Goal: Task Accomplishment & Management: Manage account settings

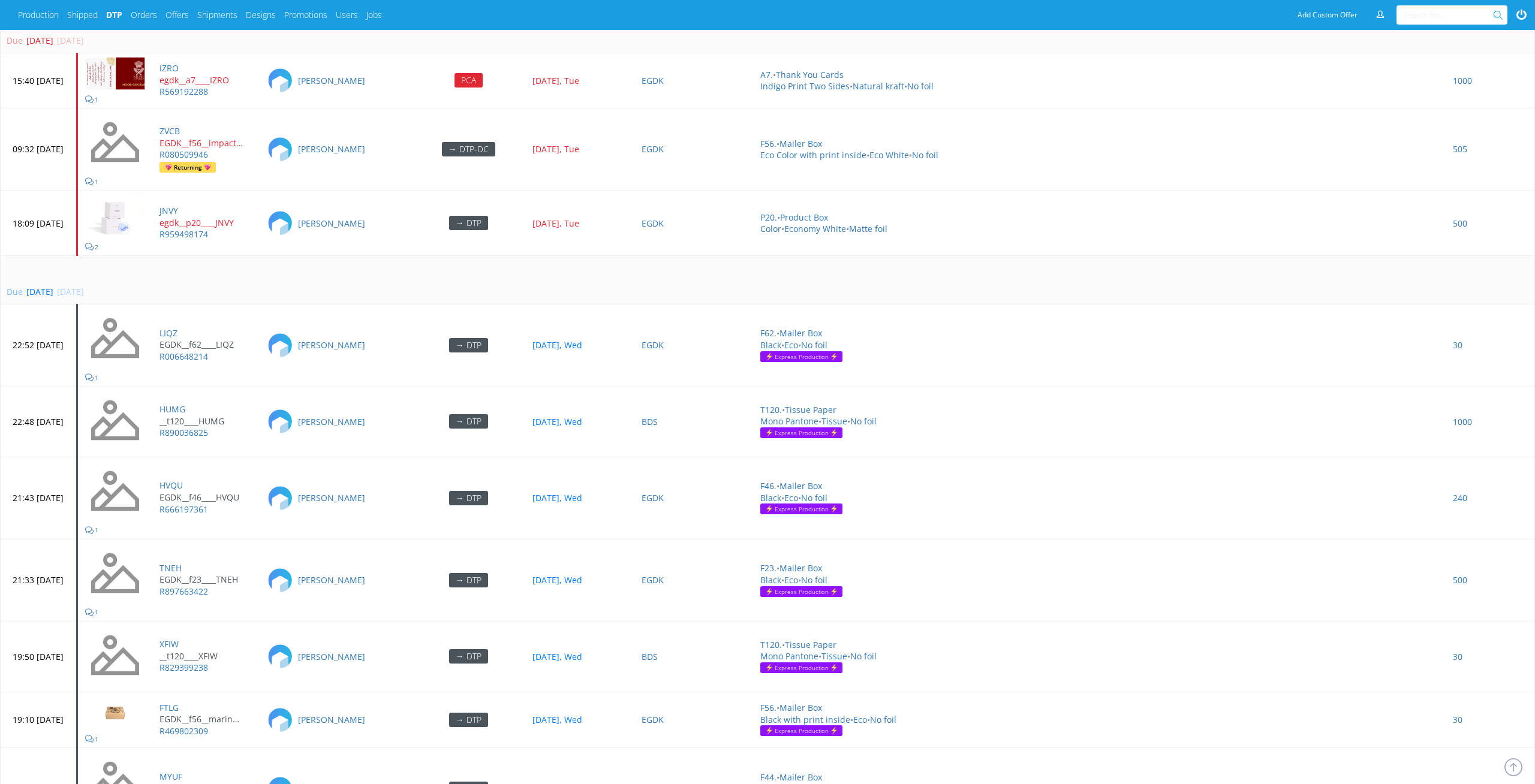
scroll to position [3605, 0]
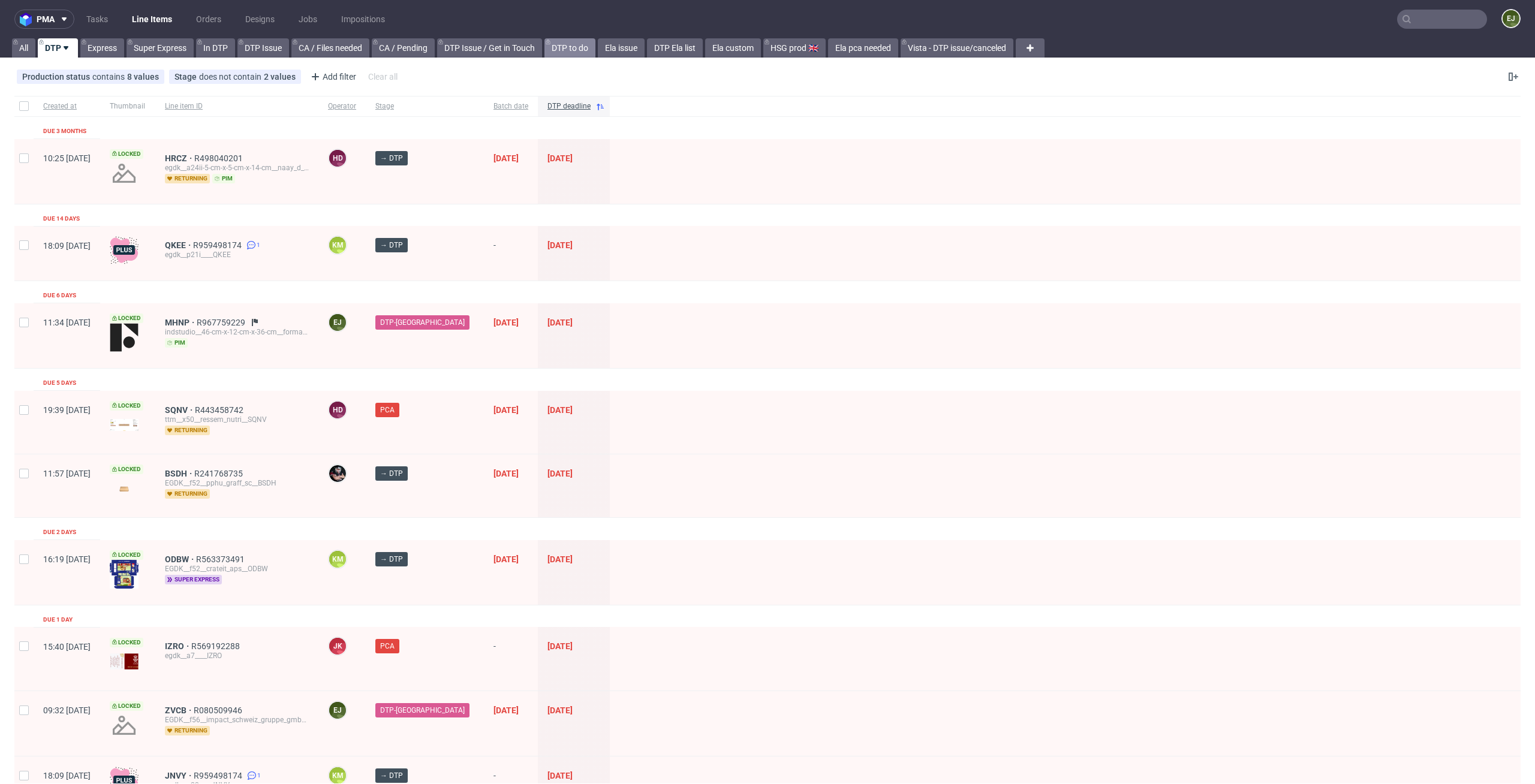
click at [564, 53] on link "DTP to do" at bounding box center [570, 48] width 51 height 19
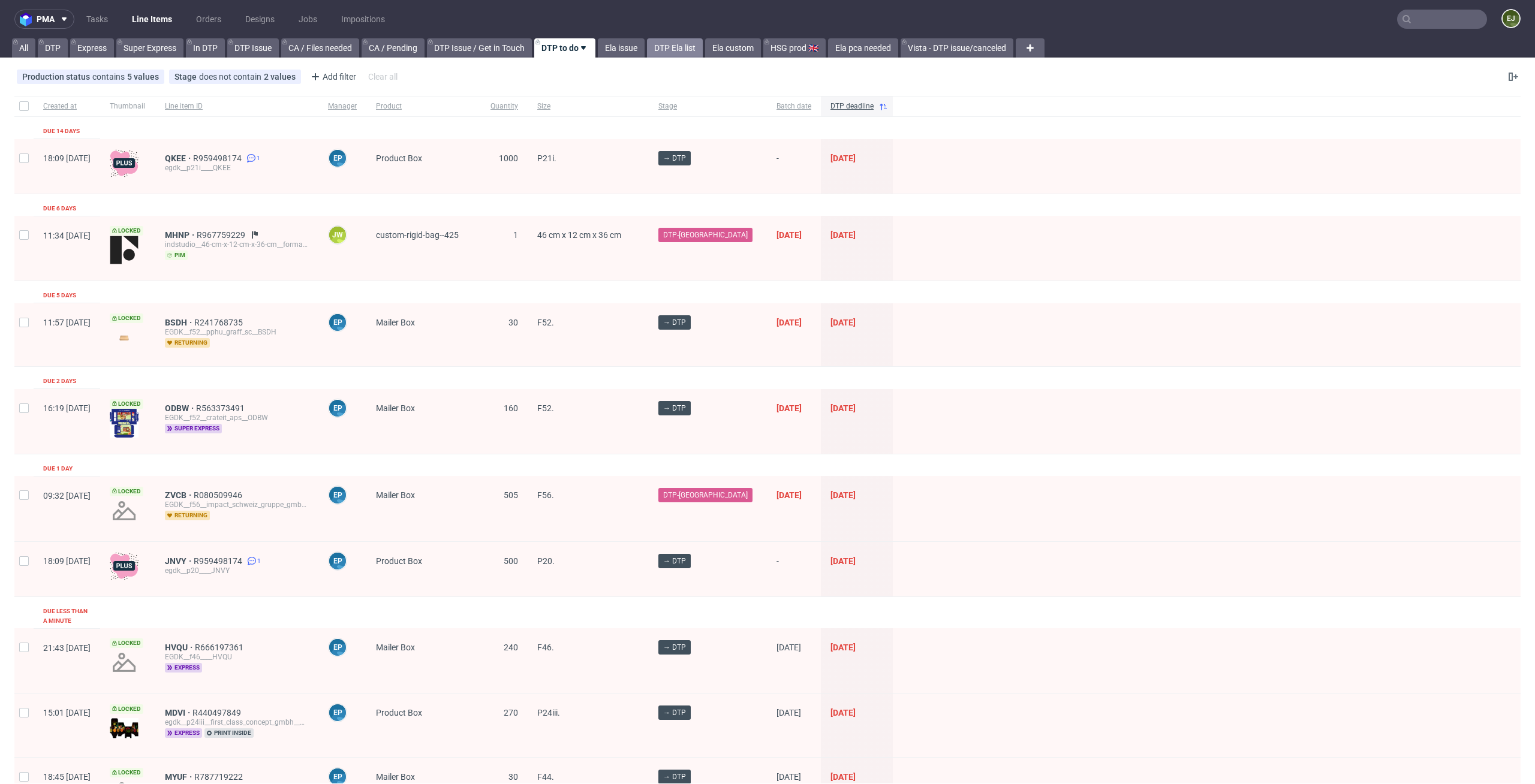
click at [676, 54] on link "DTP Ela list" at bounding box center [675, 48] width 56 height 19
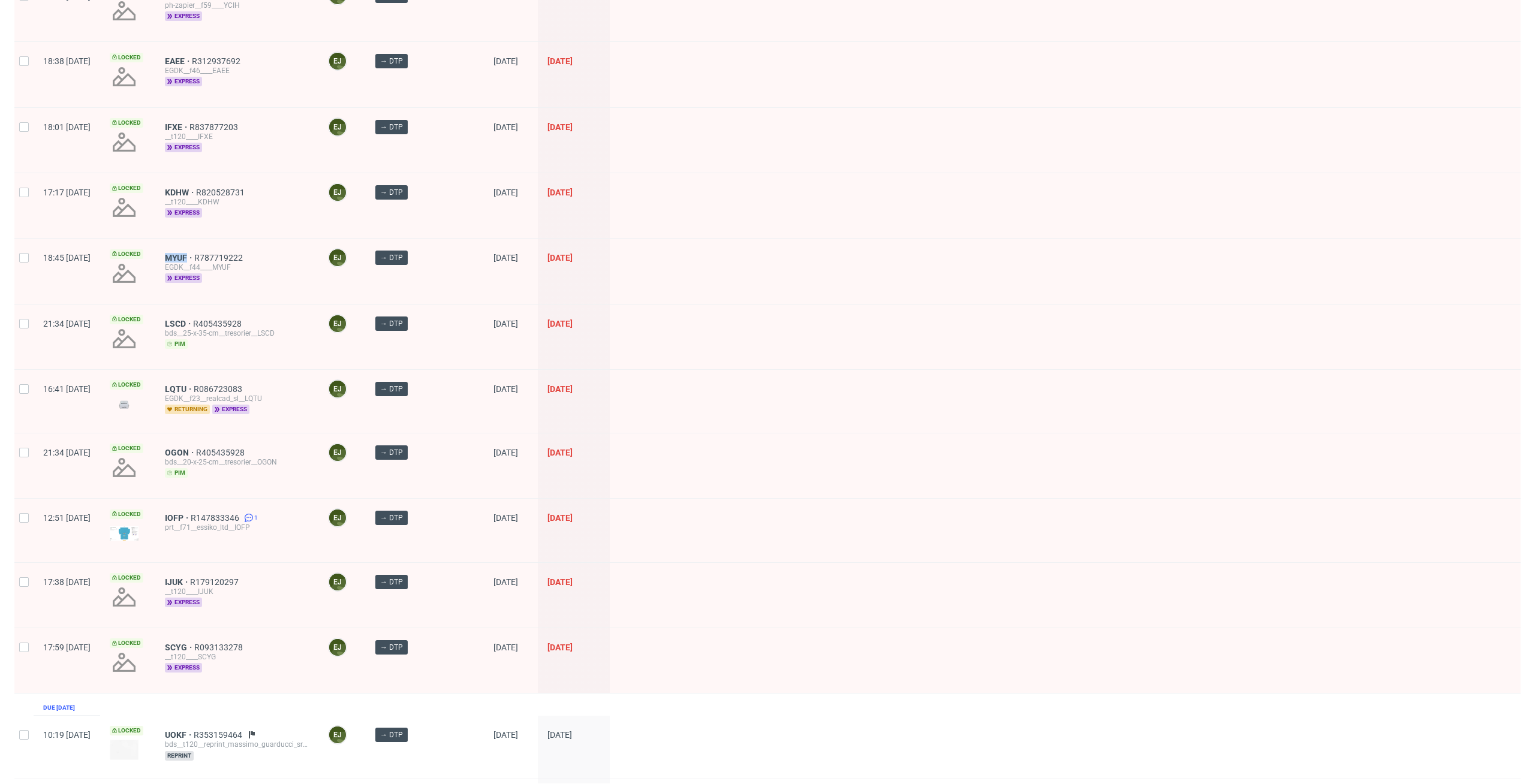
scroll to position [358, 0]
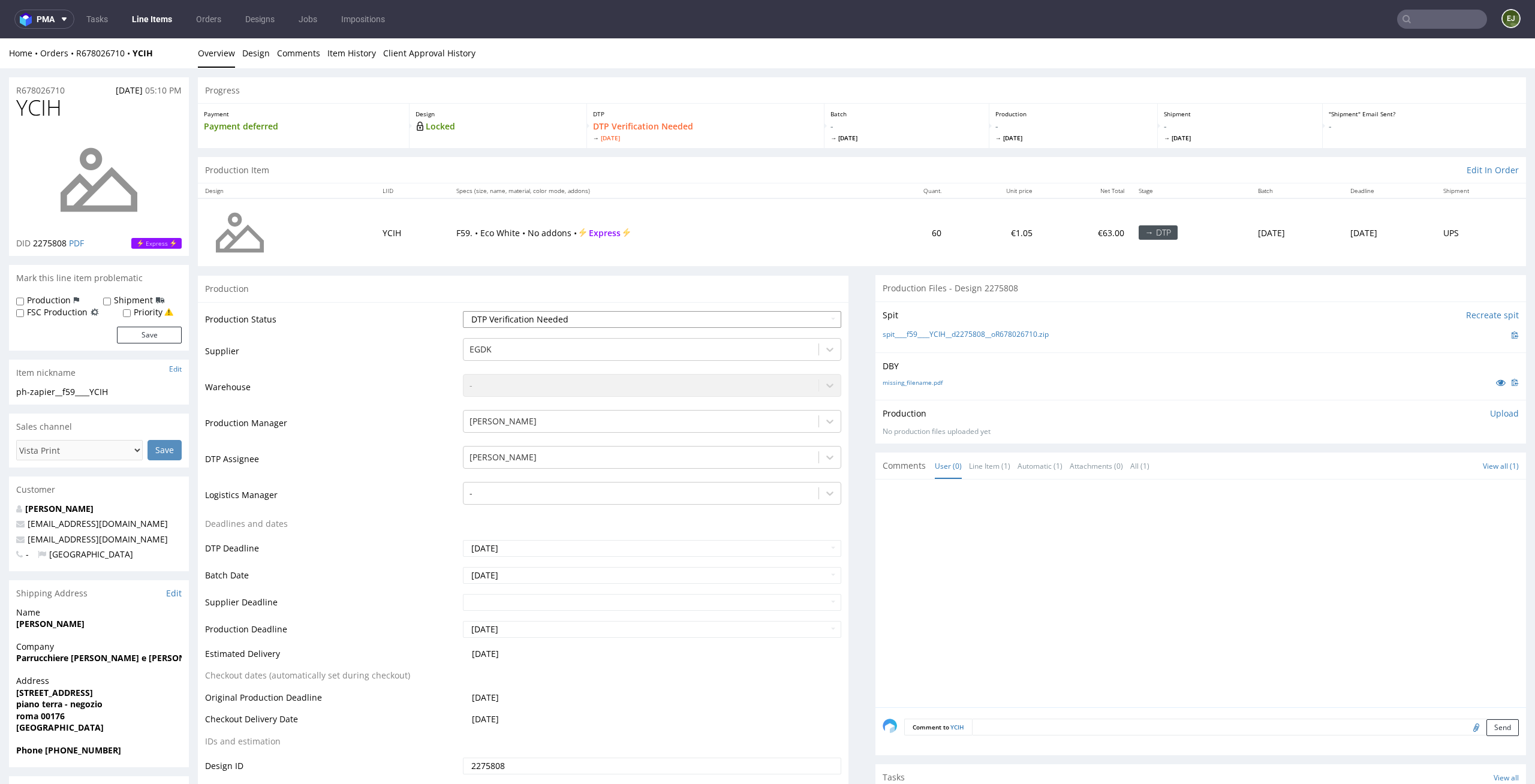
click at [754, 317] on select "Waiting for Artwork Waiting for Diecut Waiting for Mockup Waiting for DTP Waiti…" at bounding box center [652, 319] width 379 height 17
select select "dtp_in_process"
click at [463, 311] on select "Waiting for Artwork Waiting for Diecut Waiting for Mockup Waiting for DTP Waiti…" at bounding box center [652, 319] width 379 height 17
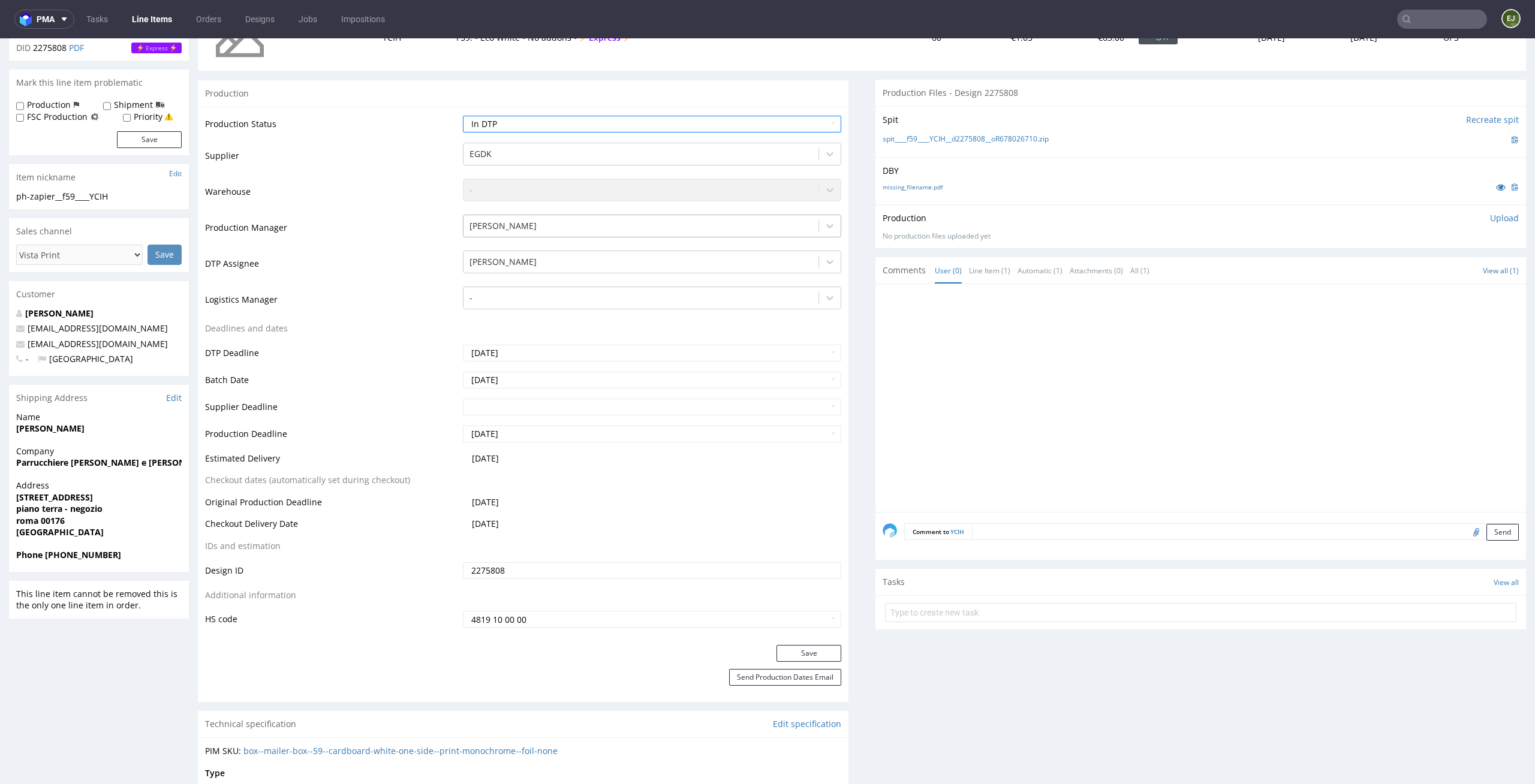
scroll to position [209, 0]
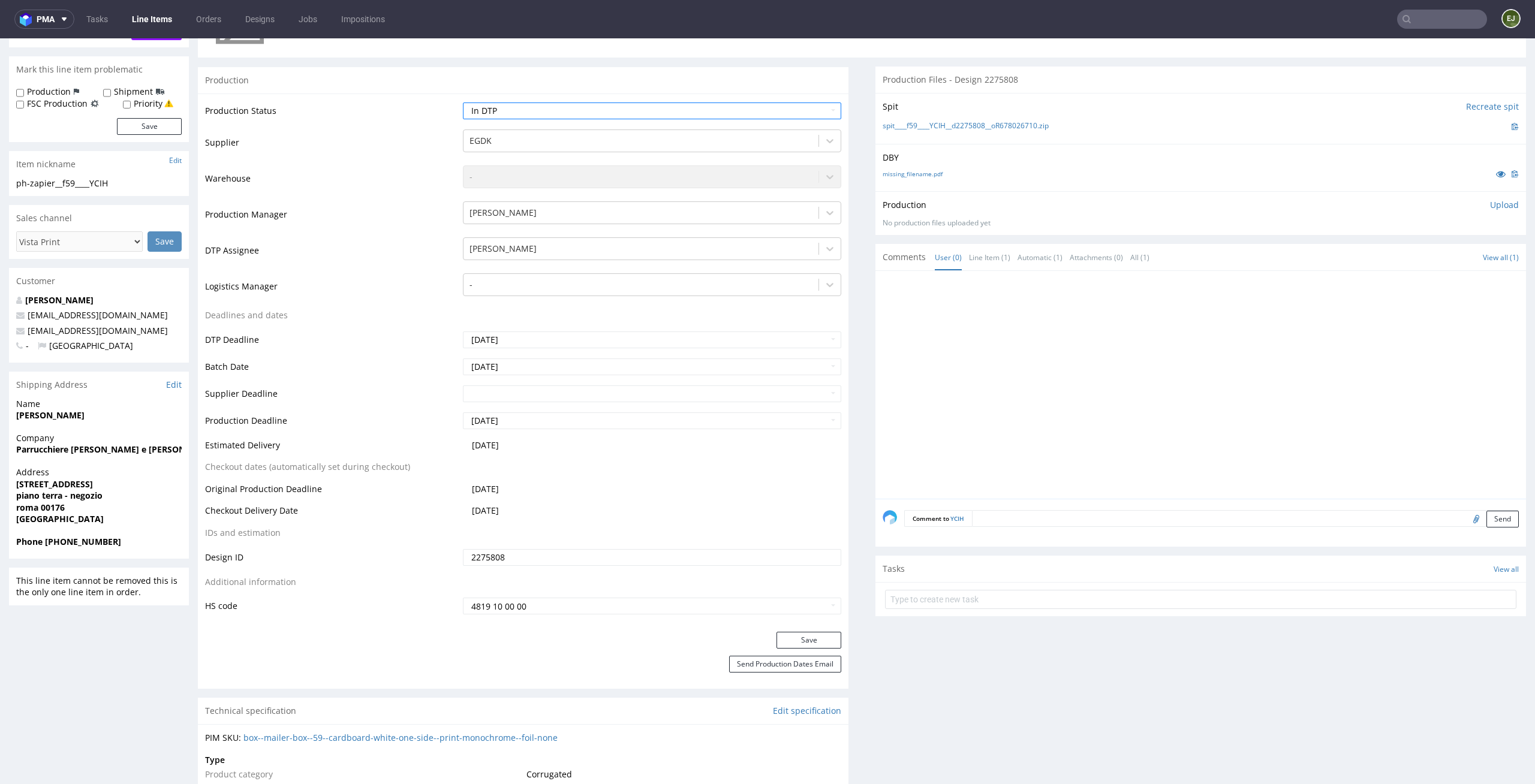
click at [815, 649] on div "Save" at bounding box center [523, 644] width 651 height 24
click at [813, 642] on button "Save" at bounding box center [808, 640] width 65 height 17
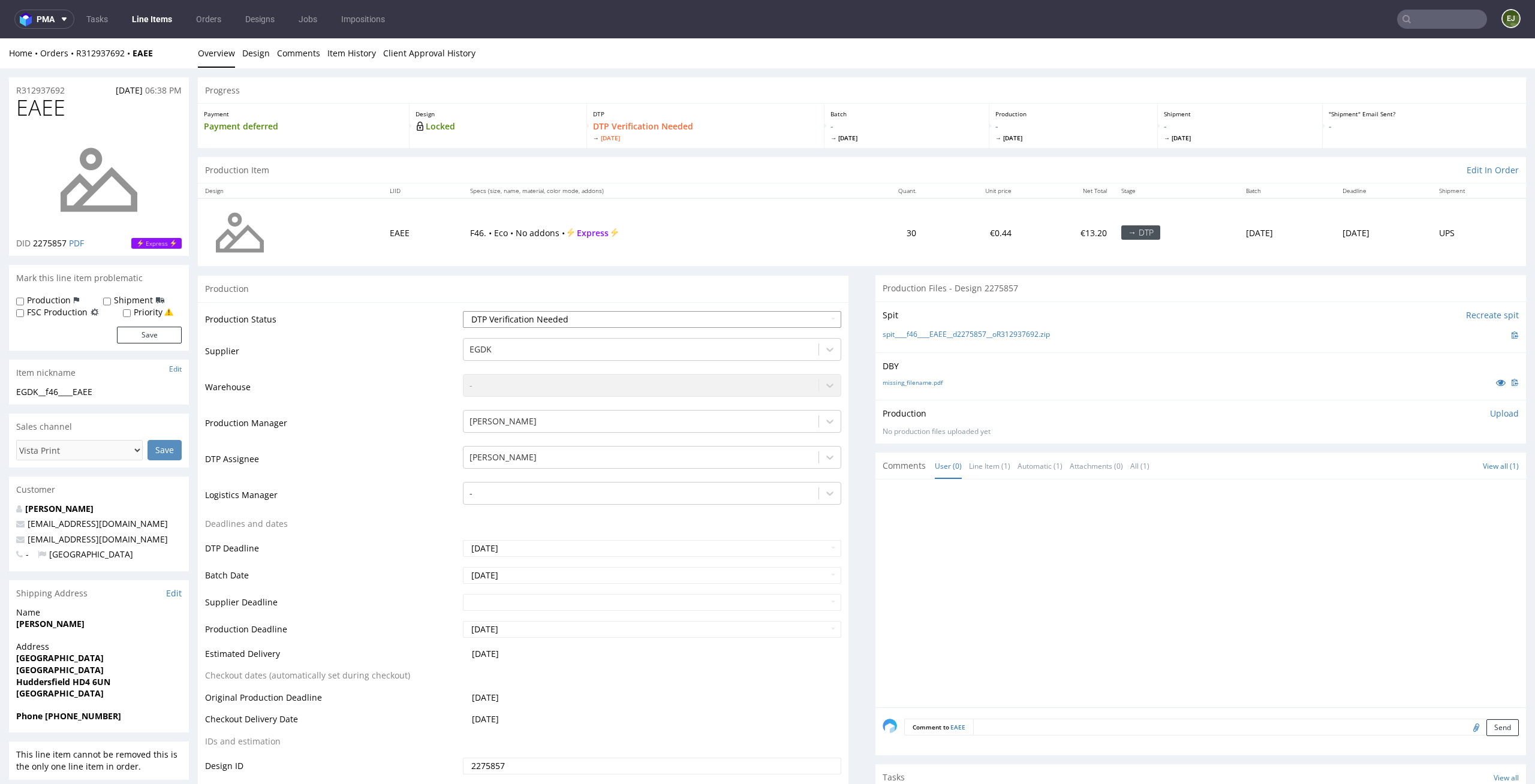
click at [805, 313] on select "Waiting for Artwork Waiting for Diecut Waiting for Mockup Waiting for DTP Waiti…" at bounding box center [652, 319] width 379 height 17
select select "dtp_in_process"
click at [463, 311] on select "Waiting for Artwork Waiting for Diecut Waiting for Mockup Waiting for DTP Waiti…" at bounding box center [652, 319] width 379 height 17
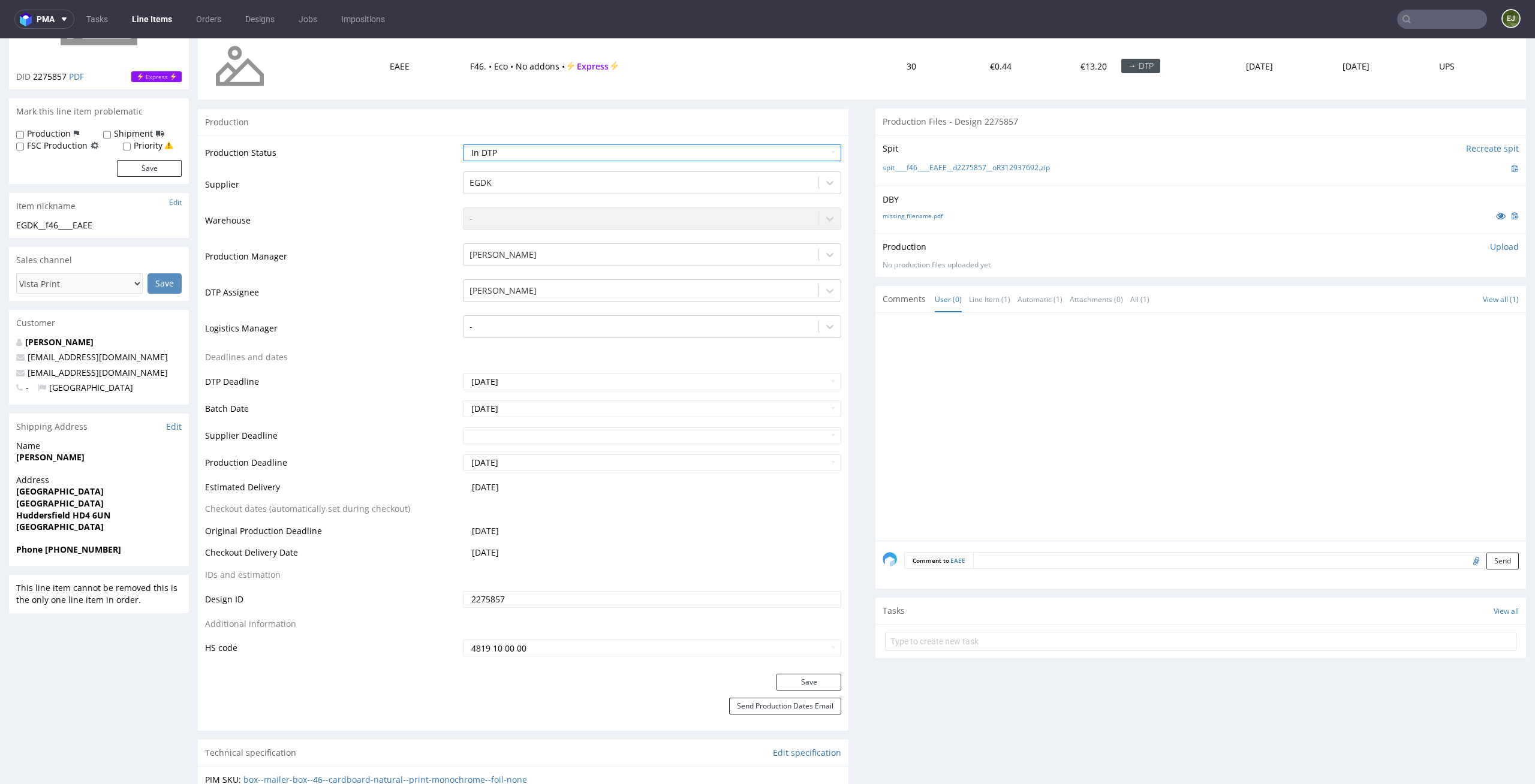
scroll to position [170, 0]
click at [807, 677] on button "Save" at bounding box center [808, 678] width 65 height 17
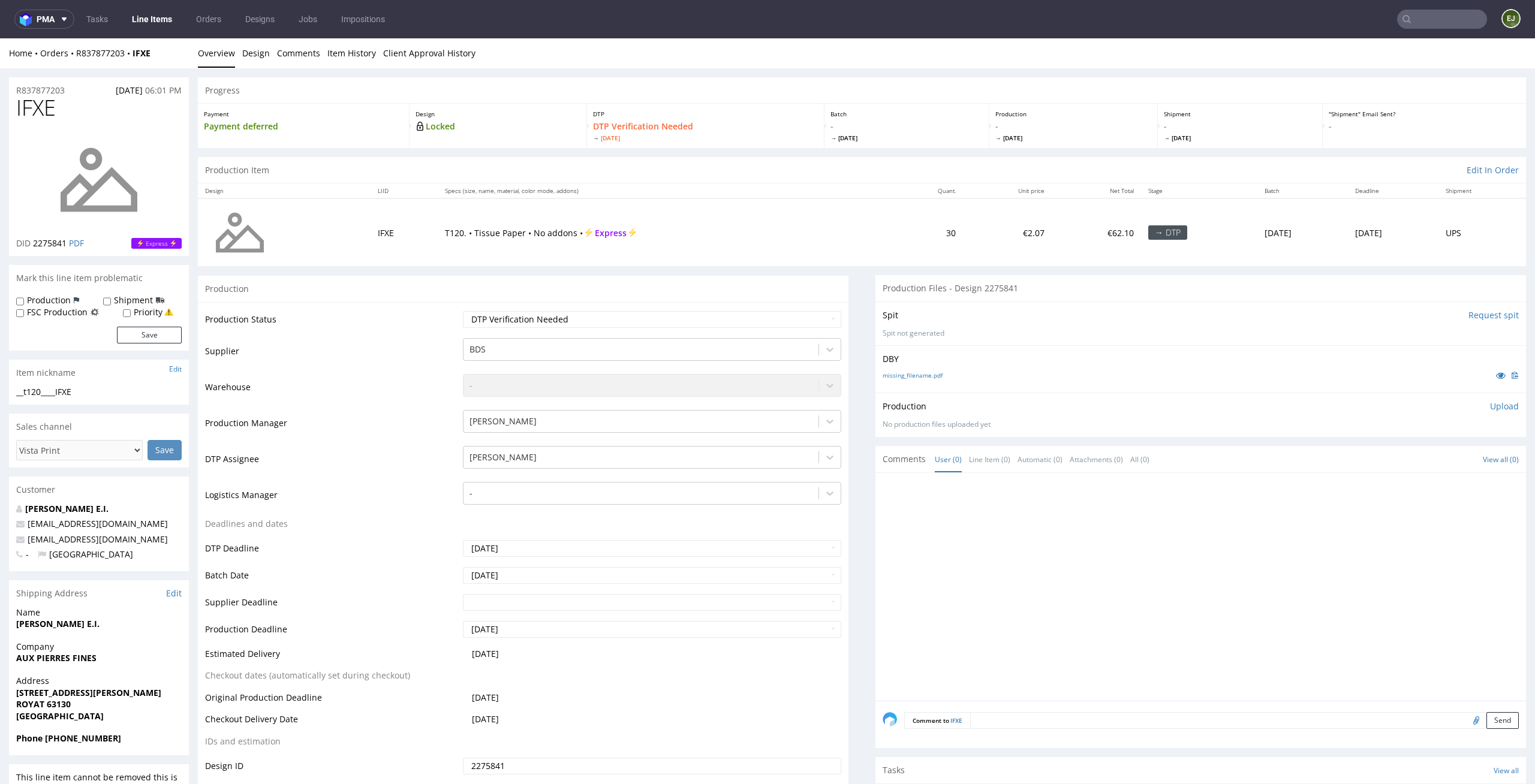
click at [755, 333] on td "Waiting for Artwork Waiting for Diecut Waiting for Mockup Waiting for DTP Waiti…" at bounding box center [651, 323] width 382 height 27
click at [752, 326] on select "Waiting for Artwork Waiting for Diecut Waiting for Mockup Waiting for DTP Waiti…" at bounding box center [652, 319] width 379 height 17
select select "dtp_in_process"
click at [463, 311] on select "Waiting for Artwork Waiting for Diecut Waiting for Mockup Waiting for DTP Waiti…" at bounding box center [652, 319] width 379 height 17
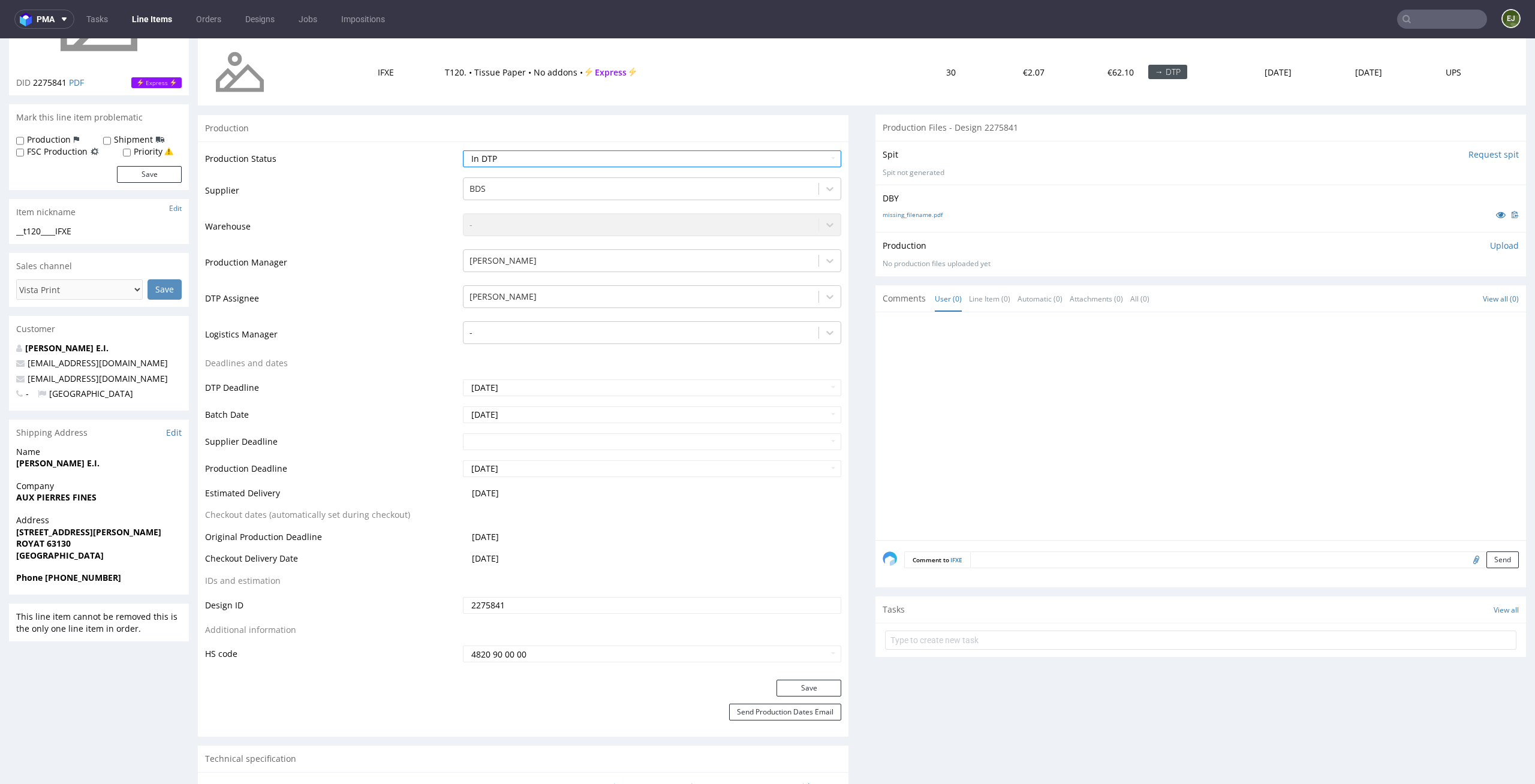
scroll to position [162, 0]
click at [812, 692] on button "Save" at bounding box center [808, 687] width 65 height 17
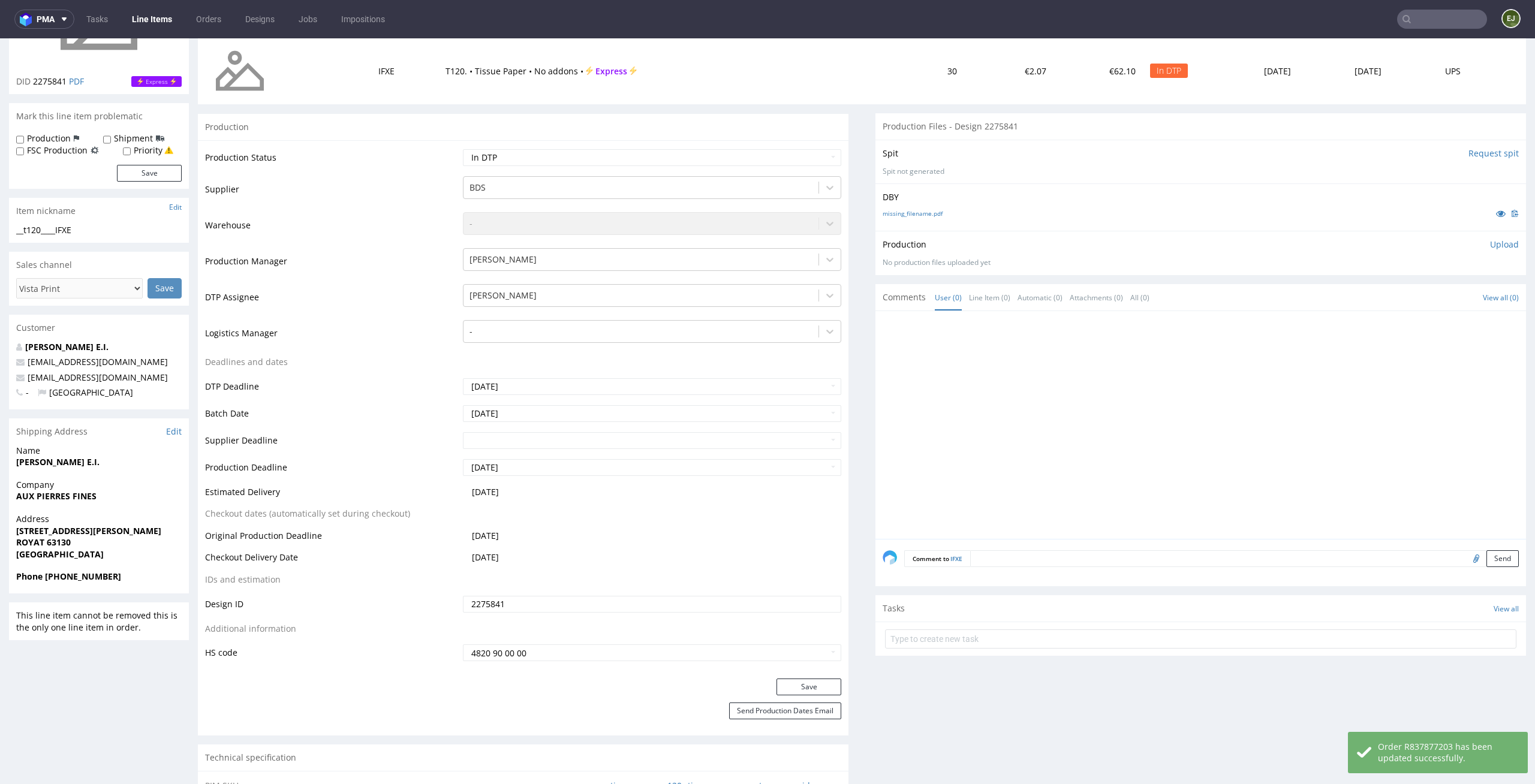
click at [1482, 148] on input "Request spit" at bounding box center [1493, 153] width 50 height 12
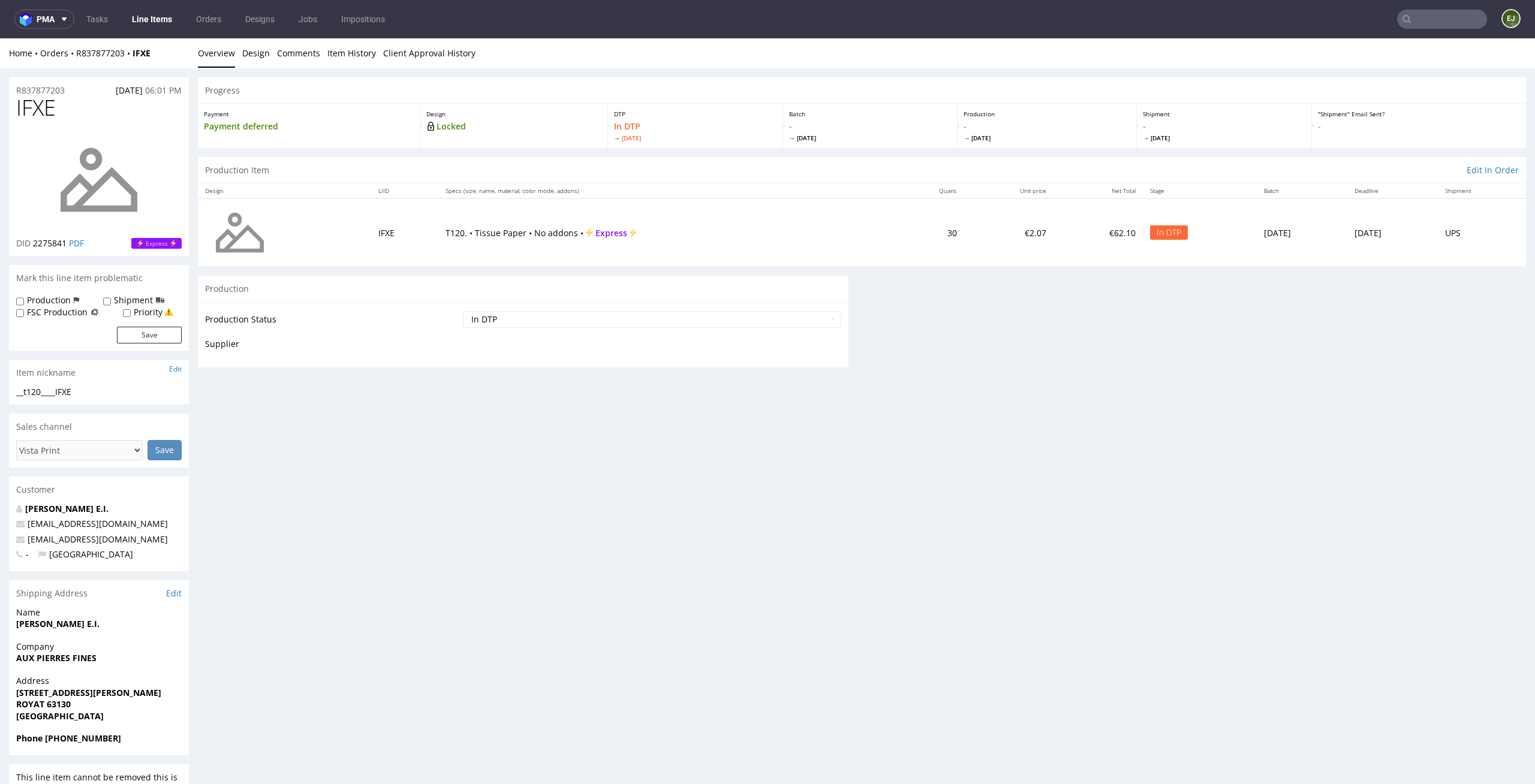
scroll to position [0, 0]
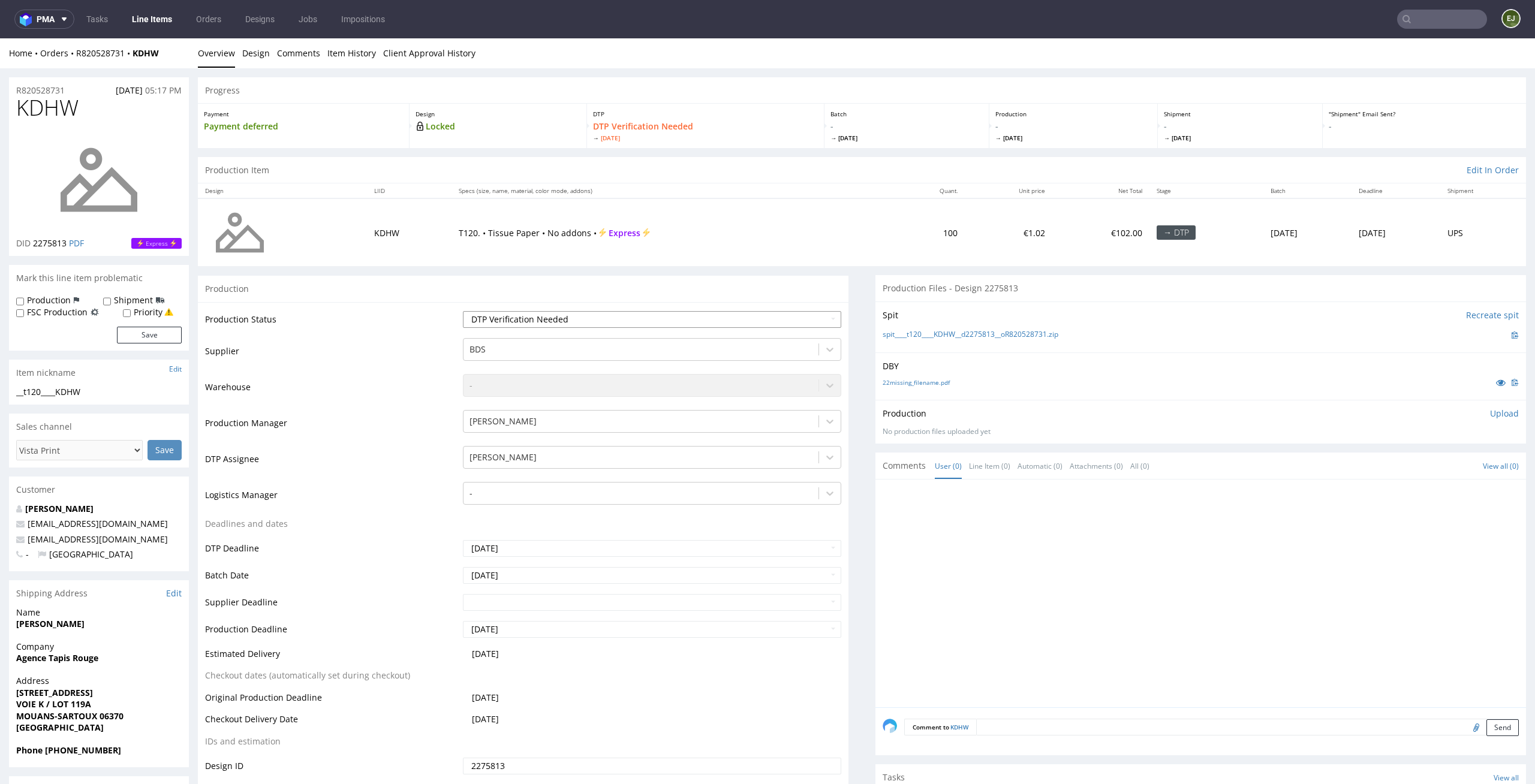
click at [739, 319] on select "Waiting for Artwork Waiting for Diecut Waiting for Mockup Waiting for DTP Waiti…" at bounding box center [652, 319] width 379 height 17
select select "dtp_in_process"
click at [463, 311] on select "Waiting for Artwork Waiting for Diecut Waiting for Mockup Waiting for DTP Waiti…" at bounding box center [652, 319] width 379 height 17
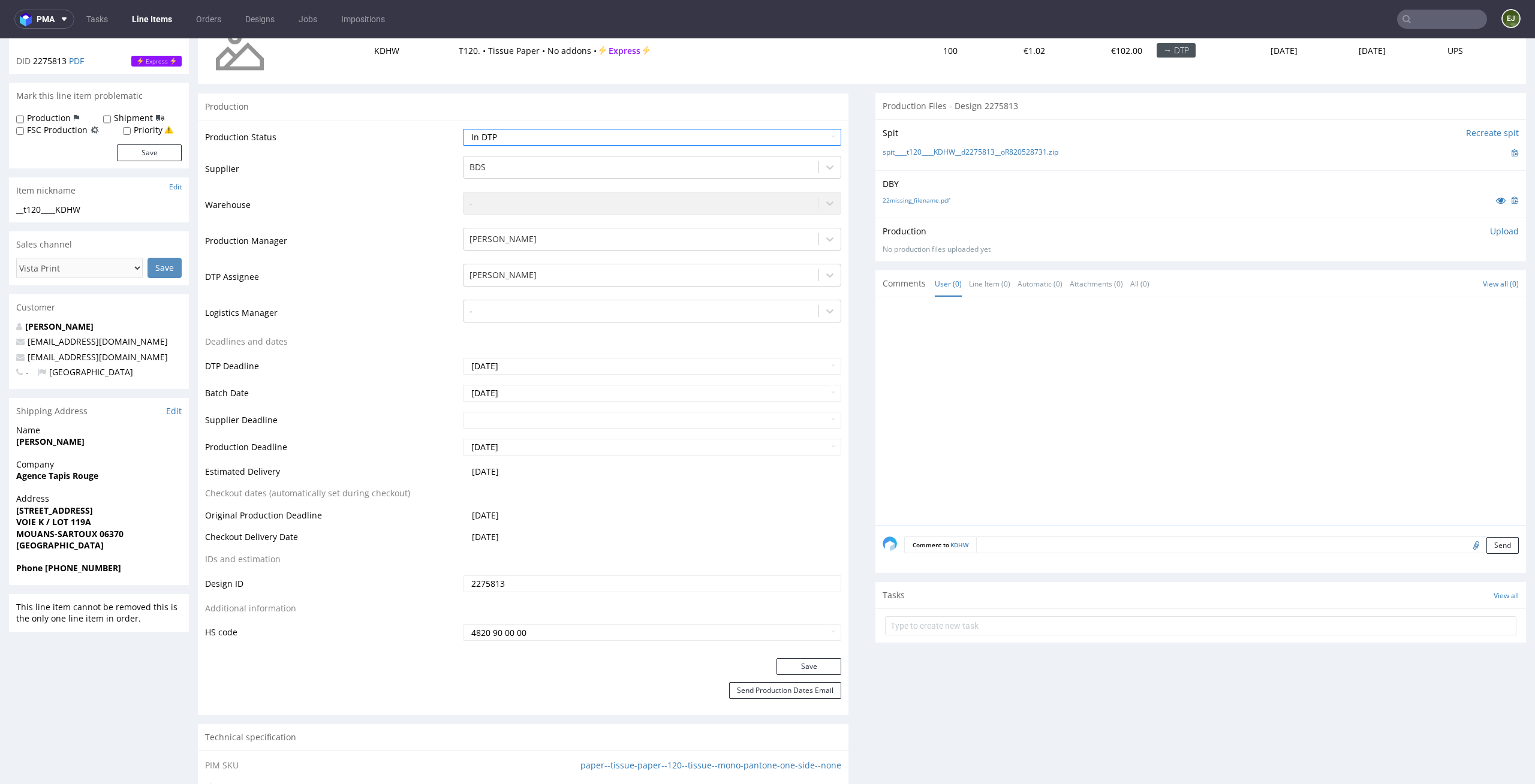
scroll to position [207, 0]
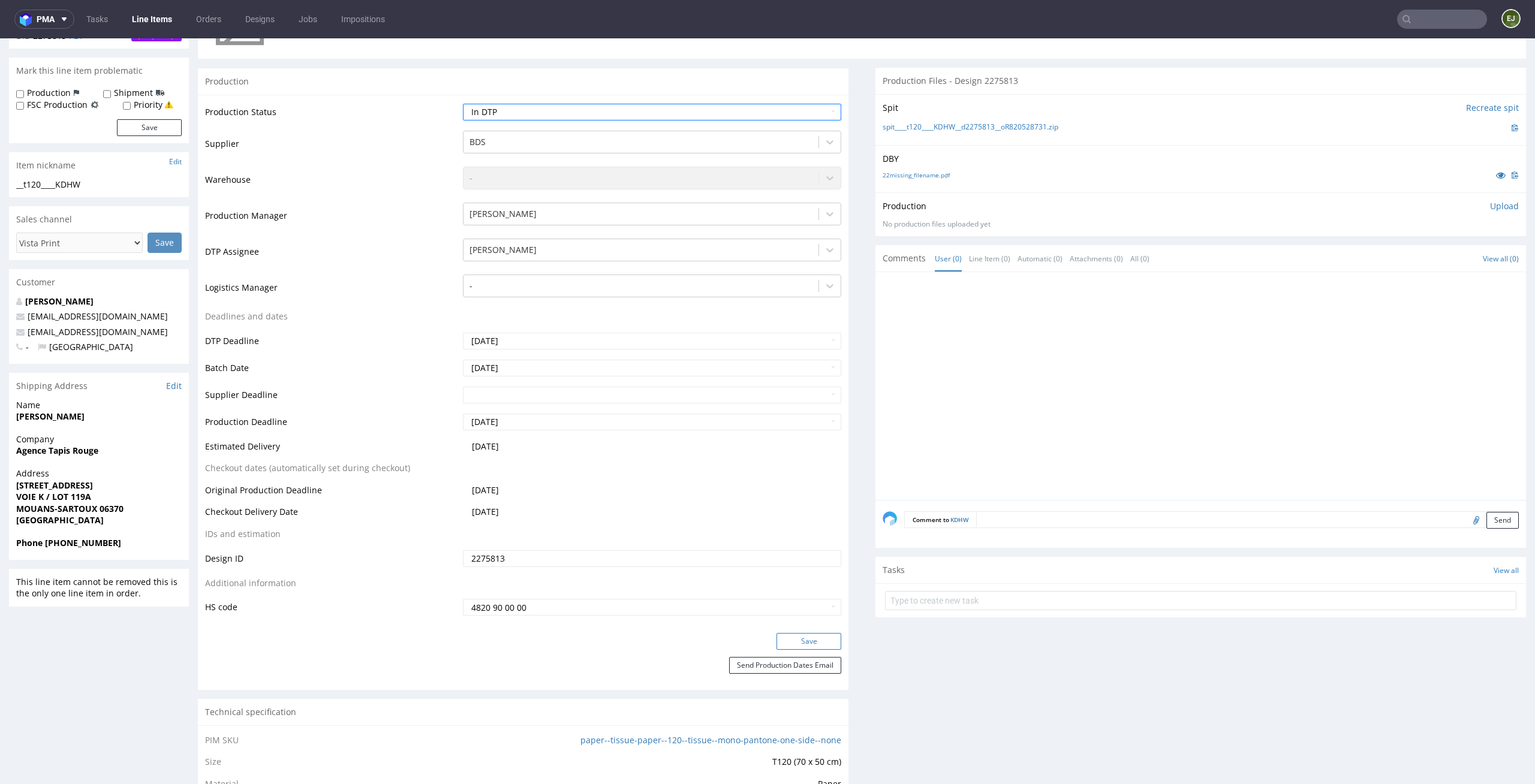
click at [784, 641] on button "Save" at bounding box center [808, 641] width 65 height 17
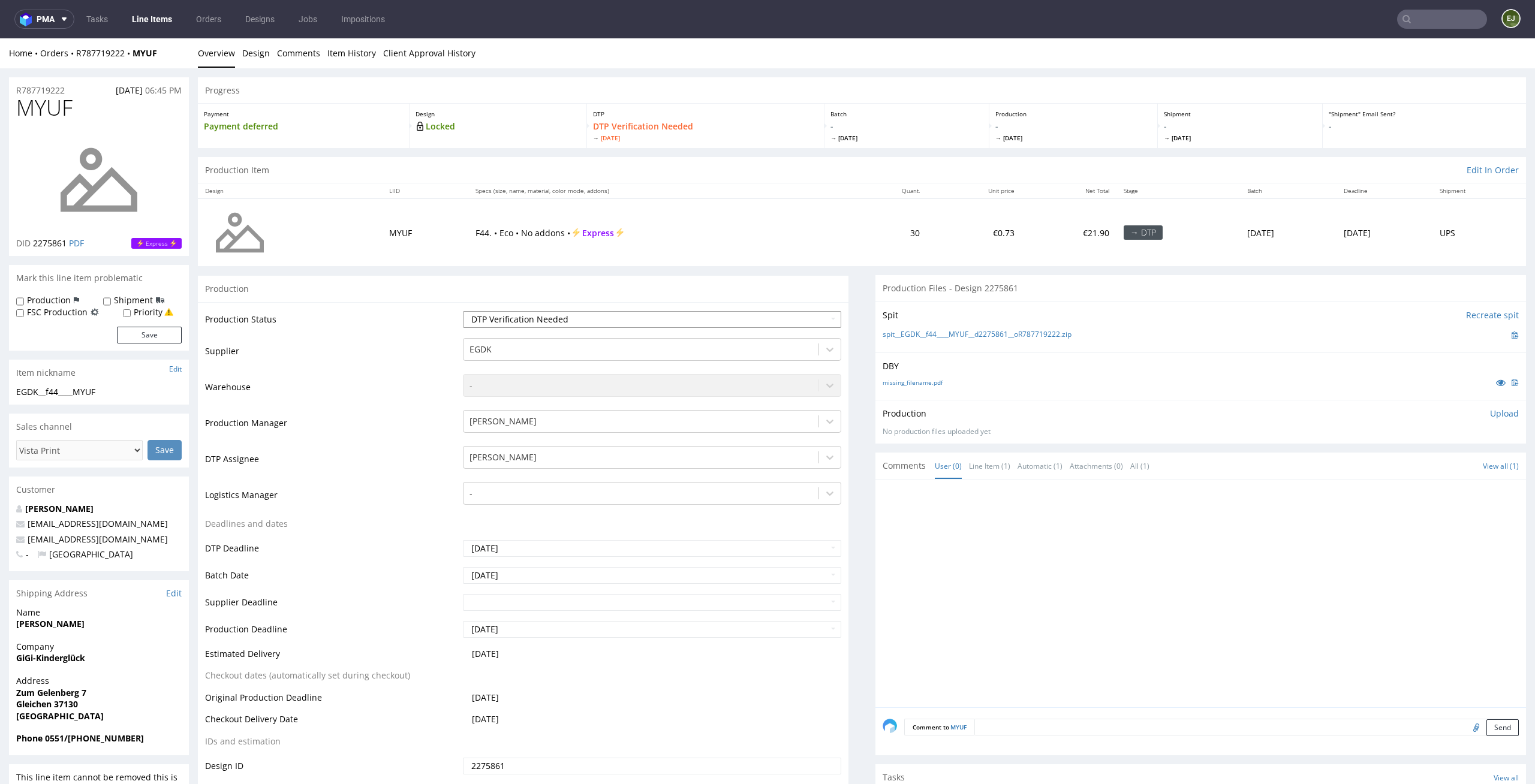
click at [818, 321] on select "Waiting for Artwork Waiting for Diecut Waiting for Mockup Waiting for DTP Waiti…" at bounding box center [652, 319] width 379 height 17
select select "dtp_in_process"
click at [463, 311] on select "Waiting for Artwork Waiting for Diecut Waiting for Mockup Waiting for DTP Waiti…" at bounding box center [652, 319] width 379 height 17
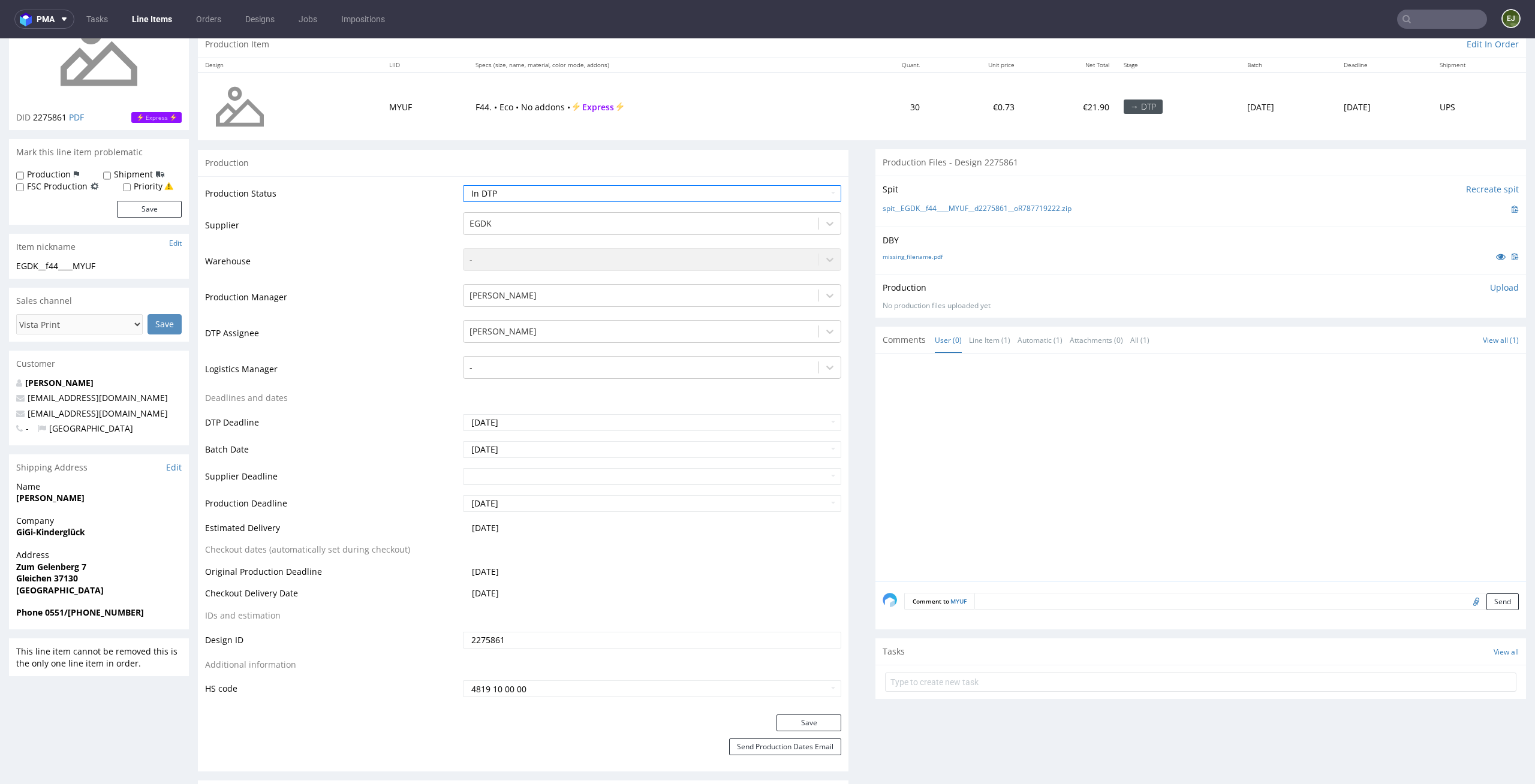
scroll to position [125, 0]
click at [818, 721] on button "Save" at bounding box center [808, 724] width 65 height 17
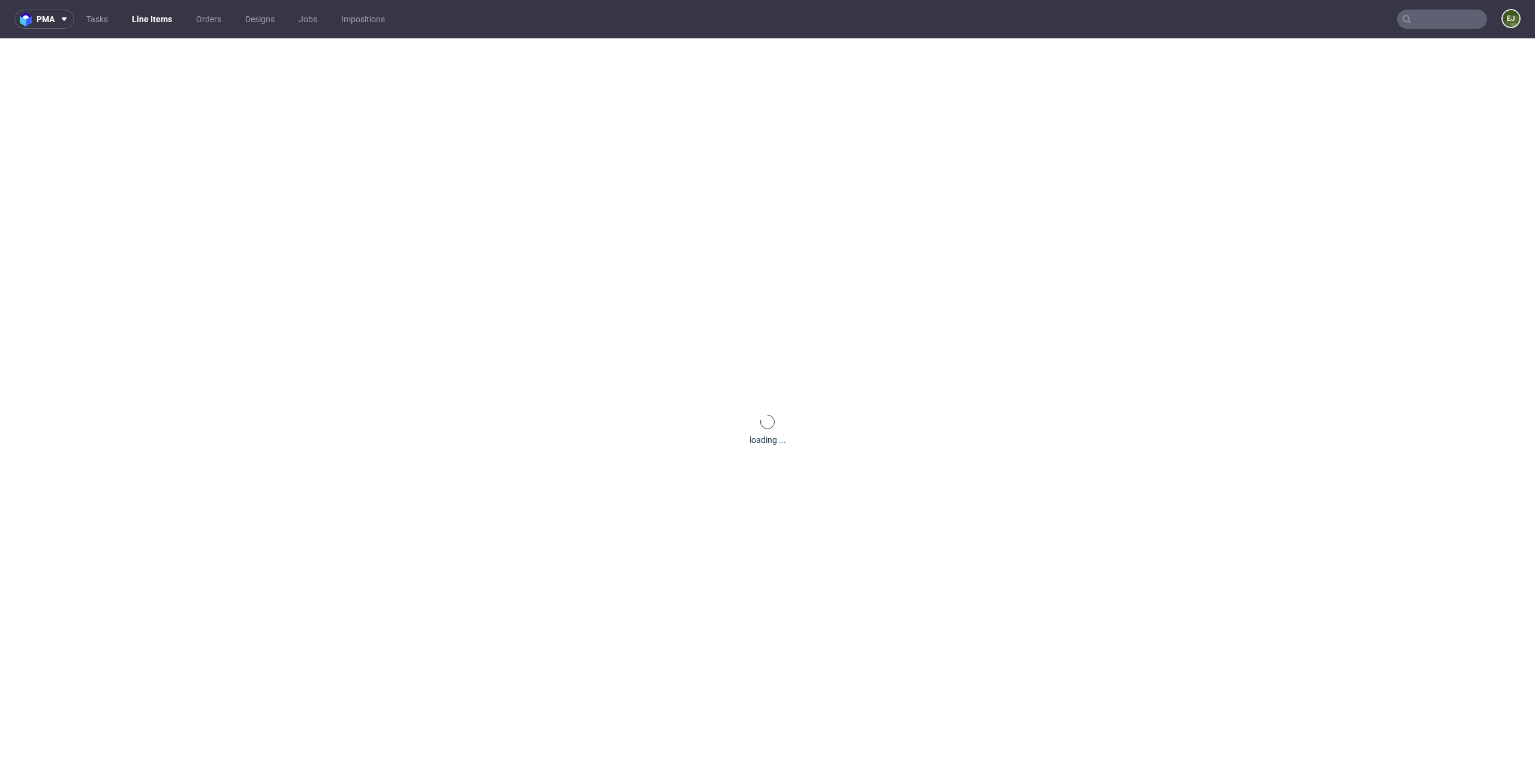
scroll to position [0, 0]
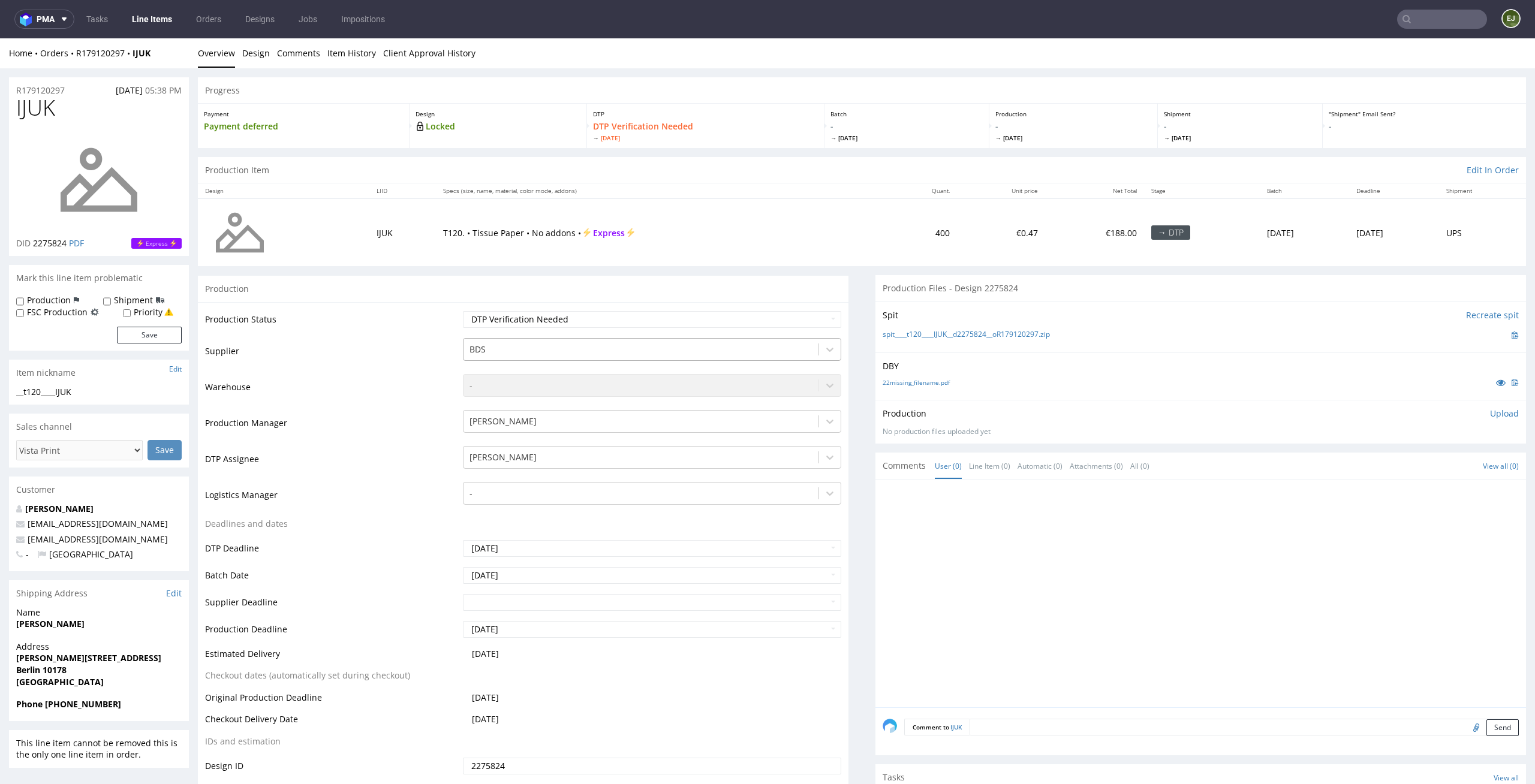
click at [749, 348] on div at bounding box center [641, 349] width 343 height 14
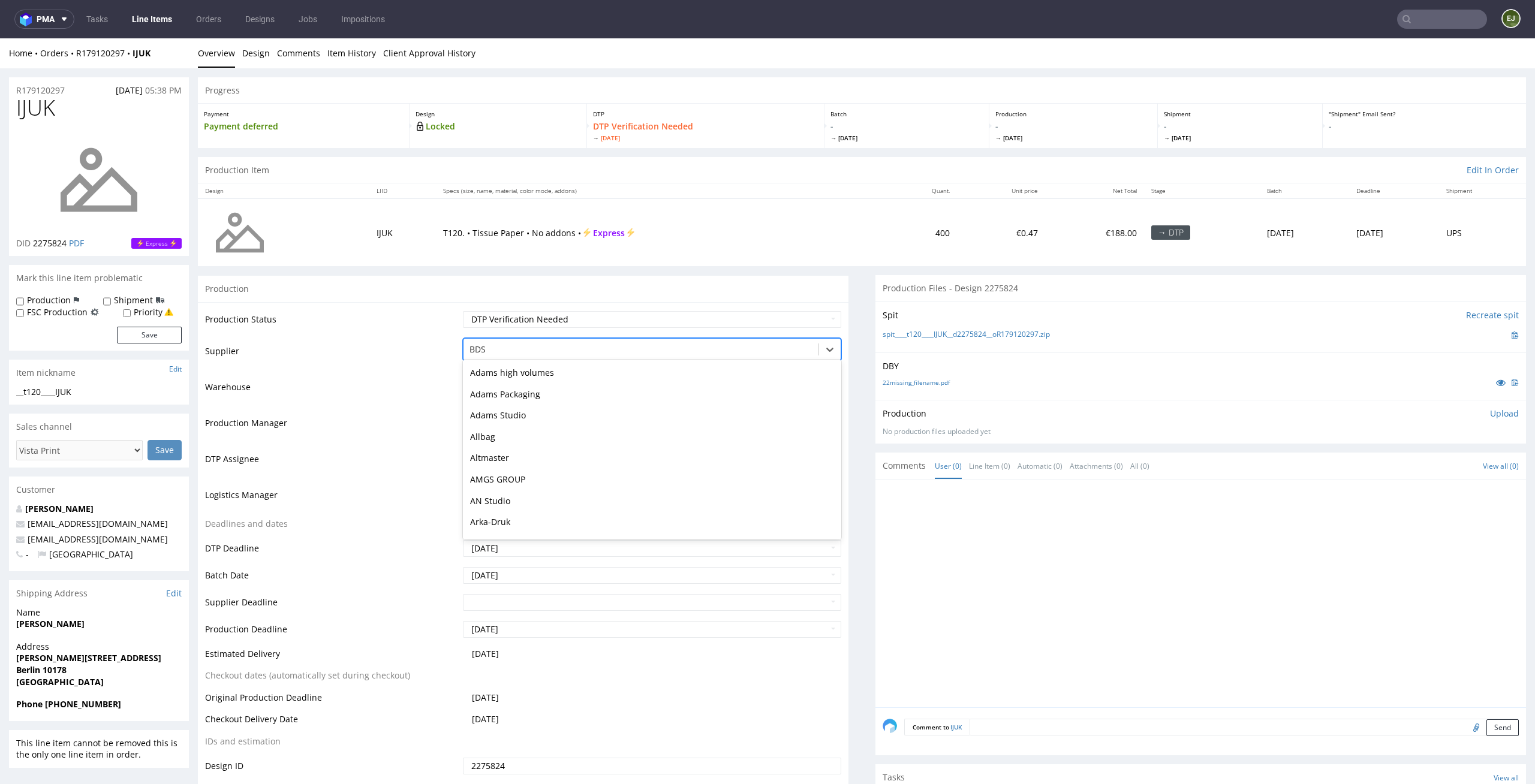
scroll to position [107, 0]
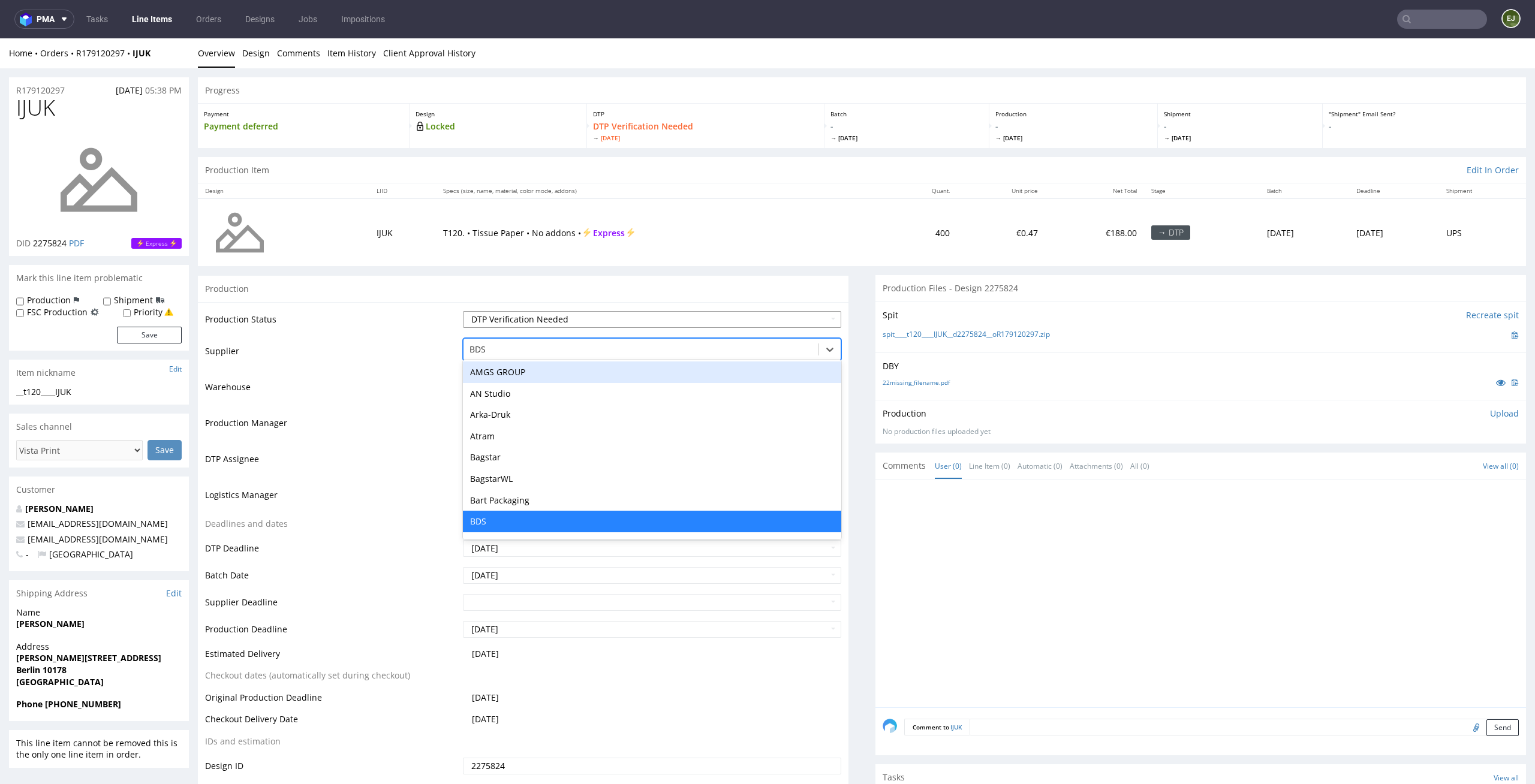
click at [728, 321] on select "Waiting for Artwork Waiting for Diecut Waiting for Mockup Waiting for DTP Waiti…" at bounding box center [652, 319] width 379 height 17
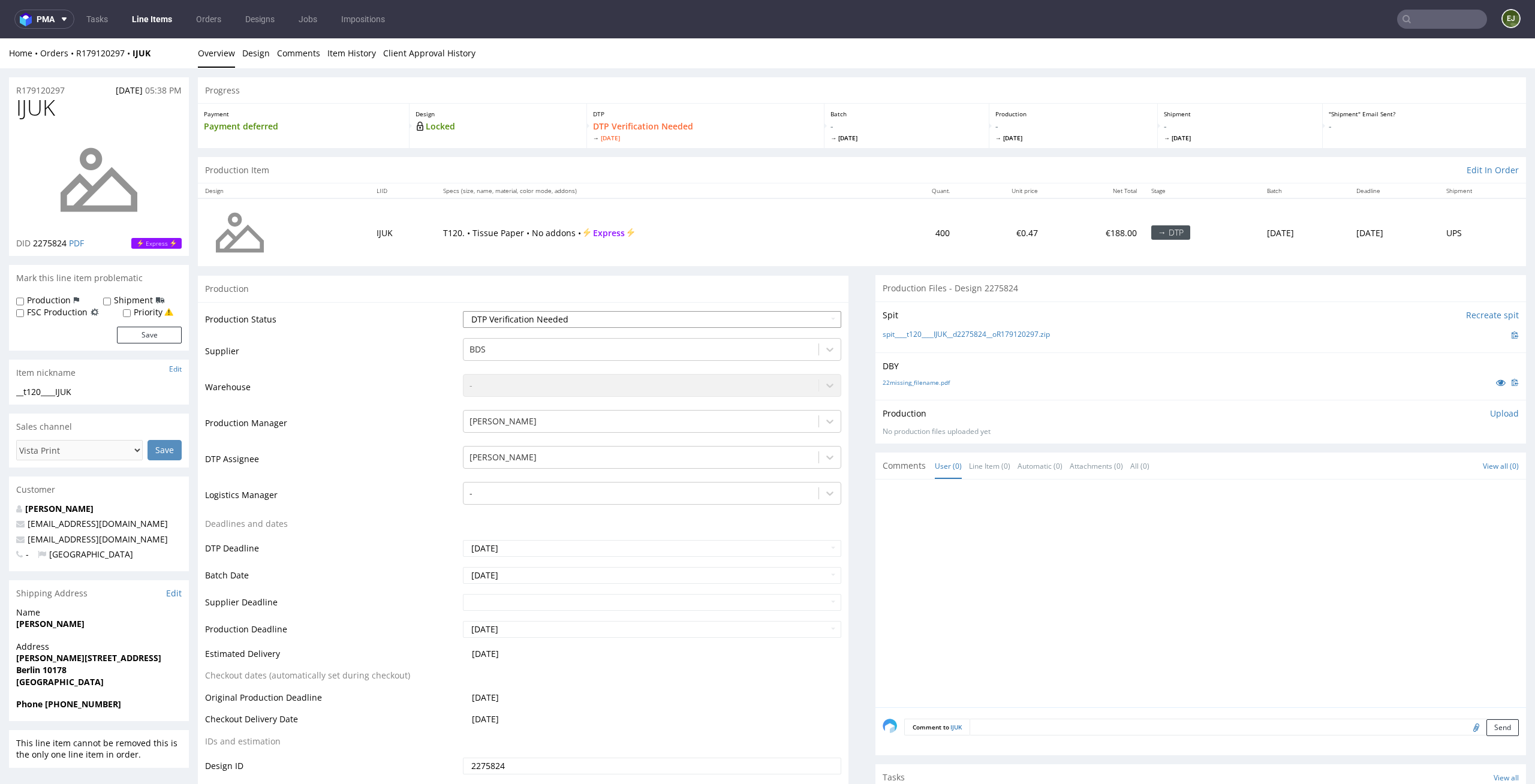
select select "dtp_in_process"
click at [463, 311] on select "Waiting for Artwork Waiting for Diecut Waiting for Mockup Waiting for DTP Waiti…" at bounding box center [652, 319] width 379 height 17
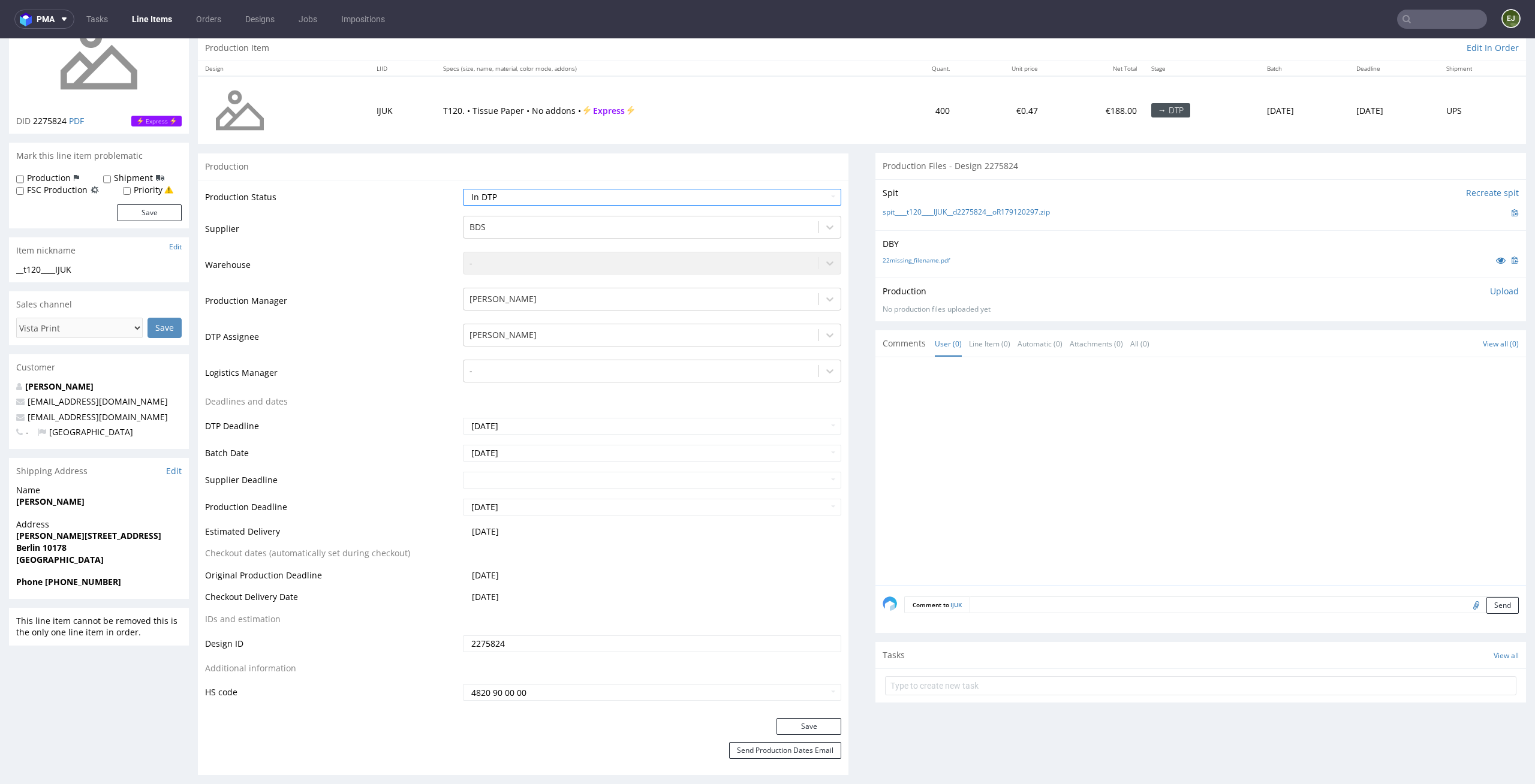
scroll to position [148, 0]
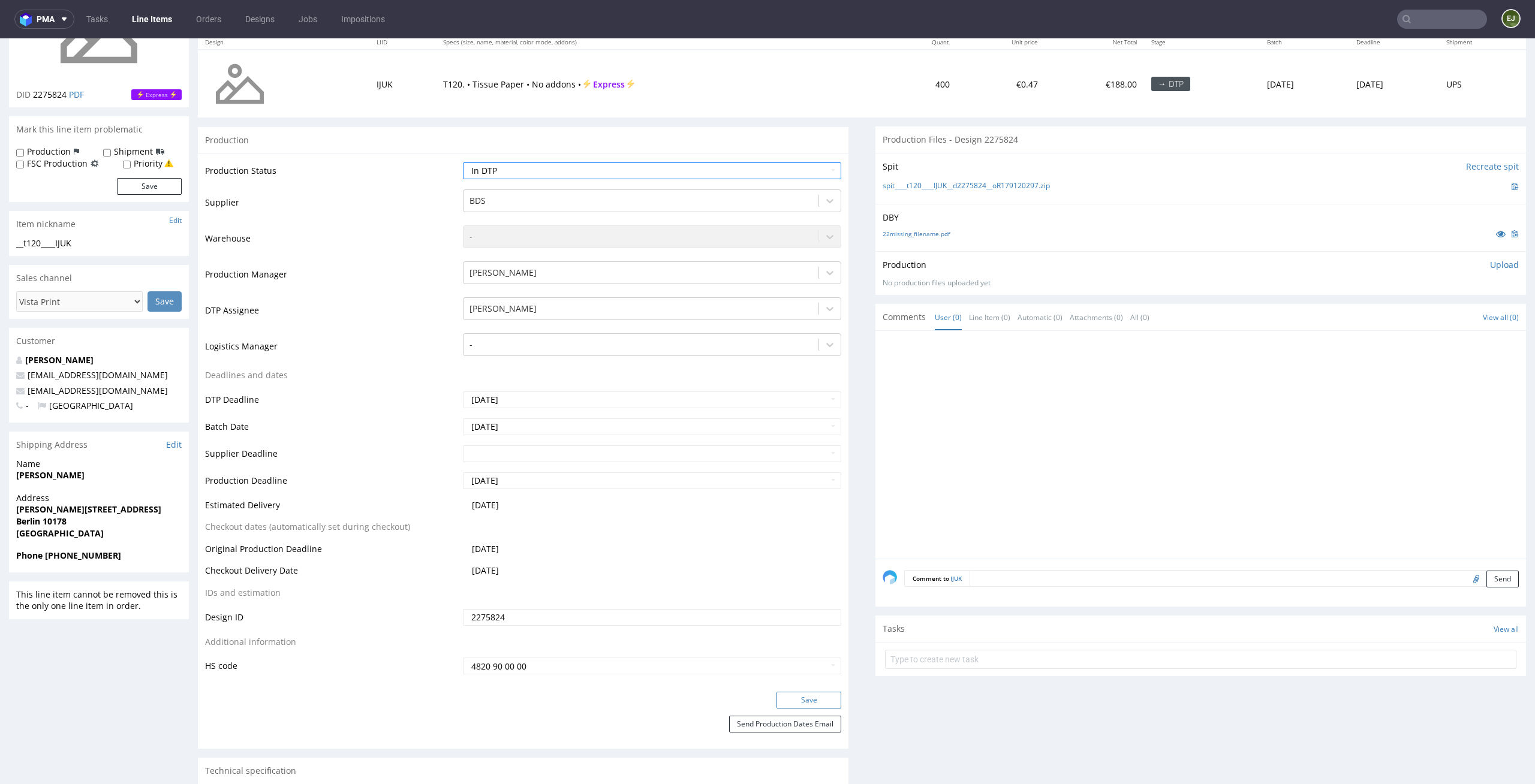
click at [776, 696] on button "Save" at bounding box center [808, 700] width 65 height 17
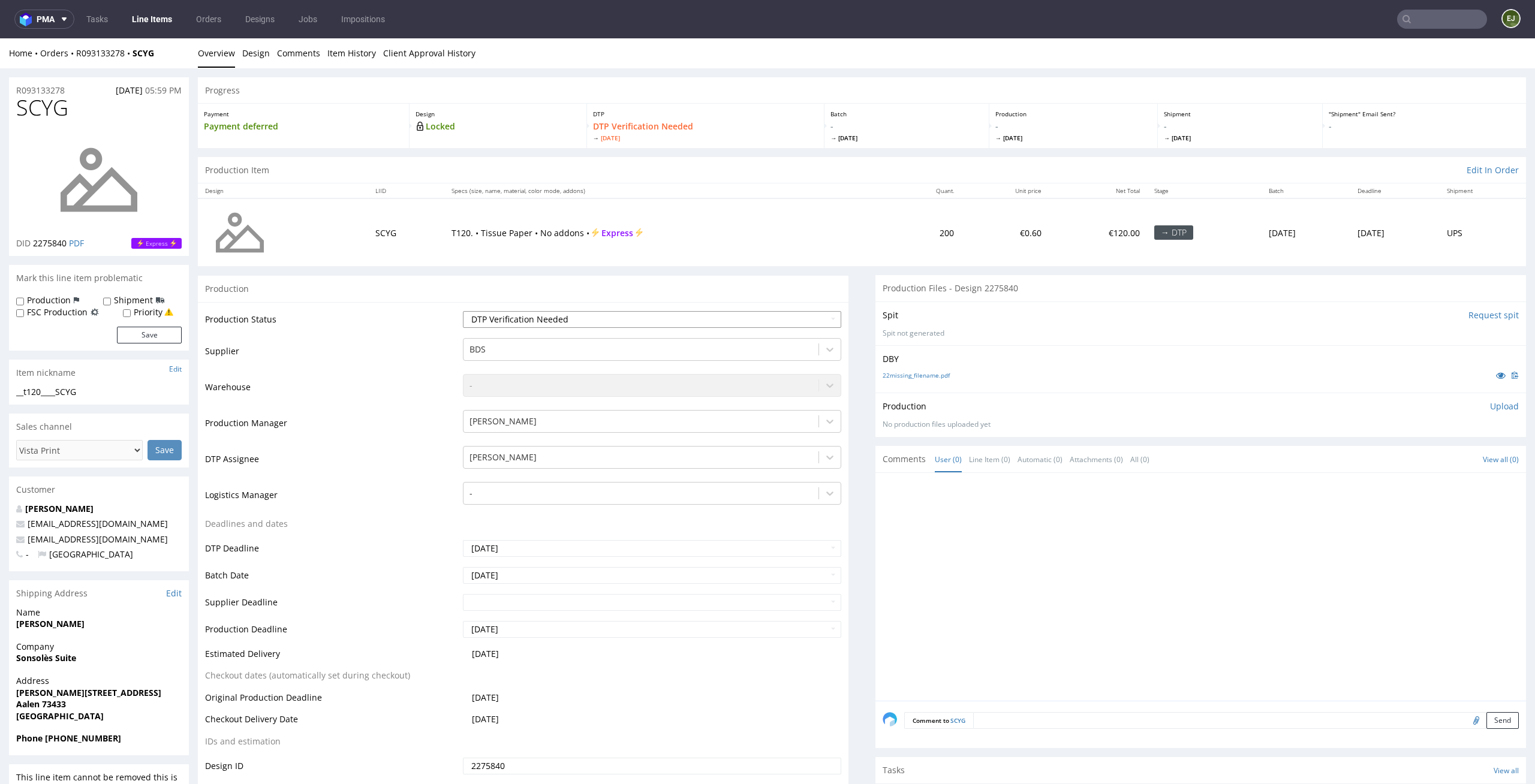
click at [673, 327] on select "Waiting for Artwork Waiting for Diecut Waiting for Mockup Waiting for DTP Waiti…" at bounding box center [652, 319] width 379 height 17
select select "dtp_in_process"
click at [463, 311] on select "Waiting for Artwork Waiting for Diecut Waiting for Mockup Waiting for DTP Waiti…" at bounding box center [652, 319] width 379 height 17
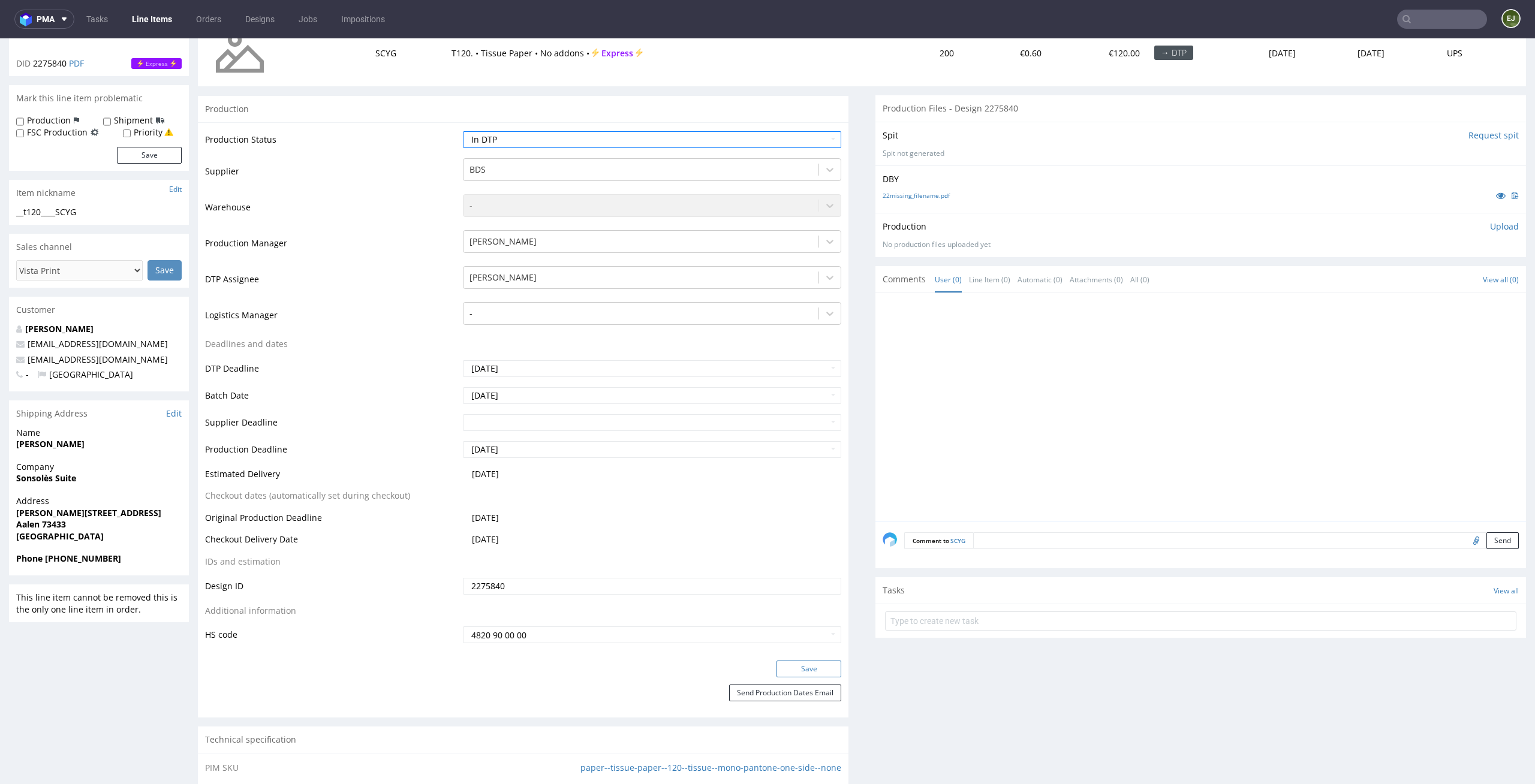
click at [780, 673] on button "Save" at bounding box center [808, 669] width 65 height 17
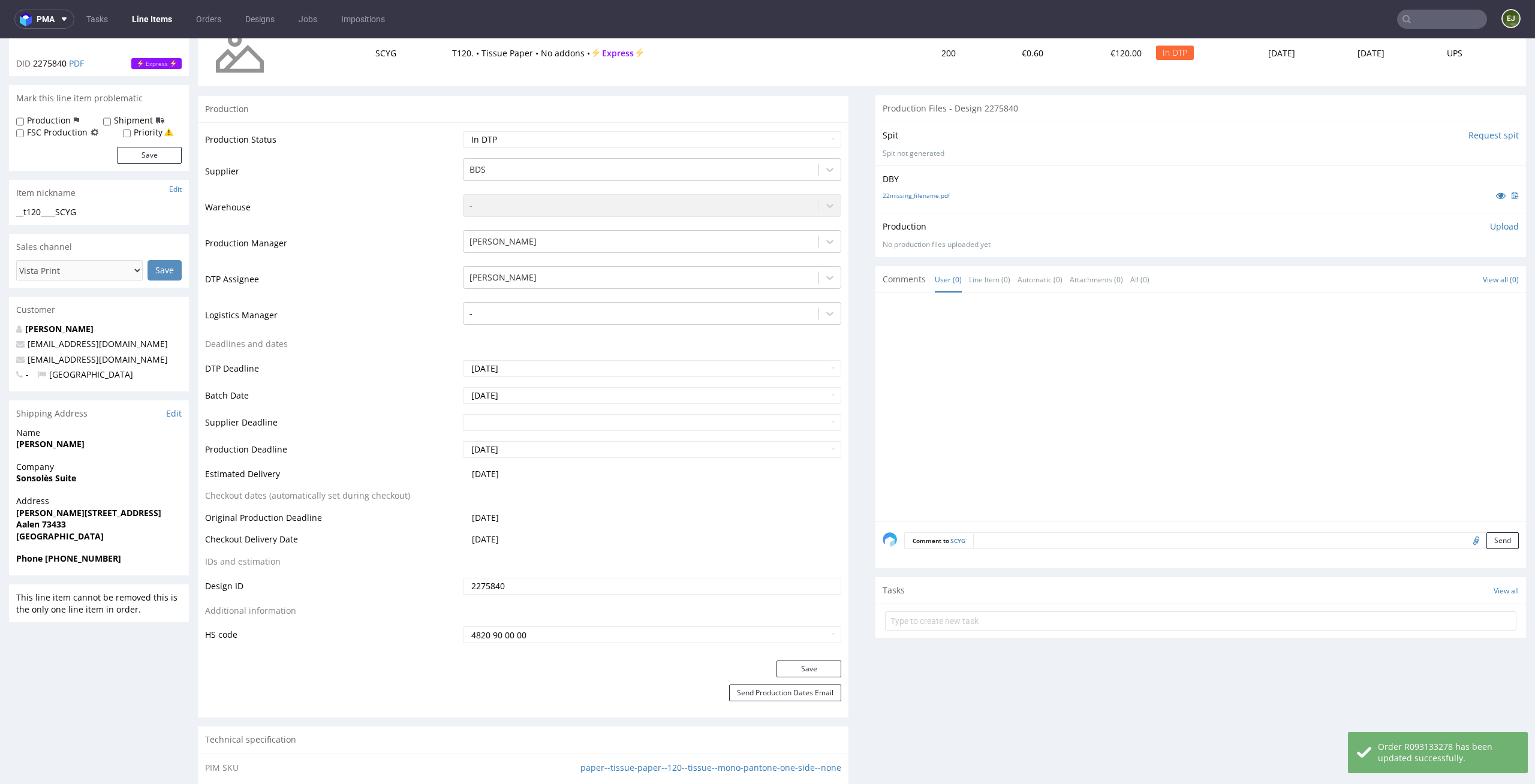
click at [1475, 131] on input "Request spit" at bounding box center [1493, 135] width 50 height 12
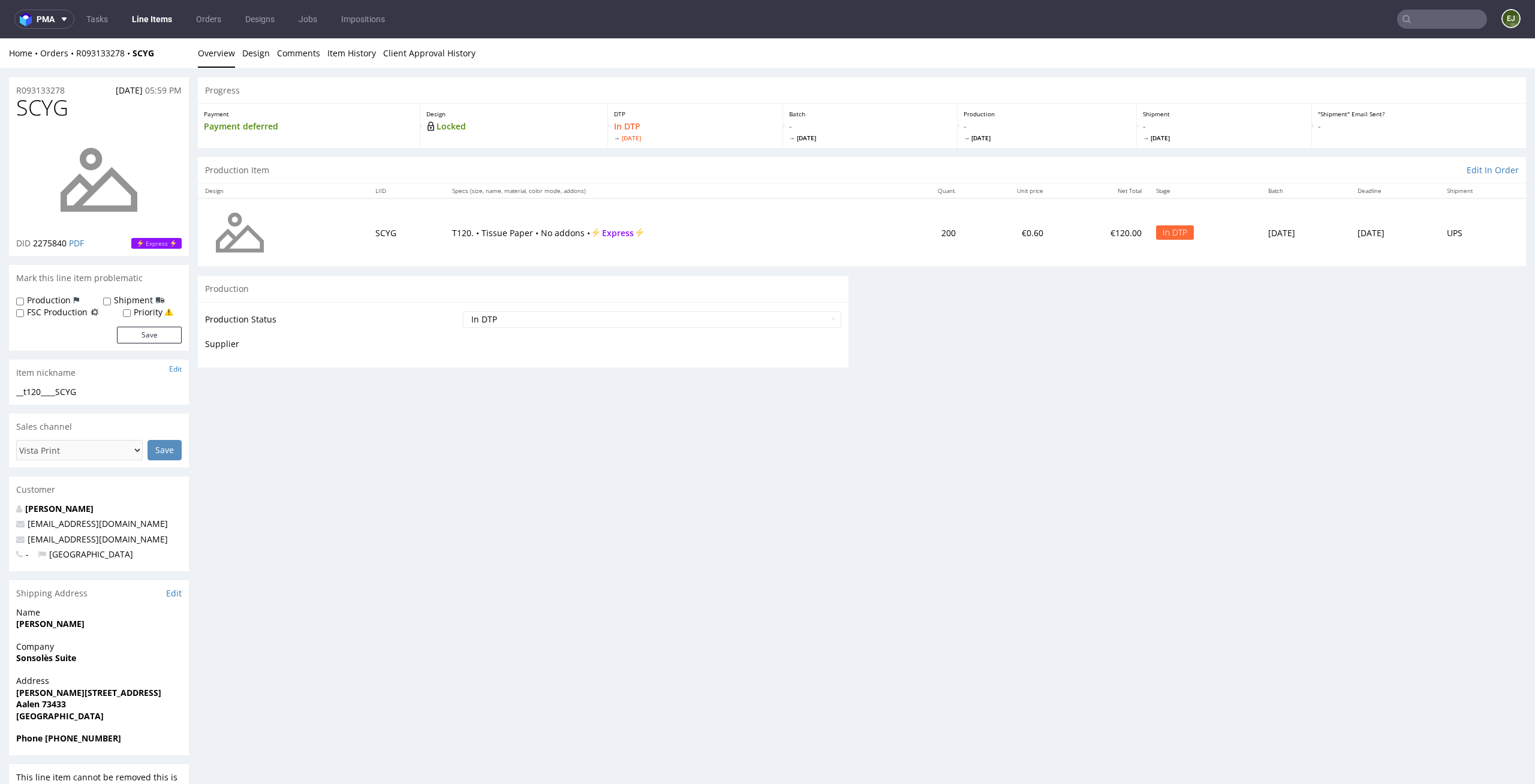
scroll to position [0, 0]
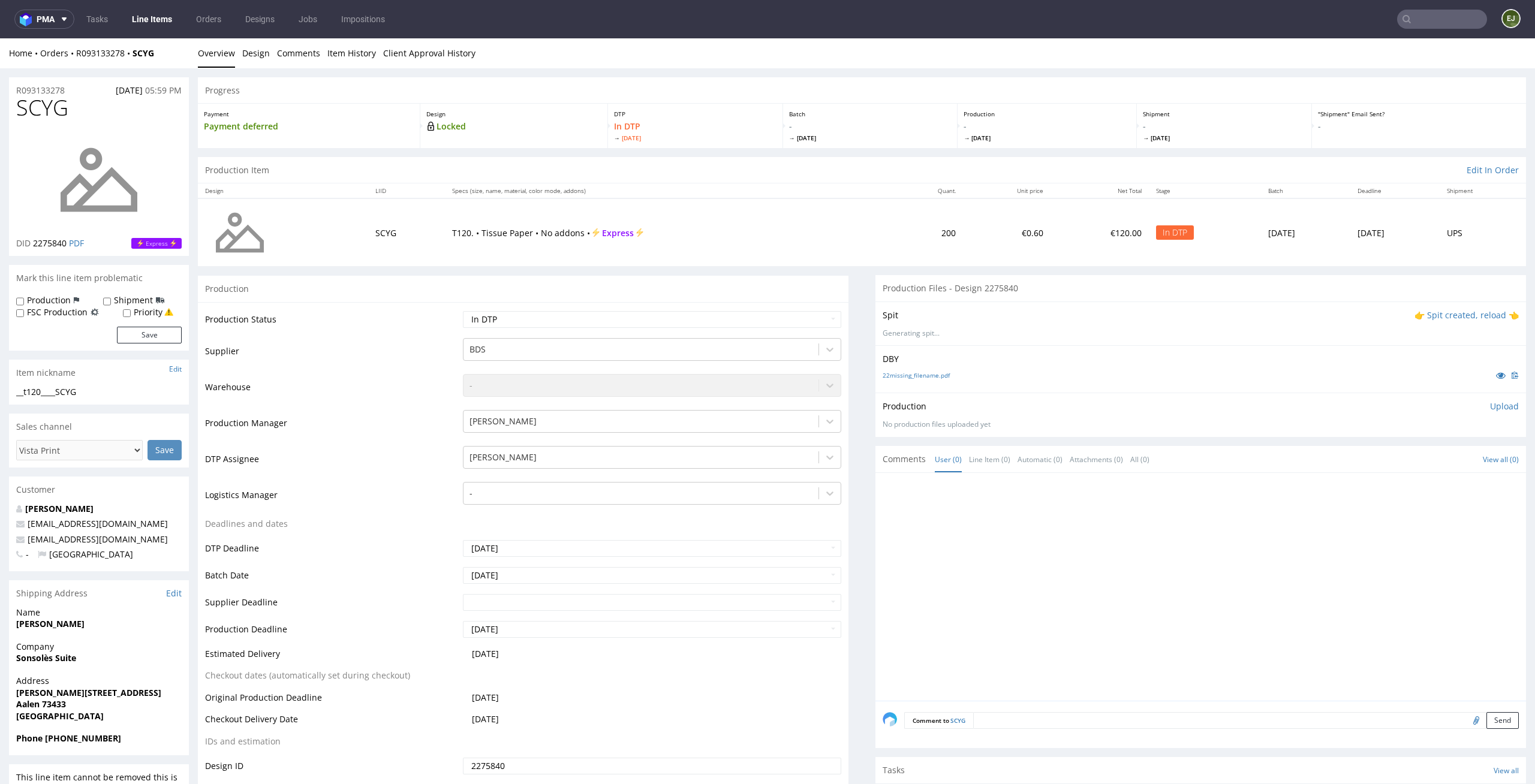
click at [1444, 318] on p "👉 Spit created, reload 👈" at bounding box center [1467, 315] width 104 height 12
click at [943, 327] on div "Spit Recreate spit spit____t120____SCYG__d2275840__oR093133278.zip" at bounding box center [1201, 327] width 651 height 51
click at [941, 334] on link "spit____t120____SCYG__d2275840__oR093133278.zip" at bounding box center [969, 335] width 173 height 10
click at [899, 379] on link "22missing_filename.pdf" at bounding box center [916, 382] width 67 height 9
click at [1420, 84] on div "Progress" at bounding box center [862, 91] width 1328 height 26
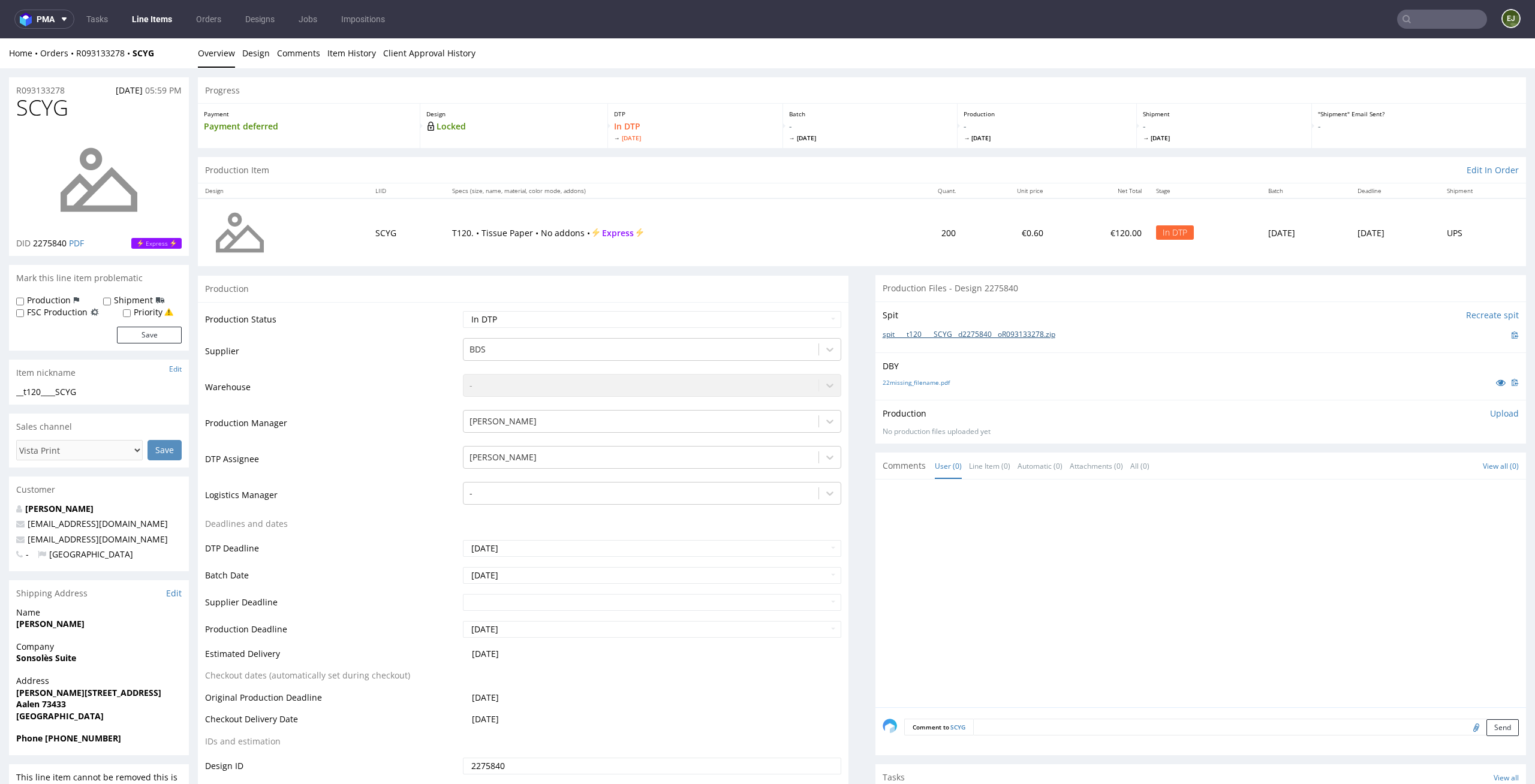
click at [1030, 337] on link "spit____t120____SCYG__d2275840__oR093133278.zip" at bounding box center [969, 335] width 173 height 10
click at [1490, 412] on p "Upload" at bounding box center [1504, 413] width 29 height 12
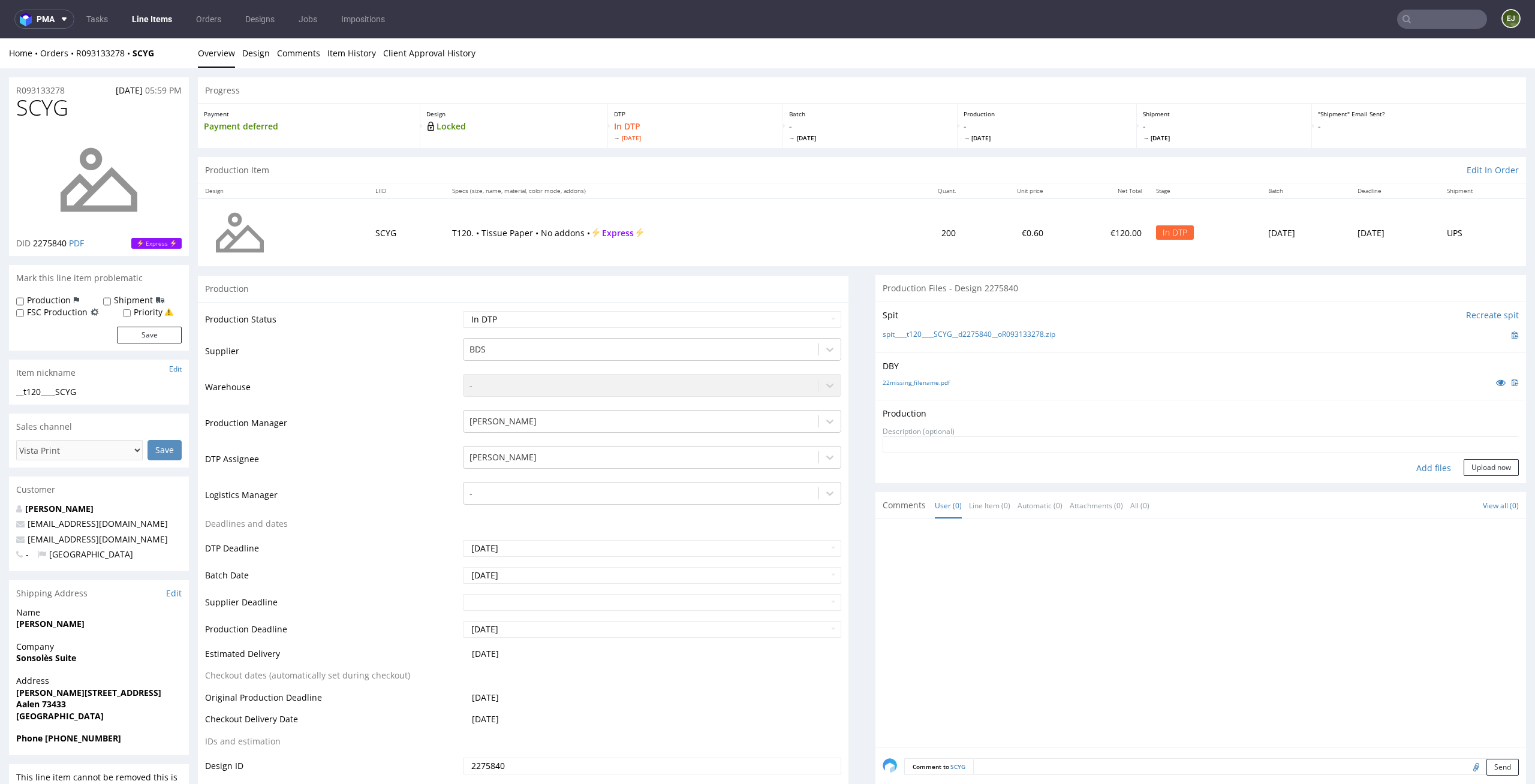
click at [1408, 463] on div "Add files" at bounding box center [1433, 468] width 60 height 18
type input "C:\fakepath\__t120____SCYG__d2275840__oR093133278__latest__front.pdf"
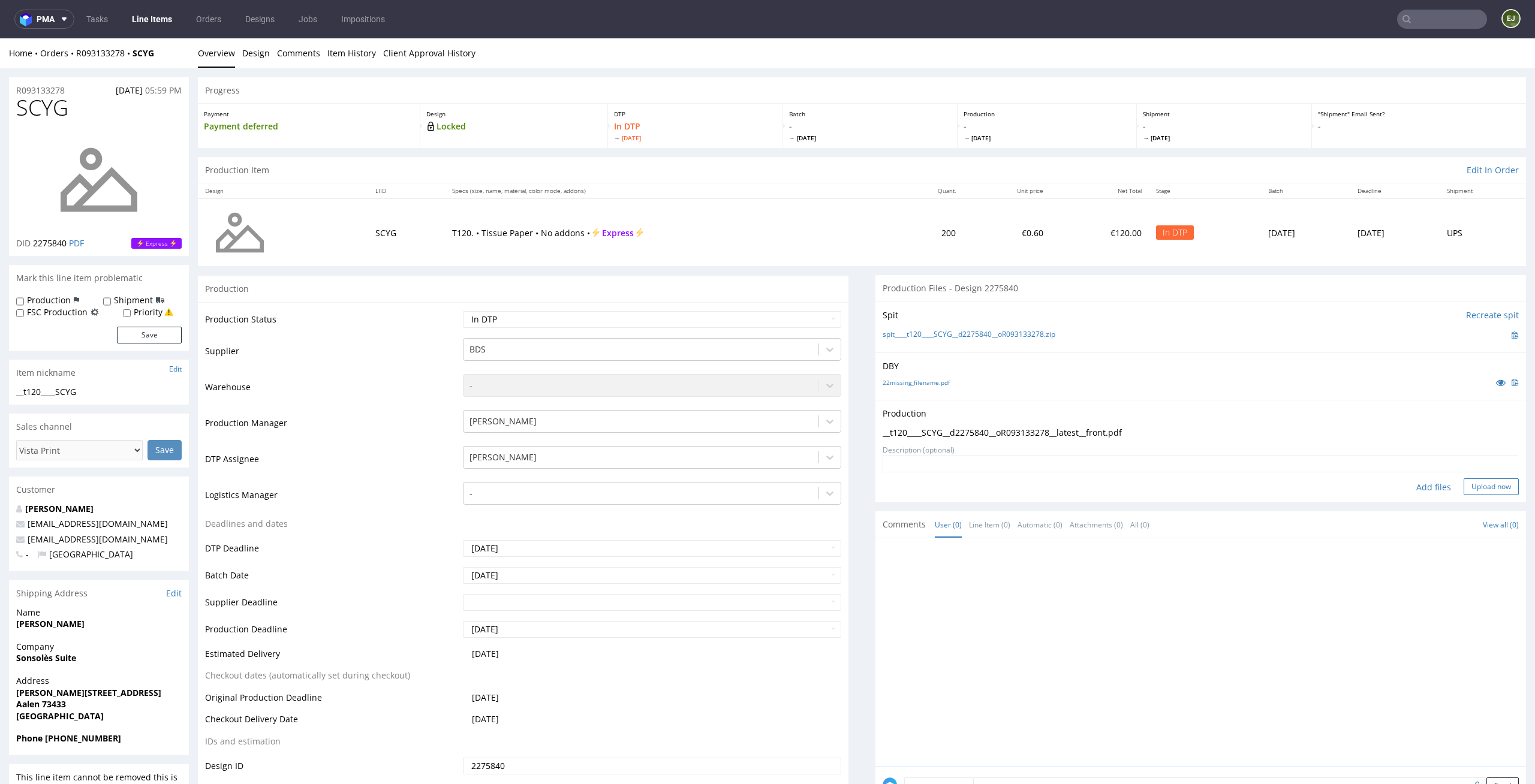
click at [1483, 490] on button "Upload now" at bounding box center [1491, 486] width 55 height 17
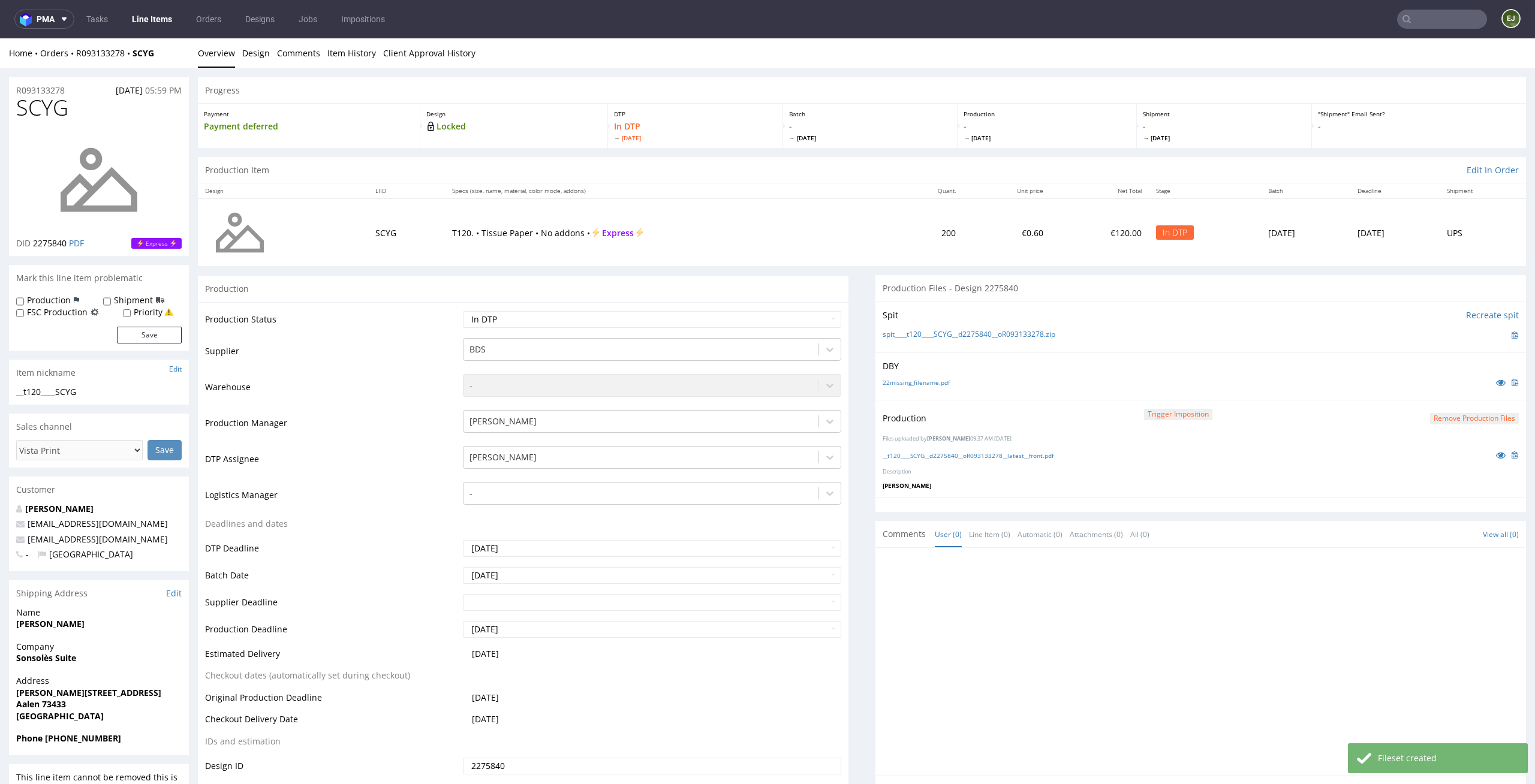
click at [819, 333] on td "Waiting for Artwork Waiting for Diecut Waiting for Mockup Waiting for DTP Waiti…" at bounding box center [651, 323] width 382 height 27
click at [819, 318] on select "Waiting for Artwork Waiting for Diecut Waiting for Mockup Waiting for DTP Waiti…" at bounding box center [652, 319] width 379 height 17
select select "dtp_production_ready"
click at [463, 311] on select "Waiting for Artwork Waiting for Diecut Waiting for Mockup Waiting for DTP Waiti…" at bounding box center [652, 319] width 379 height 17
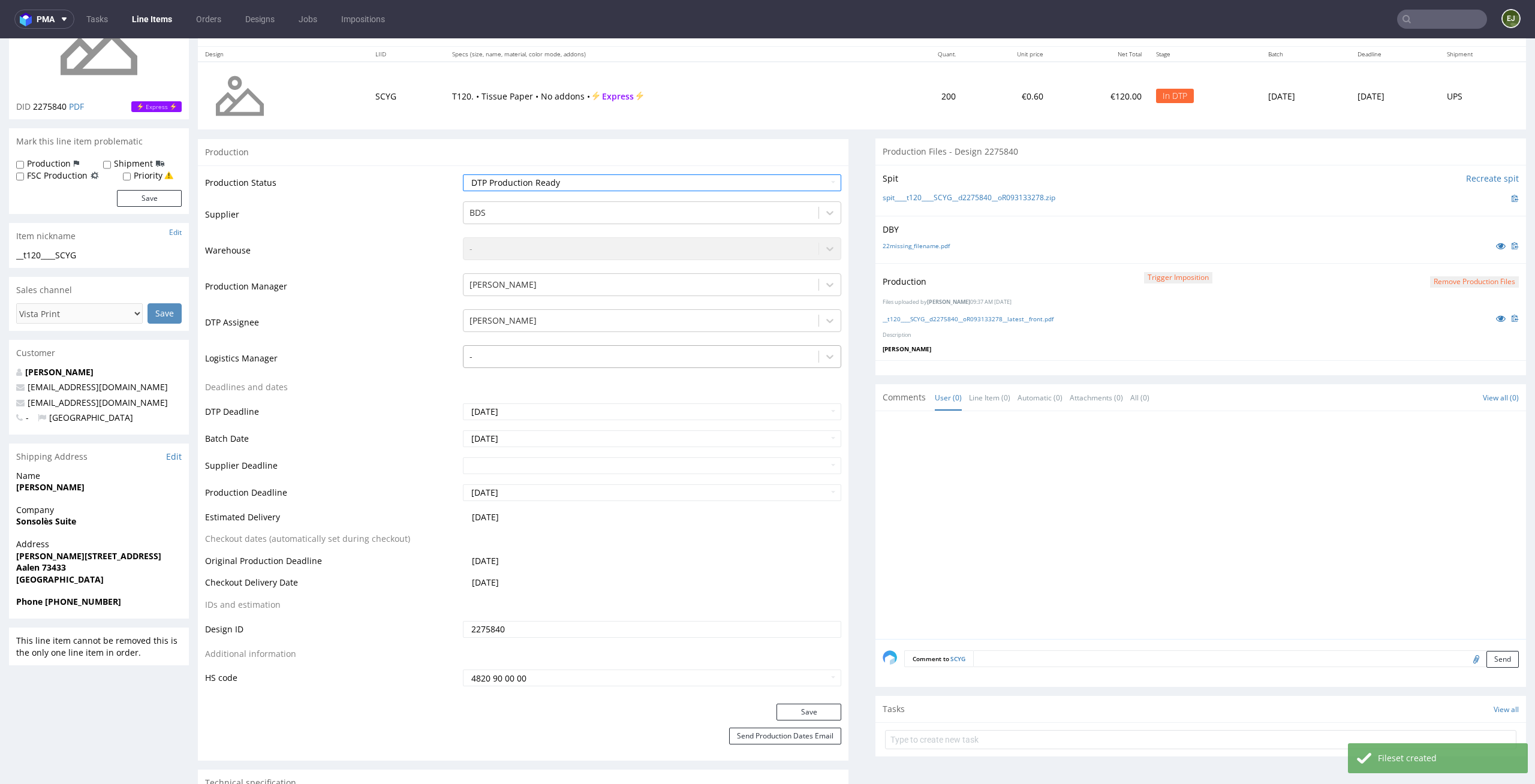
scroll to position [305, 0]
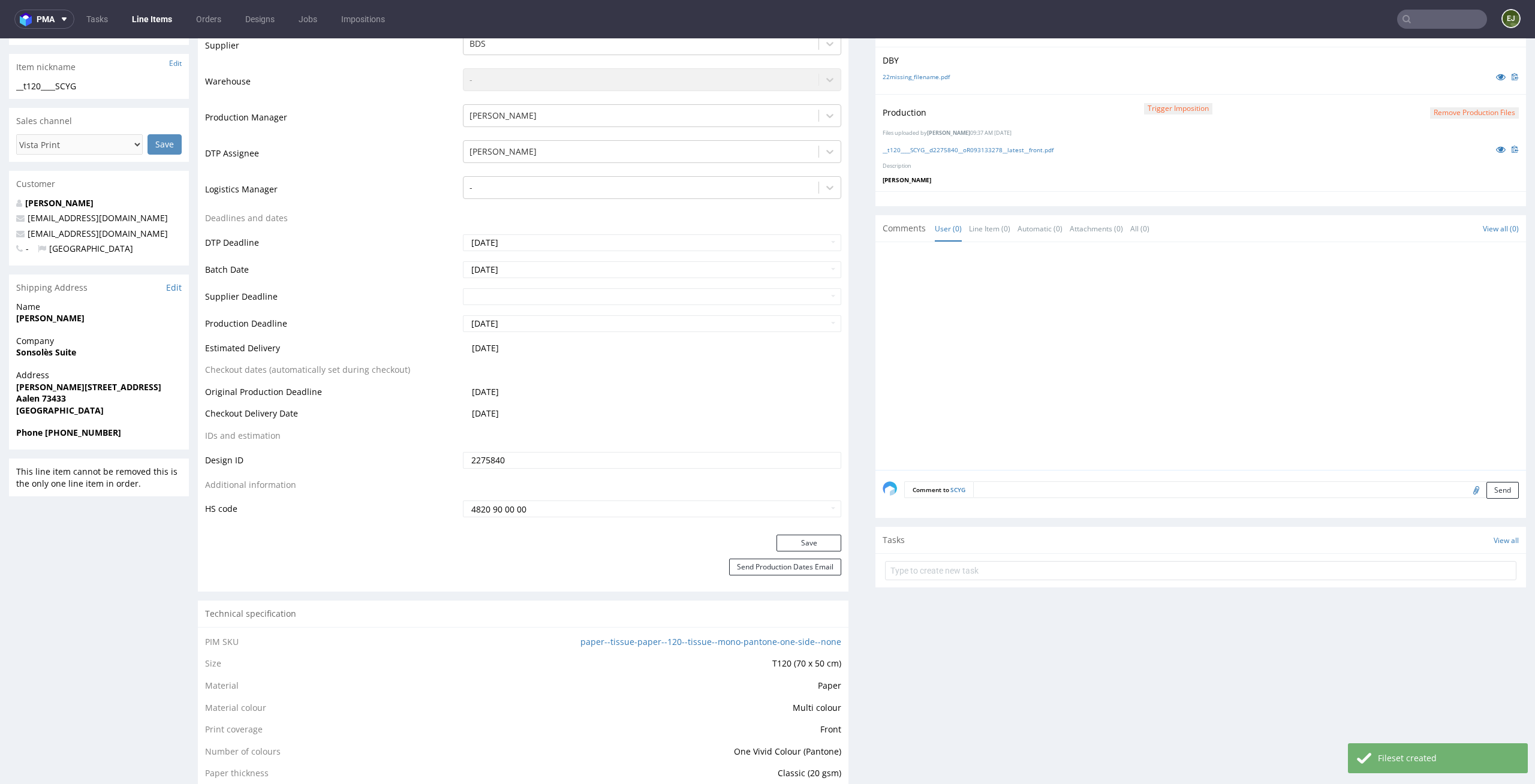
click at [790, 553] on div "Save" at bounding box center [523, 546] width 651 height 24
click at [798, 546] on button "Save" at bounding box center [808, 543] width 65 height 17
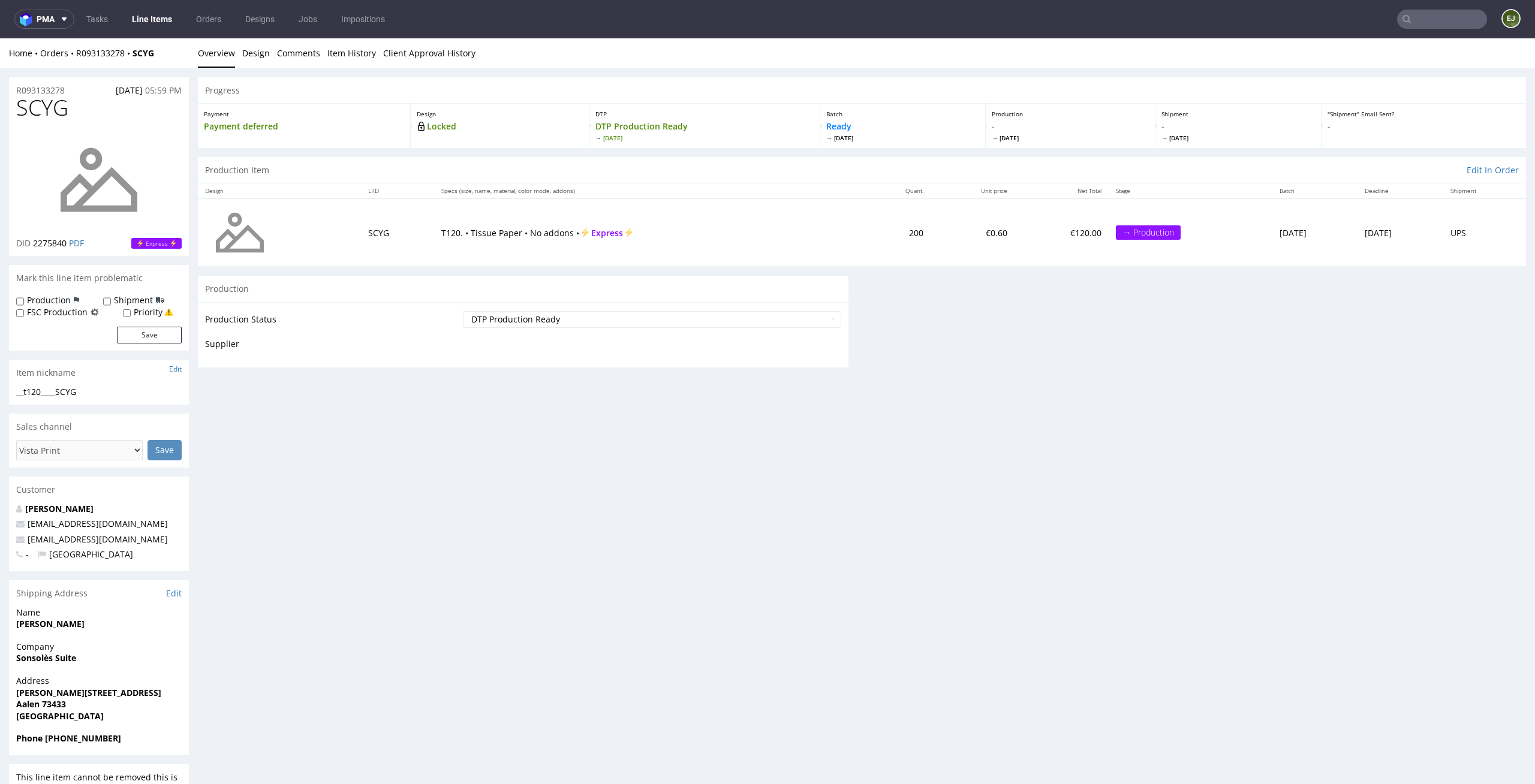
scroll to position [0, 0]
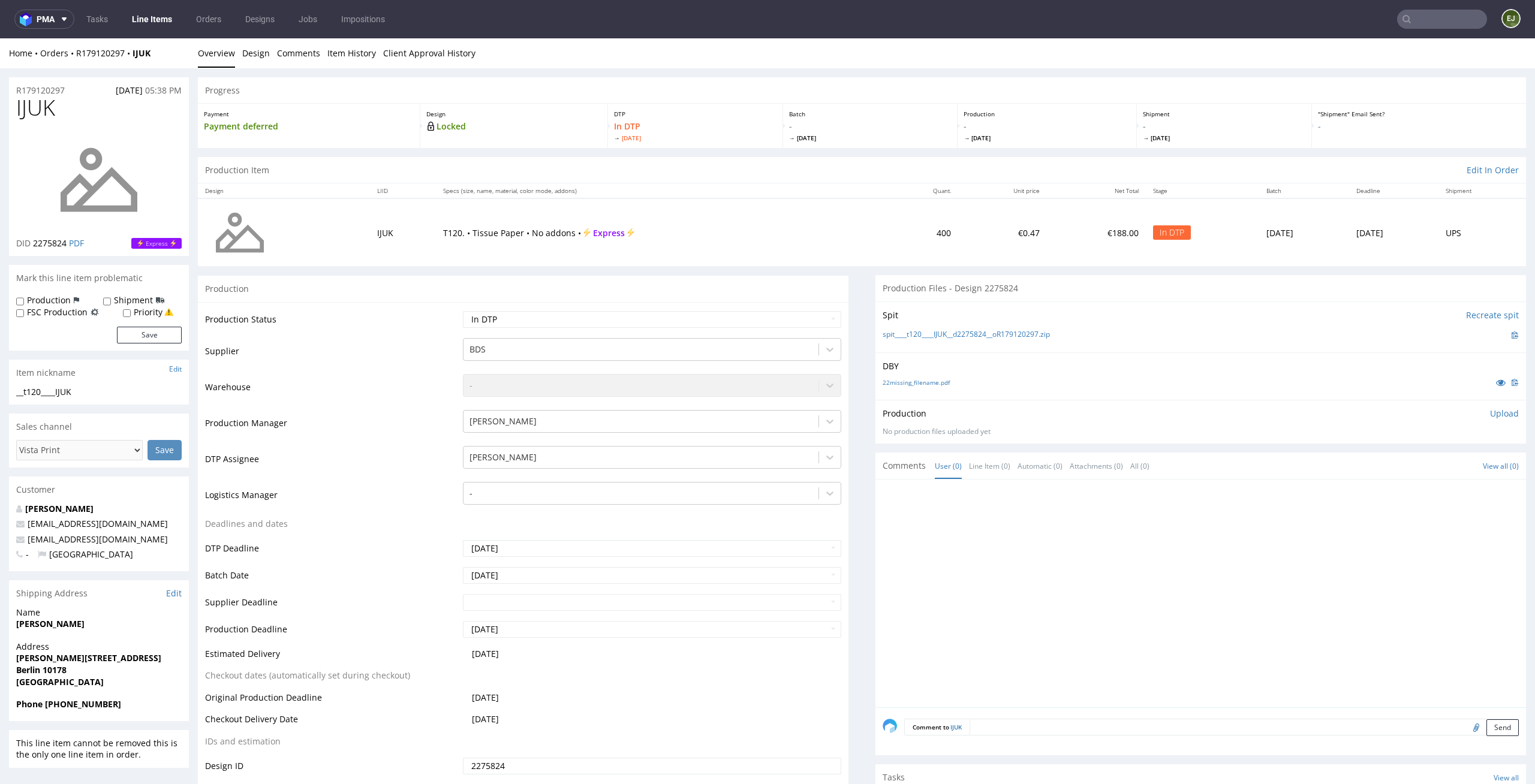
scroll to position [148, 0]
click at [912, 387] on div "22missing_filename.pdf" at bounding box center [1200, 382] width 636 height 13
click at [921, 382] on link "22missing_filename.pdf" at bounding box center [916, 382] width 67 height 9
click at [893, 331] on link "spit____t120____IJUK__d2275824__oR179120297.zip" at bounding box center [966, 335] width 167 height 10
click at [1493, 413] on p "Upload" at bounding box center [1504, 413] width 29 height 12
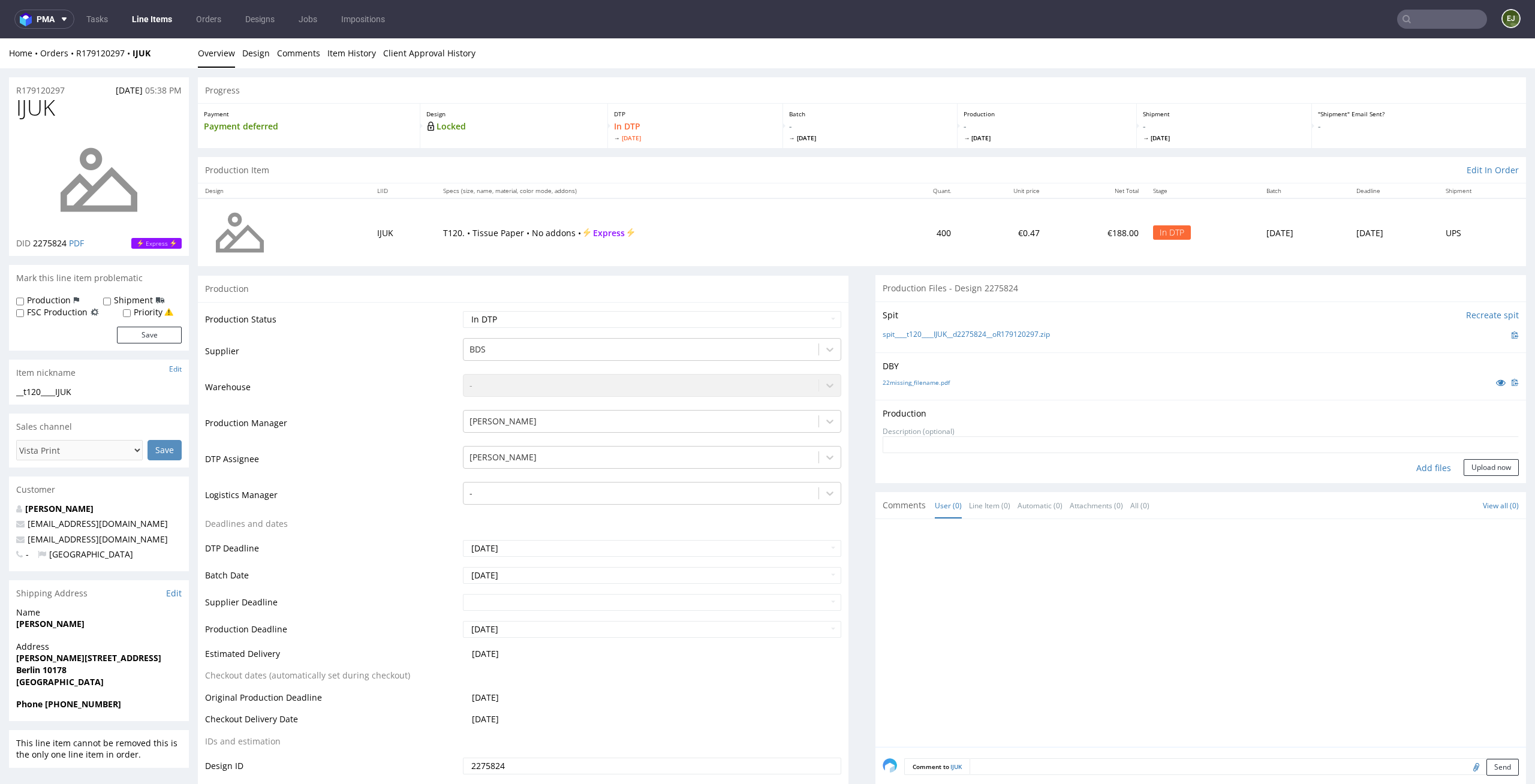
click at [1415, 472] on div "Add files" at bounding box center [1433, 468] width 60 height 18
type input "C:\fakepath\__t120____IJUK__d2275824__oR179120297__latest__front.pdf"
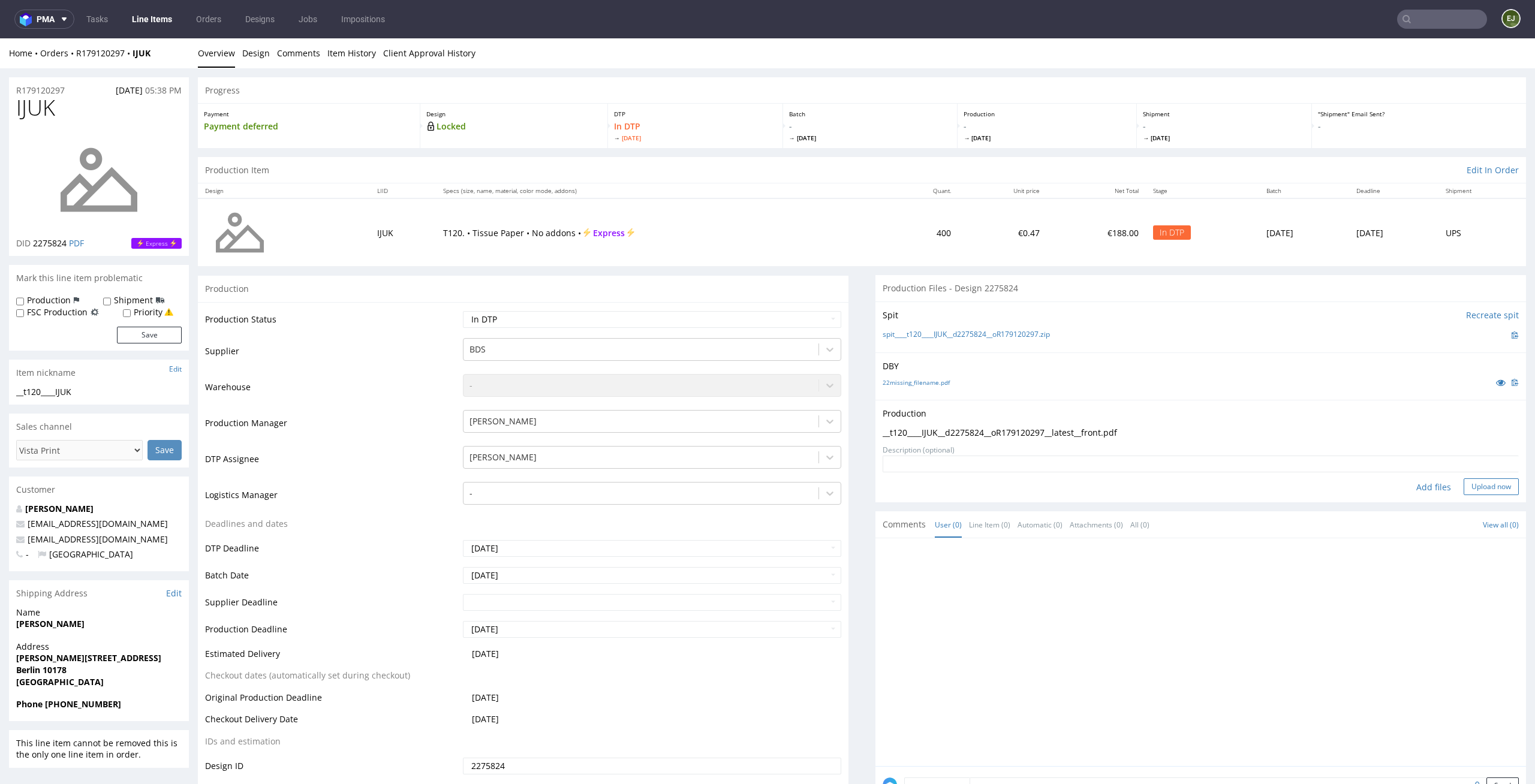
click at [1464, 487] on button "Upload now" at bounding box center [1491, 486] width 55 height 17
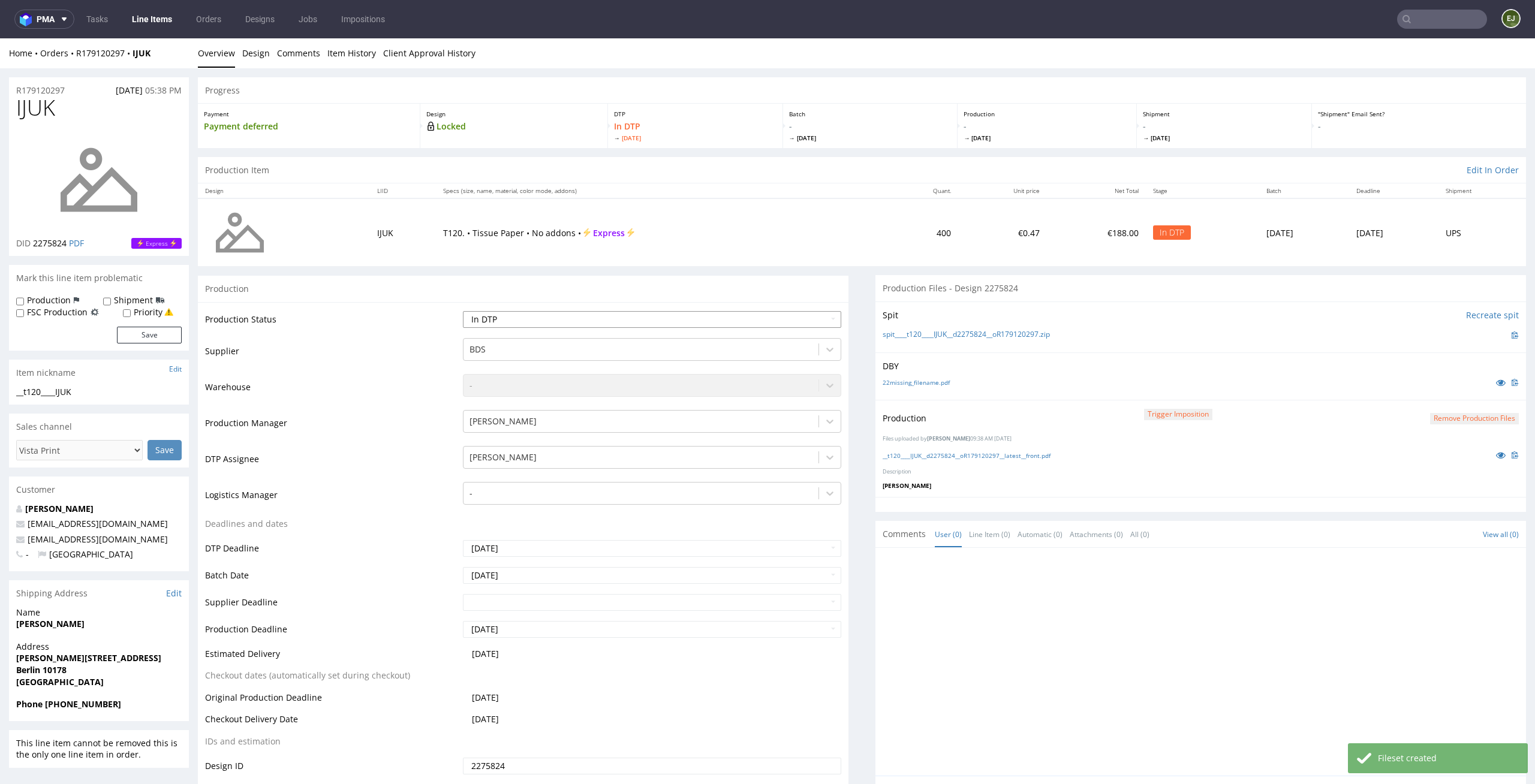
click at [738, 318] on select "Waiting for Artwork Waiting for Diecut Waiting for Mockup Waiting for DTP Waiti…" at bounding box center [652, 319] width 379 height 17
select select "dtp_production_ready"
click at [463, 311] on select "Waiting for Artwork Waiting for Diecut Waiting for Mockup Waiting for DTP Waiti…" at bounding box center [652, 319] width 379 height 17
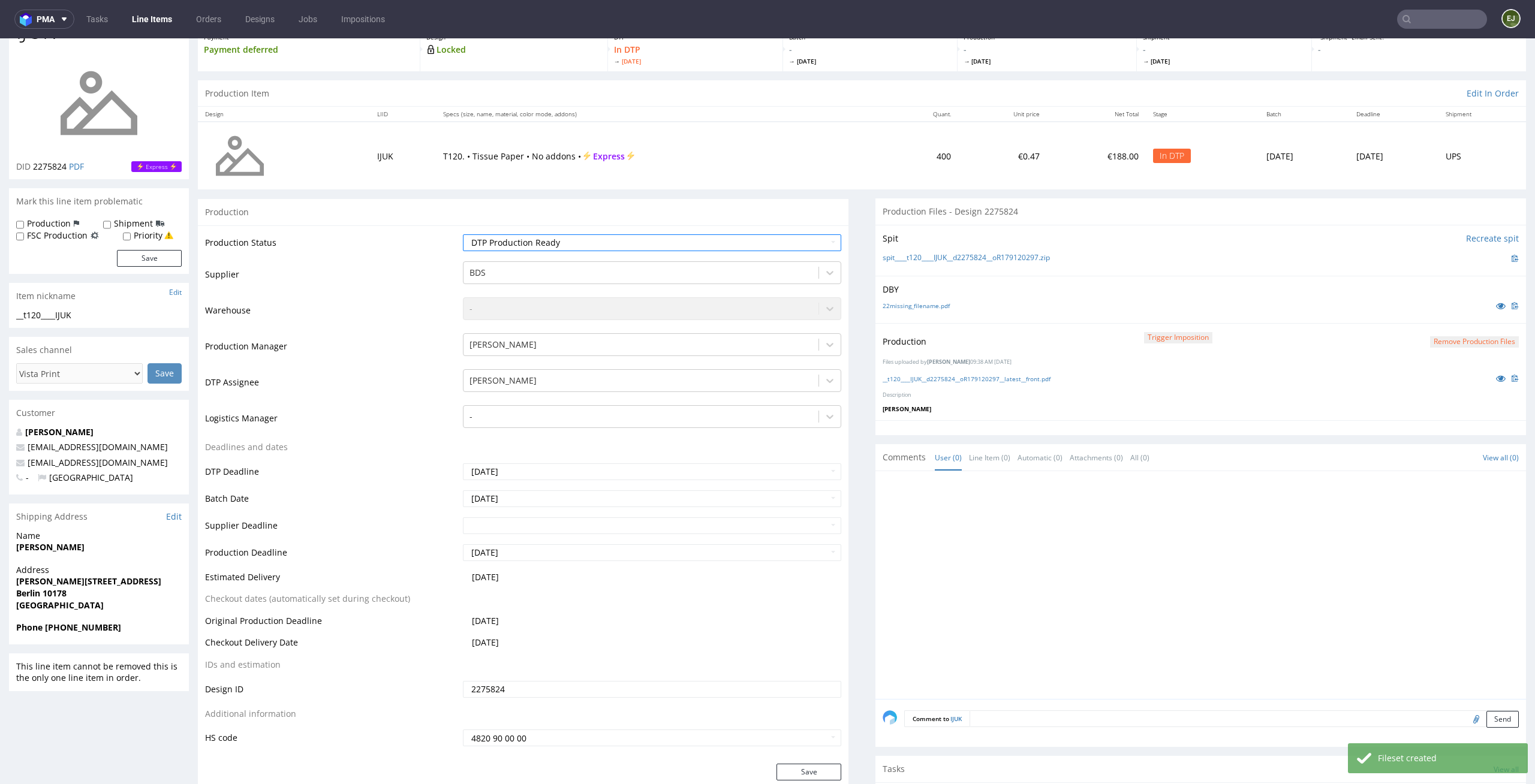
scroll to position [113, 0]
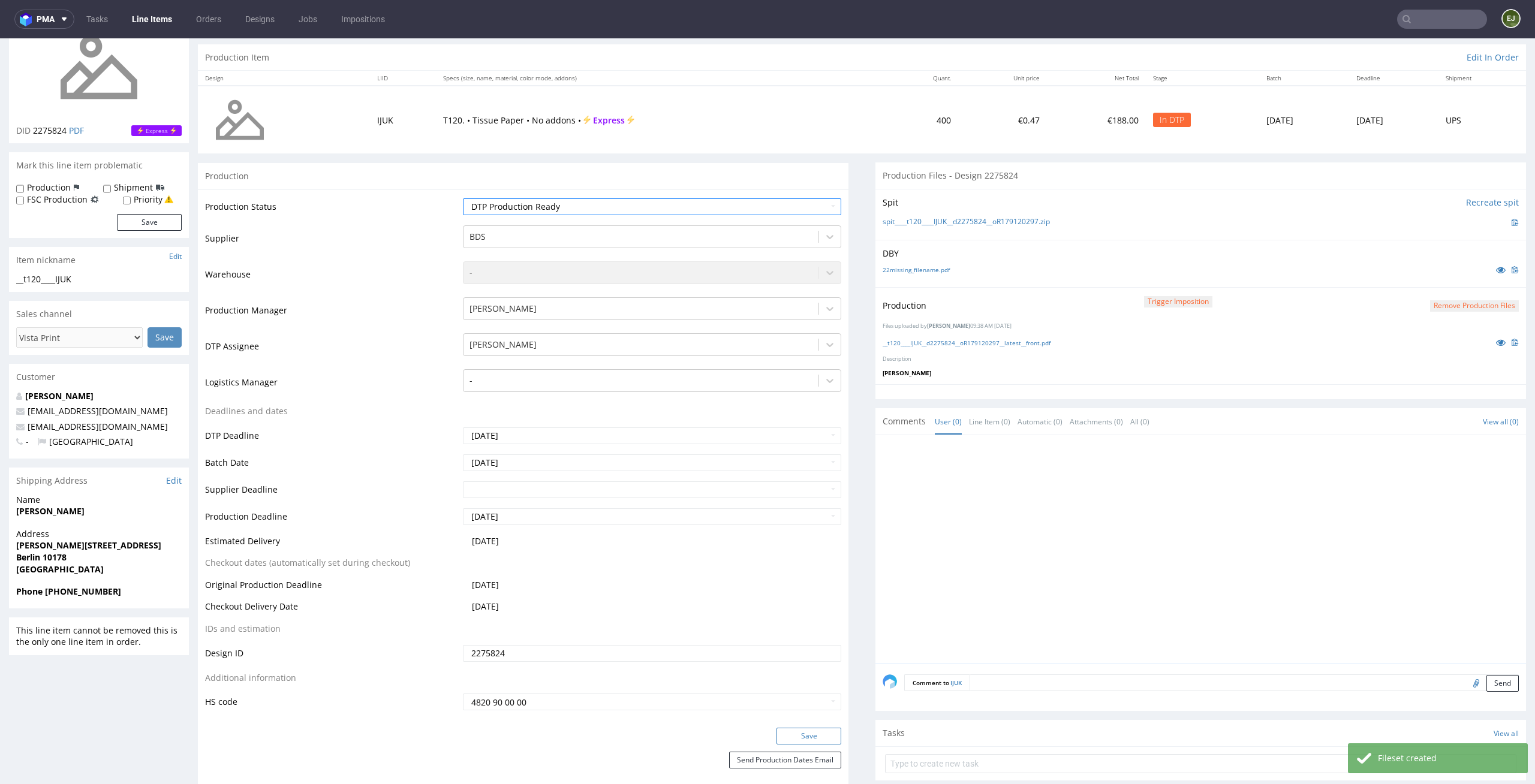
click at [820, 739] on button "Save" at bounding box center [808, 736] width 65 height 17
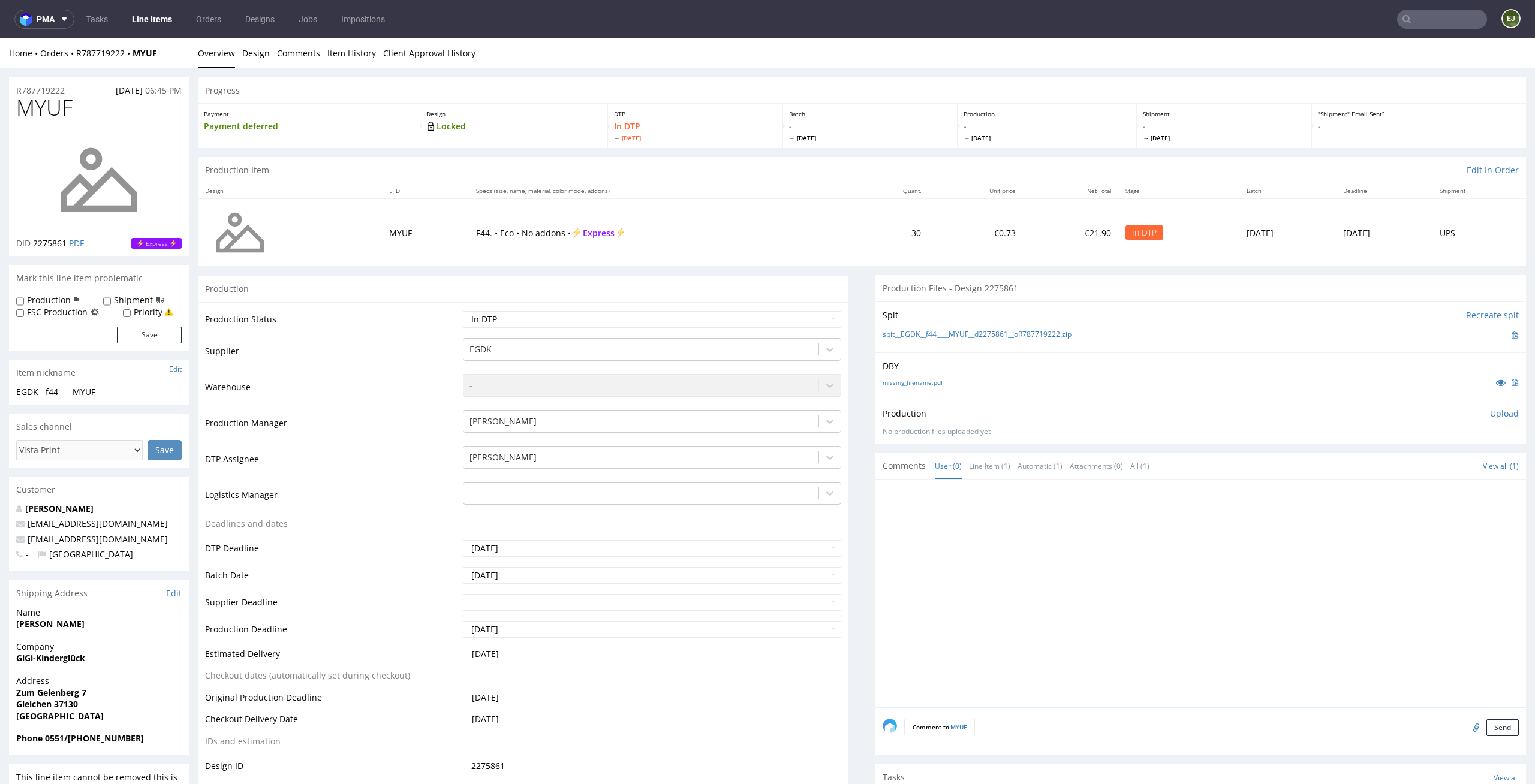
scroll to position [125, 0]
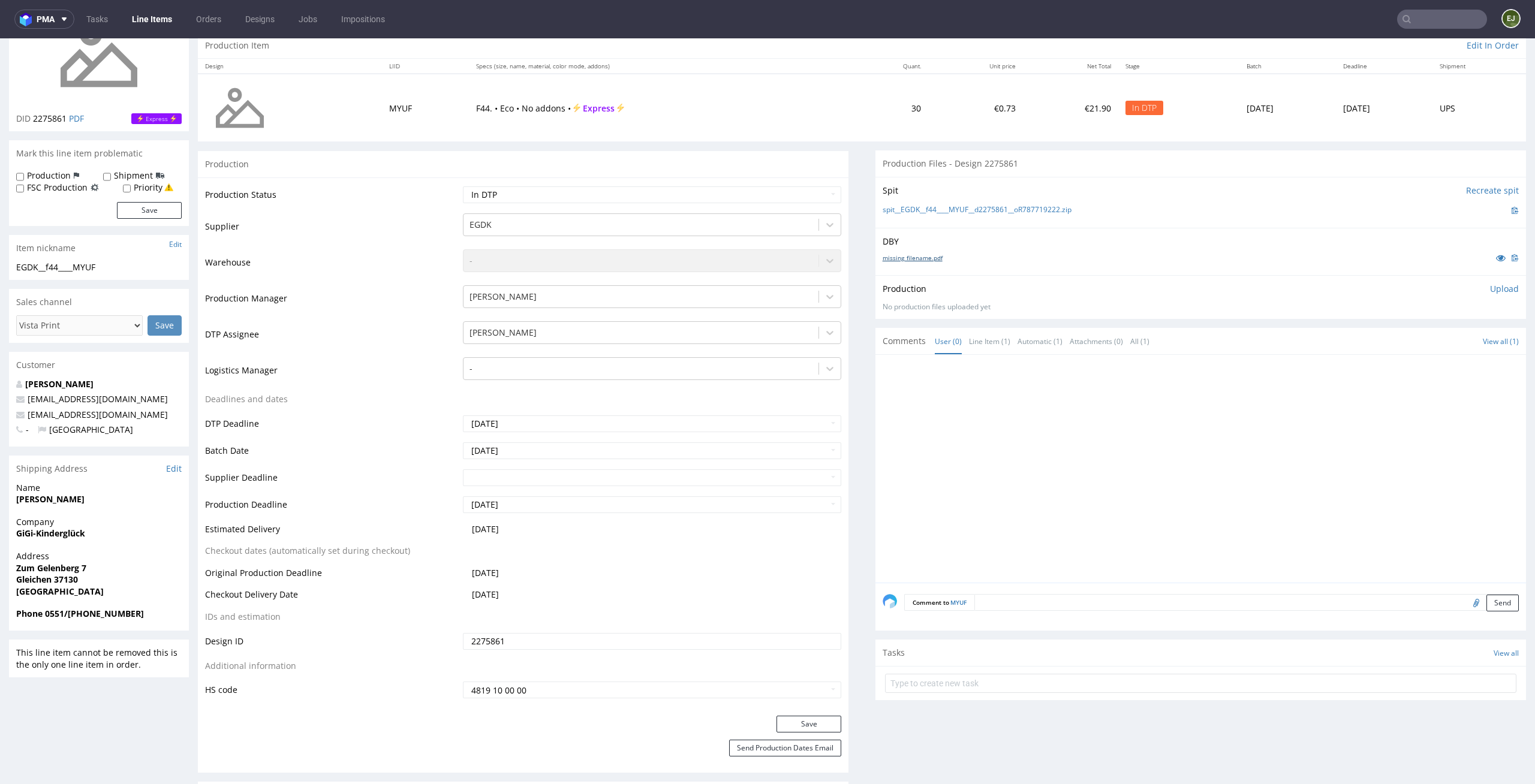
click at [913, 255] on link "missing_filename.pdf" at bounding box center [912, 258] width 60 height 9
click at [903, 213] on link "spit__EGDK__f44____MYUF__d2275861__oR787719222.zip" at bounding box center [977, 210] width 189 height 10
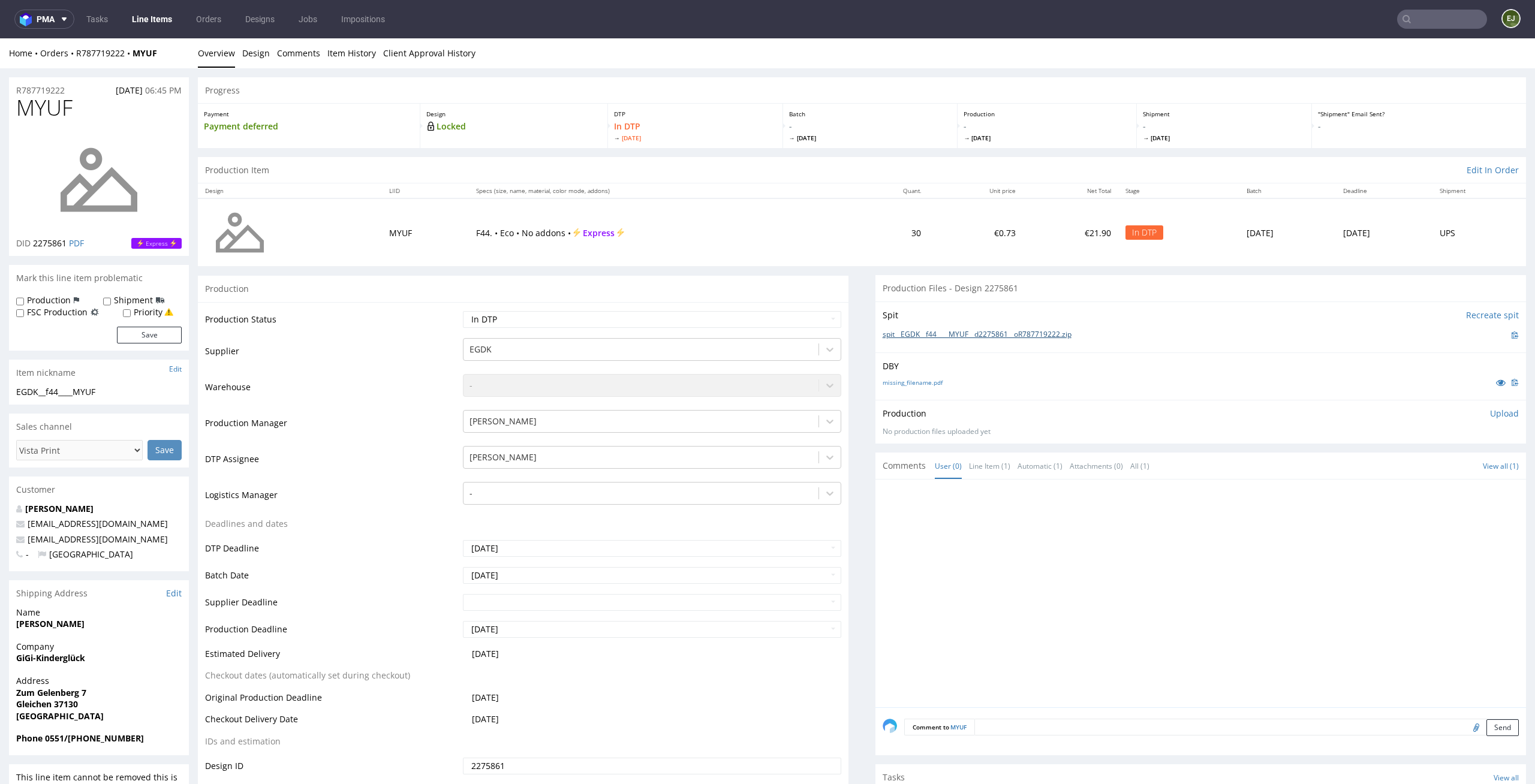
scroll to position [373, 0]
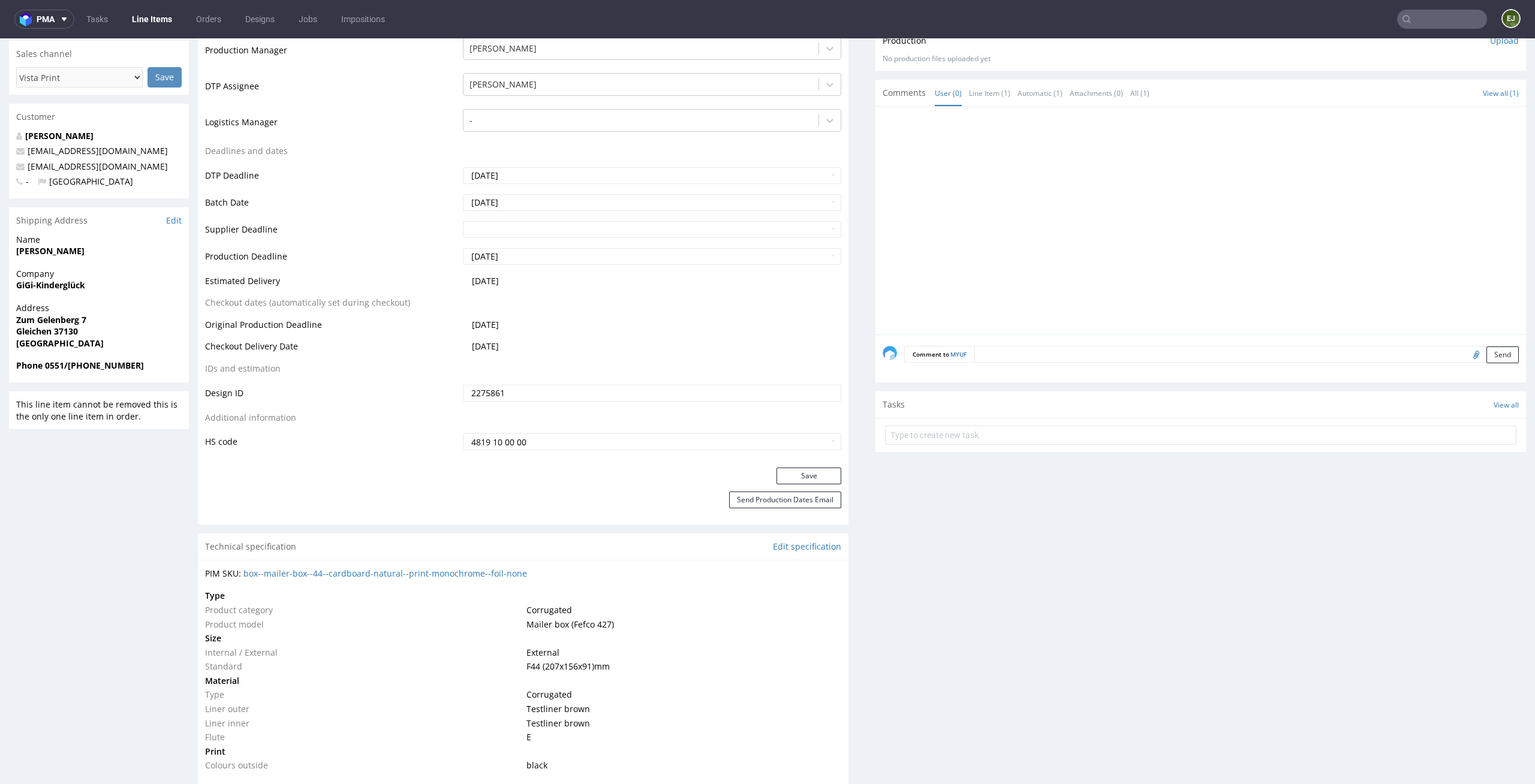
click at [1030, 514] on div "Production Files - Design 2275861 Spit Recreate spit spit__EGDK__f44____MYUF__d…" at bounding box center [1201, 795] width 651 height 1786
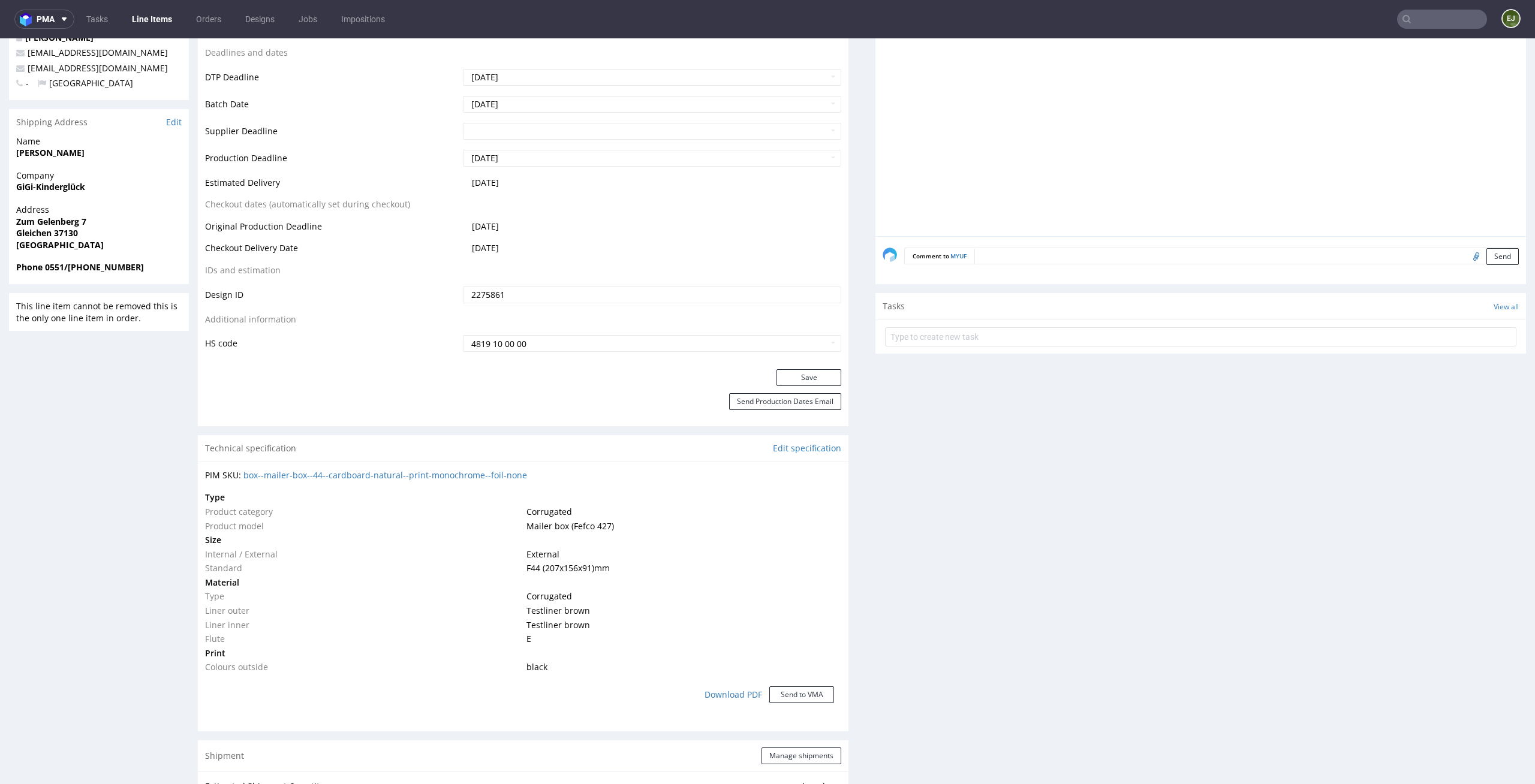
scroll to position [0, 0]
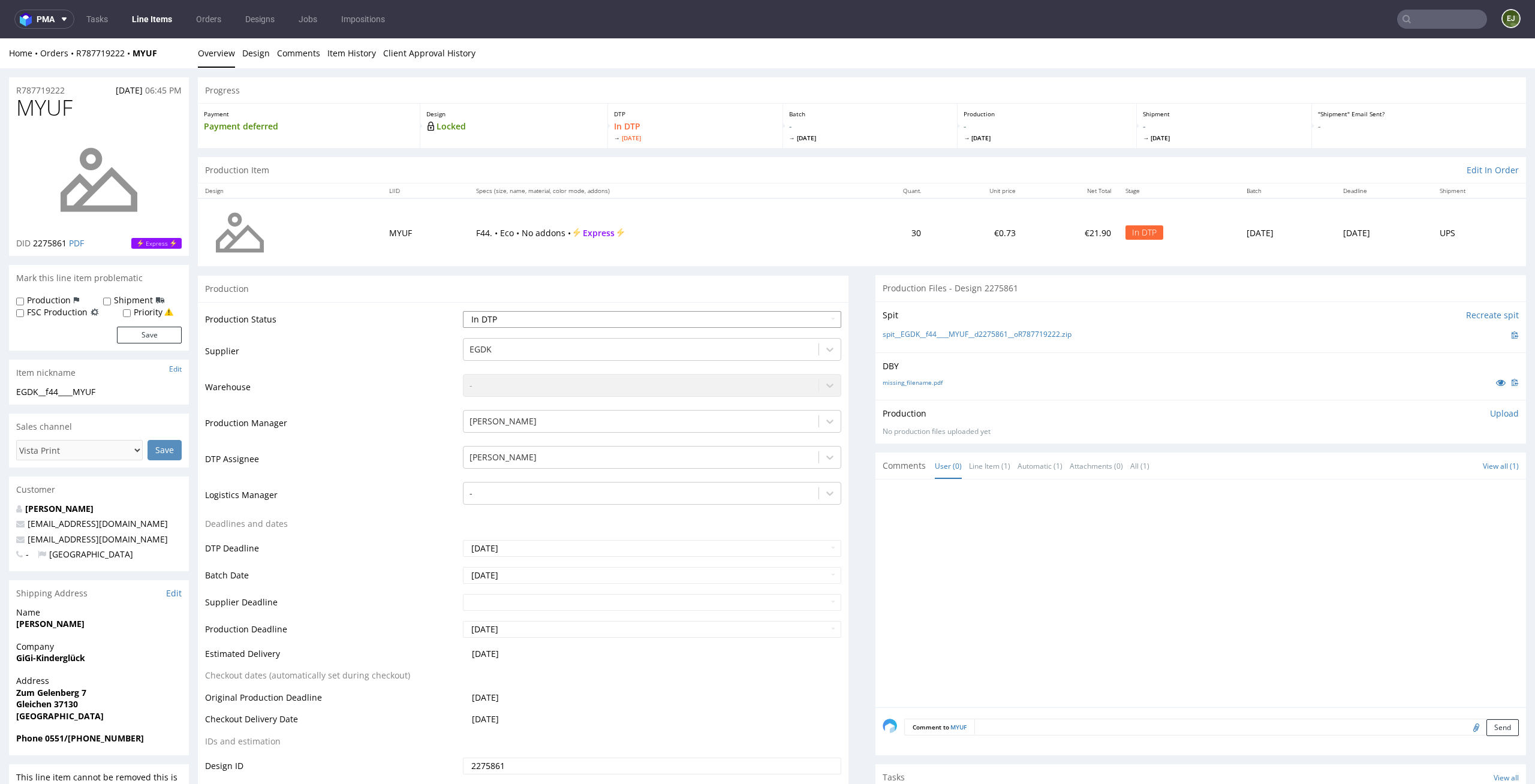
click at [790, 321] on select "Waiting for Artwork Waiting for Diecut Waiting for Mockup Waiting for DTP Waiti…" at bounding box center [652, 319] width 379 height 17
click at [814, 313] on select "Waiting for Artwork Waiting for Diecut Waiting for Mockup Waiting for DTP Waiti…" at bounding box center [652, 319] width 379 height 17
select select "dtp_issue"
click at [463, 311] on select "Waiting for Artwork Waiting for Diecut Waiting for Mockup Waiting for DTP Waiti…" at bounding box center [652, 319] width 379 height 17
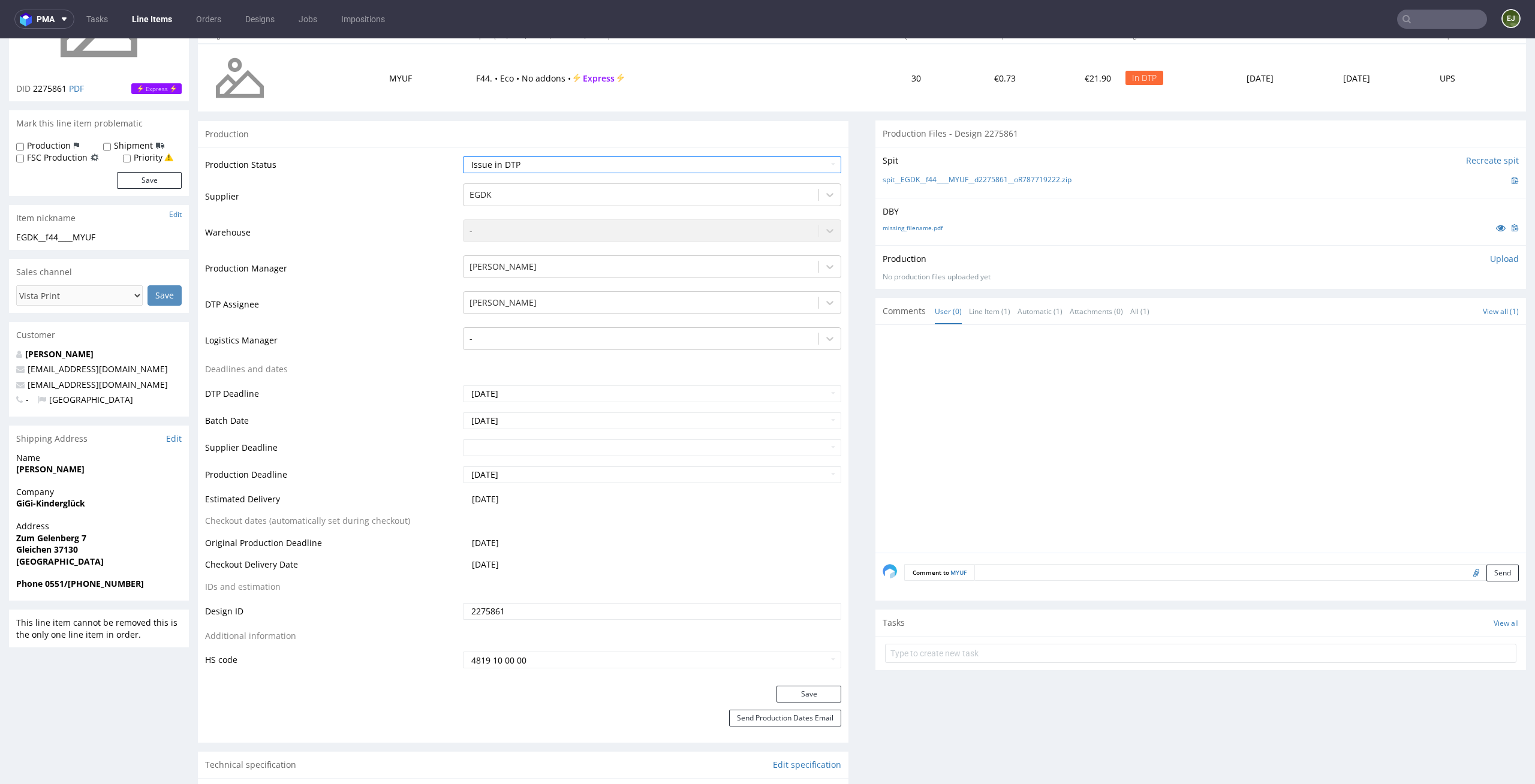
scroll to position [240, 0]
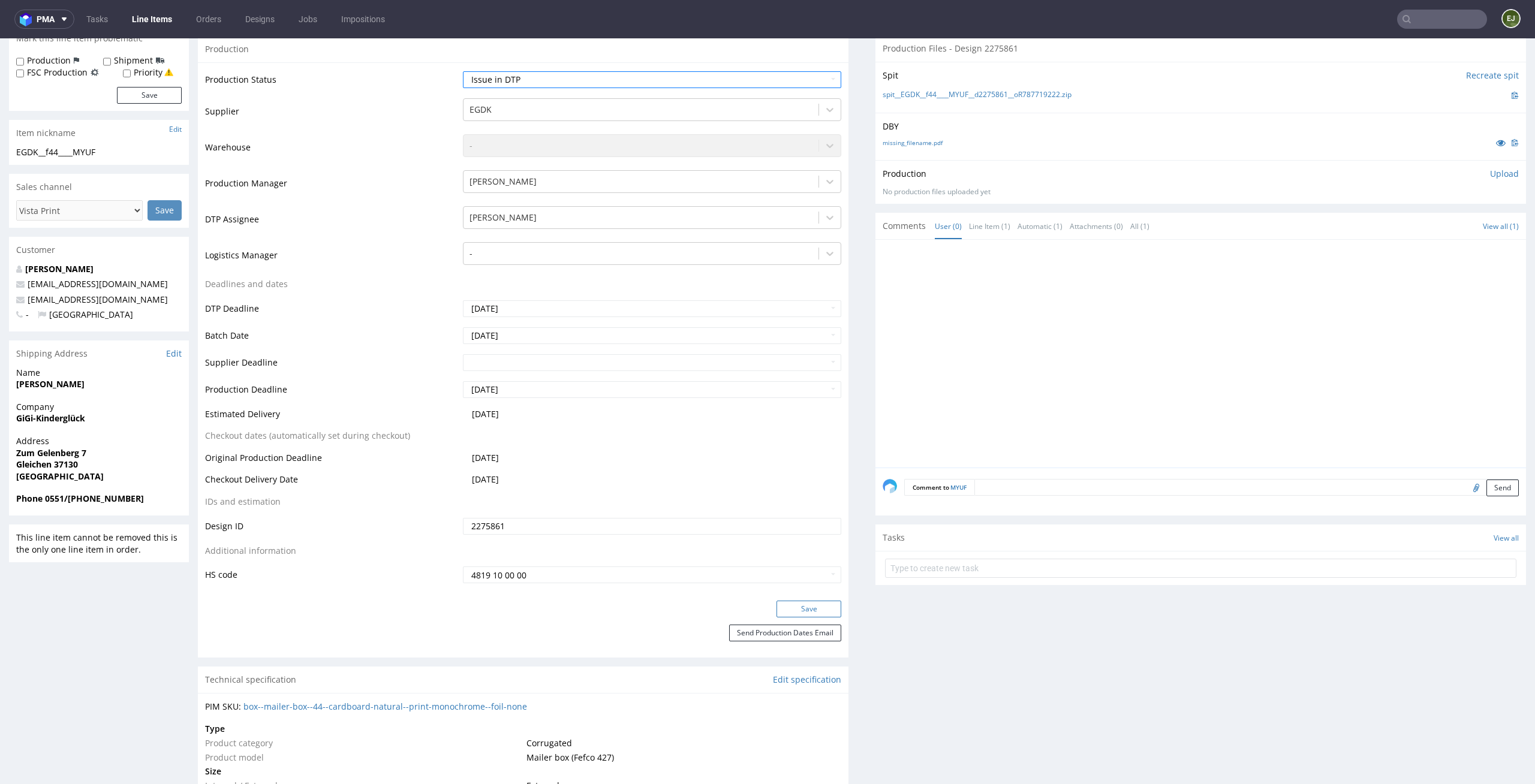
click at [817, 600] on button "Save" at bounding box center [808, 608] width 65 height 17
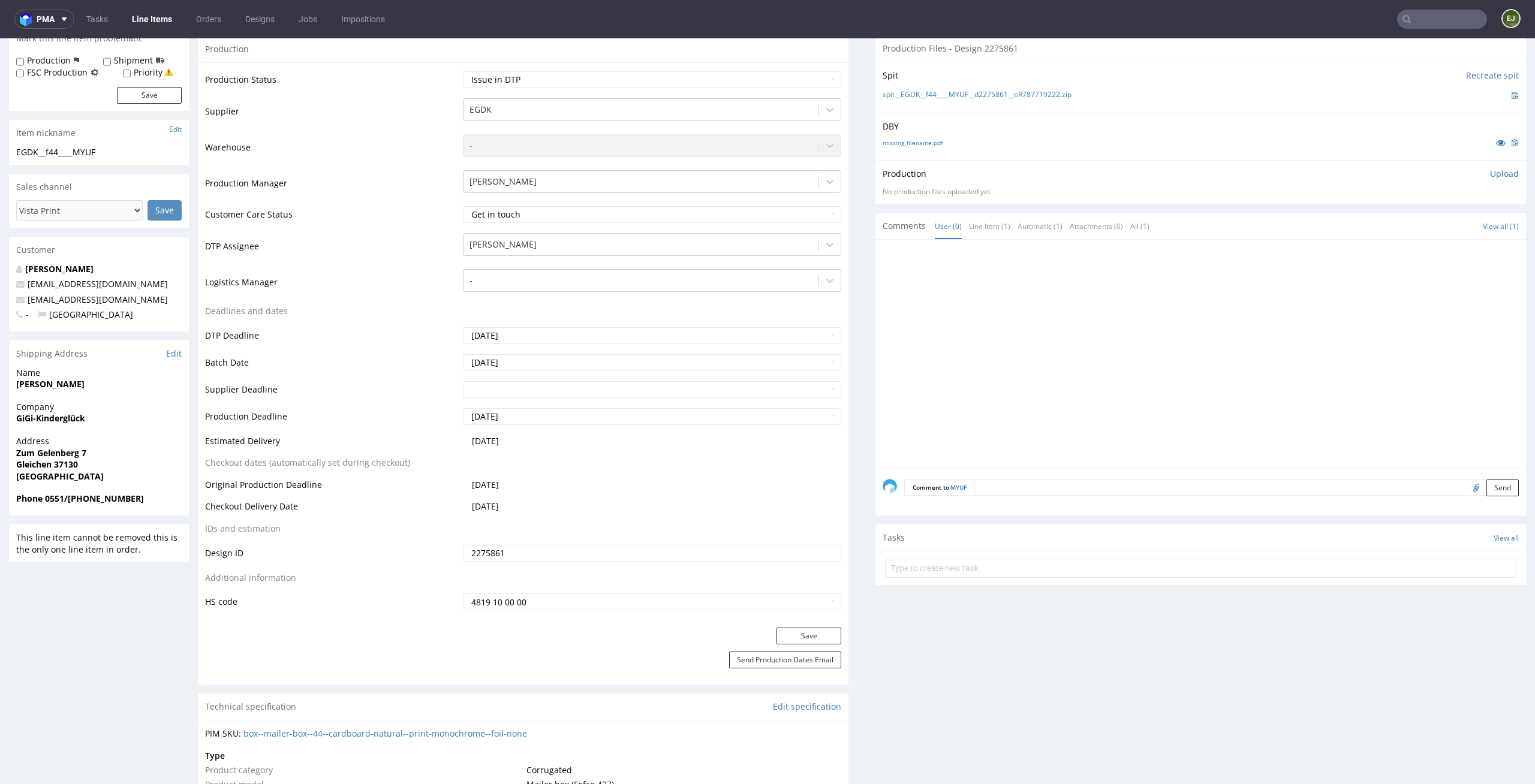
scroll to position [0, 0]
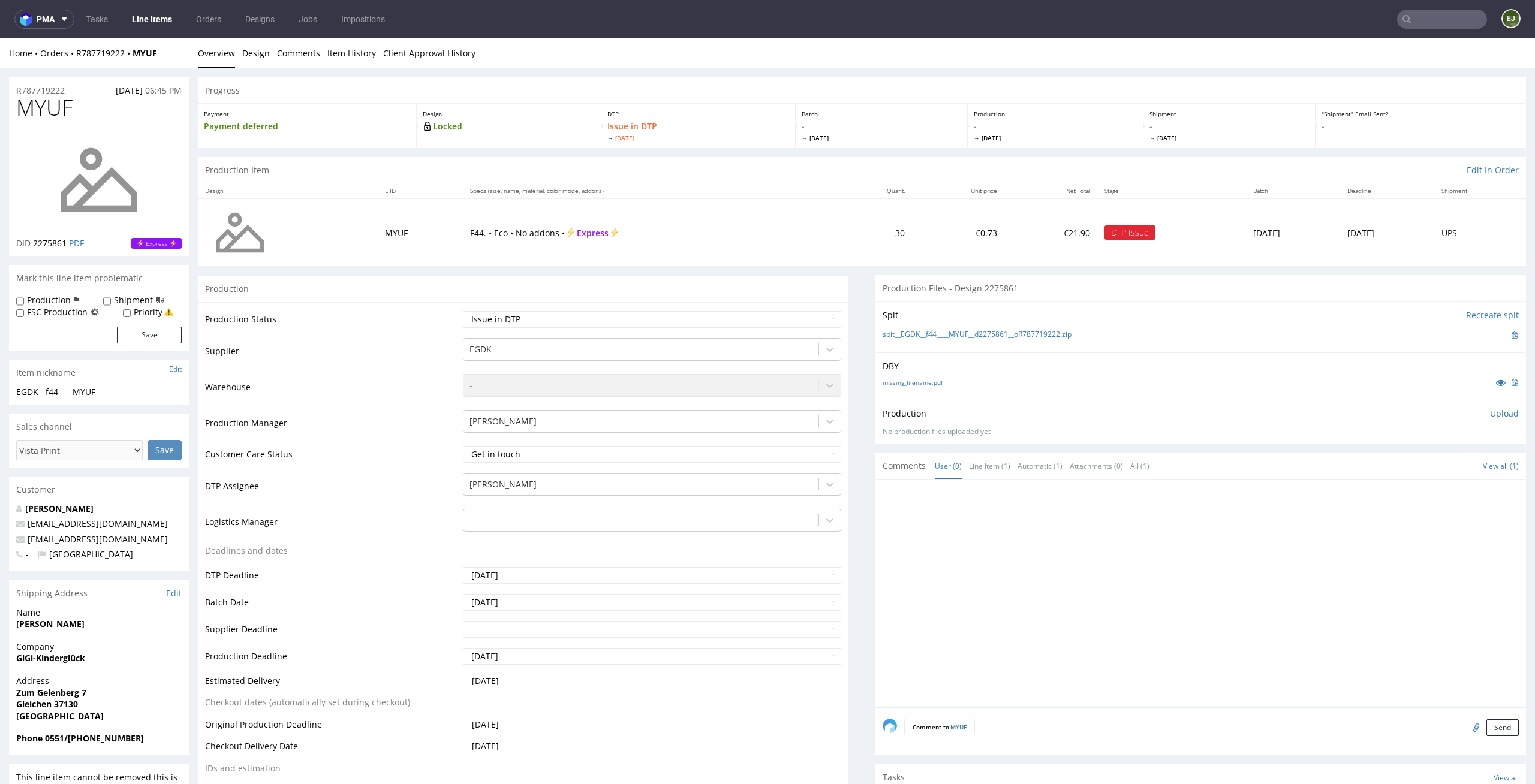
click at [840, 112] on p "Batch" at bounding box center [881, 114] width 159 height 9
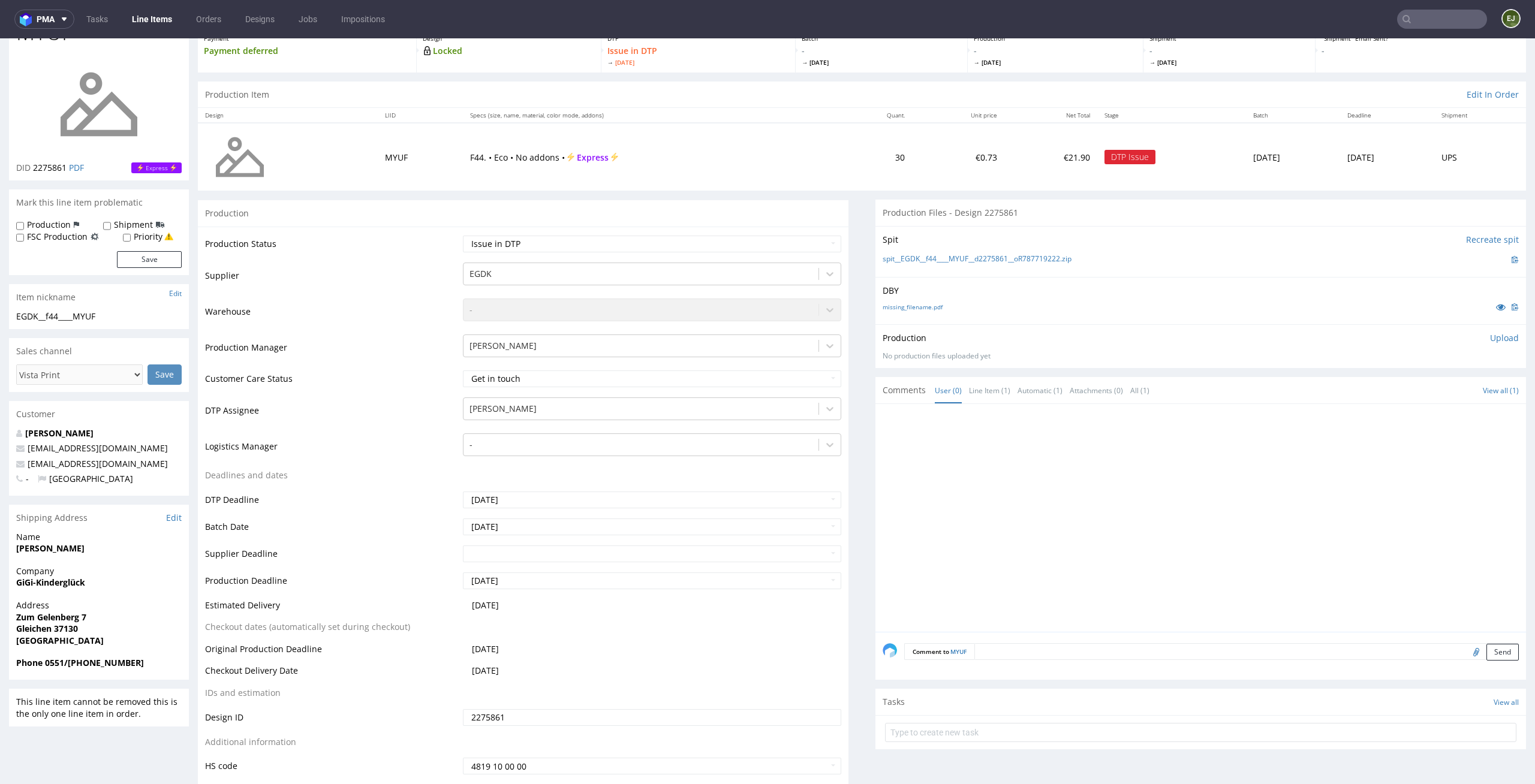
scroll to position [155, 0]
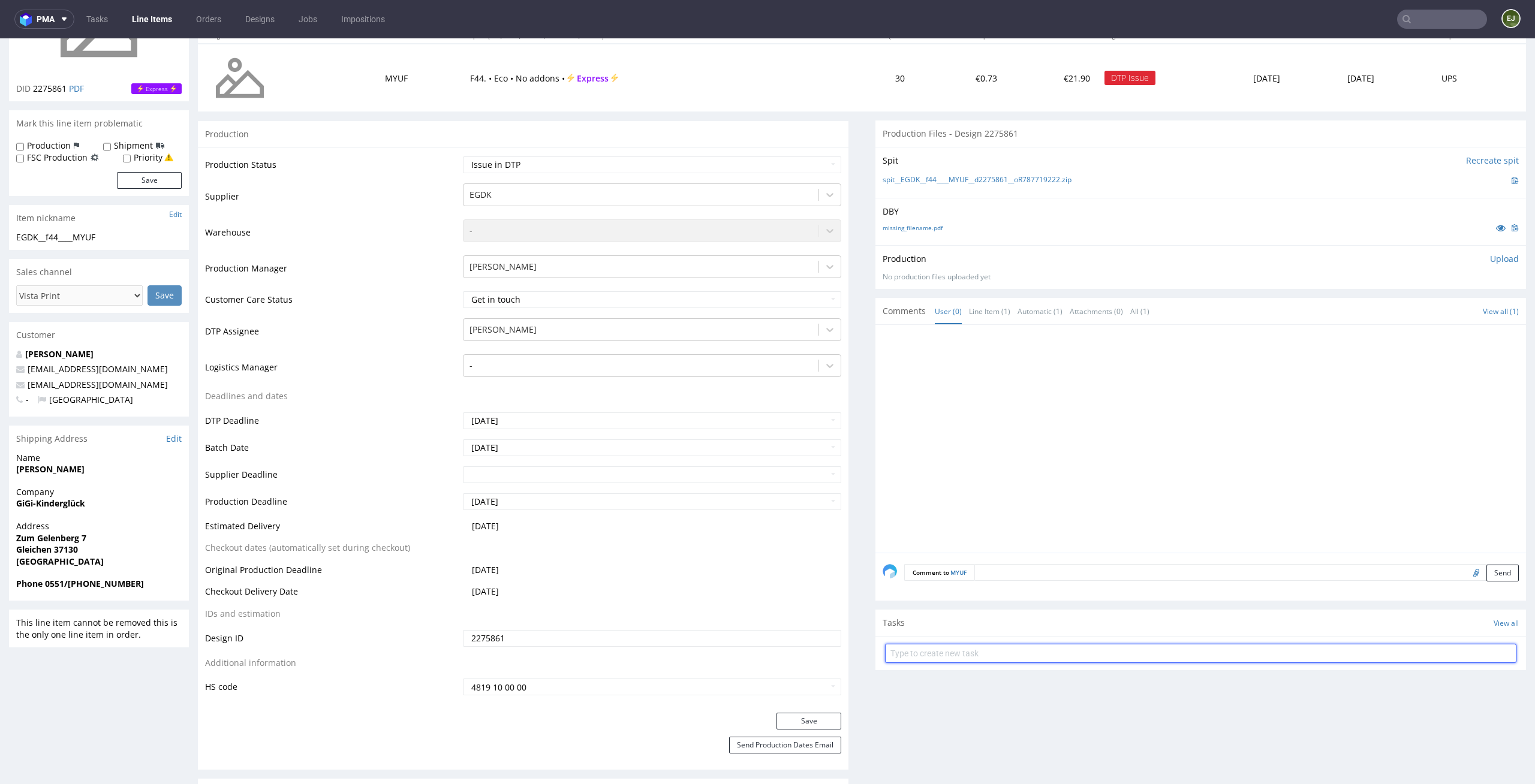
click at [943, 656] on input "text" at bounding box center [1200, 653] width 632 height 19
type input "vista print order to cancel"
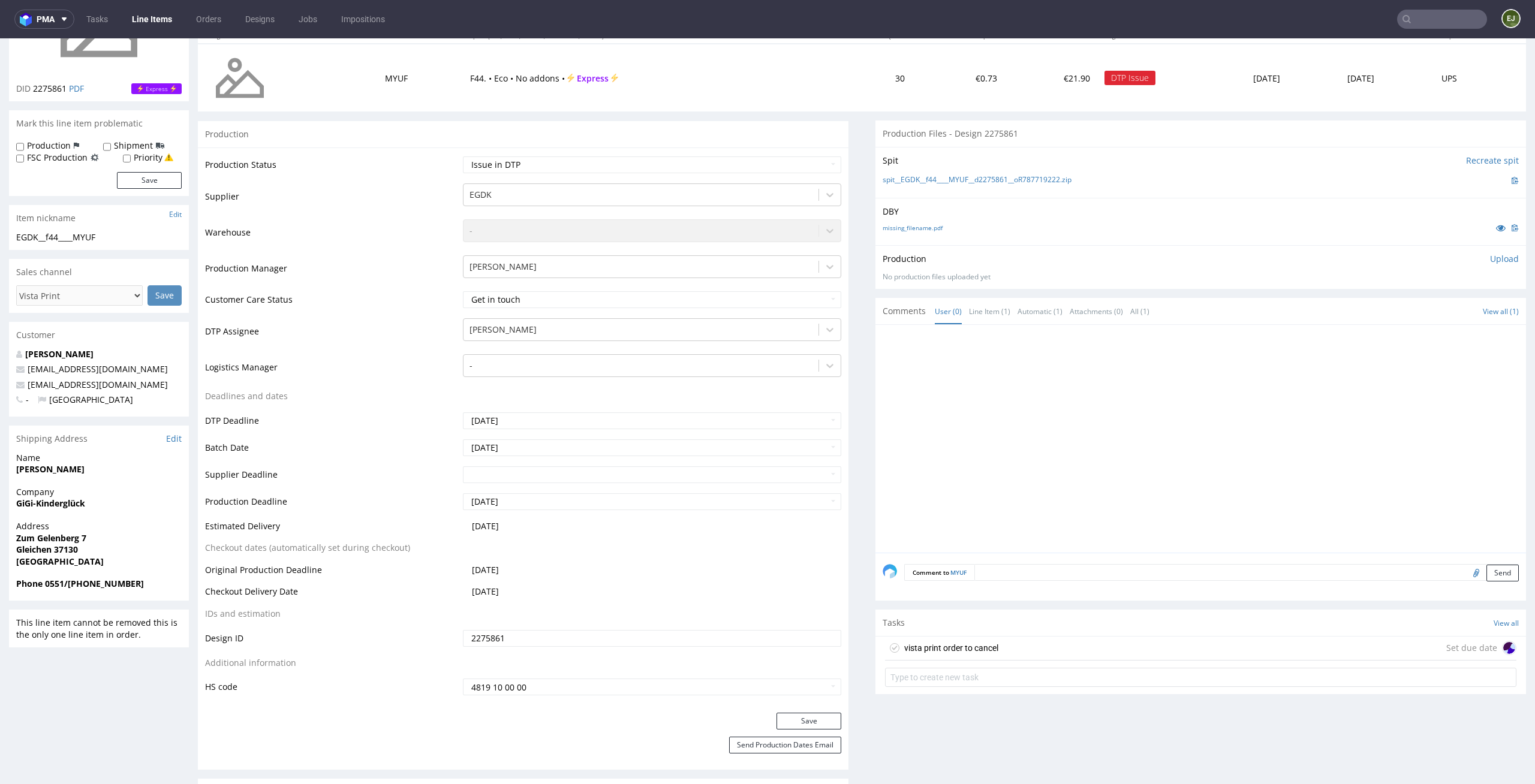
click at [962, 649] on div "vista print order to cancel" at bounding box center [951, 647] width 94 height 14
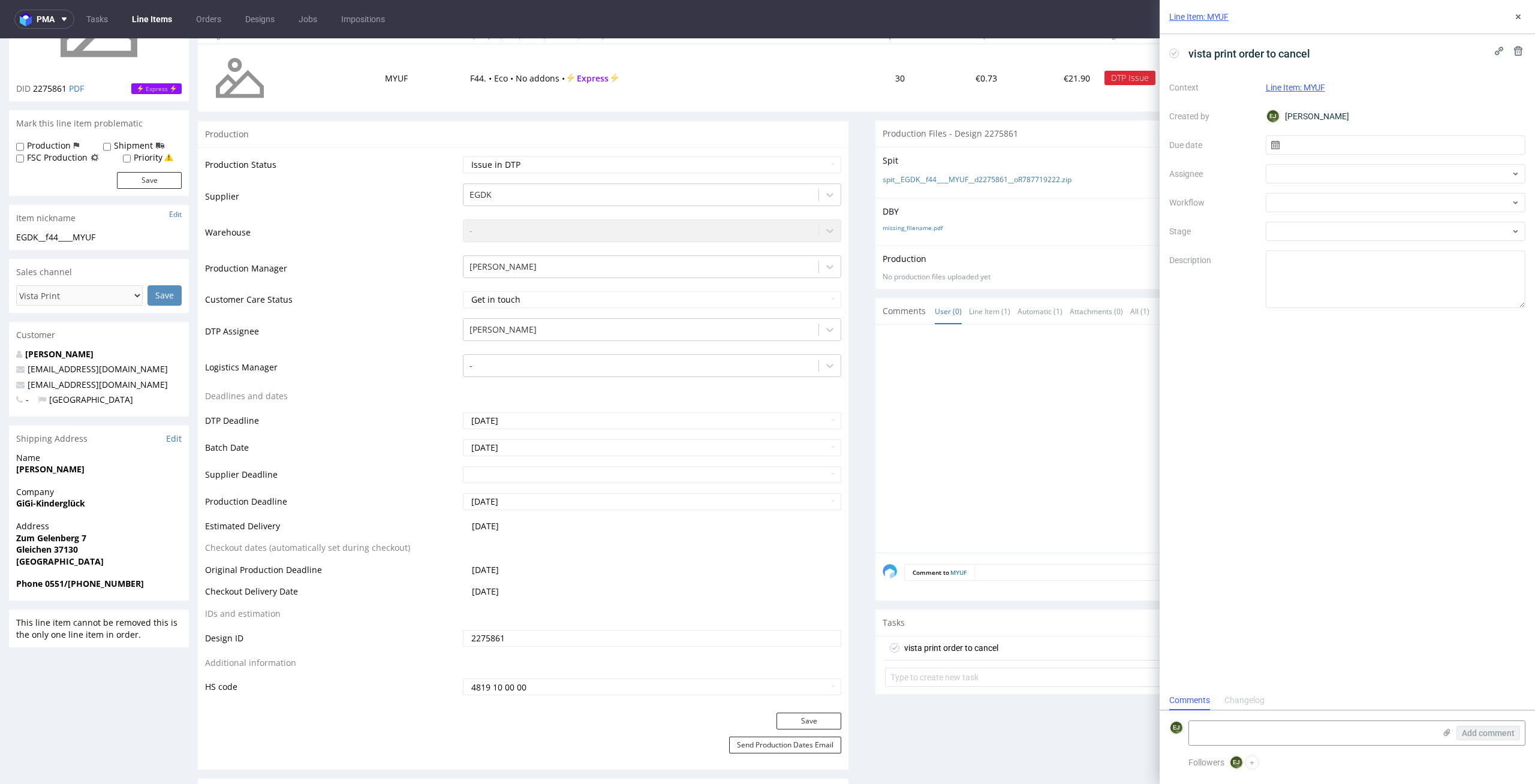
scroll to position [9, 0]
click at [1337, 142] on input "text" at bounding box center [1395, 145] width 260 height 19
click at [1393, 263] on span "15" at bounding box center [1395, 266] width 9 height 12
type input "15/10/2025"
click at [1359, 204] on div at bounding box center [1395, 202] width 260 height 19
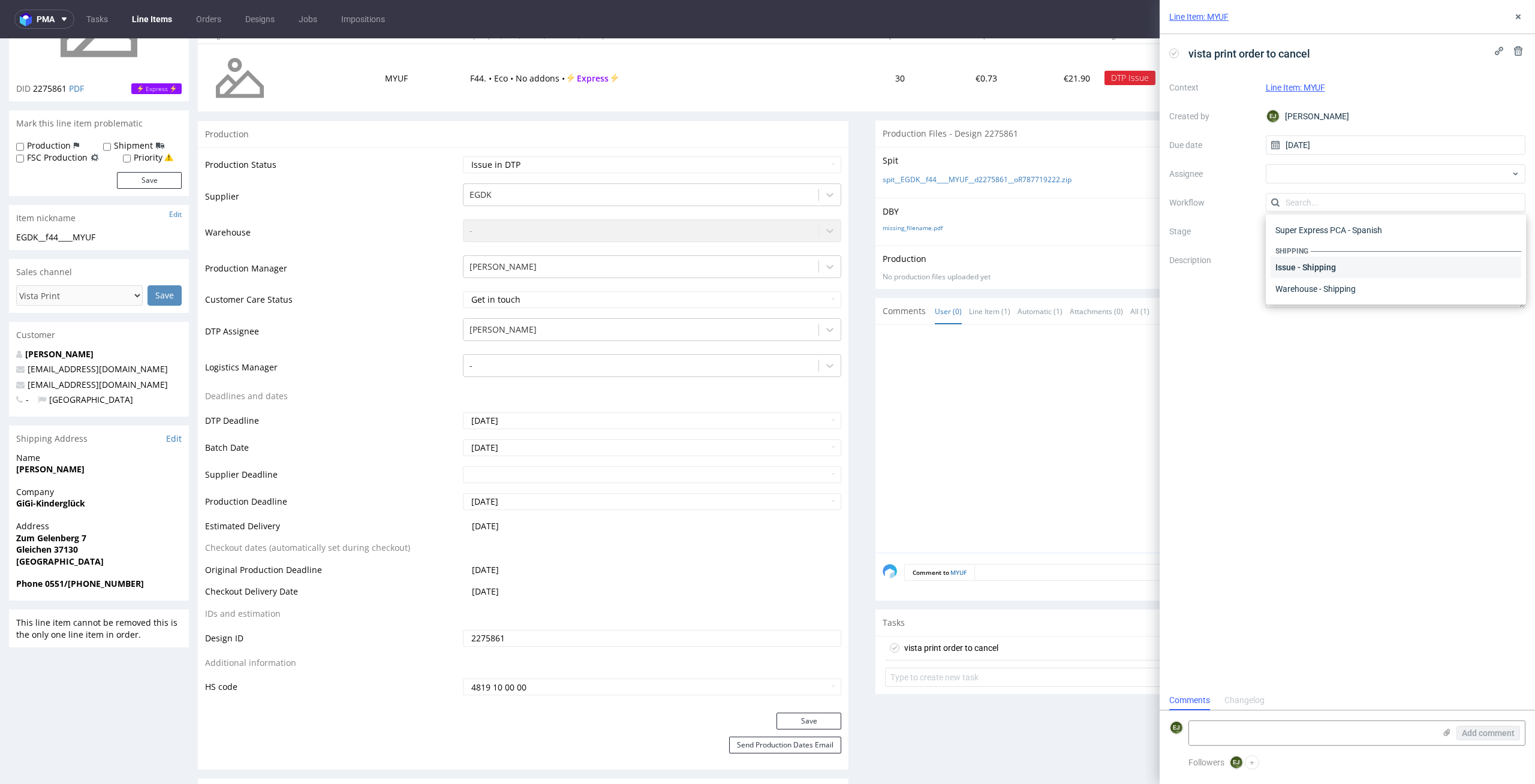
scroll to position [0, 0]
click at [1365, 276] on div "DTP - Issue" at bounding box center [1396, 267] width 251 height 22
click at [1306, 735] on textarea at bounding box center [1312, 732] width 246 height 24
click at [1343, 740] on textarea at bounding box center [1312, 732] width 246 height 24
paste textarea "Multicolored design for an order with a single print color."
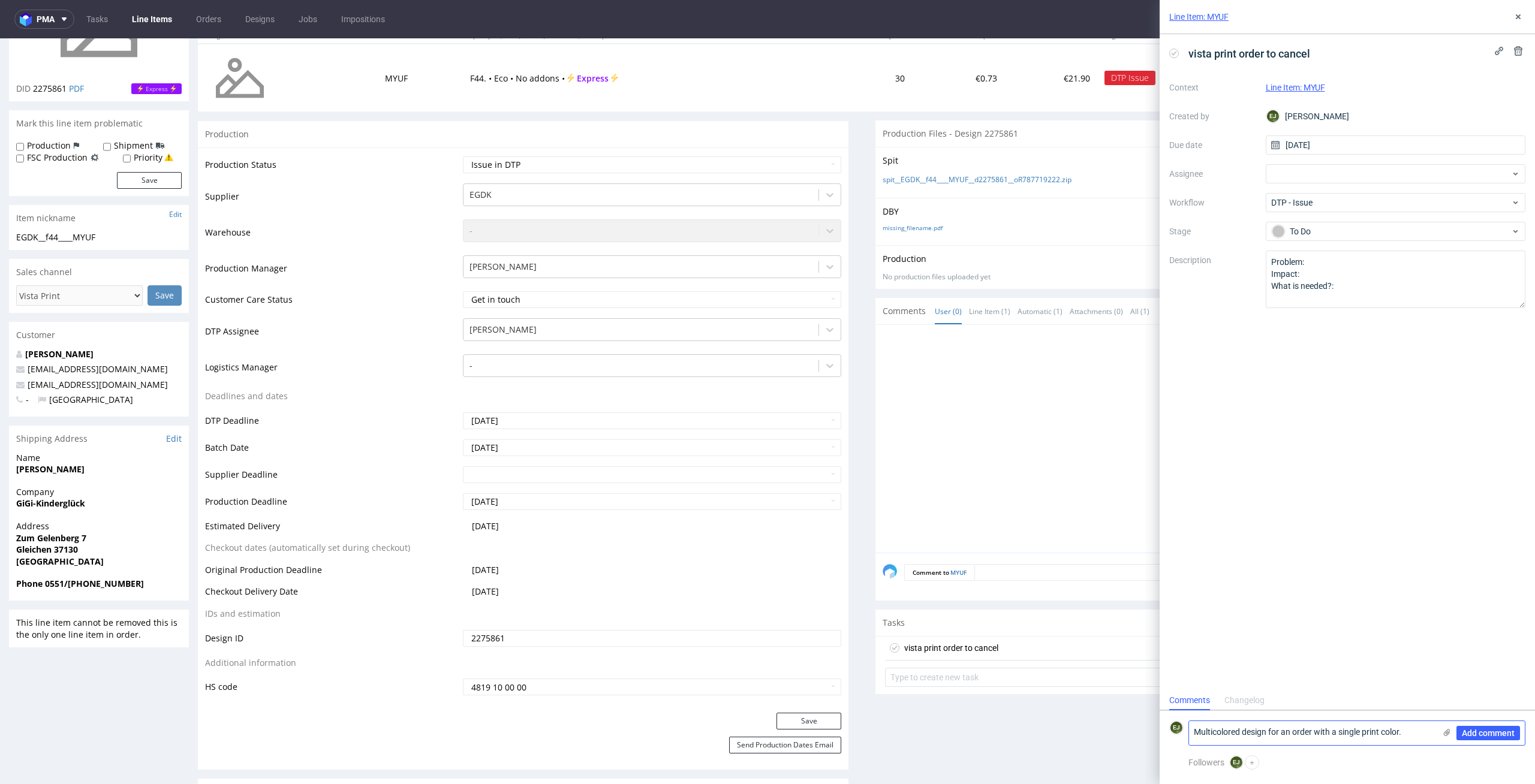
type textarea "Multicolored design for an order with a single print color."
click at [1491, 741] on div "Add comment" at bounding box center [1479, 732] width 90 height 24
click at [1492, 732] on span "Add comment" at bounding box center [1488, 733] width 53 height 9
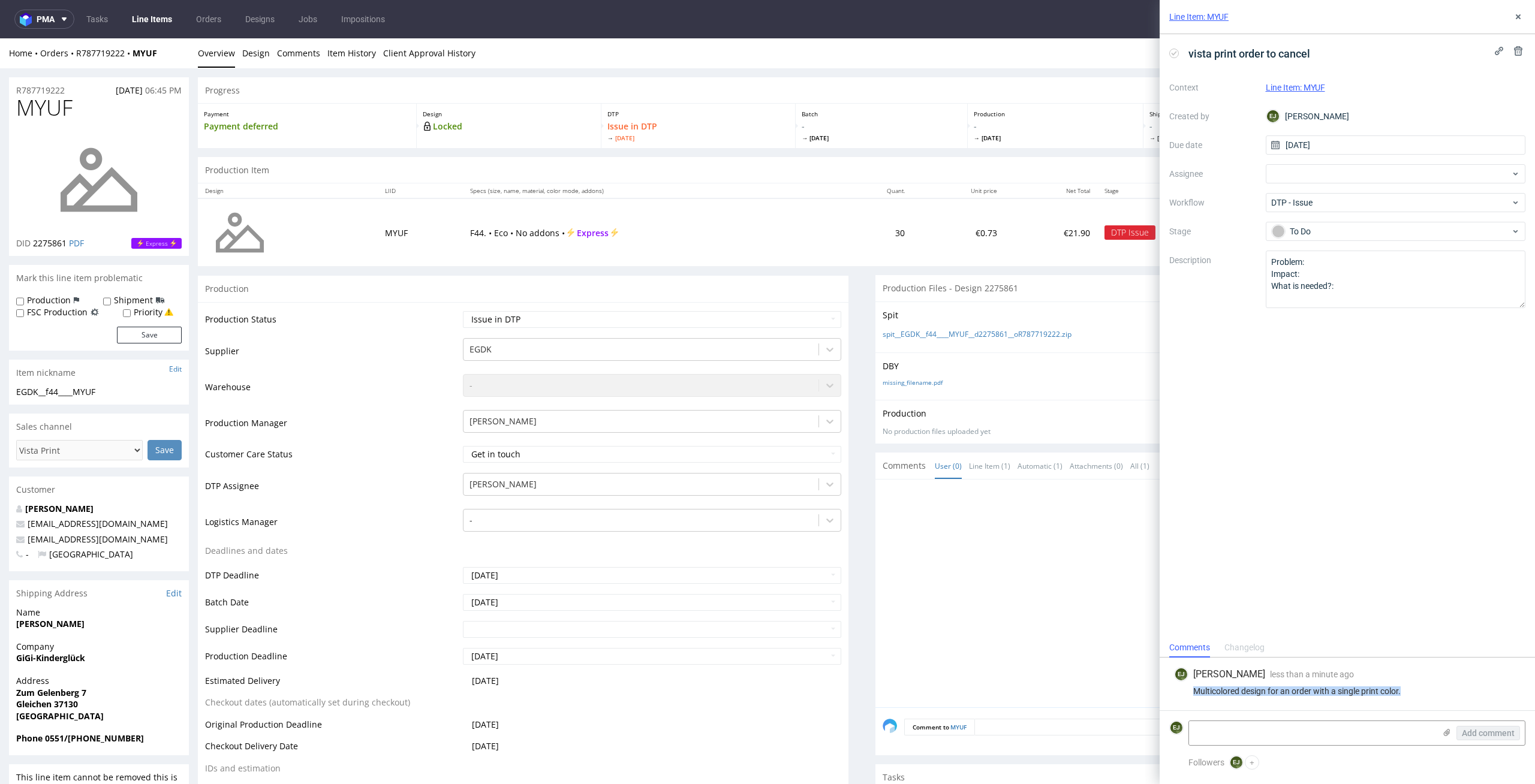
drag, startPoint x: 1415, startPoint y: 690, endPoint x: 1179, endPoint y: 694, distance: 236.0
click at [1179, 694] on div "Multicolored design for an order with a single print color." at bounding box center [1347, 690] width 346 height 9
copy div "Multicolored design for an order with a single print color."
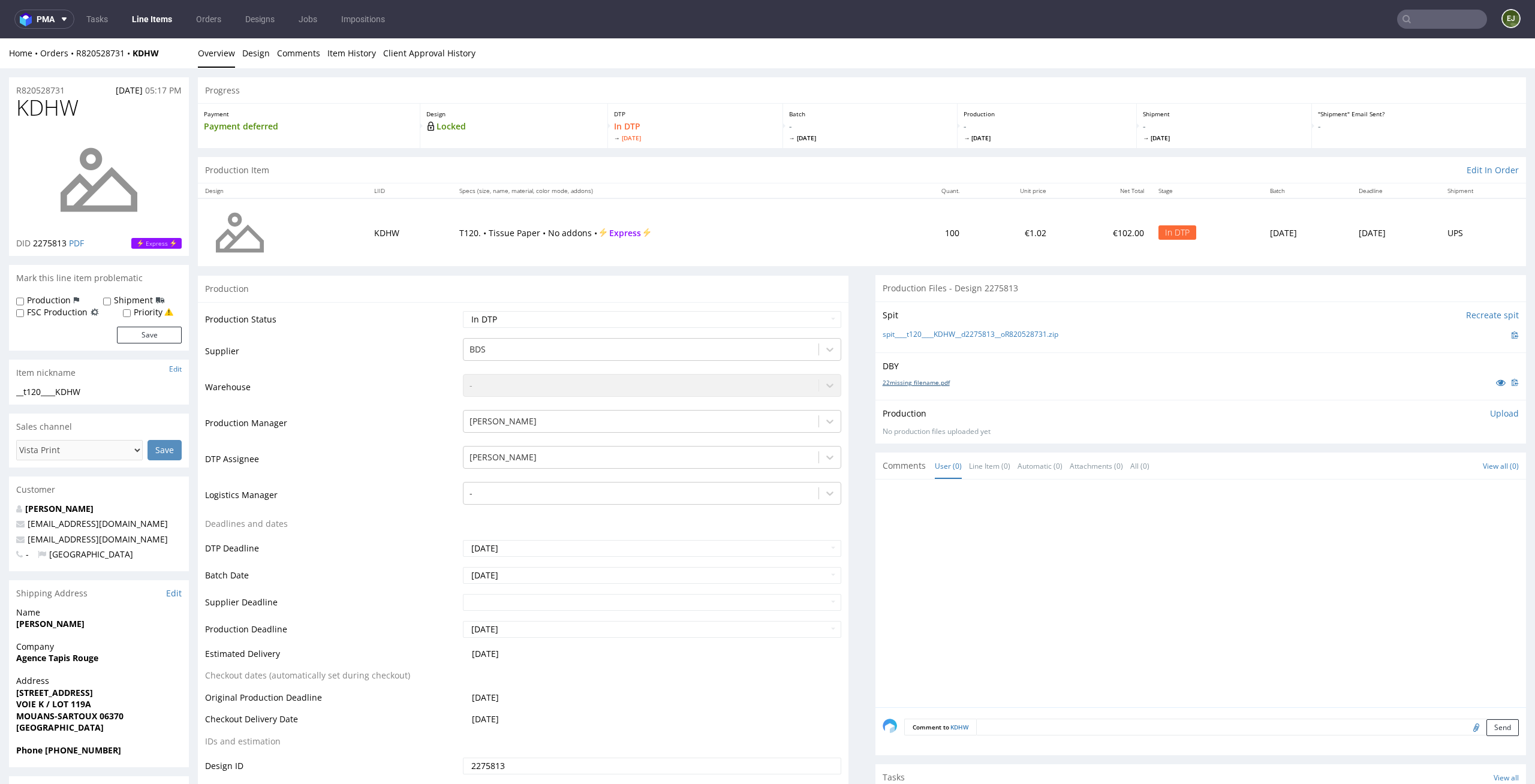
click at [912, 385] on link "22missing_filename.pdf" at bounding box center [916, 382] width 67 height 9
click at [993, 331] on link "spit____t120____KDHW__d2275813__oR820528731.zip" at bounding box center [970, 335] width 176 height 10
click at [1490, 416] on p "Upload" at bounding box center [1504, 413] width 29 height 12
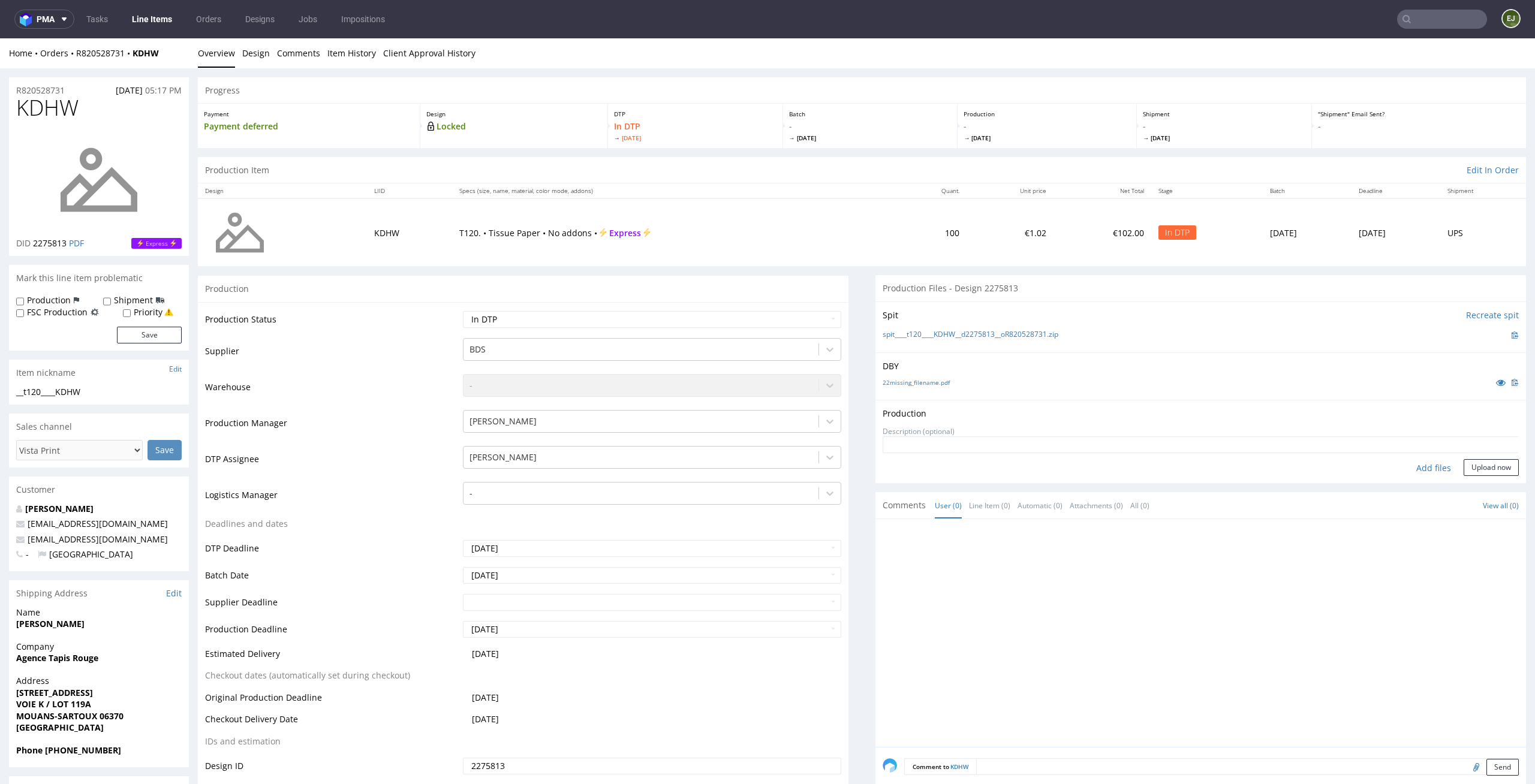
click at [1415, 469] on div "Add files" at bounding box center [1433, 468] width 60 height 18
type input "C:\fakepath\__t120____KDHW__d2275813__oR820528731__latest__front.pdf"
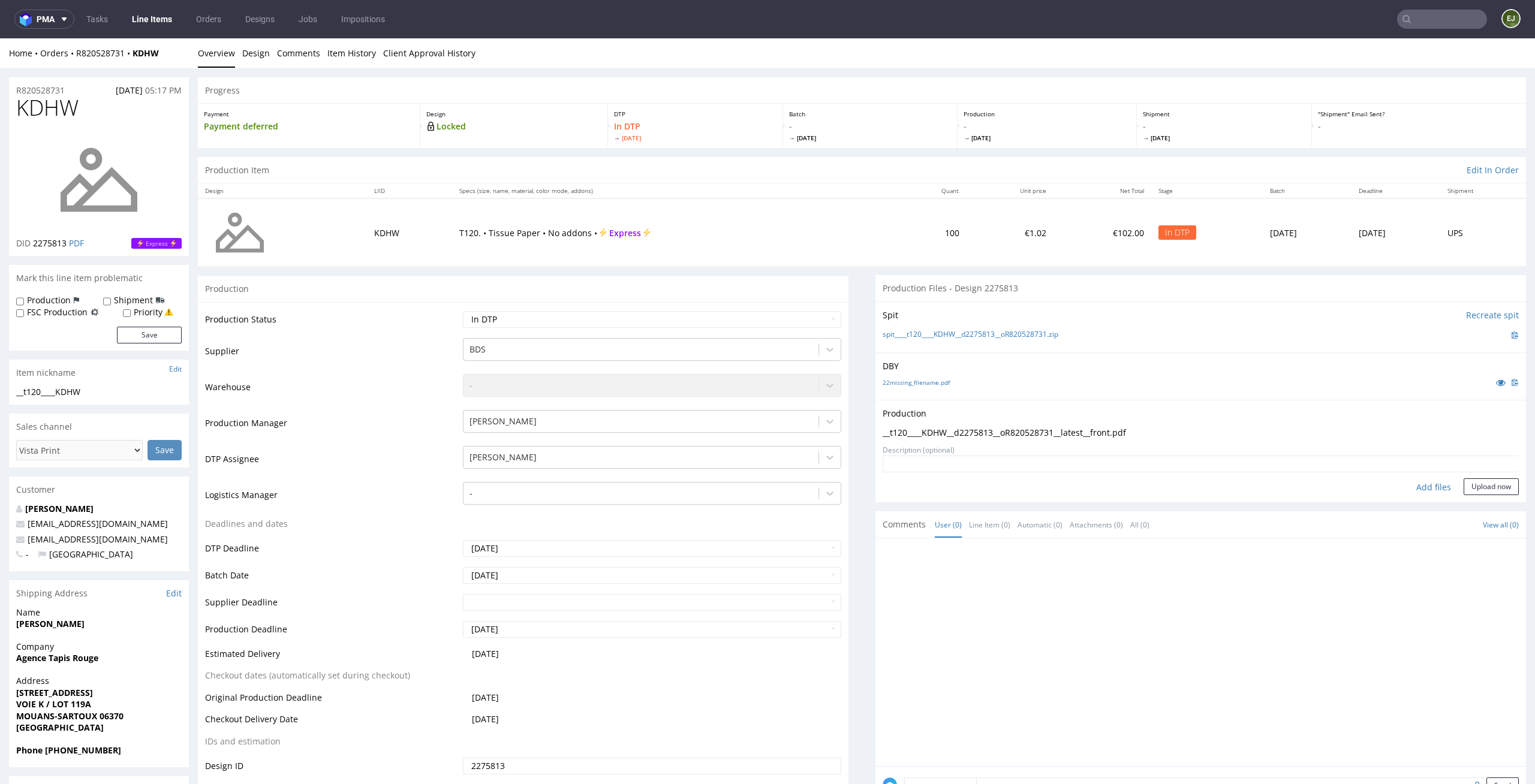
click at [1460, 477] on form "Add files Upload now" at bounding box center [1200, 475] width 636 height 40
click at [1464, 481] on button "Upload now" at bounding box center [1491, 486] width 55 height 17
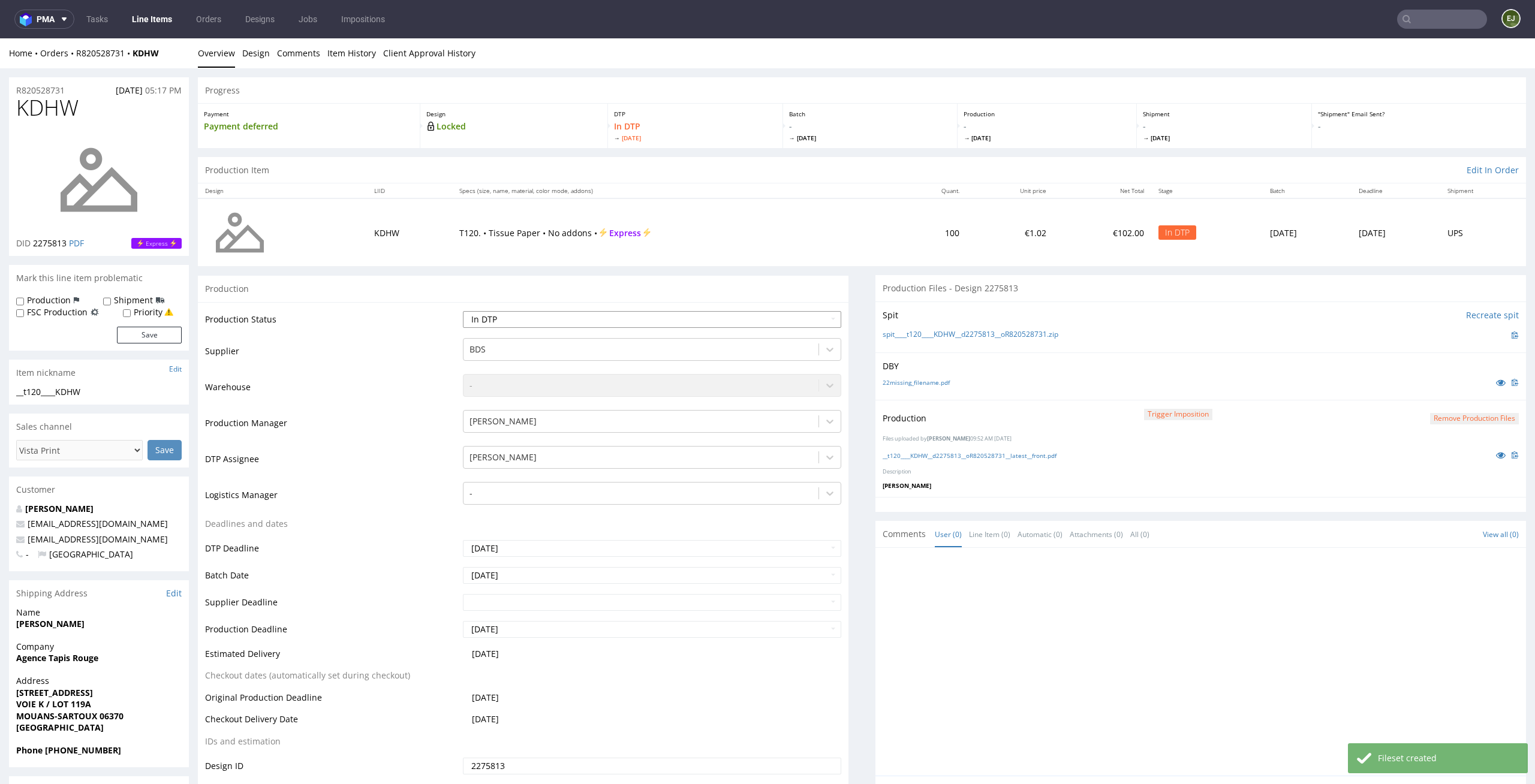
click at [797, 320] on select "Waiting for Artwork Waiting for Diecut Waiting for Mockup Waiting for DTP Waiti…" at bounding box center [652, 319] width 379 height 17
select select "dtp_production_ready"
click at [463, 311] on select "Waiting for Artwork Waiting for Diecut Waiting for Mockup Waiting for DTP Waiti…" at bounding box center [652, 319] width 379 height 17
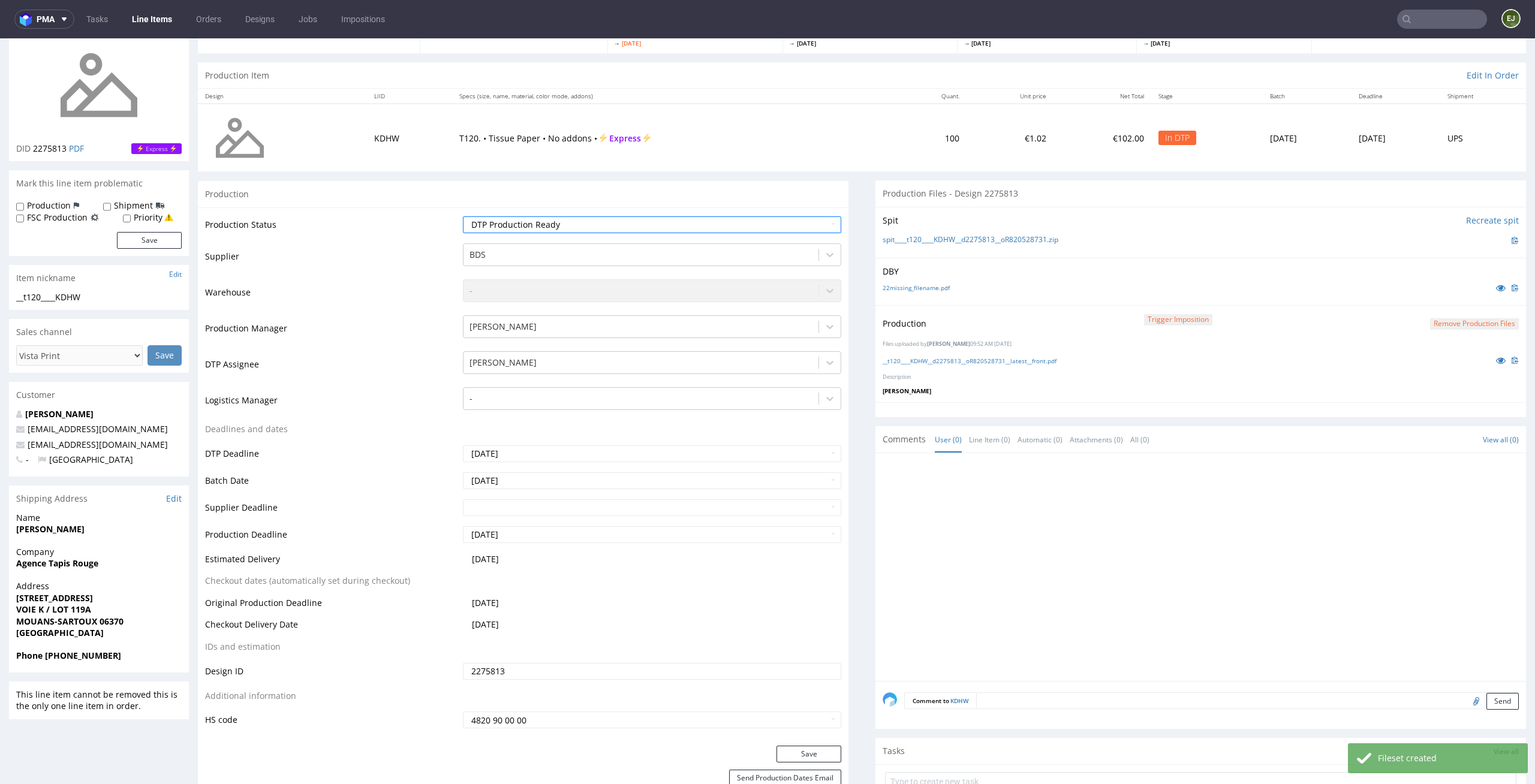
scroll to position [127, 0]
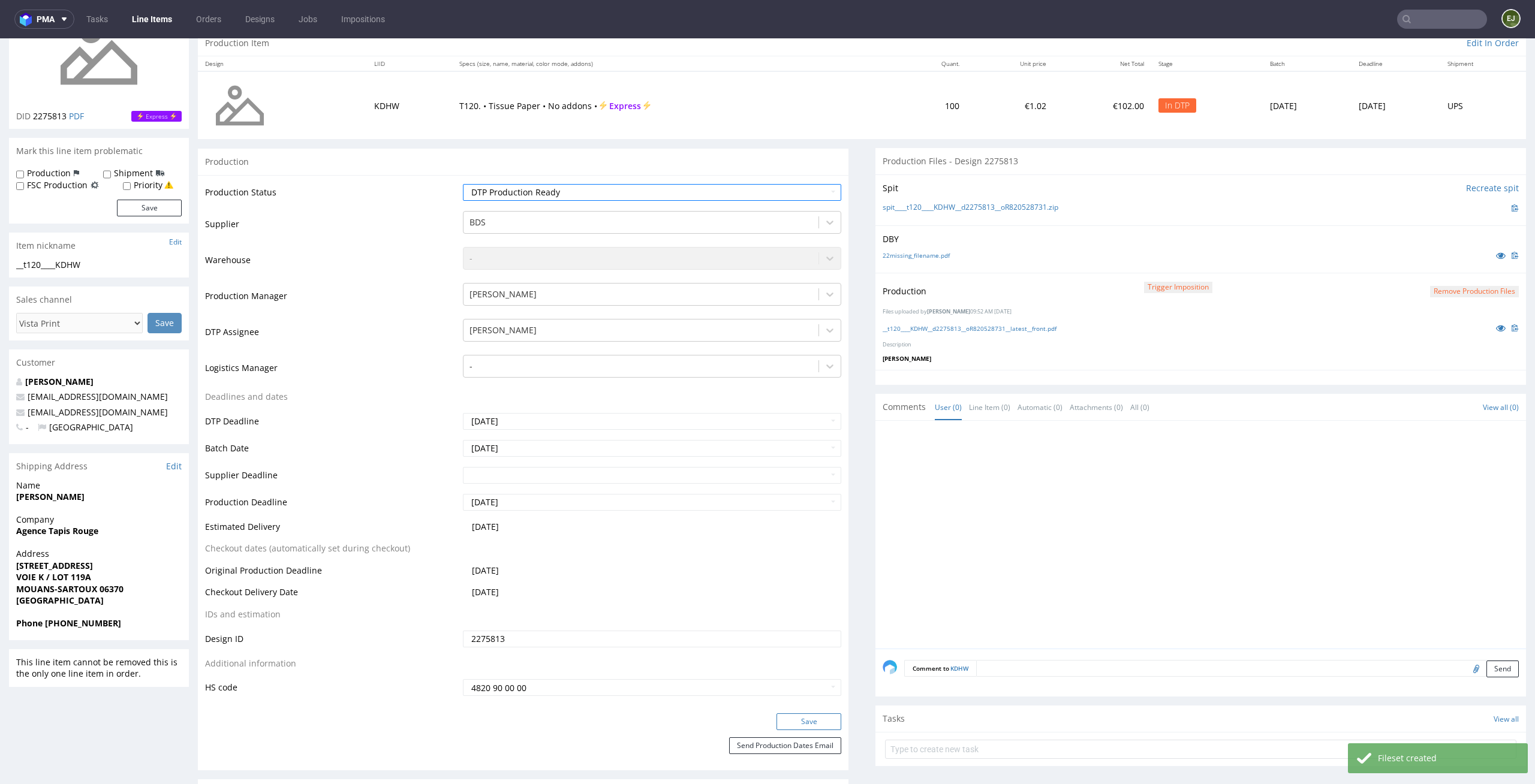
click at [825, 719] on button "Save" at bounding box center [808, 721] width 65 height 17
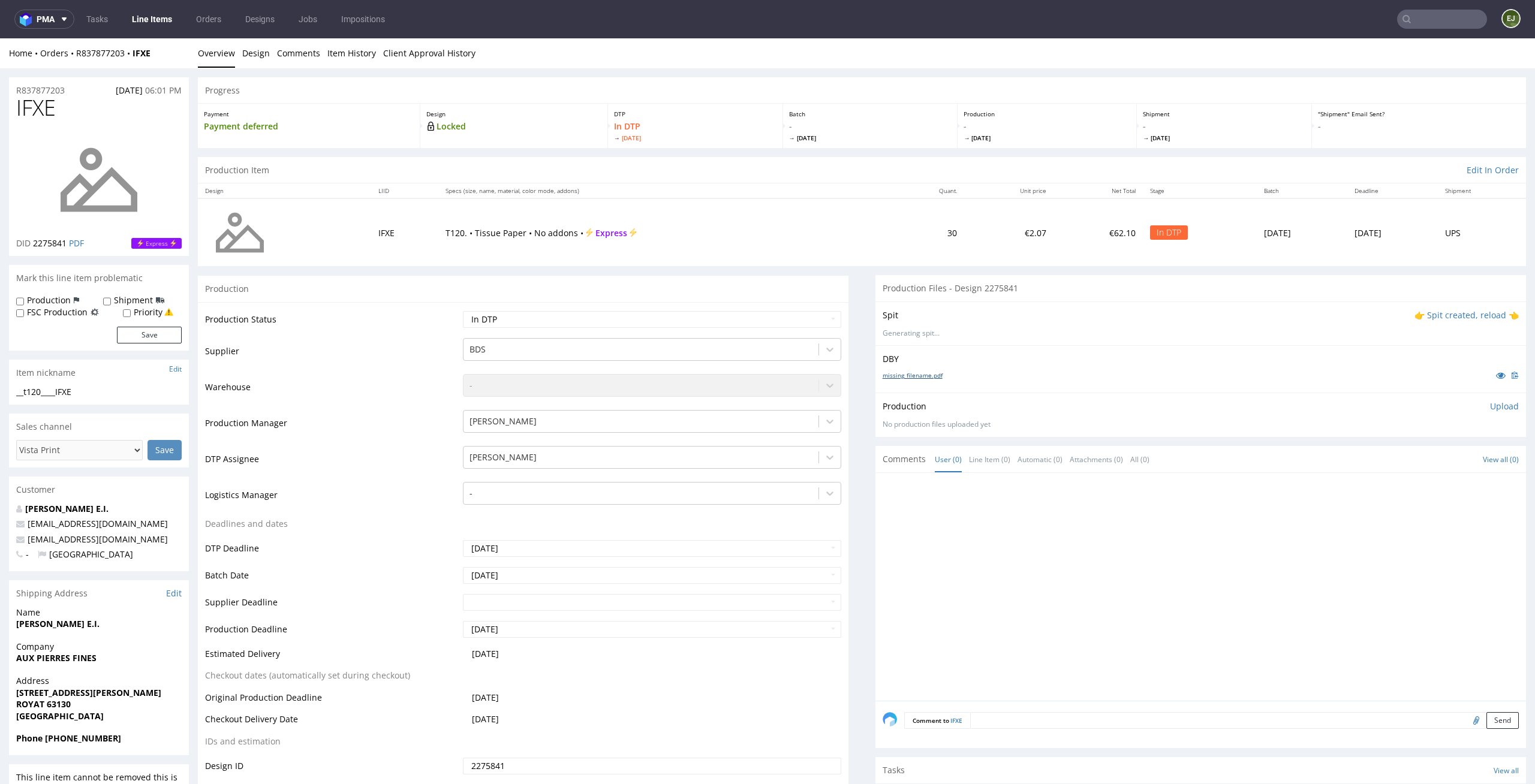
click at [922, 375] on link "missing_filename.pdf" at bounding box center [912, 376] width 60 height 9
click at [1445, 313] on p "👉 Spit created, reload 👈" at bounding box center [1467, 315] width 104 height 12
click at [934, 331] on link "spit____t120____IFXE__d2275841__oR837877203.zip" at bounding box center [966, 335] width 168 height 10
click at [1483, 407] on div "Production Upload No production files uploaded yet Description (optional) Add f…" at bounding box center [1201, 421] width 651 height 43
click at [1490, 412] on p "Upload" at bounding box center [1504, 413] width 29 height 12
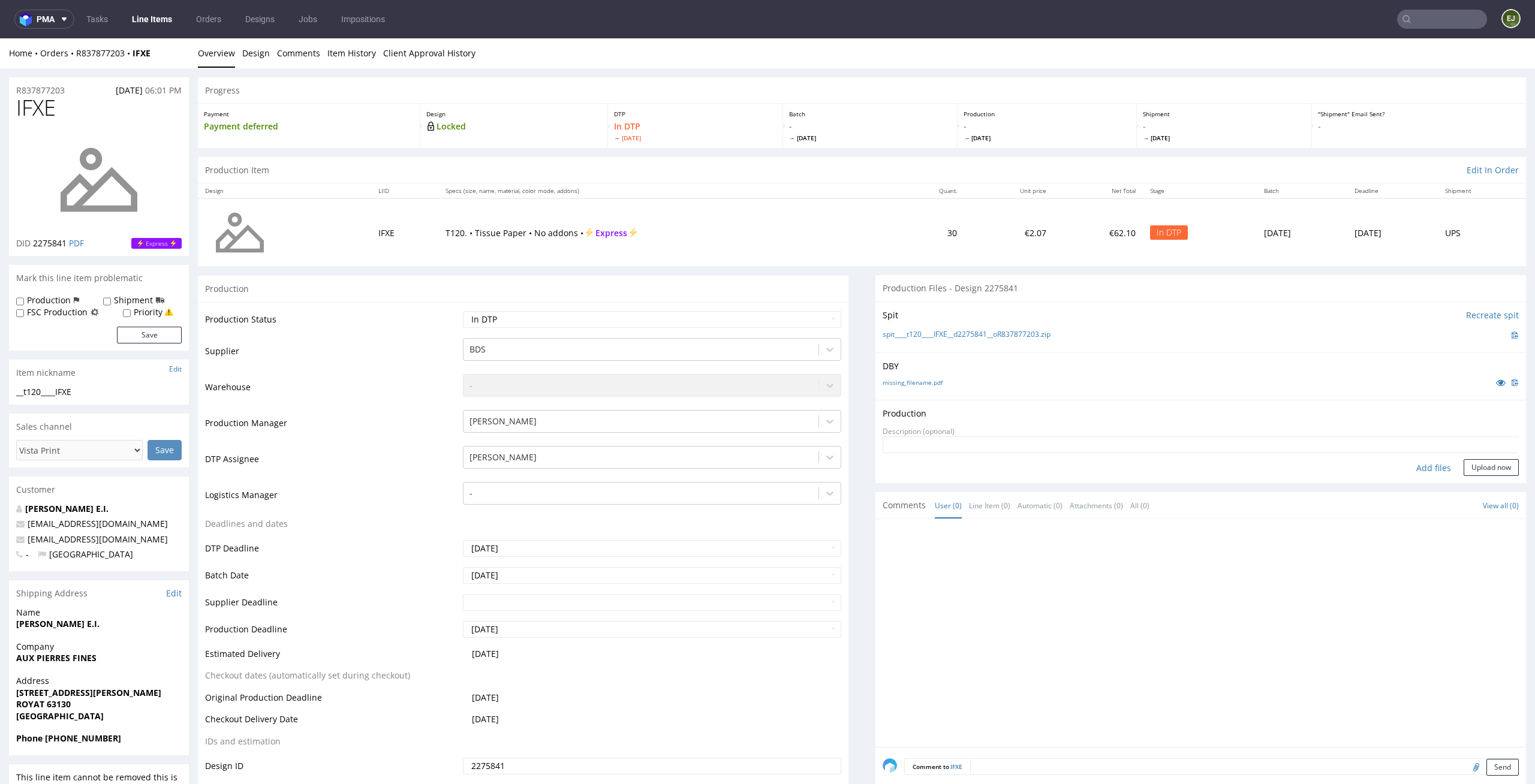
click at [1418, 471] on div "Add files" at bounding box center [1433, 468] width 60 height 18
type input "C:\fakepath\__t120____IFXE__d2275841__oR837877203__latest__front.pdf"
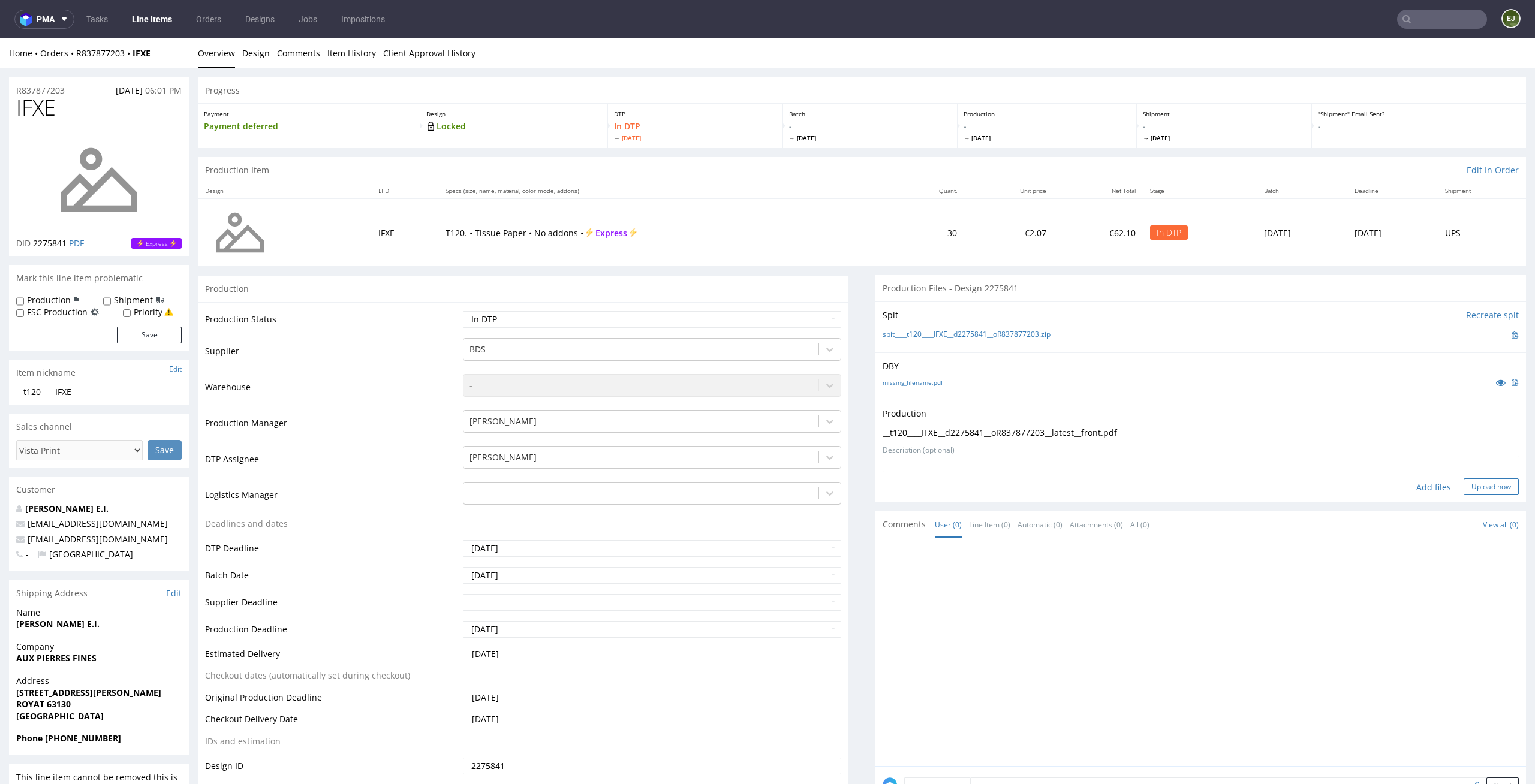
click at [1469, 484] on button "Upload now" at bounding box center [1491, 486] width 55 height 17
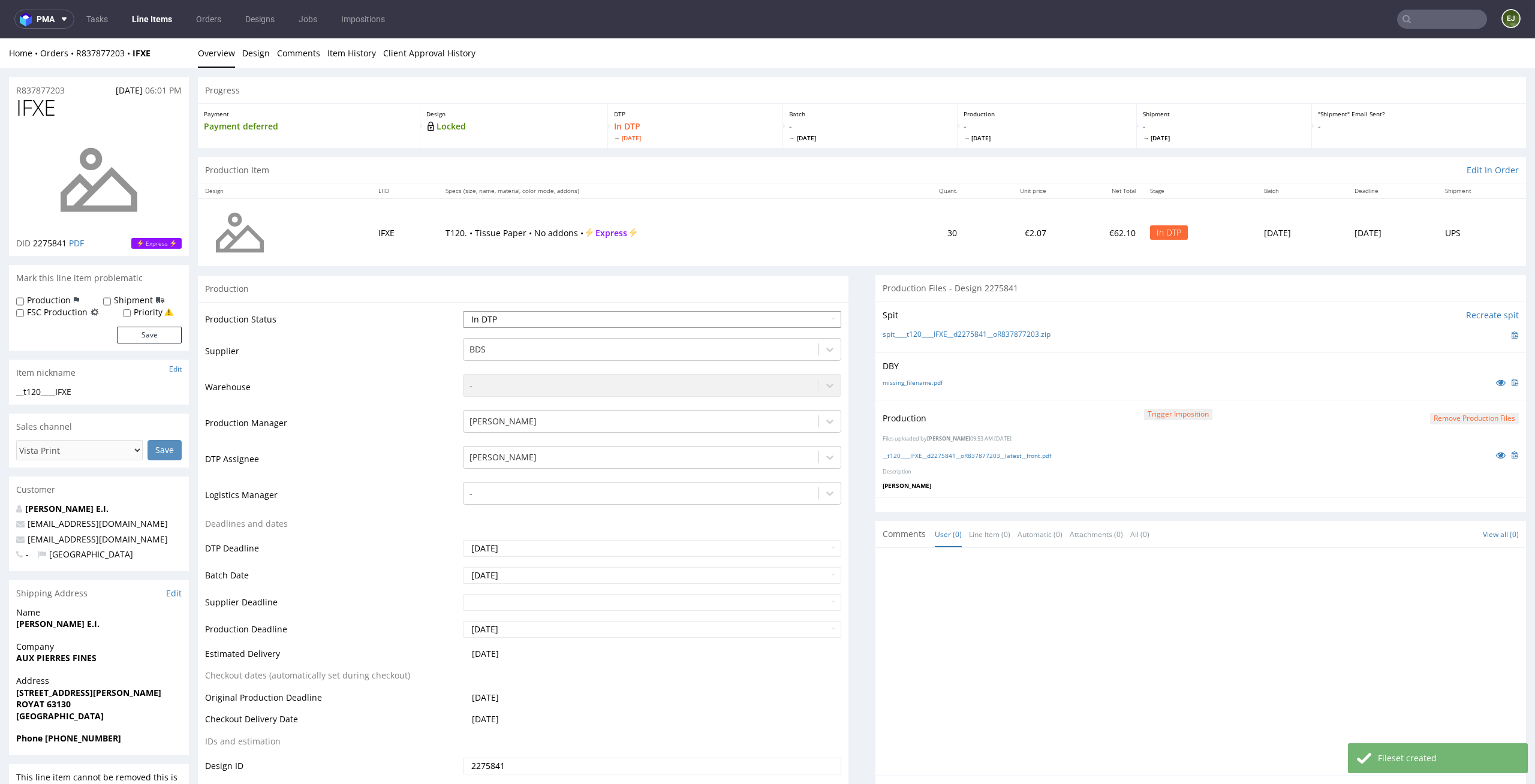
click at [804, 319] on select "Waiting for Artwork Waiting for Diecut Waiting for Mockup Waiting for DTP Waiti…" at bounding box center [652, 319] width 379 height 17
select select "dtp_production_ready"
click at [463, 311] on select "Waiting for Artwork Waiting for Diecut Waiting for Mockup Waiting for DTP Waiti…" at bounding box center [652, 319] width 379 height 17
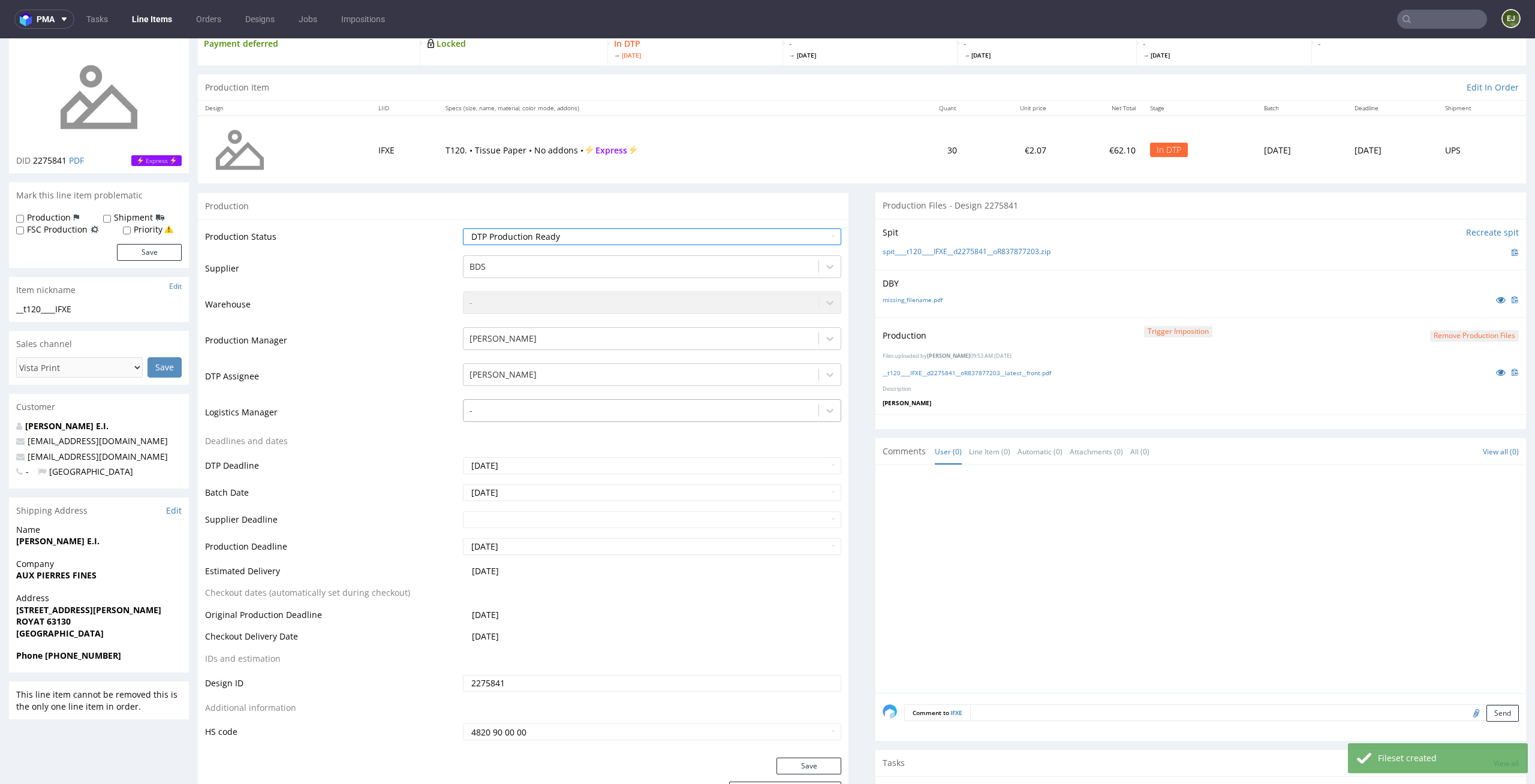
scroll to position [174, 0]
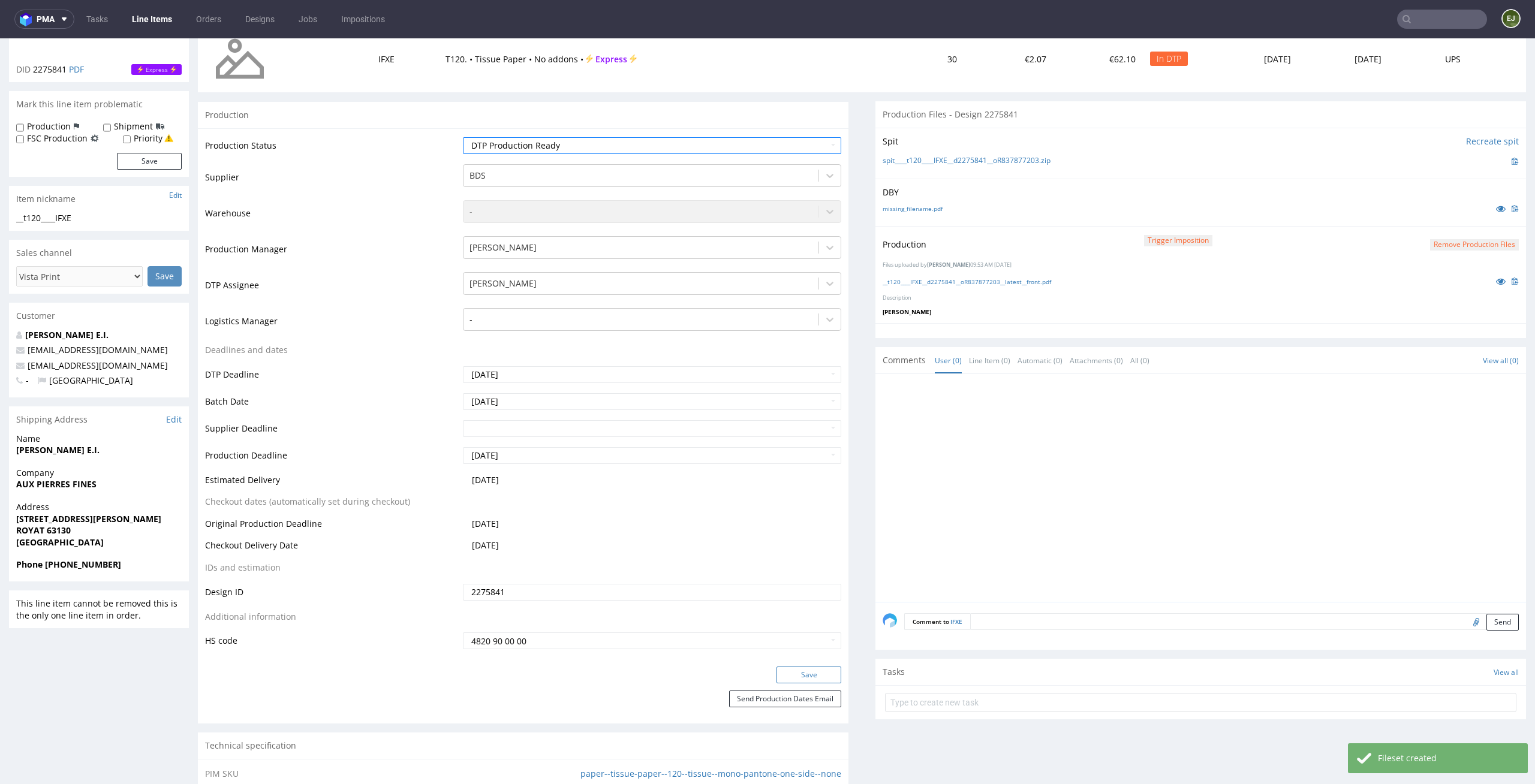
click at [817, 672] on button "Save" at bounding box center [808, 675] width 65 height 17
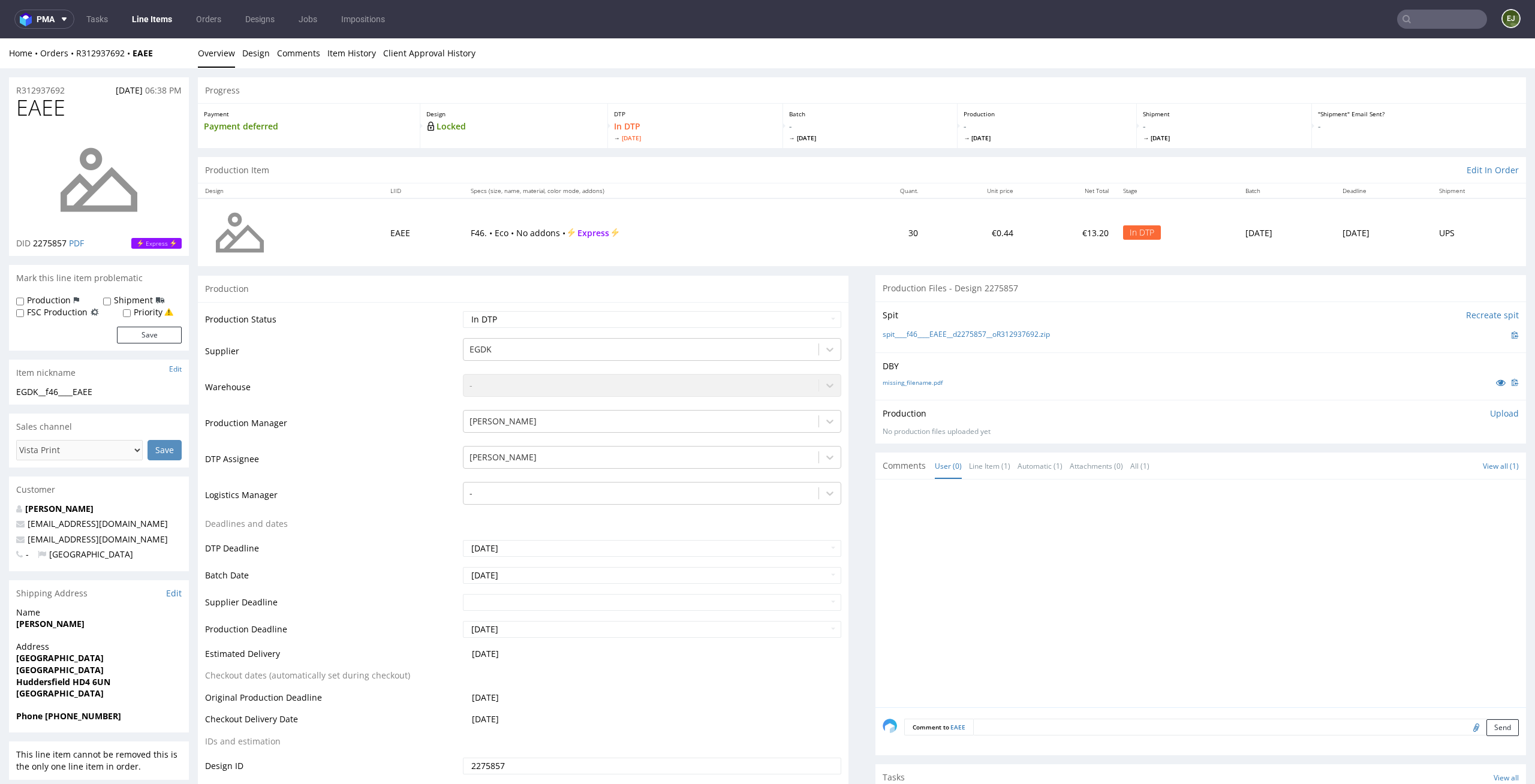
scroll to position [170, 0]
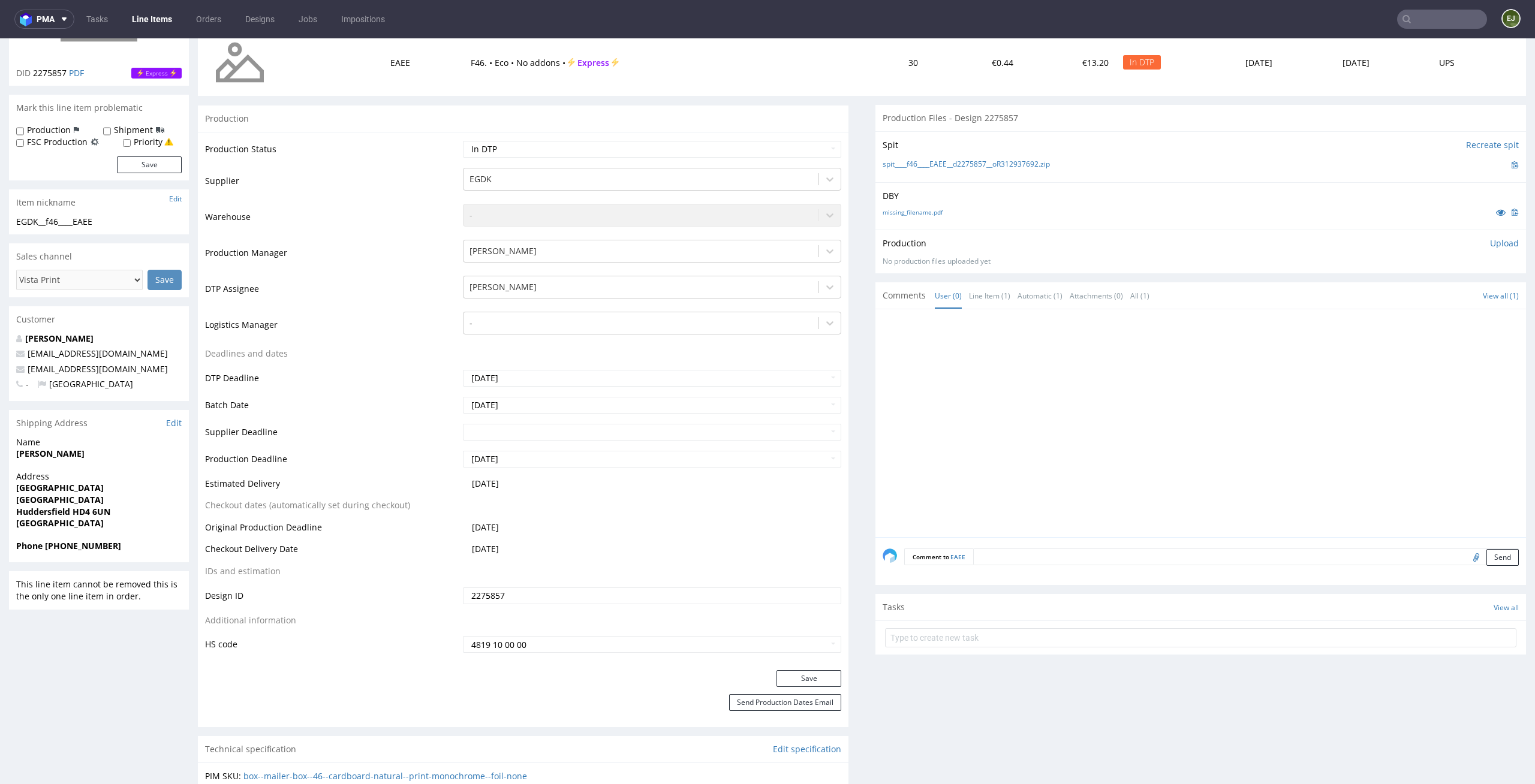
click at [1313, 367] on div at bounding box center [1204, 426] width 643 height 220
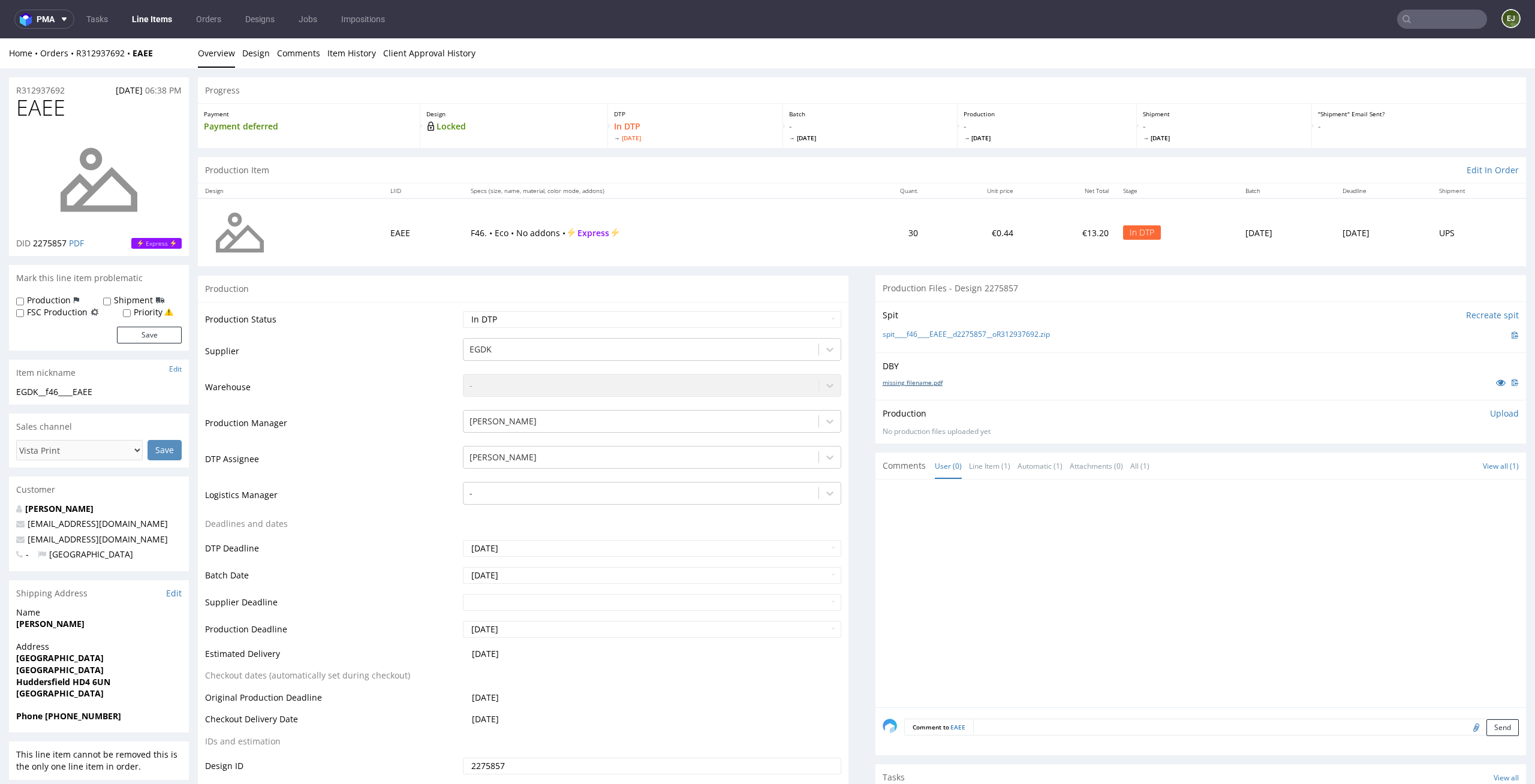
click at [899, 381] on link "missing_filename.pdf" at bounding box center [912, 382] width 60 height 9
click at [899, 333] on link "spit____f46____EAEE__d2275857__oR312937692.zip" at bounding box center [966, 335] width 167 height 10
drag, startPoint x: 69, startPoint y: 108, endPoint x: 0, endPoint y: 96, distance: 70.0
copy span "EAEE"
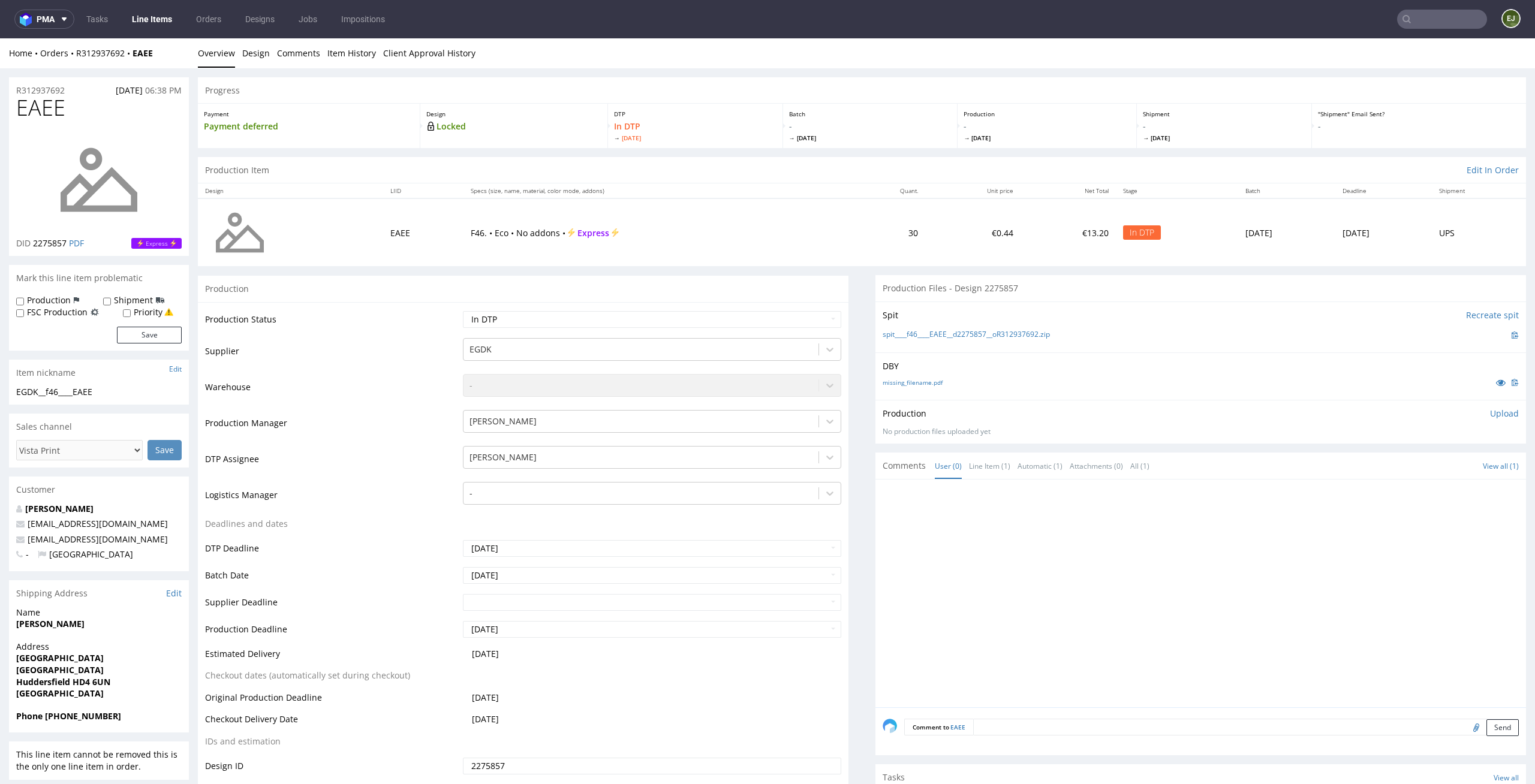
click at [1490, 414] on p "Upload" at bounding box center [1504, 413] width 29 height 12
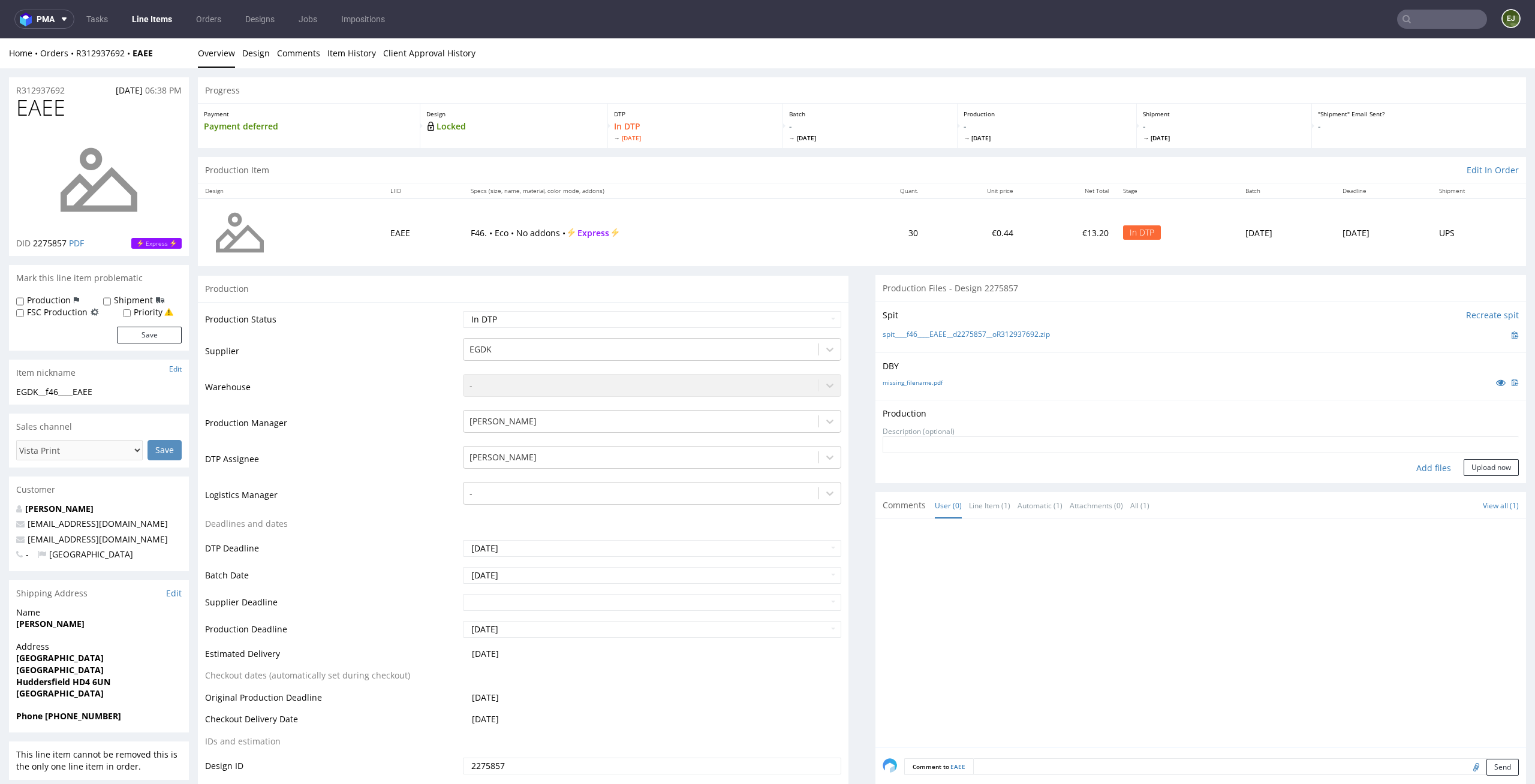
click at [1406, 464] on div "Add files" at bounding box center [1433, 468] width 60 height 18
type input "C:\fakepath\EGDK__f46____EAEE__d2275857__oR312937692__latest__outside.pdf"
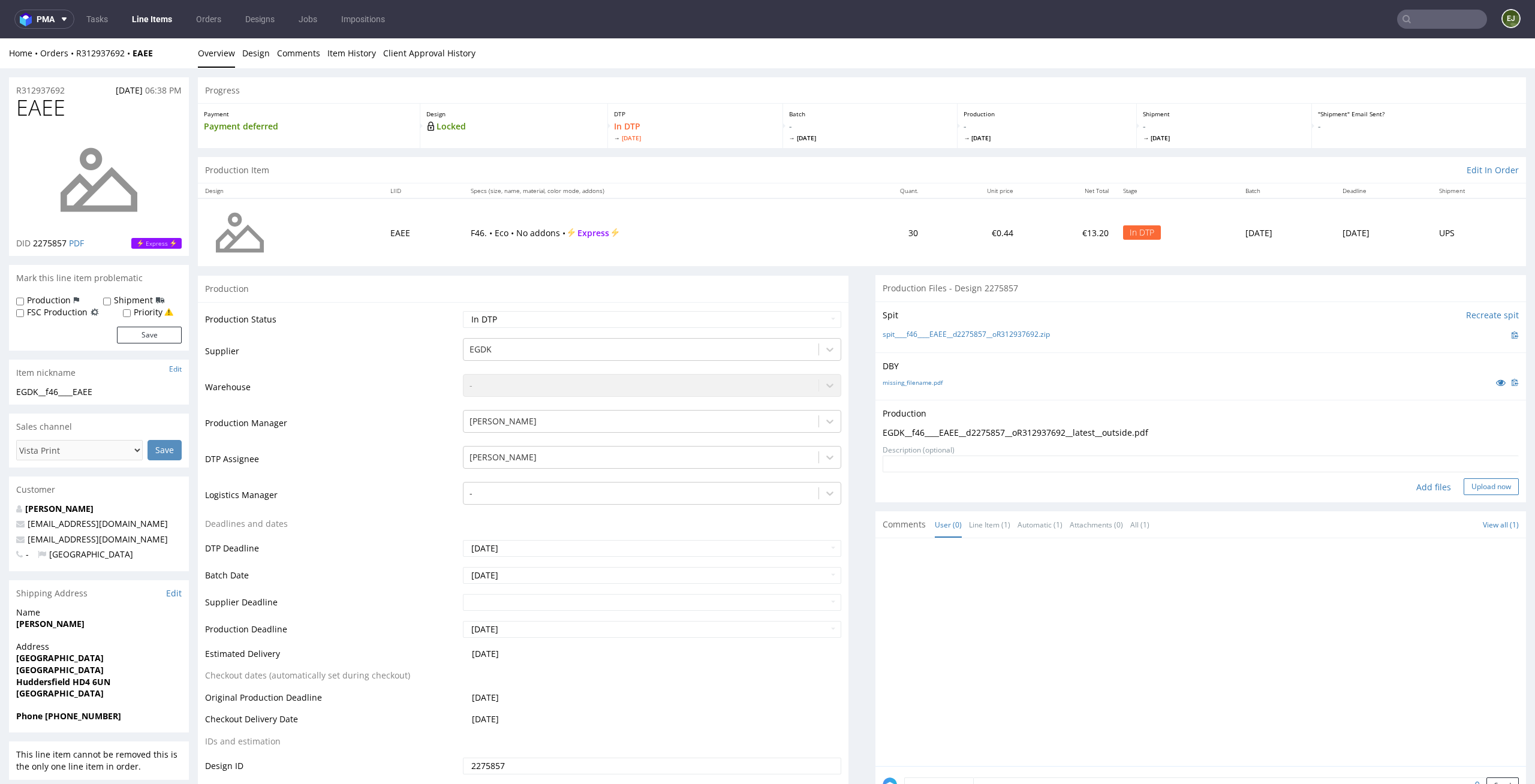
click at [1464, 492] on button "Upload now" at bounding box center [1491, 486] width 55 height 17
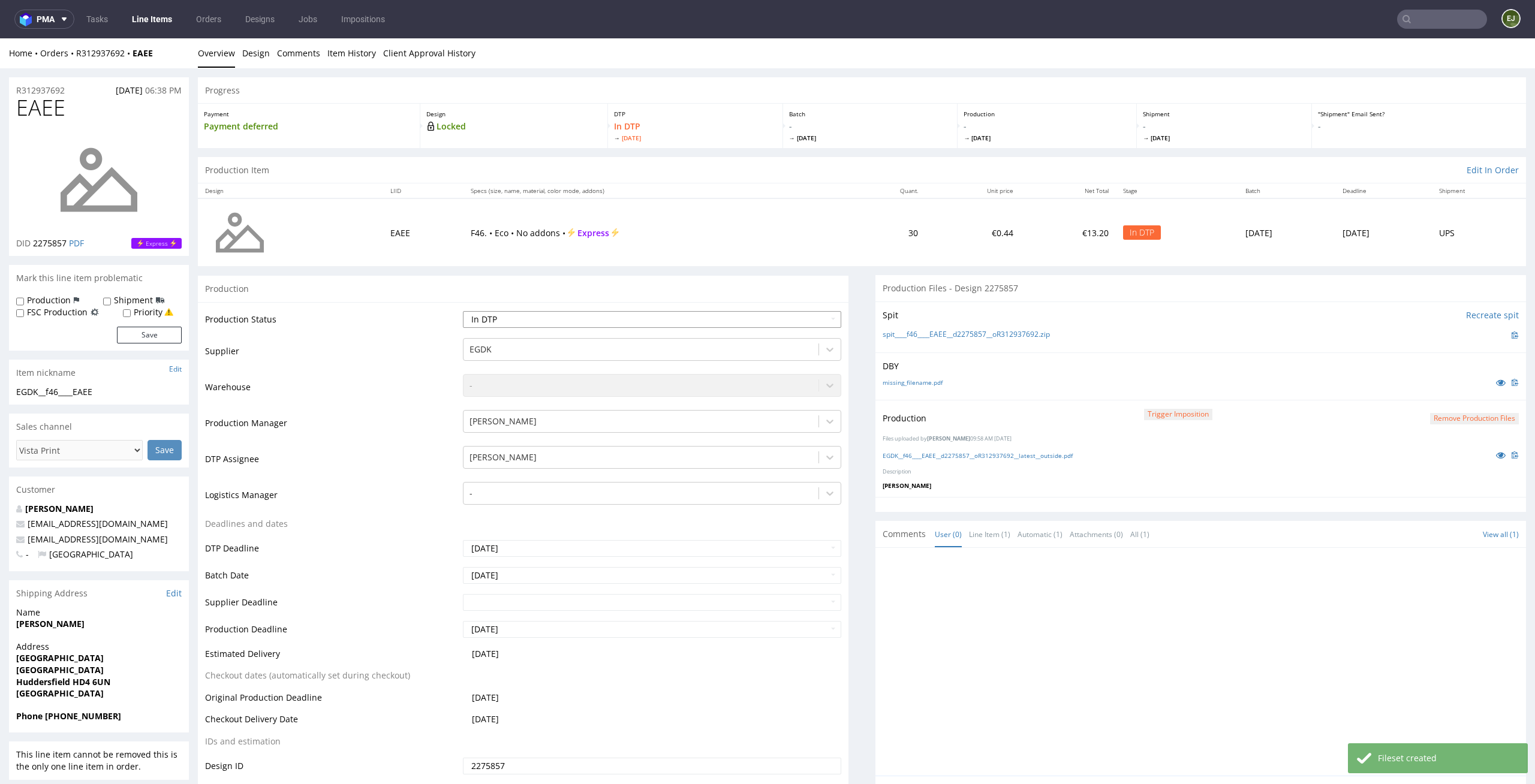
click at [804, 316] on select "Waiting for Artwork Waiting for Diecut Waiting for Mockup Waiting for DTP Waiti…" at bounding box center [652, 319] width 379 height 17
select select "dtp_production_ready"
click at [463, 311] on select "Waiting for Artwork Waiting for Diecut Waiting for Mockup Waiting for DTP Waiti…" at bounding box center [652, 319] width 379 height 17
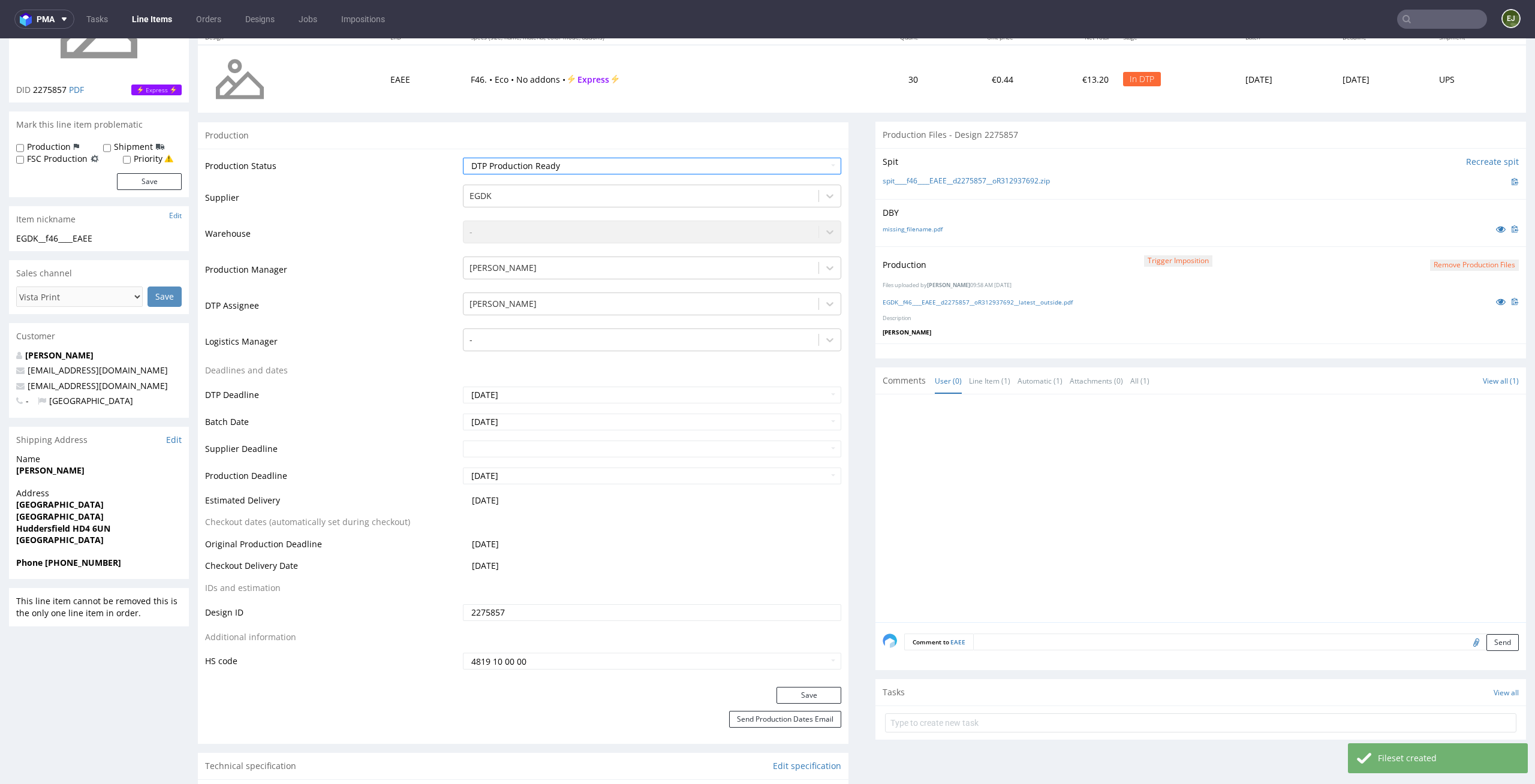
scroll to position [294, 0]
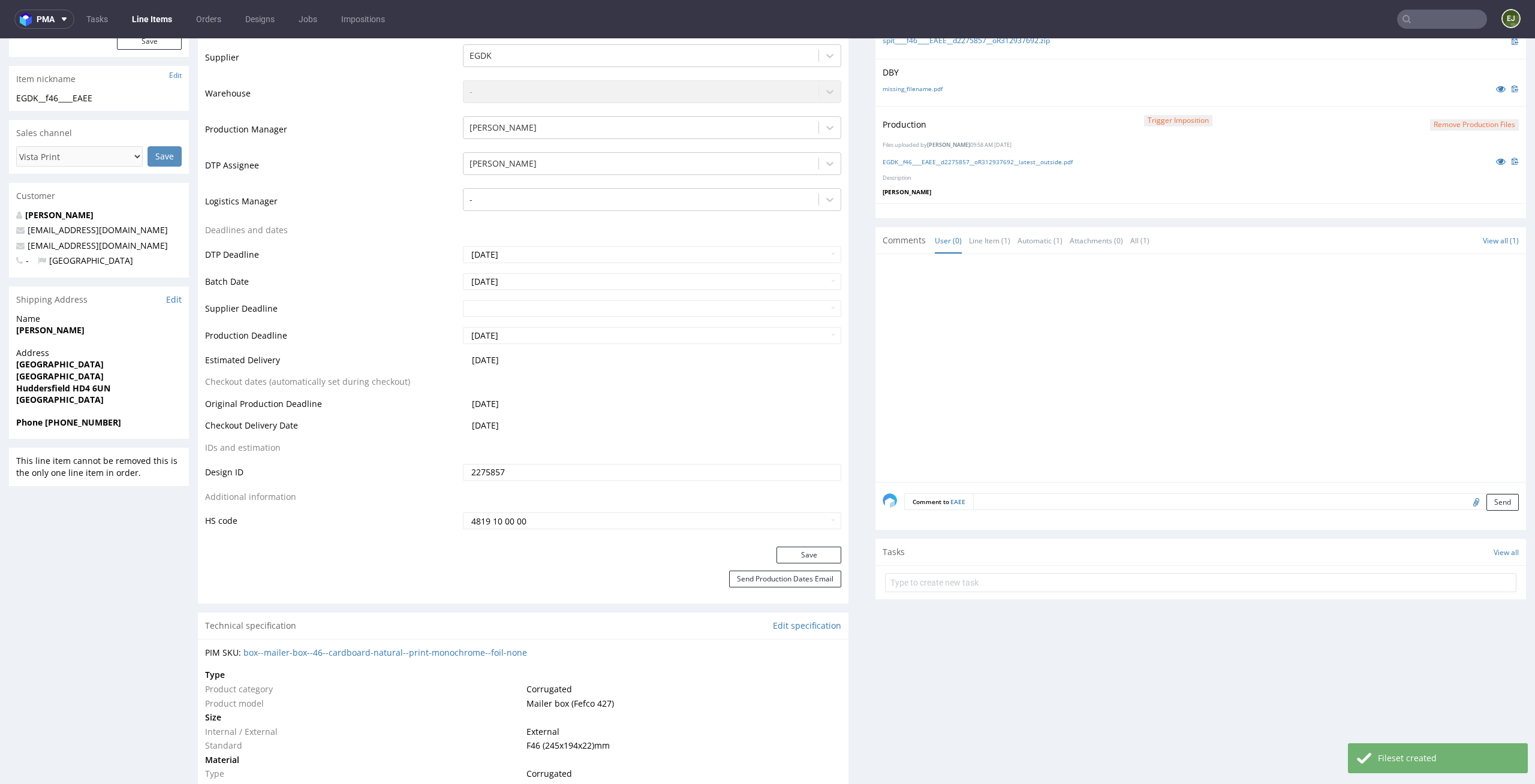
click at [808, 546] on div "Production Status Waiting for Artwork Waiting for Diecut Waiting for Mockup Wai…" at bounding box center [523, 277] width 651 height 538
click at [805, 549] on button "Save" at bounding box center [808, 555] width 65 height 17
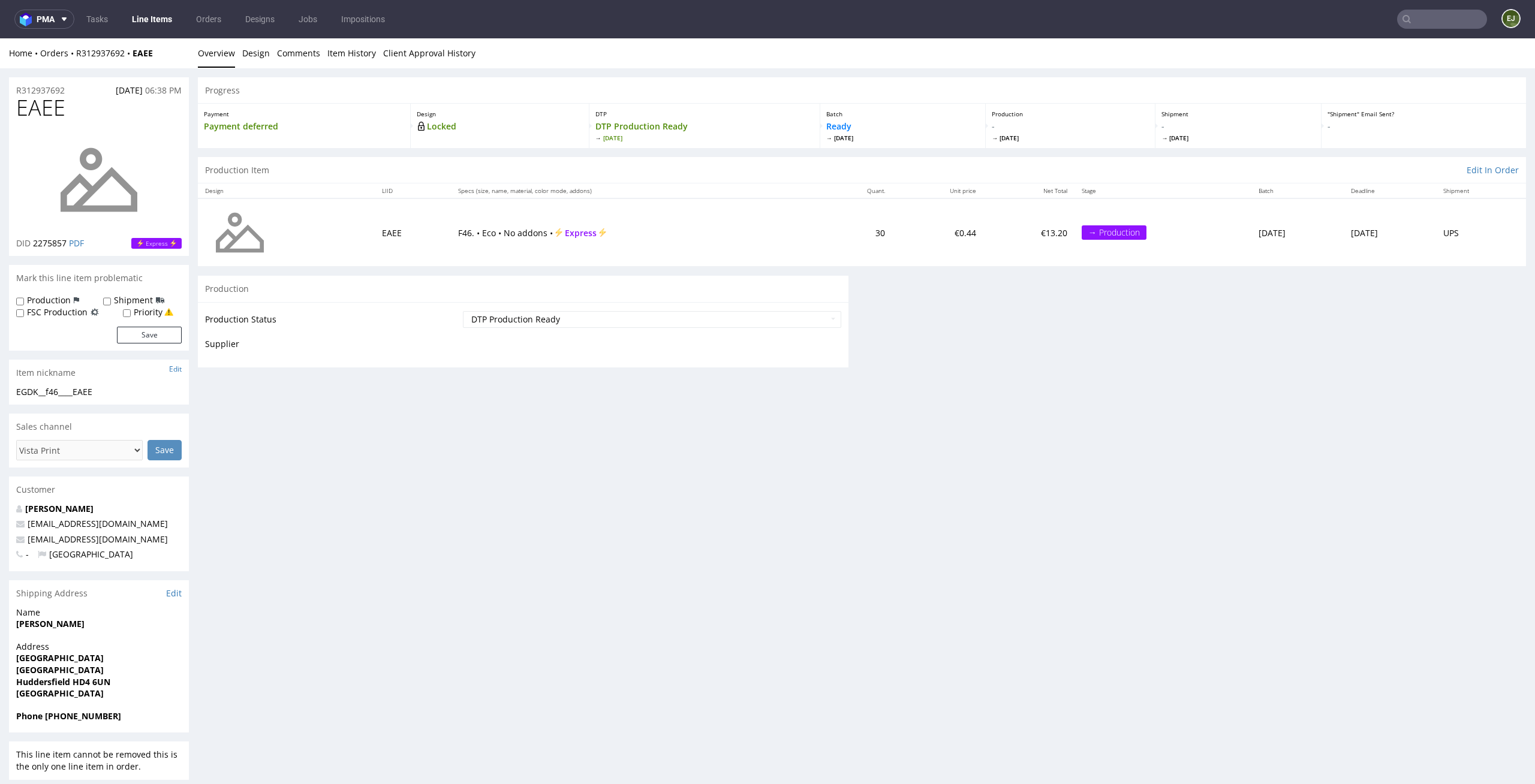
scroll to position [0, 0]
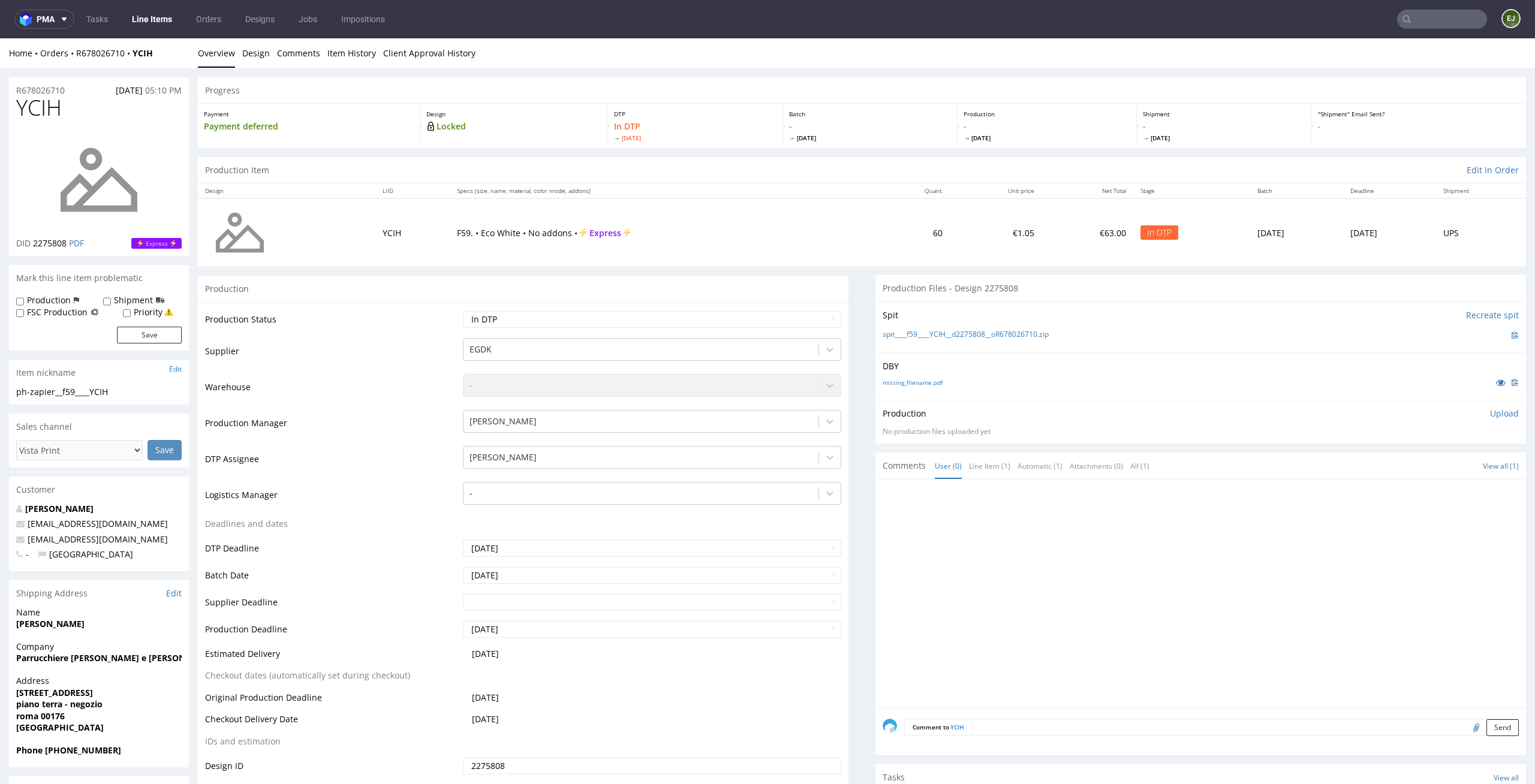
click at [900, 387] on div "missing_filename.pdf" at bounding box center [1200, 382] width 636 height 13
click at [912, 379] on link "missing_filename.pdf" at bounding box center [912, 382] width 60 height 9
click at [908, 337] on link "spit____f59____YCIH__d2275808__oR678026710.zip" at bounding box center [965, 335] width 166 height 10
click at [1154, 488] on div at bounding box center [1204, 597] width 643 height 220
click at [1041, 223] on td "€63.00" at bounding box center [1087, 232] width 92 height 68
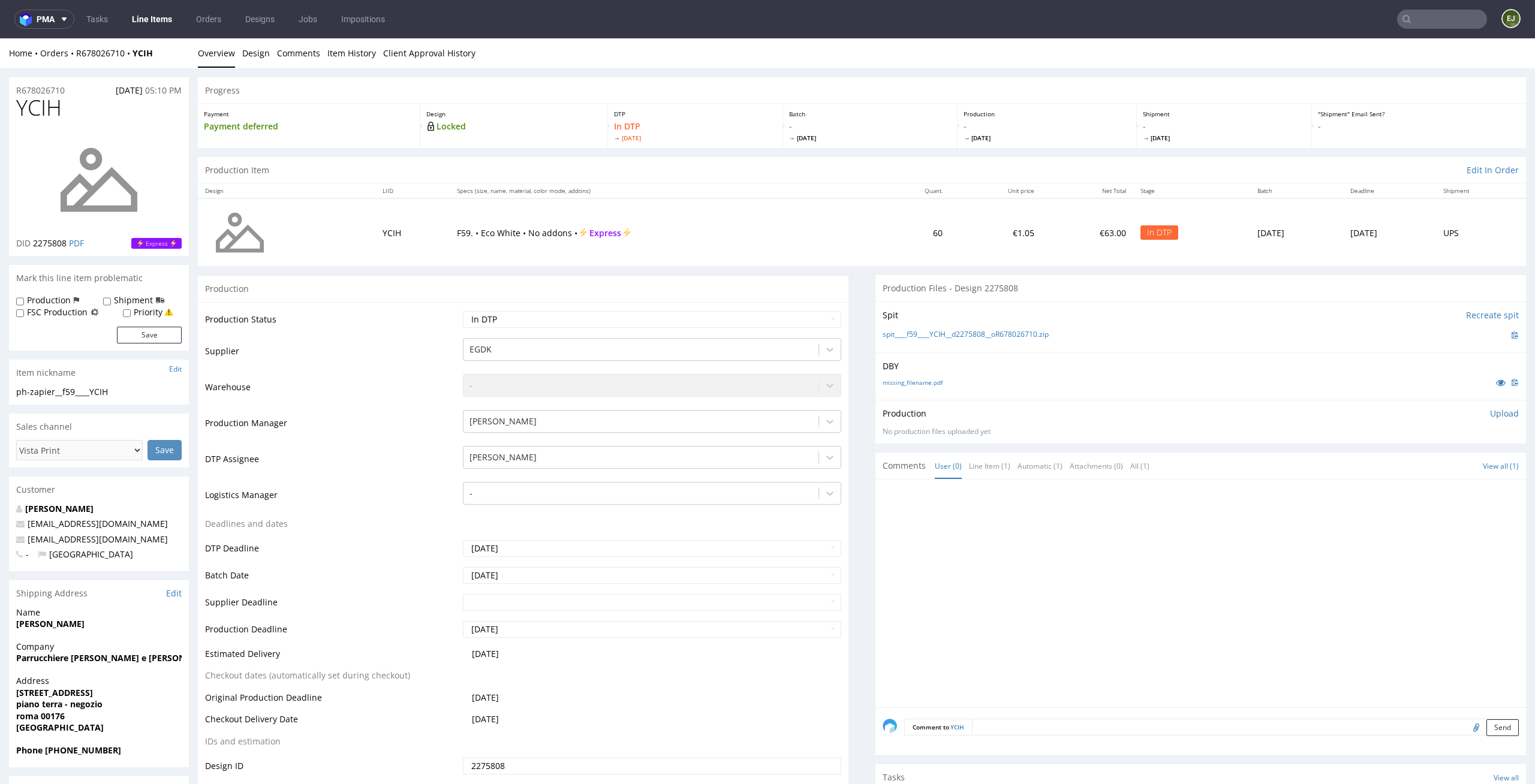
click at [805, 305] on div "Production Status Waiting for Artwork Waiting for Diecut Waiting for Mockup Wai…" at bounding box center [523, 571] width 651 height 538
click at [802, 317] on select "Waiting for Artwork Waiting for Diecut Waiting for Mockup Waiting for DTP Waiti…" at bounding box center [652, 319] width 379 height 17
select select "dtp_issue"
click at [463, 311] on select "Waiting for Artwork Waiting for Diecut Waiting for Mockup Waiting for DTP Waiti…" at bounding box center [652, 319] width 379 height 17
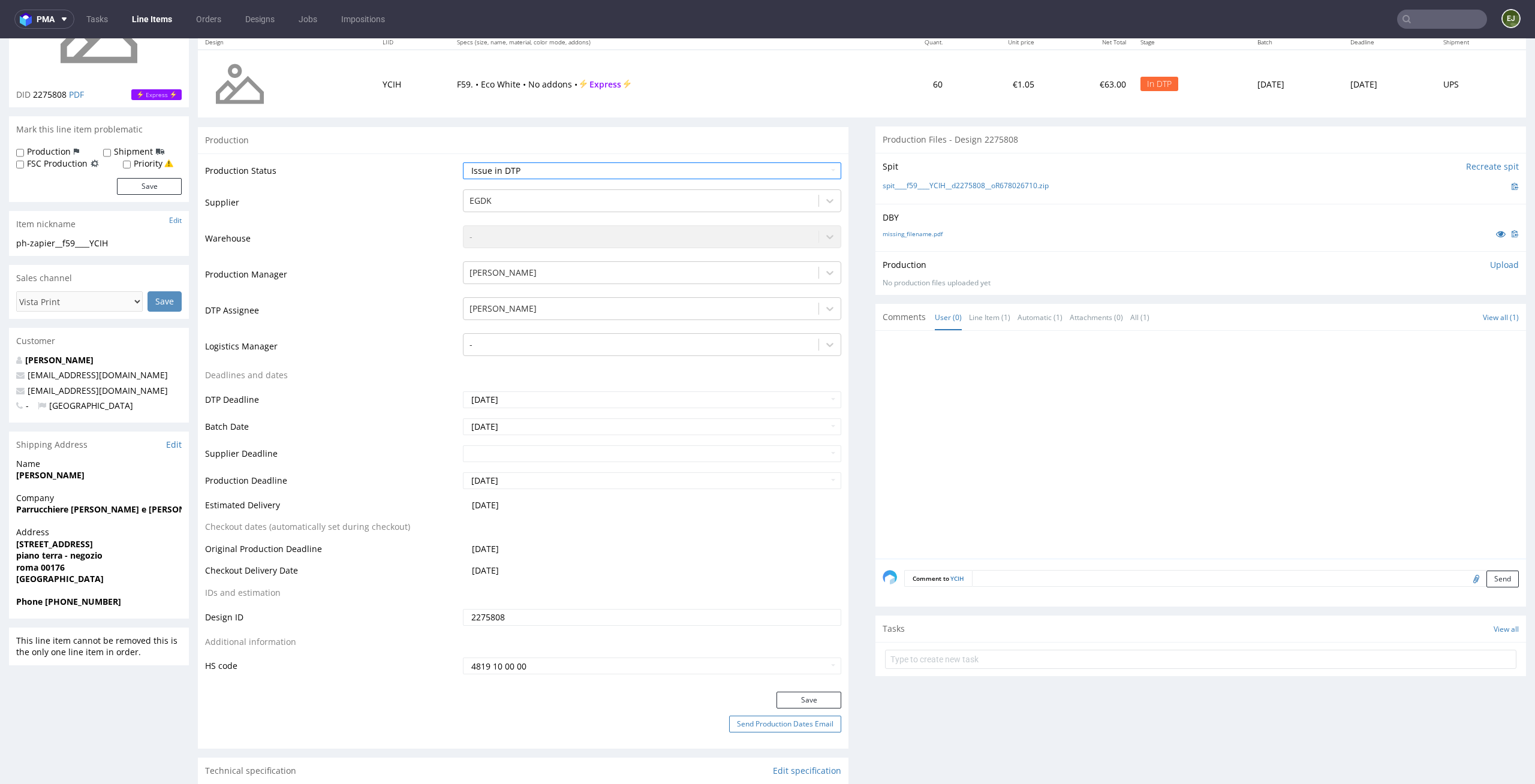
scroll to position [176, 0]
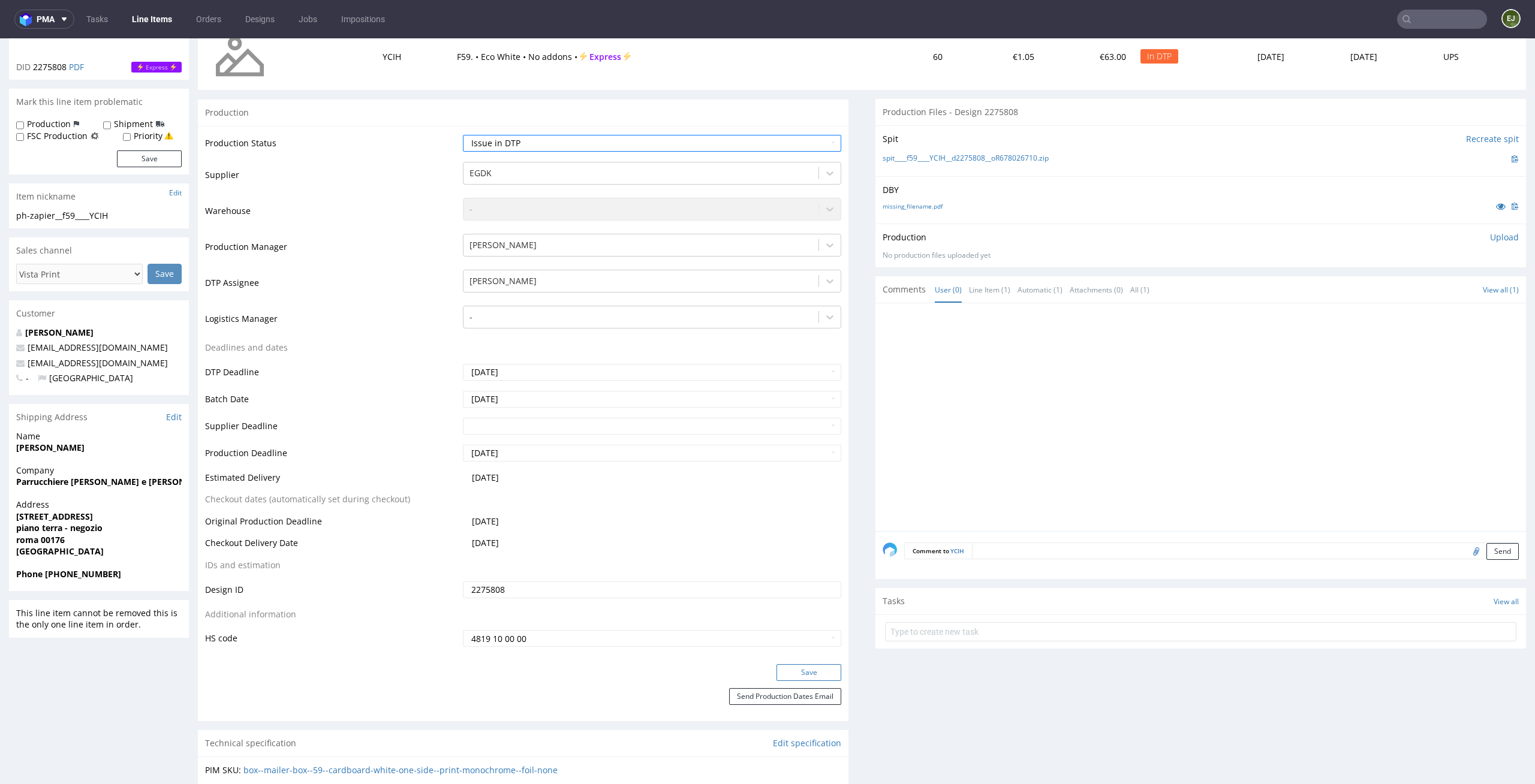
click at [813, 670] on button "Save" at bounding box center [808, 672] width 65 height 17
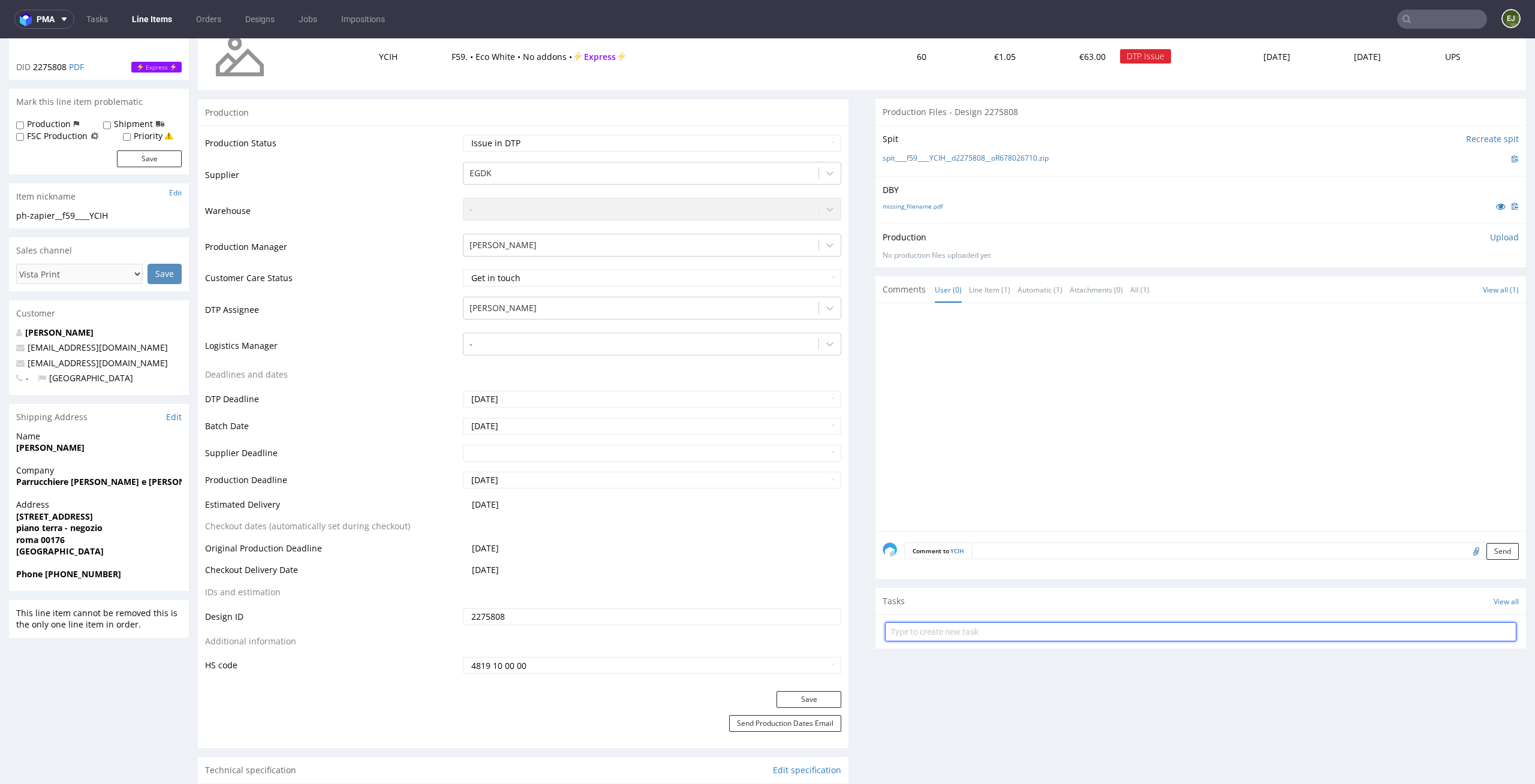
click at [980, 635] on input "text" at bounding box center [1200, 631] width 632 height 19
type input "issue"
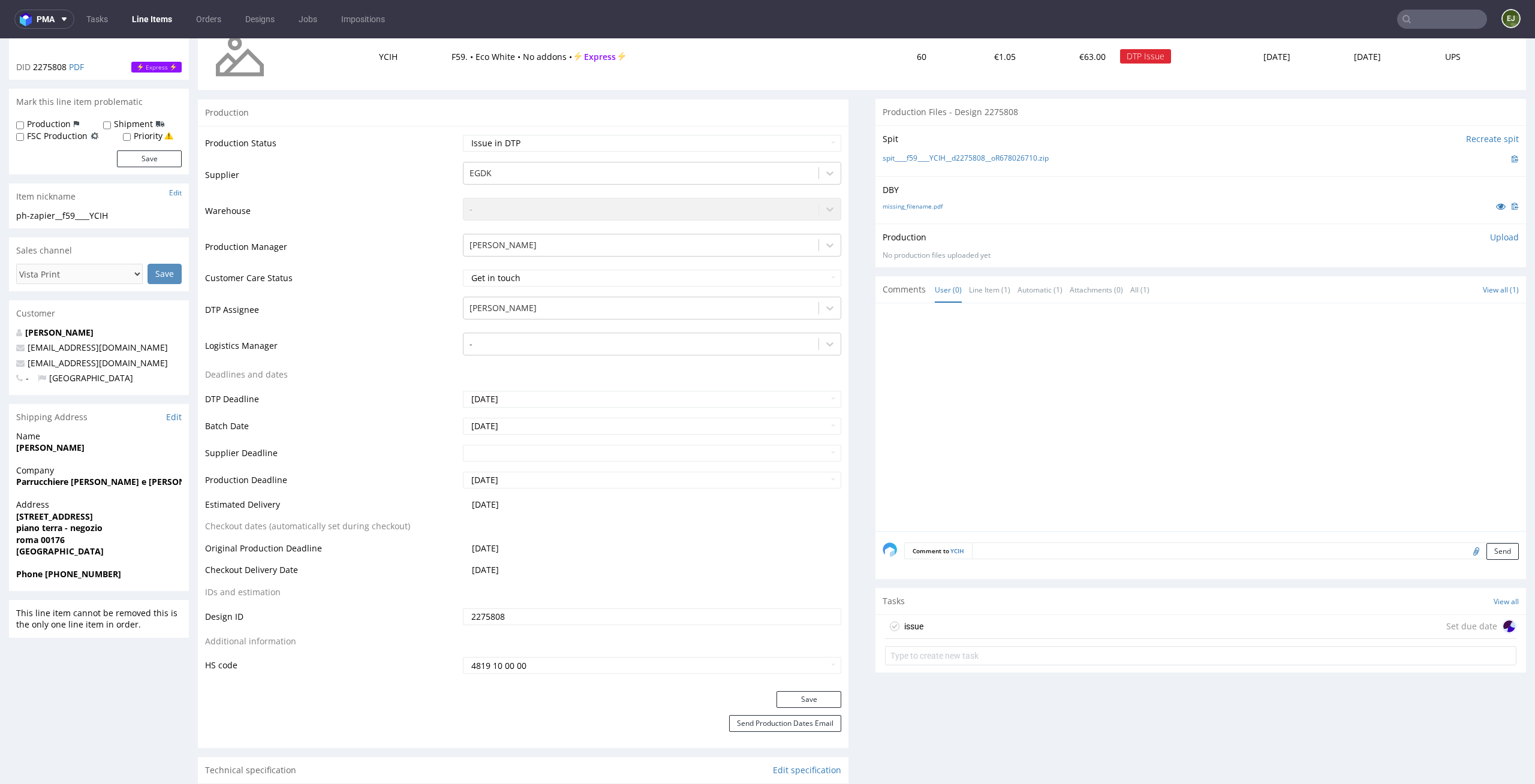
click at [985, 637] on div "issue Set due date" at bounding box center [1200, 627] width 632 height 24
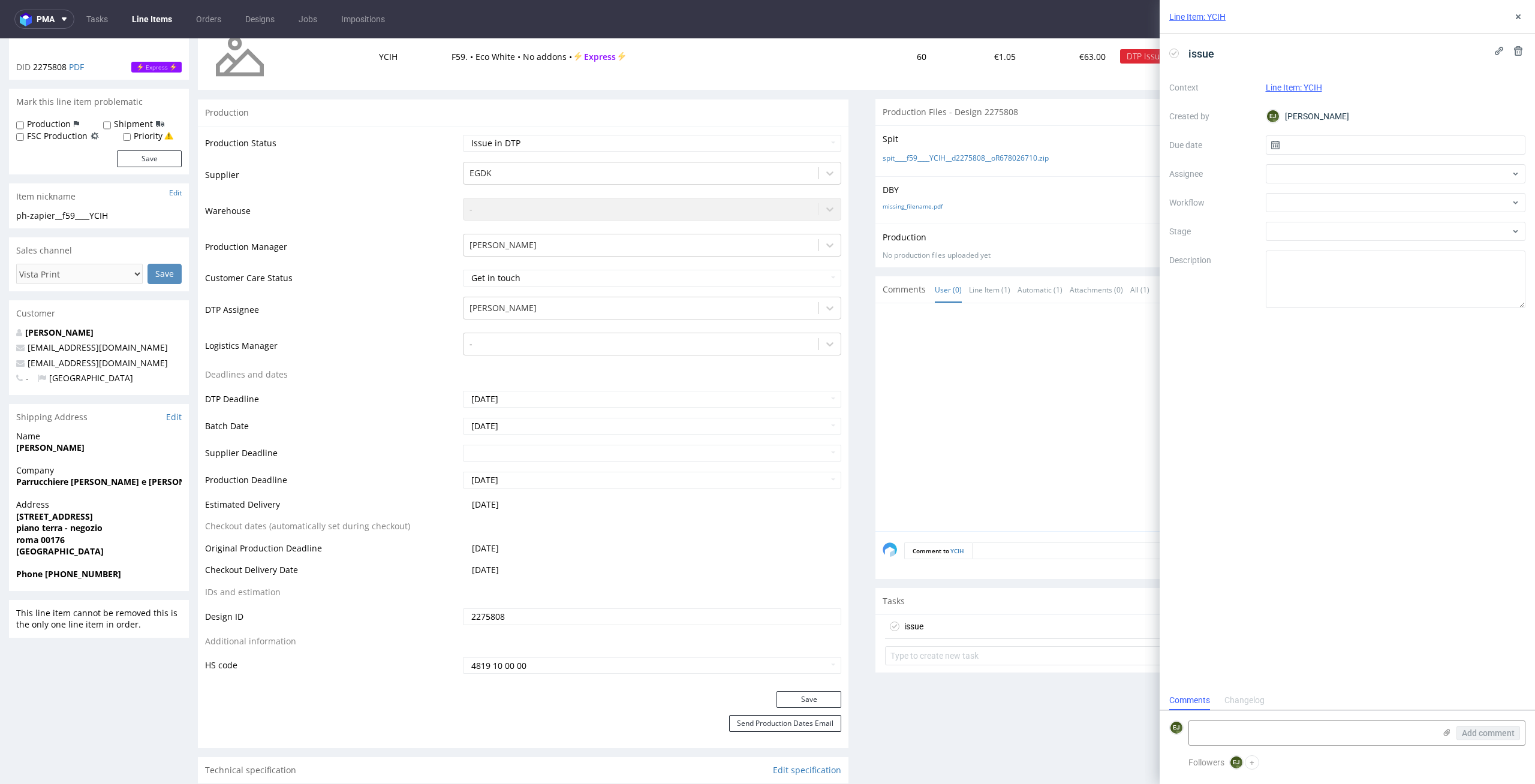
scroll to position [9, 0]
click at [1187, 49] on span "issue" at bounding box center [1201, 53] width 35 height 20
drag, startPoint x: 1214, startPoint y: 91, endPoint x: 1062, endPoint y: 53, distance: 156.7
click at [1446, 142] on input "text" at bounding box center [1395, 145] width 260 height 19
click at [1393, 263] on span "15" at bounding box center [1395, 266] width 9 height 12
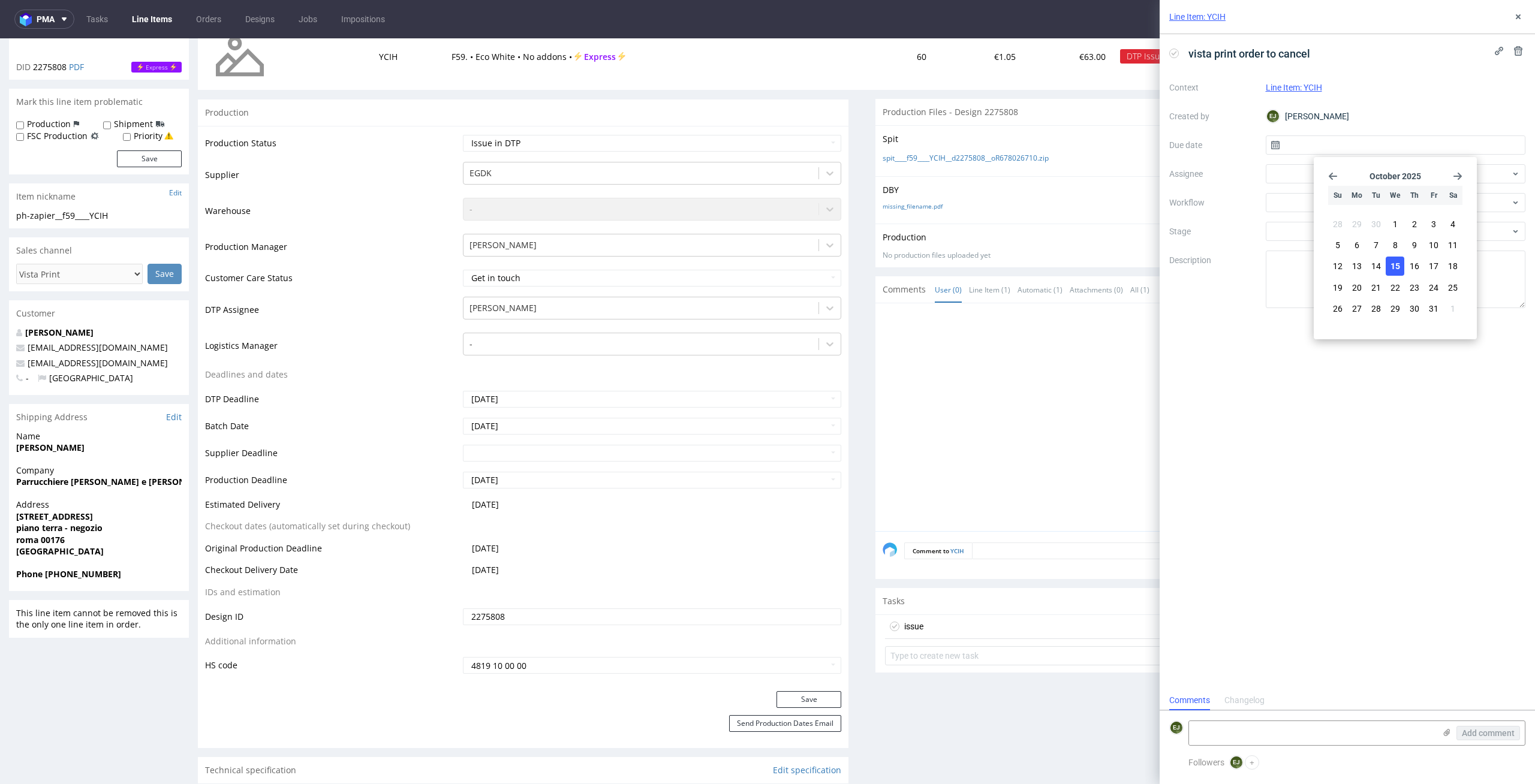
type input "15/10/2025"
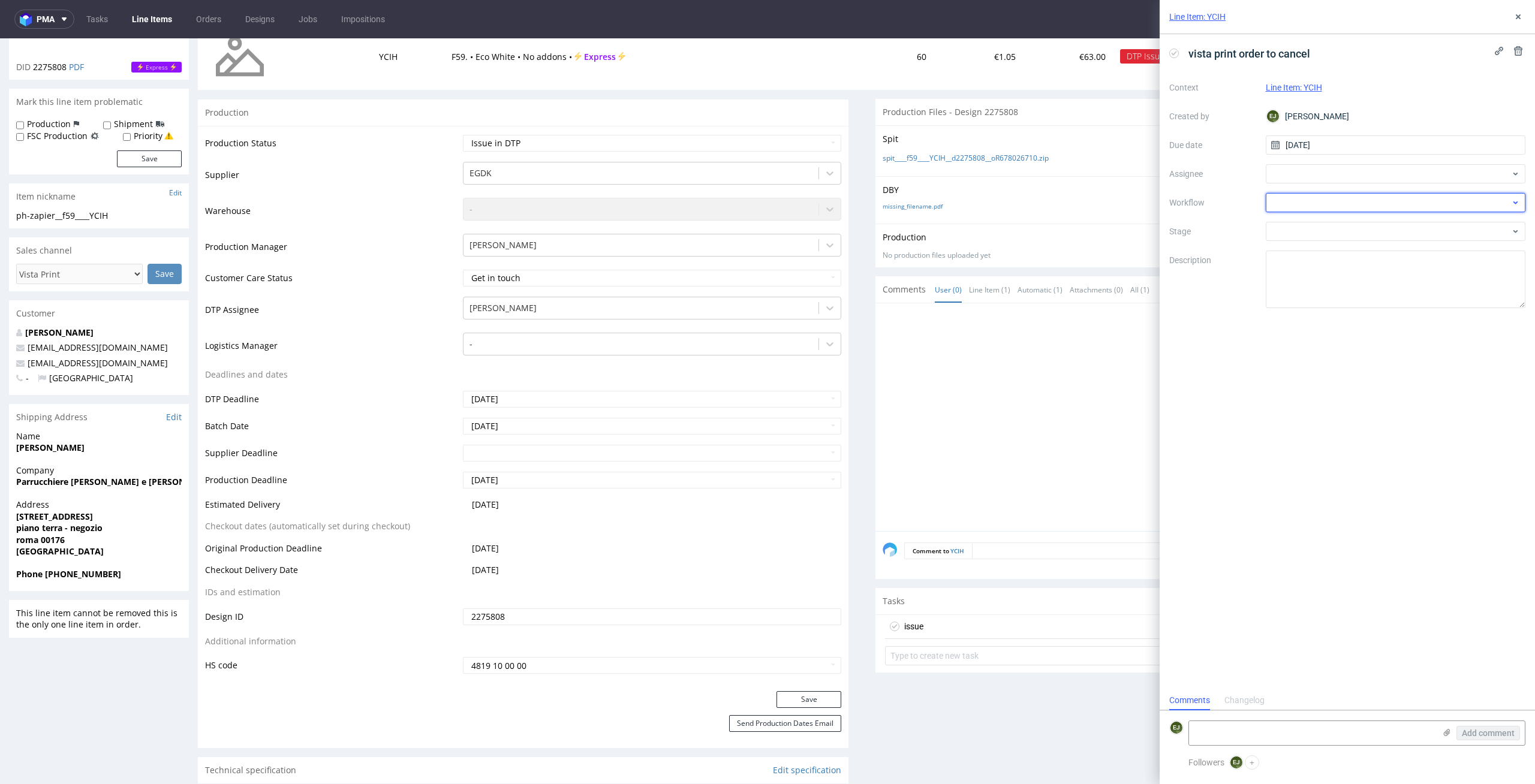
click at [1398, 205] on div at bounding box center [1395, 202] width 260 height 19
click at [1413, 274] on div "DTP - Issue" at bounding box center [1396, 267] width 251 height 22
click at [1317, 722] on textarea at bounding box center [1312, 732] width 246 height 24
paste textarea "Too much ink coverage for the eco box."
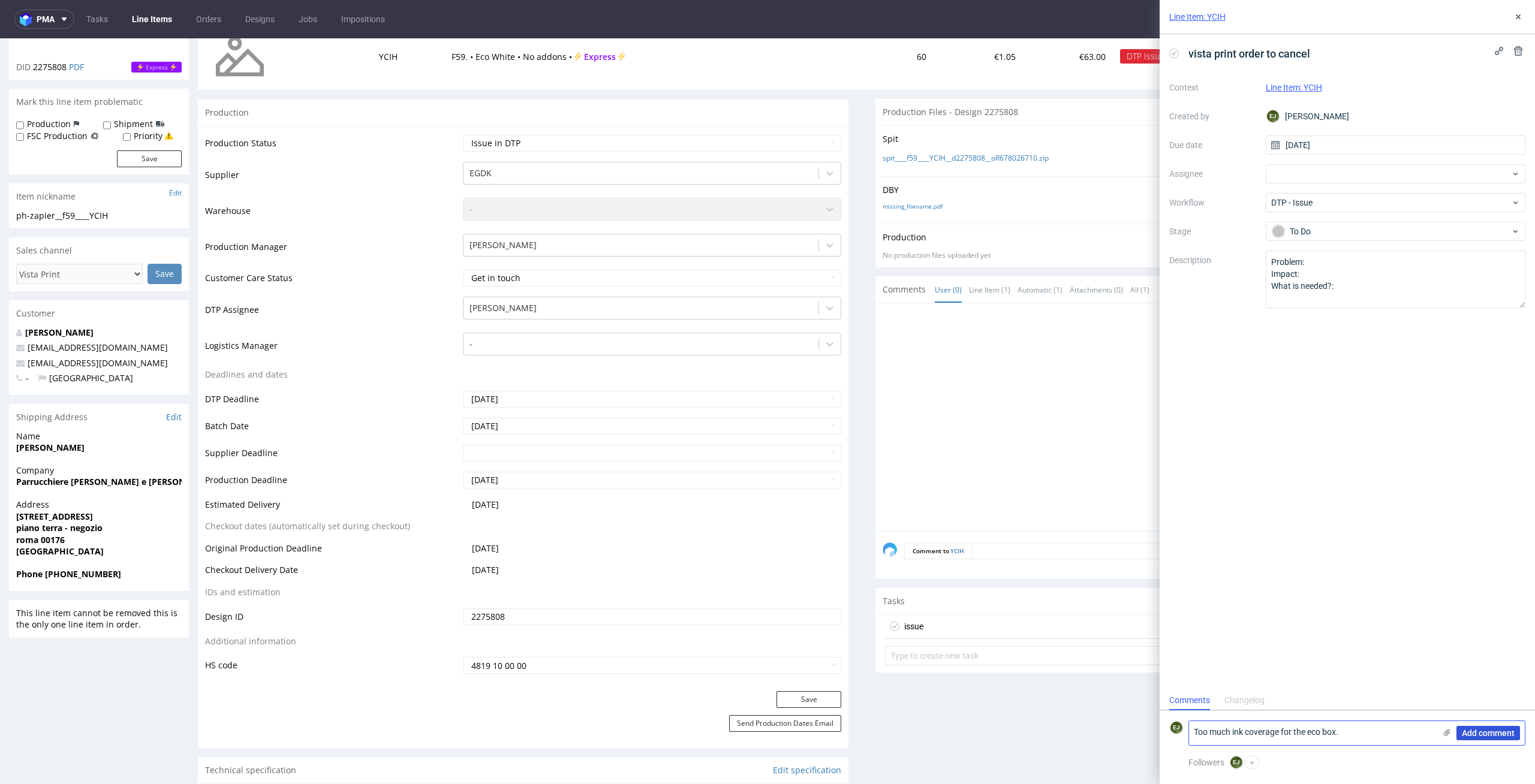
type textarea "Too much ink coverage for the eco box."
click at [1487, 736] on span "Add comment" at bounding box center [1488, 733] width 53 height 9
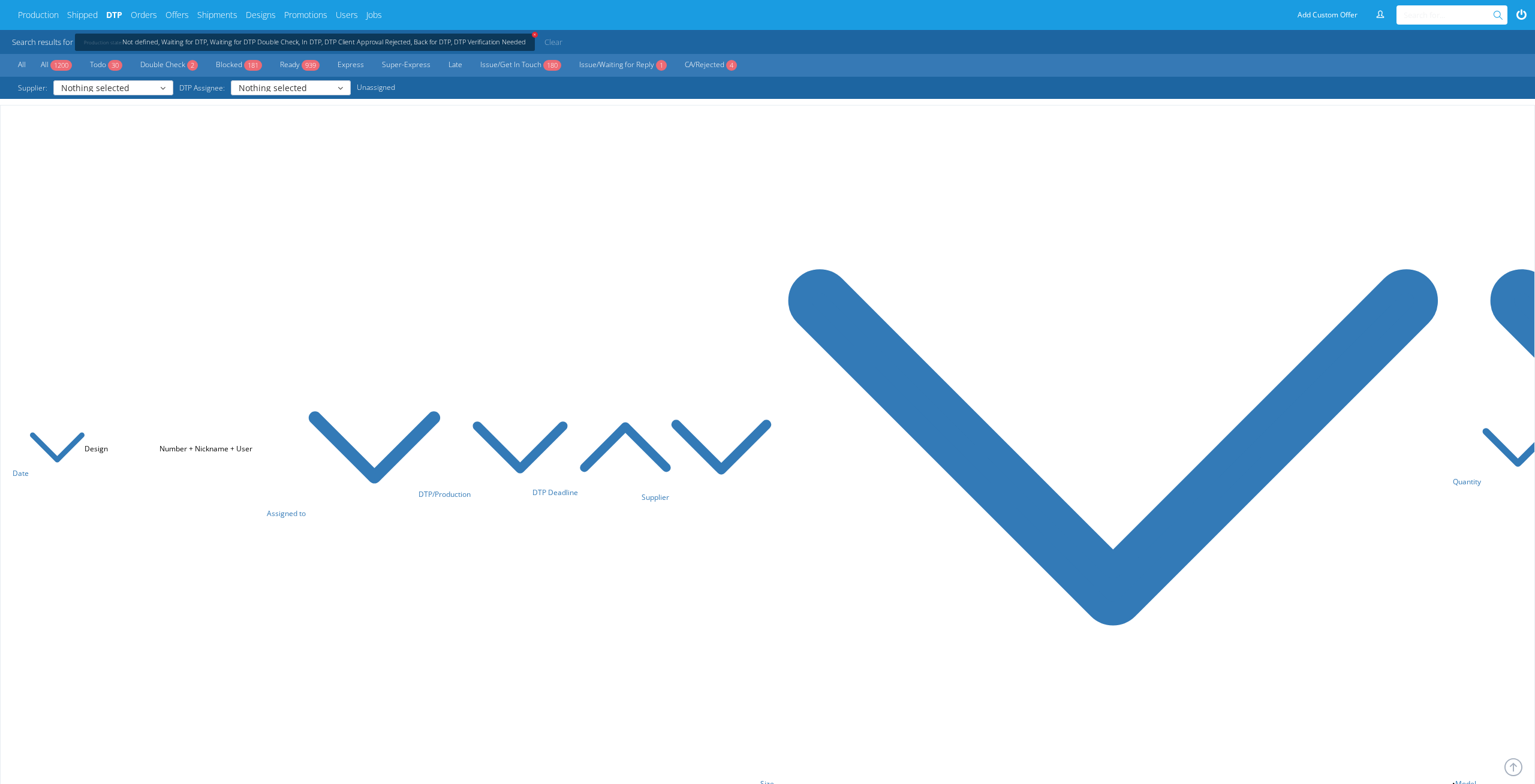
scroll to position [3605, 0]
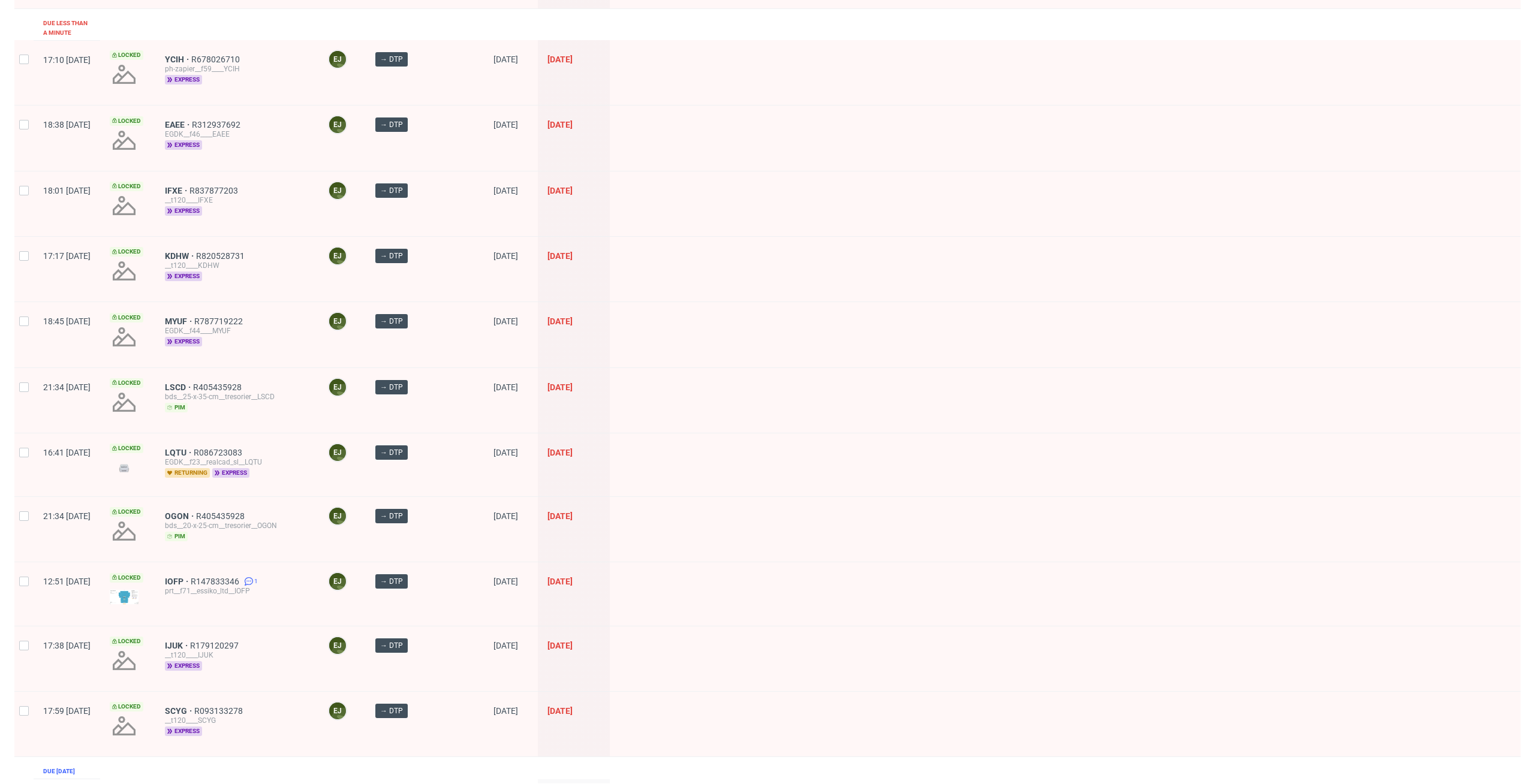
scroll to position [282, 0]
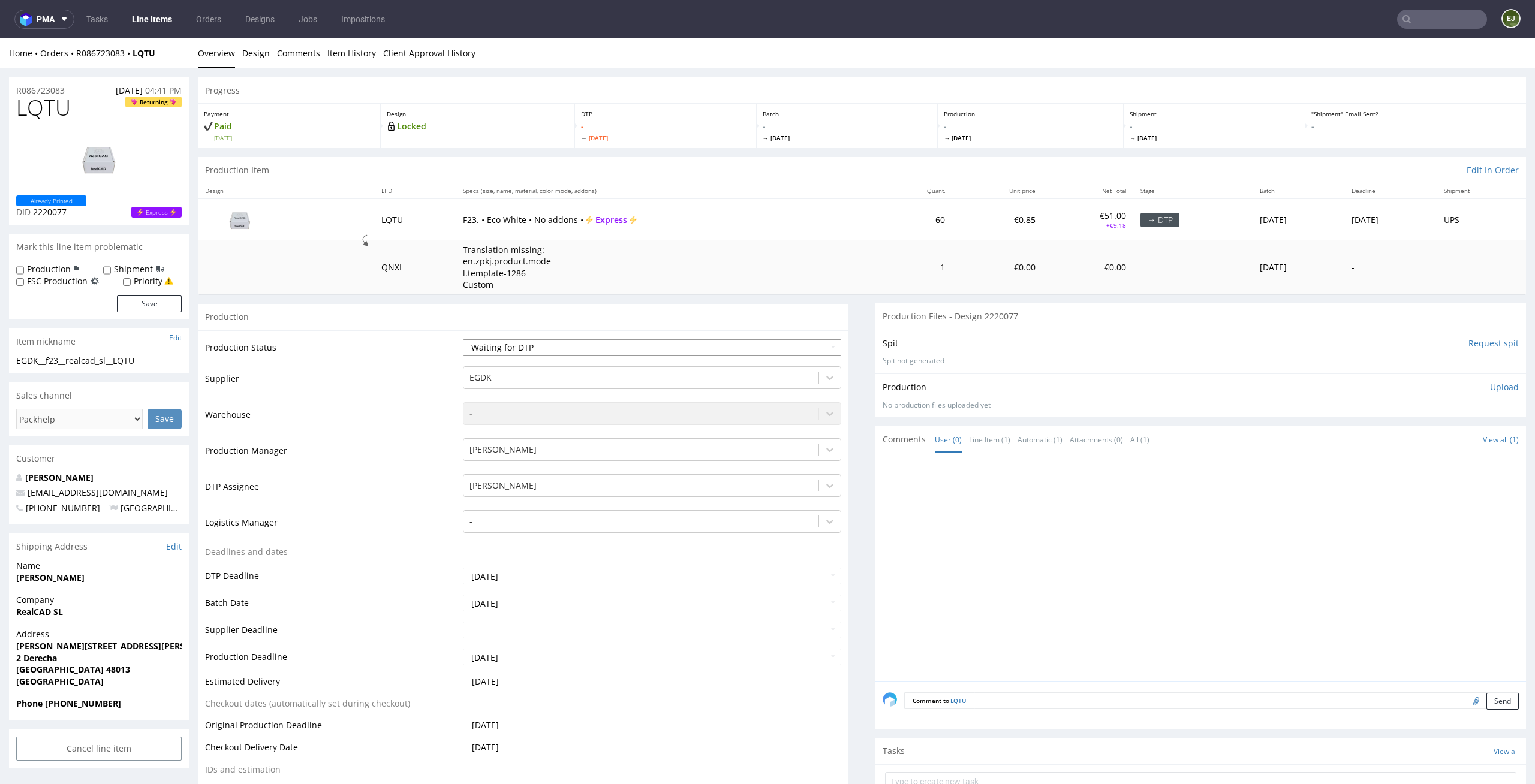
click at [787, 349] on select "Waiting for Artwork Waiting for Diecut Waiting for Mockup Waiting for DTP Waiti…" at bounding box center [652, 347] width 379 height 17
select select "dtp_in_process"
click at [463, 339] on select "Waiting for Artwork Waiting for Diecut Waiting for Mockup Waiting for DTP Waiti…" at bounding box center [652, 347] width 379 height 17
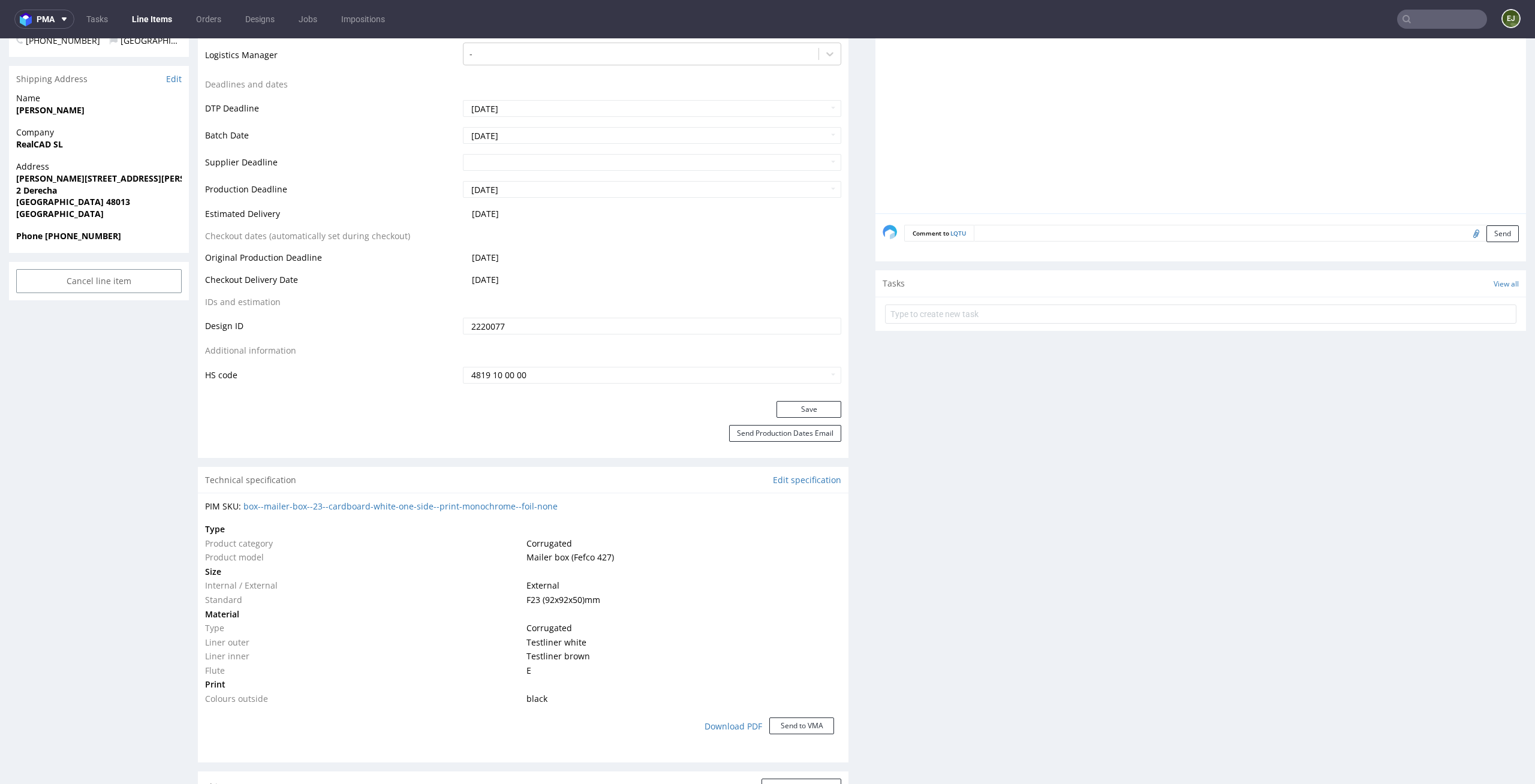
scroll to position [538, 0]
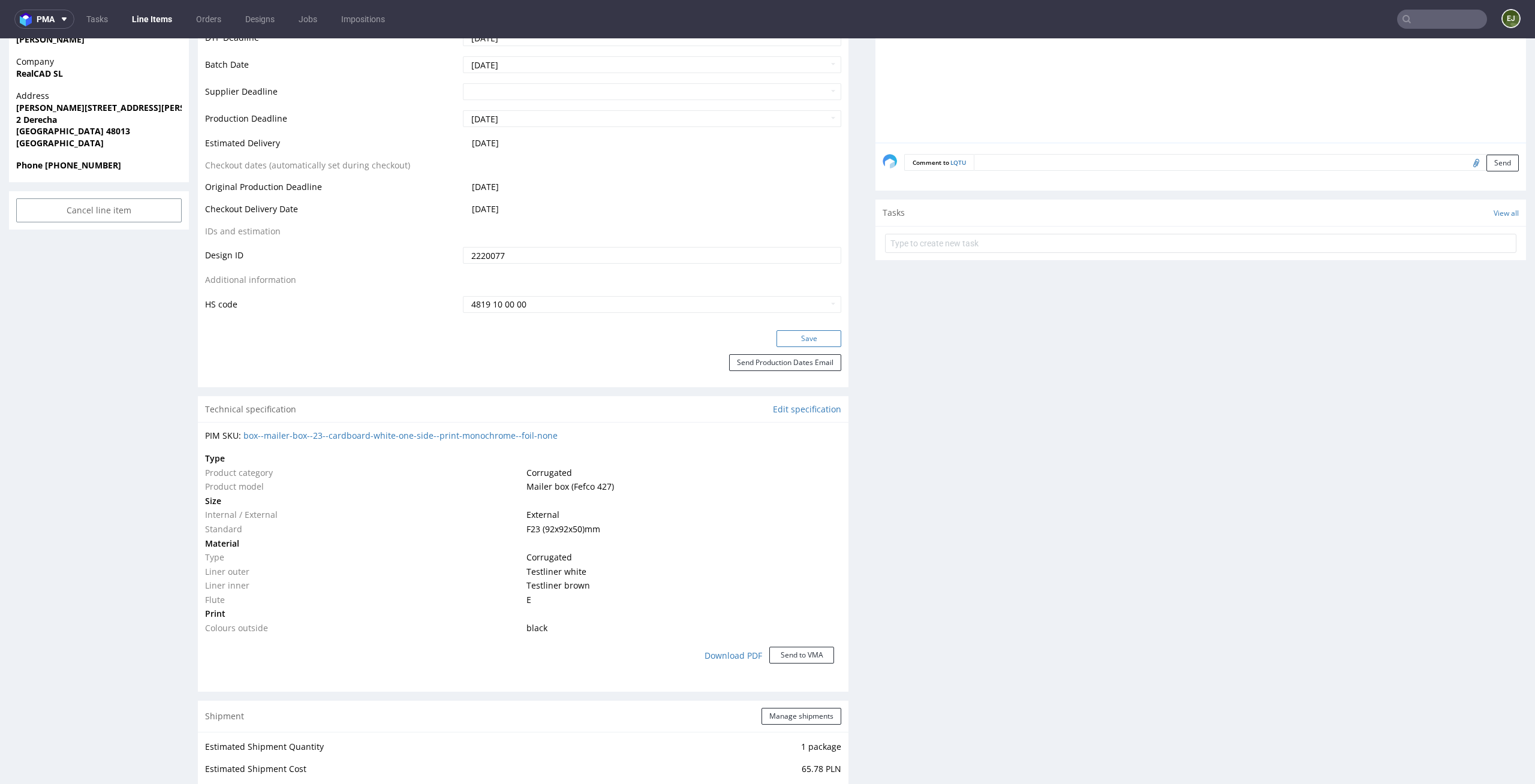
click at [824, 338] on button "Save" at bounding box center [808, 338] width 65 height 17
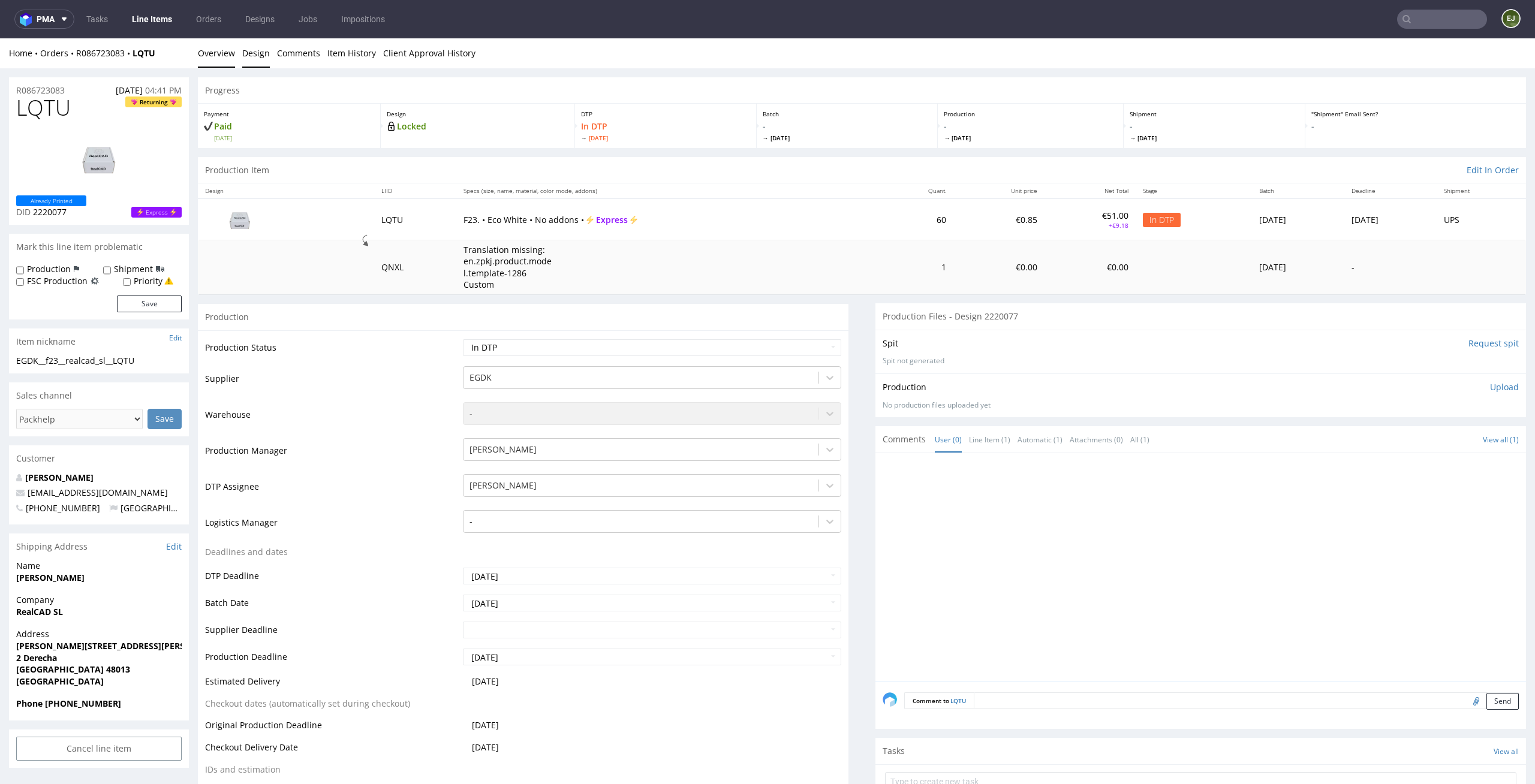
click at [253, 56] on link "Design" at bounding box center [256, 53] width 27 height 29
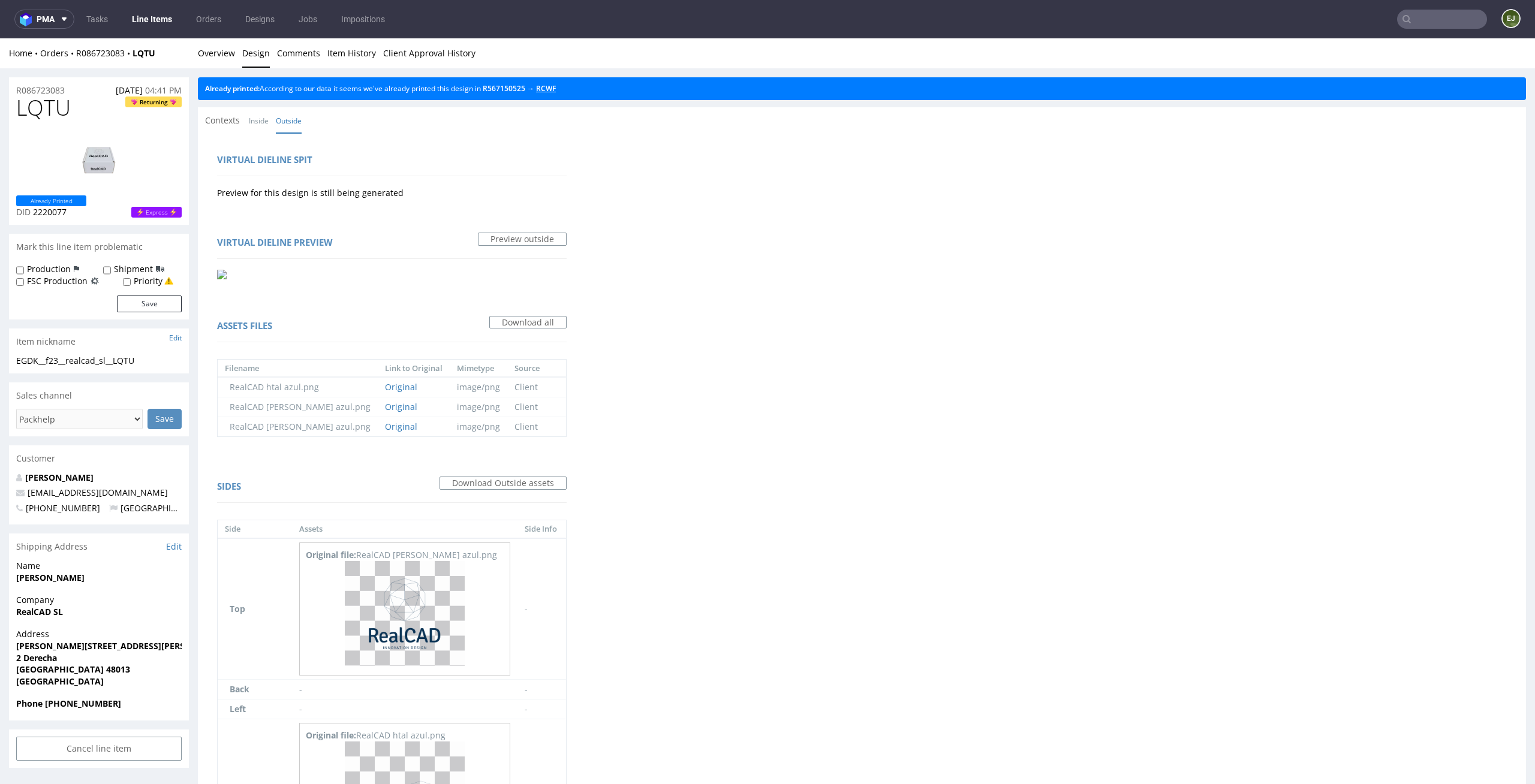
click at [556, 90] on link "RCWF" at bounding box center [546, 88] width 20 height 10
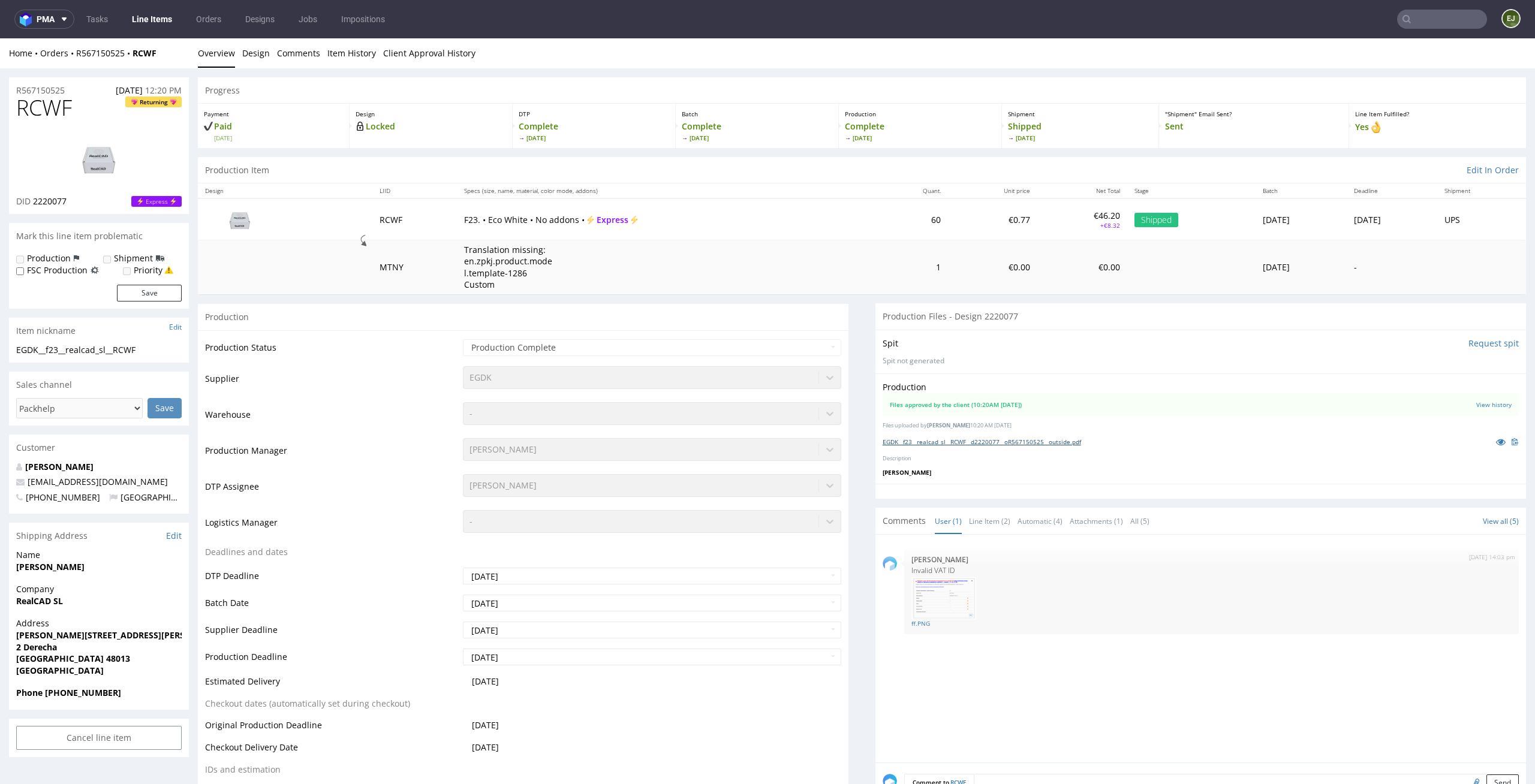
click at [1003, 443] on link "EGDK__f23__realcad_sl__RCWF__d2220077__oR567150525__outside.pdf" at bounding box center [982, 442] width 199 height 9
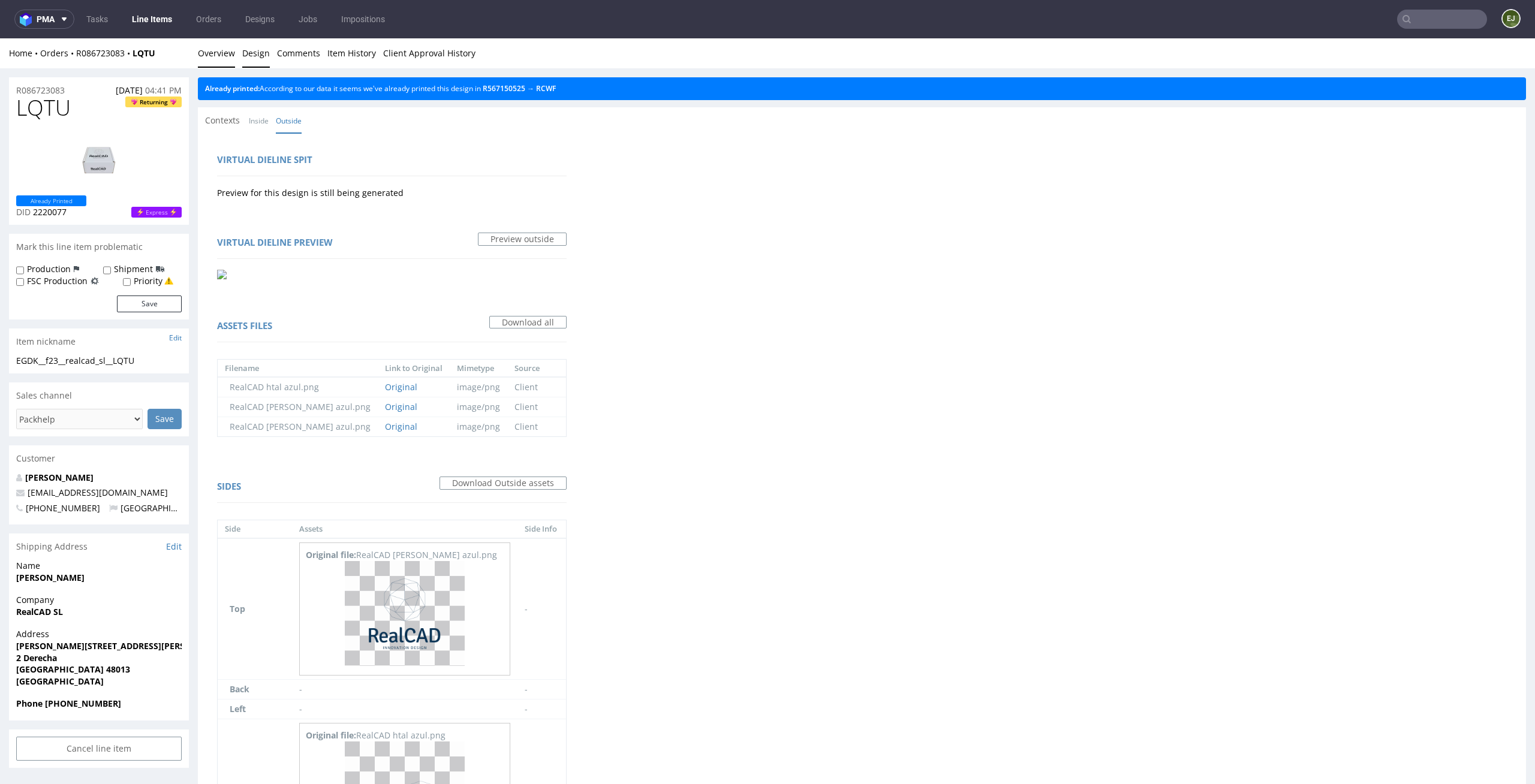
click at [217, 52] on link "Overview" at bounding box center [217, 53] width 37 height 29
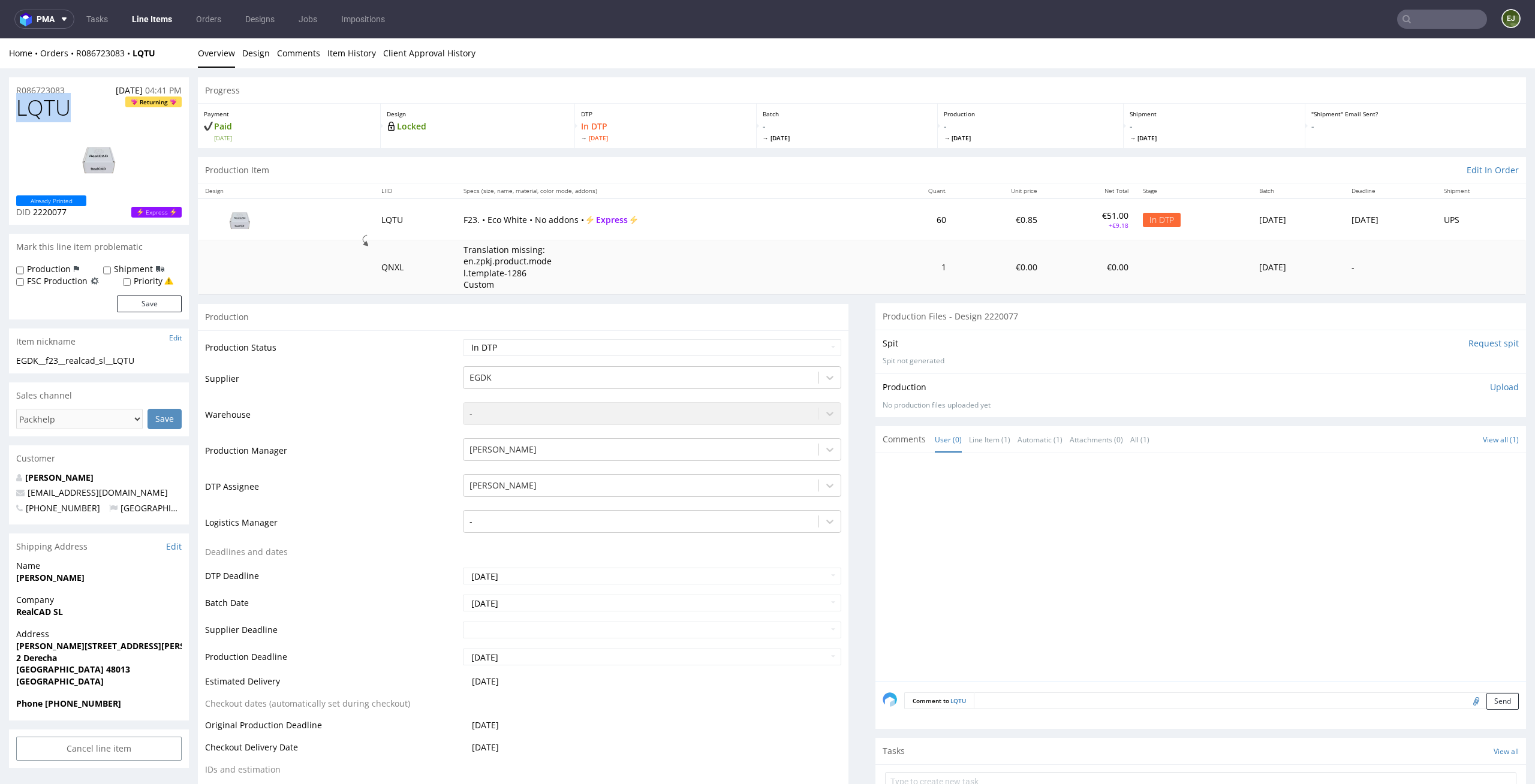
drag, startPoint x: 79, startPoint y: 102, endPoint x: 0, endPoint y: 102, distance: 79.0
copy span "LQTU"
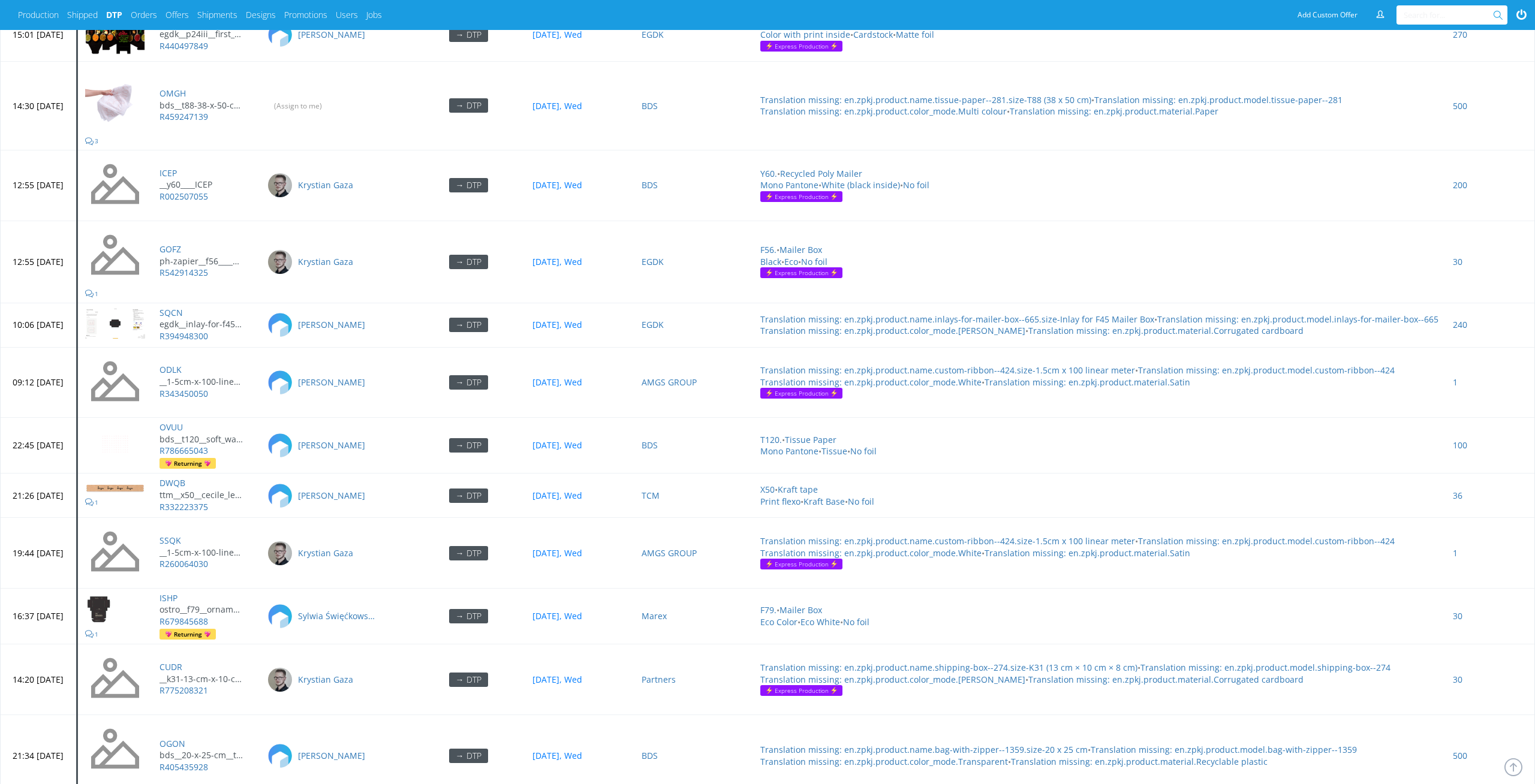
scroll to position [5352, 0]
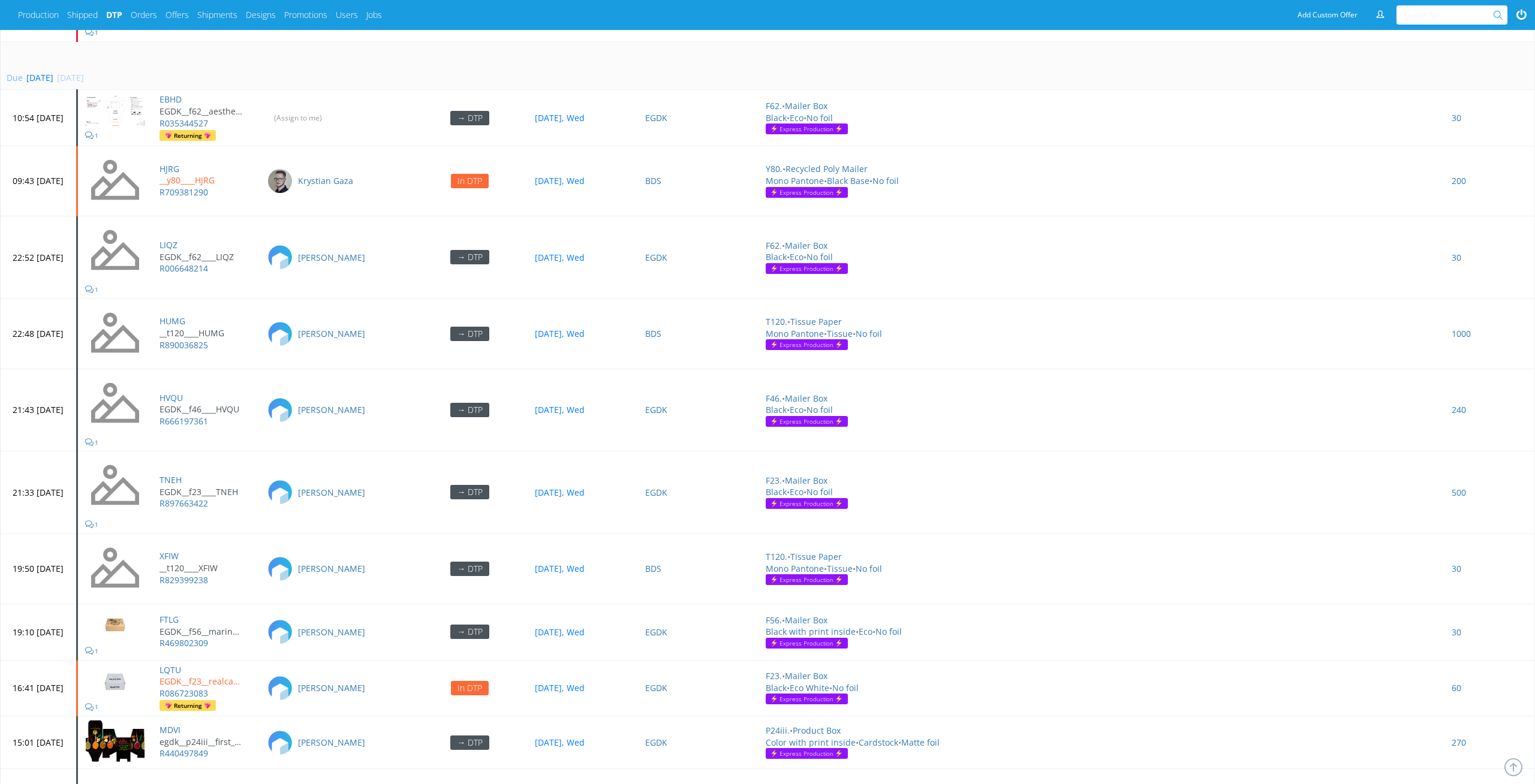
scroll to position [3688, 0]
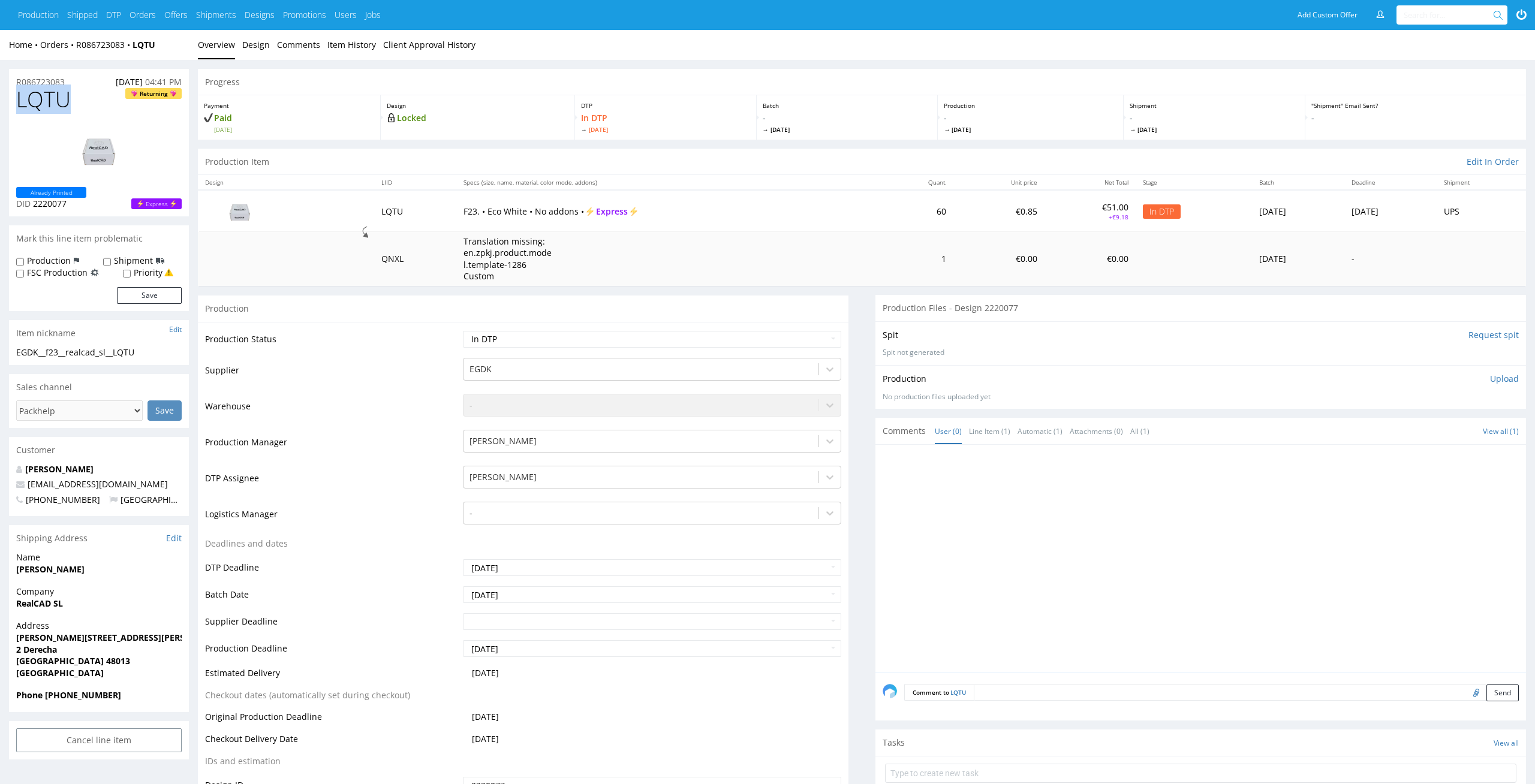
drag, startPoint x: 72, startPoint y: 103, endPoint x: 0, endPoint y: 102, distance: 72.0
copy span "LQTU"
click at [70, 83] on div "R086723083 14.10.2025 04:41 PM" at bounding box center [99, 78] width 180 height 19
drag, startPoint x: 83, startPoint y: 78, endPoint x: 0, endPoint y: 81, distance: 83.1
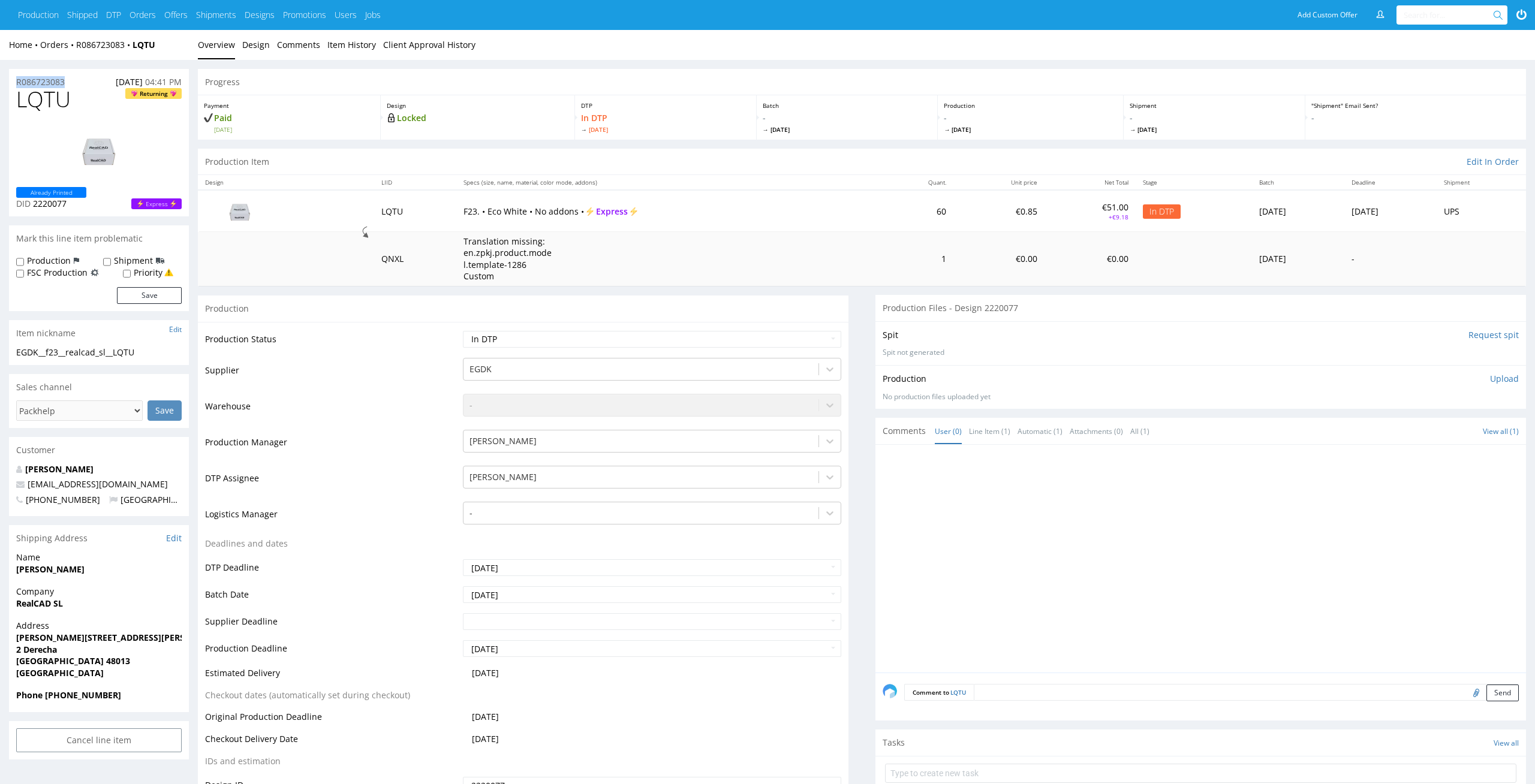
copy p "R086723083"
click at [1510, 371] on div "Production Upload No production files uploaded yet Description (optional) Add f…" at bounding box center [1201, 387] width 651 height 43
click at [1509, 383] on p "Upload" at bounding box center [1504, 379] width 29 height 12
click at [1423, 440] on div "Add files" at bounding box center [1433, 433] width 60 height 18
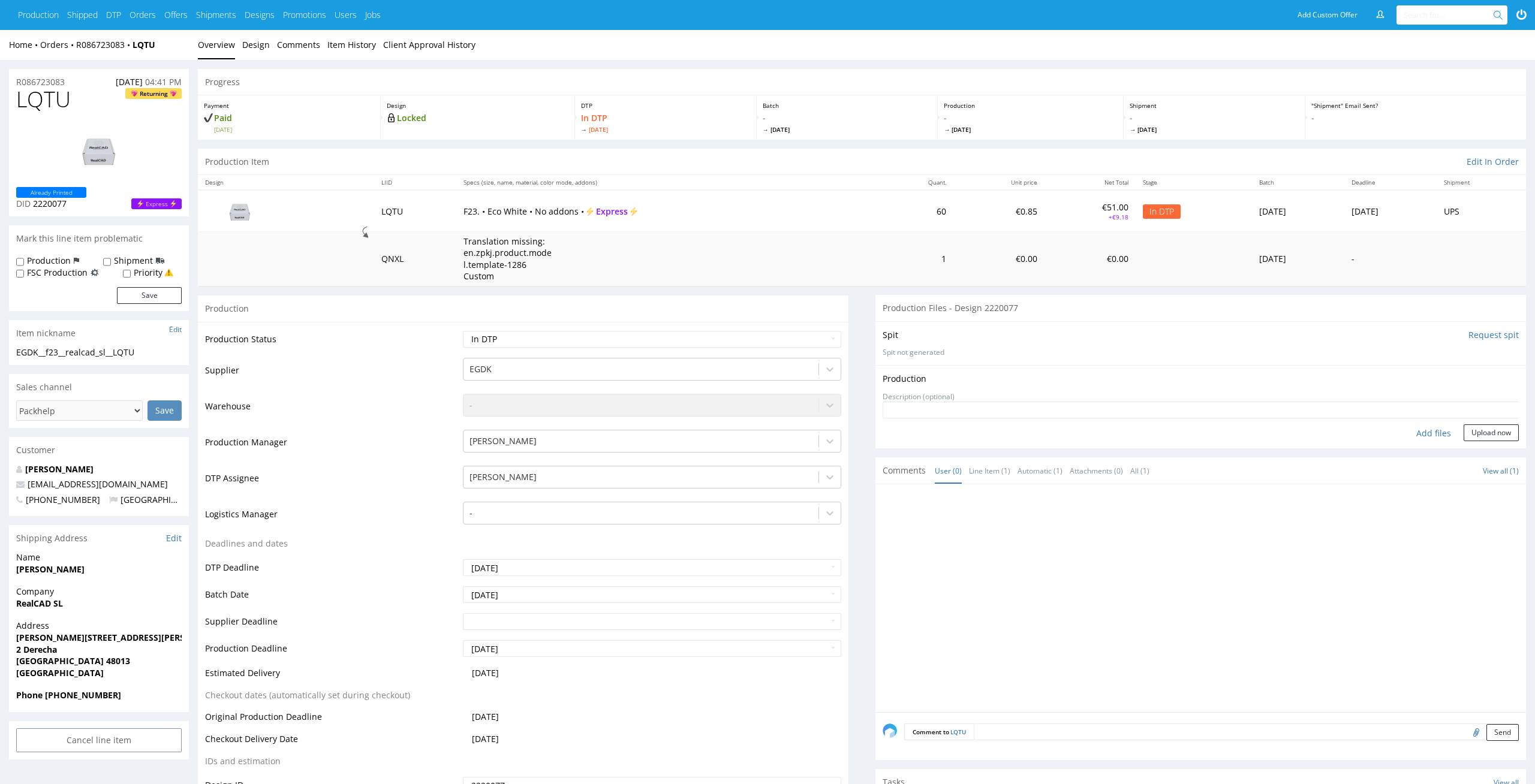
type input "C:\fakepath\EGDK__f23__realcad_sl__LQTU__d2220077__oR086723083__outside.pdf"
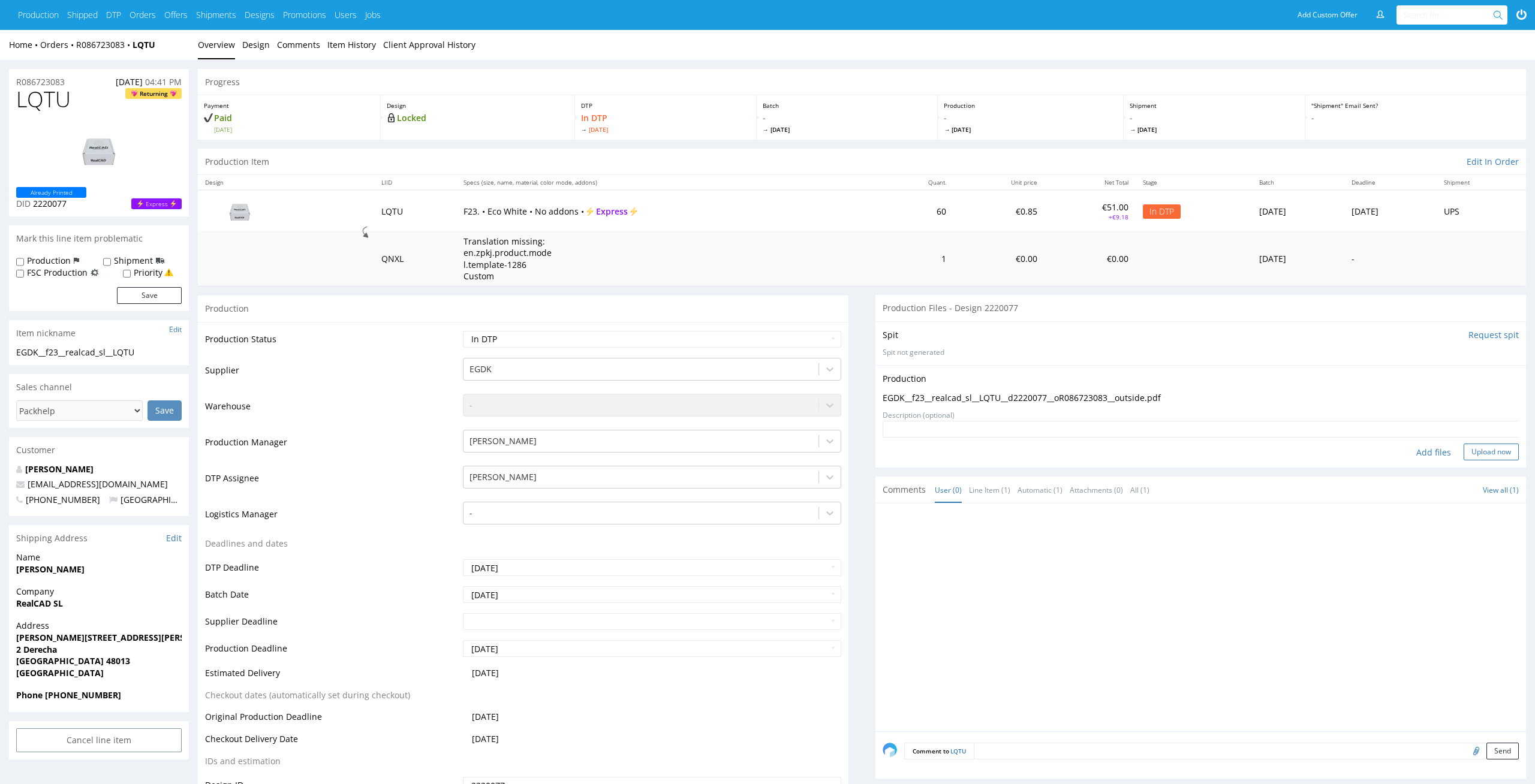
click at [1500, 452] on button "Upload now" at bounding box center [1491, 451] width 55 height 17
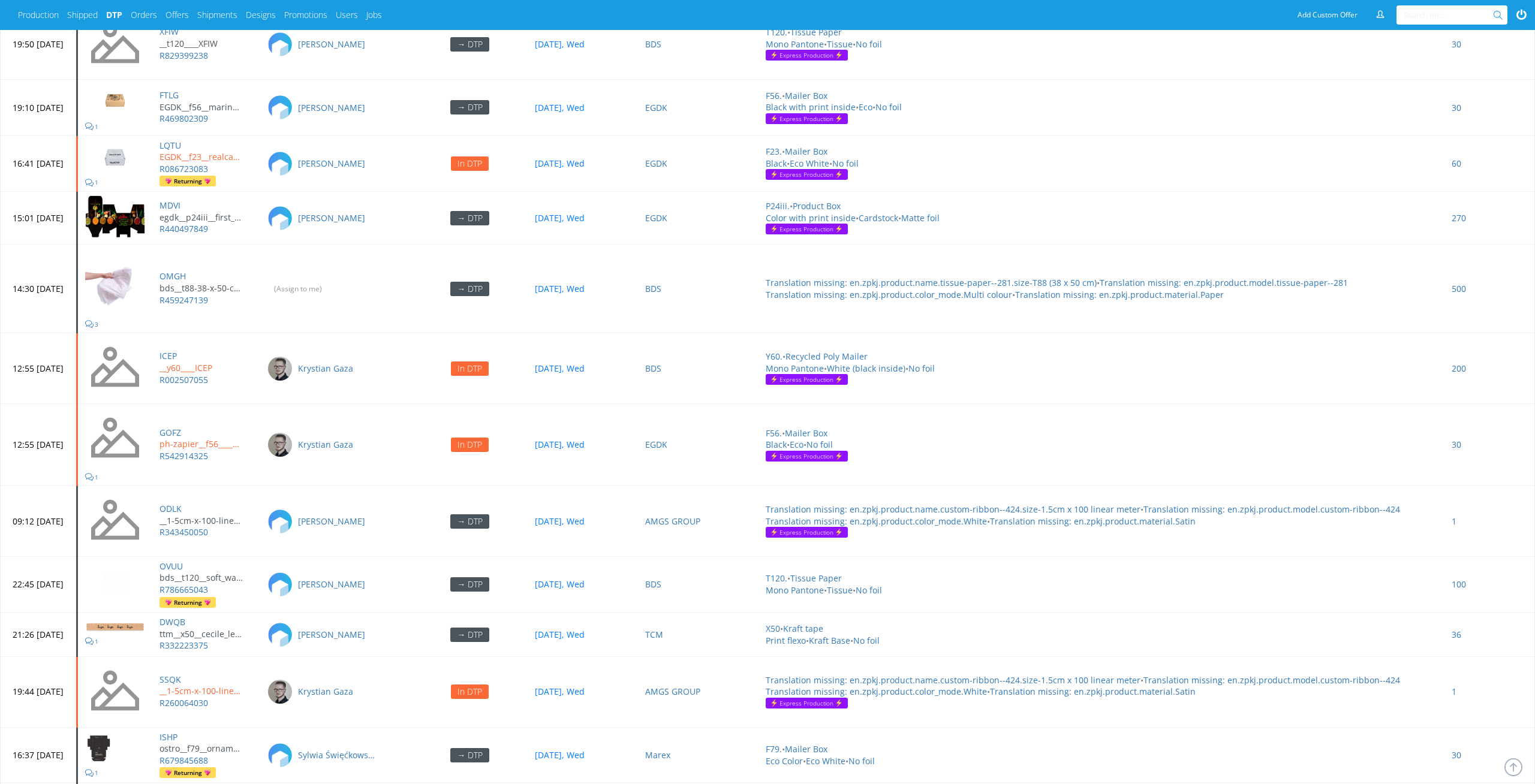
scroll to position [4088, 0]
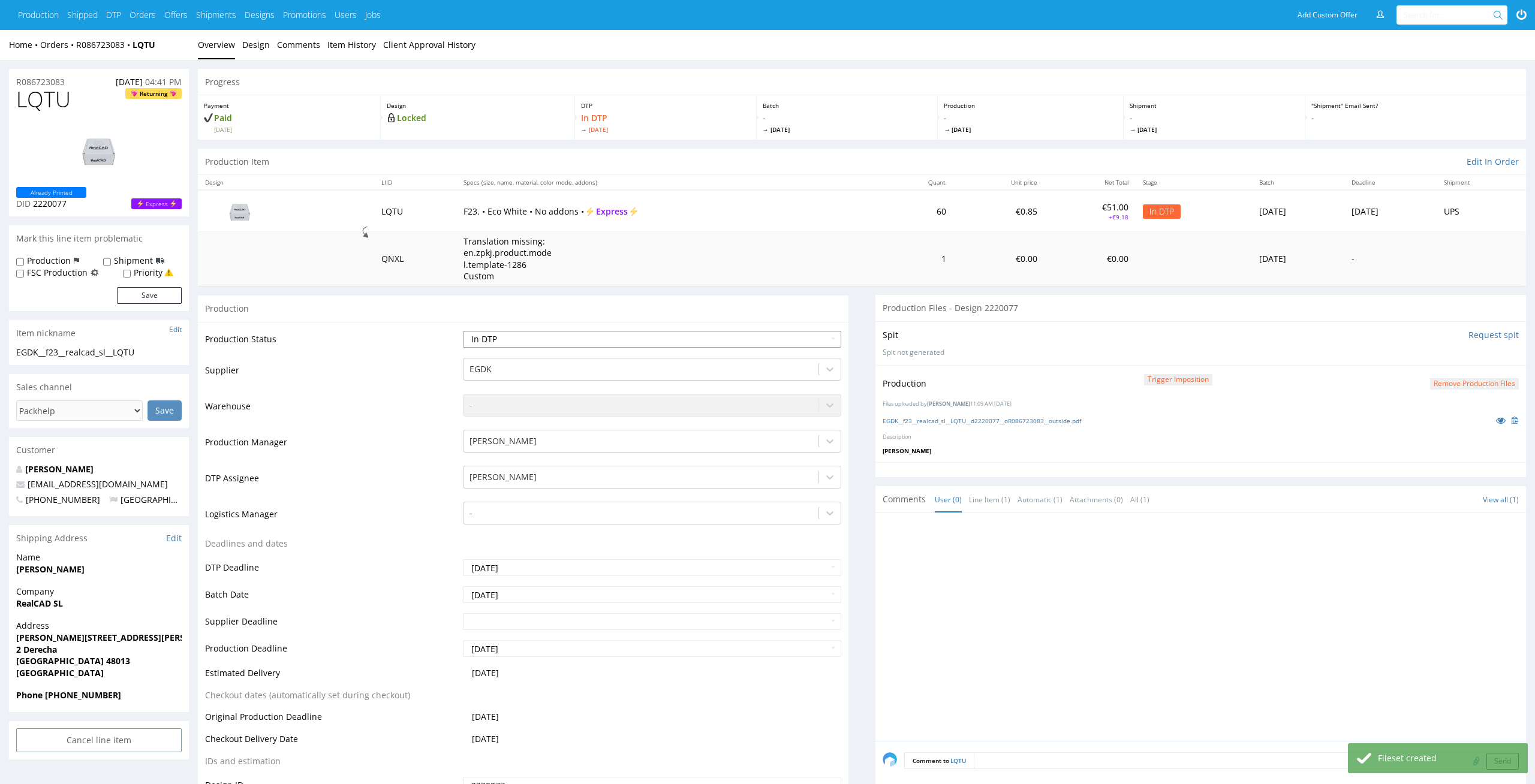
click at [787, 334] on select "Waiting for Artwork Waiting for Diecut Waiting for Mockup Waiting for DTP Waiti…" at bounding box center [652, 339] width 379 height 17
select select "dtp_production_ready"
click at [463, 331] on select "Waiting for Artwork Waiting for Diecut Waiting for Mockup Waiting for DTP Waiti…" at bounding box center [652, 339] width 379 height 17
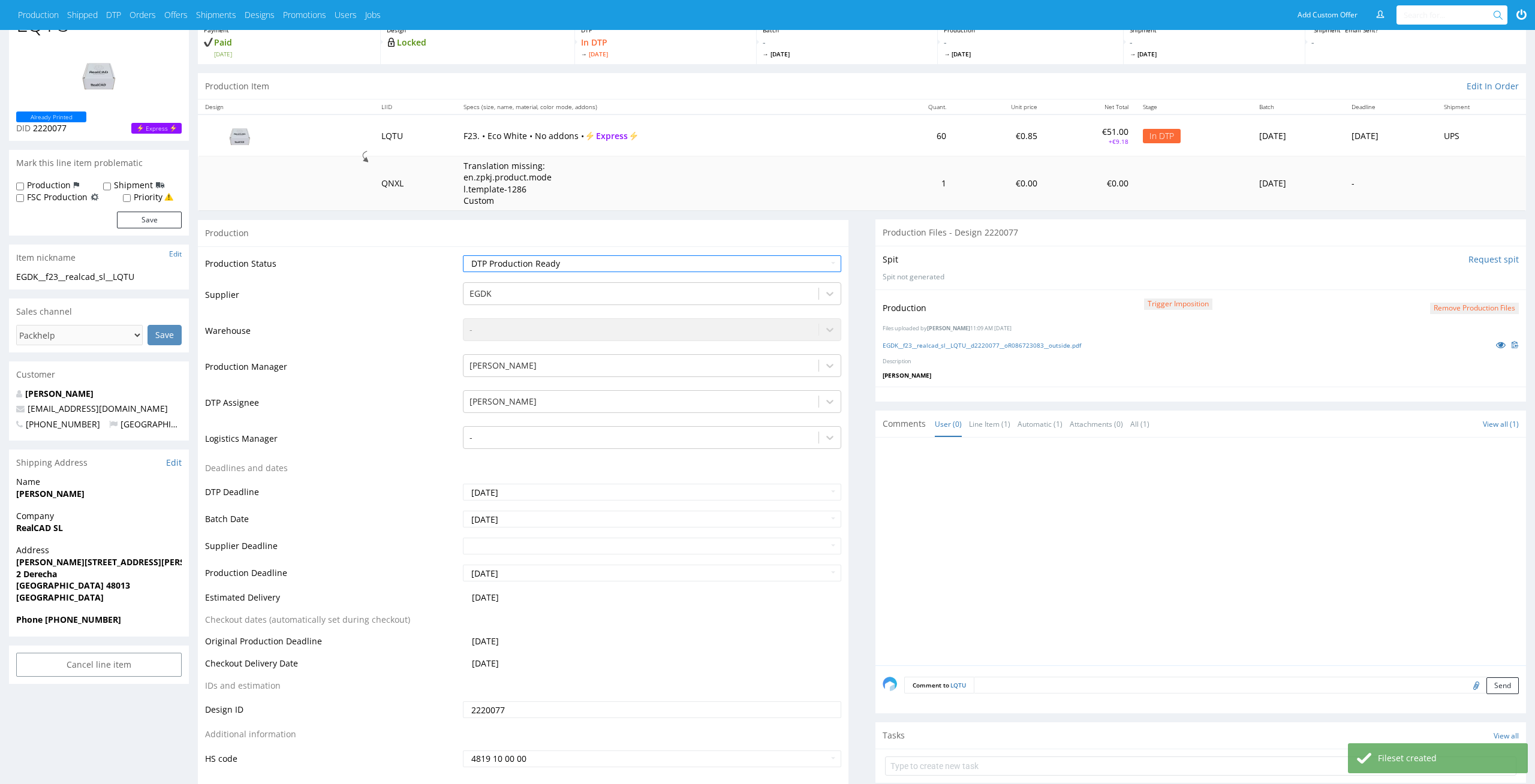
scroll to position [104, 0]
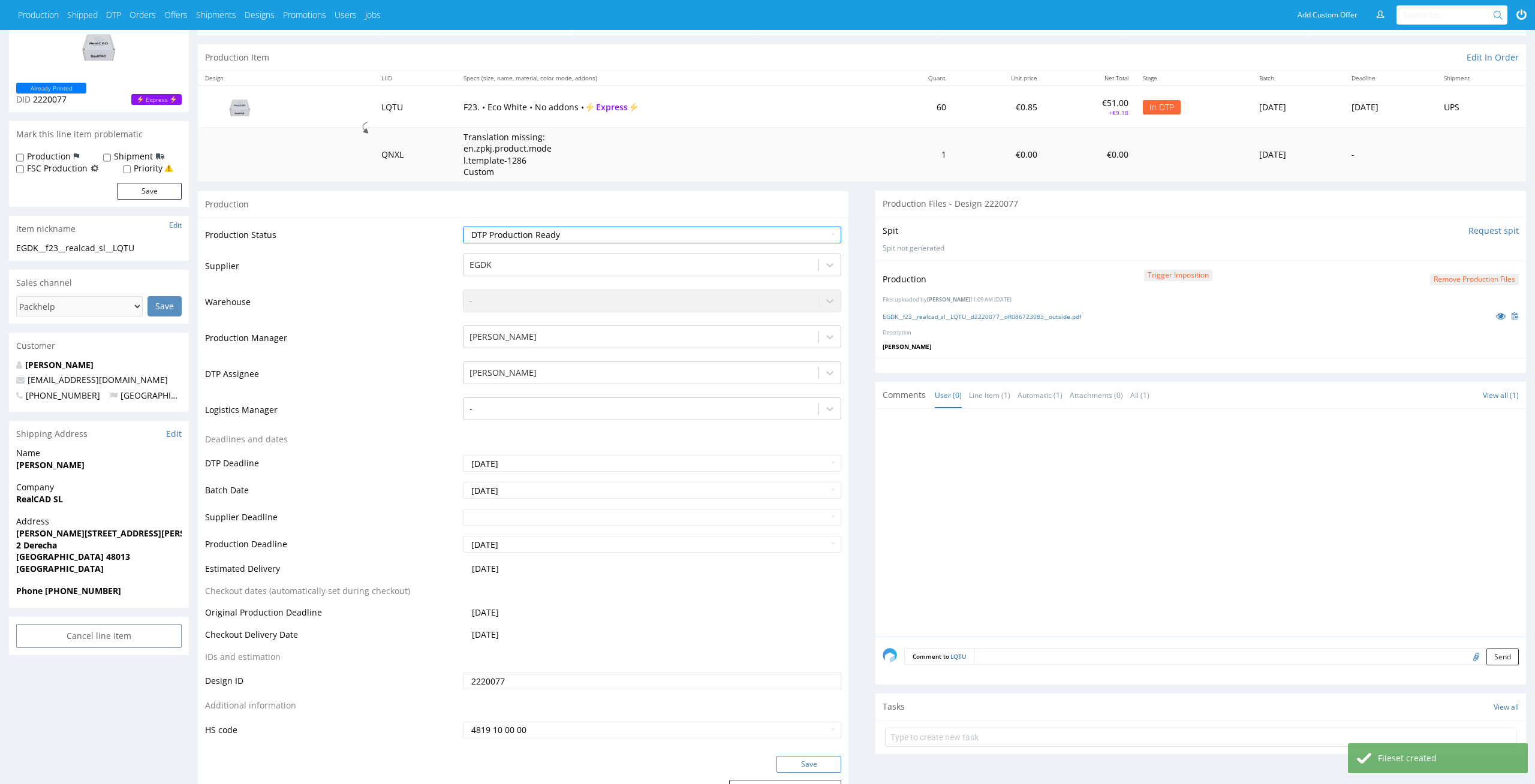
click at [829, 757] on button "Save" at bounding box center [808, 764] width 65 height 17
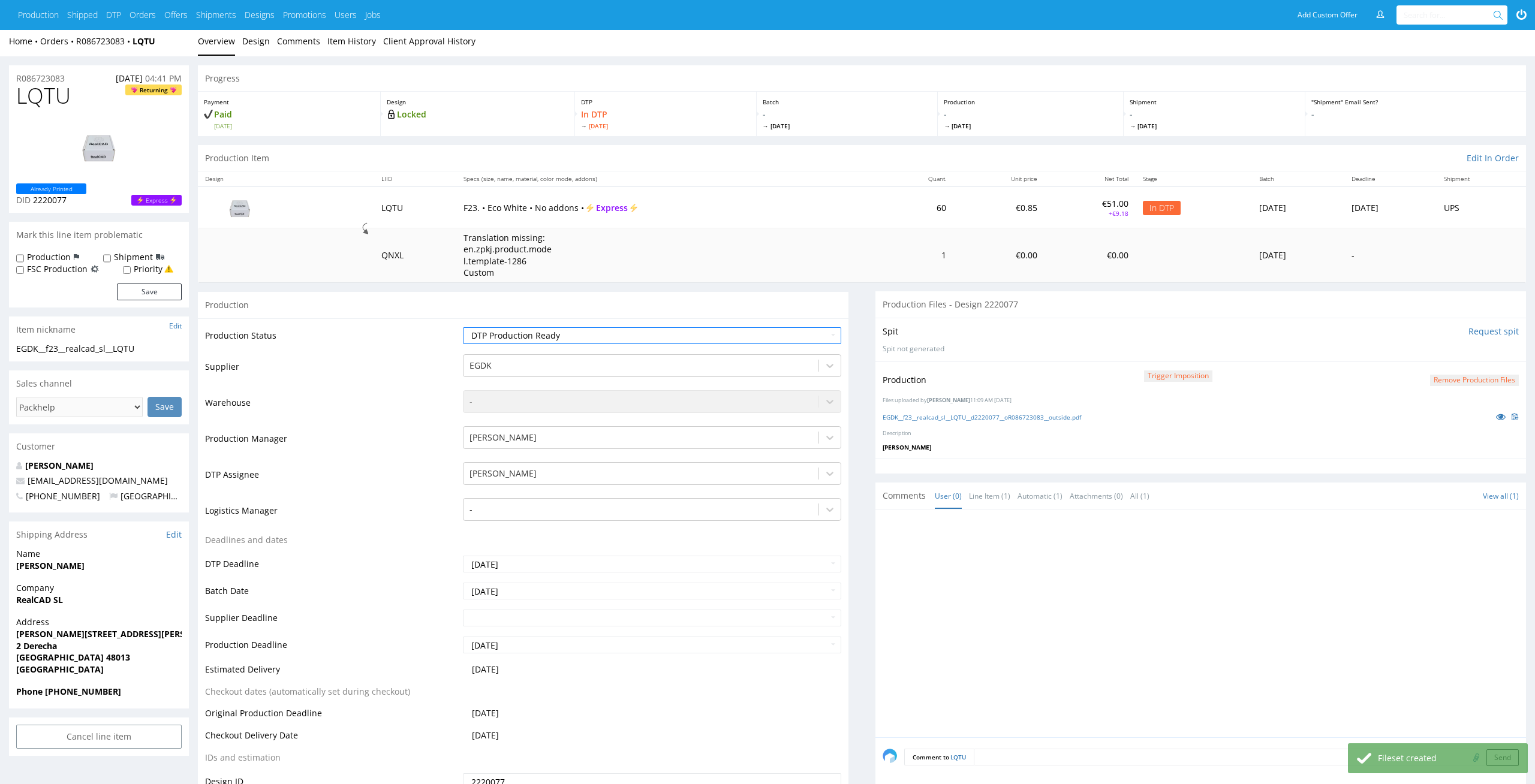
scroll to position [14, 0]
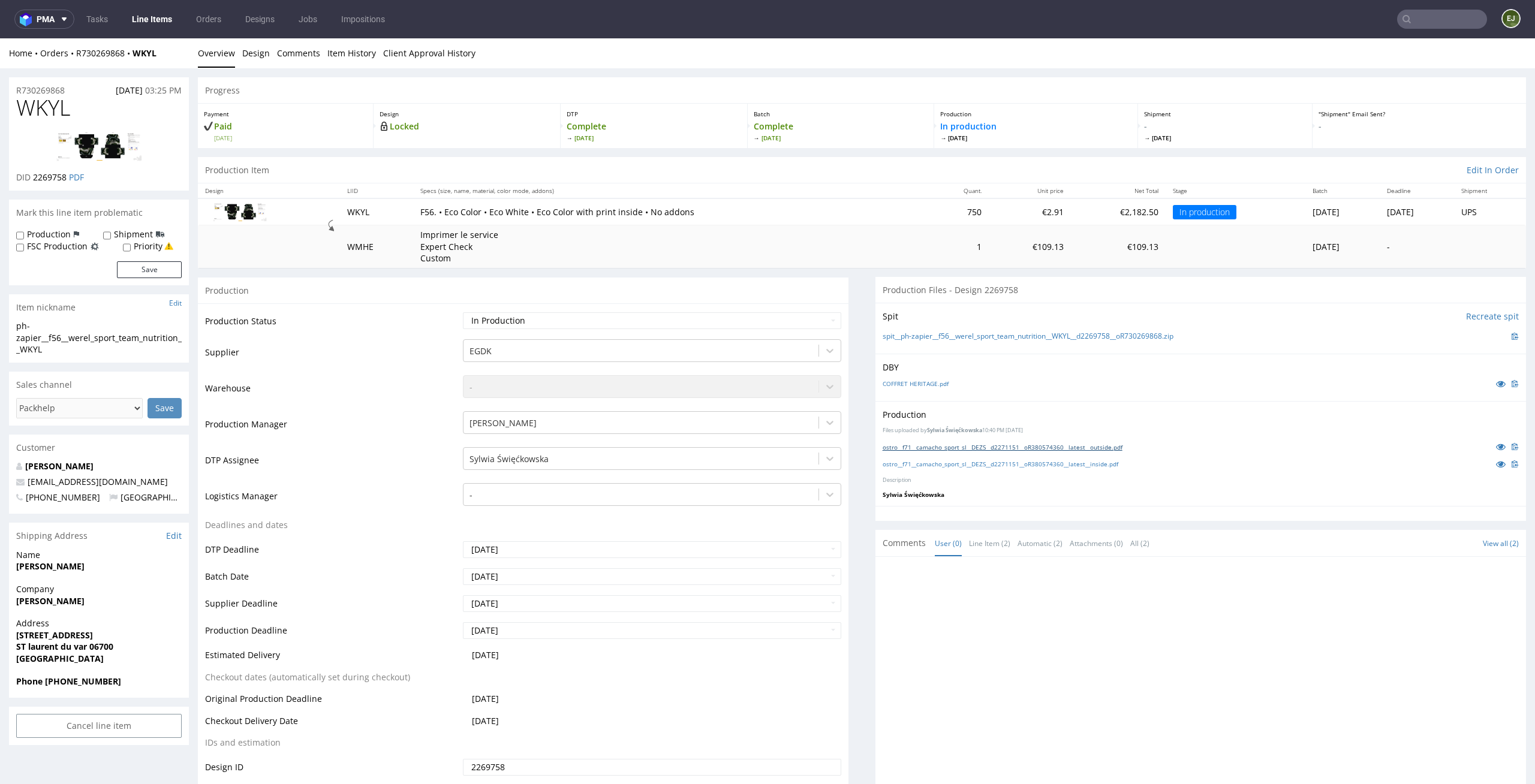
click at [995, 448] on link "ostro__f71__camacho_sport_sl__DEZS__d2271151__oR380574360__latest__outside.pdf" at bounding box center [1002, 447] width 240 height 9
click at [902, 462] on link "ostro__f71__camacho_sport_sl__DEZS__d2271151__oR380574360__latest__inside.pdf" at bounding box center [1000, 464] width 235 height 9
click at [1009, 446] on link "ostro__f71__camacho_sport_sl__DEZS__d2271151__oR380574360__latest__outside.pdf" at bounding box center [1002, 447] width 240 height 9
click at [912, 598] on div at bounding box center [1204, 674] width 643 height 220
click at [1436, 25] on input "text" at bounding box center [1442, 19] width 90 height 19
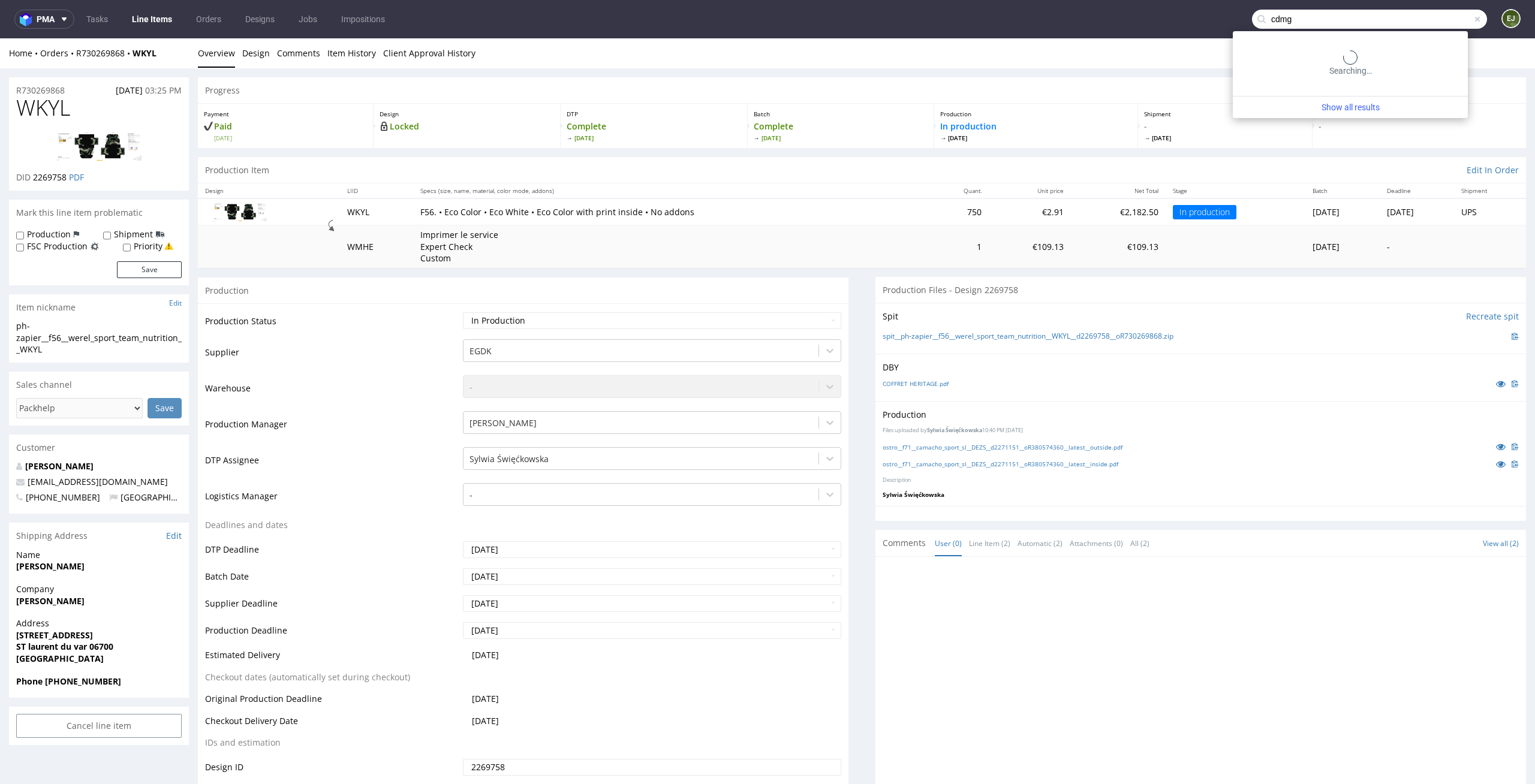
type input "cdmg"
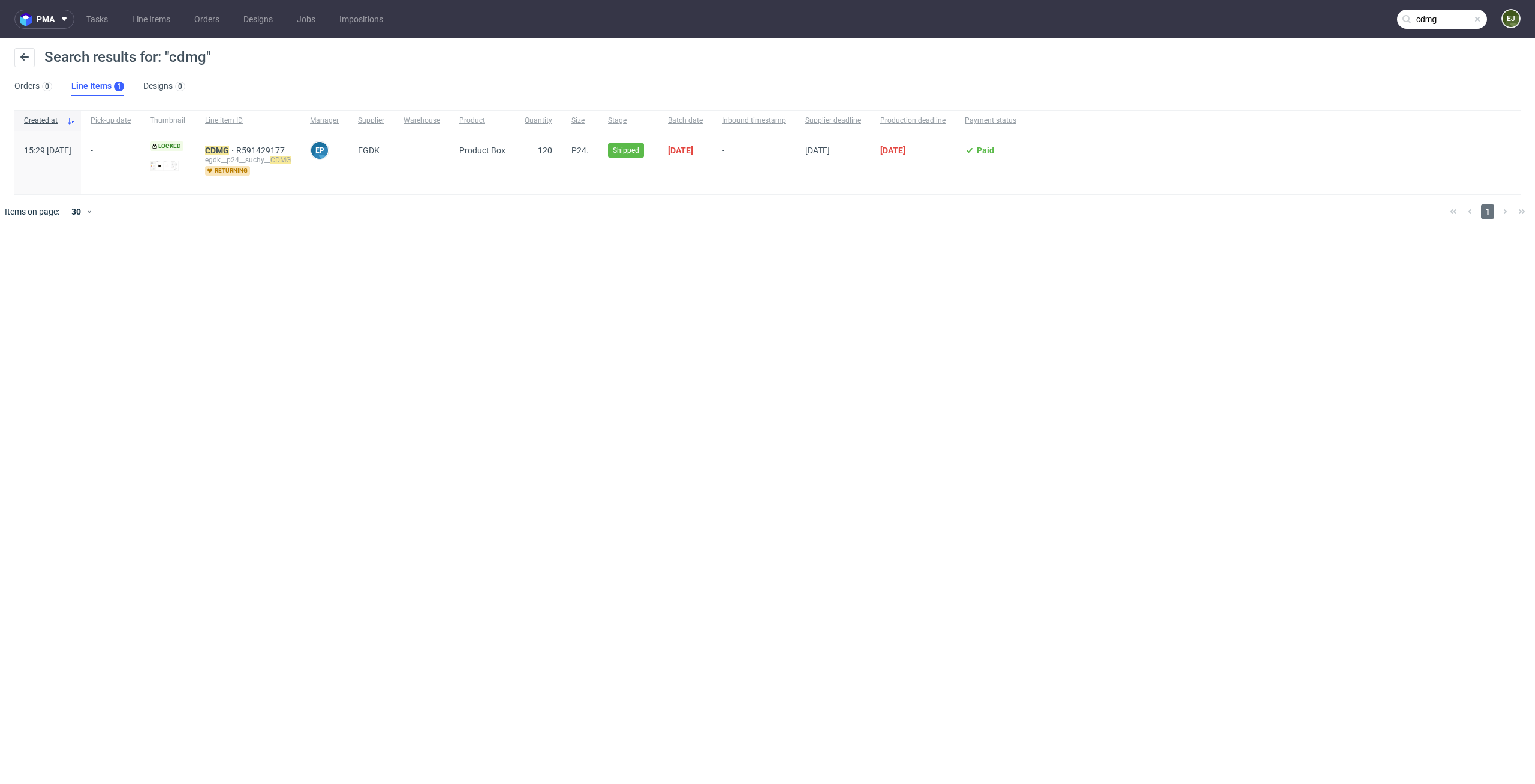
click at [245, 155] on div "egdk__p24__suchy__ CDMG" at bounding box center [248, 160] width 86 height 9
click at [229, 146] on mark "CDMG" at bounding box center [217, 150] width 24 height 9
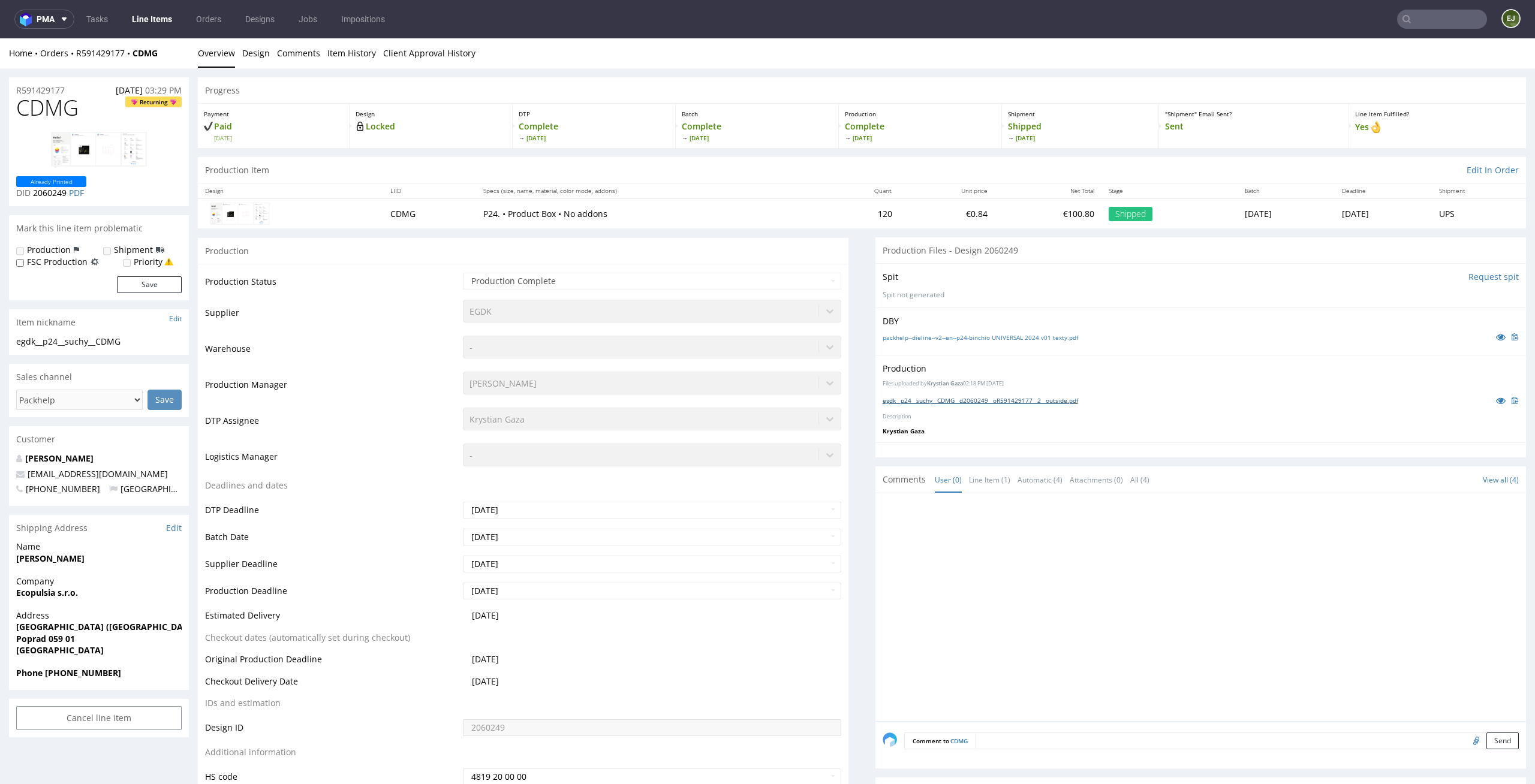
click at [990, 399] on link "egdk__p24__suchy__CDMG__d2060249__oR591429177__2__outside.pdf" at bounding box center [980, 400] width 196 height 9
type input "cdmg"
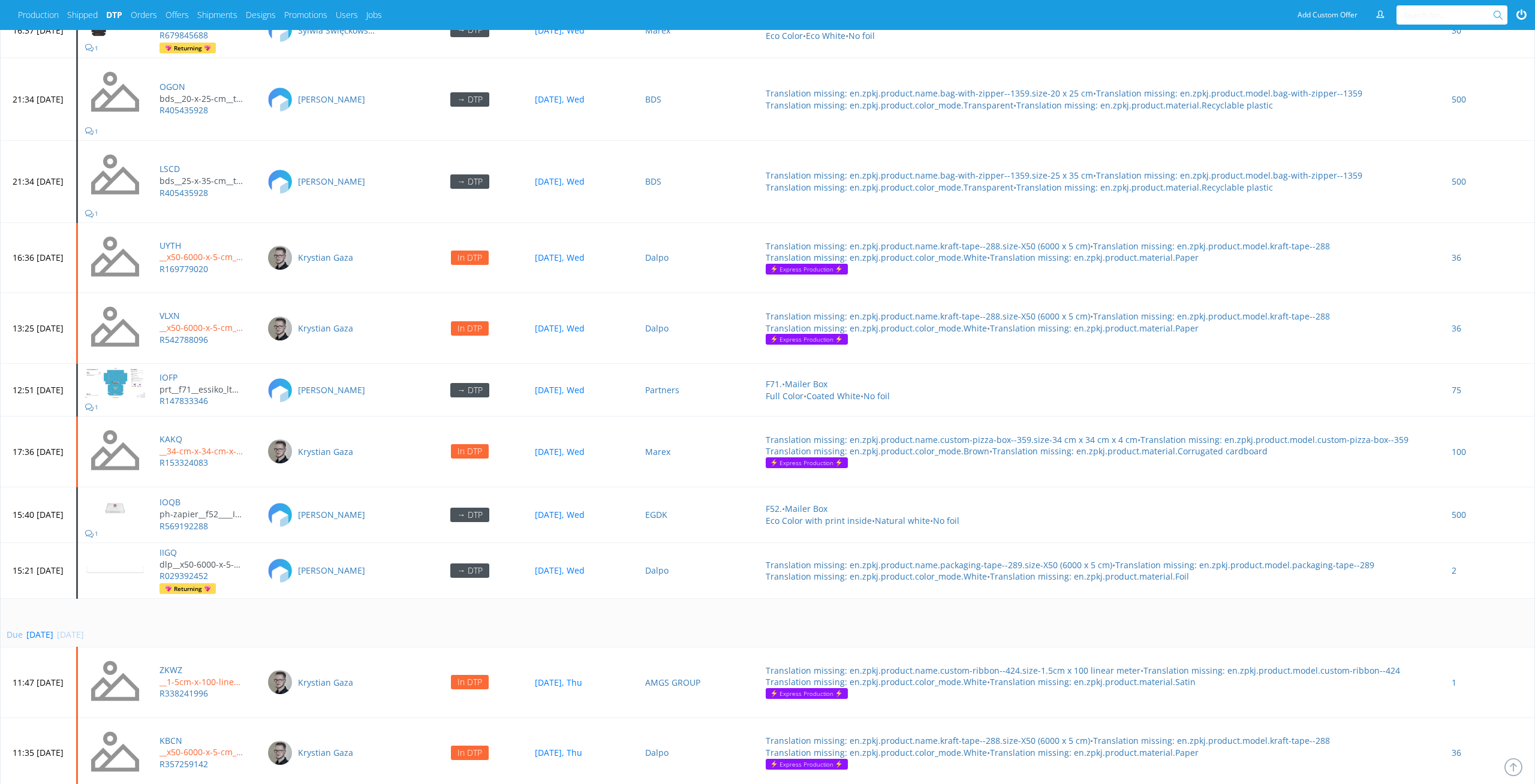
scroll to position [5258, 0]
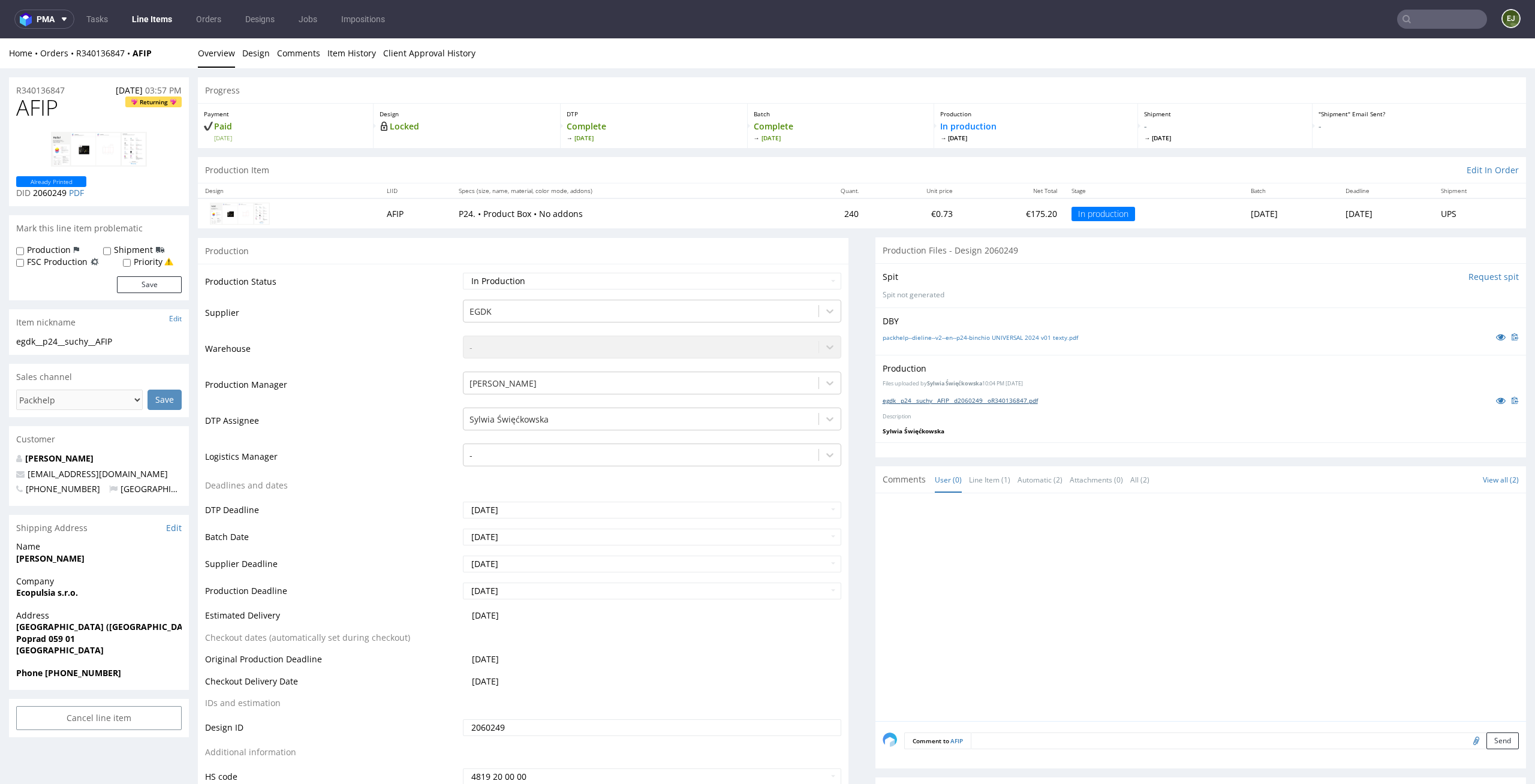
click at [1015, 396] on link "egdk__p24__suchy__AFIP__d2060249__oR340136847.pdf" at bounding box center [960, 400] width 155 height 9
click at [899, 334] on link "packhelp--dieline--v2--en--p24-binchio UNIVERSAL 2024 v01 texty.pdf" at bounding box center [980, 338] width 196 height 9
drag, startPoint x: 60, startPoint y: 104, endPoint x: 0, endPoint y: 96, distance: 60.5
copy span "AFIP"
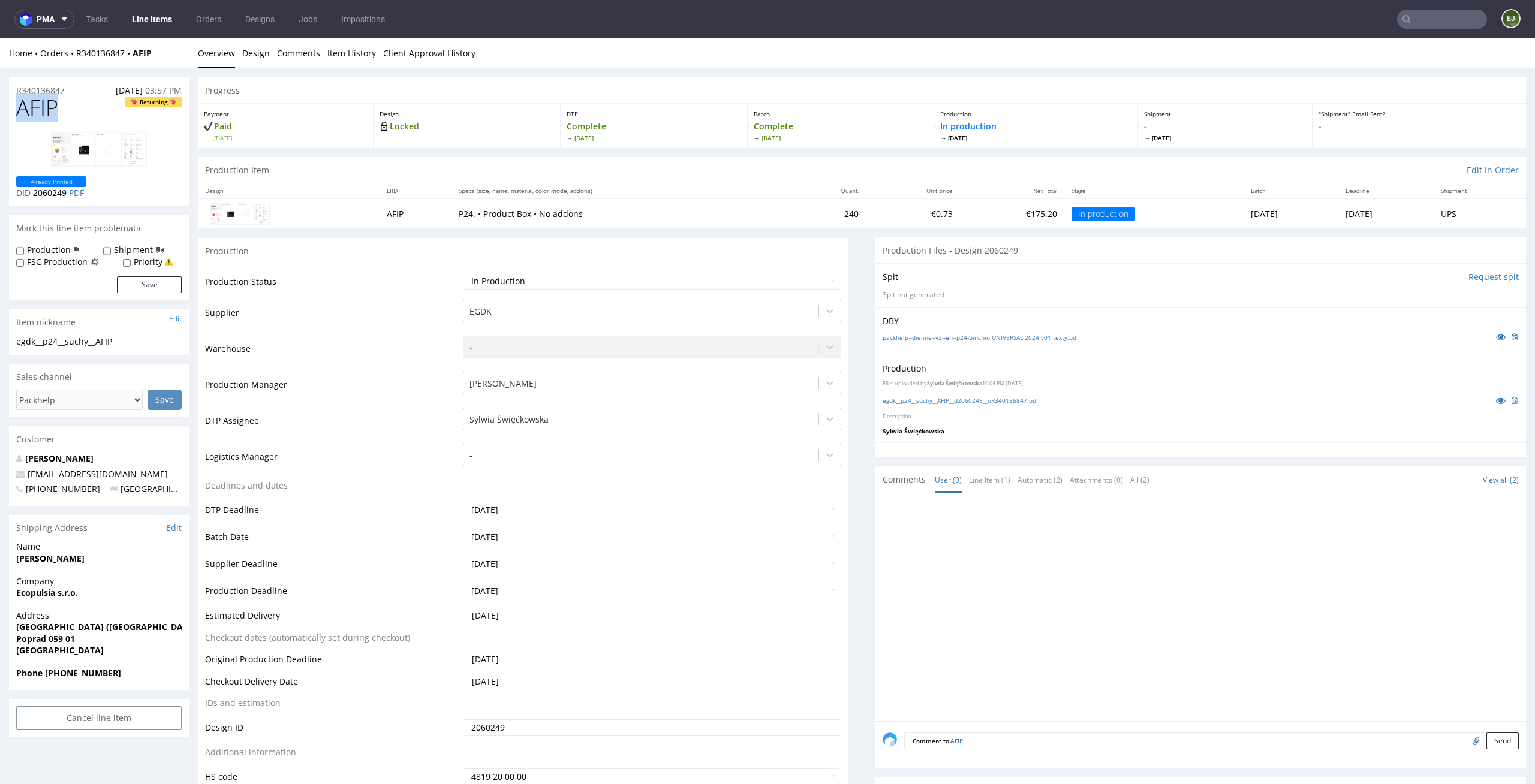
click at [1466, 737] on input "file" at bounding box center [1474, 740] width 17 height 16
type input "C:\fakepath\egdk__p24__suchy__AFIP__d2060249__oR340136847.pdf"
click at [1486, 739] on button "Send" at bounding box center [1502, 741] width 32 height 17
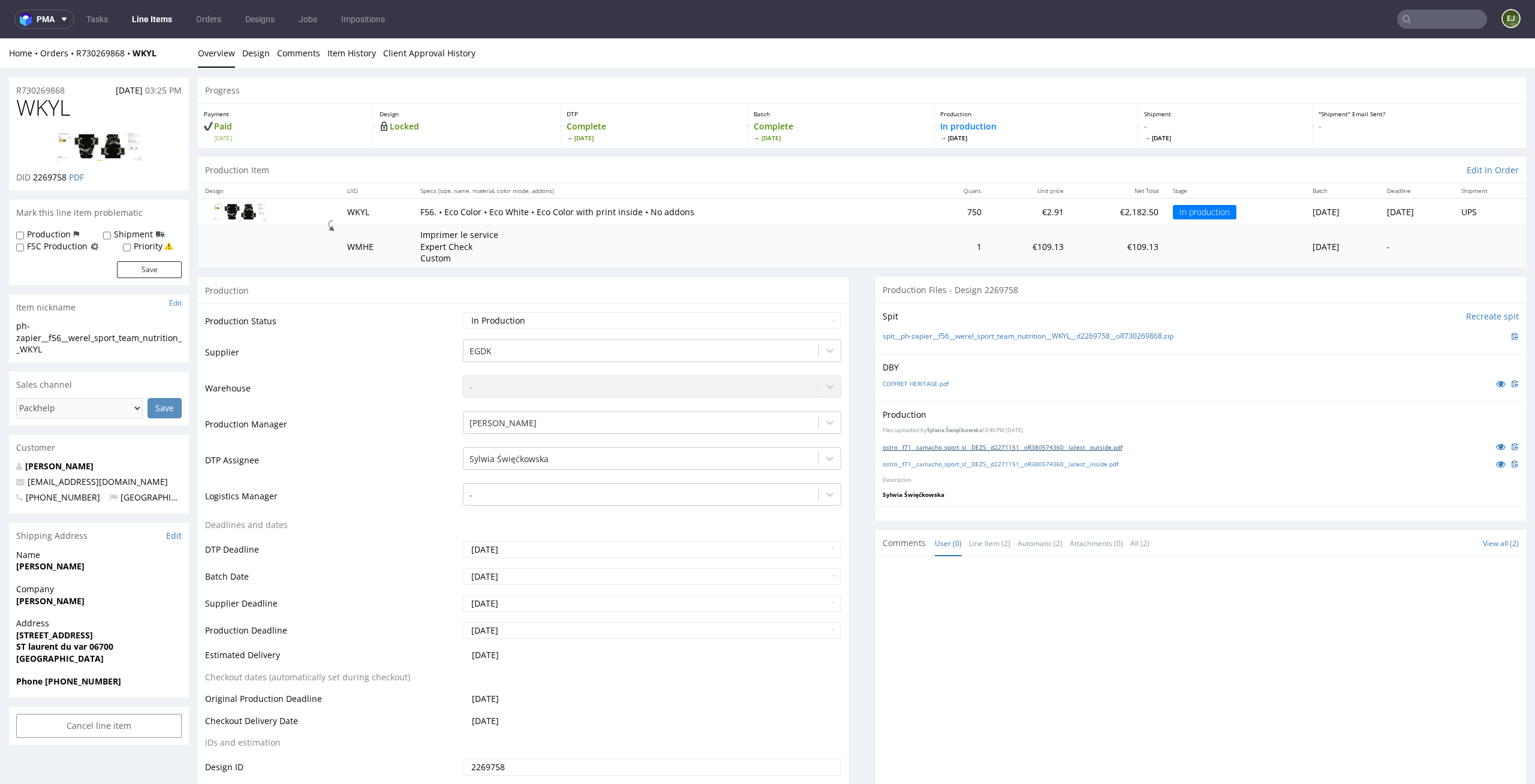
click at [1002, 446] on link "ostro__f71__camacho_sport_sl__DEZS__d2271151__oR380574360__latest__outside.pdf" at bounding box center [1002, 447] width 240 height 9
click at [995, 464] on link "ostro__f71__camacho_sport_sl__DEZS__d2271151__oR380574360__latest__inside.pdf" at bounding box center [1000, 464] width 235 height 9
click at [1081, 448] on link "ostro__f71__camacho_sport_sl__DEZS__d2271151__oR380574360__latest__outside.pdf" at bounding box center [1002, 447] width 240 height 9
click at [921, 380] on link "COFFRET HERITAGE.pdf" at bounding box center [915, 384] width 66 height 9
click at [989, 209] on td "€2.91" at bounding box center [1029, 212] width 81 height 27
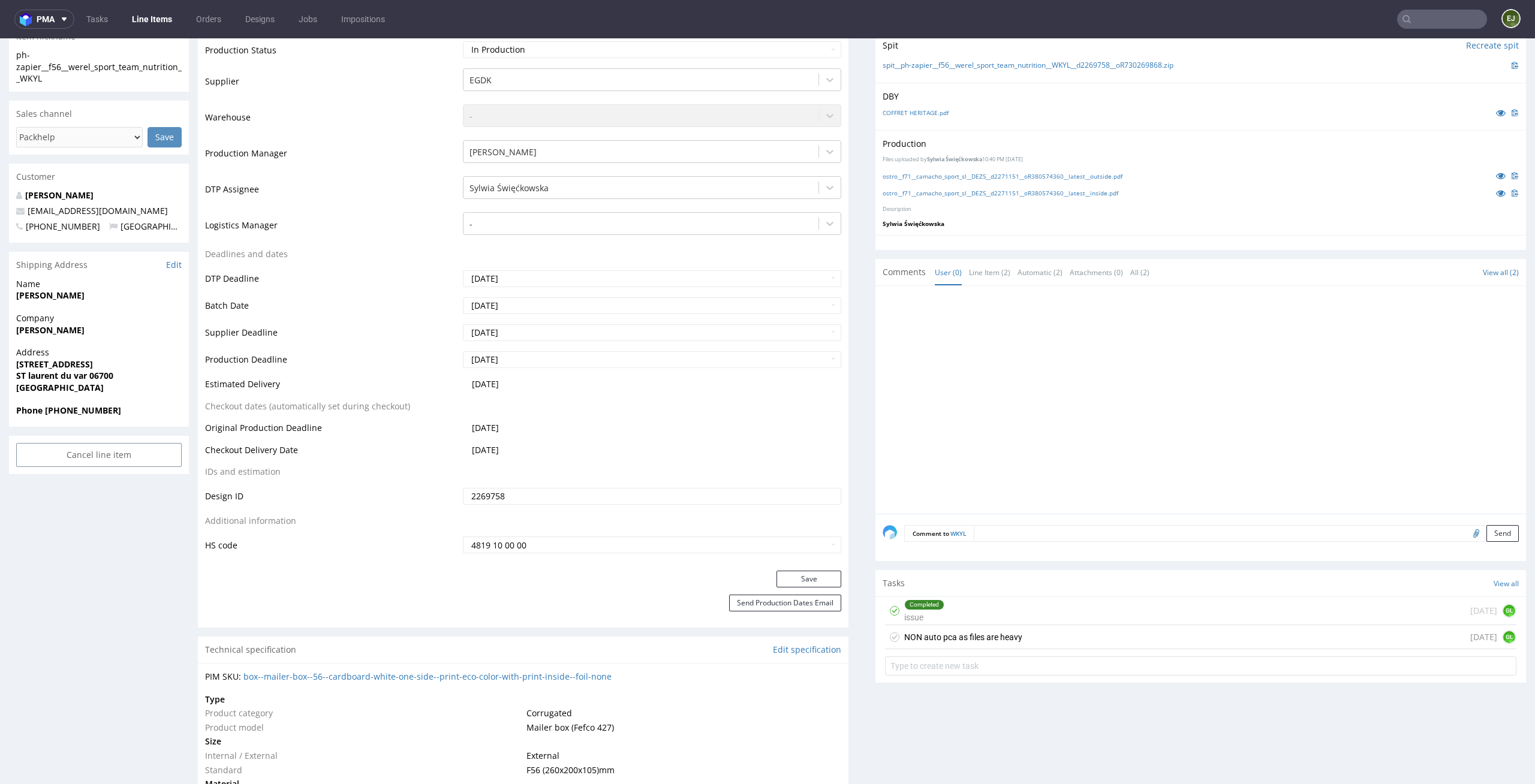
scroll to position [474, 0]
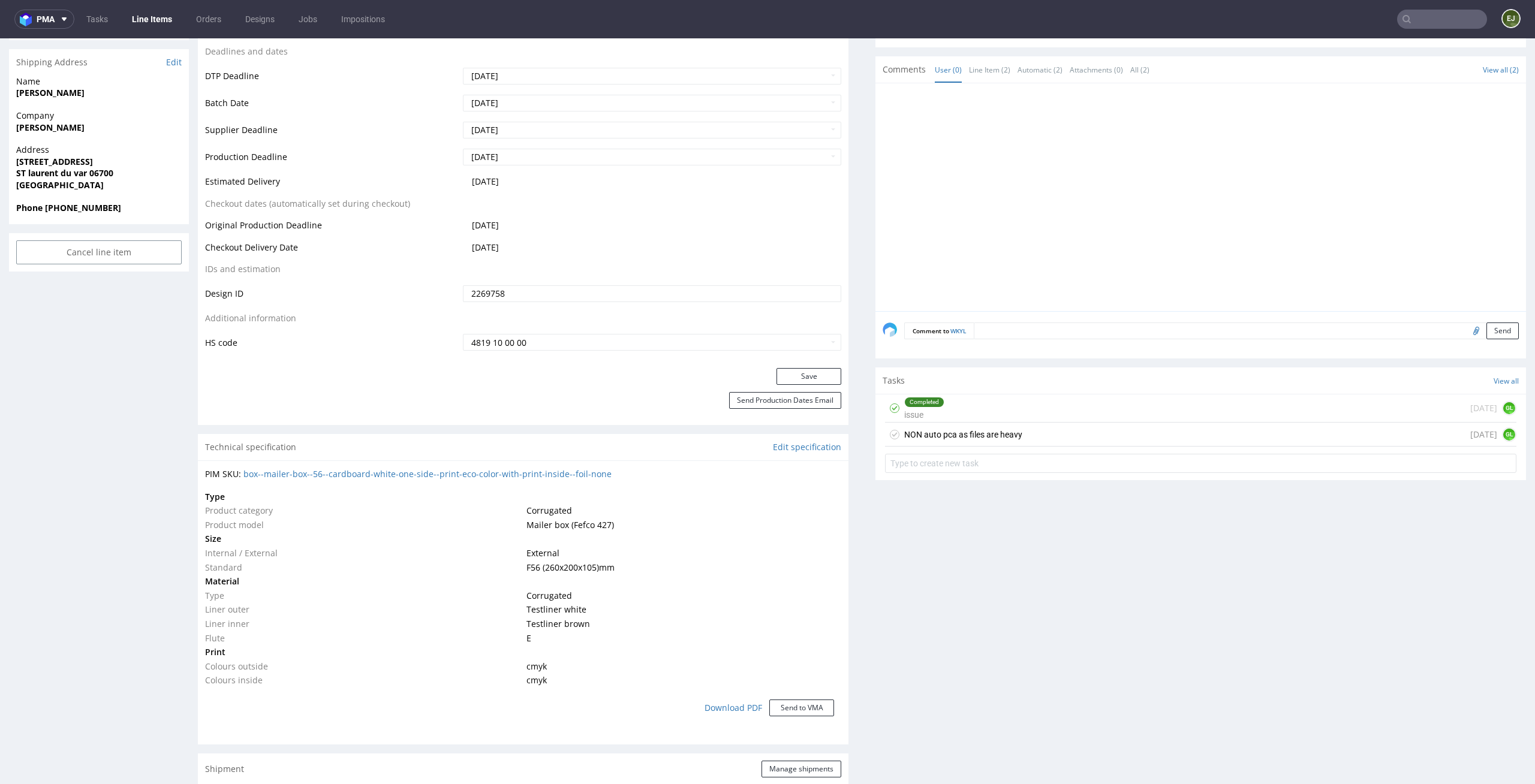
click at [994, 433] on div "NON auto pca as files are heavy" at bounding box center [963, 434] width 118 height 14
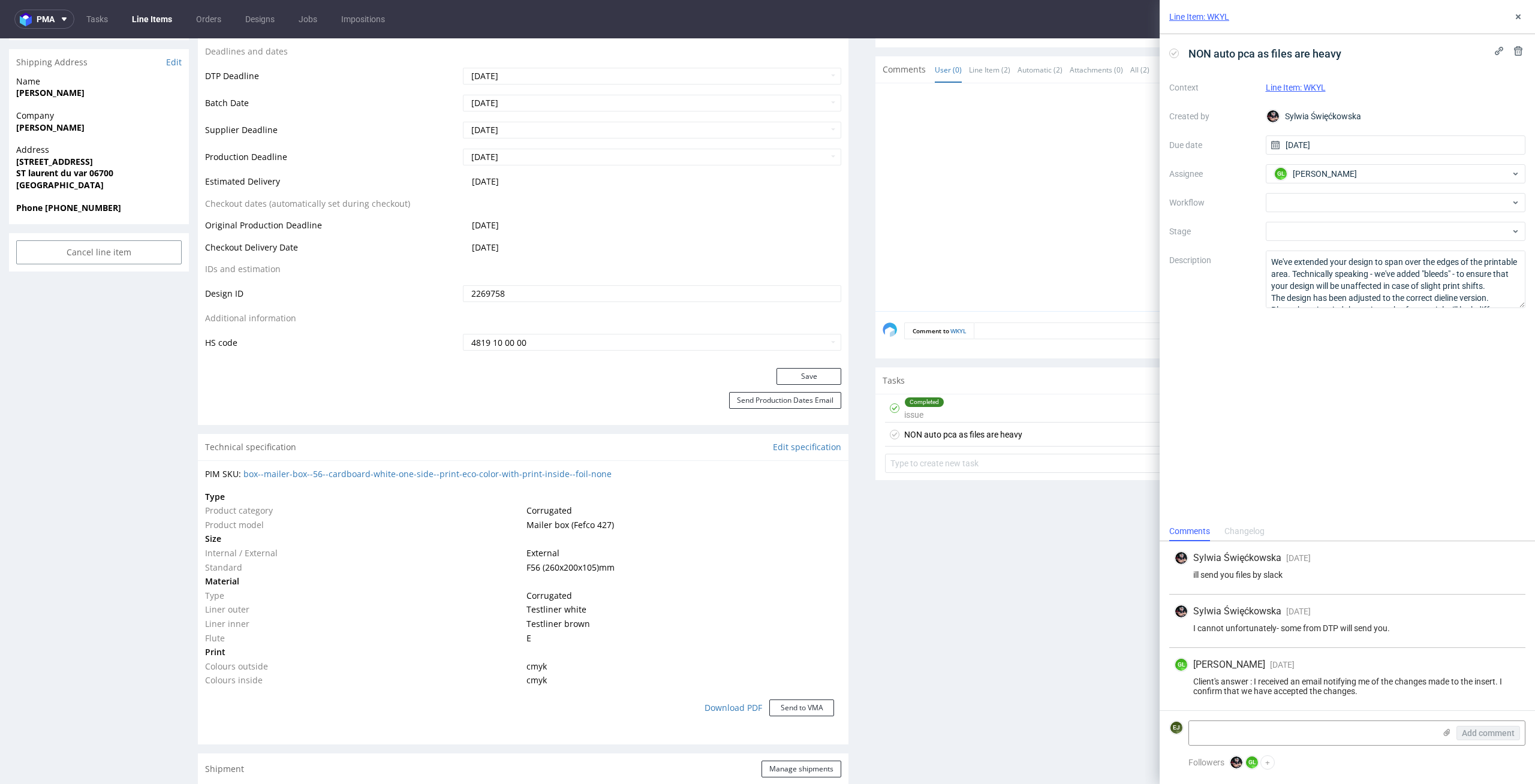
click at [920, 408] on div "Completed issue" at bounding box center [924, 408] width 40 height 27
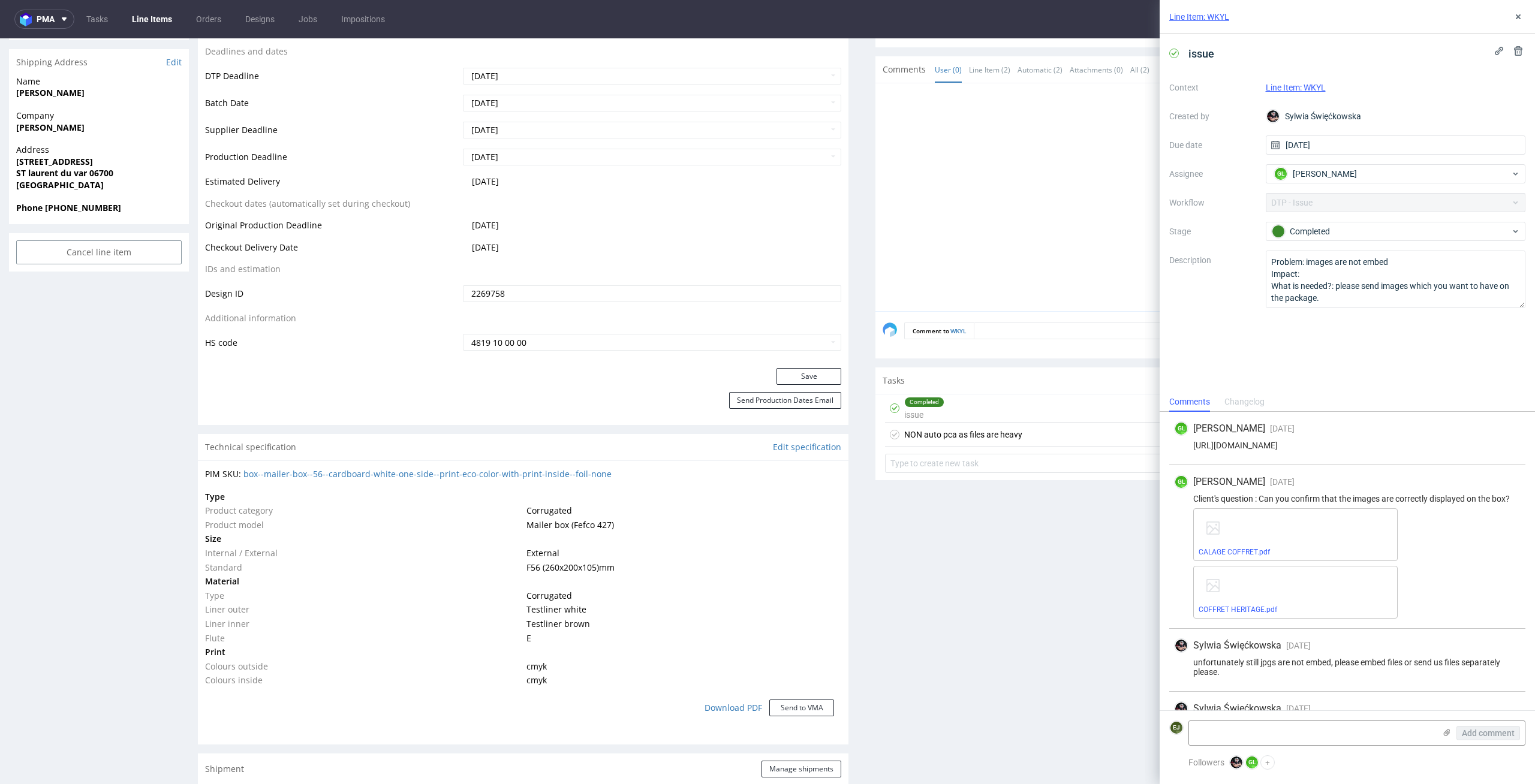
click at [1014, 433] on div "NON auto pca as files are heavy 6 days ago GL" at bounding box center [1200, 435] width 632 height 24
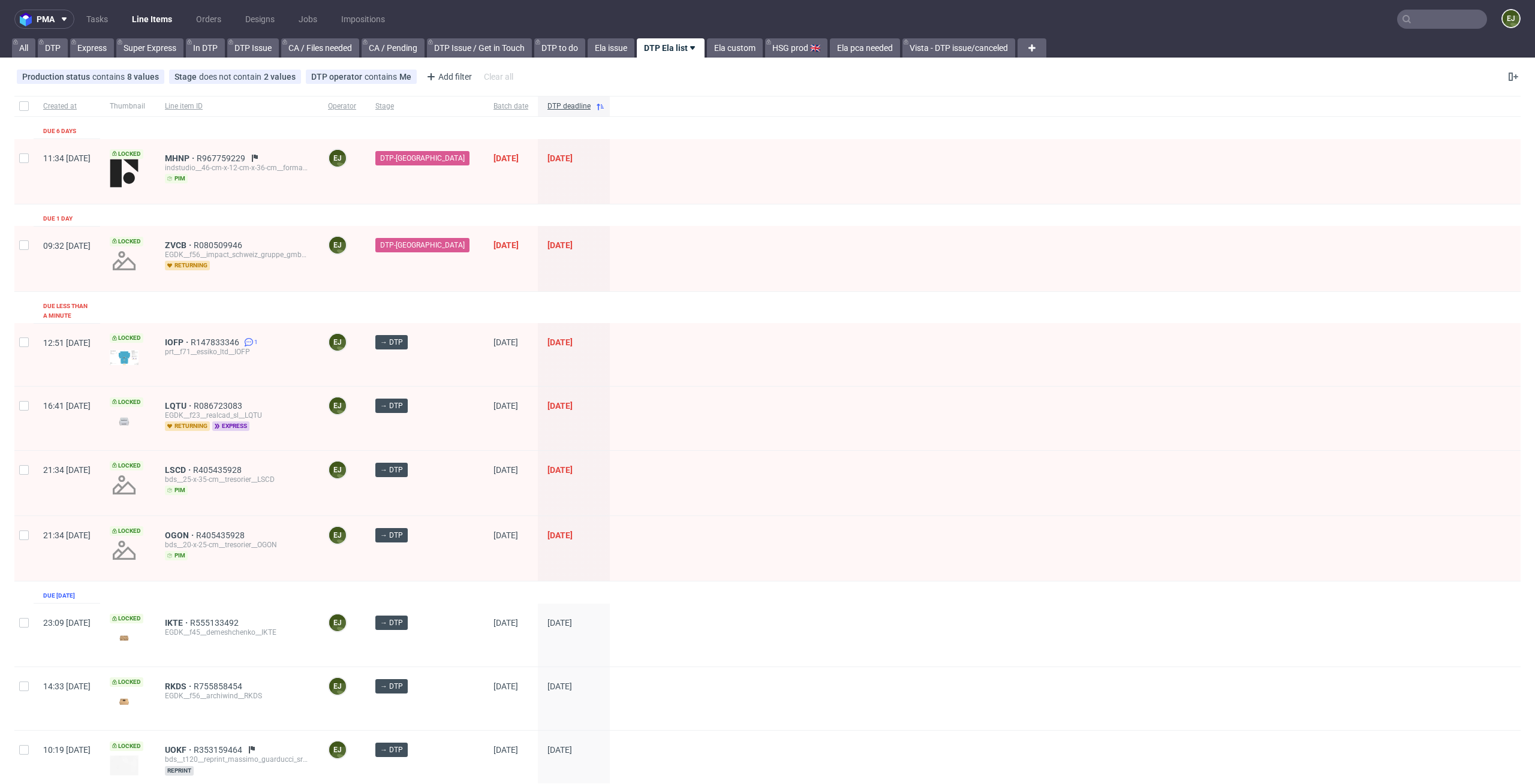
click at [269, 387] on div "LQTU R086723083 EGDK__f23__realcad_sl__LQTU returning express" at bounding box center [237, 418] width 163 height 63
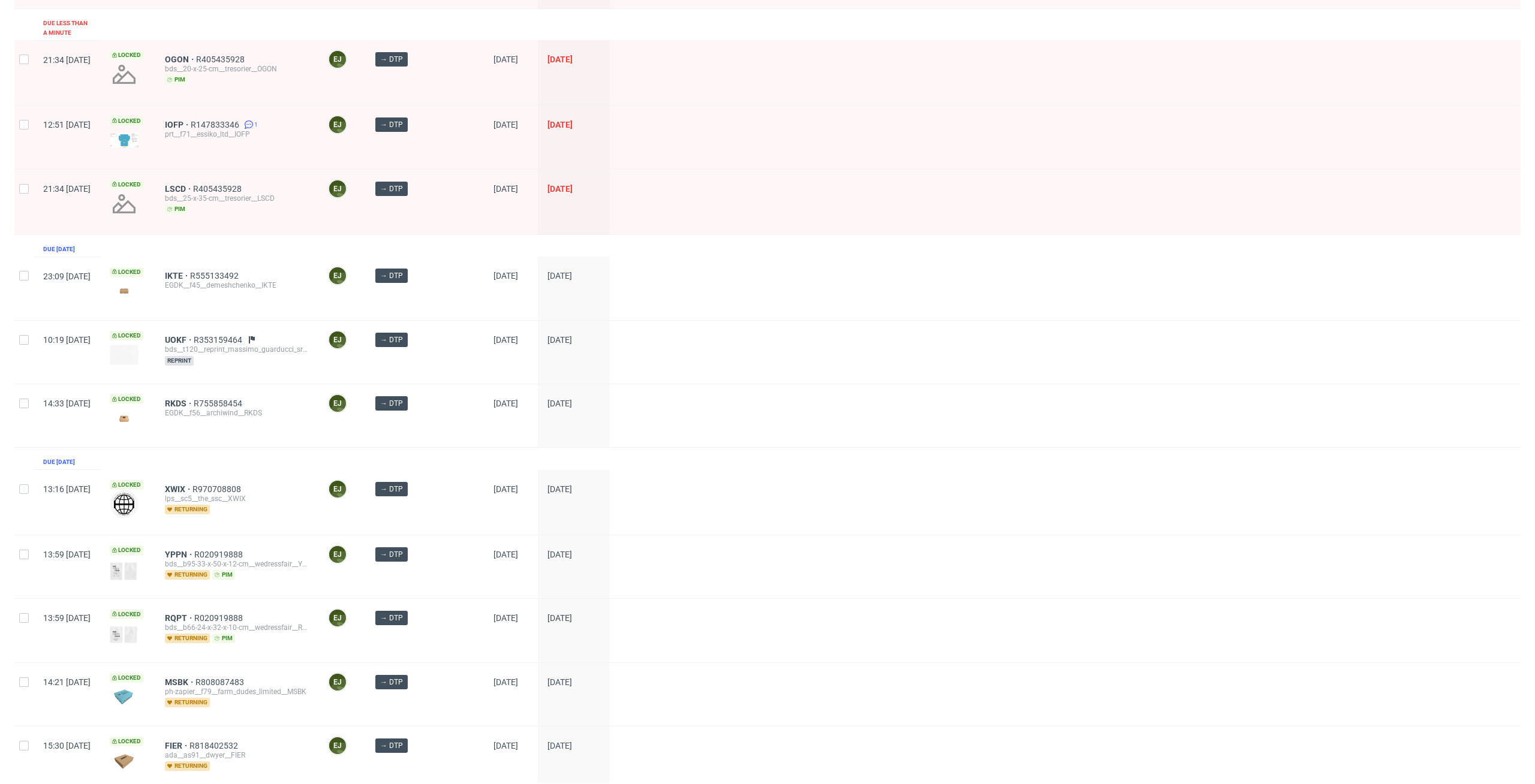
scroll to position [485, 0]
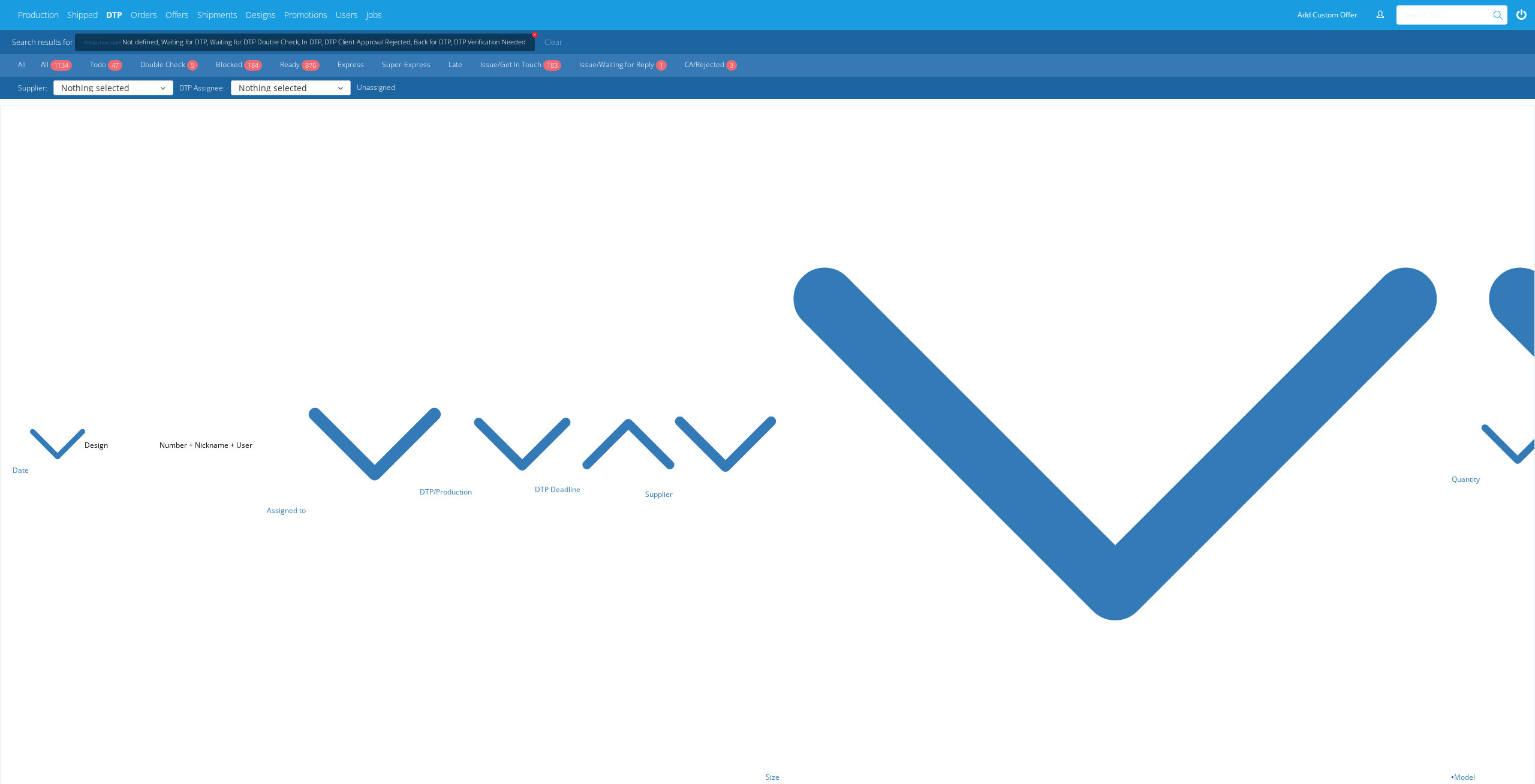
scroll to position [5267, 0]
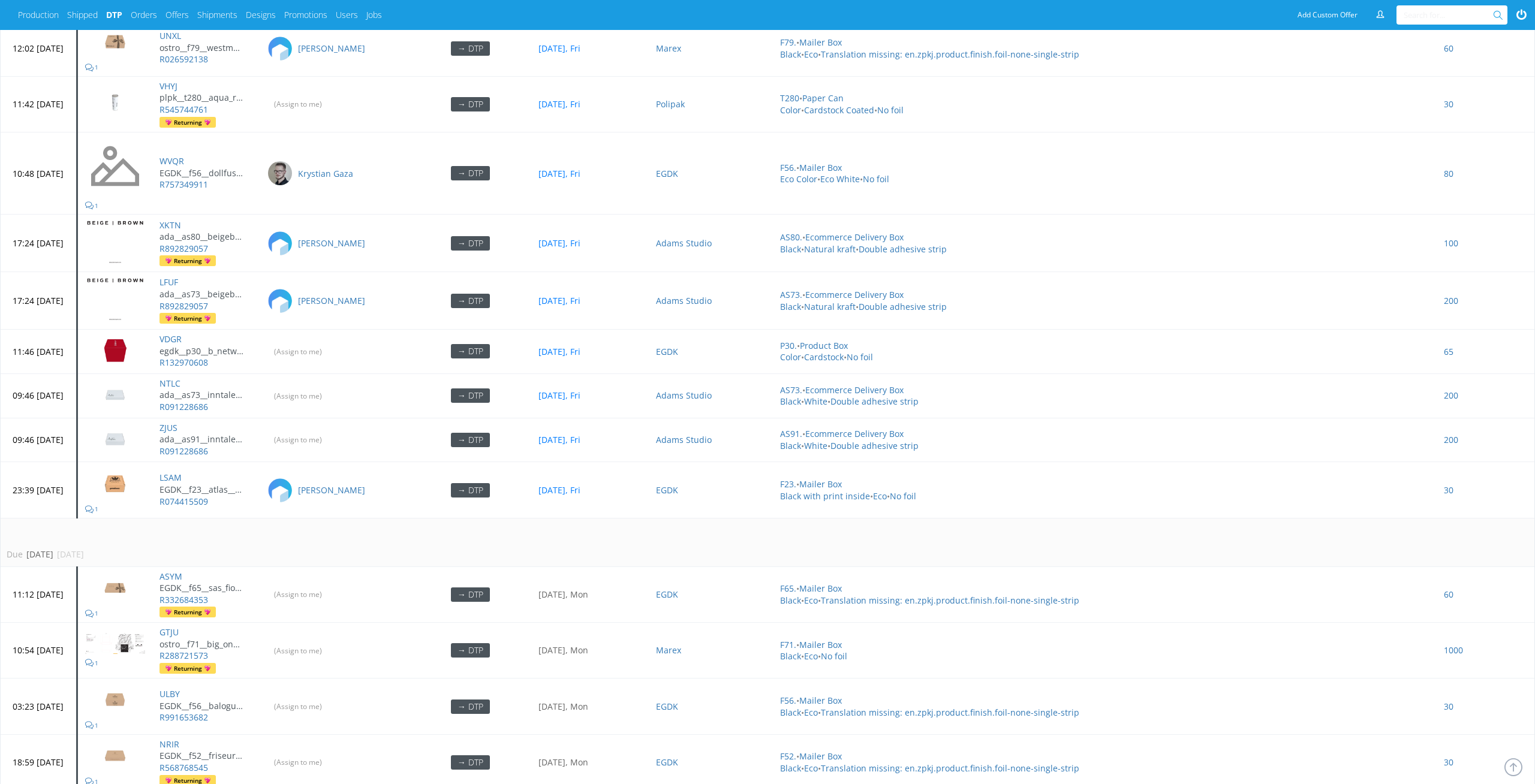
scroll to position [3877, 0]
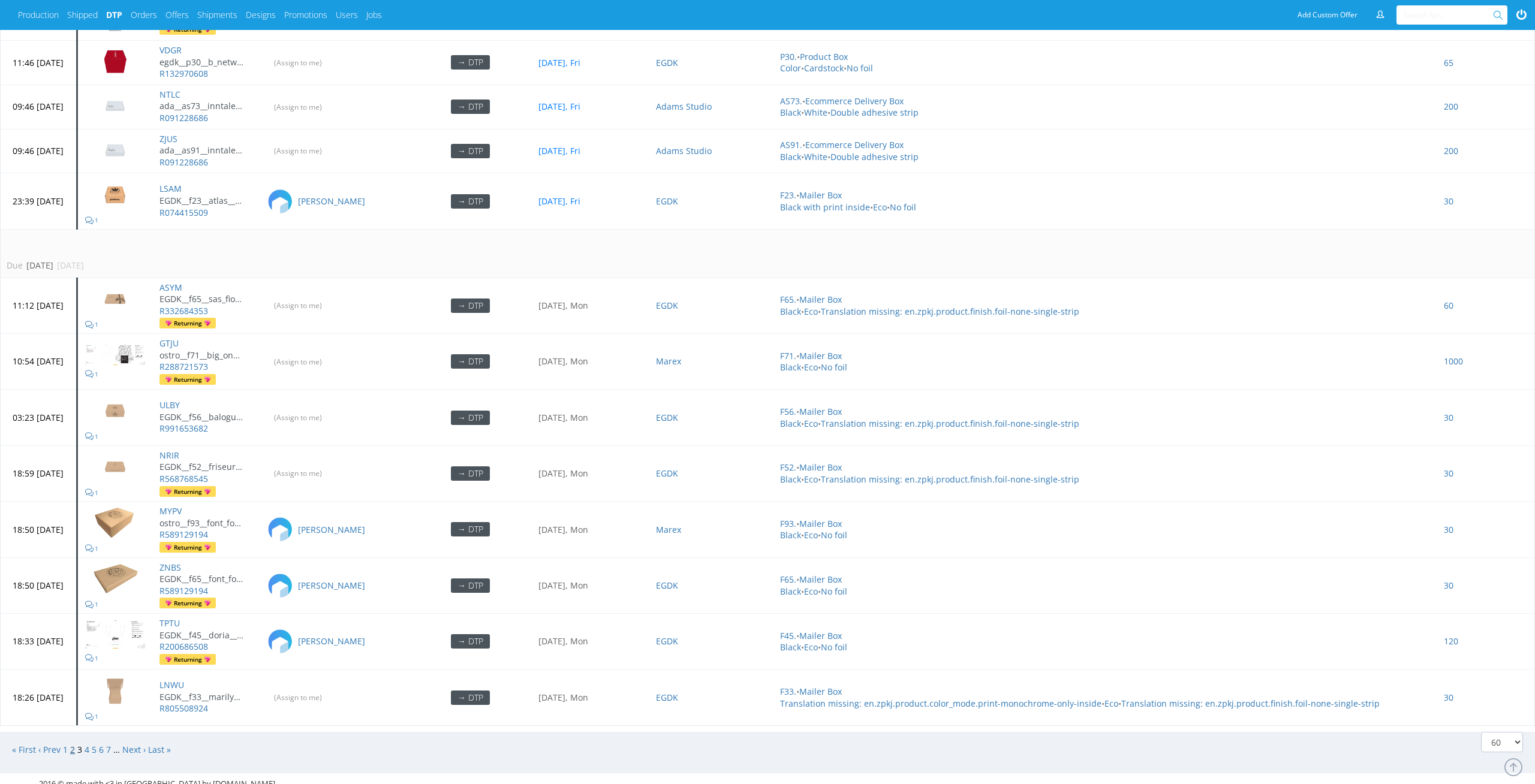
click at [73, 744] on link "2" at bounding box center [73, 749] width 5 height 11
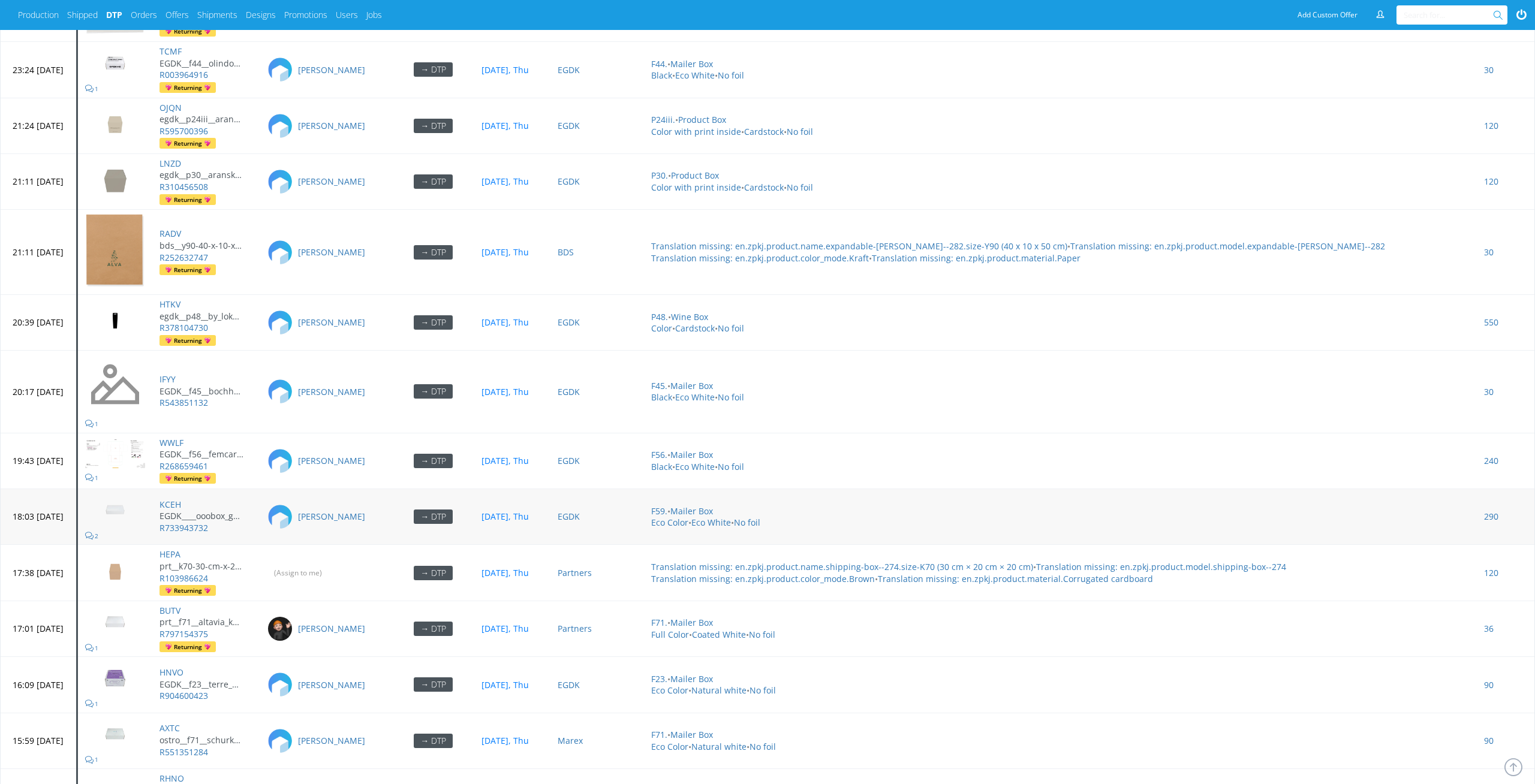
scroll to position [1340, 0]
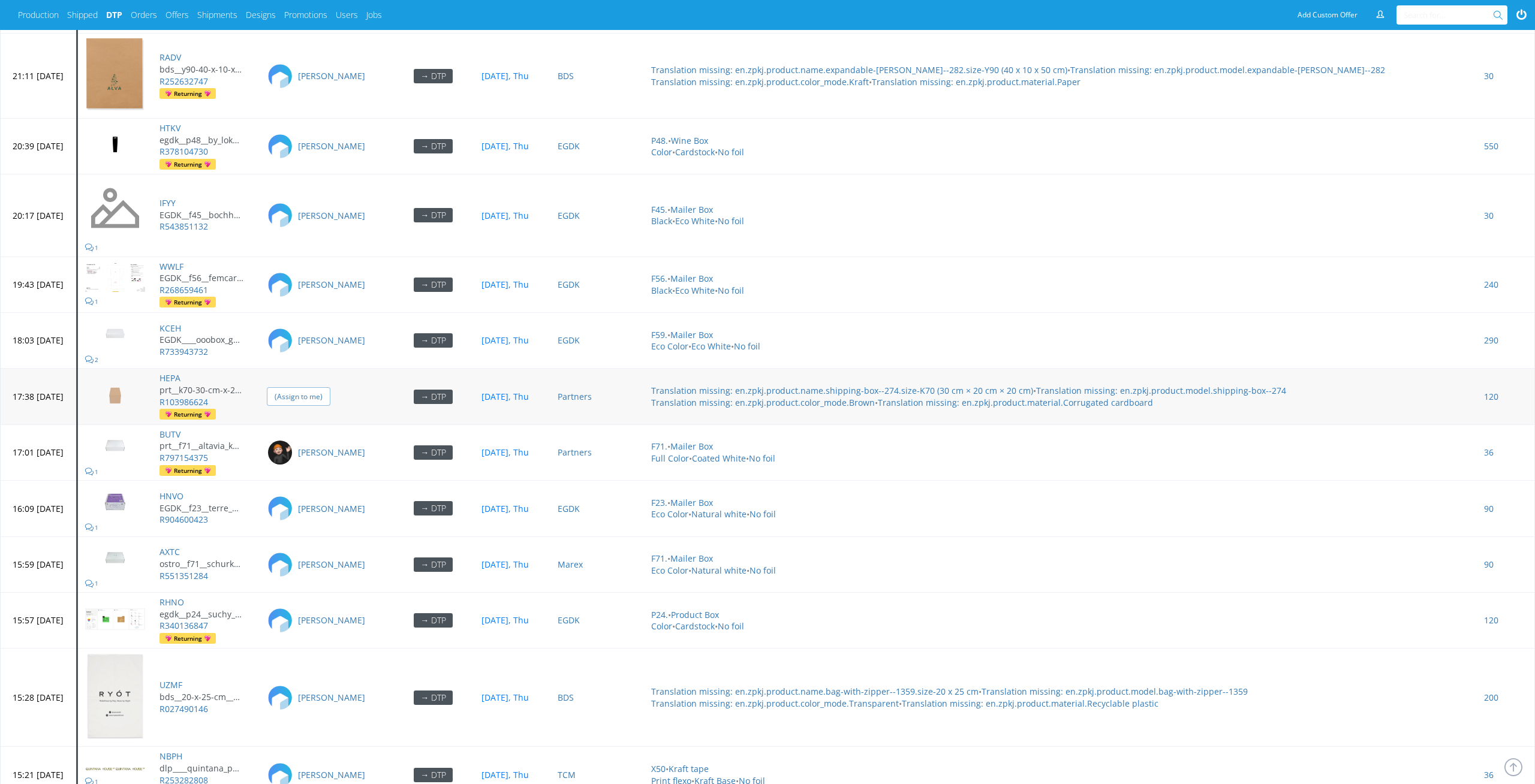
click at [330, 387] on input "(Assign to me)" at bounding box center [299, 397] width 63 height 19
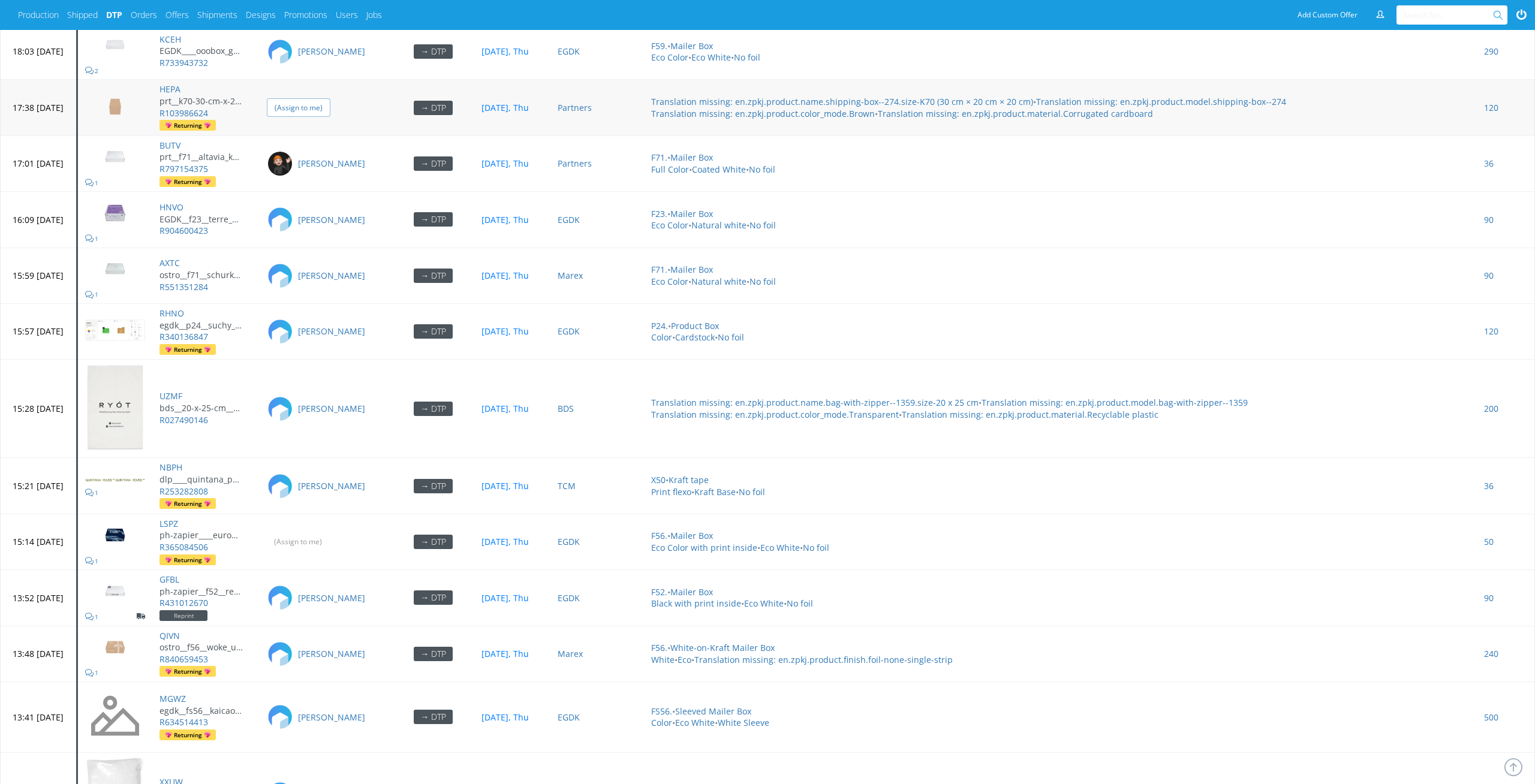
scroll to position [1729, 0]
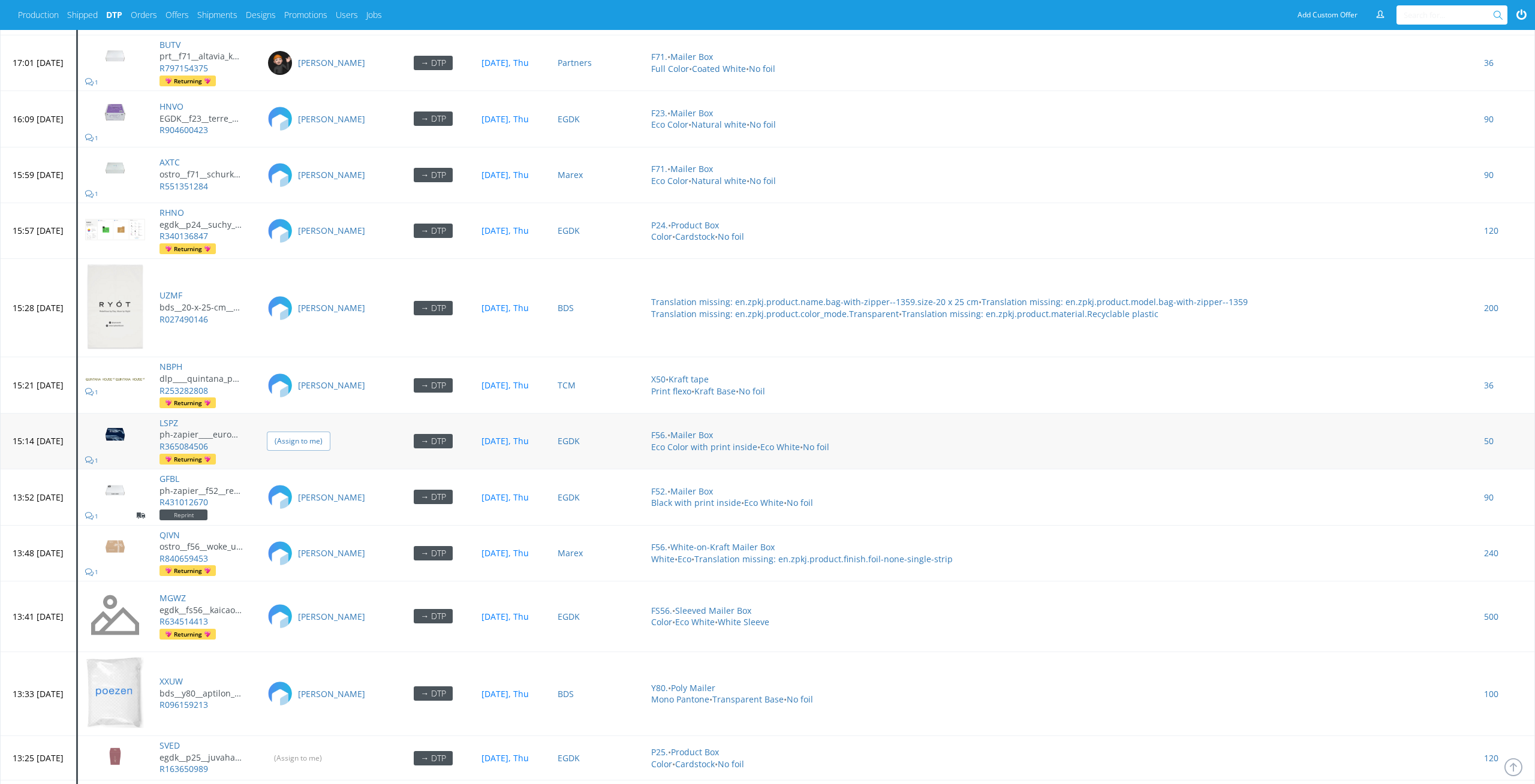
click at [330, 431] on input "(Assign to me)" at bounding box center [299, 441] width 63 height 19
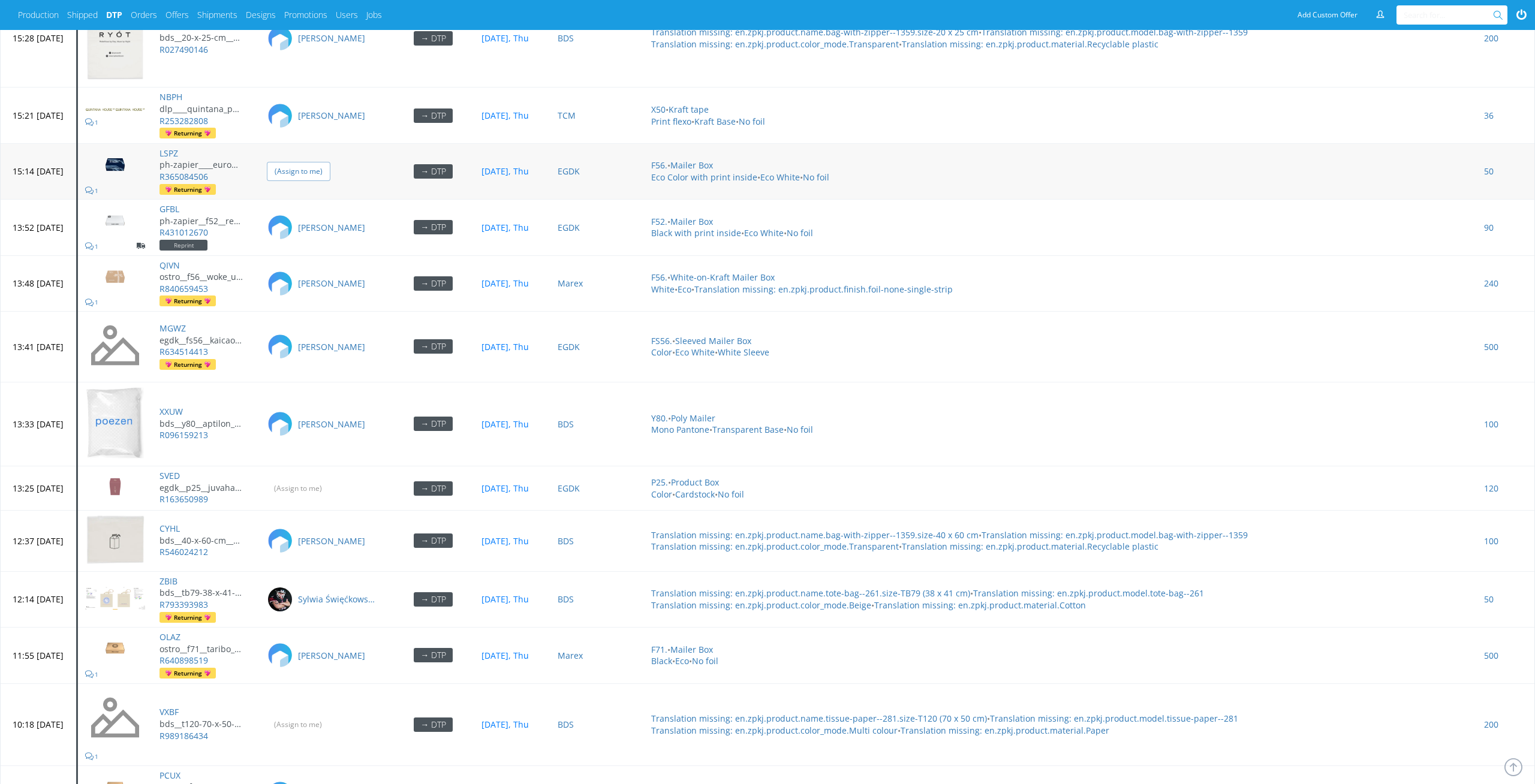
scroll to position [2111, 0]
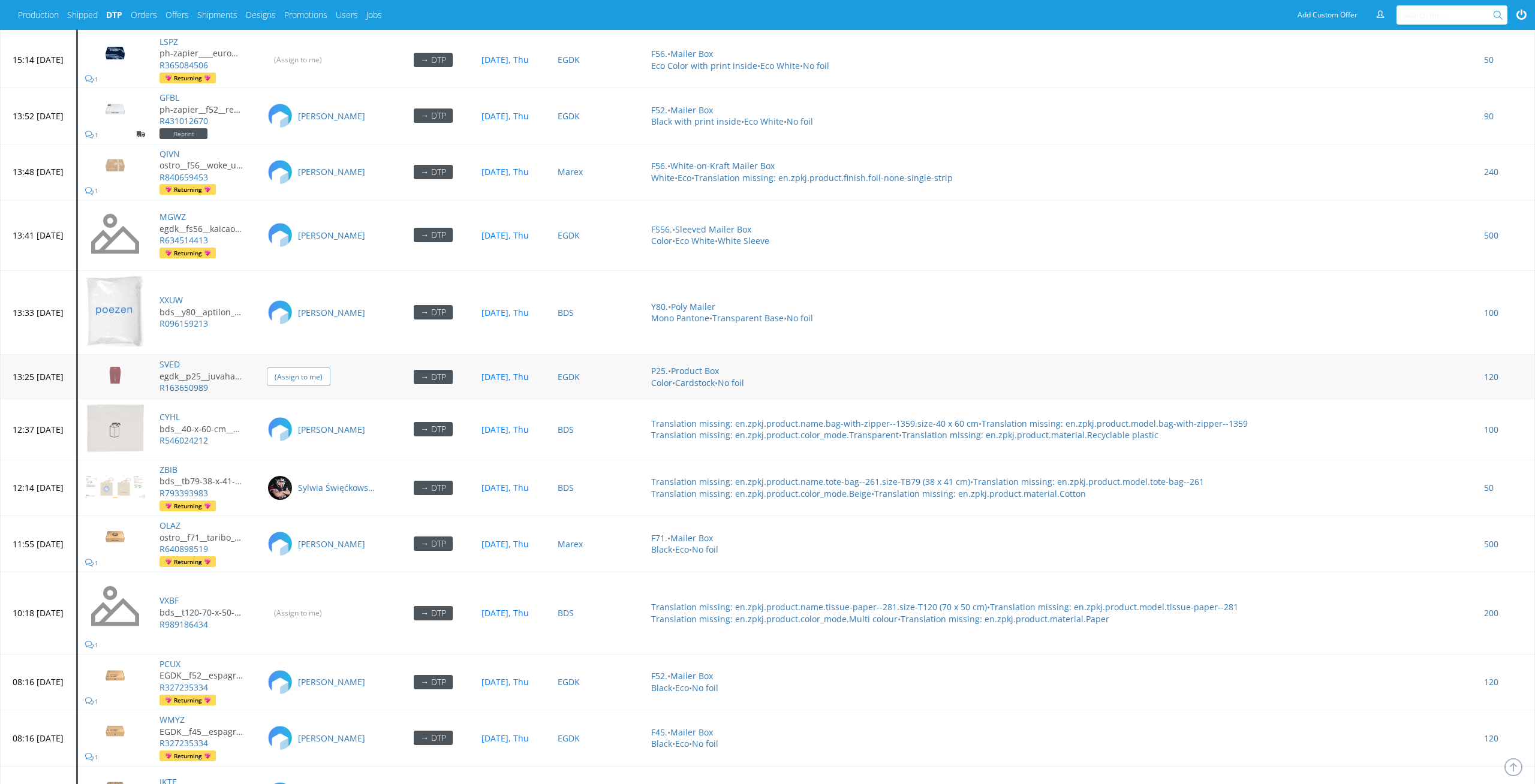
click at [322, 367] on input "(Assign to me)" at bounding box center [299, 377] width 63 height 19
click at [335, 587] on td "(Assign to me)" at bounding box center [325, 613] width 132 height 82
click at [330, 605] on input "(Assign to me)" at bounding box center [299, 613] width 63 height 19
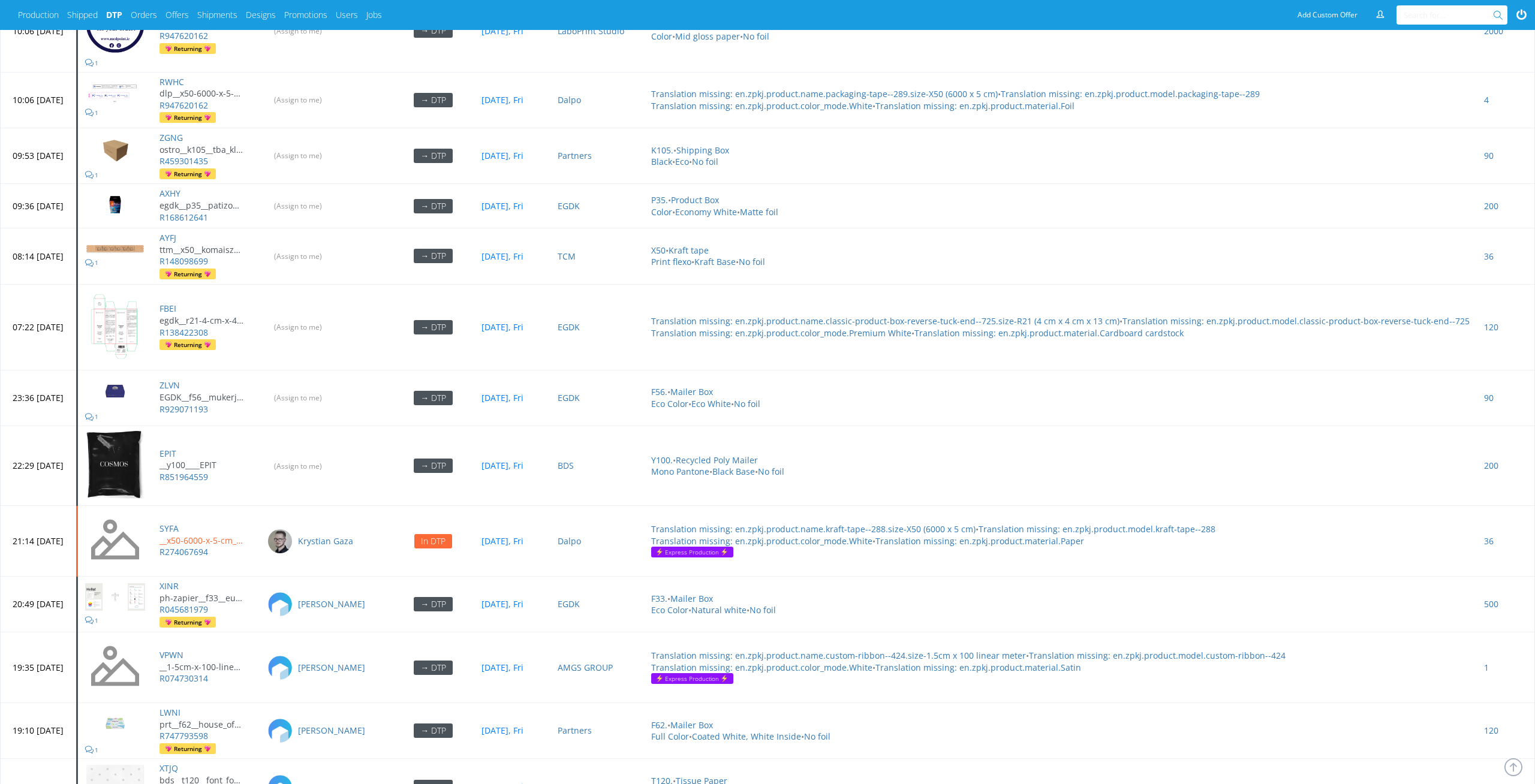
scroll to position [4081, 0]
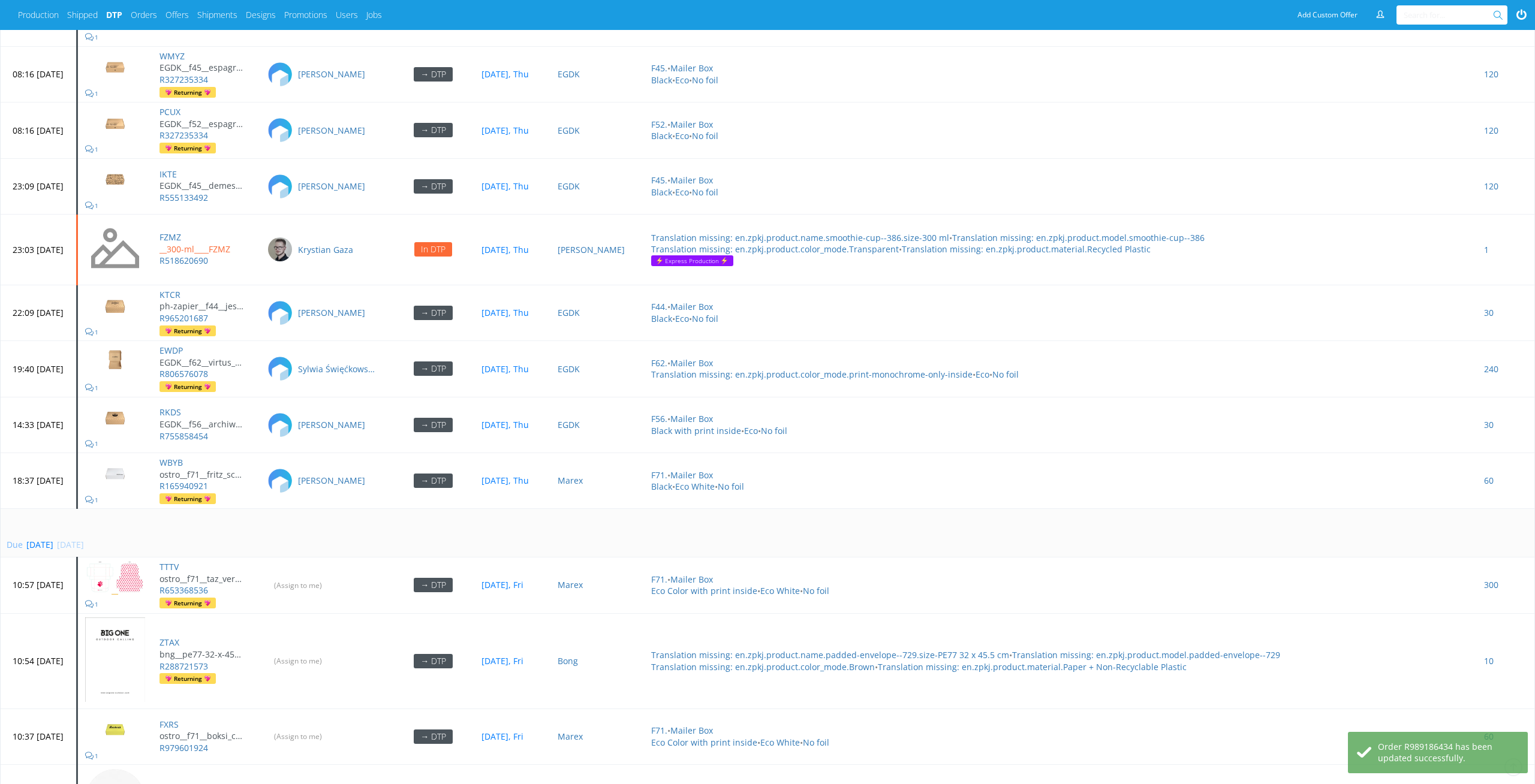
scroll to position [4093, 0]
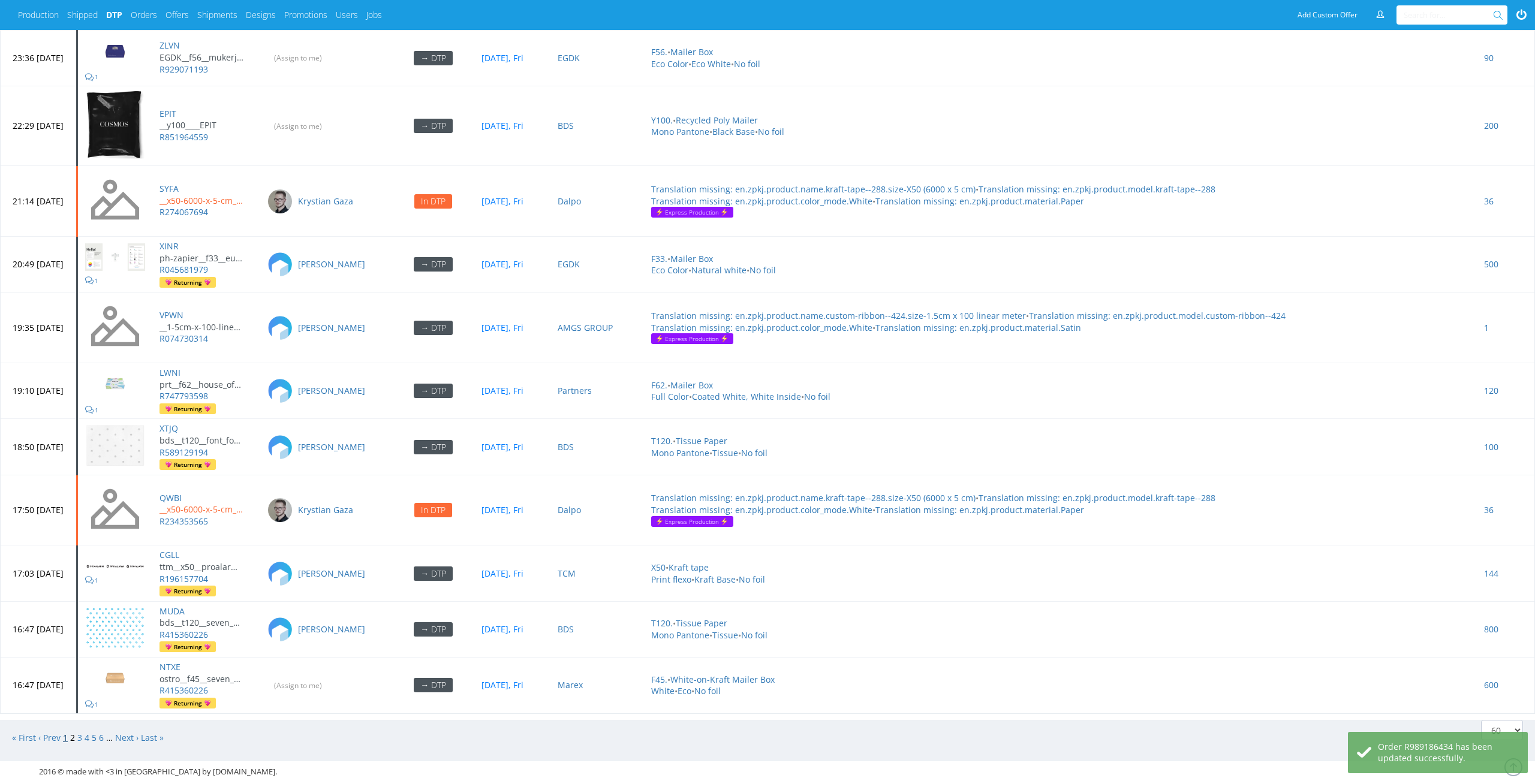
click at [67, 732] on link "1" at bounding box center [65, 737] width 5 height 11
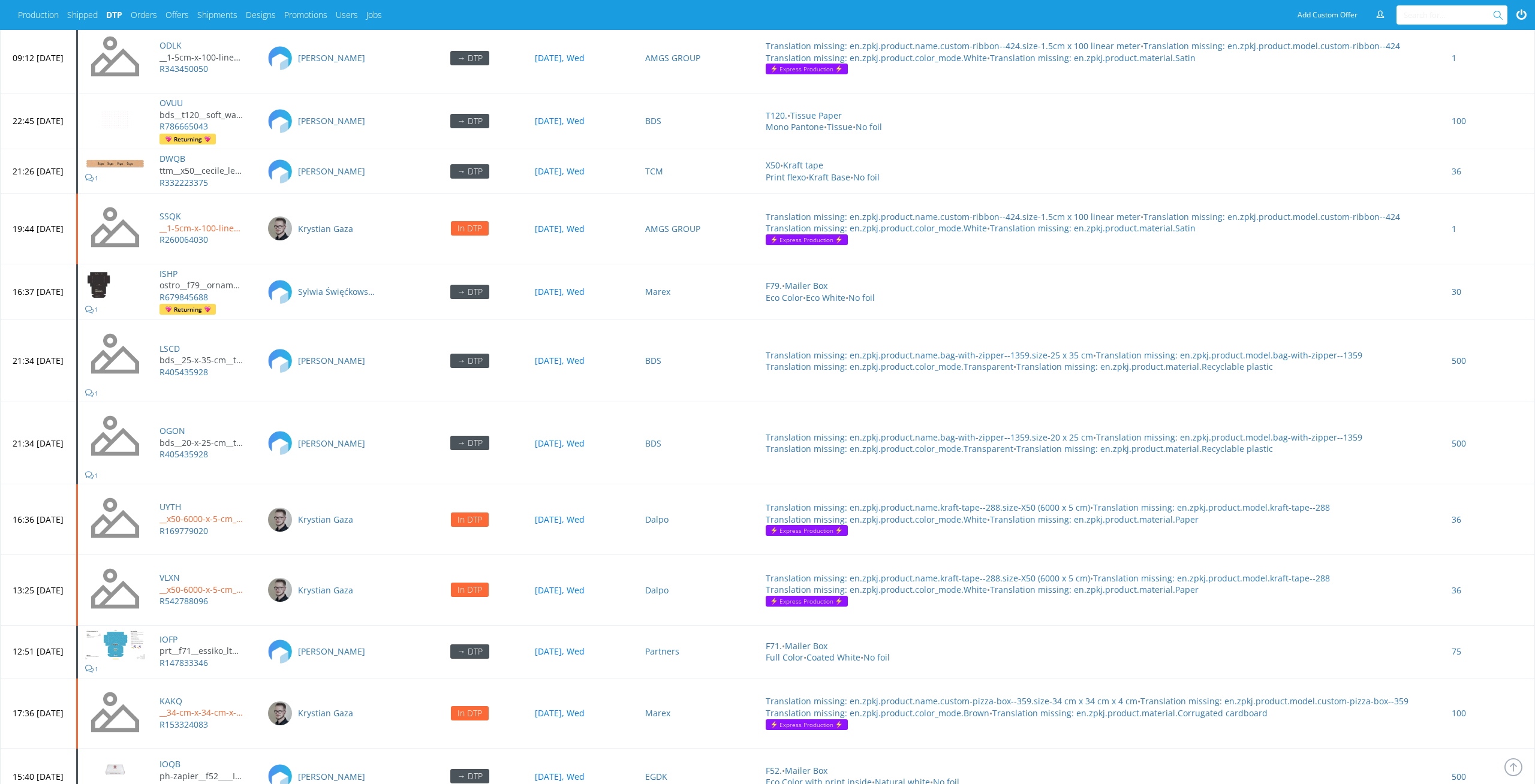
scroll to position [5272, 0]
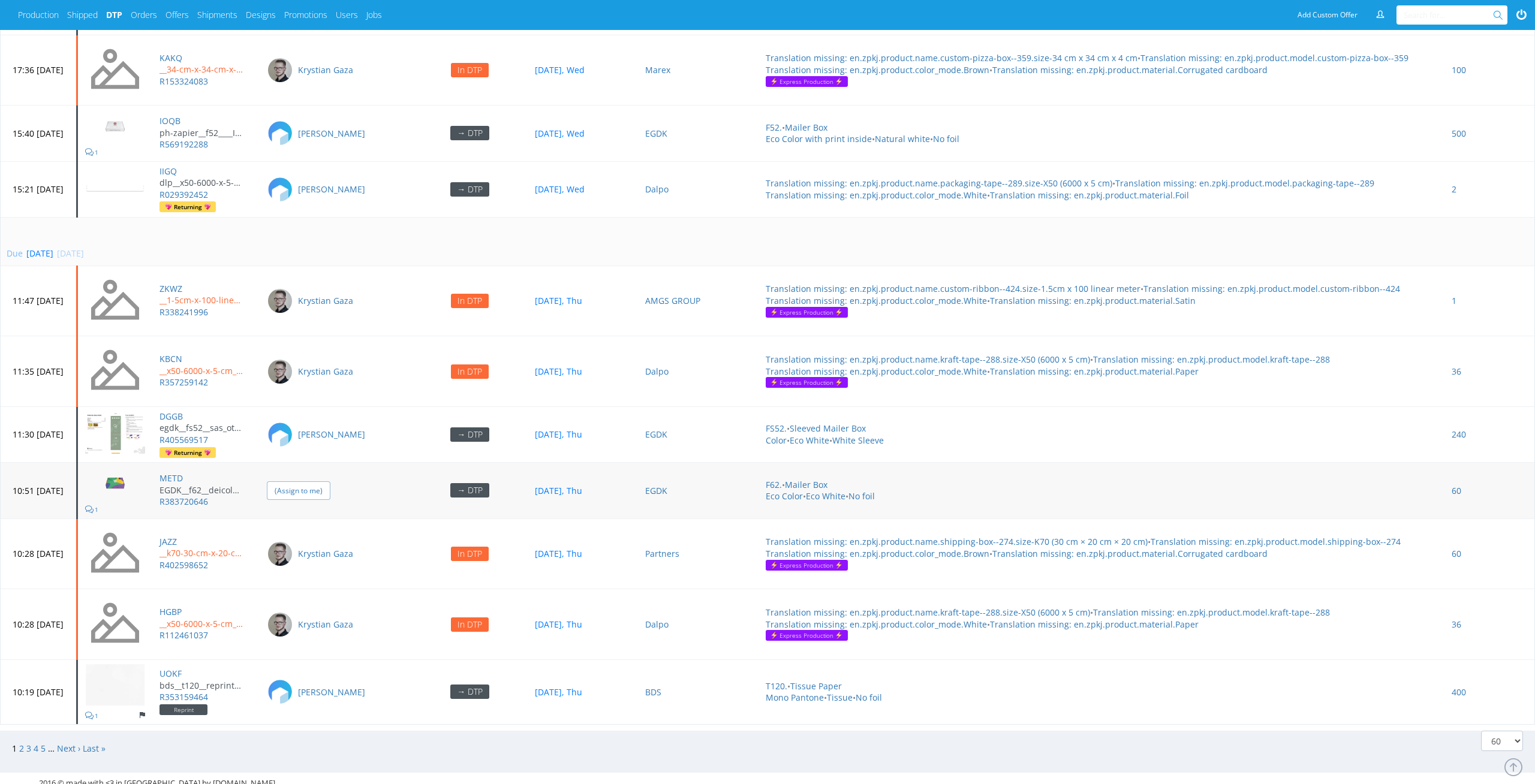
click at [330, 483] on input "(Assign to me)" at bounding box center [299, 490] width 63 height 19
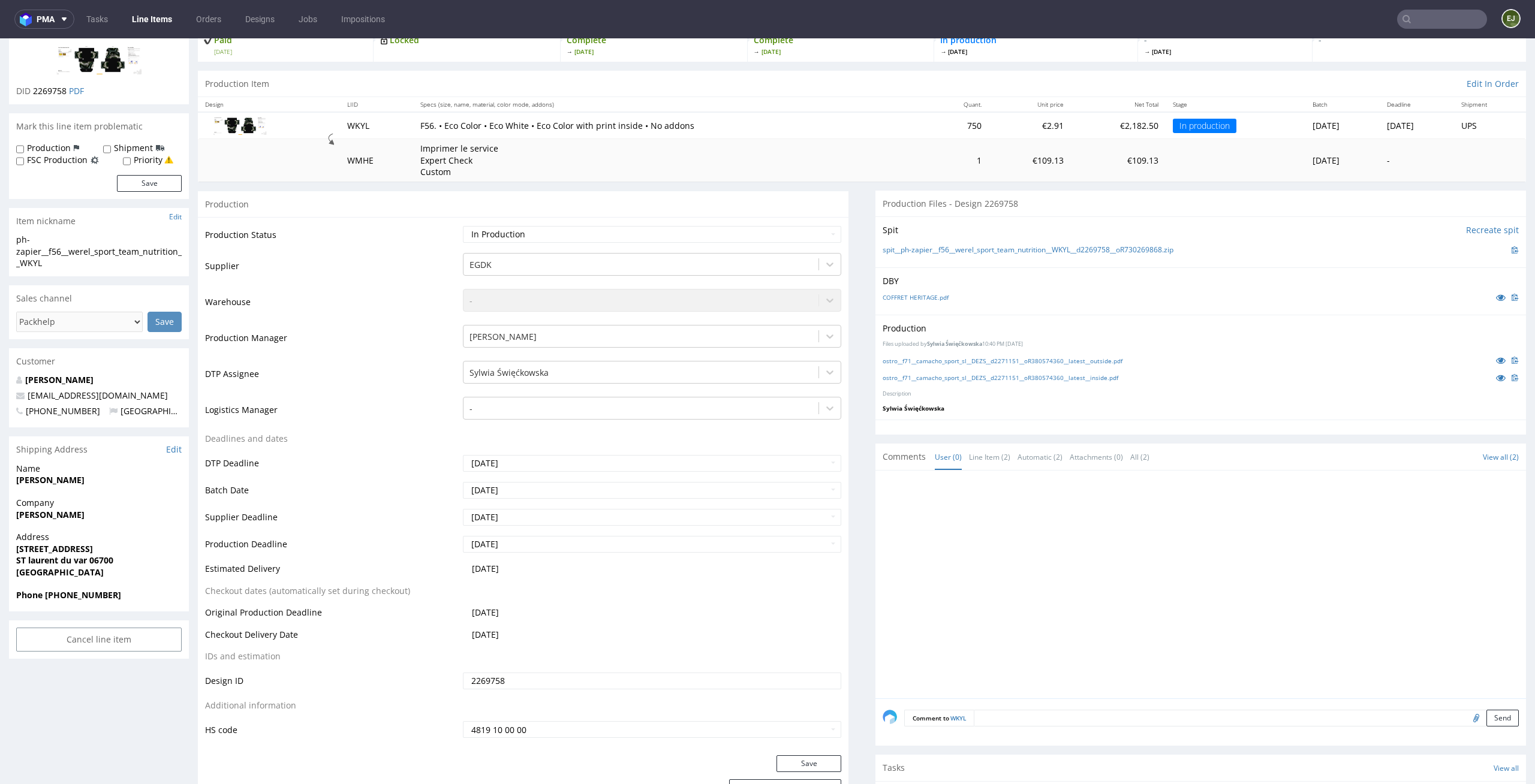
scroll to position [133, 0]
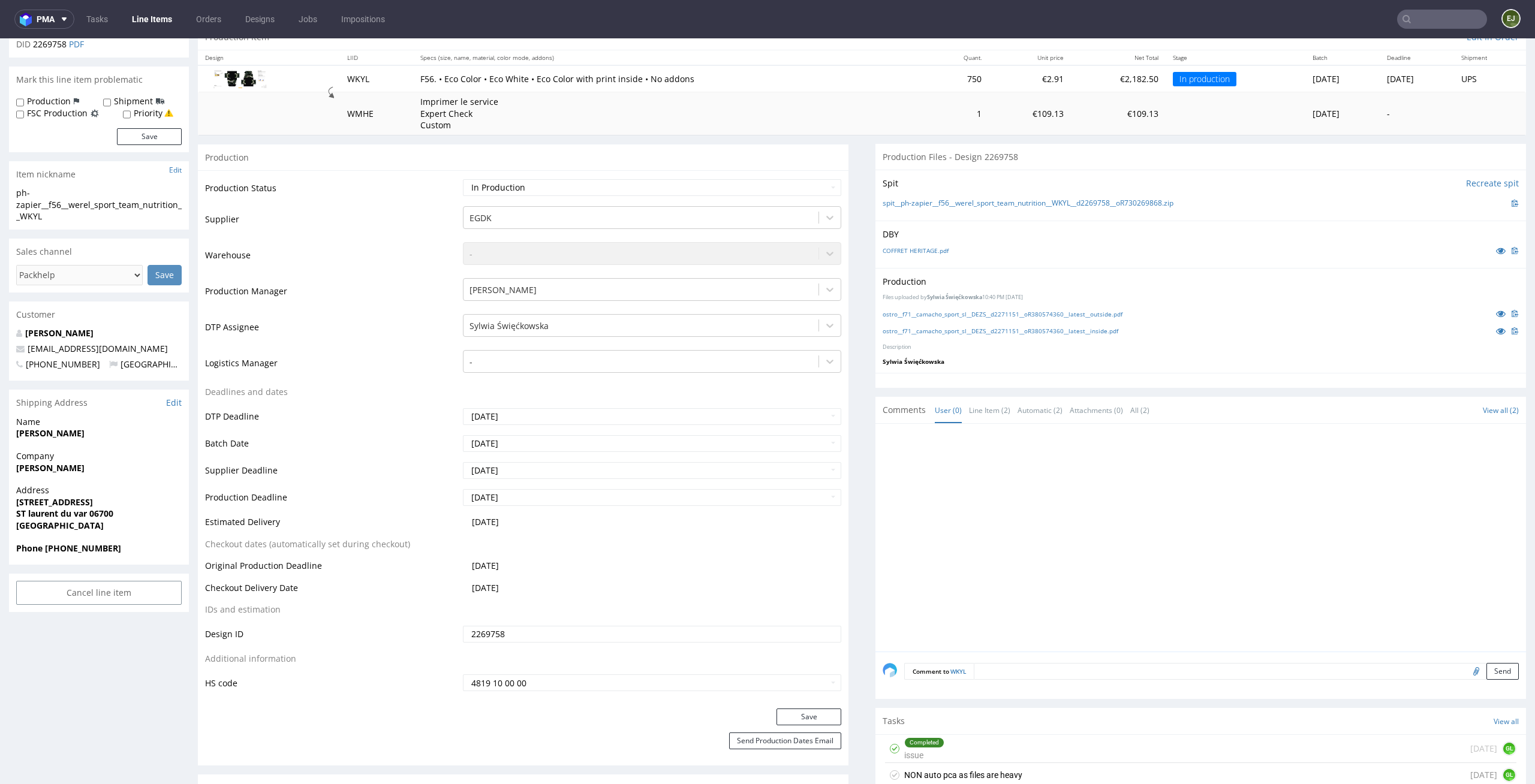
click at [1466, 667] on input "file" at bounding box center [1474, 670] width 17 height 16
type input "C:\fakepath\ph-zapier__f56__werel_sport_team_nutrition__WKYL__d2269758__oR73026…"
click at [1486, 669] on button "Send" at bounding box center [1502, 671] width 32 height 17
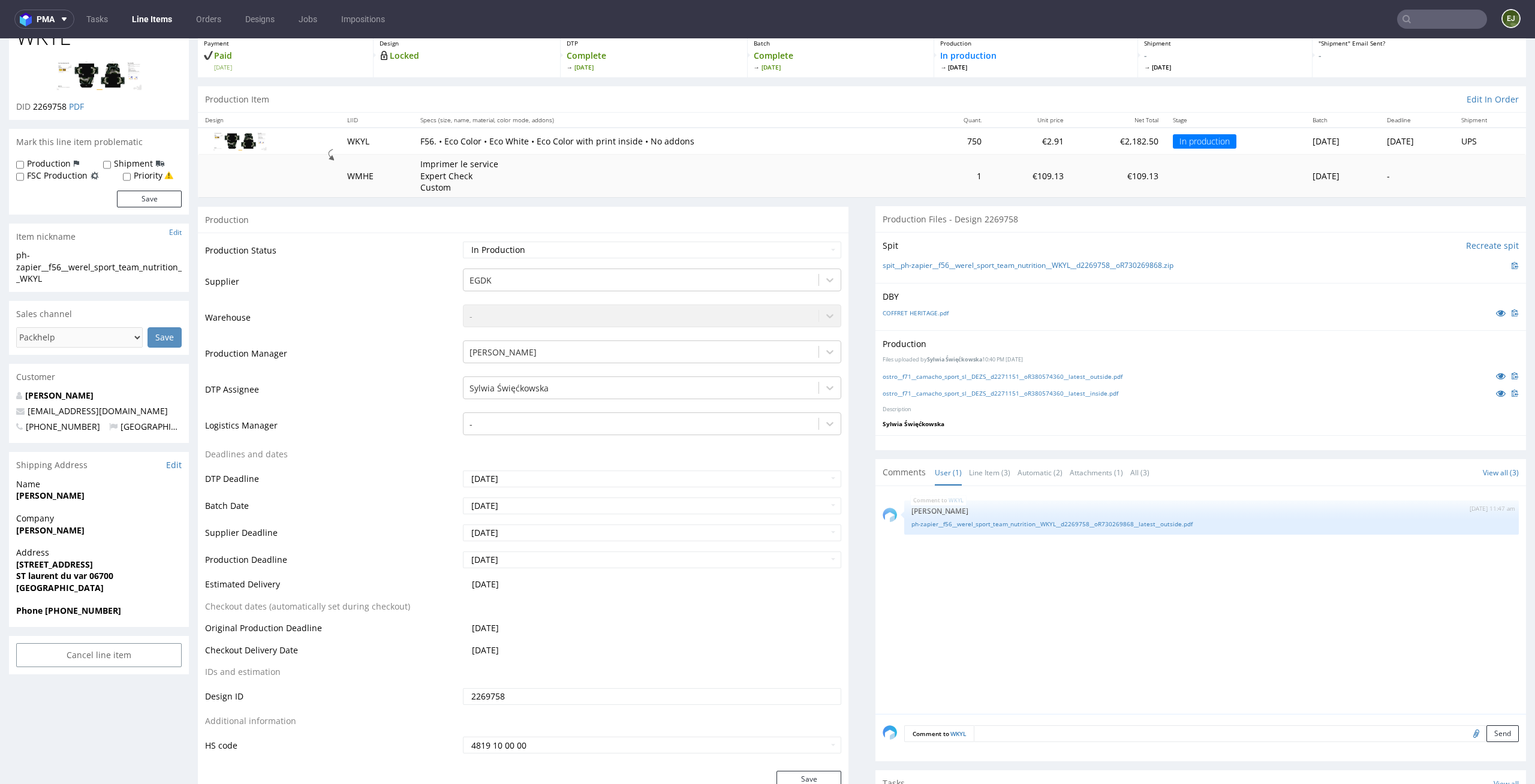
scroll to position [148, 0]
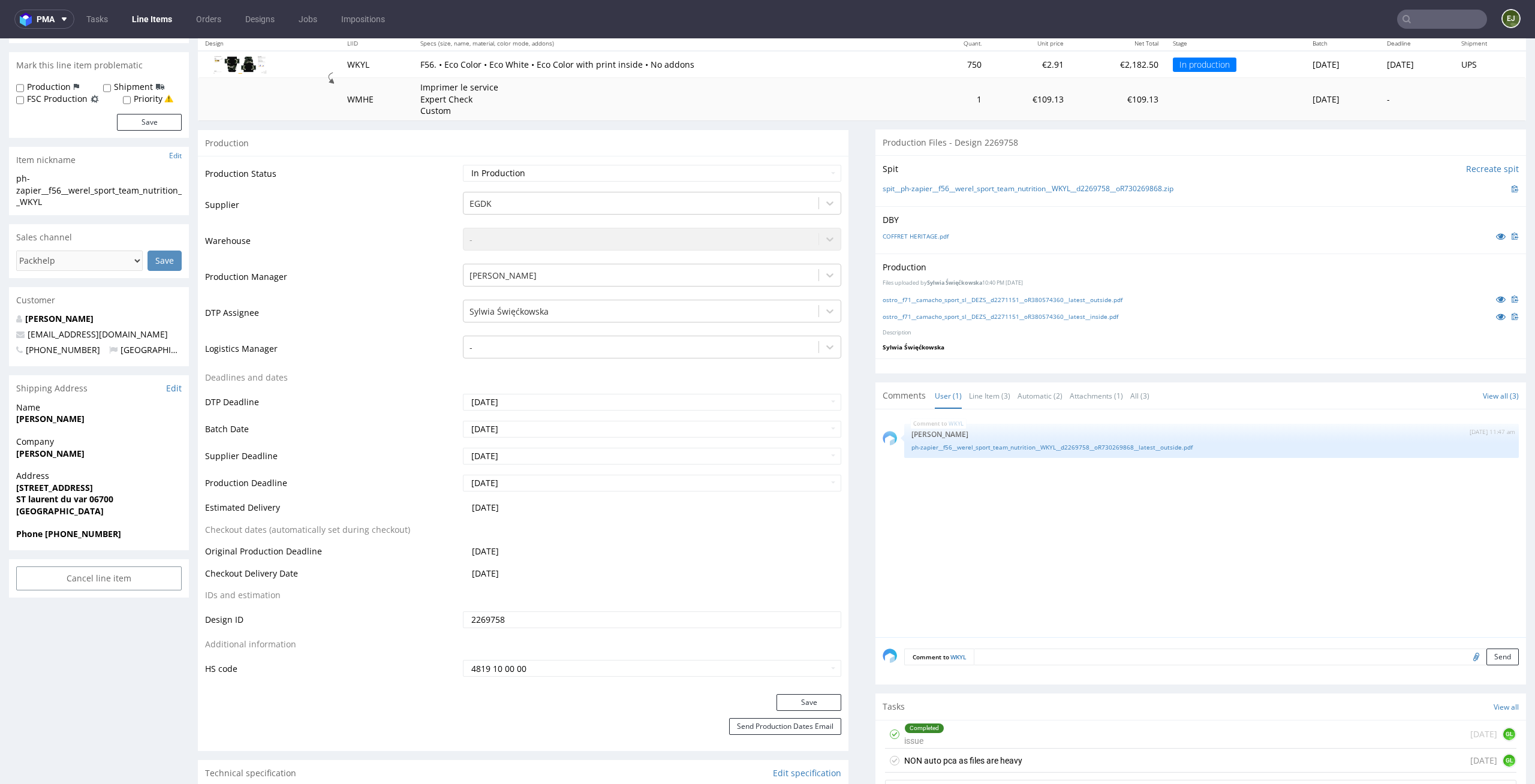
click at [1466, 660] on input "file" at bounding box center [1474, 656] width 17 height 16
type input "C:\fakepath\ph-zapier__f56__werel_sport_team_nutrition__WKYL__d2269758__oR73026…"
click at [1495, 660] on button "Send" at bounding box center [1502, 657] width 32 height 17
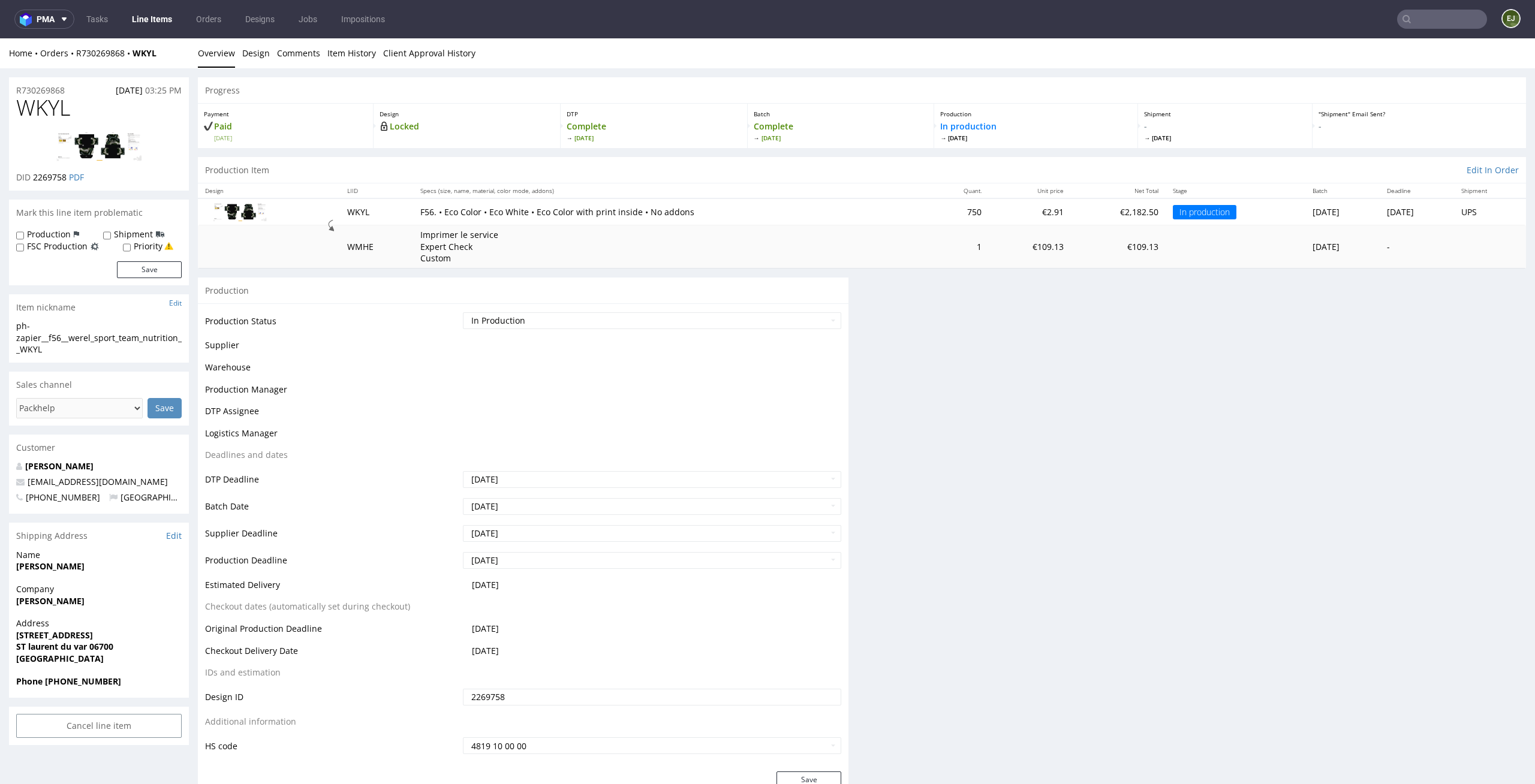
scroll to position [0, 0]
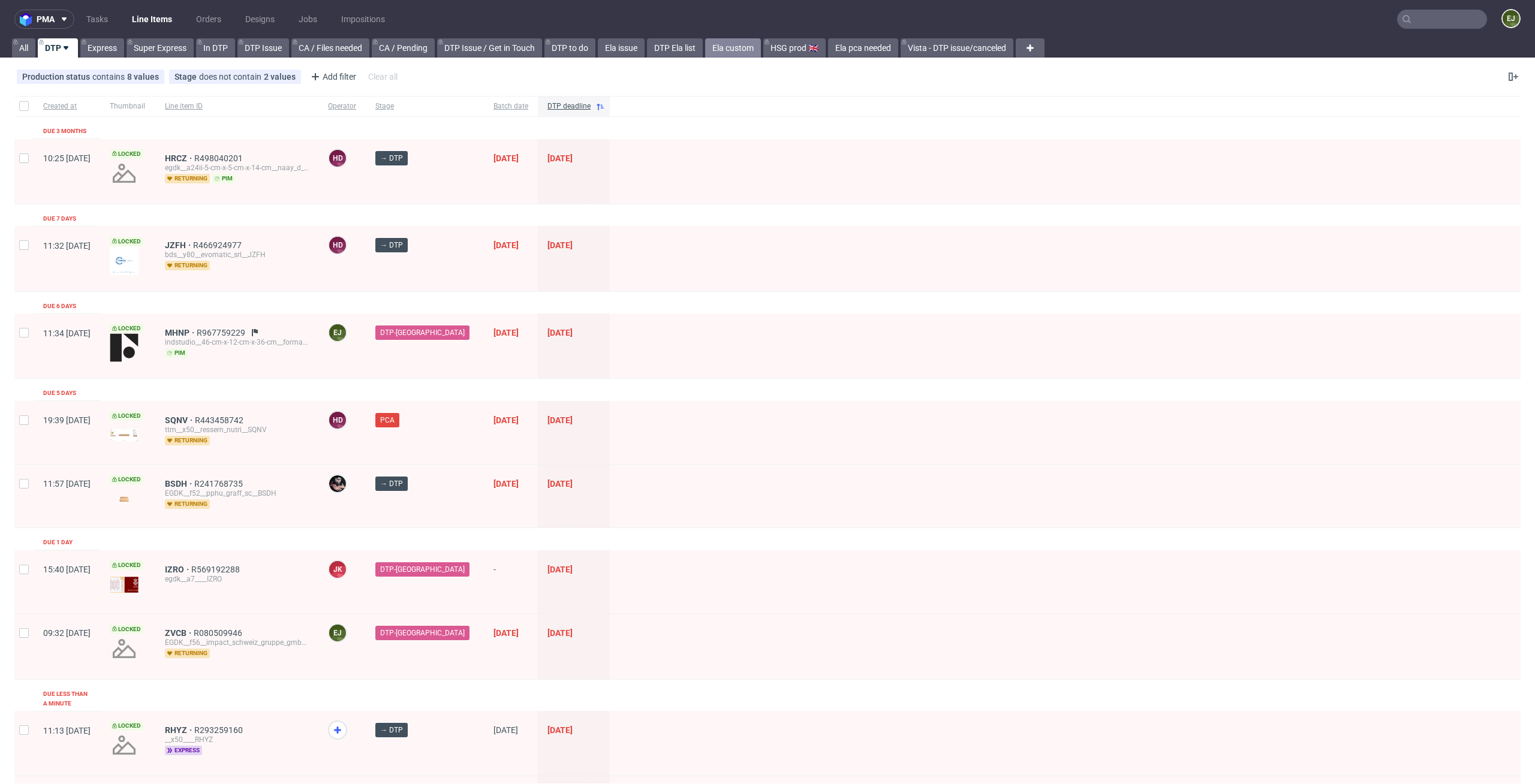
click at [737, 48] on link "Ela custom" at bounding box center [733, 48] width 56 height 19
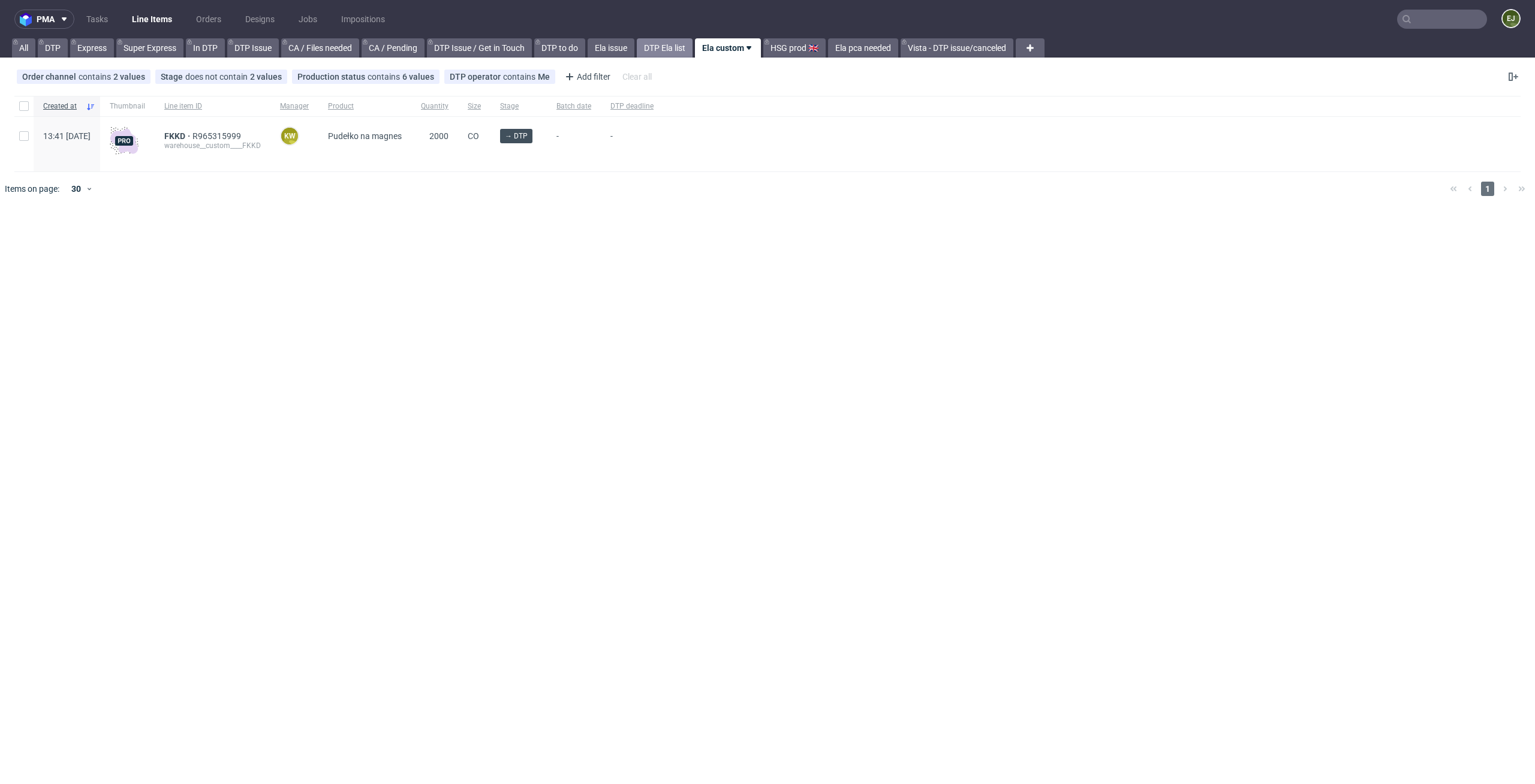
click at [658, 47] on link "DTP Ela list" at bounding box center [664, 48] width 56 height 19
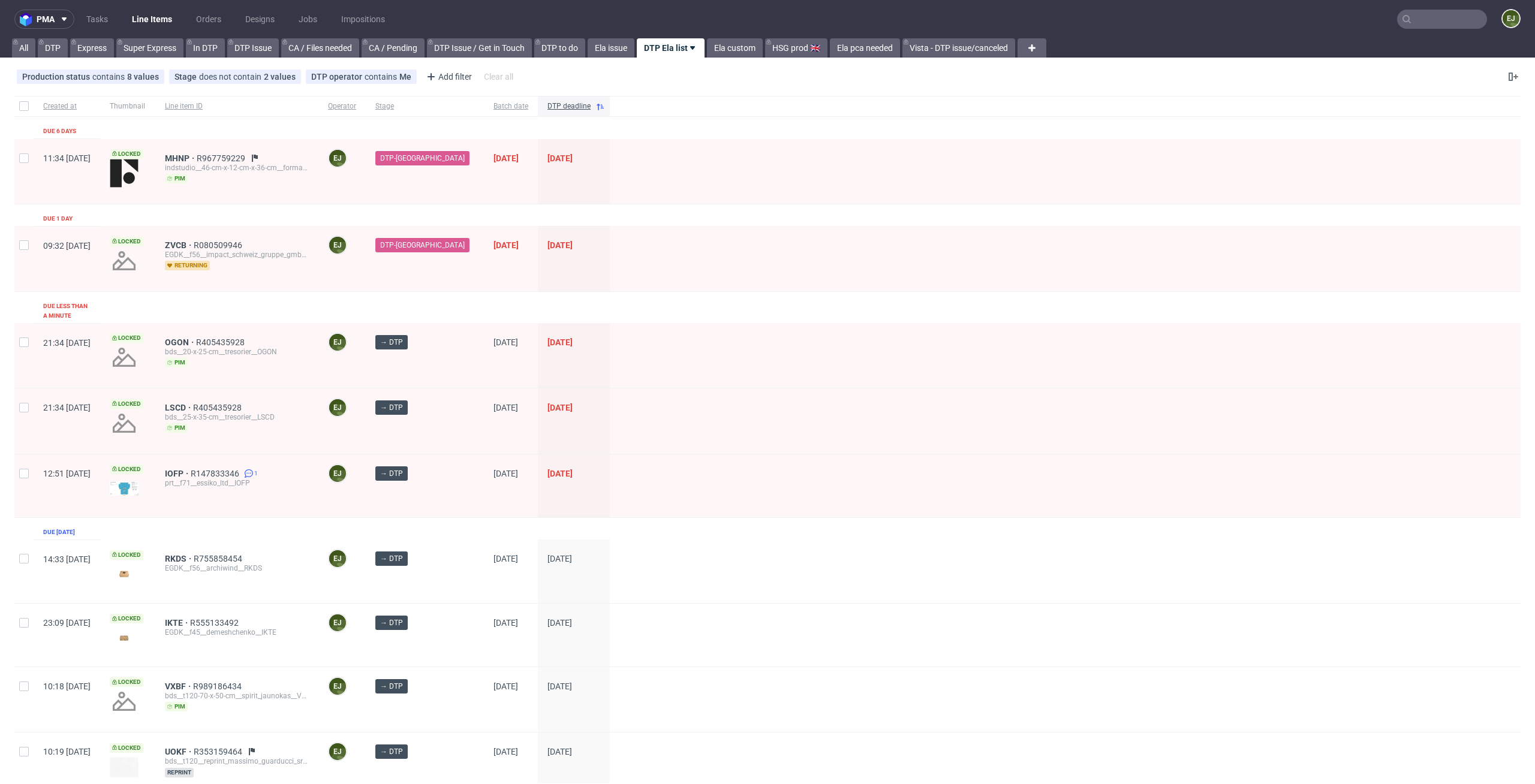
scroll to position [1122, 0]
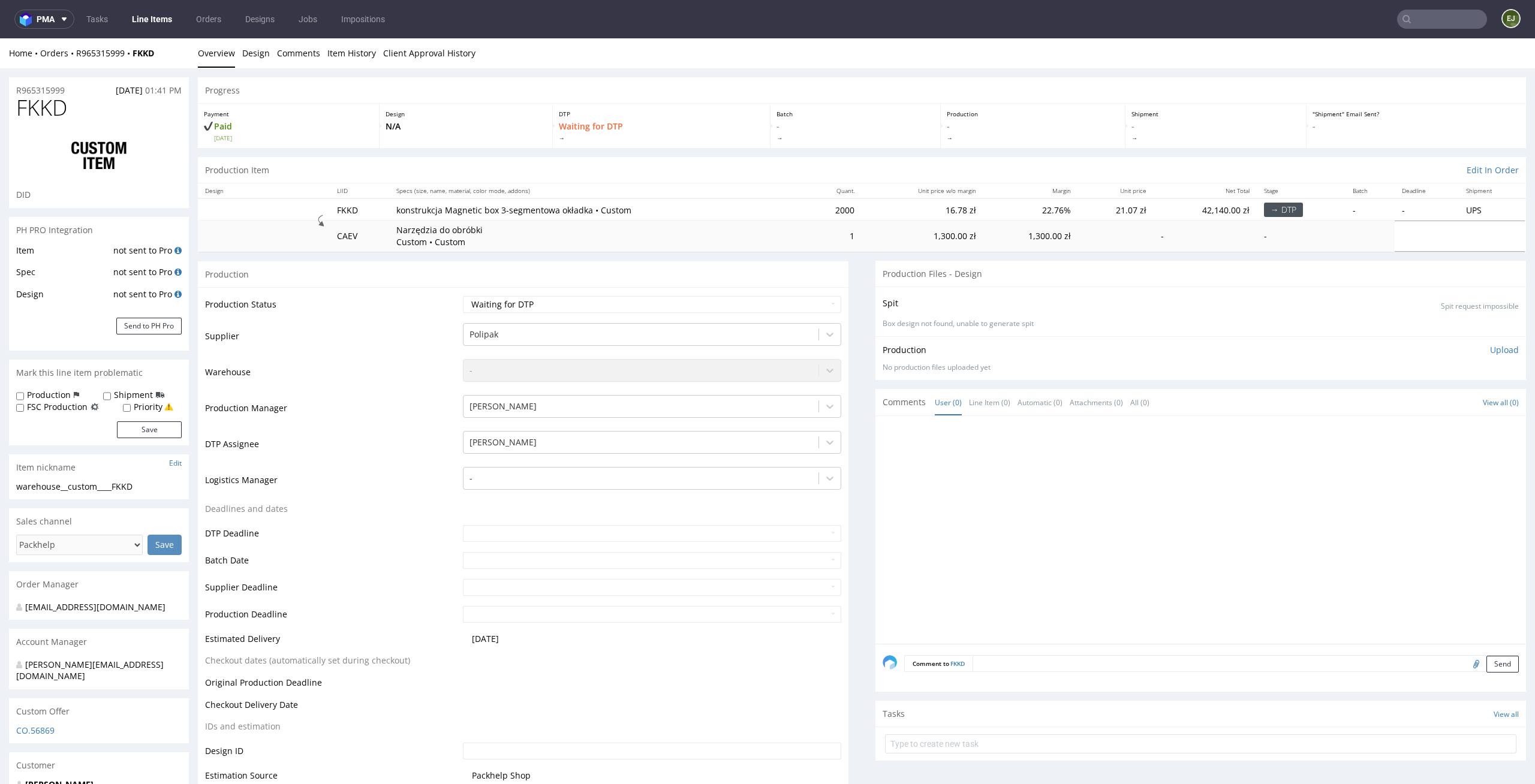
scroll to position [94, 0]
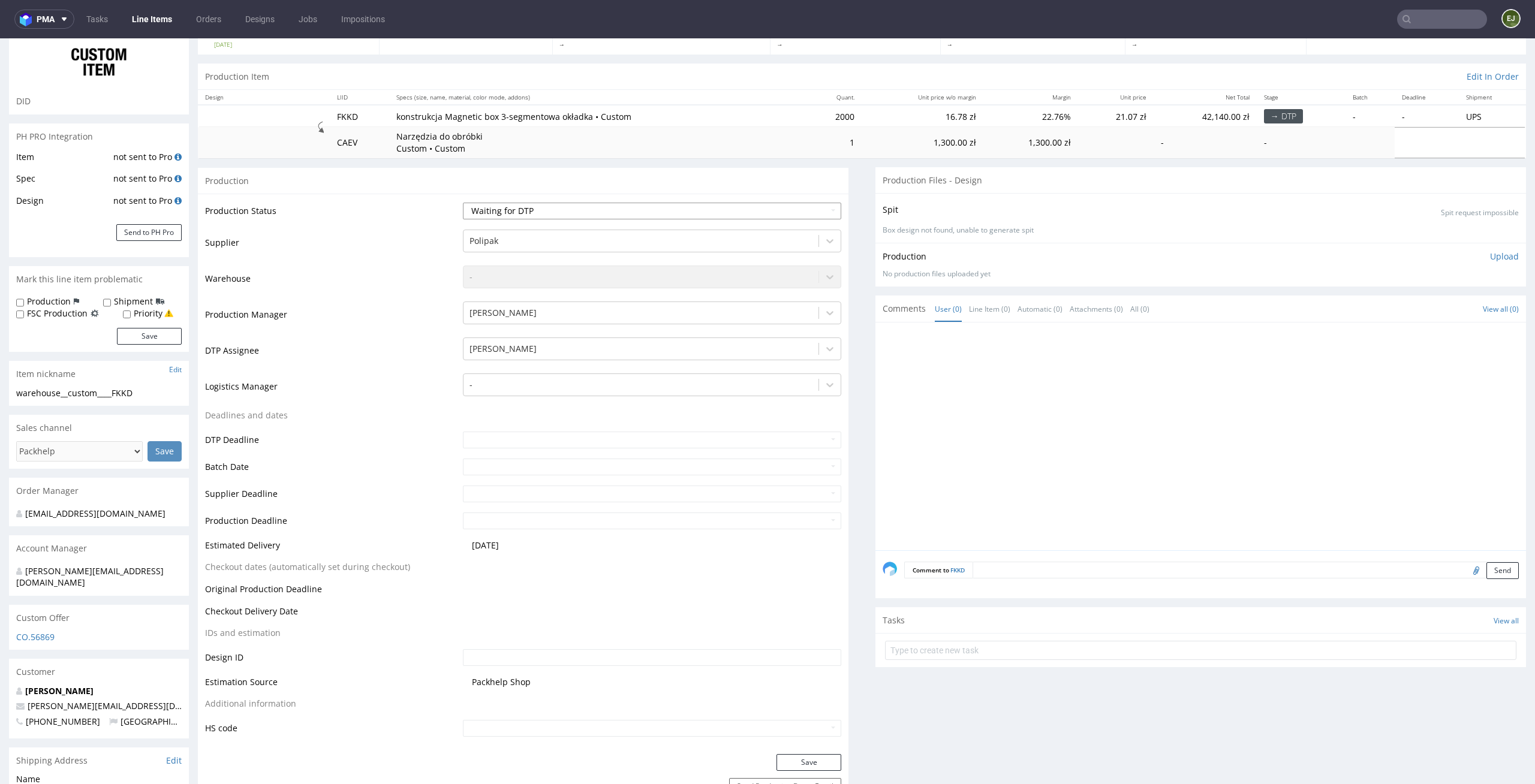
click at [812, 204] on select "Waiting for Artwork Waiting for Diecut Waiting for Mockup Waiting for DTP Waiti…" at bounding box center [652, 210] width 379 height 17
select select "dtp_waiting_for_double_check"
click at [463, 202] on select "Waiting for Artwork Waiting for Diecut Waiting for Mockup Waiting for DTP Waiti…" at bounding box center [652, 210] width 379 height 17
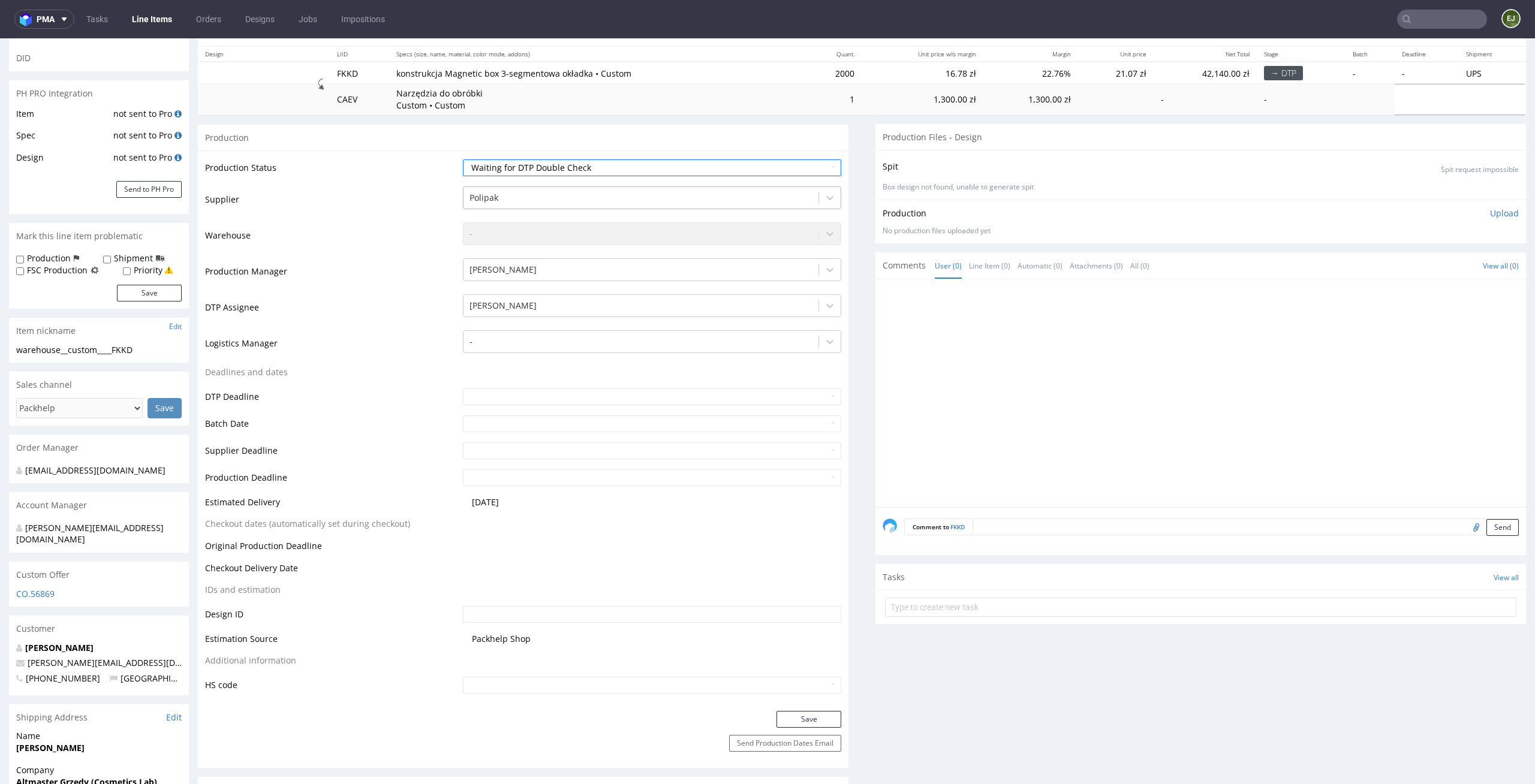
scroll to position [188, 0]
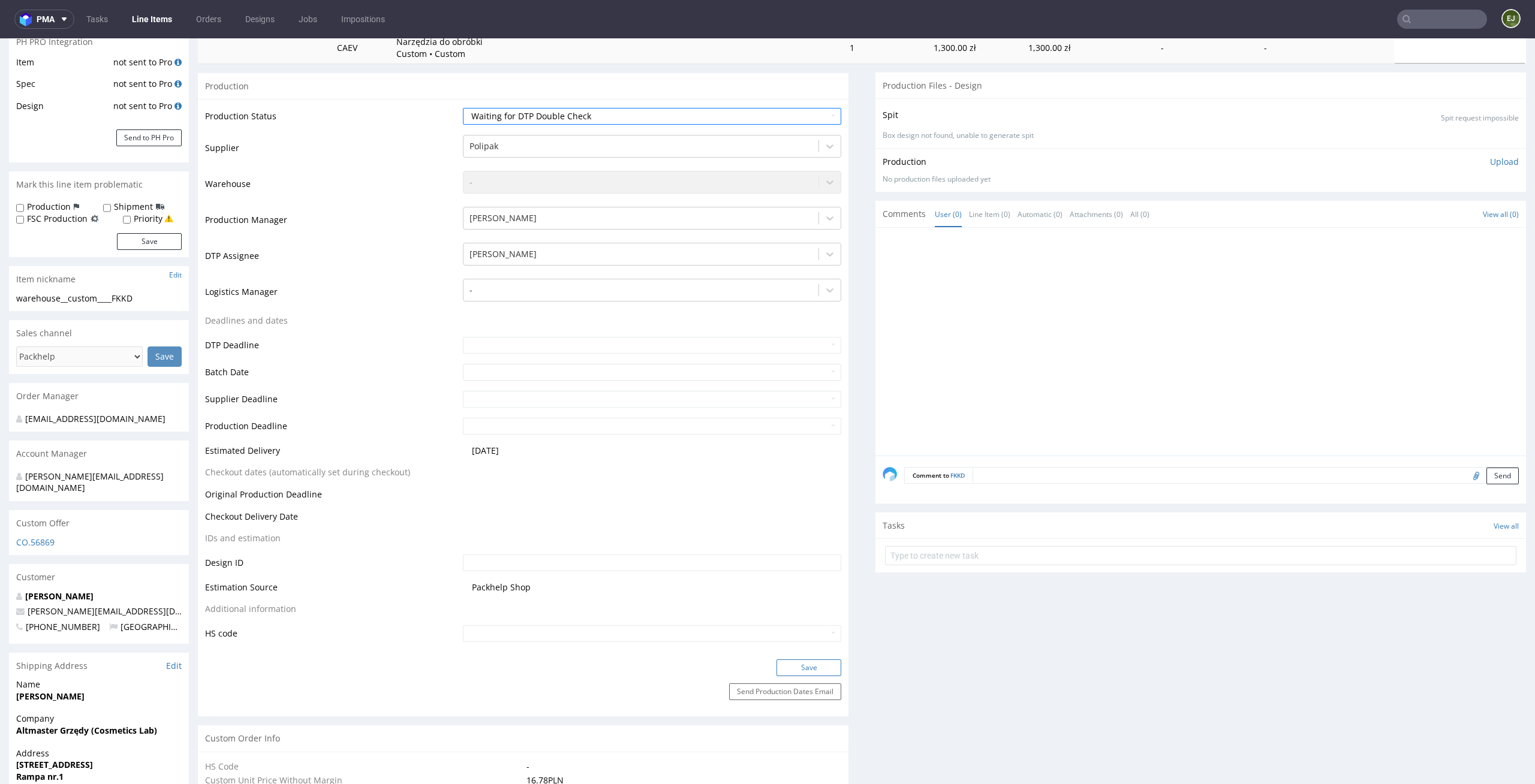
click at [808, 666] on button "Save" at bounding box center [808, 667] width 65 height 17
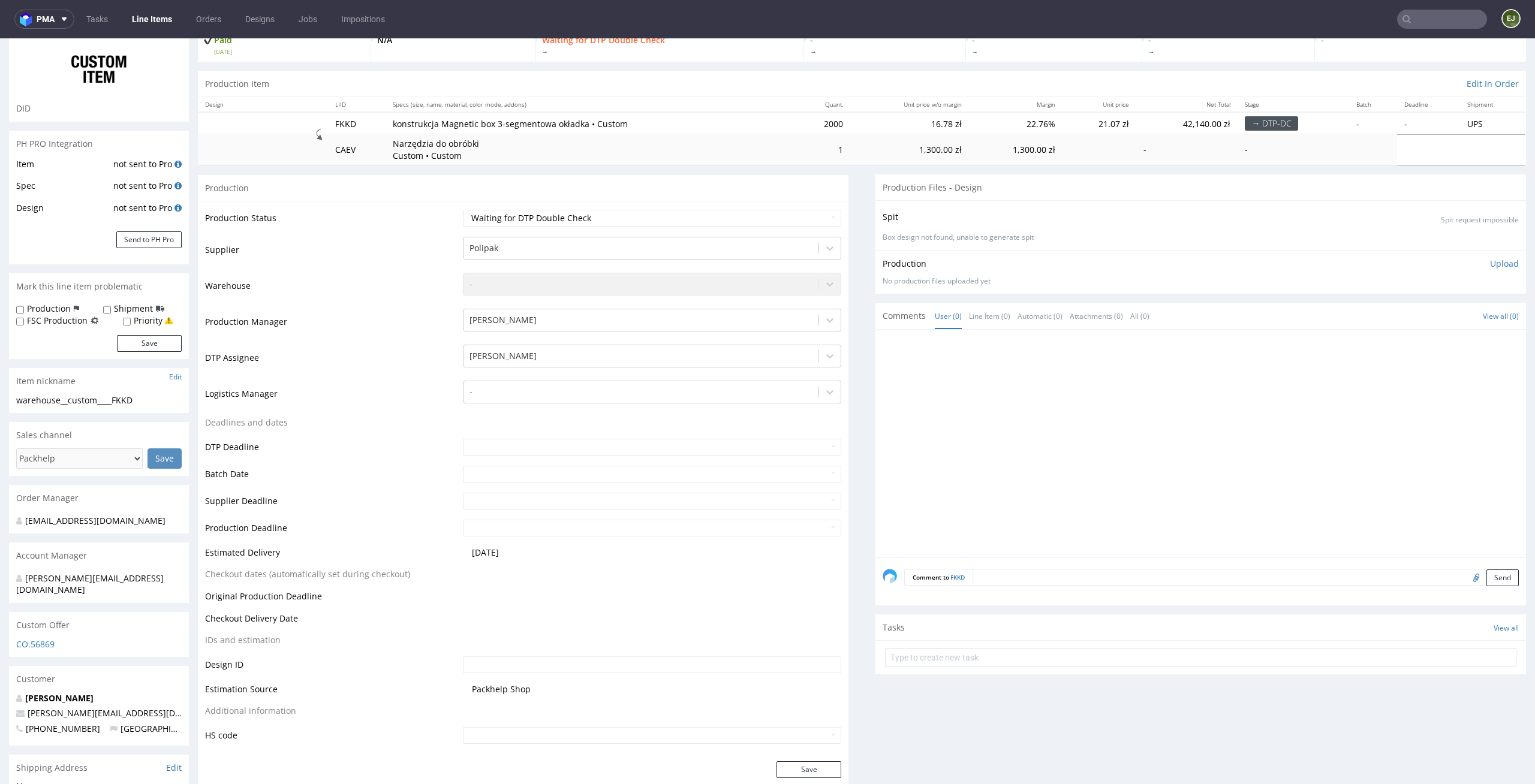
scroll to position [0, 0]
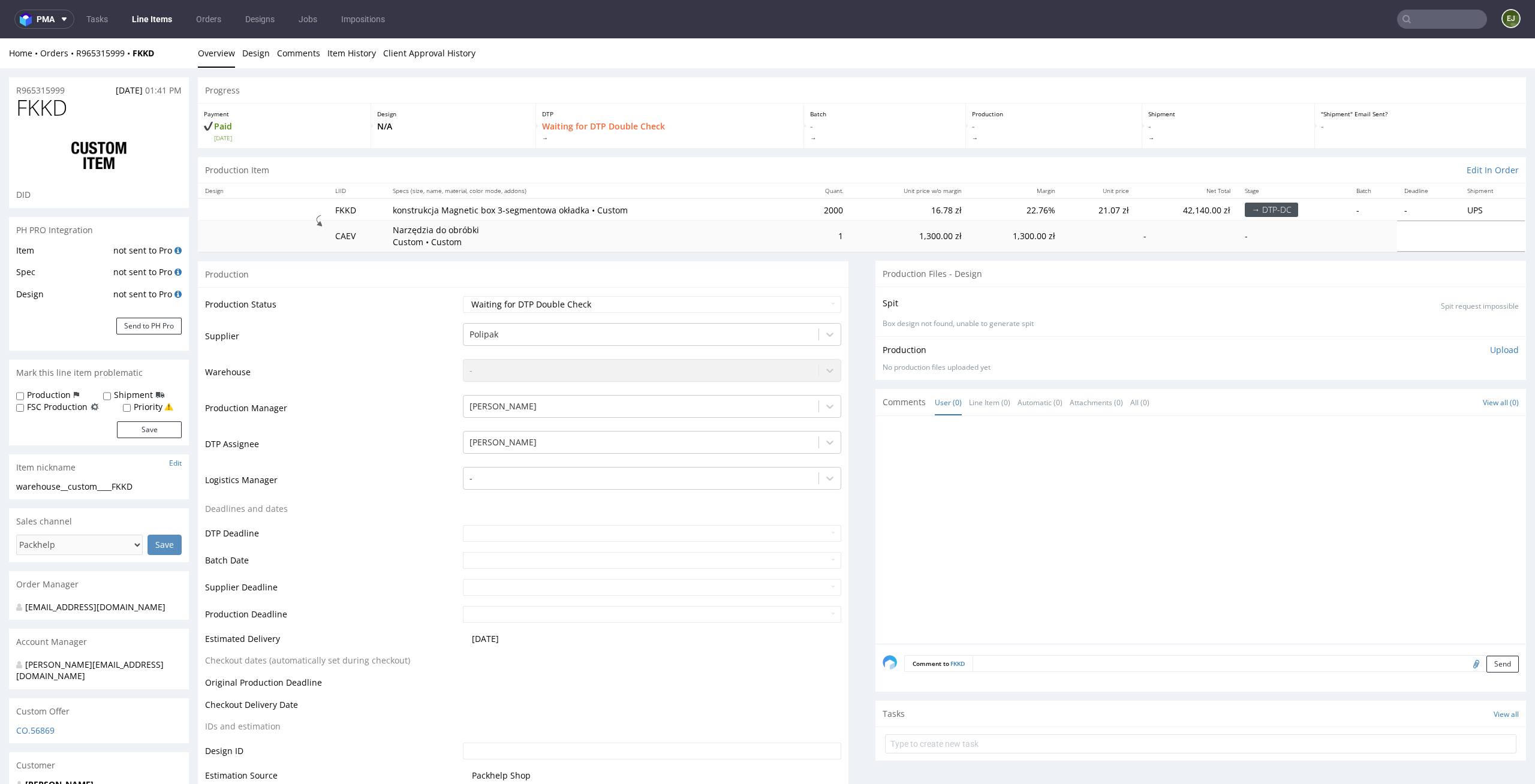
click at [1466, 664] on input "file" at bounding box center [1474, 663] width 17 height 16
click at [1010, 662] on textarea at bounding box center [1211, 680] width 615 height 52
type textarea "siatka i design z kt"
paste textarea "Bez zadruku, tylko HS W środku po otwarciu na górnej klapie napis LUKSUS ODKRYW…"
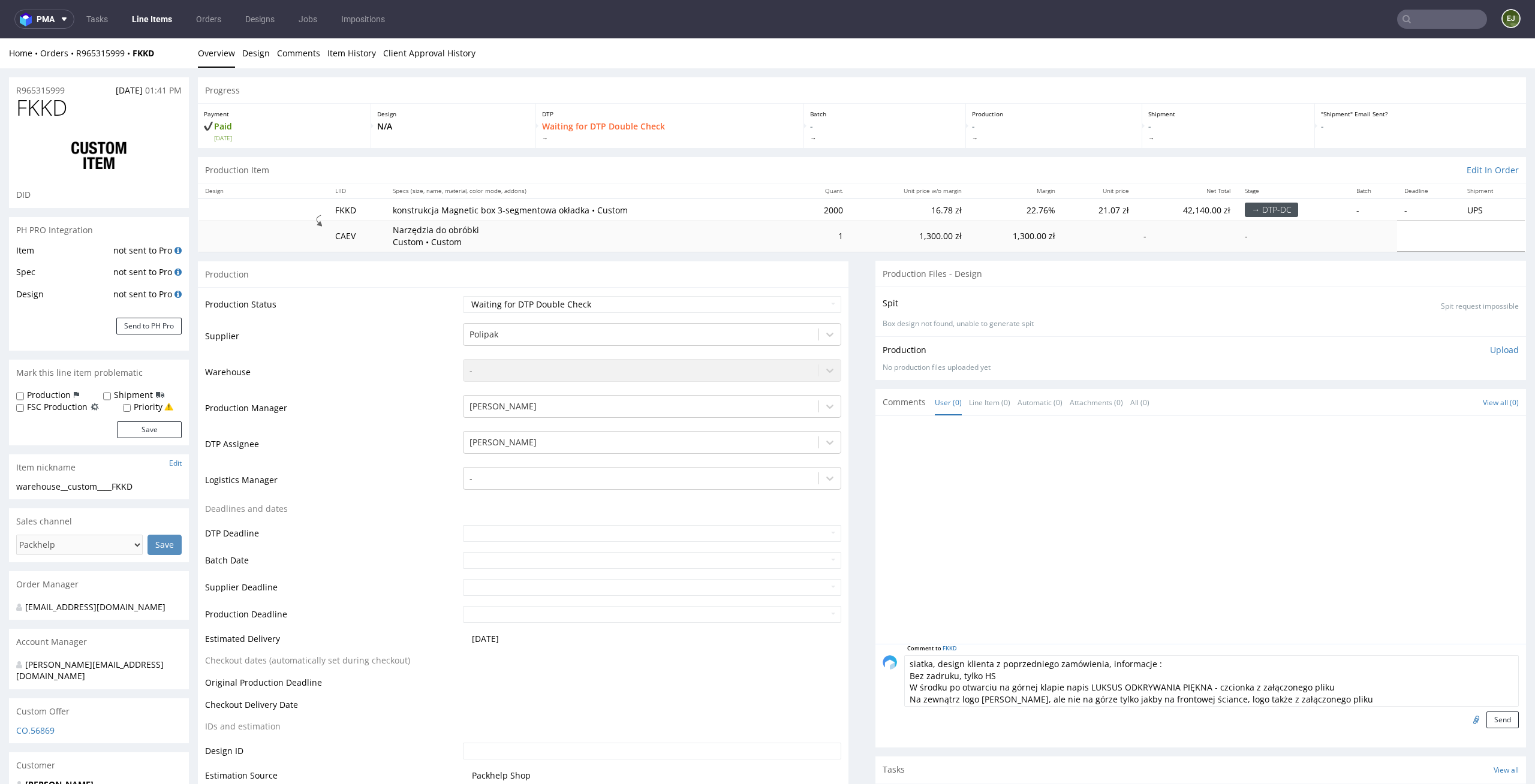
type textarea "siatka, design klienta z poprzedniego zamówienia, informacje : Bez zadruku, tyl…"
click at [1466, 726] on input "file" at bounding box center [1474, 719] width 17 height 16
type input "C:\fakepath\jbx__custom____GQIY__d0__o__outside (2).pdf"
click at [1486, 721] on button "Send" at bounding box center [1502, 719] width 32 height 17
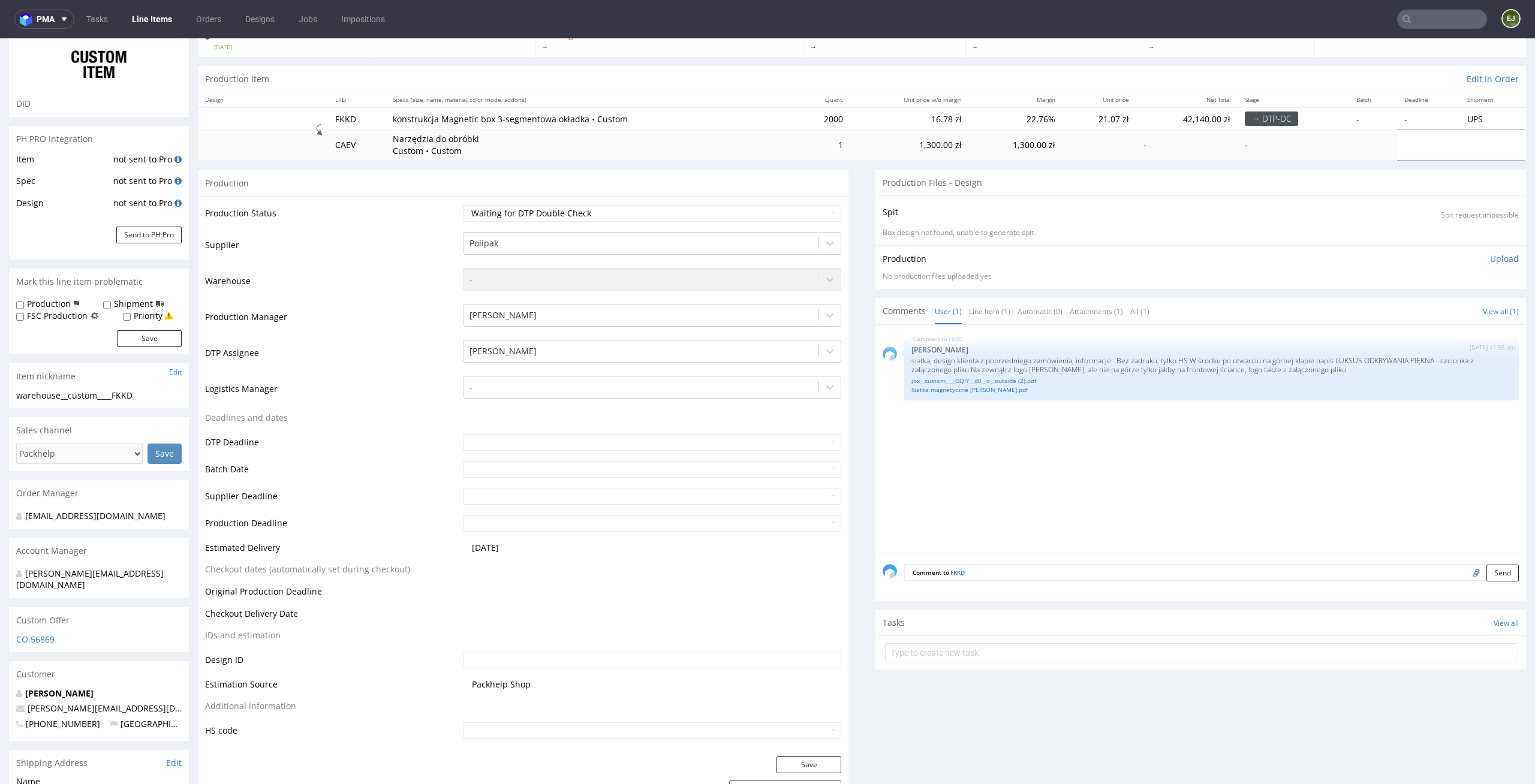
scroll to position [146, 0]
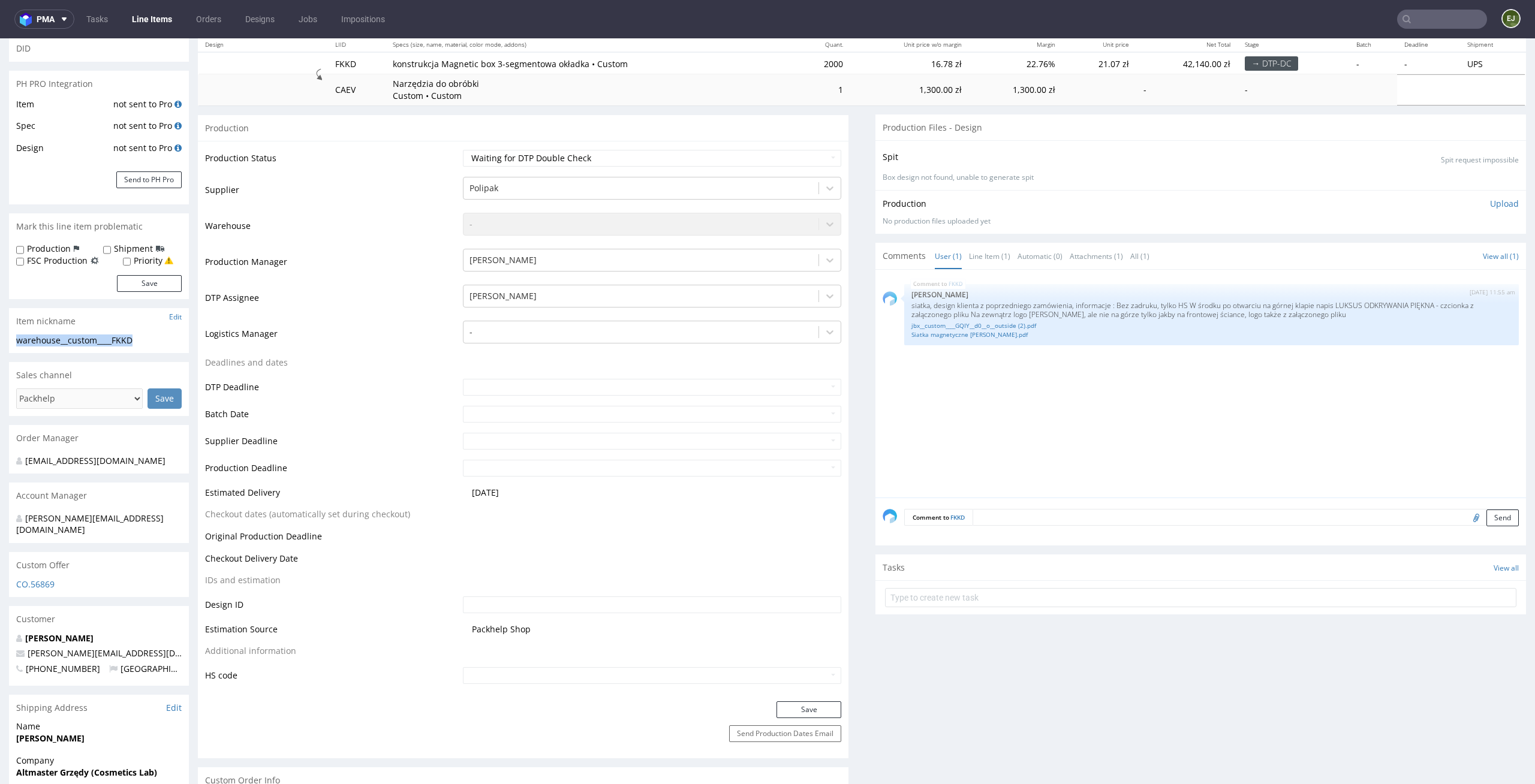
drag, startPoint x: 150, startPoint y: 342, endPoint x: 0, endPoint y: 342, distance: 150.0
copy div "warehouse__custom____FKKD"
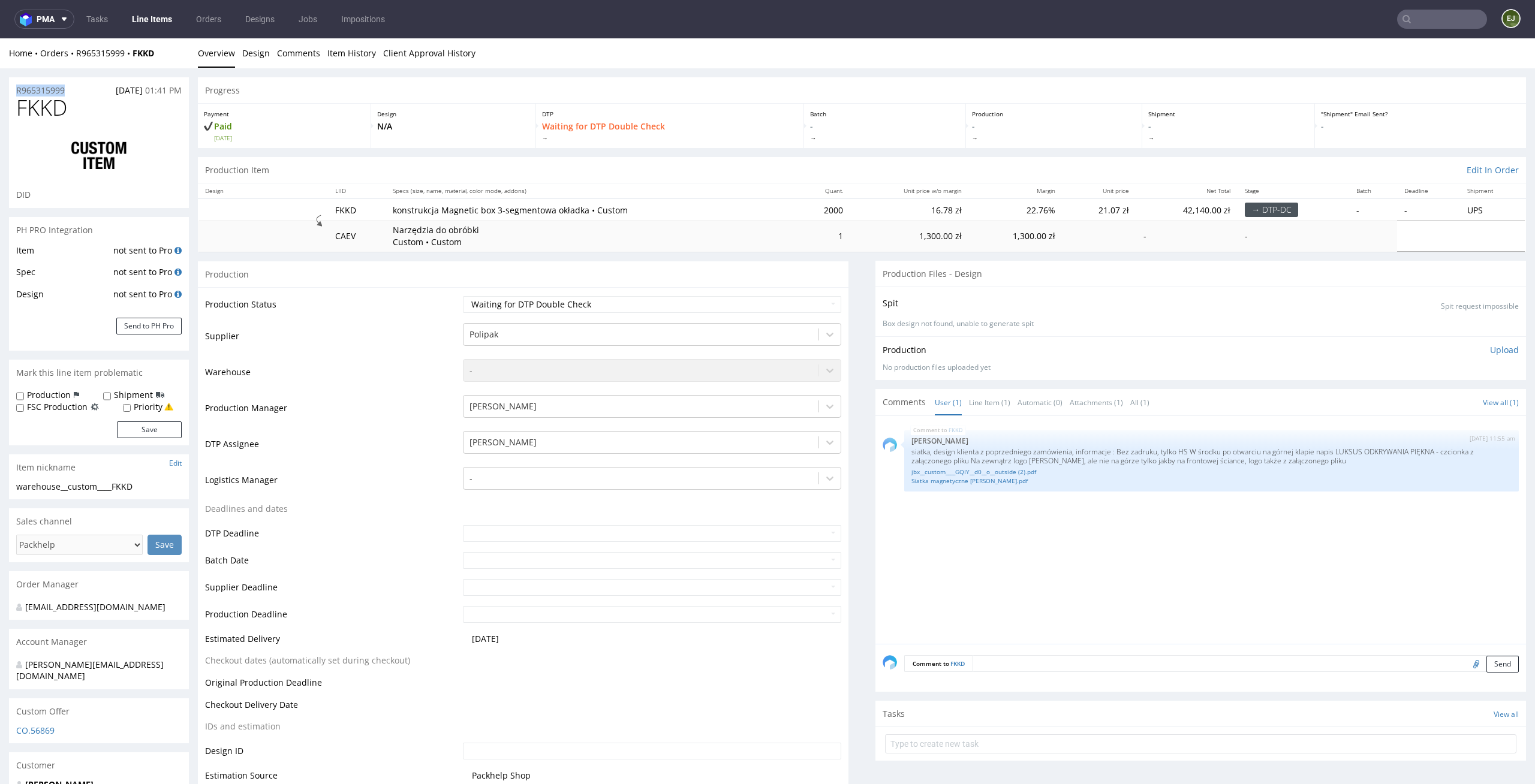
drag, startPoint x: 75, startPoint y: 90, endPoint x: 0, endPoint y: 89, distance: 75.0
copy p "R965315999"
click at [1490, 351] on p "Upload" at bounding box center [1504, 349] width 29 height 12
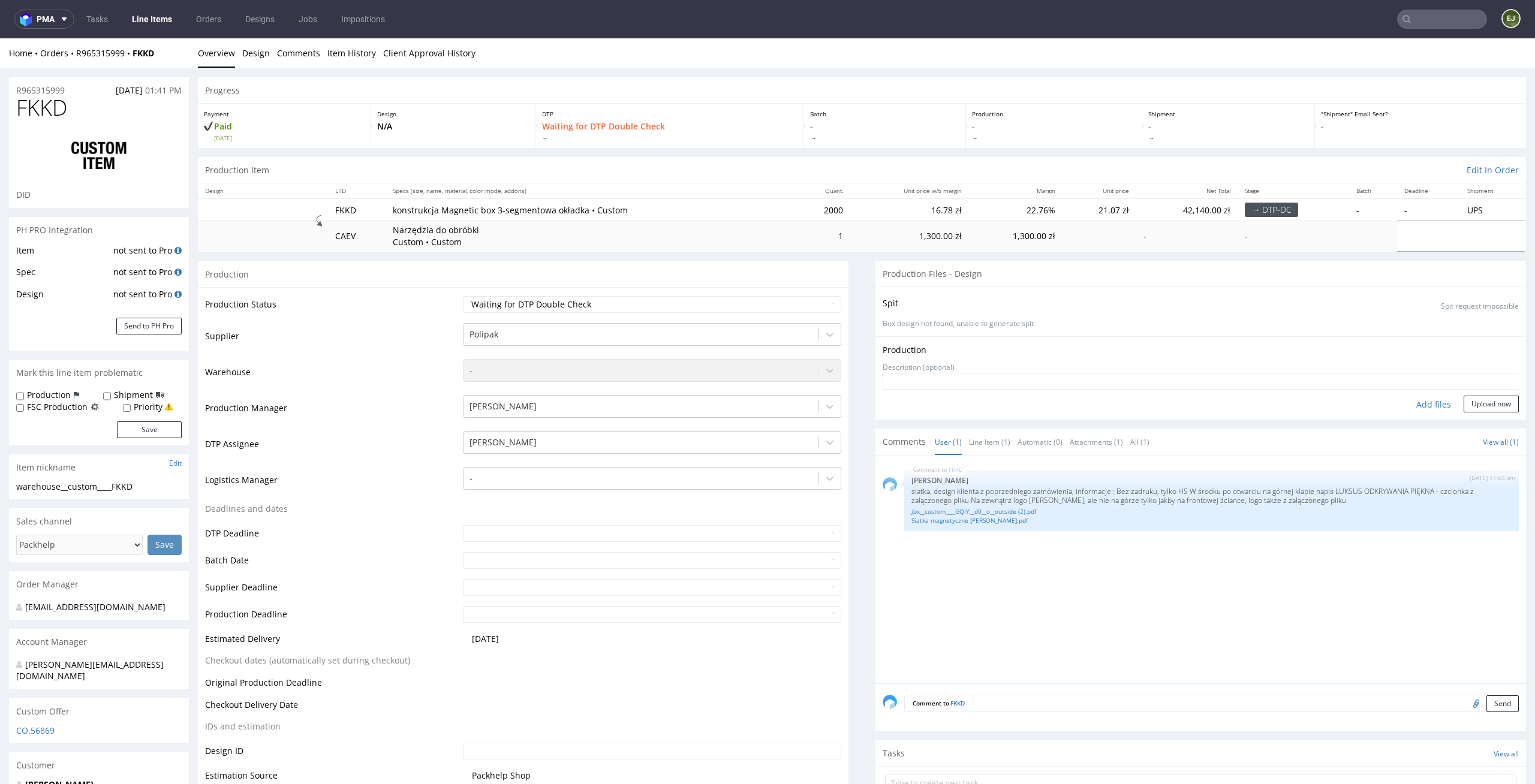
click at [1431, 395] on div "Add files" at bounding box center [1433, 404] width 60 height 18
type input "C:\fakepath\warehouse__custom____FKKD__d0__oR965315999__base.pdf"
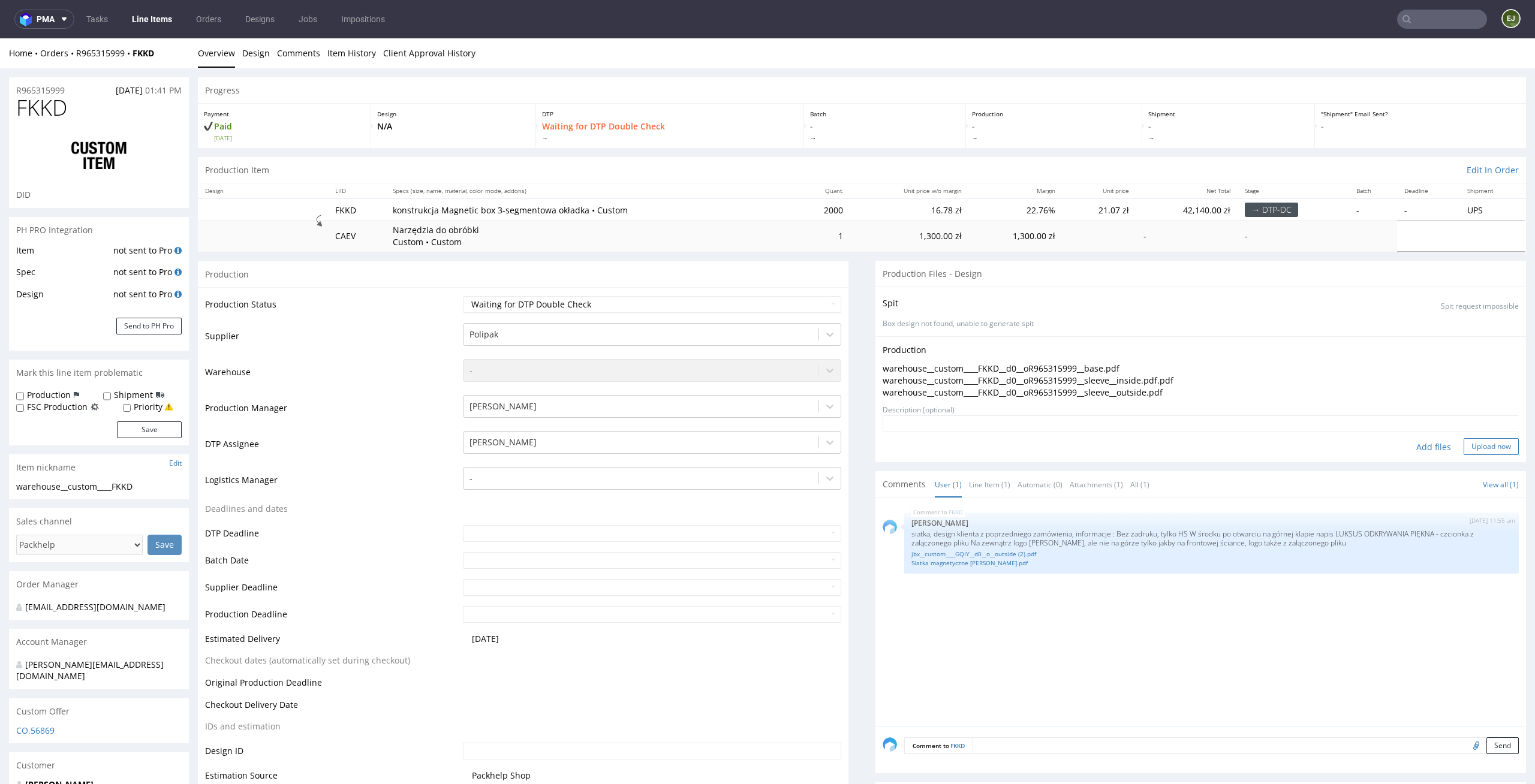
click at [1485, 440] on button "Upload now" at bounding box center [1491, 446] width 55 height 17
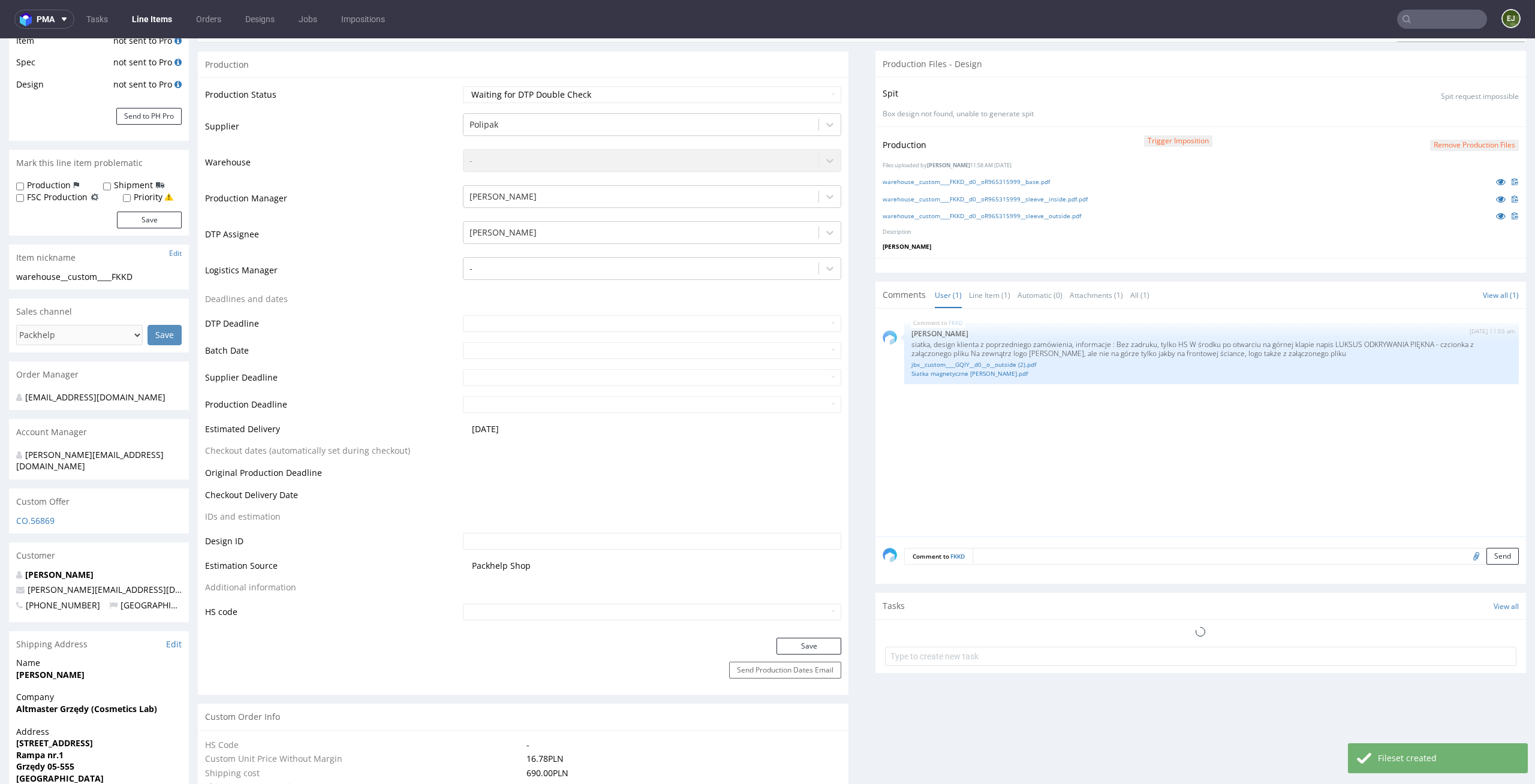
scroll to position [247, 0]
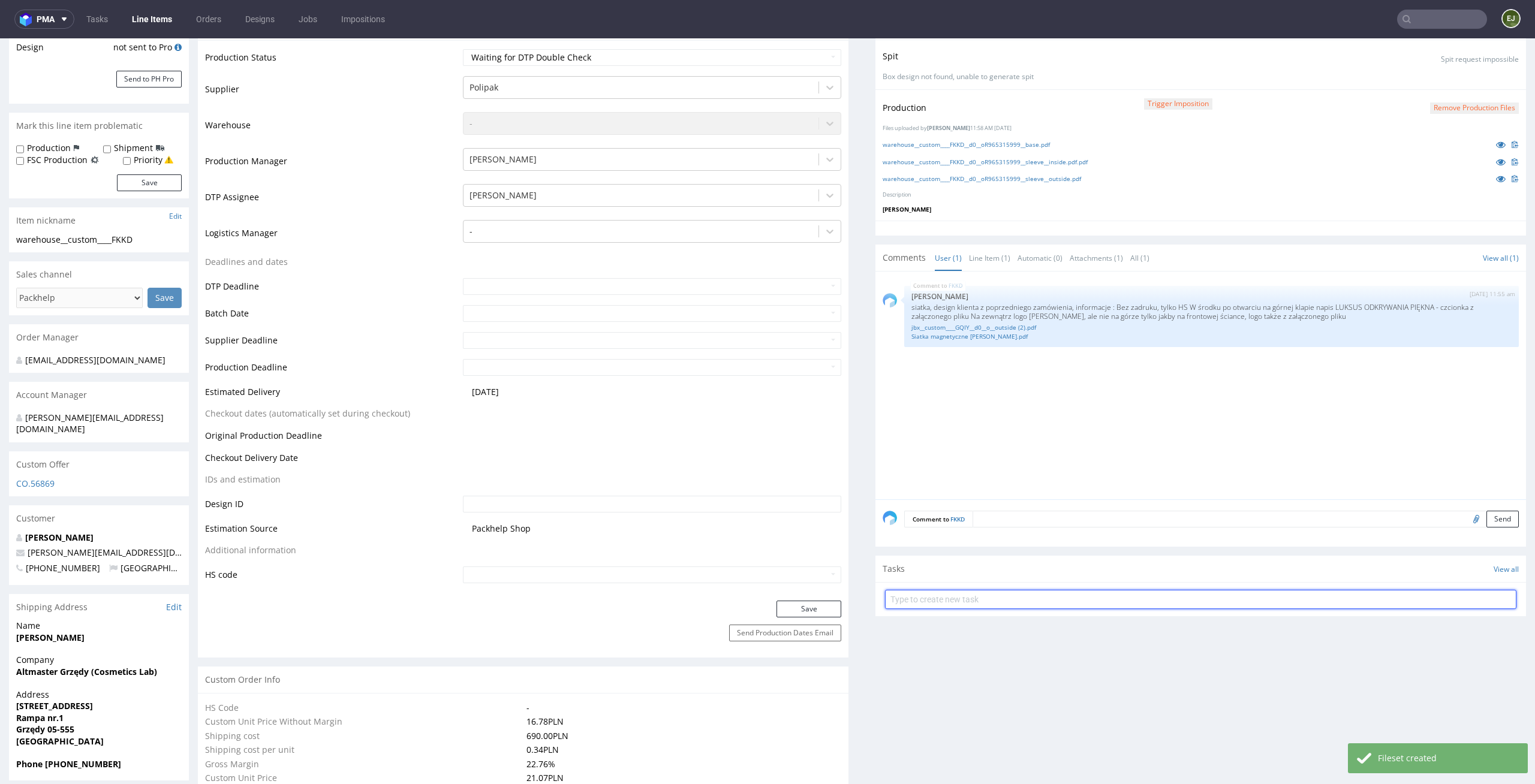
click at [1015, 605] on input "text" at bounding box center [1200, 599] width 632 height 19
type input "custom dc"
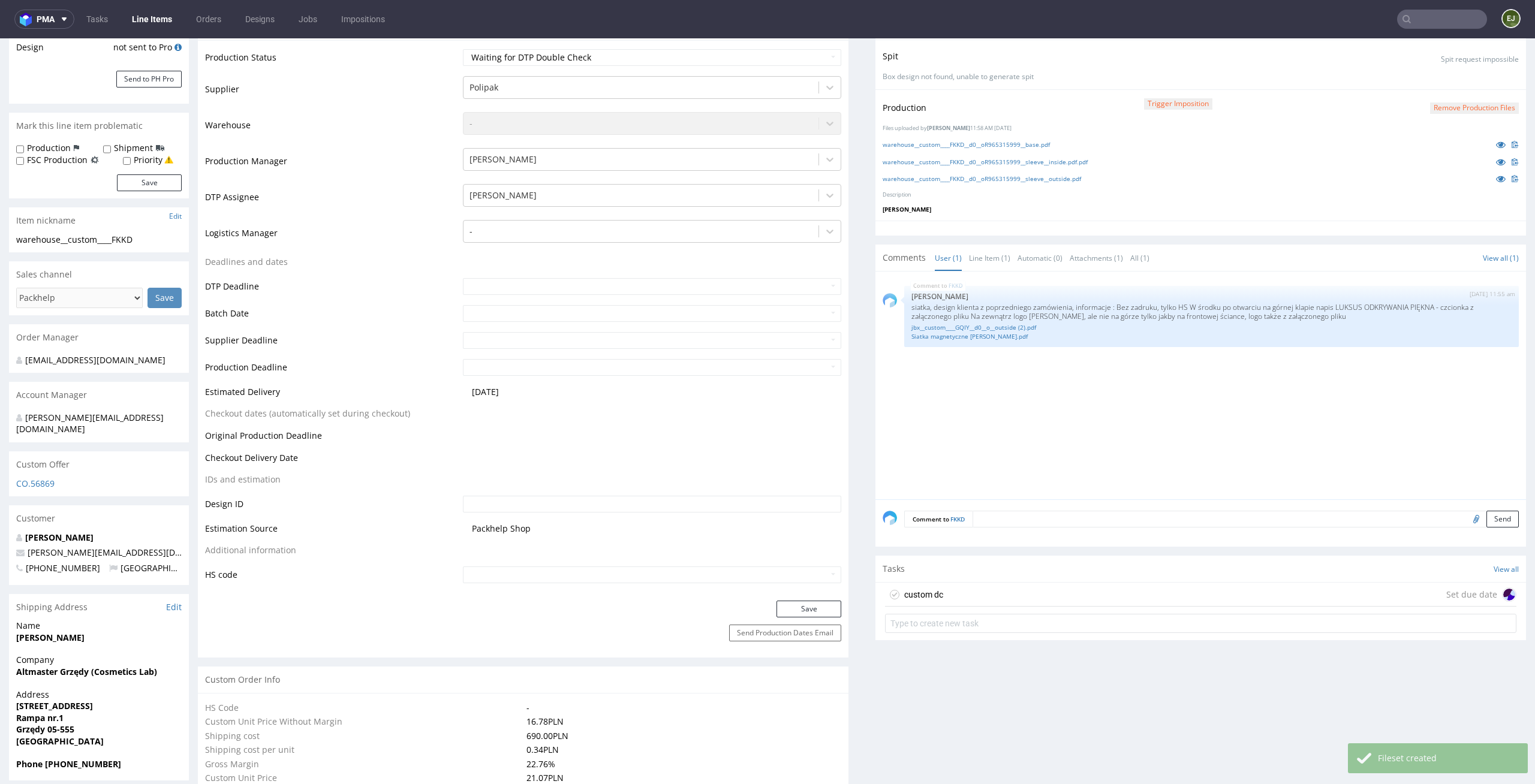
click at [1013, 602] on div "custom dc Set due date" at bounding box center [1200, 594] width 632 height 24
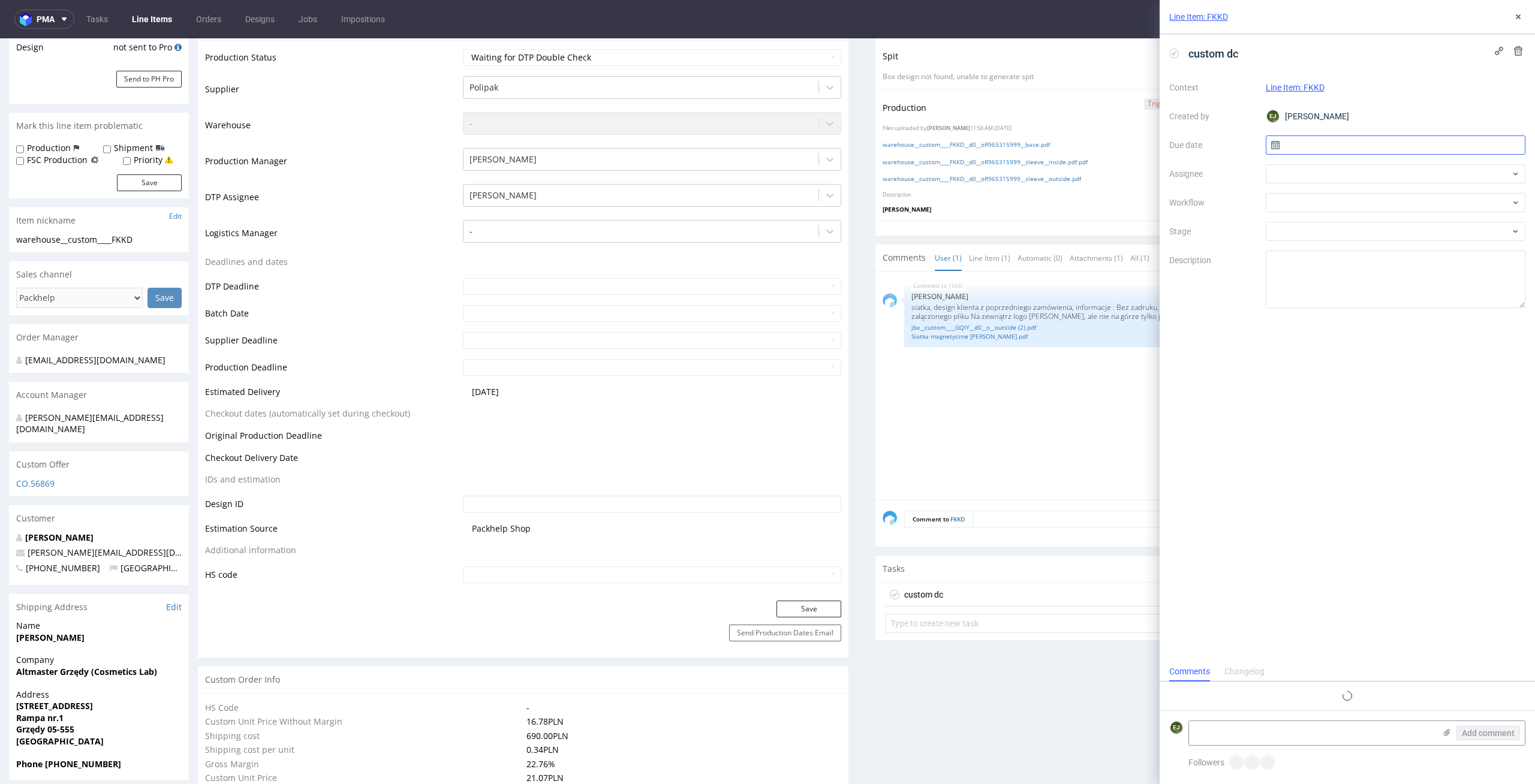
scroll to position [9, 0]
click at [1374, 146] on input "text" at bounding box center [1395, 145] width 260 height 19
click at [1395, 263] on span "15" at bounding box center [1395, 266] width 9 height 12
type input "[DATE]"
click at [1395, 172] on div at bounding box center [1395, 174] width 260 height 19
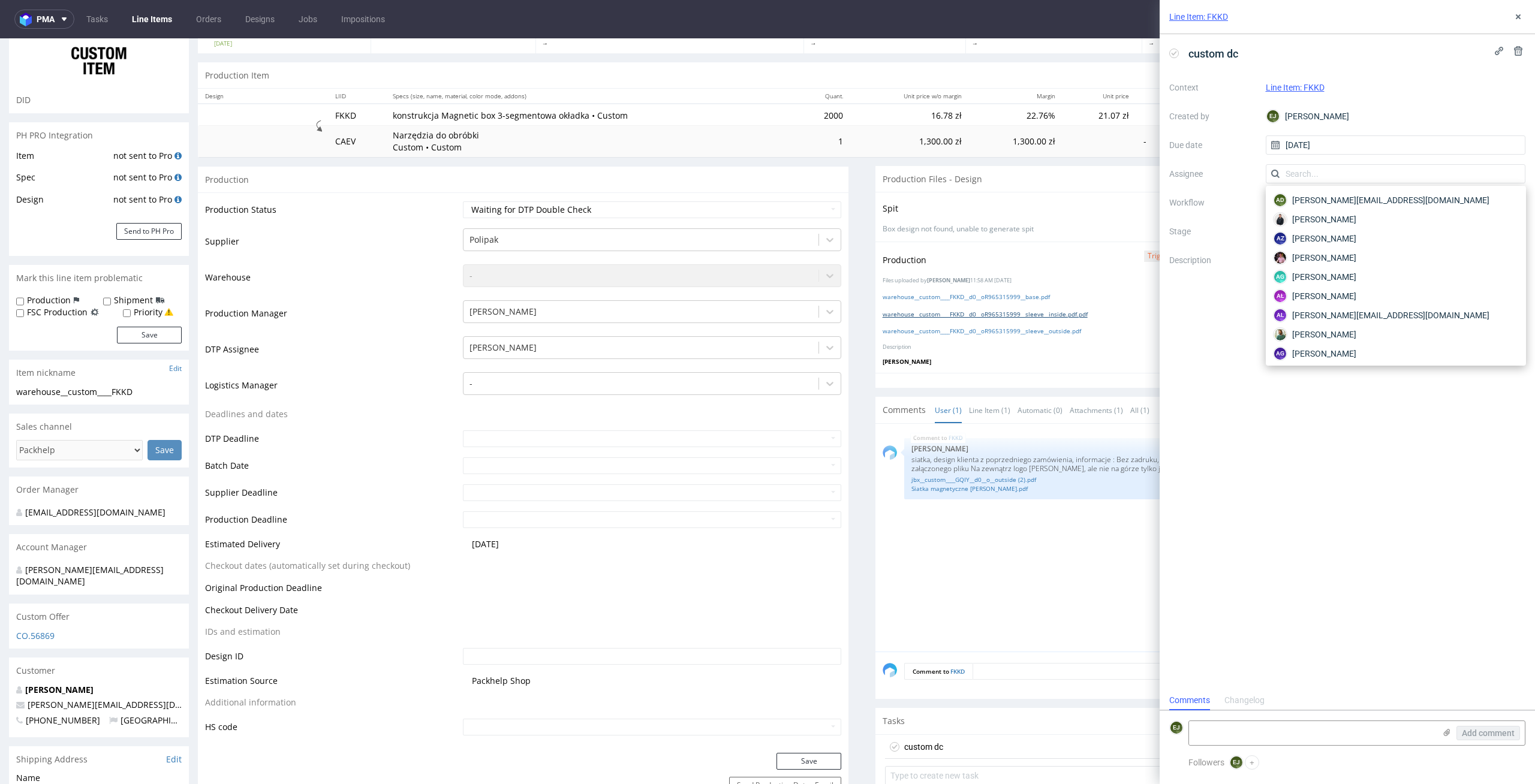
scroll to position [0, 0]
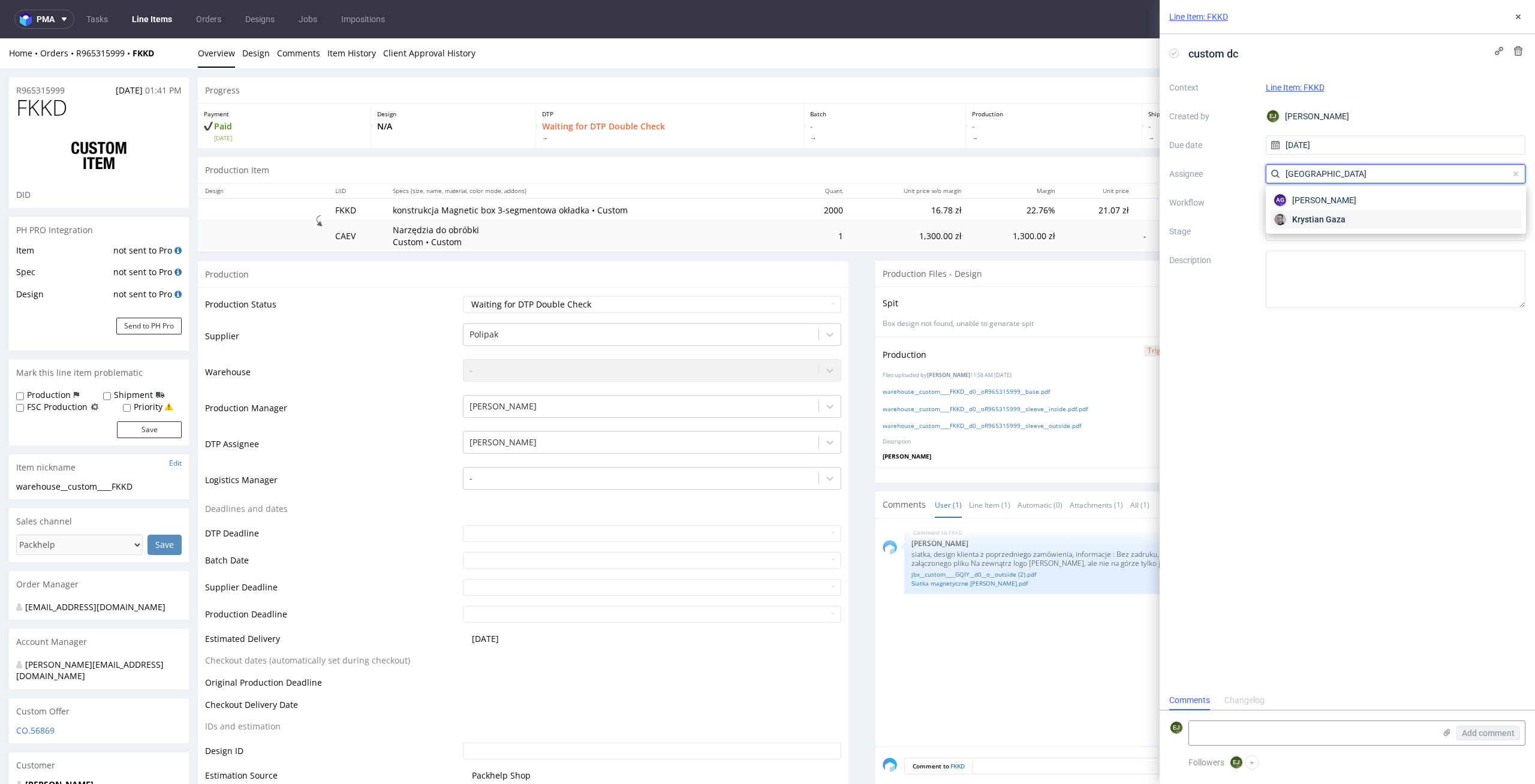
type input "gaza"
click at [1321, 217] on span "Krystian Gaza" at bounding box center [1319, 219] width 53 height 12
click at [1324, 201] on div at bounding box center [1395, 202] width 260 height 19
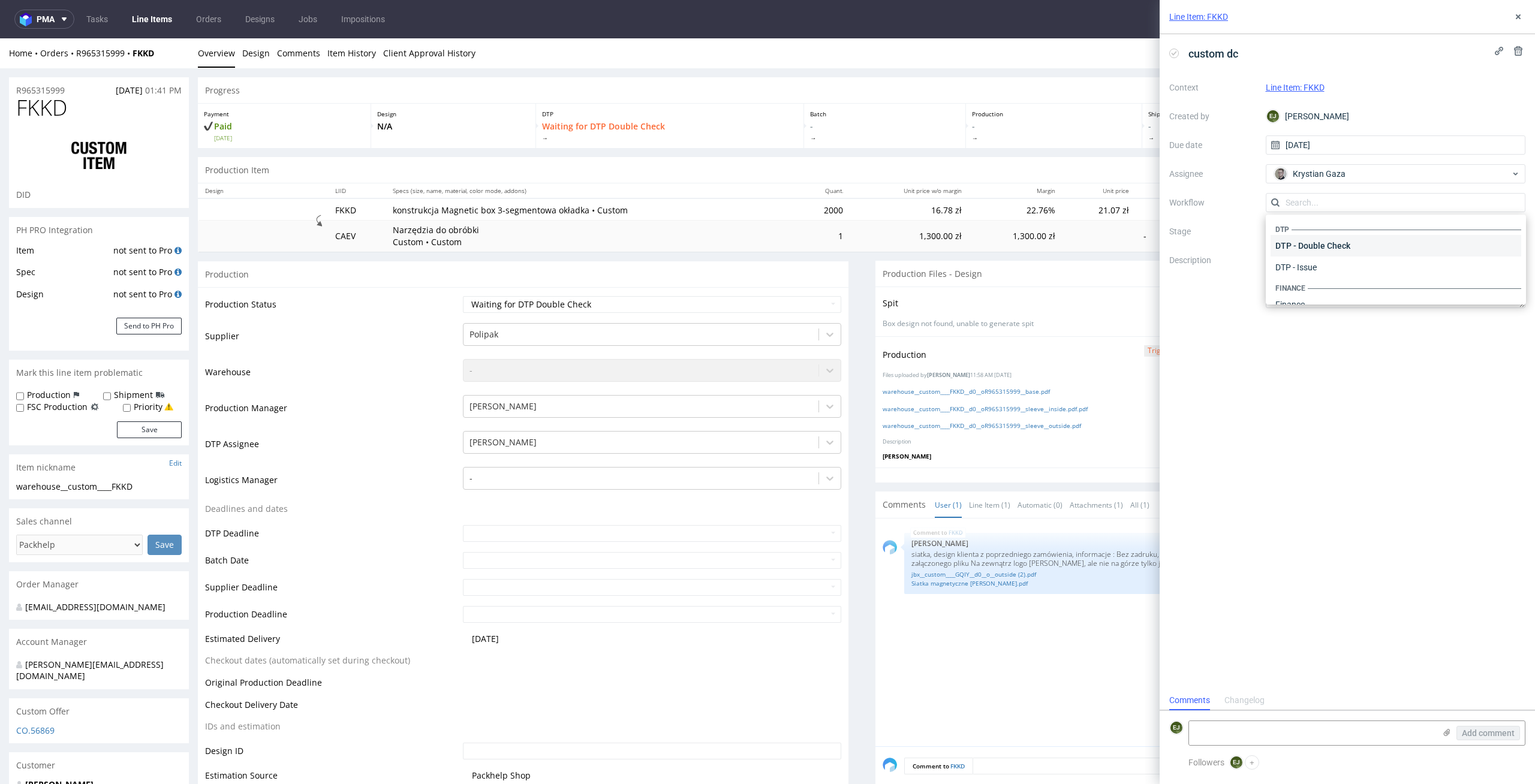
click at [1352, 245] on div "DTP - Double Check" at bounding box center [1396, 245] width 251 height 22
click at [1511, 14] on button at bounding box center [1518, 16] width 14 height 14
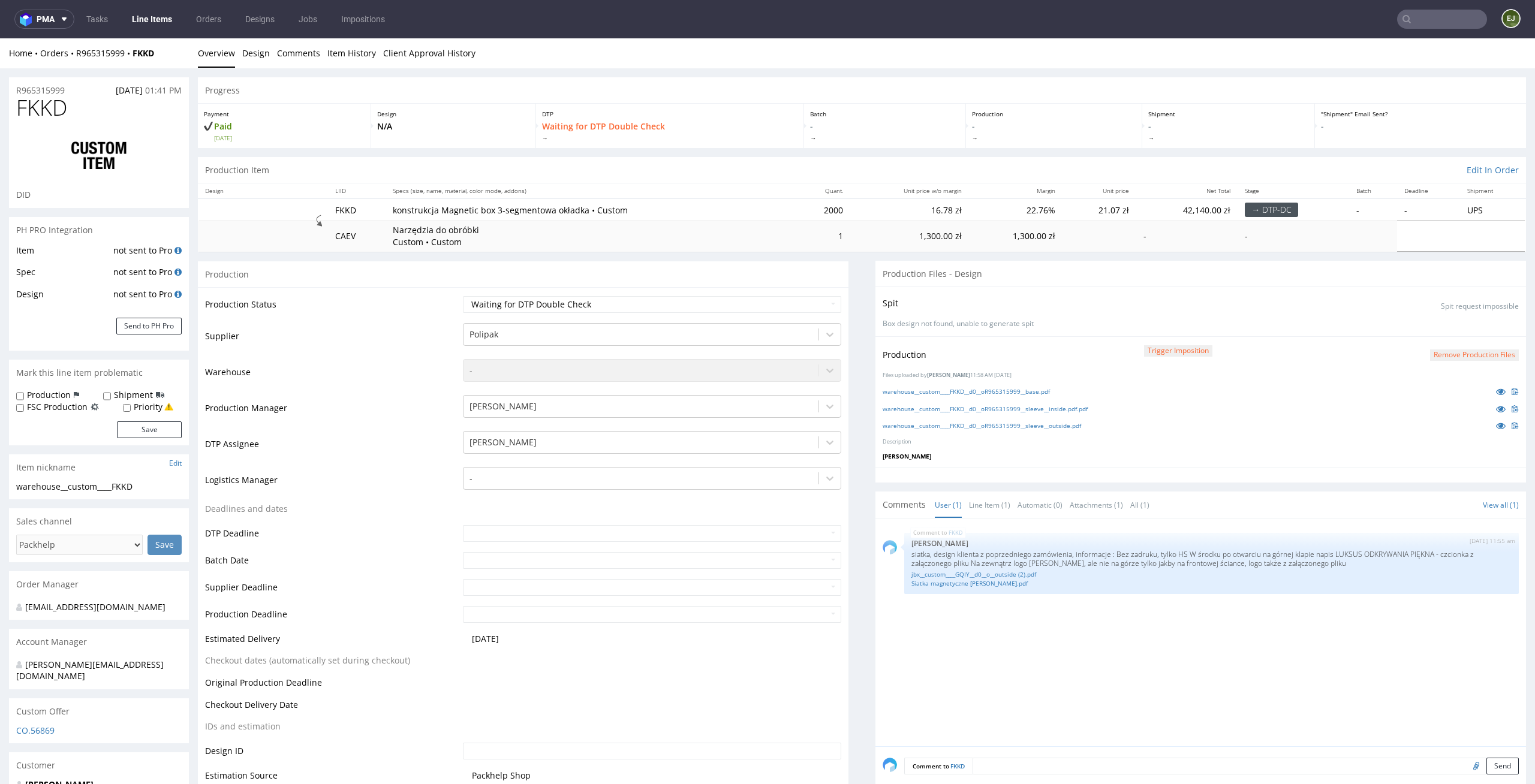
click at [999, 763] on textarea at bounding box center [1246, 765] width 546 height 17
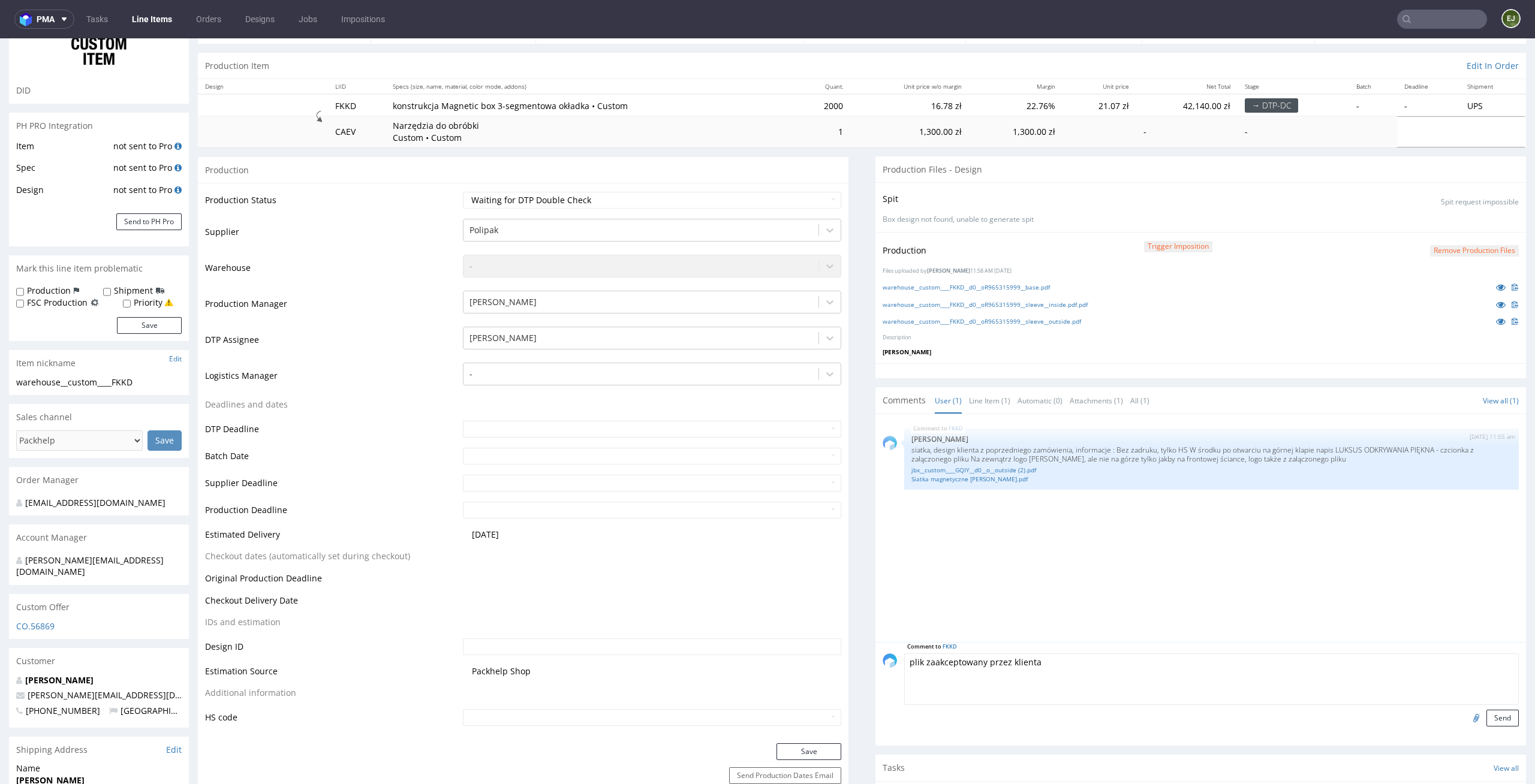
scroll to position [180, 0]
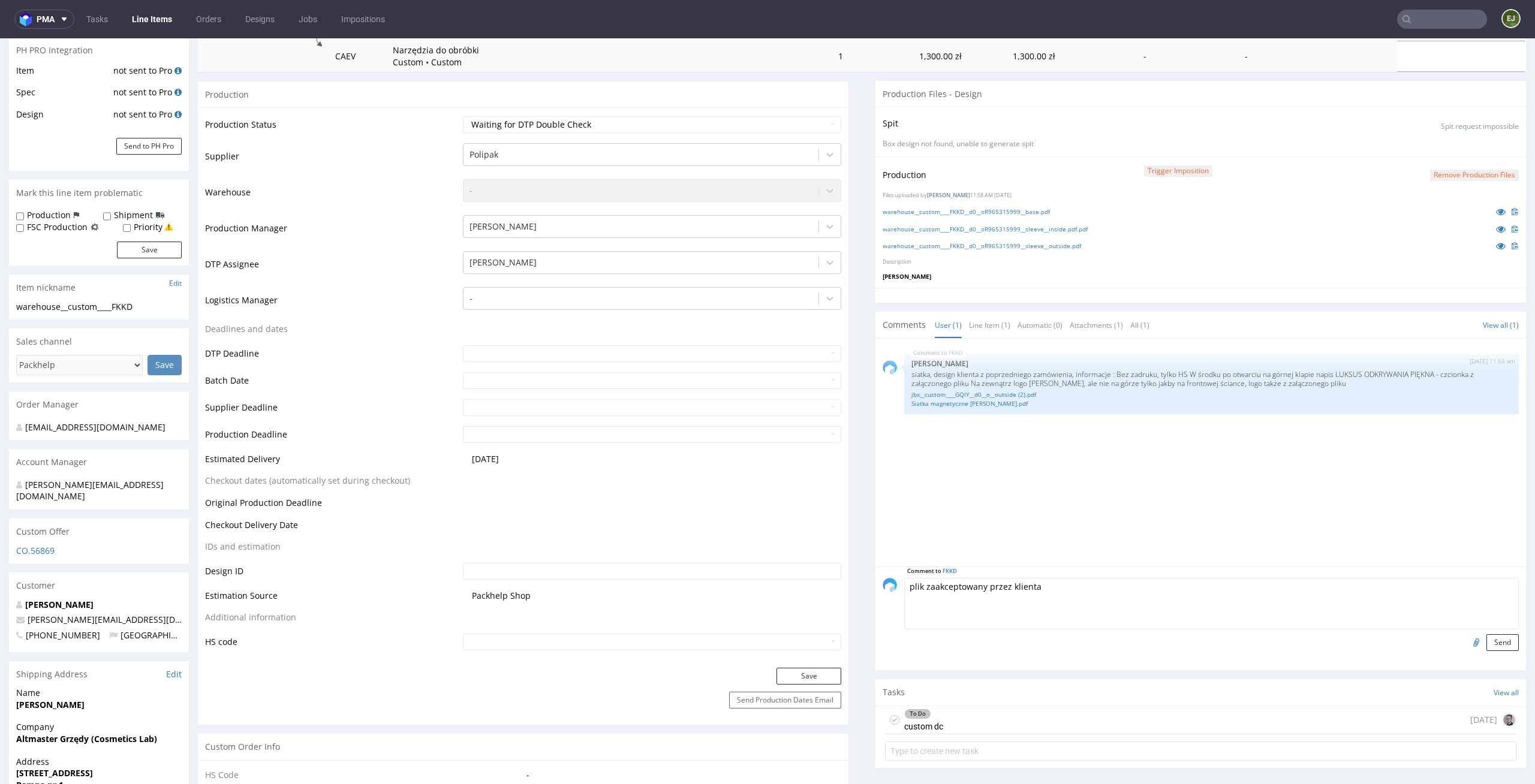
type textarea "plik zaakceptowany przez klienta"
click at [1486, 642] on button "Send" at bounding box center [1502, 642] width 32 height 17
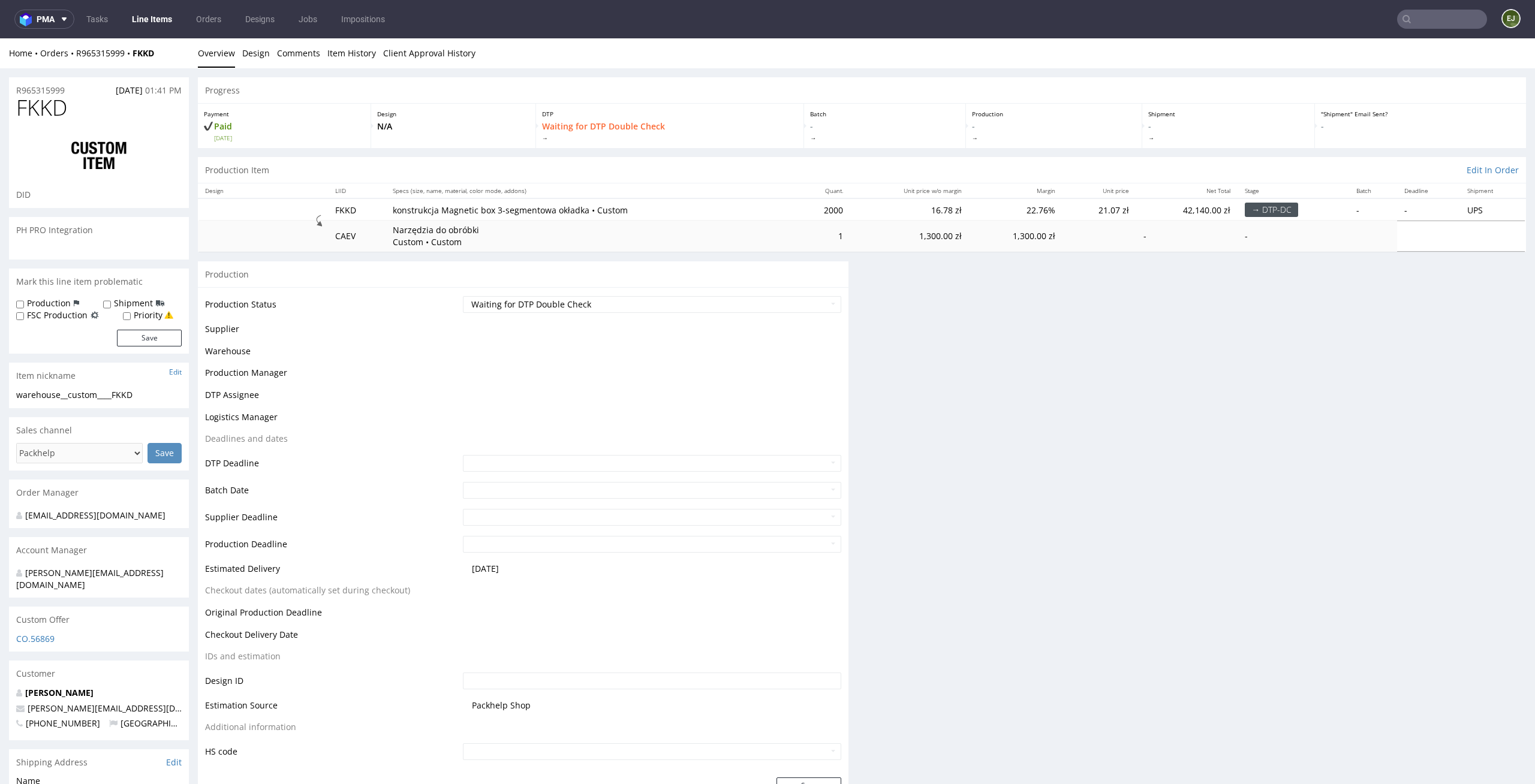
scroll to position [0, 0]
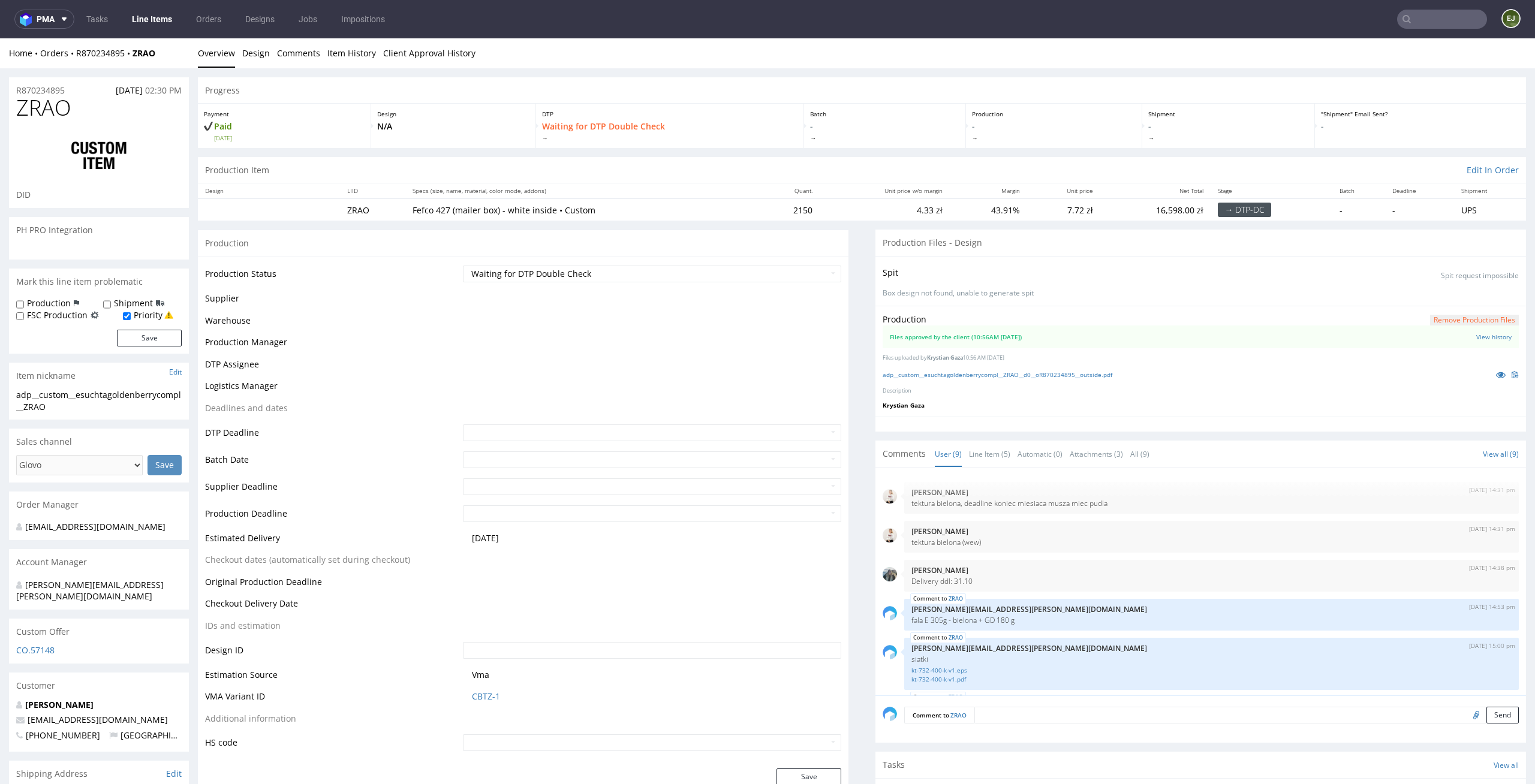
scroll to position [171, 0]
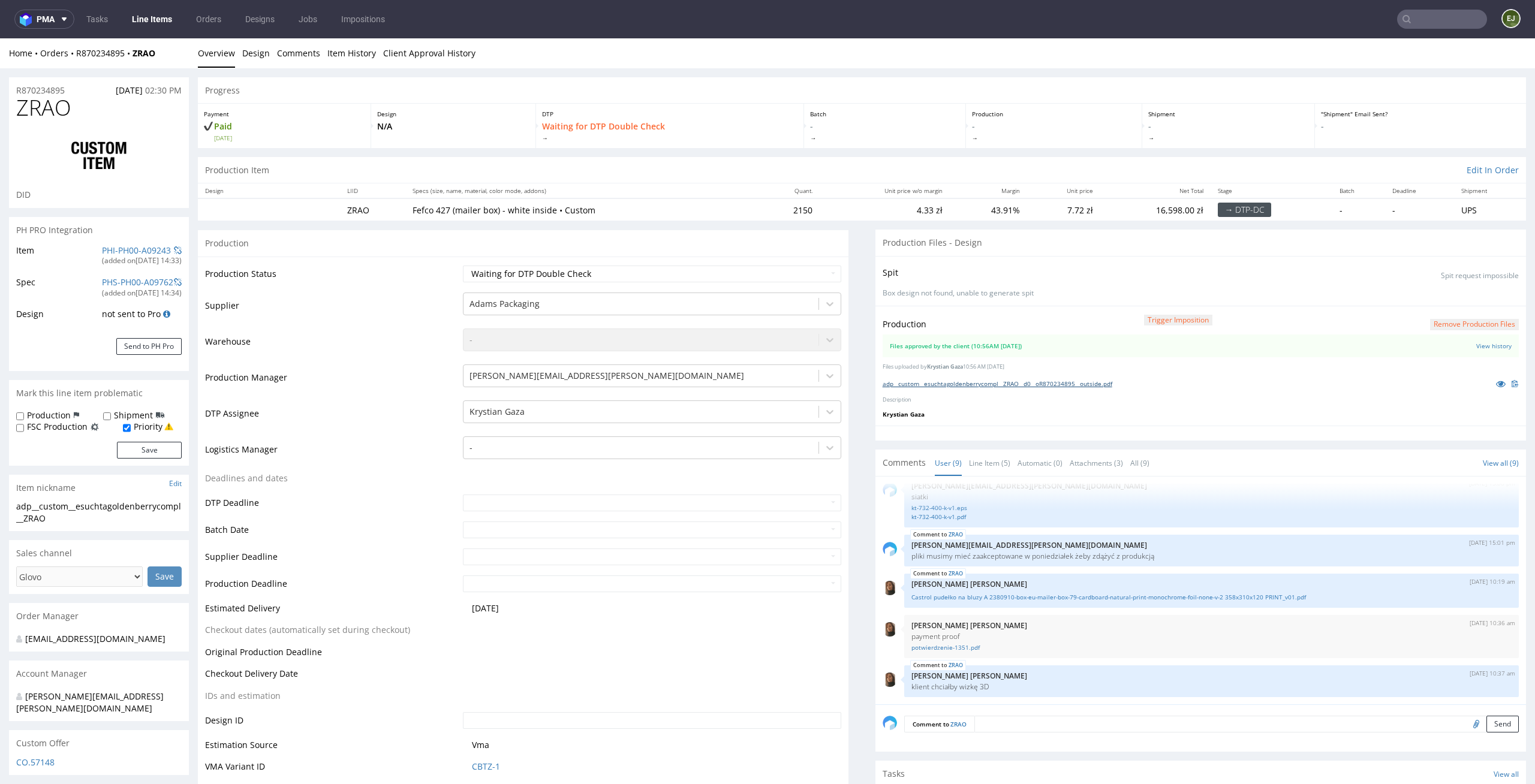
click at [927, 384] on link "adp__custom__esuchtagoldenberrycompl__ZRAO__d0__oR870234895__outside.pdf" at bounding box center [997, 384] width 230 height 9
click at [990, 475] on section "Comments User (9) Line Item (5) Automatic (0) Attachments (3) All (9) View all …" at bounding box center [1201, 600] width 651 height 302
click at [1083, 634] on p "payment proof" at bounding box center [1211, 636] width 600 height 9
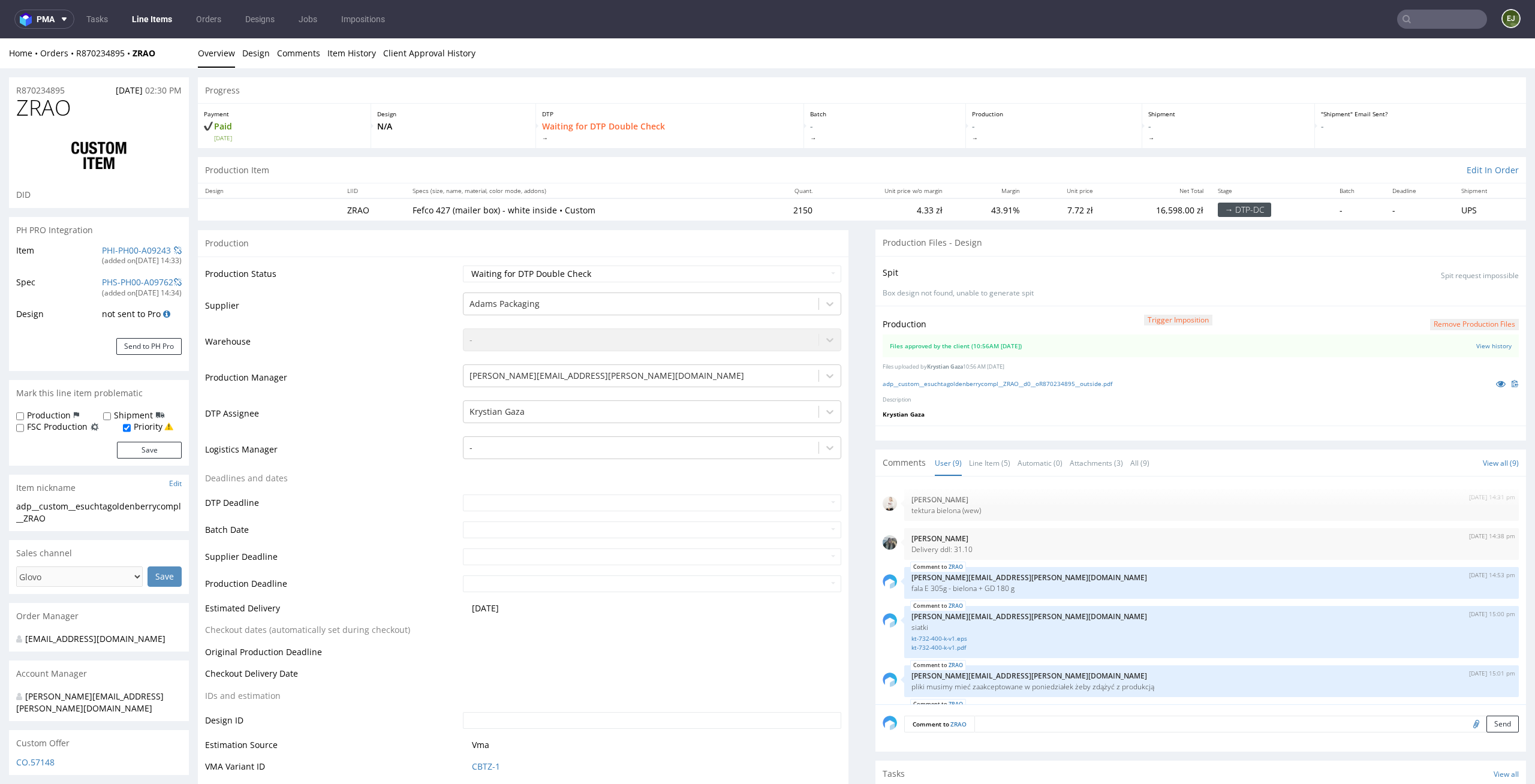
scroll to position [0, 0]
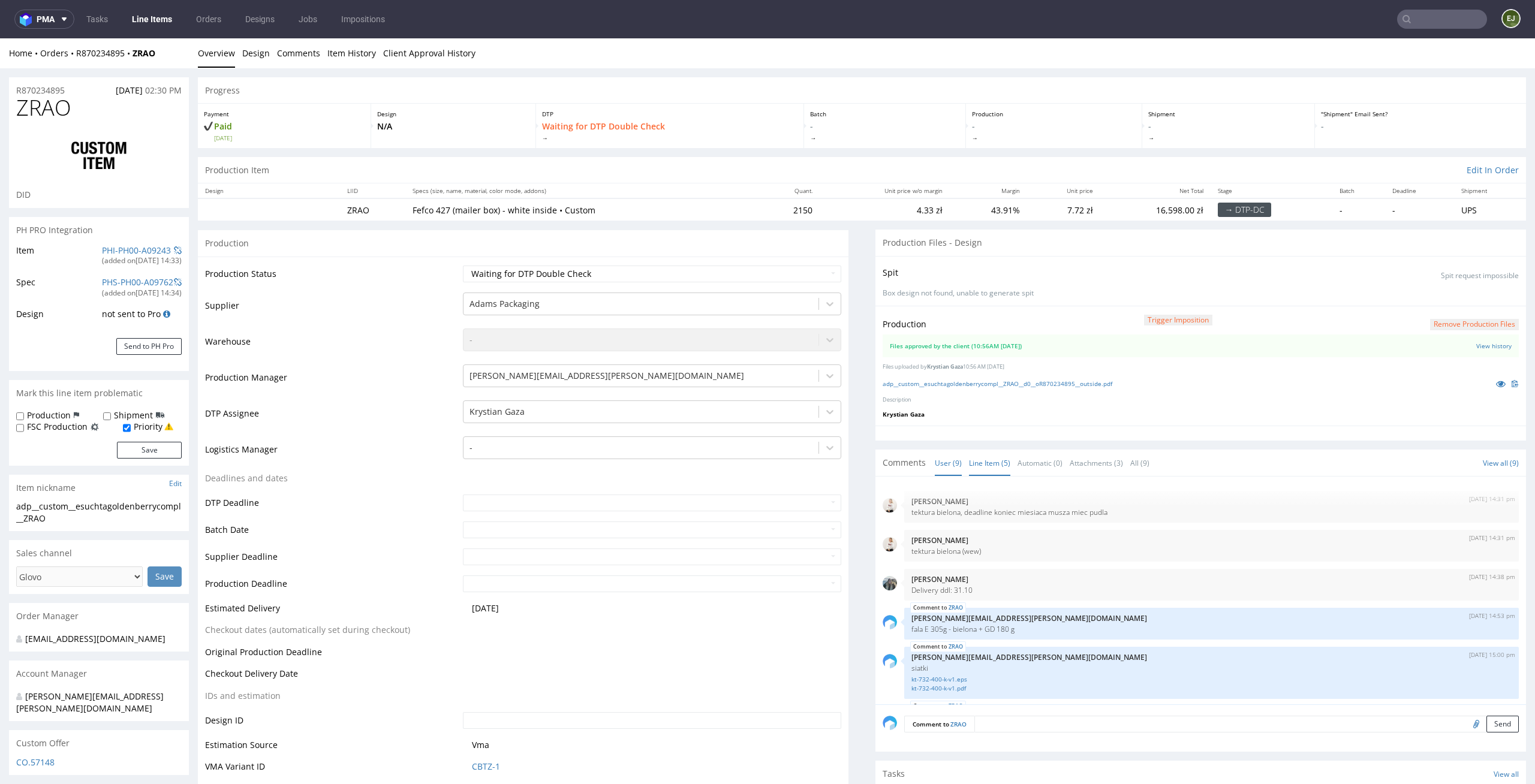
click at [972, 456] on link "Line Item (5)" at bounding box center [989, 463] width 42 height 26
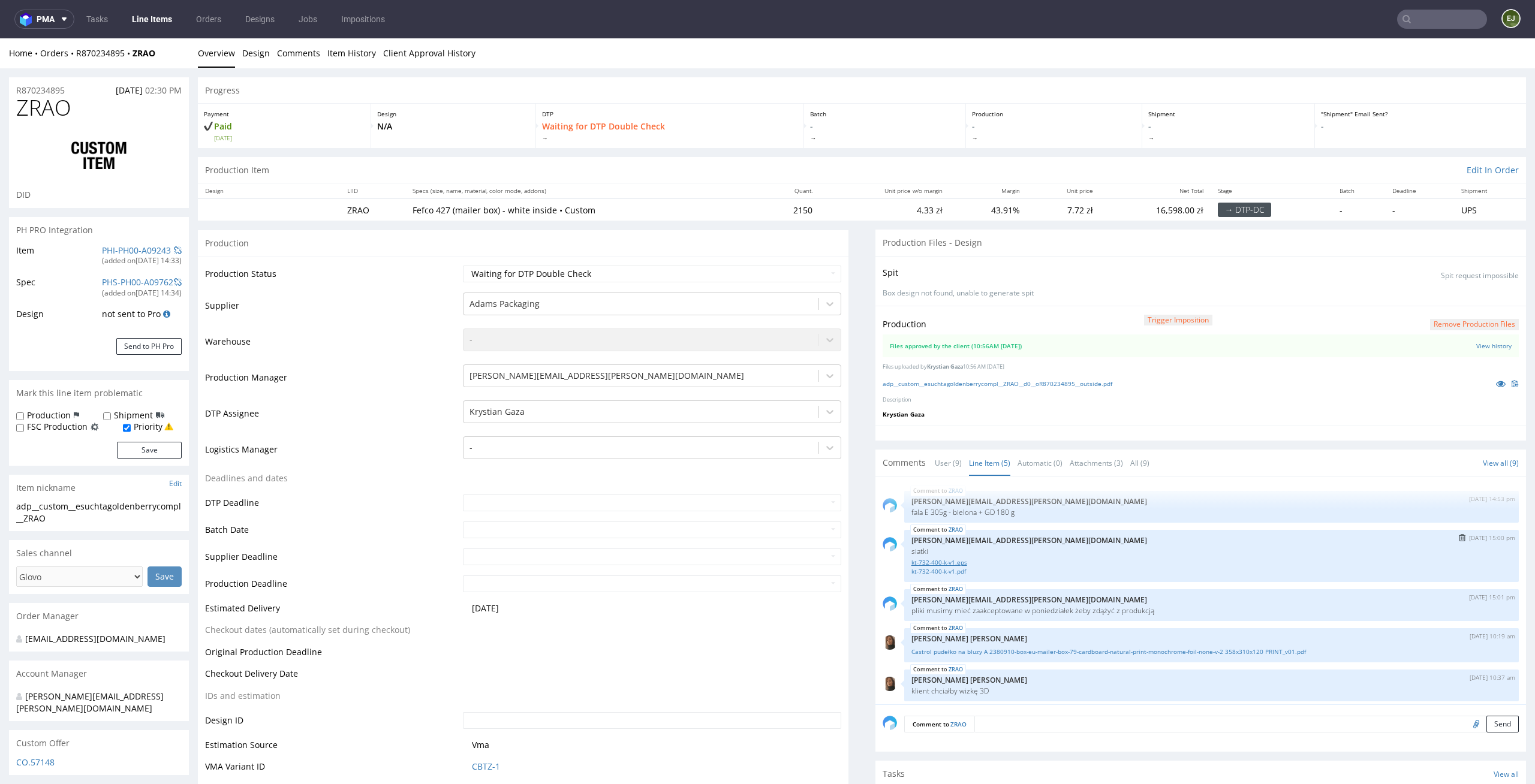
scroll to position [4, 0]
click at [1052, 643] on link "Castrol pudełko na bluzy A 2380910-box-eu-mailer-box-79-cardboard-natural-print…" at bounding box center [1211, 647] width 600 height 9
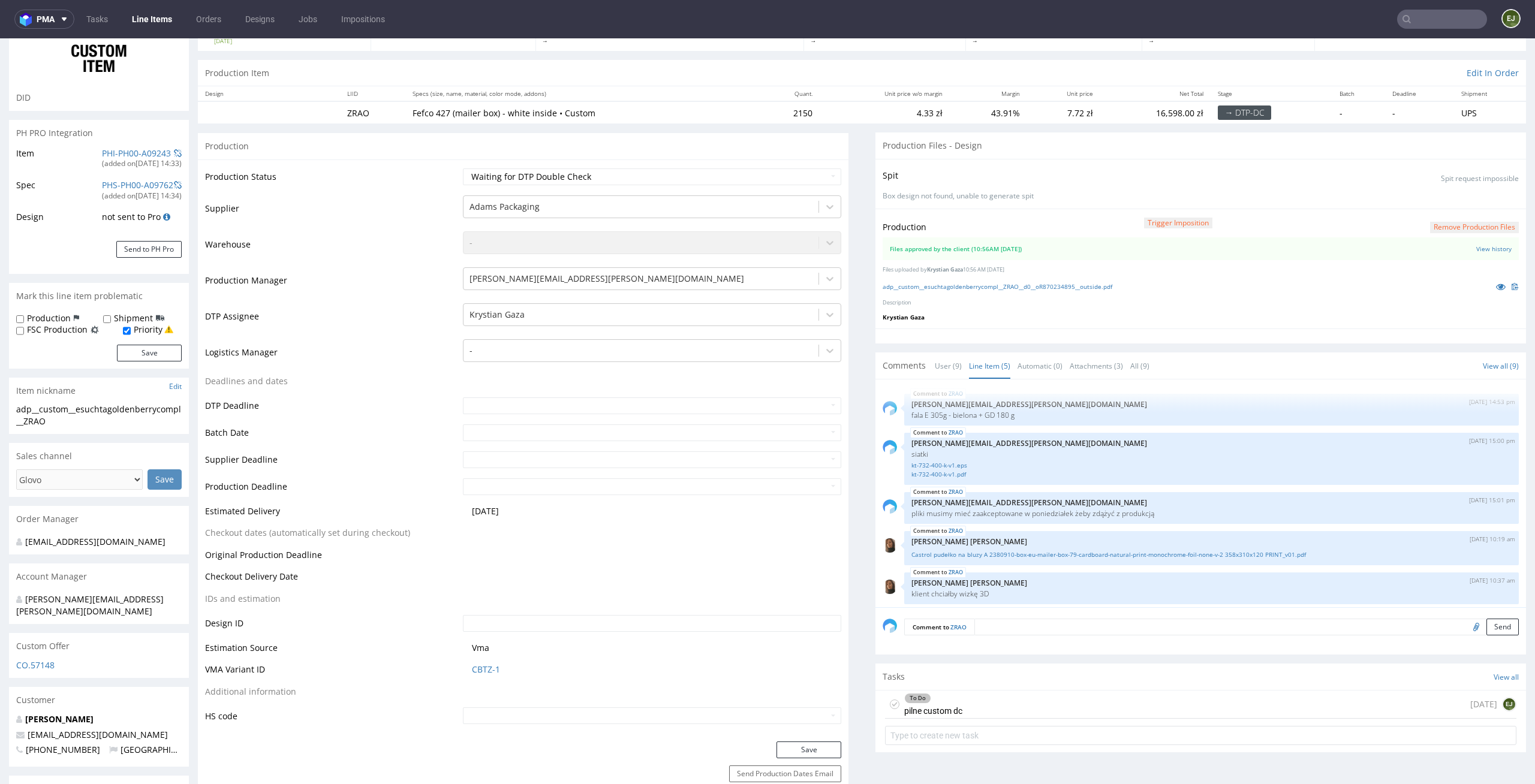
scroll to position [178, 0]
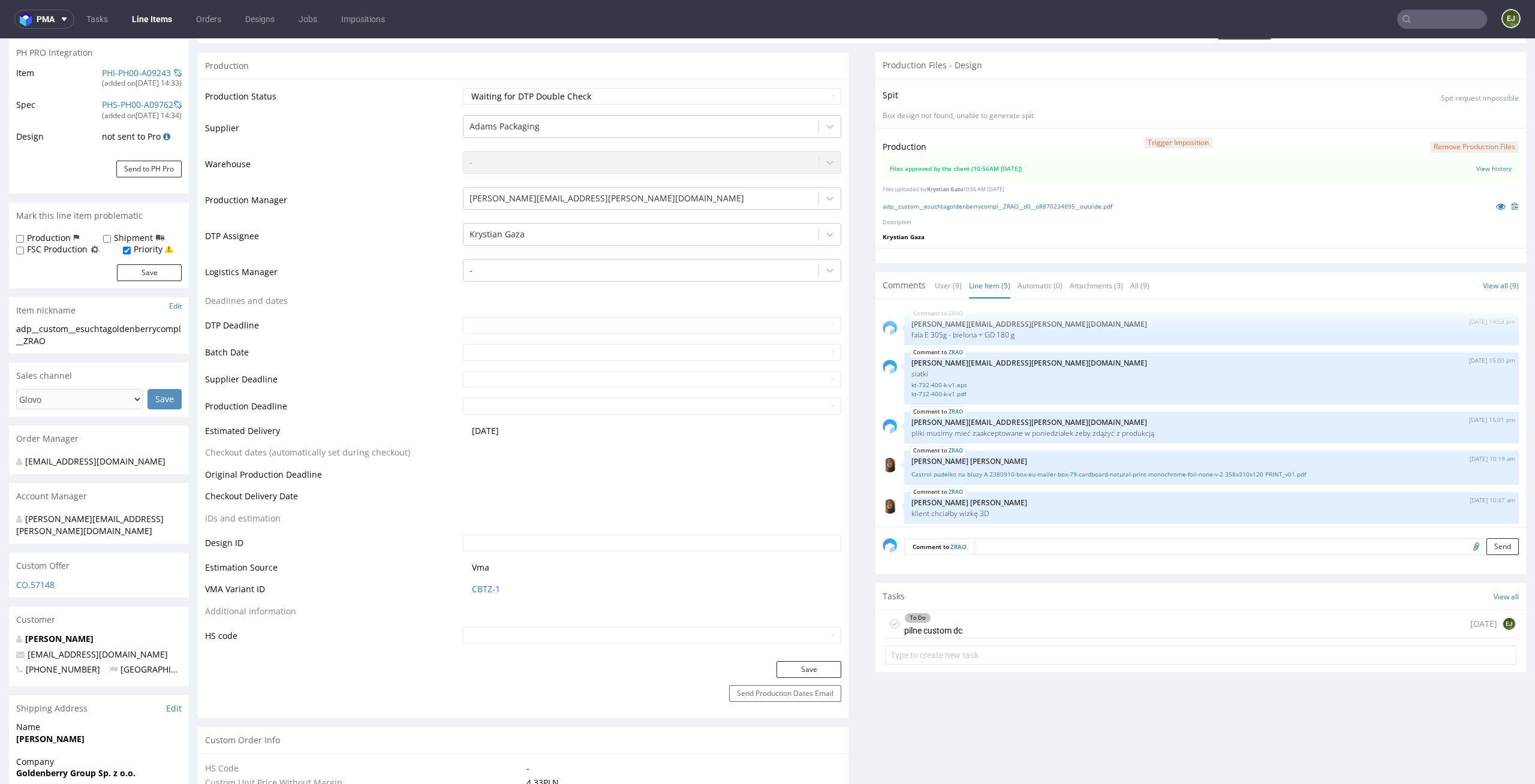
click at [942, 637] on div "To Do pilne custom dc" at bounding box center [933, 624] width 58 height 27
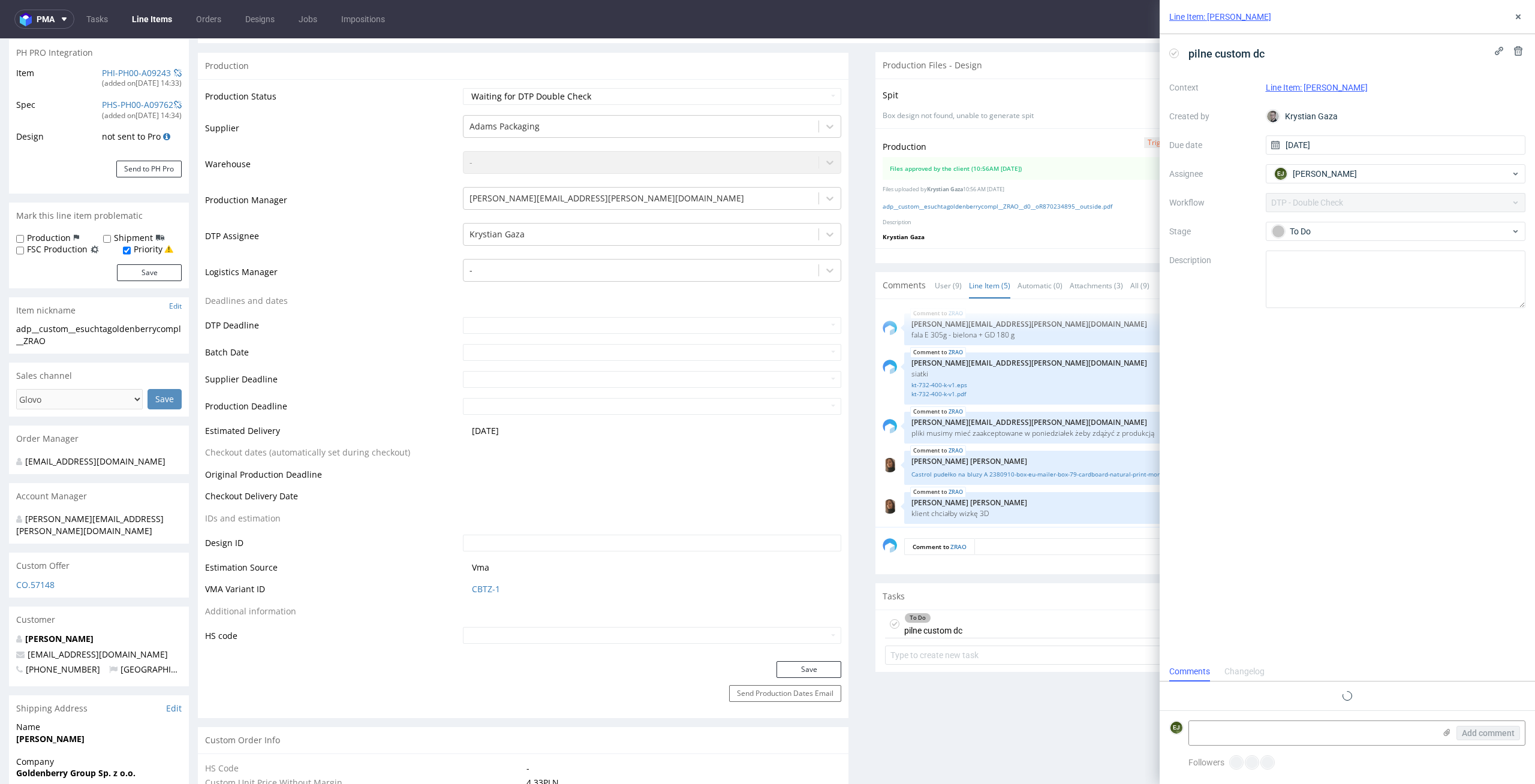
scroll to position [9, 0]
click at [892, 623] on use at bounding box center [894, 624] width 6 height 4
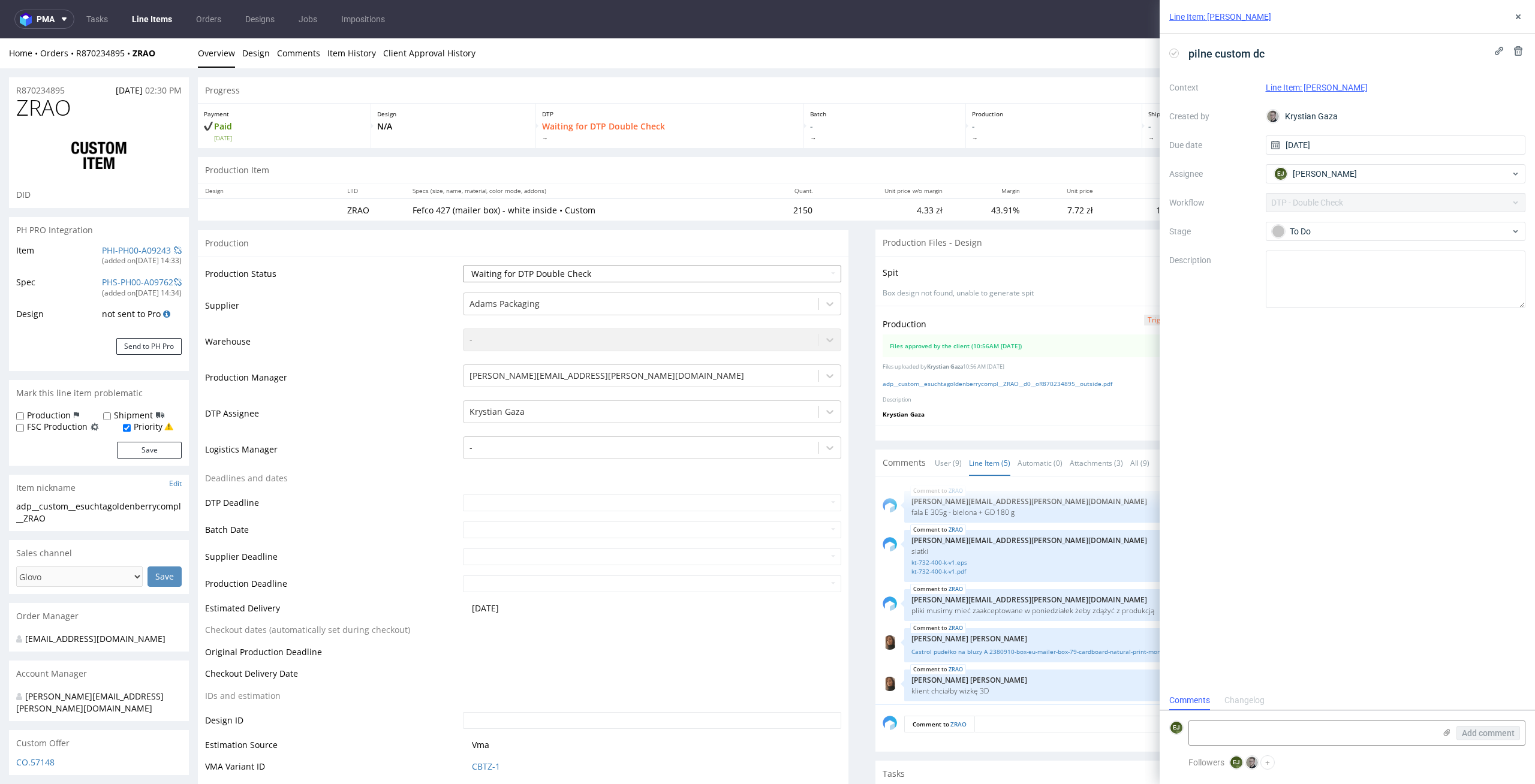
click at [777, 271] on select "Waiting for Artwork Waiting for Diecut Waiting for Mockup Waiting for DTP Waiti…" at bounding box center [652, 274] width 379 height 17
select select "dtp_production_ready"
click at [463, 266] on select "Waiting for Artwork Waiting for Diecut Waiting for Mockup Waiting for DTP Waiti…" at bounding box center [652, 274] width 379 height 17
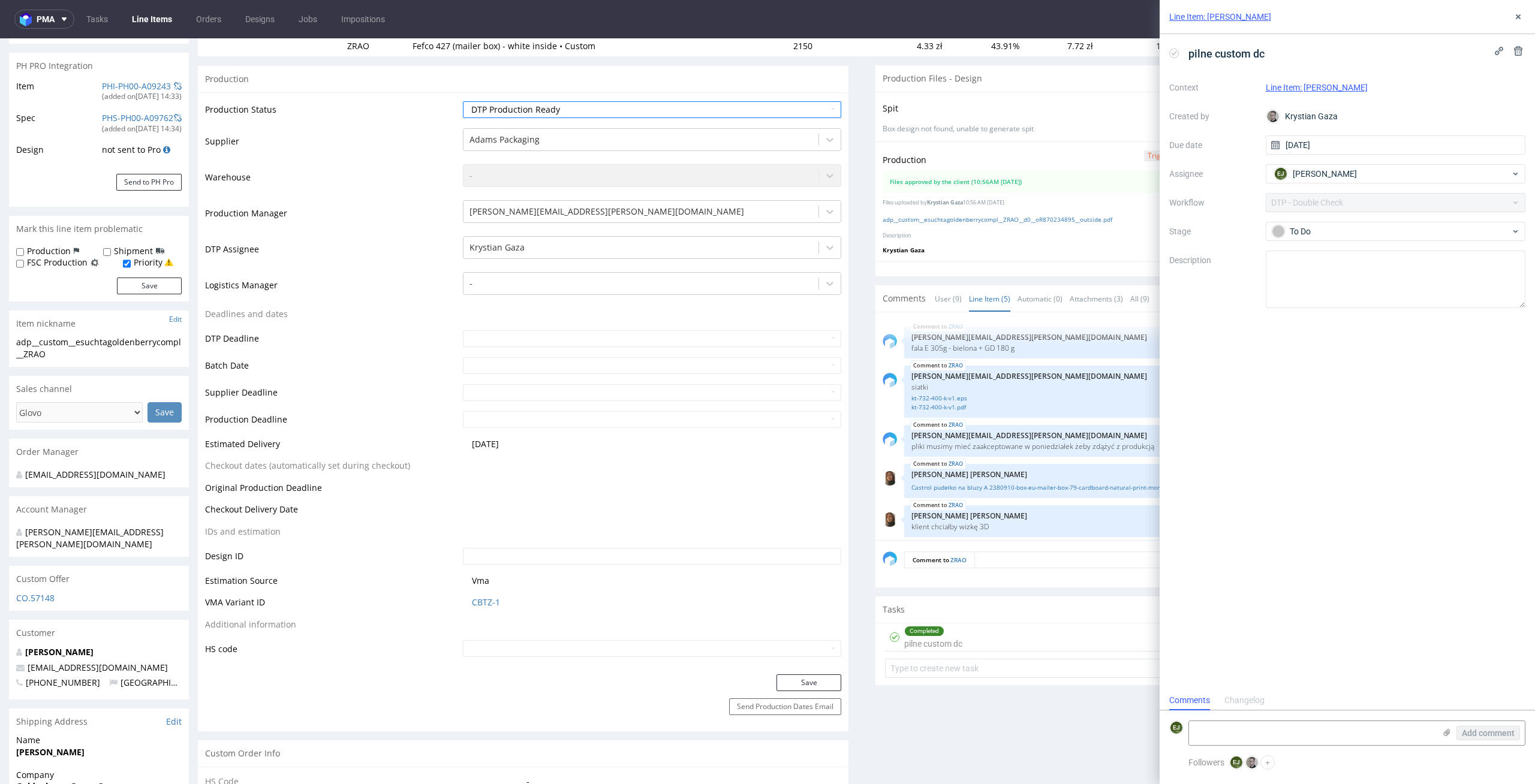
click at [807, 692] on div "Save" at bounding box center [523, 686] width 651 height 24
click at [822, 683] on button "Save" at bounding box center [808, 682] width 65 height 17
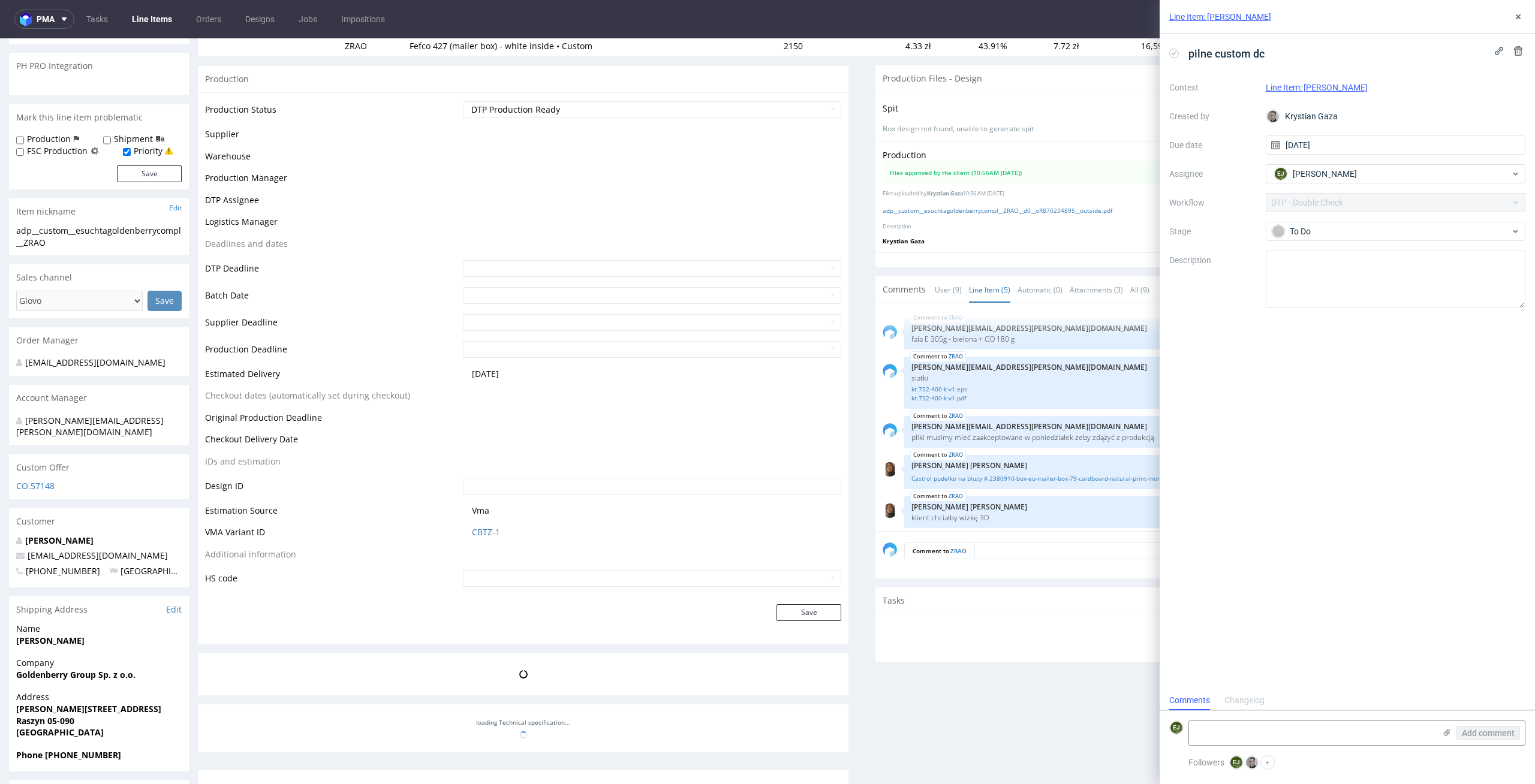
scroll to position [4, 0]
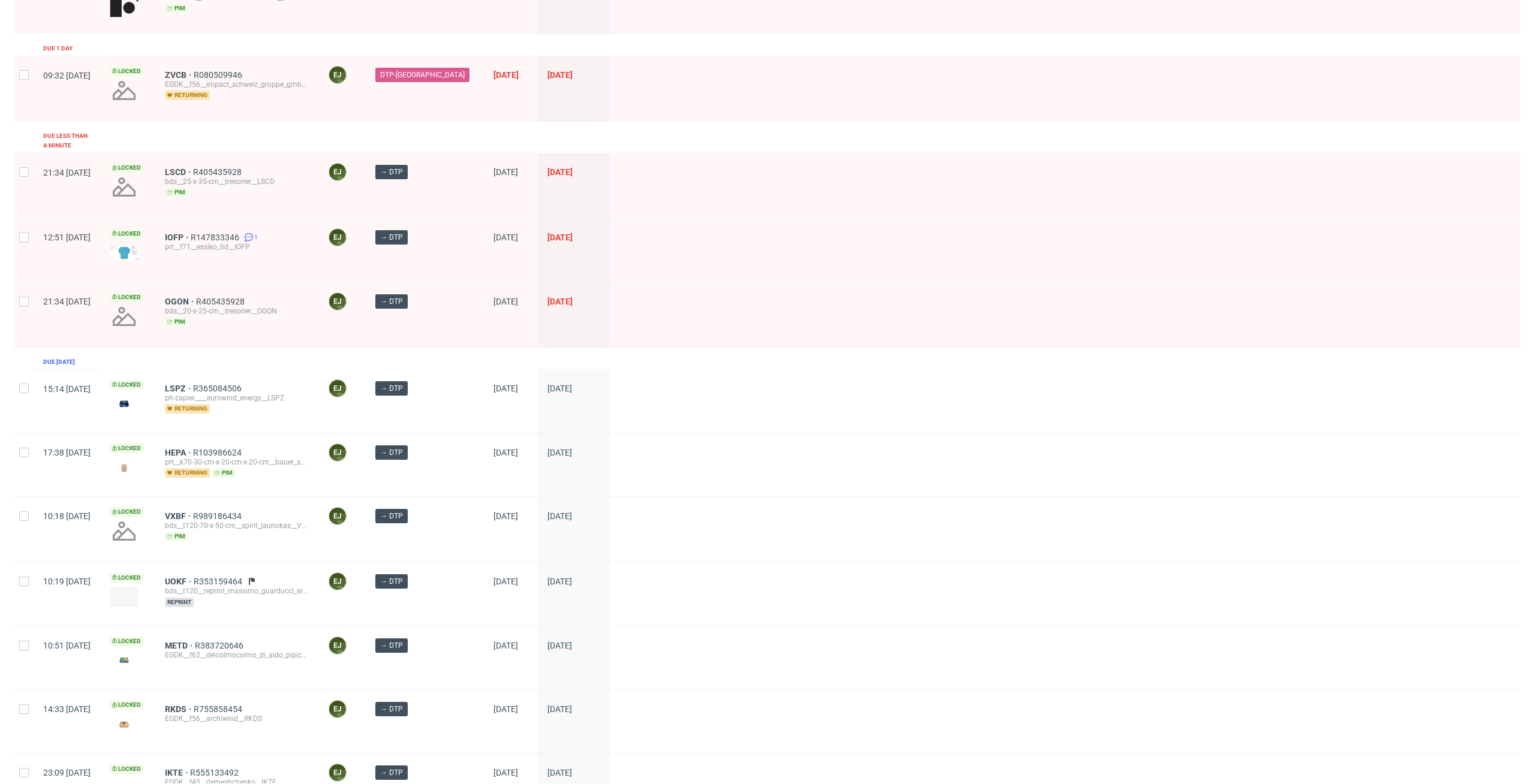
scroll to position [108, 0]
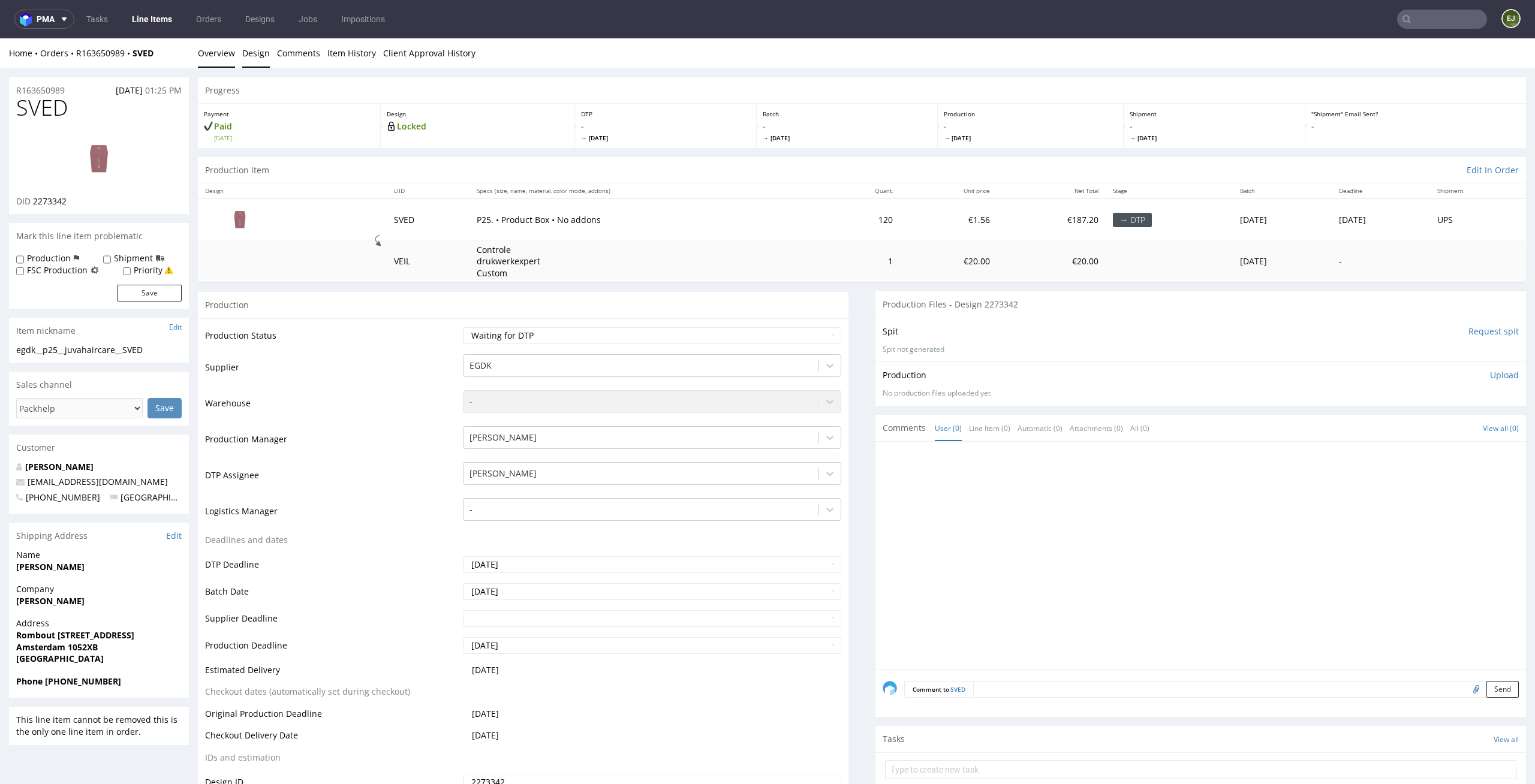
click at [251, 55] on link "Design" at bounding box center [256, 53] width 27 height 29
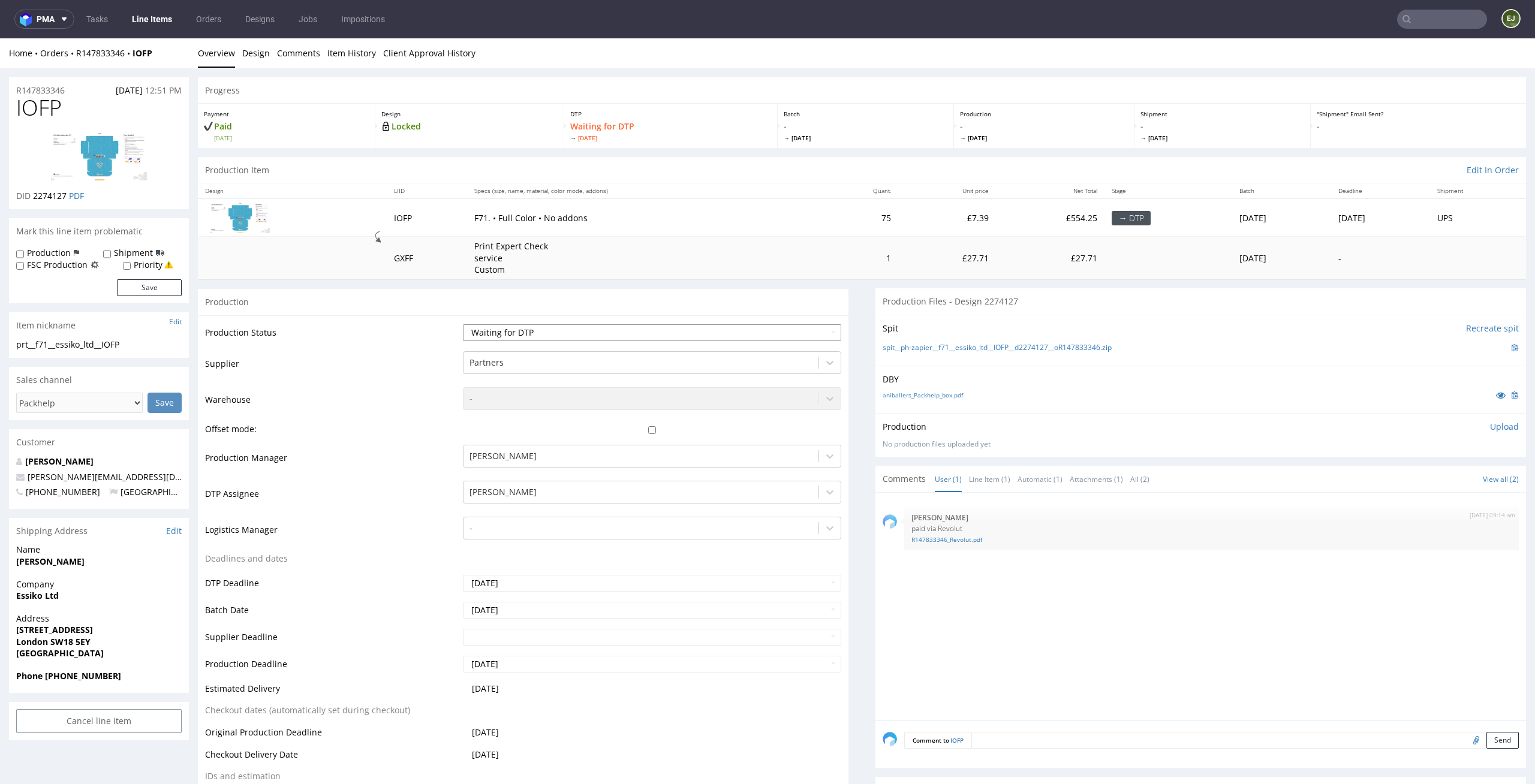
click at [817, 333] on select "Waiting for Artwork Waiting for Diecut Waiting for Mockup Waiting for DTP Waiti…" at bounding box center [652, 332] width 379 height 17
select select "dtp_in_process"
click at [463, 324] on select "Waiting for Artwork Waiting for Diecut Waiting for Mockup Waiting for DTP Waiti…" at bounding box center [652, 332] width 379 height 17
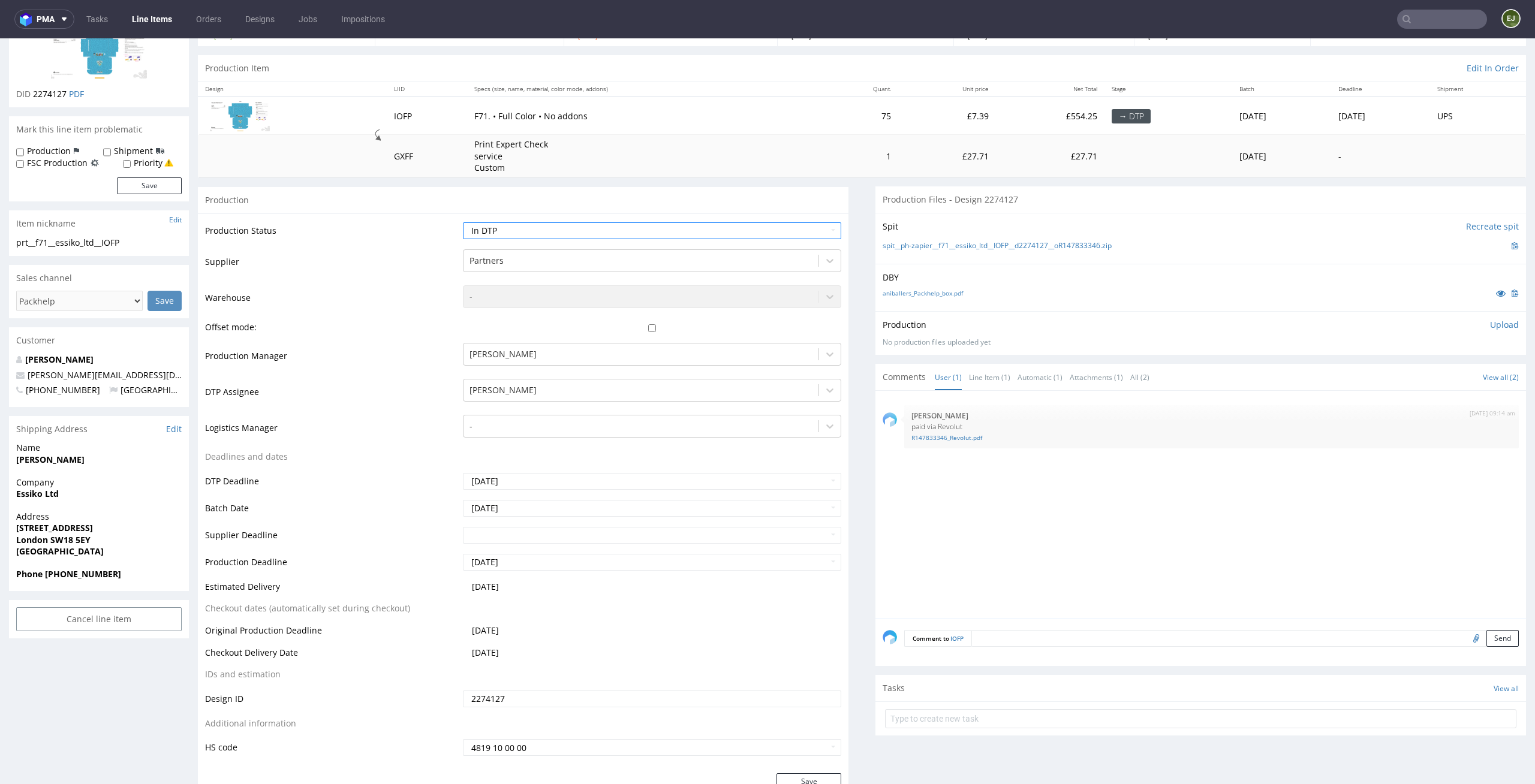
scroll to position [157, 0]
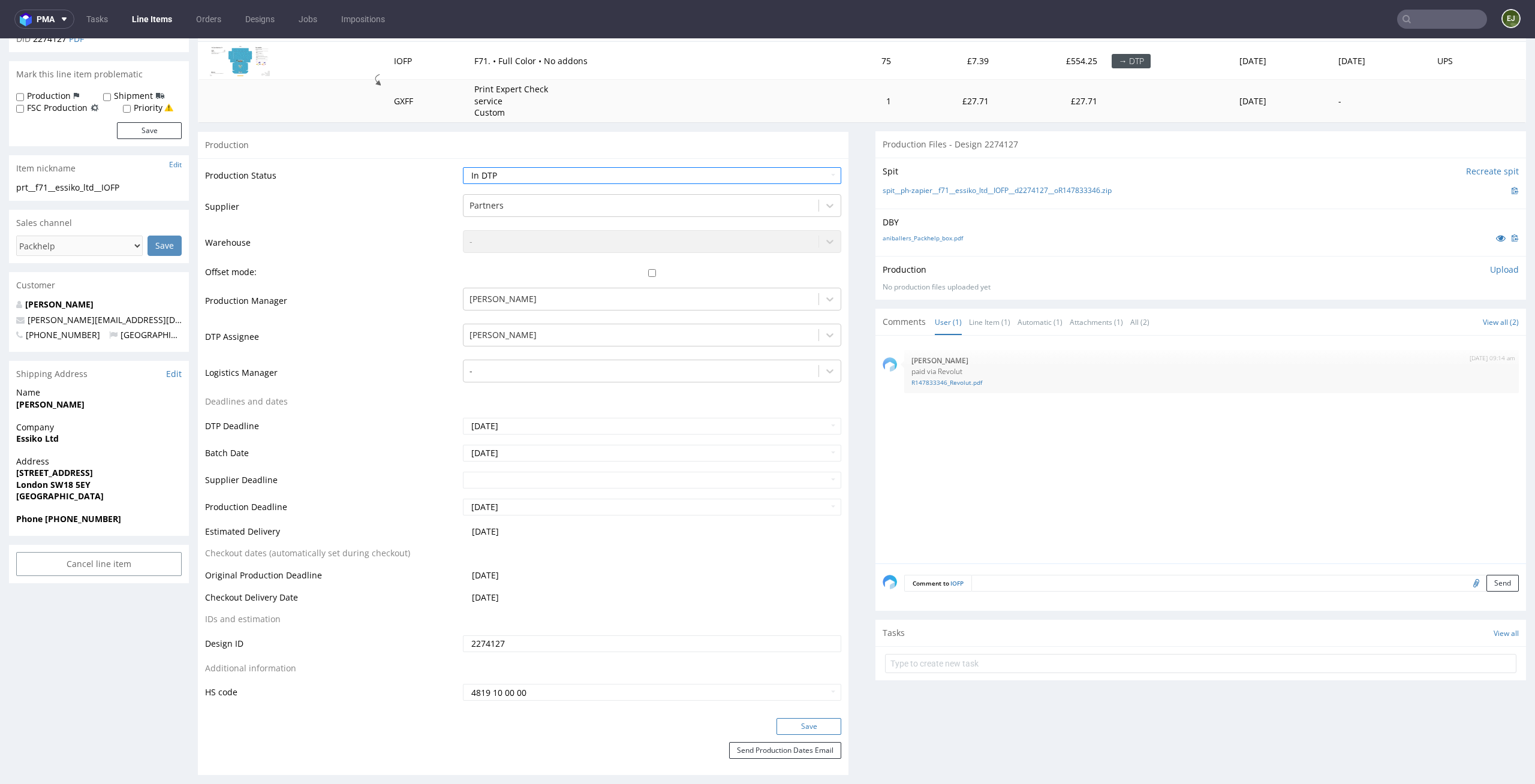
click at [816, 723] on button "Save" at bounding box center [808, 726] width 65 height 17
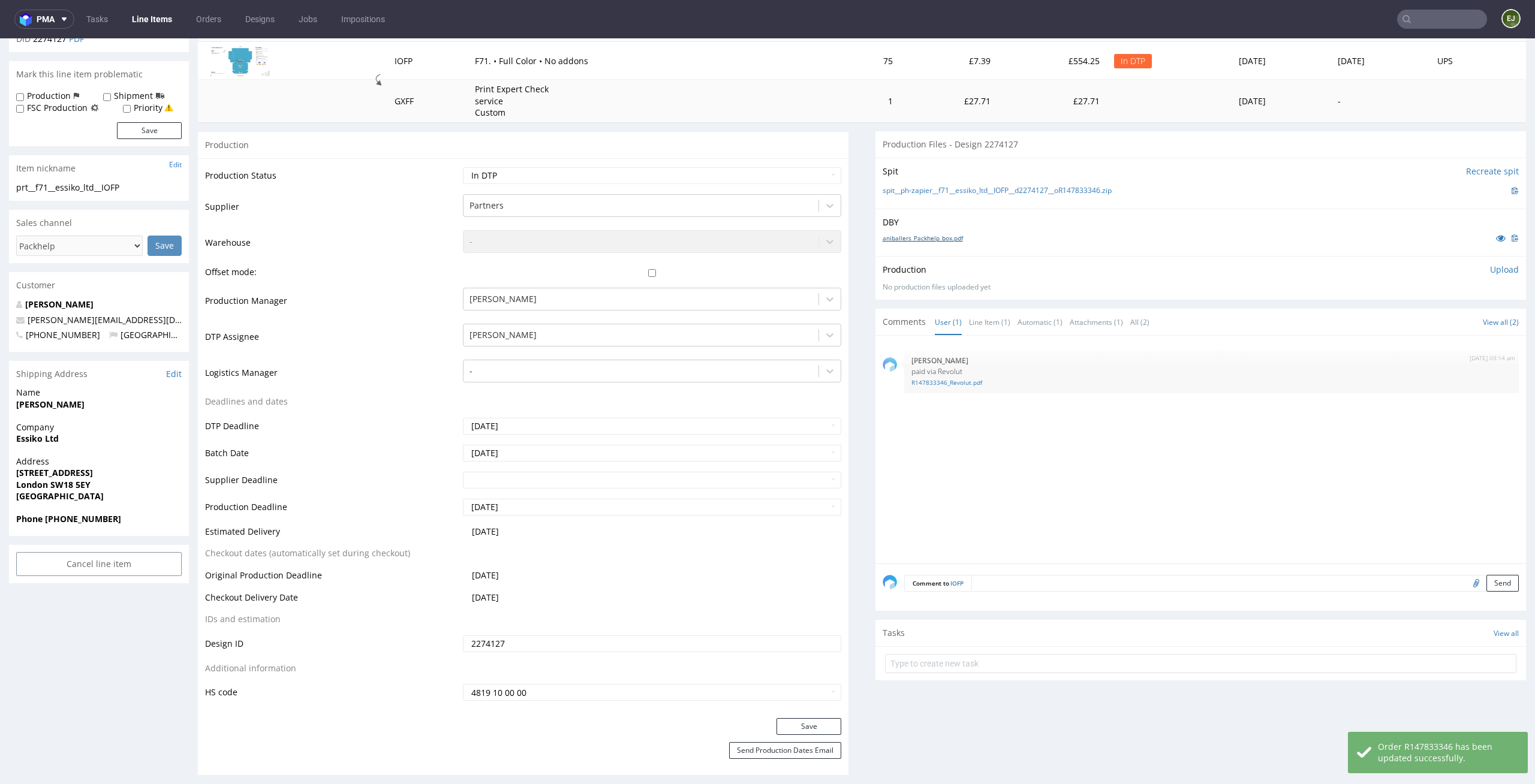
click at [946, 235] on link "aniballers_Packhelp_box.pdf" at bounding box center [922, 238] width 80 height 9
click at [946, 186] on link "spit__ph-zapier__f71__essiko_ltd__IOFP__d2274127__oR147833346.zip" at bounding box center [997, 191] width 229 height 10
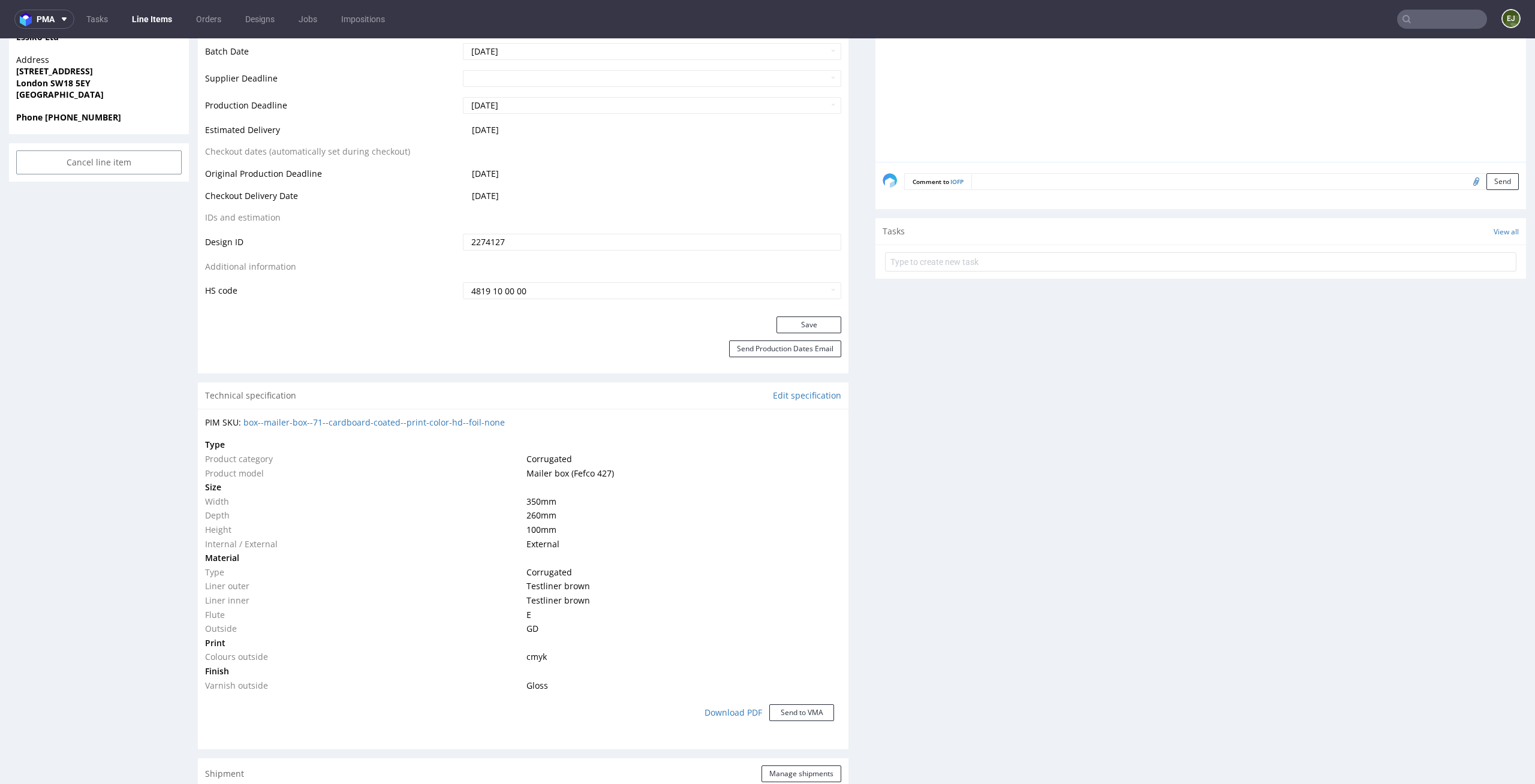
scroll to position [0, 0]
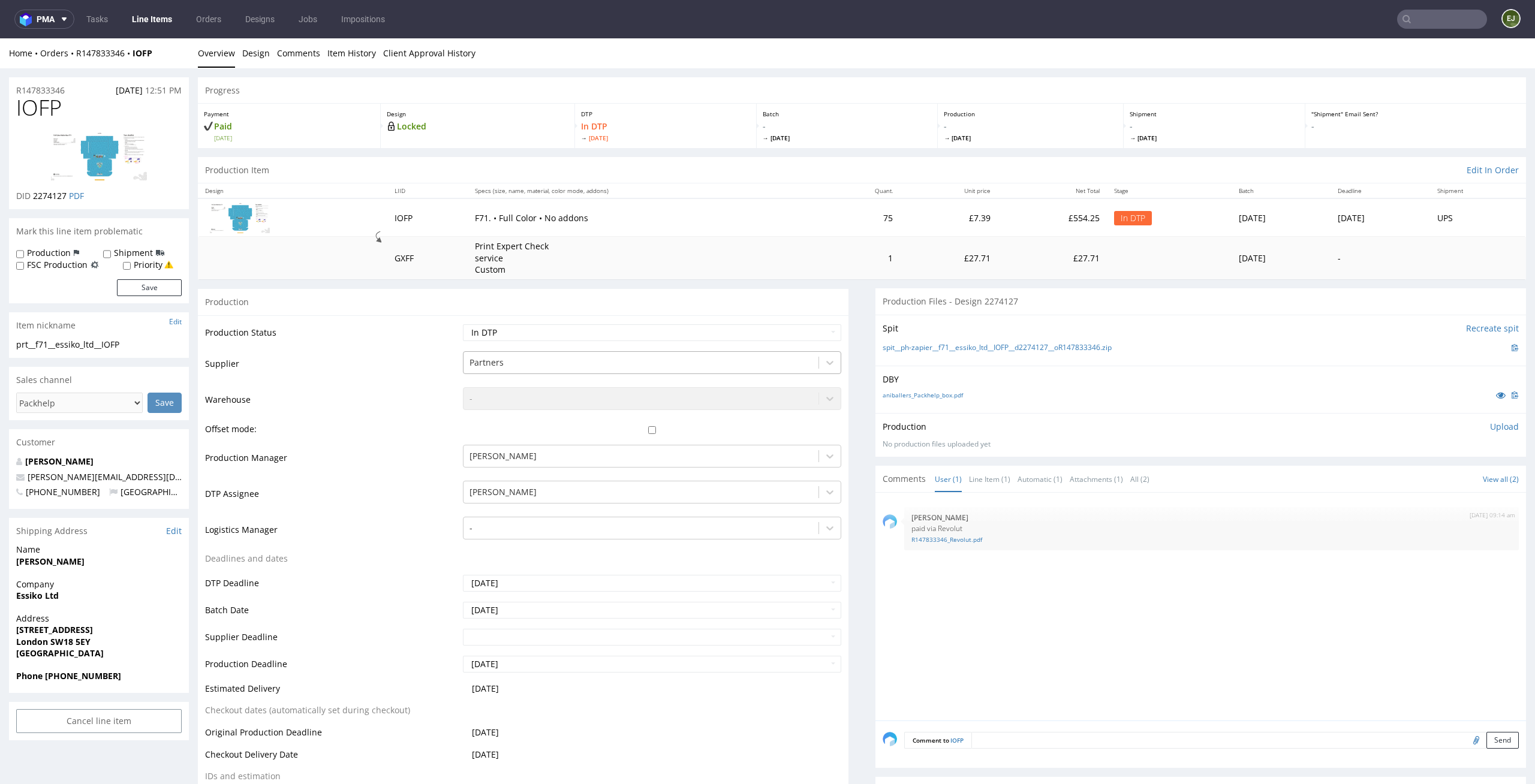
click at [823, 214] on td "75" at bounding box center [861, 218] width 78 height 38
click at [1077, 349] on link "spit__ph-zapier__f71__essiko_ltd__IOFP__d2274127__oR147833346.zip" at bounding box center [997, 348] width 229 height 10
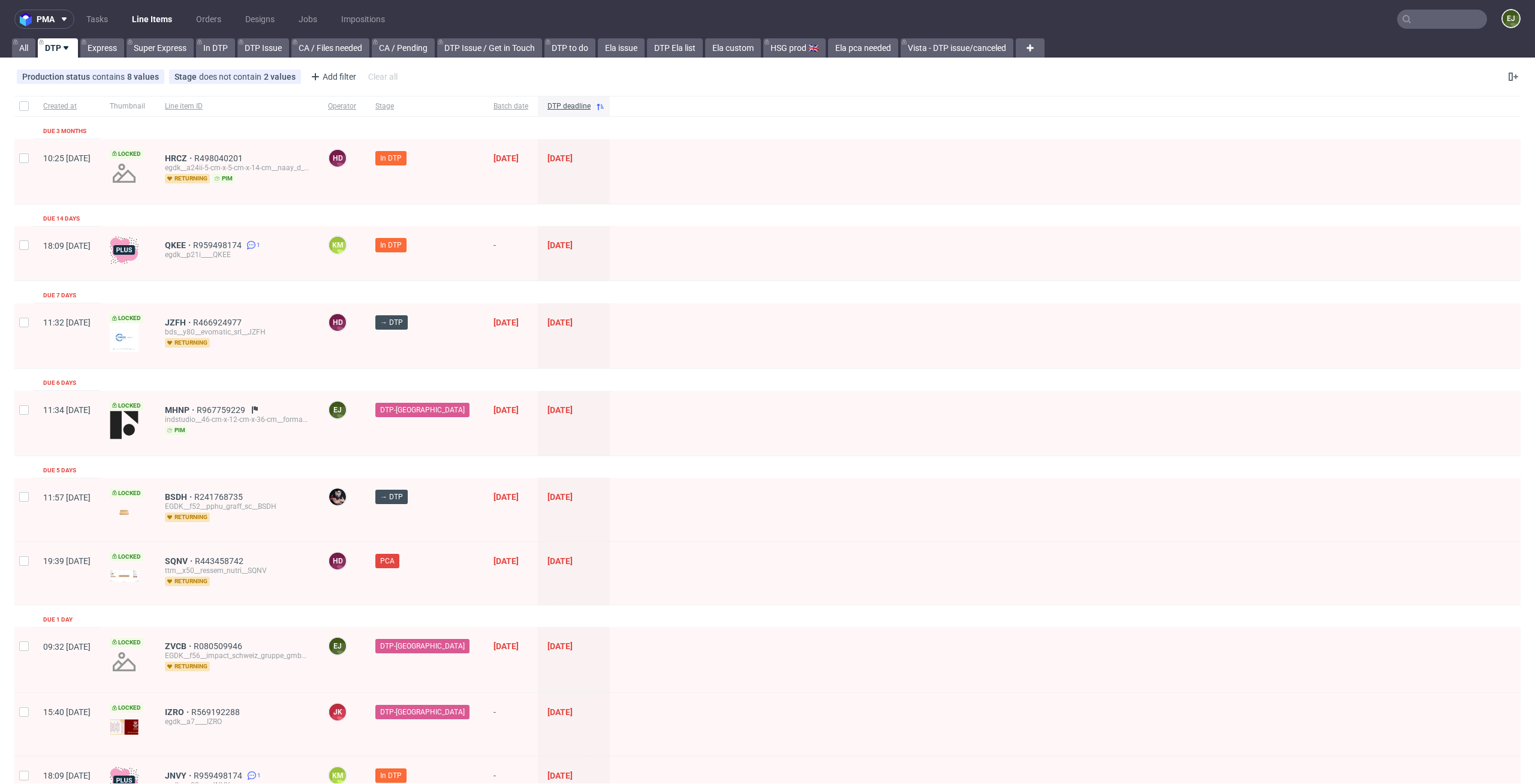
click at [825, 232] on div at bounding box center [1065, 253] width 911 height 55
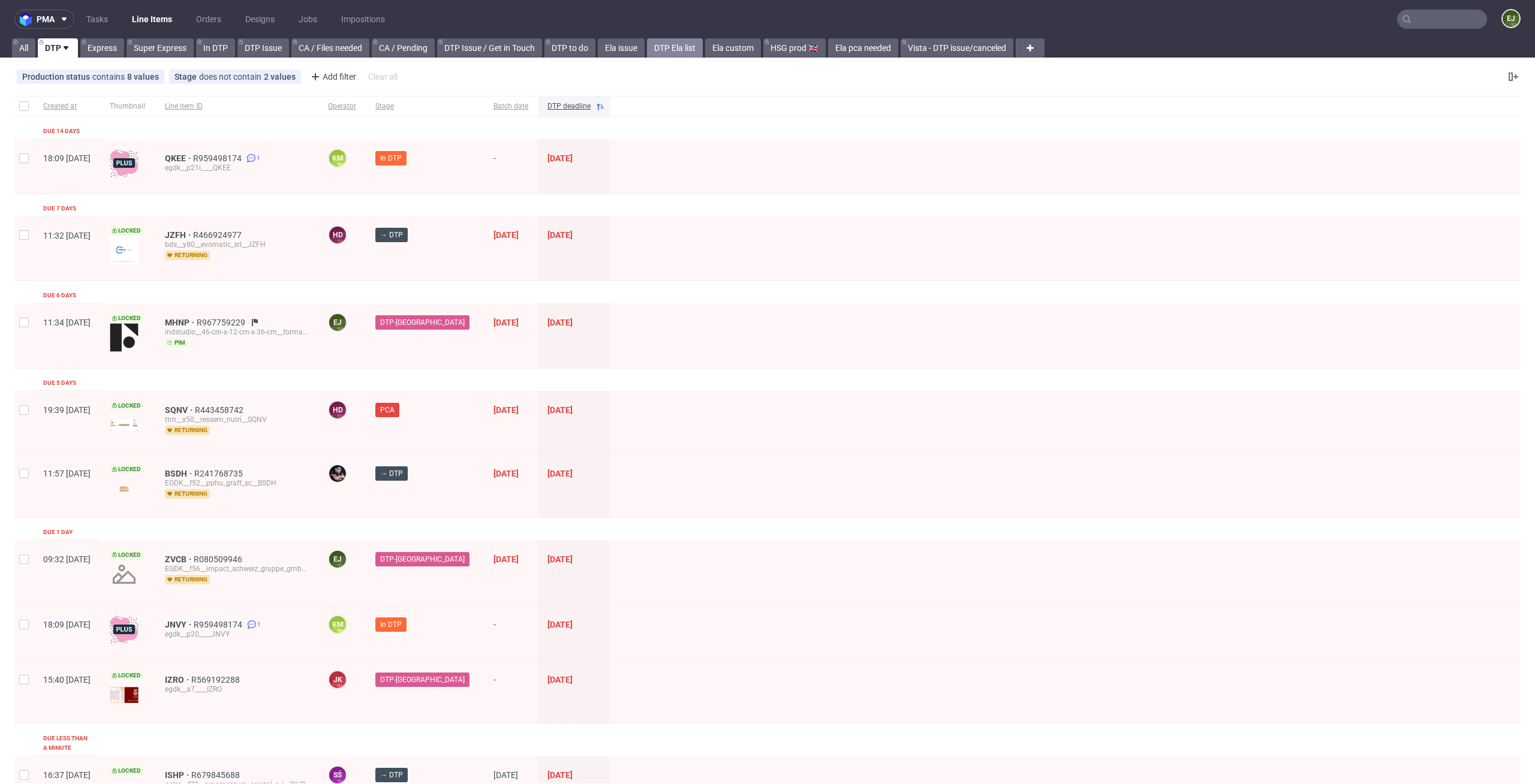
click at [685, 52] on link "DTP Ela list" at bounding box center [675, 48] width 56 height 19
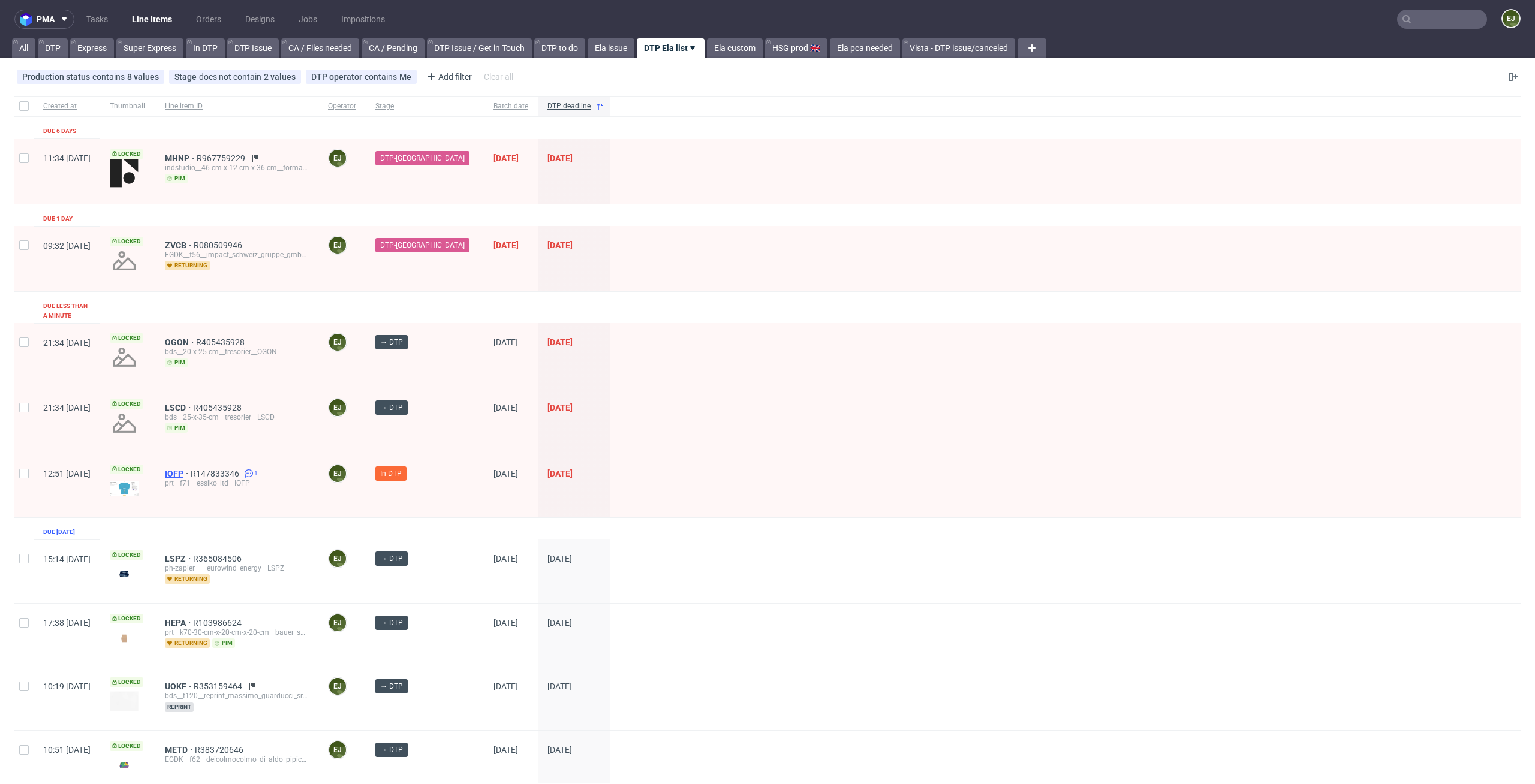
click at [191, 469] on span "IOFP" at bounding box center [178, 473] width 26 height 9
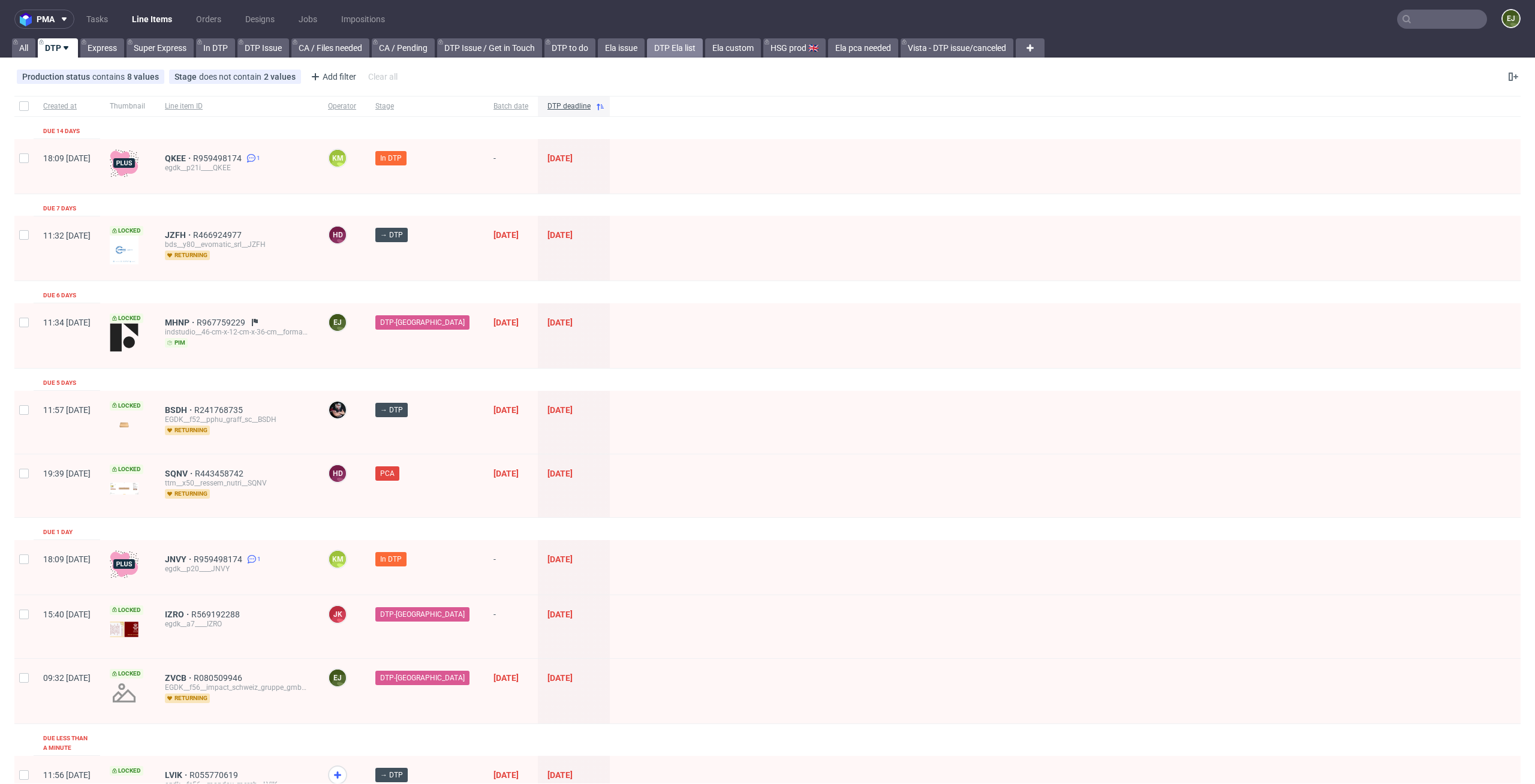
click at [700, 50] on link "DTP Ela list" at bounding box center [675, 48] width 56 height 19
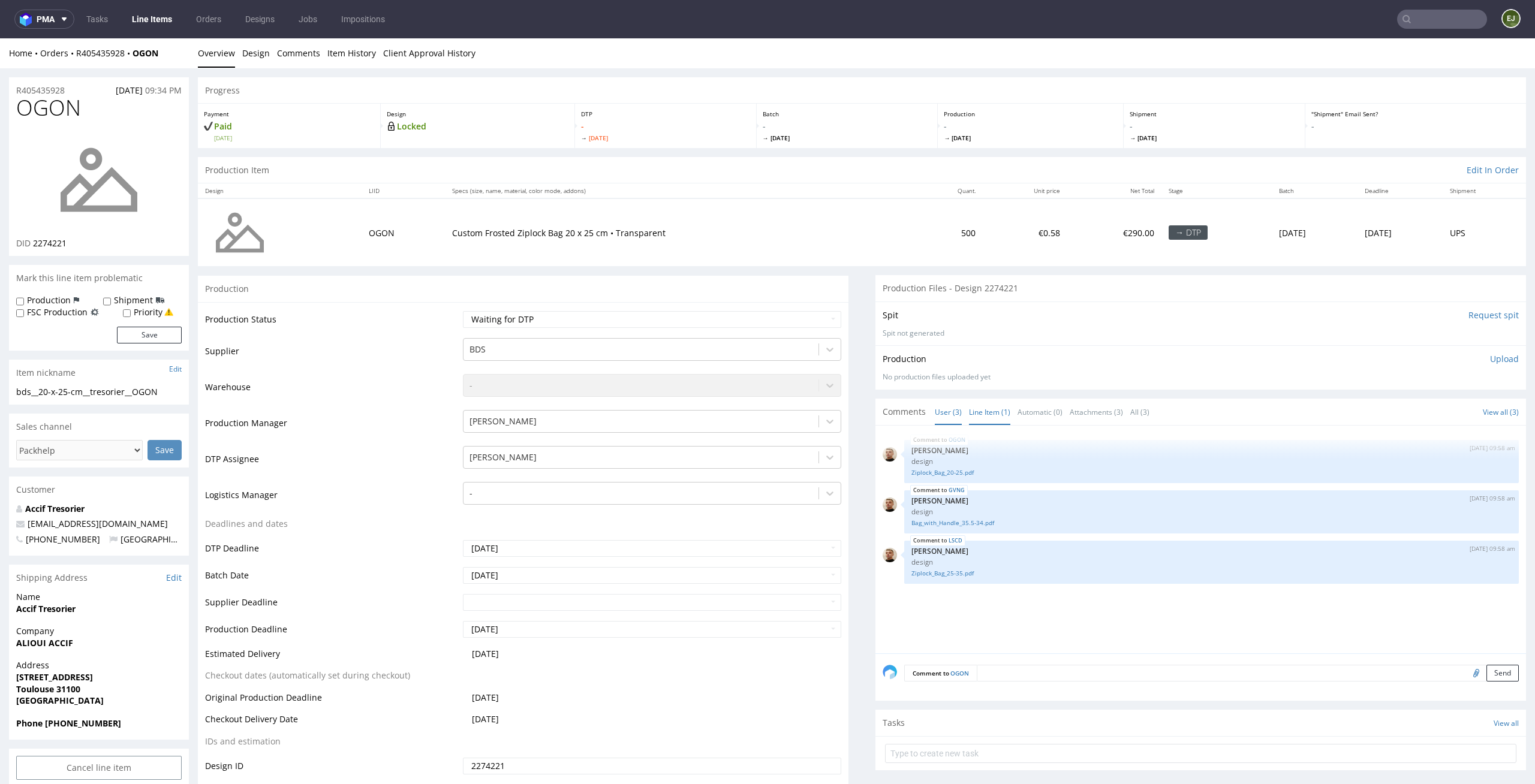
click at [969, 408] on link "Line Item (1)" at bounding box center [989, 412] width 42 height 26
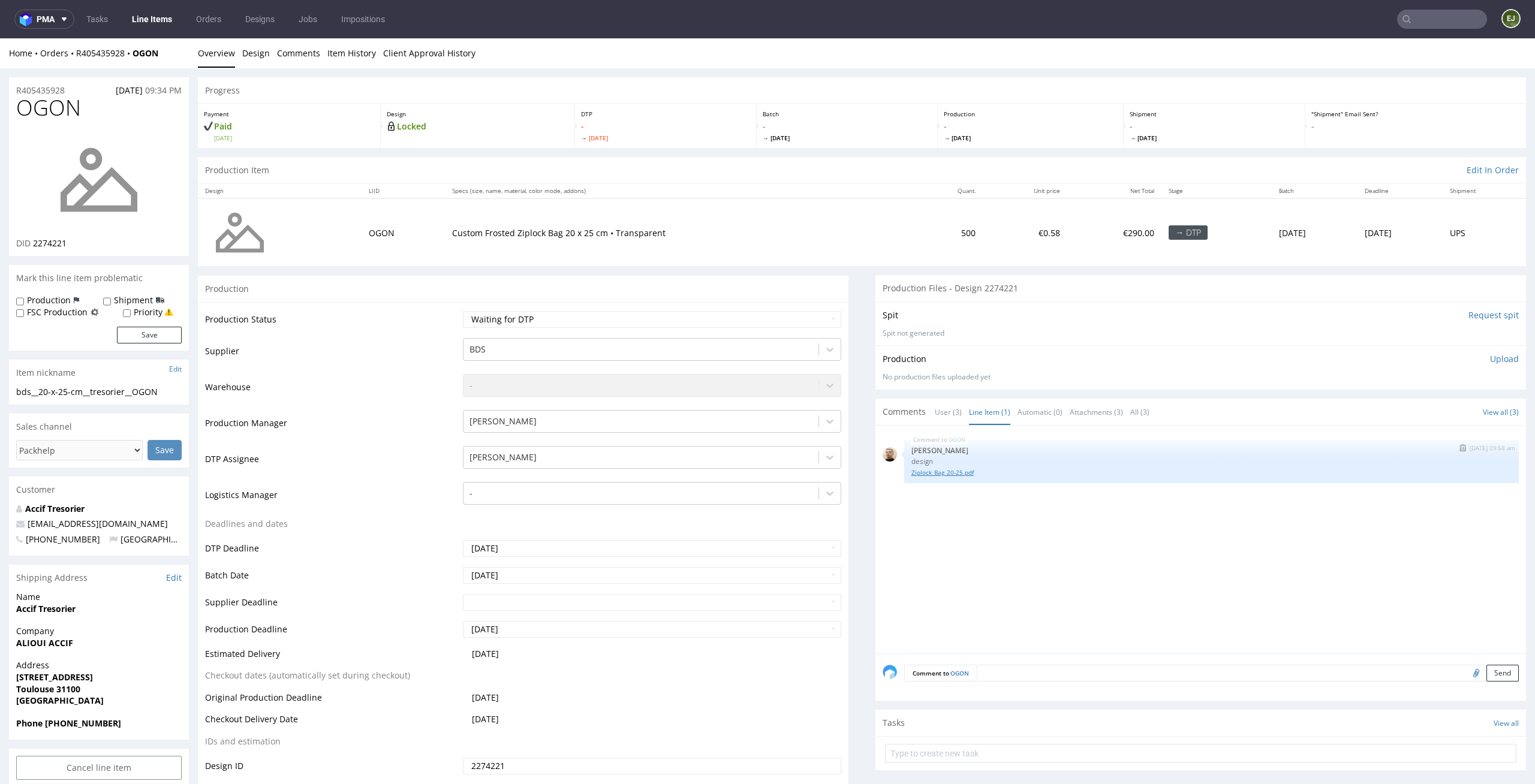
click at [939, 475] on link "Ziplock_Bag_20-25.pdf" at bounding box center [1211, 472] width 600 height 9
click at [718, 207] on td "Custom Frosted Ziplock Bag 20 x 25 cm • Transparent" at bounding box center [680, 232] width 471 height 68
click at [248, 57] on link "Design" at bounding box center [256, 53] width 27 height 29
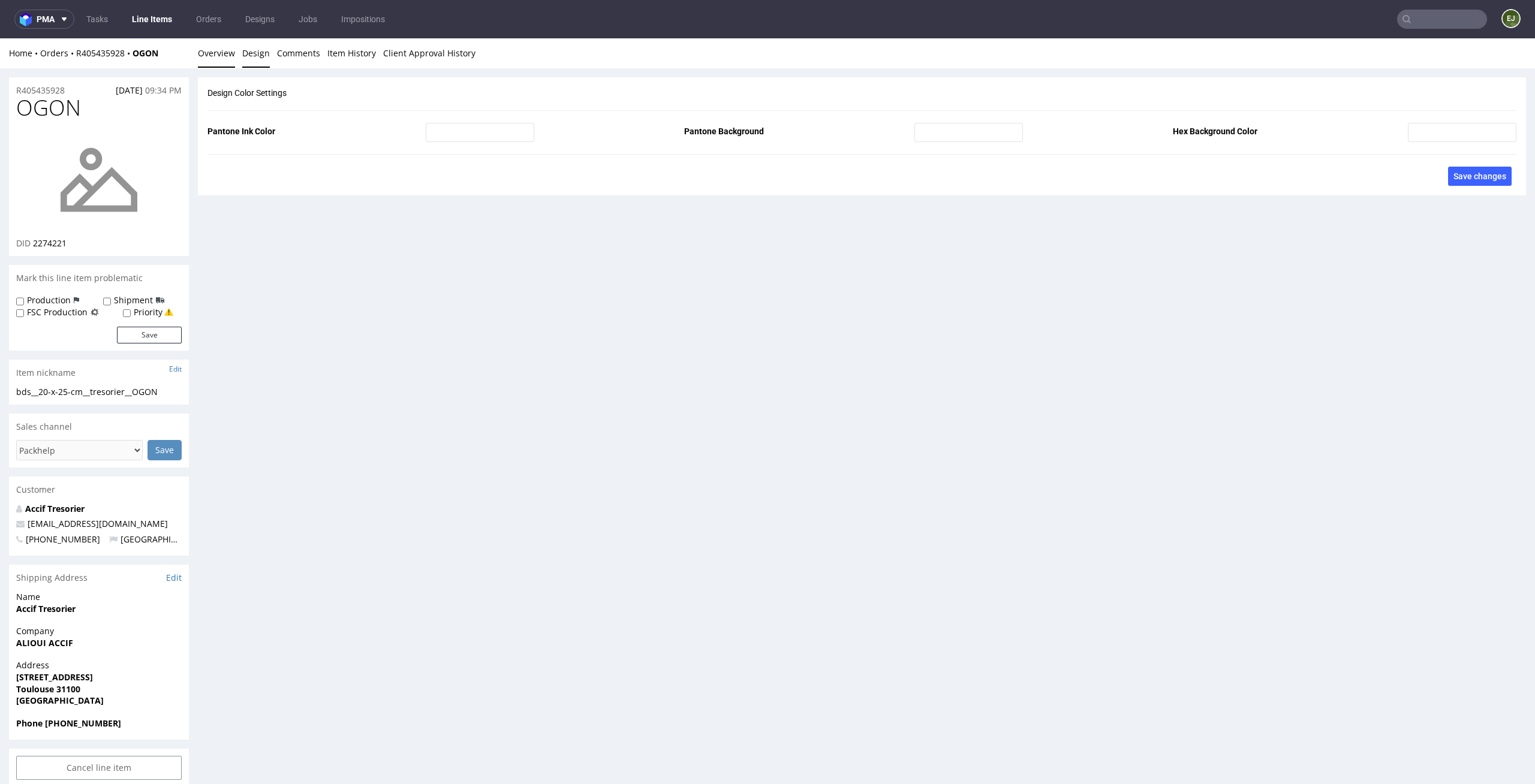
click at [211, 59] on link "Overview" at bounding box center [217, 53] width 37 height 29
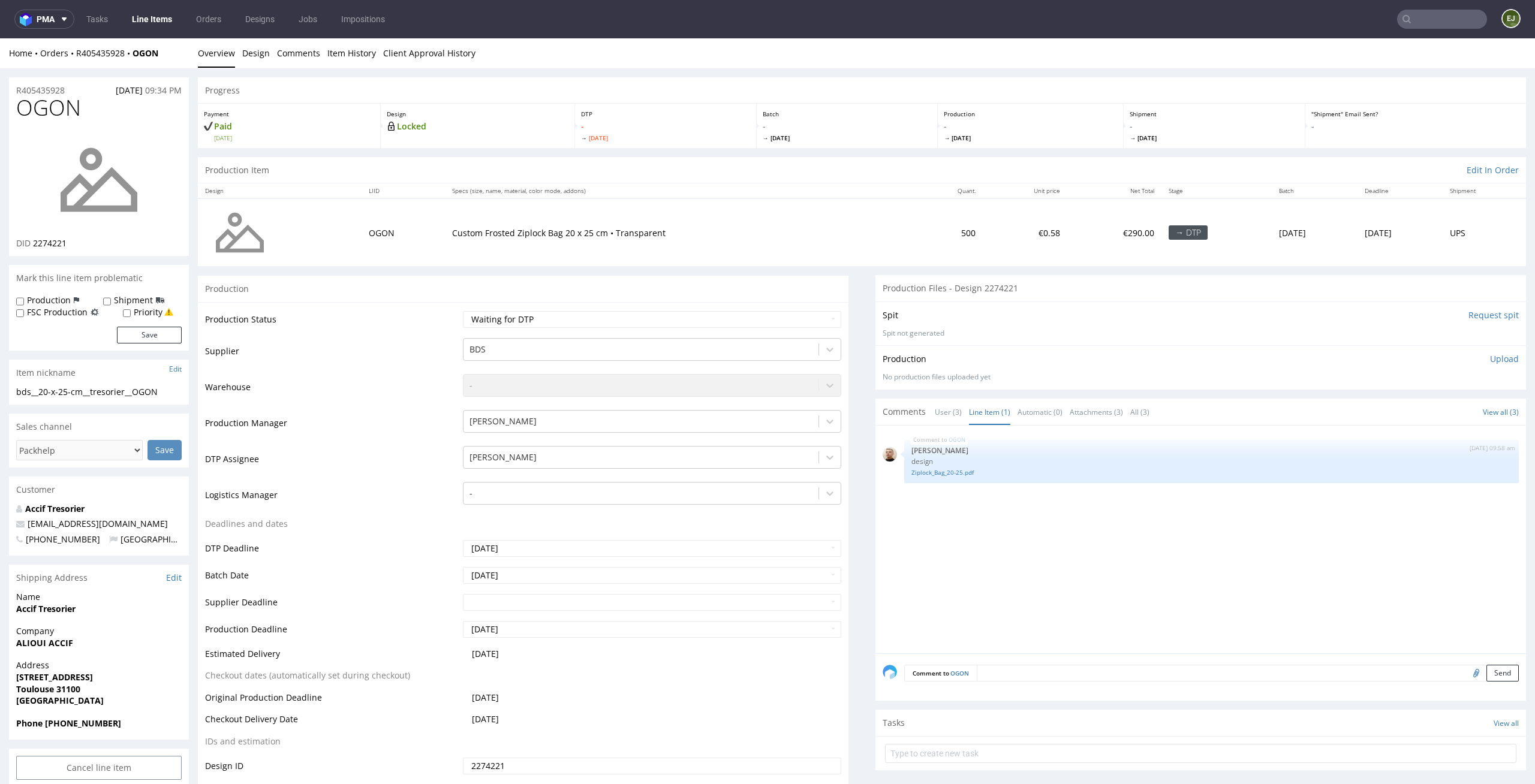
click at [707, 112] on p "DTP" at bounding box center [666, 114] width 169 height 9
click at [729, 228] on p "Custom Frosted Ziplock Bag 20 x 25 cm • Transparent" at bounding box center [681, 233] width 457 height 12
click at [68, 186] on img at bounding box center [99, 179] width 96 height 96
click at [786, 313] on select "Waiting for Artwork Waiting for Diecut Waiting for Mockup Waiting for DTP Waiti…" at bounding box center [652, 319] width 379 height 17
select select "dtp_in_process"
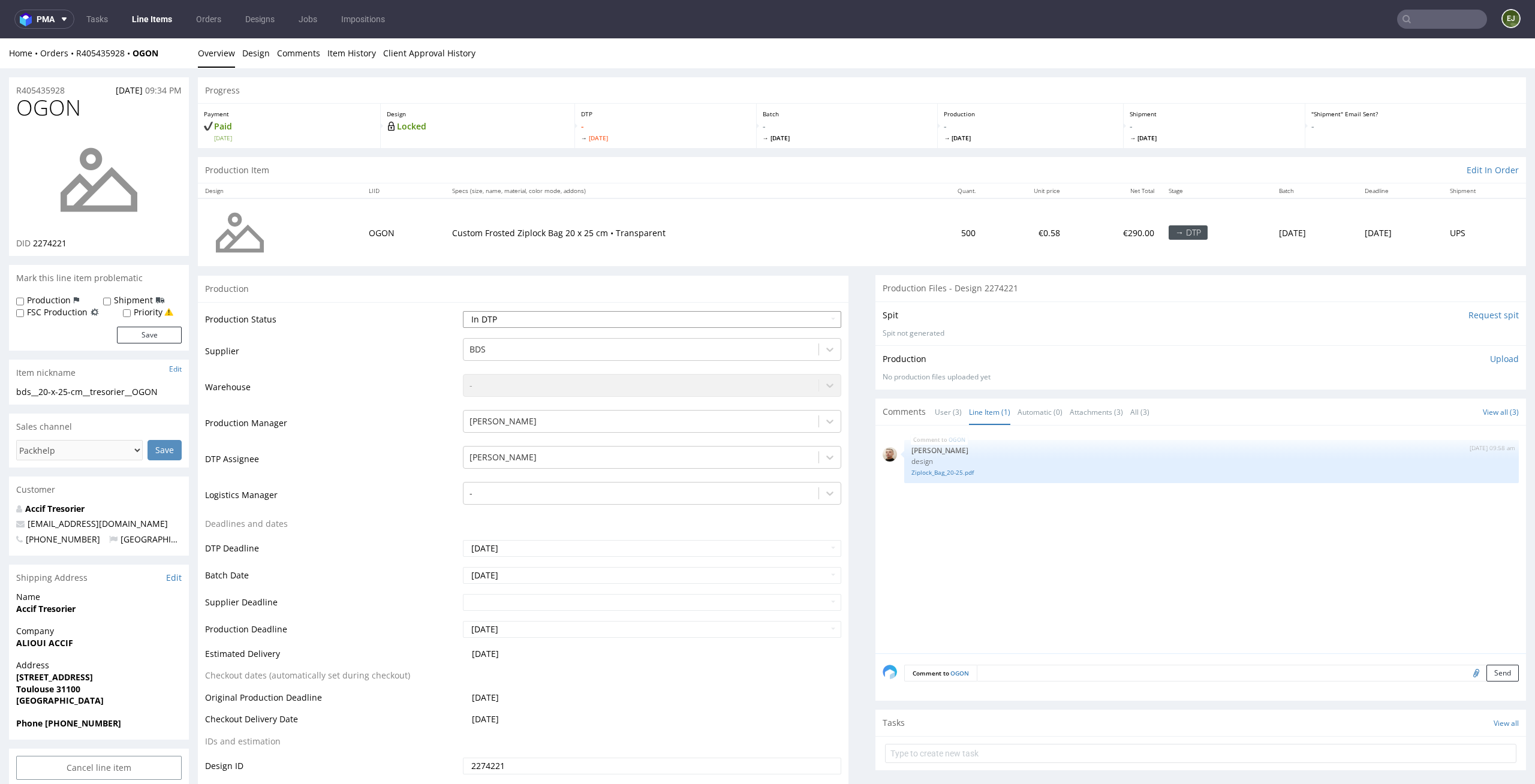
click at [463, 311] on select "Waiting for Artwork Waiting for Diecut Waiting for Mockup Waiting for DTP Waiti…" at bounding box center [652, 319] width 379 height 17
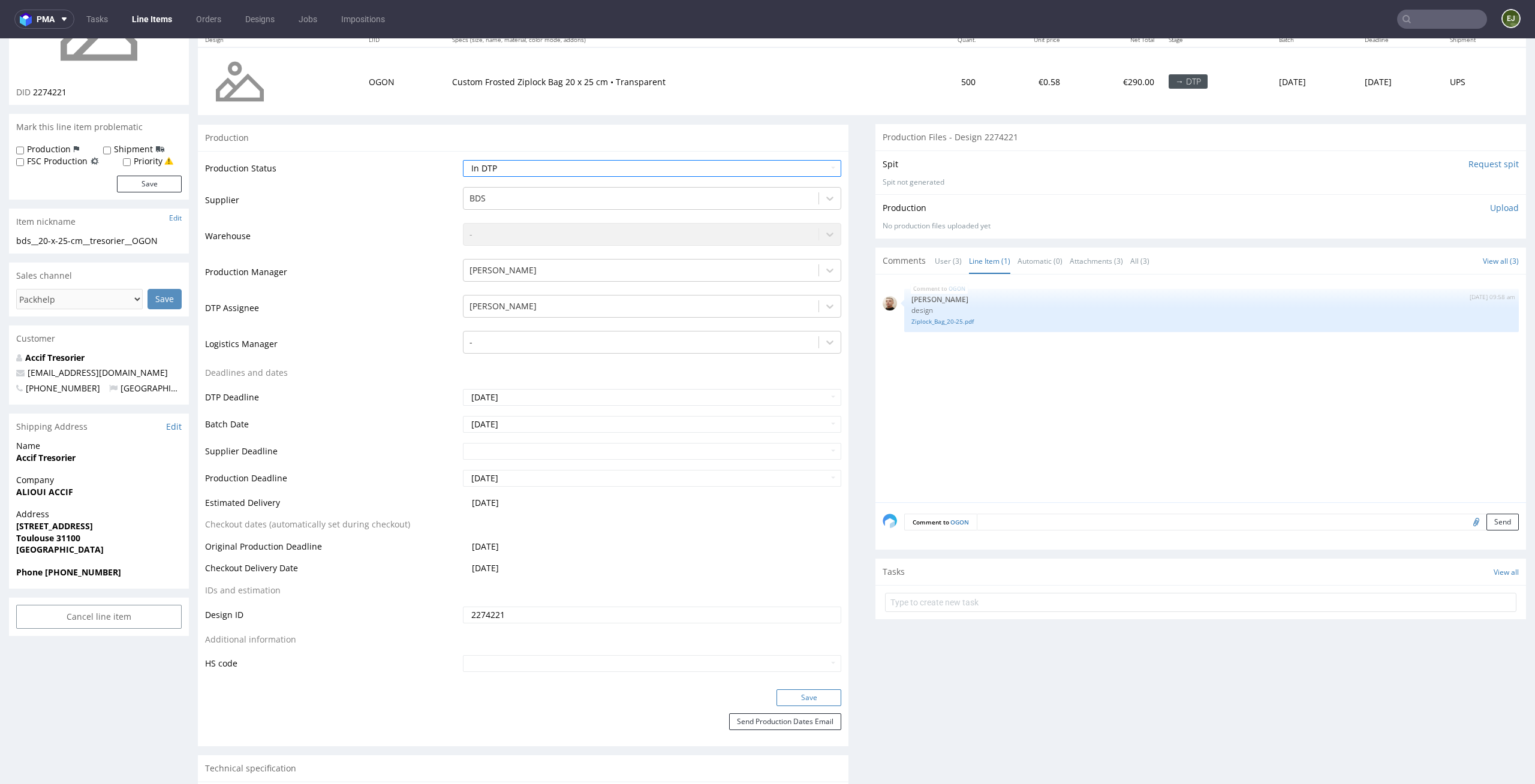
click at [817, 703] on button "Save" at bounding box center [808, 697] width 65 height 17
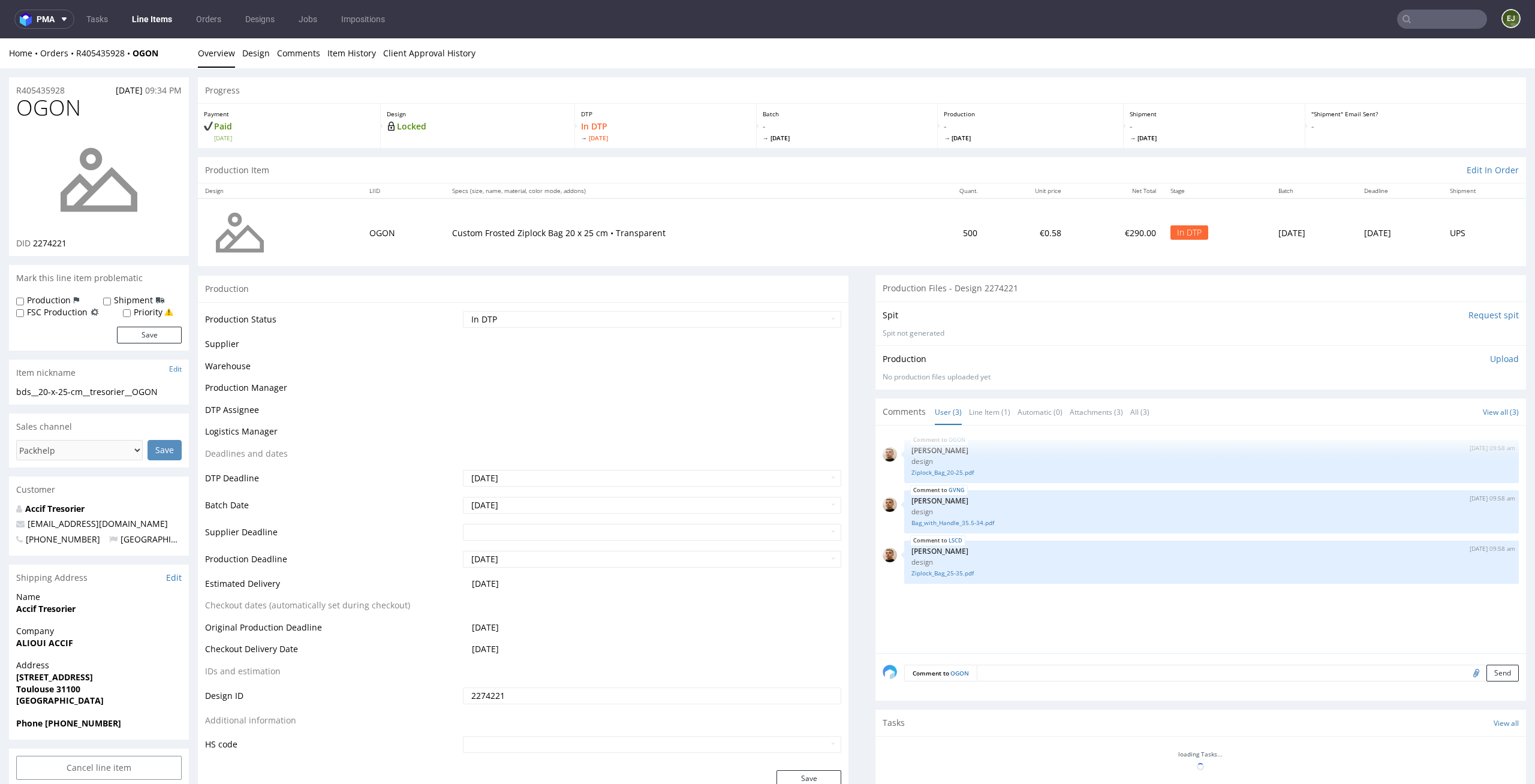
scroll to position [0, 0]
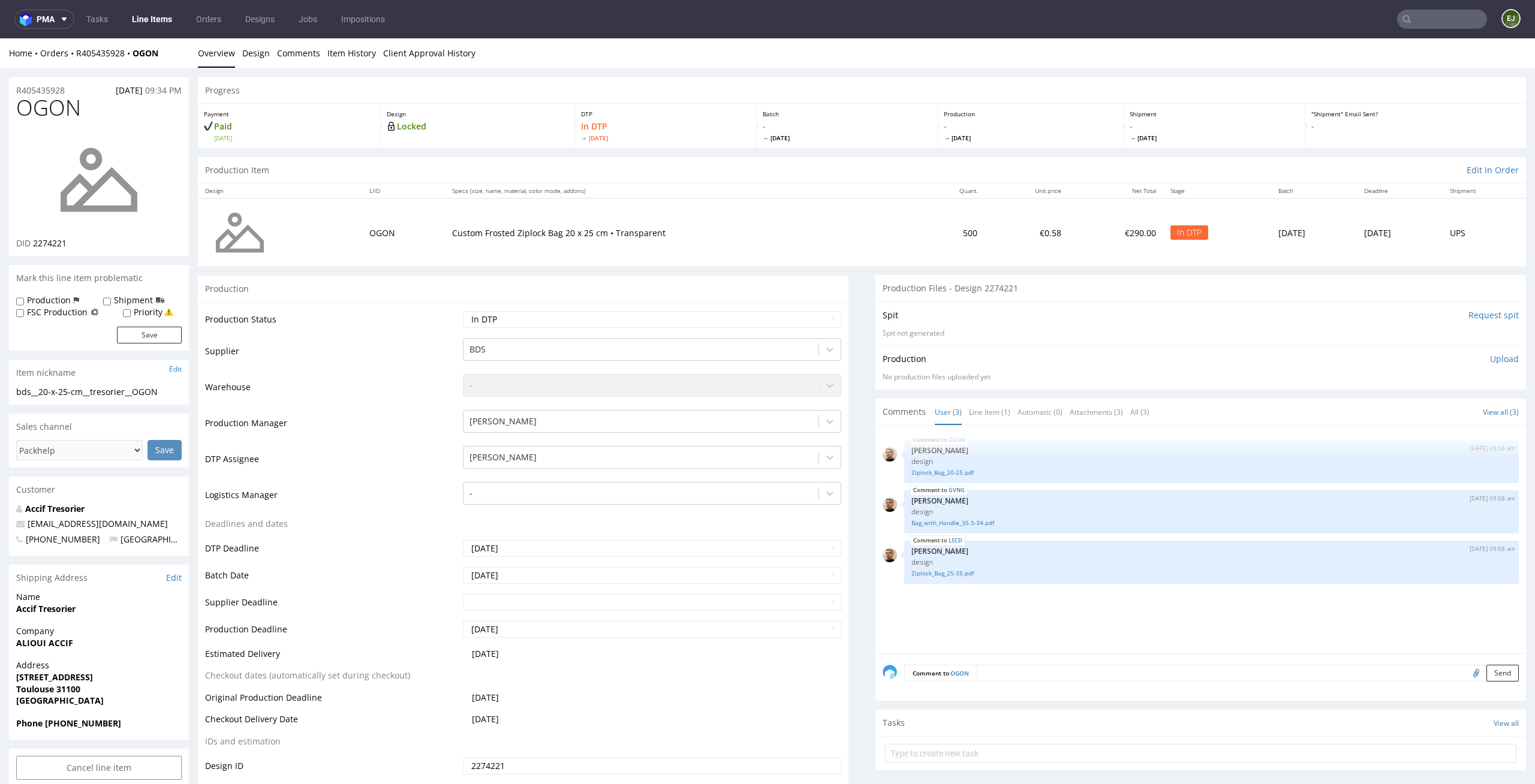
click at [499, 58] on ul "Overview Design Comments Item History Client Approval History" at bounding box center [862, 53] width 1328 height 12
drag, startPoint x: 181, startPoint y: 394, endPoint x: 0, endPoint y: 398, distance: 181.0
drag, startPoint x: 71, startPoint y: 241, endPoint x: 33, endPoint y: 243, distance: 38.1
click at [33, 243] on div "DID 2274221" at bounding box center [99, 243] width 165 height 12
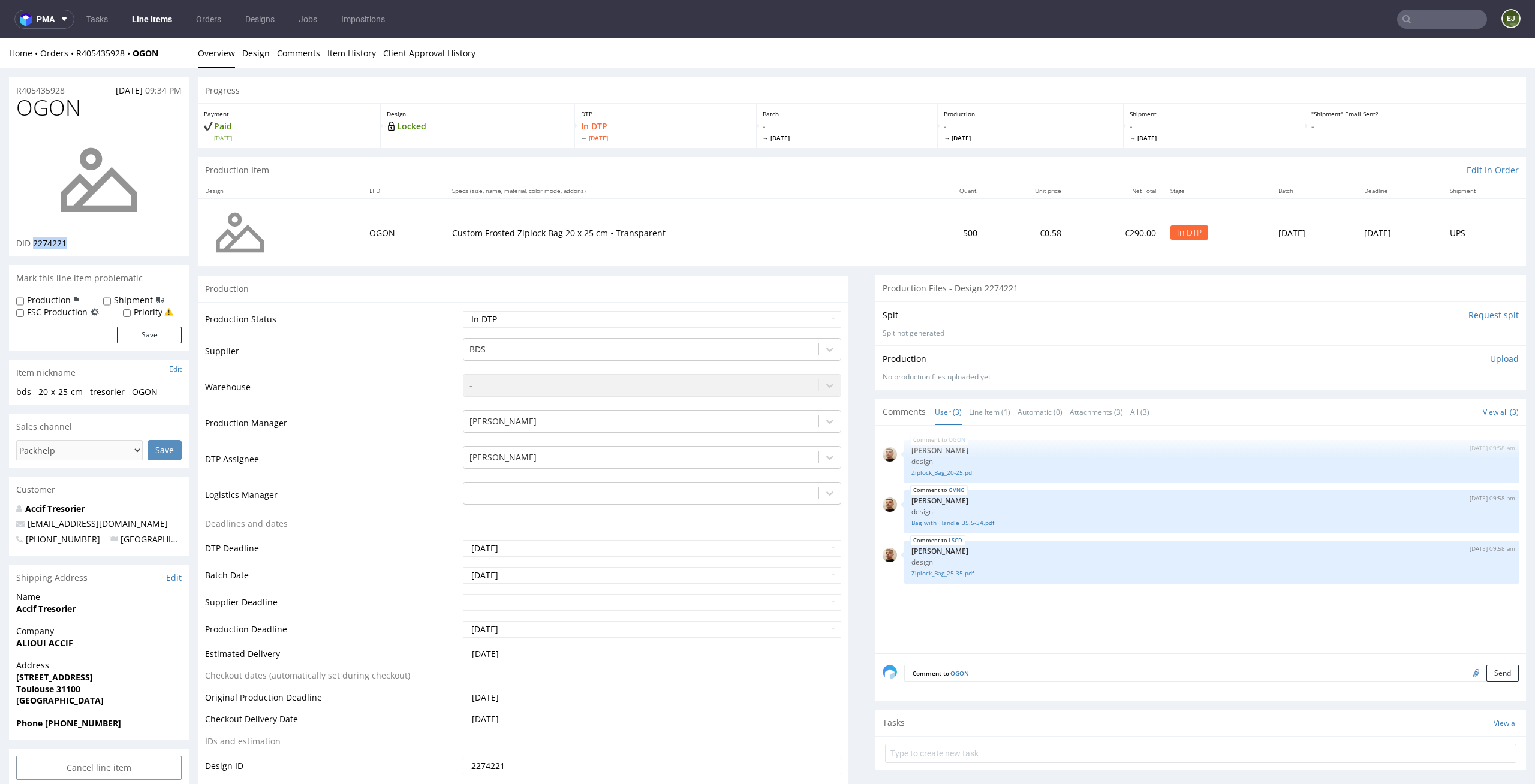
copy span "2274221"
drag, startPoint x: 177, startPoint y: 389, endPoint x: 0, endPoint y: 394, distance: 177.1
copy div "bds__20-x-25-cm__tresorier__OGON"
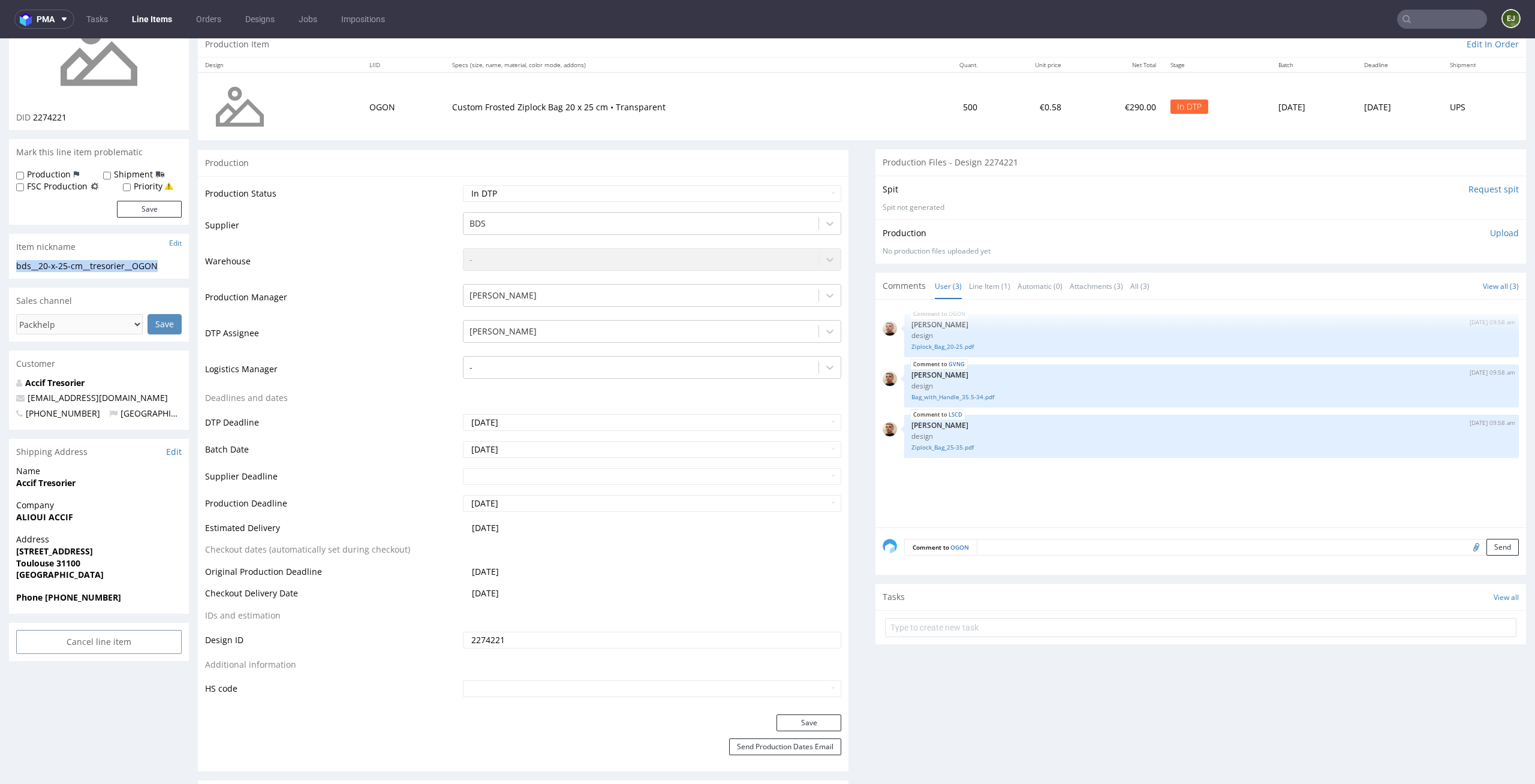
scroll to position [127, 0]
drag, startPoint x: 77, startPoint y: 116, endPoint x: 35, endPoint y: 118, distance: 42.0
click at [35, 118] on div "DID 2274221" at bounding box center [99, 116] width 165 height 12
copy span "2274221"
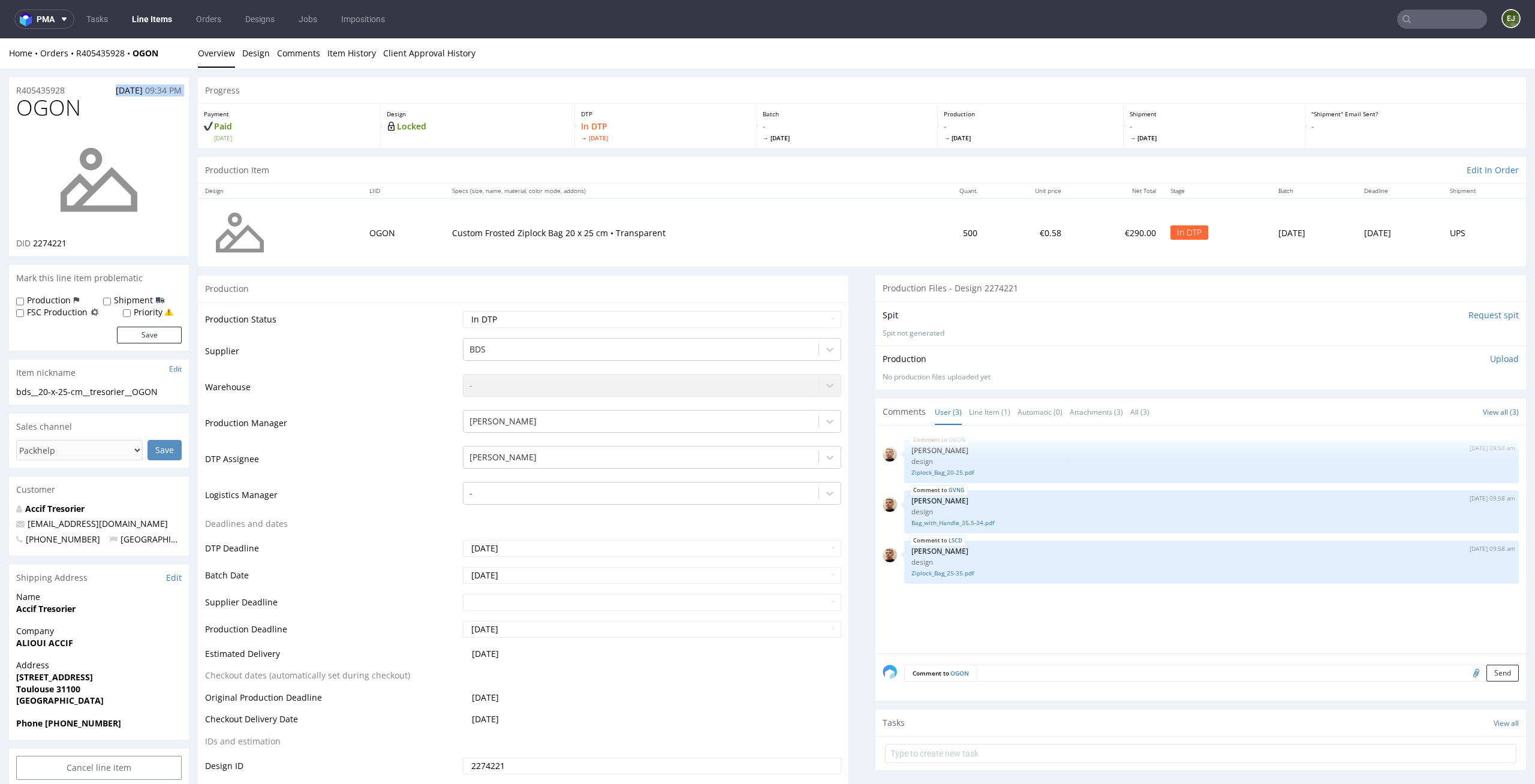
drag, startPoint x: 89, startPoint y: 92, endPoint x: 0, endPoint y: 92, distance: 89.0
copy p "R405435928"
click at [806, 314] on select "Waiting for Artwork Waiting for Diecut Waiting for Mockup Waiting for DTP Waiti…" at bounding box center [652, 319] width 379 height 17
click at [463, 311] on select "Waiting for Artwork Waiting for Diecut Waiting for Mockup Waiting for DTP Waiti…" at bounding box center [652, 319] width 379 height 17
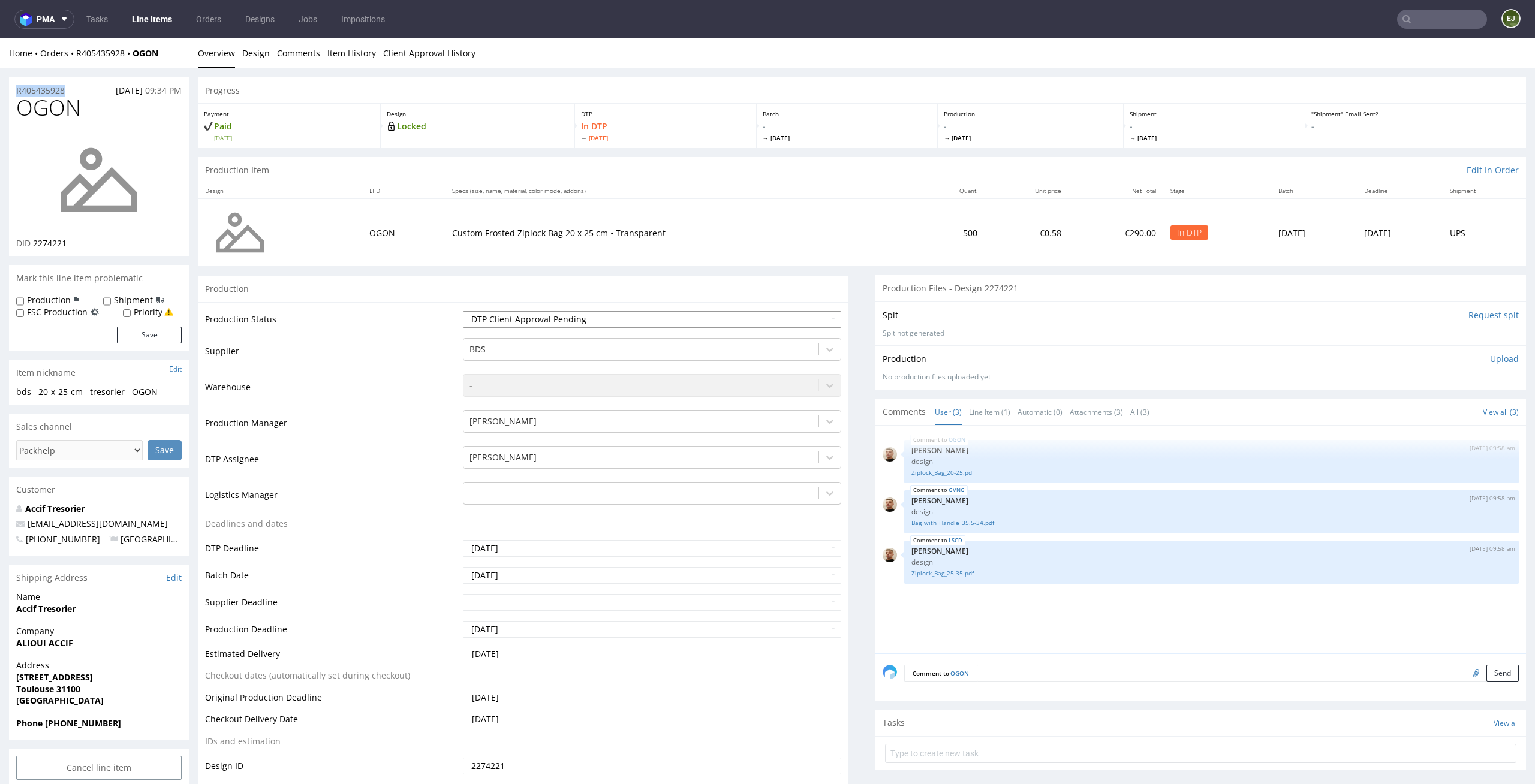
click at [800, 316] on select "Waiting for Artwork Waiting for Diecut Waiting for Mockup Waiting for DTP Waiti…" at bounding box center [652, 319] width 379 height 17
select select "dtp_ca_needed"
click at [463, 311] on select "Waiting for Artwork Waiting for Diecut Waiting for Mockup Waiting for DTP Waiti…" at bounding box center [652, 319] width 379 height 17
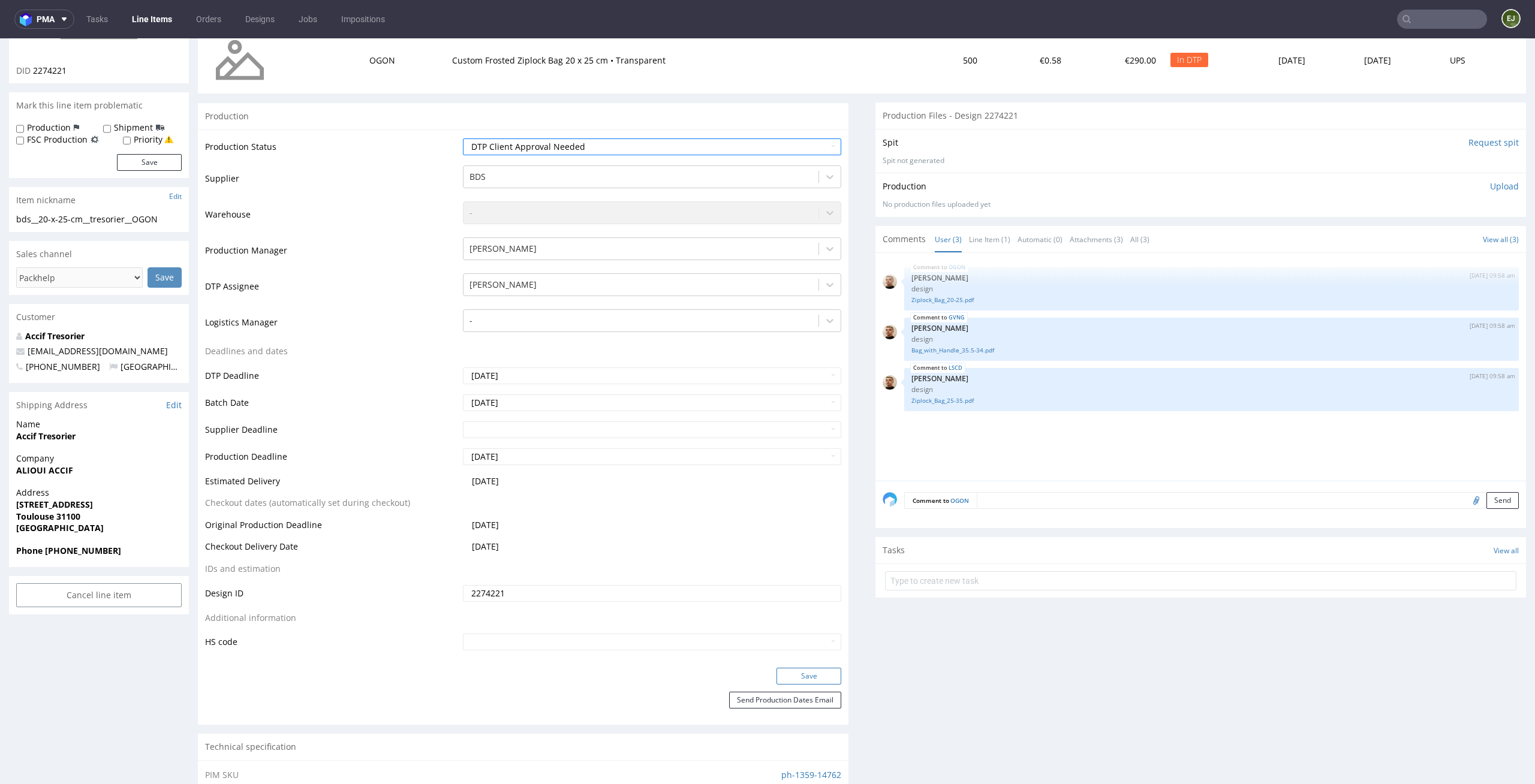
click at [798, 682] on button "Save" at bounding box center [808, 676] width 65 height 17
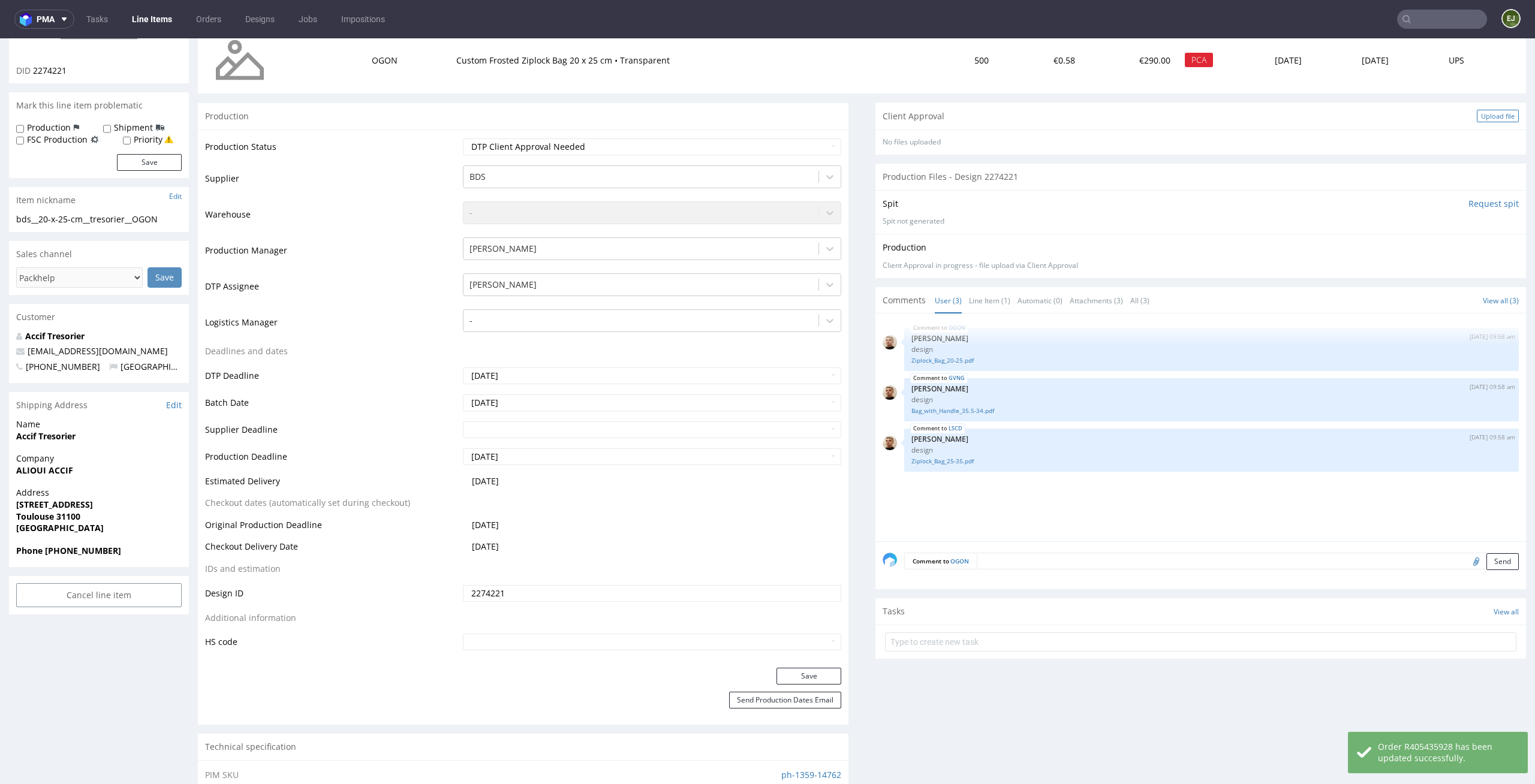
click at [1490, 112] on div "Upload file" at bounding box center [1498, 116] width 42 height 12
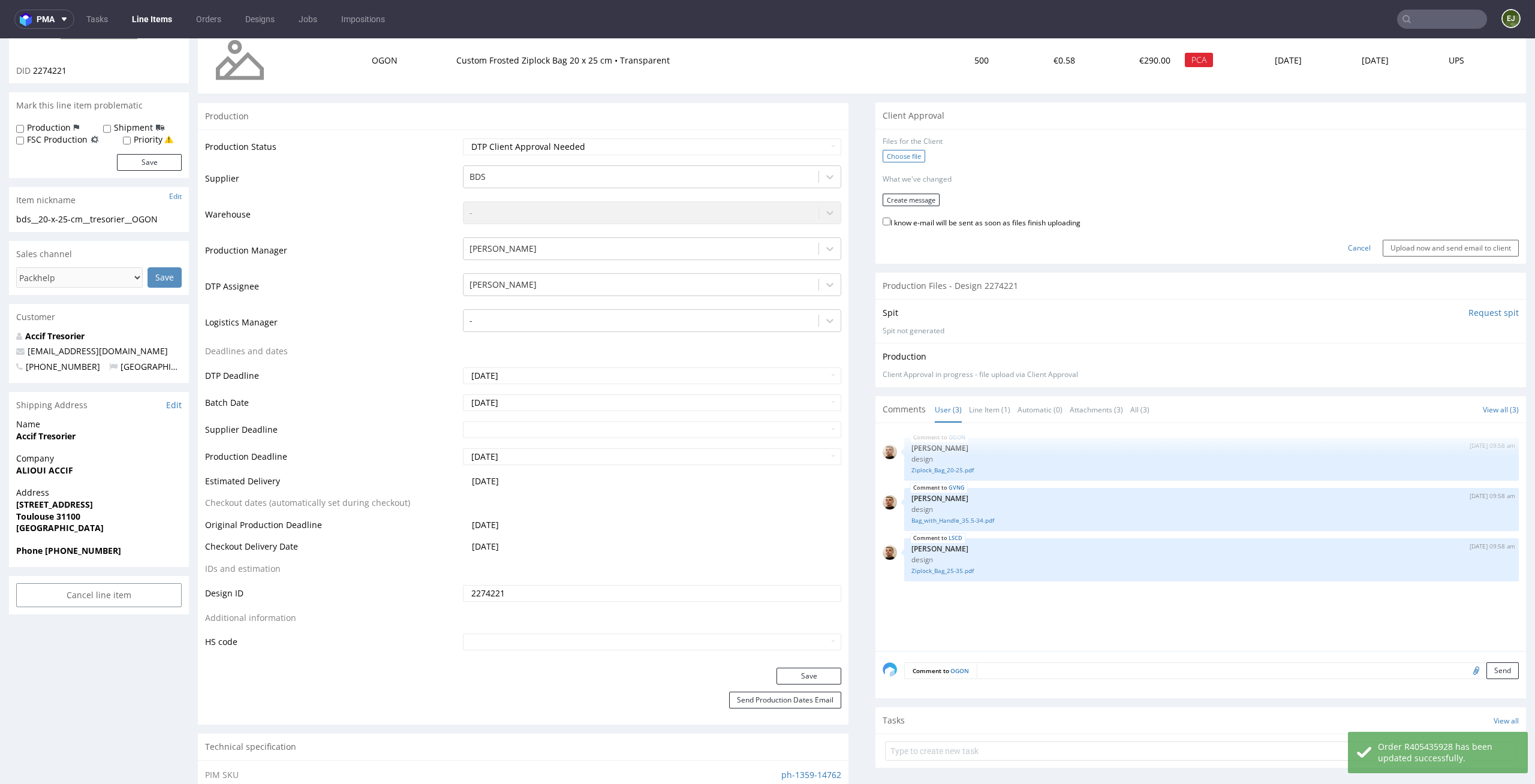
click at [906, 156] on label "Choose file" at bounding box center [903, 156] width 43 height 12
click at [0, 38] on input "Choose file" at bounding box center [0, 38] width 0 height 0
click at [920, 196] on button "Create message" at bounding box center [911, 196] width 57 height 12
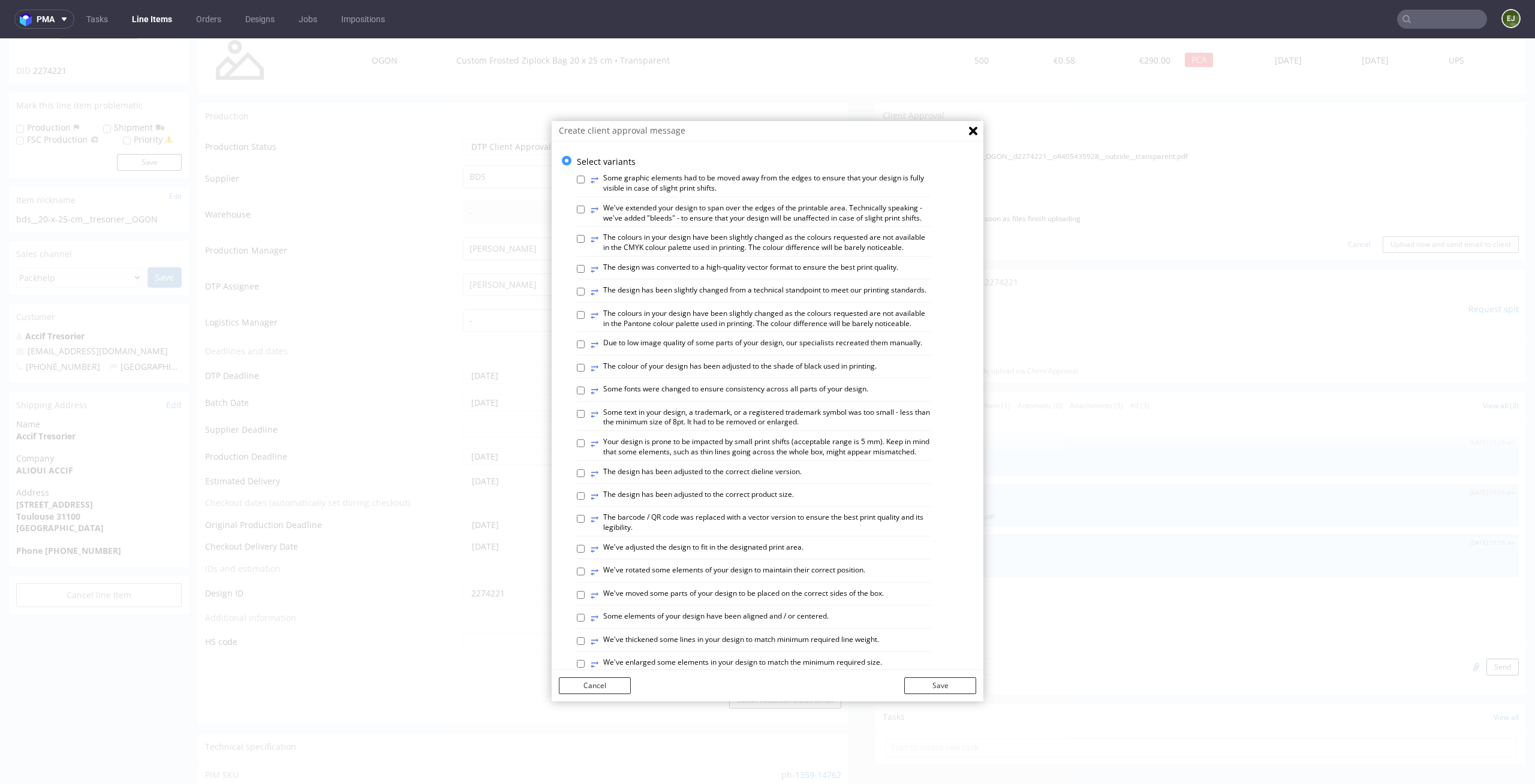
click at [787, 556] on label "⥂ We've adjusted the design to fit in the designated print area." at bounding box center [697, 549] width 213 height 13
click at [584, 552] on input "⥂ We've adjusted the design to fit in the designated print area." at bounding box center [581, 549] width 8 height 8
checkbox input "true"
click at [734, 329] on label "⥂ The colours in your design have been slightly changed as the colours requeste…" at bounding box center [760, 318] width 340 height 20
click at [584, 319] on input "⥂ The colours in your design have been slightly changed as the colours requeste…" at bounding box center [581, 315] width 8 height 8
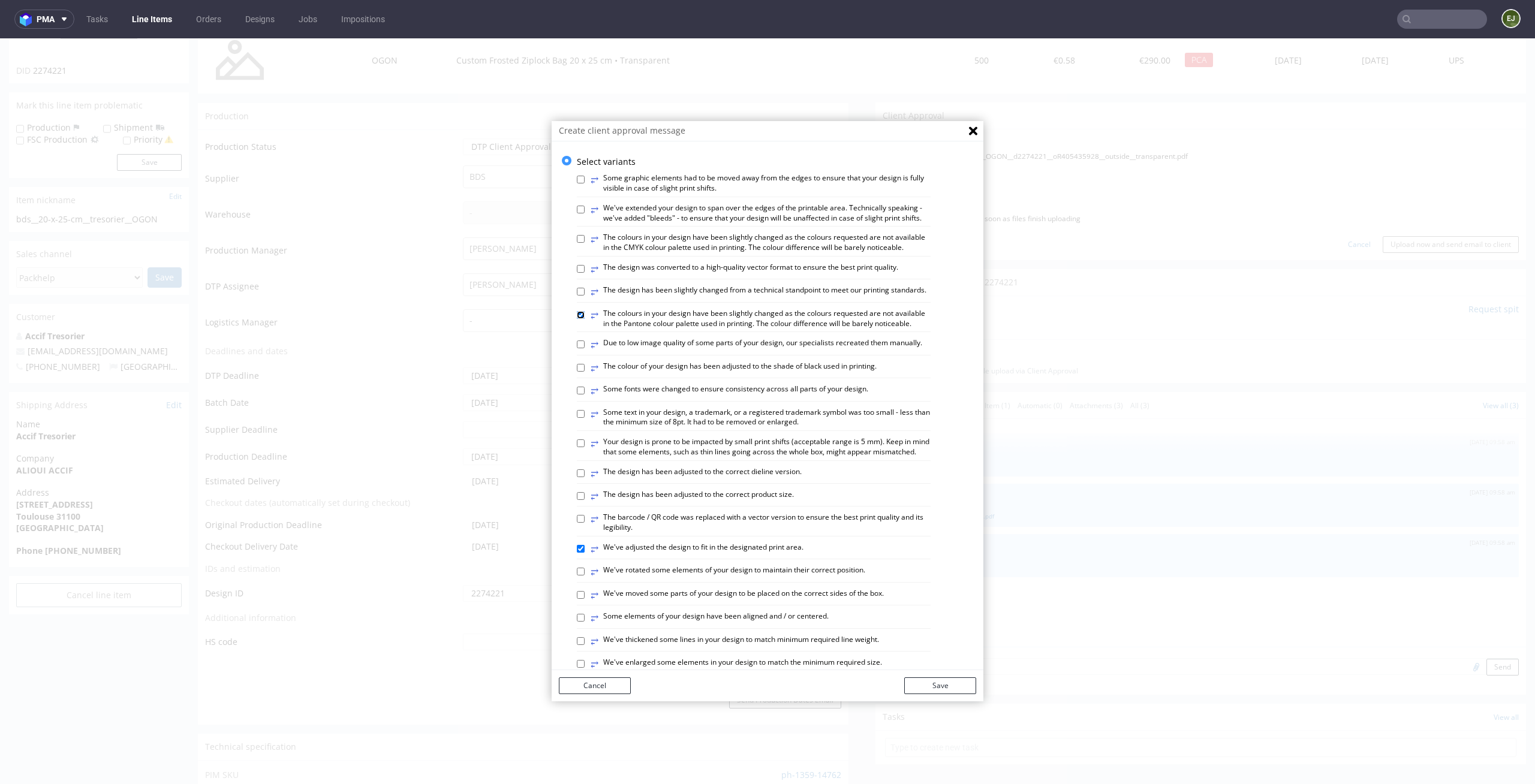
checkbox input "true"
click at [953, 692] on button "Save" at bounding box center [940, 685] width 72 height 17
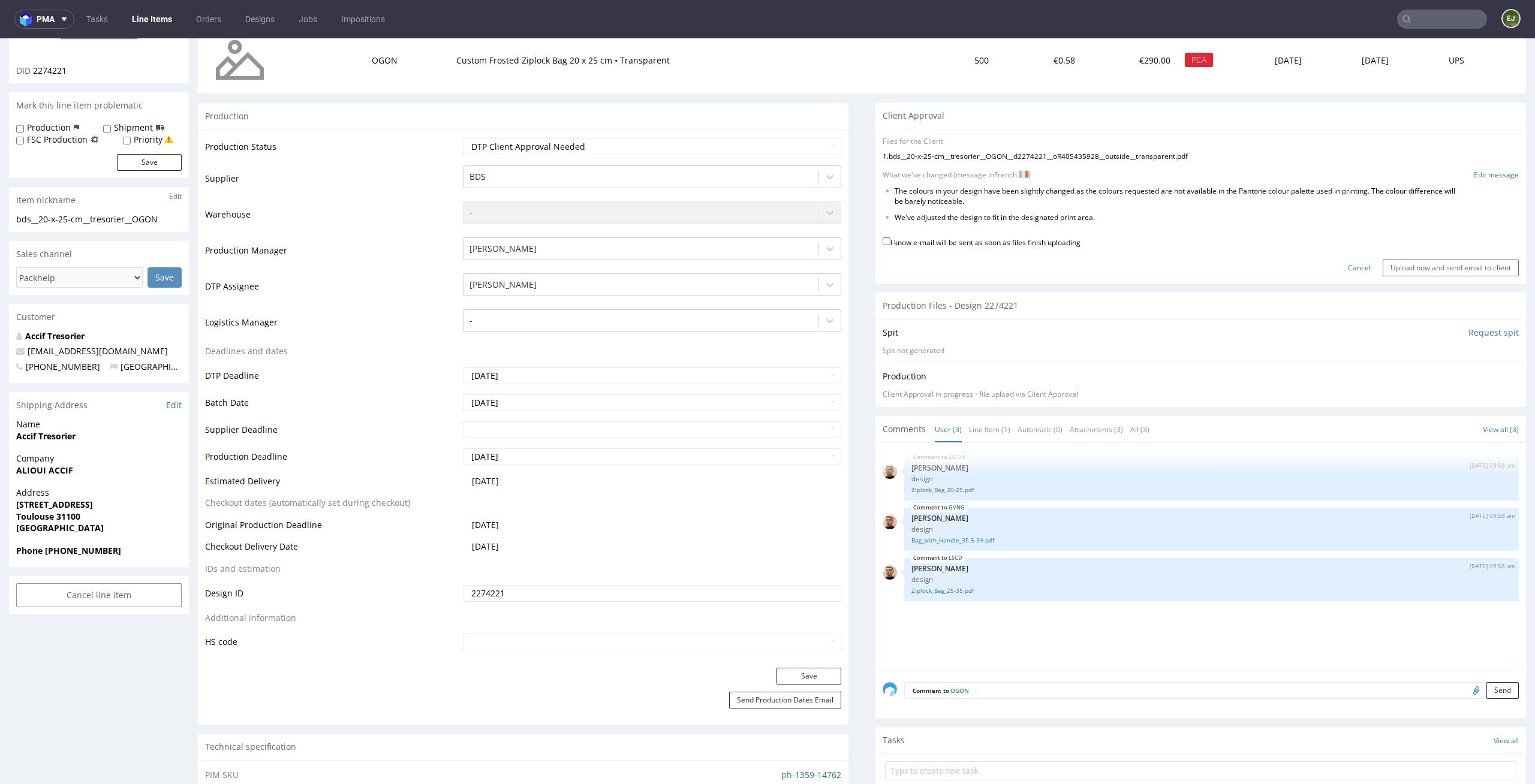
click at [997, 239] on label "I know e-mail will be sent as soon as files finish uploading" at bounding box center [981, 241] width 198 height 13
click at [890, 239] on input "I know e-mail will be sent as soon as files finish uploading" at bounding box center [886, 241] width 8 height 8
checkbox input "true"
click at [1430, 264] on input "Upload now and send email to client" at bounding box center [1450, 268] width 136 height 17
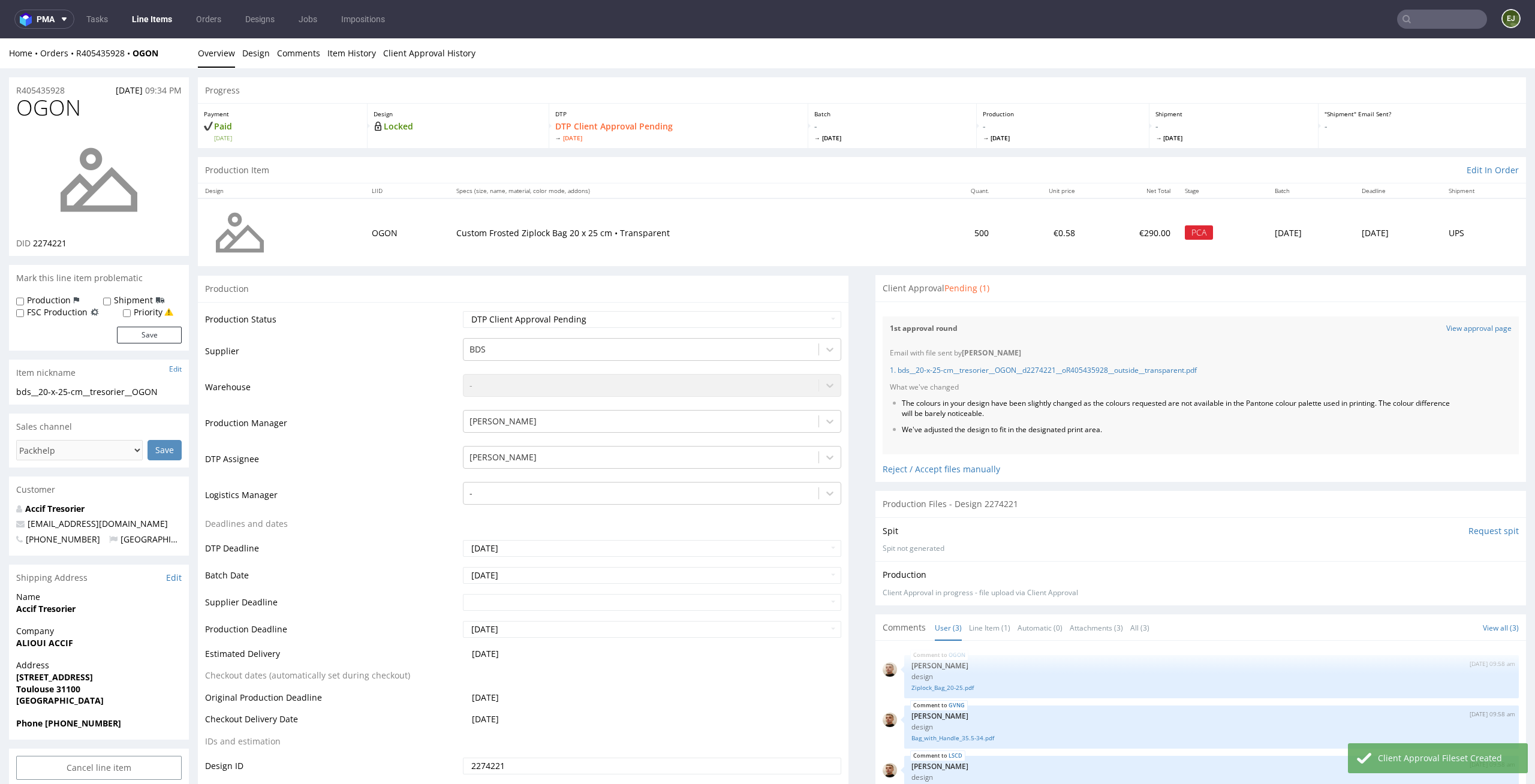
scroll to position [0, 0]
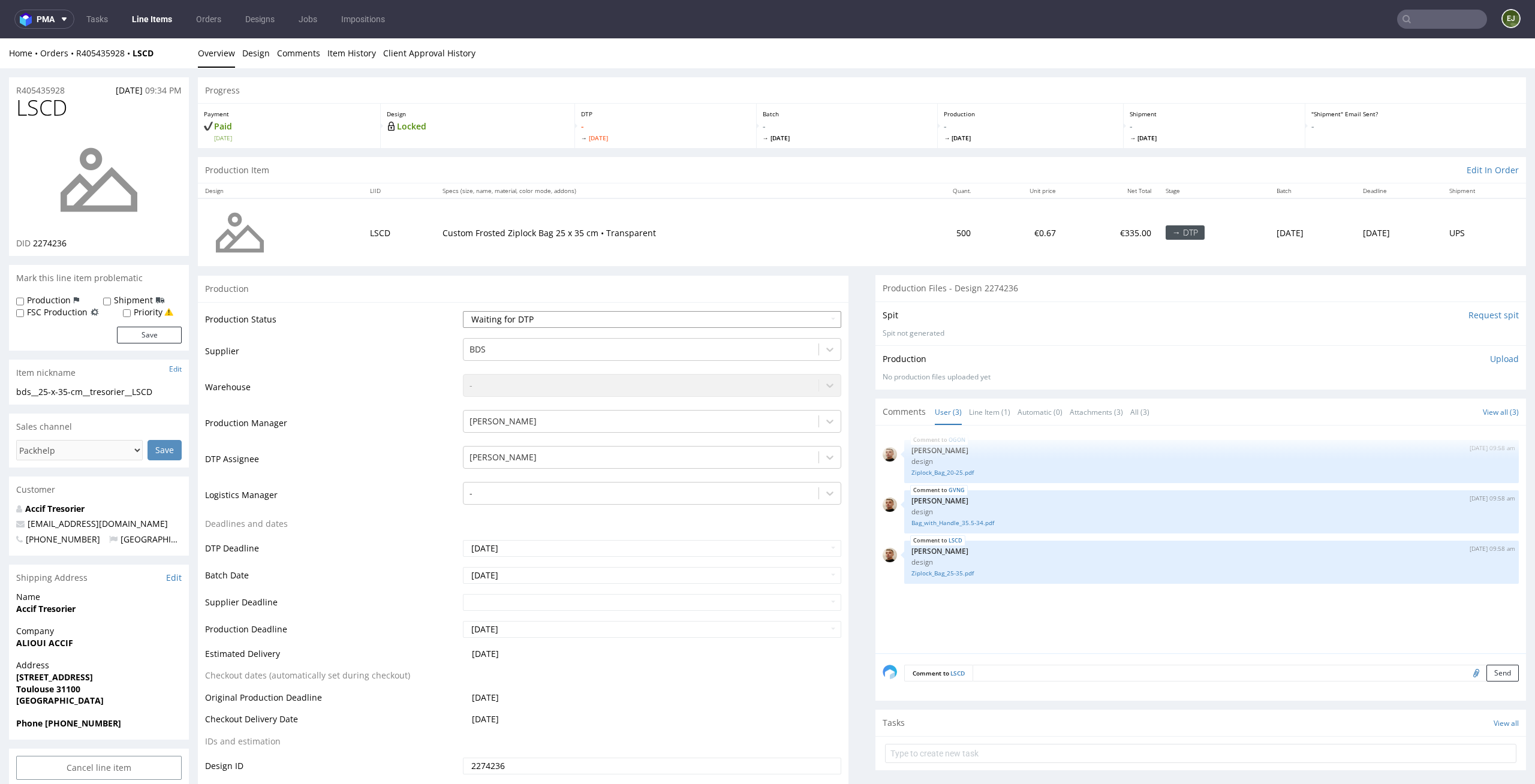
click at [787, 326] on select "Waiting for Artwork Waiting for Diecut Waiting for Mockup Waiting for DTP Waiti…" at bounding box center [652, 319] width 379 height 17
select select "dtp_in_process"
click at [463, 311] on select "Waiting for Artwork Waiting for Diecut Waiting for Mockup Waiting for DTP Waiti…" at bounding box center [652, 319] width 379 height 17
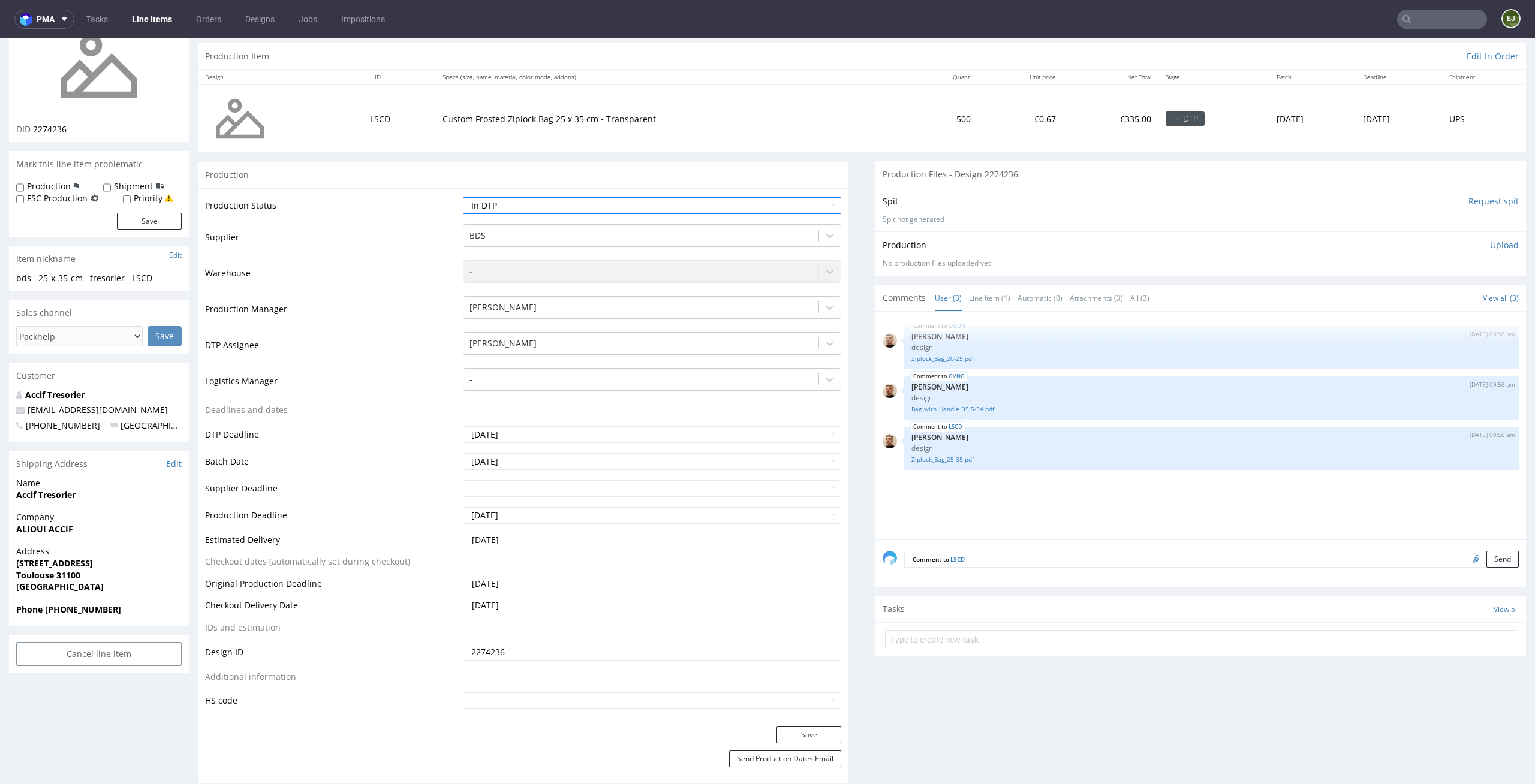
scroll to position [166, 0]
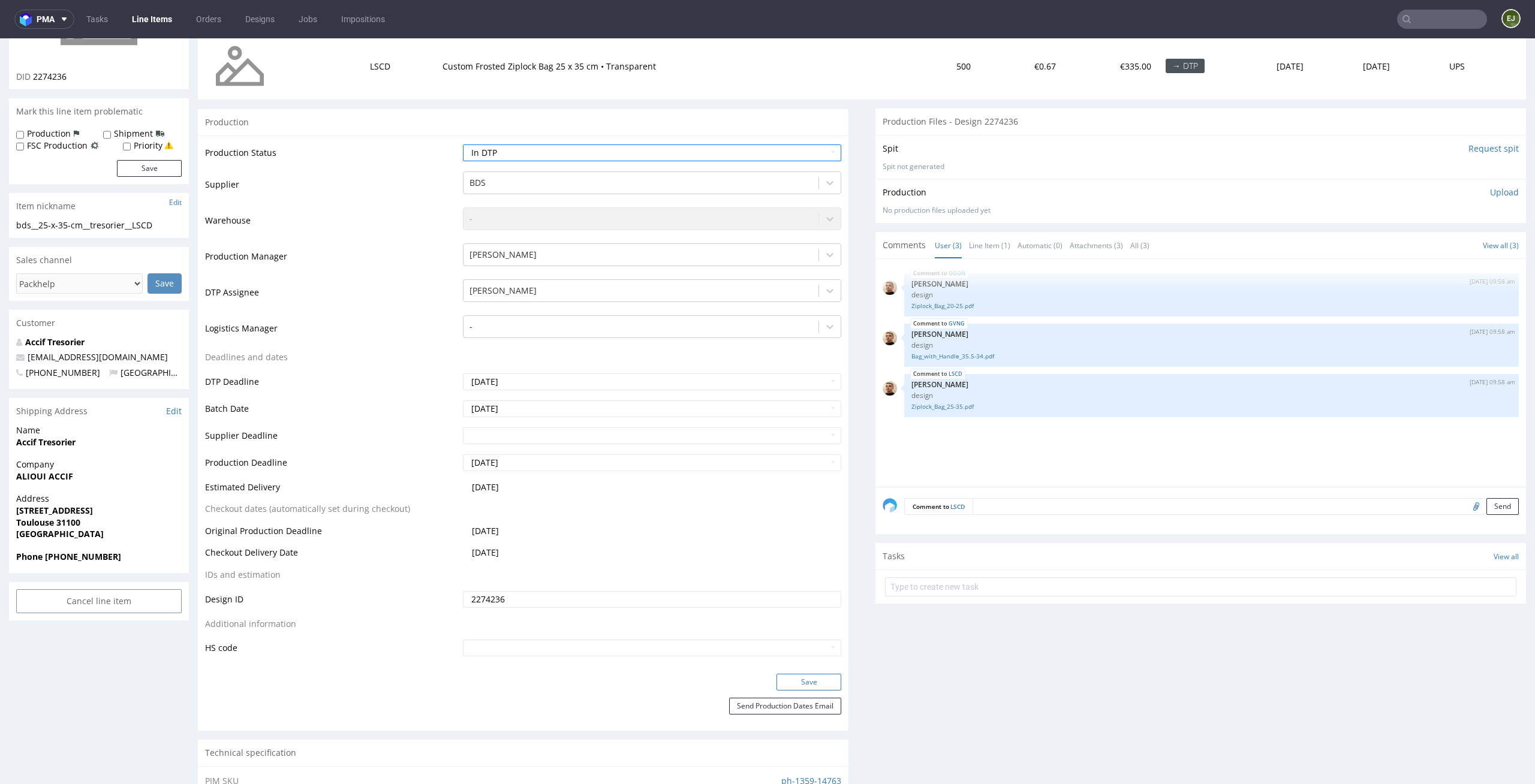
click at [813, 680] on button "Save" at bounding box center [808, 682] width 65 height 17
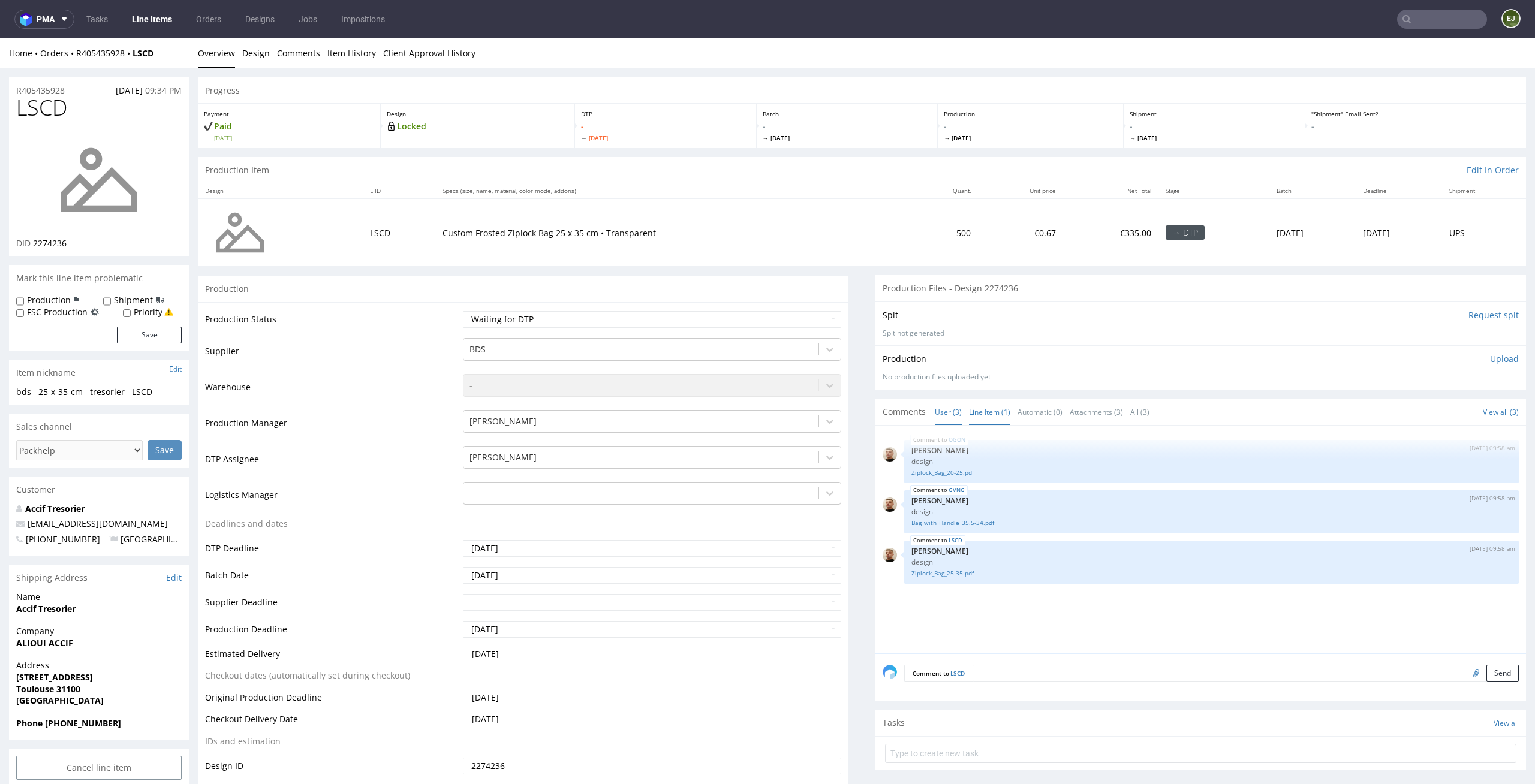
click at [979, 417] on link "Line Item (1)" at bounding box center [989, 412] width 42 height 26
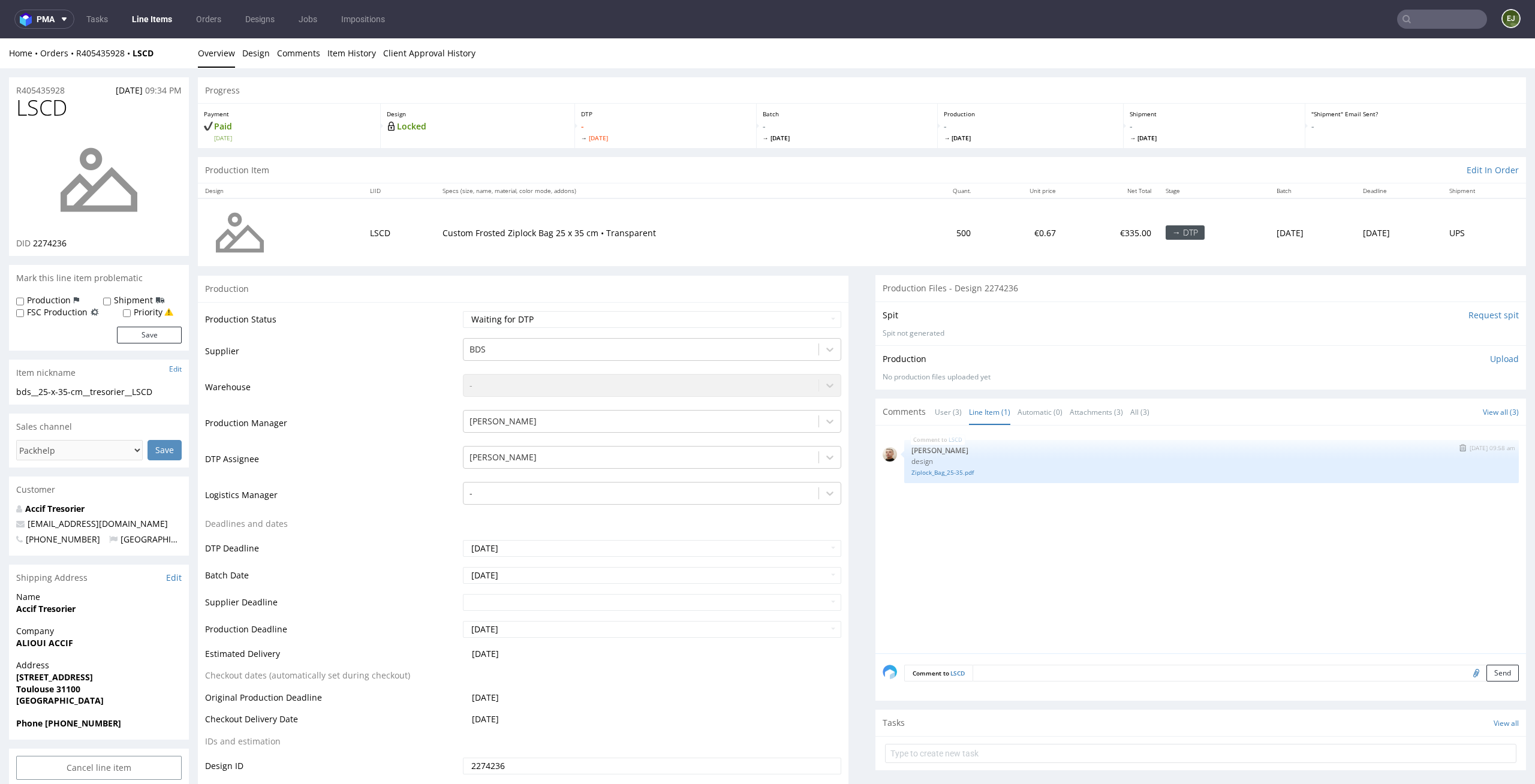
click at [964, 462] on p "design" at bounding box center [1211, 461] width 600 height 9
click at [964, 468] on link "Ziplock_Bag_25-35.pdf" at bounding box center [1211, 472] width 600 height 9
click at [771, 318] on select "Waiting for Artwork Waiting for Diecut Waiting for Mockup Waiting for DTP Waiti…" at bounding box center [652, 319] width 379 height 17
select select "dtp_in_process"
click at [463, 311] on select "Waiting for Artwork Waiting for Diecut Waiting for Mockup Waiting for DTP Waiti…" at bounding box center [652, 319] width 379 height 17
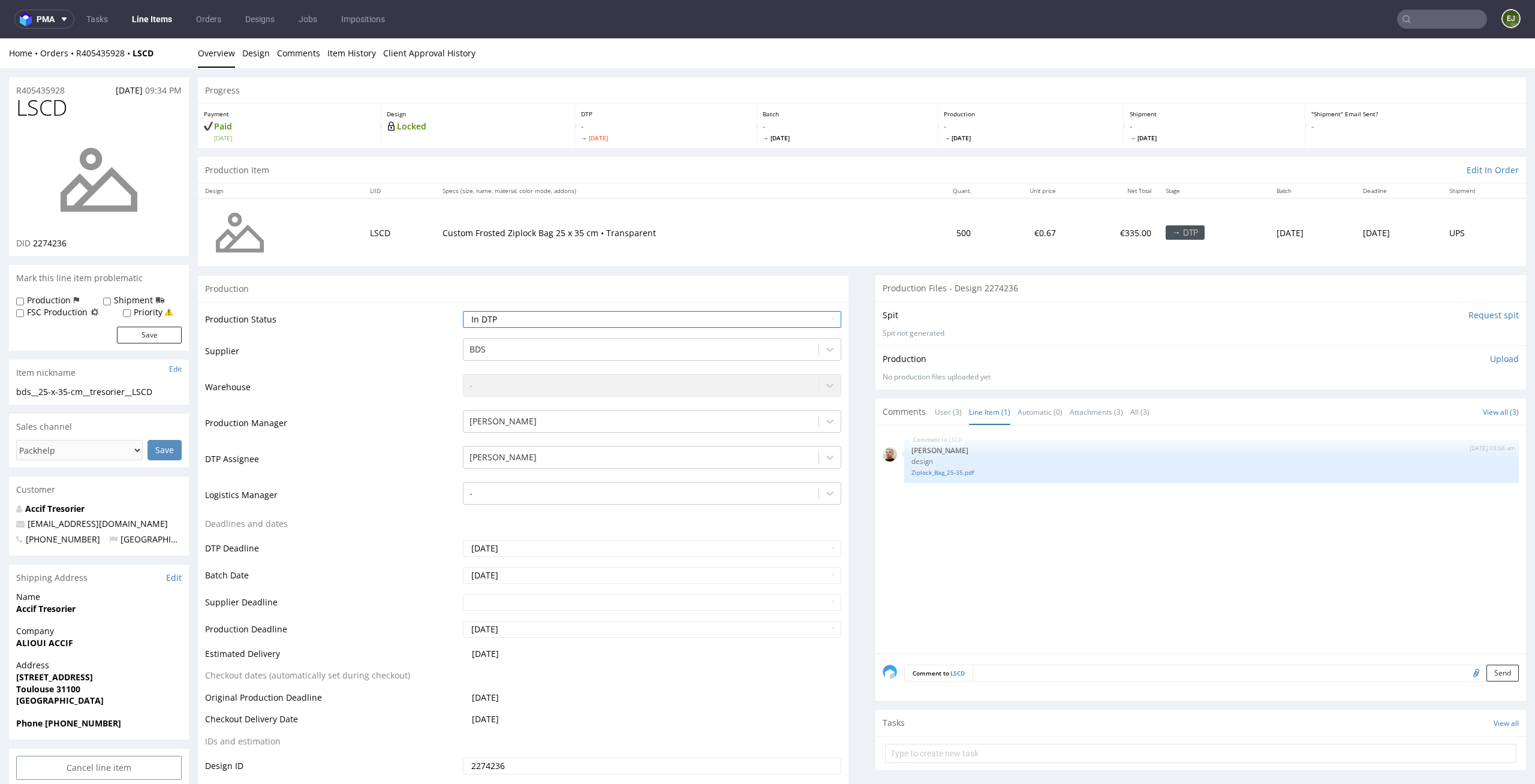
scroll to position [181, 0]
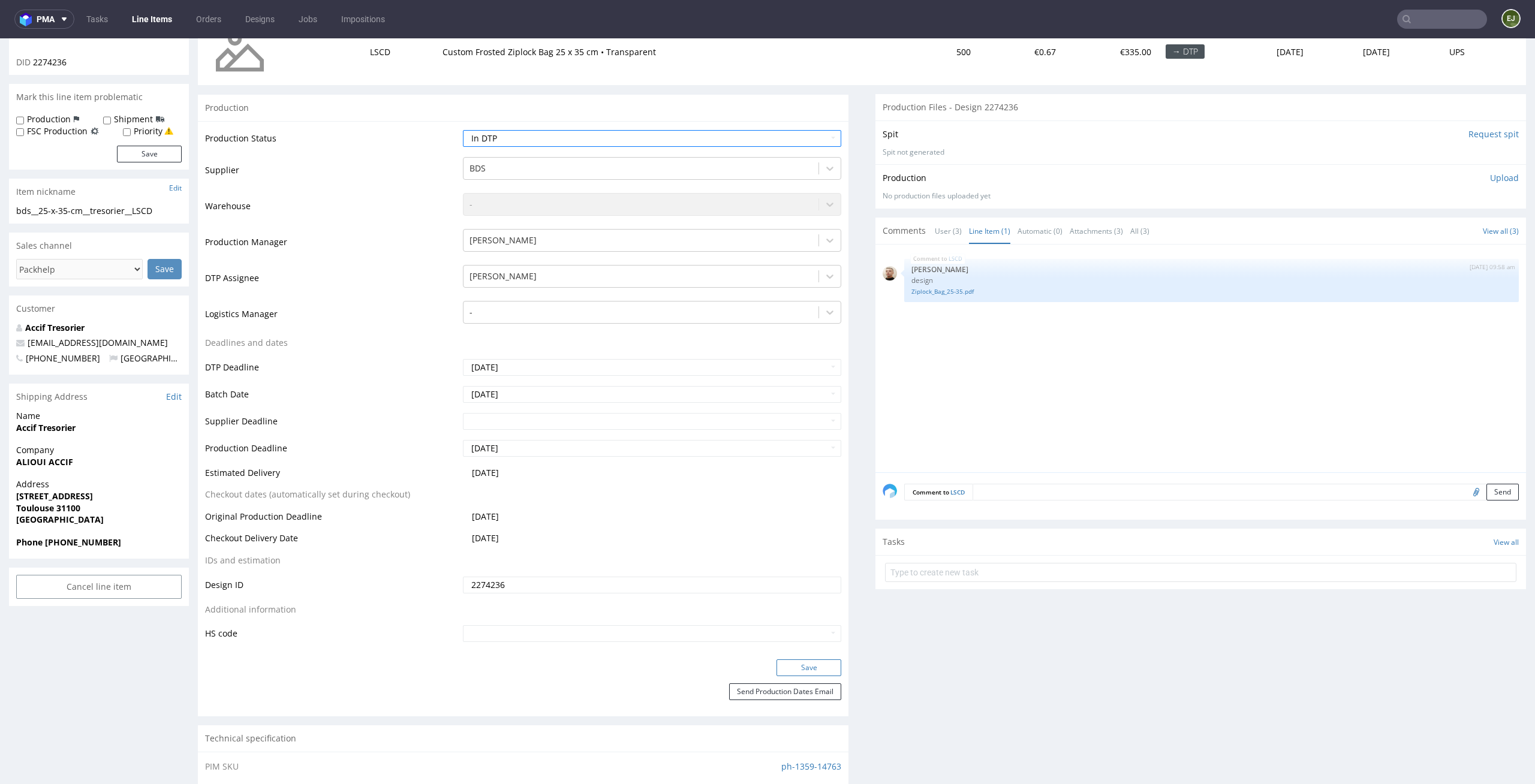
click at [817, 669] on button "Save" at bounding box center [808, 667] width 65 height 17
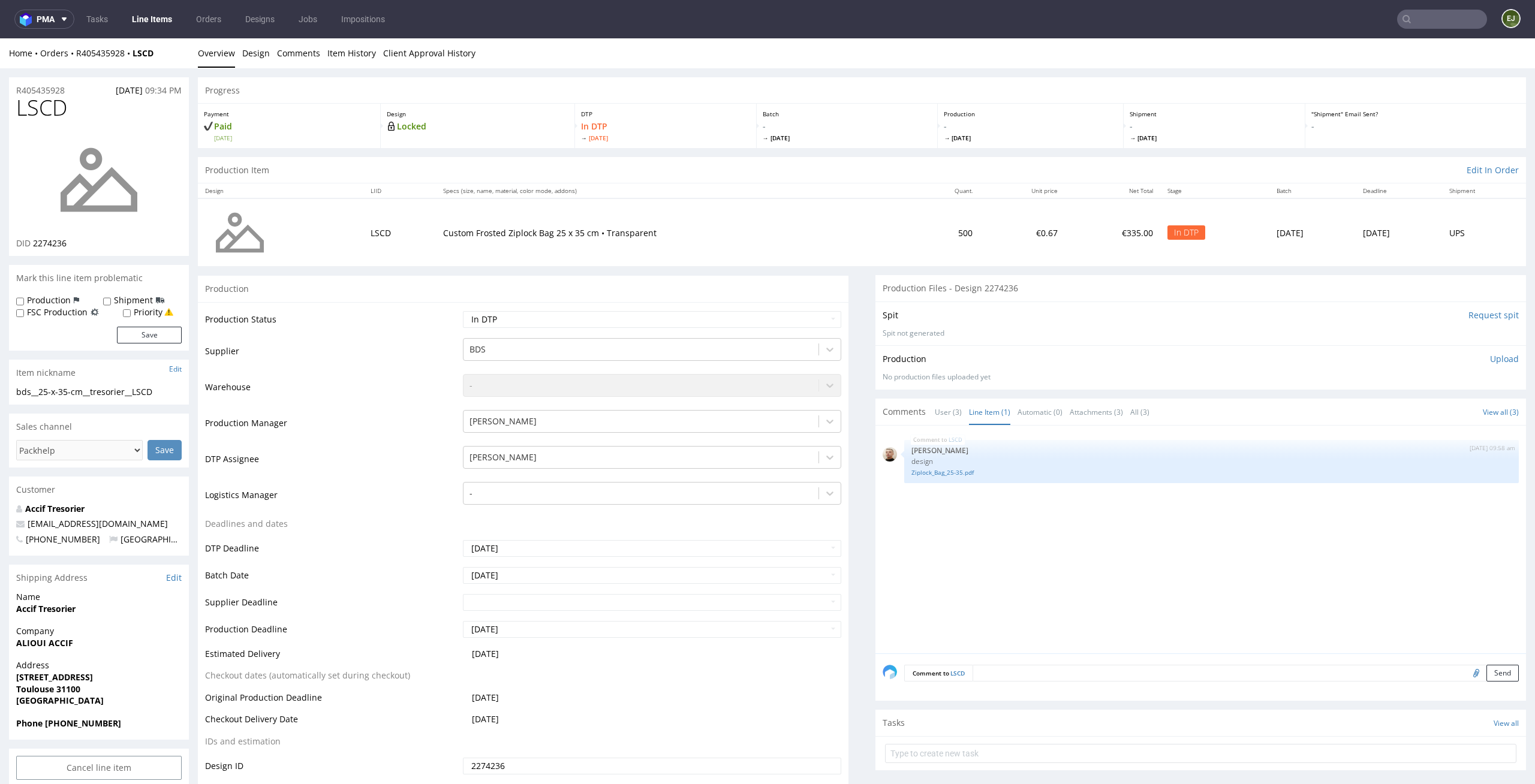
click at [880, 165] on div "Production Item Edit In Order" at bounding box center [862, 170] width 1328 height 26
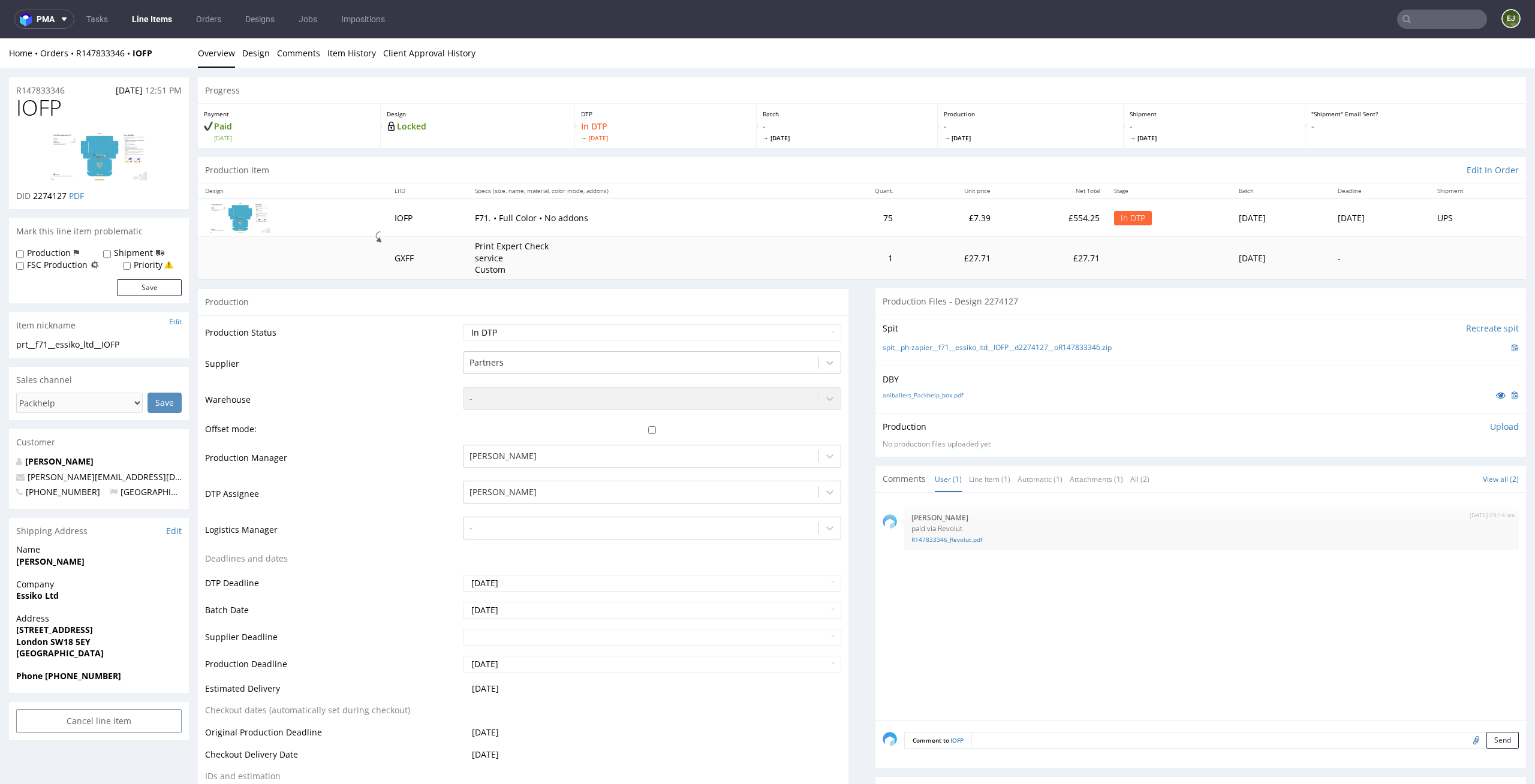
click at [1490, 421] on p "Upload" at bounding box center [1504, 426] width 29 height 12
drag, startPoint x: 63, startPoint y: 103, endPoint x: 0, endPoint y: 106, distance: 63.1
copy span "IOFP"
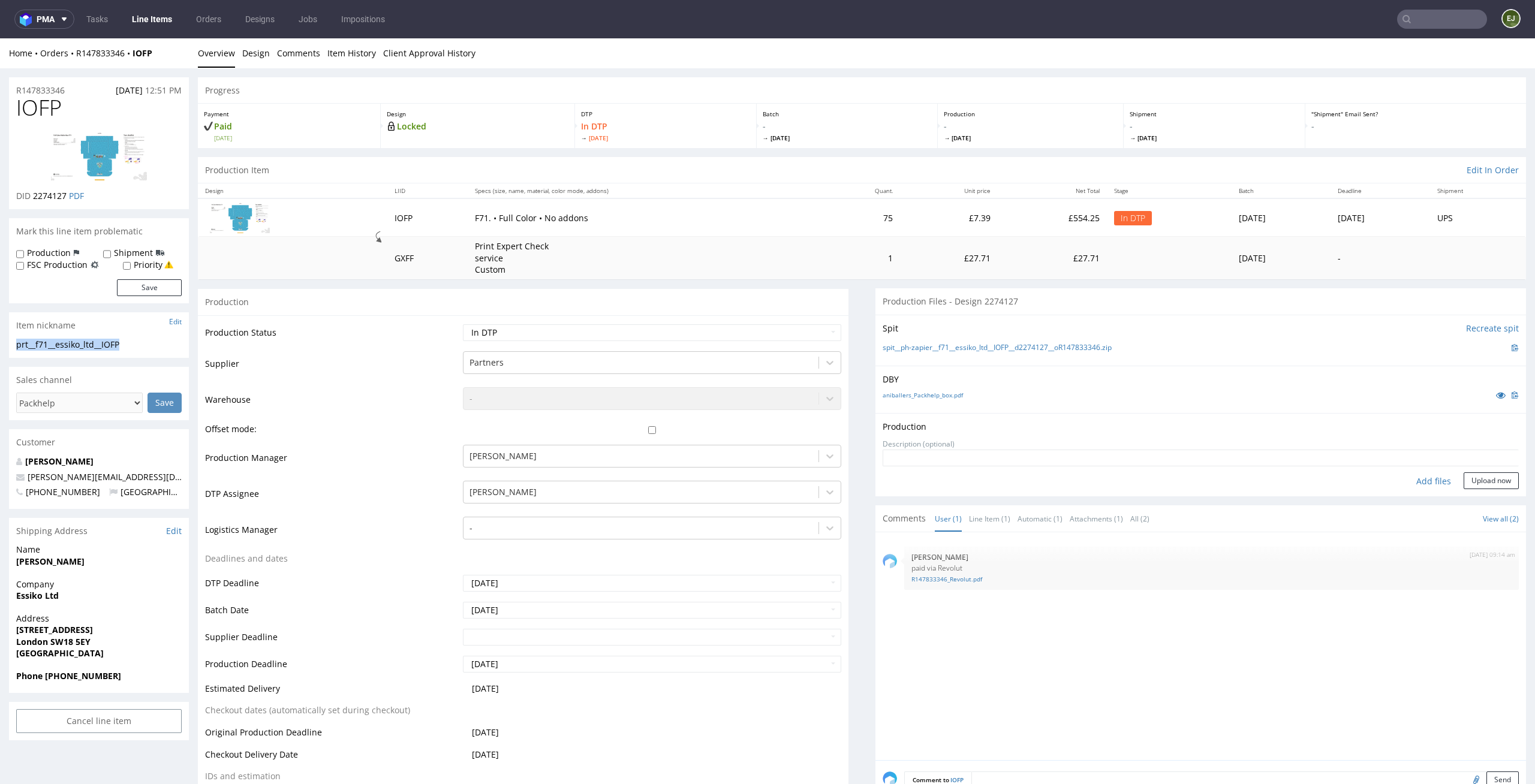
drag, startPoint x: 142, startPoint y: 340, endPoint x: 0, endPoint y: 340, distance: 142.0
copy div "prt__f71__essiko_ltd__IOFP"
drag, startPoint x: 65, startPoint y: 194, endPoint x: 34, endPoint y: 194, distance: 31.0
click at [34, 194] on p "DID 2274127 PDF" at bounding box center [50, 196] width 68 height 12
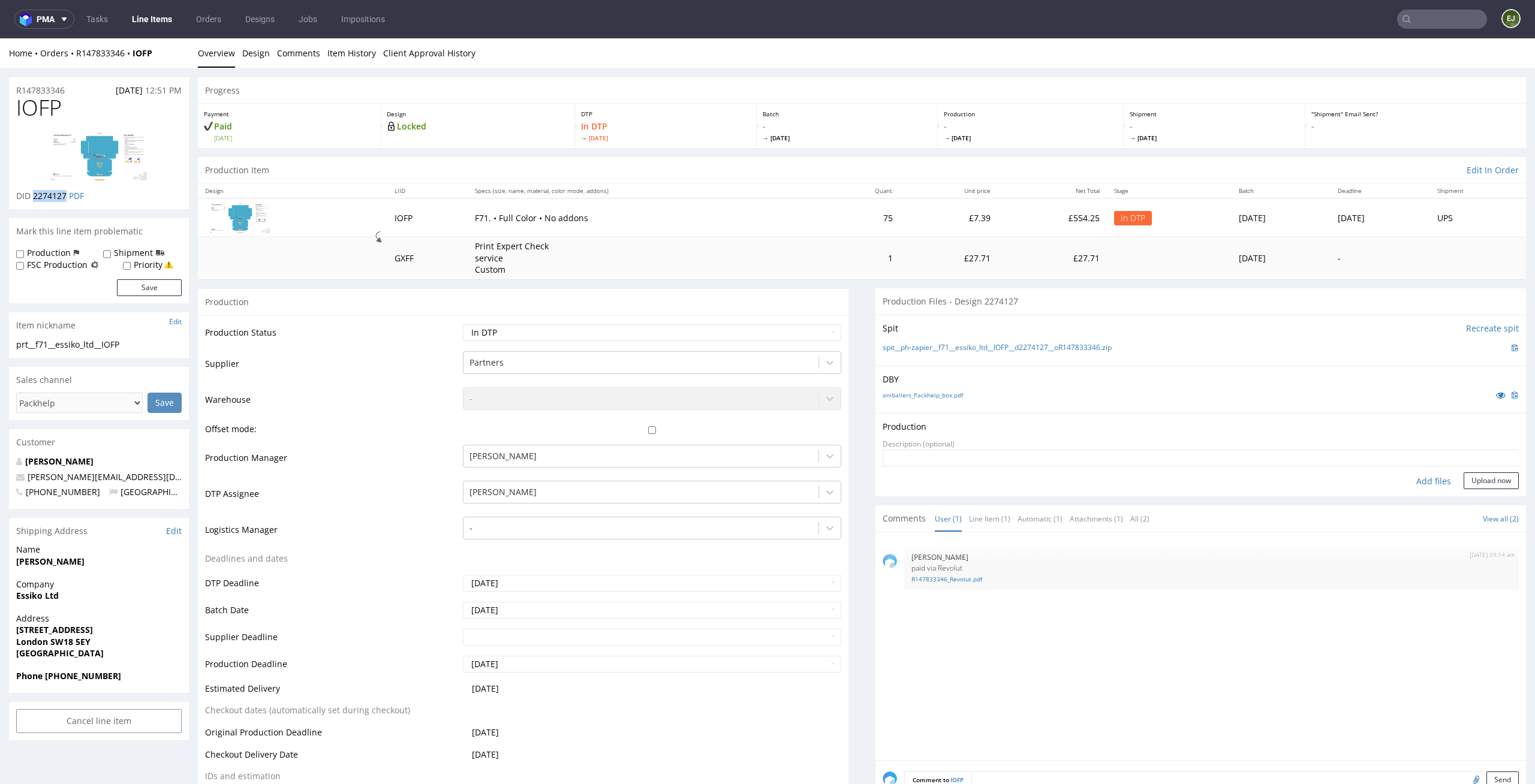
copy span "2274127"
drag, startPoint x: 83, startPoint y: 94, endPoint x: 0, endPoint y: 88, distance: 83.2
copy p "R147833346"
click at [794, 336] on select "Waiting for Artwork Waiting for Diecut Waiting for Mockup Waiting for DTP Waiti…" at bounding box center [652, 332] width 379 height 17
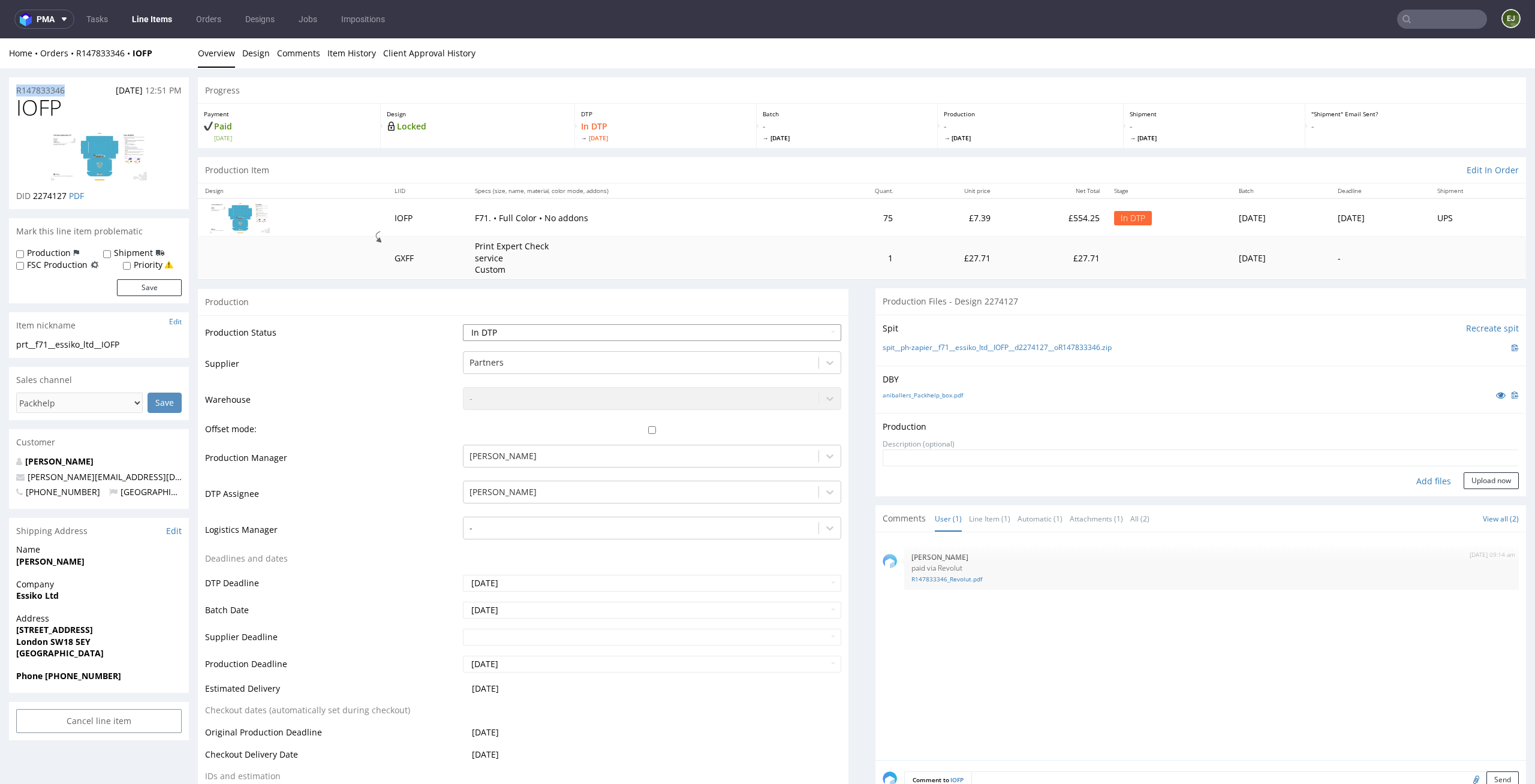
select select "dtp_ca_needed"
click at [463, 324] on select "Waiting for Artwork Waiting for Diecut Waiting for Mockup Waiting for DTP Waiti…" at bounding box center [652, 332] width 379 height 17
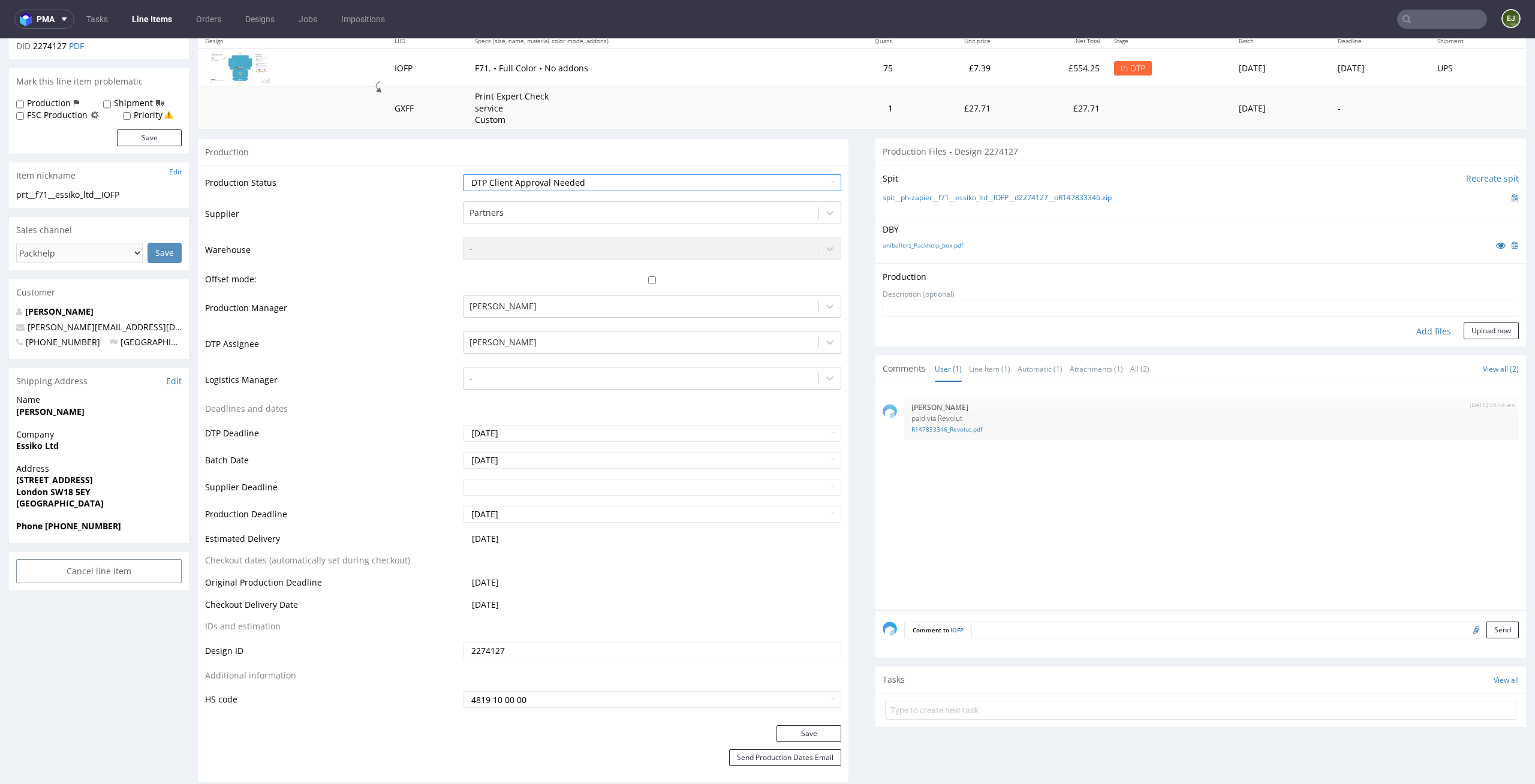
scroll to position [235, 0]
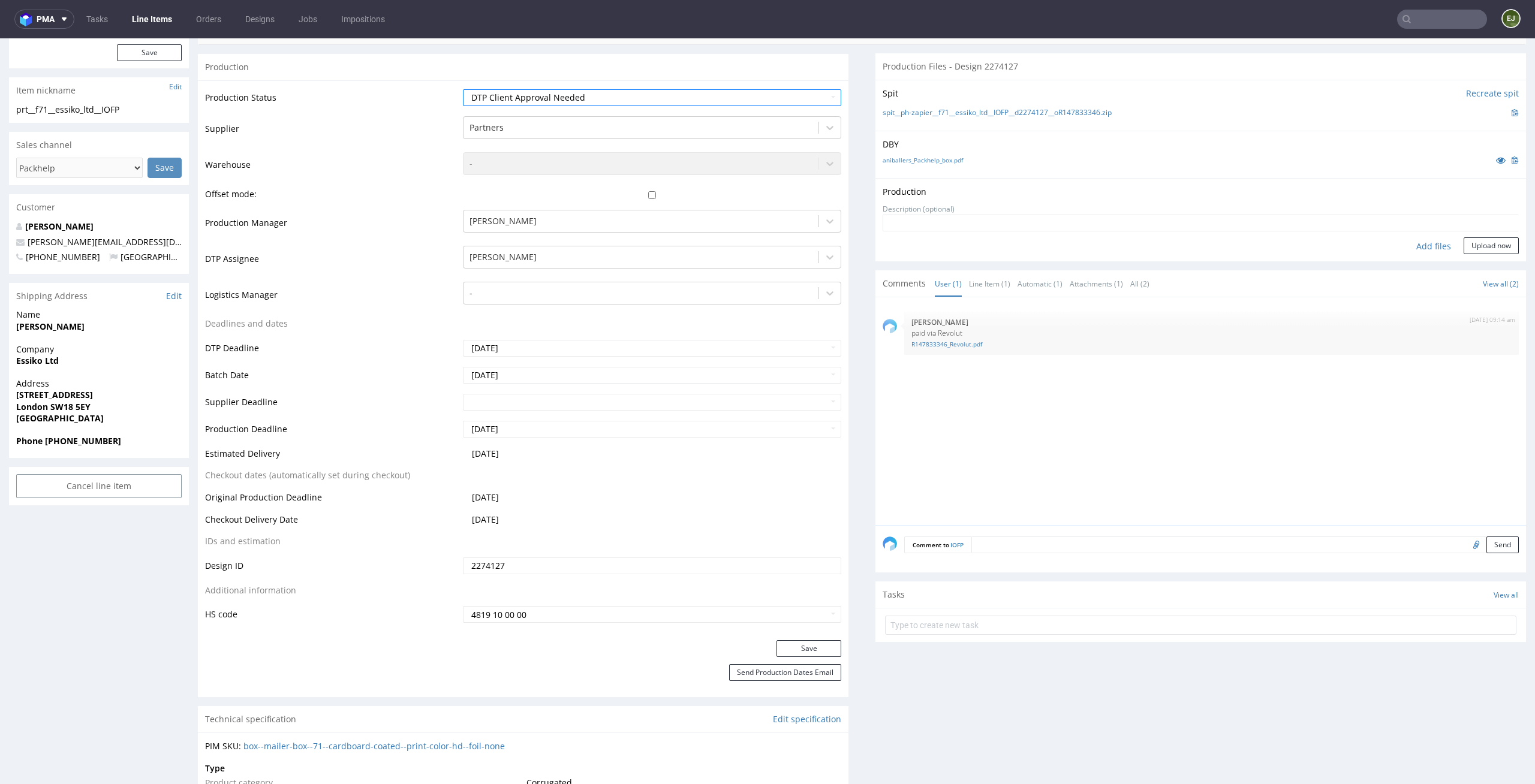
click at [1033, 241] on div "Add files Upload now" at bounding box center [1200, 245] width 636 height 17
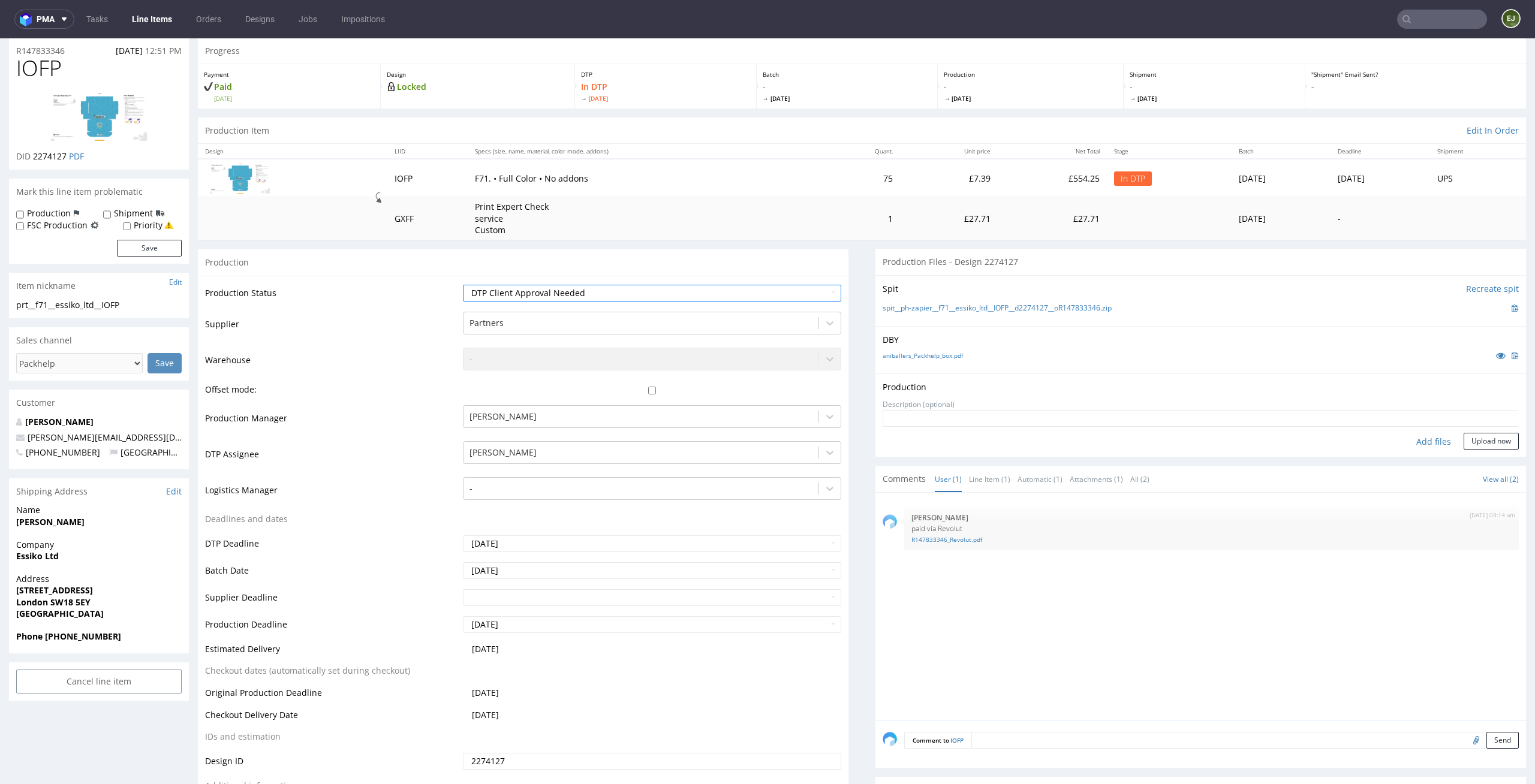
scroll to position [0, 0]
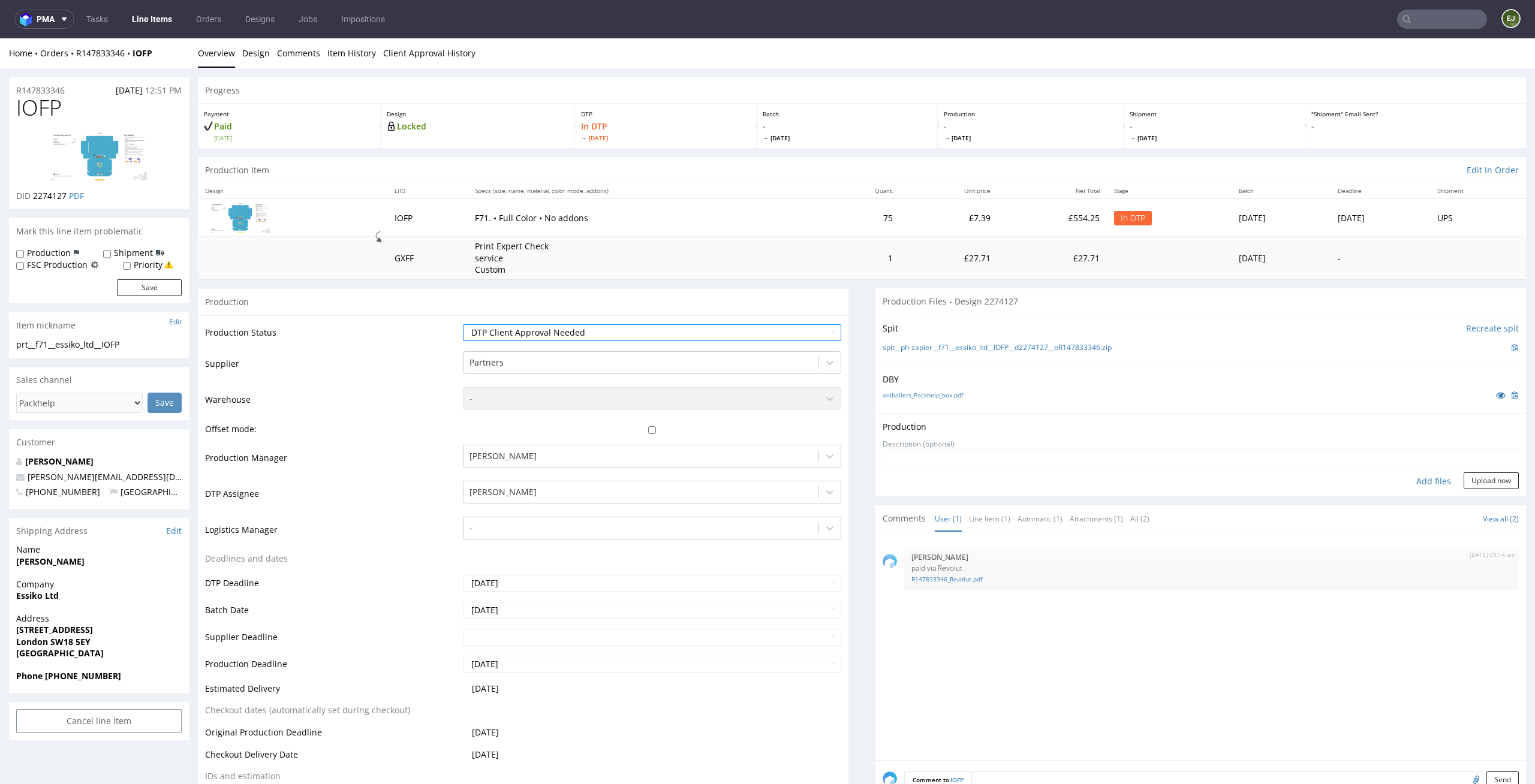
click at [1425, 480] on div "Add files" at bounding box center [1433, 481] width 60 height 18
type input "C:\fakepath\prt__f71__essiko_ltd__IOFP__d2274127__oR147833346__outside.pdf"
click at [1484, 498] on button "Upload now" at bounding box center [1491, 499] width 55 height 17
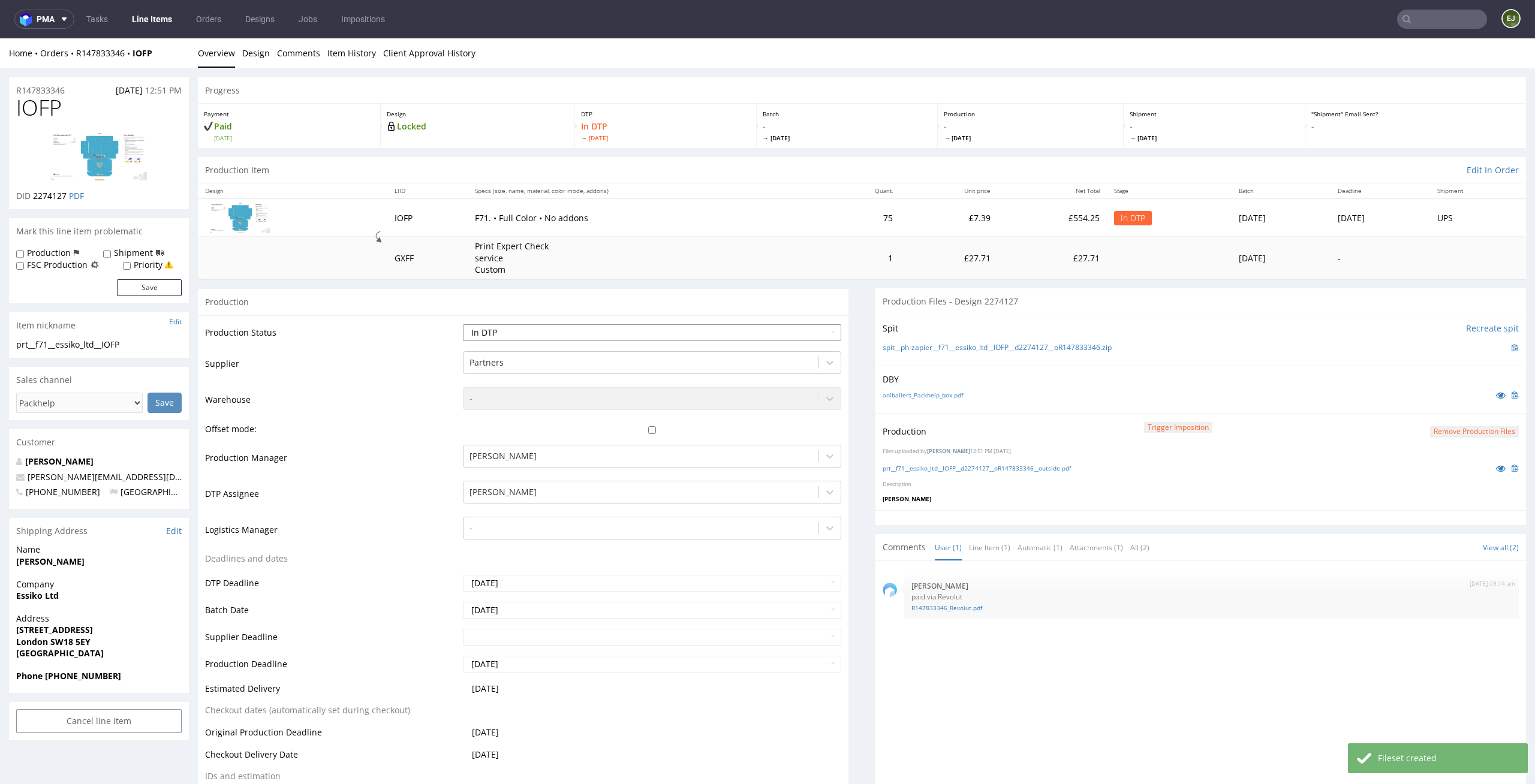
click at [794, 335] on select "Waiting for Artwork Waiting for Diecut Waiting for Mockup Waiting for DTP Waiti…" at bounding box center [652, 332] width 379 height 17
select select "dtp_production_ready"
click at [463, 324] on select "Waiting for Artwork Waiting for Diecut Waiting for Mockup Waiting for DTP Waiti…" at bounding box center [652, 332] width 379 height 17
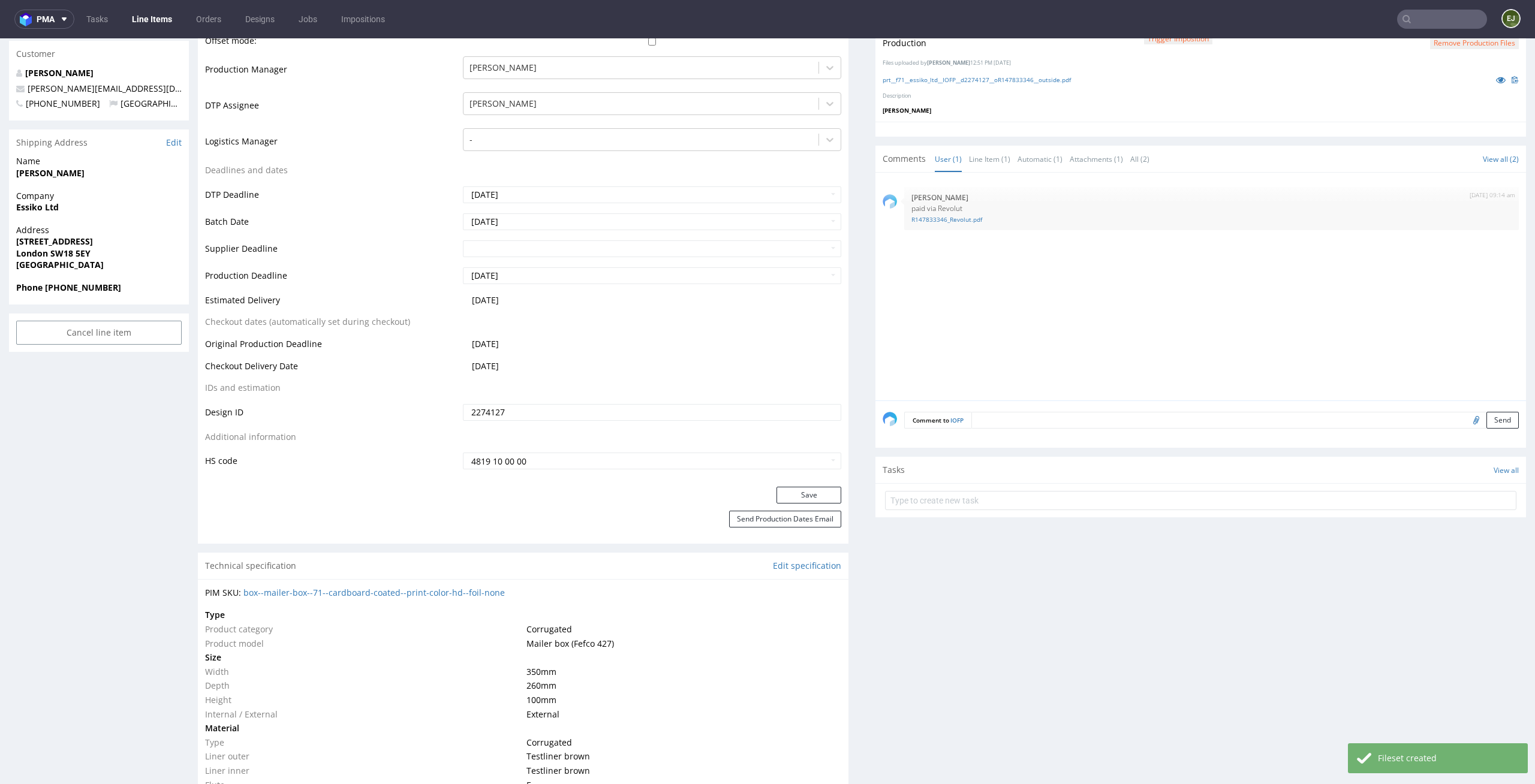
scroll to position [501, 0]
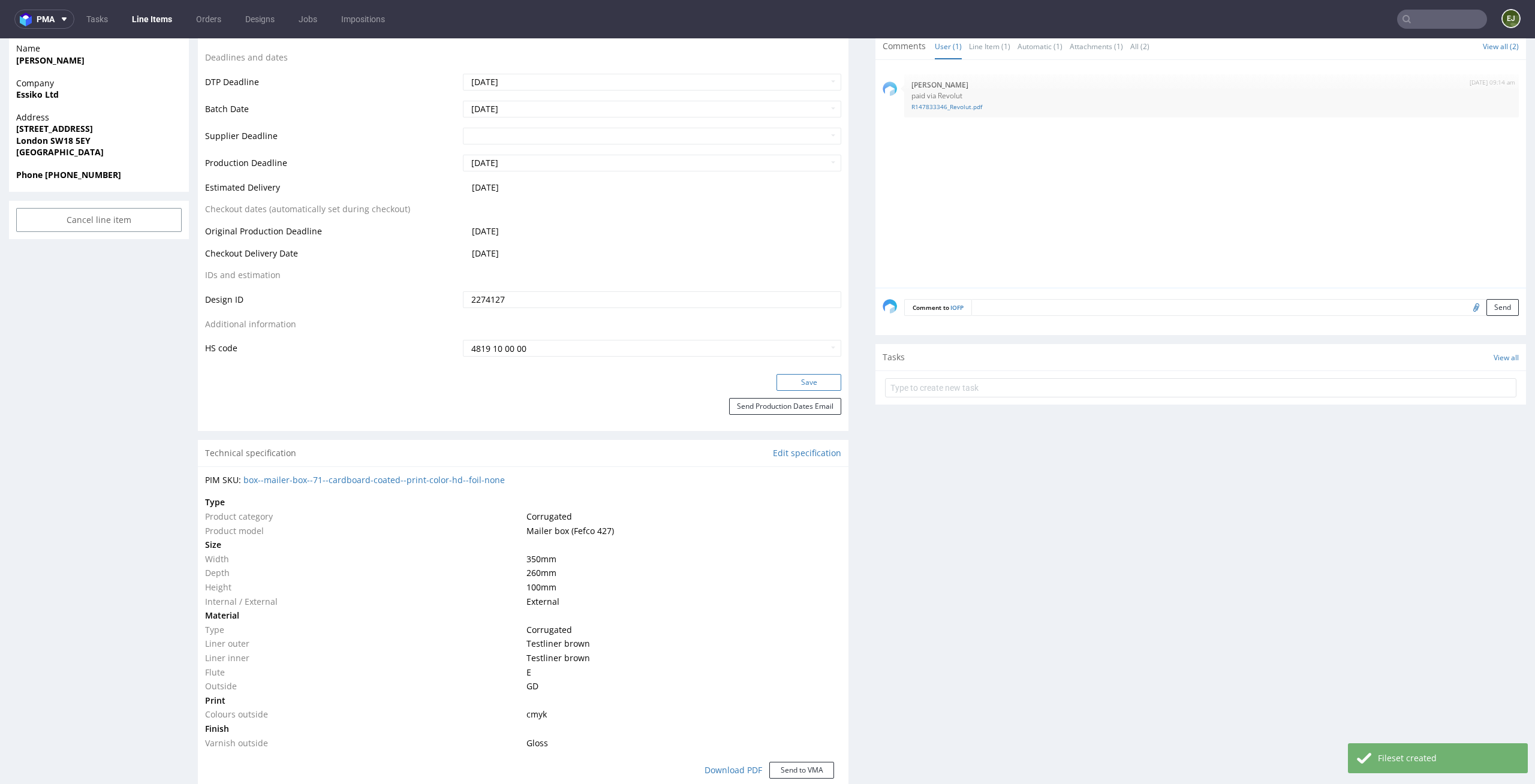
click at [819, 387] on button "Save" at bounding box center [808, 382] width 65 height 17
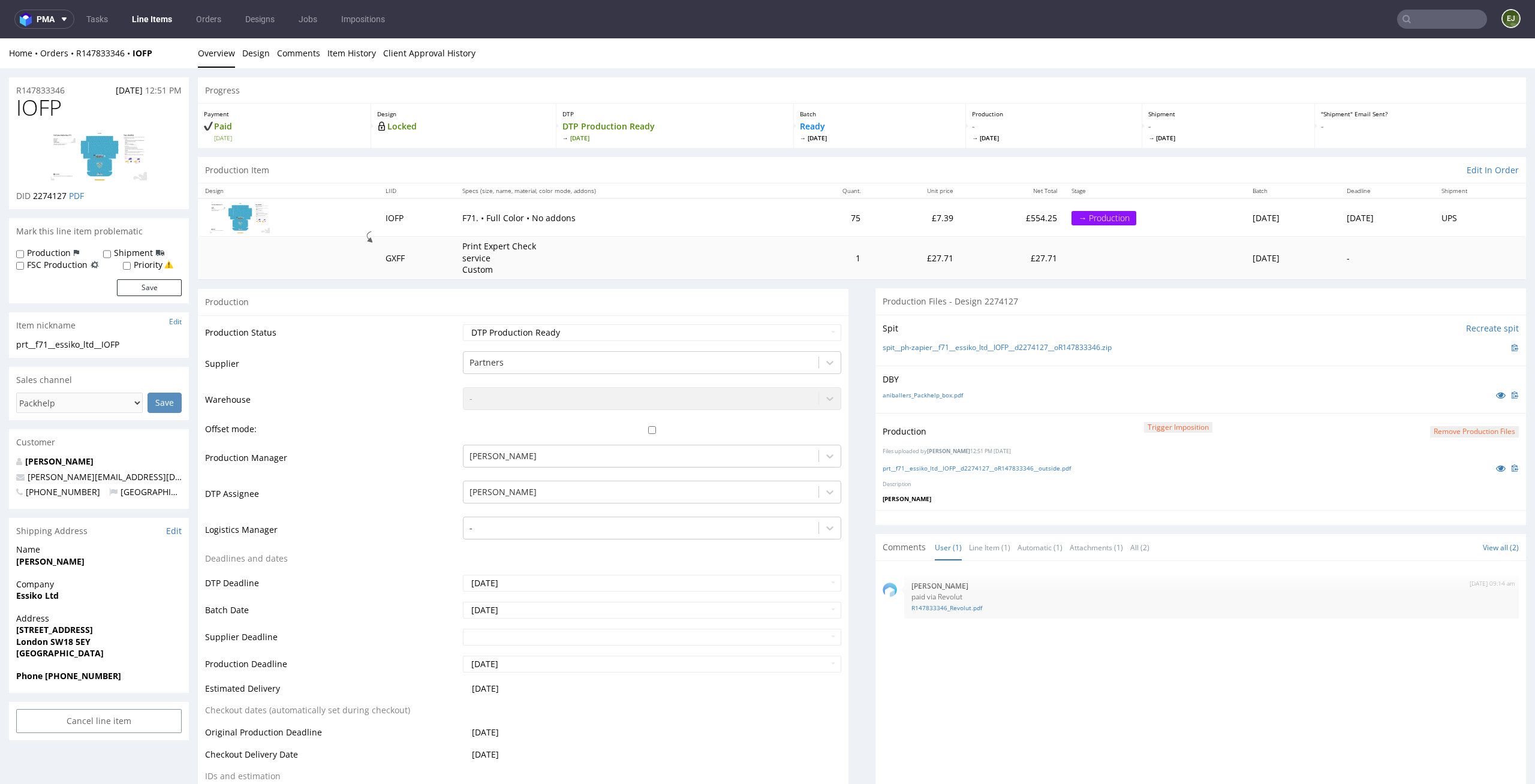
click at [919, 253] on td "£27.71" at bounding box center [914, 258] width 93 height 43
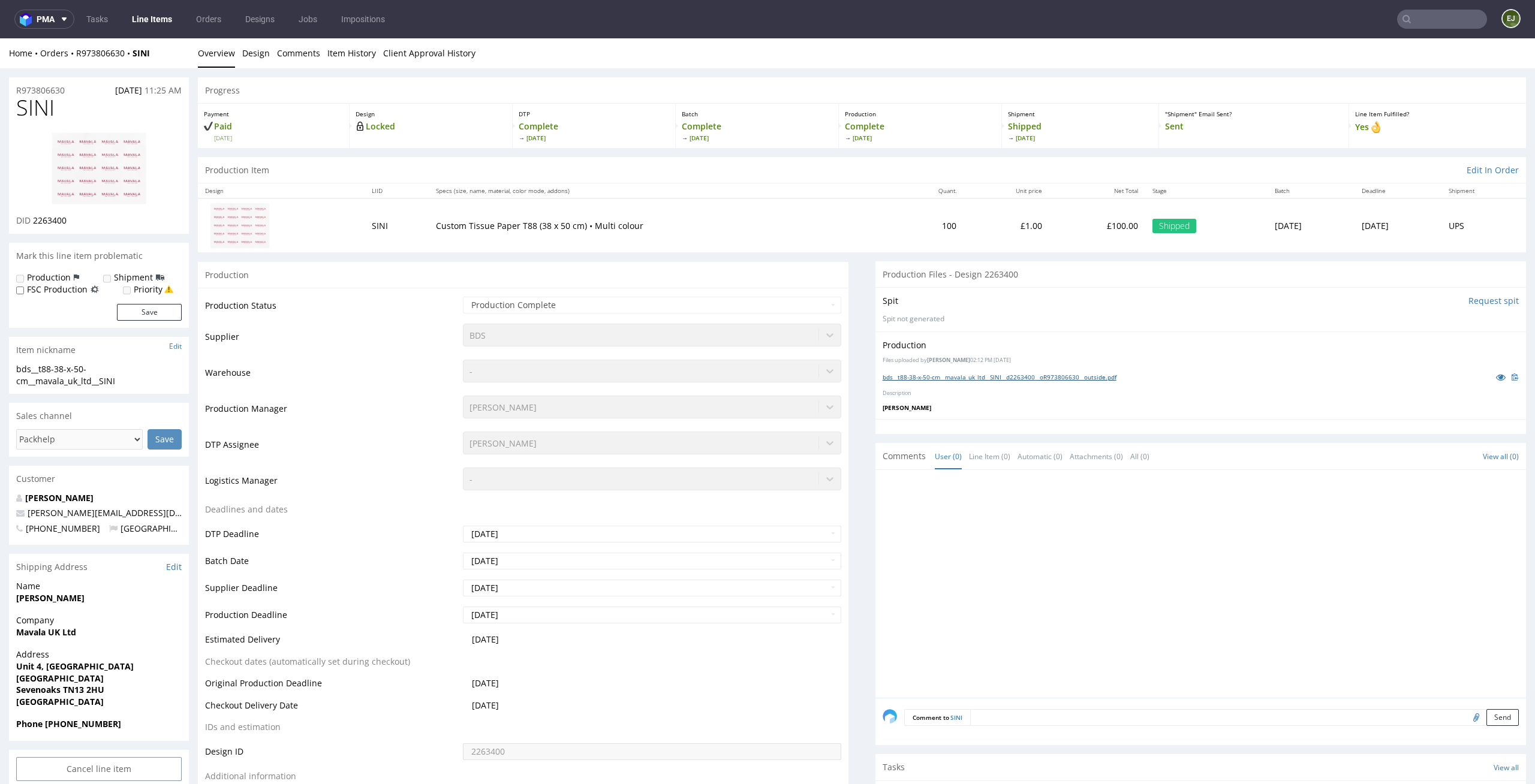
click at [989, 373] on link "bds__t88-38-x-50-cm__mavala_uk_ltd__SINI__d2263400__oR973806630__outside.pdf" at bounding box center [999, 377] width 234 height 9
click at [93, 160] on img at bounding box center [99, 168] width 96 height 73
click at [245, 65] on link "Design" at bounding box center [256, 53] width 27 height 29
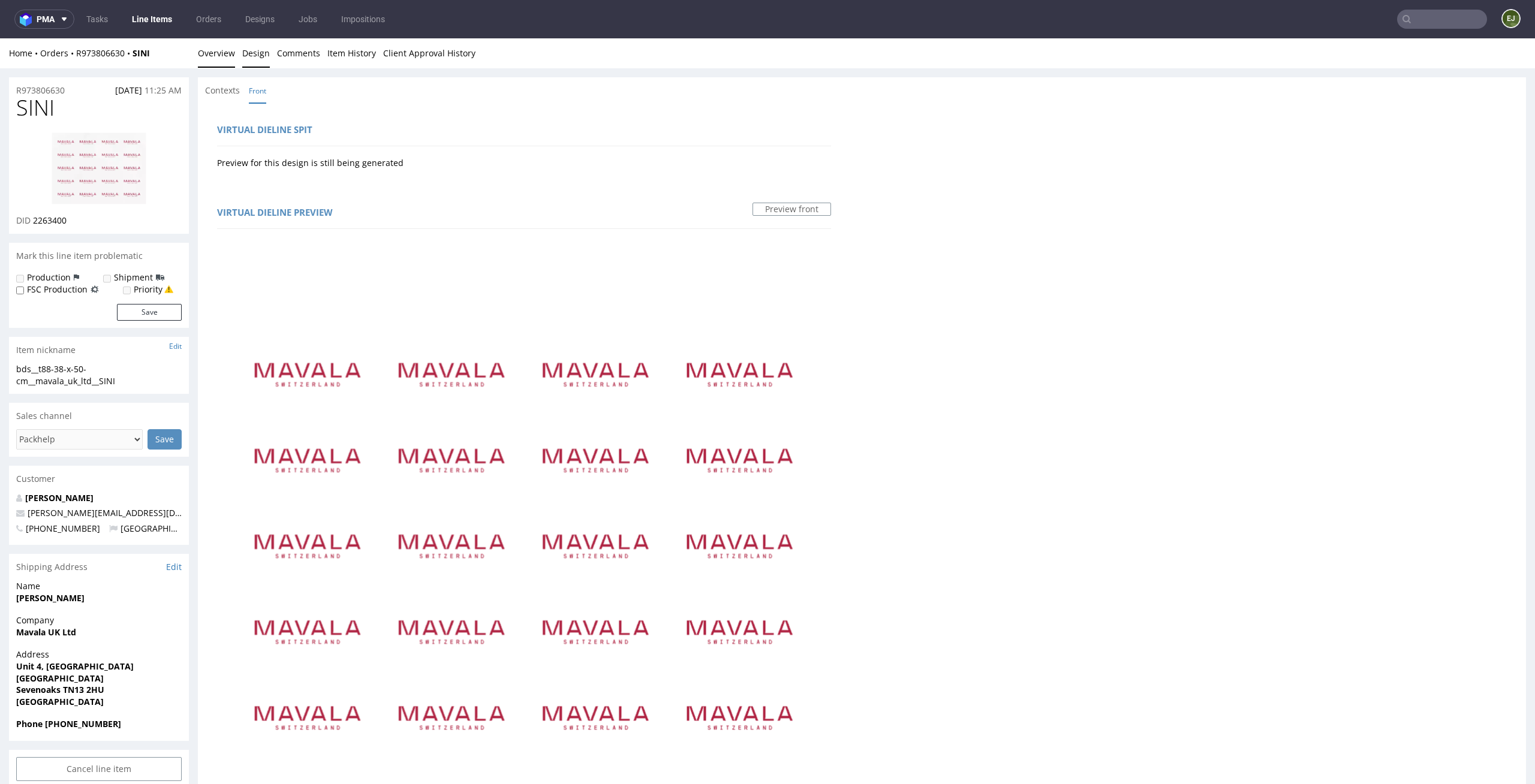
click at [214, 52] on link "Overview" at bounding box center [217, 53] width 37 height 29
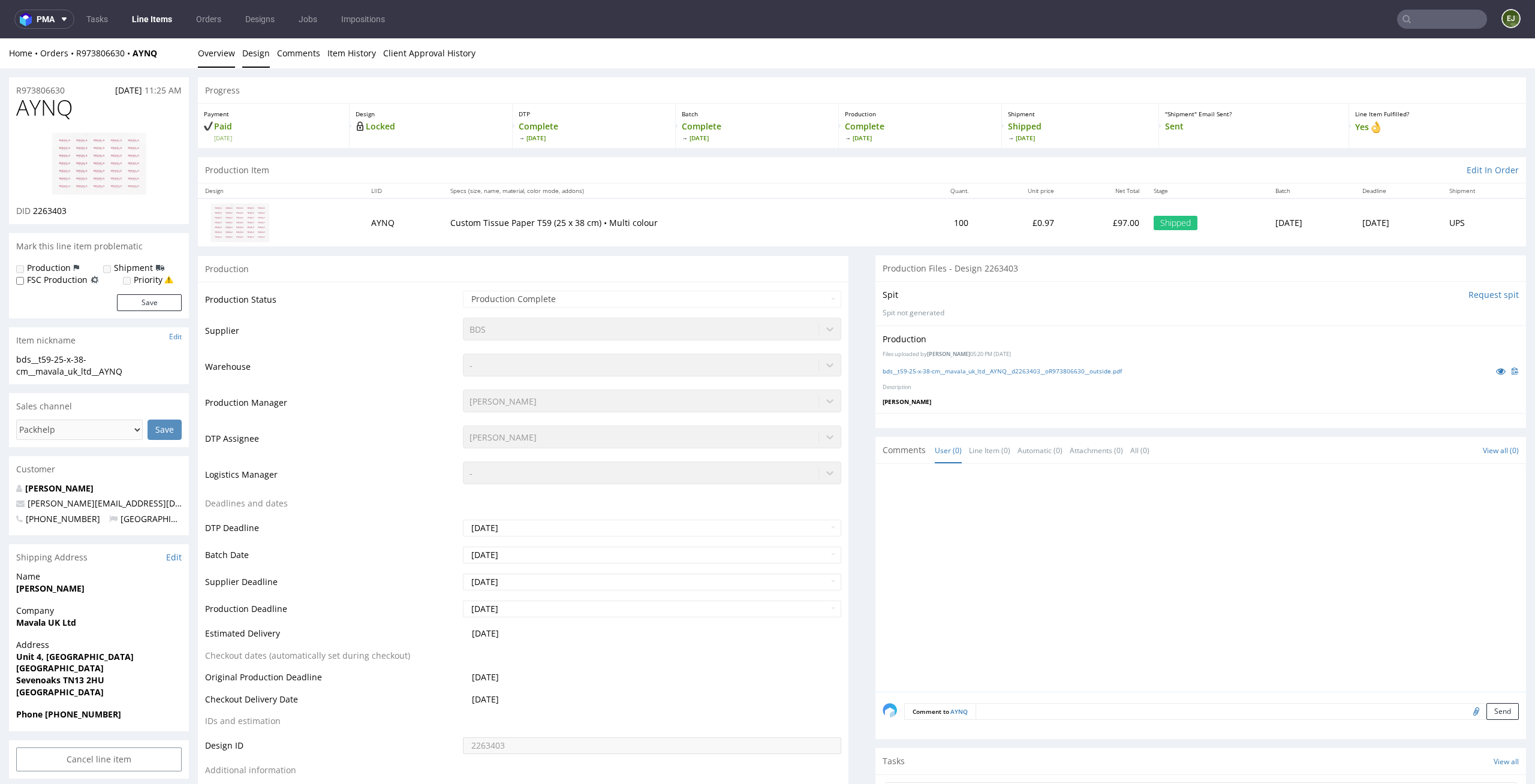
click at [242, 45] on link "Design" at bounding box center [256, 53] width 27 height 29
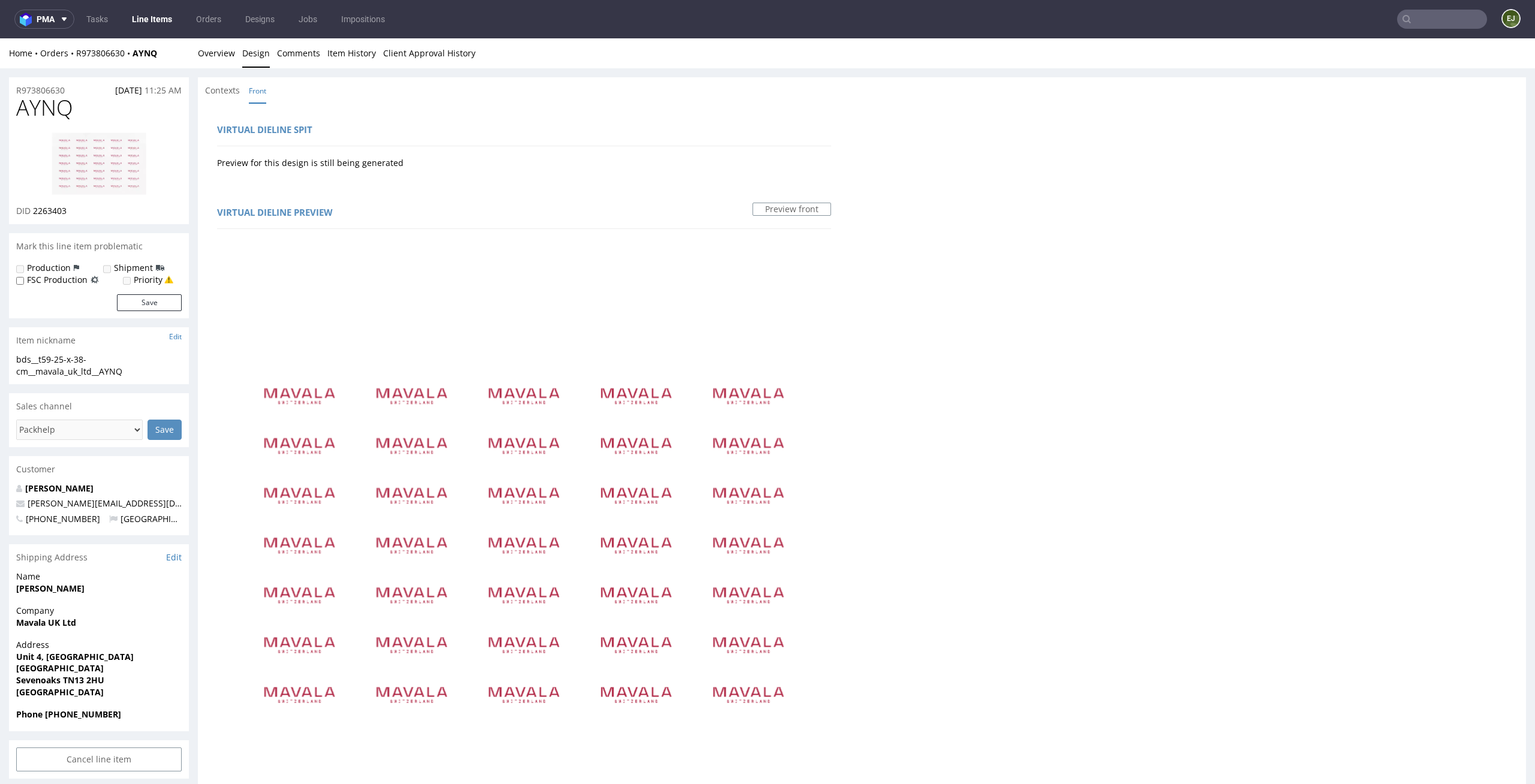
click at [99, 147] on img at bounding box center [99, 163] width 96 height 63
click at [224, 53] on link "Overview" at bounding box center [217, 53] width 37 height 29
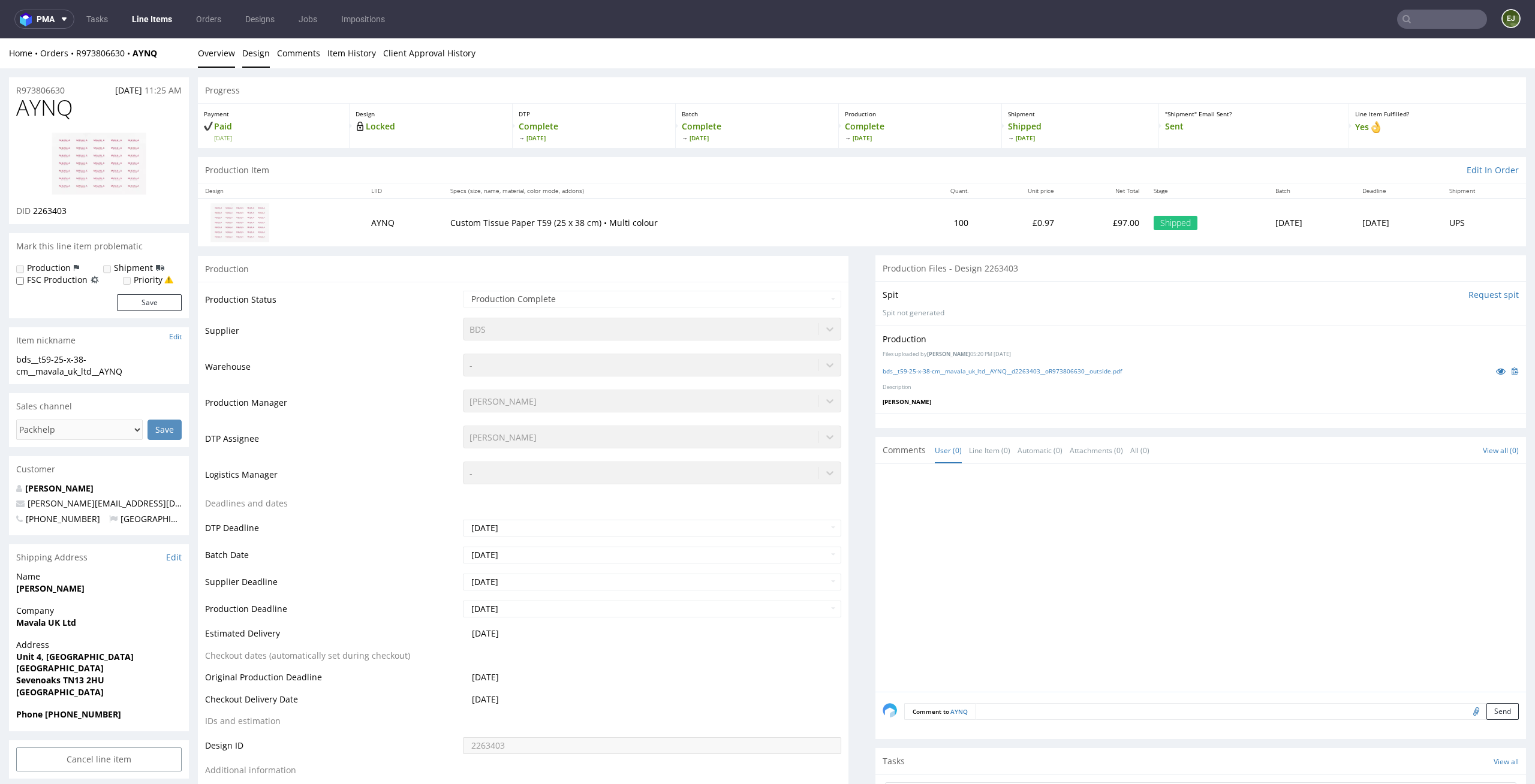
click at [253, 55] on link "Design" at bounding box center [256, 53] width 27 height 29
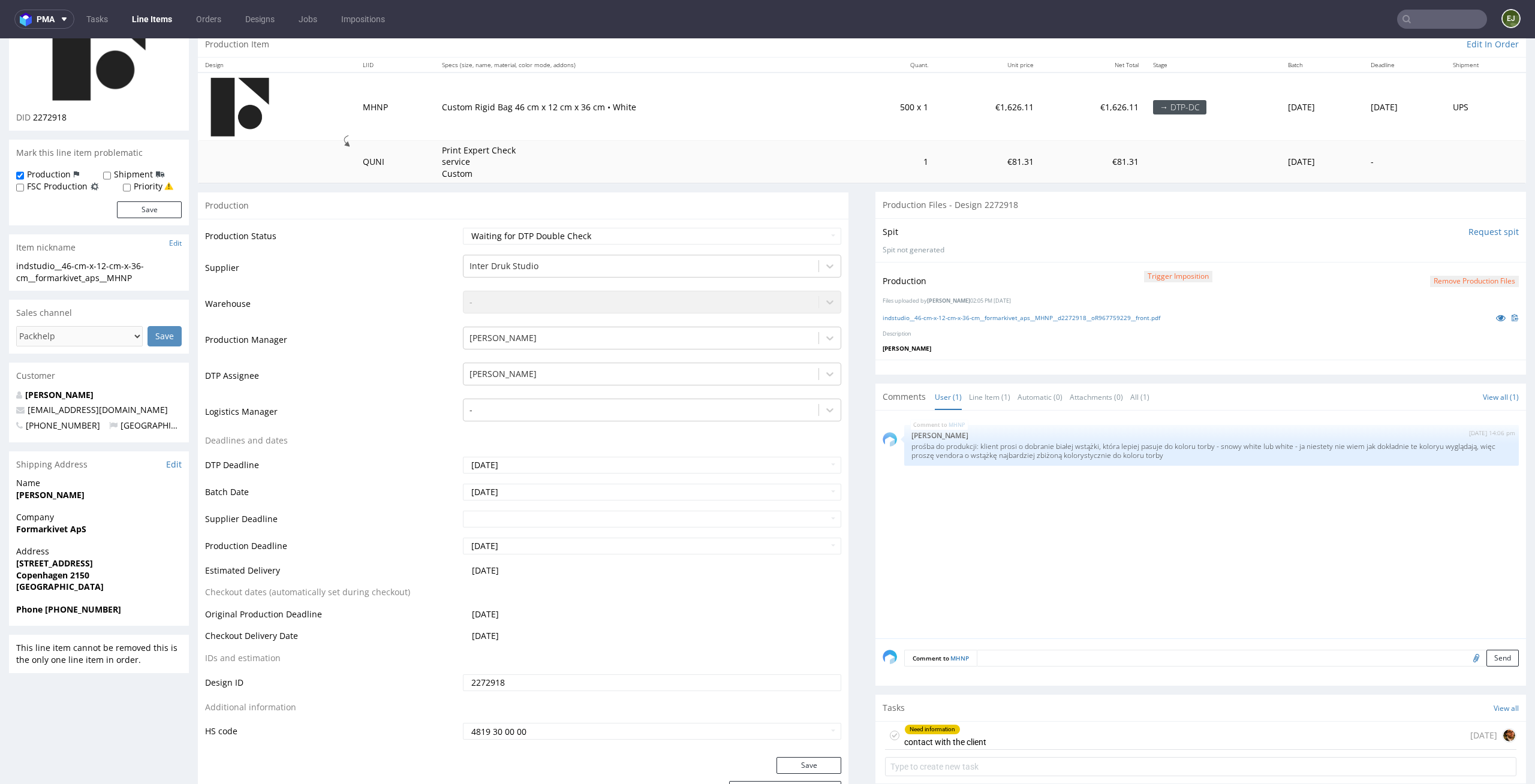
scroll to position [229, 0]
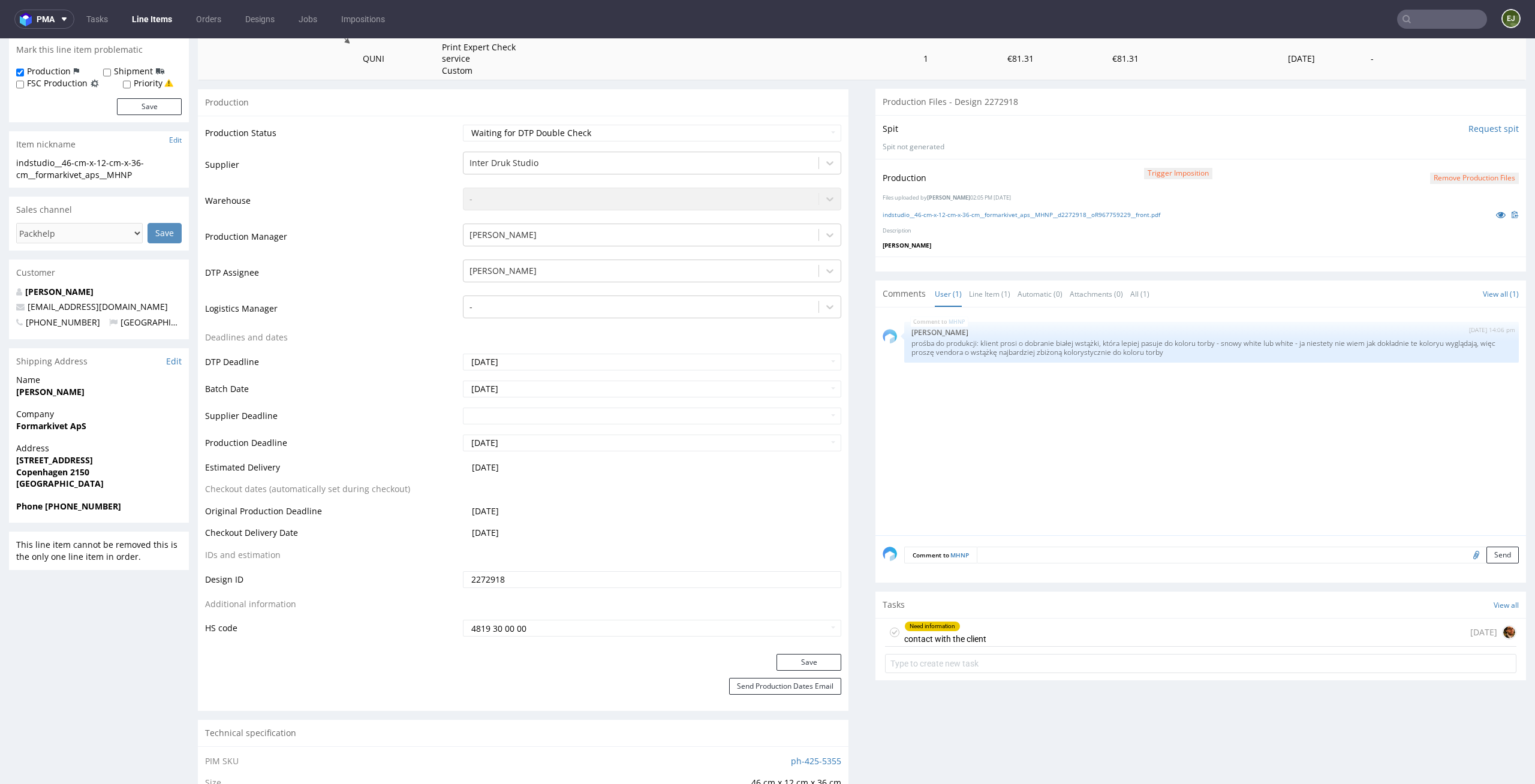
click at [1033, 641] on div "Need information contact with the client [DATE]" at bounding box center [1200, 632] width 632 height 28
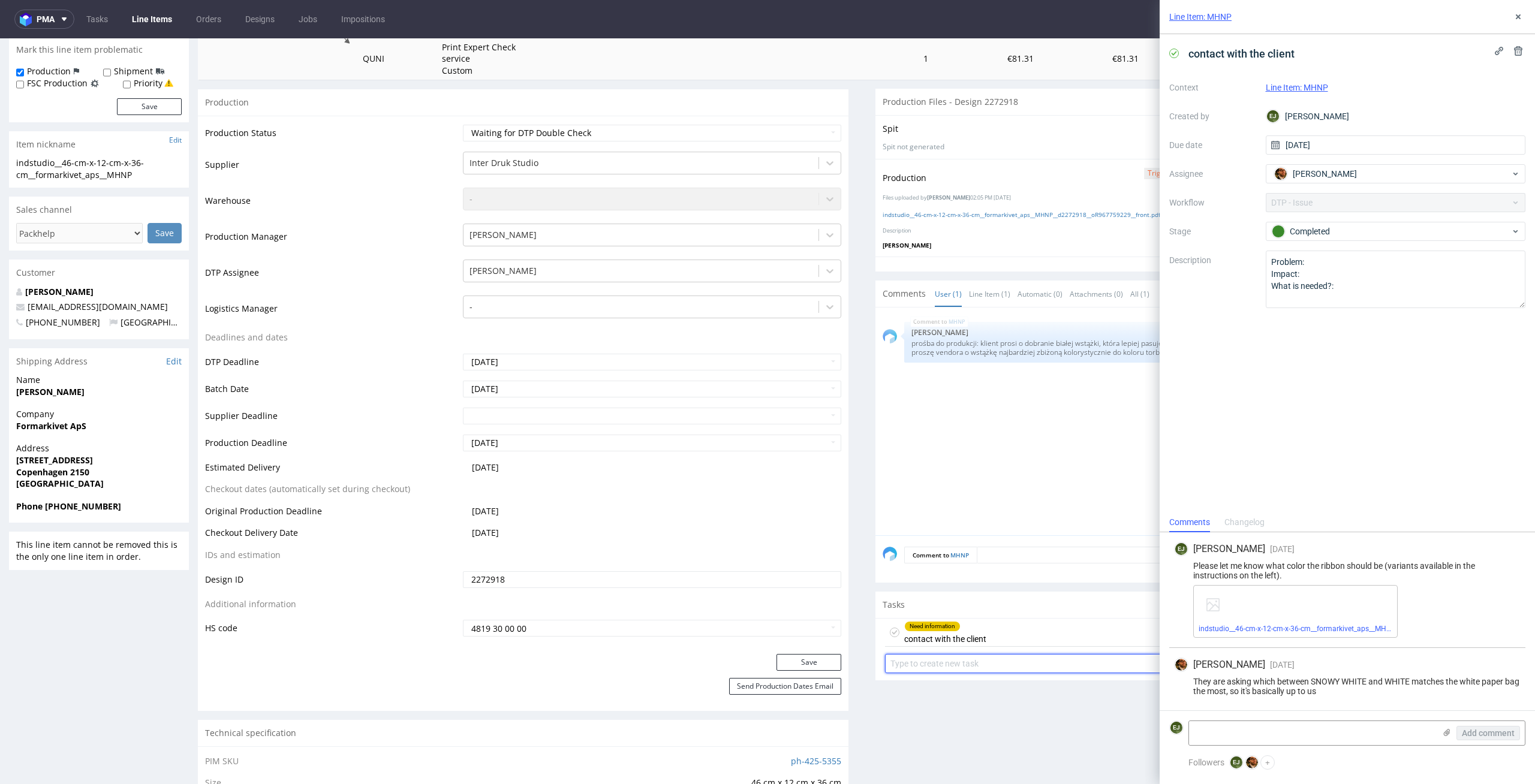
click at [987, 670] on input "text" at bounding box center [1200, 663] width 632 height 19
type input "dc"
click at [974, 662] on div "dc Set due date" at bounding box center [1200, 659] width 632 height 24
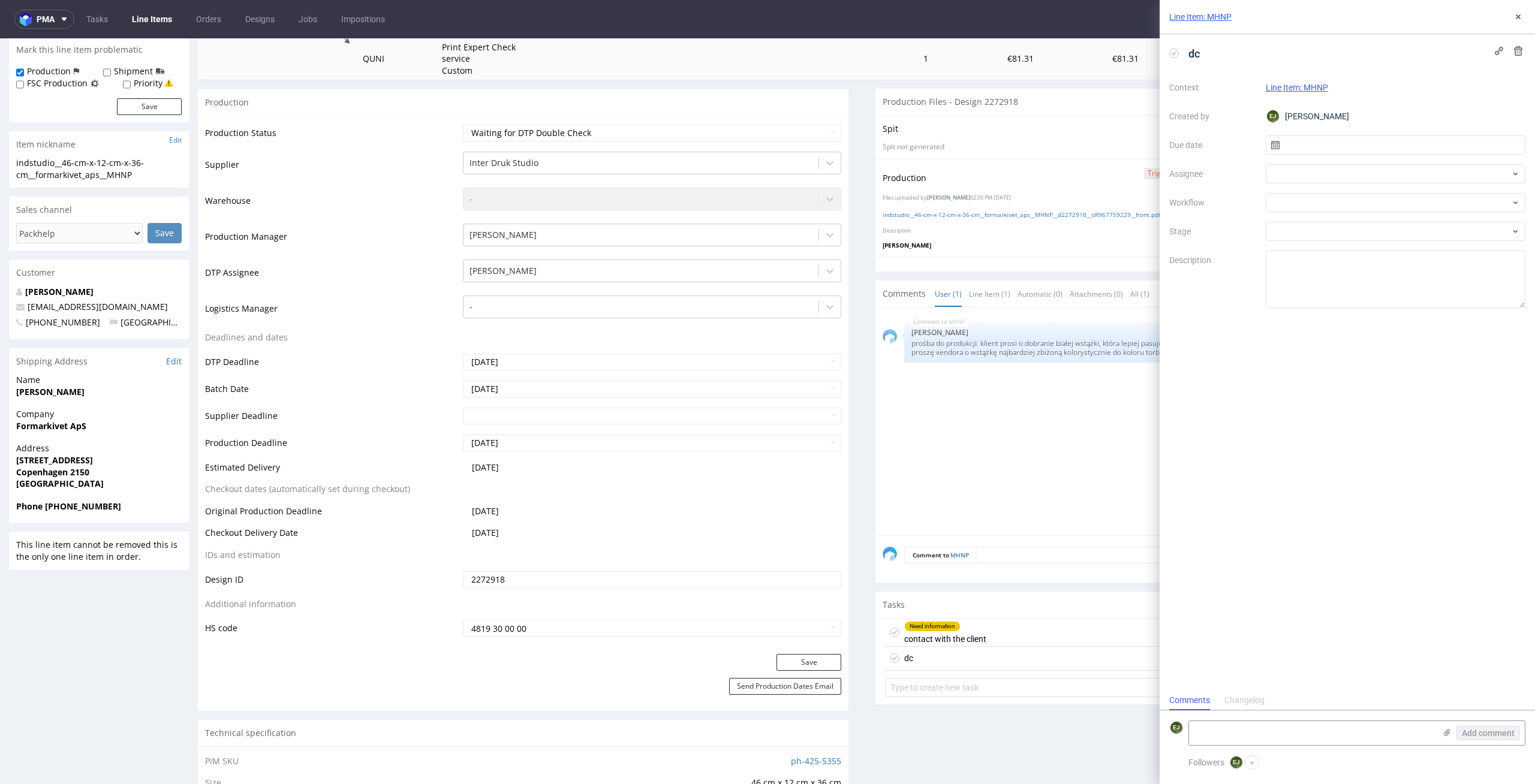
scroll to position [9, 0]
click at [1340, 148] on input "text" at bounding box center [1395, 145] width 260 height 19
click at [1398, 269] on span "15" at bounding box center [1395, 266] width 9 height 12
type input "[DATE]"
click at [1400, 173] on div at bounding box center [1395, 174] width 260 height 19
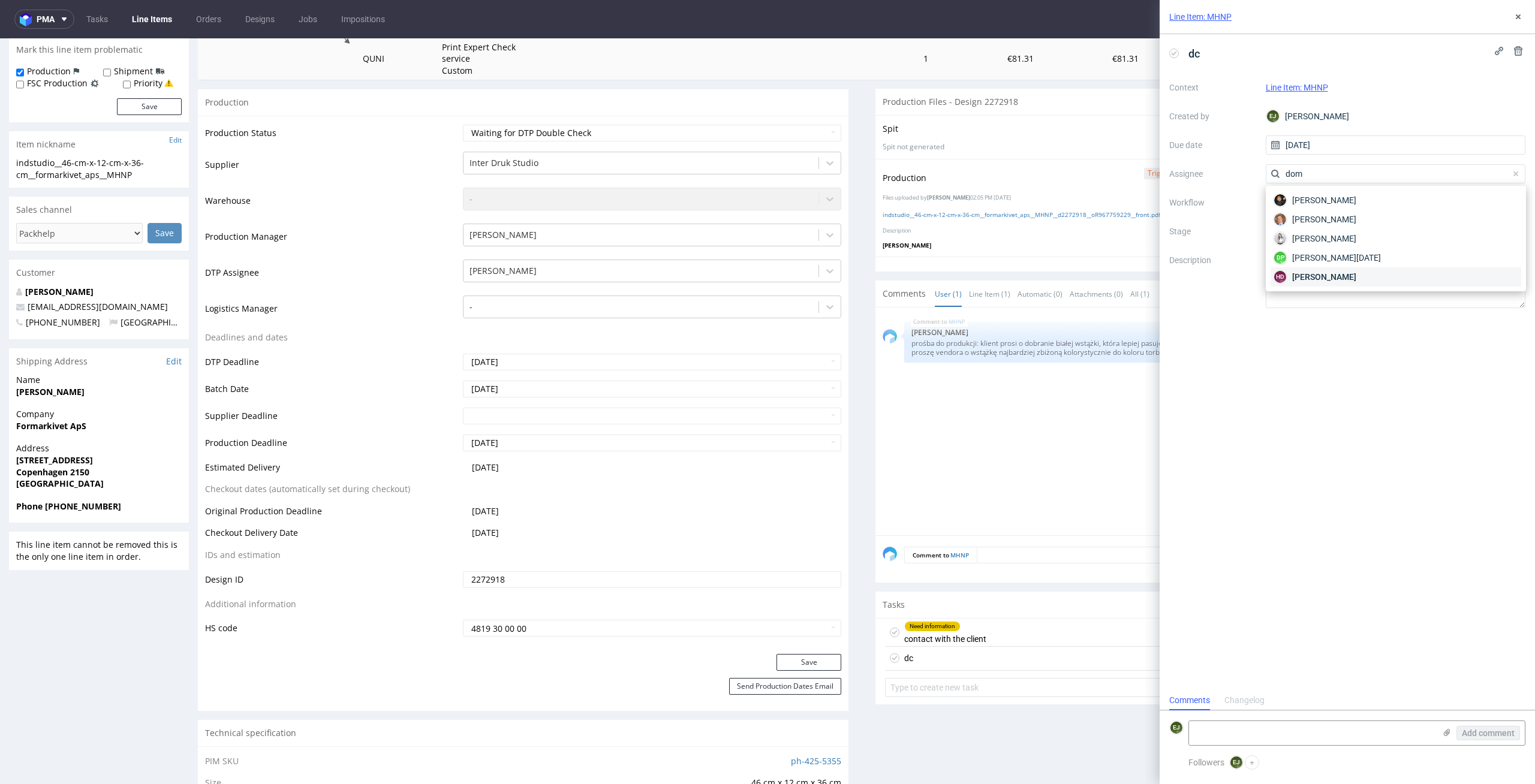
type input "dom"
click at [1410, 283] on div "HD [PERSON_NAME]" at bounding box center [1396, 277] width 251 height 19
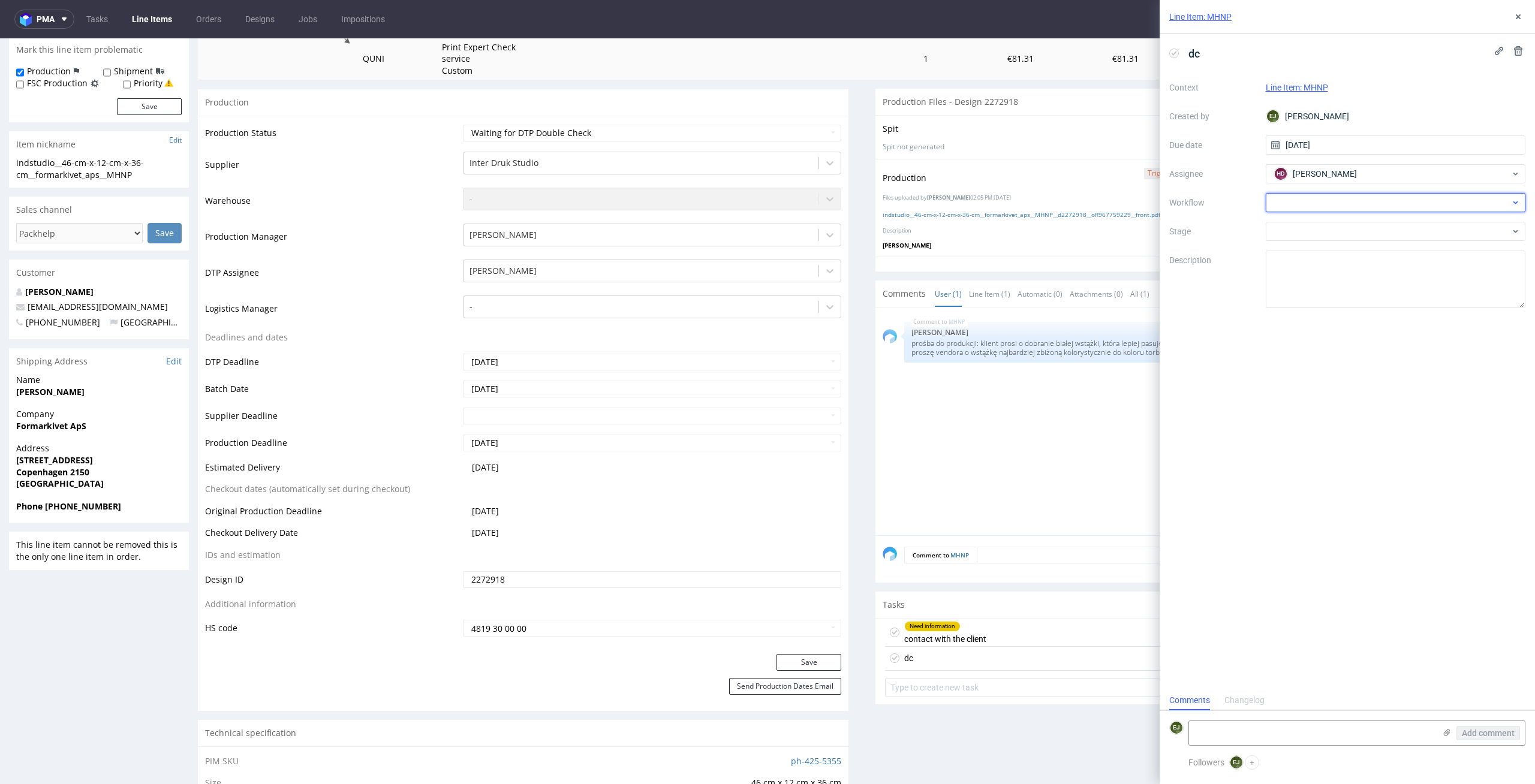
click at [1410, 209] on div at bounding box center [1395, 202] width 260 height 19
click at [1413, 245] on div "DTP - Double Check" at bounding box center [1396, 245] width 251 height 22
click at [1327, 306] on textarea at bounding box center [1395, 279] width 260 height 58
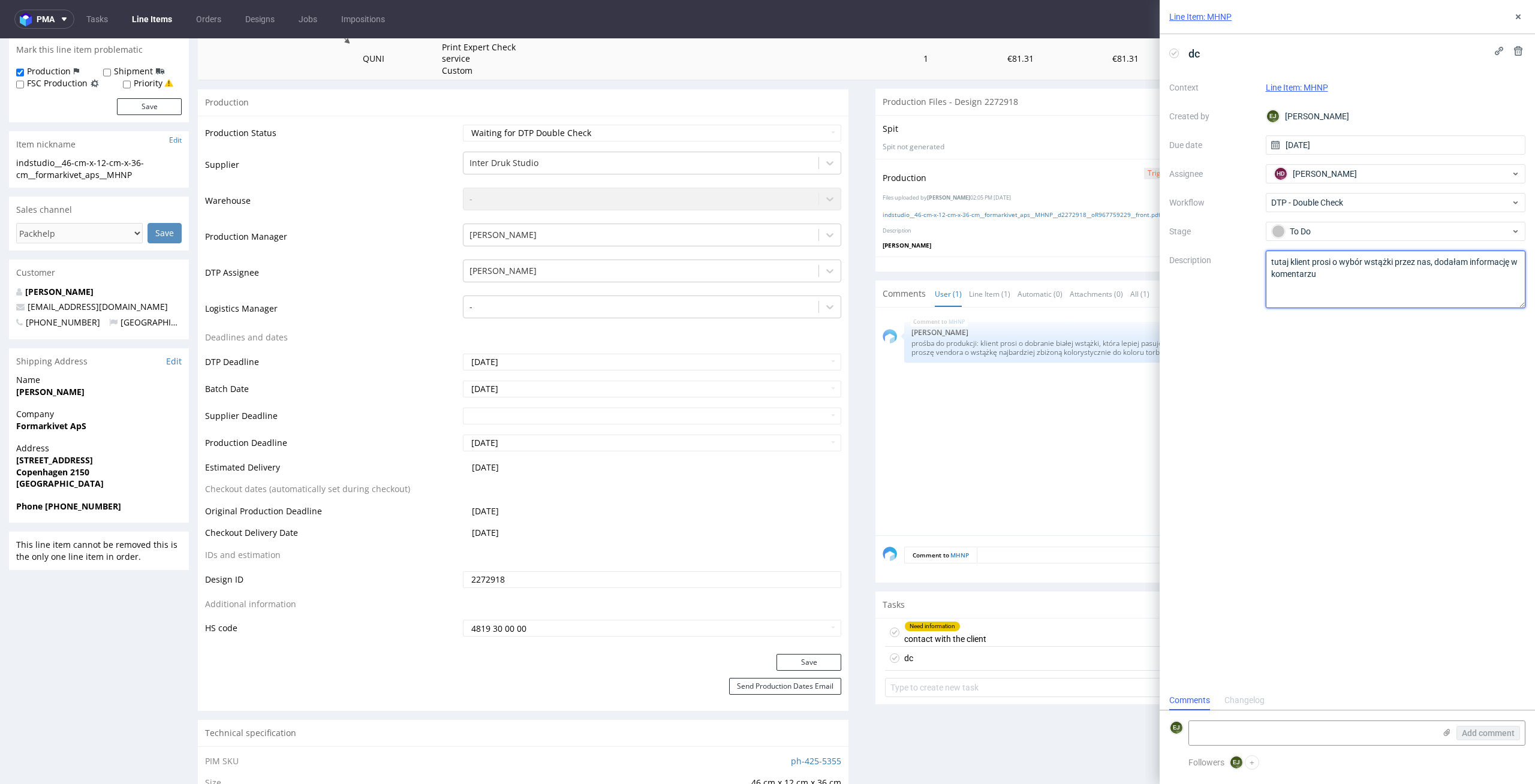
type textarea "tutaj klient prosi o wybór wstążki przez nas, dodałam informację w komentarzu"
click at [926, 529] on div "MHNP 14th Oct 25 | 14:06 pm Elżbieta Jelińska prośba do produkcji: klient prosi…" at bounding box center [1204, 425] width 643 height 220
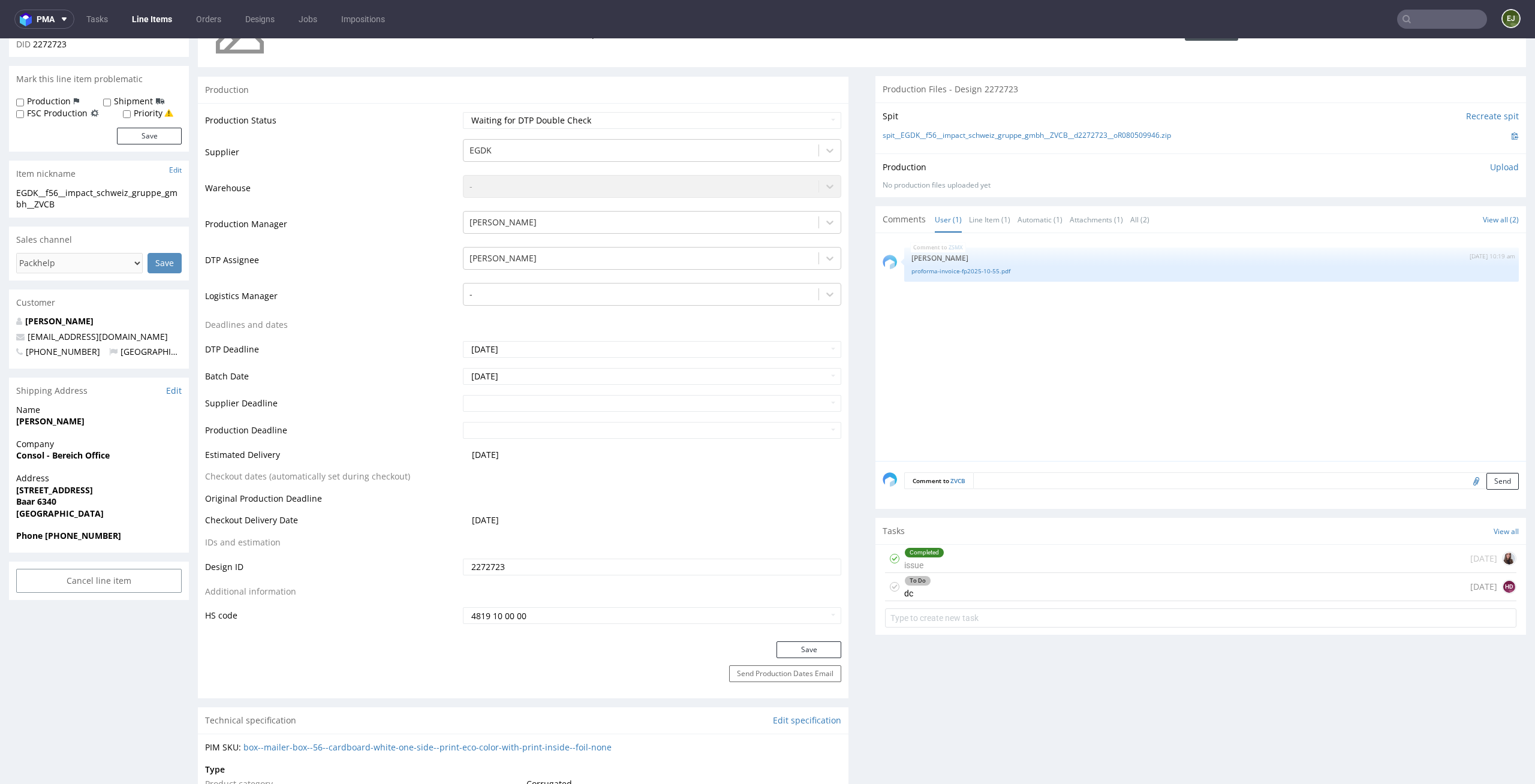
scroll to position [236, 0]
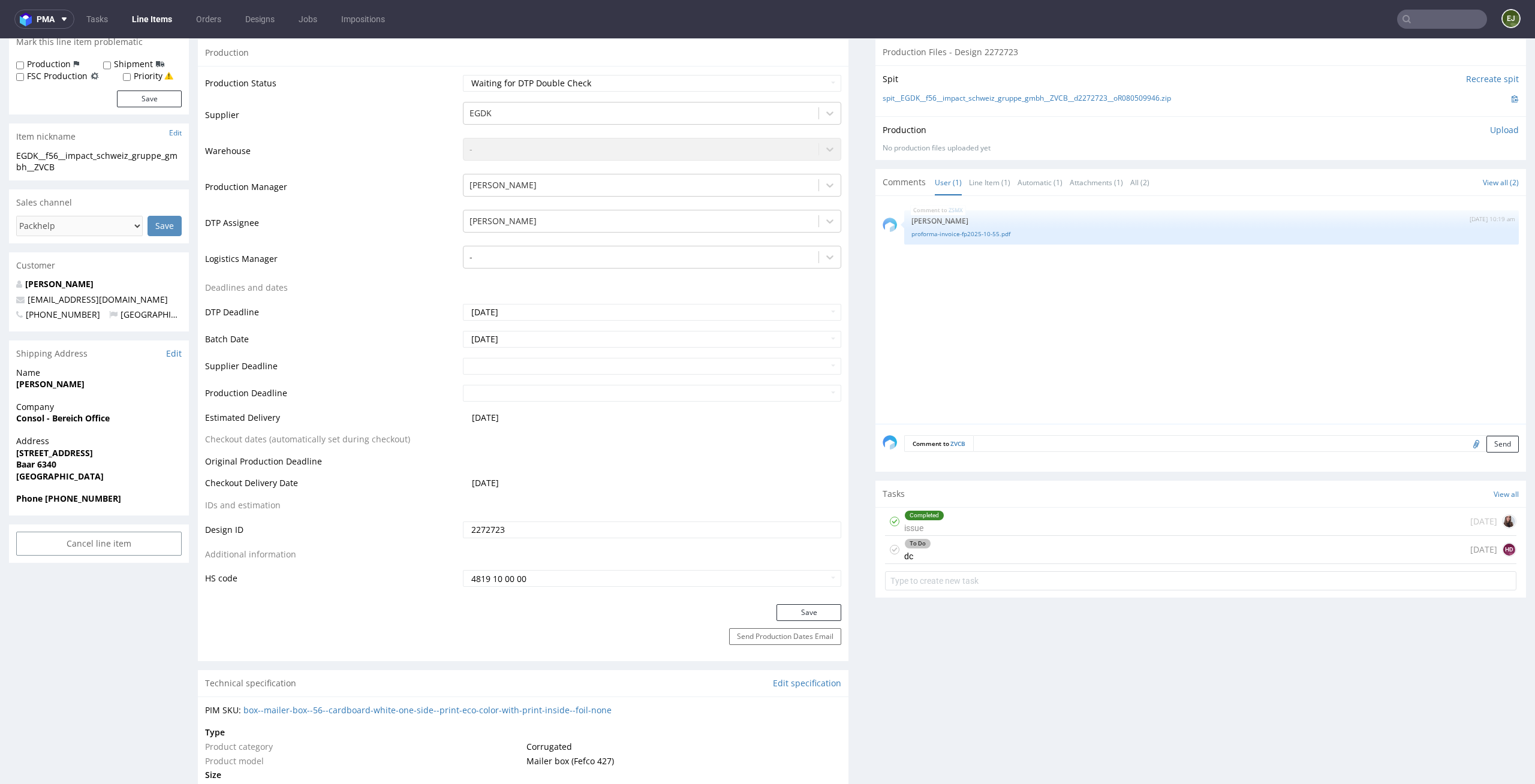
click at [971, 550] on div "To Do dc today HD" at bounding box center [1200, 549] width 632 height 28
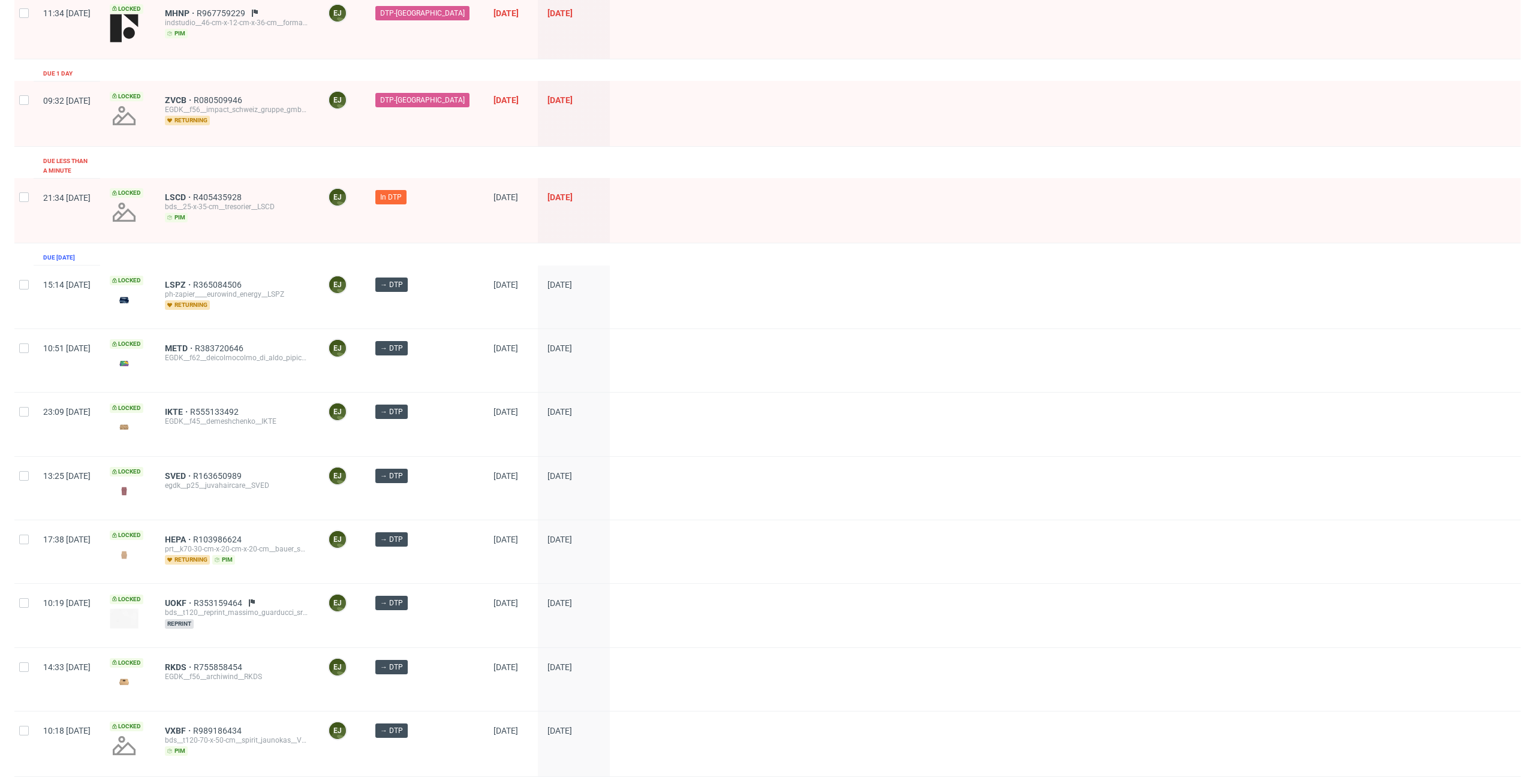
scroll to position [291, 0]
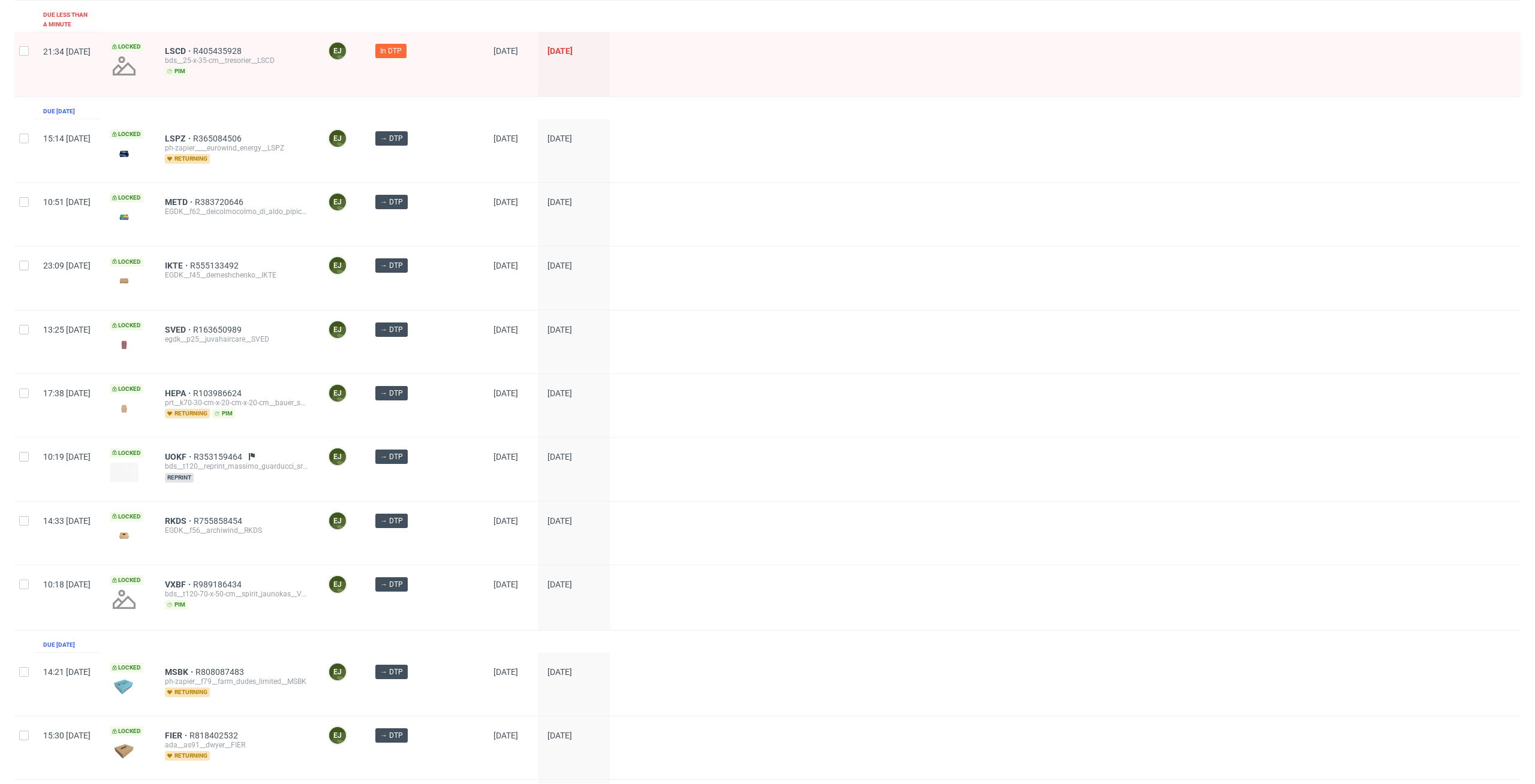
click at [834, 269] on div at bounding box center [1065, 277] width 911 height 63
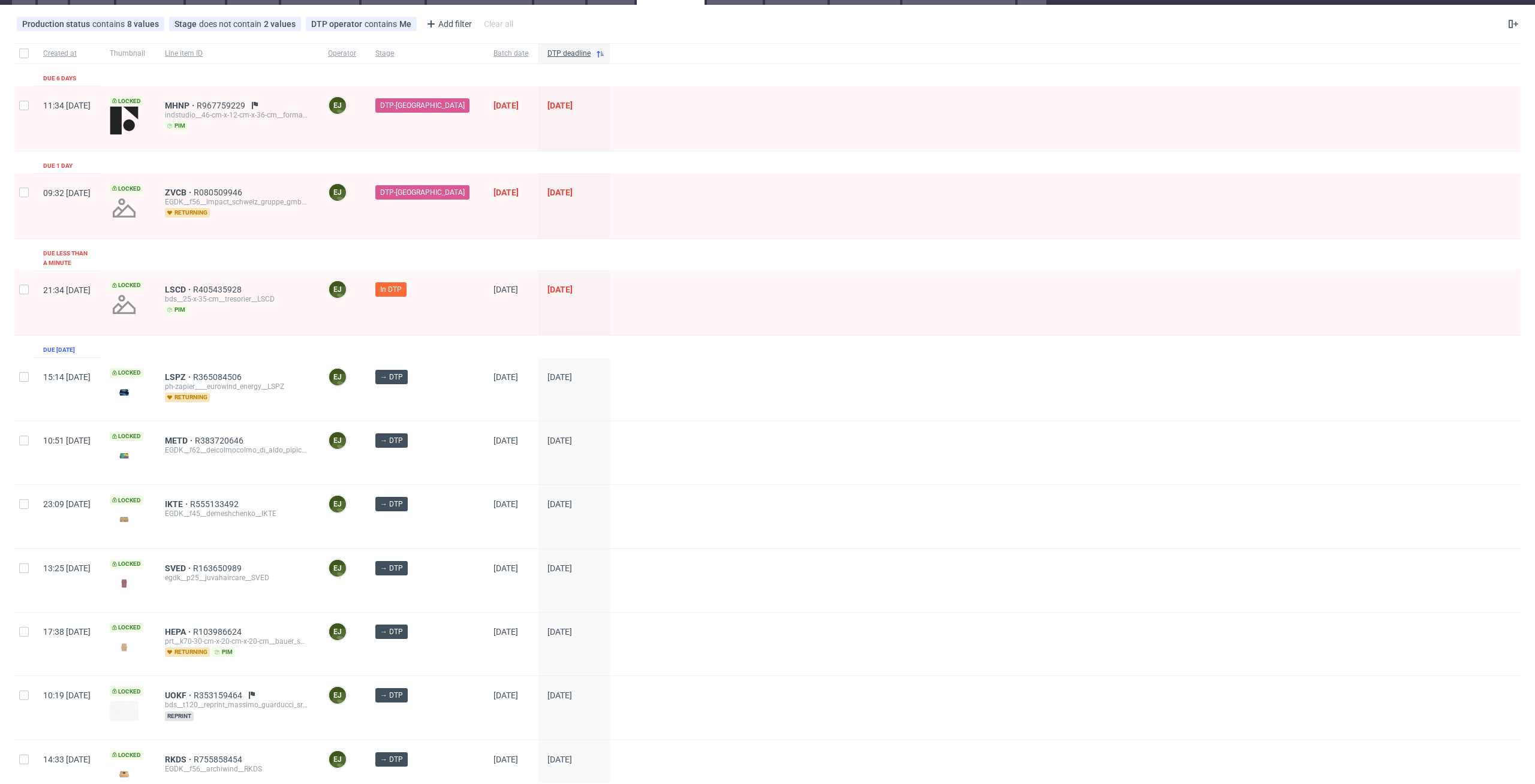
scroll to position [0, 0]
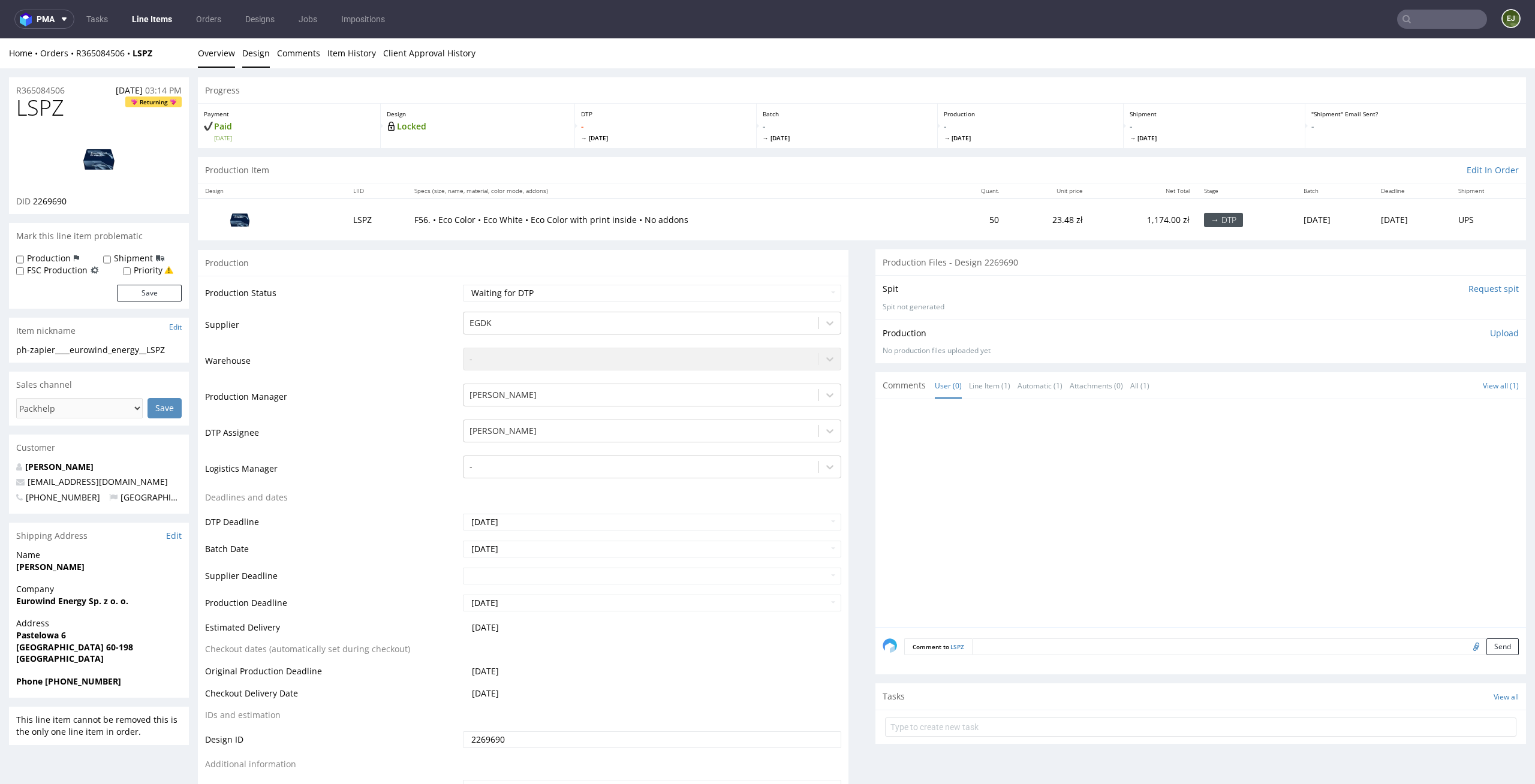
click at [256, 53] on link "Design" at bounding box center [256, 53] width 27 height 29
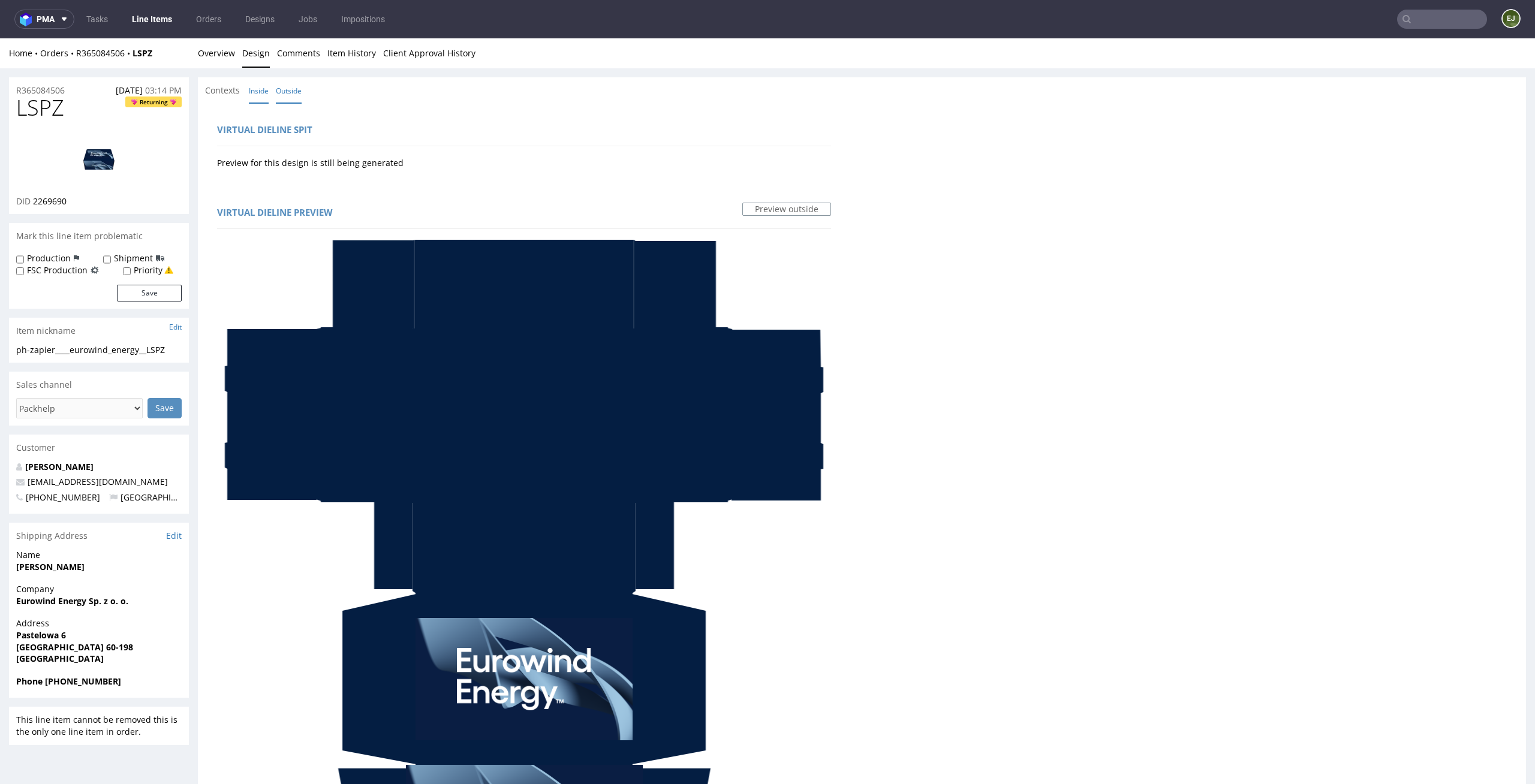
click at [255, 99] on link "Inside" at bounding box center [259, 91] width 20 height 26
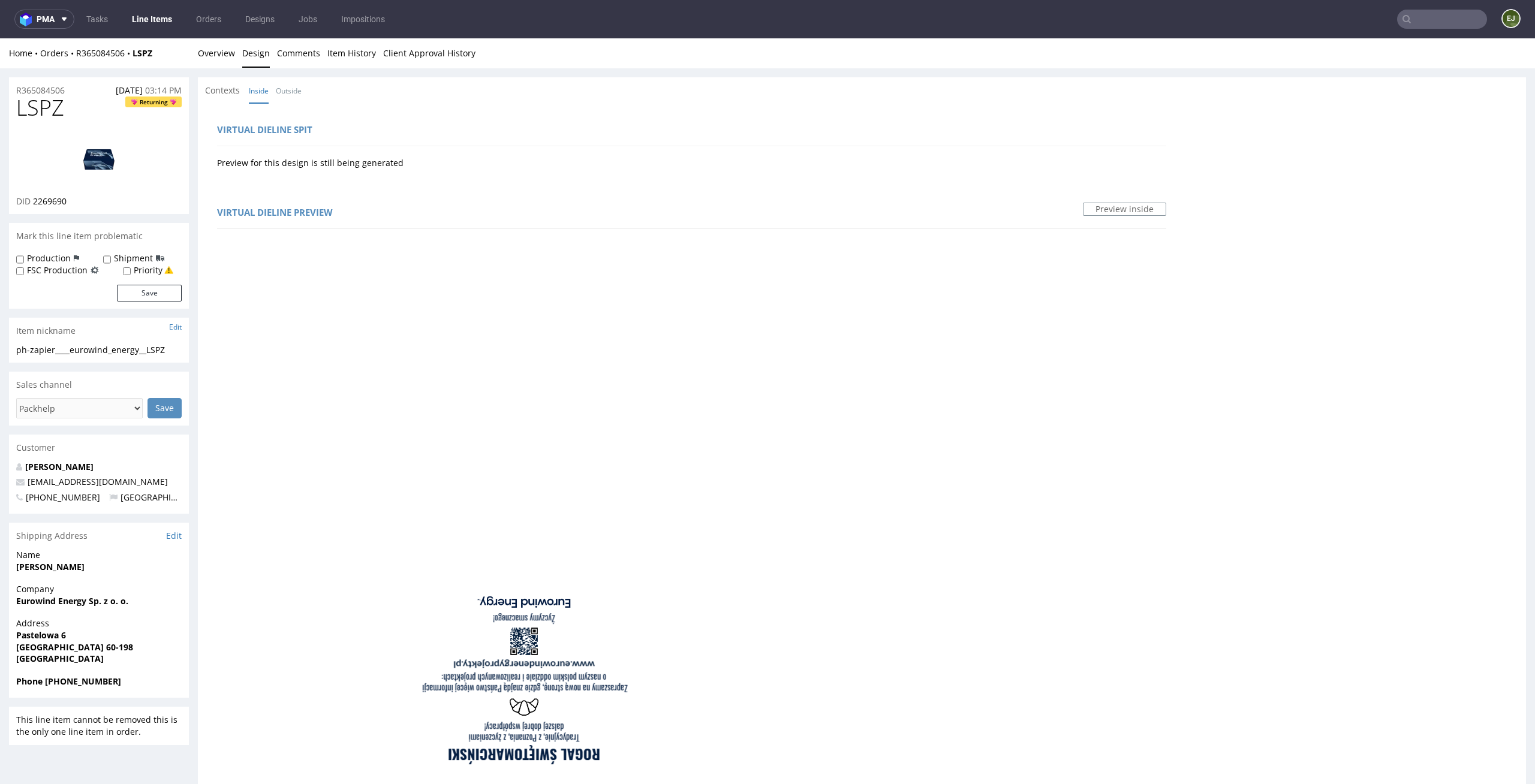
scroll to position [357, 0]
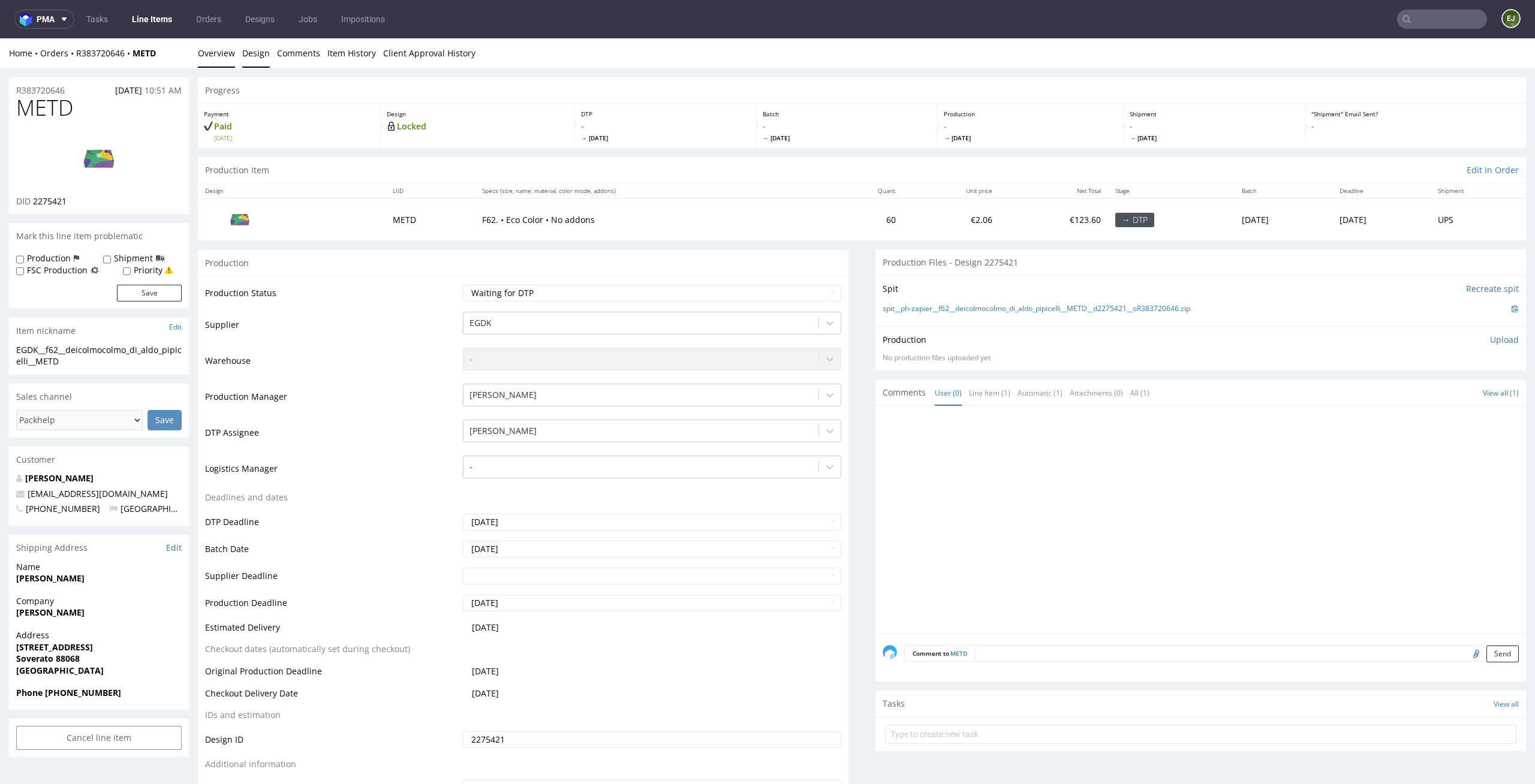
click at [258, 48] on link "Design" at bounding box center [256, 53] width 27 height 29
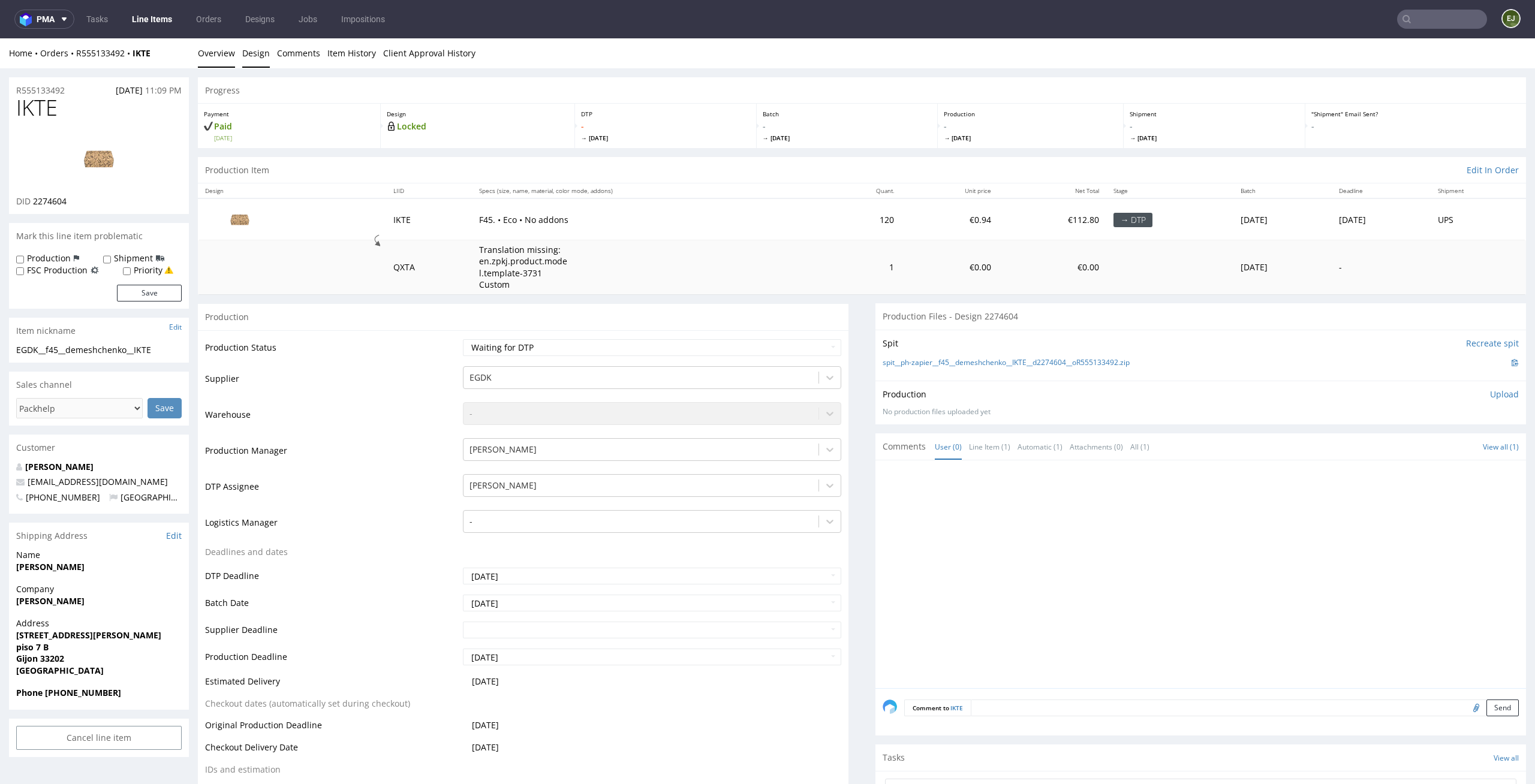
click at [262, 50] on link "Design" at bounding box center [256, 53] width 27 height 29
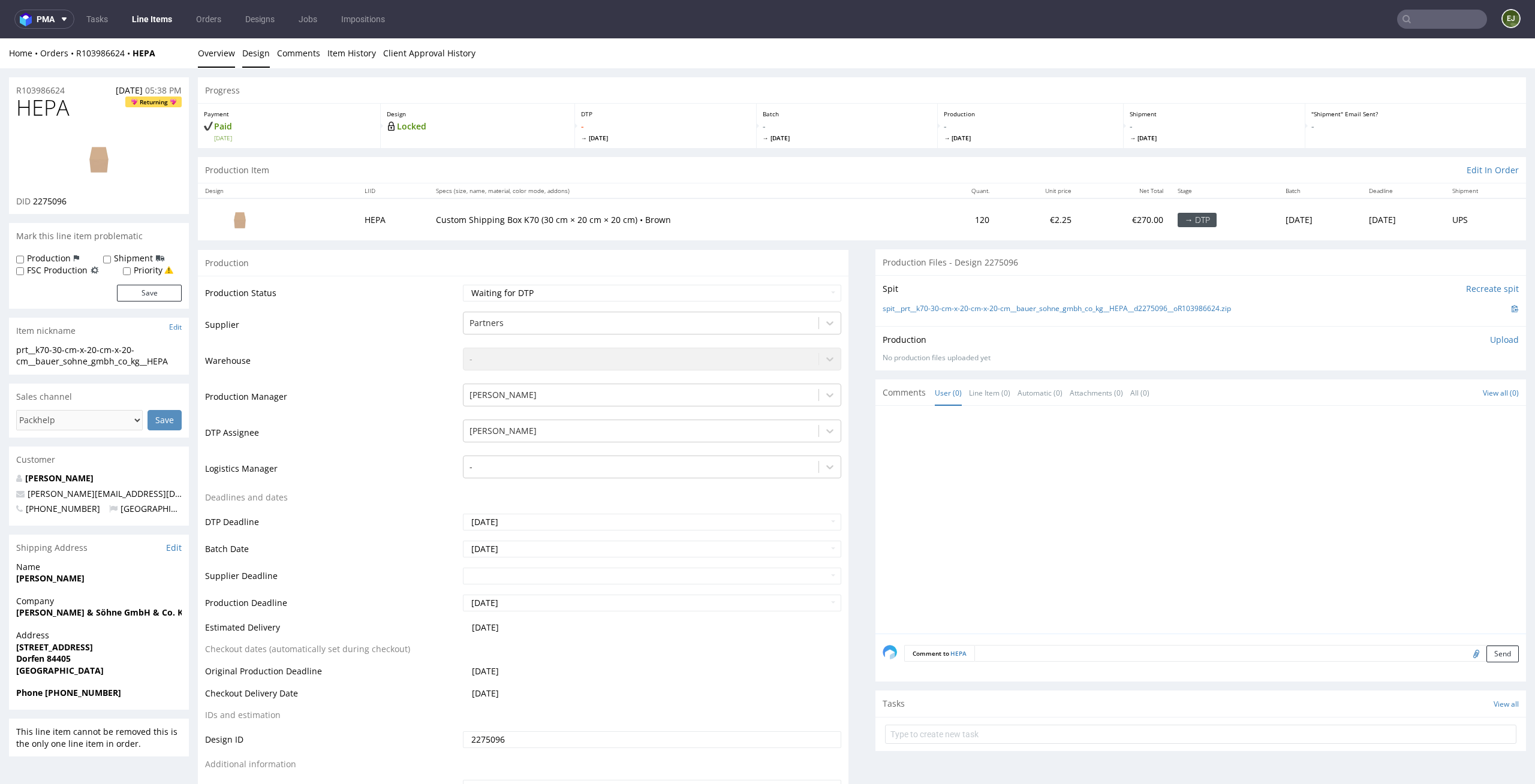
click at [265, 51] on link "Design" at bounding box center [256, 53] width 27 height 29
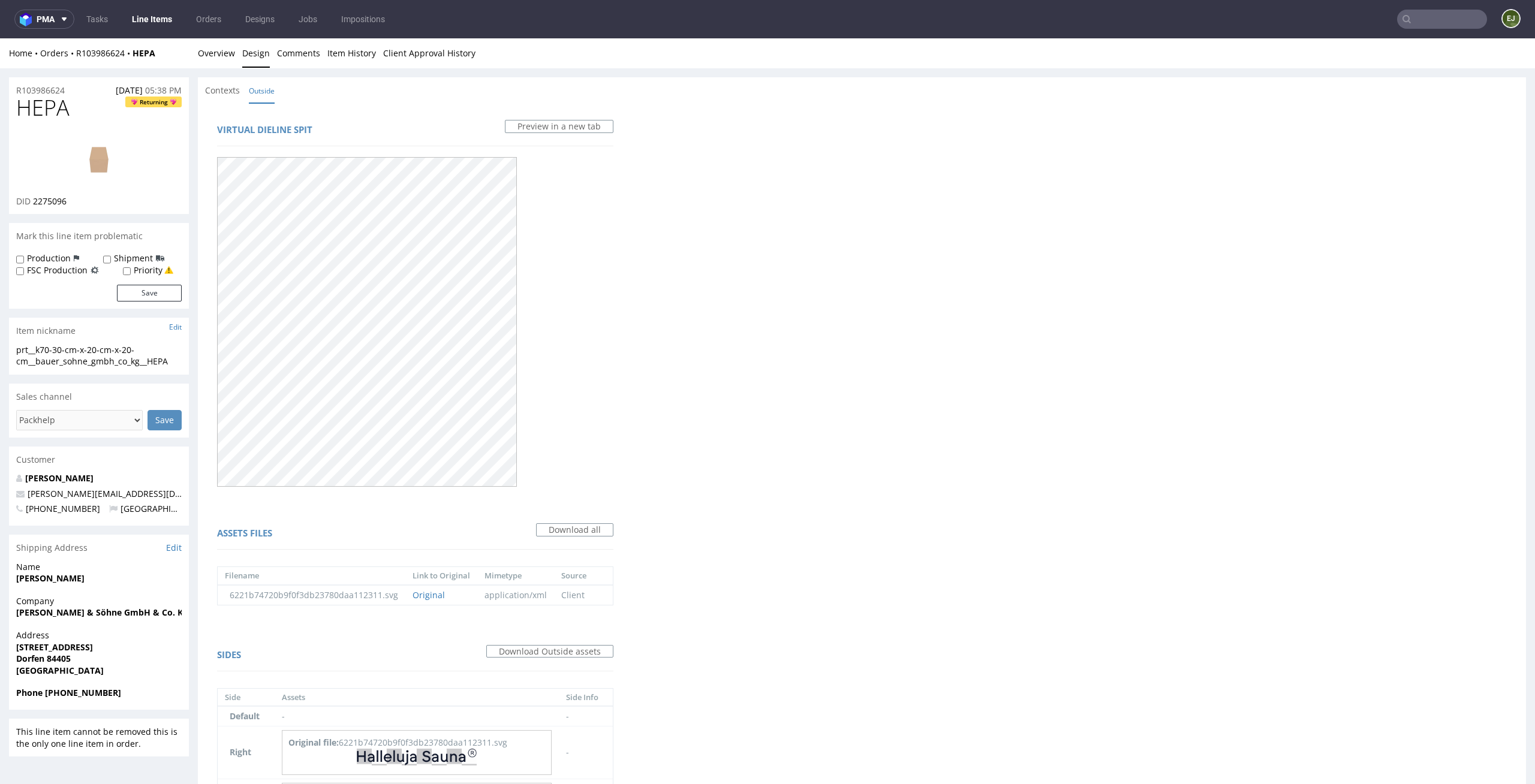
click at [87, 165] on img at bounding box center [99, 158] width 96 height 54
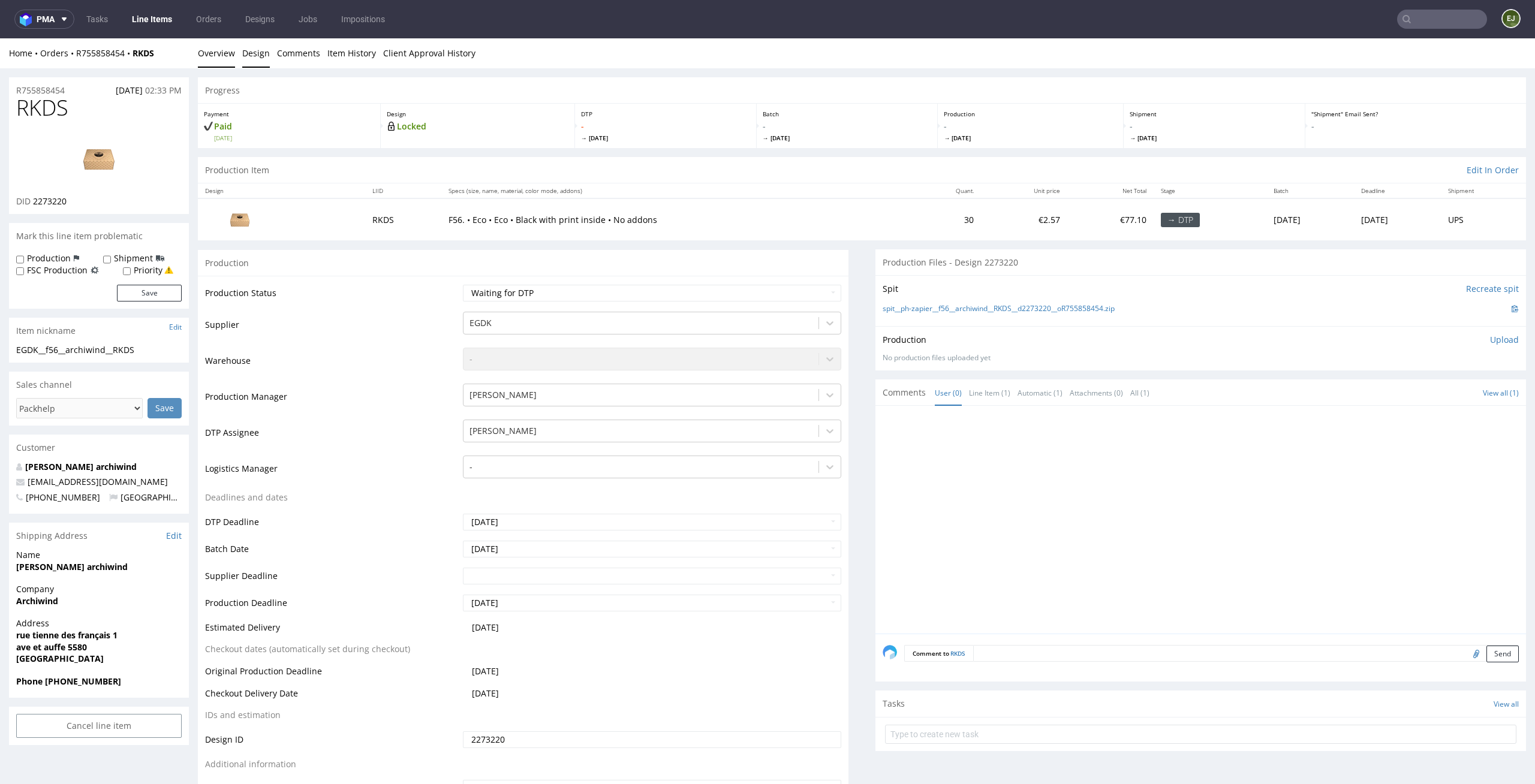
click at [256, 42] on link "Design" at bounding box center [256, 53] width 27 height 29
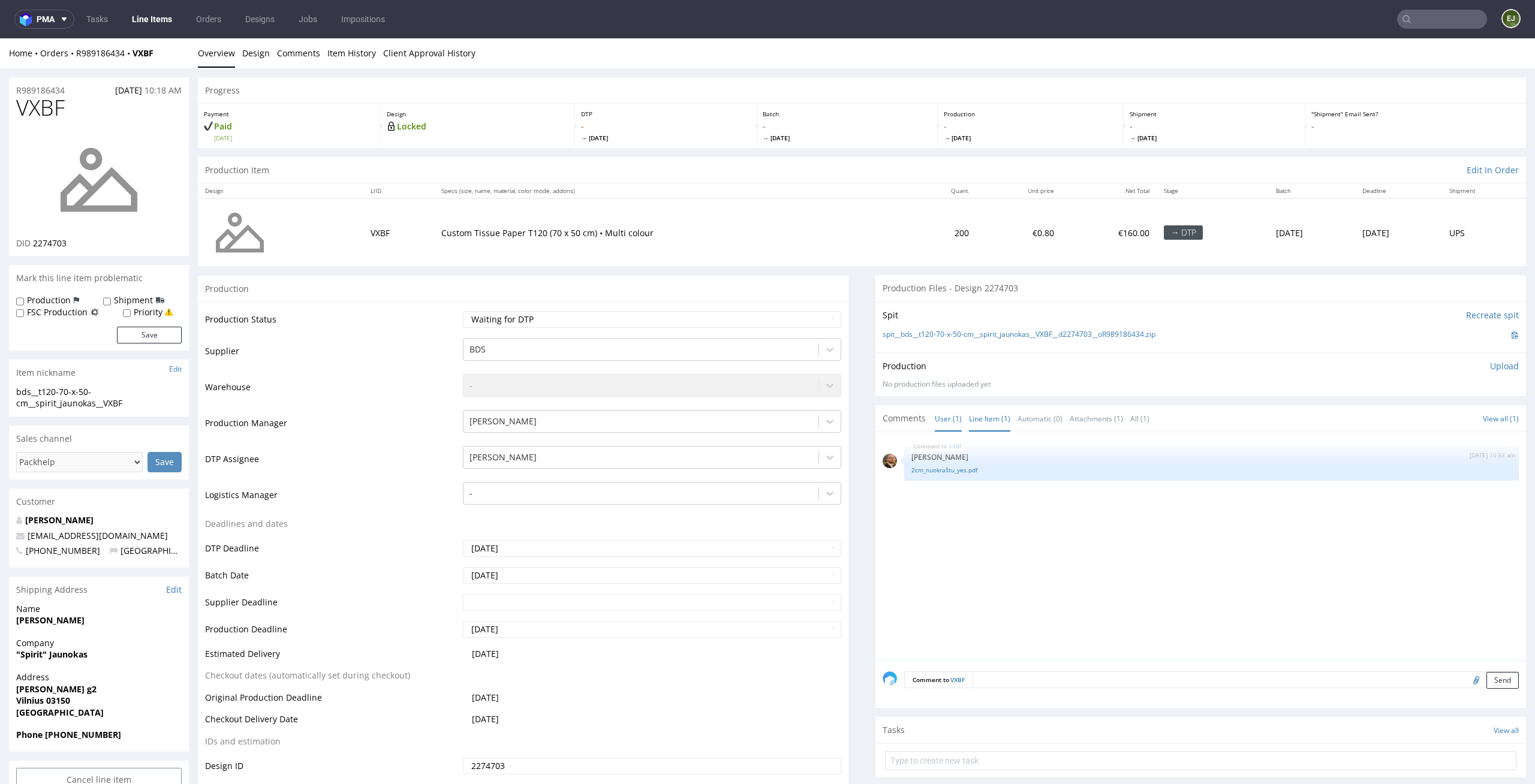
click at [969, 415] on link "Line Item (1)" at bounding box center [989, 419] width 42 height 26
click at [939, 474] on link "2cm_nuokraštu_yes.pdf" at bounding box center [1211, 470] width 600 height 9
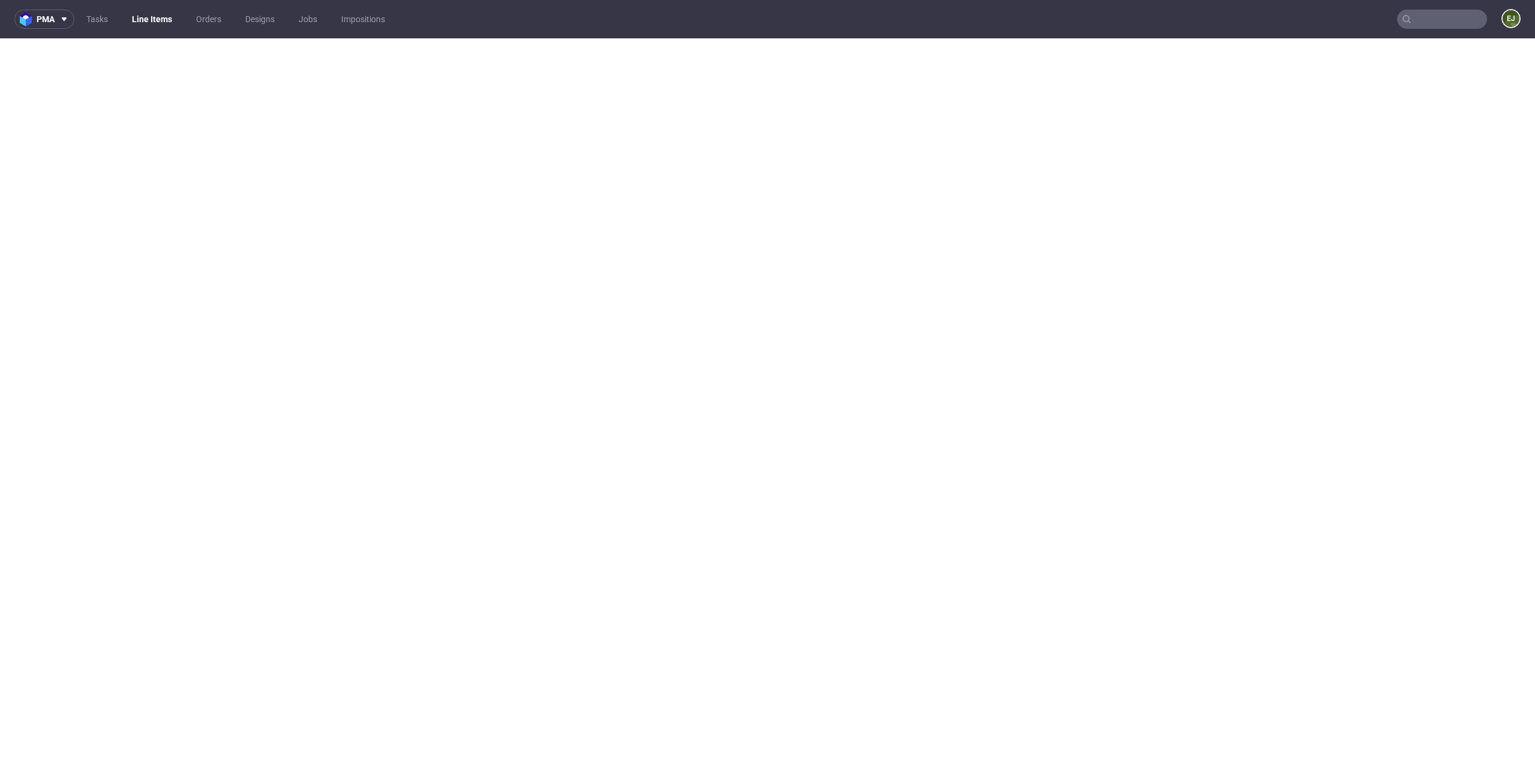
click at [148, 10] on link "Line Items" at bounding box center [152, 19] width 55 height 19
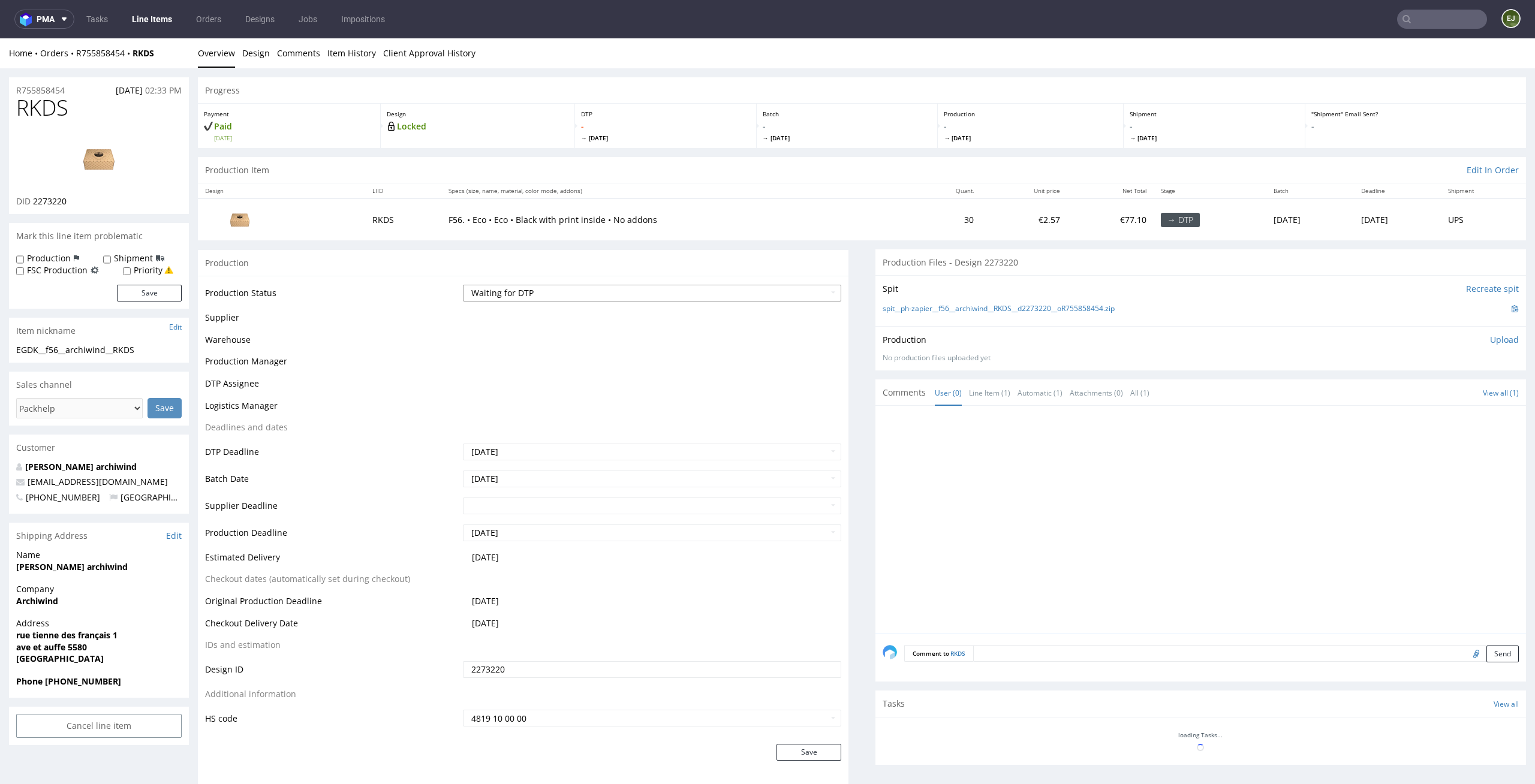
click at [751, 285] on select "Waiting for Artwork Waiting for Diecut Waiting for Mockup Waiting for DTP Waiti…" at bounding box center [652, 293] width 379 height 17
select select "dtp_in_process"
click at [463, 285] on select "Waiting for Artwork Waiting for Diecut Waiting for Mockup Waiting for DTP Waiti…" at bounding box center [652, 293] width 379 height 17
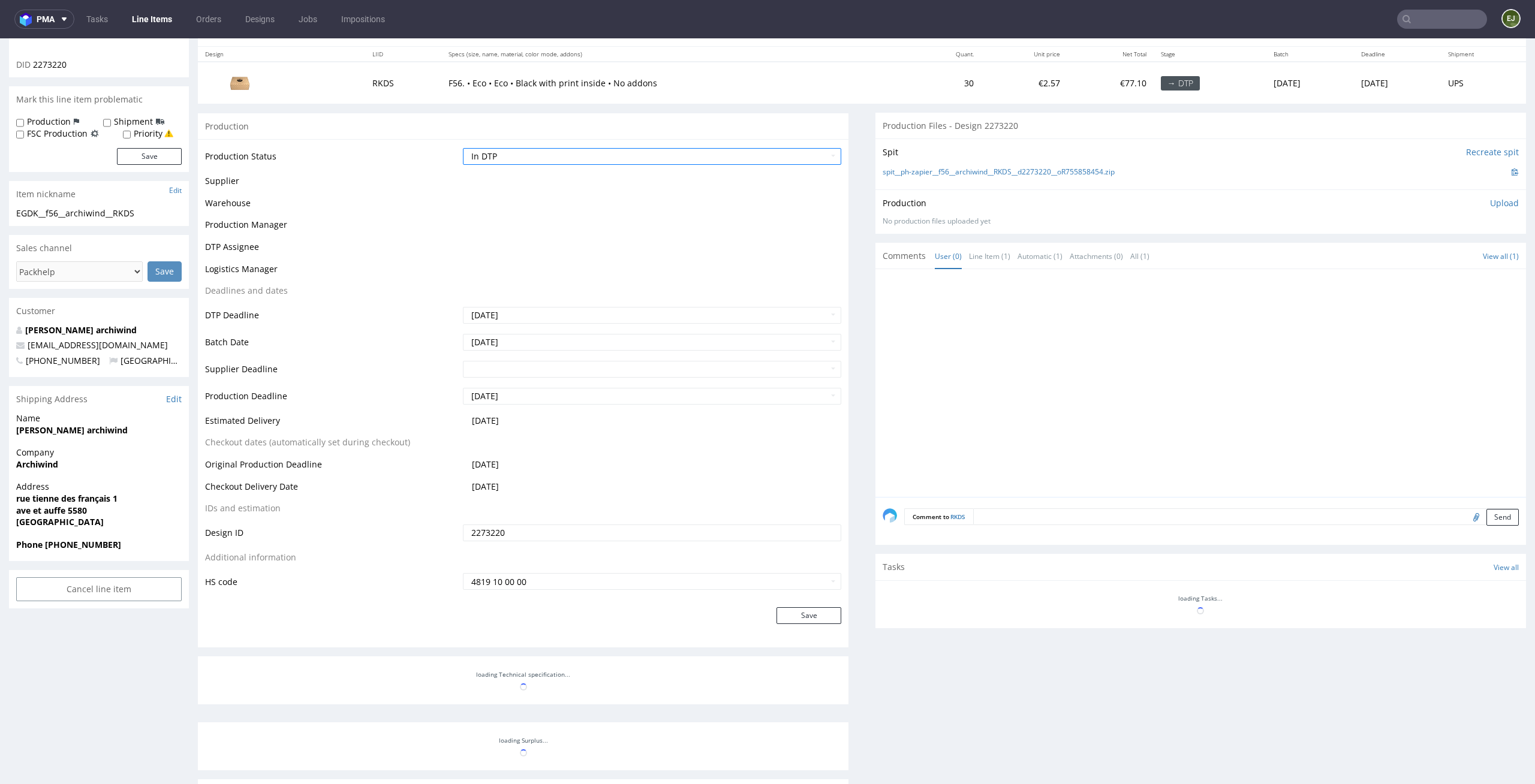
scroll to position [165, 0]
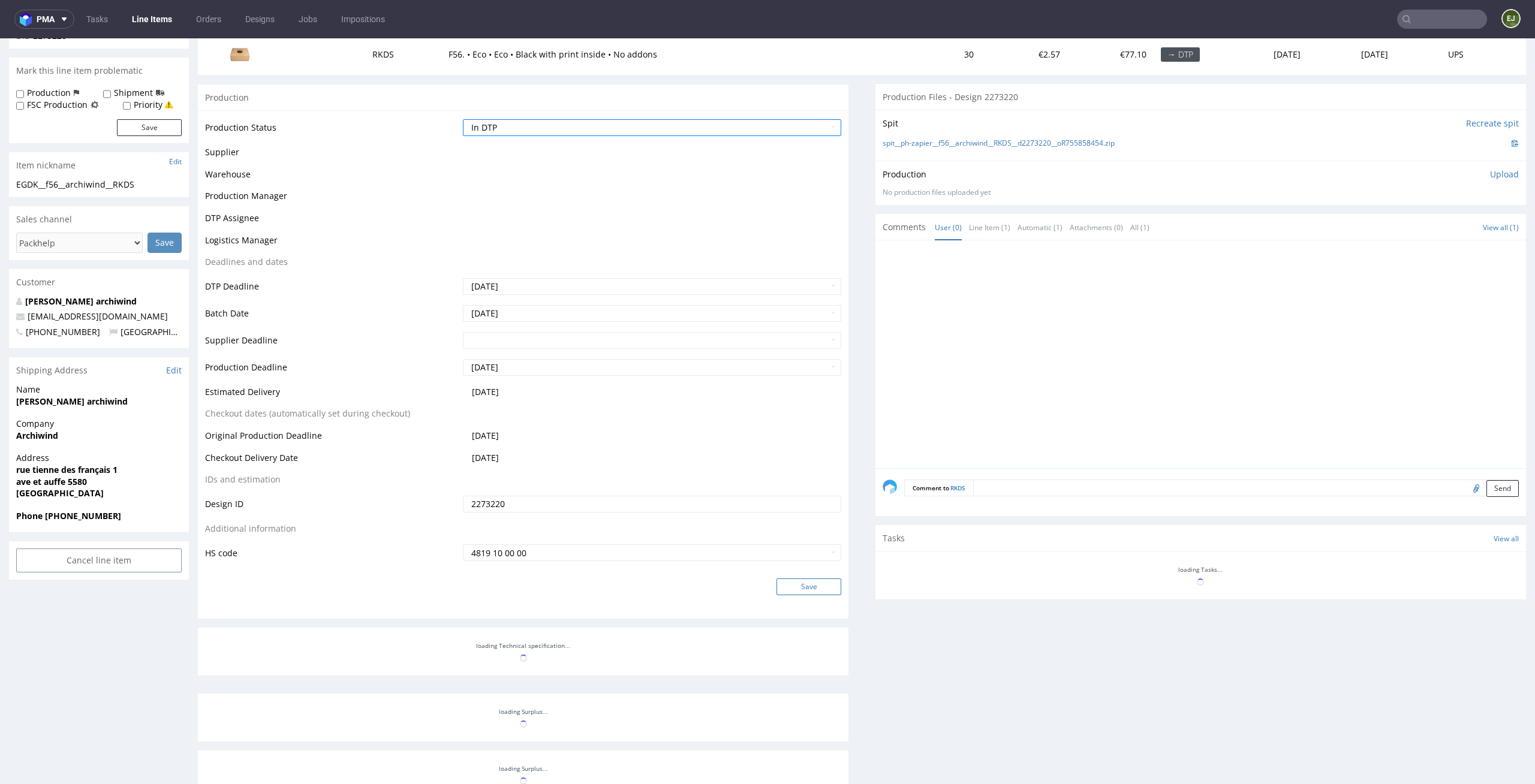
click at [809, 591] on button "Save" at bounding box center [808, 587] width 65 height 17
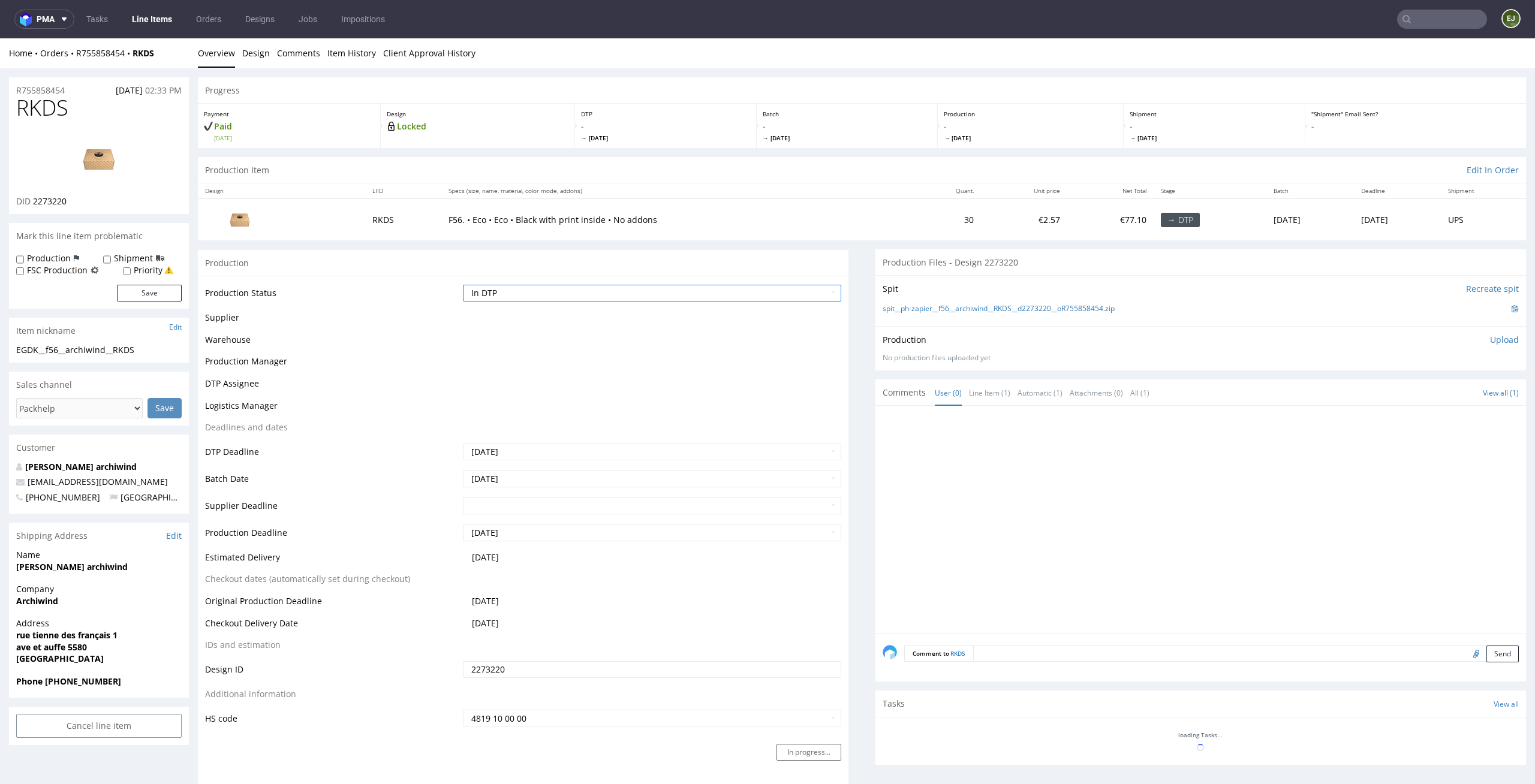
click at [760, 152] on div "Progress Payment Paid Fri 10 Oct Design Locked DTP - Thu 16 Oct Batch - Mon 20 …" at bounding box center [862, 653] width 1328 height 1151
click at [104, 15] on link "Tasks" at bounding box center [97, 19] width 36 height 19
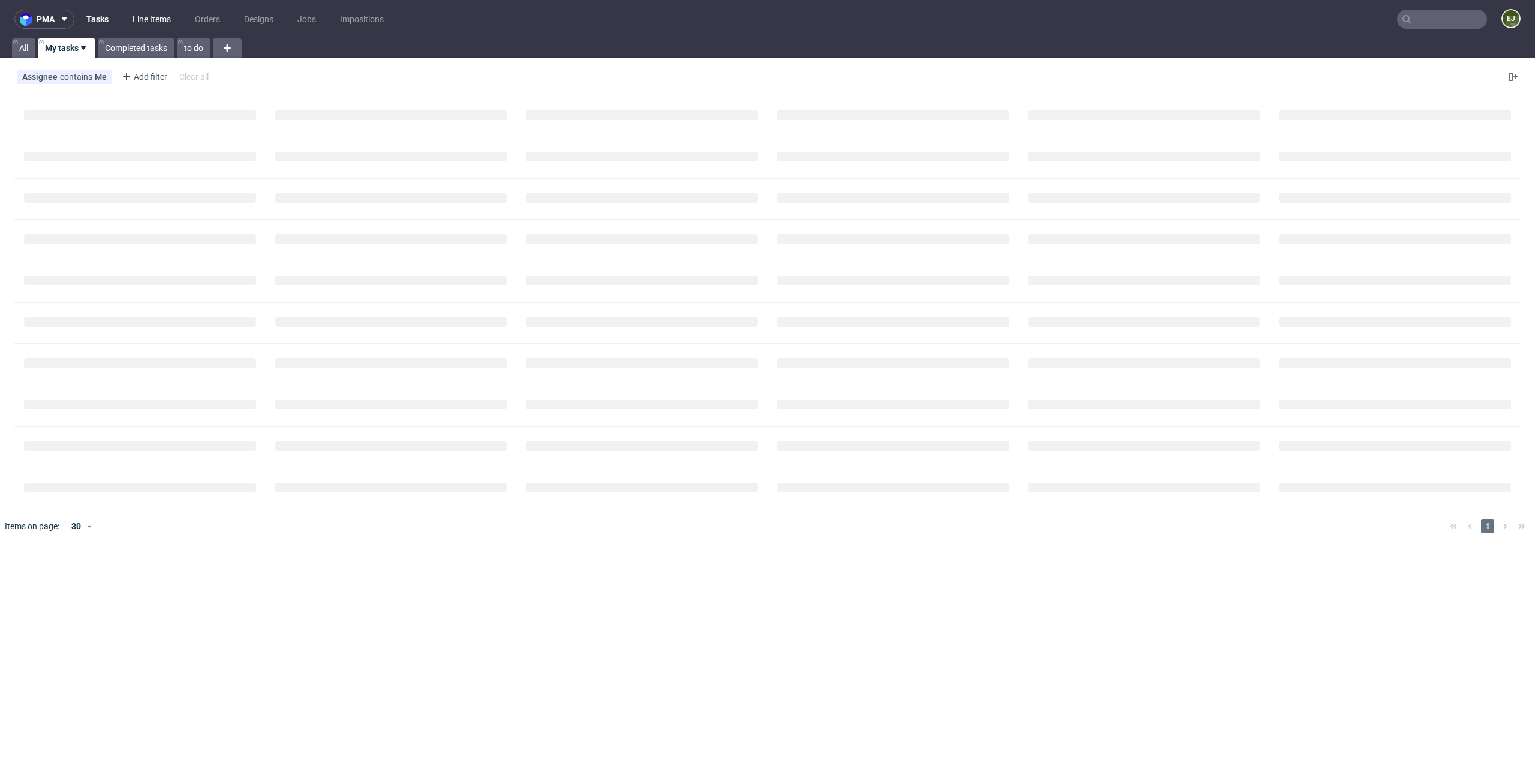
click at [138, 21] on link "Line Items" at bounding box center [152, 19] width 53 height 19
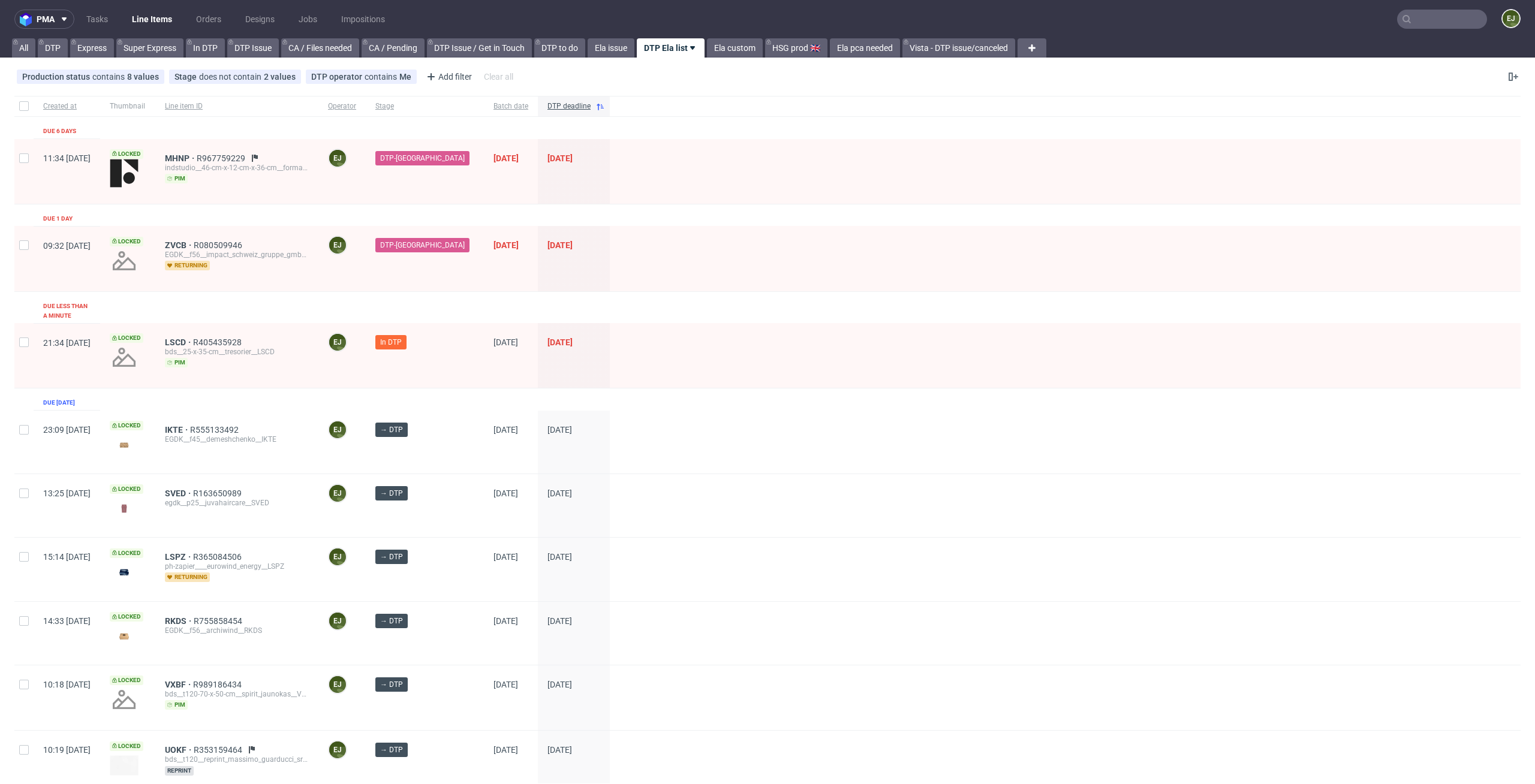
scroll to position [993, 0]
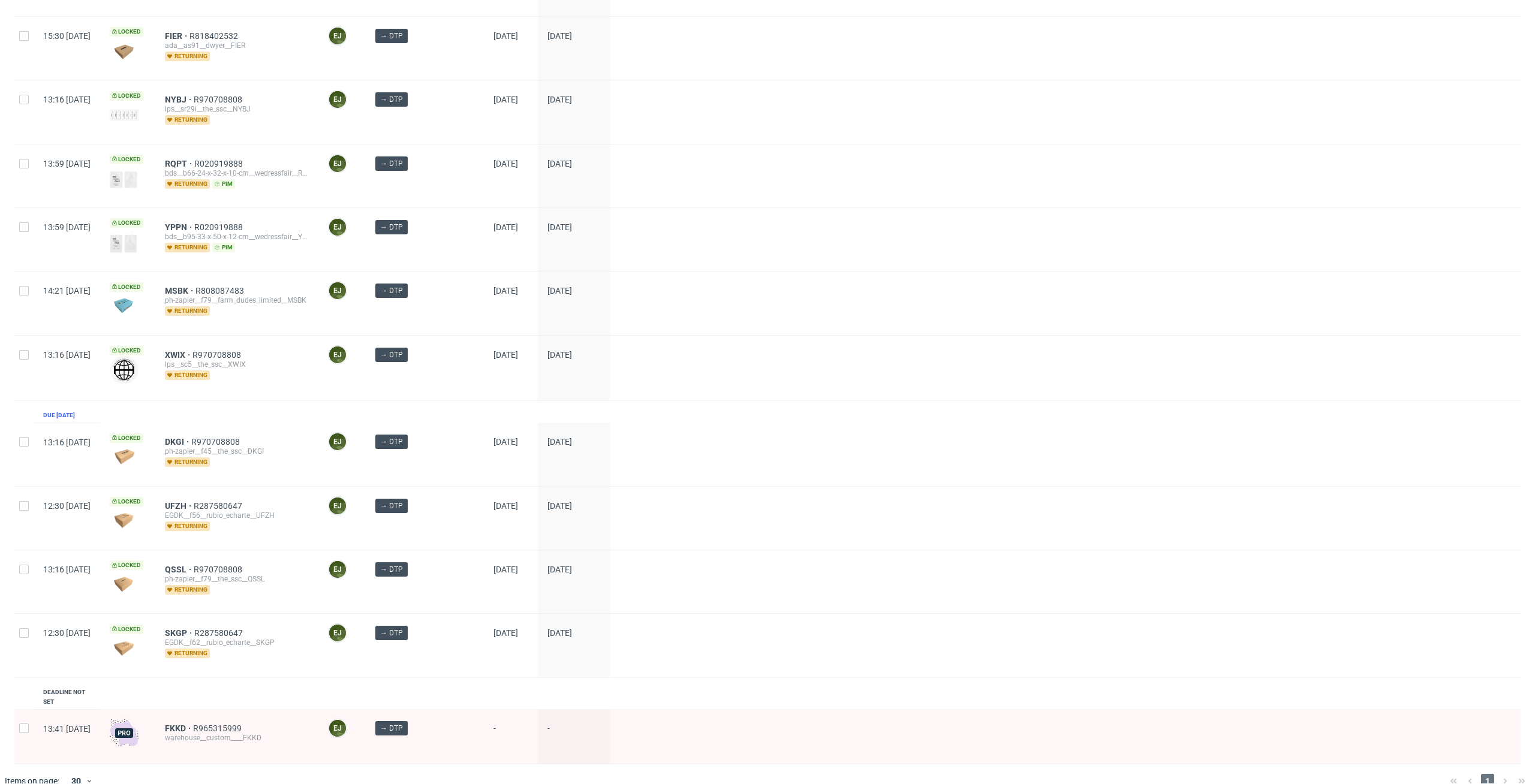
click at [211, 709] on div "FKKD R965315999 warehouse__custom____FKKD" at bounding box center [237, 736] width 163 height 55
click at [193, 723] on span "FKKD" at bounding box center [179, 728] width 28 height 9
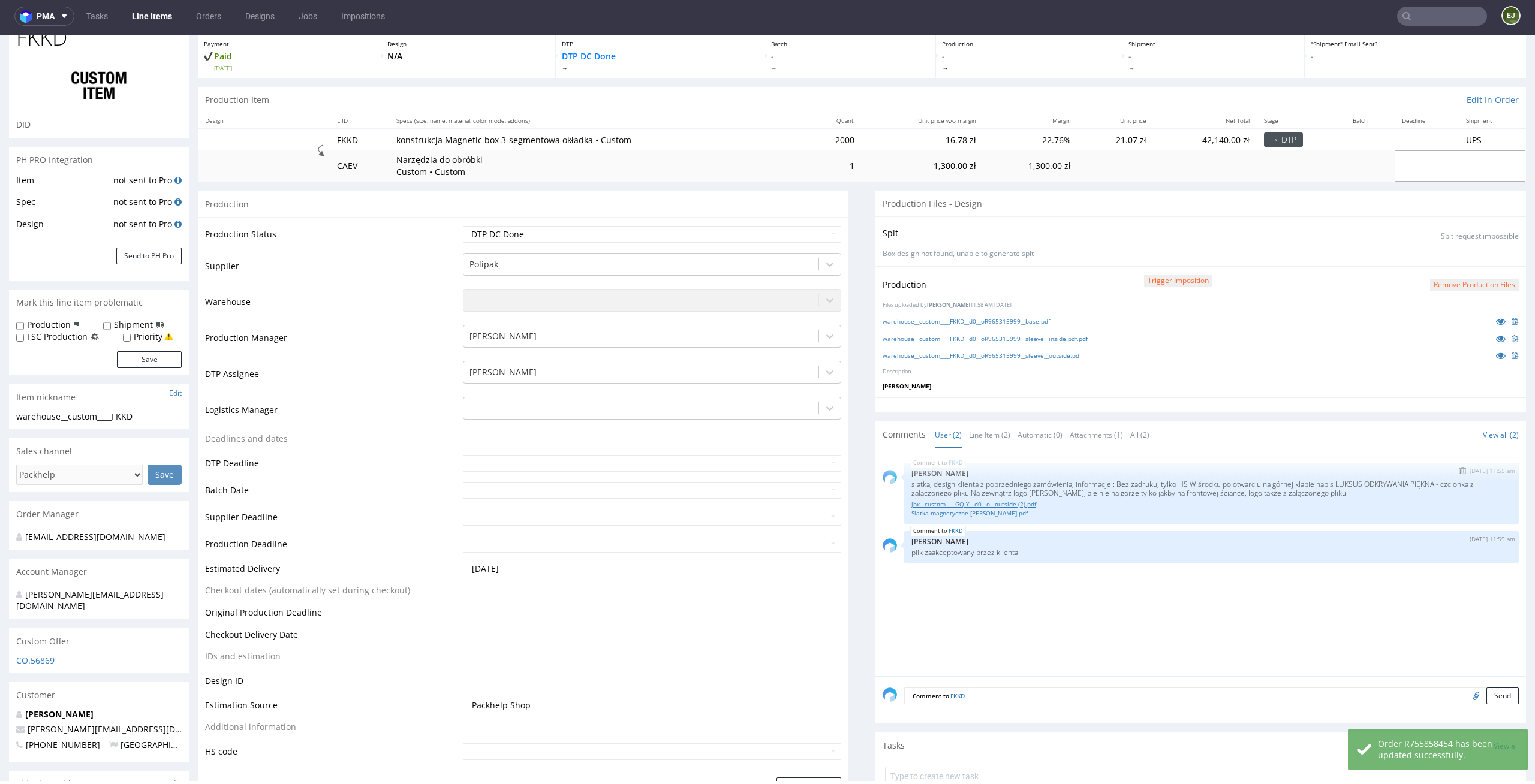
scroll to position [264, 0]
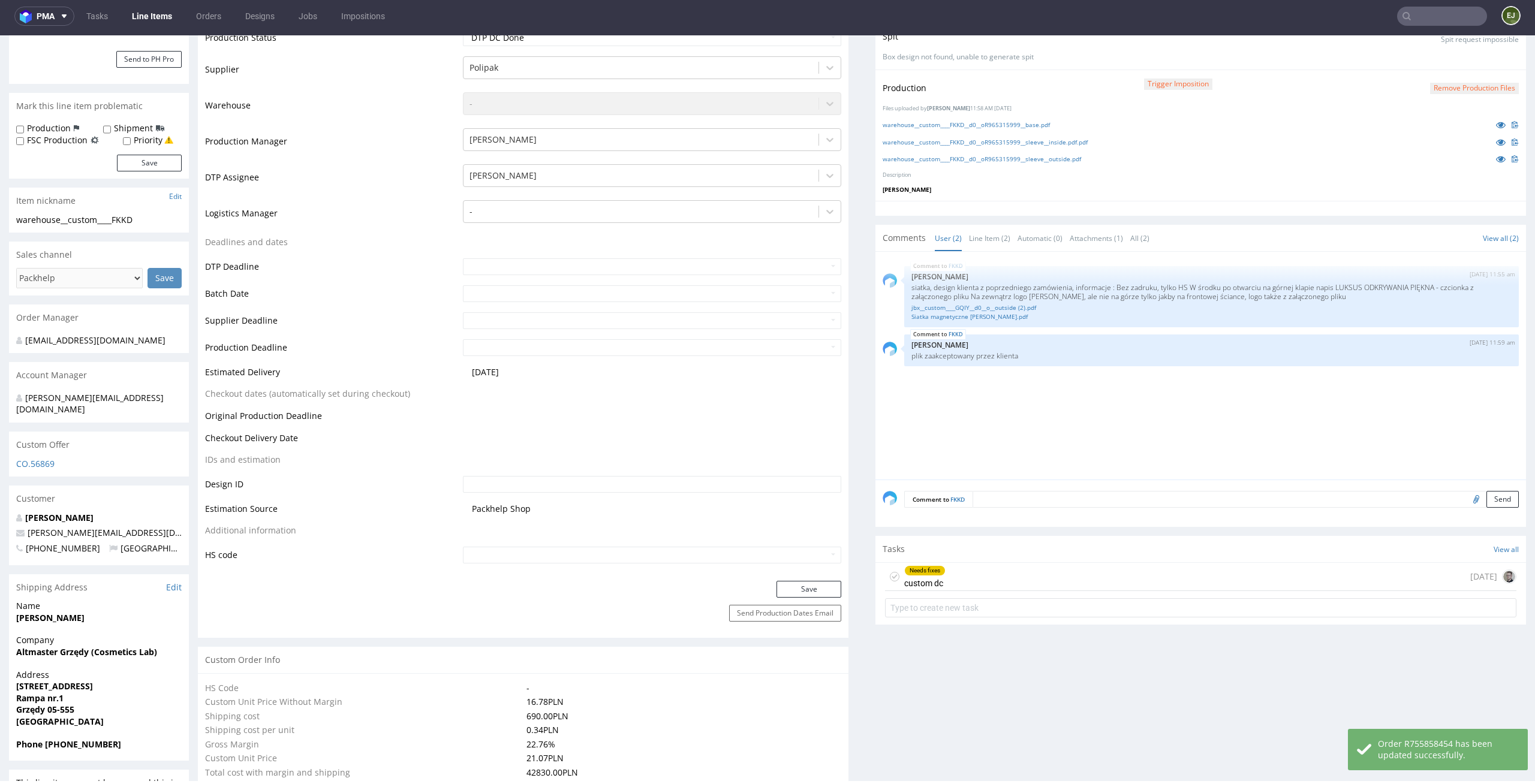
click at [997, 582] on div "Needs fixes custom dc today" at bounding box center [1200, 577] width 632 height 28
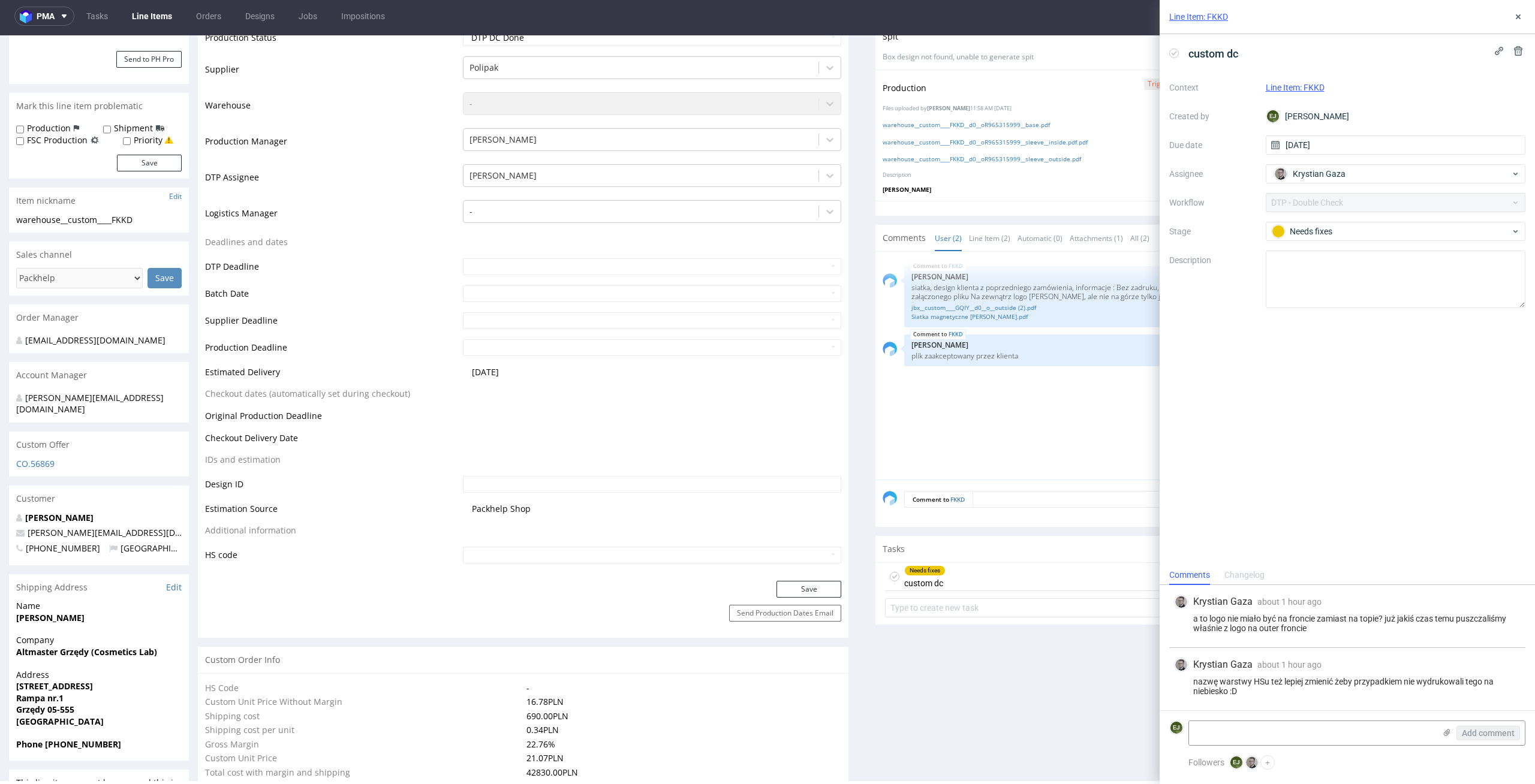
click at [1018, 418] on div "FKKD 15th Oct 25 | 11:55 am Elżbieta Jelińska siatka, design klienta z poprzedn…" at bounding box center [1204, 369] width 643 height 220
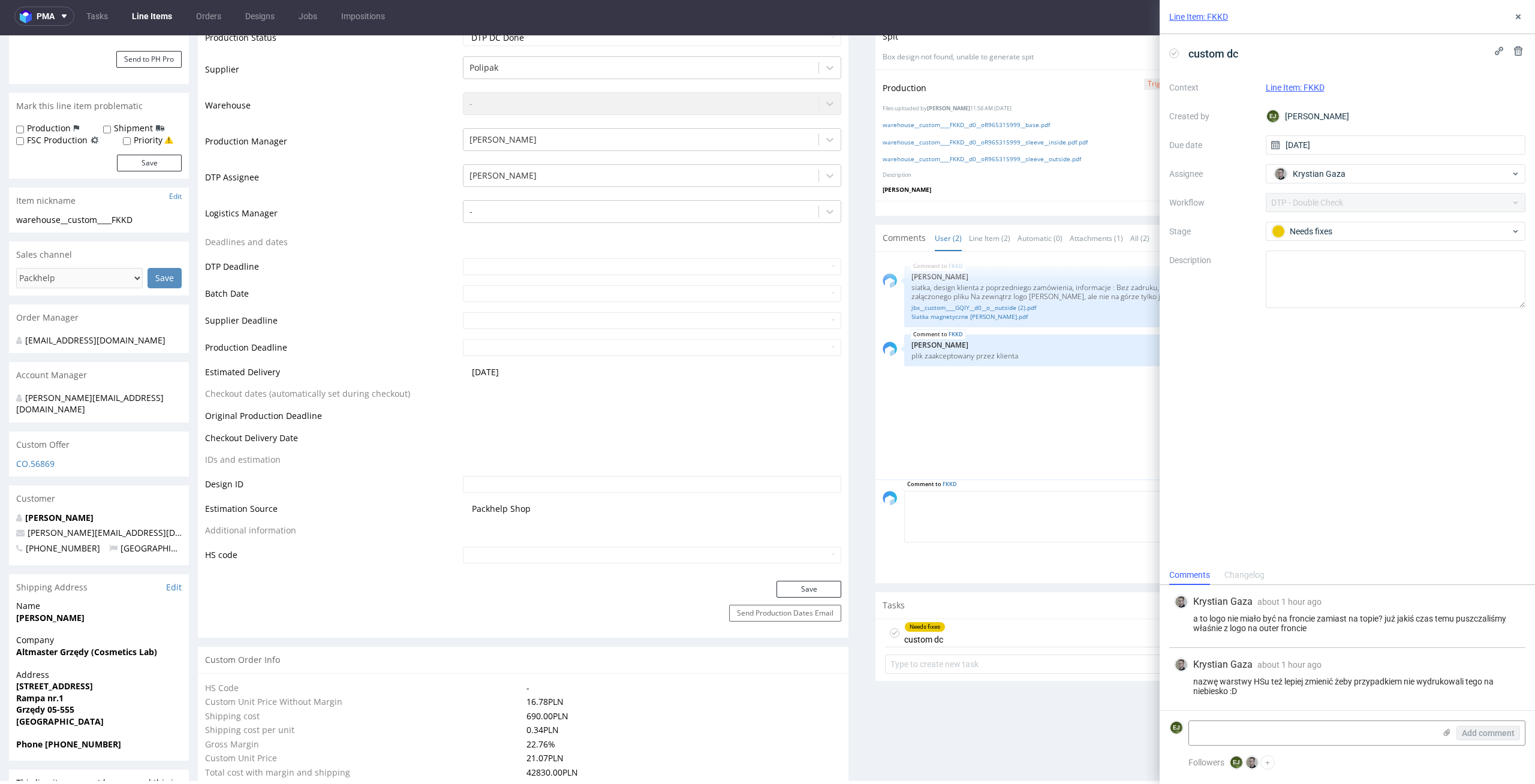
click at [1037, 505] on textarea at bounding box center [1211, 516] width 615 height 52
paste textarea "Logo usuwamy jednak z klapki i dajemy na wieczko na górze (strona zewnętrzna) W…"
click at [988, 533] on textarea "ostateczny układ dla designu : Logo usuwamy jednak z klapki i dajemy na wieczko…" at bounding box center [1211, 516] width 615 height 52
click at [1523, 16] on button at bounding box center [1518, 16] width 14 height 14
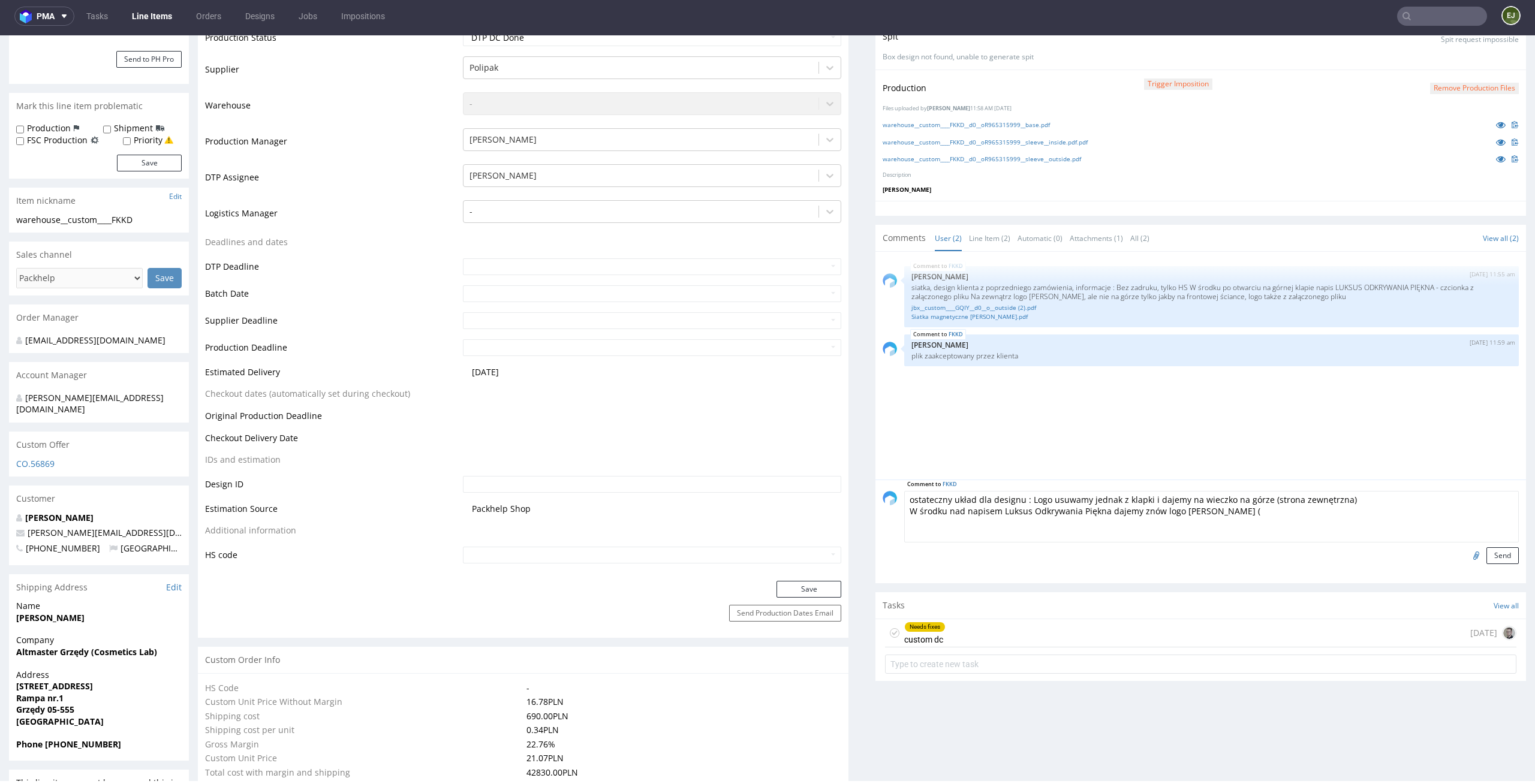
click at [1247, 505] on textarea "ostateczny układ dla designu : Logo usuwamy jednak z klapki i dajemy na wieczko…" at bounding box center [1211, 516] width 615 height 52
click at [1238, 508] on textarea "ostateczny układ dla designu : Logo usuwamy jednak z klapki i dajemy na wieczko…" at bounding box center [1211, 516] width 615 height 52
type textarea "ostateczny układ dla designu : Logo usuwamy jednak z klapki i dajemy na wieczko…"
click at [1491, 559] on button "Send" at bounding box center [1502, 555] width 32 height 17
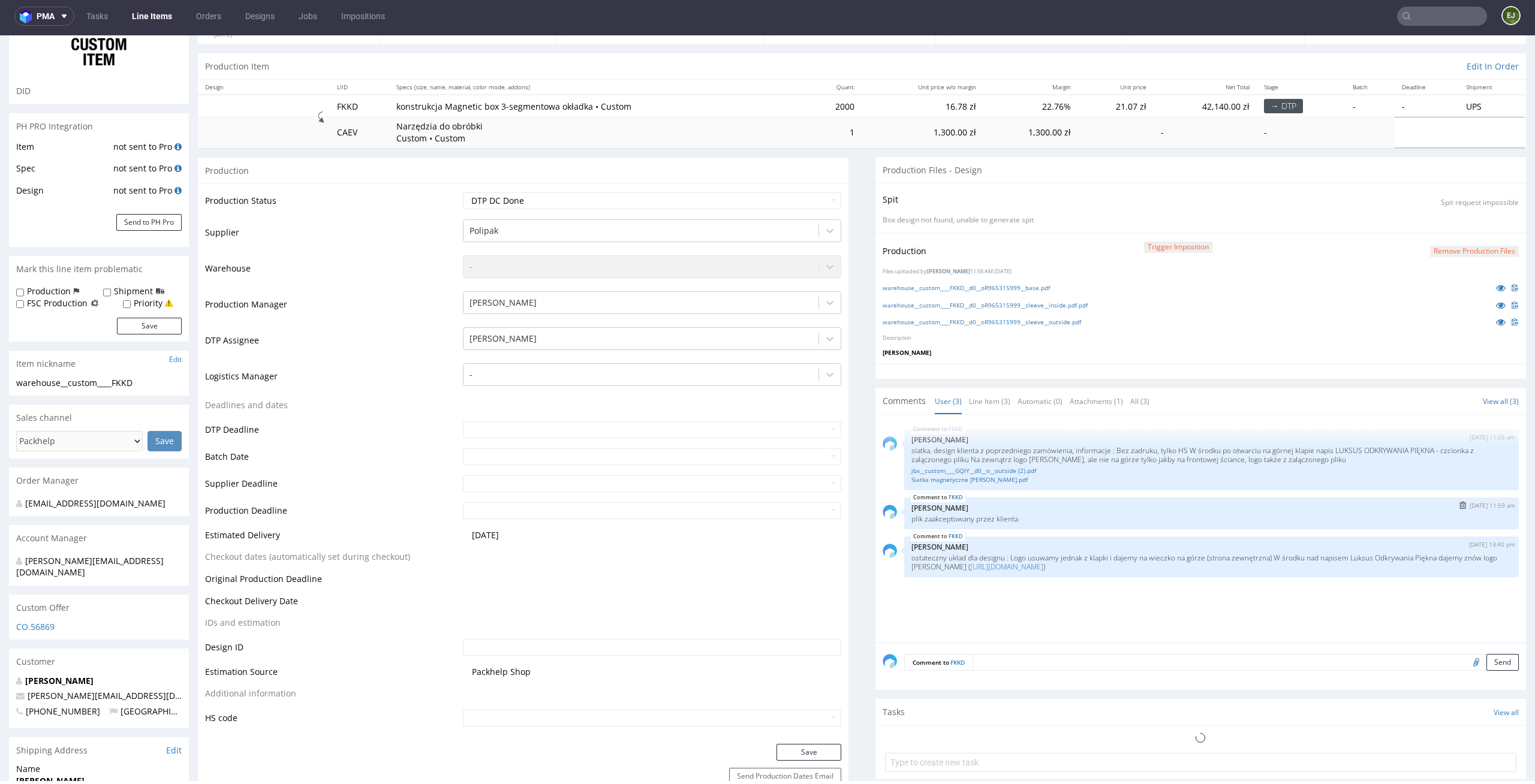
scroll to position [160, 0]
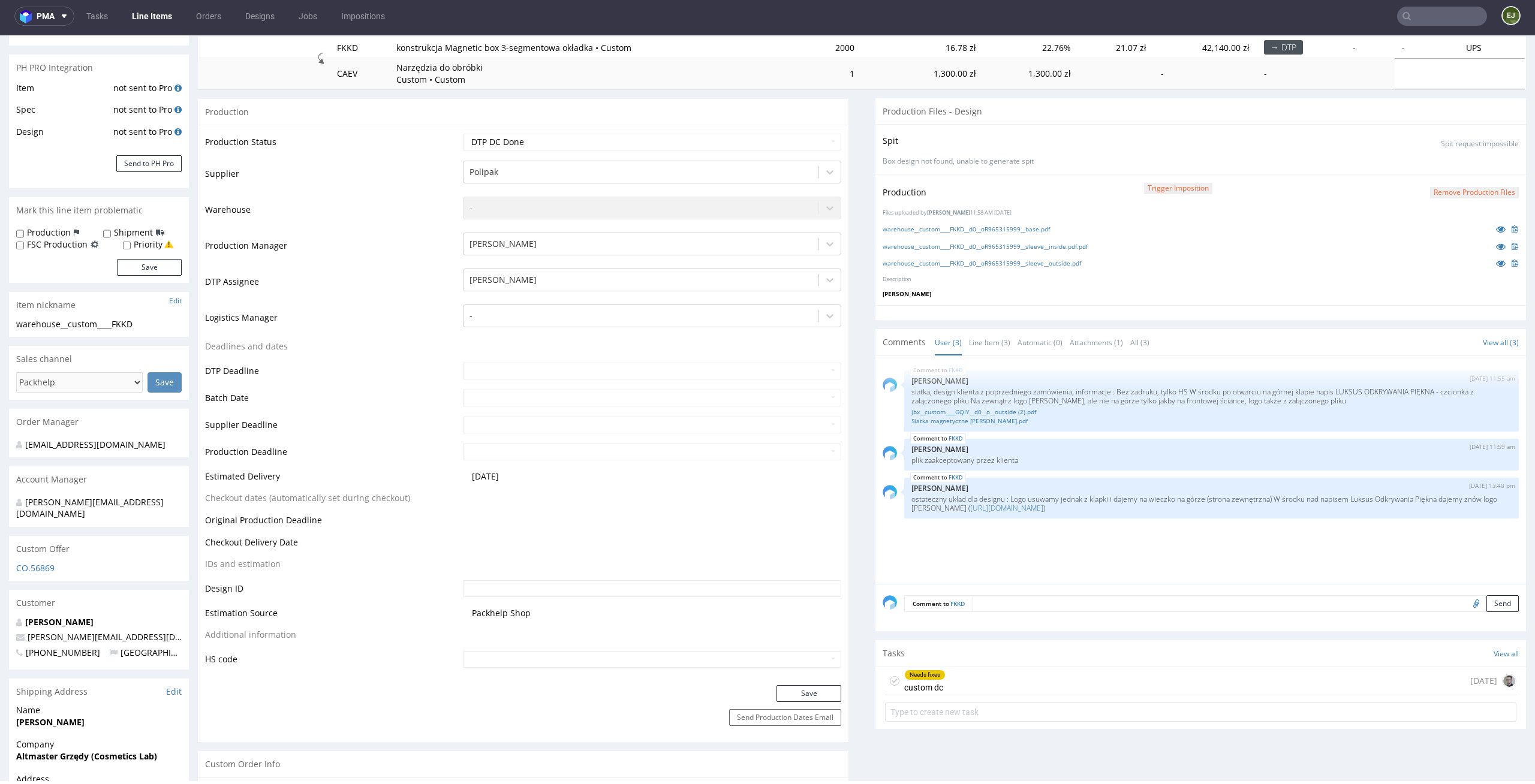
click at [933, 688] on div "Needs fixes custom dc" at bounding box center [925, 681] width 42 height 27
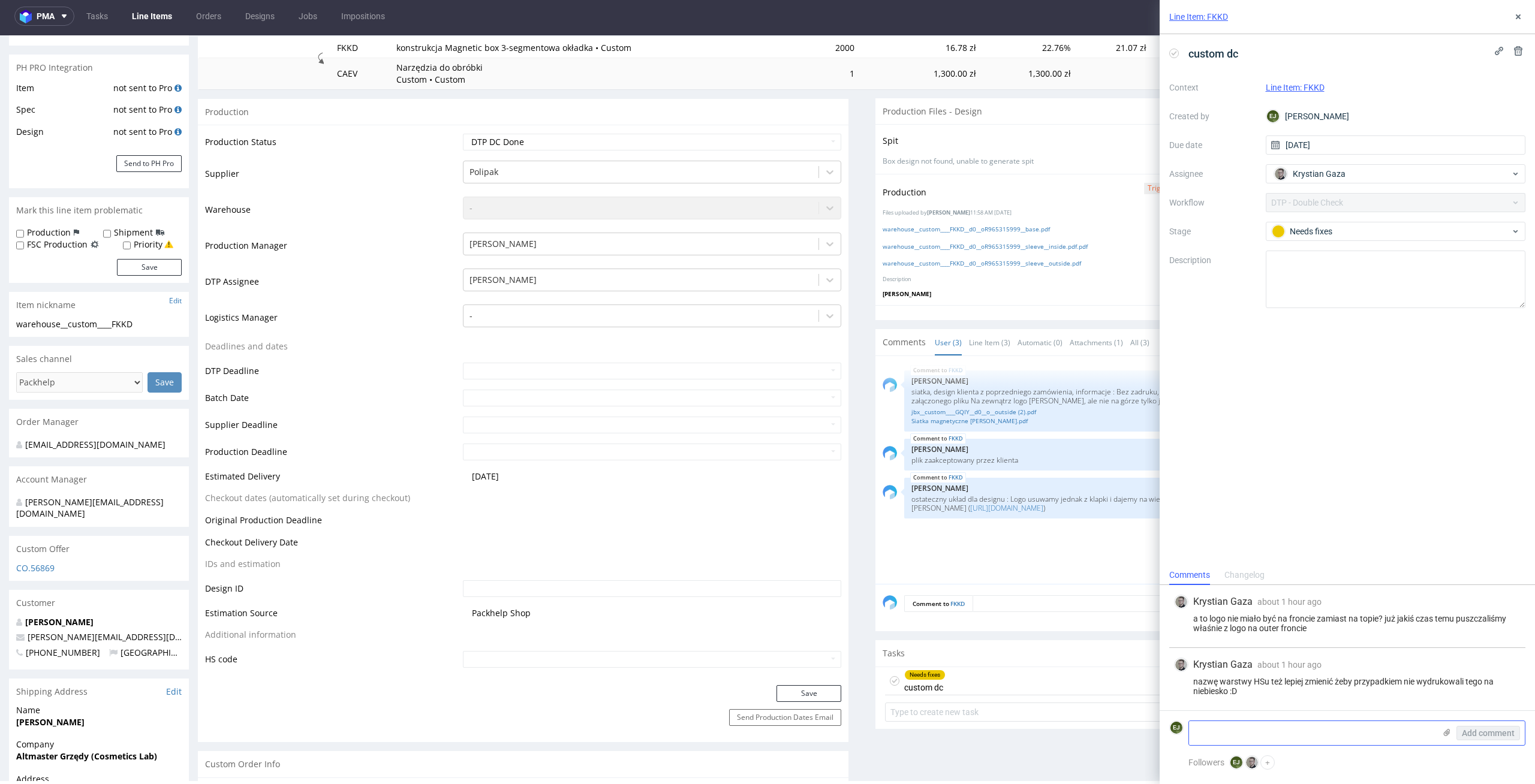
click at [1209, 728] on textarea at bounding box center [1312, 732] width 246 height 24
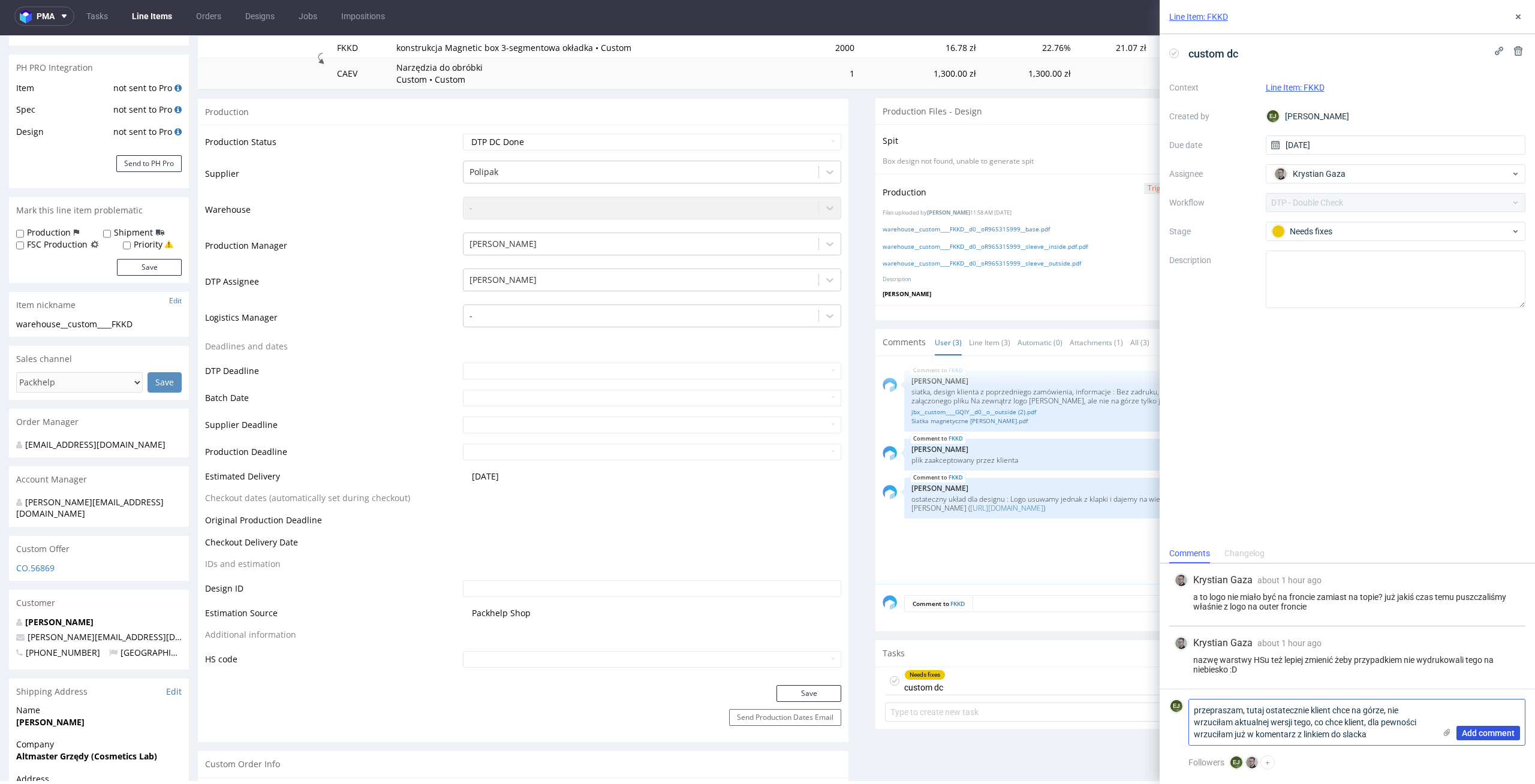
type textarea "przepraszam, tutaj ostatecznie klient chce na górze, nie wrzuciłam aktualnej we…"
click at [1503, 737] on span "Add comment" at bounding box center [1488, 733] width 53 height 9
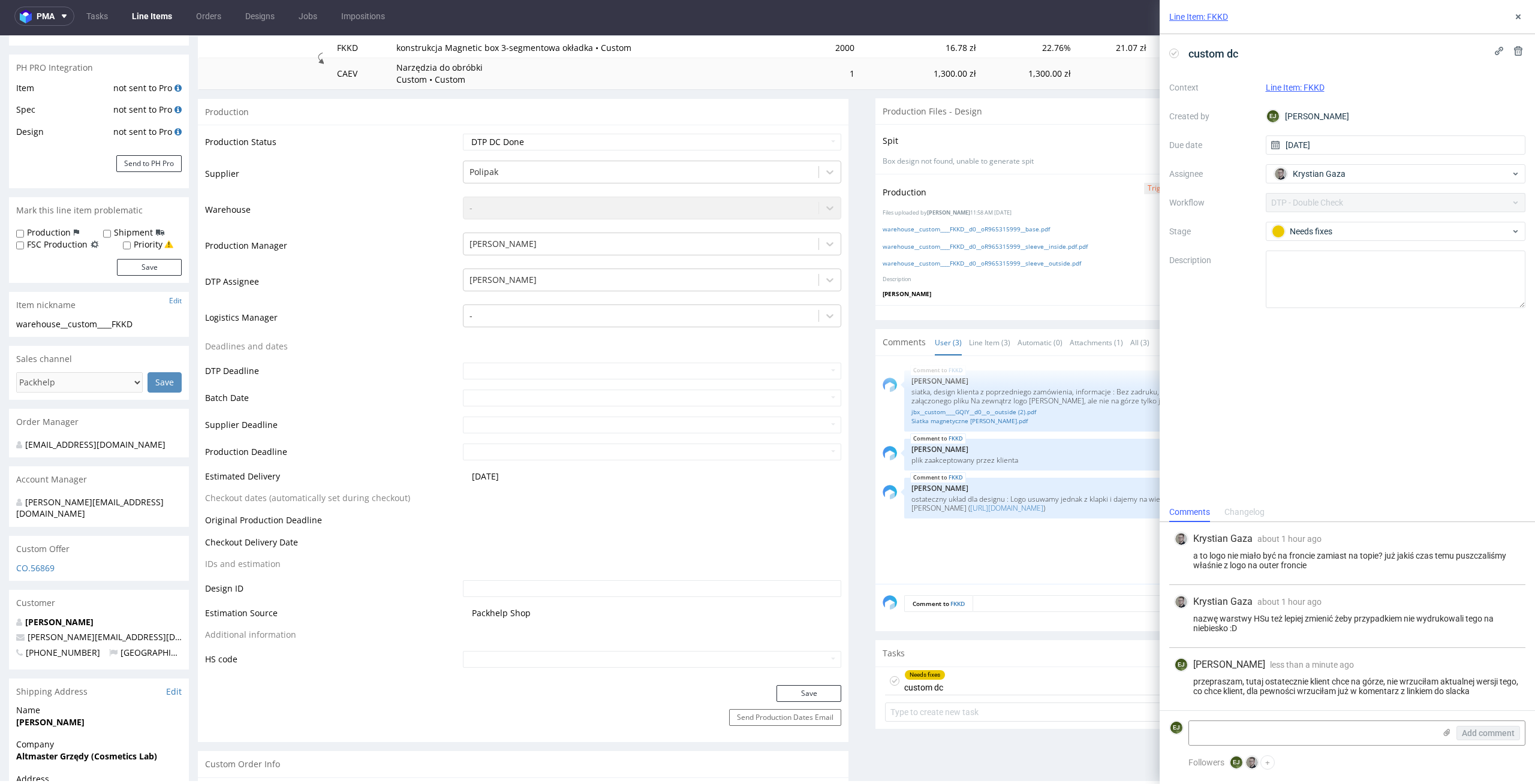
click at [1169, 50] on div "custom dc" at bounding box center [1206, 53] width 74 height 20
click at [1174, 51] on icon at bounding box center [1174, 53] width 9 height 9
click at [1521, 19] on icon at bounding box center [1518, 16] width 9 height 9
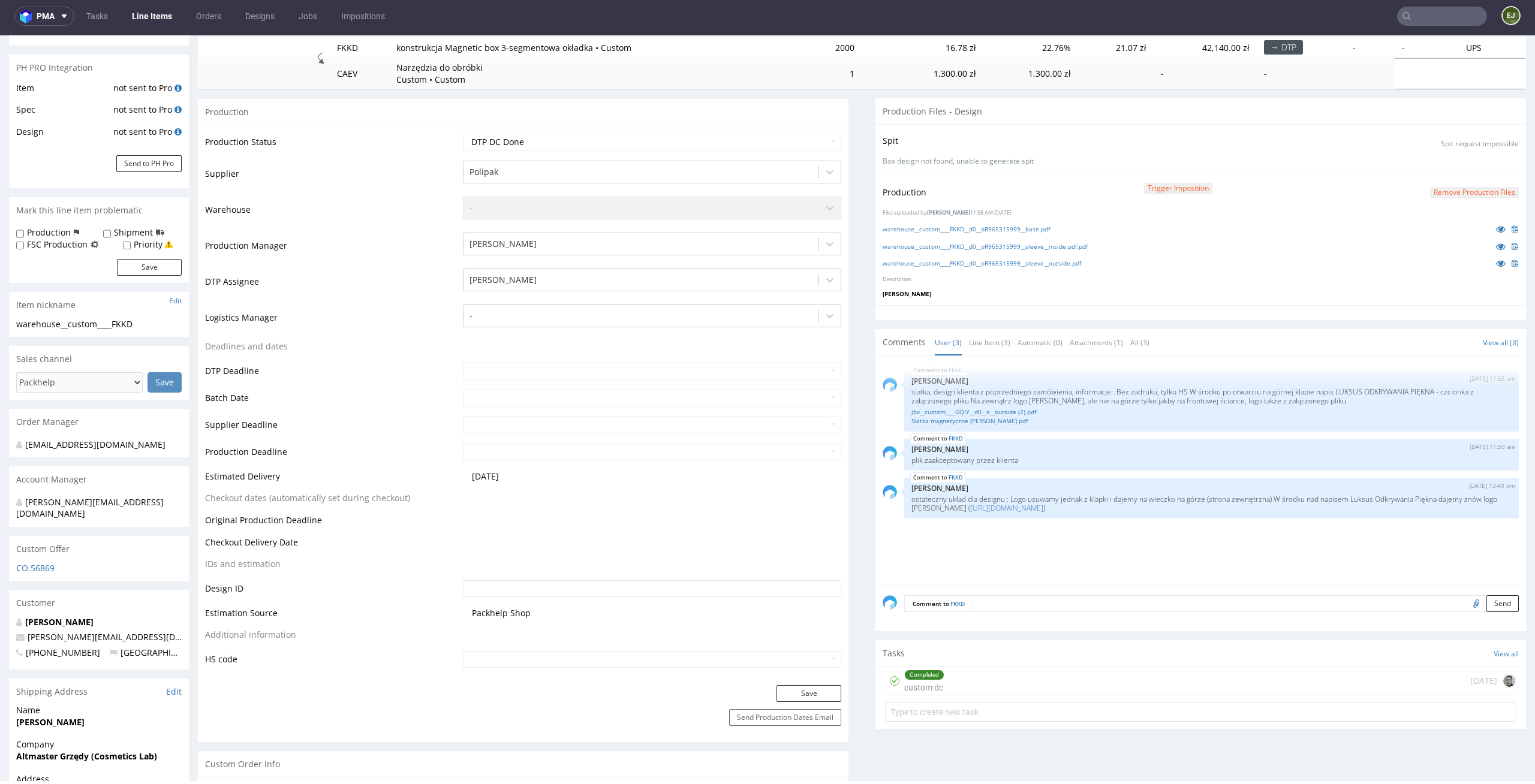
click at [958, 682] on div "Completed custom dc today" at bounding box center [1200, 681] width 632 height 28
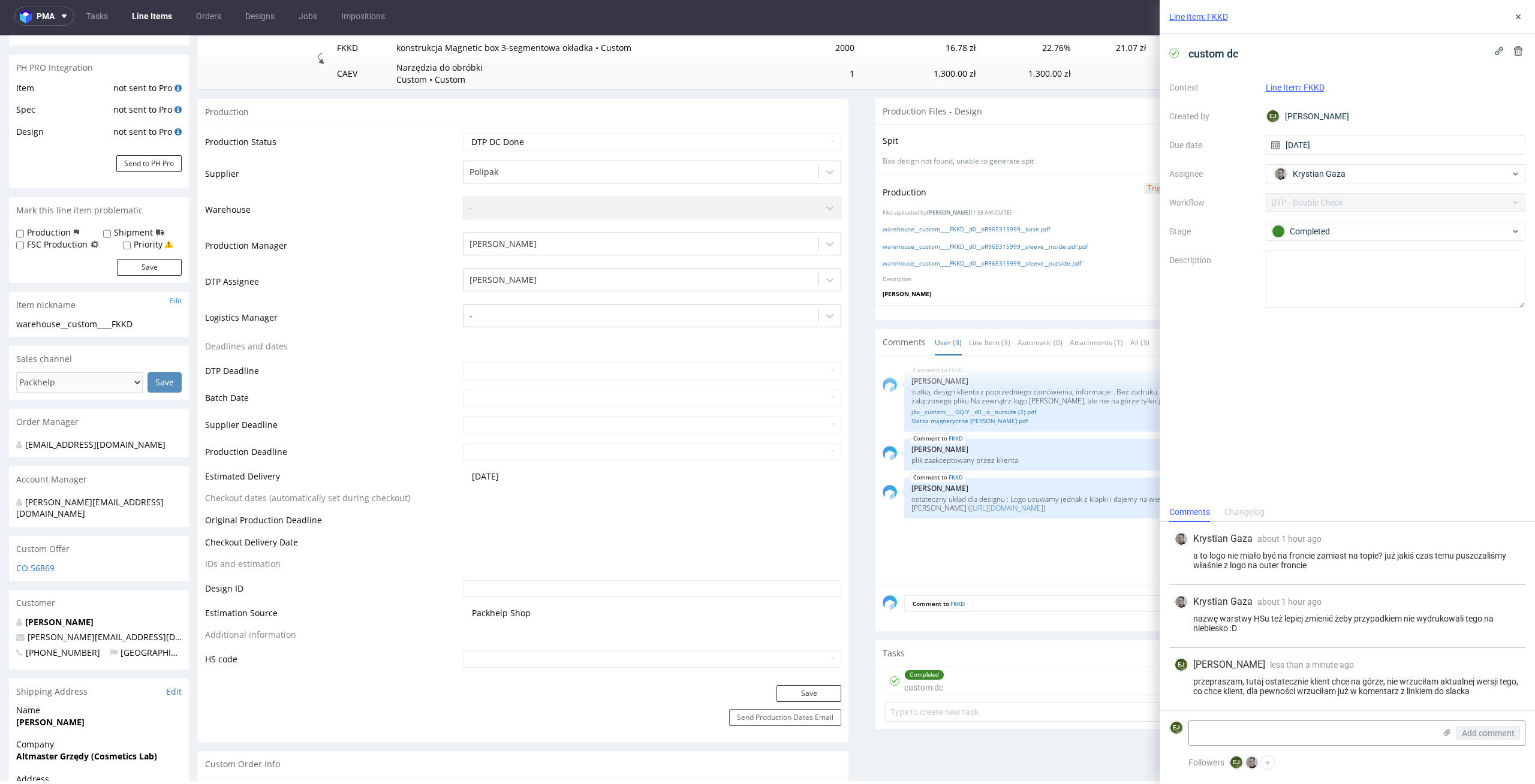
click at [1382, 686] on div "przepraszam, tutaj ostatecznie klient chce na górze, nie wrzuciłam aktualnej we…" at bounding box center [1347, 686] width 346 height 19
click at [1519, 13] on icon at bounding box center [1518, 16] width 9 height 9
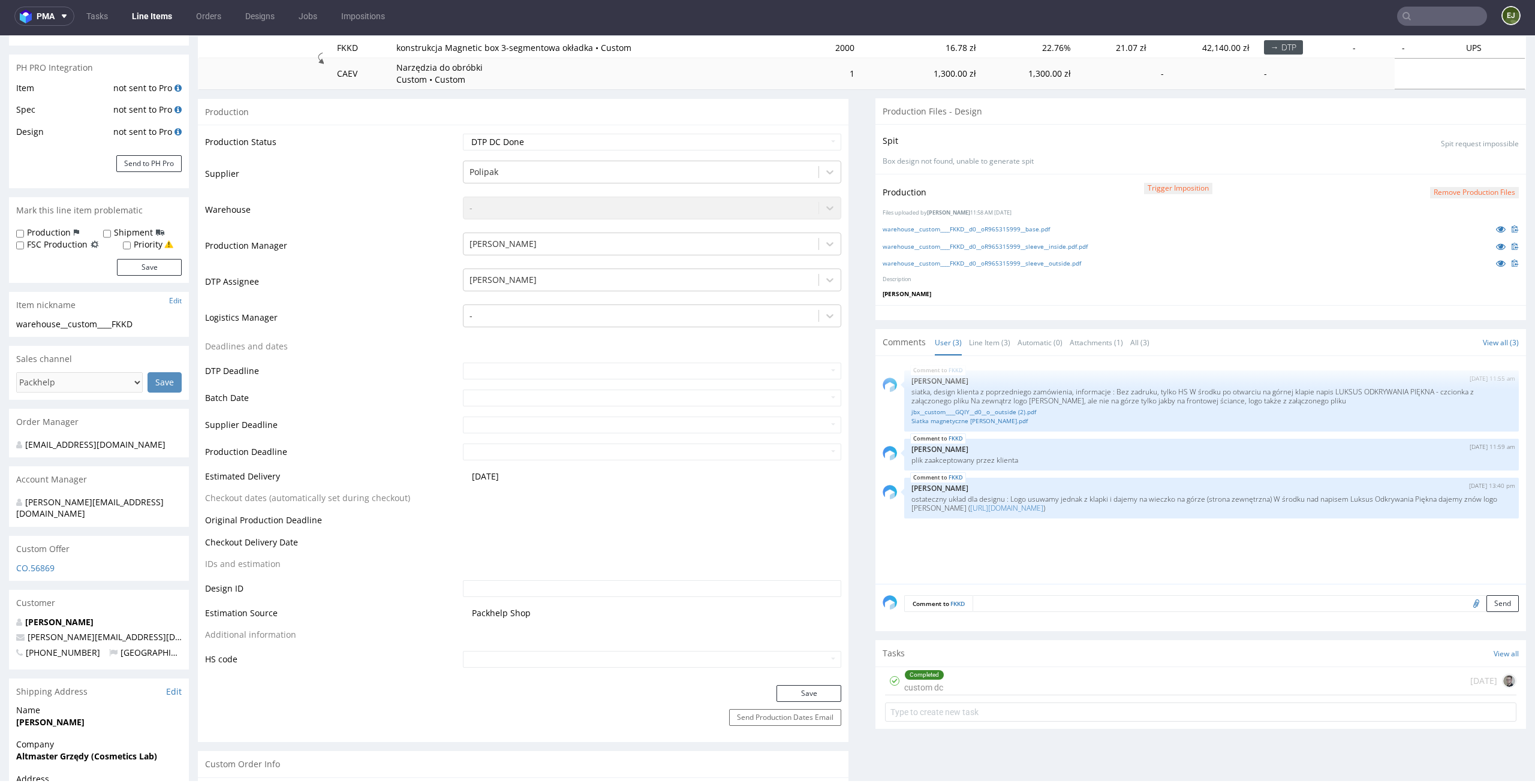
click at [1459, 190] on button "Remove production files" at bounding box center [1474, 192] width 89 height 11
click at [1438, 163] on link "Yes" at bounding box center [1435, 166] width 34 height 18
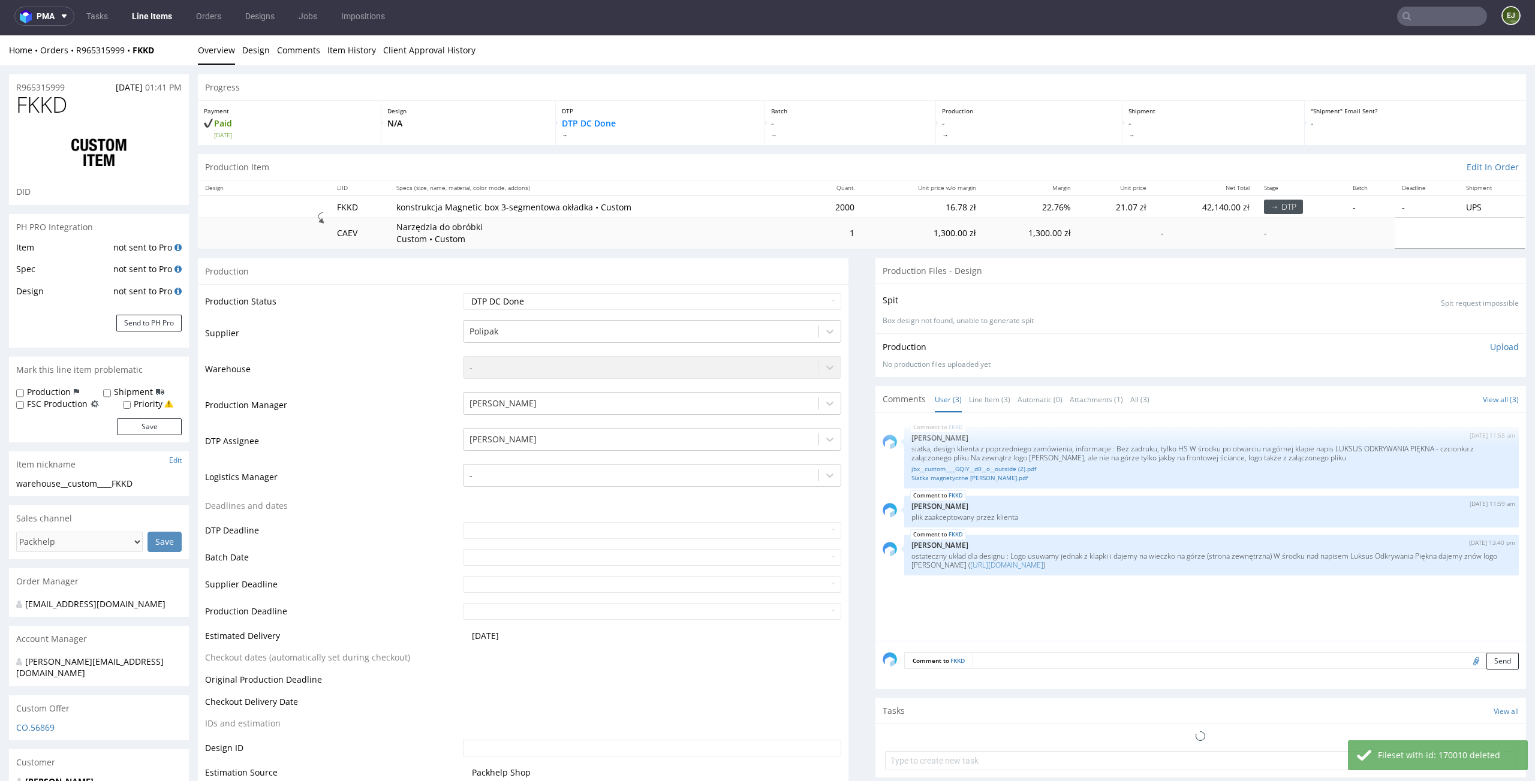
click at [1485, 353] on div "Production Upload No production files uploaded yet Description (optional) Add f…" at bounding box center [1200, 355] width 636 height 29
click at [1490, 346] on p "Upload" at bounding box center [1504, 346] width 29 height 12
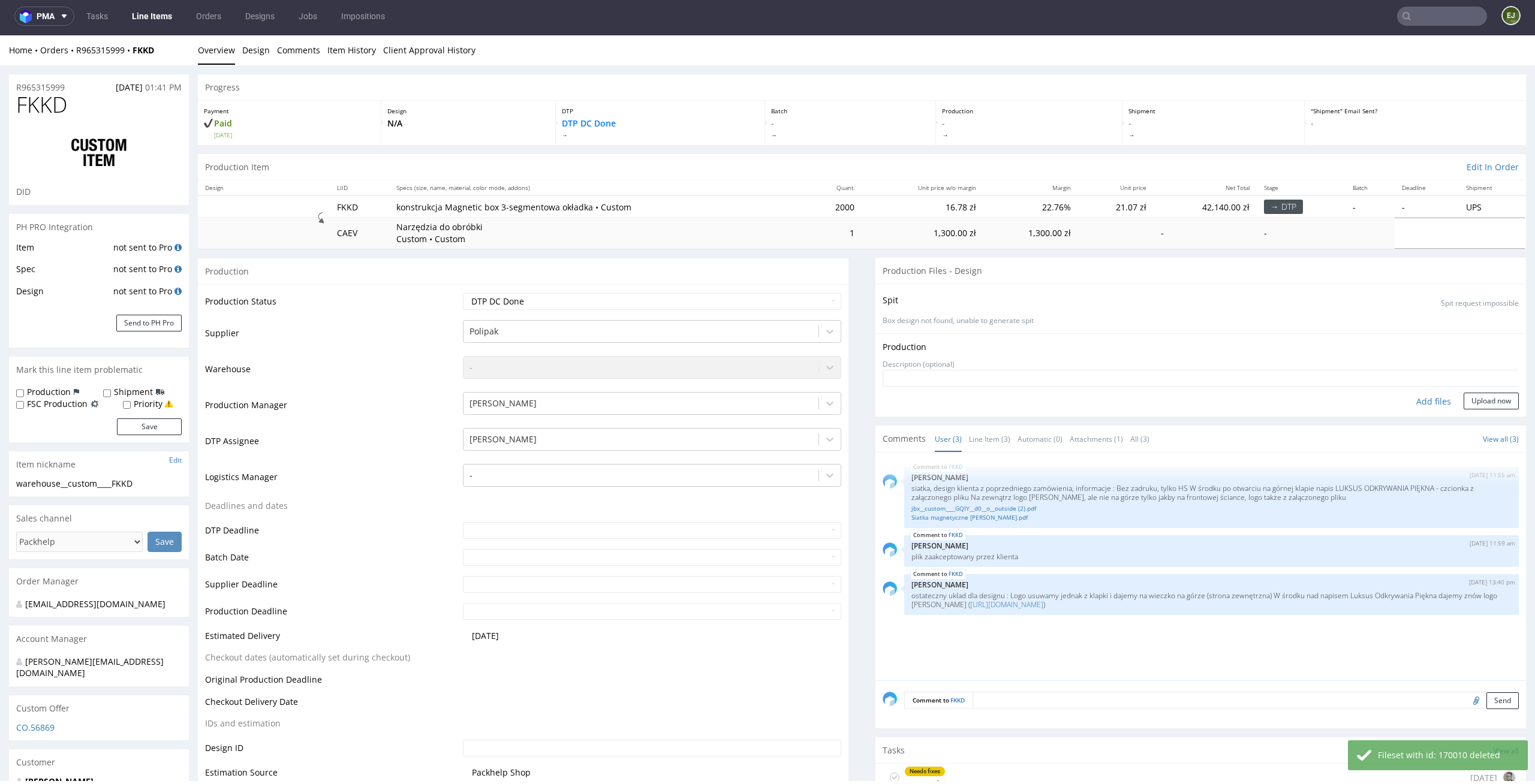
click at [1403, 400] on div "Add files" at bounding box center [1433, 401] width 60 height 18
type input "C:\fakepath\warehouse__custom____FKKD__d0__oR965315999__sleeve__inside.pdf.pdf"
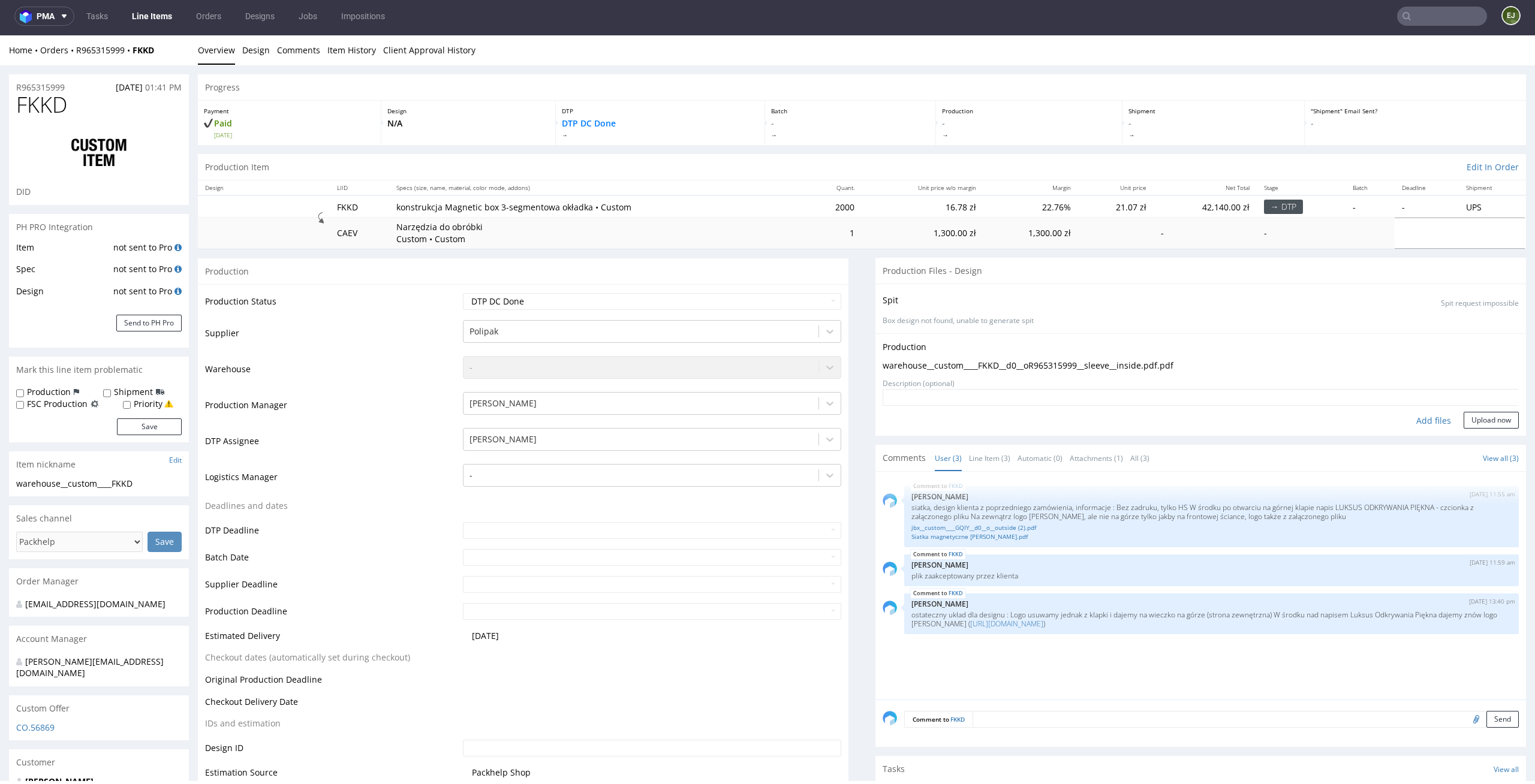
click at [1415, 418] on div "Add files" at bounding box center [1433, 420] width 60 height 18
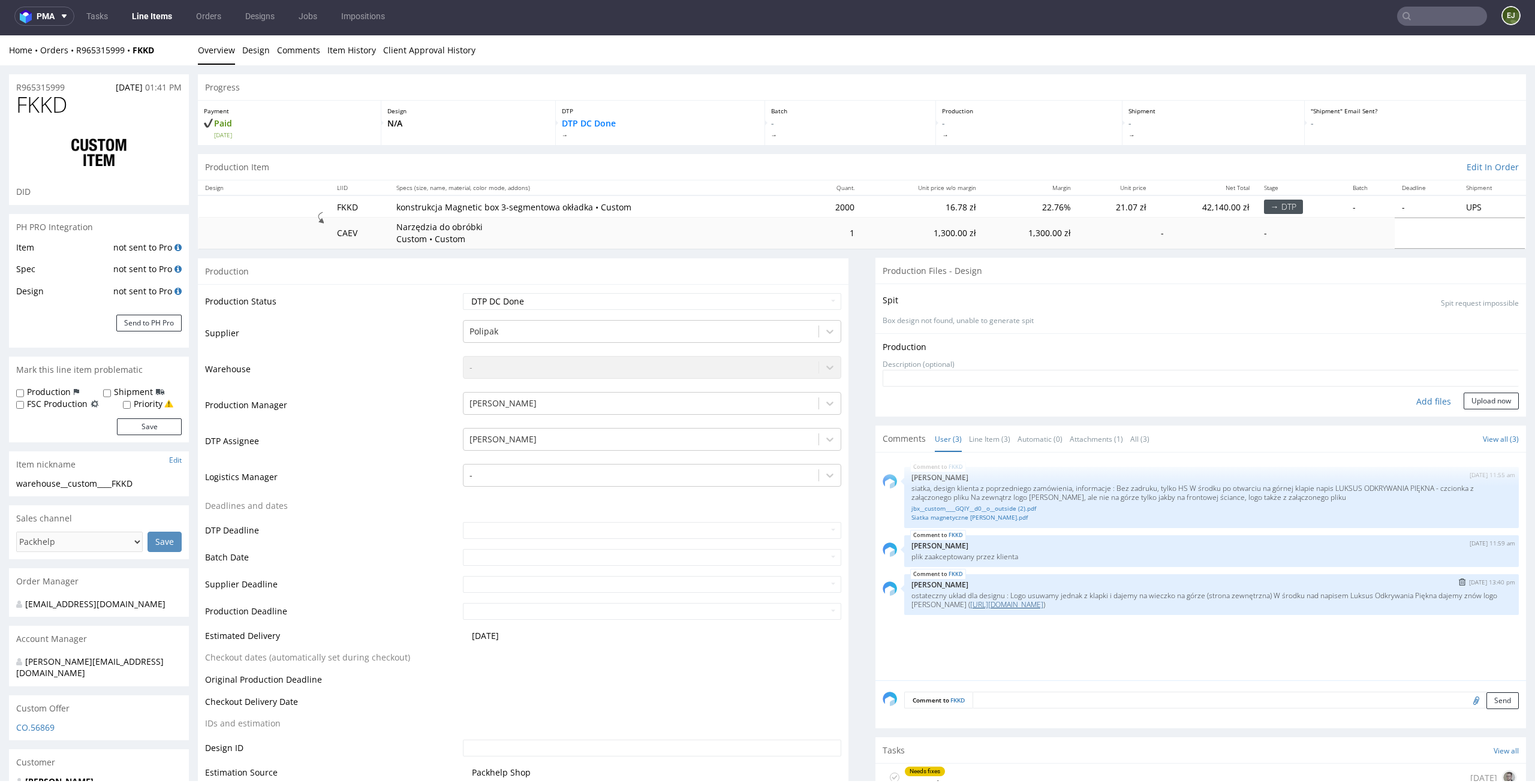
click at [1043, 600] on link "https://packhelp.slack.com/archives/C0101HZ89EW/p1759482332243409" at bounding box center [1007, 604] width 73 height 10
click at [1421, 402] on div "Add files" at bounding box center [1433, 401] width 60 height 18
type input "C:\fakepath\warehouse__custom____FKKD__d0__oR965315999__sleeve__outside.pdf"
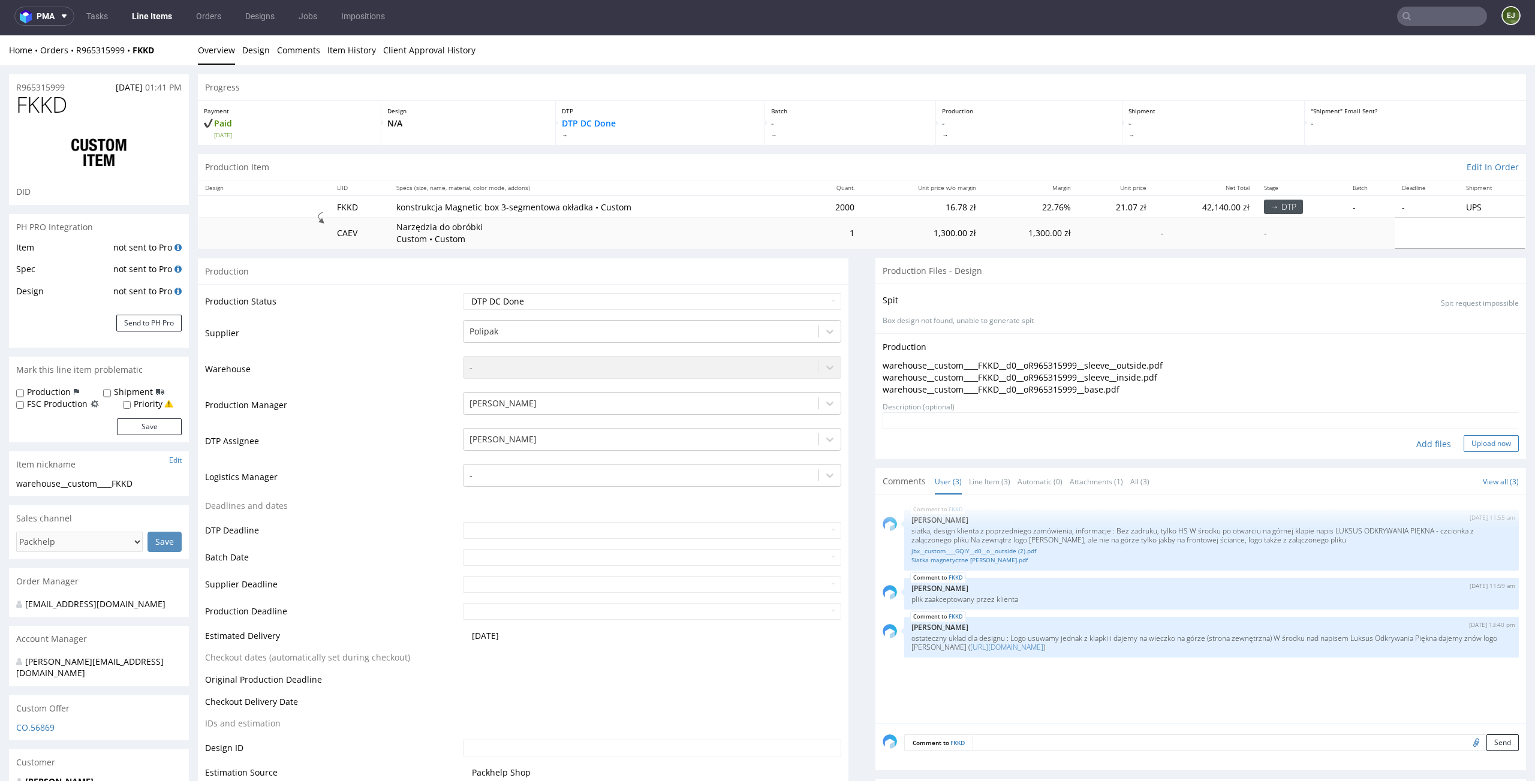
click at [1464, 449] on button "Upload now" at bounding box center [1491, 443] width 55 height 17
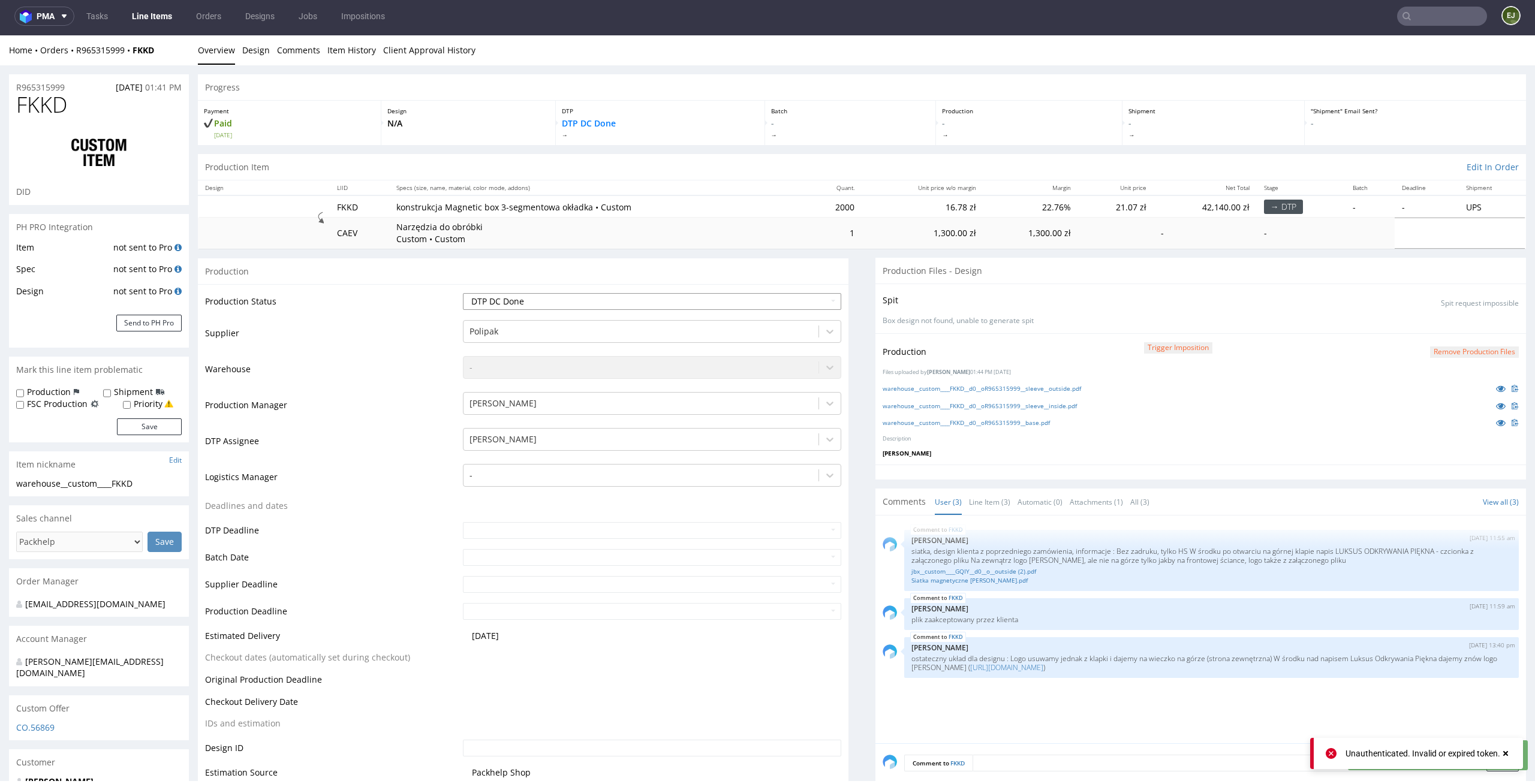
click at [788, 303] on select "Waiting for Artwork Waiting for Diecut Waiting for Mockup Waiting for DTP Waiti…" at bounding box center [652, 301] width 379 height 17
select select "dtp_production_ready"
click at [463, 293] on select "Waiting for Artwork Waiting for Diecut Waiting for Mockup Waiting for DTP Waiti…" at bounding box center [652, 301] width 379 height 17
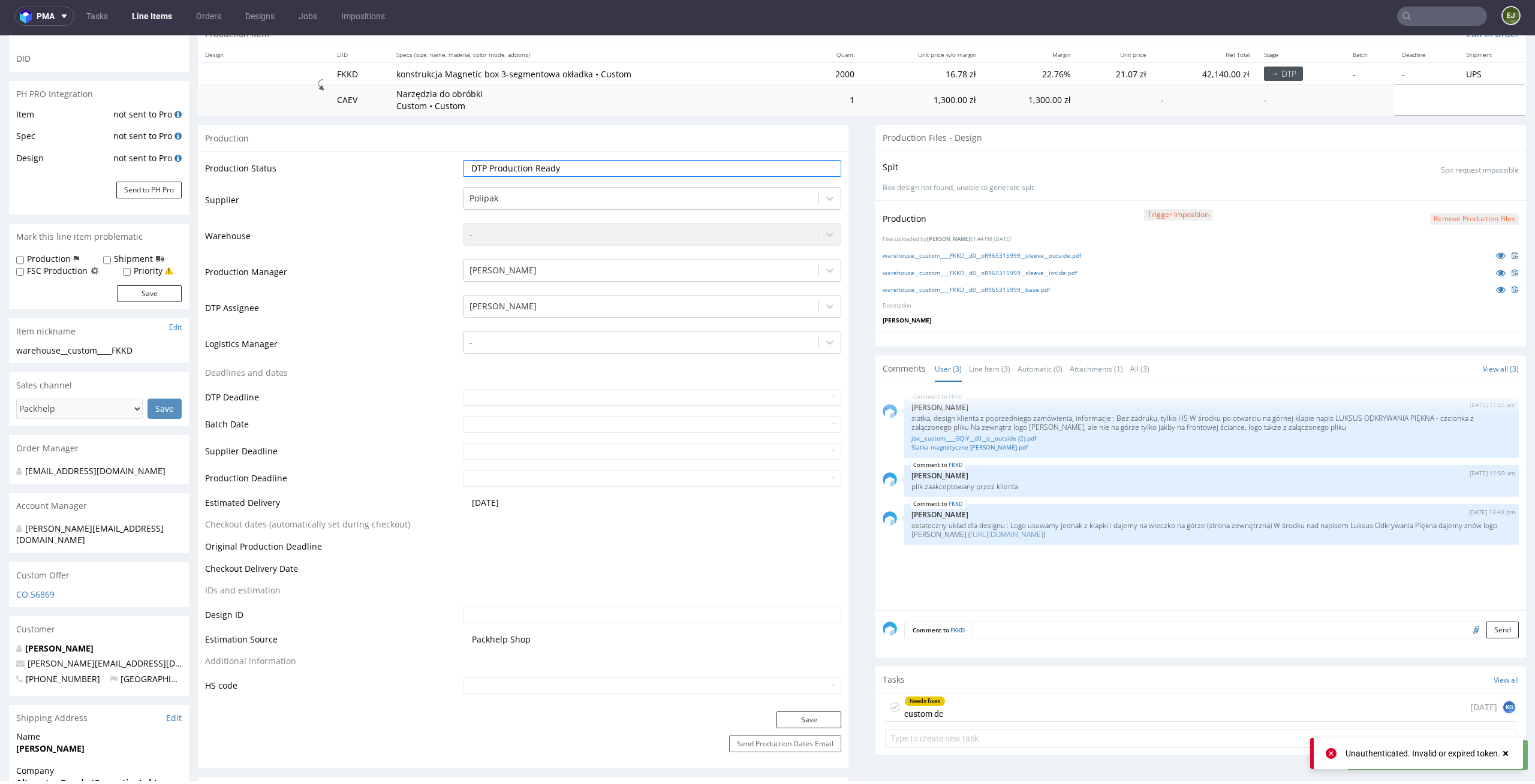
scroll to position [182, 0]
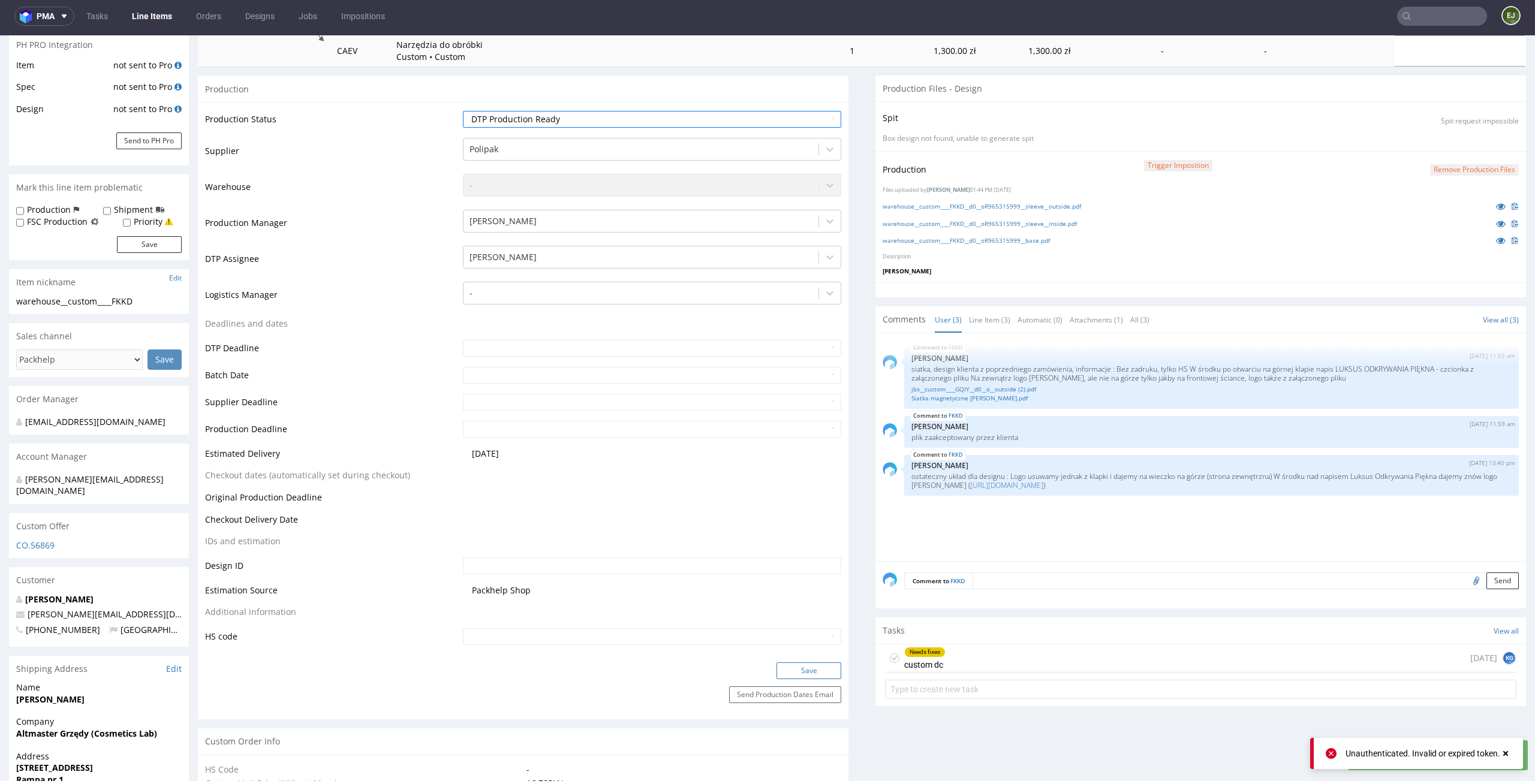
click at [805, 674] on button "Save" at bounding box center [808, 670] width 65 height 17
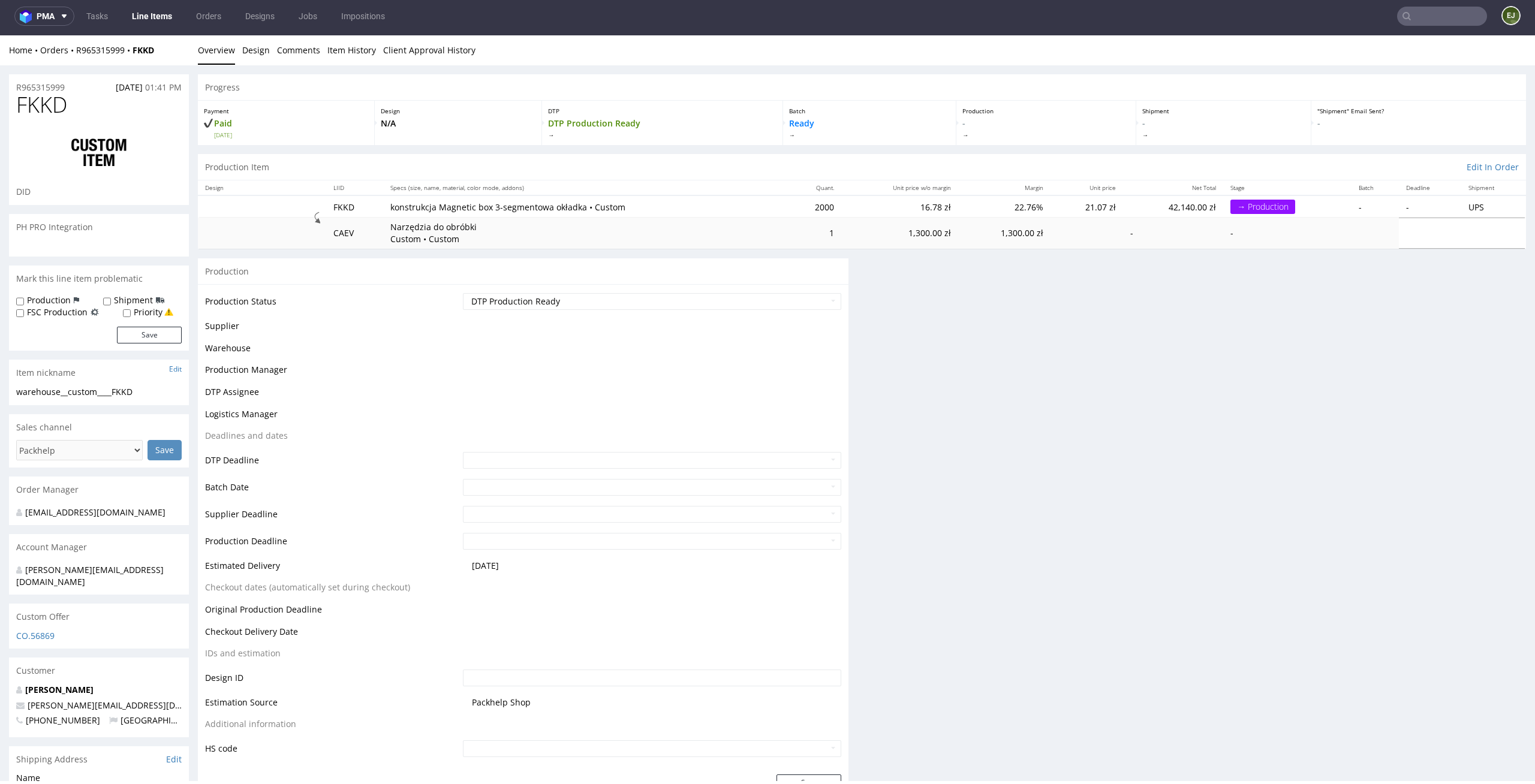
scroll to position [174, 0]
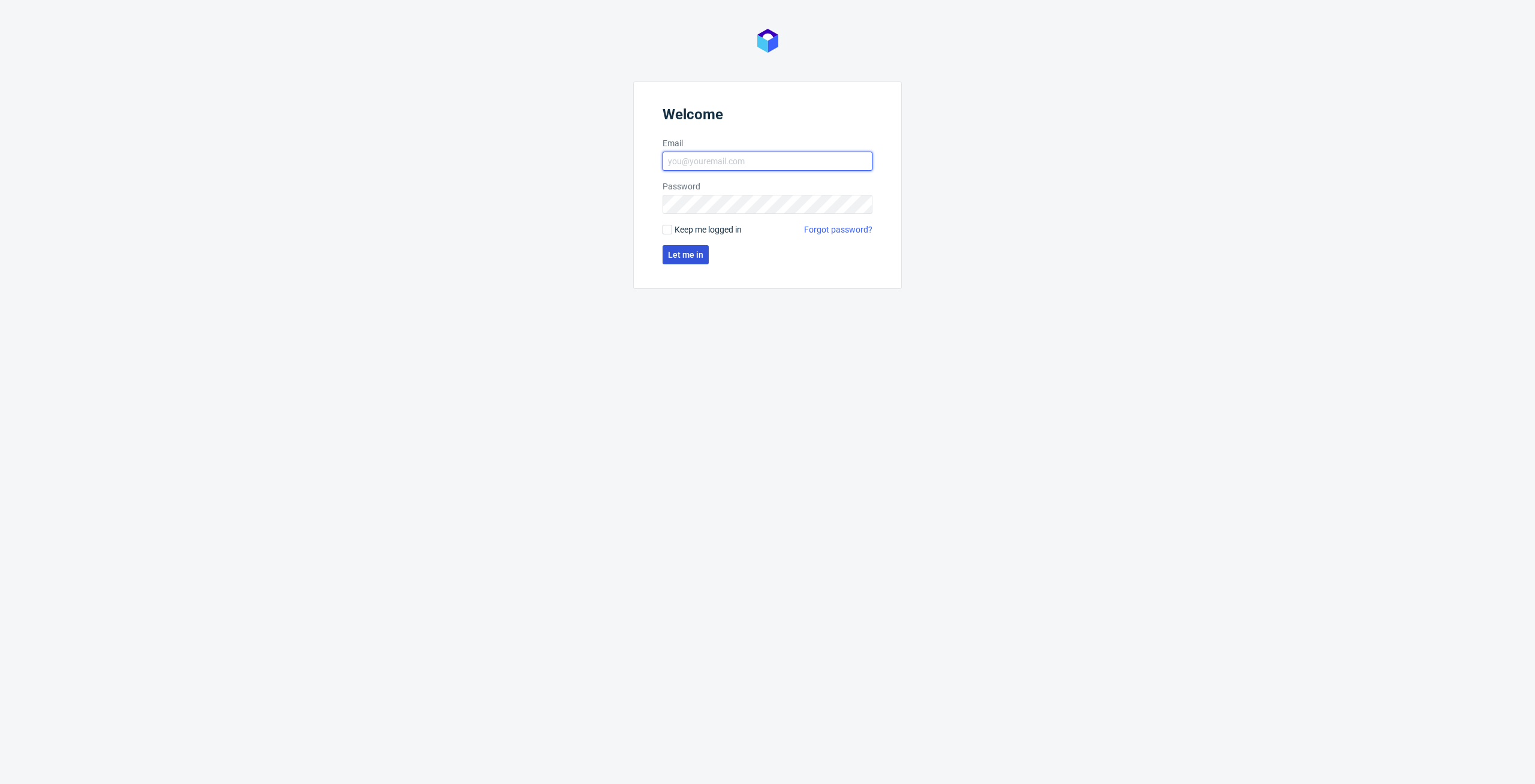
type input "[PERSON_NAME][EMAIL_ADDRESS][PERSON_NAME][DOMAIN_NAME]"
click at [687, 256] on span "Let me in" at bounding box center [686, 255] width 35 height 9
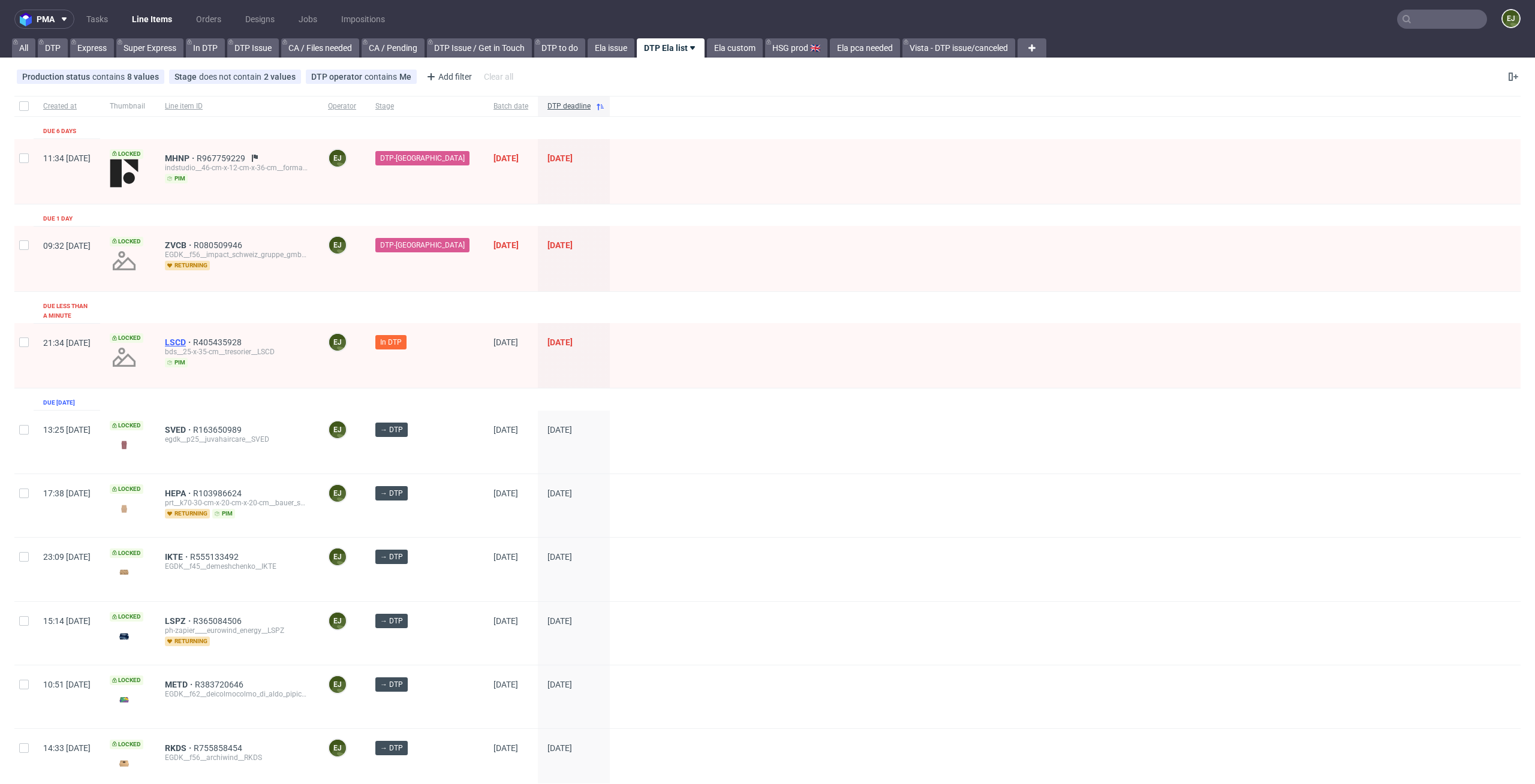
click at [193, 338] on span "LSCD" at bounding box center [179, 342] width 28 height 9
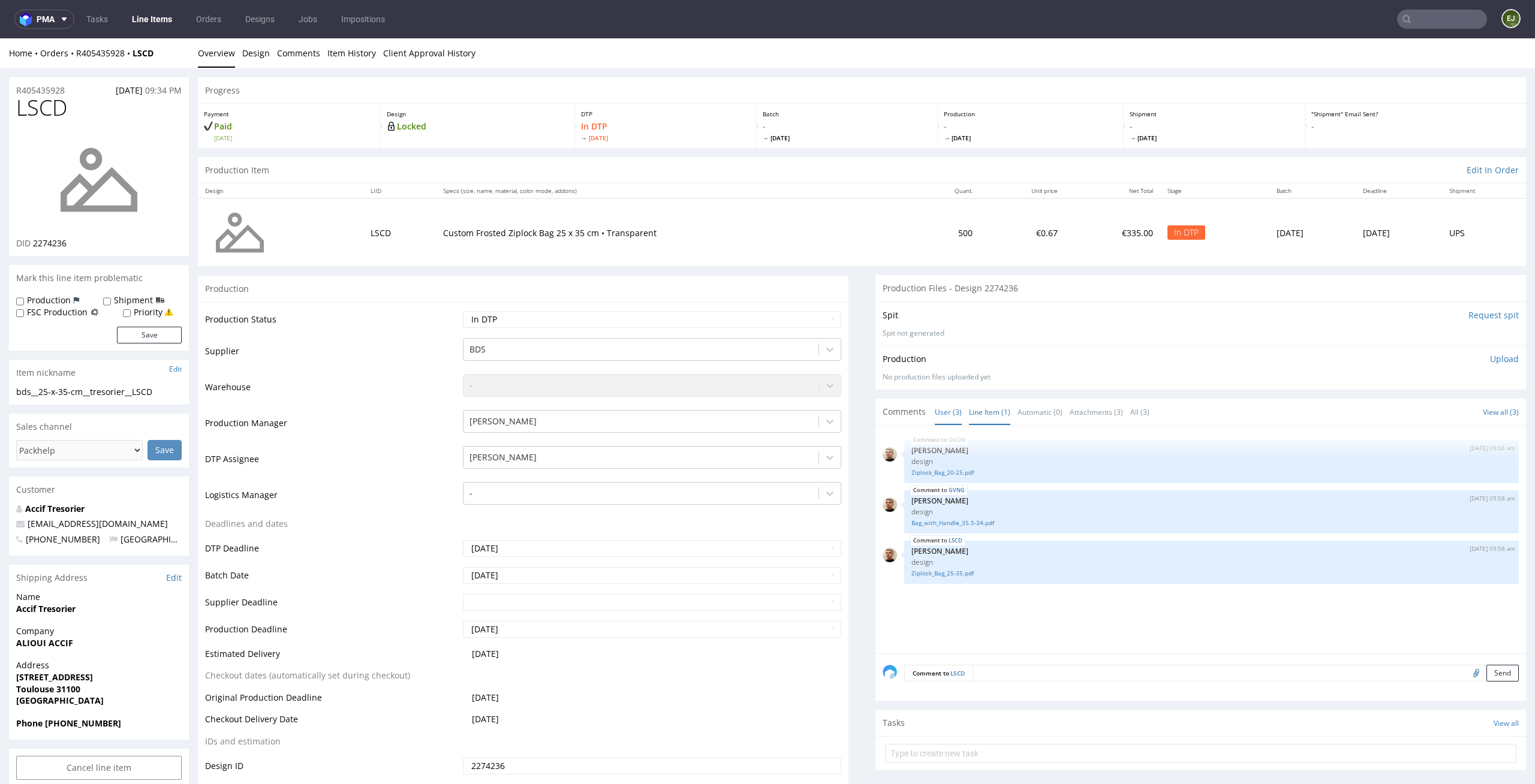
click at [976, 410] on link "Line Item (1)" at bounding box center [989, 412] width 42 height 26
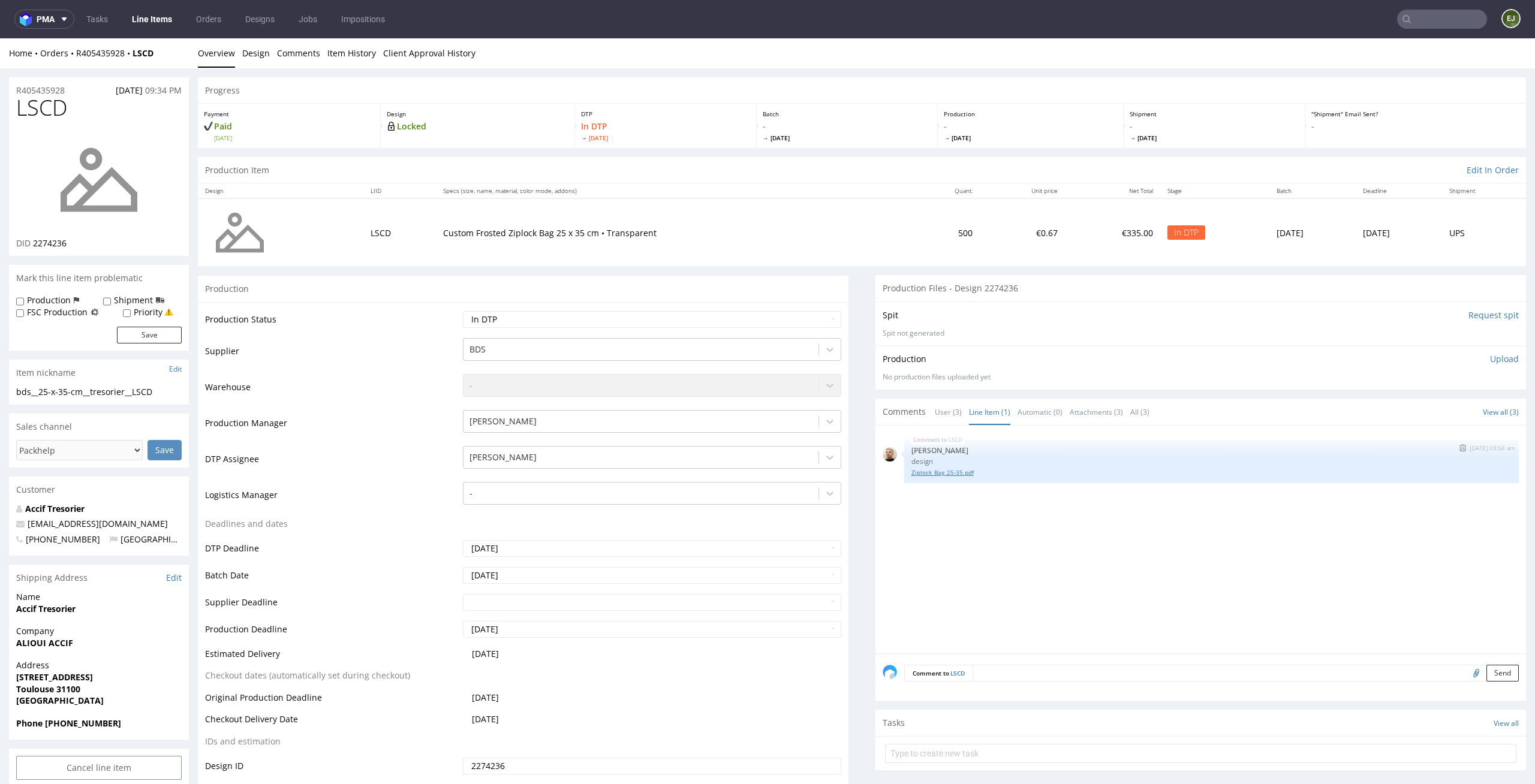
click at [940, 473] on link "Ziplock_Bag_25-35.pdf" at bounding box center [1211, 472] width 600 height 9
click at [92, 192] on img at bounding box center [99, 179] width 96 height 96
drag, startPoint x: 172, startPoint y: 390, endPoint x: 0, endPoint y: 390, distance: 172.0
copy div "bds__25-x-35-cm__tresorier__LSCD"
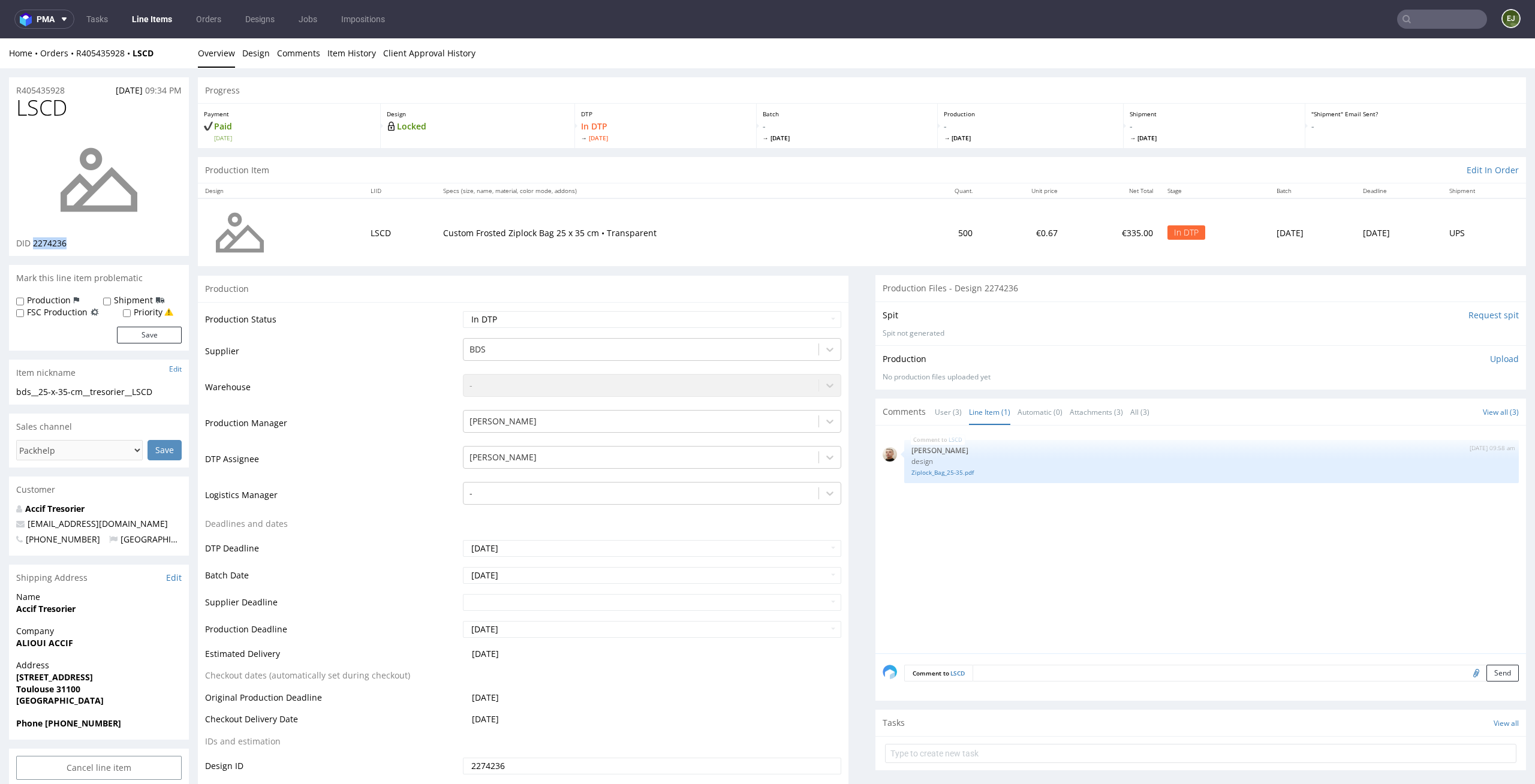
drag, startPoint x: 83, startPoint y: 238, endPoint x: 34, endPoint y: 246, distance: 49.6
click at [34, 246] on div "DID 2274236" at bounding box center [99, 243] width 165 height 12
copy span "2274236"
drag, startPoint x: 75, startPoint y: 94, endPoint x: 0, endPoint y: 94, distance: 75.0
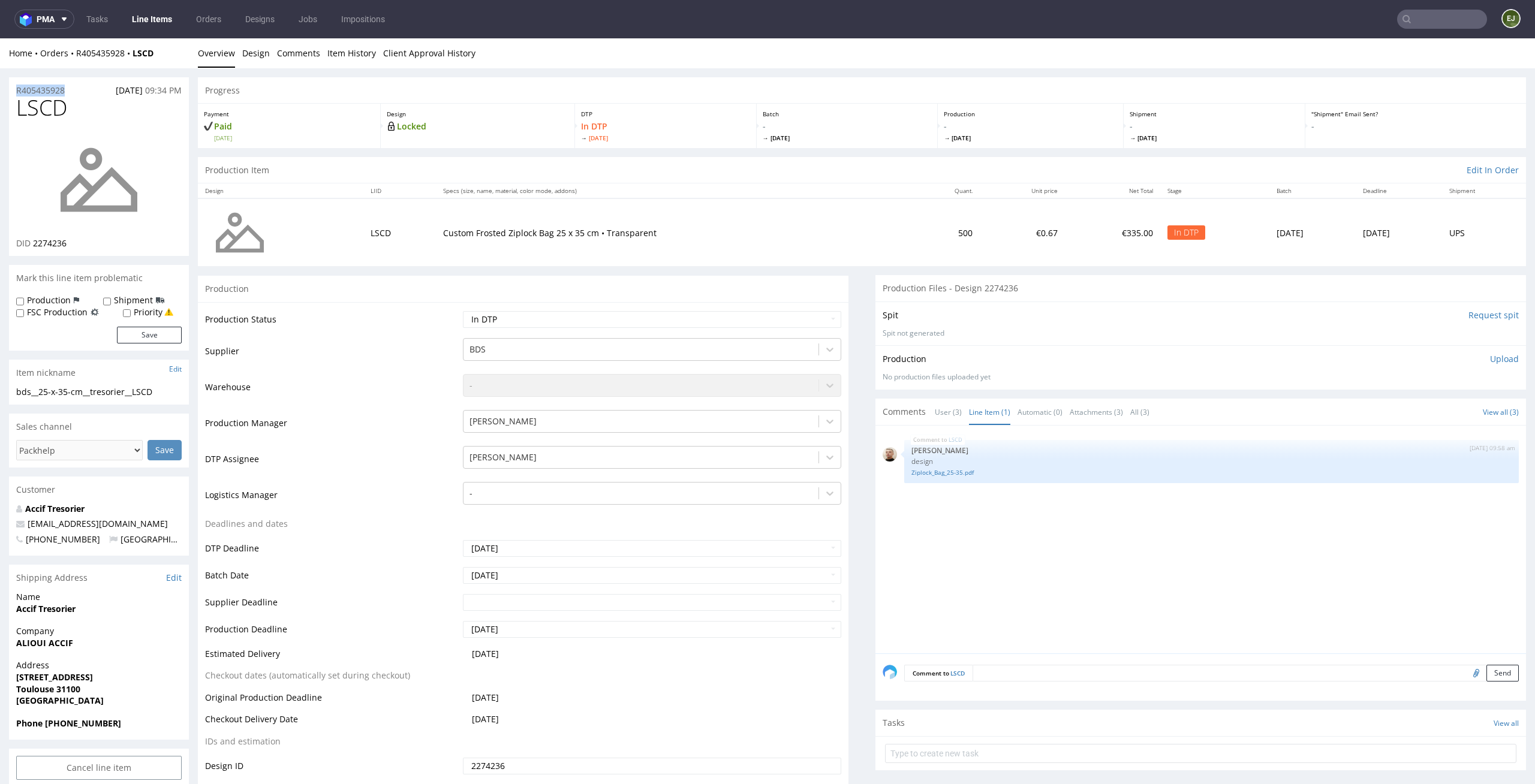
copy p "R405435928"
click at [801, 311] on select "Waiting for Artwork Waiting for Diecut Waiting for Mockup Waiting for DTP Waiti…" at bounding box center [652, 319] width 379 height 17
select select "dtp_ca_needed"
click at [463, 311] on select "Waiting for Artwork Waiting for Diecut Waiting for Mockup Waiting for DTP Waiti…" at bounding box center [652, 319] width 379 height 17
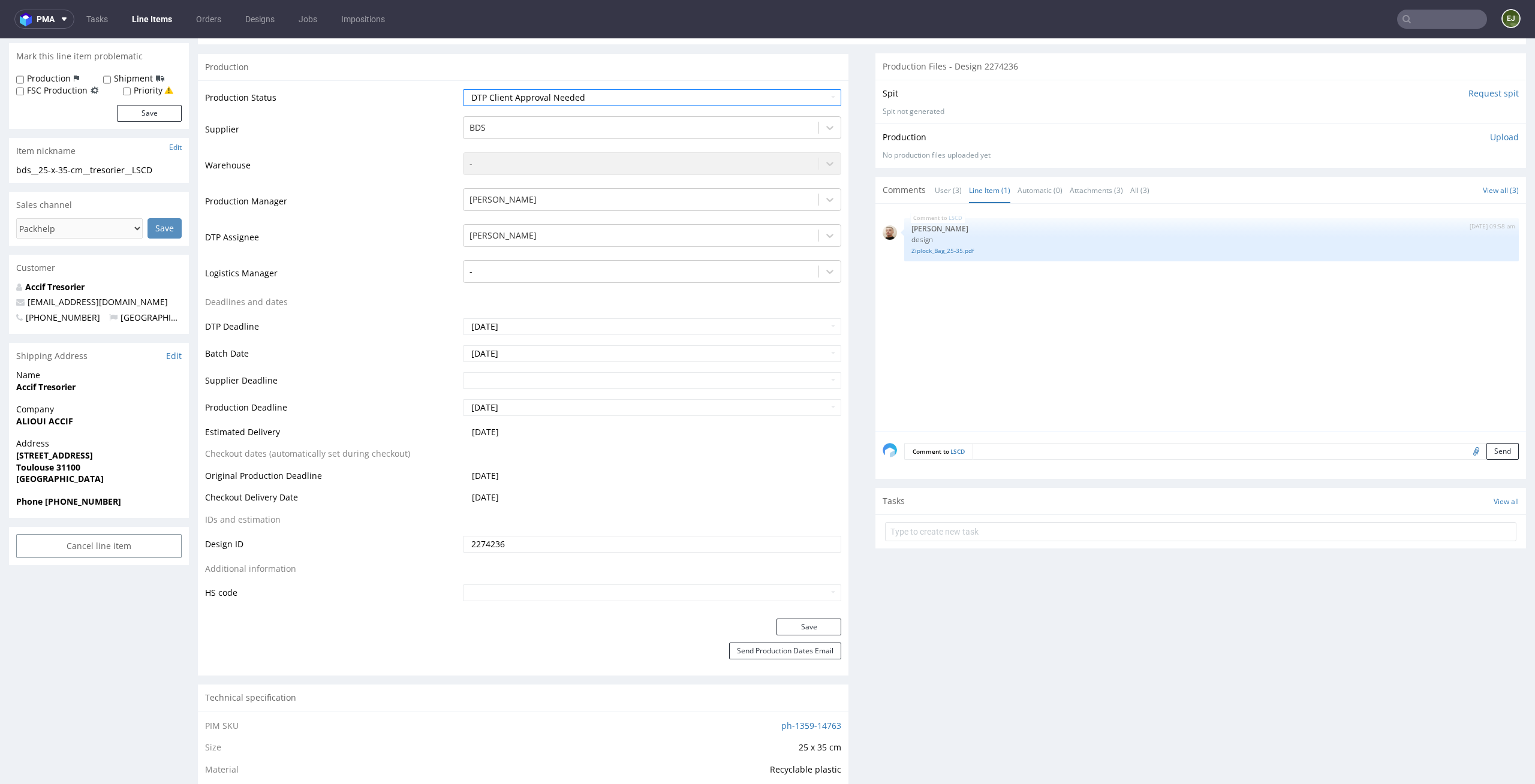
scroll to position [304, 0]
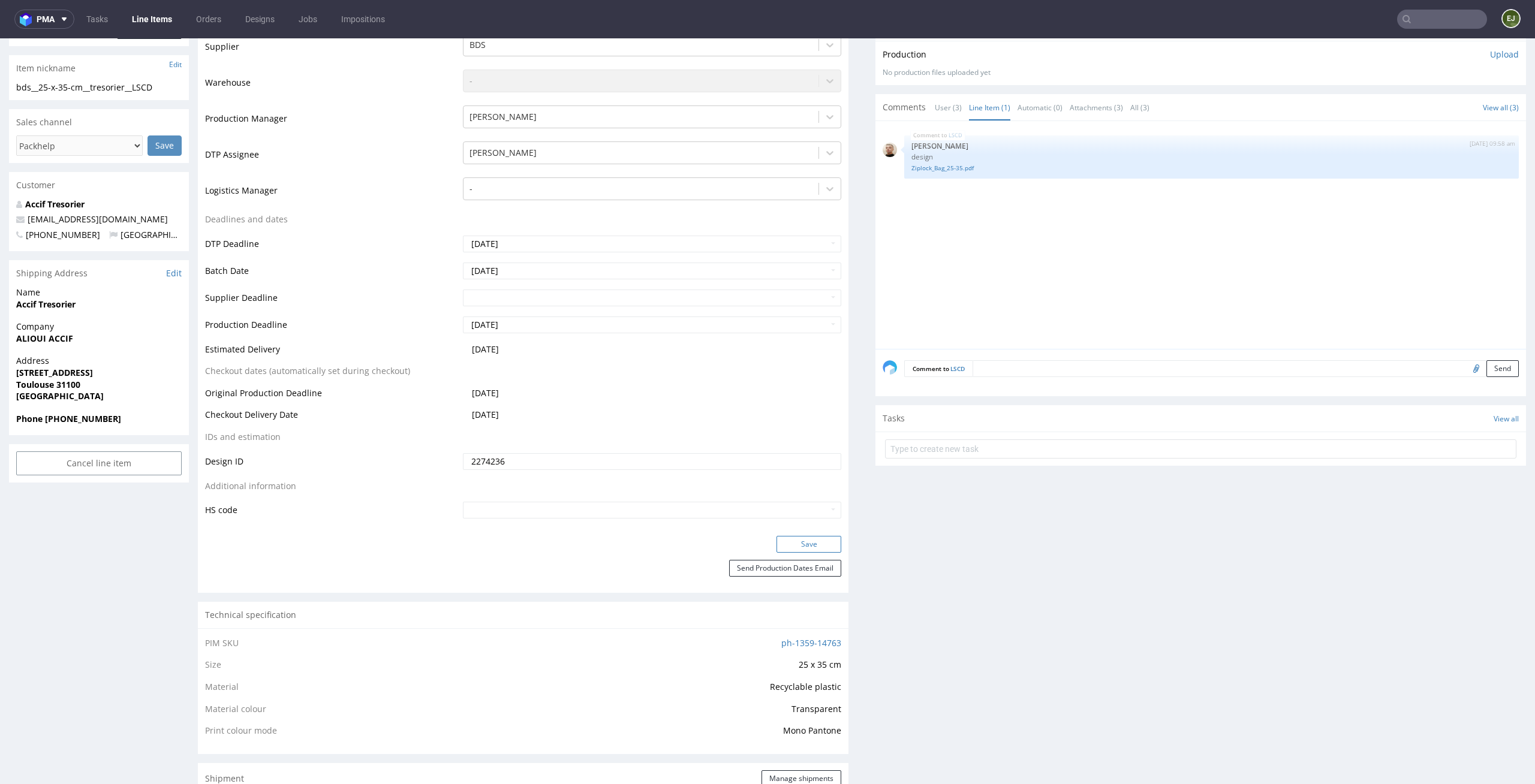
click at [807, 547] on button "Save" at bounding box center [808, 544] width 65 height 17
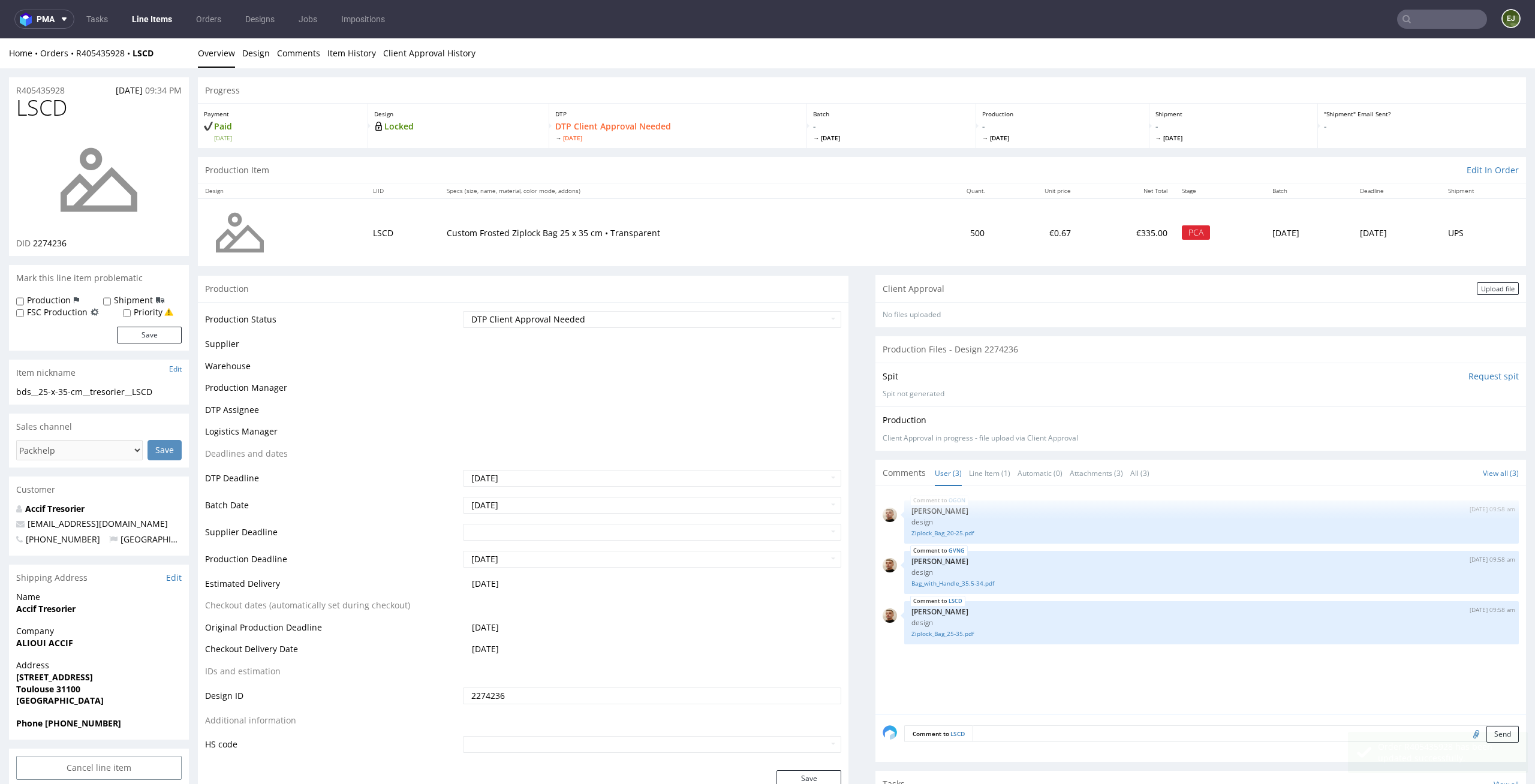
scroll to position [0, 0]
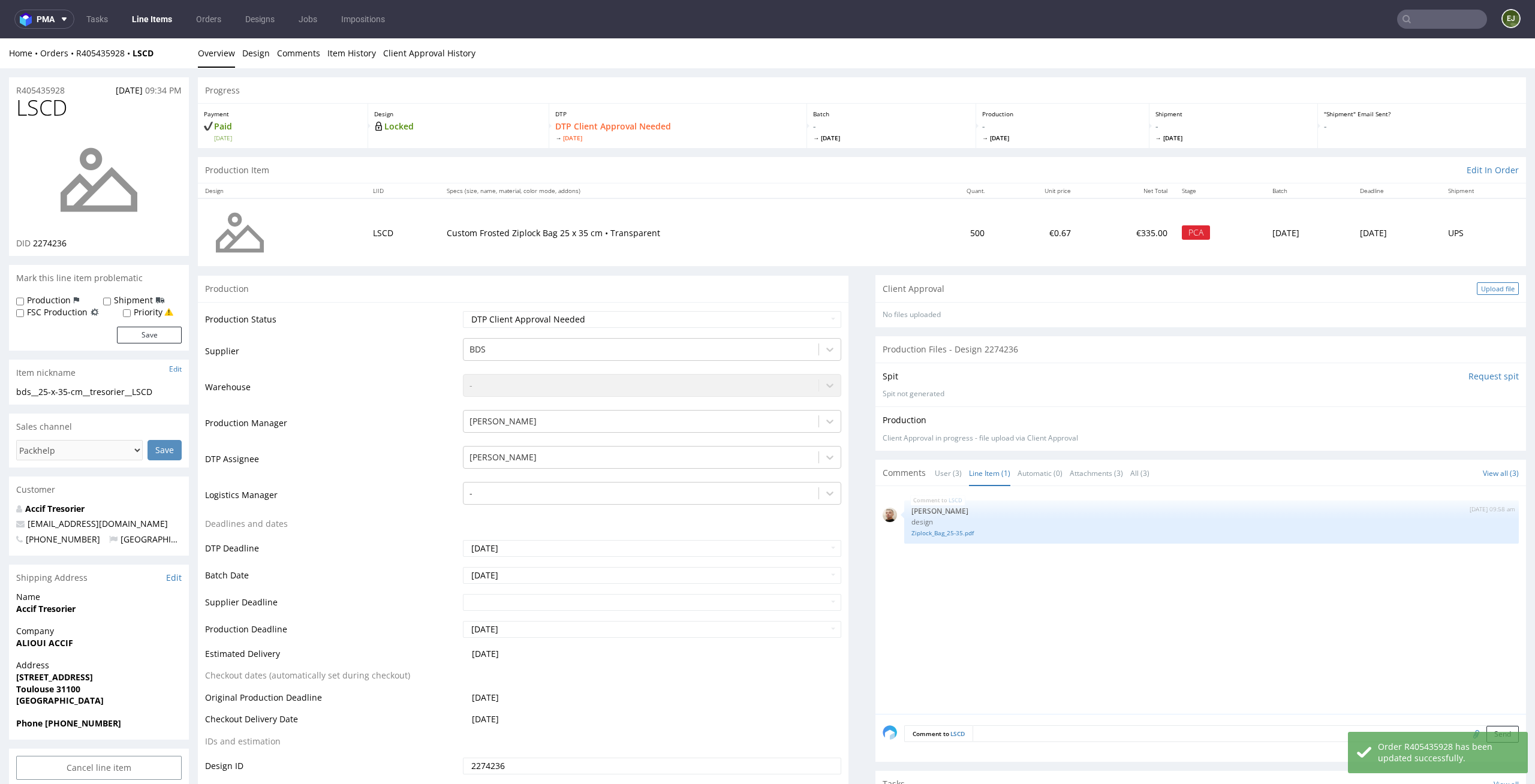
click at [1490, 291] on div "Upload file" at bounding box center [1498, 289] width 42 height 12
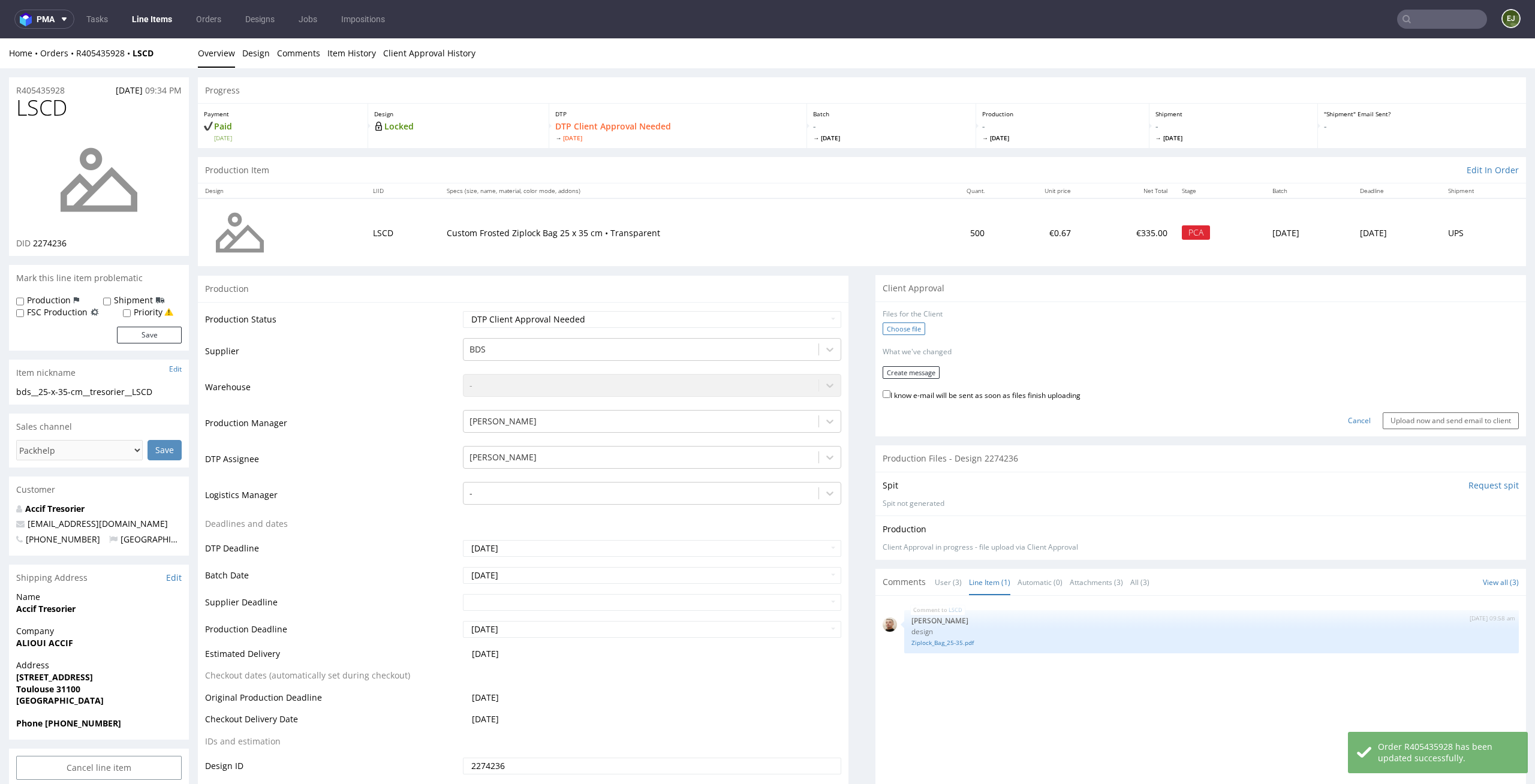
click at [913, 330] on label "Choose file" at bounding box center [903, 328] width 43 height 12
click at [0, 38] on input "Choose file" at bounding box center [0, 38] width 0 height 0
click at [923, 367] on button "Create message" at bounding box center [911, 368] width 57 height 12
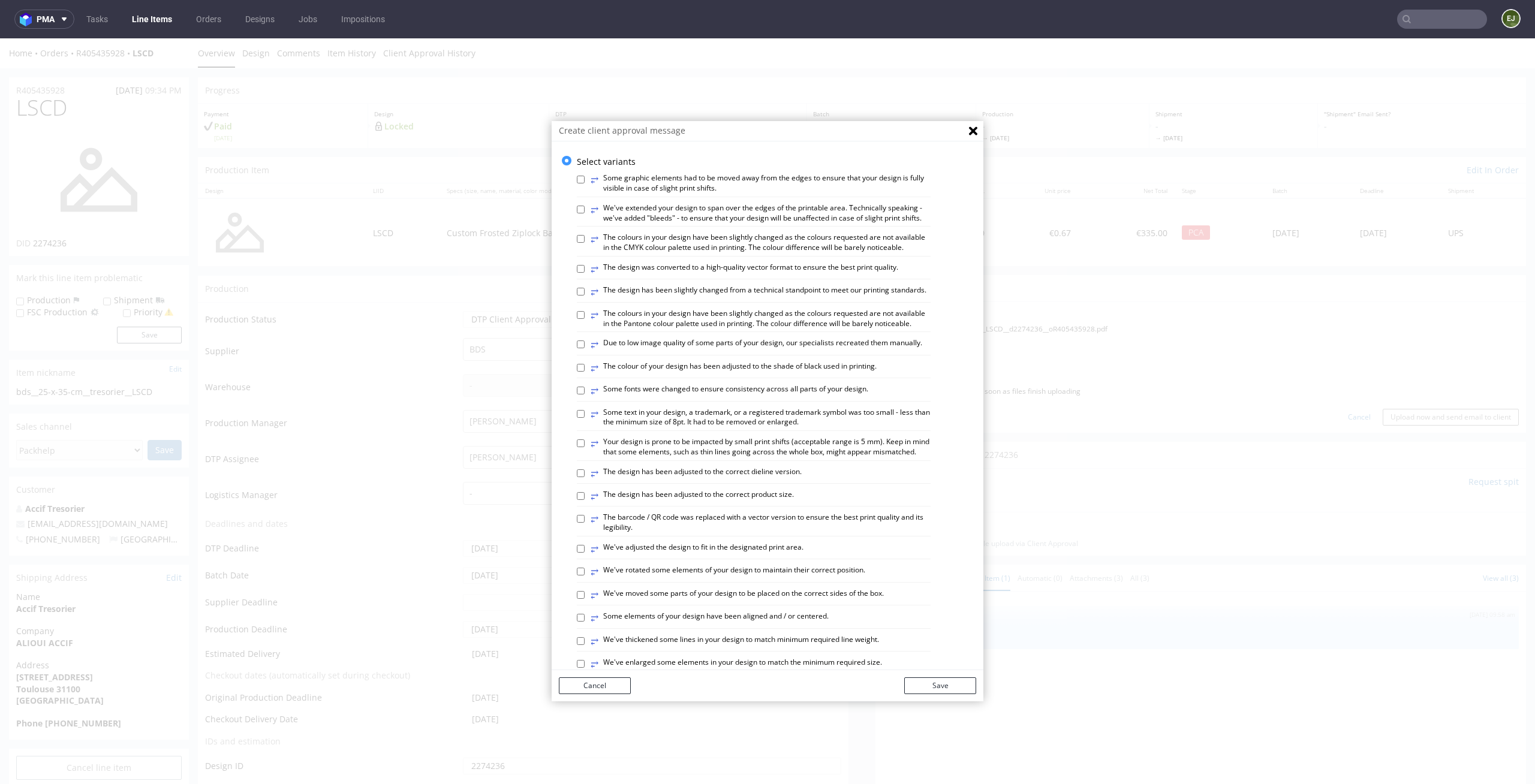
click at [564, 331] on div "Select variants ⥂ Some graphic elements had to be moved away from the edges to …" at bounding box center [767, 634] width 432 height 958
click at [577, 319] on input "⥂ The colours in your design have been slightly changed as the colours requeste…" at bounding box center [581, 315] width 8 height 8
checkbox input "true"
click at [761, 503] on label "⥂ The design has been adjusted to the correct product size." at bounding box center [692, 496] width 203 height 13
click at [584, 500] on input "⥂ The design has been adjusted to the correct product size." at bounding box center [581, 496] width 8 height 8
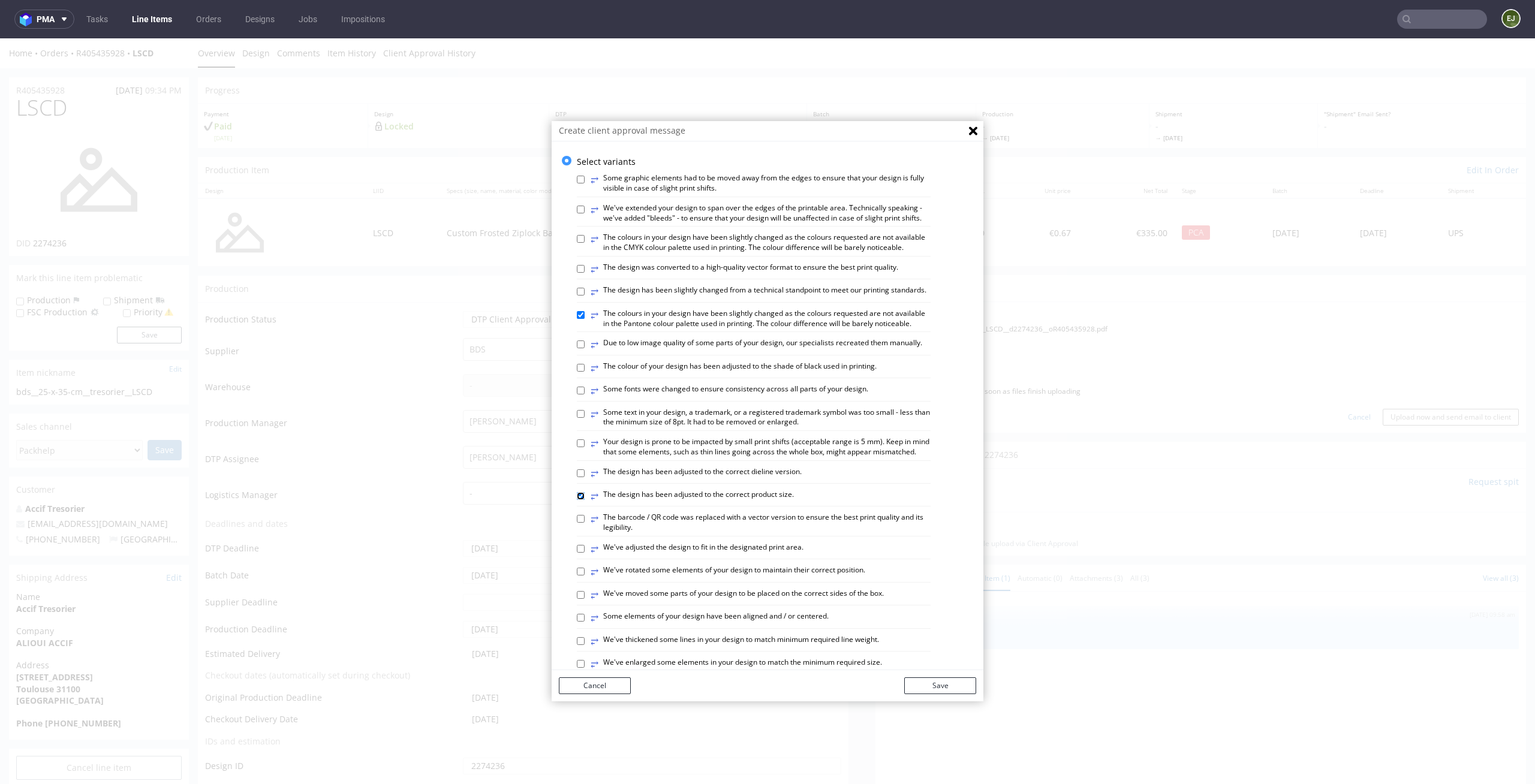
checkbox input "true"
click at [759, 480] on label "⥂ The design has been adjusted to the correct dieline version." at bounding box center [696, 473] width 211 height 13
click at [584, 477] on input "⥂ The design has been adjusted to the correct dieline version." at bounding box center [581, 473] width 8 height 8
checkbox input "true"
click at [757, 503] on label "⥂ The design has been adjusted to the correct product size." at bounding box center [692, 496] width 203 height 13
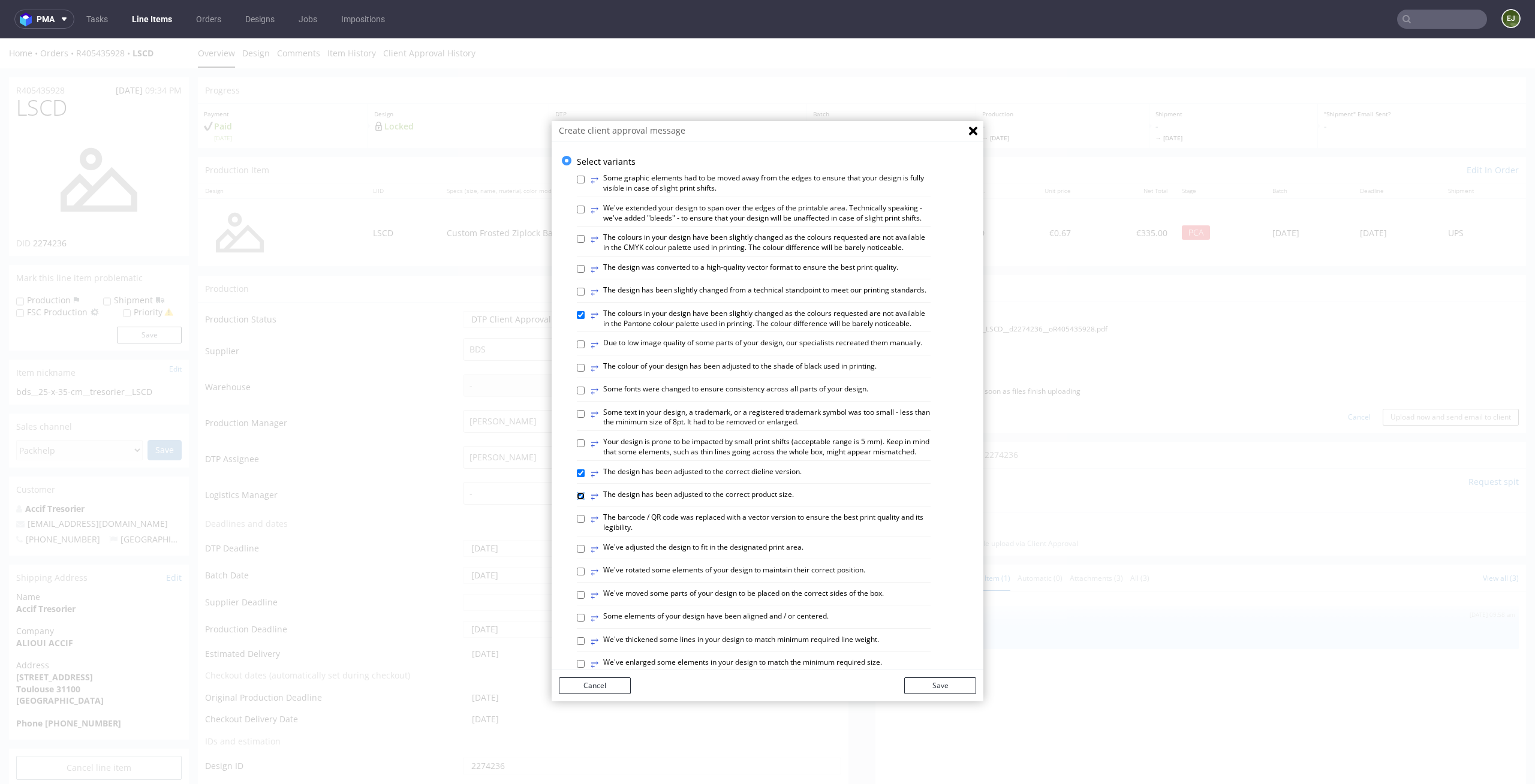
click at [584, 500] on input "⥂ The design has been adjusted to the correct product size." at bounding box center [581, 496] width 8 height 8
checkbox input "false"
click at [759, 480] on label "⥂ The design has been adjusted to the correct dieline version." at bounding box center [696, 473] width 211 height 13
click at [584, 477] on input "⥂ The design has been adjusted to the correct dieline version." at bounding box center [581, 473] width 8 height 8
checkbox input "false"
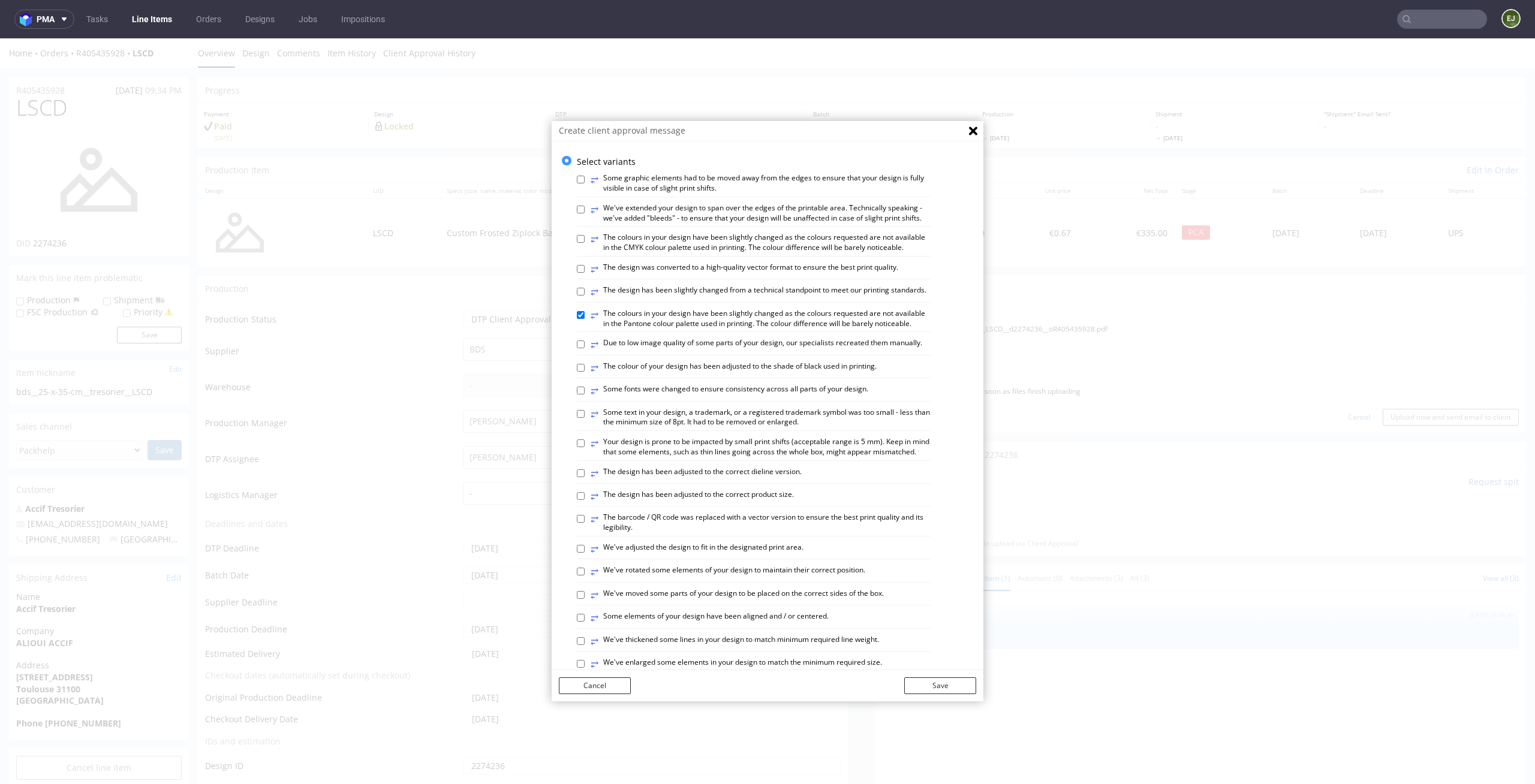
click at [747, 556] on label "⥂ We've adjusted the design to fit in the designated print area." at bounding box center [697, 549] width 213 height 13
click at [584, 552] on input "⥂ We've adjusted the design to fit in the designated print area." at bounding box center [581, 549] width 8 height 8
checkbox input "true"
click at [922, 684] on button "Save" at bounding box center [940, 685] width 72 height 17
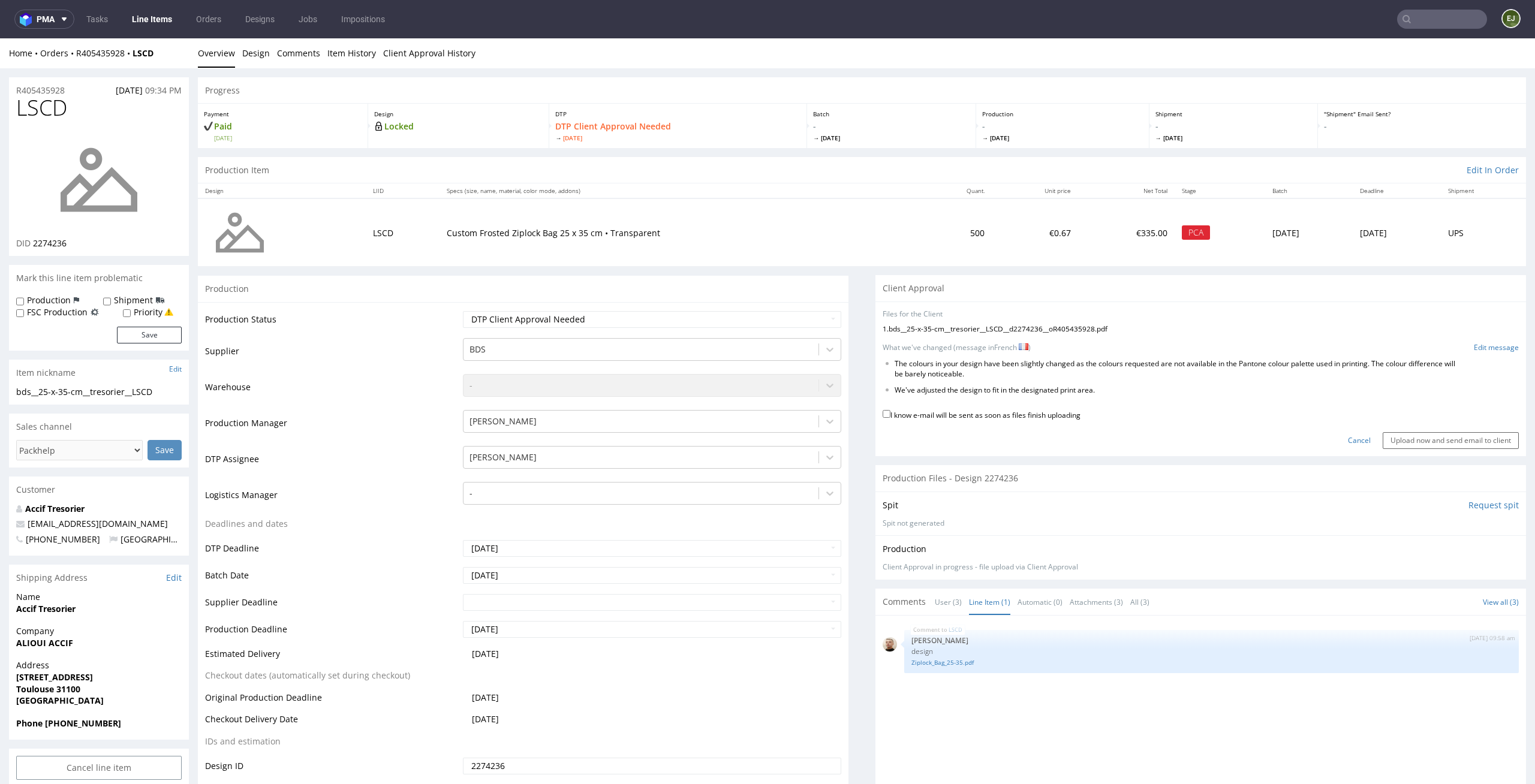
click at [1018, 423] on div "I know e-mail will be sent as soon as files finish uploading" at bounding box center [1200, 416] width 636 height 16
click at [1030, 415] on label "I know e-mail will be sent as soon as files finish uploading" at bounding box center [981, 414] width 198 height 13
click at [890, 415] on input "I know e-mail will be sent as soon as files finish uploading" at bounding box center [886, 413] width 8 height 8
checkbox input "true"
click at [1461, 443] on input "Upload now and send email to client" at bounding box center [1450, 440] width 136 height 17
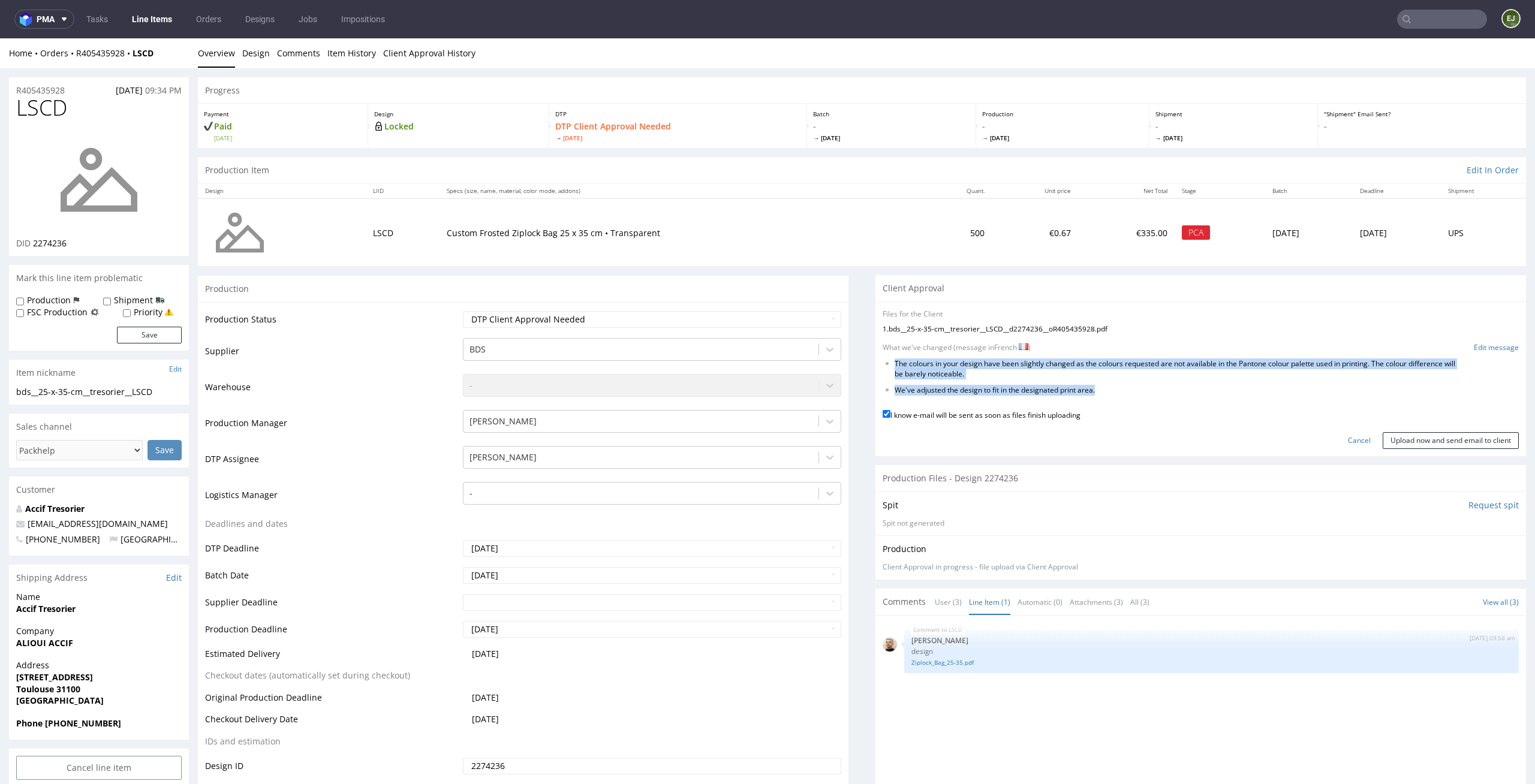
drag, startPoint x: 1096, startPoint y: 393, endPoint x: 884, endPoint y: 356, distance: 215.2
click at [884, 356] on form "Files for the Client 1 . bds__25-x-35-cm__tresorier__LSCD__d2274236__oR40543592…" at bounding box center [1200, 379] width 636 height 140
copy ul "The colours in your design have been slightly changed as the colours requested …"
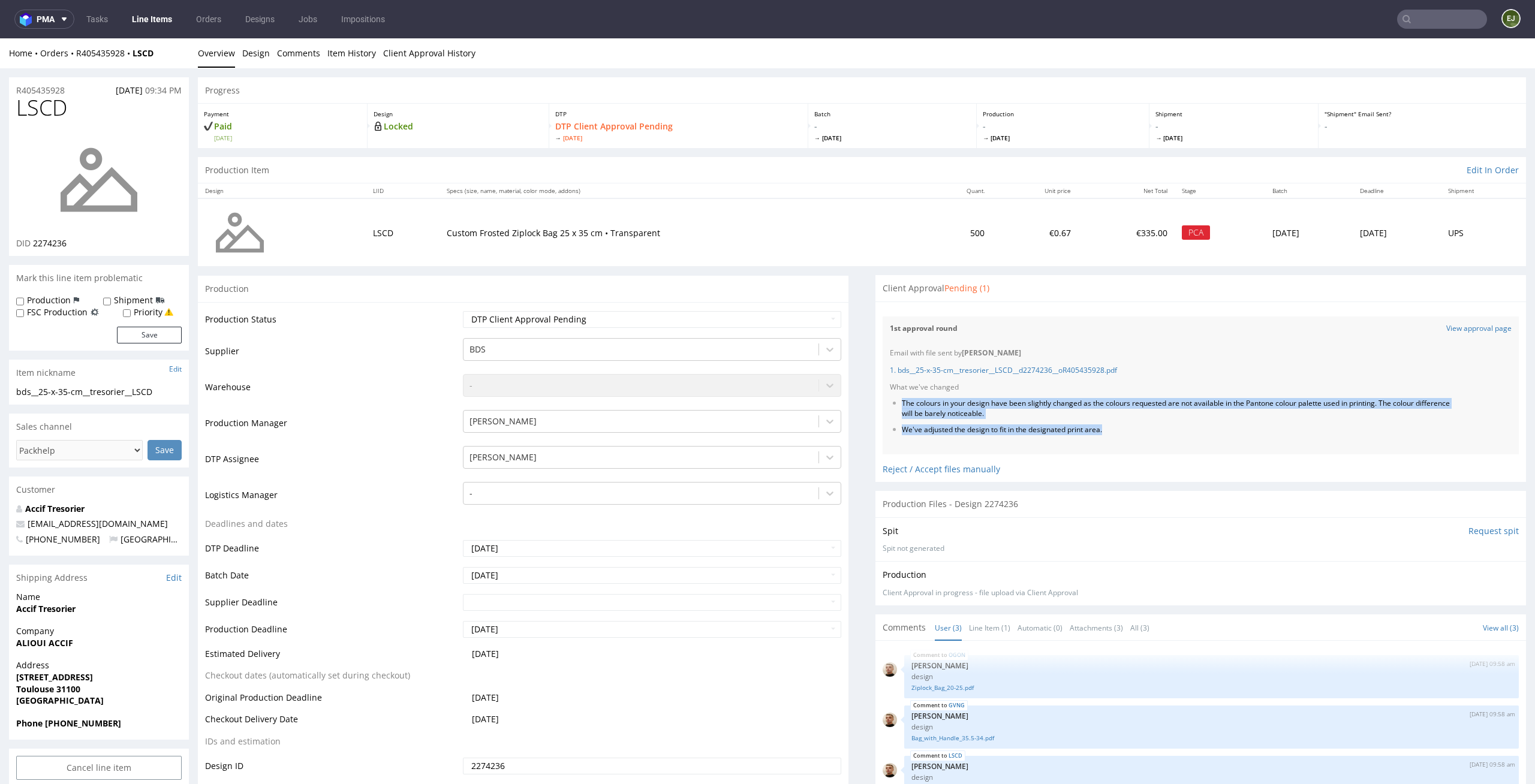
drag, startPoint x: 1120, startPoint y: 435, endPoint x: 871, endPoint y: 401, distance: 251.3
click at [876, 401] on div "Files for the Client Choose file What we've changed Create message I know e-mai…" at bounding box center [1201, 392] width 651 height 181
copy ul "The colours in your design have been slightly changed as the colours requested …"
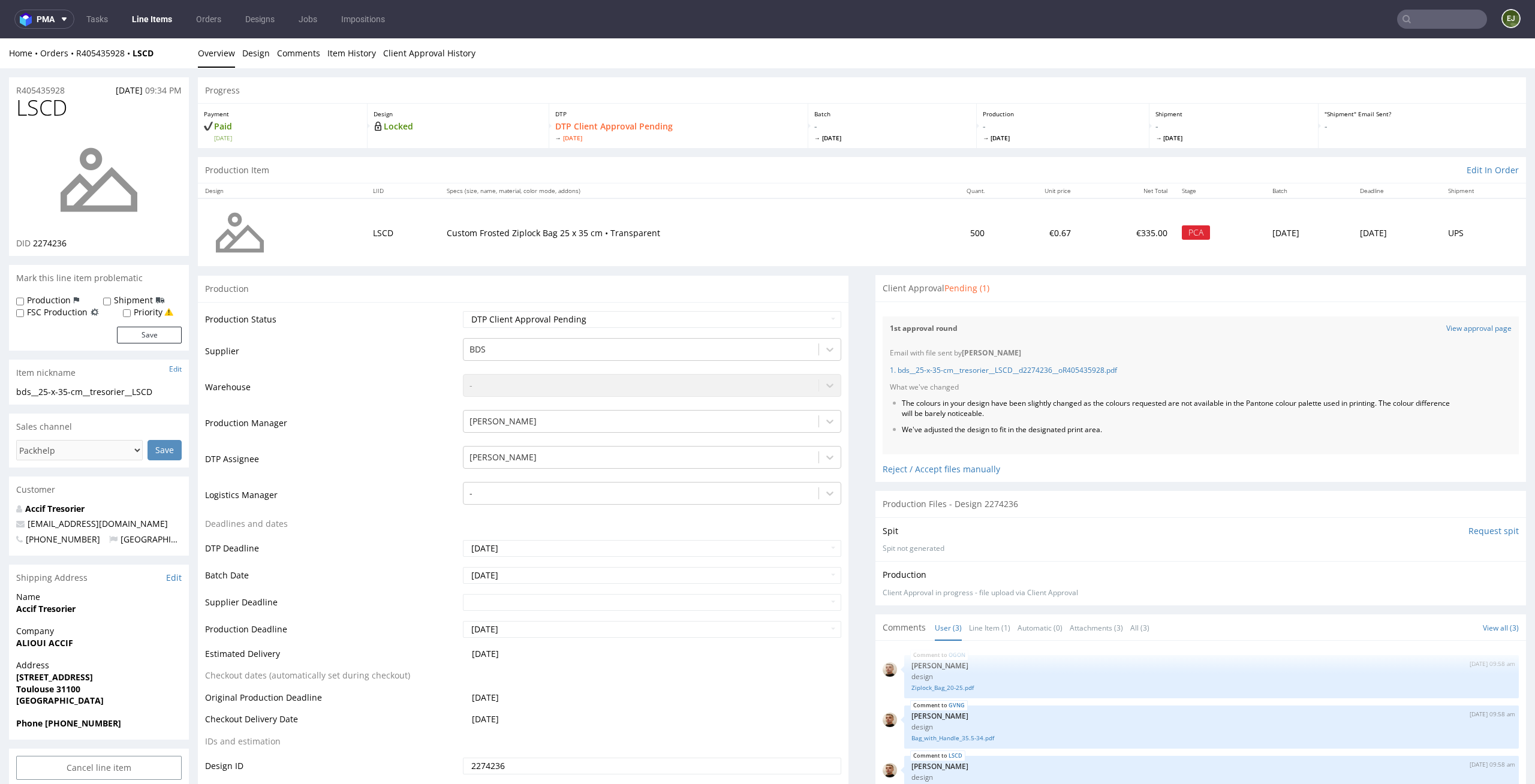
click at [70, 95] on div "R405435928 11.10.2025 09:34 PM" at bounding box center [99, 87] width 180 height 19
drag, startPoint x: 73, startPoint y: 93, endPoint x: 0, endPoint y: 86, distance: 73.3
copy p "R405435928"
click at [471, 29] on nav "pma Tasks Line Items Orders Designs Jobs Impositions EJ" at bounding box center [768, 19] width 1535 height 38
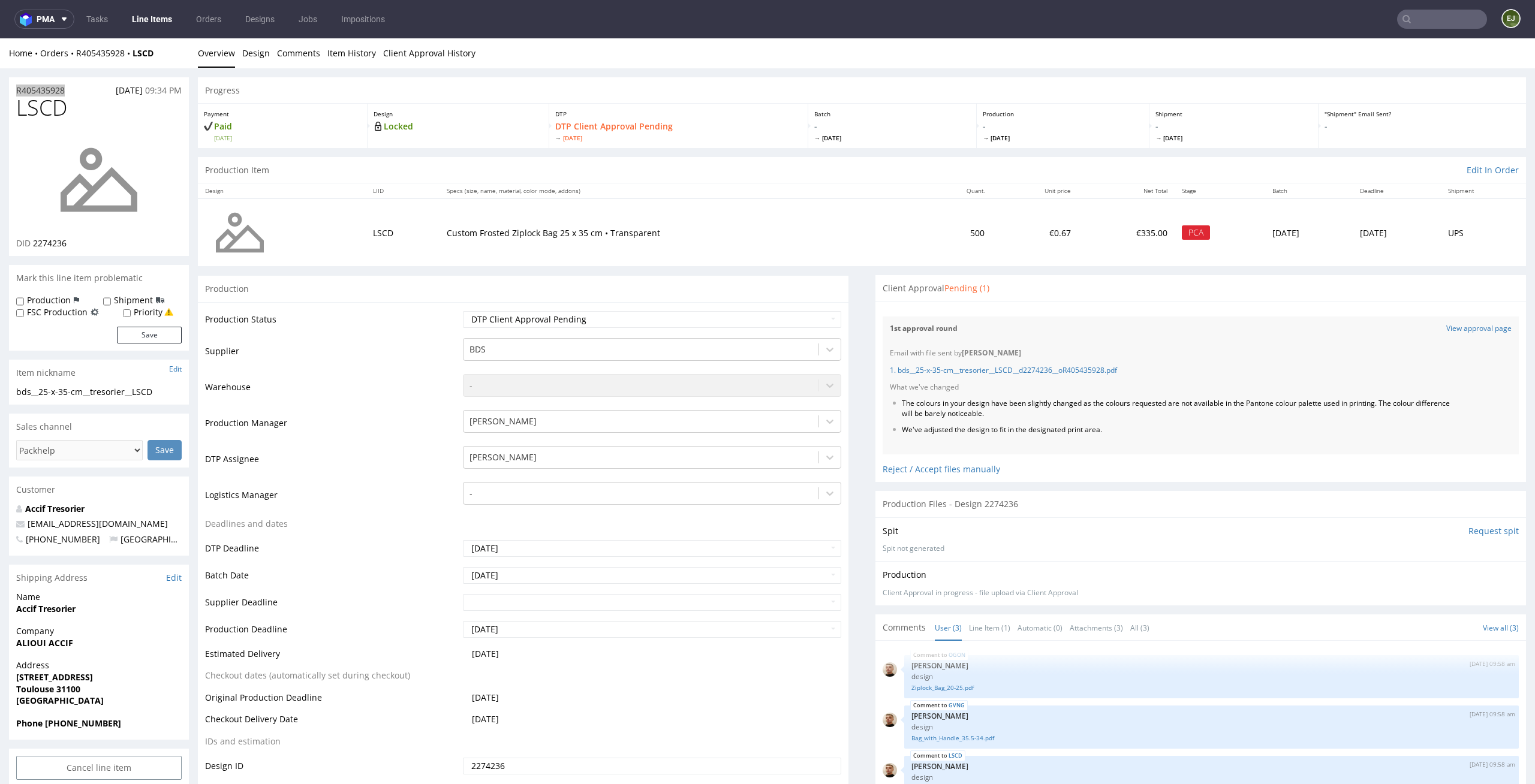
click at [162, 26] on link "Line Items" at bounding box center [152, 19] width 55 height 19
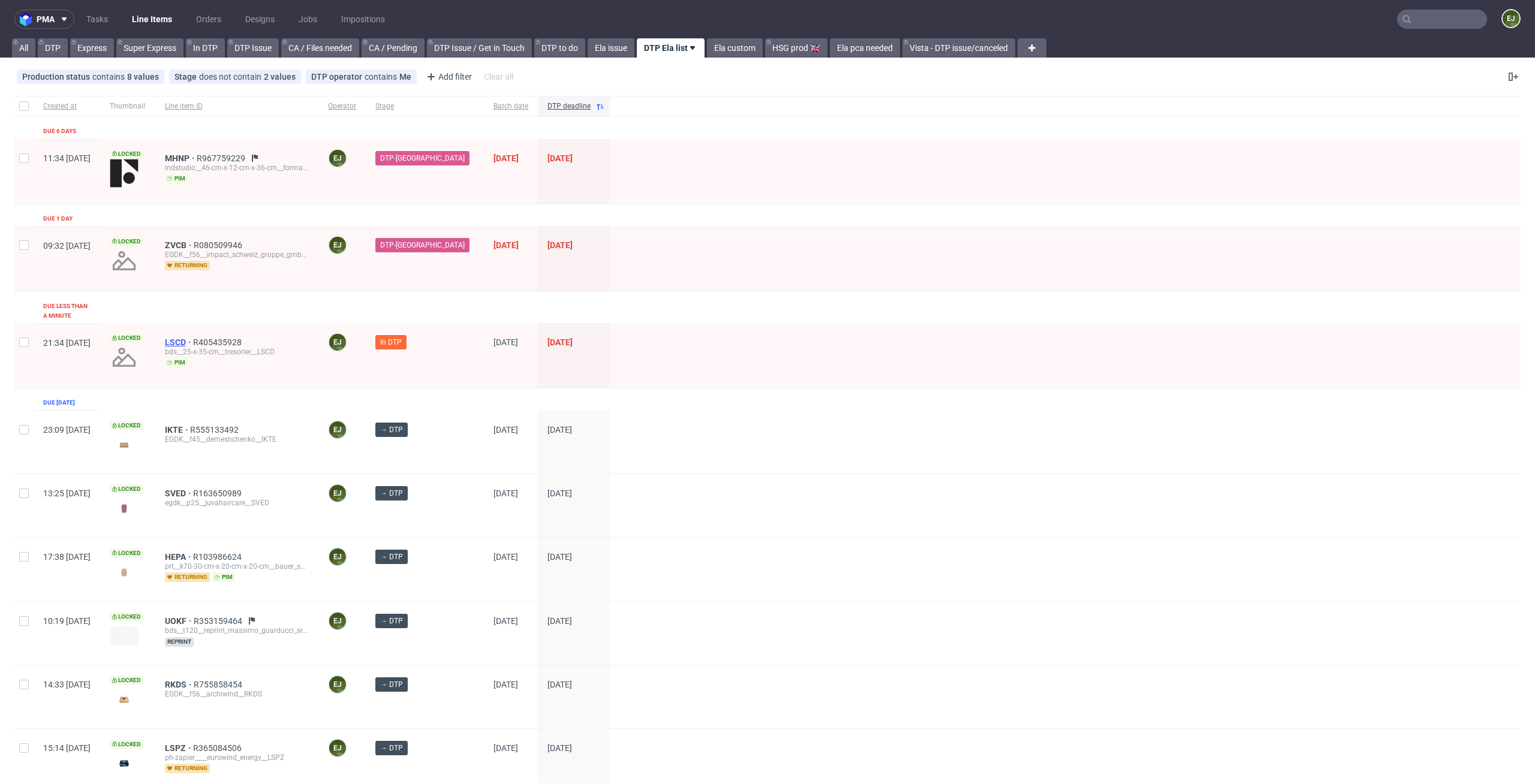
click at [193, 338] on span "LSCD" at bounding box center [179, 342] width 28 height 9
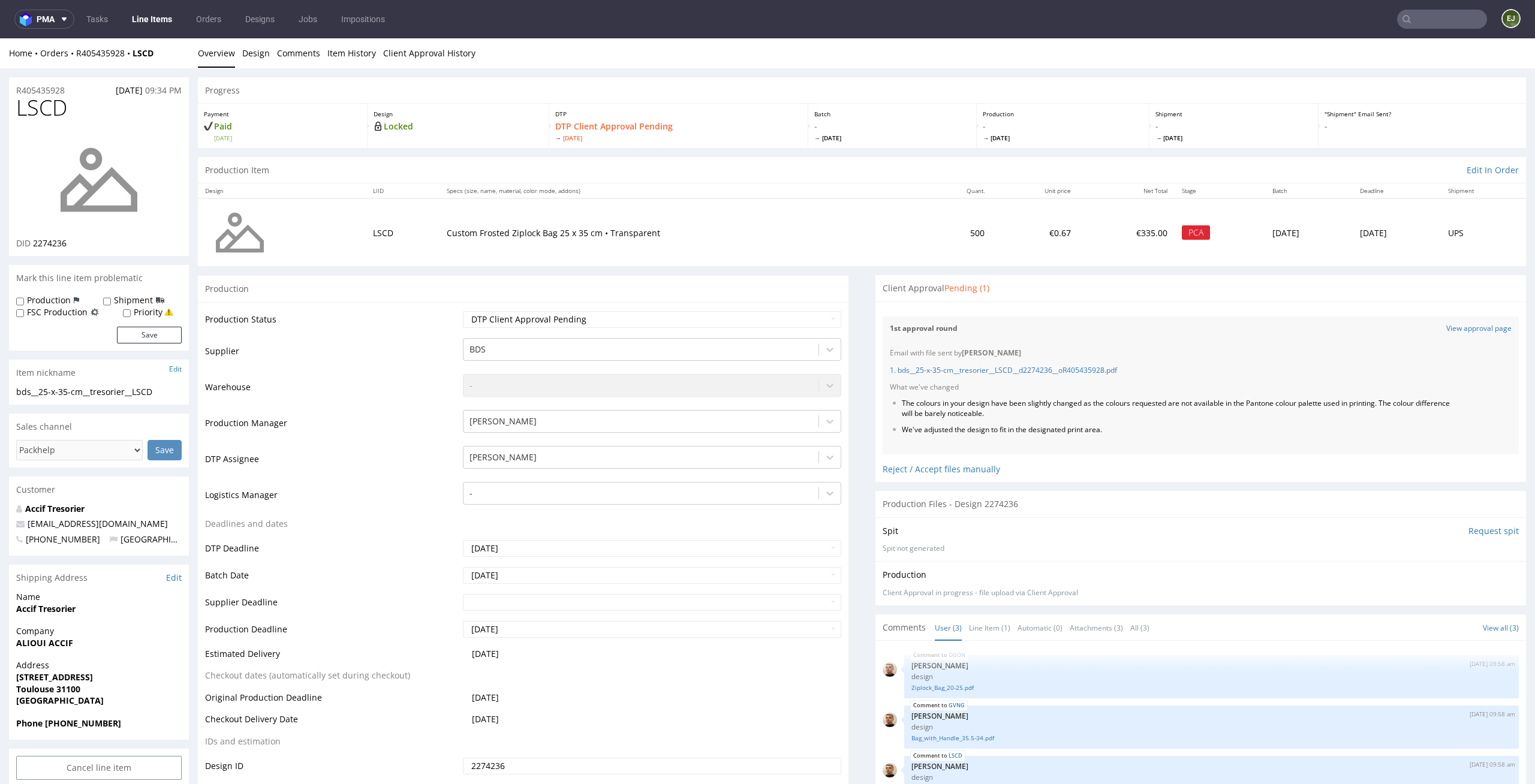
click at [154, 19] on link "Line Items" at bounding box center [152, 19] width 55 height 19
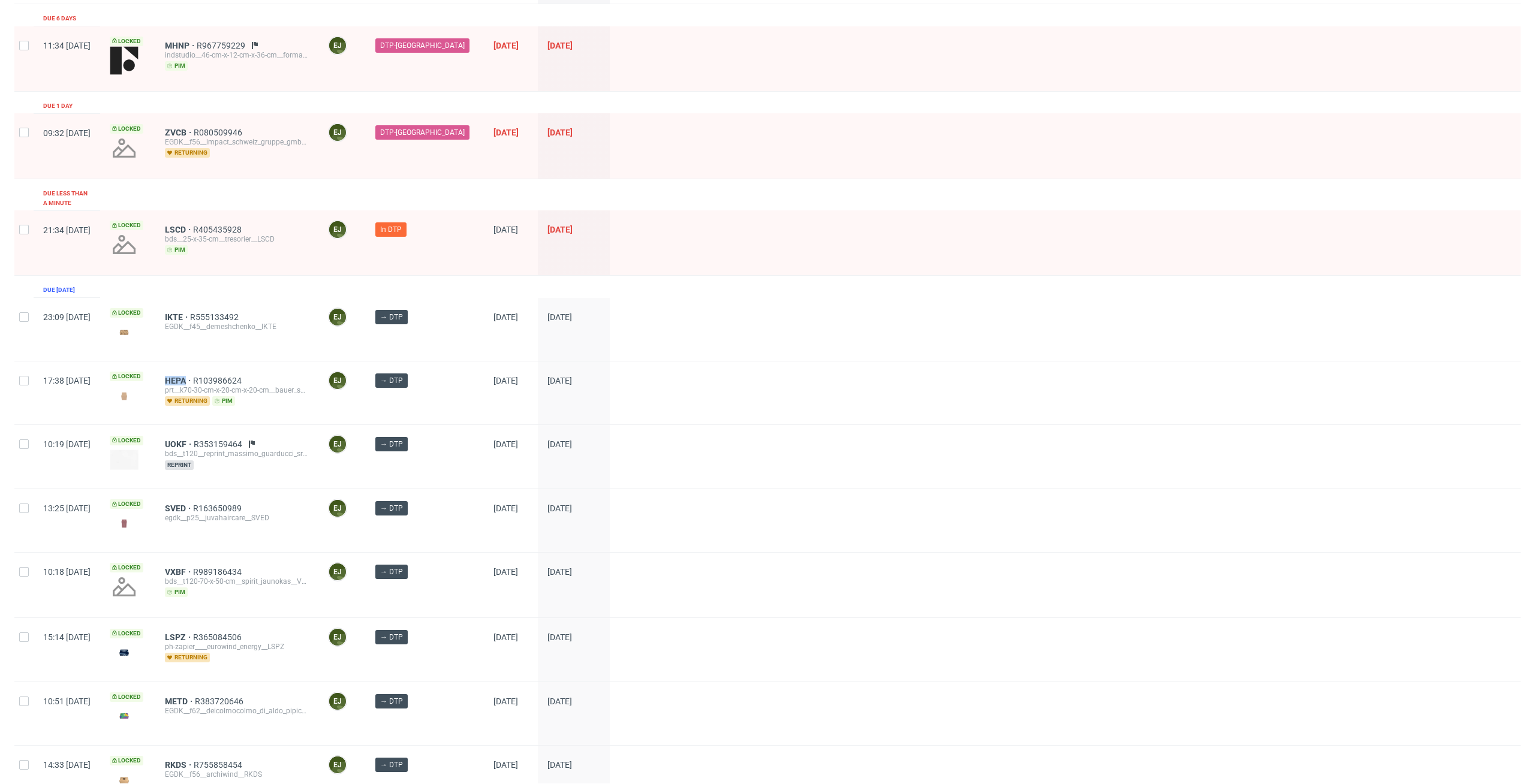
scroll to position [264, 0]
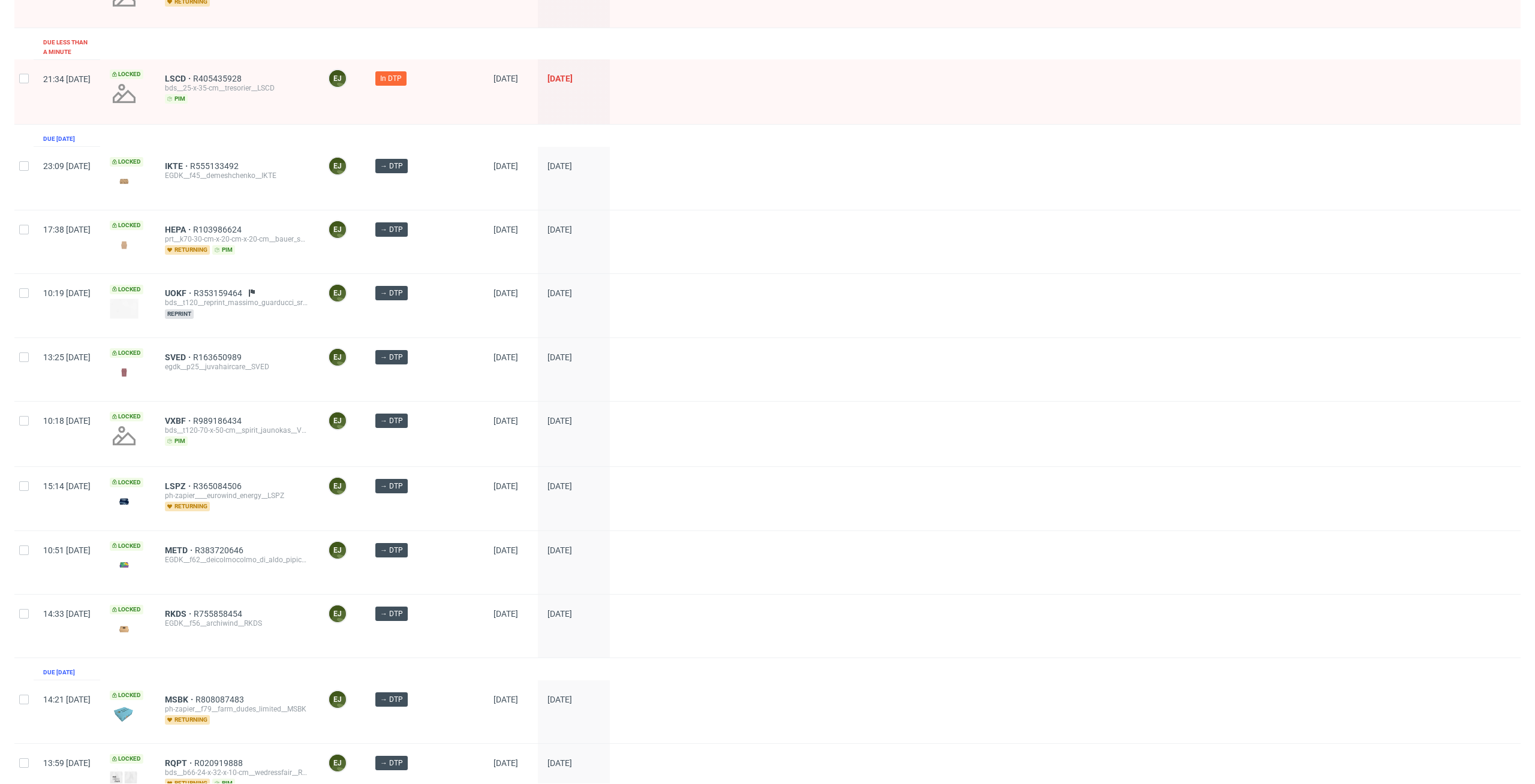
click at [905, 313] on div at bounding box center [1065, 305] width 911 height 63
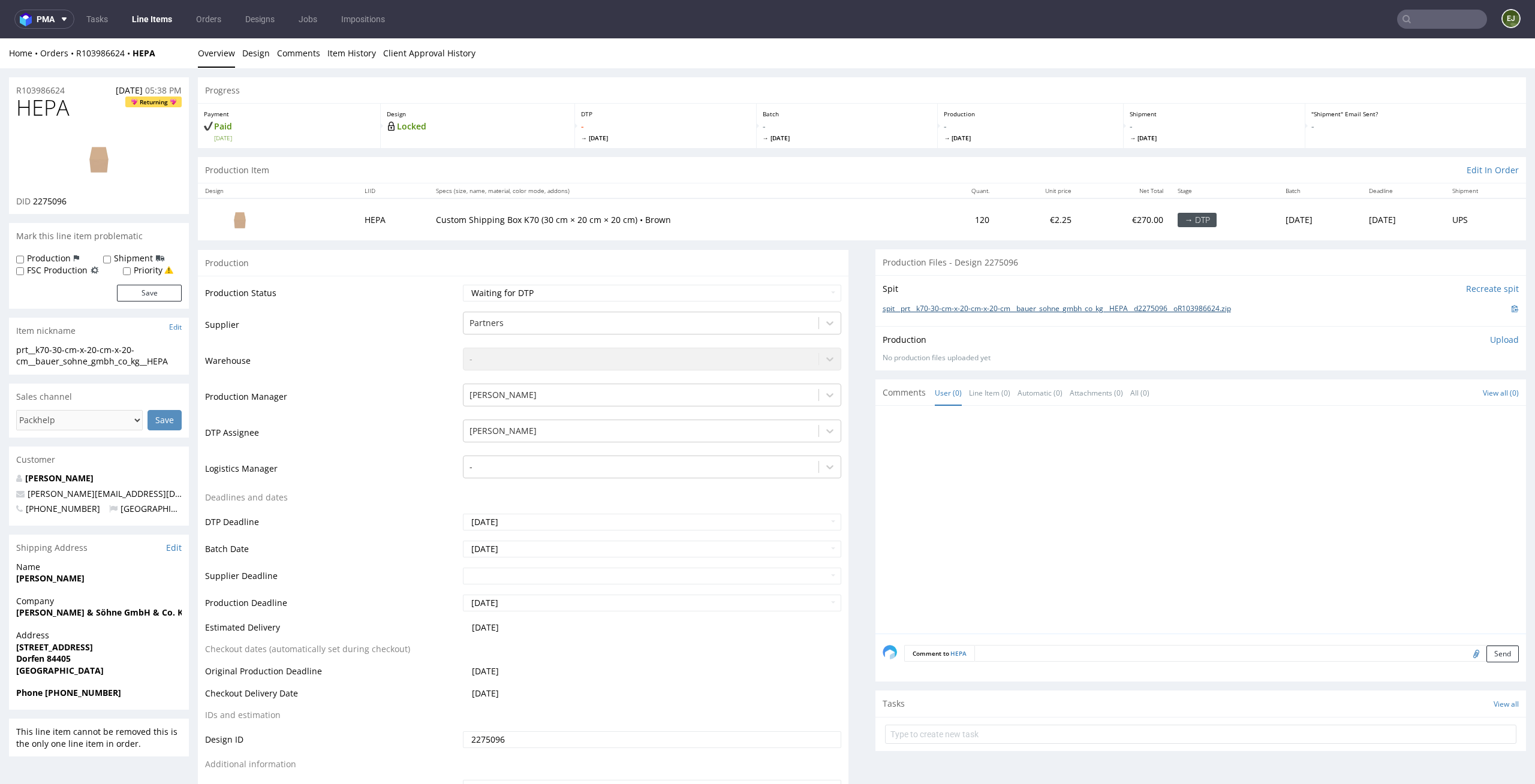
click at [1013, 309] on link "spit__prt__k70-30-cm-x-20-cm-x-20-cm__bauer_sohne_gmbh_co_kg__HEPA__d2275096__o…" at bounding box center [1056, 309] width 348 height 10
click at [103, 160] on img at bounding box center [99, 158] width 96 height 54
click at [261, 53] on link "Design" at bounding box center [256, 53] width 27 height 29
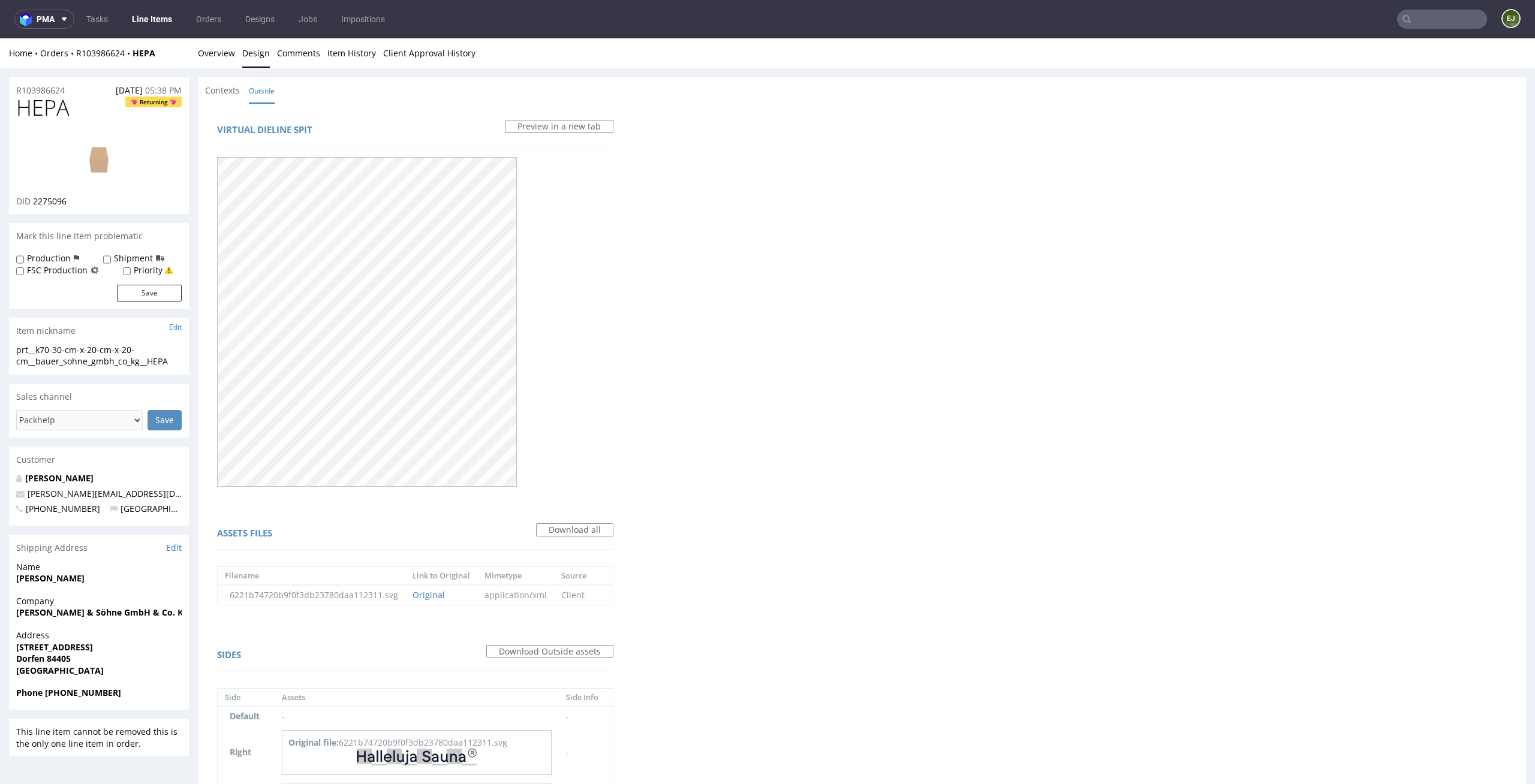
scroll to position [109, 0]
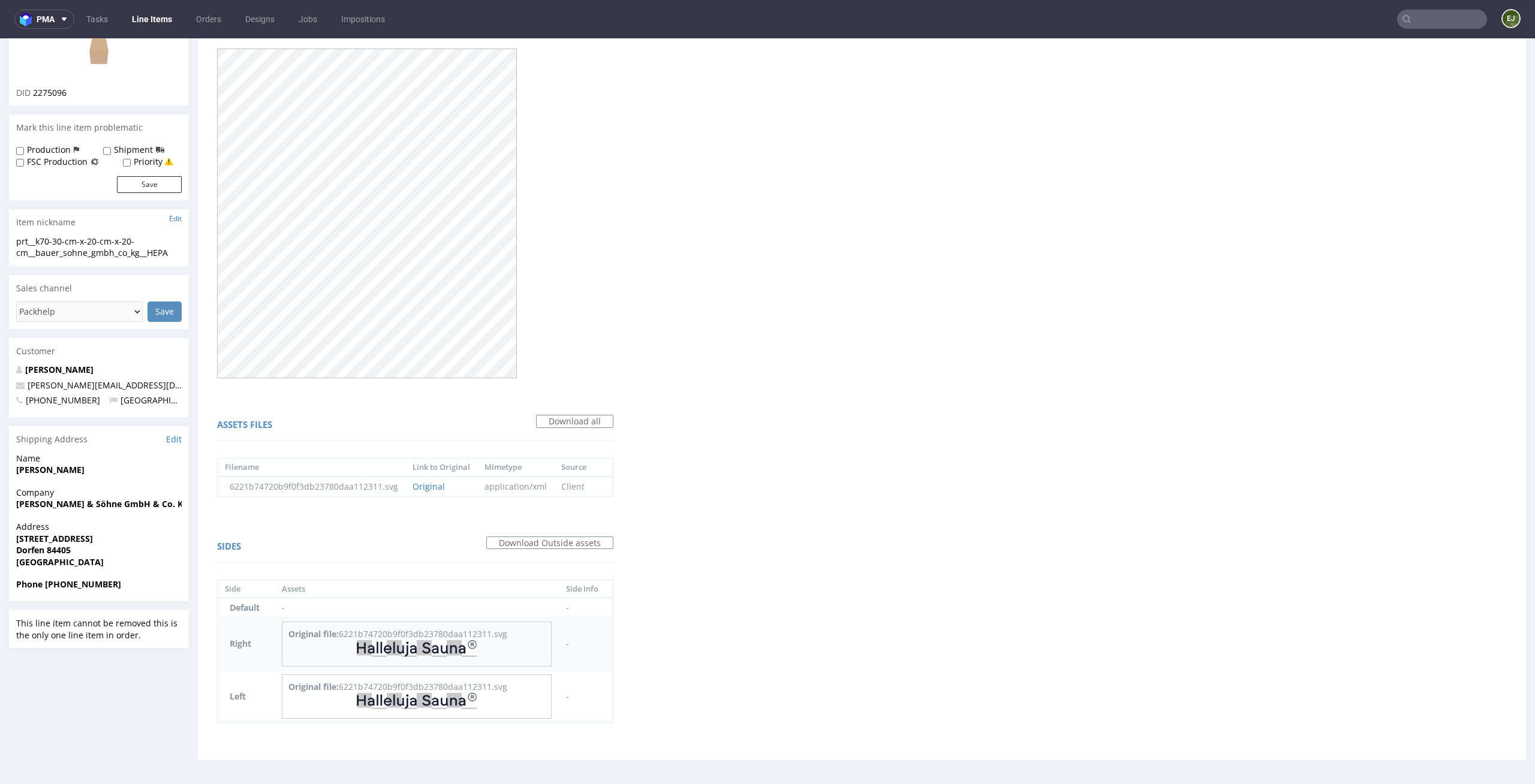
click at [463, 657] on link at bounding box center [416, 654] width 120 height 11
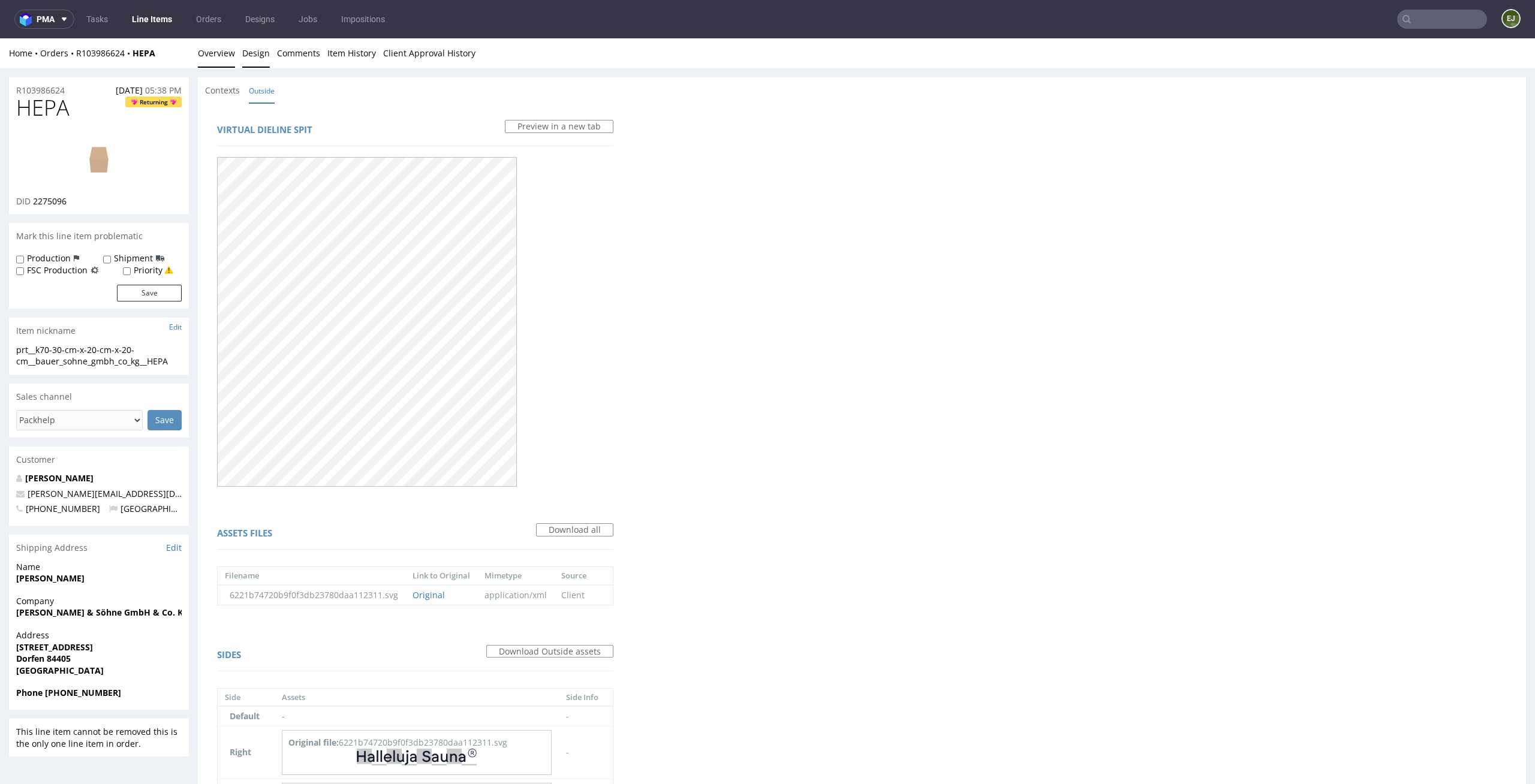
click at [210, 52] on link "Overview" at bounding box center [217, 53] width 37 height 29
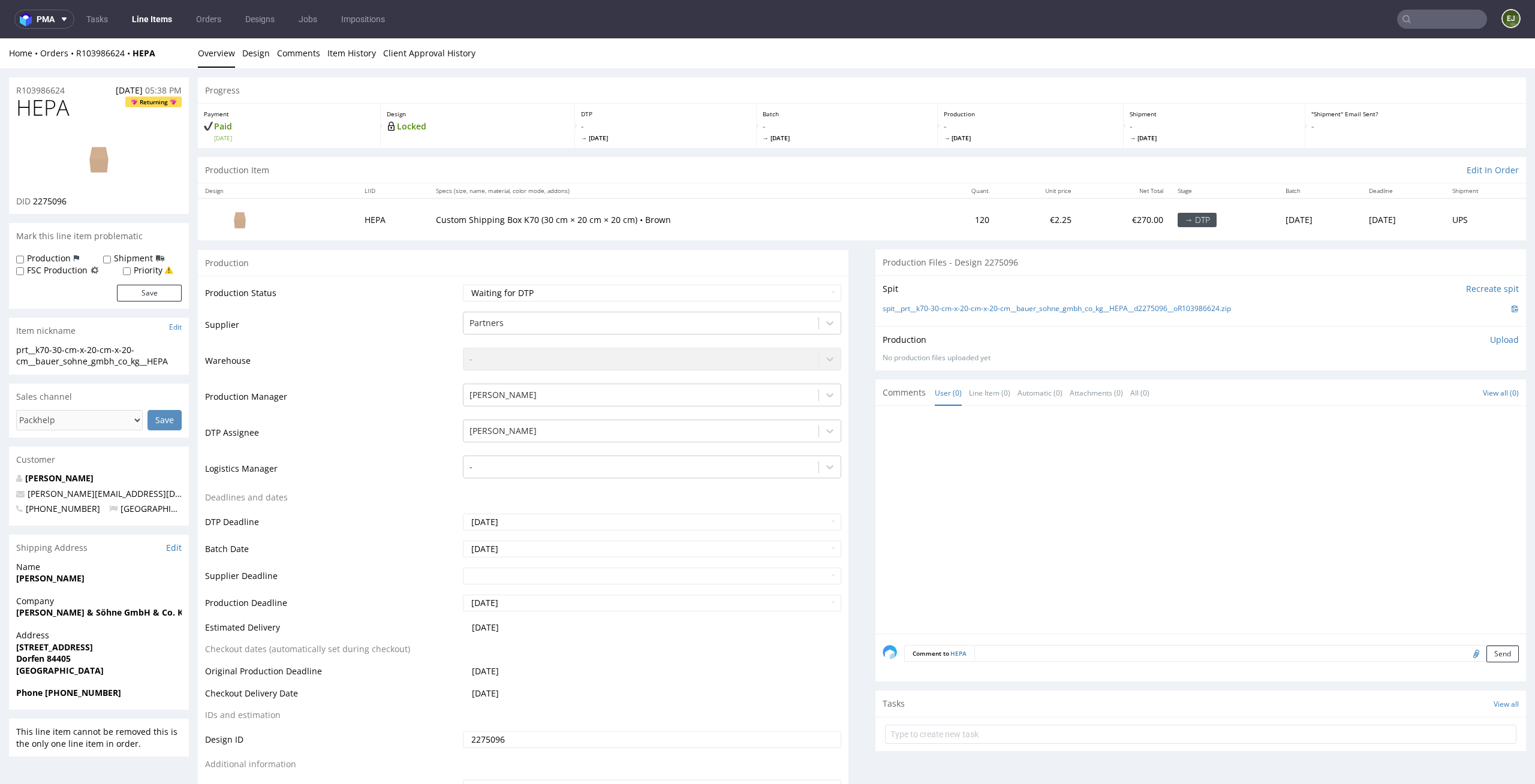
click at [805, 277] on div "Production Status Waiting for Artwork Waiting for Diecut Waiting for Mockup Wai…" at bounding box center [523, 544] width 651 height 538
click at [801, 294] on select "Waiting for Artwork Waiting for Diecut Waiting for Mockup Waiting for DTP Waiti…" at bounding box center [652, 293] width 379 height 17
select select "dtp_in_process"
click at [463, 285] on select "Waiting for Artwork Waiting for Diecut Waiting for Mockup Waiting for DTP Waiti…" at bounding box center [652, 293] width 379 height 17
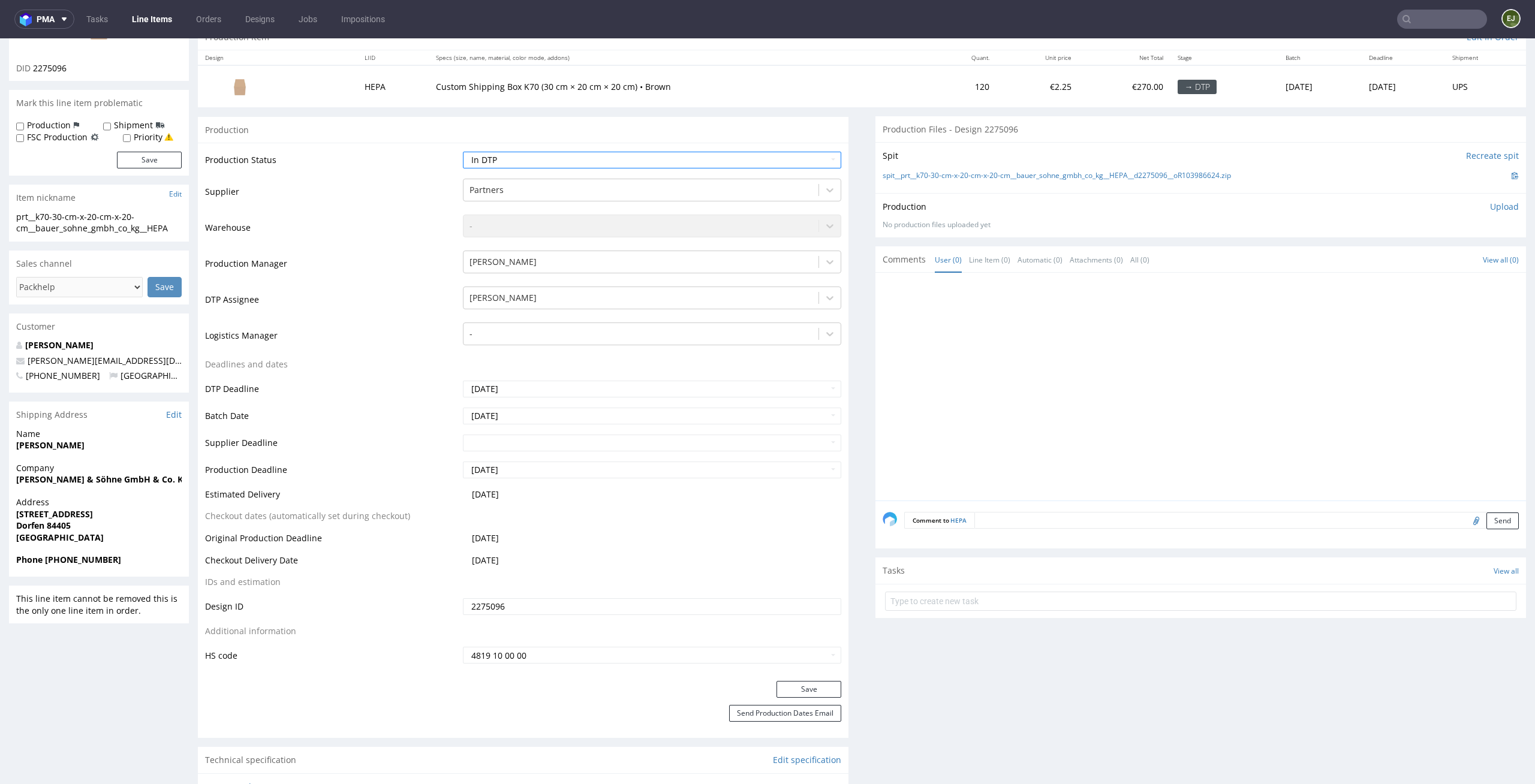
scroll to position [236, 0]
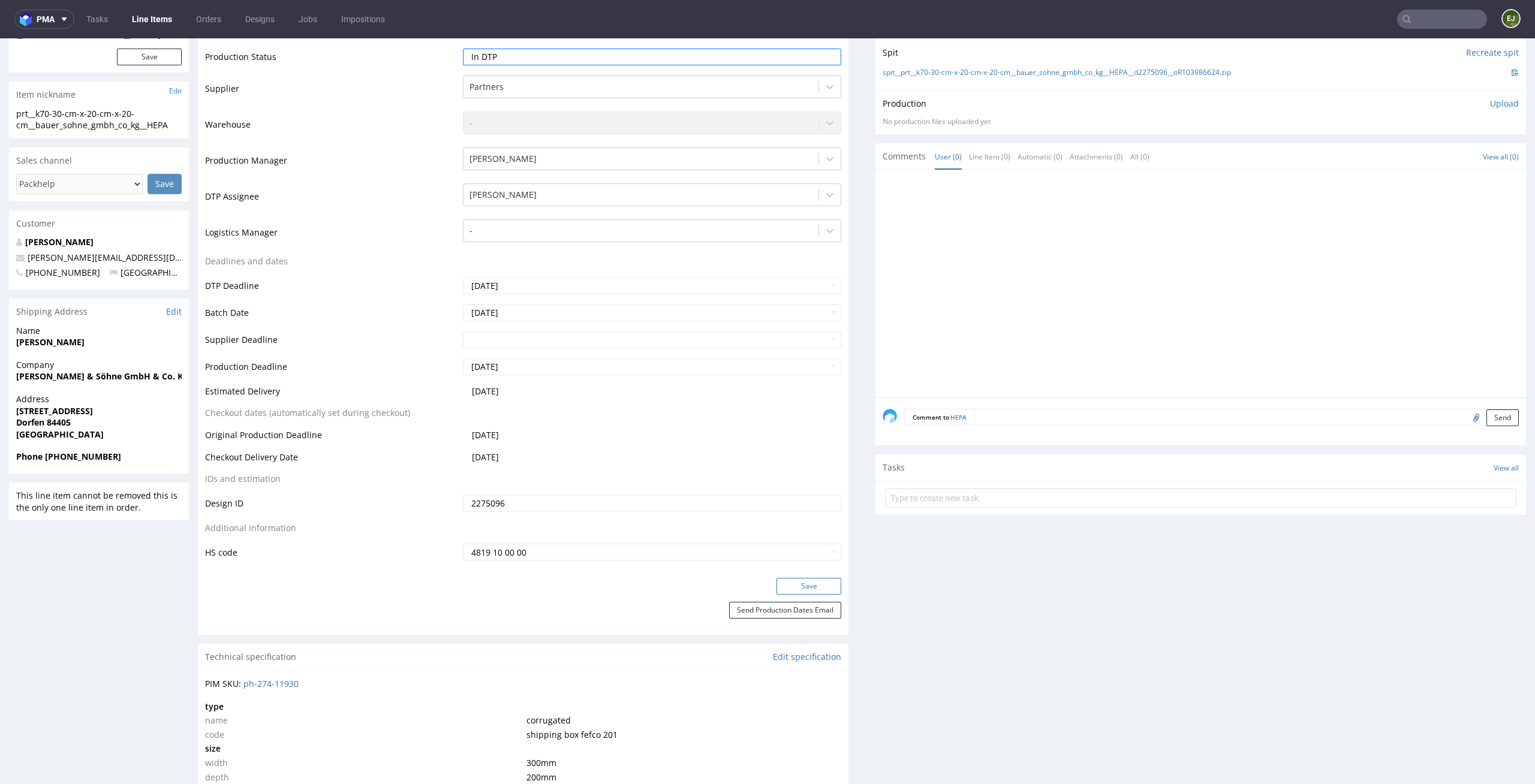
click at [812, 584] on button "Save" at bounding box center [808, 586] width 65 height 17
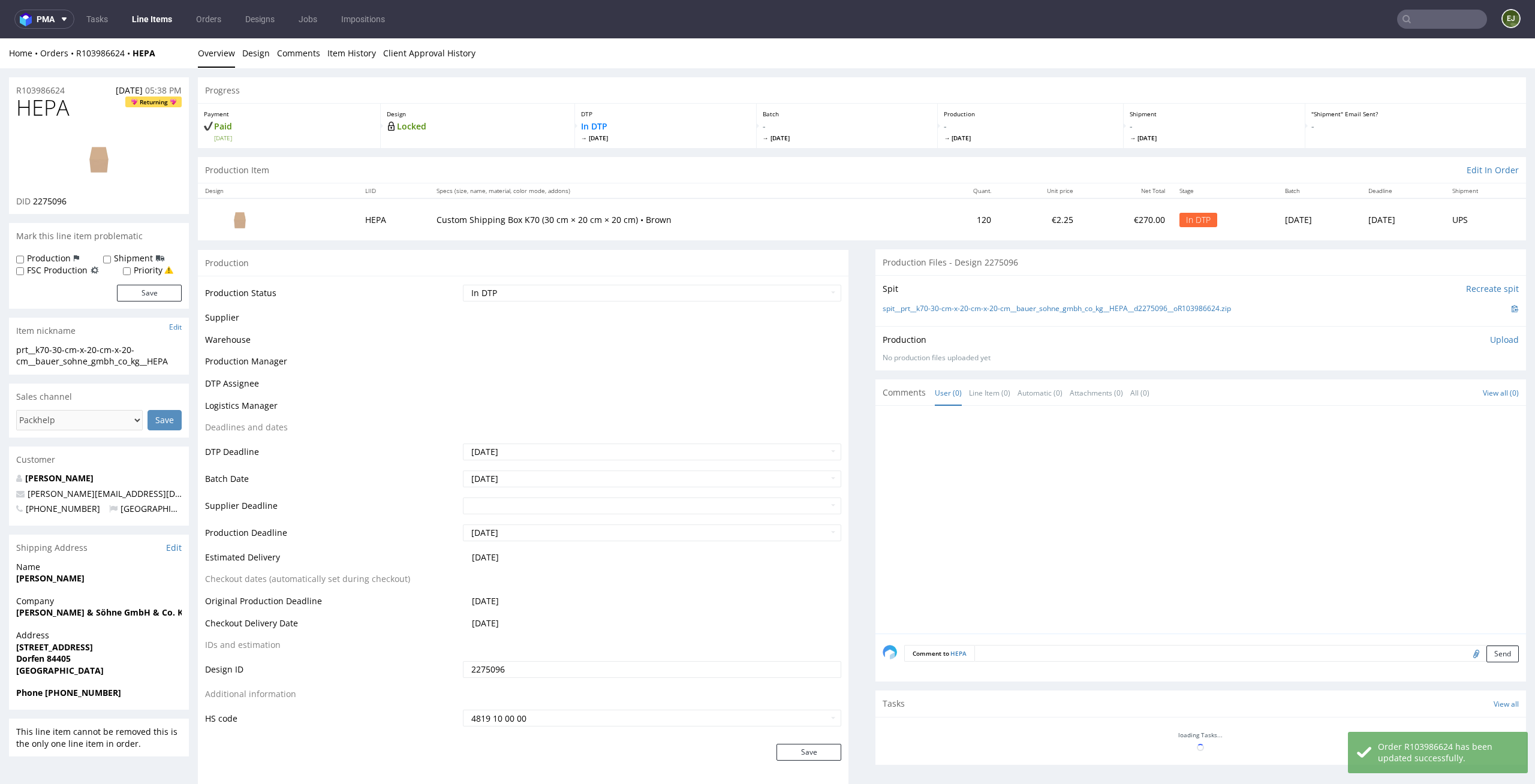
scroll to position [0, 0]
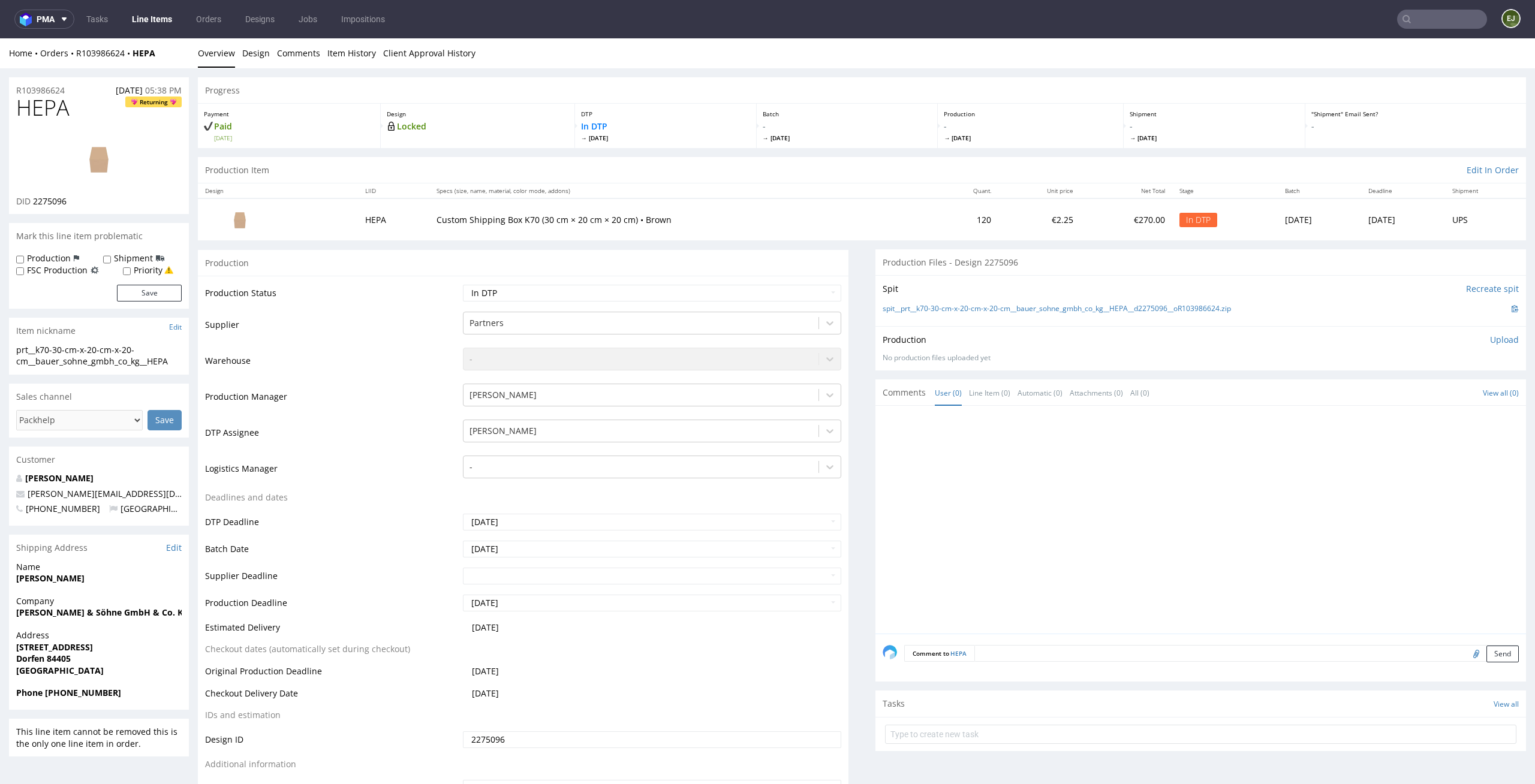
click at [333, 741] on td "Design ID" at bounding box center [332, 743] width 255 height 27
drag, startPoint x: 186, startPoint y: 356, endPoint x: 9, endPoint y: 338, distance: 177.9
click at [9, 338] on section "Item nickname Edit prt__k70-30-cm-x-20-cm-x-20-cm__bauer_sohne_gmbh_co_kg__HEPA…" at bounding box center [99, 346] width 180 height 57
drag, startPoint x: 9, startPoint y: 343, endPoint x: 199, endPoint y: 387, distance: 195.0
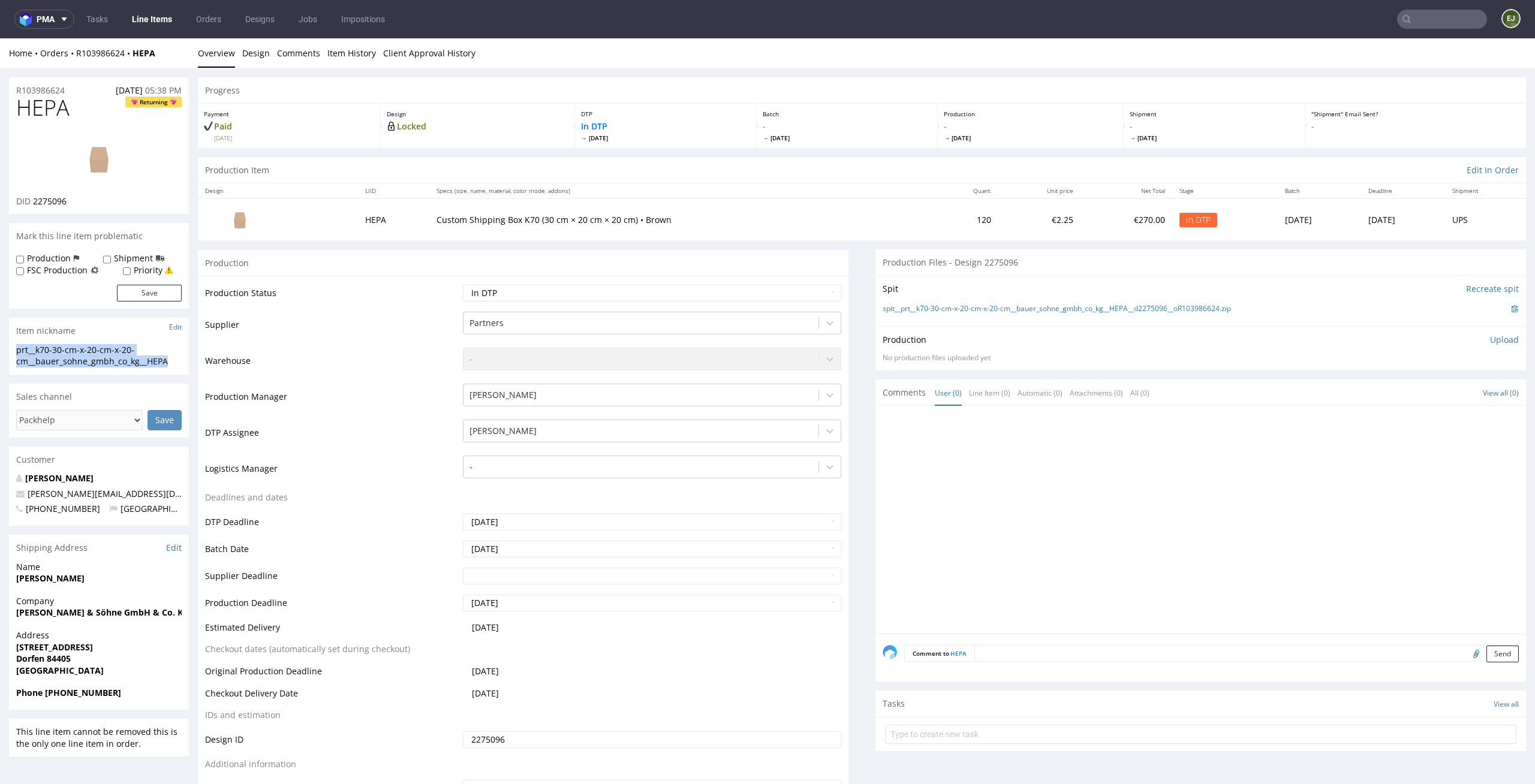
drag, startPoint x: 176, startPoint y: 361, endPoint x: 16, endPoint y: 346, distance: 160.7
click at [16, 346] on div "prt__k70-30-cm-x-20-cm-x-20-cm__bauer_sohne_gmbh_co_kg__HEPA" at bounding box center [99, 356] width 165 height 24
copy div "prt__k70-30-cm-x-20-cm-x-20-cm__bauer_sohne_gmbh_co_kg__HEPA"
click at [808, 109] on div "Batch - [DATE]" at bounding box center [847, 125] width 182 height 44
click at [1494, 342] on p "Upload" at bounding box center [1504, 340] width 29 height 12
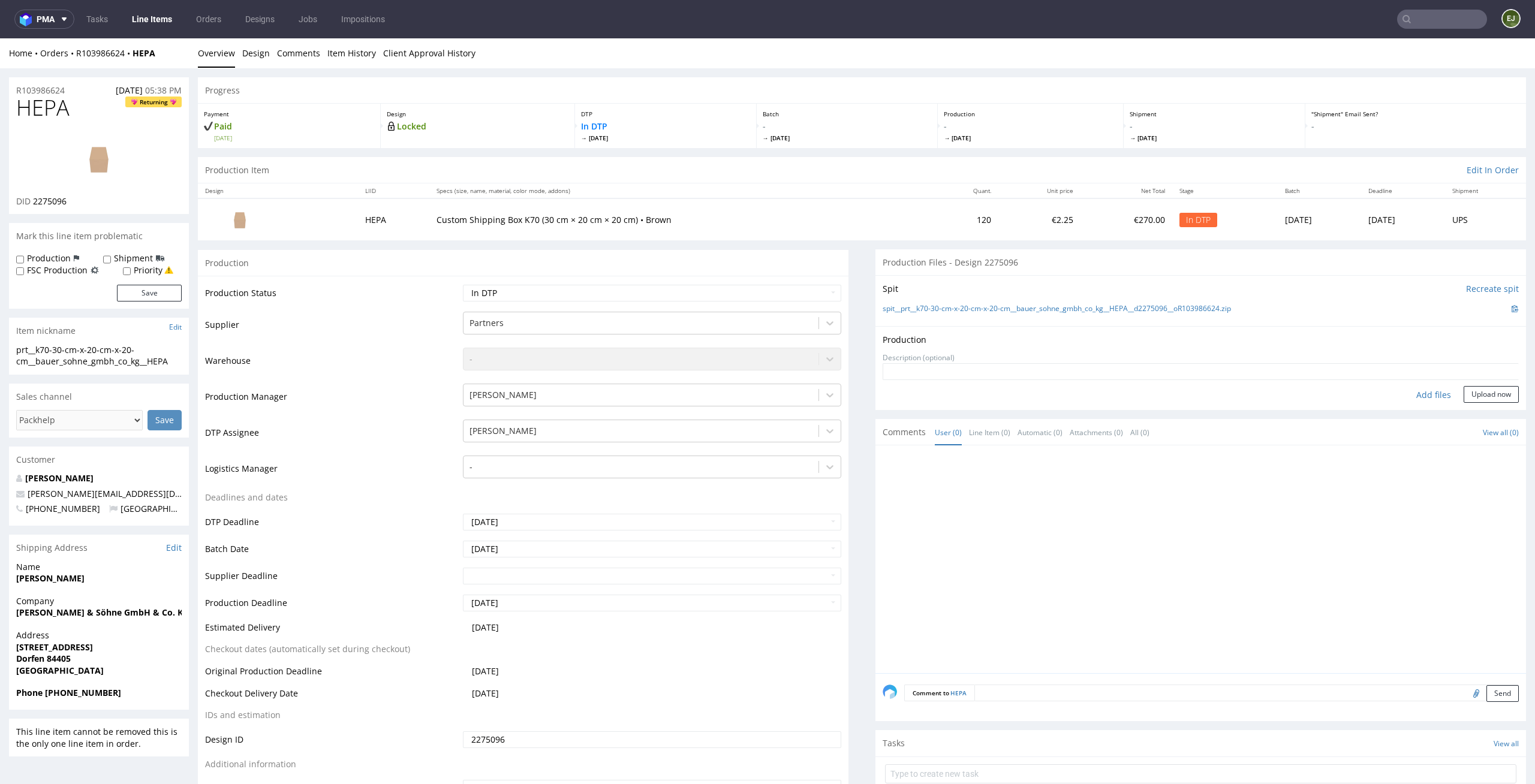
click at [1422, 395] on div "Add files" at bounding box center [1433, 395] width 60 height 18
type input "C:\fakepath\prt__k70-30-cm-x-20-cm-x-20-cm__bauer_sohne_gmbh_co_kg__HEPA__d2275…"
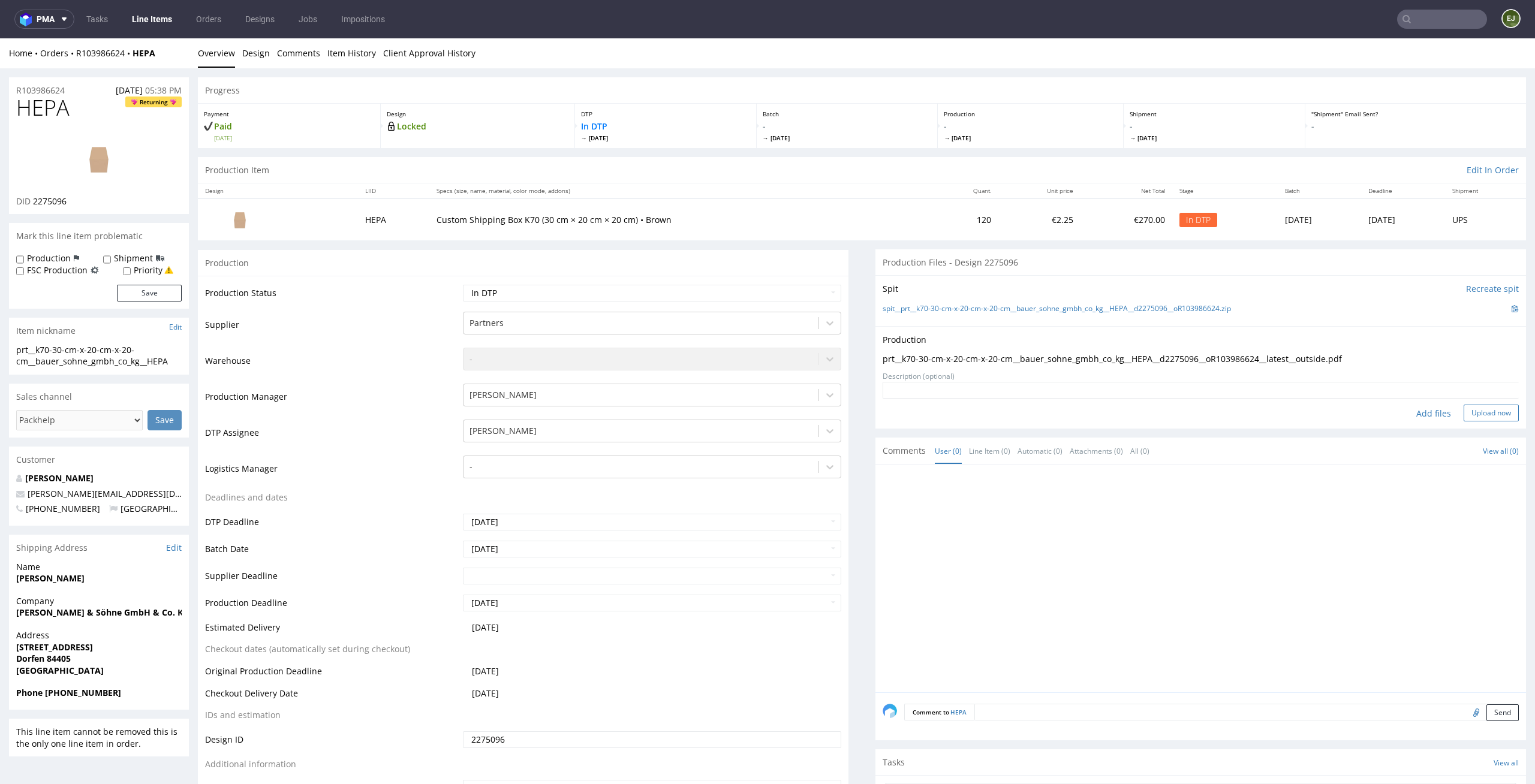
click at [1473, 413] on button "Upload now" at bounding box center [1491, 413] width 55 height 17
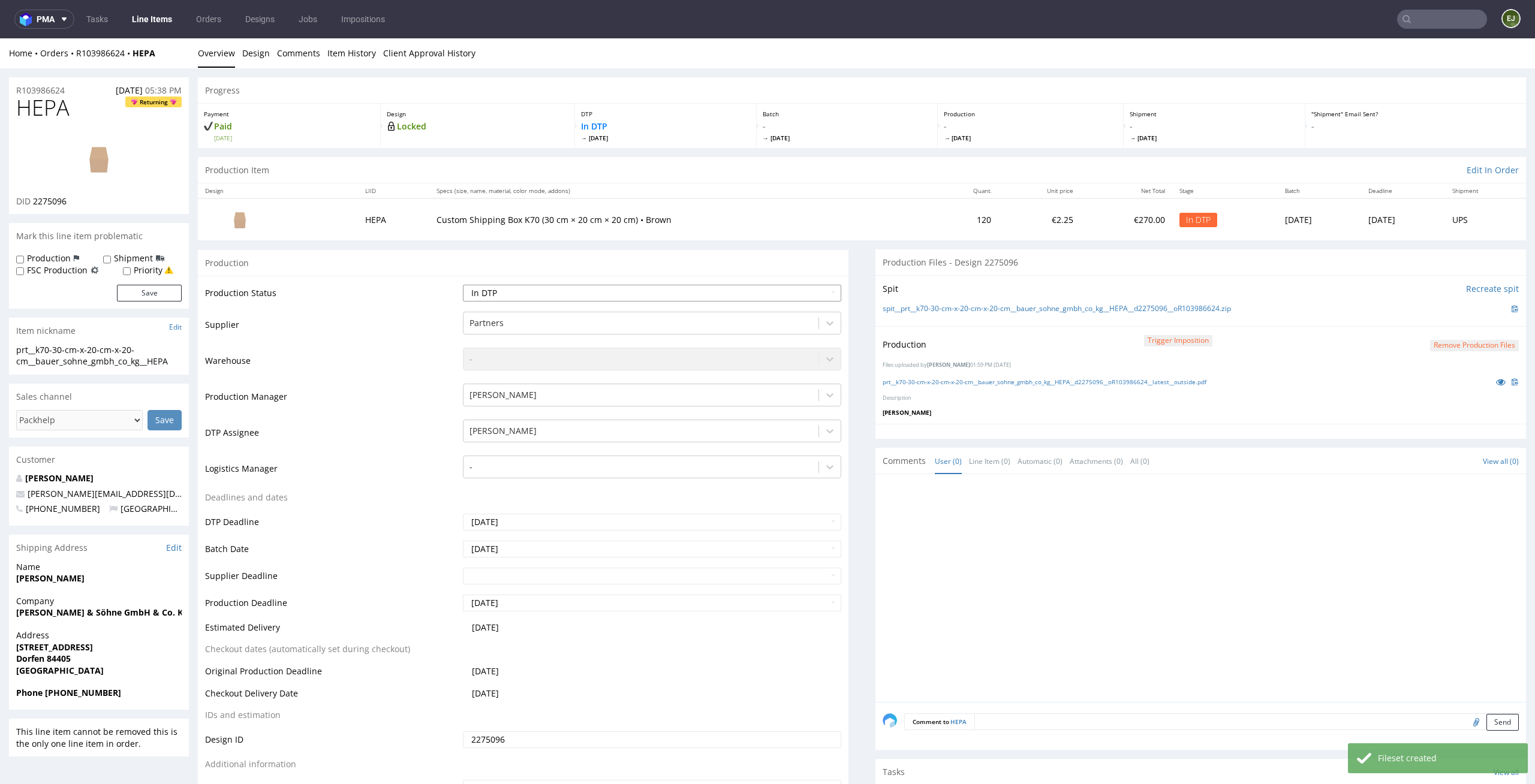
click at [801, 296] on select "Waiting for Artwork Waiting for Diecut Waiting for Mockup Waiting for DTP Waiti…" at bounding box center [652, 293] width 379 height 17
select select "dtp_production_ready"
click at [463, 285] on select "Waiting for Artwork Waiting for Diecut Waiting for Mockup Waiting for DTP Waiti…" at bounding box center [652, 293] width 379 height 17
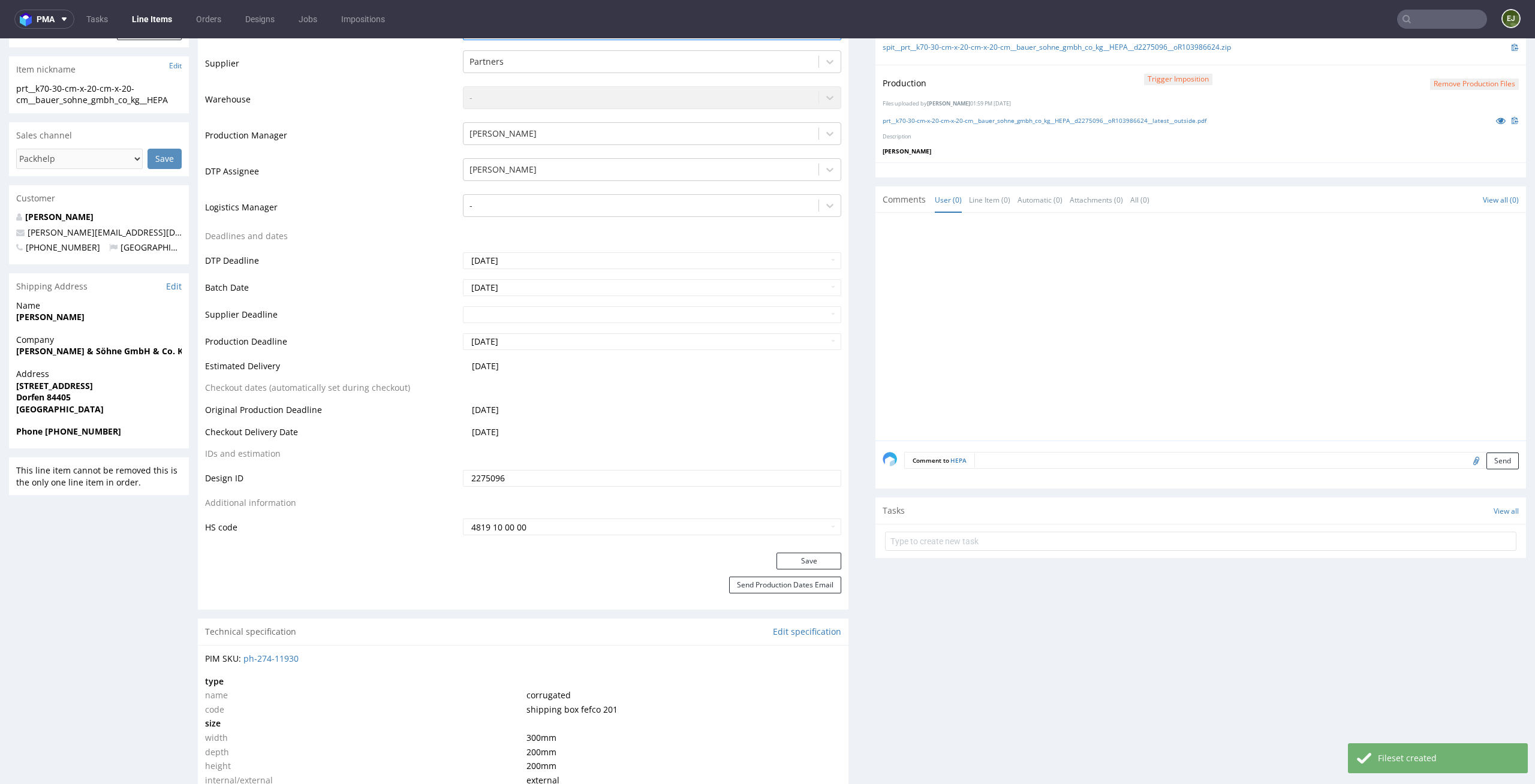
scroll to position [394, 0]
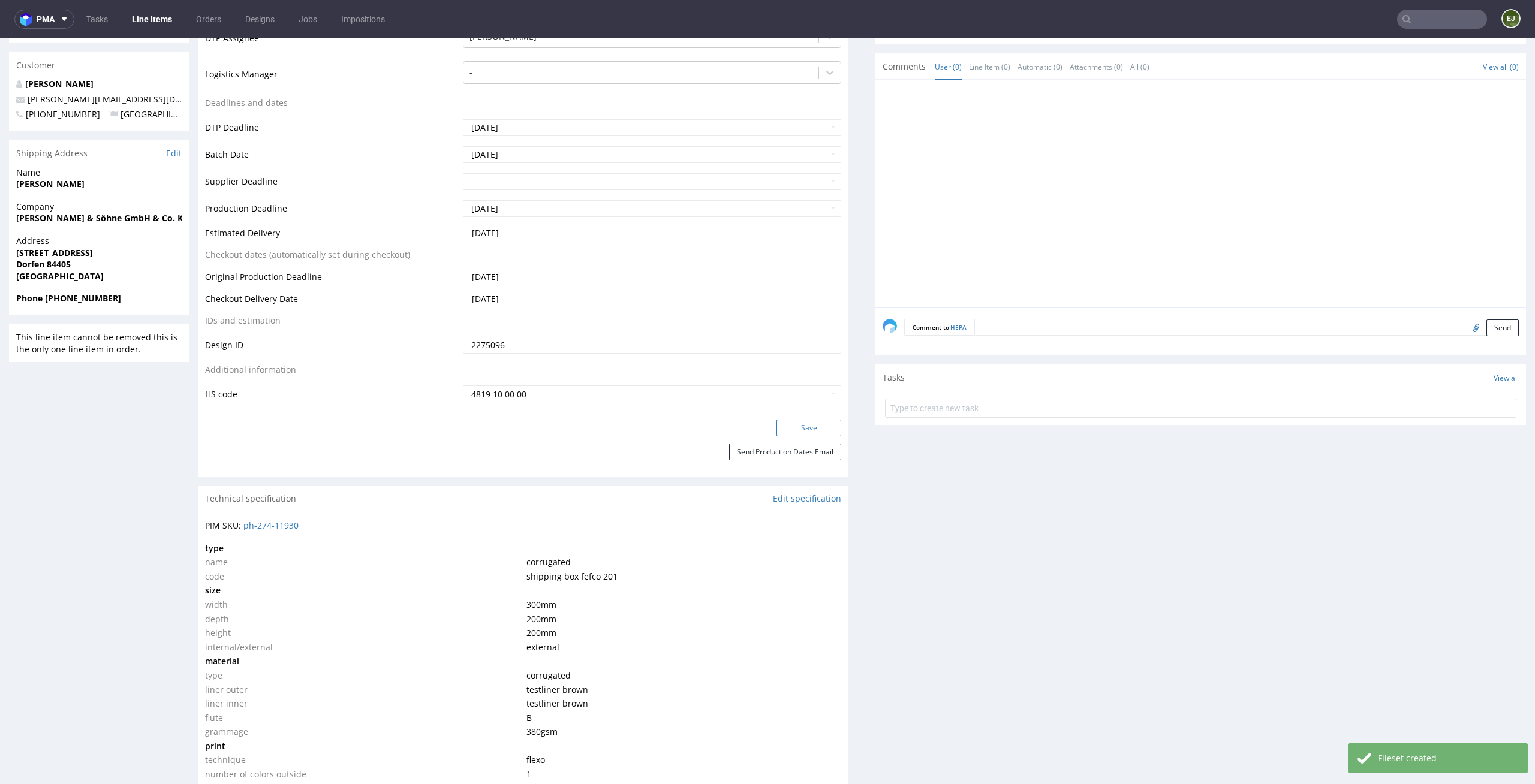
click at [812, 428] on button "Save" at bounding box center [808, 428] width 65 height 17
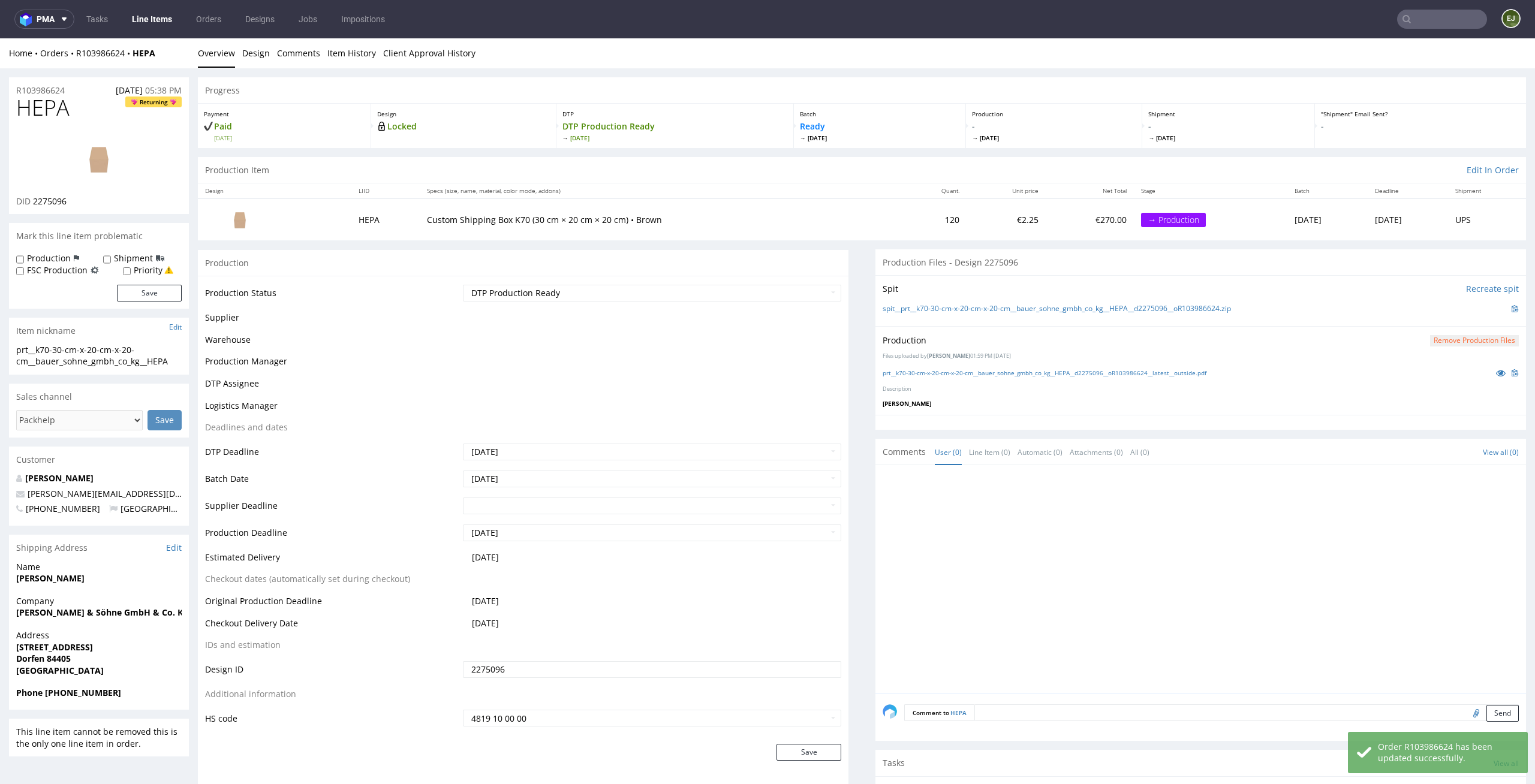
scroll to position [0, 0]
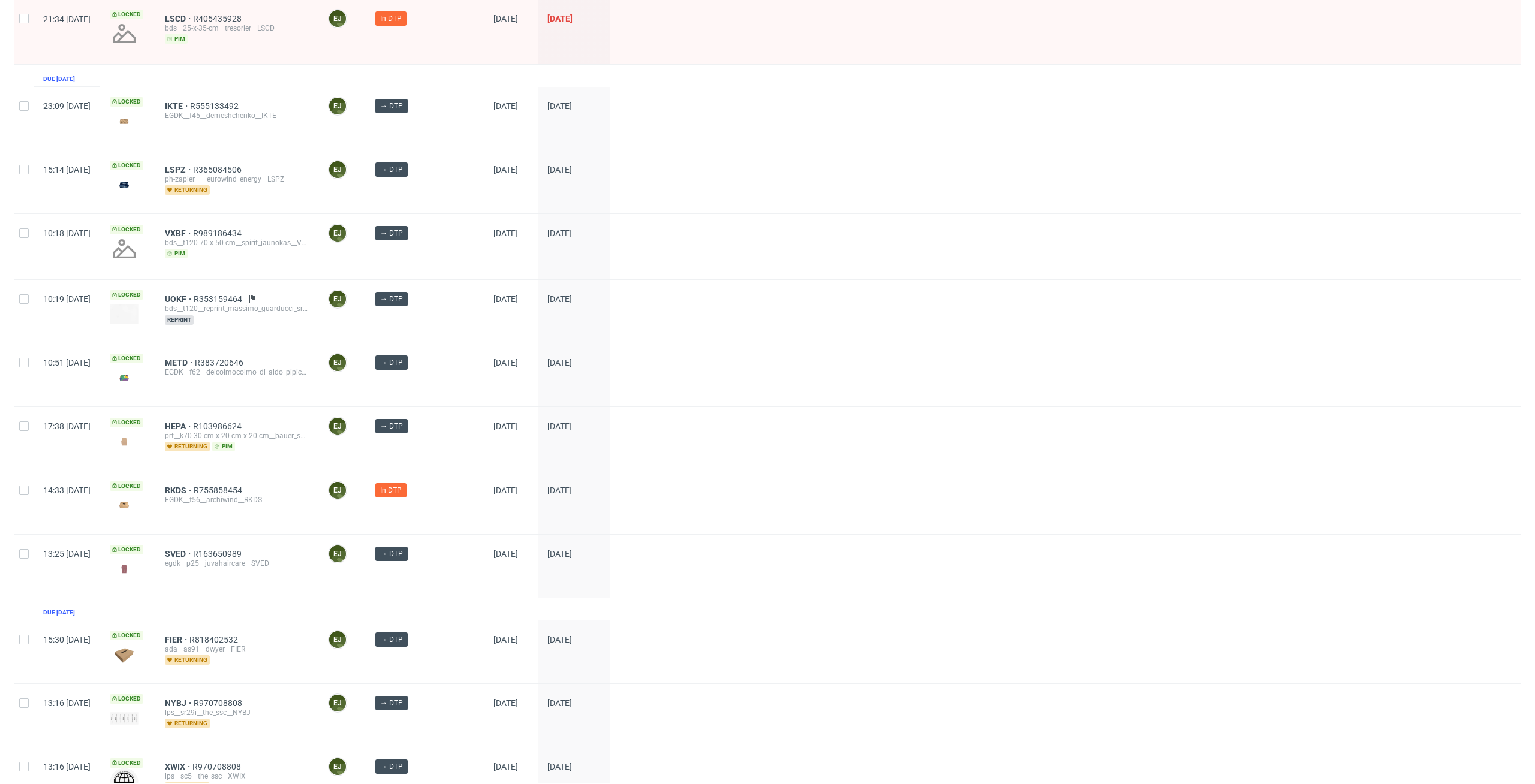
scroll to position [369, 0]
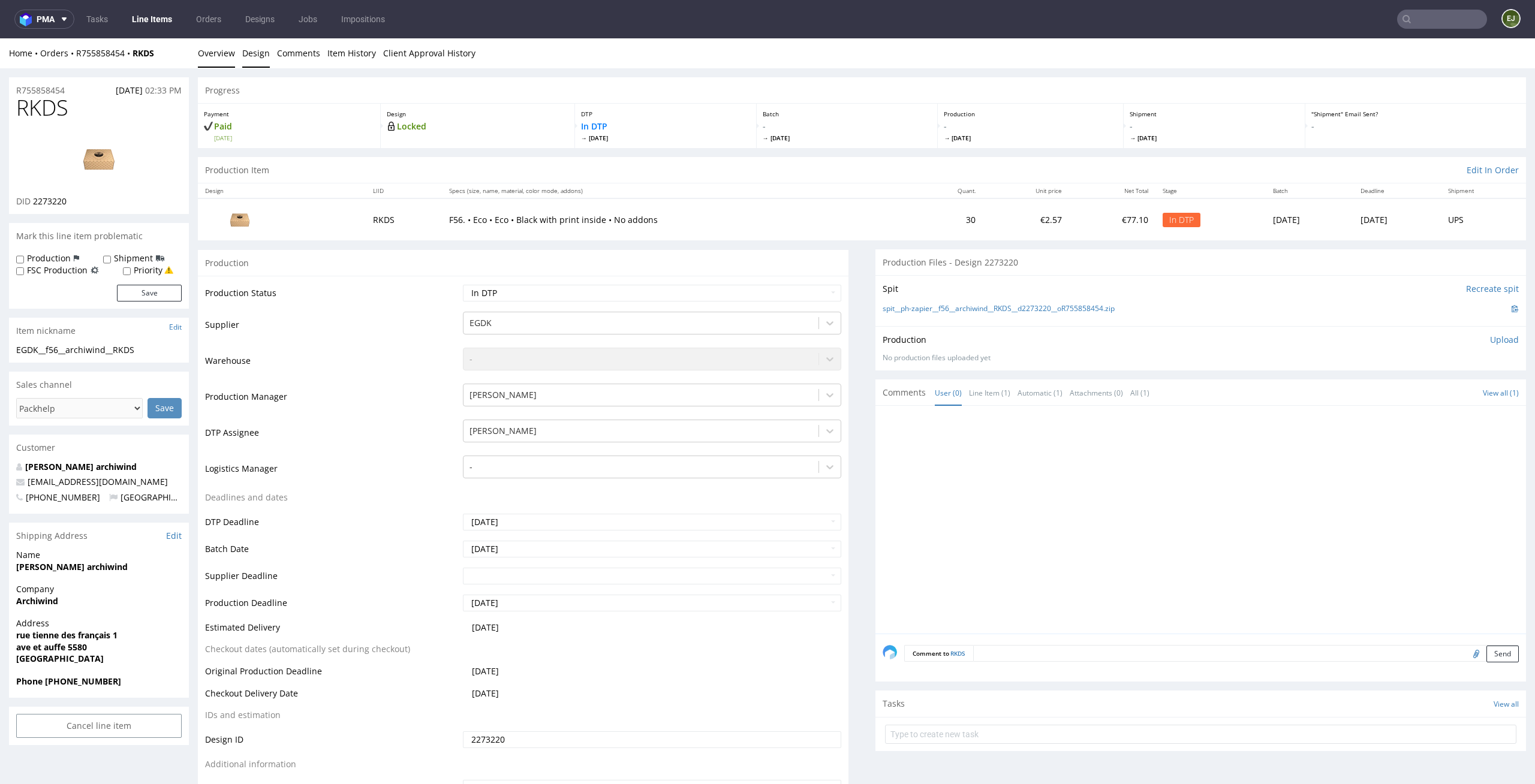
click at [251, 45] on link "Design" at bounding box center [256, 53] width 27 height 29
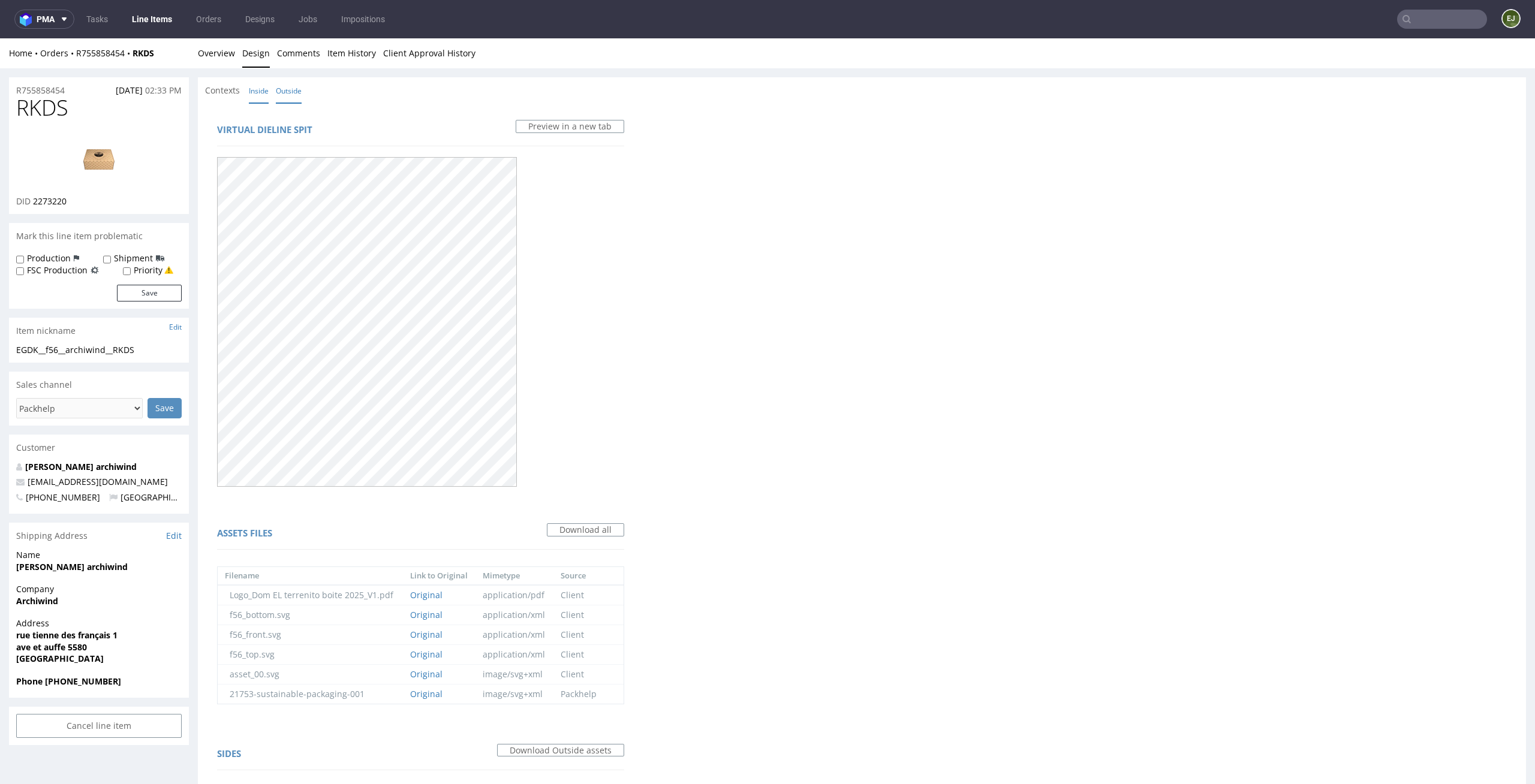
click at [258, 89] on link "Inside" at bounding box center [259, 91] width 20 height 26
click at [284, 89] on link "Outside" at bounding box center [289, 91] width 26 height 26
click at [200, 50] on link "Overview" at bounding box center [217, 53] width 37 height 29
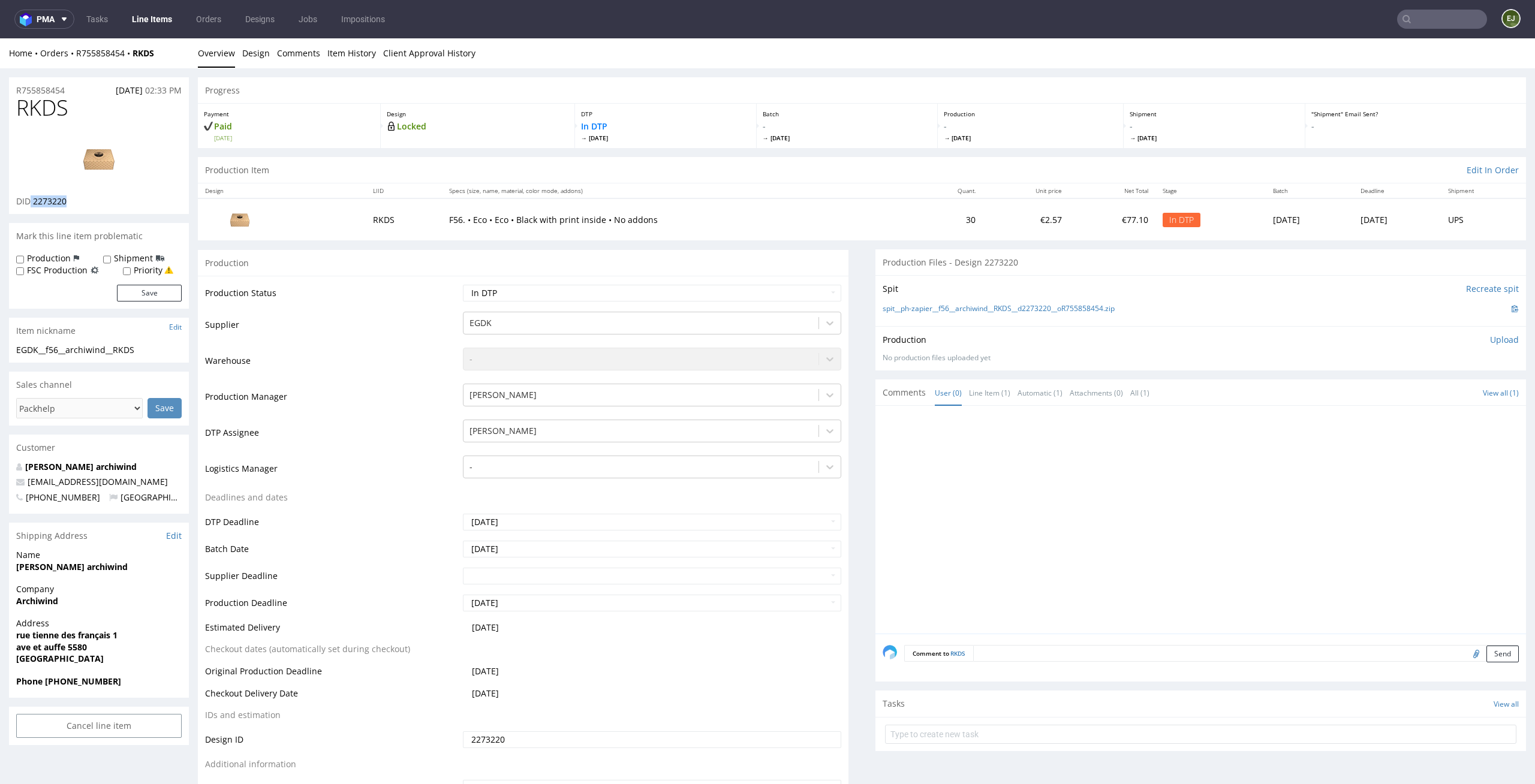
drag, startPoint x: 80, startPoint y: 199, endPoint x: 29, endPoint y: 200, distance: 51.0
click at [29, 201] on div "DID 2273220" at bounding box center [99, 201] width 165 height 12
copy p "2273220"
click at [633, 168] on div "Production Item Edit In Order" at bounding box center [862, 170] width 1328 height 26
click at [259, 48] on link "Design" at bounding box center [256, 53] width 27 height 29
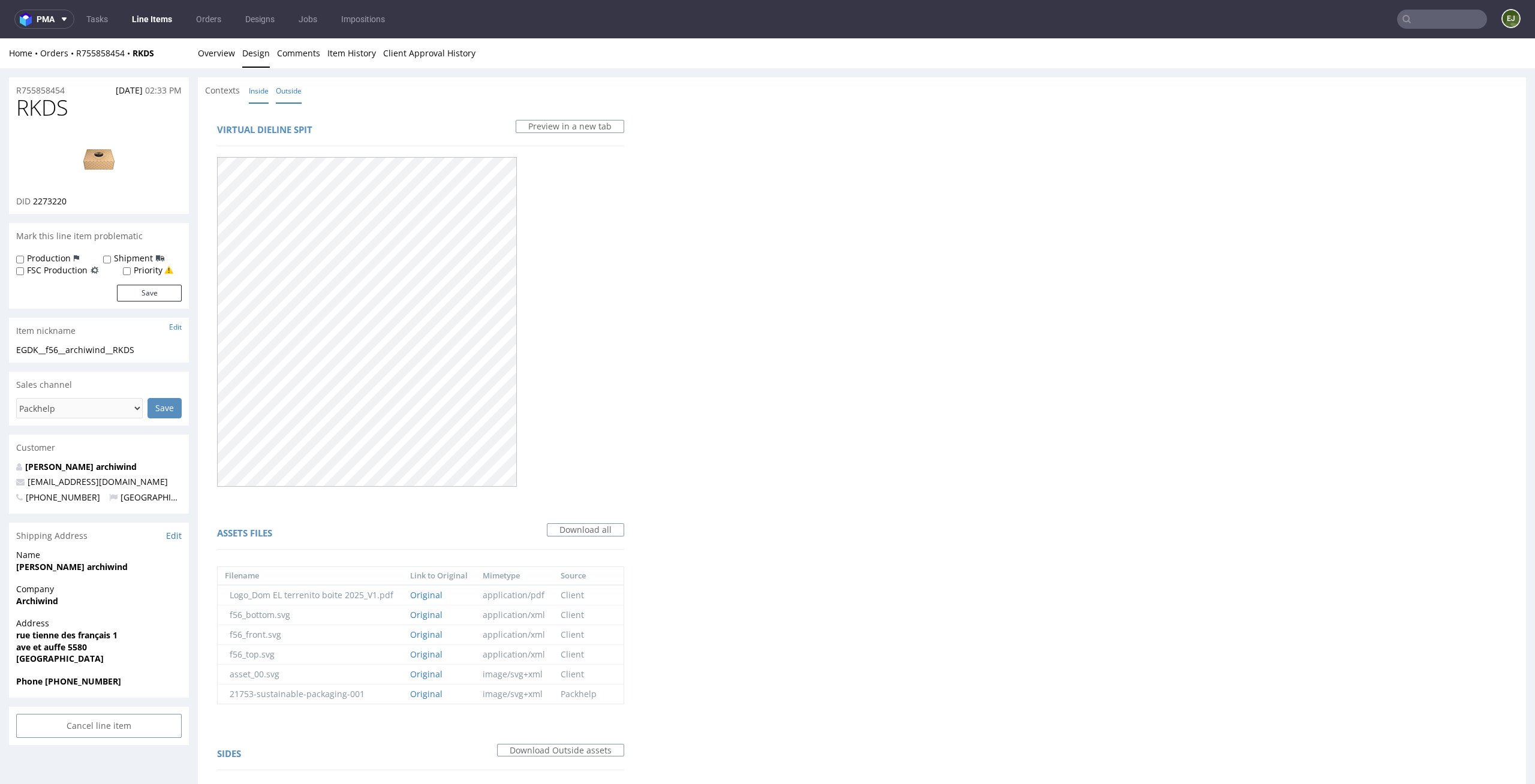
click at [266, 88] on link "Inside" at bounding box center [259, 91] width 20 height 26
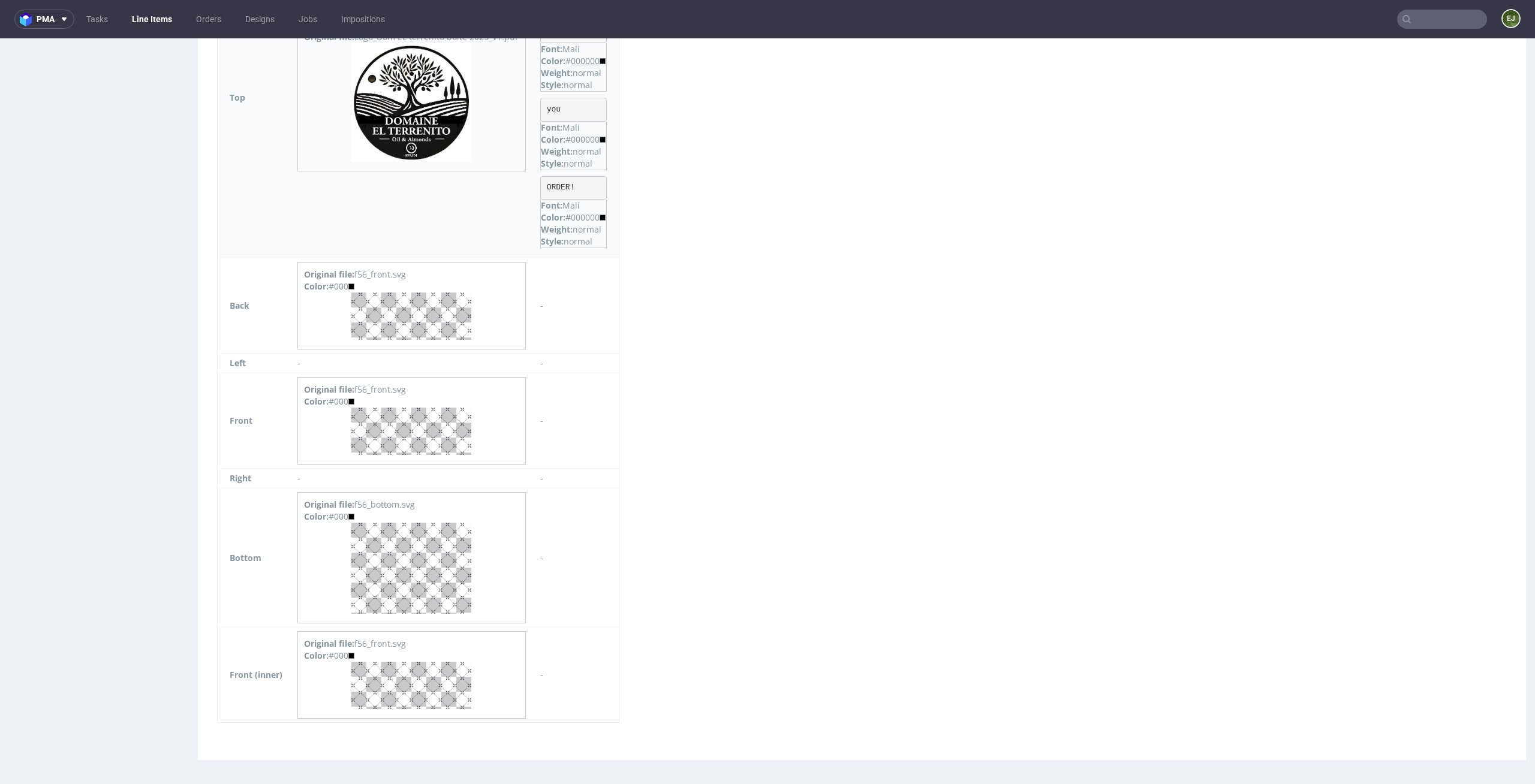
click at [431, 159] on img at bounding box center [411, 102] width 120 height 119
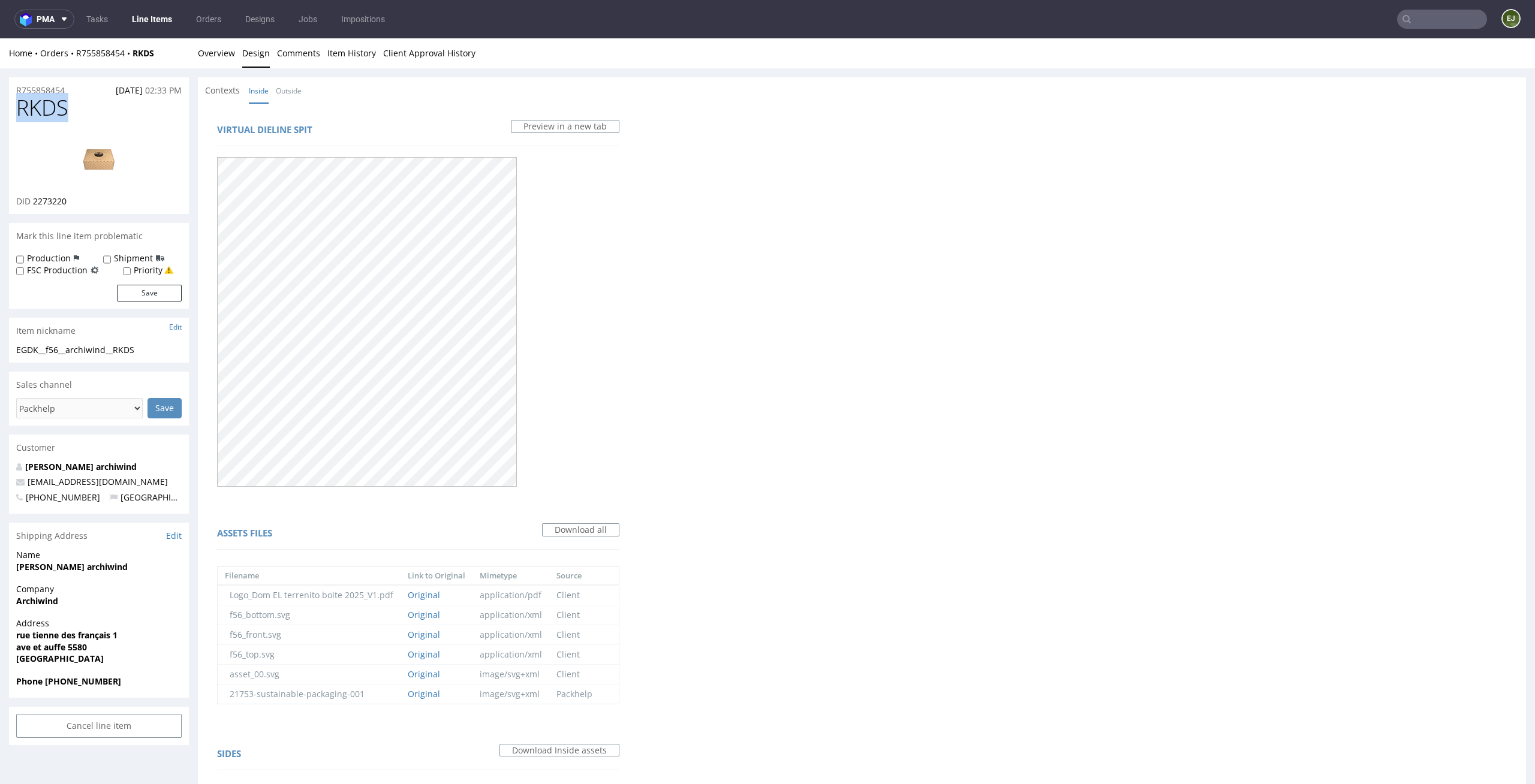
drag, startPoint x: 79, startPoint y: 105, endPoint x: 0, endPoint y: 97, distance: 79.4
copy span "RKDS"
click at [225, 52] on link "Overview" at bounding box center [217, 53] width 37 height 29
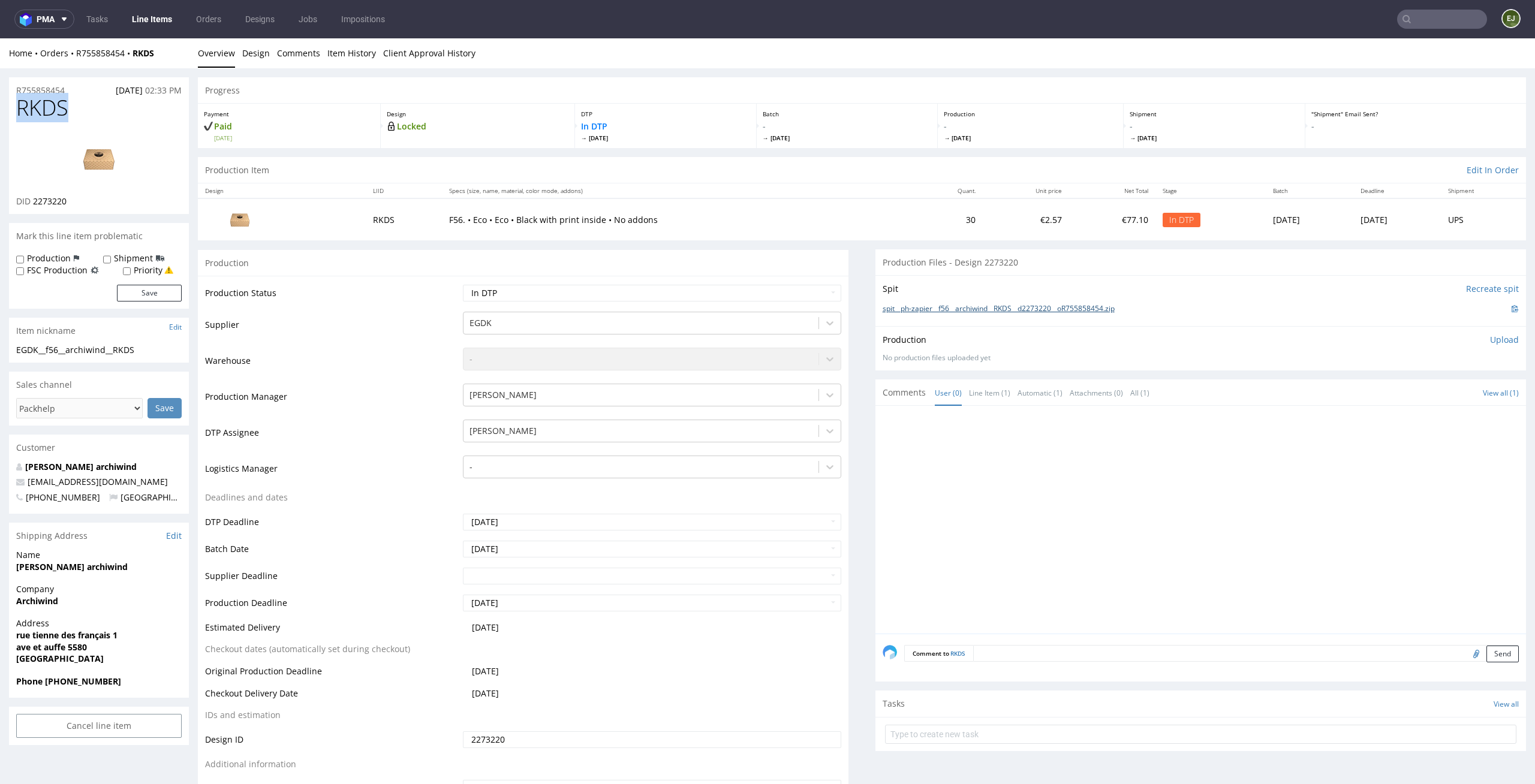
click at [1075, 312] on link "spit__ph-zapier__f56__archiwind__RKDS__d2273220__oR755858454.zip" at bounding box center [998, 309] width 232 height 10
click at [1495, 340] on p "Upload" at bounding box center [1504, 340] width 29 height 12
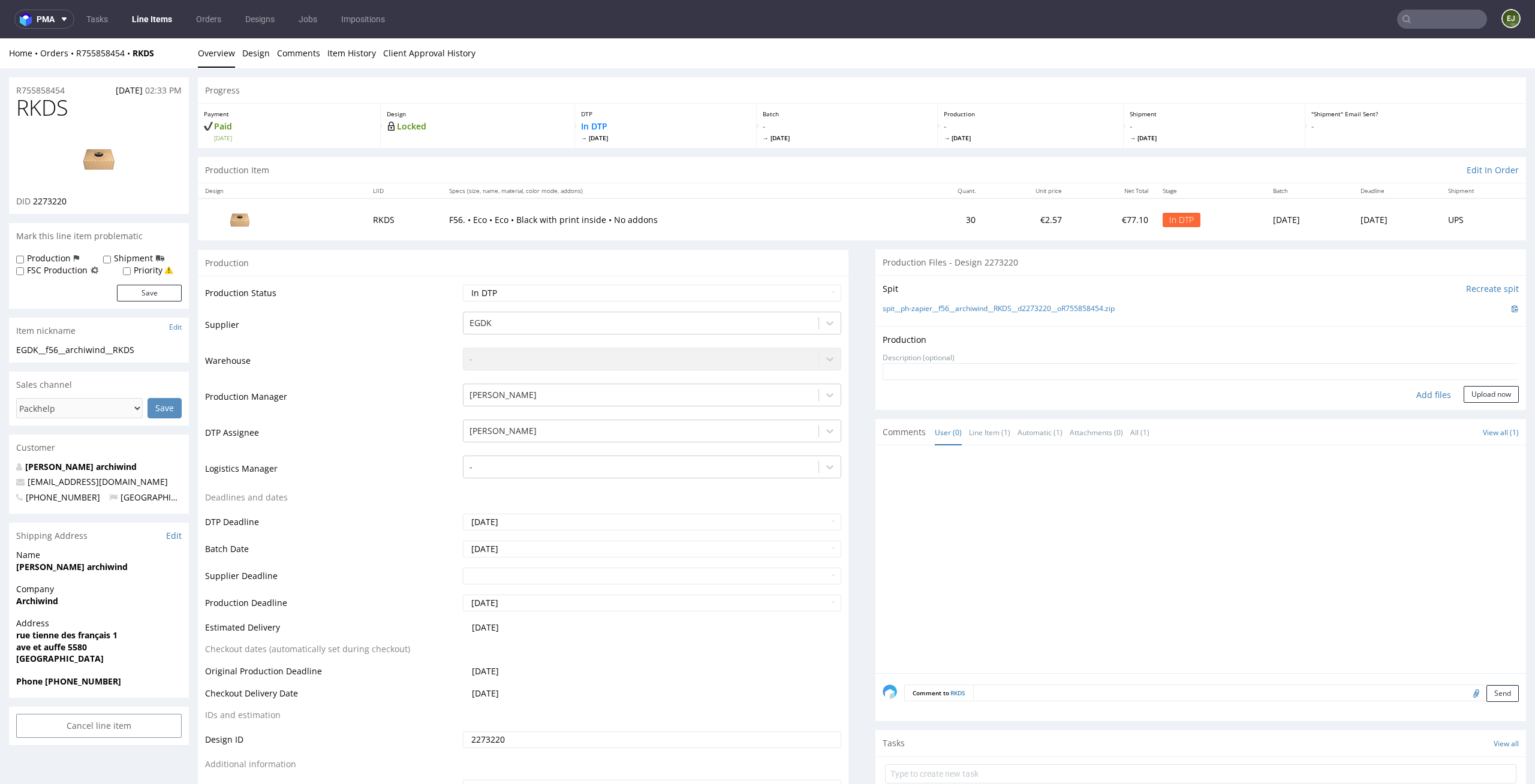
click at [1413, 389] on div "Add files" at bounding box center [1433, 395] width 60 height 18
type input "C:\fakepath\ph-zapier__f56__archiwind__RKDS__d2273220__oR755858454__latest__ins…"
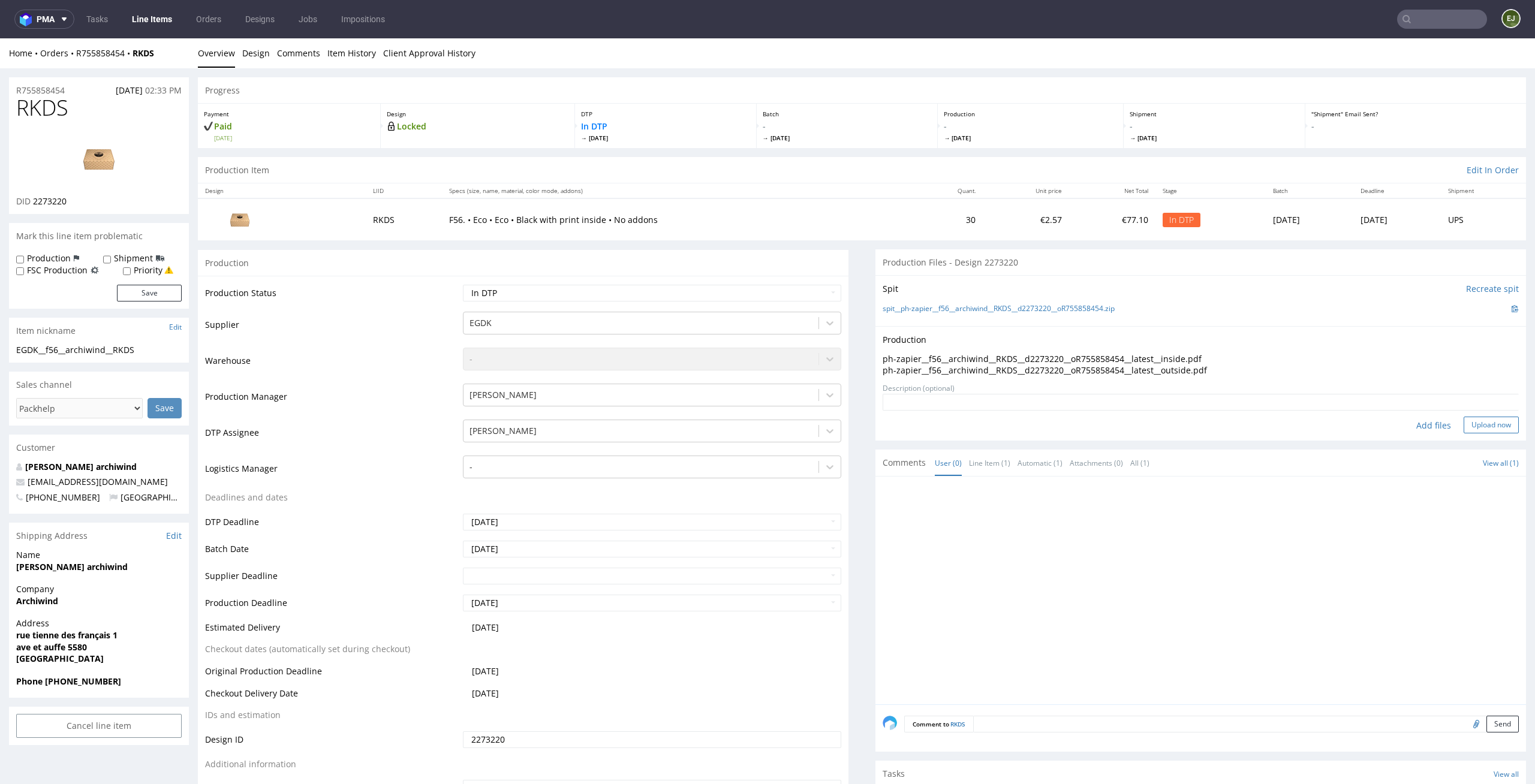
click at [1469, 429] on button "Upload now" at bounding box center [1491, 425] width 55 height 17
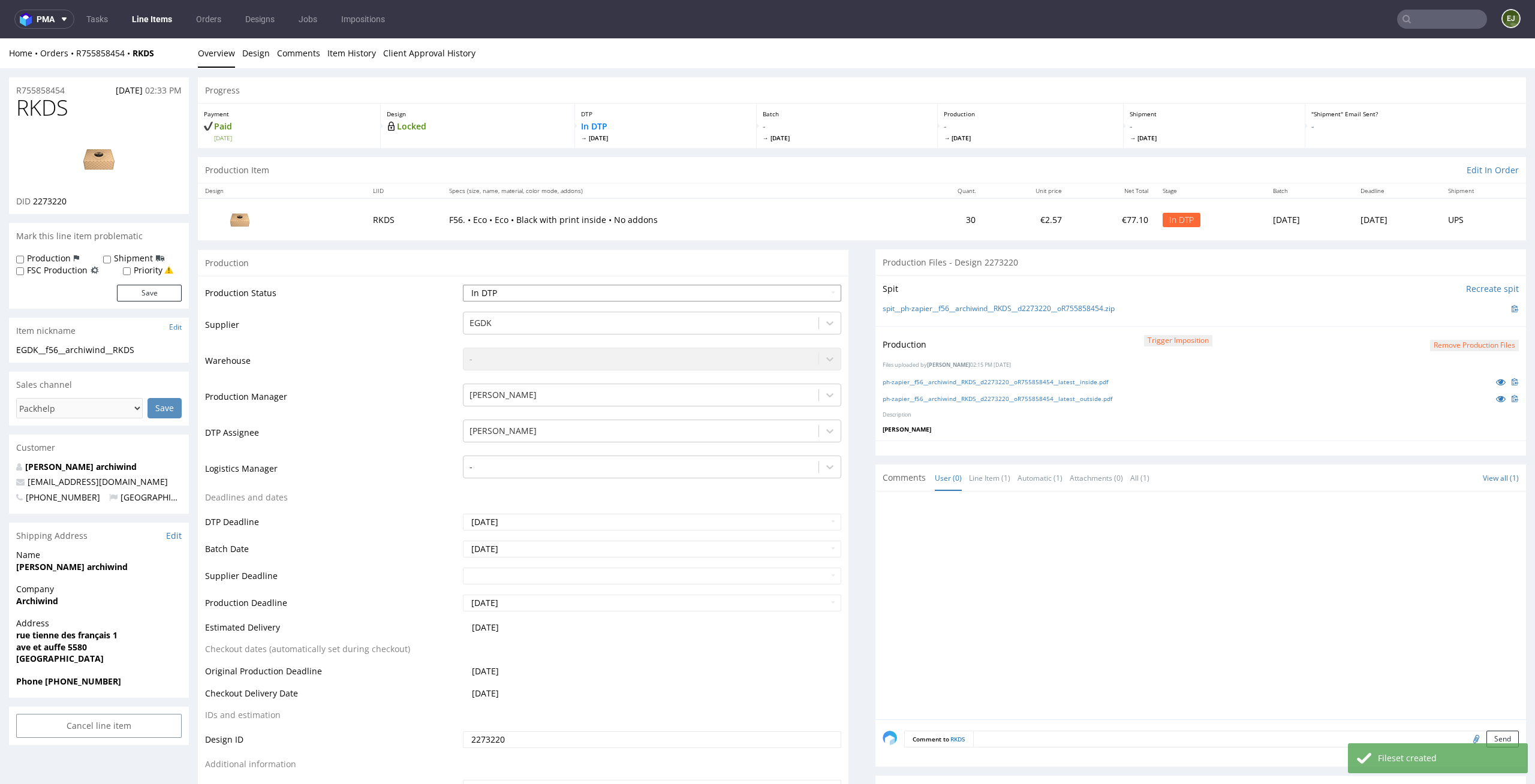
click at [741, 291] on select "Waiting for Artwork Waiting for Diecut Waiting for Mockup Waiting for DTP Waiti…" at bounding box center [652, 293] width 379 height 17
select select "dtp_production_ready"
click at [463, 285] on select "Waiting for Artwork Waiting for Diecut Waiting for Mockup Waiting for DTP Waiti…" at bounding box center [652, 293] width 379 height 17
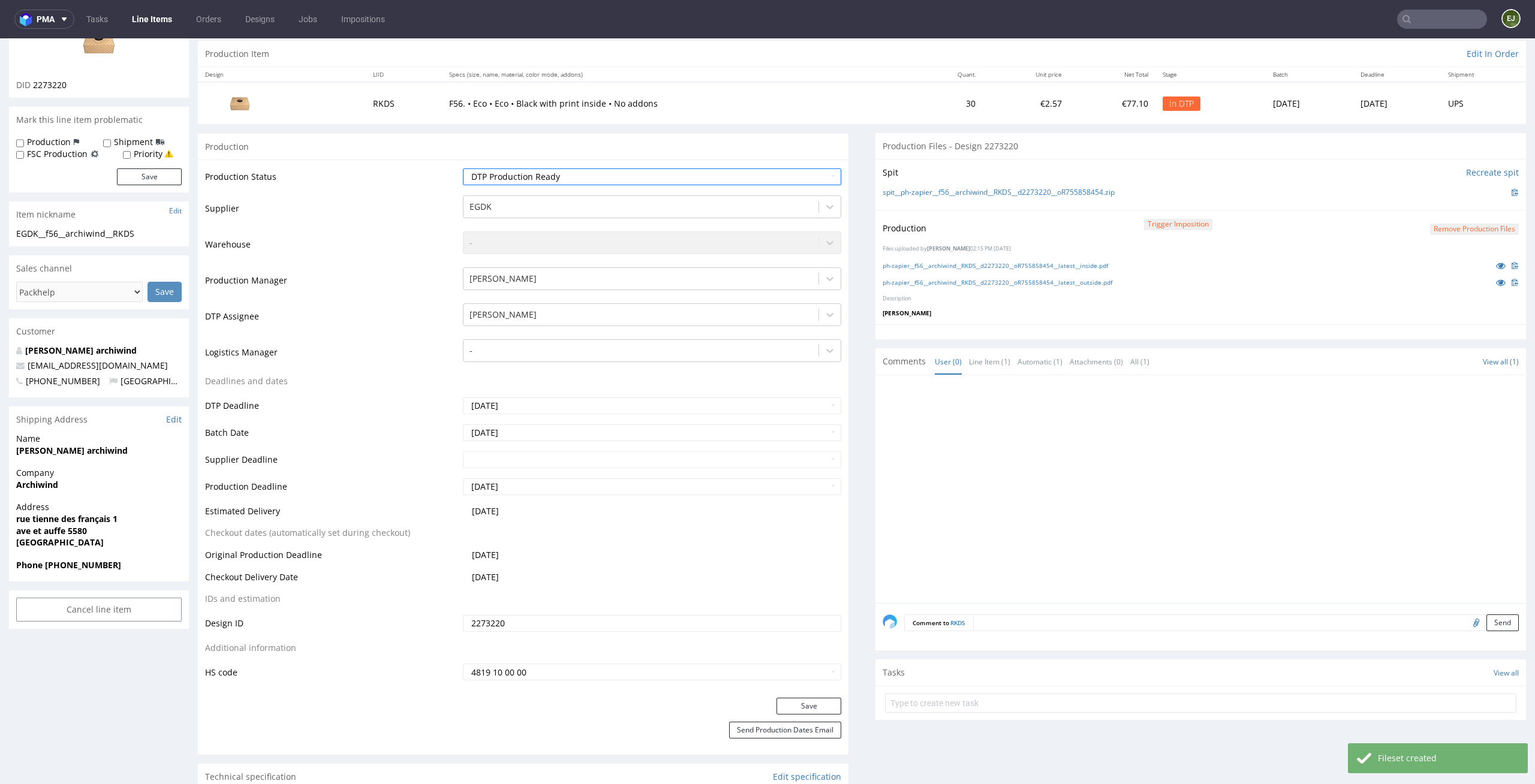
scroll to position [162, 0]
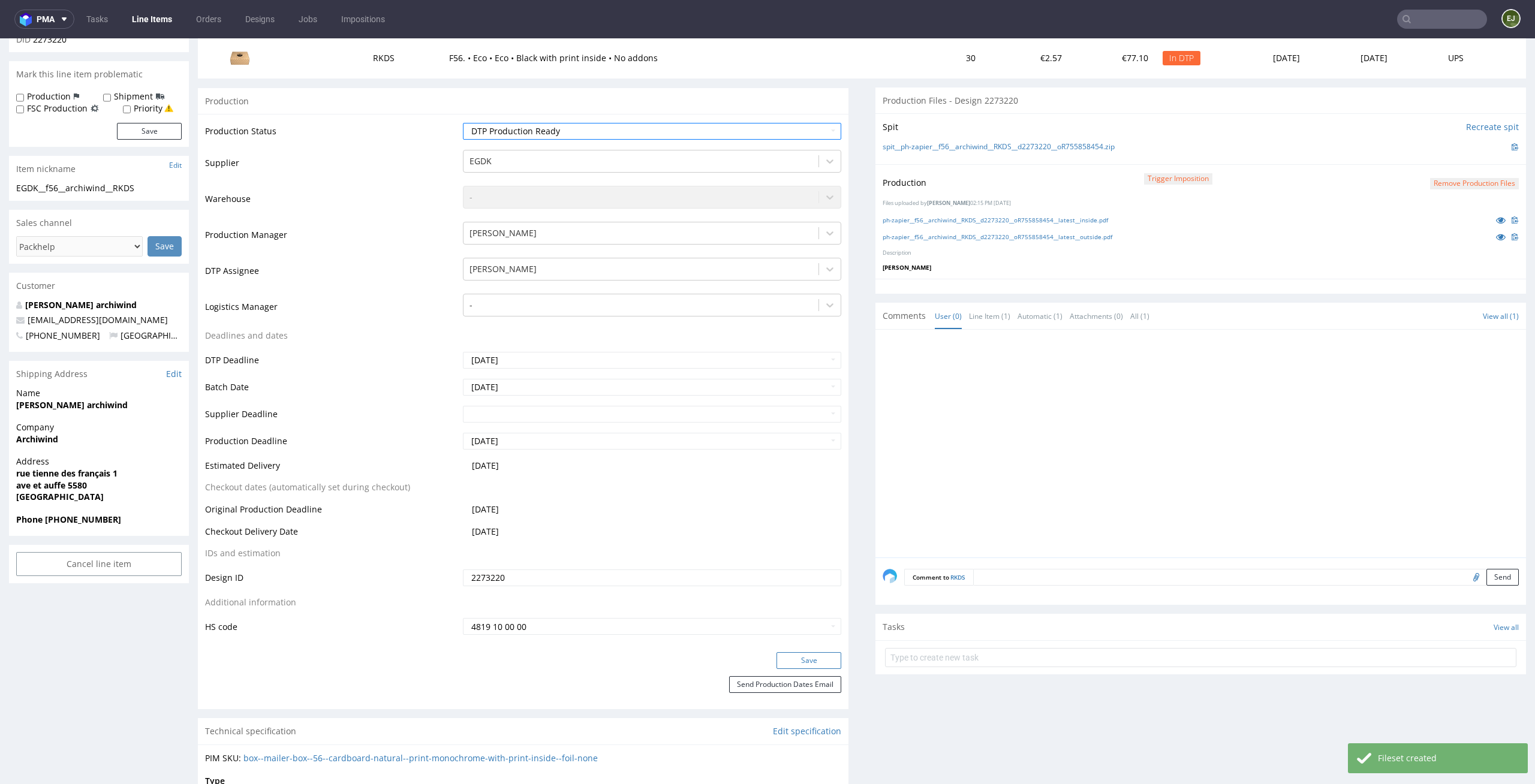
click at [830, 657] on button "Save" at bounding box center [808, 660] width 65 height 17
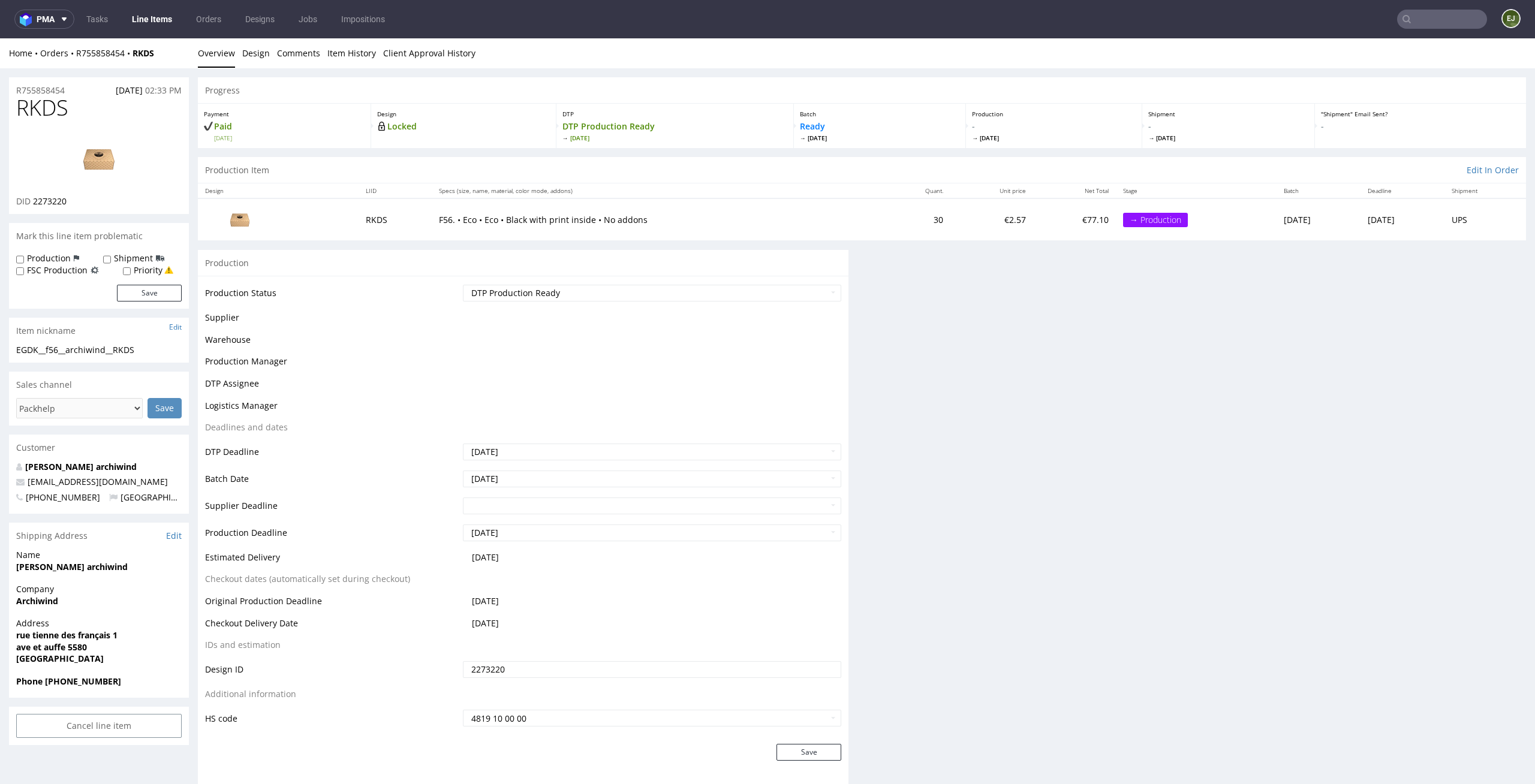
scroll to position [0, 0]
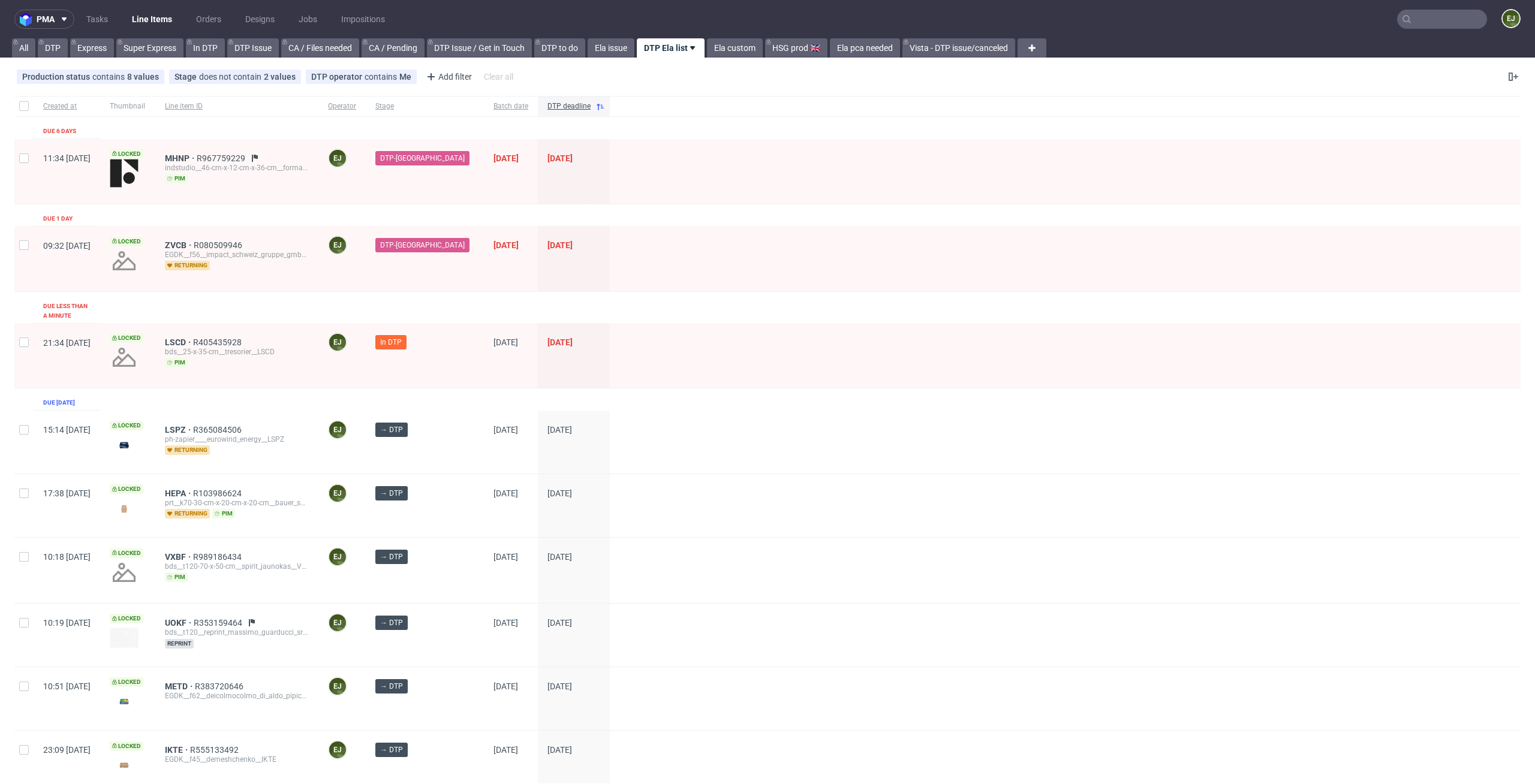
scroll to position [164, 0]
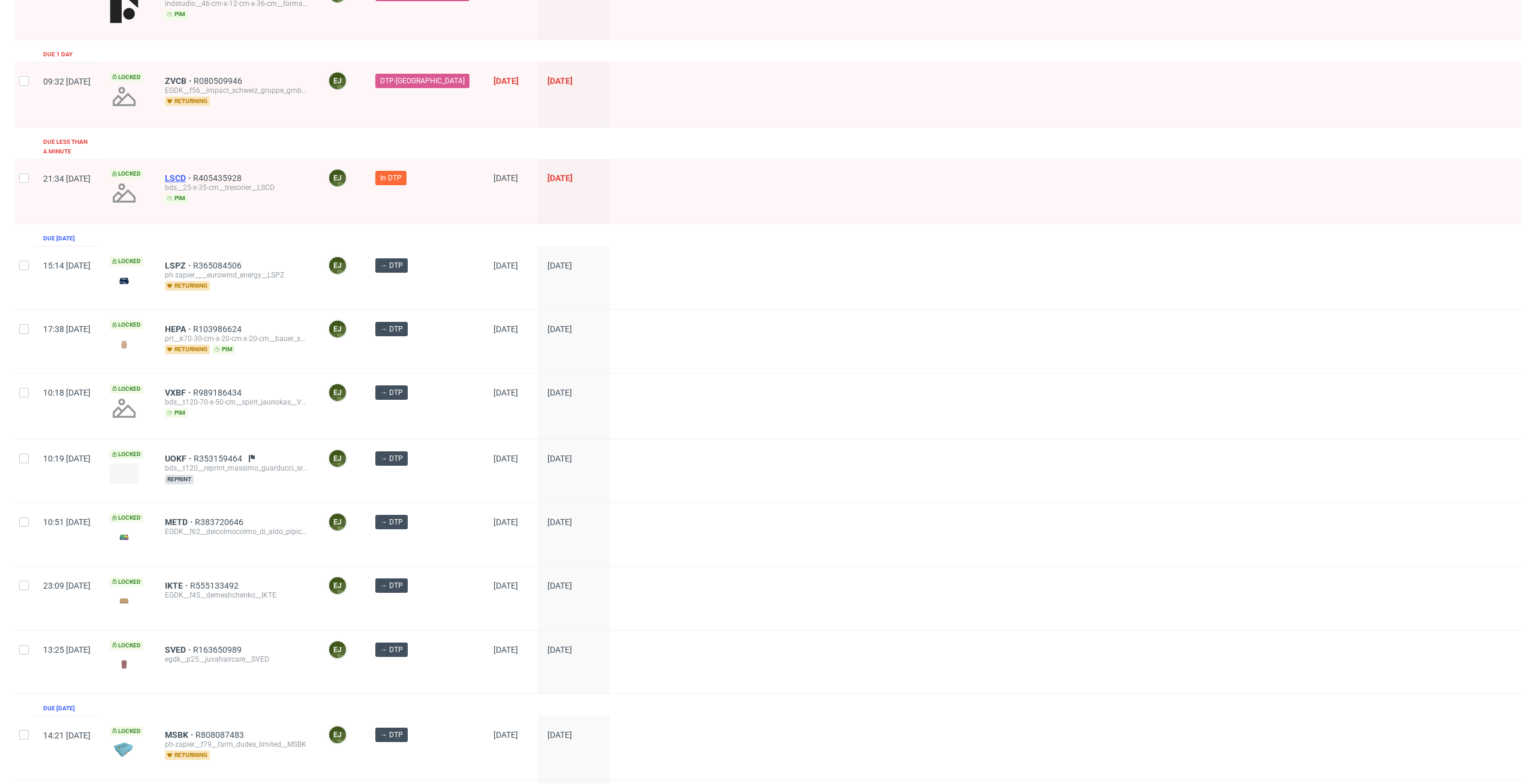
click at [193, 173] on span "LSCD" at bounding box center [179, 178] width 28 height 9
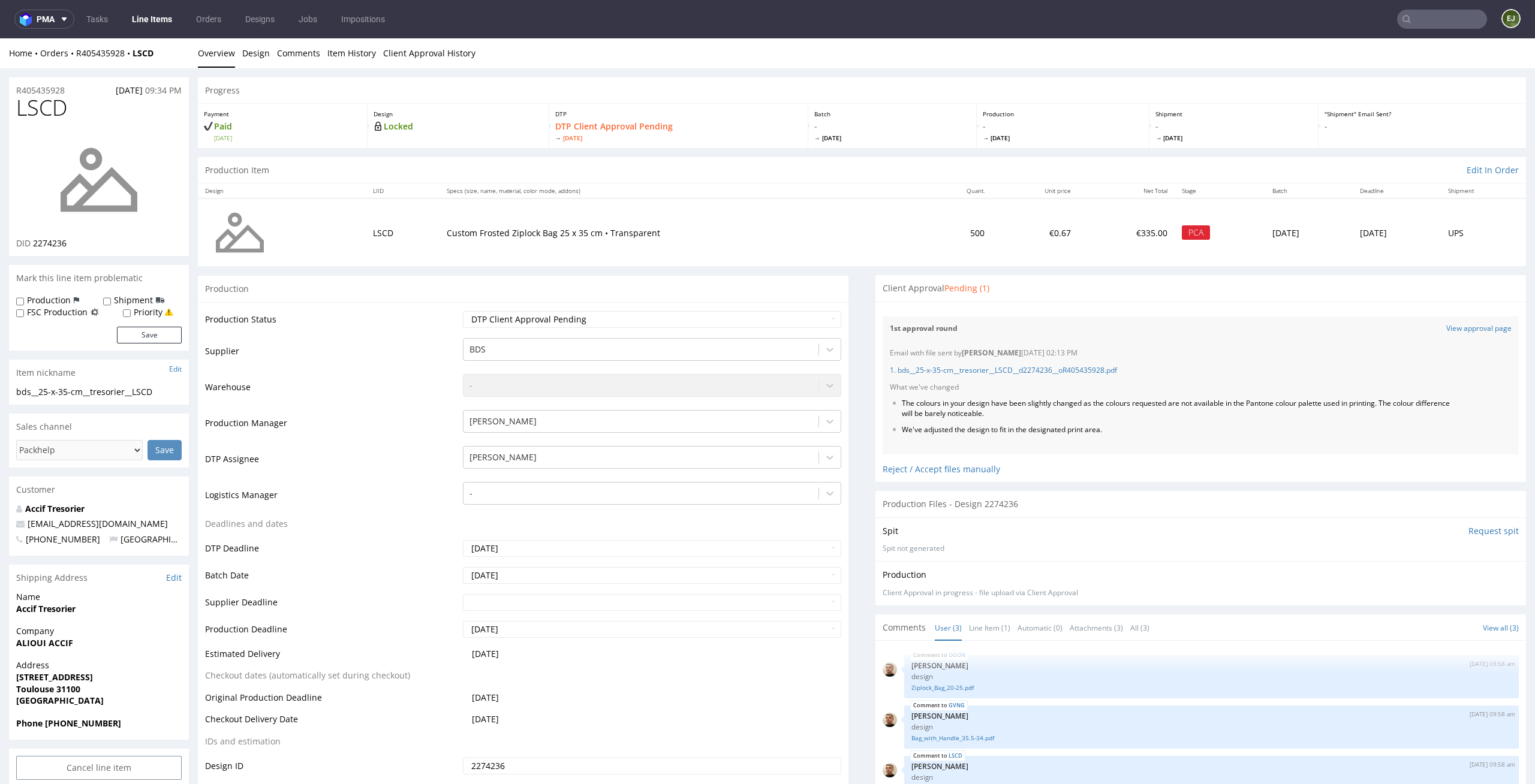
click at [160, 24] on link "Line Items" at bounding box center [152, 19] width 55 height 19
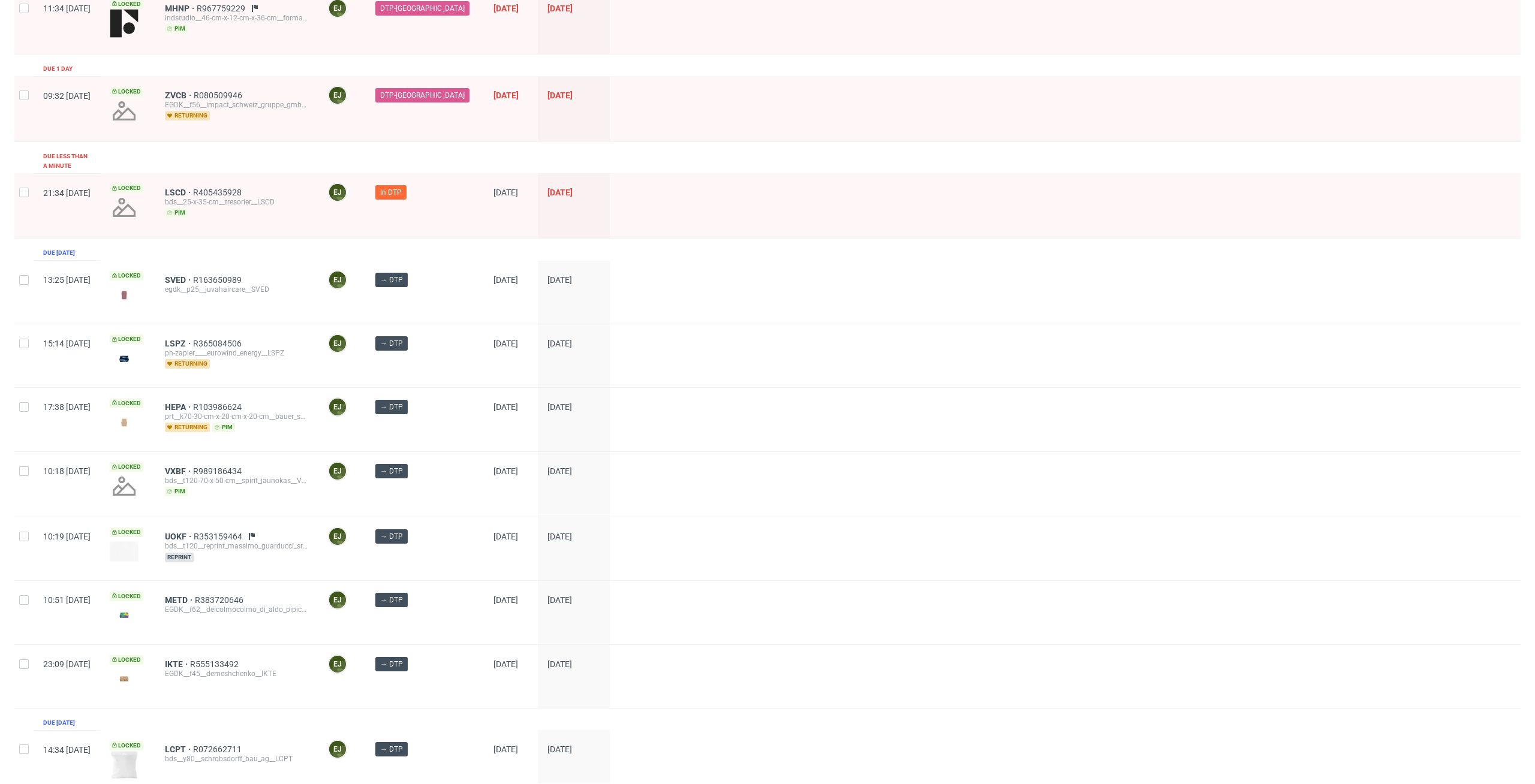
scroll to position [252, 0]
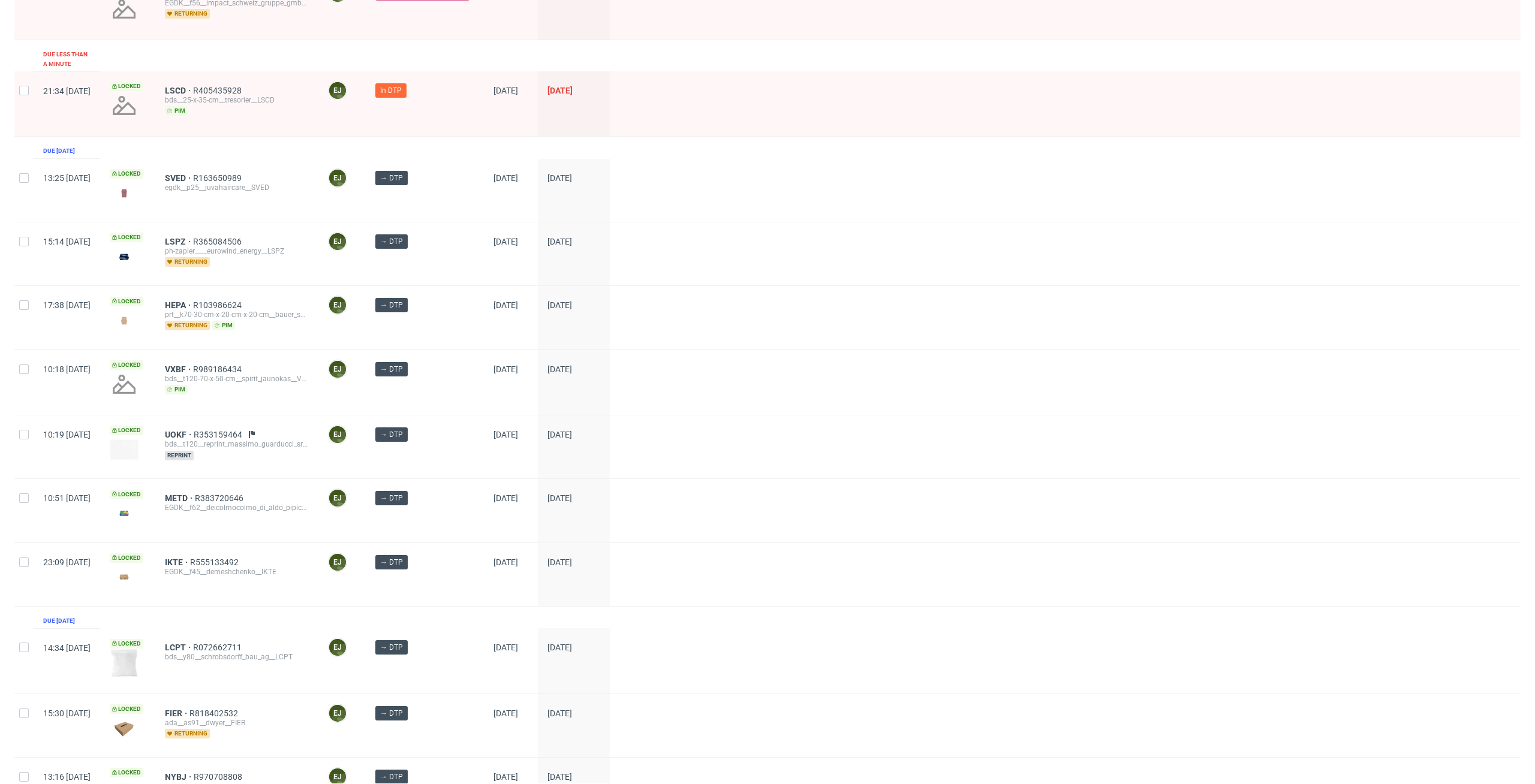
click at [245, 586] on div "IKTE R555133492 EGDK__f45__demeshchenko__IKTE" at bounding box center [237, 574] width 163 height 63
click at [207, 514] on span "METD R383720646 EGDK__f62__deicolmocolmo_di_aldo_pipicelli__METD" at bounding box center [237, 510] width 144 height 34
click at [889, 289] on div at bounding box center [1065, 317] width 911 height 63
click at [223, 199] on div "SVED R163650989 egdk__p25__juvahaircare__SVED" at bounding box center [237, 190] width 163 height 63
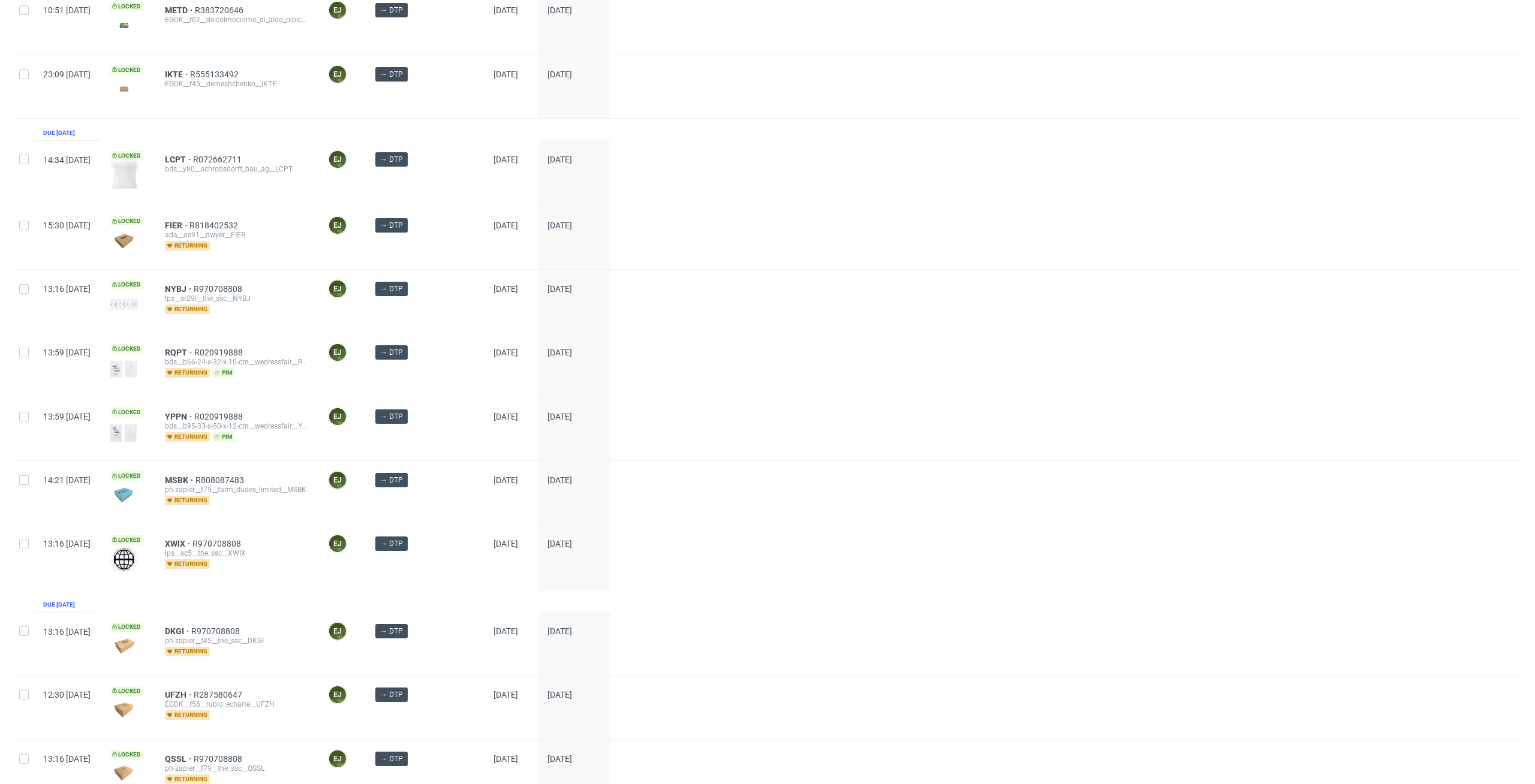
scroll to position [852, 0]
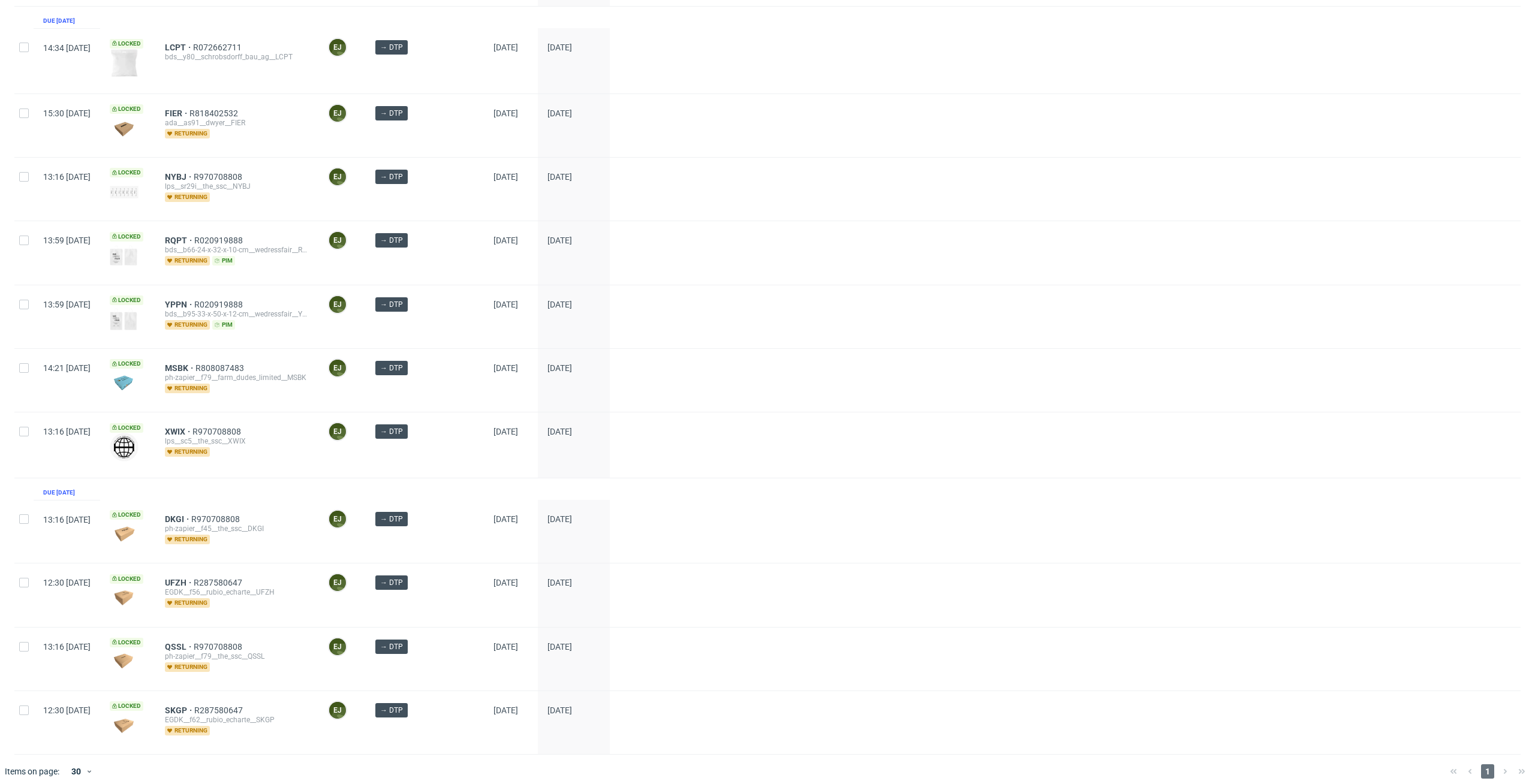
click at [301, 464] on div "XWIX R970708808 lps__sc5__the_ssc__XWIX returning" at bounding box center [237, 444] width 163 height 65
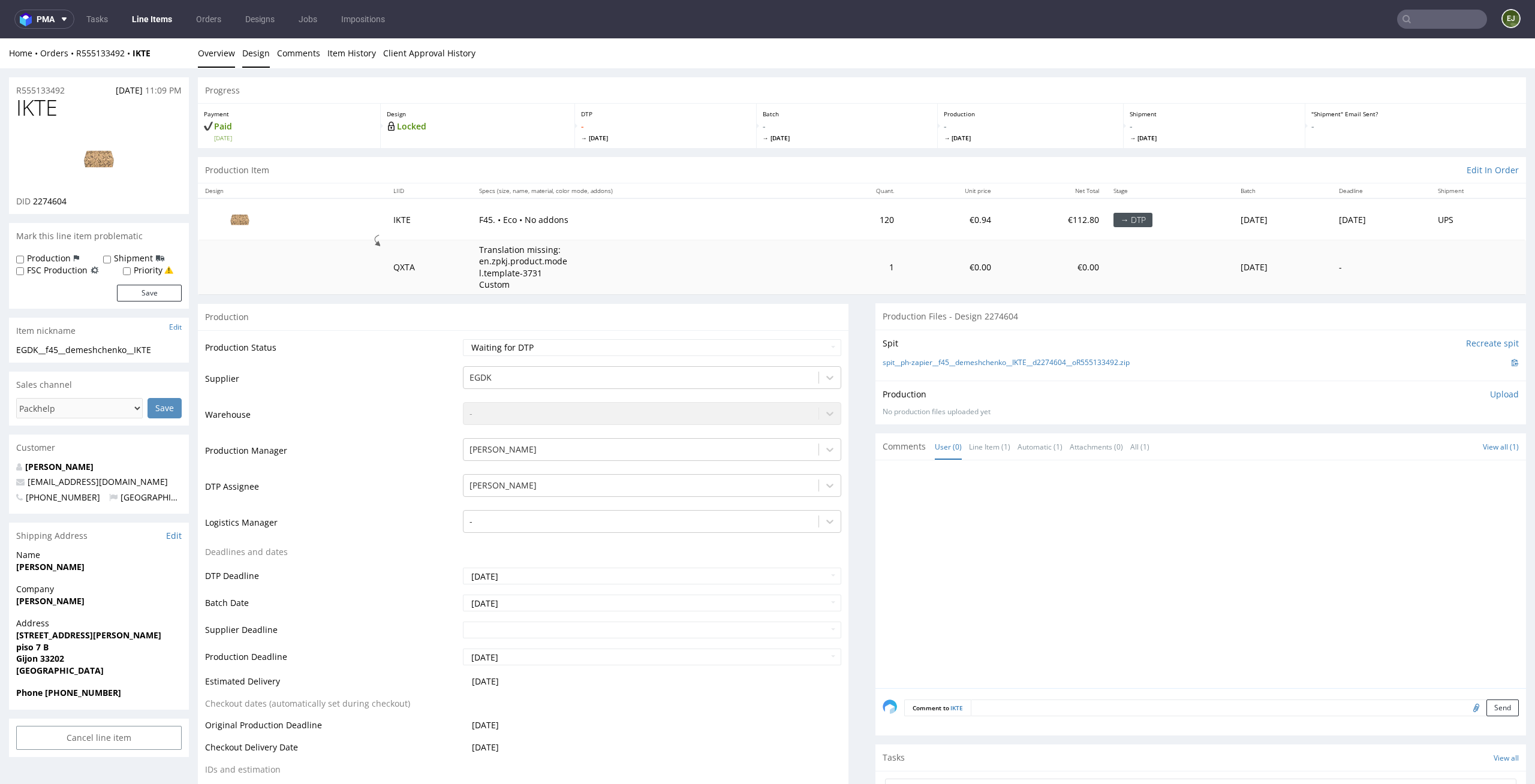
click at [250, 55] on link "Design" at bounding box center [256, 53] width 27 height 29
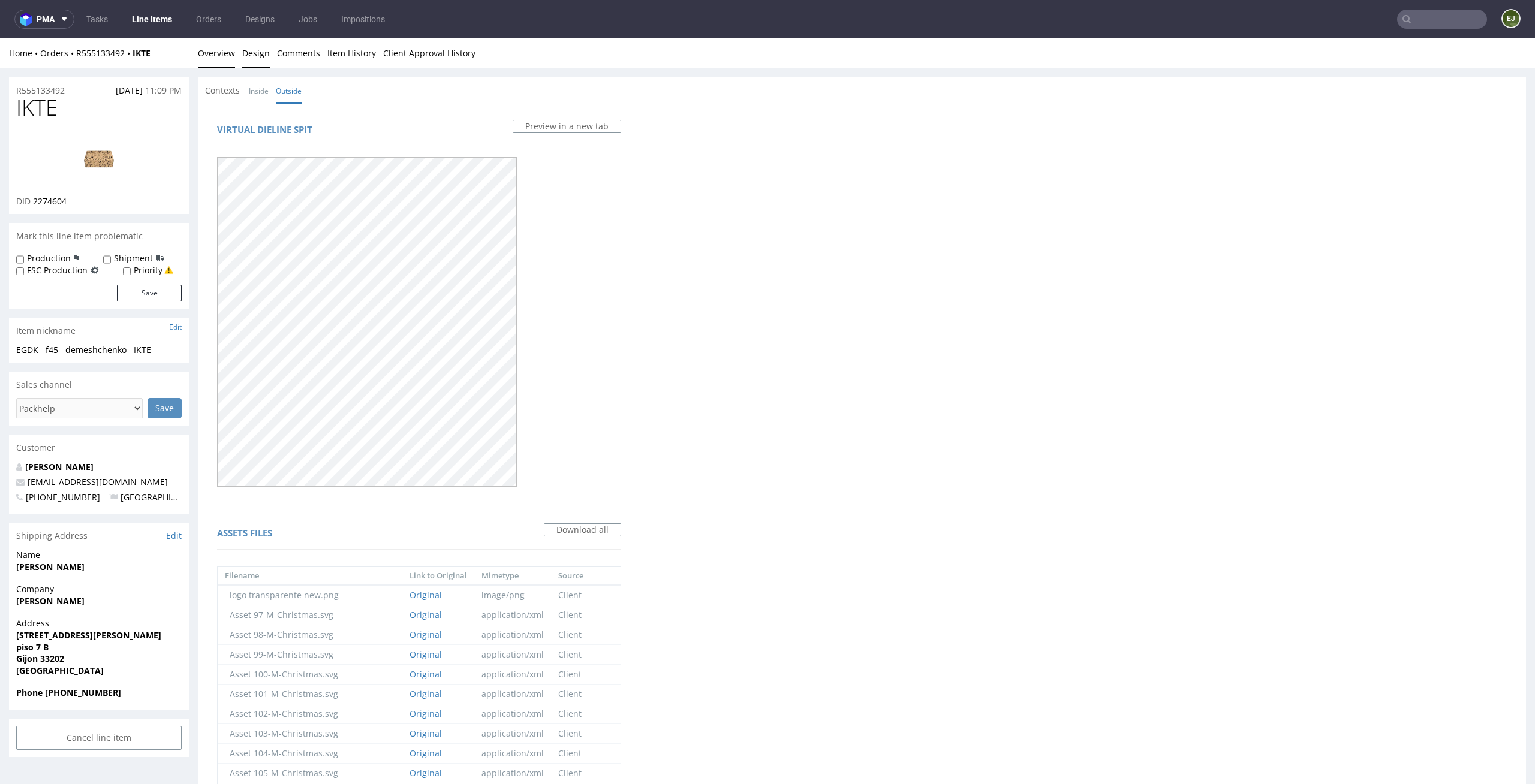
click at [220, 59] on link "Overview" at bounding box center [217, 53] width 37 height 29
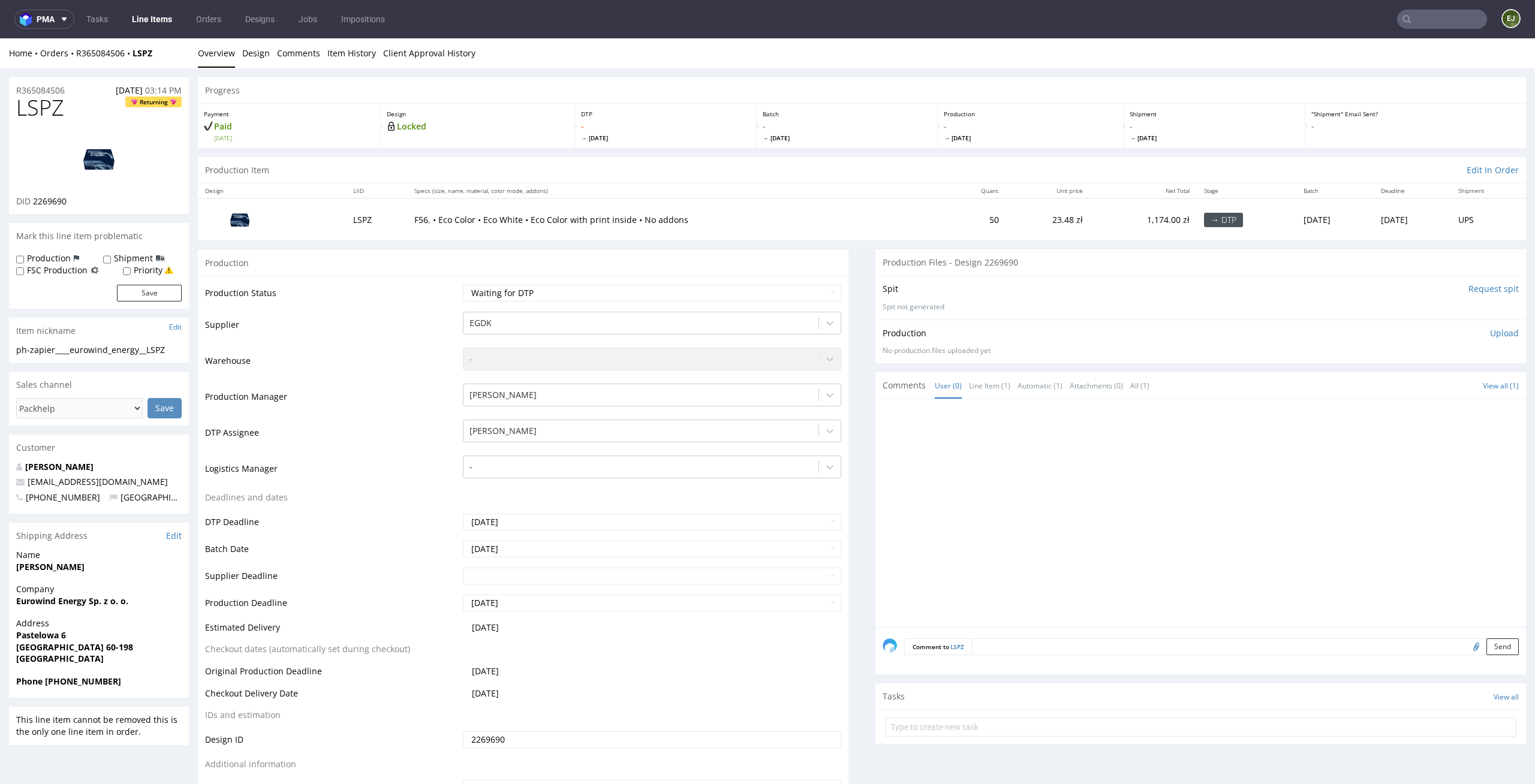
click at [781, 90] on div "Progress" at bounding box center [862, 91] width 1328 height 26
click at [255, 55] on link "Design" at bounding box center [256, 53] width 27 height 29
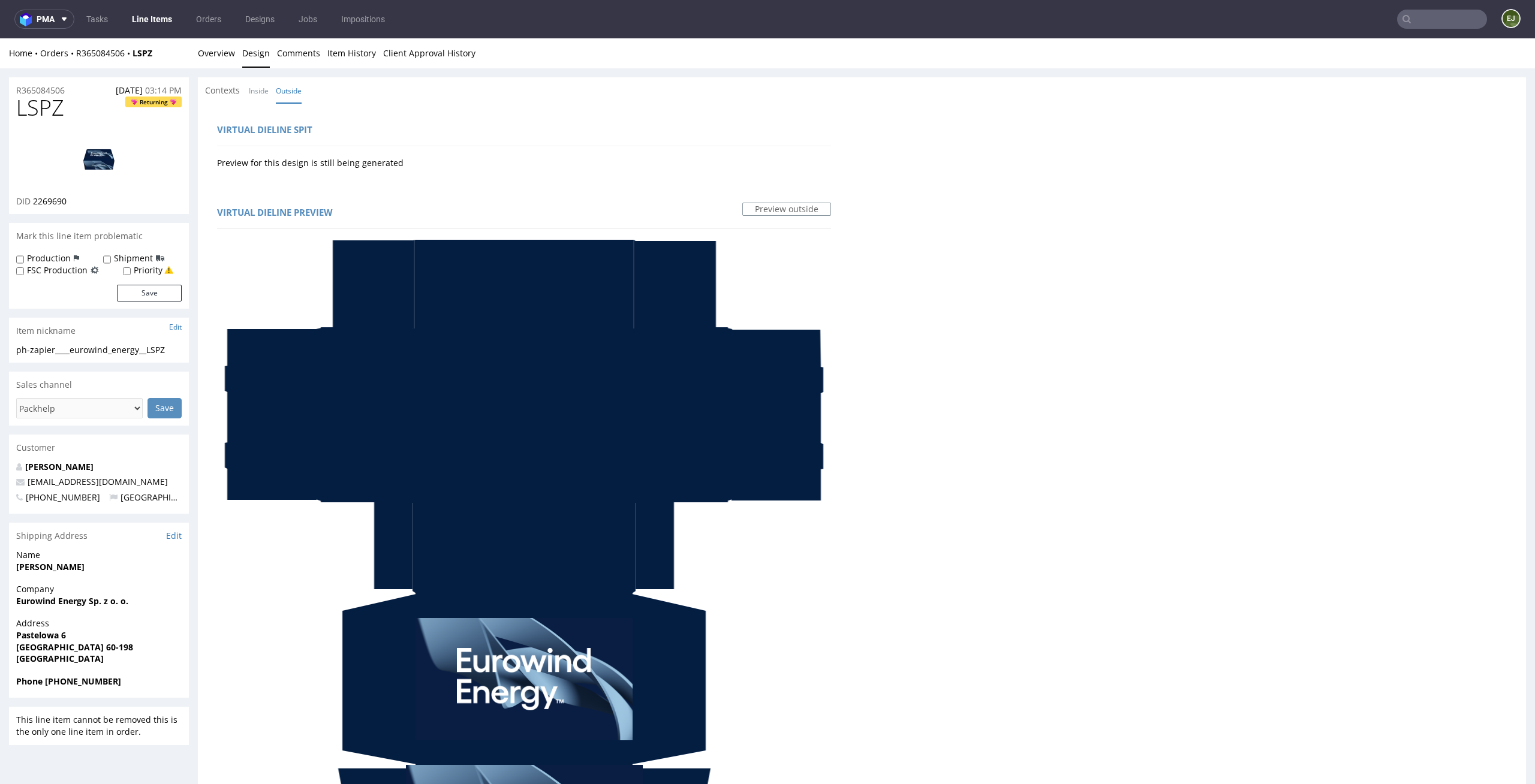
click at [255, 81] on link "Inside" at bounding box center [259, 91] width 20 height 26
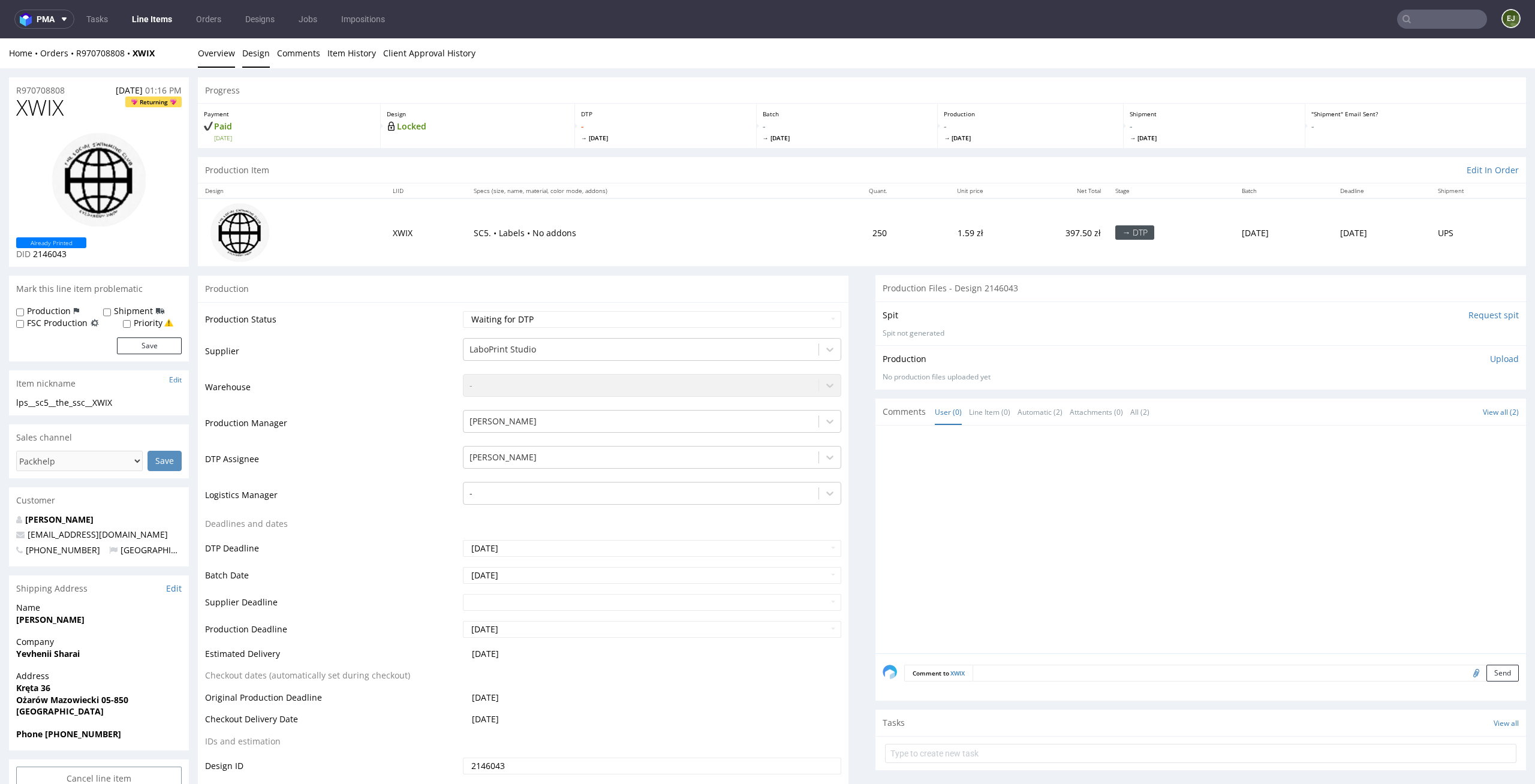
click at [245, 66] on link "Design" at bounding box center [256, 53] width 27 height 29
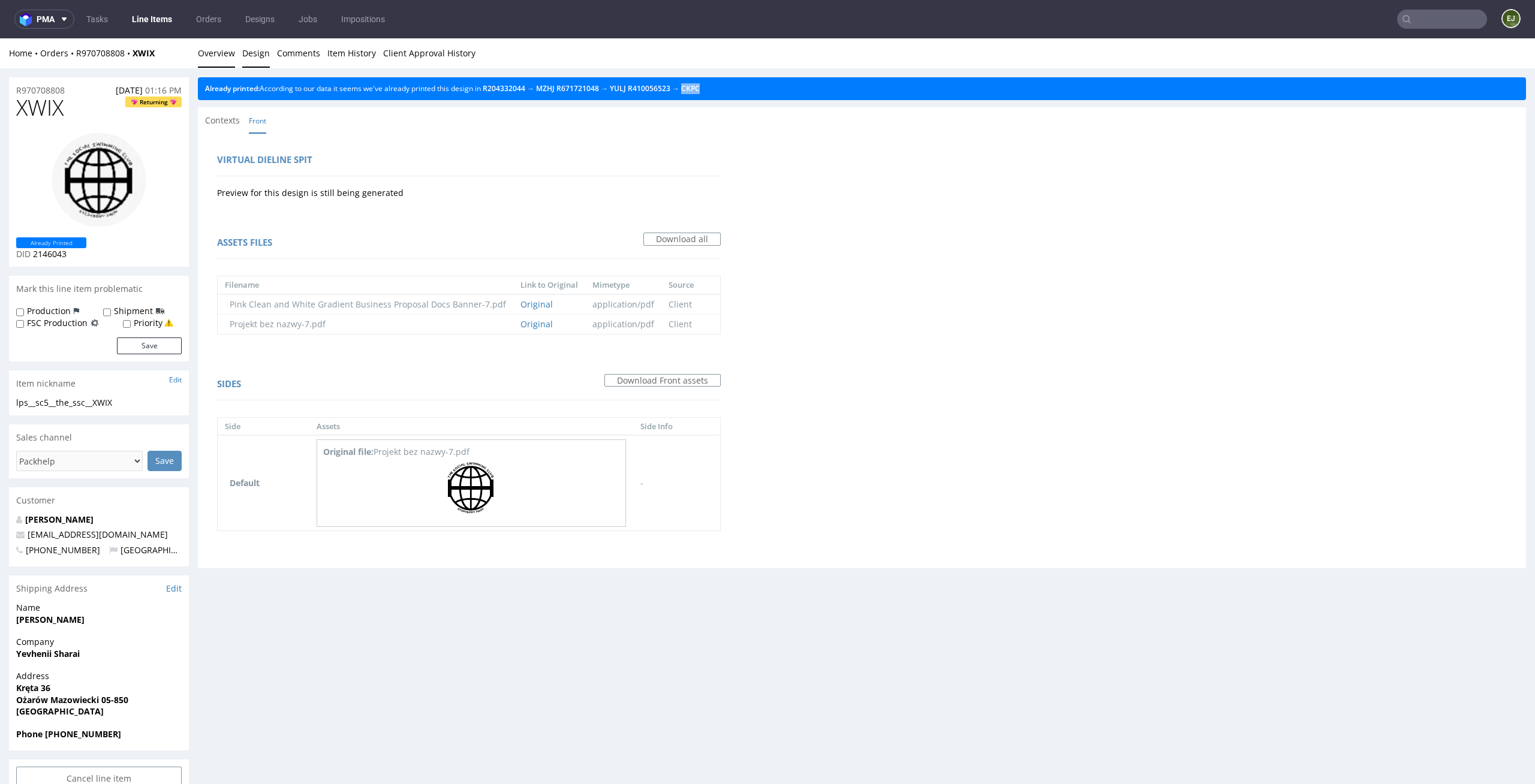
click at [201, 60] on link "Overview" at bounding box center [217, 53] width 37 height 29
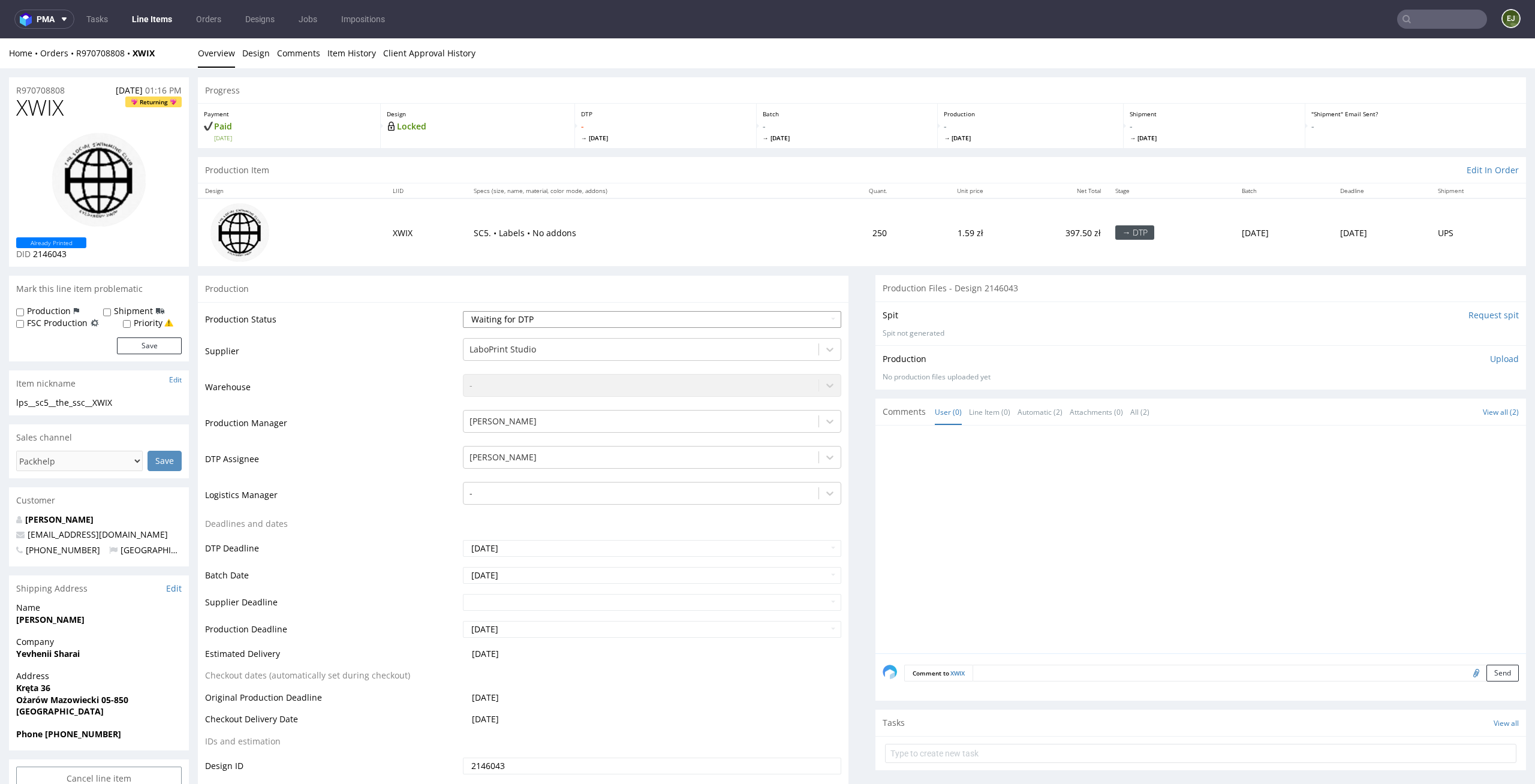
click at [689, 323] on select "Waiting for Artwork Waiting for Diecut Waiting for Mockup Waiting for DTP Waiti…" at bounding box center [652, 319] width 379 height 17
select select "dtp_in_process"
click at [463, 311] on select "Waiting for Artwork Waiting for Diecut Waiting for Mockup Waiting for DTP Waiti…" at bounding box center [652, 319] width 379 height 17
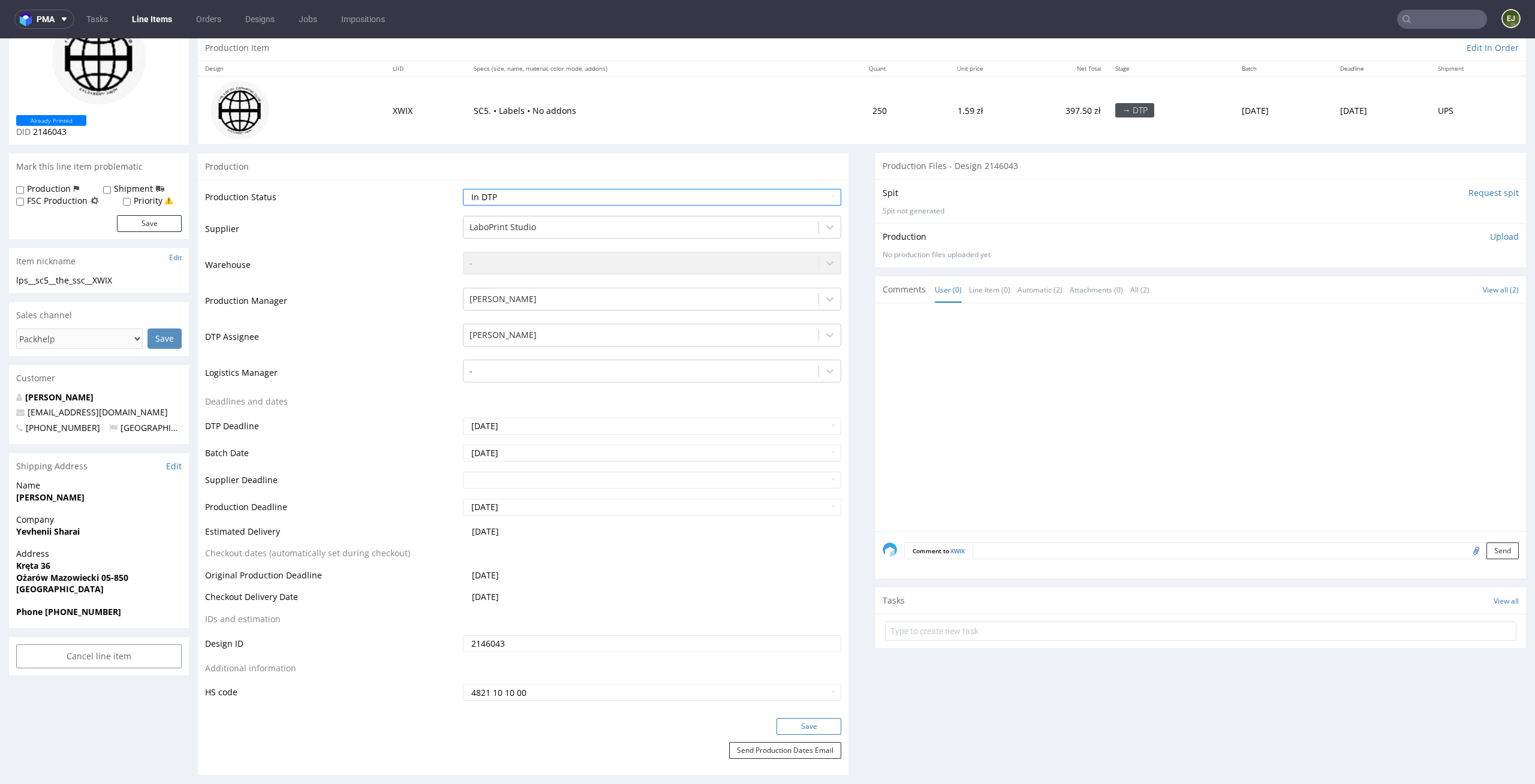
click at [814, 726] on button "Save" at bounding box center [808, 726] width 65 height 17
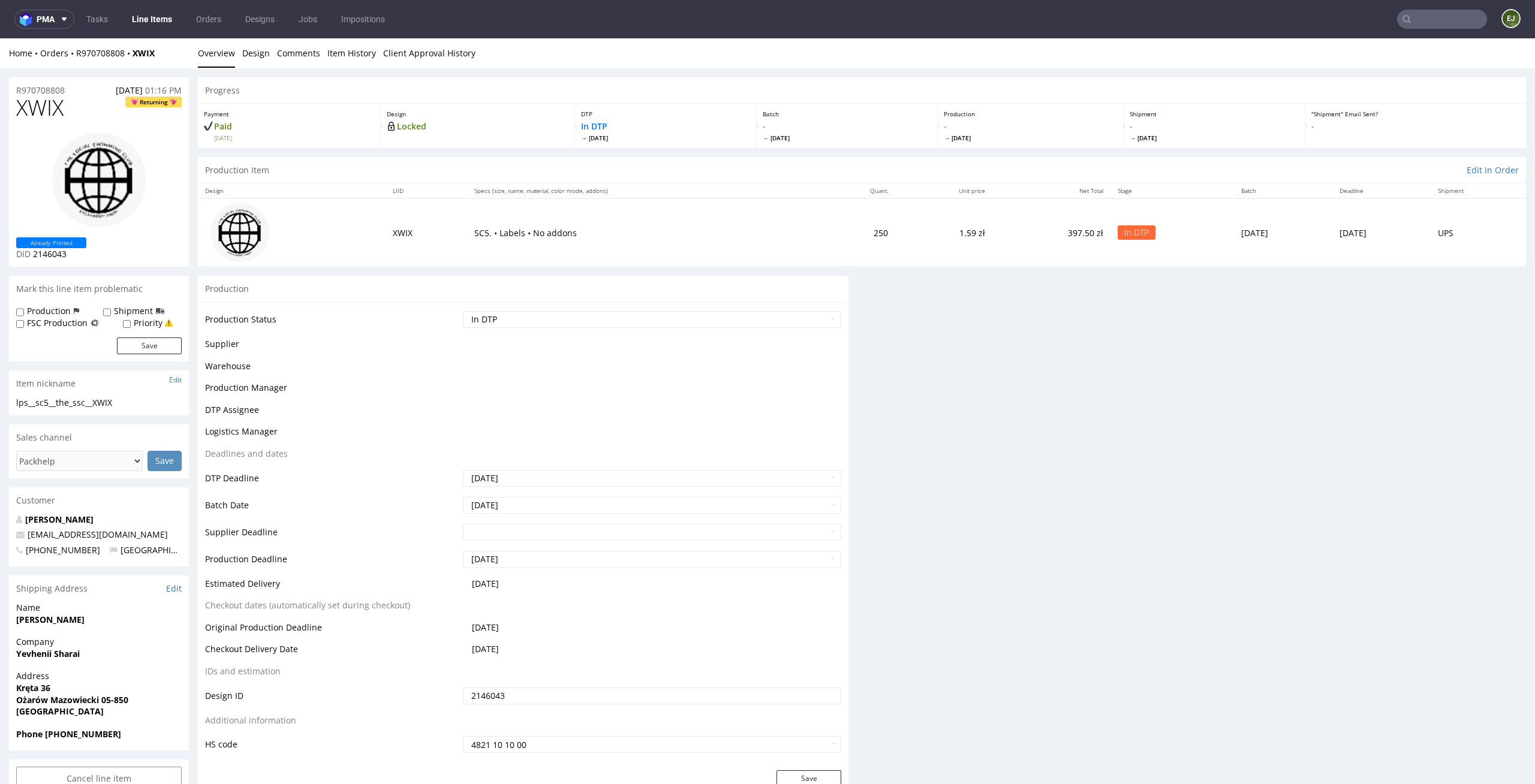
scroll to position [0, 0]
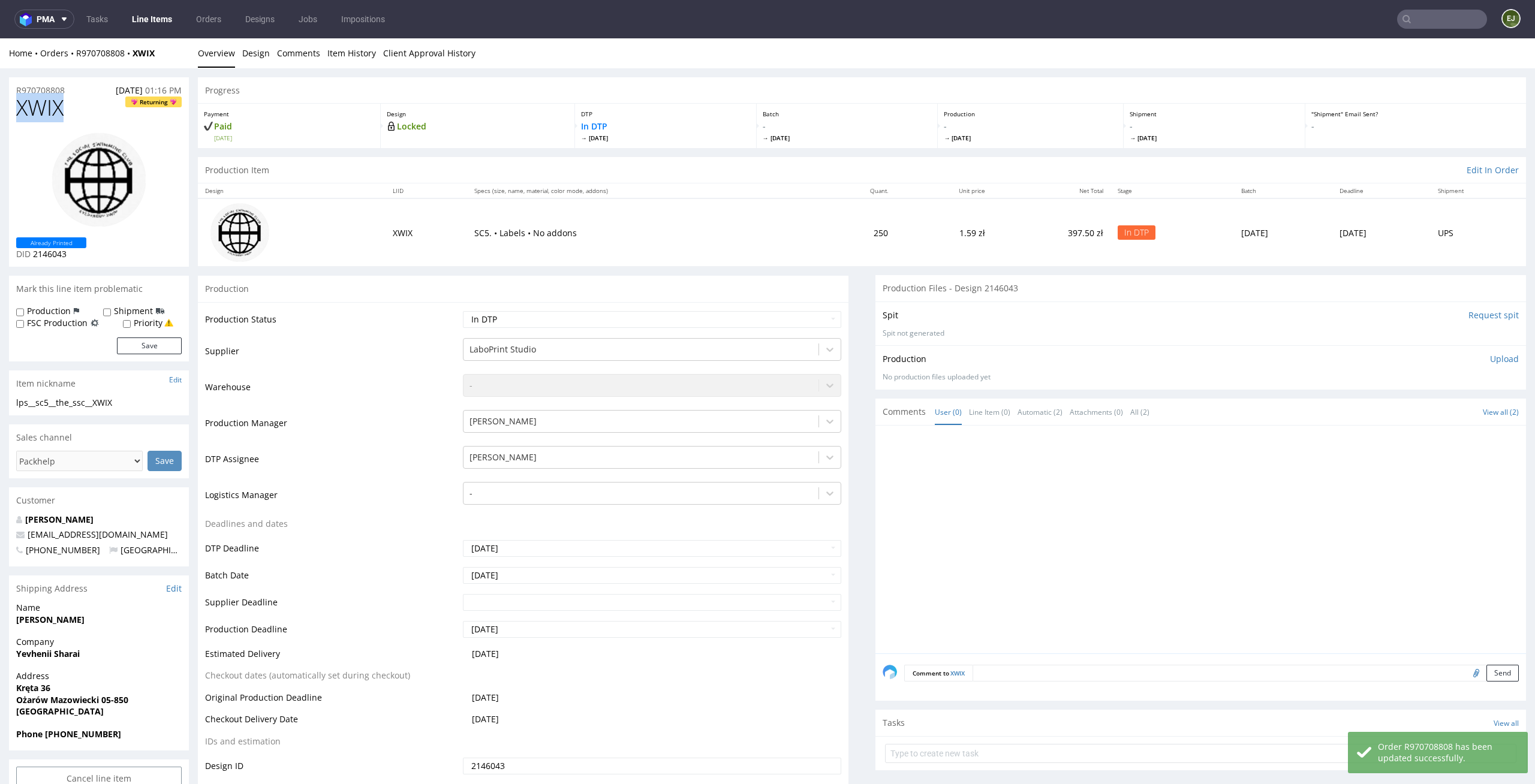
drag, startPoint x: 73, startPoint y: 107, endPoint x: 0, endPoint y: 107, distance: 73.0
copy span "XWIX"
drag, startPoint x: 69, startPoint y: 90, endPoint x: 0, endPoint y: 89, distance: 69.0
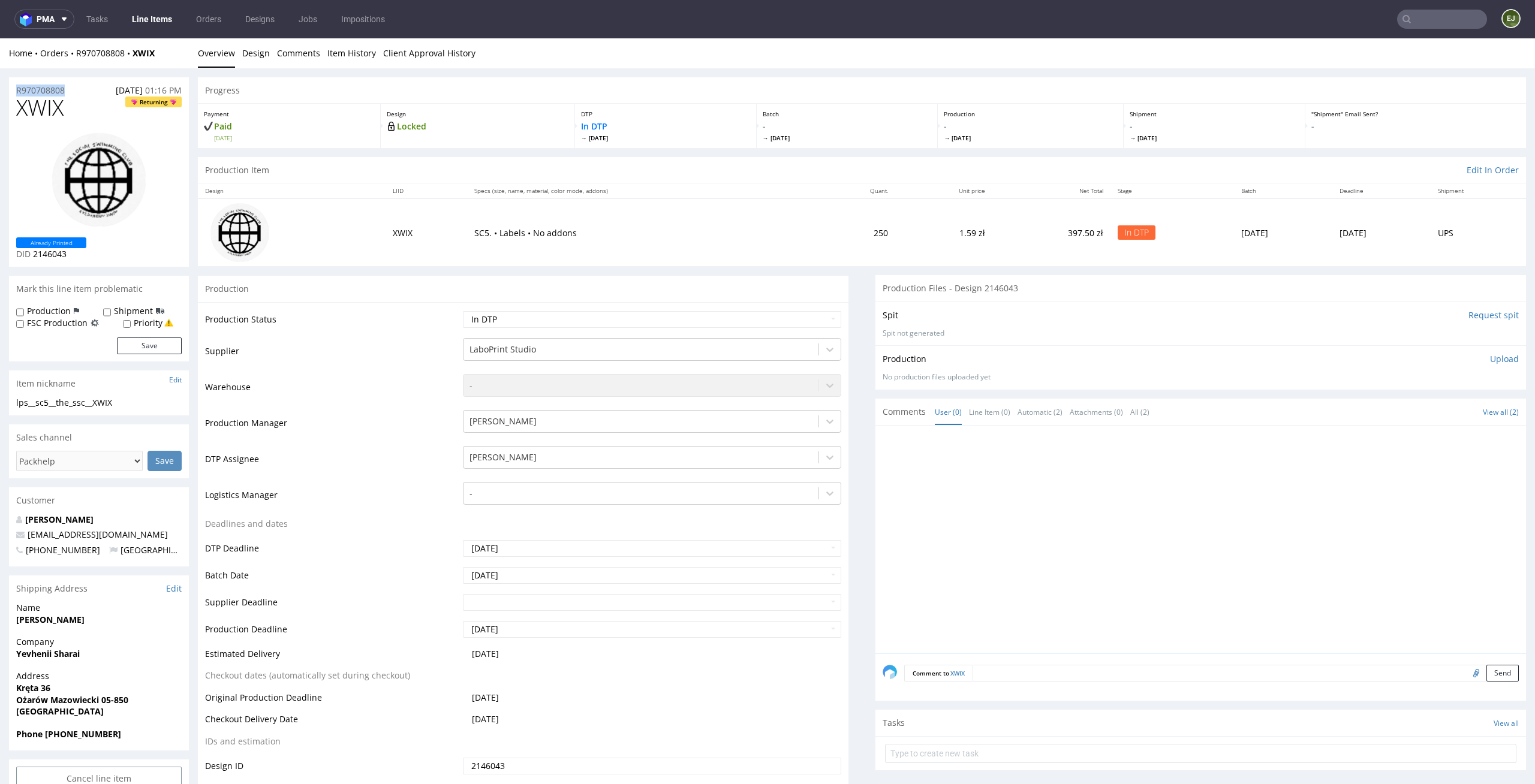
copy p "R970708808"
click at [1490, 363] on p "Upload" at bounding box center [1504, 359] width 29 height 12
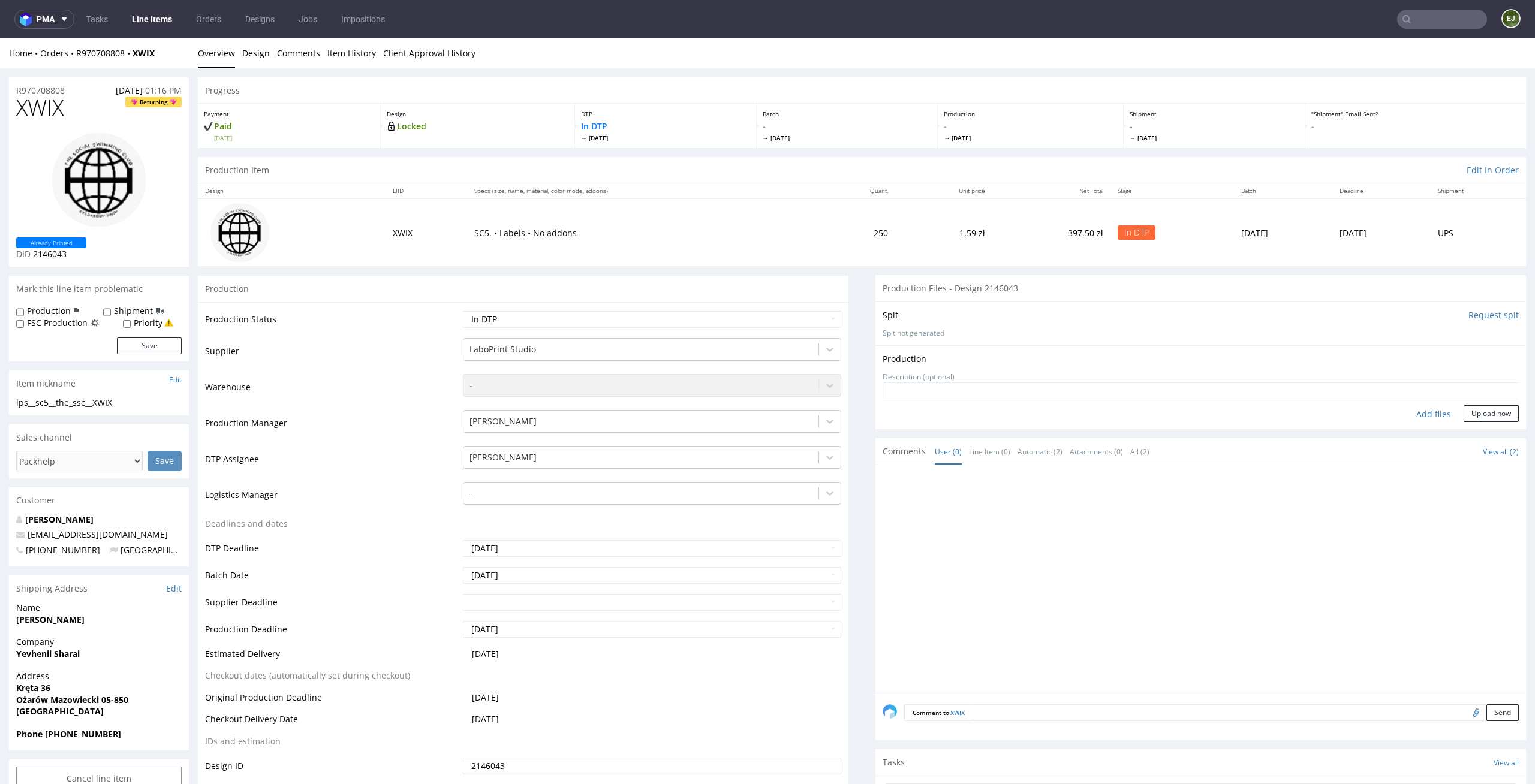
click at [1420, 417] on div "Add files" at bounding box center [1433, 414] width 60 height 18
type input "C:\fakepath\lps__sc5__stowarzyszenie_grupa_5styl__XWIX__d2146043__oR970708808__…"
click at [1476, 433] on button "Upload now" at bounding box center [1491, 432] width 55 height 17
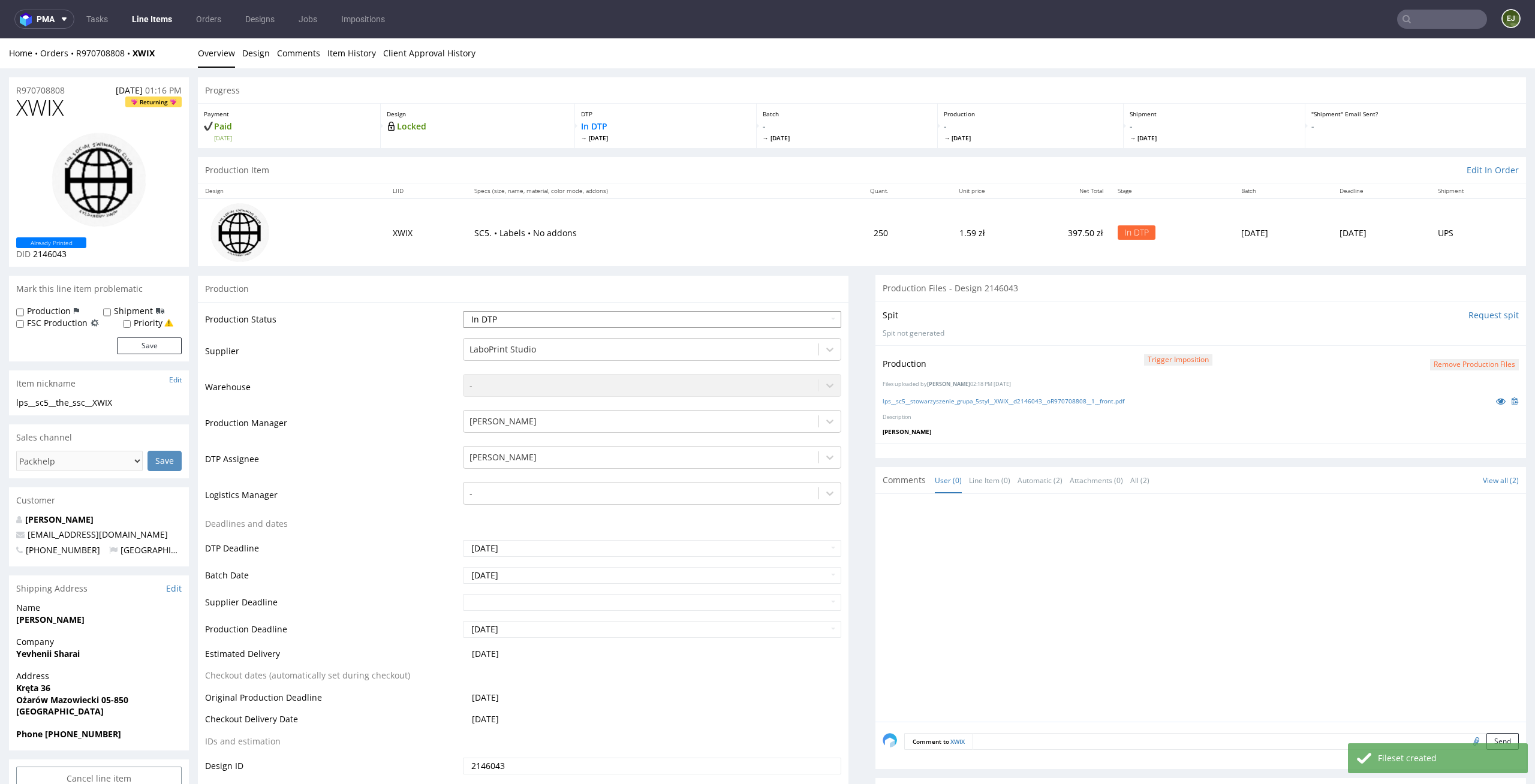
click at [797, 323] on select "Waiting for Artwork Waiting for Diecut Waiting for Mockup Waiting for DTP Waiti…" at bounding box center [652, 319] width 379 height 17
select select "dtp_production_ready"
click at [463, 311] on select "Waiting for Artwork Waiting for Diecut Waiting for Mockup Waiting for DTP Waiti…" at bounding box center [652, 319] width 379 height 17
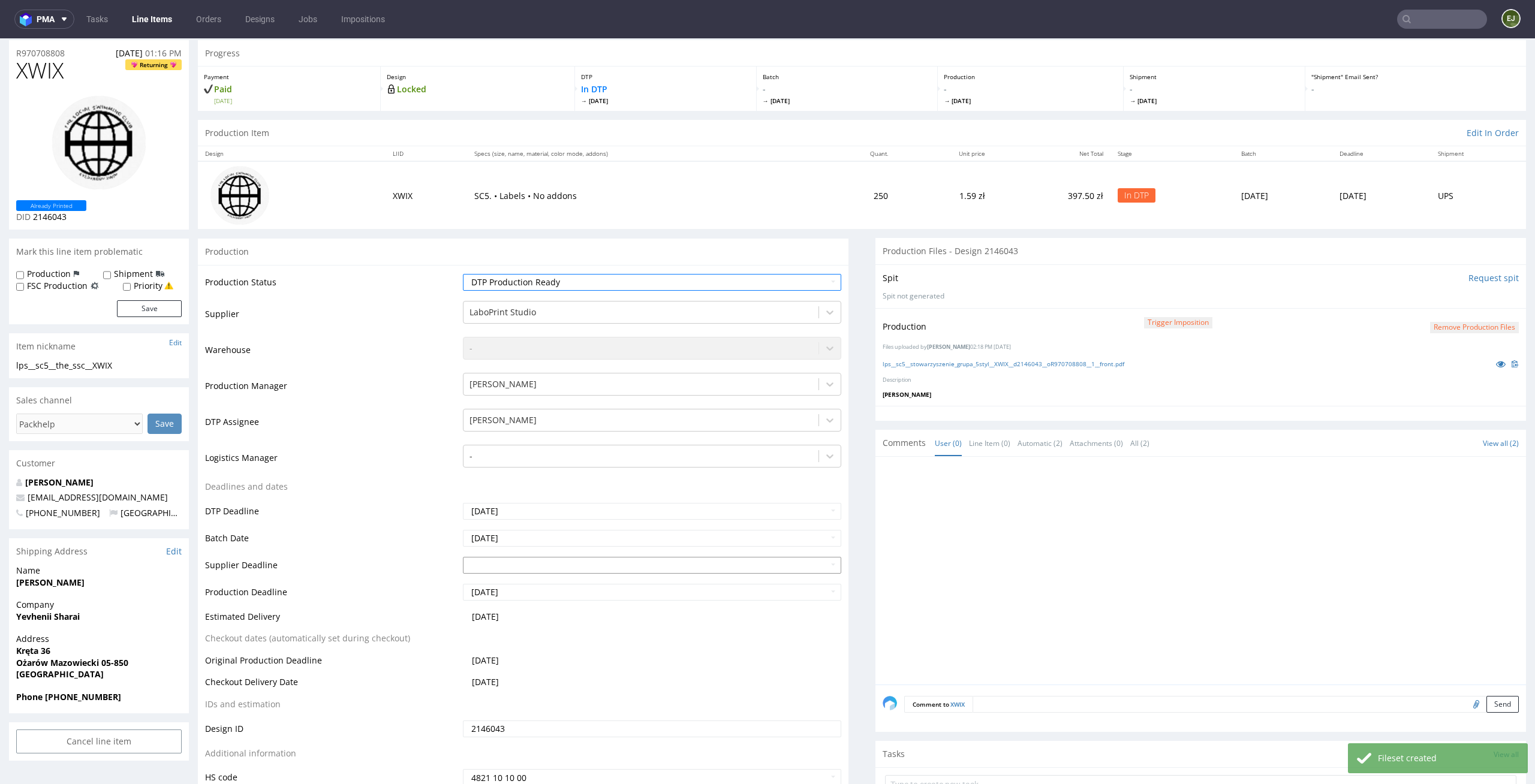
scroll to position [97, 0]
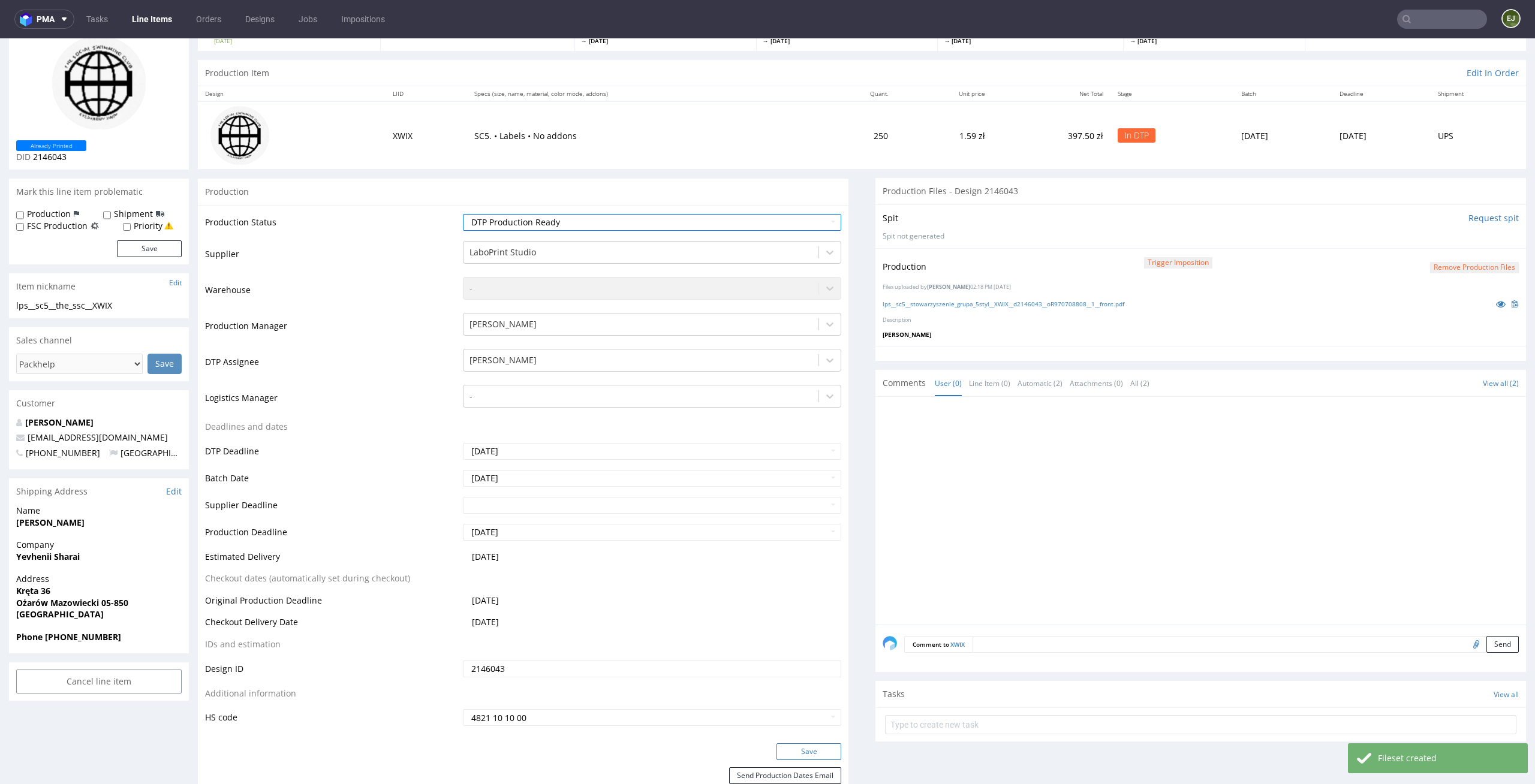
click at [819, 747] on button "Save" at bounding box center [808, 751] width 65 height 17
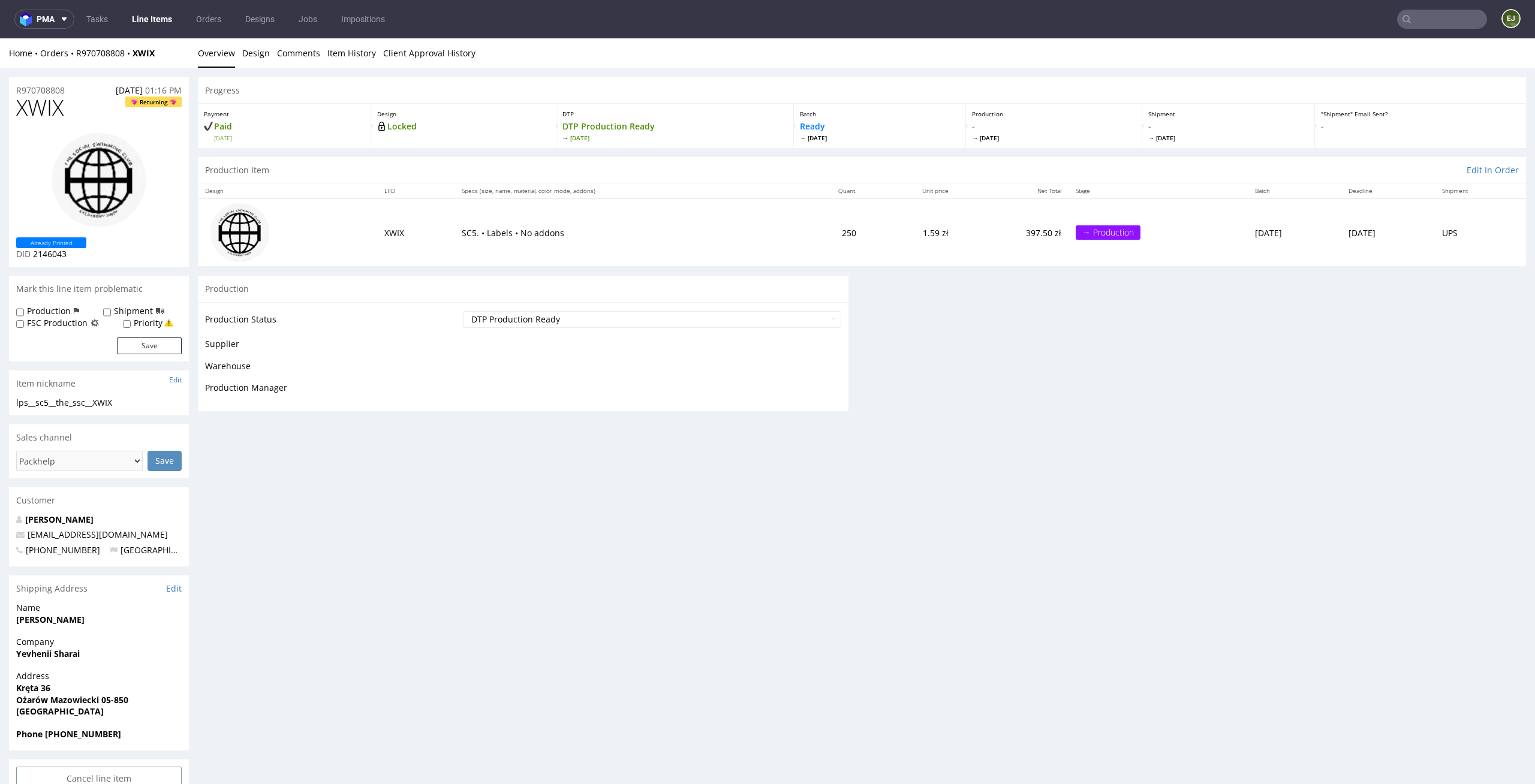
scroll to position [0, 0]
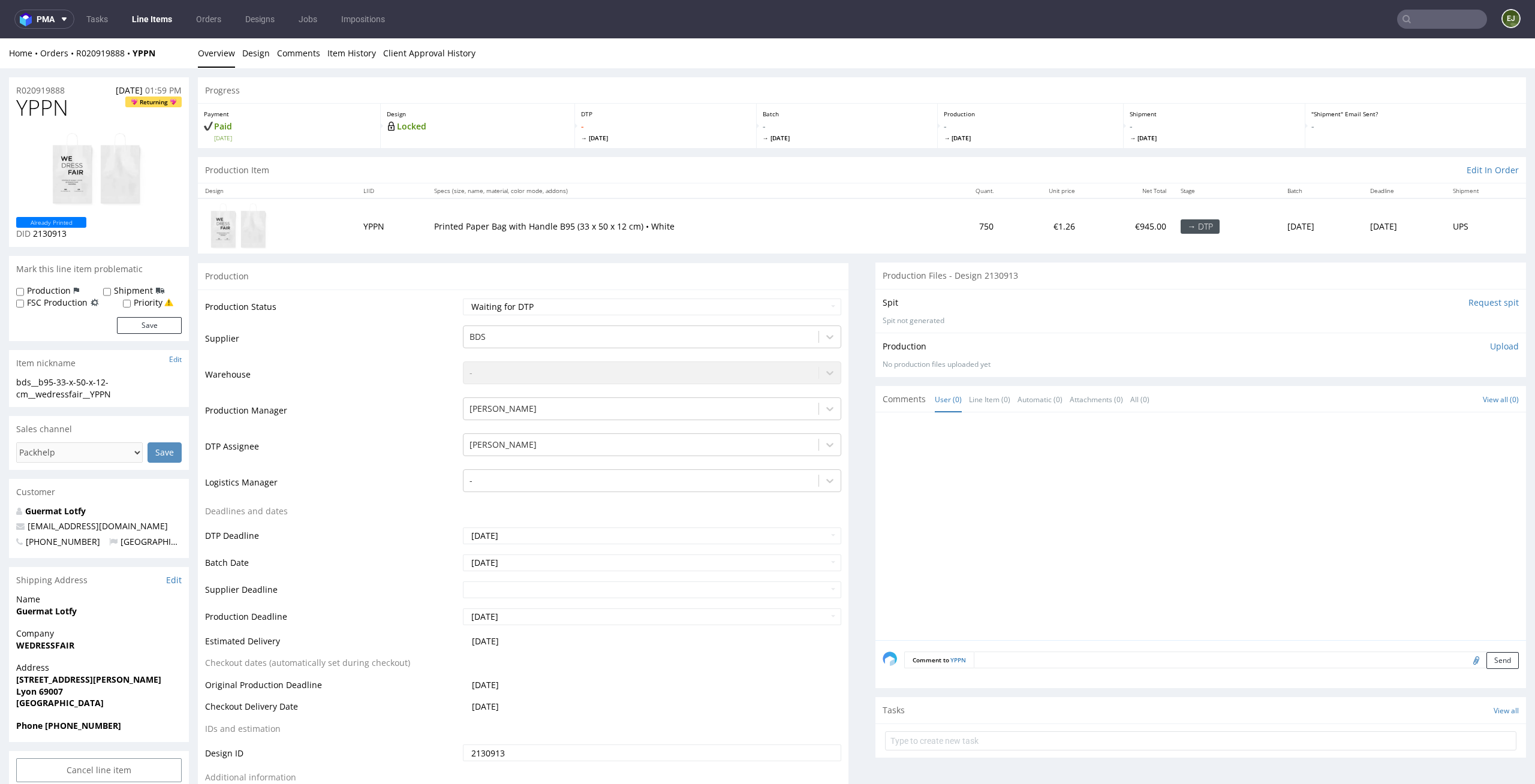
click at [790, 181] on div "Production Item Edit In Order" at bounding box center [862, 170] width 1328 height 26
click at [263, 45] on link "Design" at bounding box center [256, 53] width 27 height 29
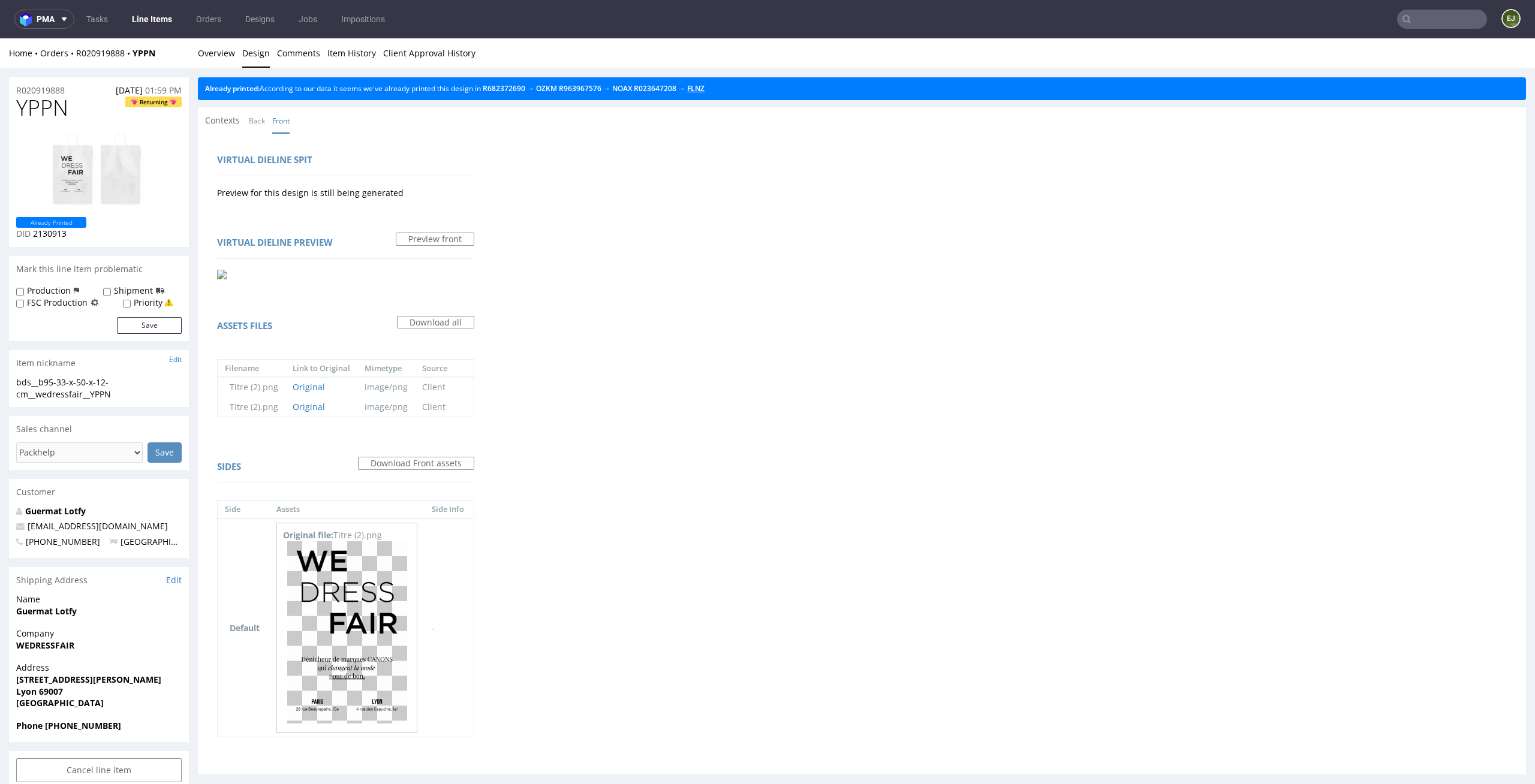
click at [704, 89] on link "FLNZ" at bounding box center [695, 88] width 17 height 10
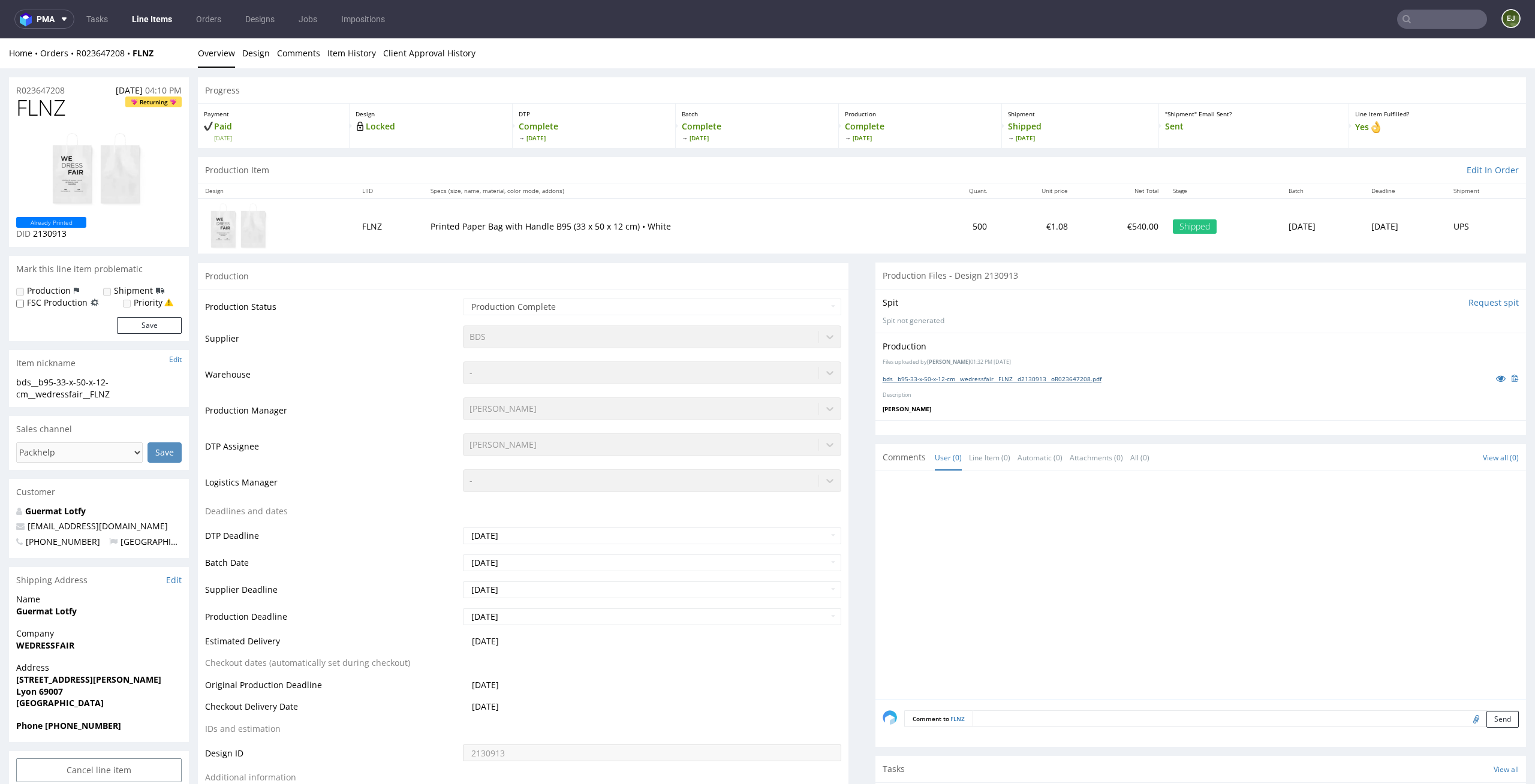
click at [963, 381] on link "bds__b95-33-x-50-x-12-cm__wedressfair__FLNZ__d2130913__oR023647208.pdf" at bounding box center [992, 379] width 219 height 9
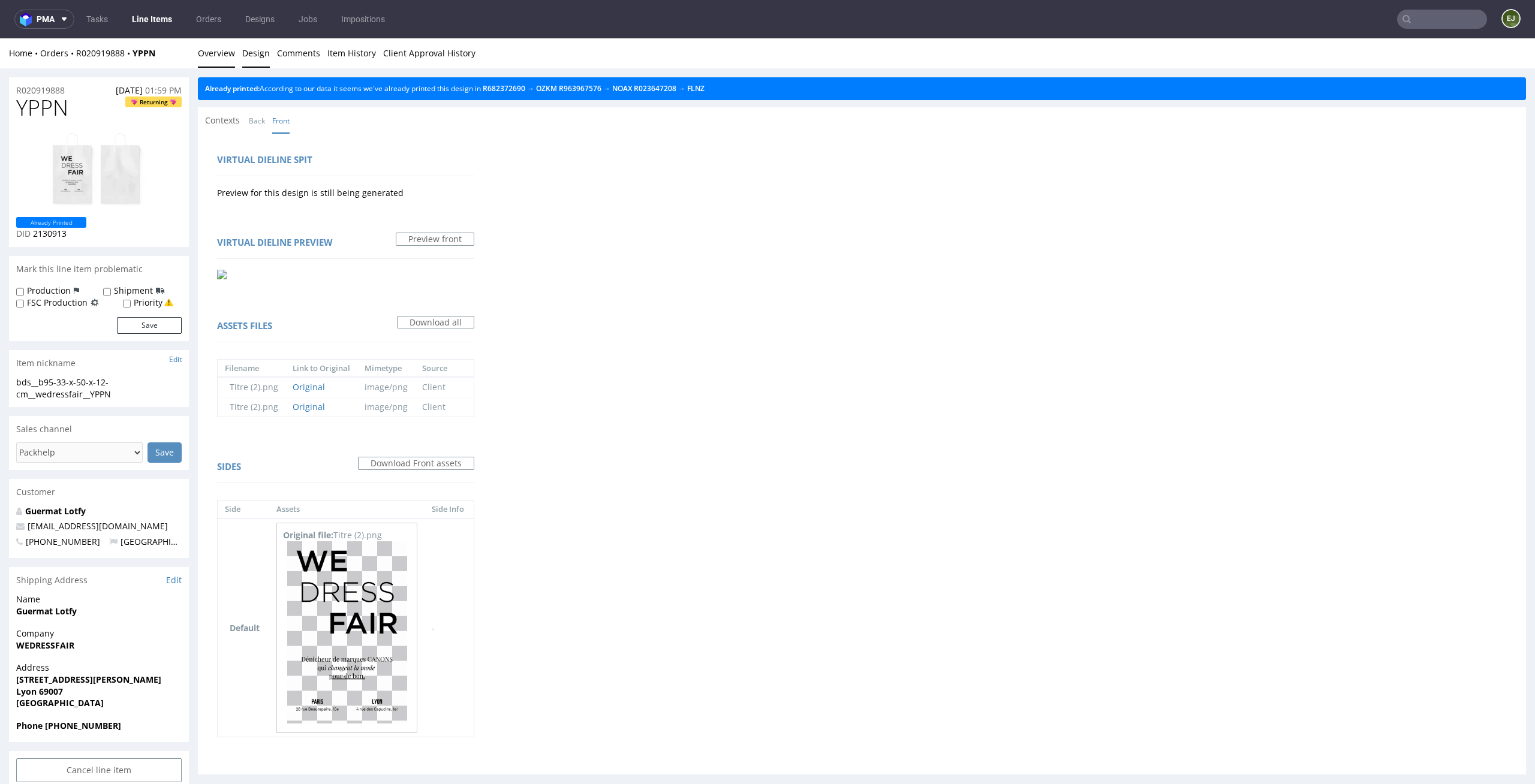
click at [224, 61] on link "Overview" at bounding box center [217, 53] width 37 height 29
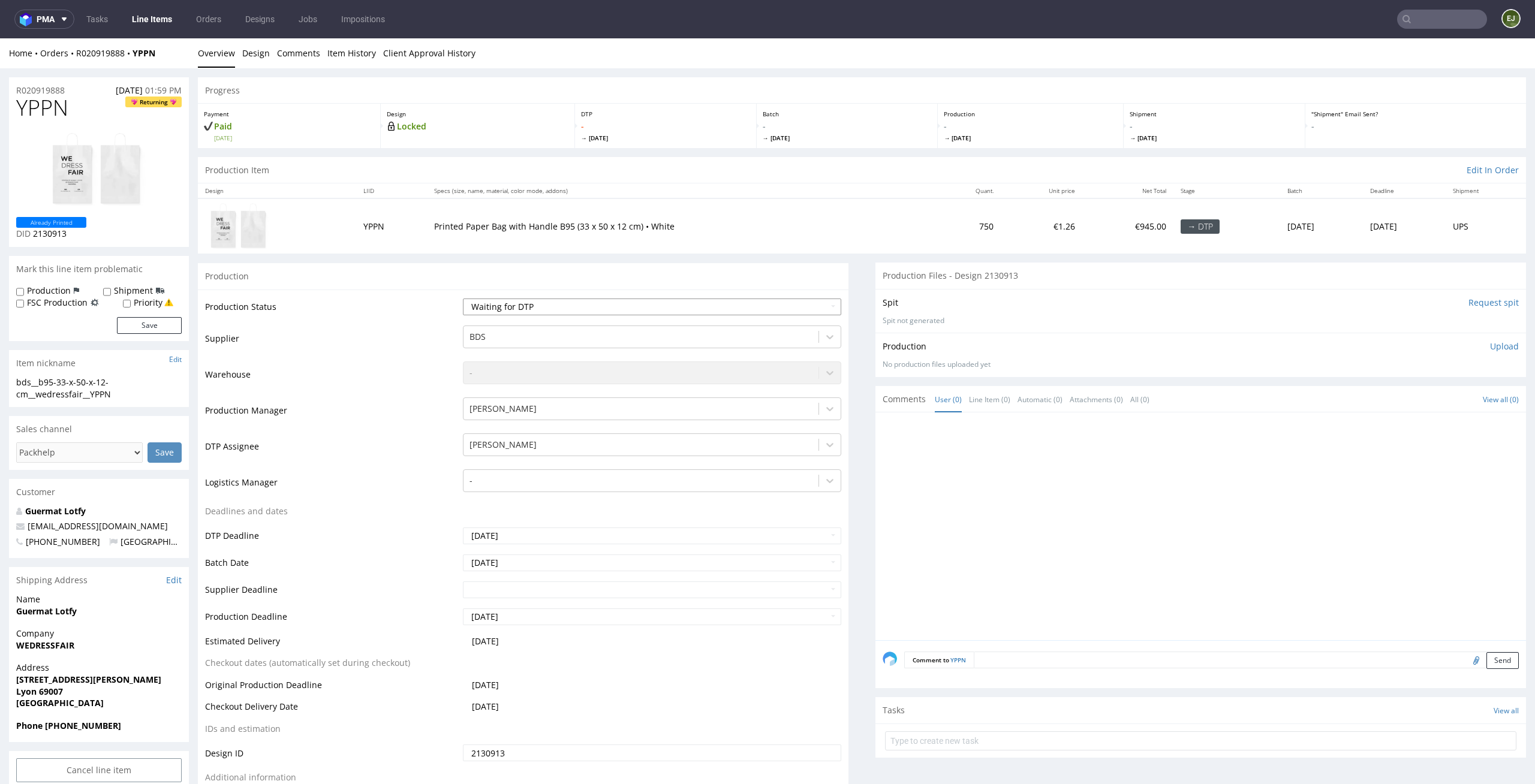
click at [686, 306] on select "Waiting for Artwork Waiting for Diecut Waiting for Mockup Waiting for DTP Waiti…" at bounding box center [652, 307] width 379 height 17
select select "dtp_in_process"
click at [463, 299] on select "Waiting for Artwork Waiting for Diecut Waiting for Mockup Waiting for DTP Waiti…" at bounding box center [652, 307] width 379 height 17
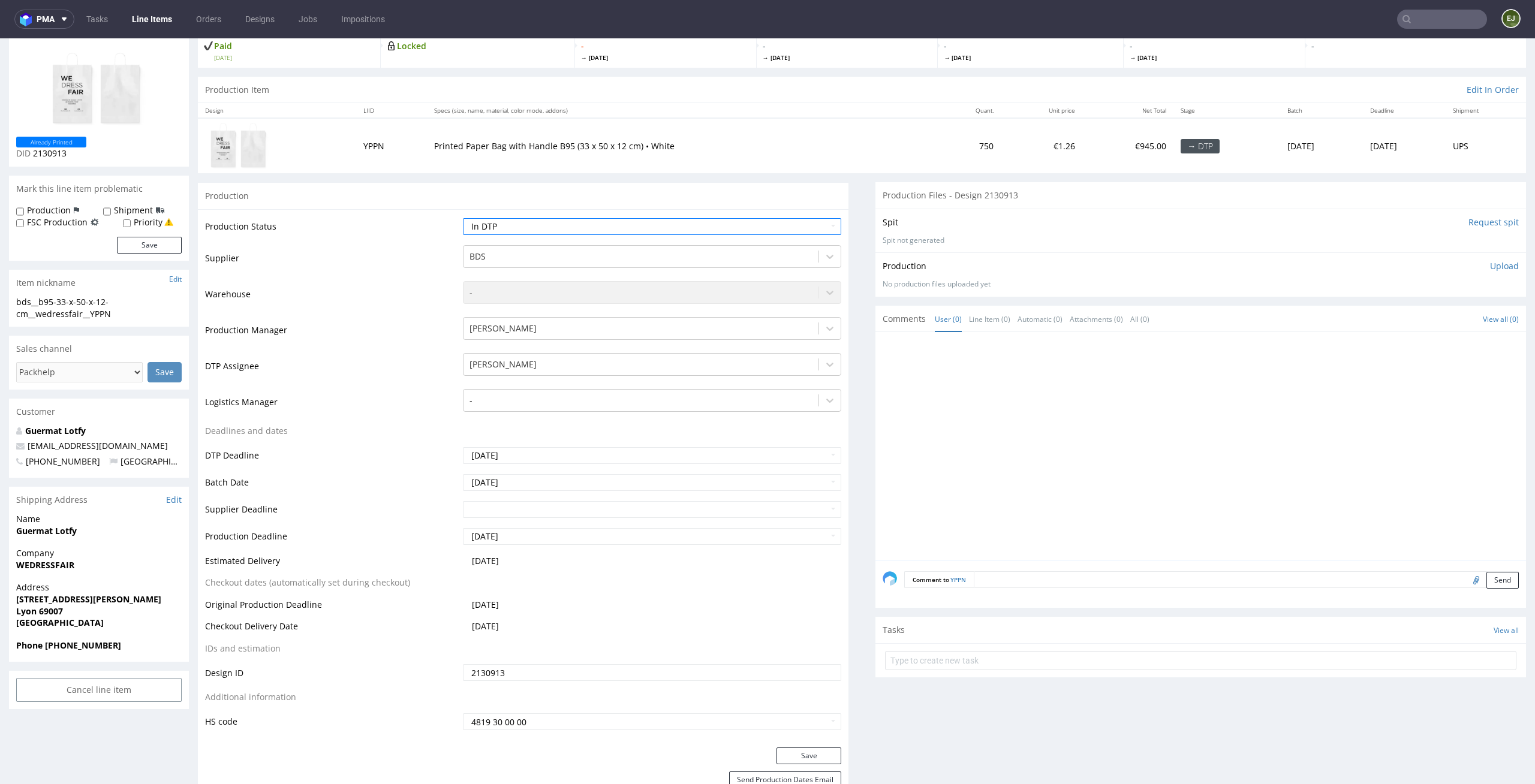
scroll to position [110, 0]
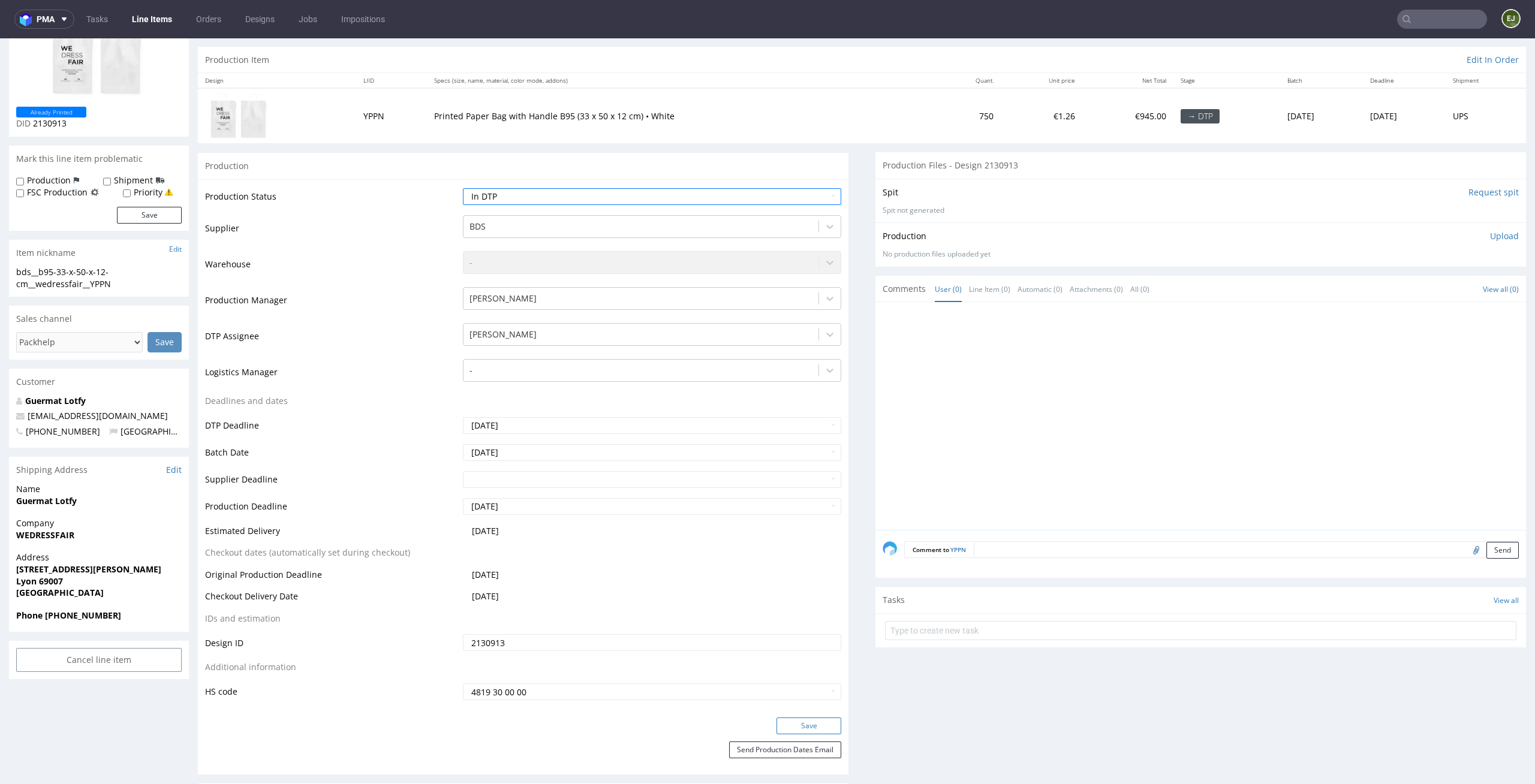
click at [817, 729] on button "Save" at bounding box center [808, 726] width 65 height 17
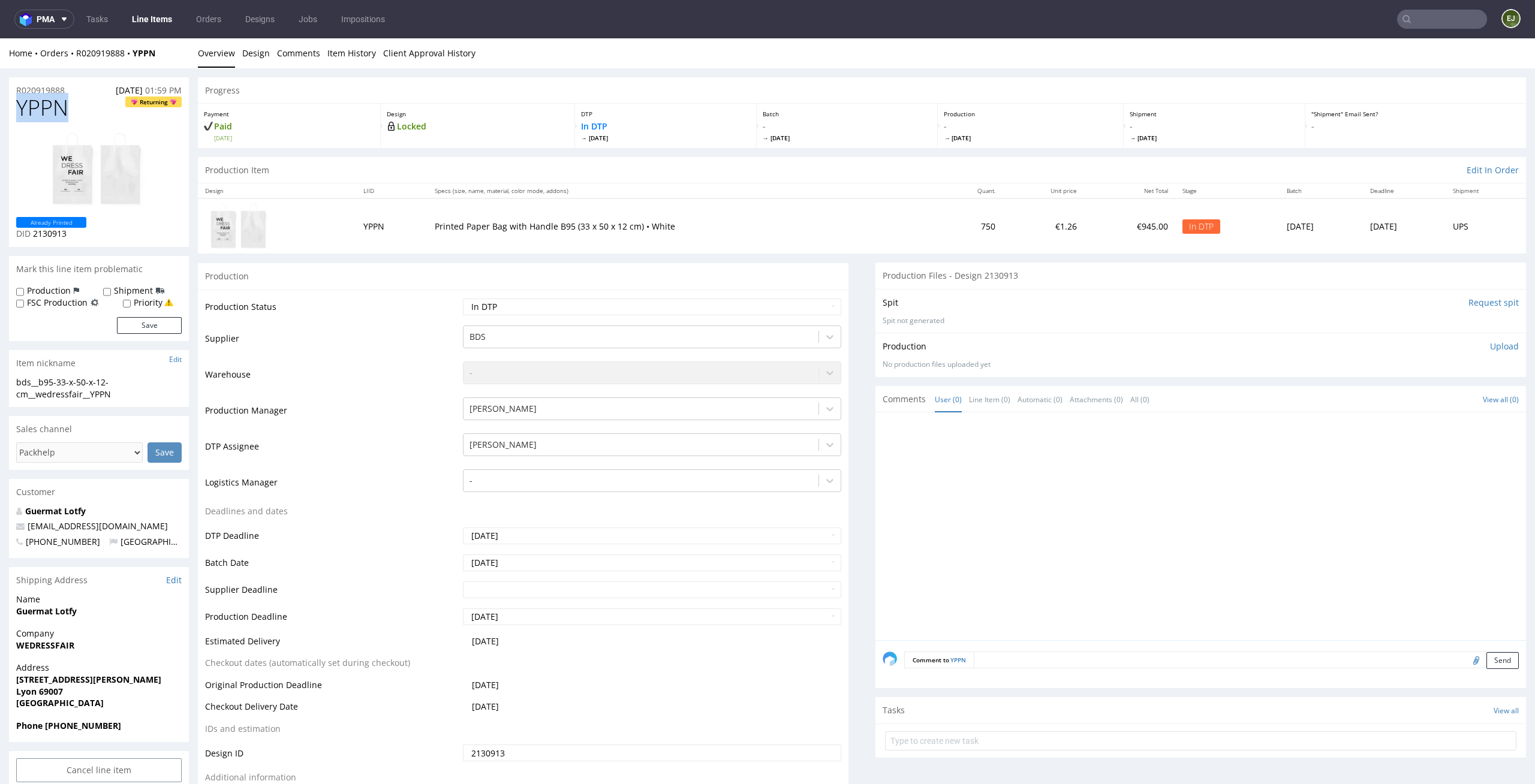
drag, startPoint x: 84, startPoint y: 106, endPoint x: 0, endPoint y: 106, distance: 84.0
copy span "YPPN"
click at [76, 83] on div "R020919888 14.10.2025 01:59 PM" at bounding box center [99, 87] width 180 height 19
drag, startPoint x: 76, startPoint y: 89, endPoint x: 0, endPoint y: 86, distance: 76.1
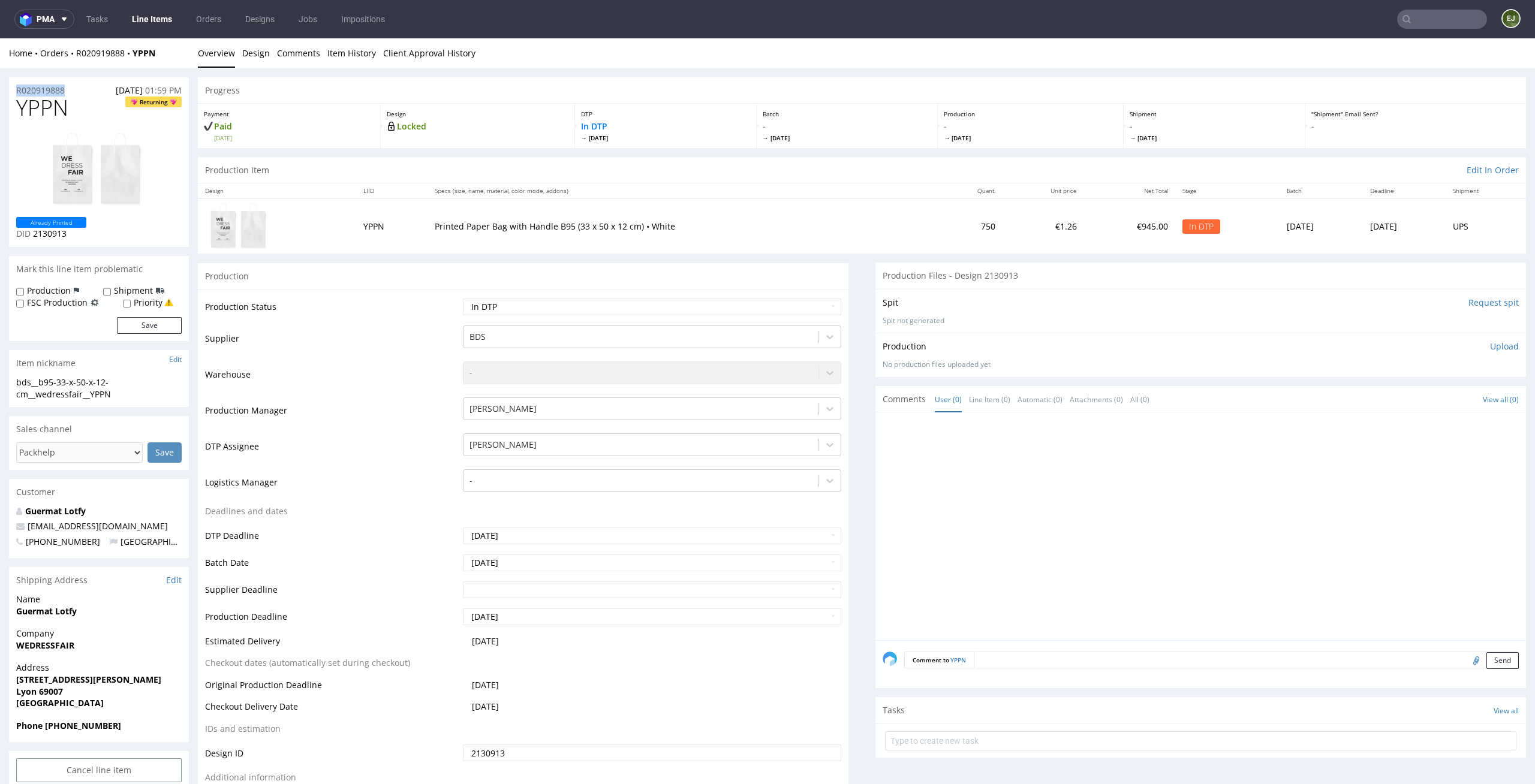
copy p "R020919888"
click at [1495, 340] on div "Production Upload No production files uploaded yet Description (optional) Add f…" at bounding box center [1201, 354] width 651 height 43
click at [1471, 356] on div "Production Upload No production files uploaded yet Description (optional) Add f…" at bounding box center [1200, 354] width 636 height 29
click at [1490, 351] on p "Upload" at bounding box center [1504, 346] width 29 height 12
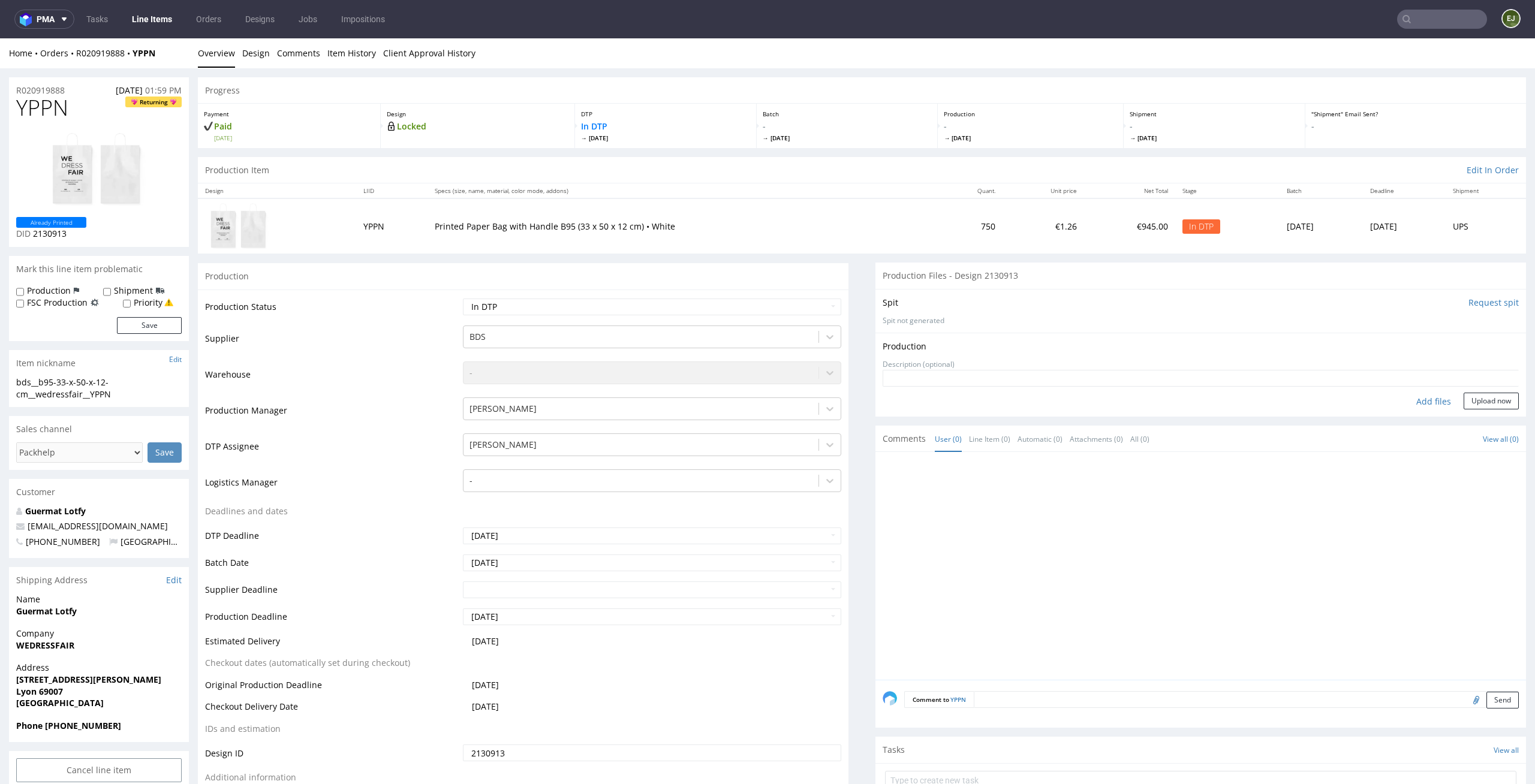
click at [1428, 397] on div "Add files" at bounding box center [1433, 401] width 60 height 18
type input "C:\fakepath\bds__b95-33-x-50-x-12-cm__wedressfair__YPPN__d2130913__oR020919888.…"
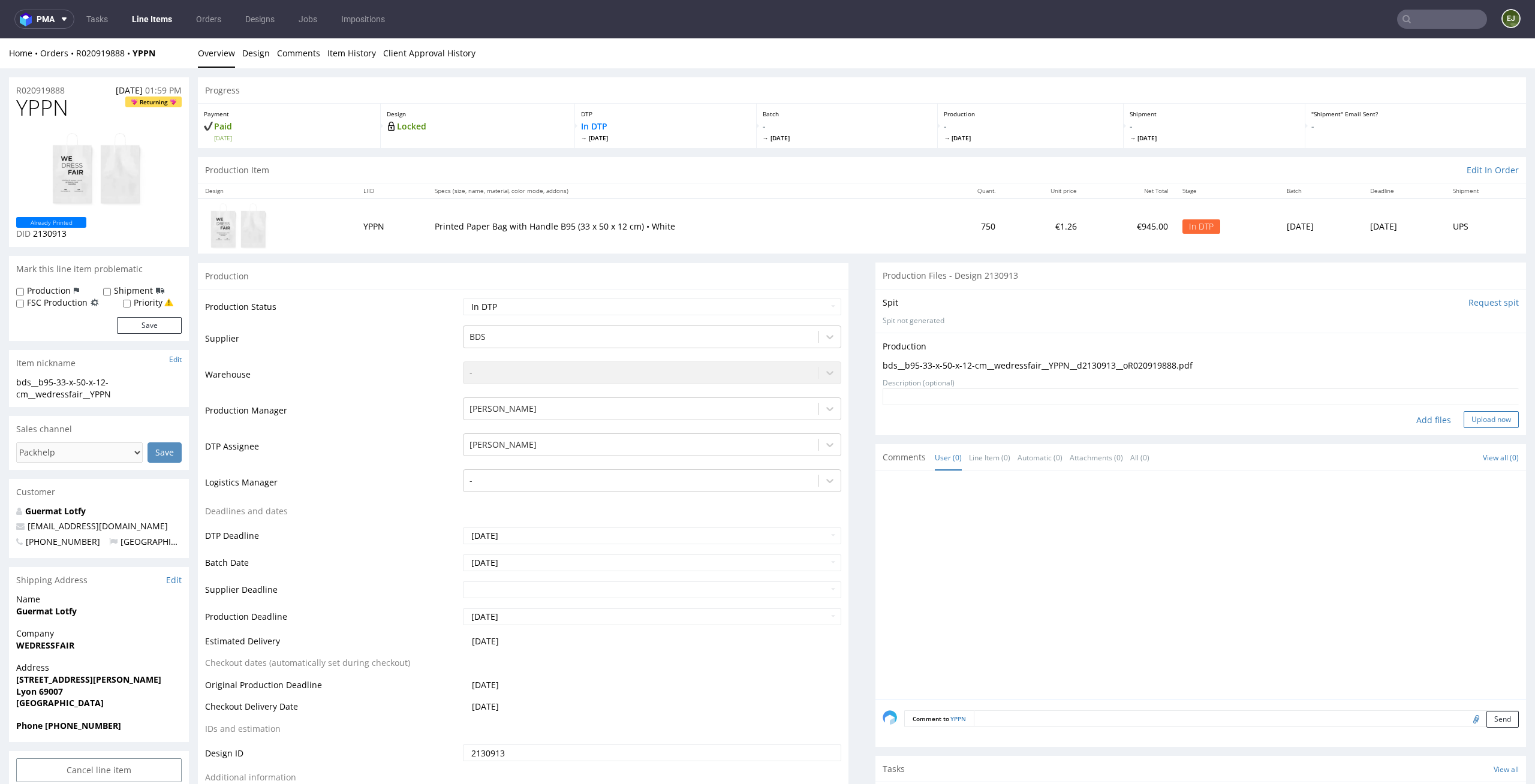
click at [1474, 418] on button "Upload now" at bounding box center [1491, 419] width 55 height 17
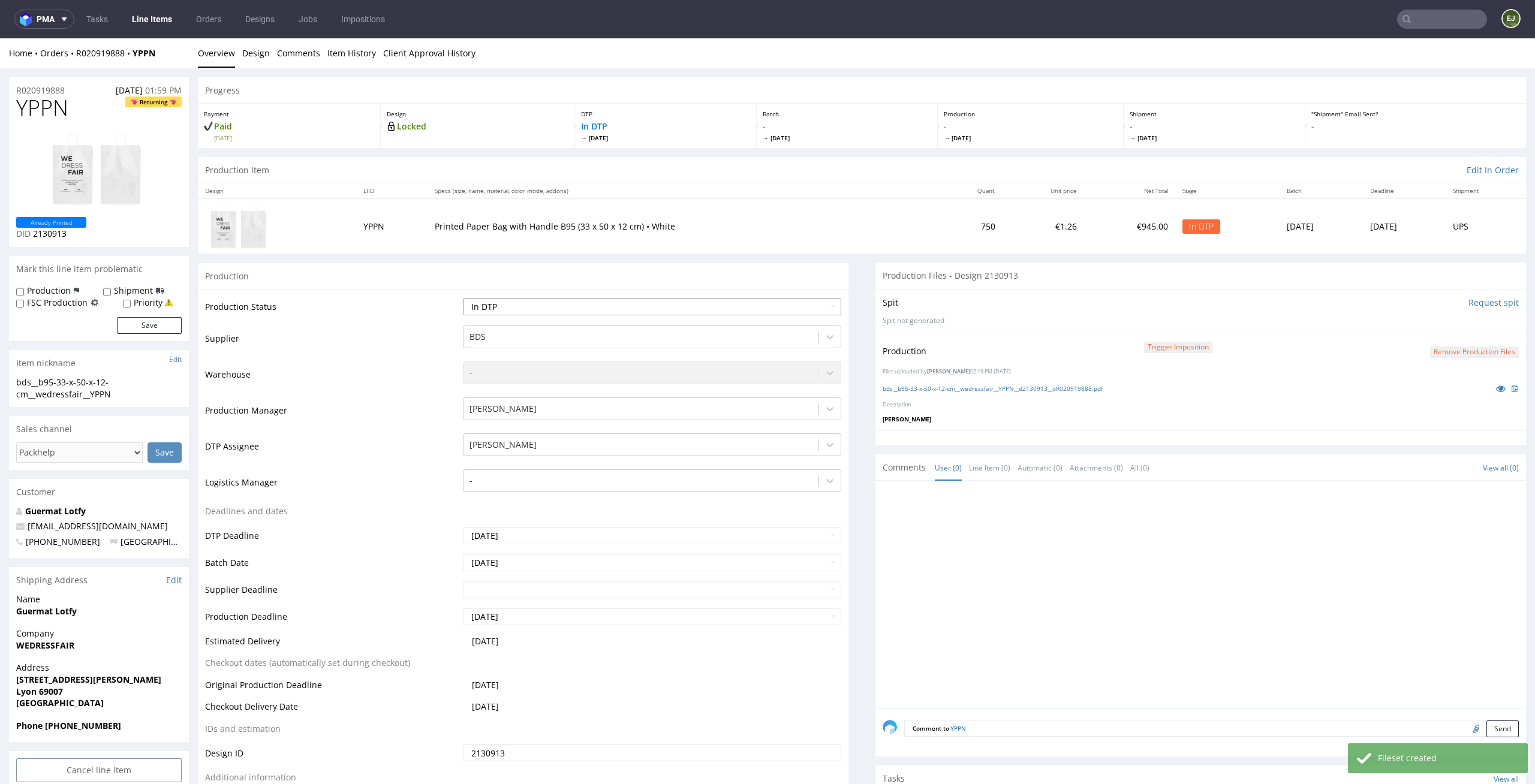
click at [801, 310] on select "Waiting for Artwork Waiting for Diecut Waiting for Mockup Waiting for DTP Waiti…" at bounding box center [652, 307] width 379 height 17
select select "dtp_production_ready"
click at [463, 299] on select "Waiting for Artwork Waiting for Diecut Waiting for Mockup Waiting for DTP Waiti…" at bounding box center [652, 307] width 379 height 17
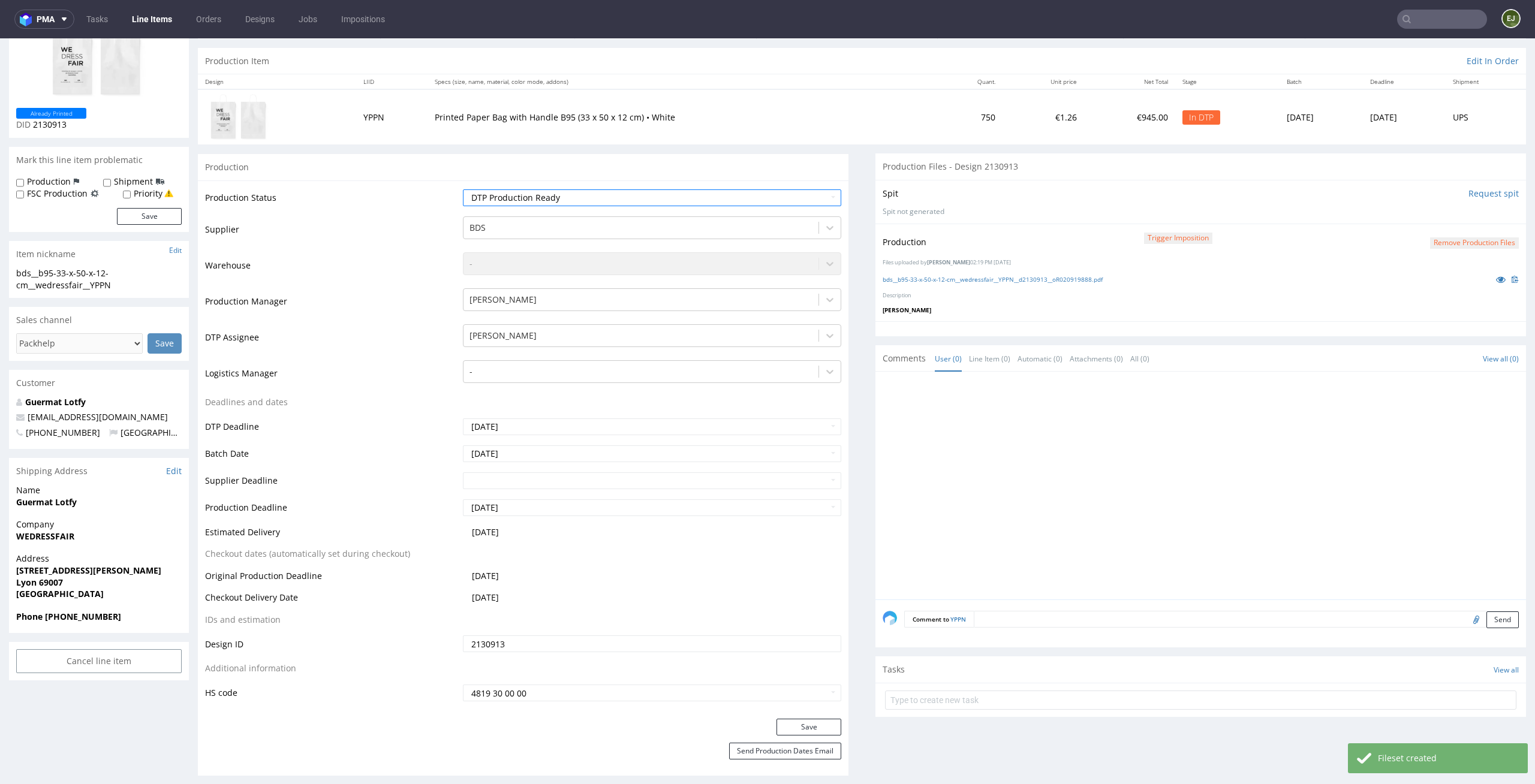
scroll to position [127, 0]
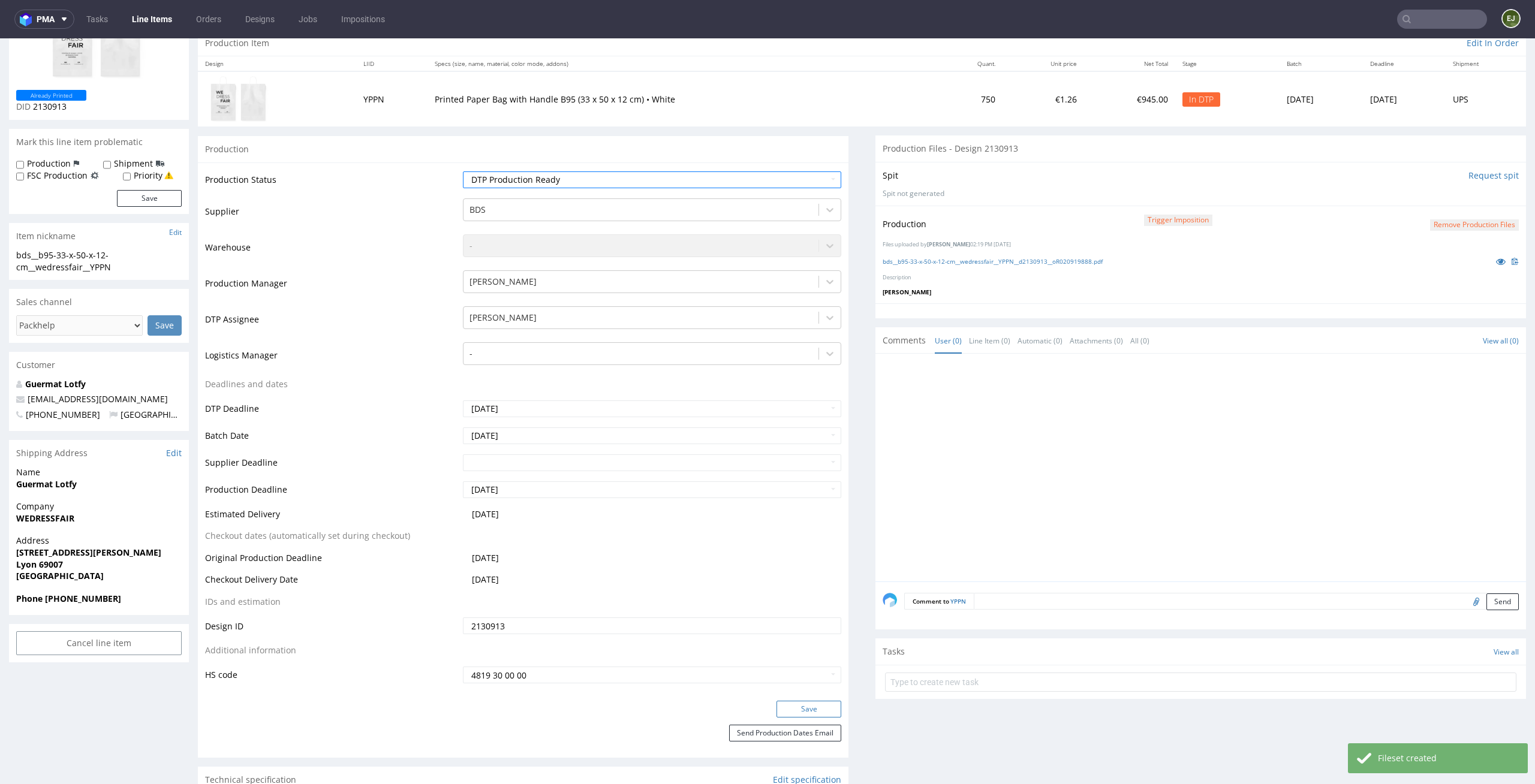
click at [801, 717] on button "Save" at bounding box center [808, 709] width 65 height 17
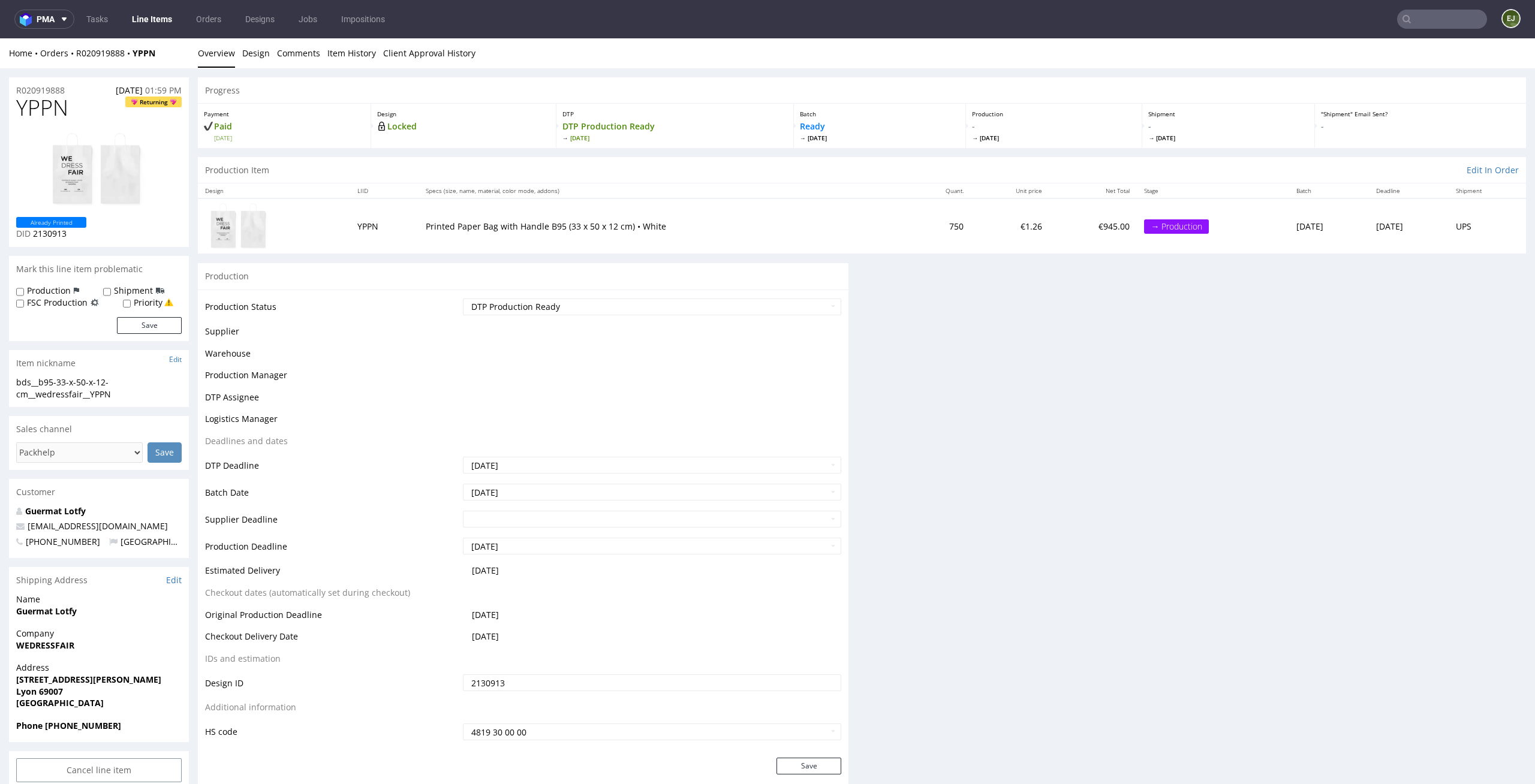
scroll to position [0, 0]
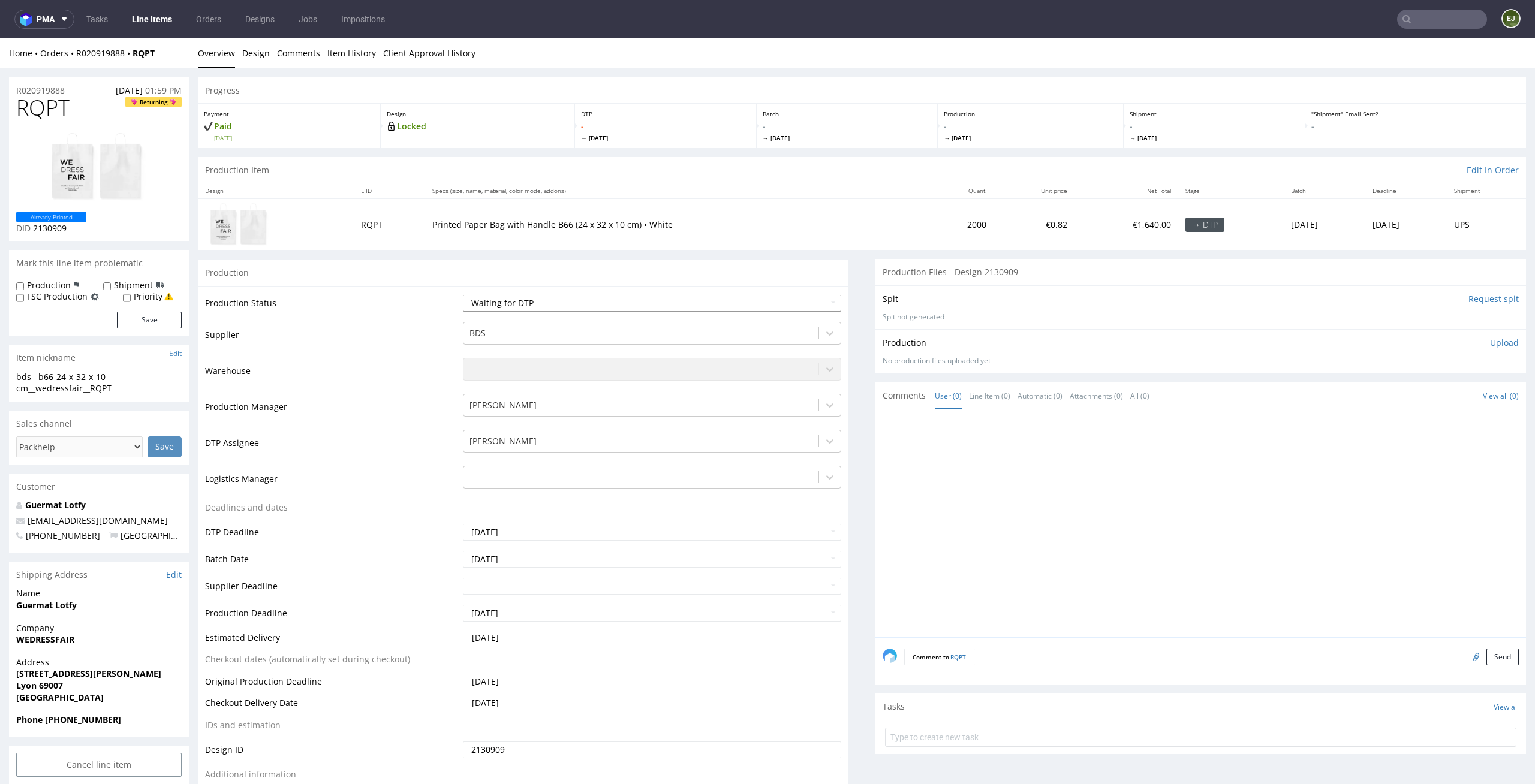
click at [815, 302] on select "Waiting for Artwork Waiting for Diecut Waiting for Mockup Waiting for DTP Waiti…" at bounding box center [652, 303] width 379 height 17
select select "dtp_in_process"
click at [463, 295] on select "Waiting for Artwork Waiting for Diecut Waiting for Mockup Waiting for DTP Waiti…" at bounding box center [652, 303] width 379 height 17
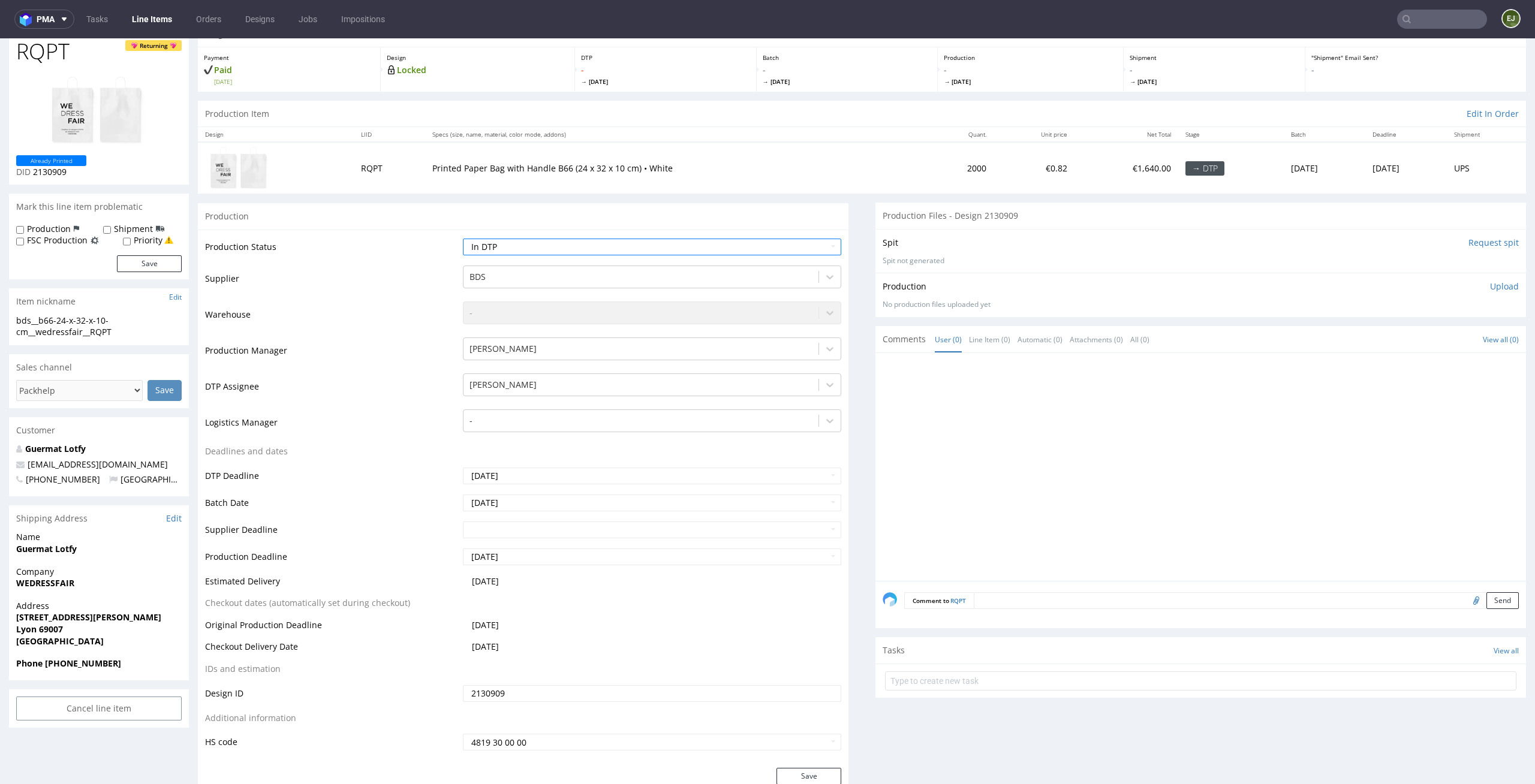
scroll to position [89, 0]
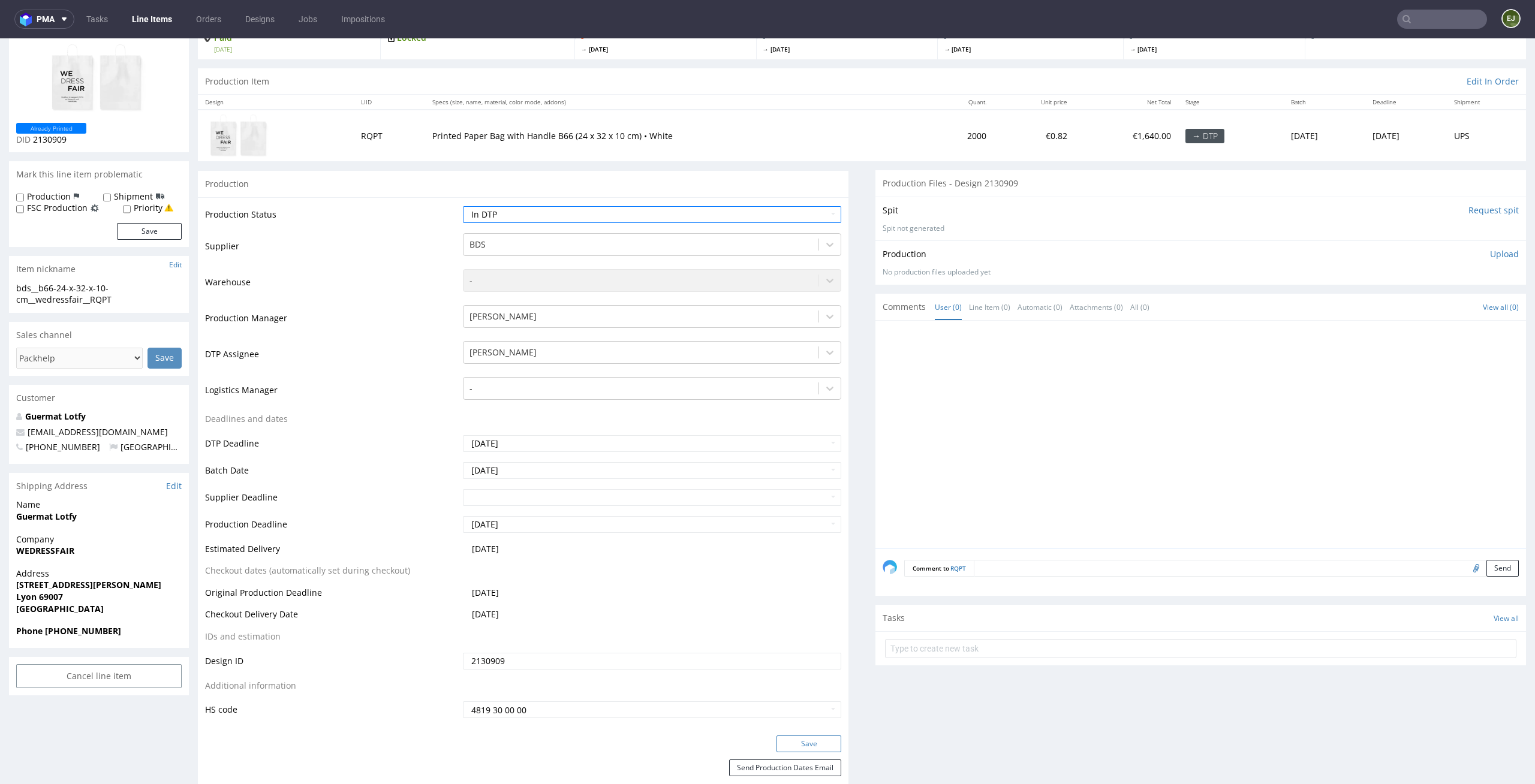
click at [823, 738] on button "Save" at bounding box center [808, 744] width 65 height 17
click at [771, 106] on th "Specs (size, name, material, color mode, addons)" at bounding box center [677, 102] width 504 height 15
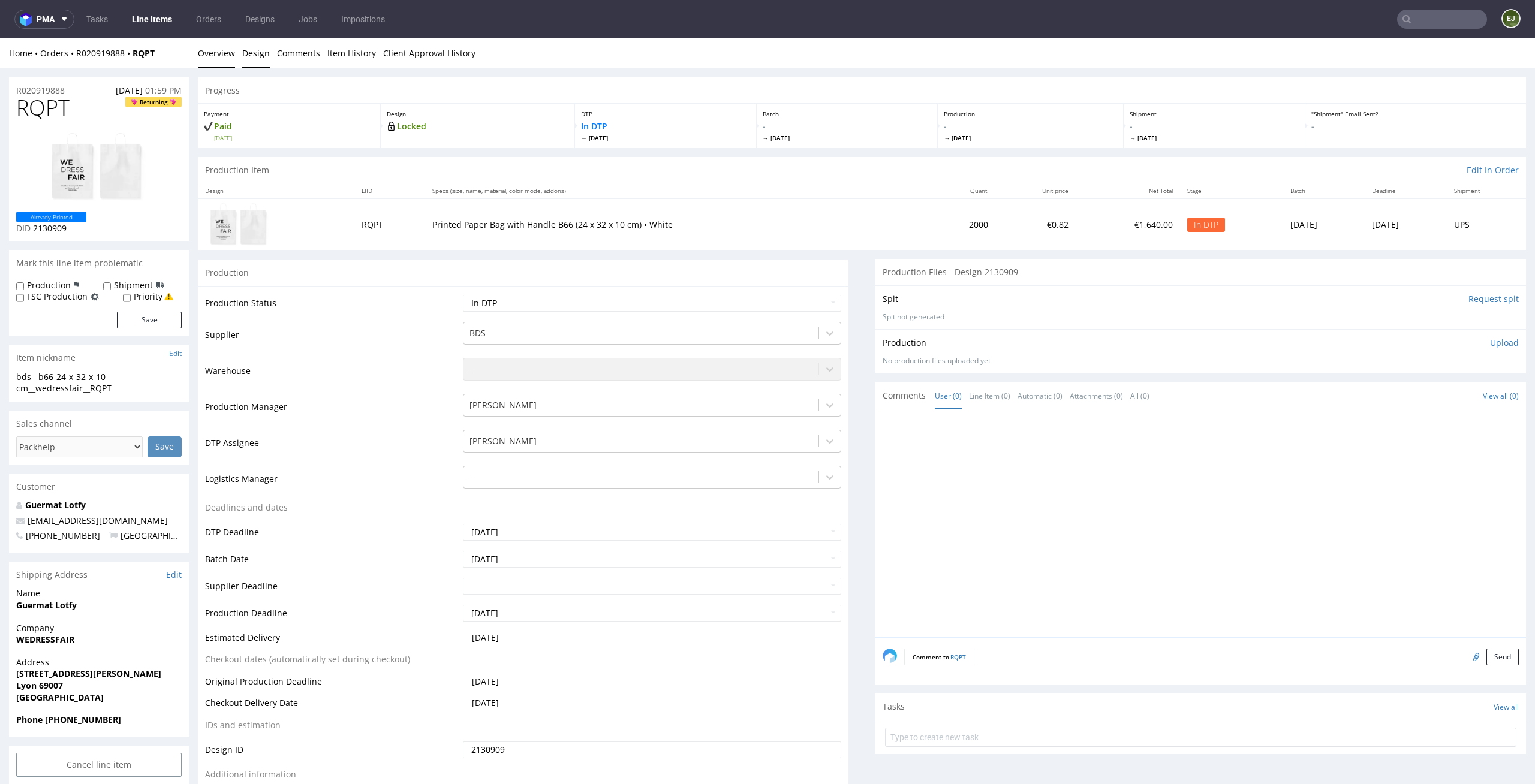
click at [244, 58] on link "Design" at bounding box center [256, 53] width 27 height 29
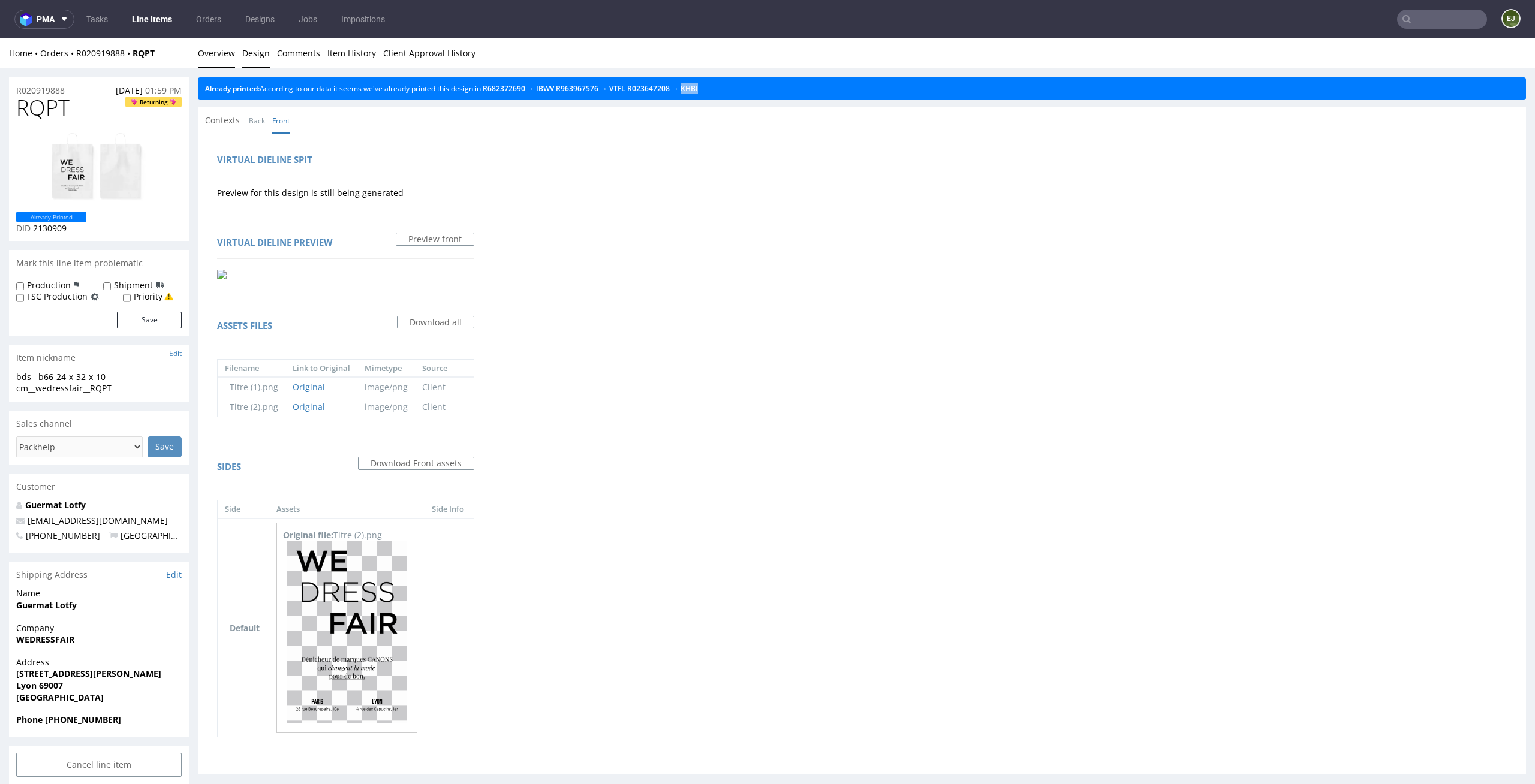
click at [217, 54] on link "Overview" at bounding box center [217, 53] width 37 height 29
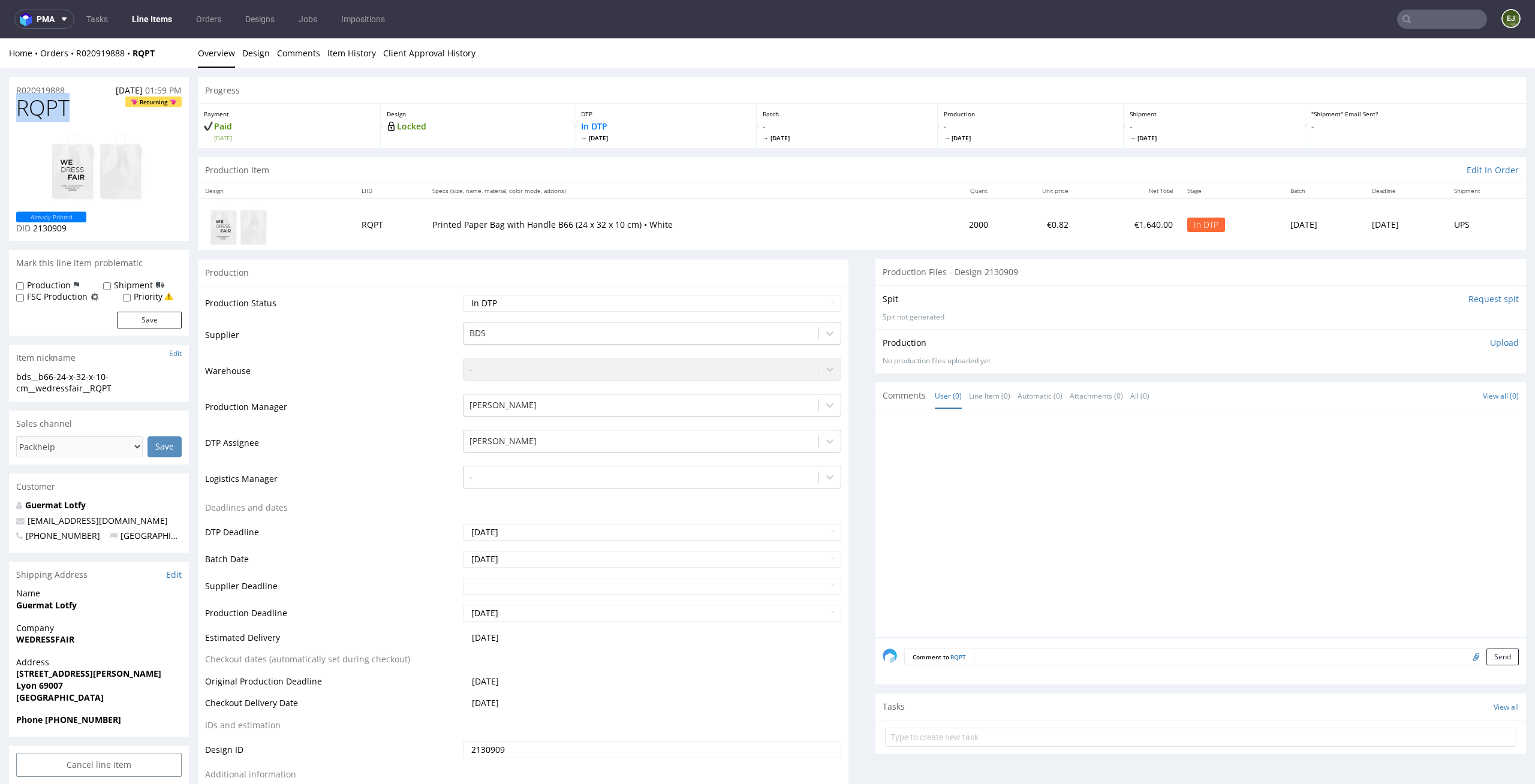
drag, startPoint x: 66, startPoint y: 103, endPoint x: 0, endPoint y: 101, distance: 66.0
copy span "RQPT"
click at [77, 84] on div "R020919888 [DATE] 01:59 PM" at bounding box center [99, 87] width 180 height 19
drag, startPoint x: 74, startPoint y: 88, endPoint x: 0, endPoint y: 77, distance: 74.8
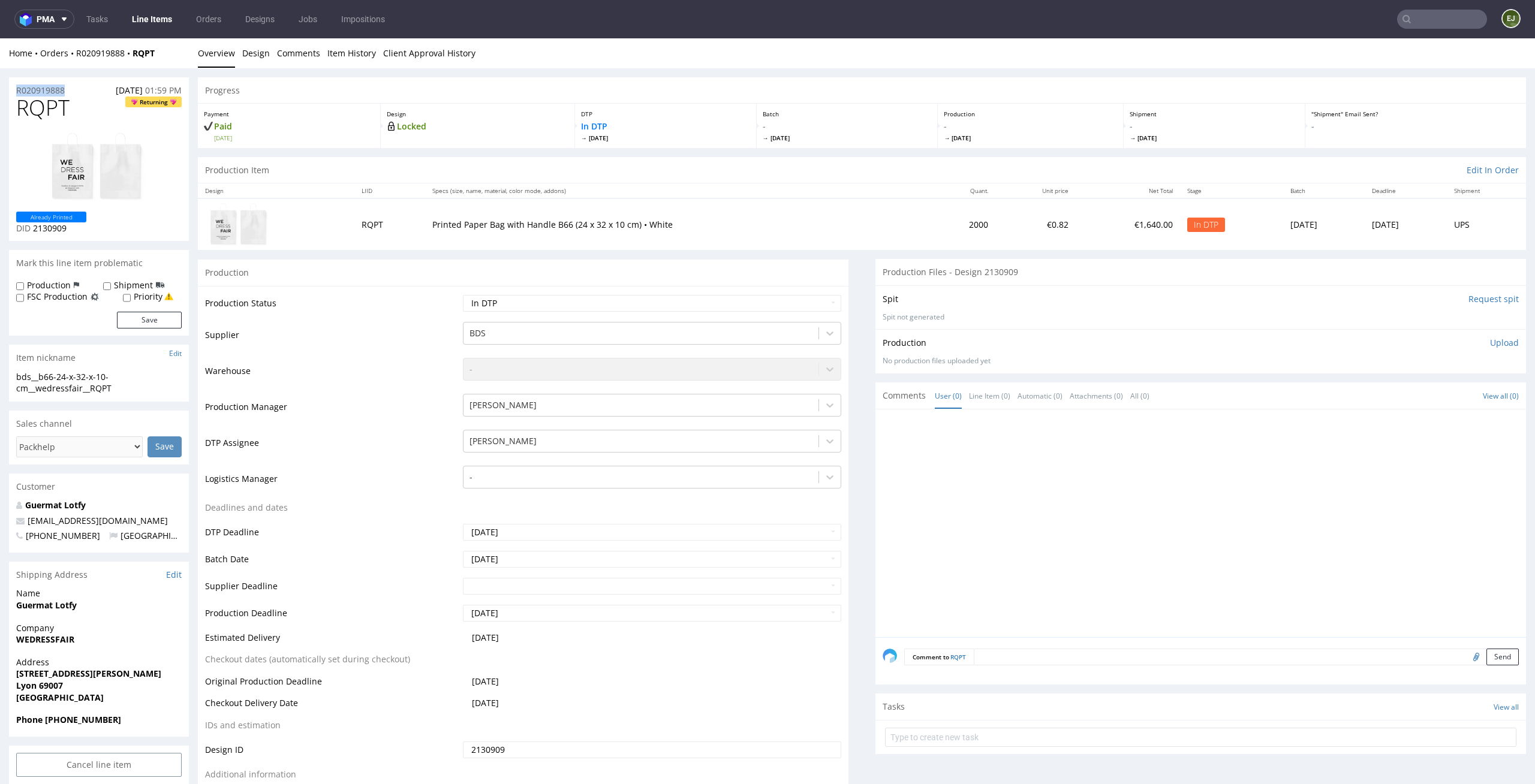
copy p "R020919888"
click at [1490, 347] on p "Upload" at bounding box center [1504, 343] width 29 height 12
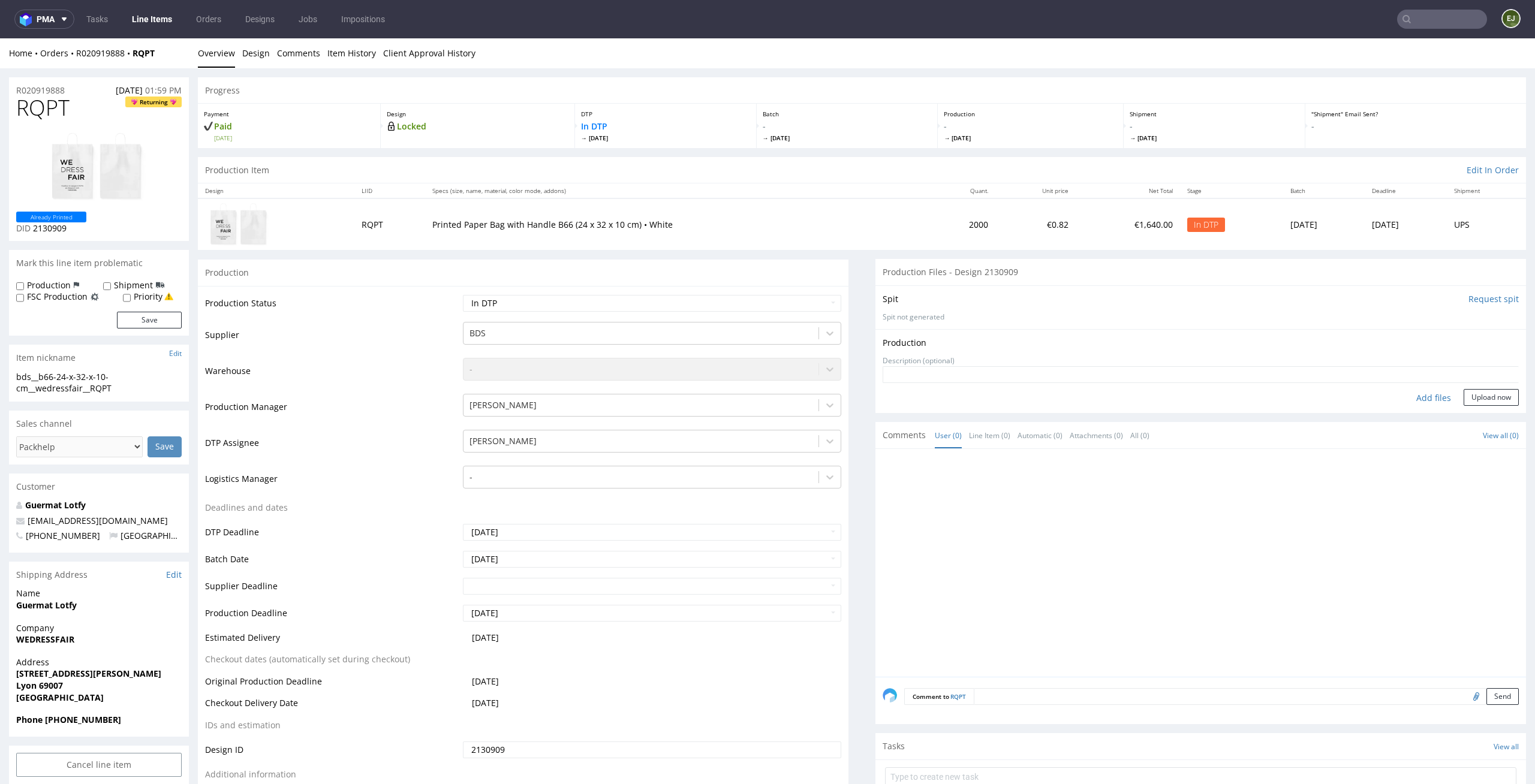
click at [1421, 395] on div "Add files" at bounding box center [1433, 398] width 60 height 18
type input "C:\fakepath\bds__b66-24-x-32-x-10-cm__wedressfair__RQPT__d2130909__oR020919888.…"
click at [1472, 419] on button "Upload now" at bounding box center [1491, 416] width 55 height 17
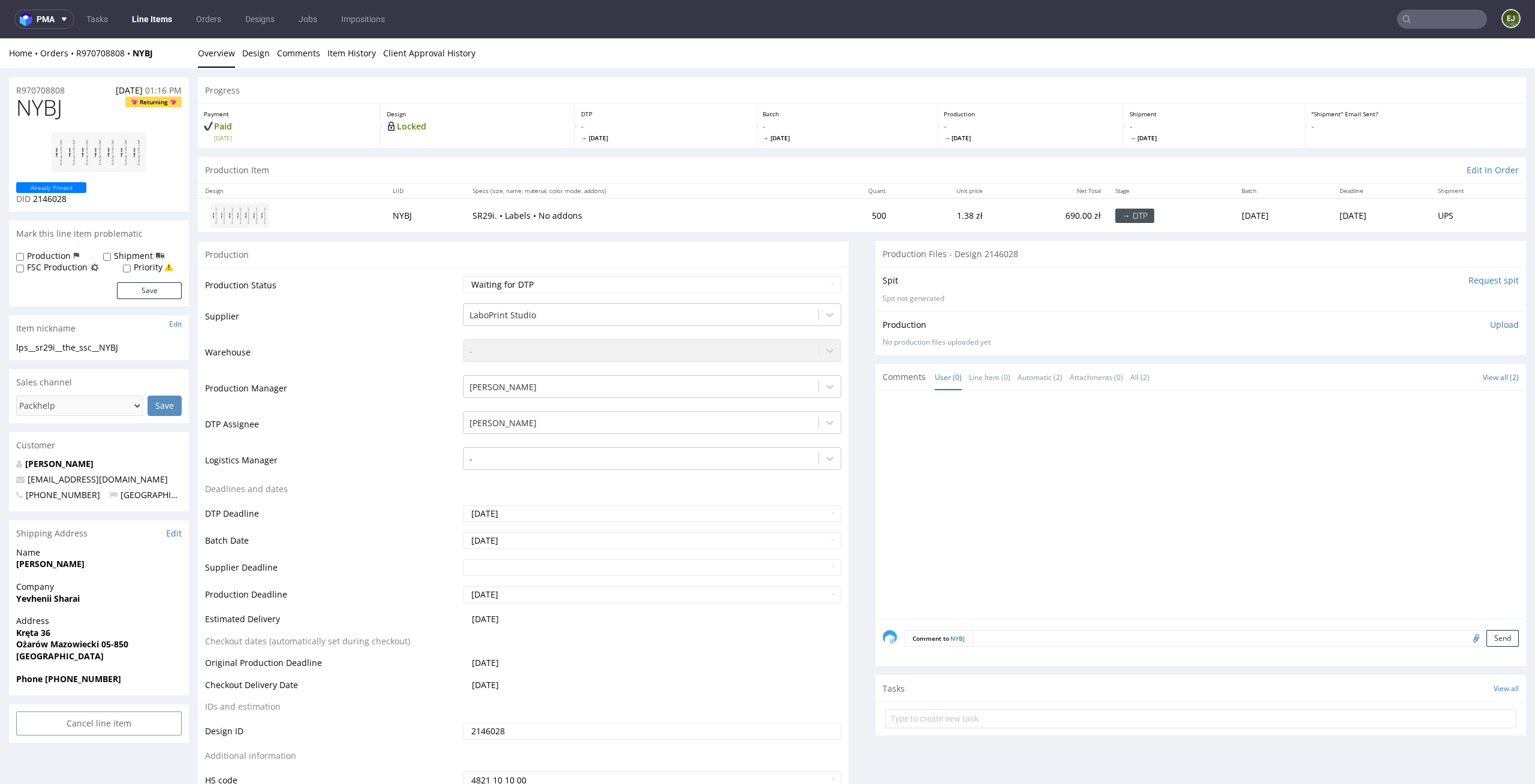
click at [553, 295] on td "Waiting for Artwork Waiting for Diecut Waiting for Mockup Waiting for DTP Waiti…" at bounding box center [651, 288] width 382 height 27
click at [564, 286] on select "Waiting for Artwork Waiting for Diecut Waiting for Mockup Waiting for DTP Waiti…" at bounding box center [652, 284] width 379 height 17
click at [463, 276] on select "Waiting for Artwork Waiting for Diecut Waiting for Mockup Waiting for DTP Waiti…" at bounding box center [652, 284] width 379 height 17
click at [581, 277] on select "Waiting for Artwork Waiting for Diecut Waiting for Mockup Waiting for DTP Waiti…" at bounding box center [652, 284] width 379 height 17
select select "dtp_in_process"
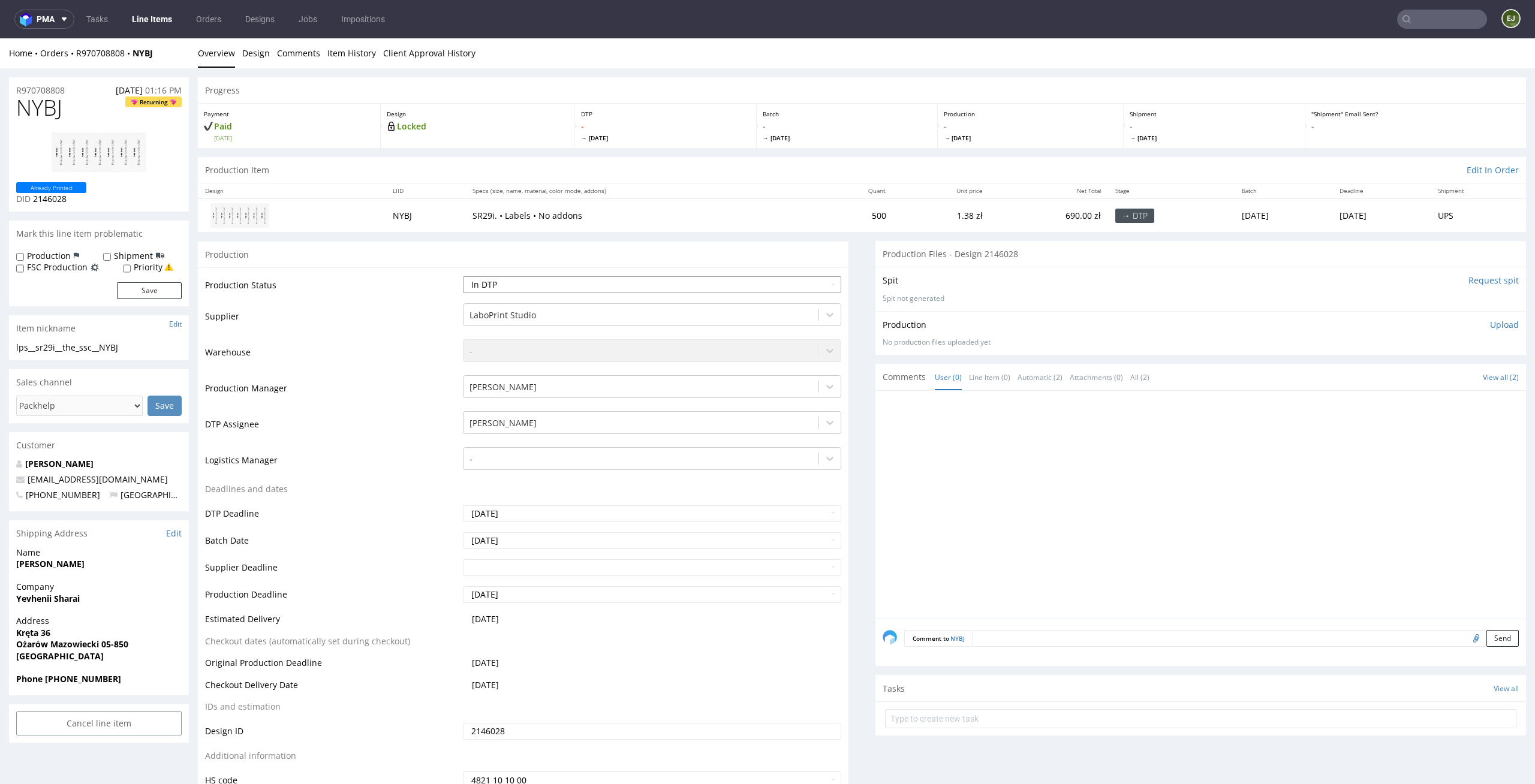
click at [463, 276] on select "Waiting for Artwork Waiting for Diecut Waiting for Mockup Waiting for DTP Waiti…" at bounding box center [652, 284] width 379 height 17
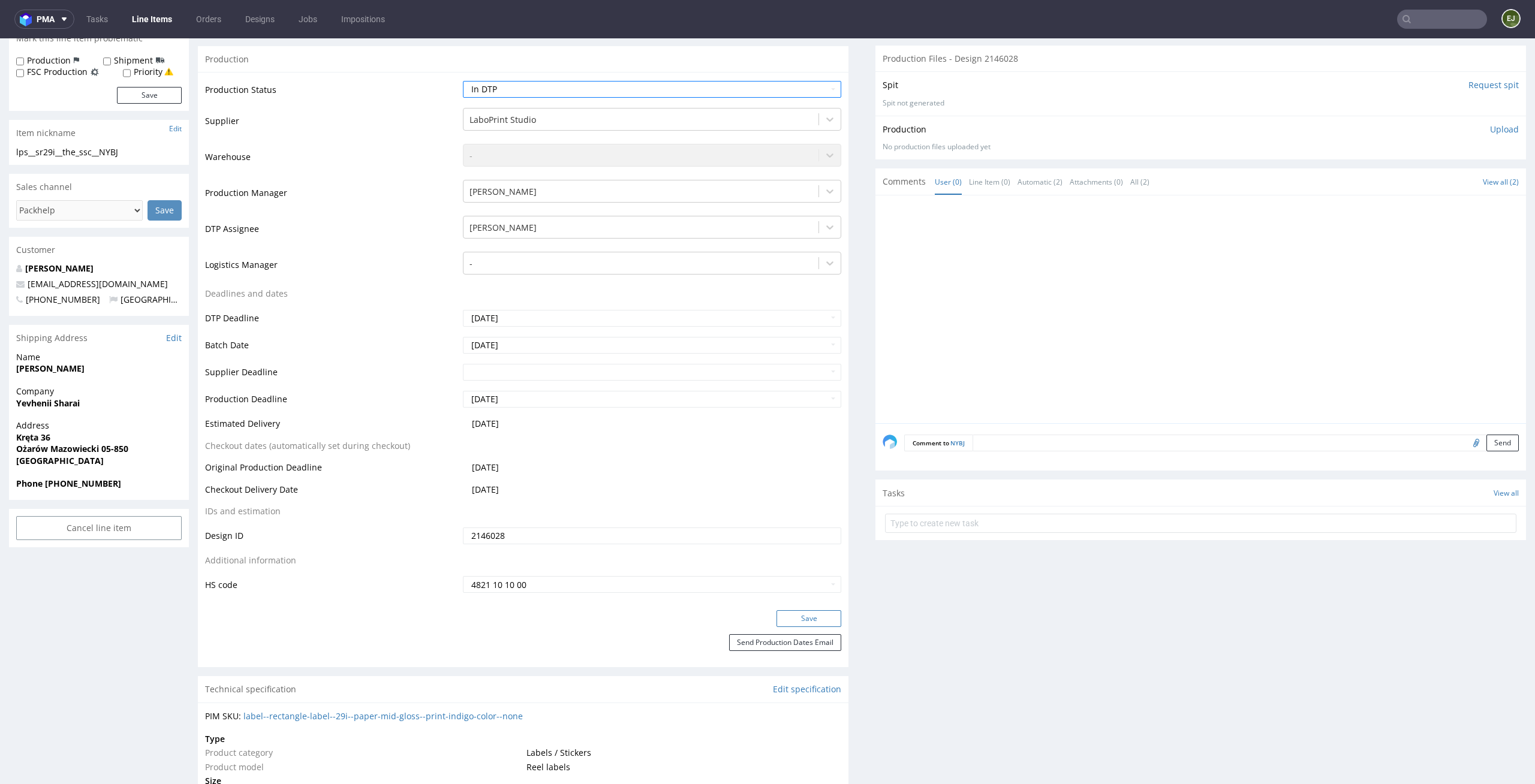
click at [793, 613] on button "Save" at bounding box center [808, 618] width 65 height 17
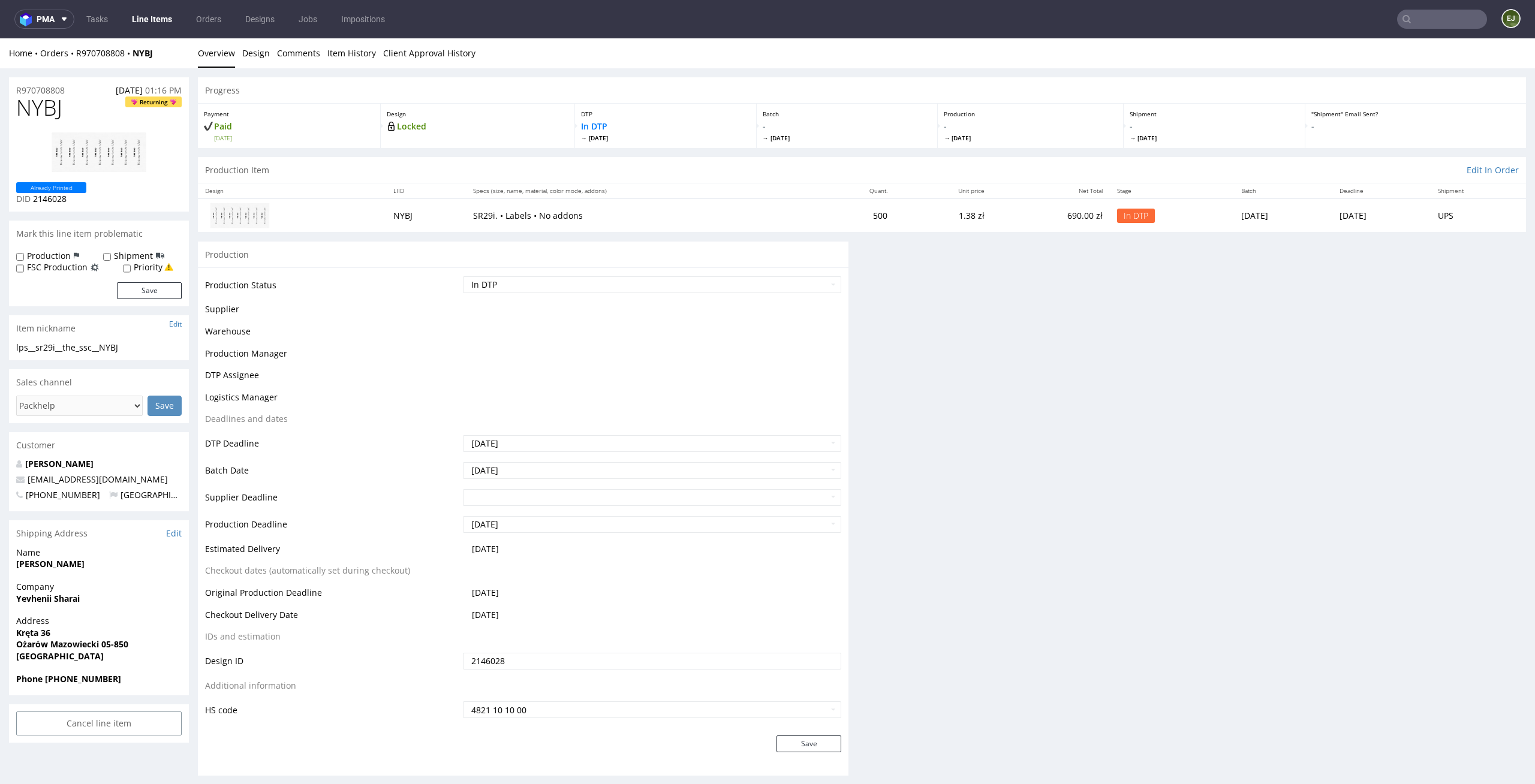
scroll to position [0, 0]
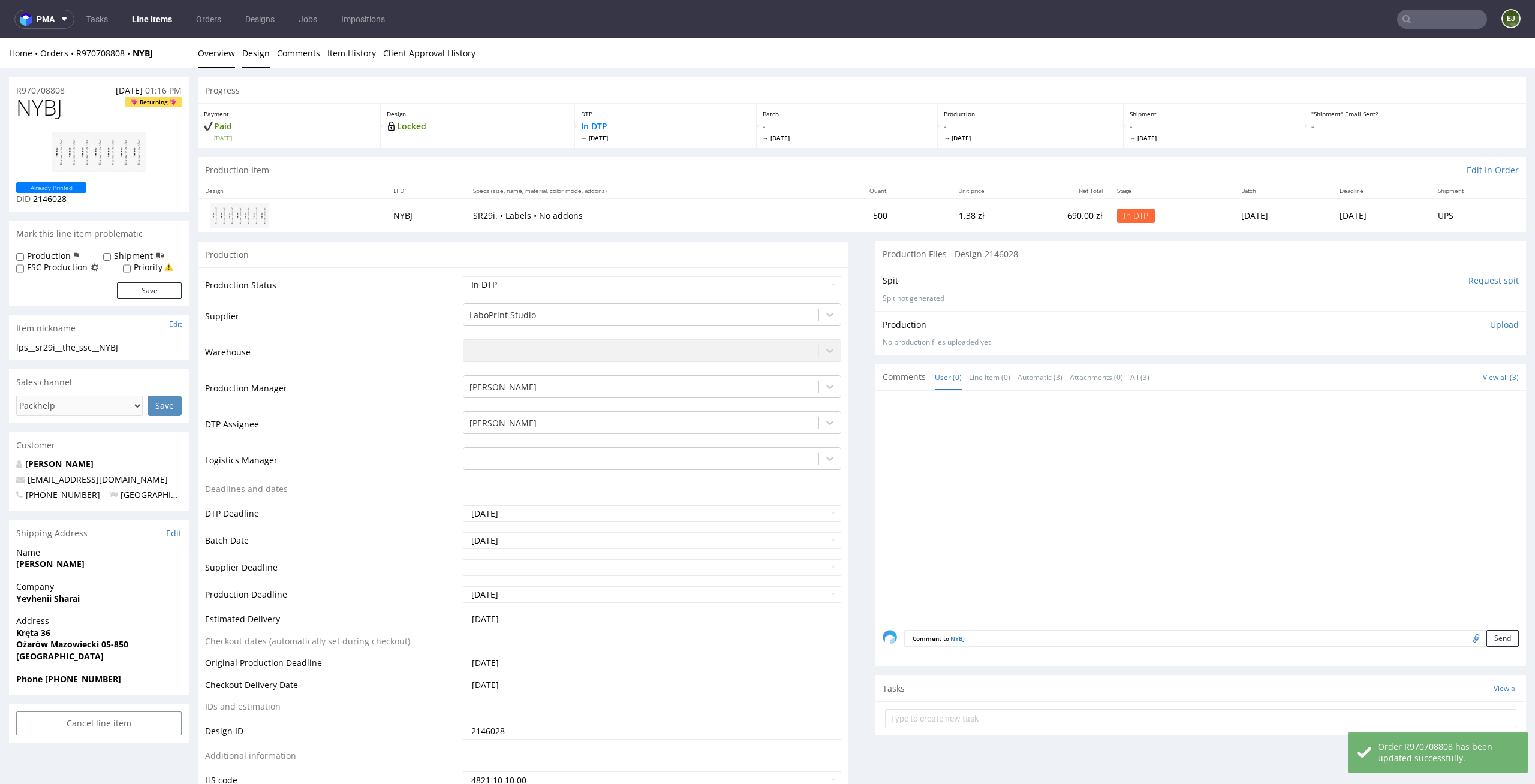
click at [259, 47] on link "Design" at bounding box center [256, 53] width 27 height 29
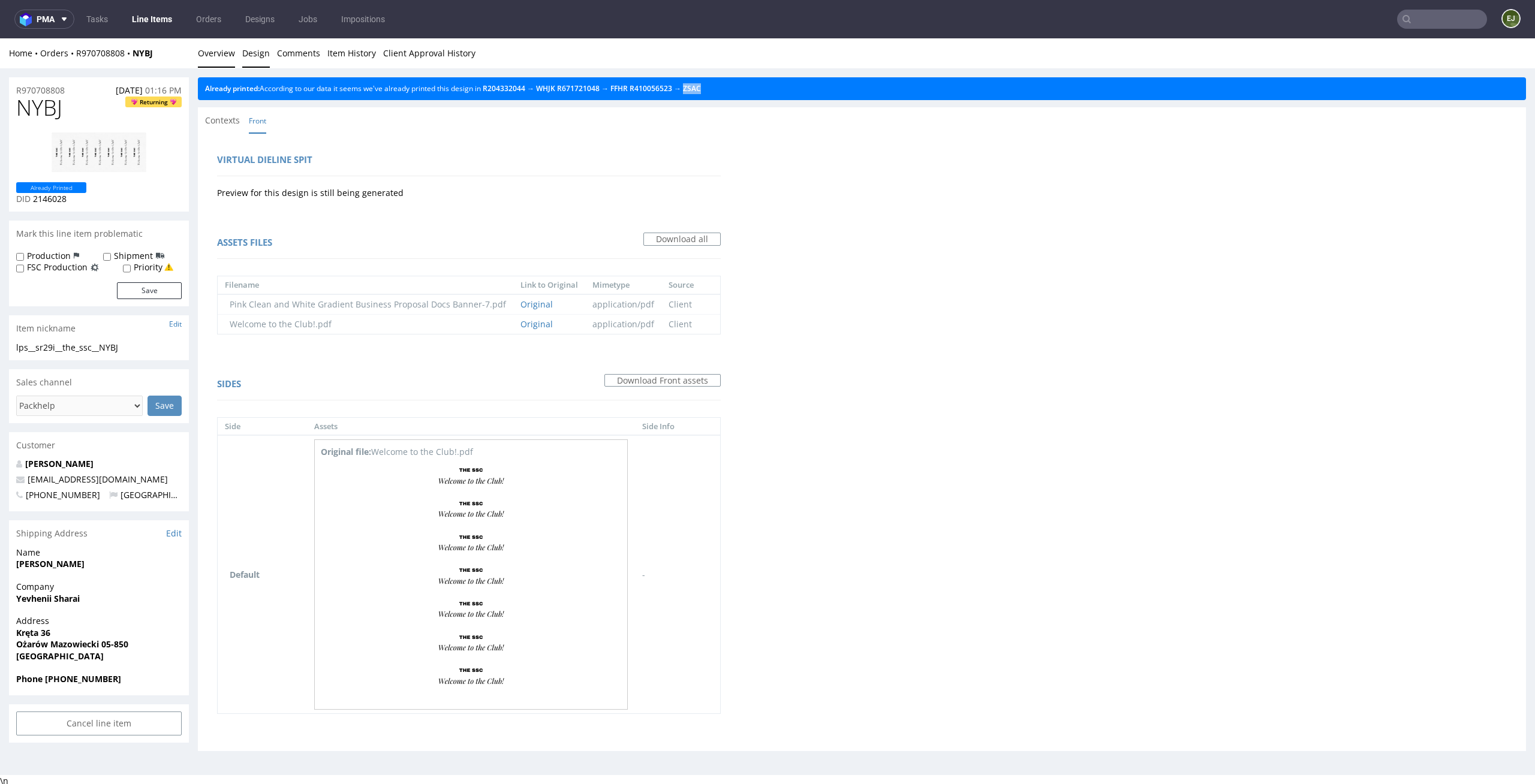
click at [199, 54] on link "Overview" at bounding box center [217, 53] width 37 height 29
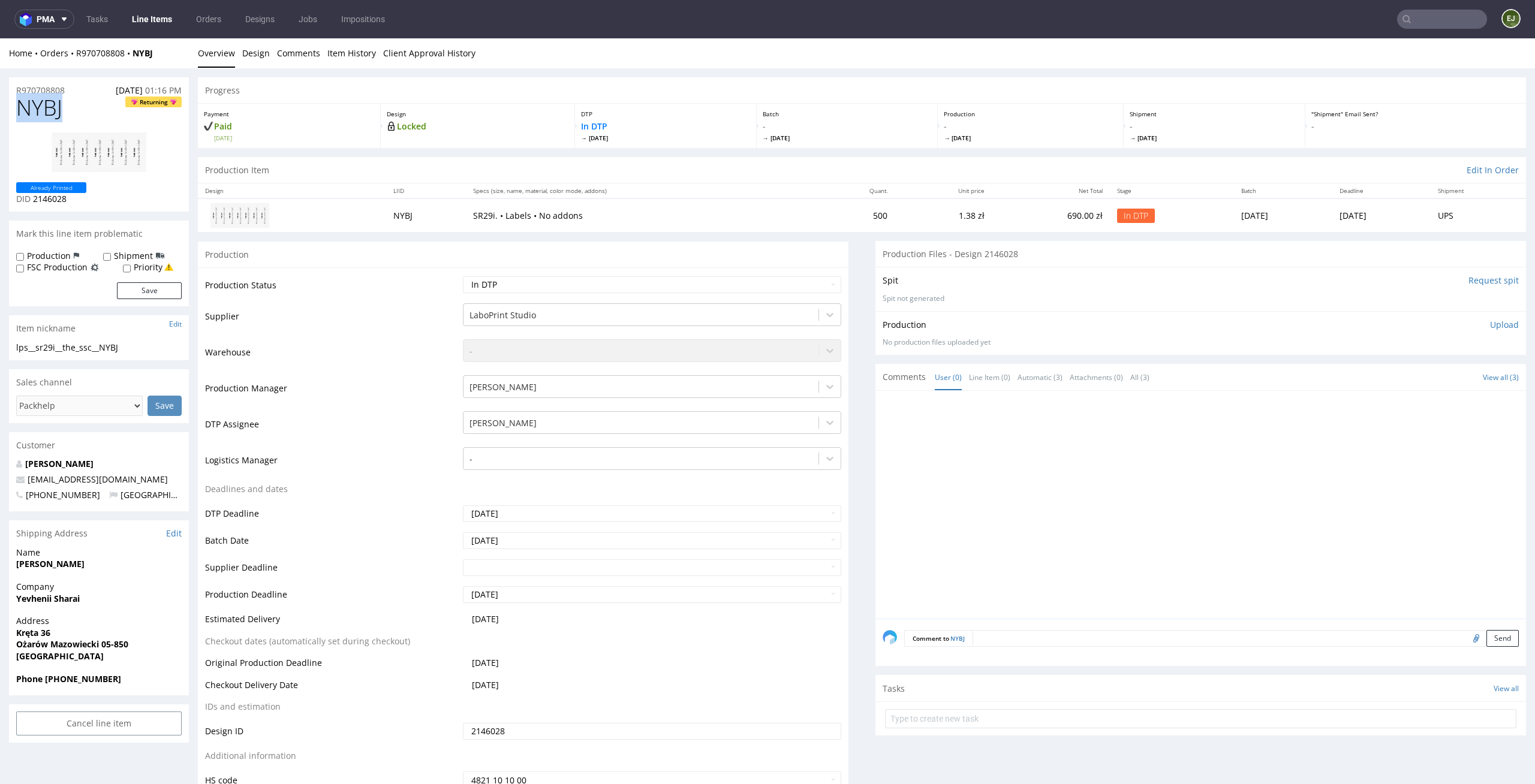
drag, startPoint x: 63, startPoint y: 102, endPoint x: 0, endPoint y: 102, distance: 63.0
copy span "NYBJ"
click at [81, 87] on div "R970708808 14.10.2025 01:16 PM" at bounding box center [99, 87] width 180 height 19
drag, startPoint x: 75, startPoint y: 89, endPoint x: 0, endPoint y: 84, distance: 75.2
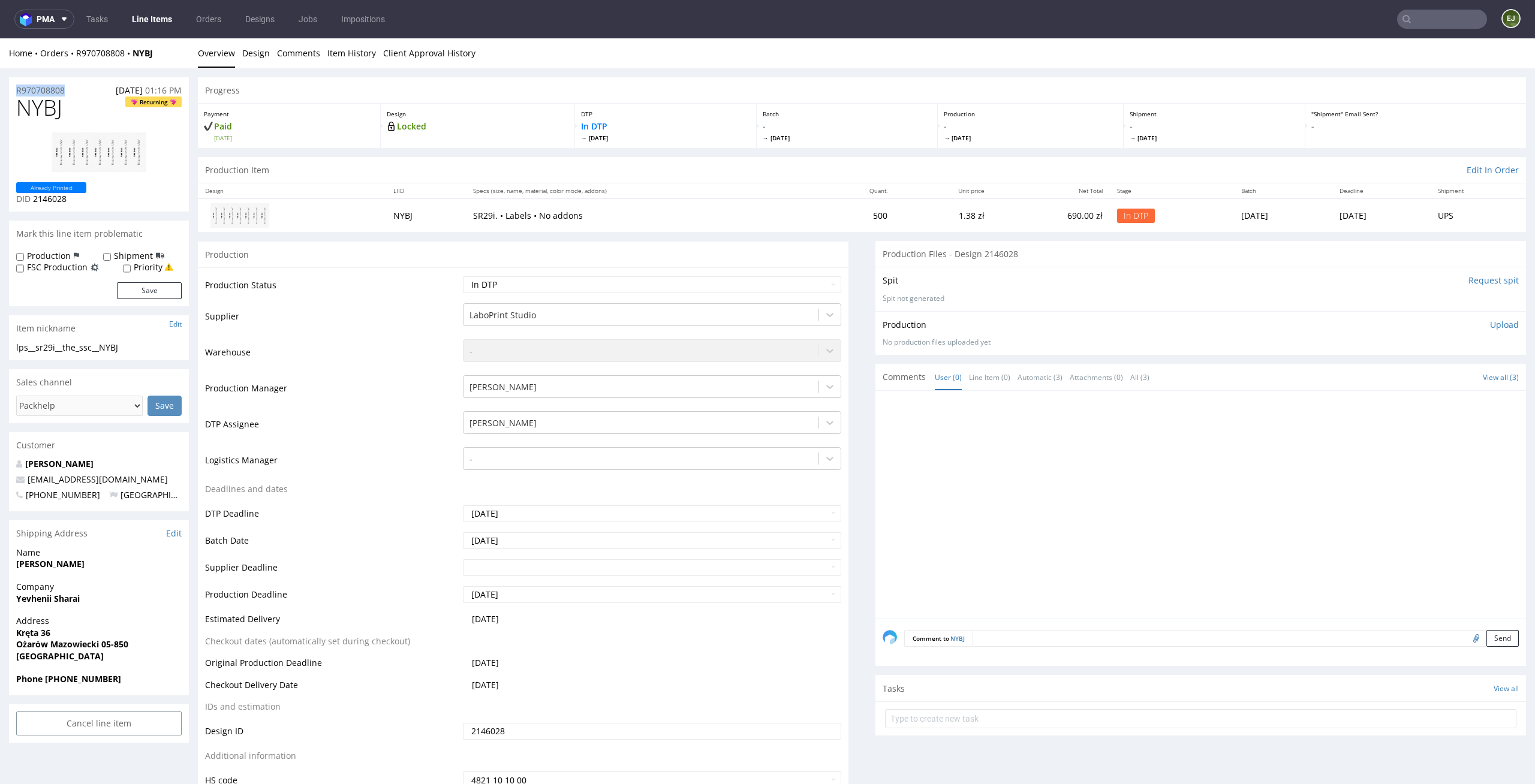
copy p "R970708808"
click at [1500, 325] on div "Production Upload No production files uploaded yet Description (optional) Add f…" at bounding box center [1201, 333] width 651 height 43
click at [1490, 327] on p "Upload" at bounding box center [1504, 325] width 29 height 12
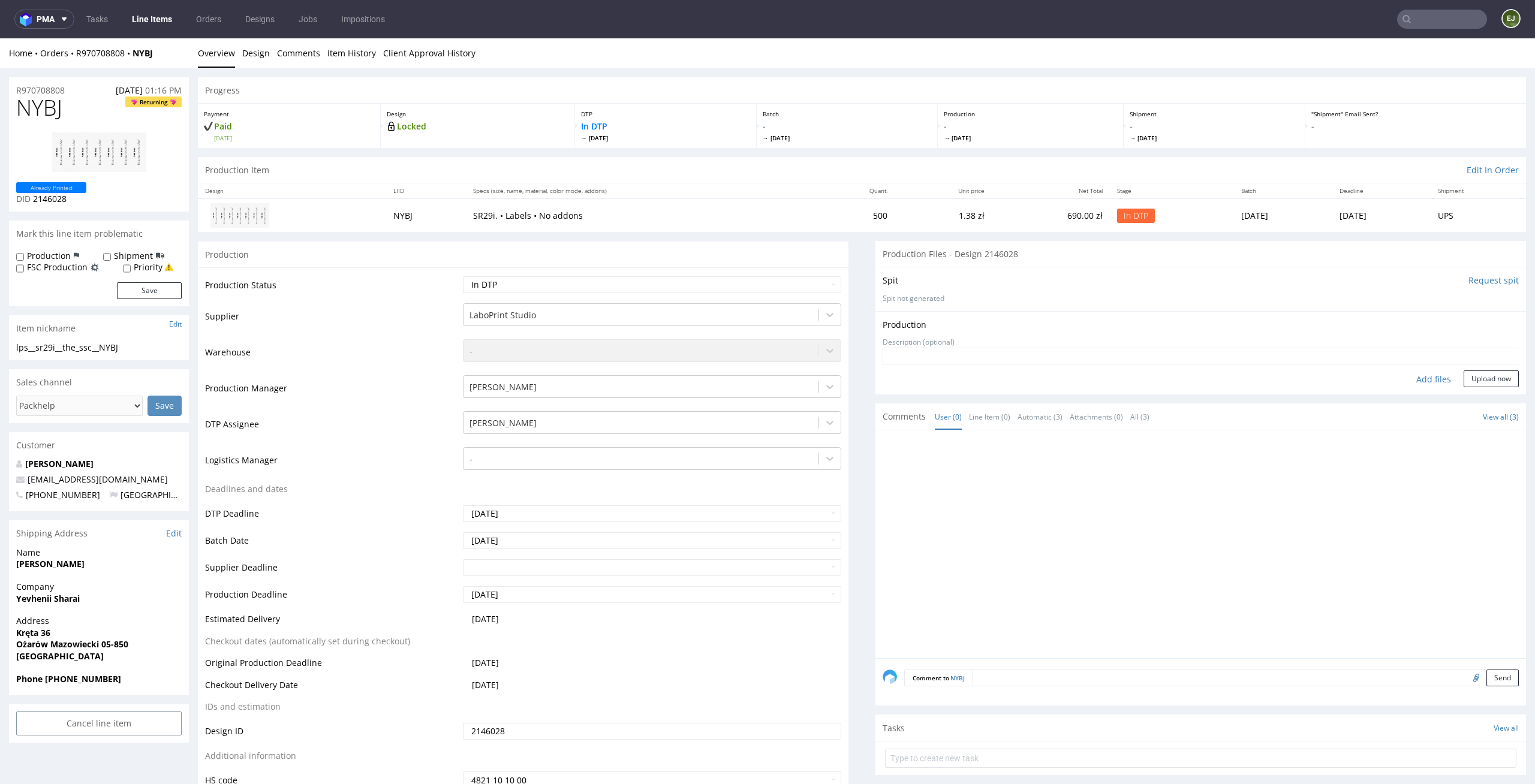
click at [1416, 374] on div "Add files" at bounding box center [1433, 379] width 60 height 18
type input "C:\fakepath\lps__sr29i__stowarzyszenie_grupa_5styl__NYBJ__d2146028__oR970708808…"
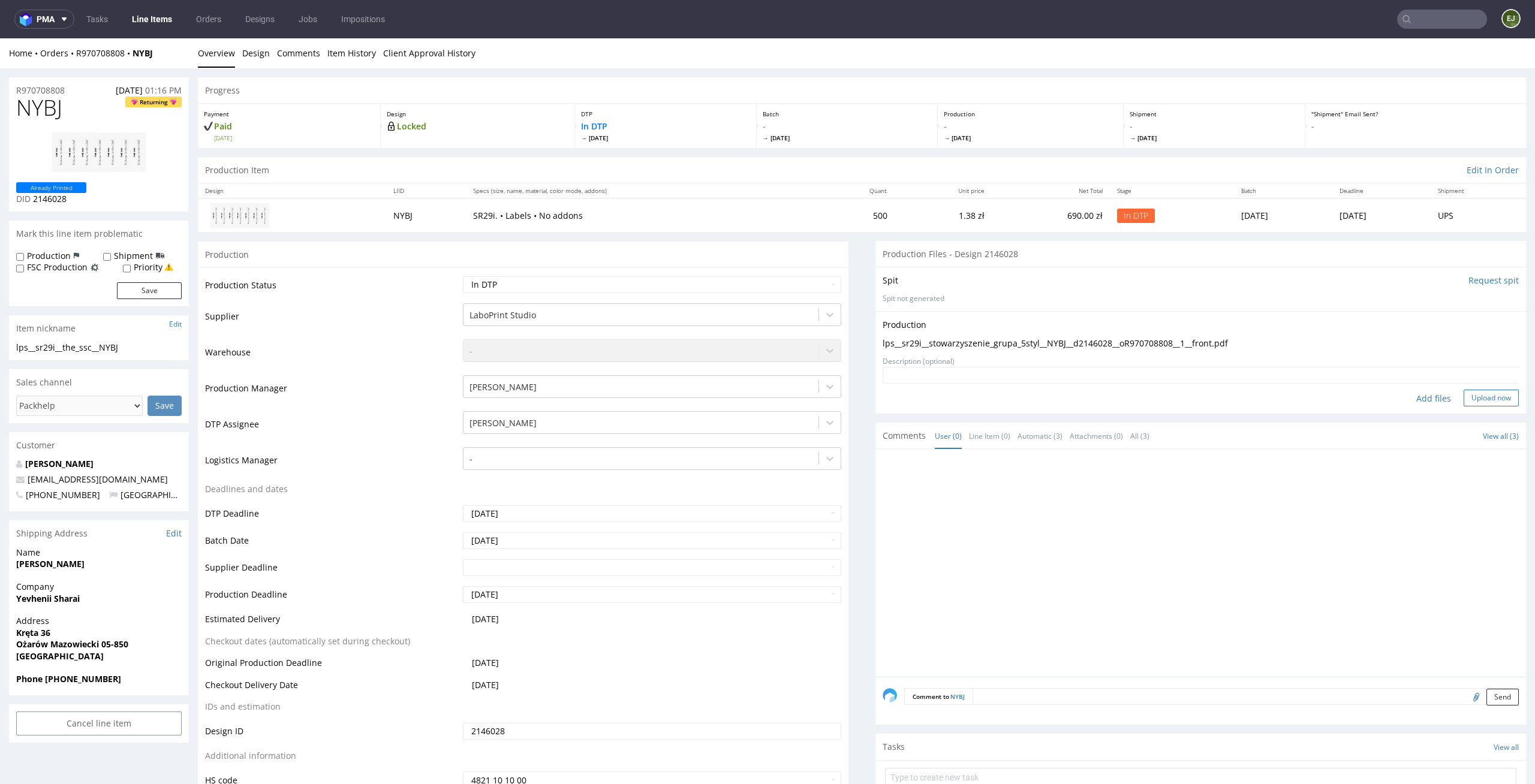
click at [1472, 398] on button "Upload now" at bounding box center [1491, 398] width 55 height 17
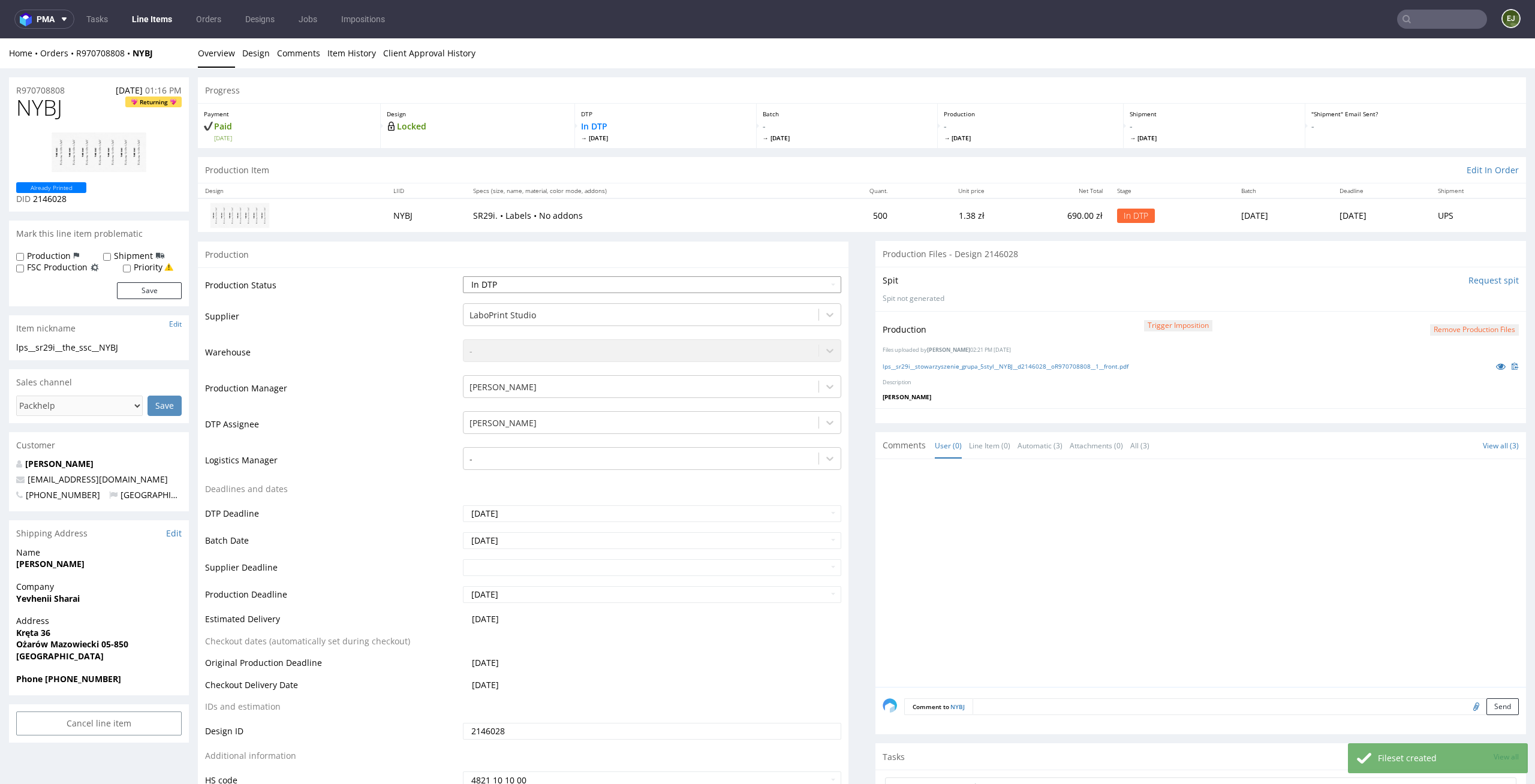
click at [756, 286] on select "Waiting for Artwork Waiting for Diecut Waiting for Mockup Waiting for DTP Waiti…" at bounding box center [652, 284] width 379 height 17
select select "dtp_production_ready"
click at [463, 276] on select "Waiting for Artwork Waiting for Diecut Waiting for Mockup Waiting for DTP Waiti…" at bounding box center [652, 284] width 379 height 17
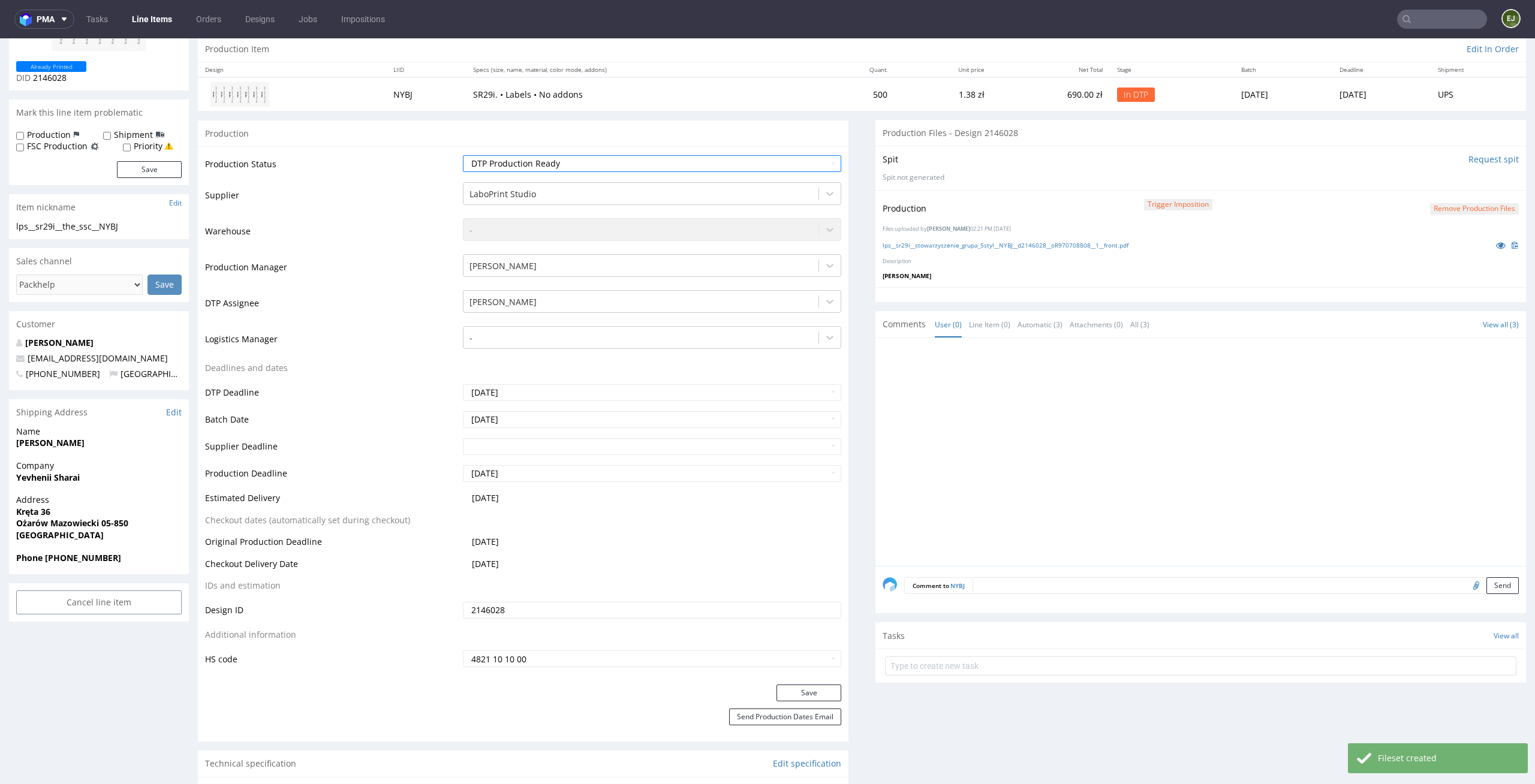
scroll to position [290, 0]
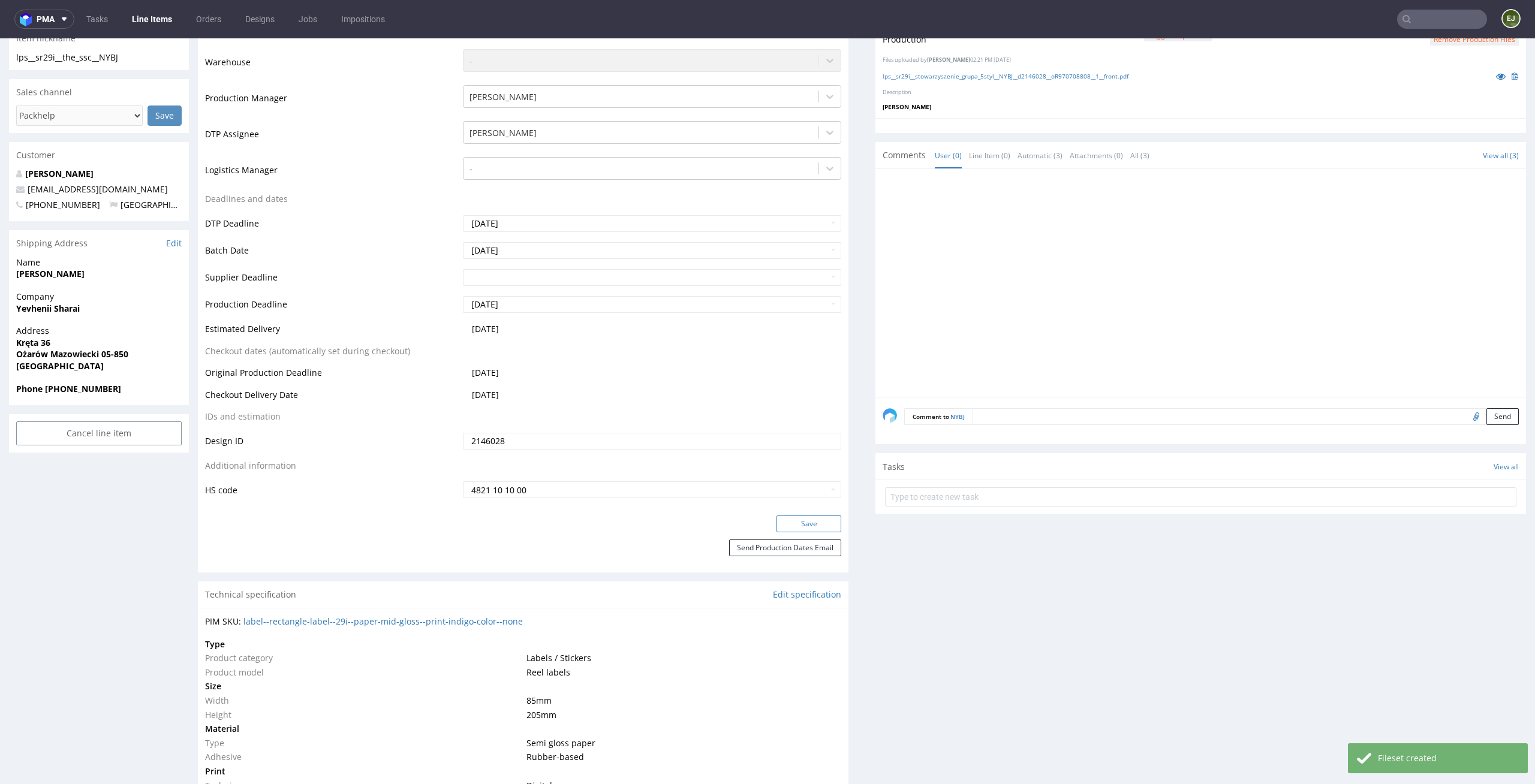
click at [822, 520] on button "Save" at bounding box center [808, 523] width 65 height 17
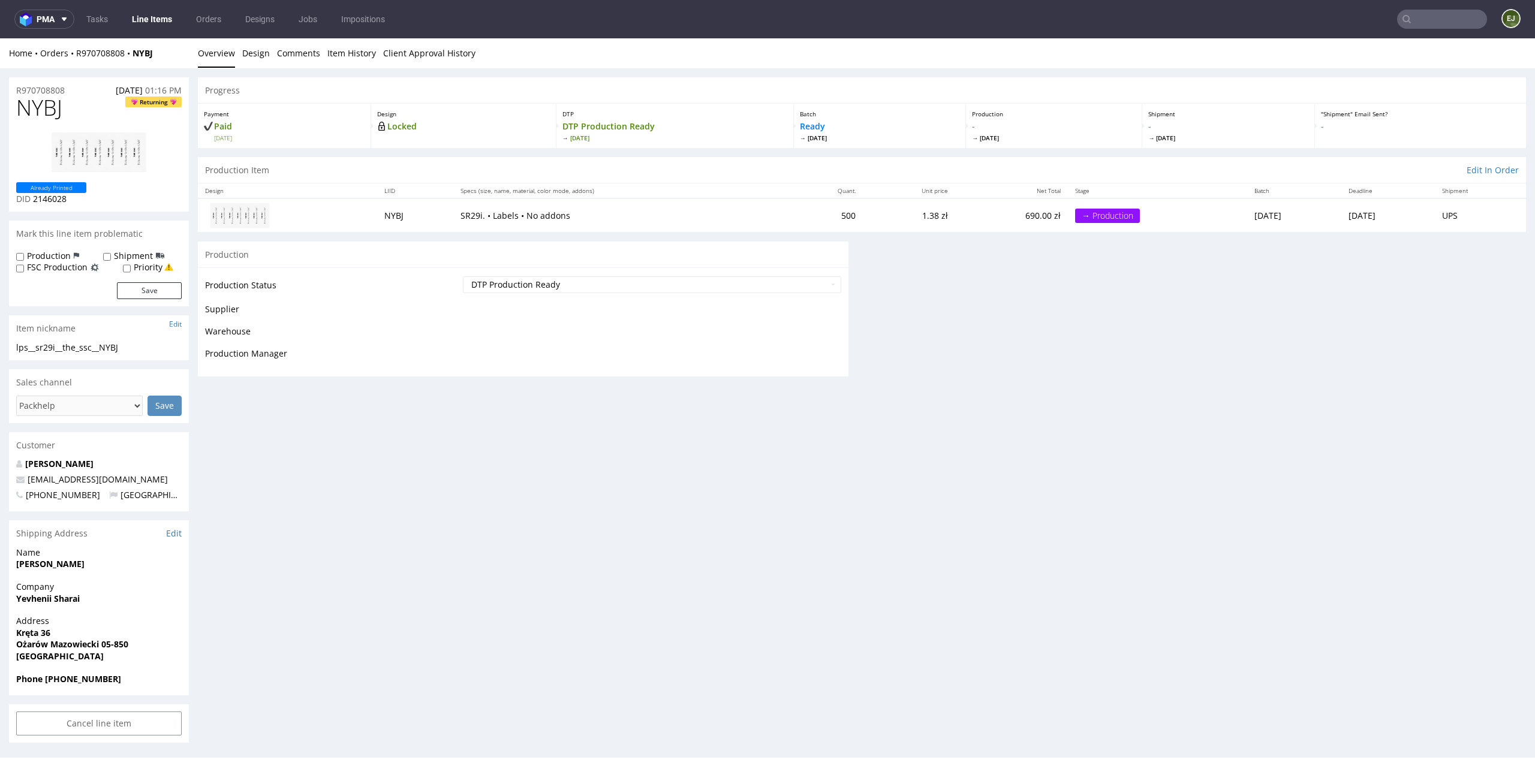
scroll to position [0, 0]
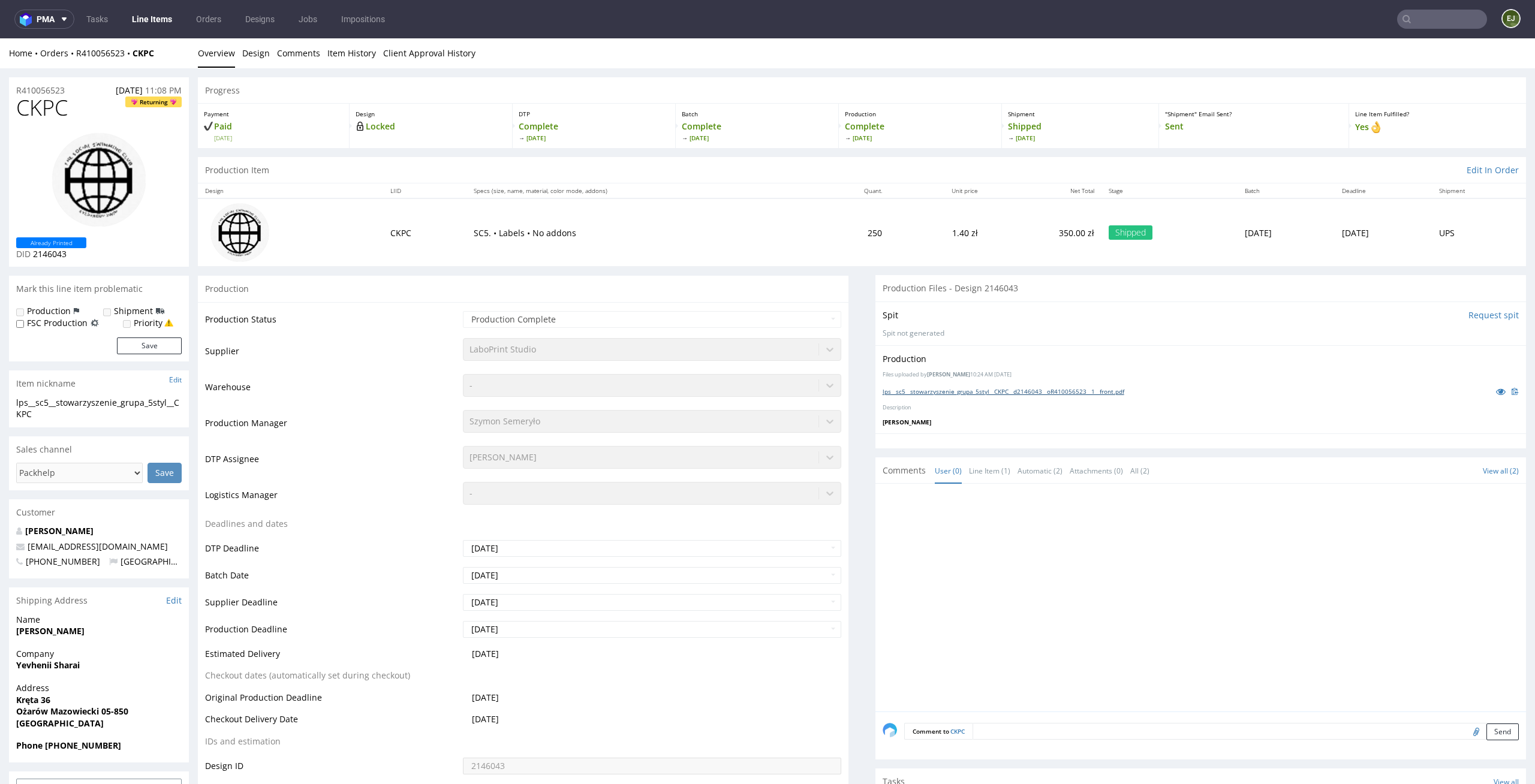
click at [884, 394] on link "lps__sc5__stowarzyszenie_grupa_5styl__CKPC__d2146043__oR410056523__1__front.pdf" at bounding box center [1003, 392] width 242 height 9
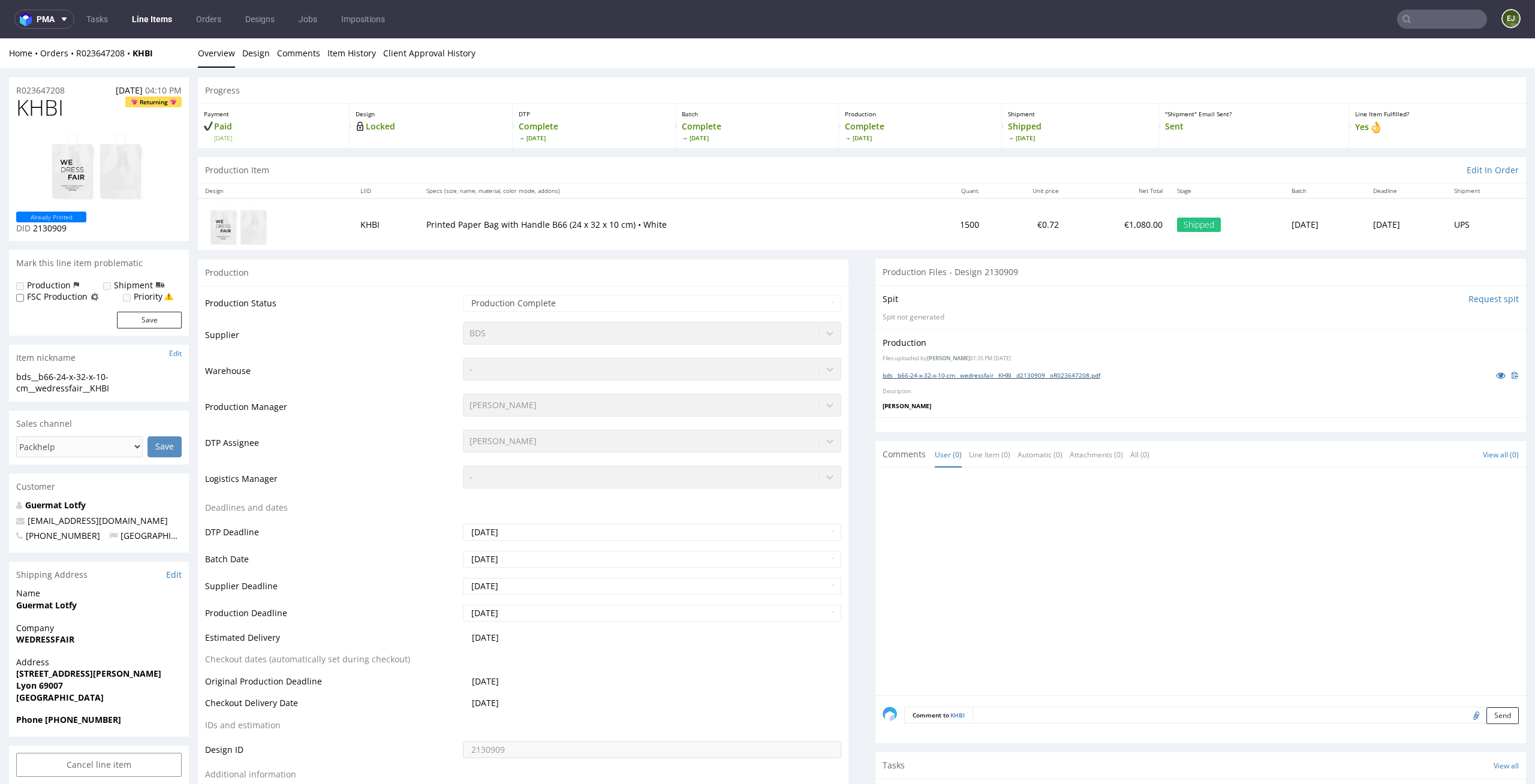
click at [1021, 376] on link "bds__b66-24-x-32-x-10-cm__wedressfair__KHBI__d2130909__oR023647208.pdf" at bounding box center [991, 376] width 217 height 9
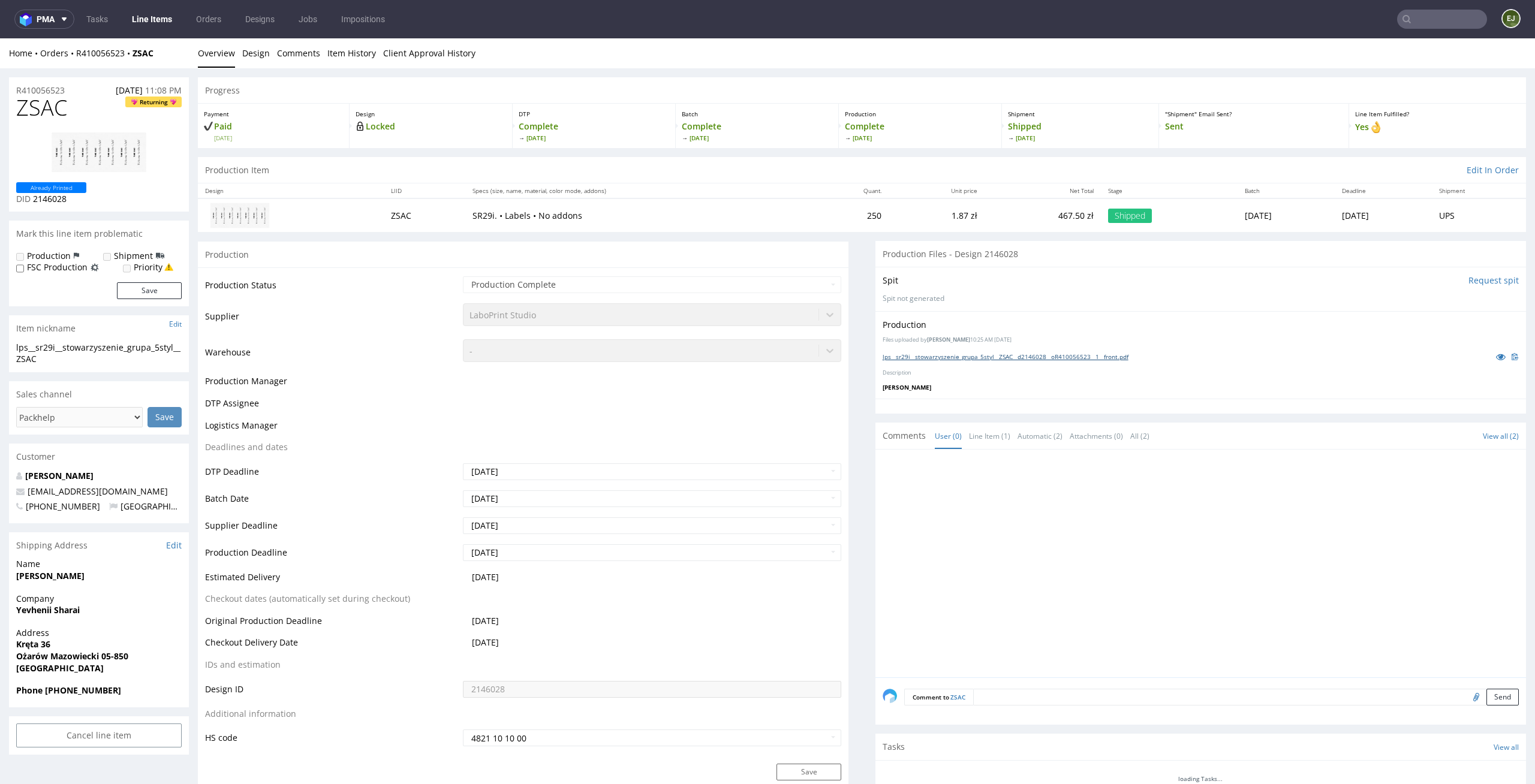
click at [1010, 356] on link "lps__sr29i__stowarzyszenie_grupa_5styl__ZSAC__d2146028__oR410056523__1__front.p…" at bounding box center [1005, 357] width 246 height 9
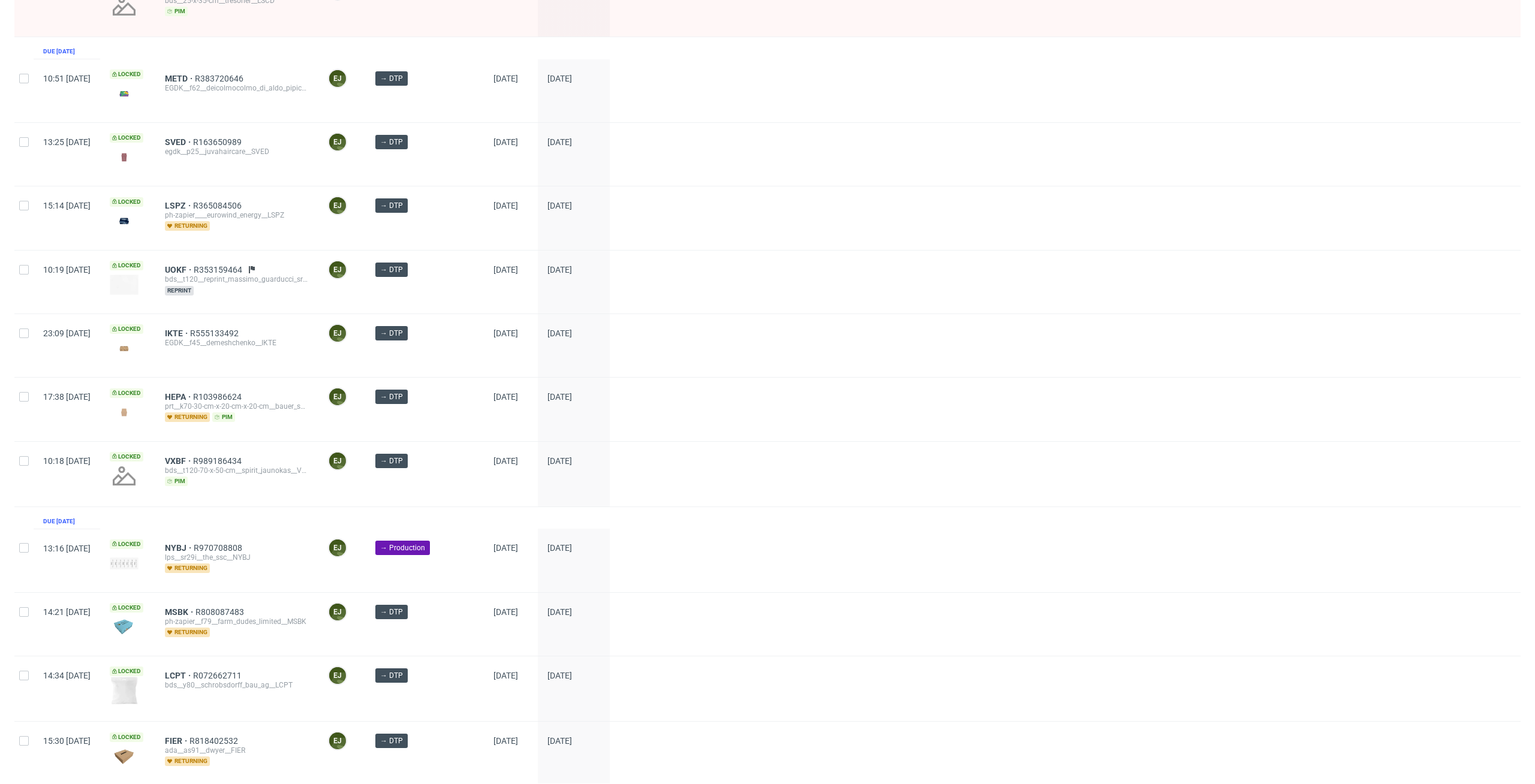
scroll to position [374, 0]
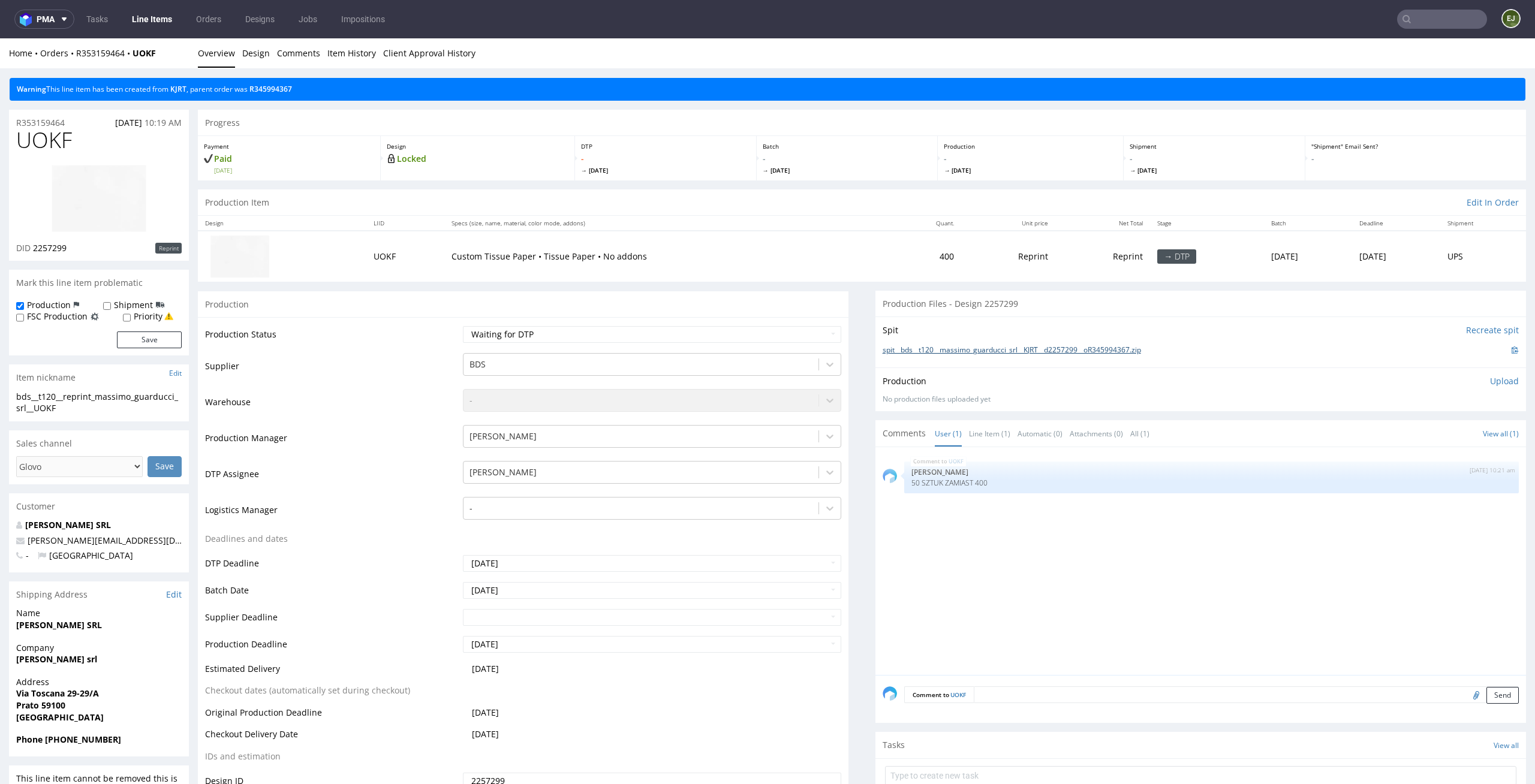
click at [981, 348] on link "spit__bds__t120__massimo_guarducci_srl__KJRT__d2257299__oR345994367.zip" at bounding box center [1012, 350] width 258 height 10
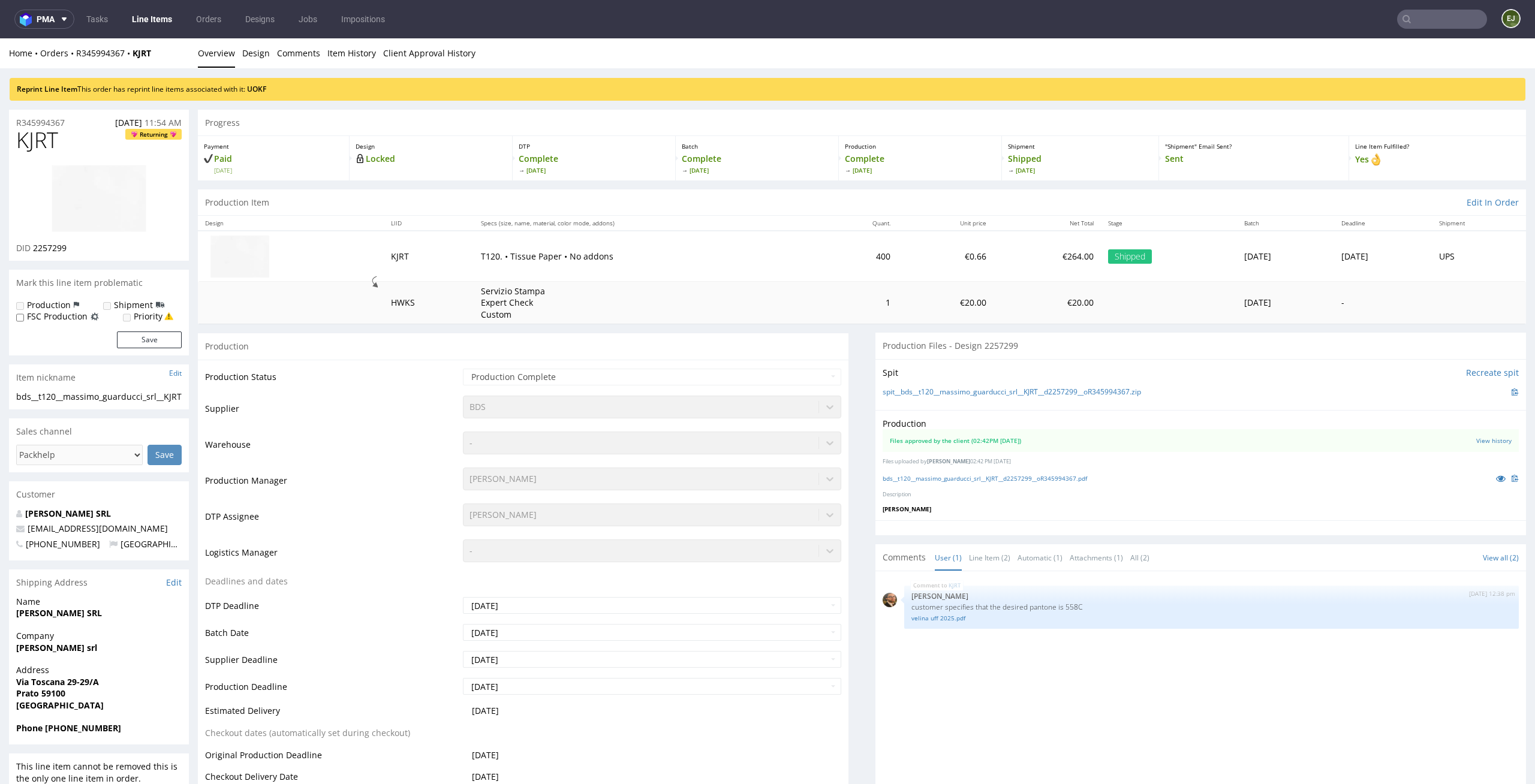
click at [1003, 482] on div "bds__t120__massimo_guarducci_srl__KJRT__d2257299__oR345994367.pdf" at bounding box center [1200, 478] width 636 height 13
click at [1014, 475] on link "bds__t120__massimo_guarducci_srl__KJRT__d2257299__oR345994367.pdf" at bounding box center [984, 479] width 204 height 9
click at [1118, 605] on p "customer specifies that the desired pantone is 558C" at bounding box center [1211, 606] width 600 height 9
click at [931, 618] on link "velina uff 2025.pdf" at bounding box center [1211, 618] width 600 height 9
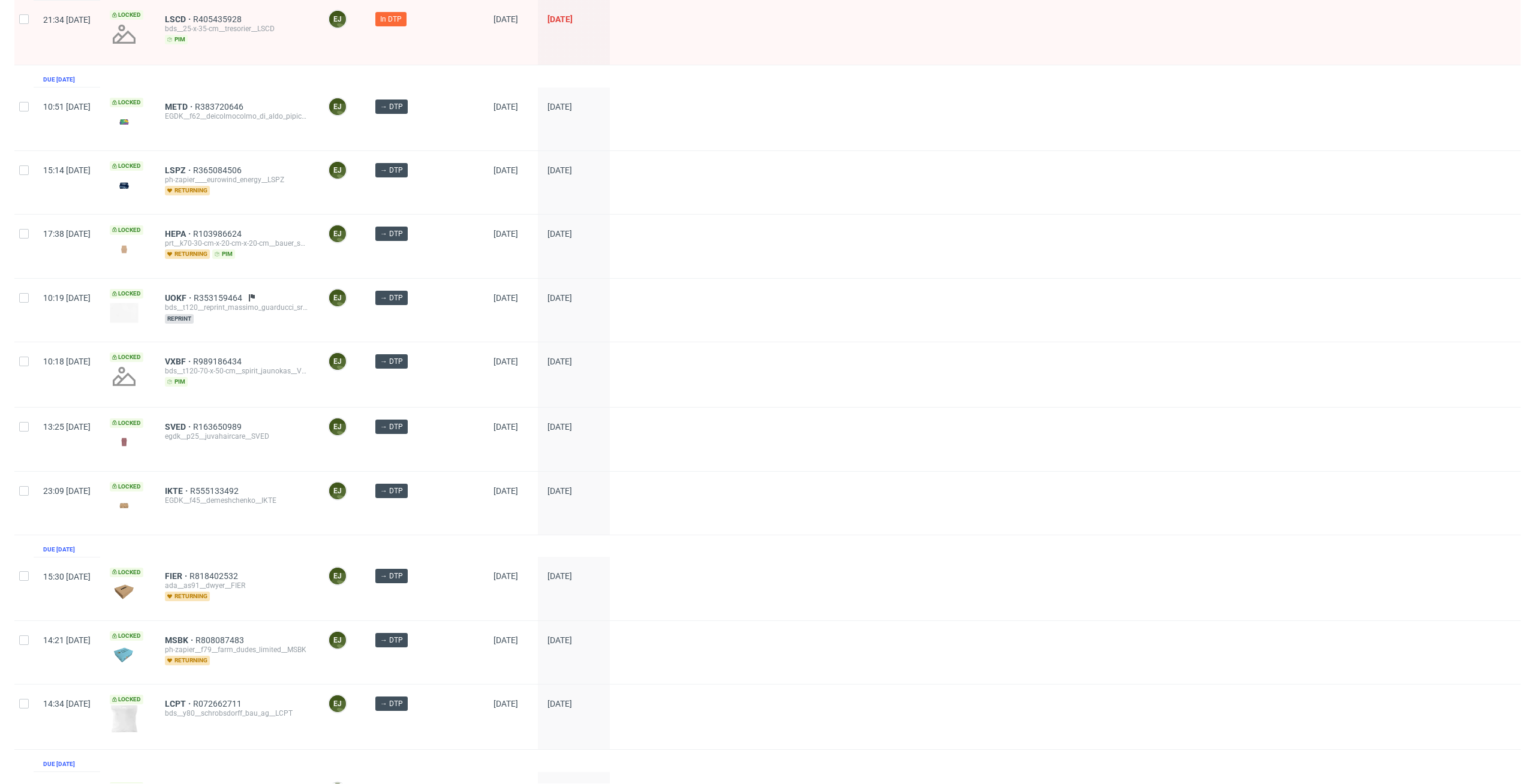
scroll to position [299, 0]
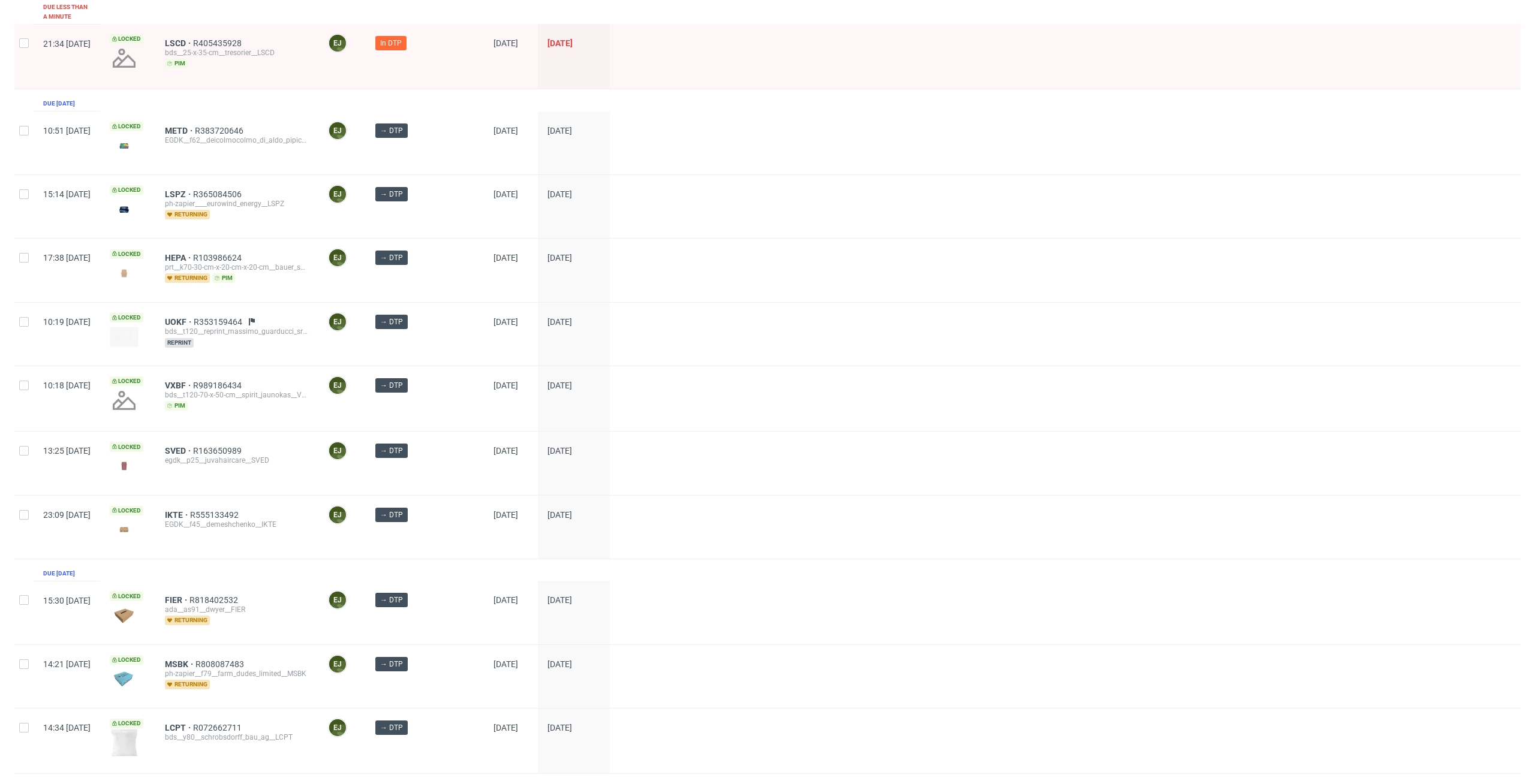
click at [1041, 418] on div at bounding box center [1065, 399] width 911 height 65
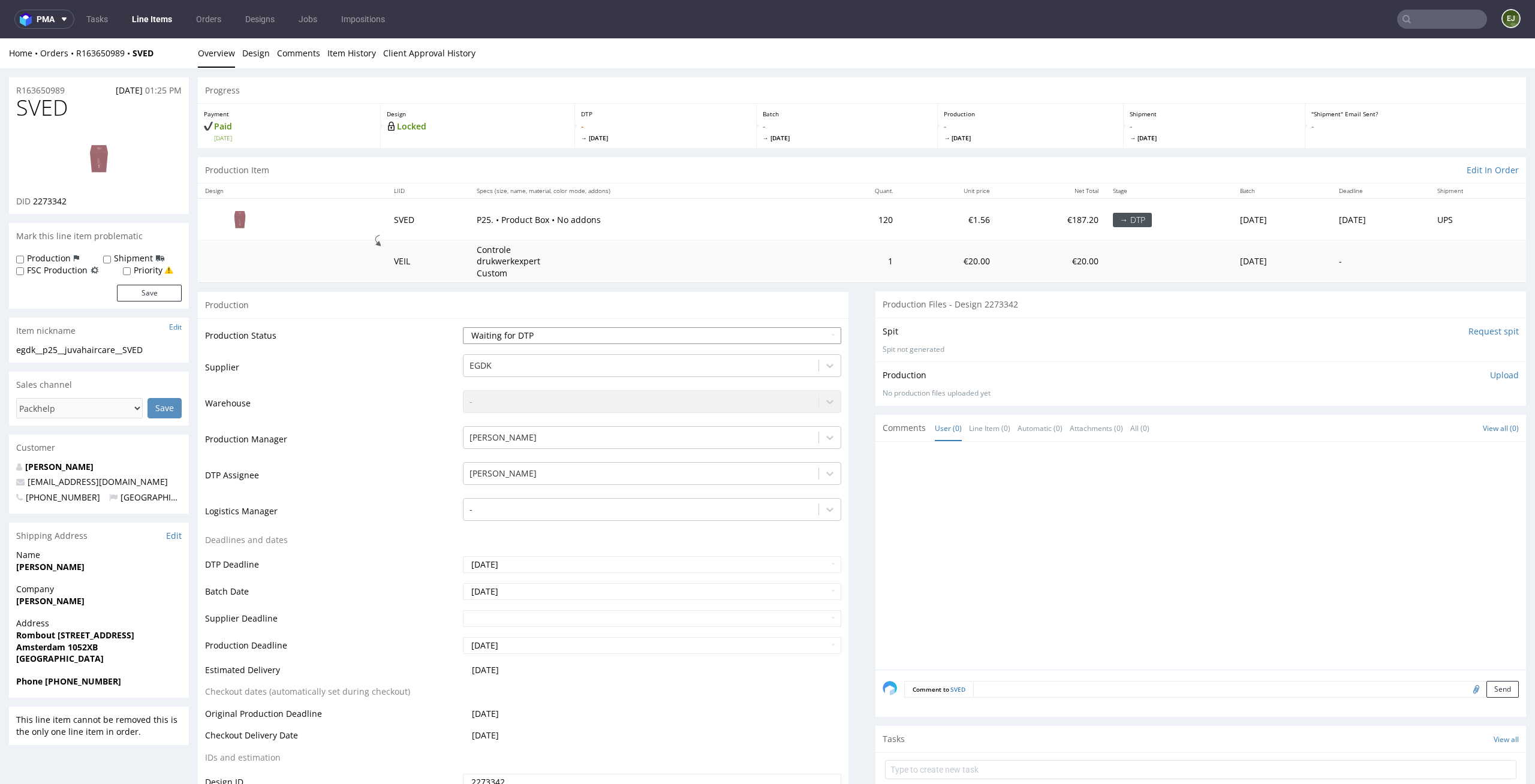
click at [746, 336] on select "Waiting for Artwork Waiting for Diecut Waiting for Mockup Waiting for DTP Waiti…" at bounding box center [652, 335] width 379 height 17
select select "dtp_in_process"
click at [463, 327] on select "Waiting for Artwork Waiting for Diecut Waiting for Mockup Waiting for DTP Waiti…" at bounding box center [652, 335] width 379 height 17
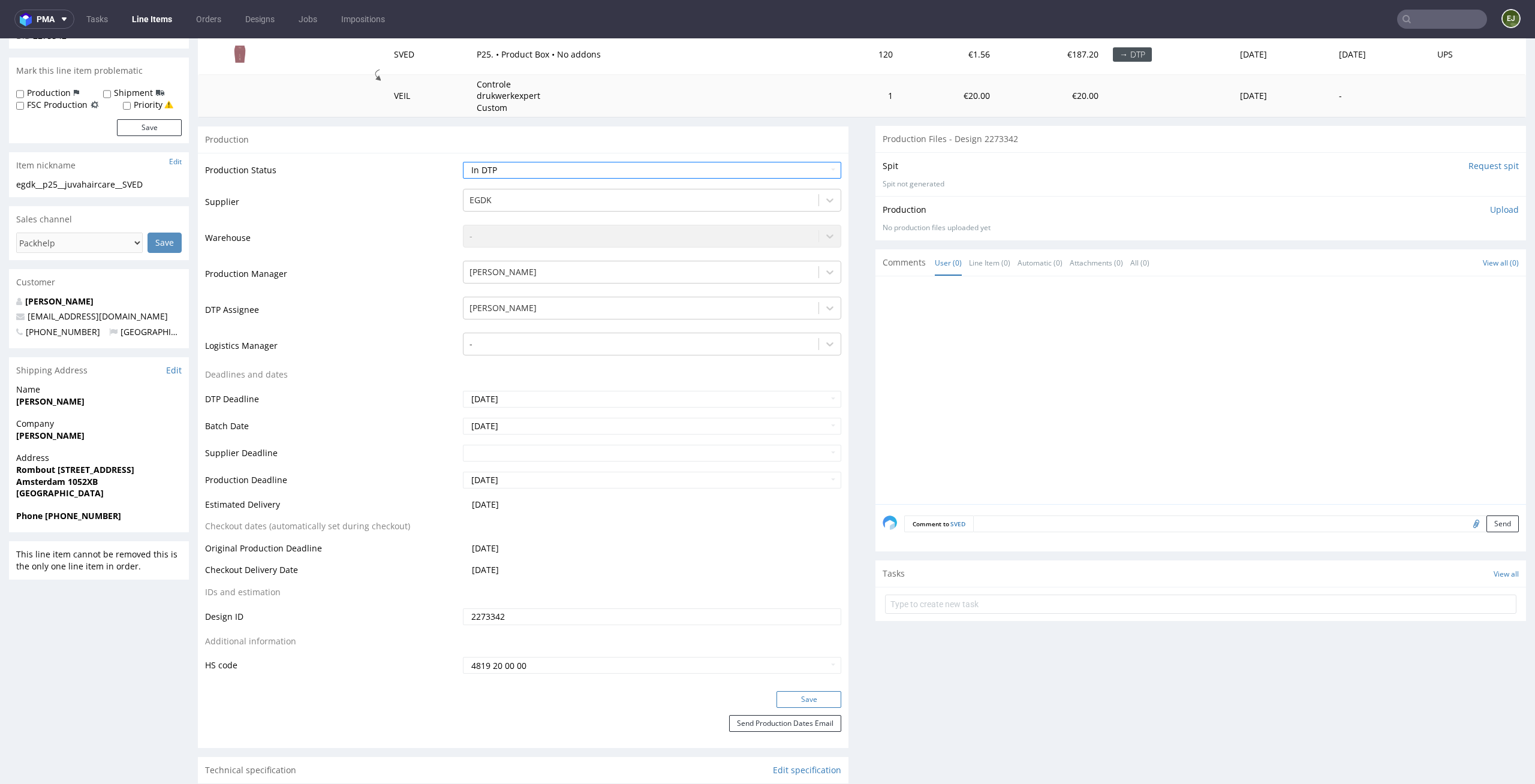
click at [809, 706] on button "Save" at bounding box center [808, 699] width 65 height 17
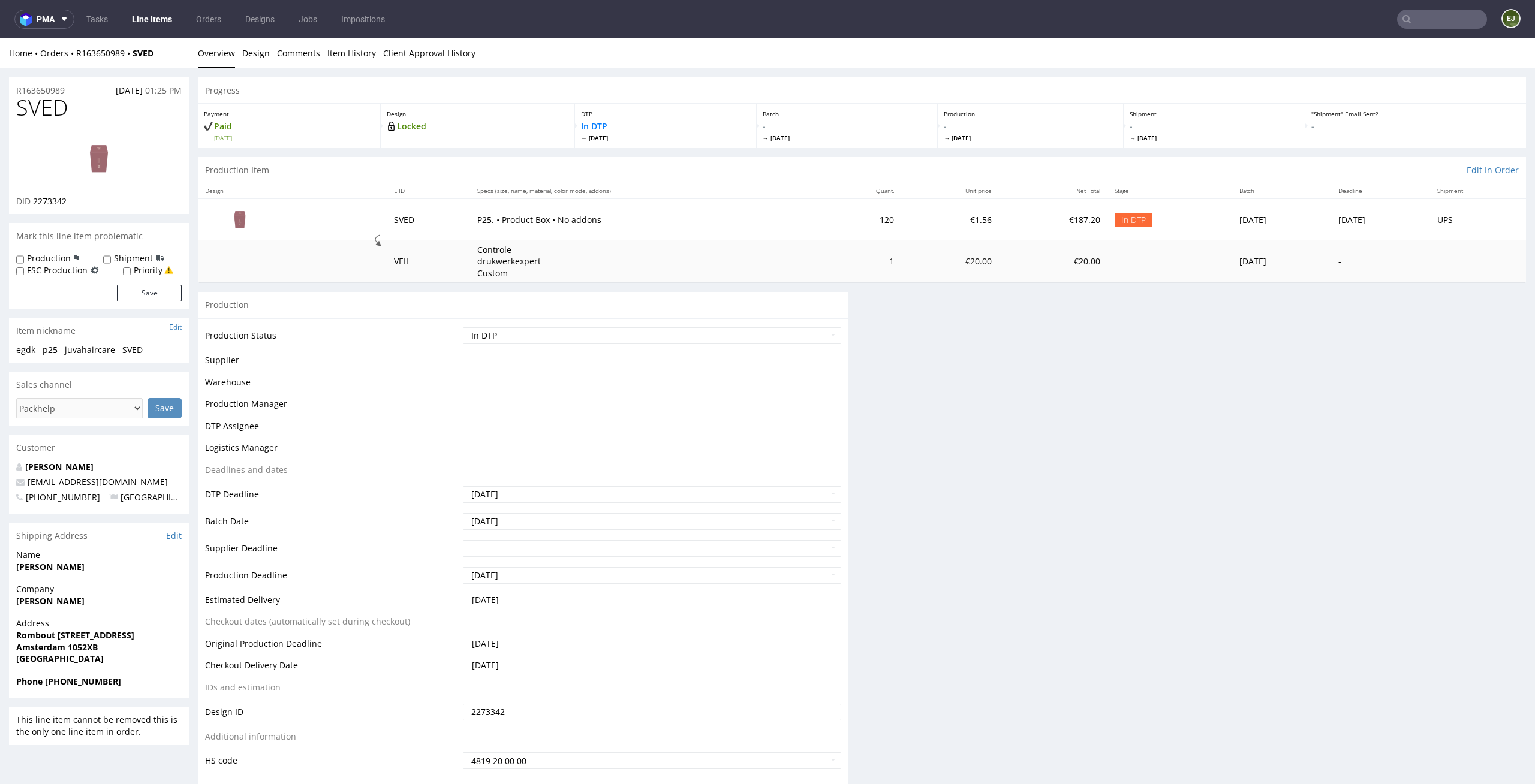
scroll to position [0, 0]
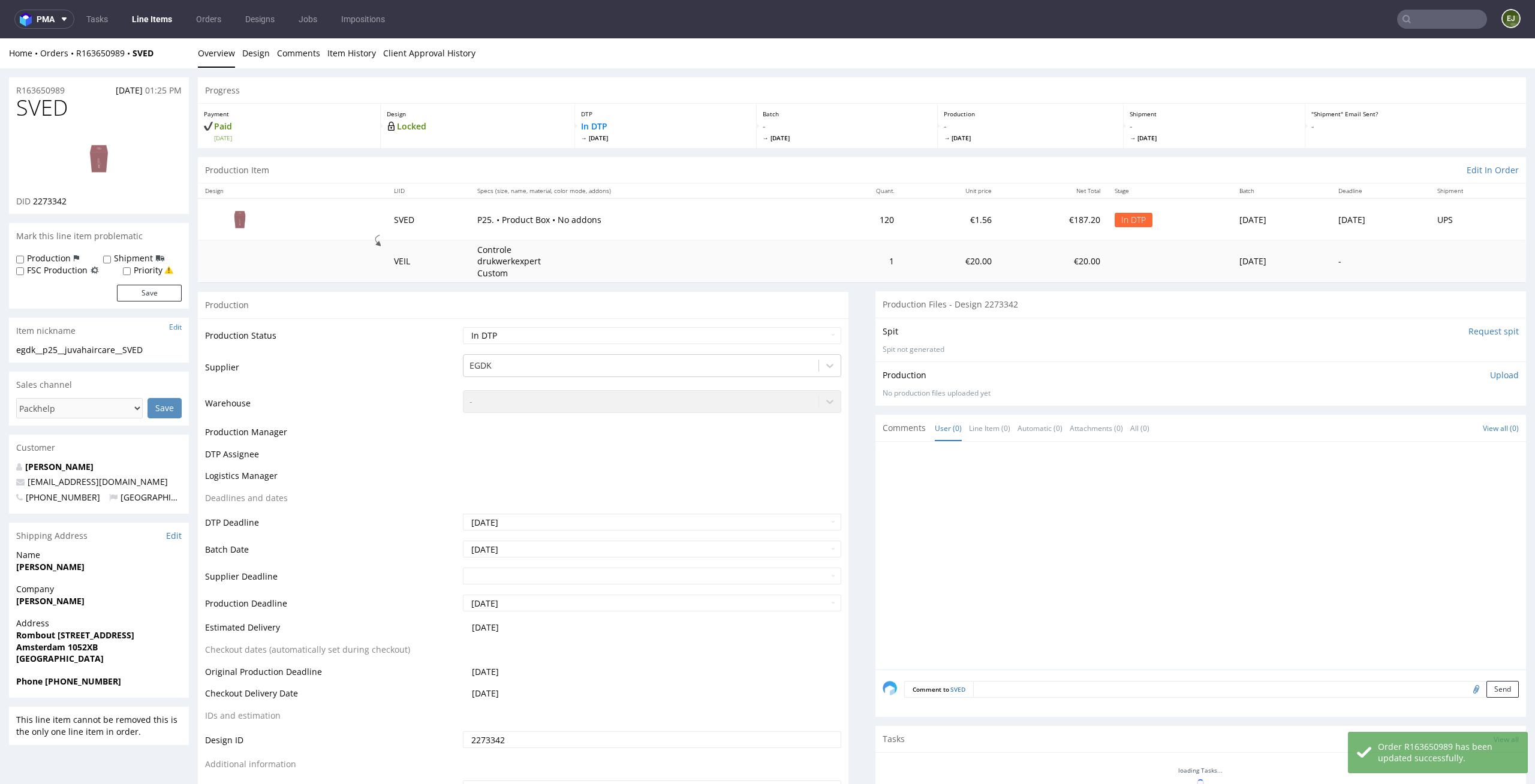
click at [102, 161] on img at bounding box center [99, 158] width 96 height 54
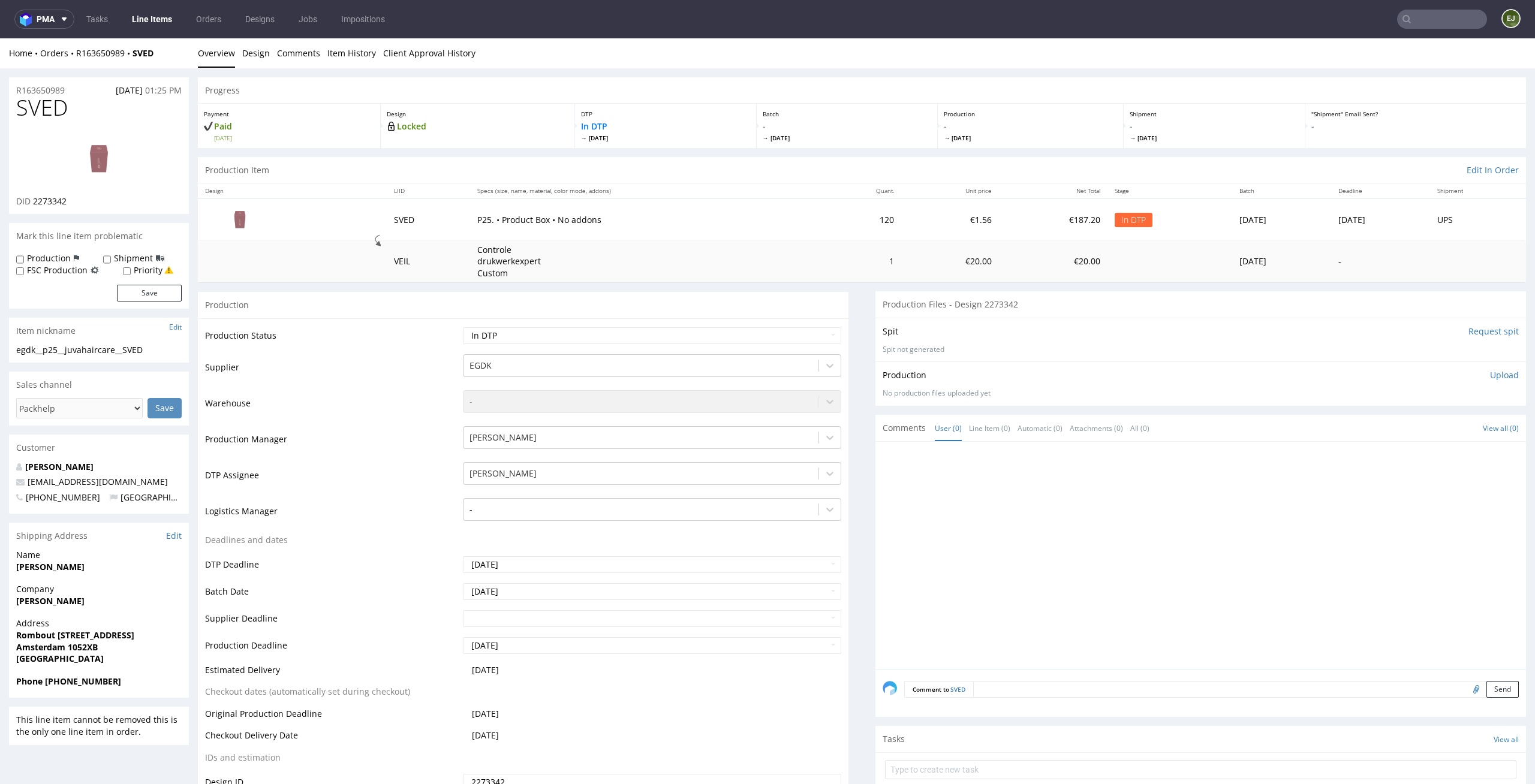
click at [109, 179] on img at bounding box center [99, 158] width 96 height 54
click at [279, 51] on link "Comments" at bounding box center [299, 53] width 43 height 29
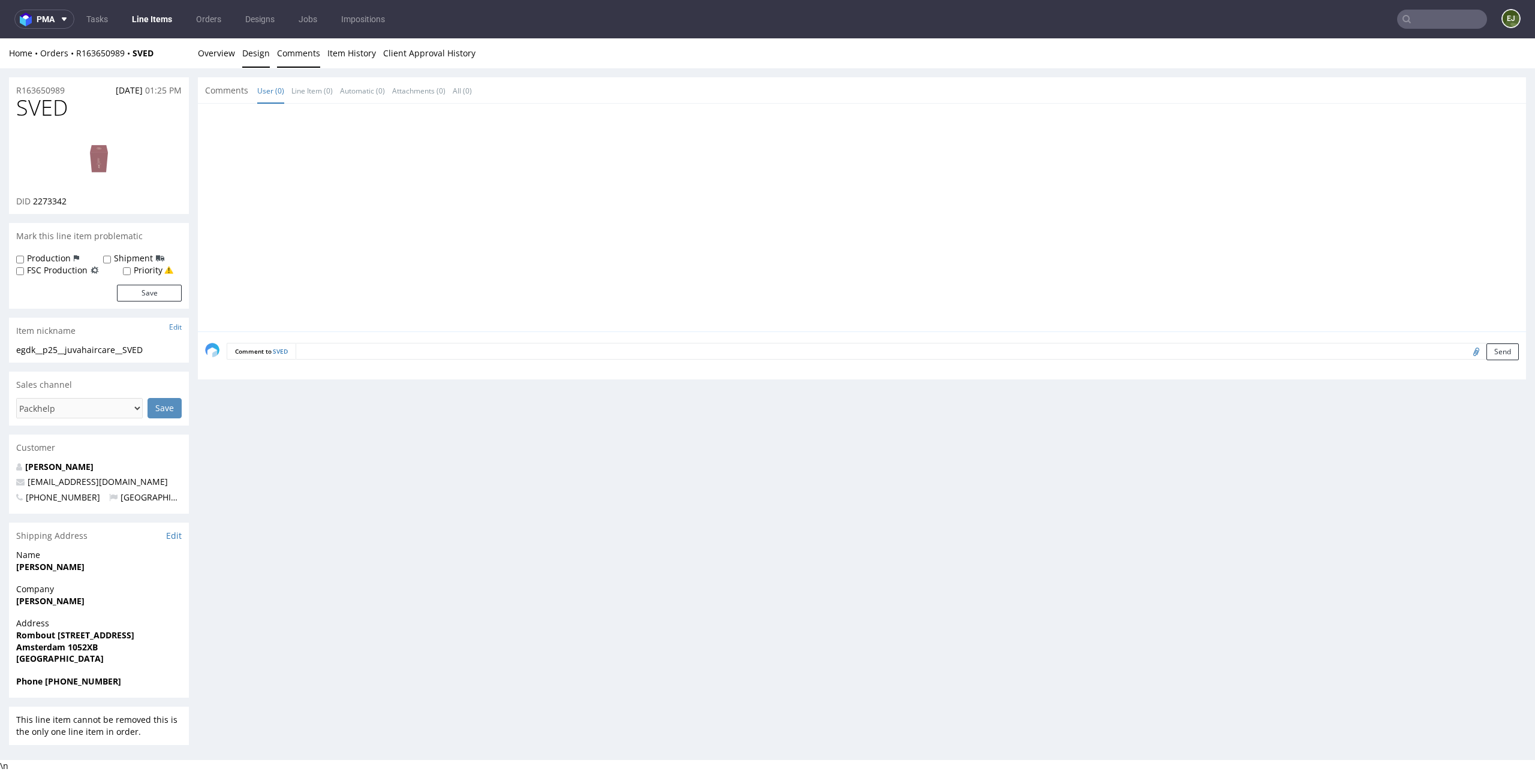
click at [252, 51] on link "Design" at bounding box center [256, 53] width 27 height 29
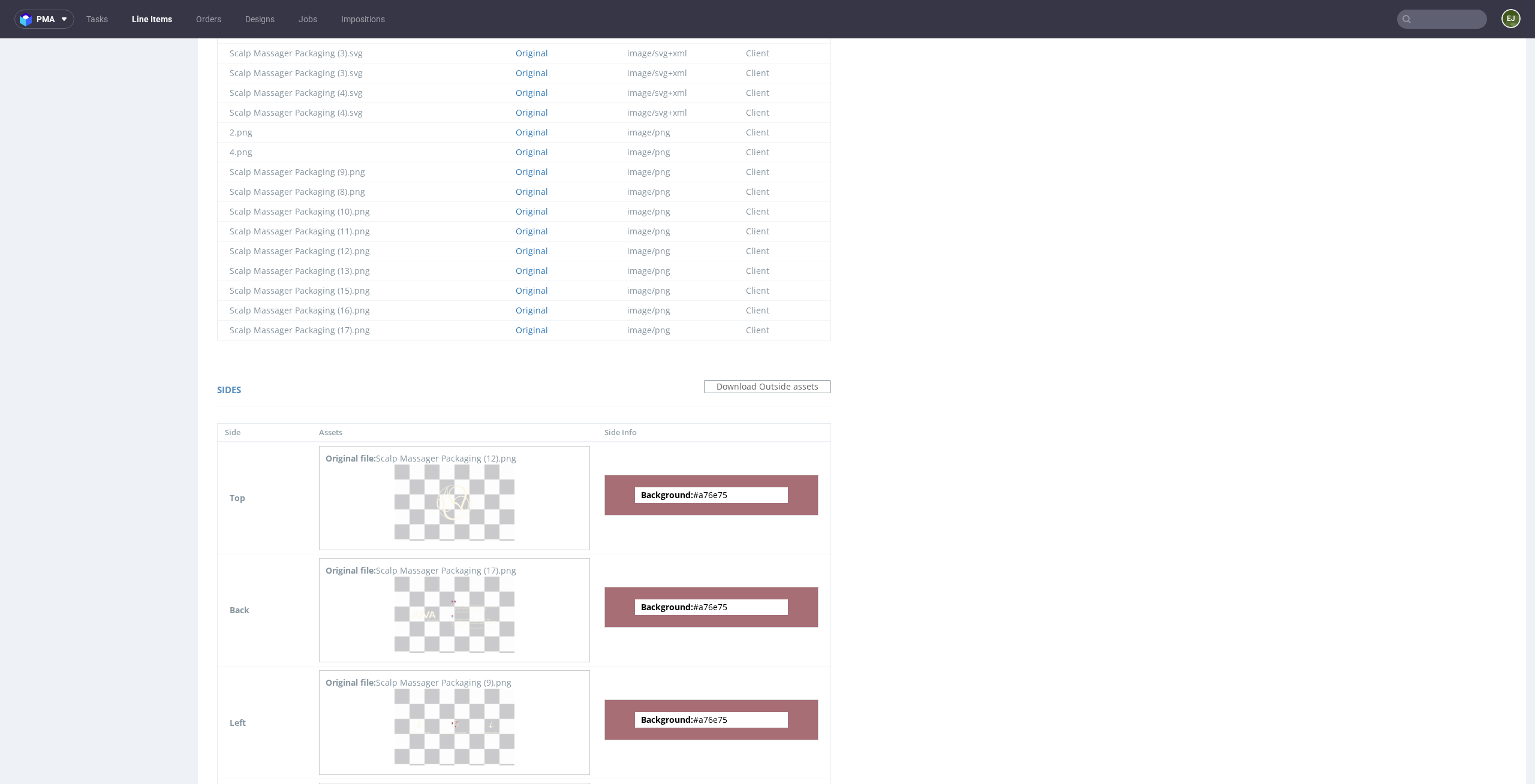
scroll to position [1690, 0]
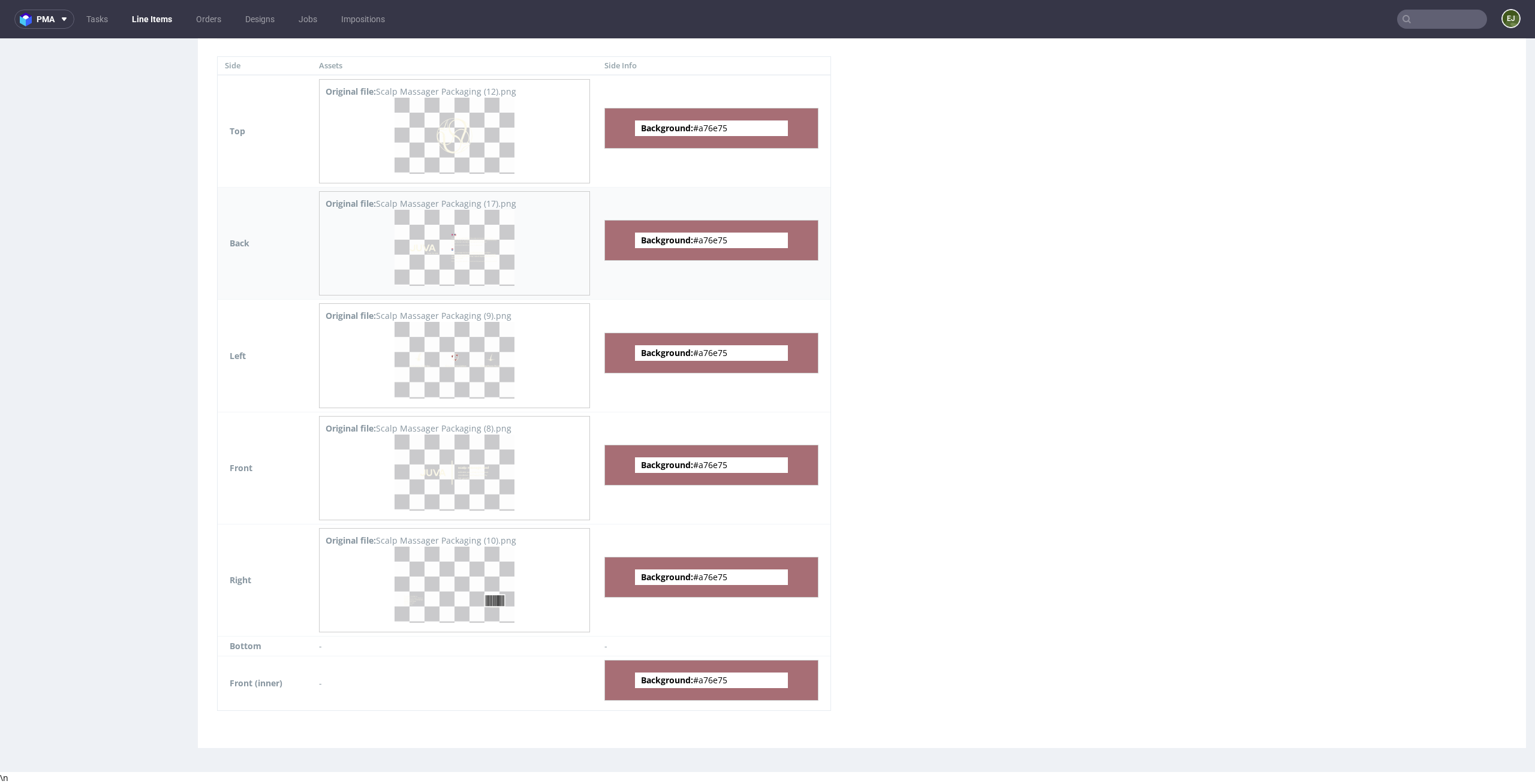
click at [464, 230] on img at bounding box center [454, 248] width 120 height 76
click at [444, 363] on img at bounding box center [454, 359] width 120 height 76
click at [437, 490] on img at bounding box center [454, 472] width 120 height 76
click at [481, 569] on img at bounding box center [454, 585] width 120 height 76
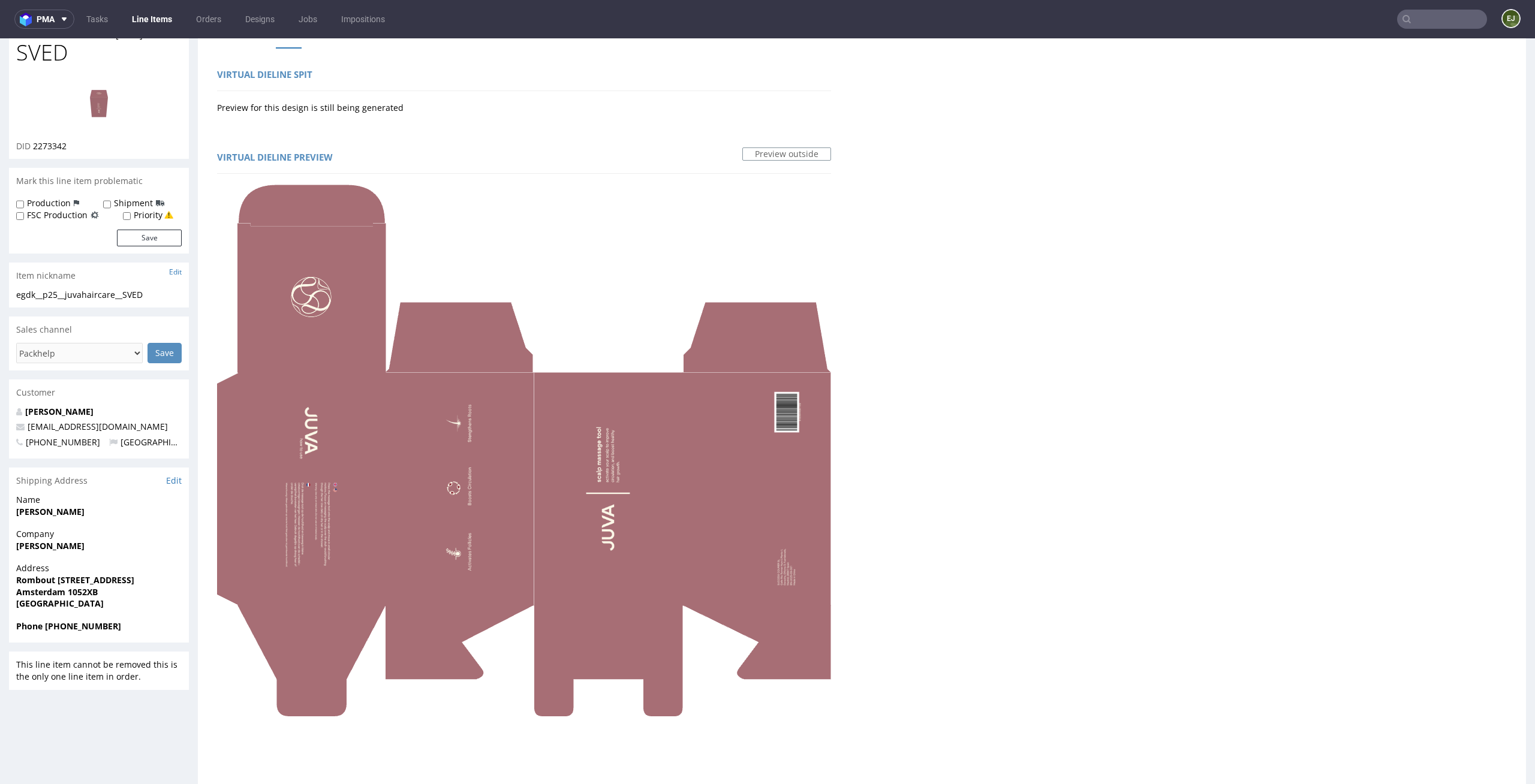
scroll to position [0, 0]
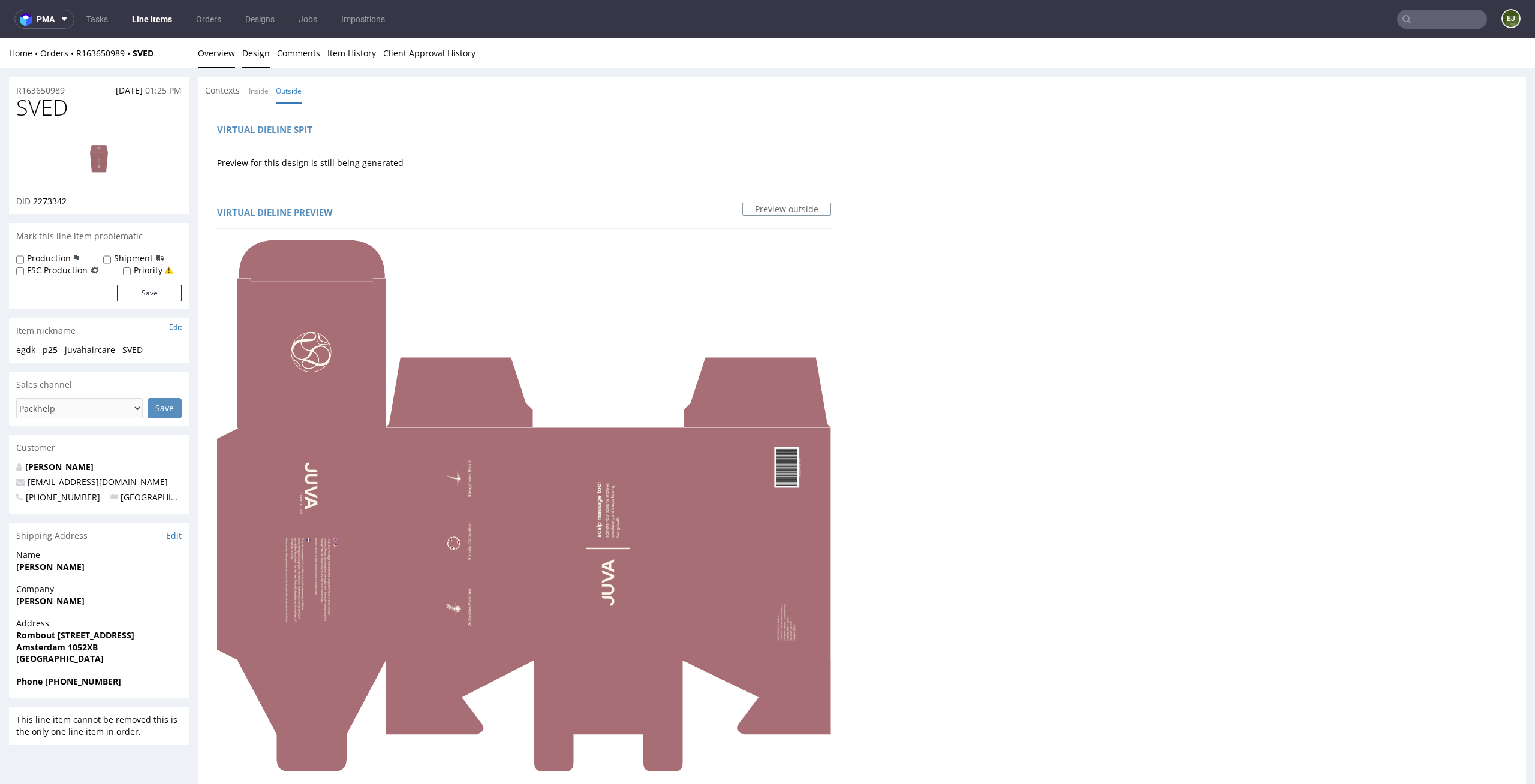
click at [214, 57] on link "Overview" at bounding box center [217, 53] width 37 height 29
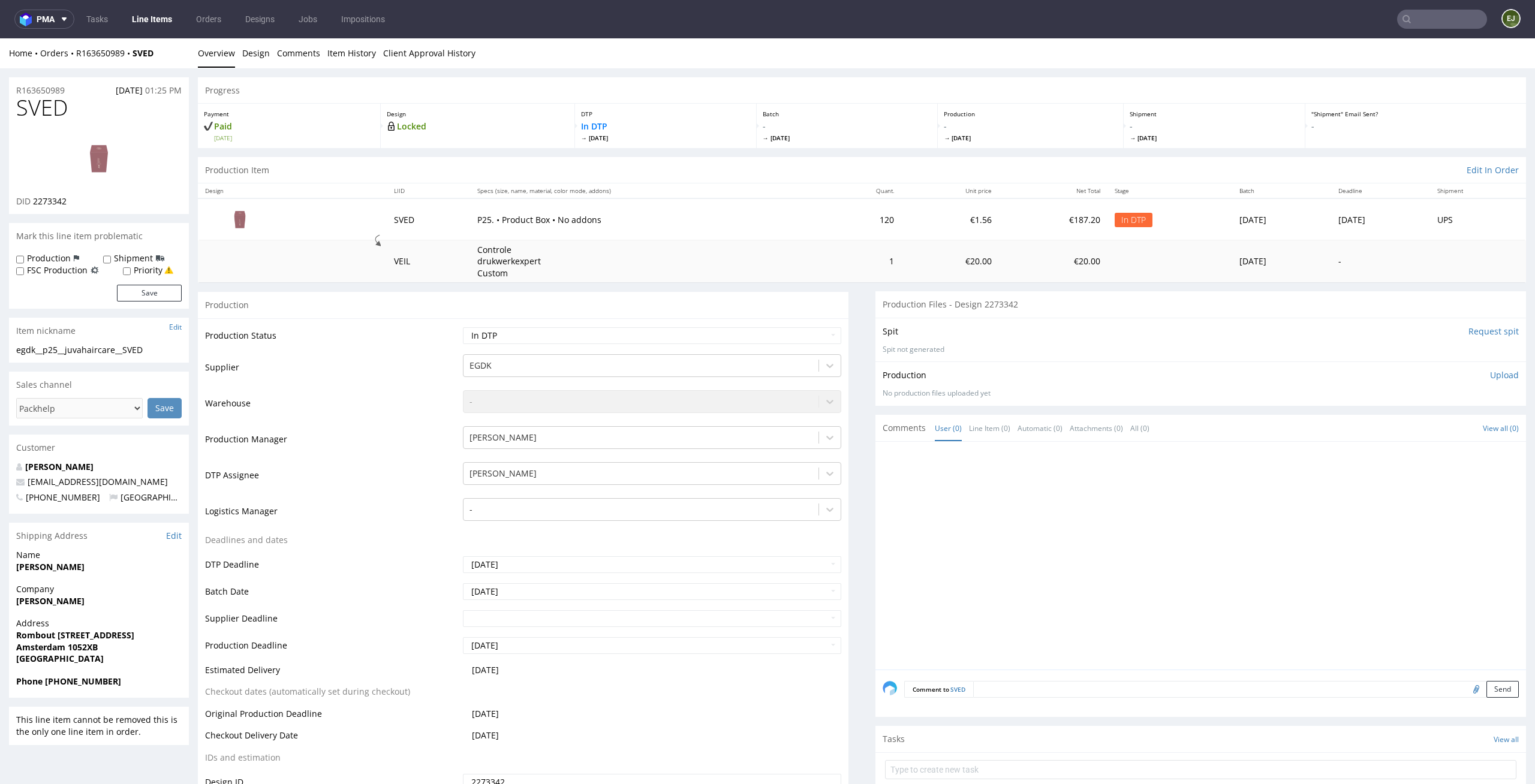
click at [824, 255] on td "1" at bounding box center [863, 261] width 78 height 43
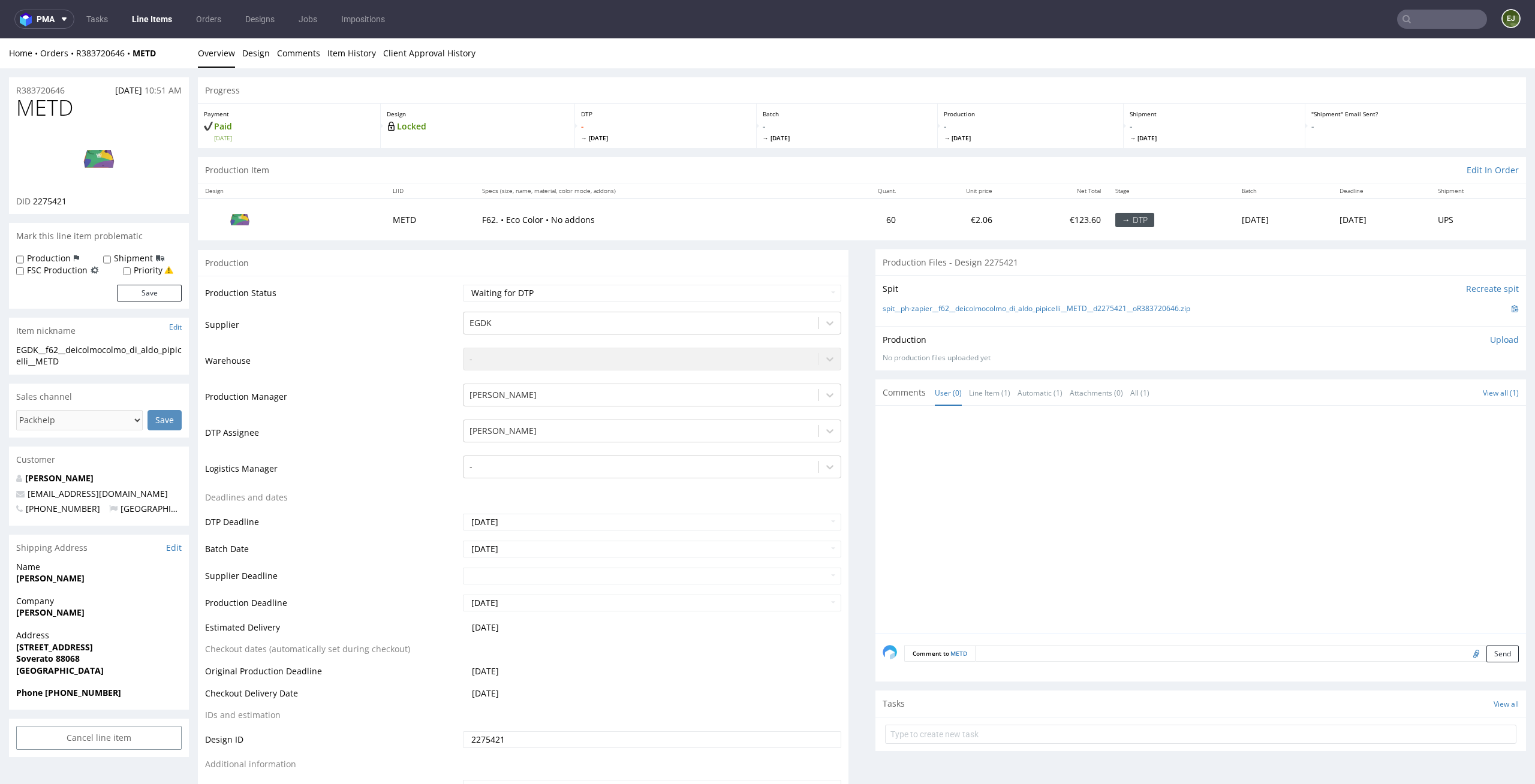
click at [686, 109] on div "DTP - [DATE]" at bounding box center [666, 125] width 182 height 44
click at [257, 55] on link "Design" at bounding box center [256, 53] width 27 height 29
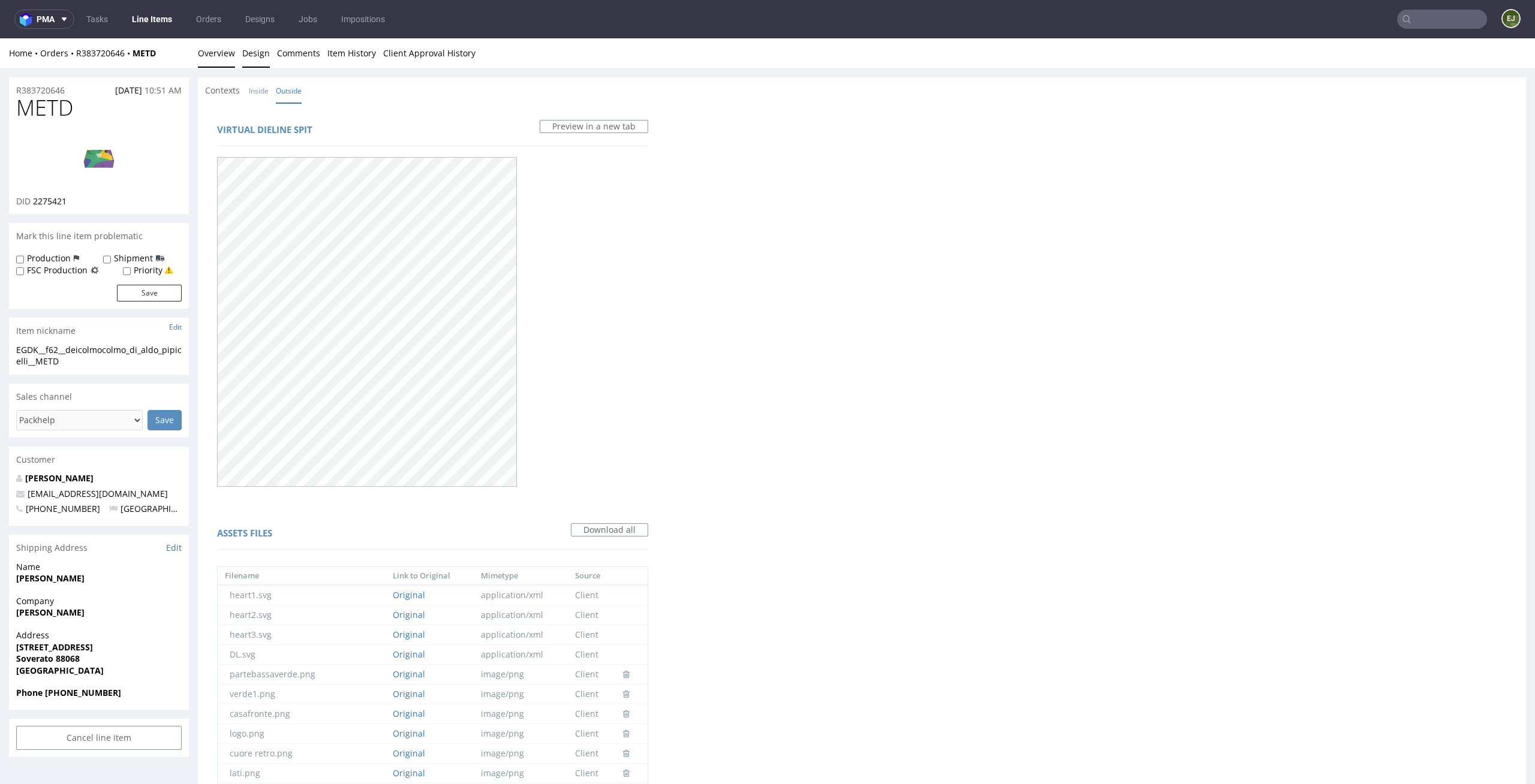
click at [202, 54] on link "Overview" at bounding box center [217, 53] width 37 height 29
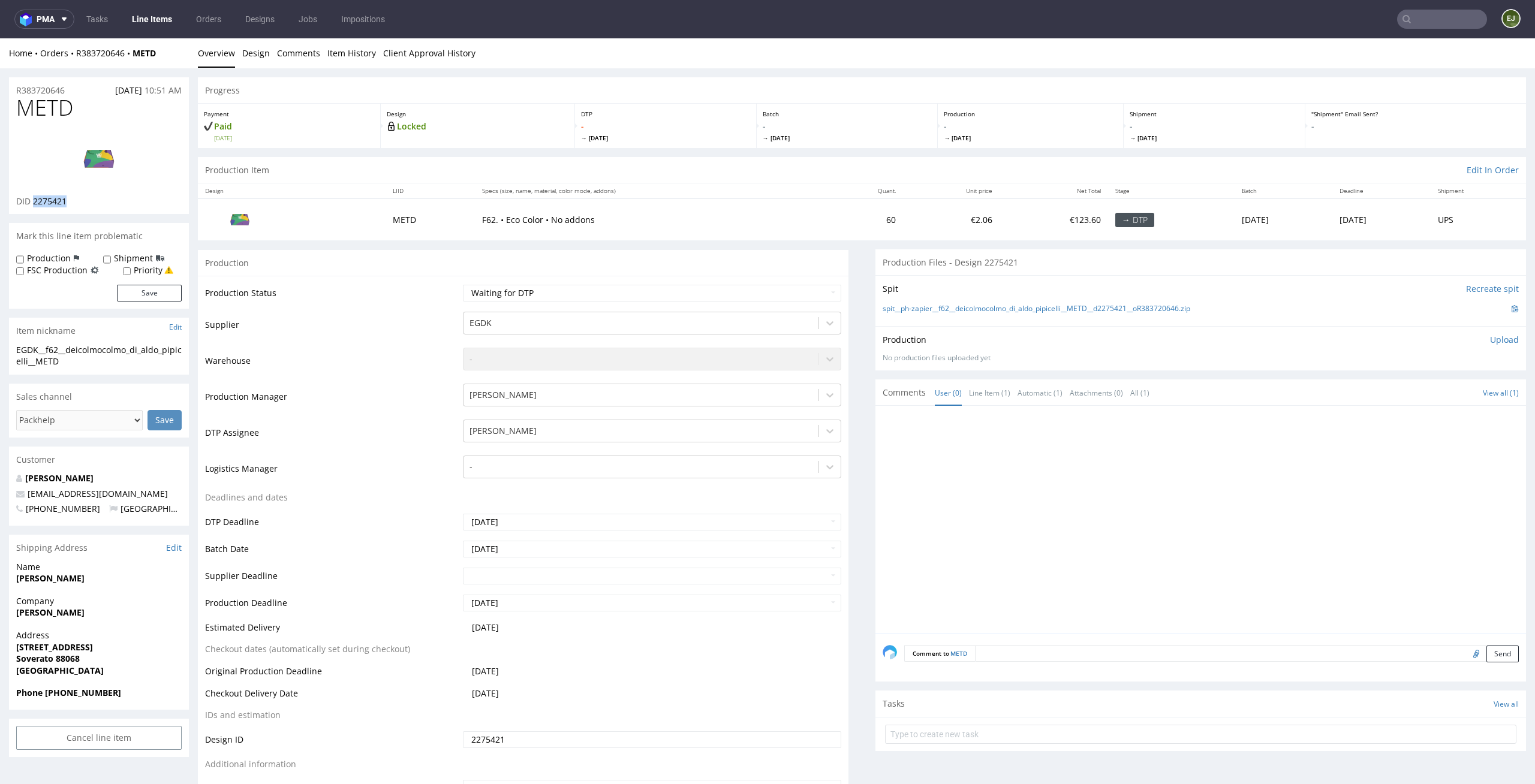
drag, startPoint x: 73, startPoint y: 198, endPoint x: 32, endPoint y: 200, distance: 41.0
click at [32, 200] on div "DID 2275421" at bounding box center [99, 201] width 165 height 12
copy span "2275421"
click at [805, 300] on select "Waiting for Artwork Waiting for Diecut Waiting for Mockup Waiting for DTP Waiti…" at bounding box center [652, 293] width 379 height 17
select select "dtp_in_process"
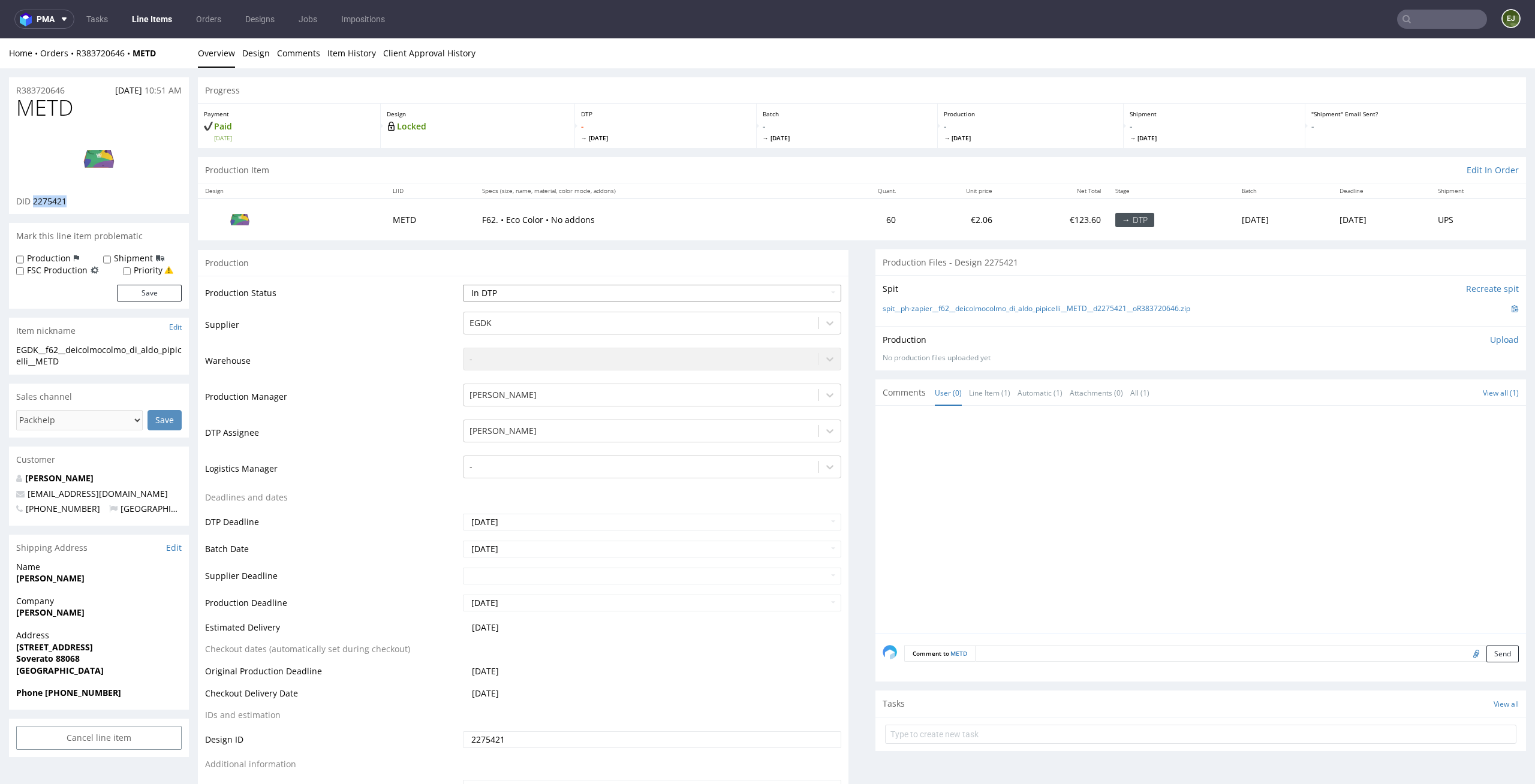
click at [463, 285] on select "Waiting for Artwork Waiting for Diecut Waiting for Mockup Waiting for DTP Waiti…" at bounding box center [652, 293] width 379 height 17
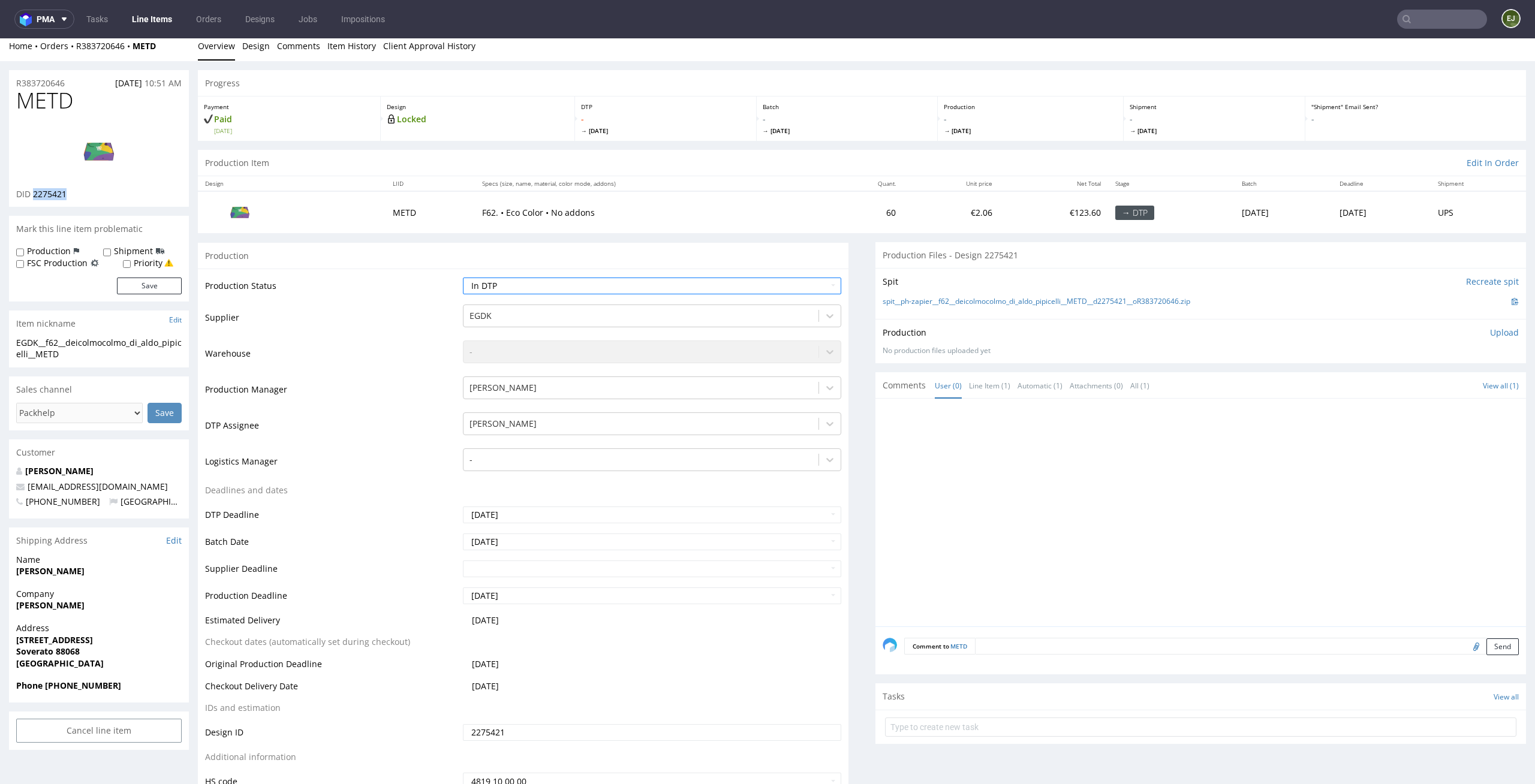
scroll to position [121, 0]
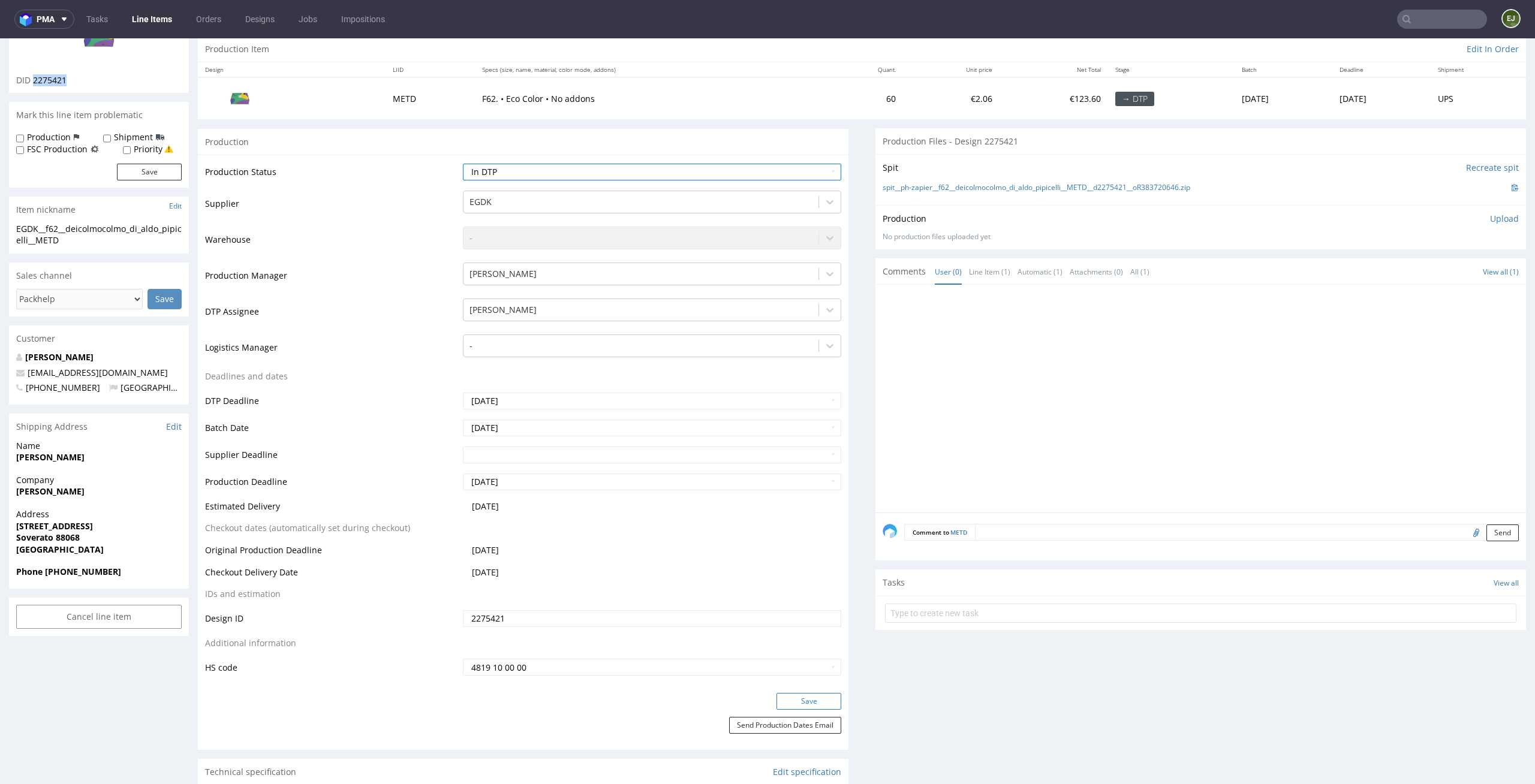
click at [820, 699] on button "Save" at bounding box center [808, 701] width 65 height 17
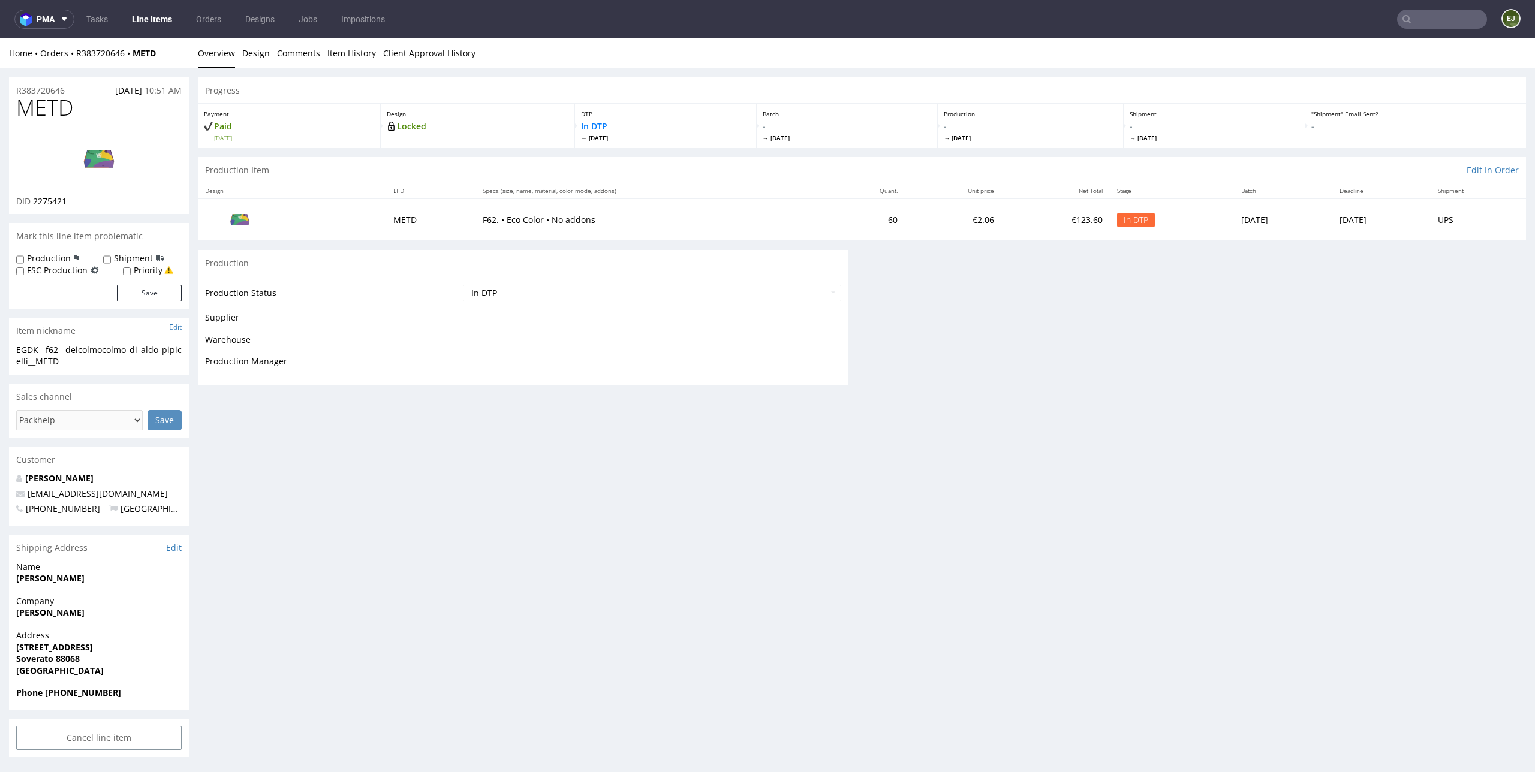
scroll to position [0, 0]
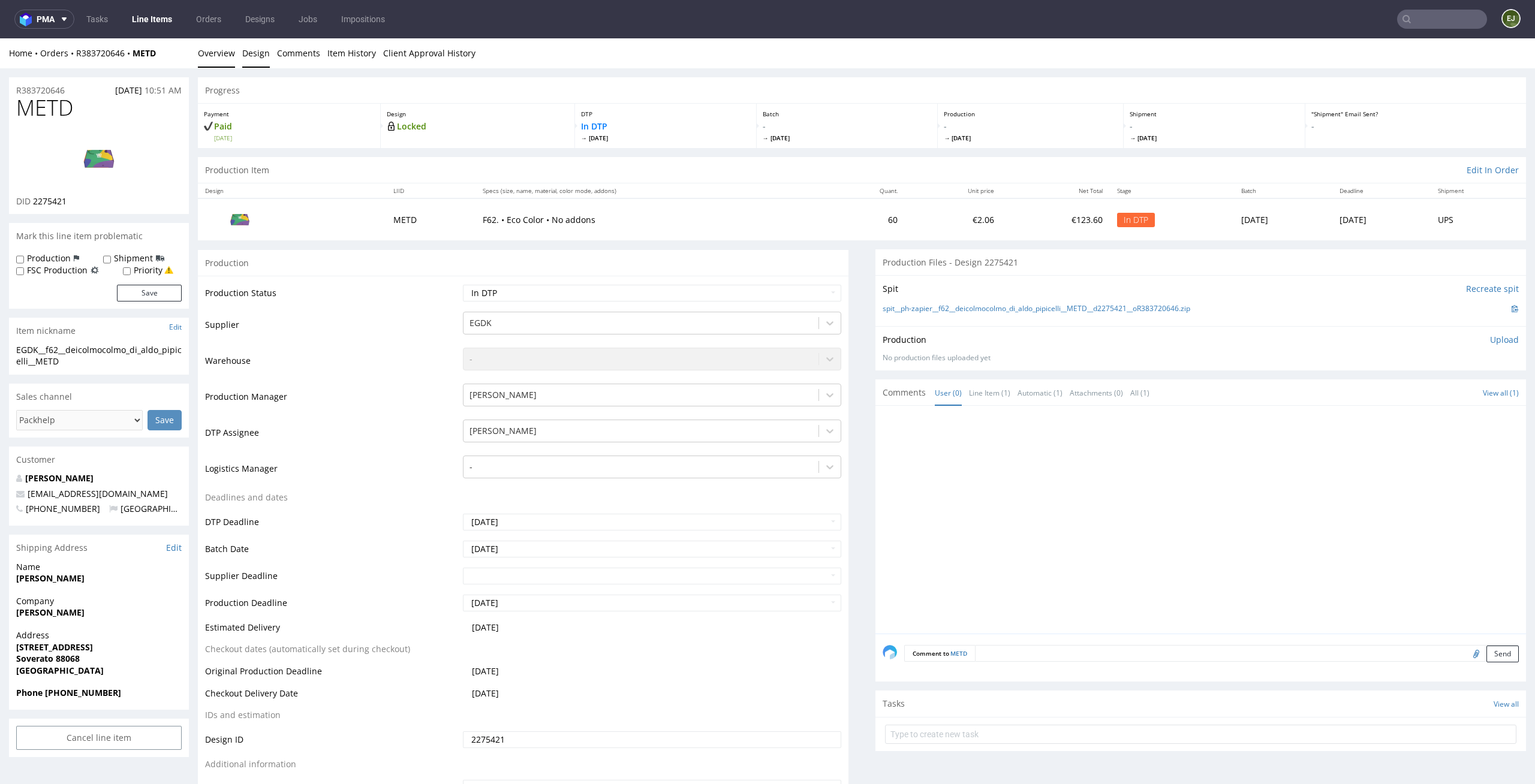
click at [258, 53] on link "Design" at bounding box center [256, 53] width 27 height 29
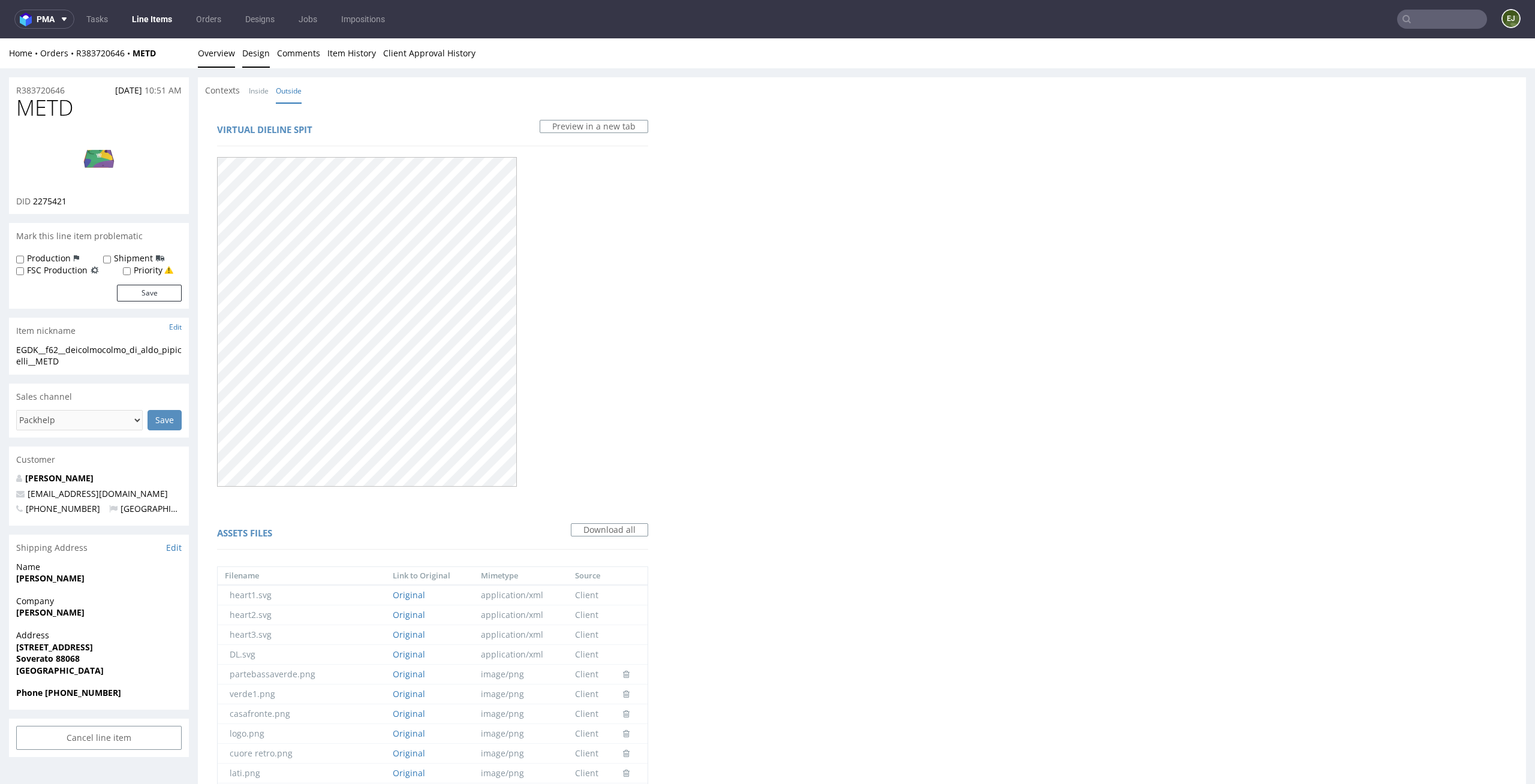
click at [214, 53] on link "Overview" at bounding box center [217, 53] width 37 height 29
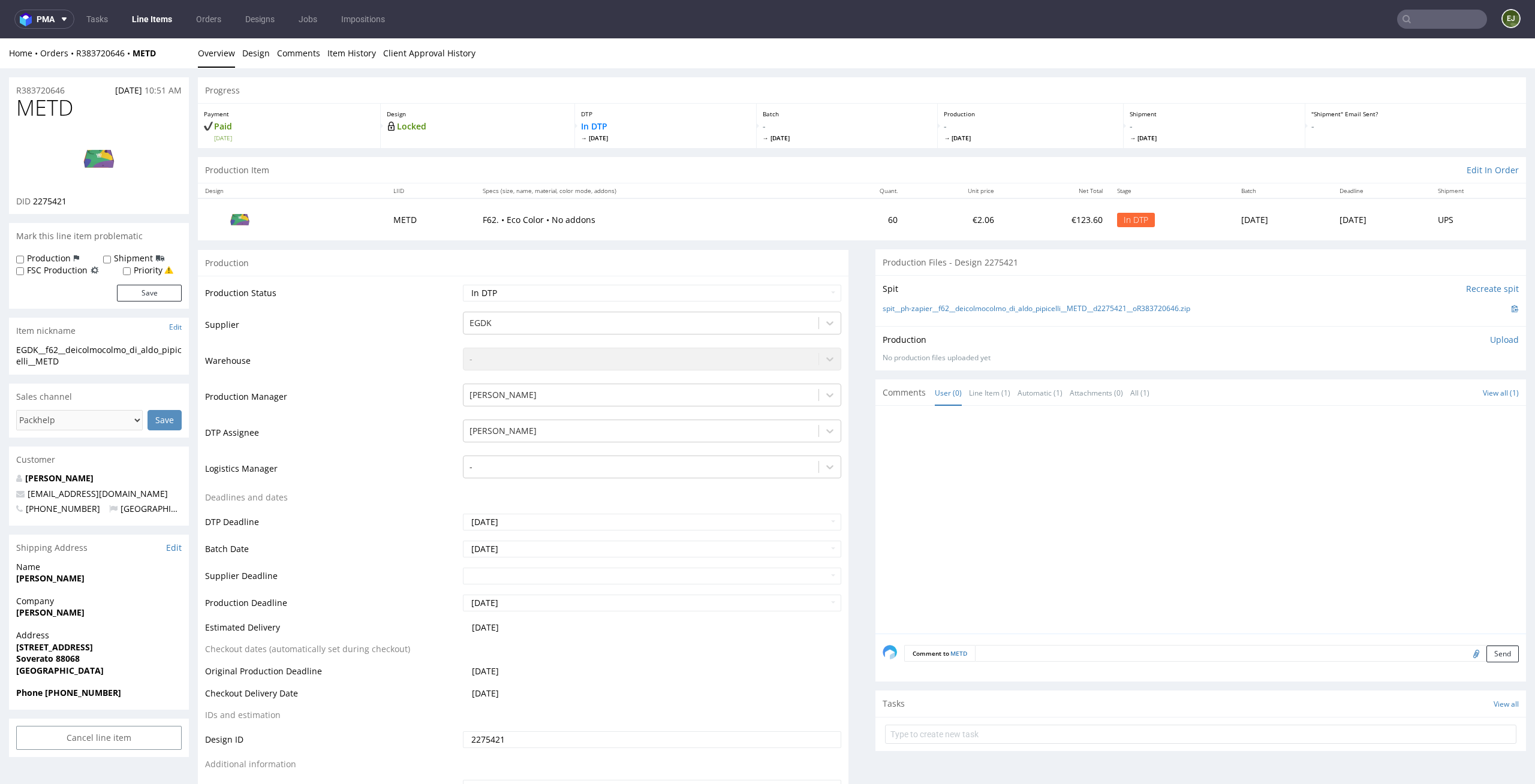
click at [948, 302] on div "spit__ph-zapier__f62__deicolmocolmo_di_aldo_pipicelli__METD__d2275421__oR383720…" at bounding box center [1200, 309] width 636 height 13
click at [958, 306] on link "spit__ph-zapier__f62__deicolmocolmo_di_aldo_pipicelli__METD__d2275421__oR383720…" at bounding box center [1036, 309] width 307 height 10
drag, startPoint x: 76, startPoint y: 101, endPoint x: 0, endPoint y: 109, distance: 76.4
copy span "METD"
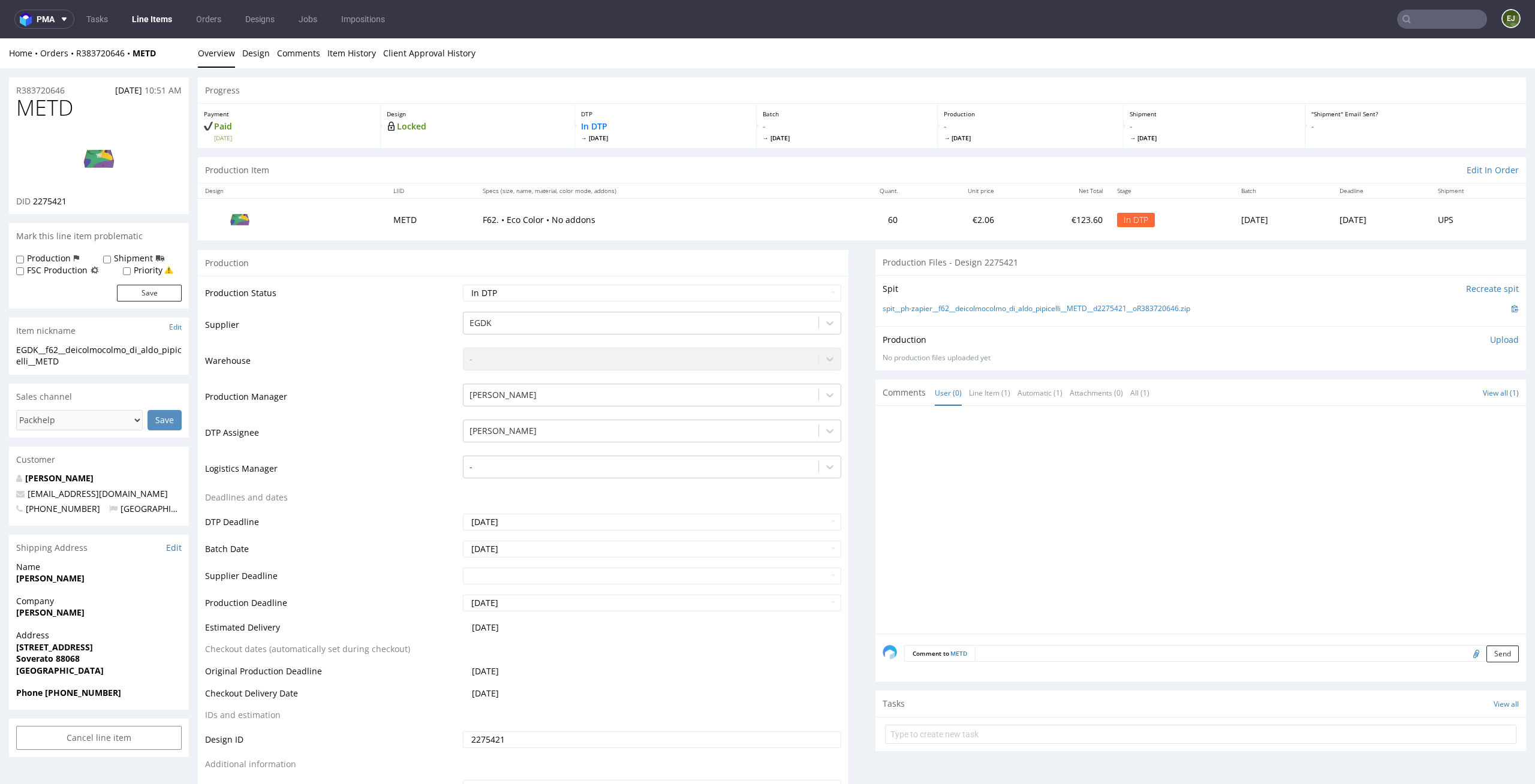
click at [756, 104] on div "Batch - Fri 17 Oct" at bounding box center [847, 125] width 182 height 44
click at [1490, 339] on p "Upload" at bounding box center [1504, 340] width 29 height 12
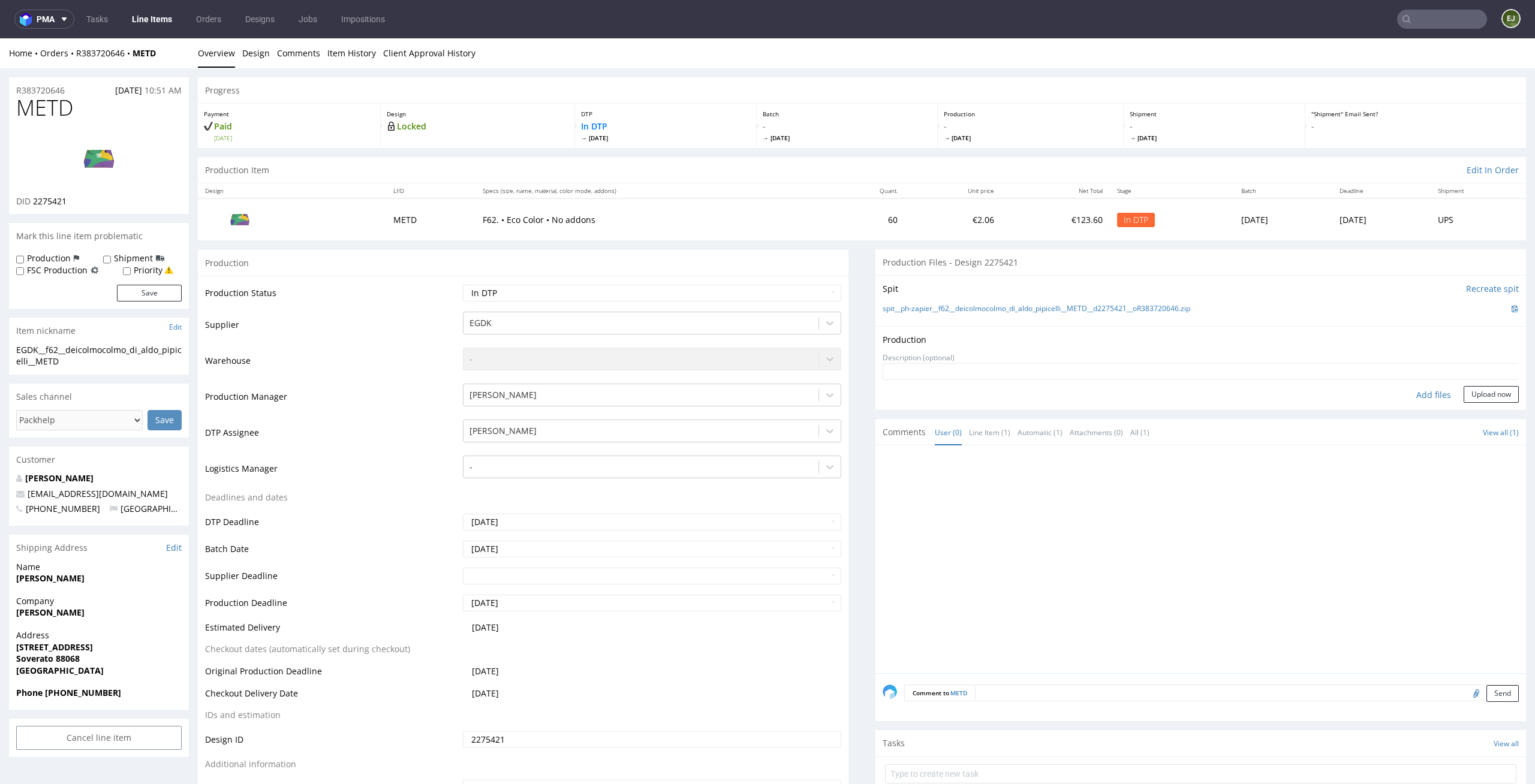
click at [1413, 394] on div "Add files" at bounding box center [1433, 395] width 60 height 18
type input "C:\fakepath\EGDK__f62__deicolmocolmo_di_aldo_pipicelli__METD__d2275421__oR38372…"
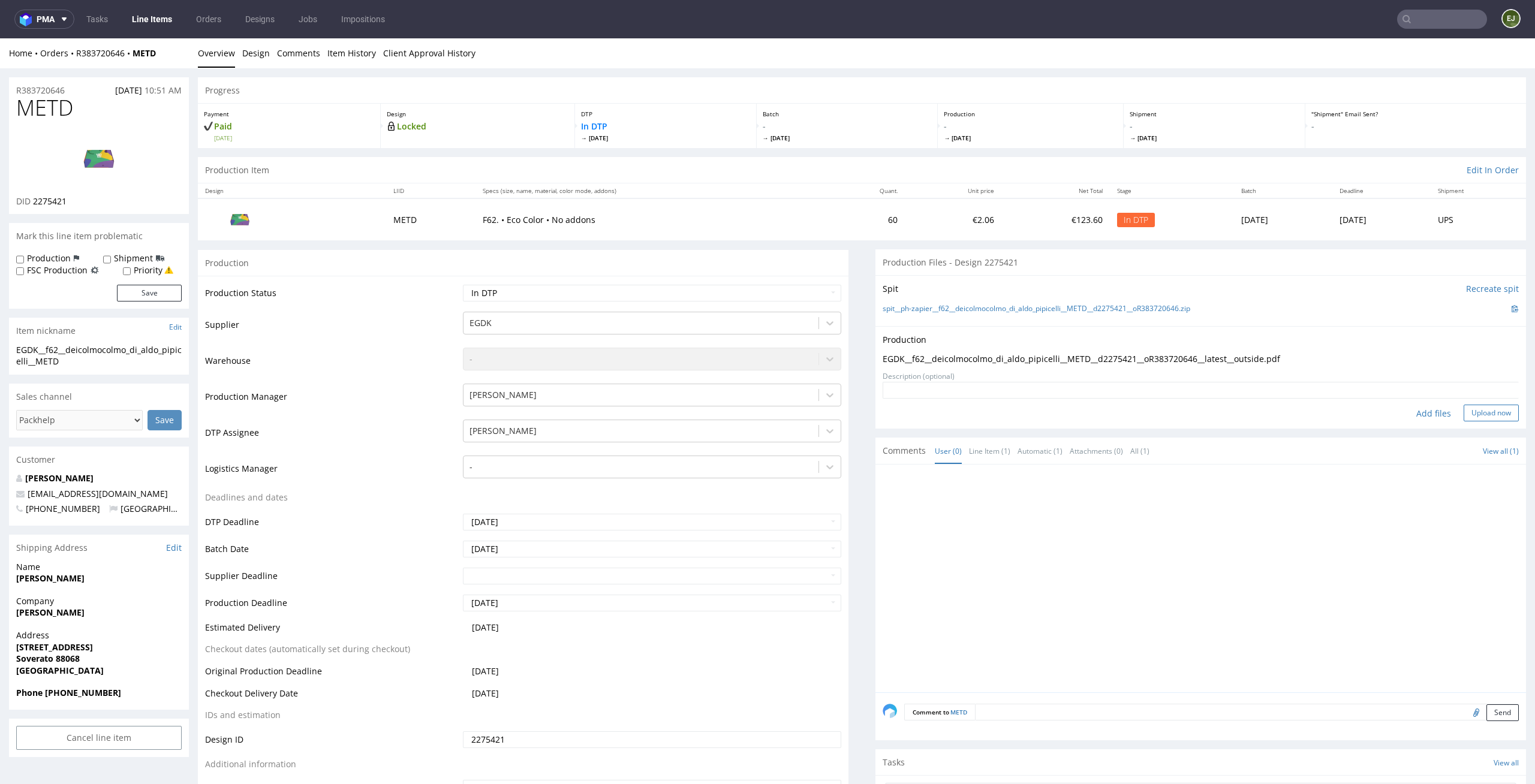
click at [1485, 406] on button "Upload now" at bounding box center [1491, 413] width 55 height 17
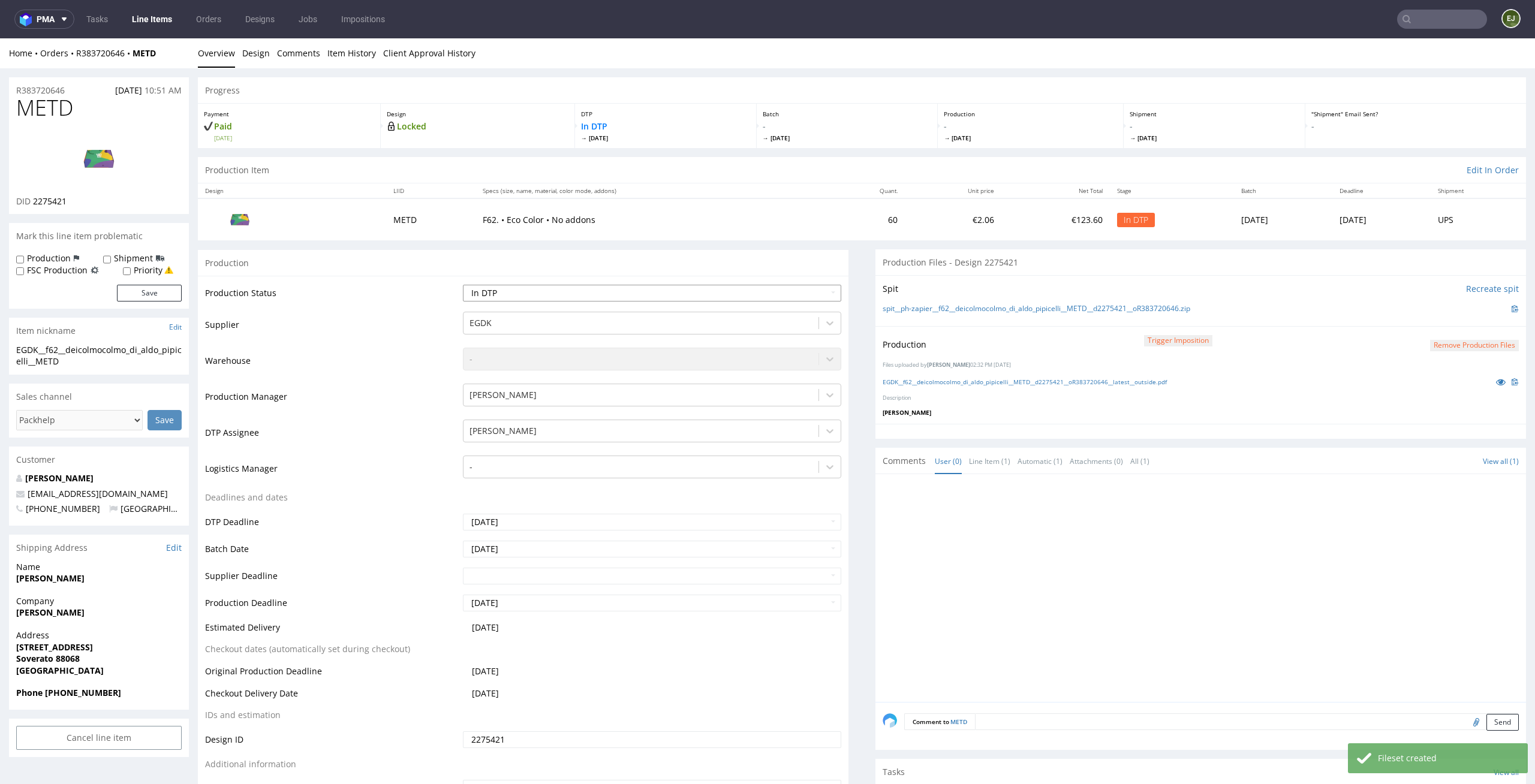
click at [826, 300] on select "Waiting for Artwork Waiting for Diecut Waiting for Mockup Waiting for DTP Waiti…" at bounding box center [652, 293] width 379 height 17
select select "dtp_production_ready"
click at [463, 285] on select "Waiting for Artwork Waiting for Diecut Waiting for Mockup Waiting for DTP Waiti…" at bounding box center [652, 293] width 379 height 17
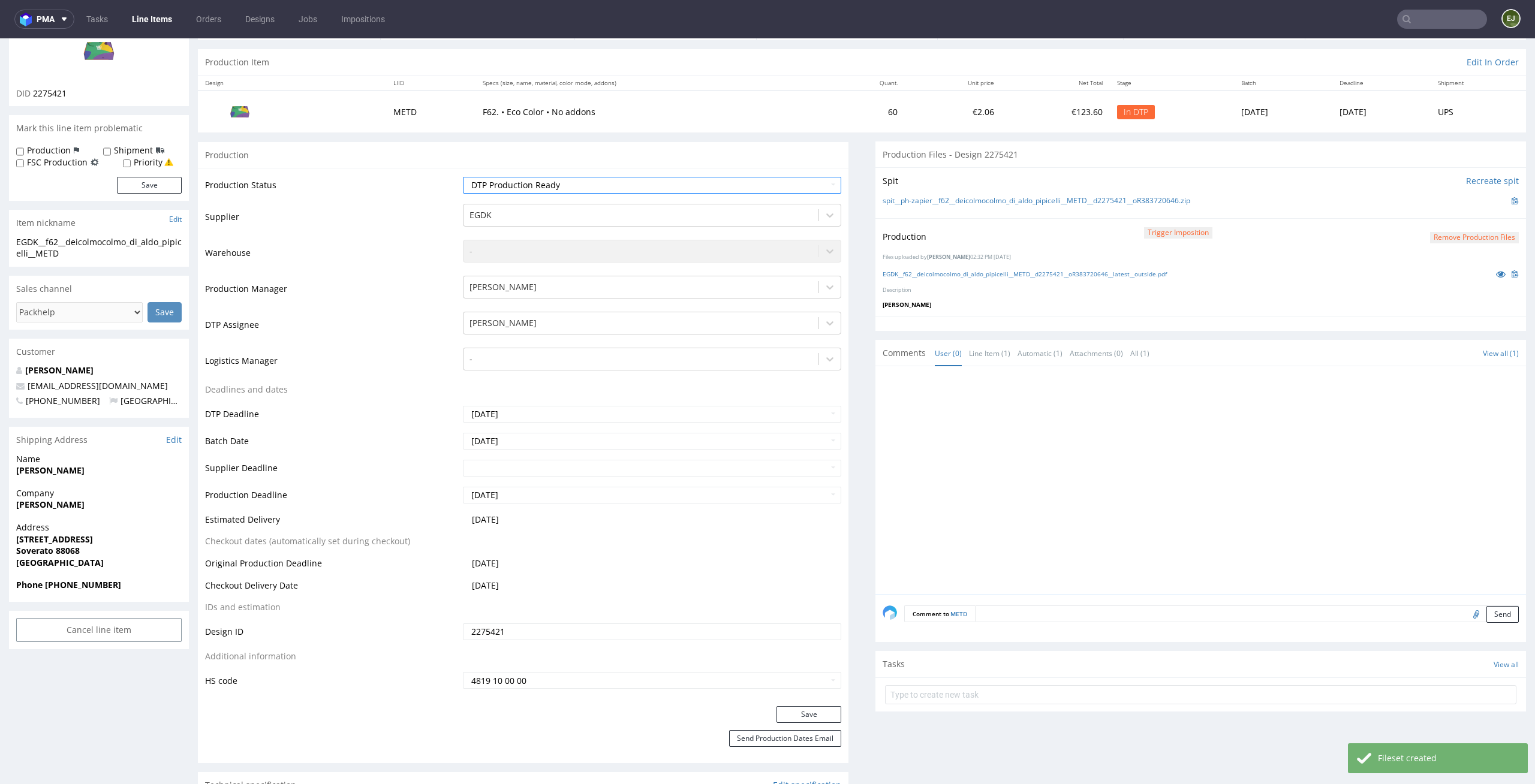
scroll to position [130, 0]
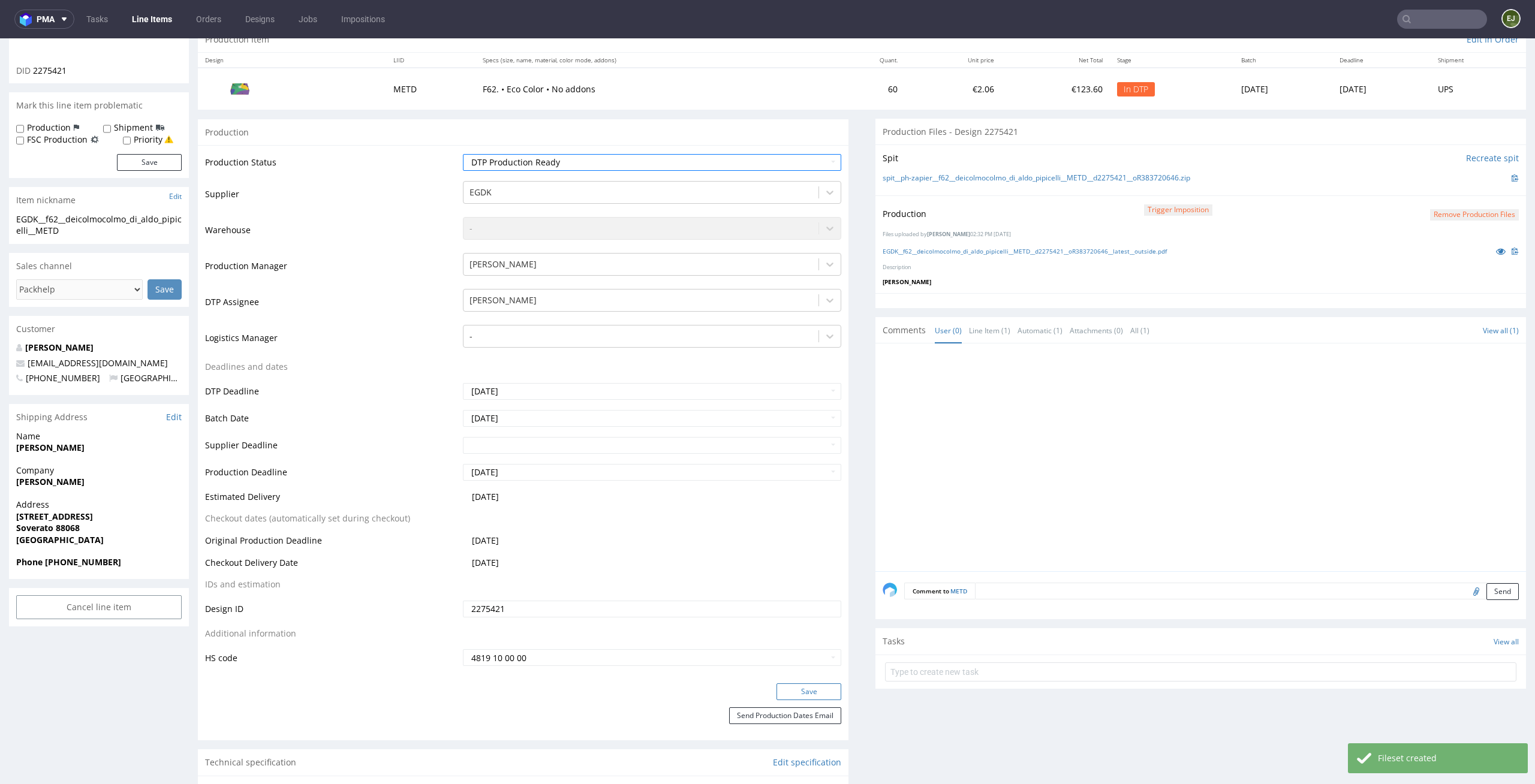
click at [795, 693] on button "Save" at bounding box center [808, 692] width 65 height 17
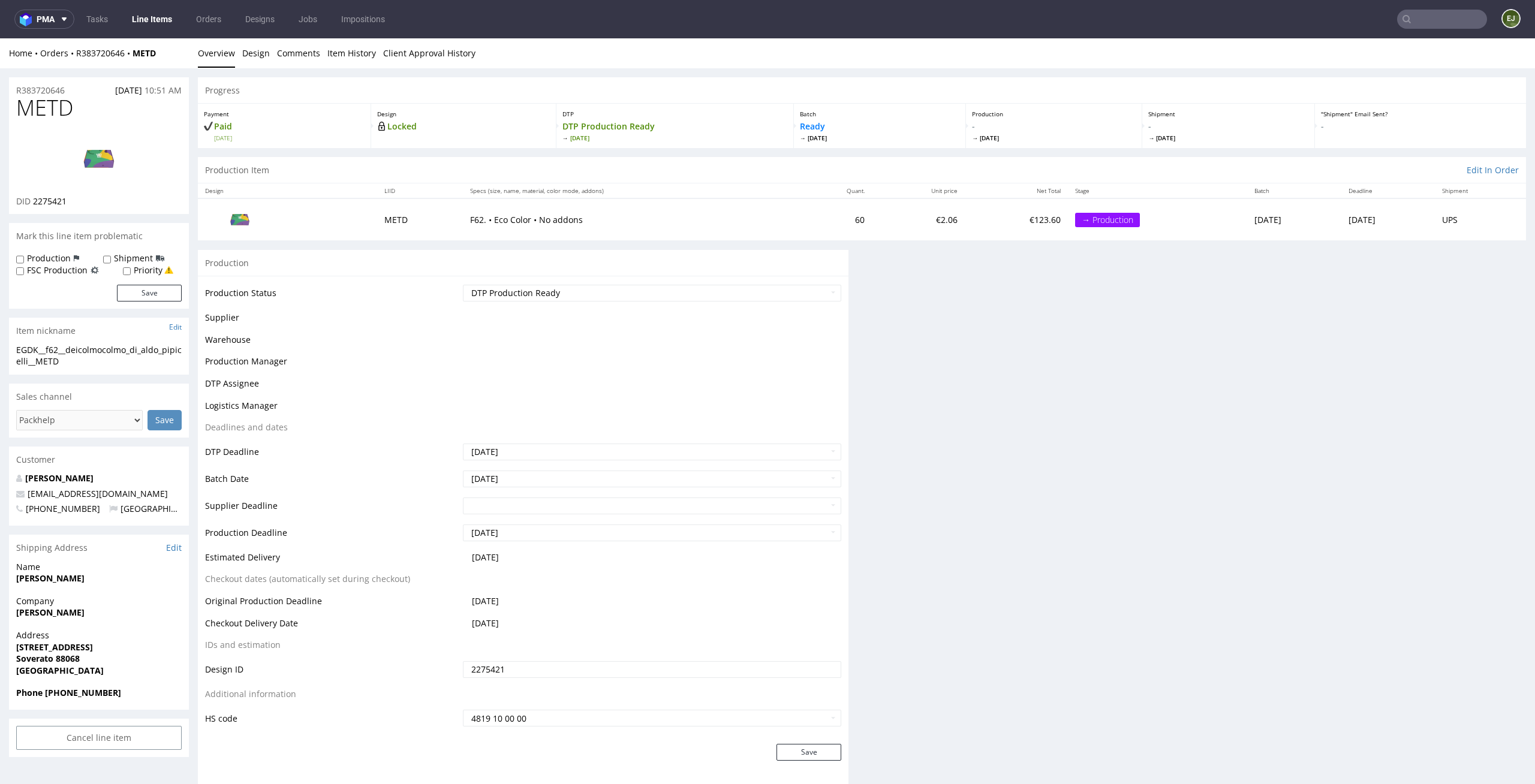
scroll to position [0, 0]
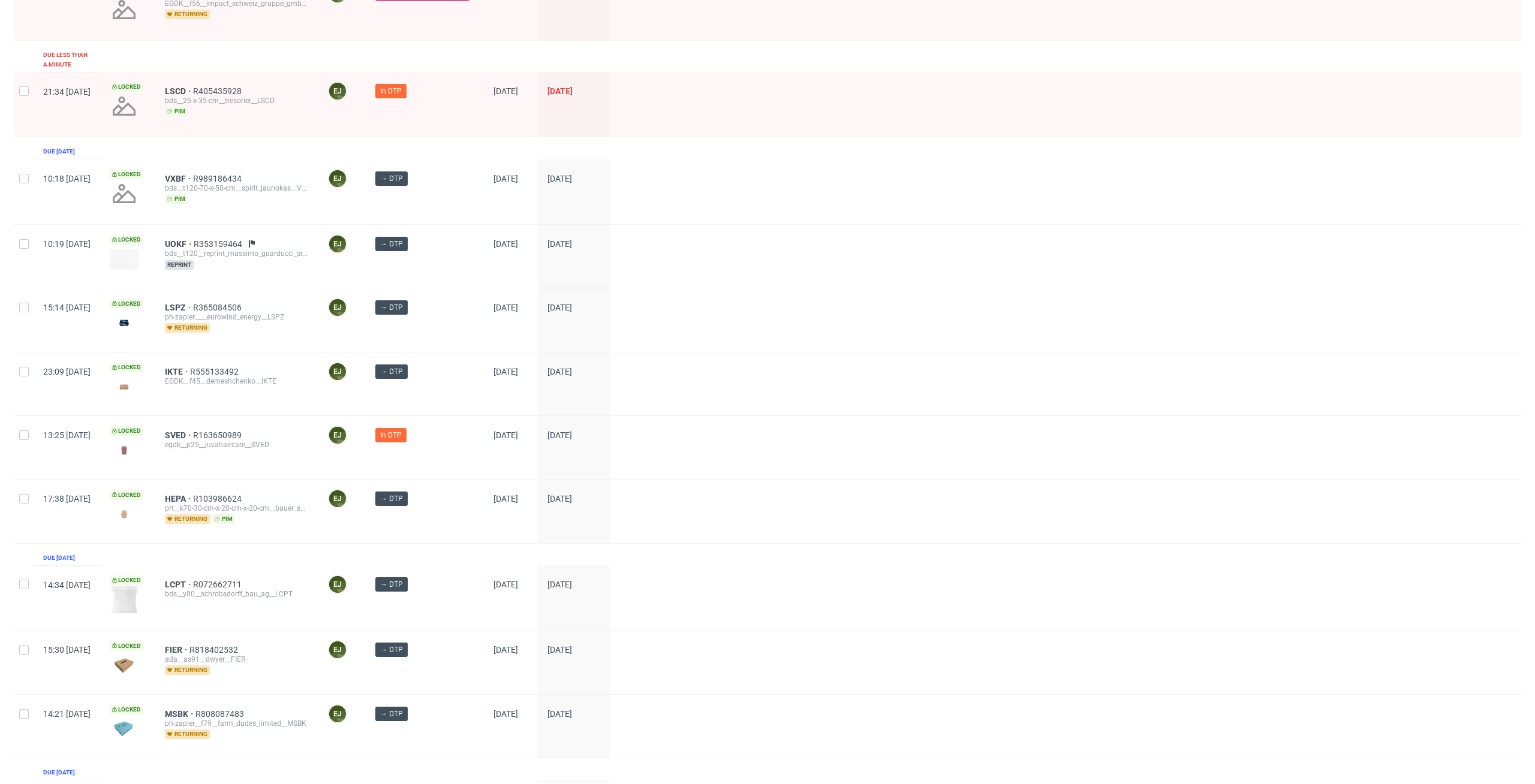
scroll to position [243, 0]
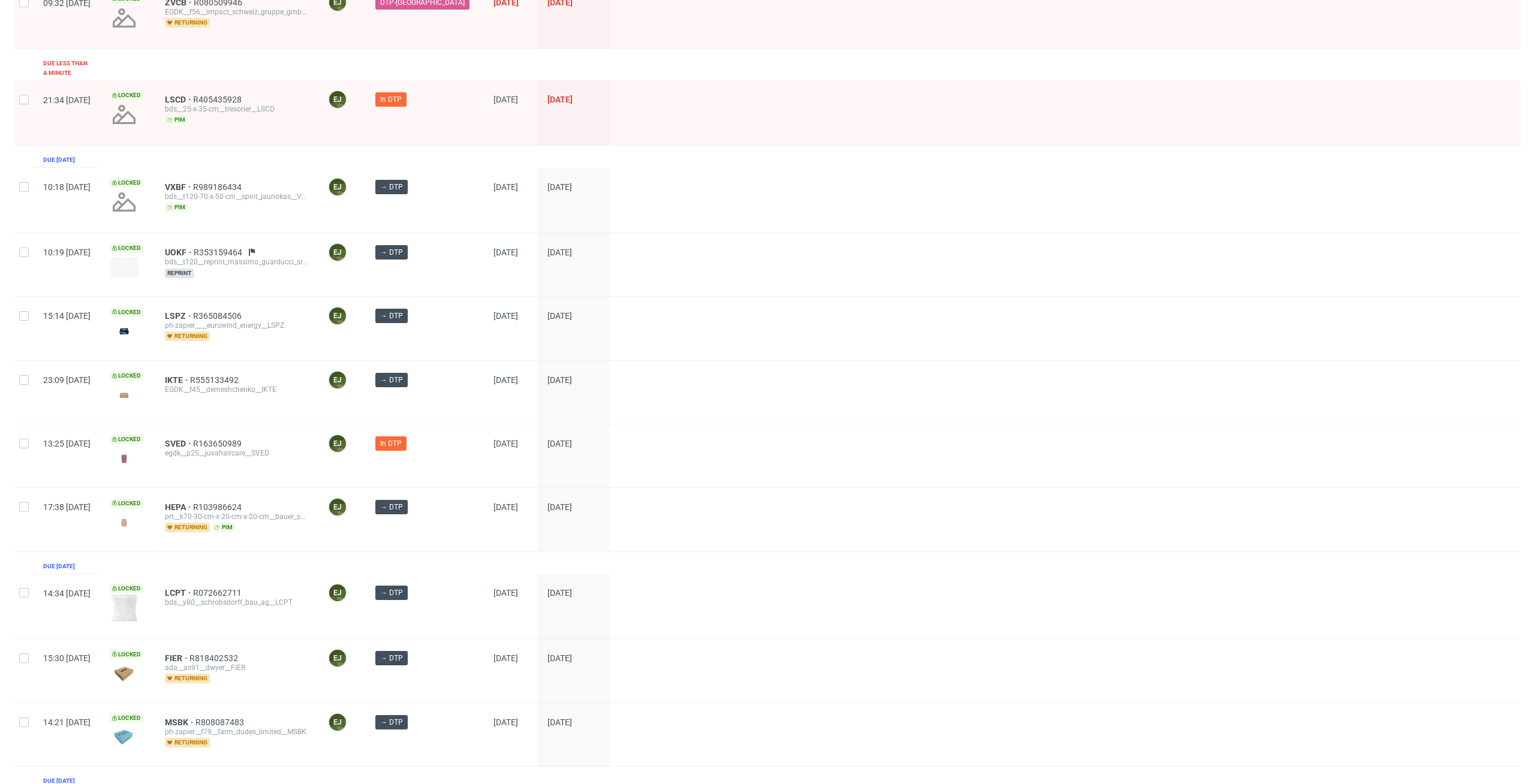
click at [233, 145] on div "Created at Thumbnail Line item ID Operator Stage Batch date DTP deadline Due 6 …" at bounding box center [767, 448] width 1506 height 1190
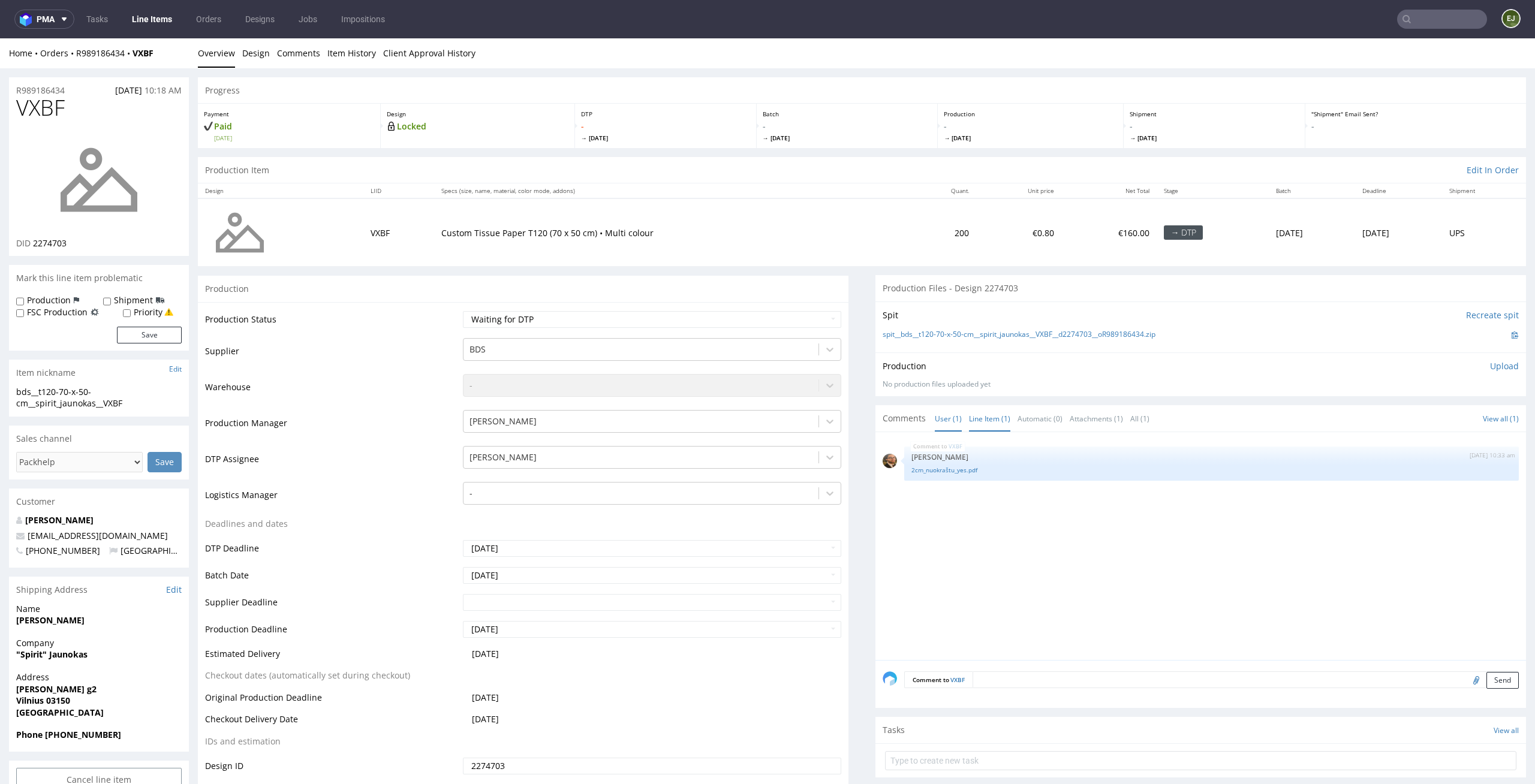
click at [984, 409] on link "Line Item (1)" at bounding box center [989, 419] width 42 height 26
click at [987, 346] on div "Spit Recreate spit spit__bds__t120-70-x-50-cm__spirit_jaunokas__VXBF__d2274703_…" at bounding box center [1201, 327] width 651 height 51
click at [1004, 325] on div "Spit Recreate spit spit__bds__t120-70-x-50-cm__spirit_jaunokas__VXBF__d2274703_…" at bounding box center [1201, 327] width 651 height 51
click at [996, 335] on link "spit__bds__t120-70-x-50-cm__spirit_jaunokas__VXBF__d2274703__oR989186434.zip" at bounding box center [1018, 335] width 273 height 10
click at [933, 474] on link "2cm_nuokraštu_yes.pdf" at bounding box center [1211, 470] width 600 height 9
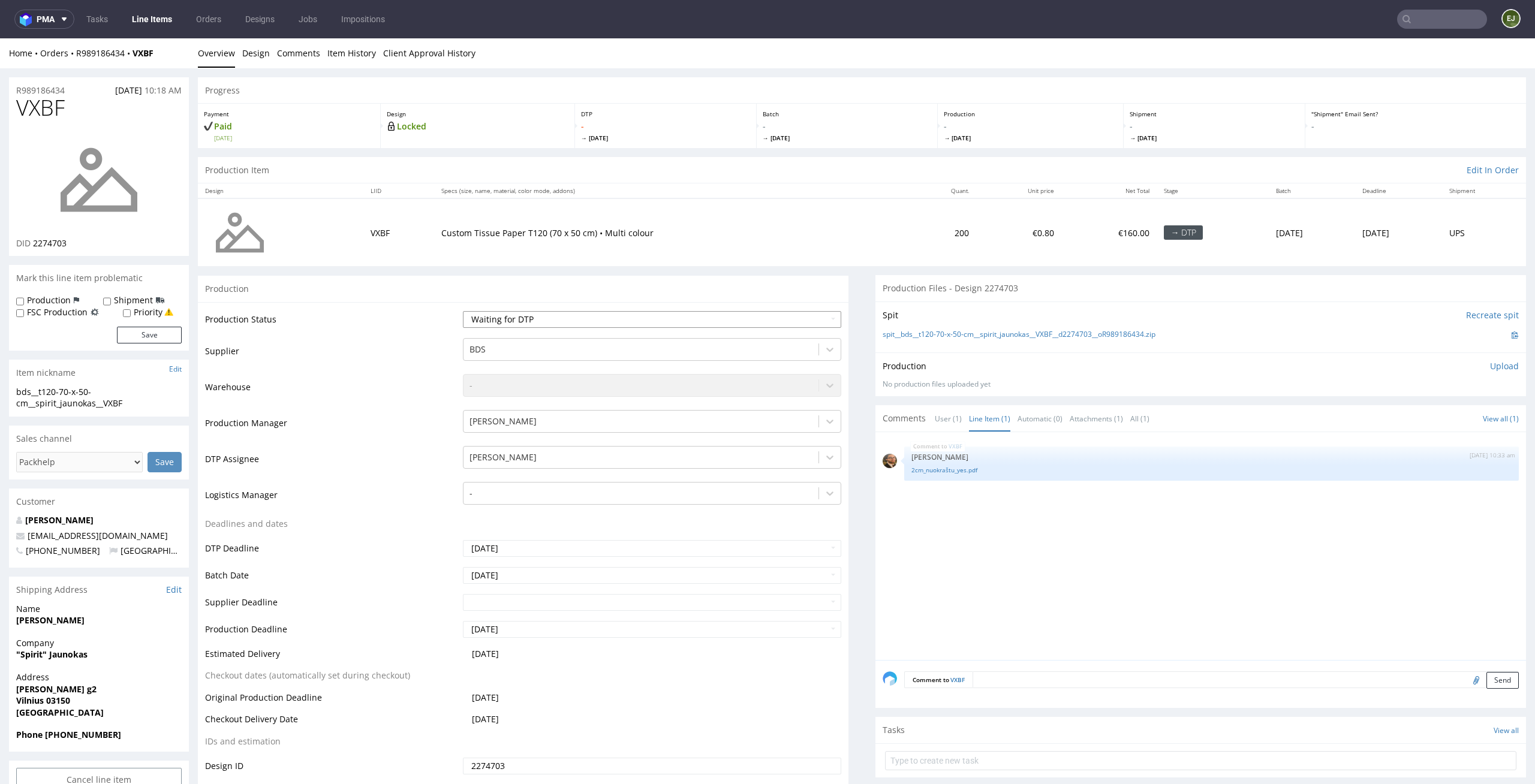
click at [828, 321] on select "Waiting for Artwork Waiting for Diecut Waiting for Mockup Waiting for DTP Waiti…" at bounding box center [652, 319] width 379 height 17
select select "dtp_in_process"
click at [463, 311] on select "Waiting for Artwork Waiting for Diecut Waiting for Mockup Waiting for DTP Waiti…" at bounding box center [652, 319] width 379 height 17
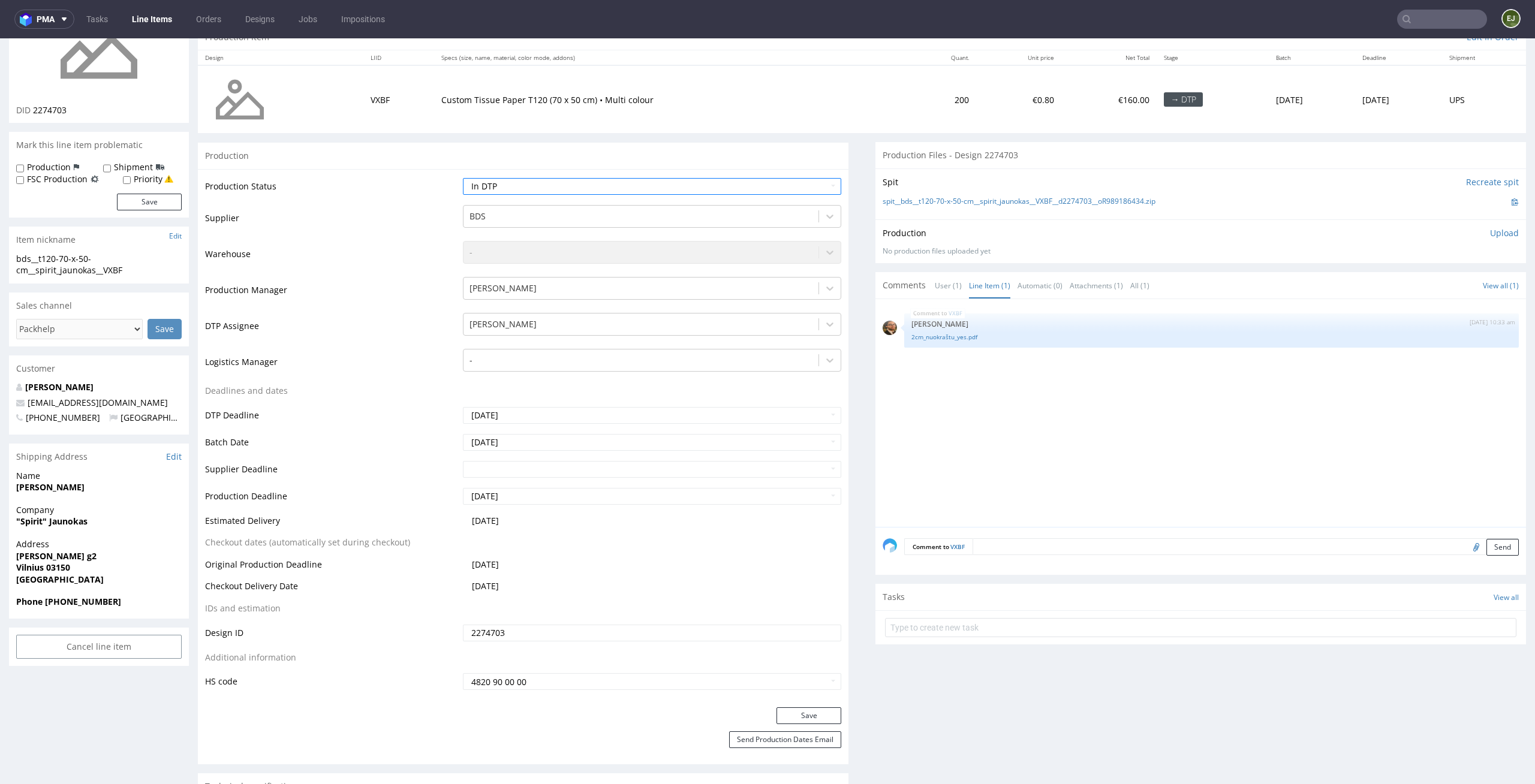
scroll to position [178, 0]
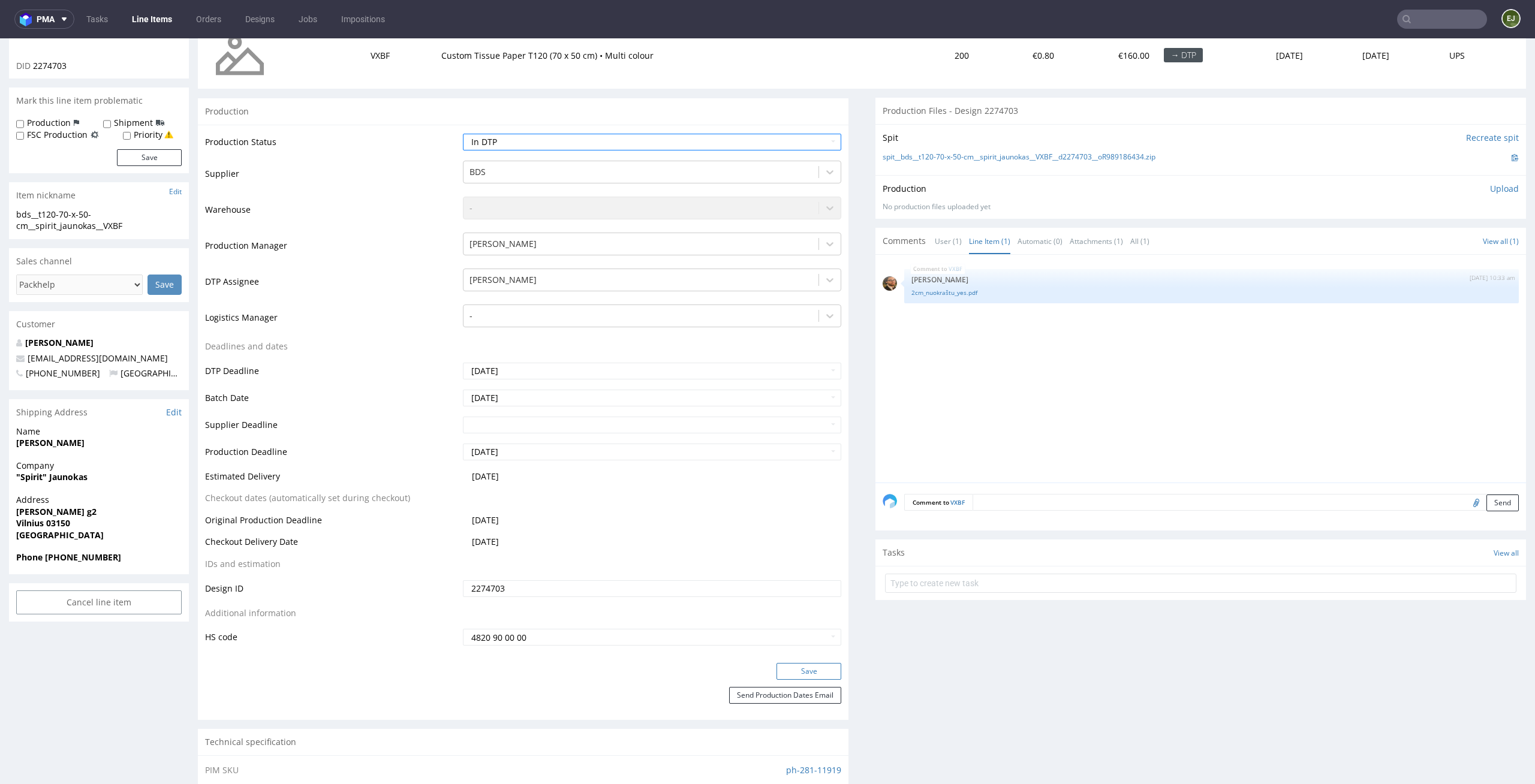
click at [823, 664] on button "Save" at bounding box center [808, 671] width 65 height 17
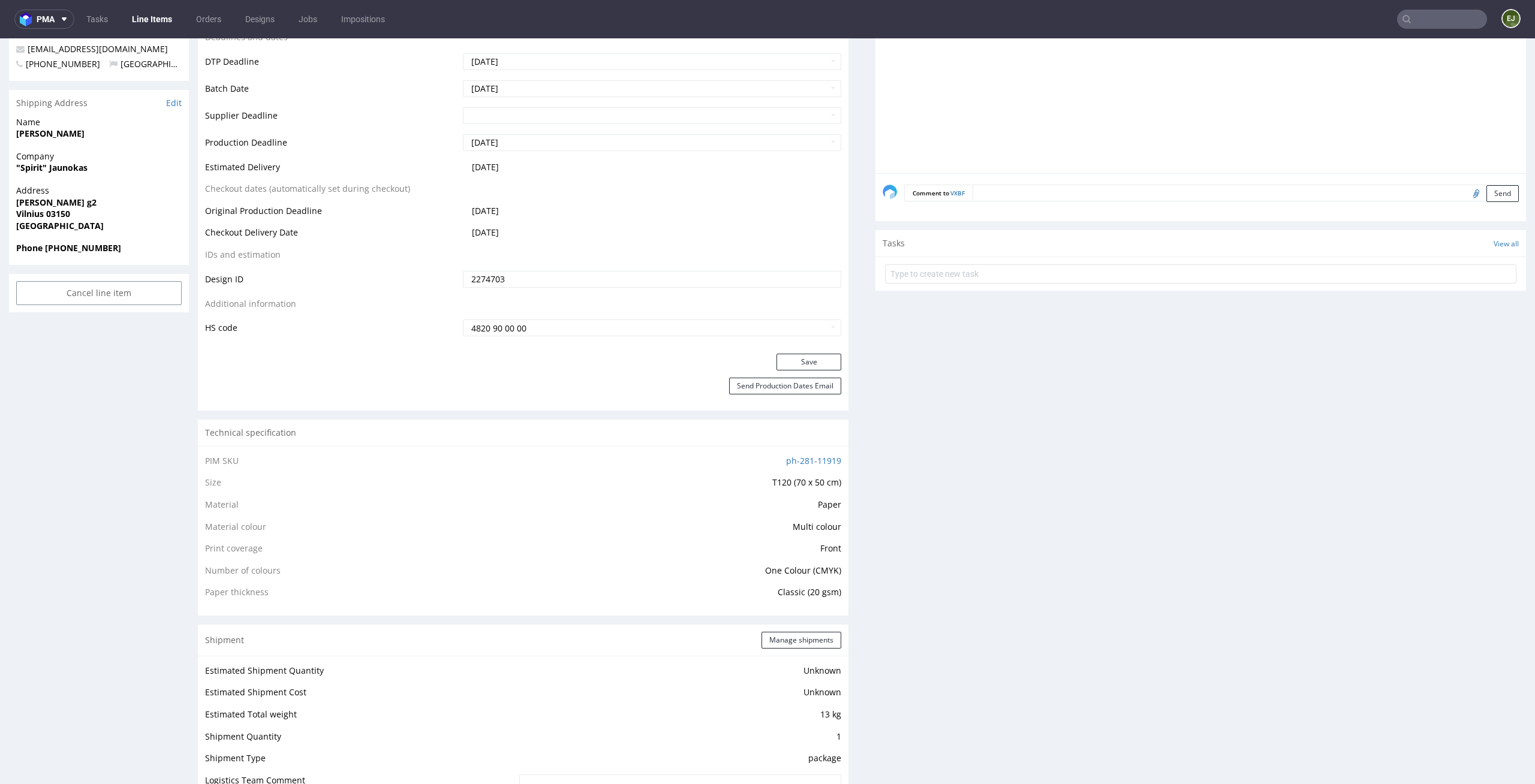
scroll to position [0, 0]
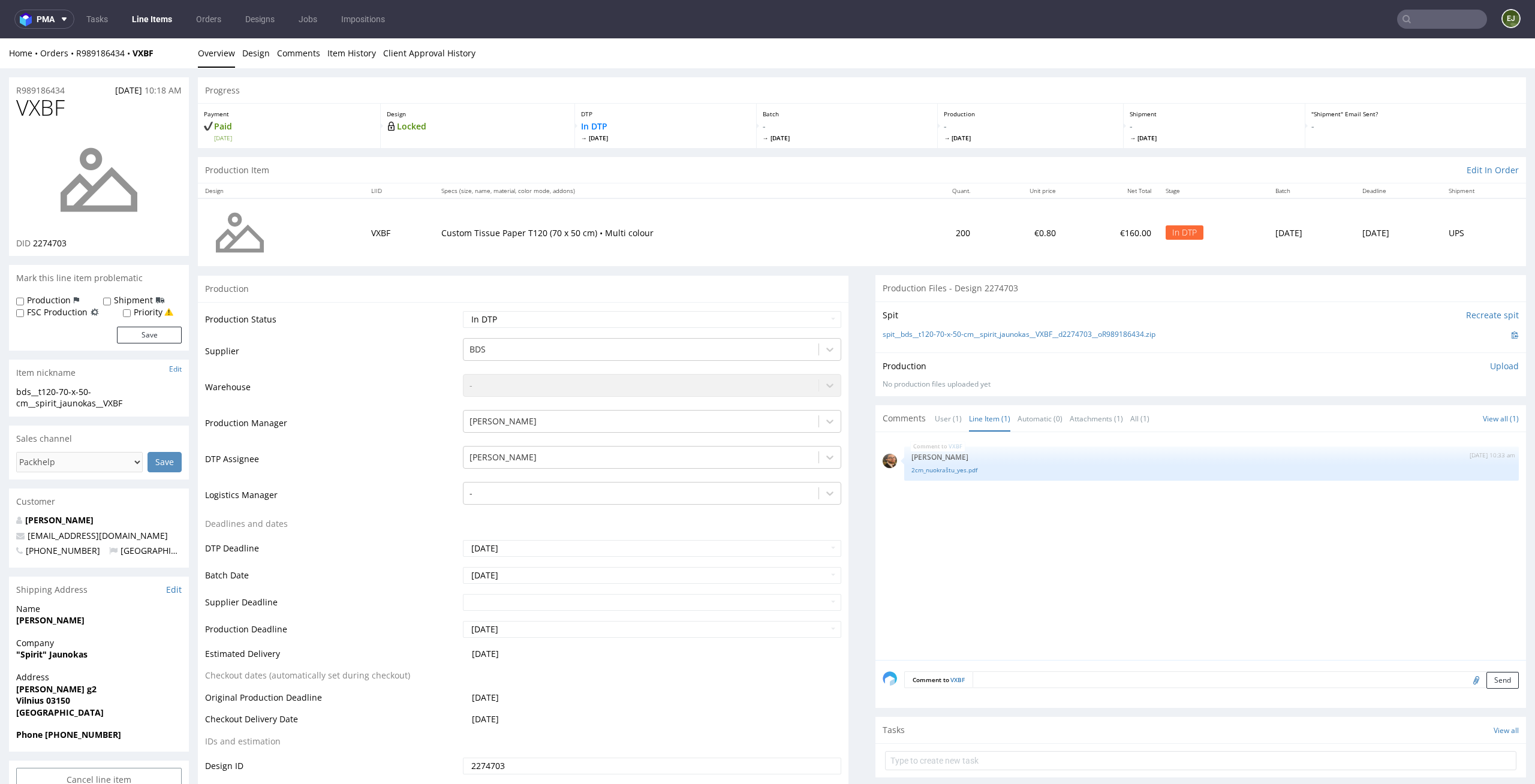
click at [1490, 366] on p "Upload" at bounding box center [1504, 366] width 29 height 12
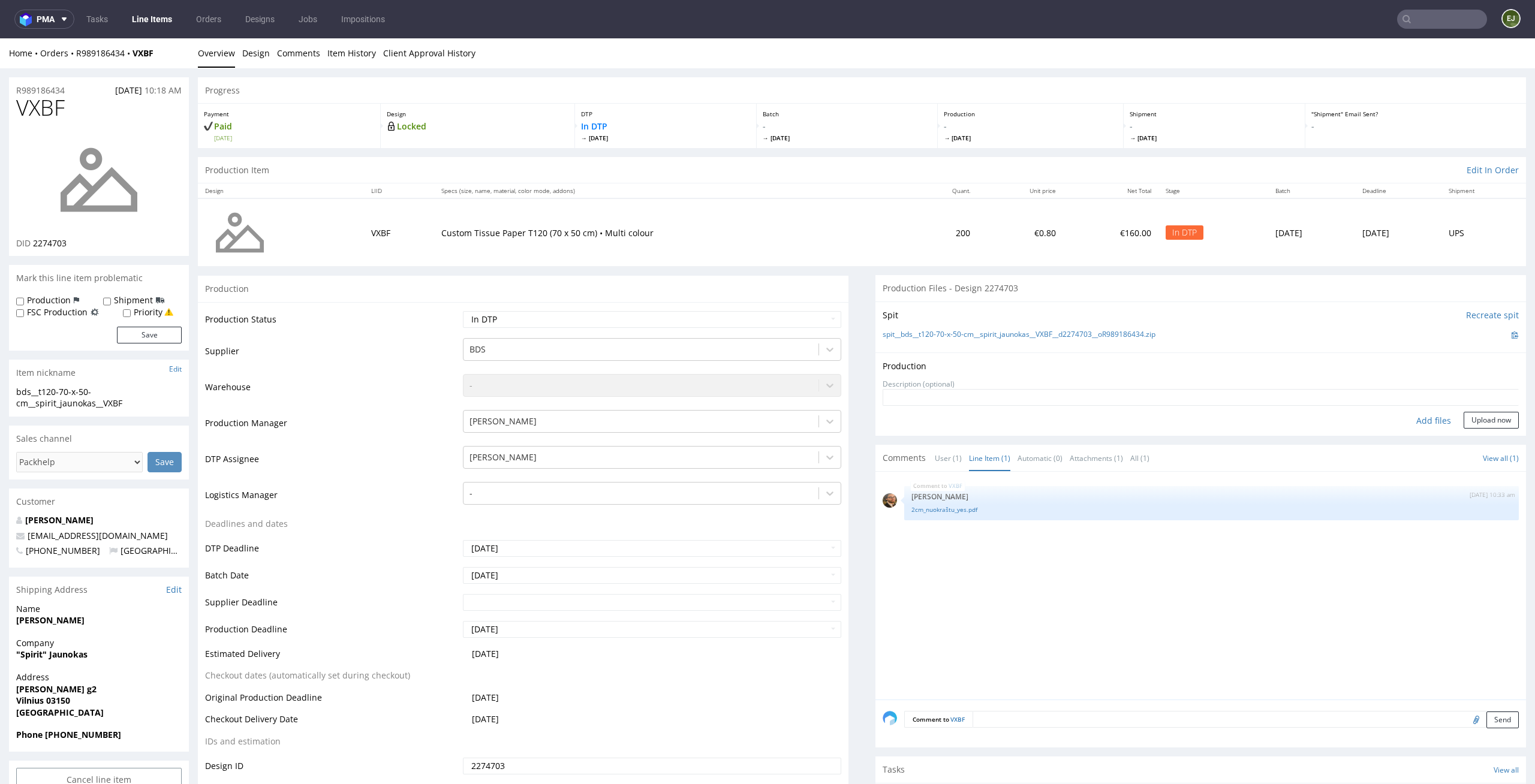
click at [1403, 425] on div "Add files" at bounding box center [1433, 420] width 60 height 18
type input "C:\fakepath\bds__t120-70-x-50-cm__spirit_jaunokas__VXBF__d2274703__oR989186434_…"
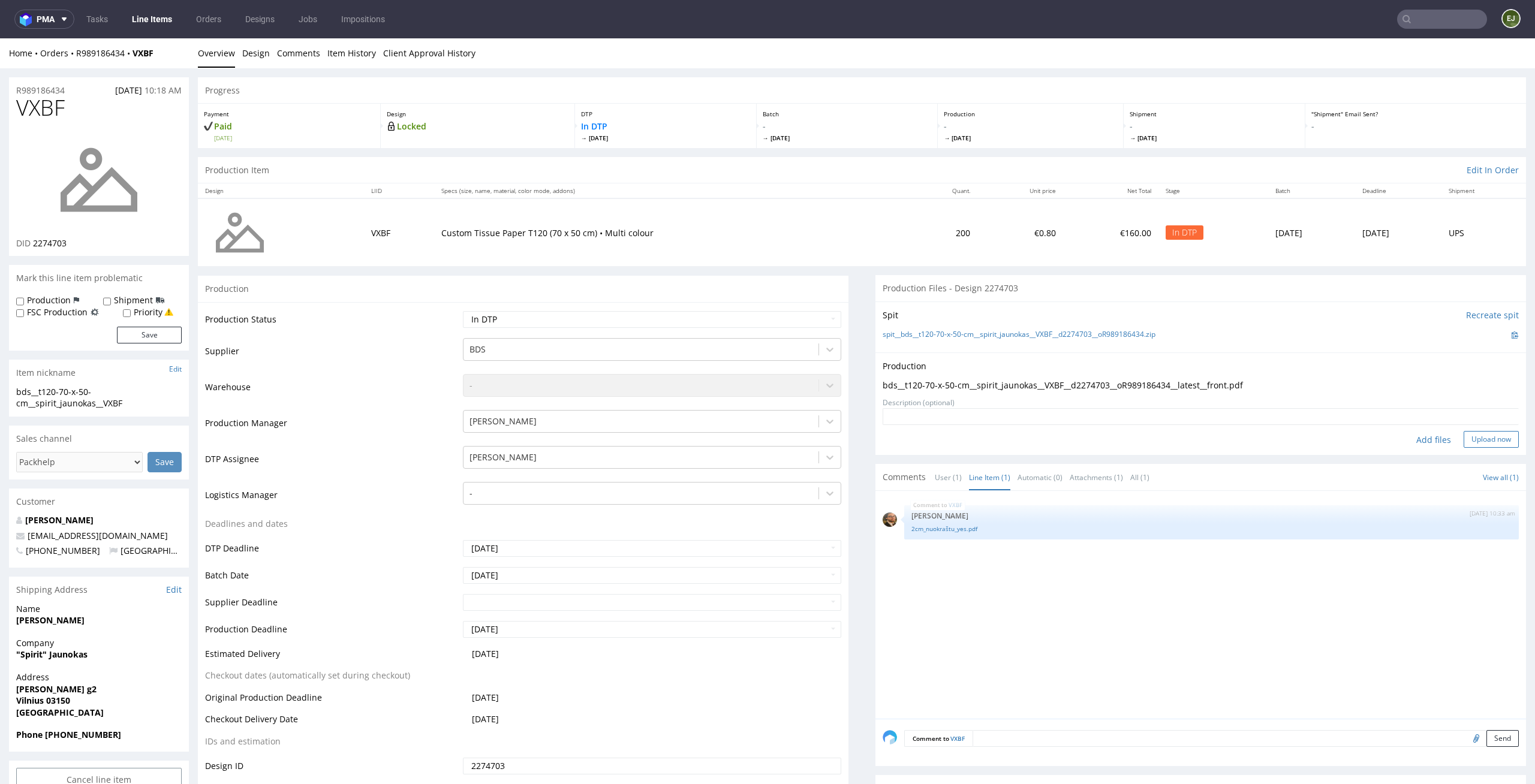
click at [1481, 439] on button "Upload now" at bounding box center [1491, 439] width 55 height 17
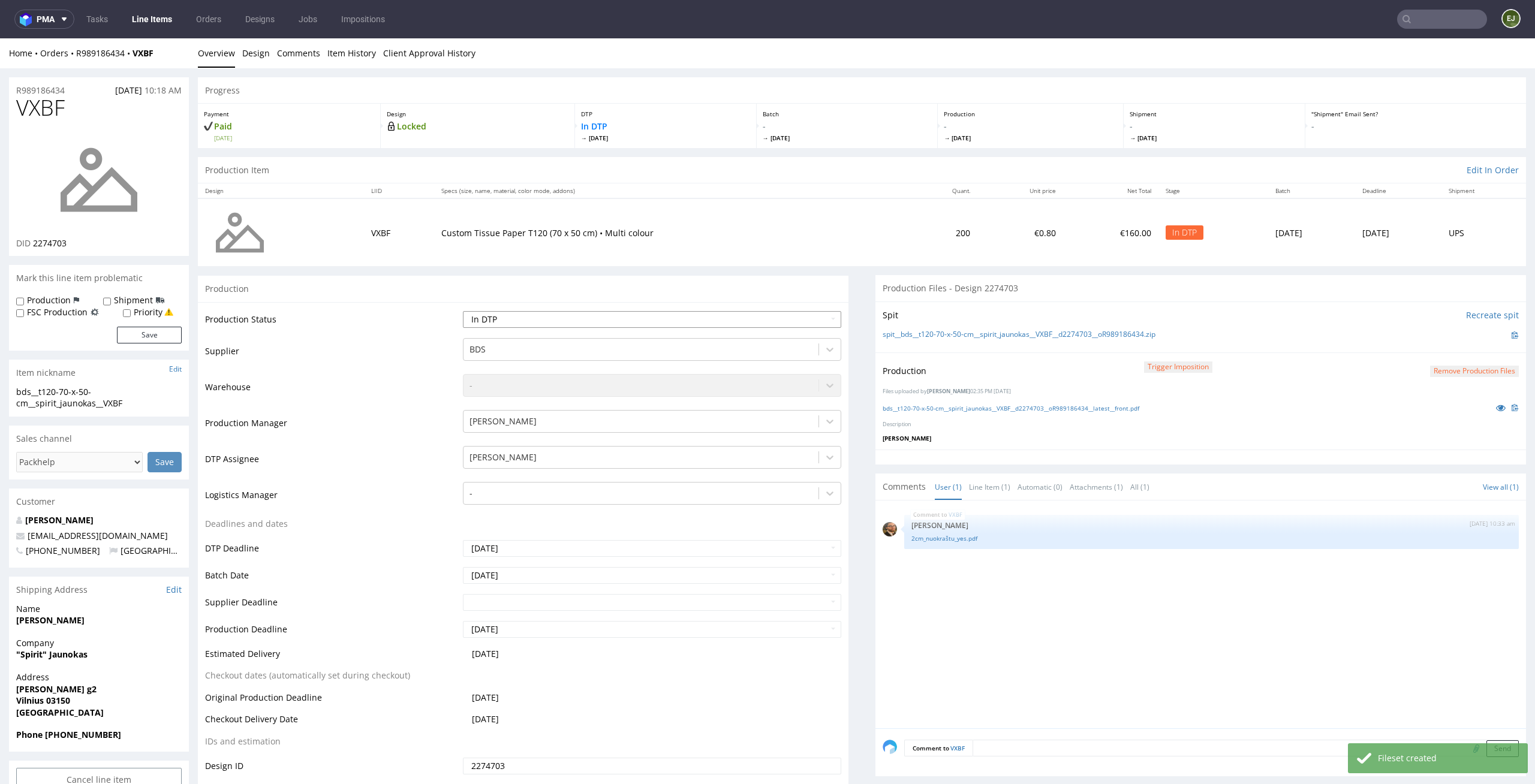
click at [777, 313] on select "Waiting for Artwork Waiting for Diecut Waiting for Mockup Waiting for DTP Waiti…" at bounding box center [652, 319] width 379 height 17
select select "dtp_production_ready"
click at [463, 311] on select "Waiting for Artwork Waiting for Diecut Waiting for Mockup Waiting for DTP Waiti…" at bounding box center [652, 319] width 379 height 17
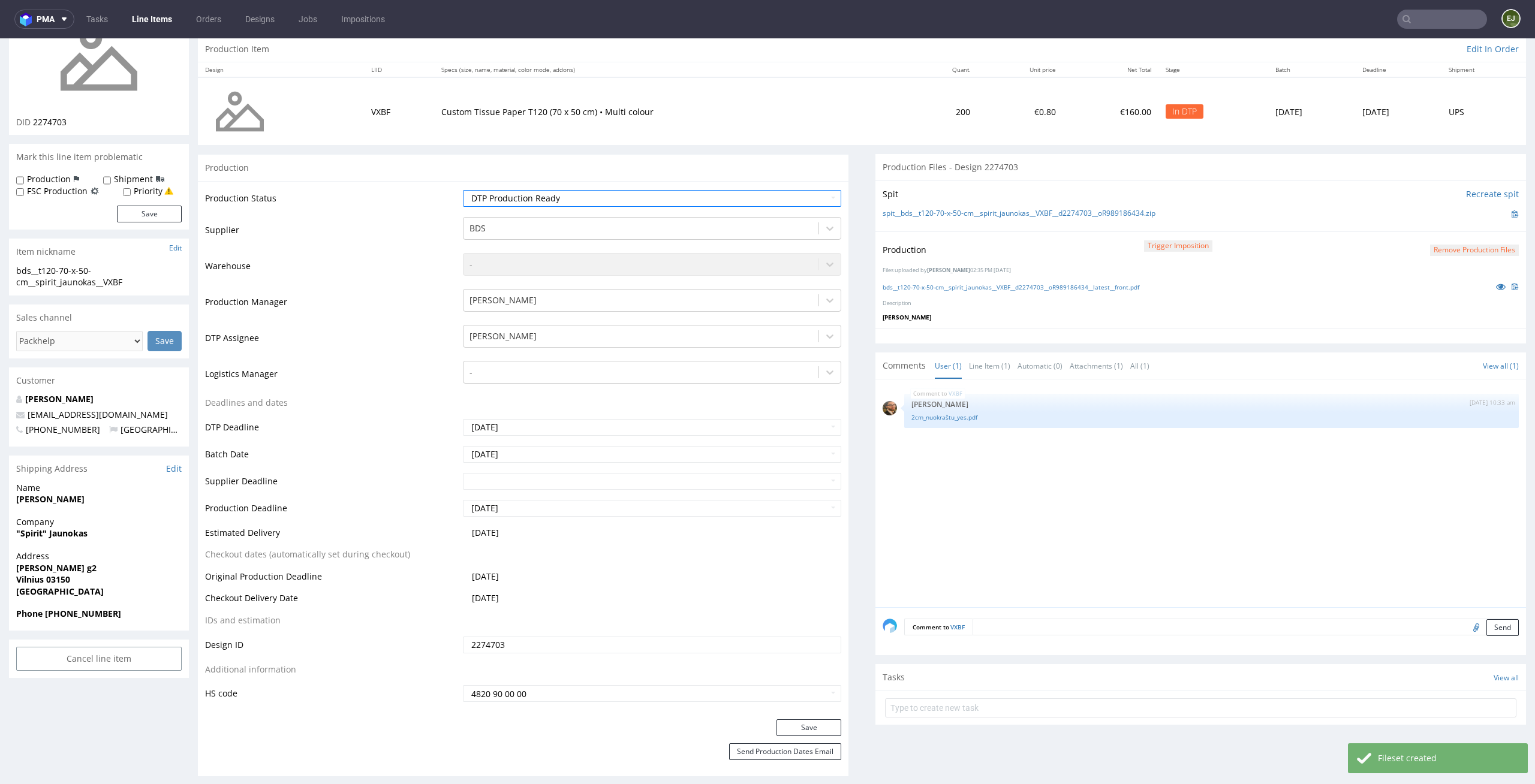
scroll to position [642, 0]
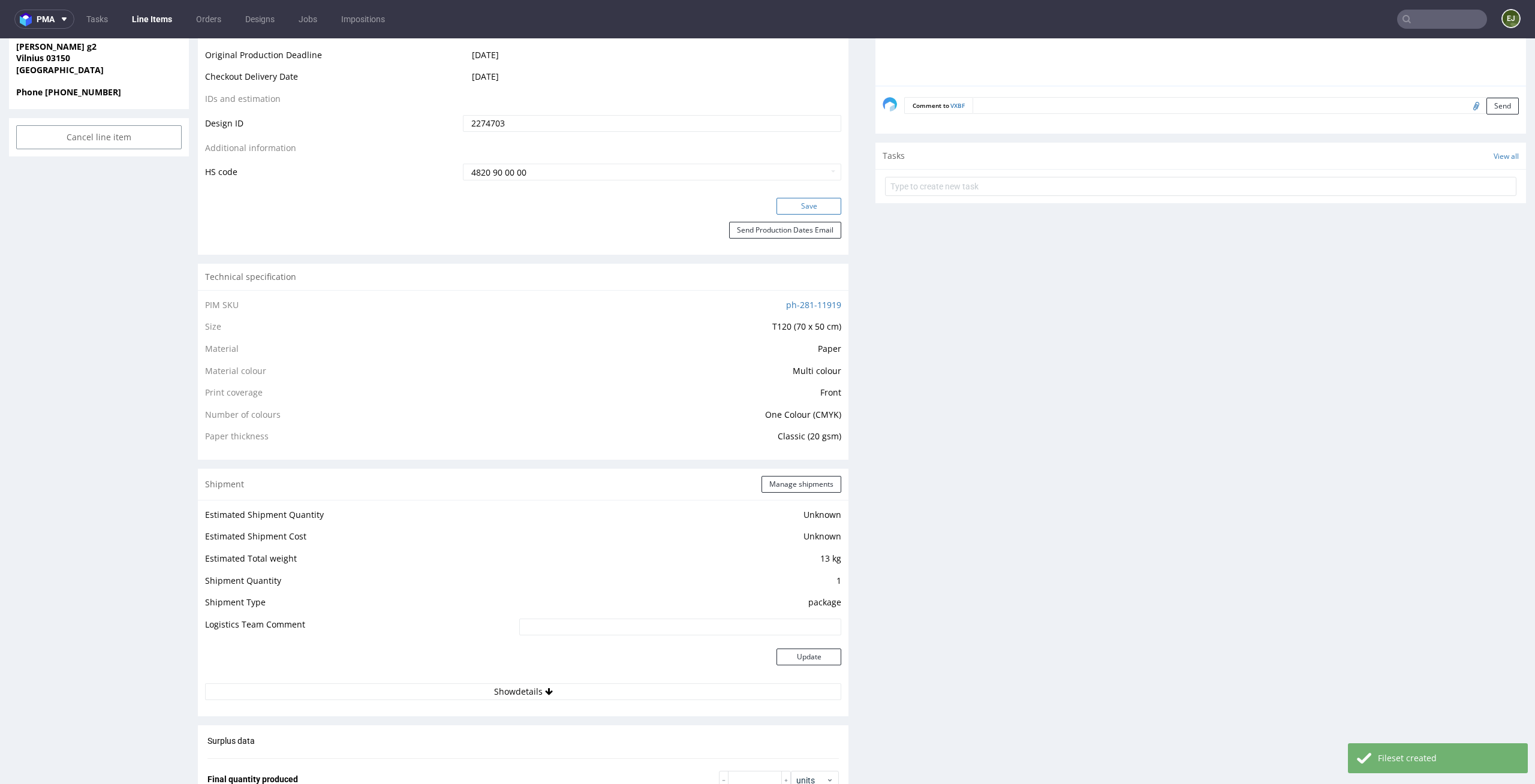
click at [798, 203] on button "Save" at bounding box center [808, 206] width 65 height 17
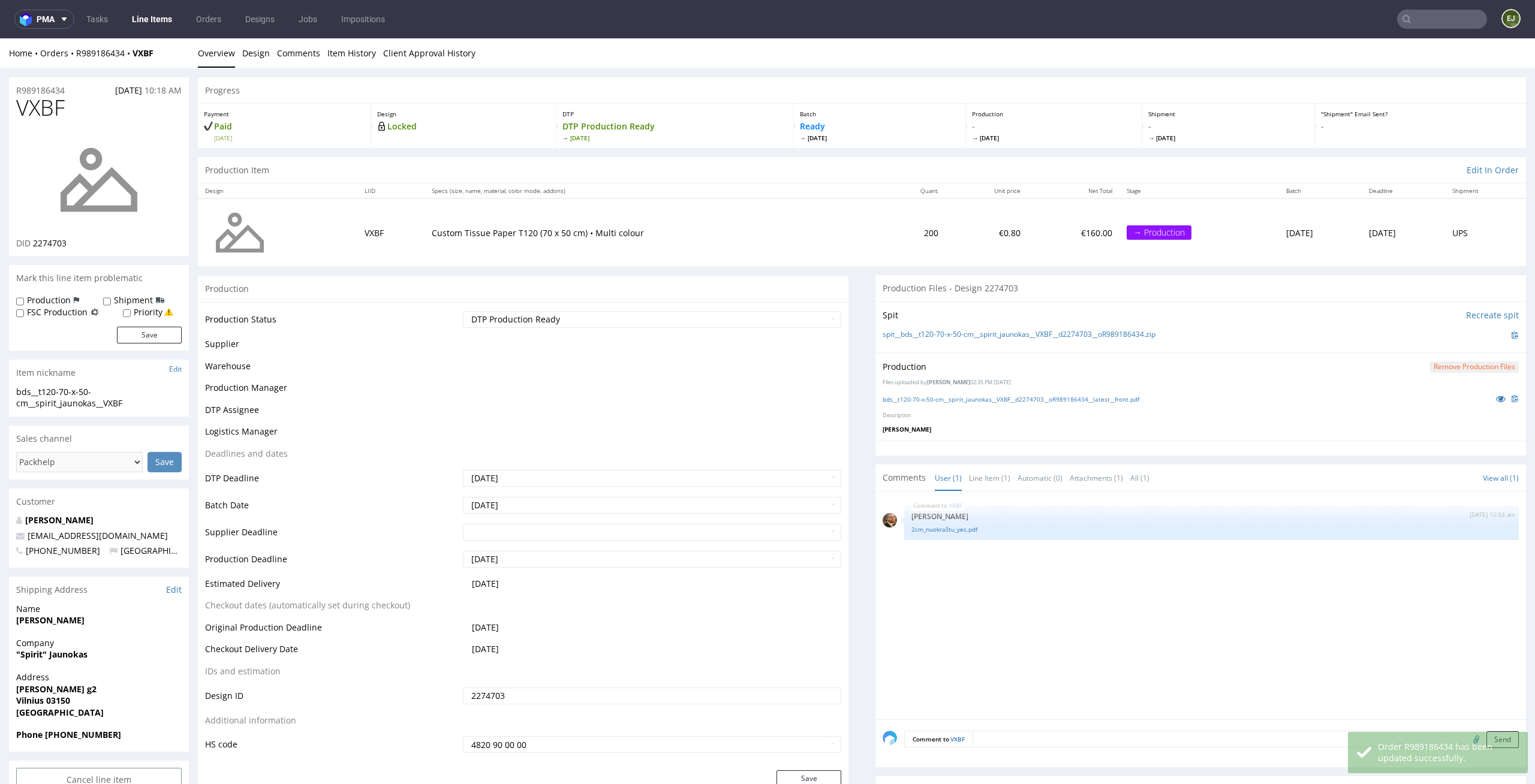
scroll to position [0, 0]
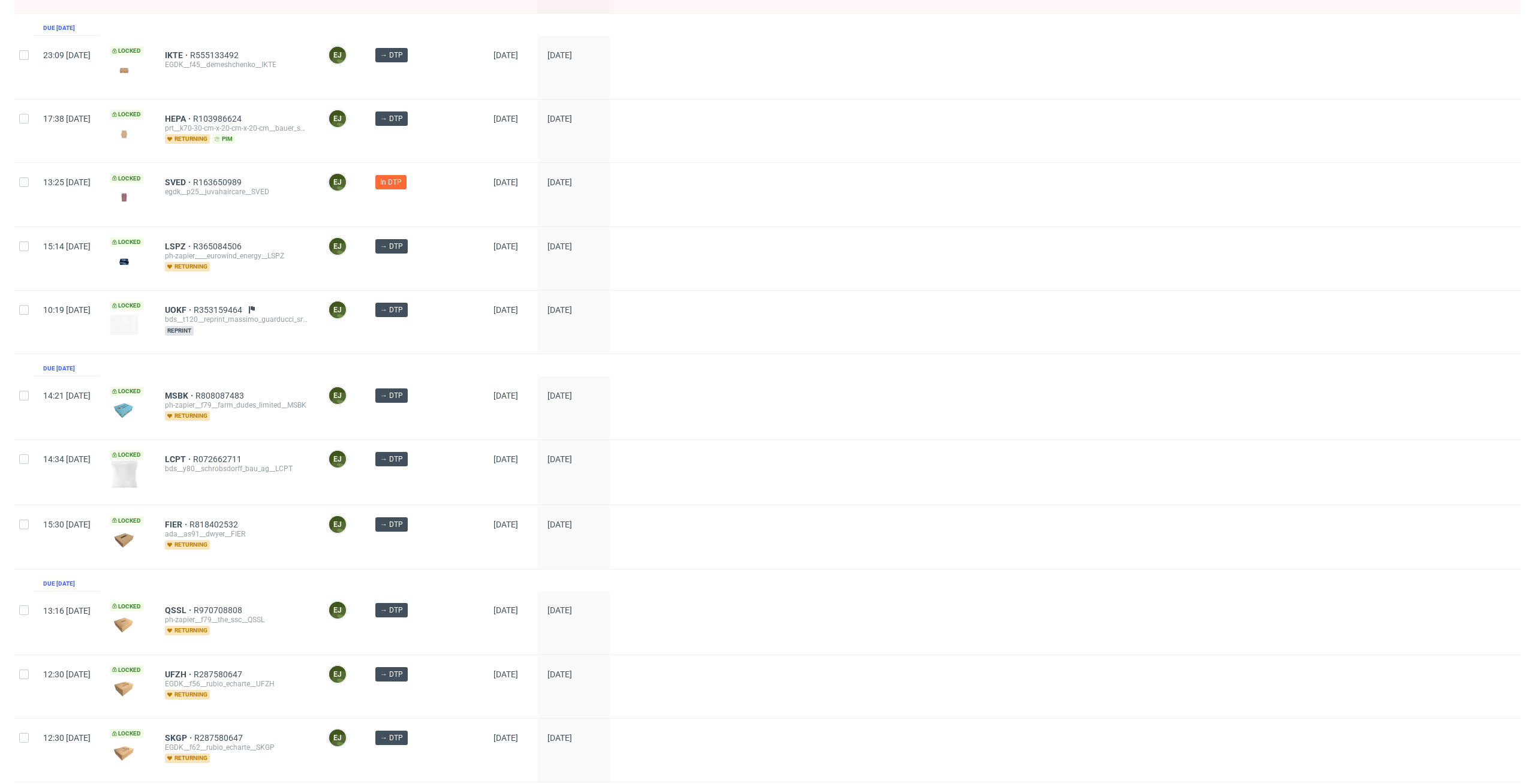
scroll to position [202, 0]
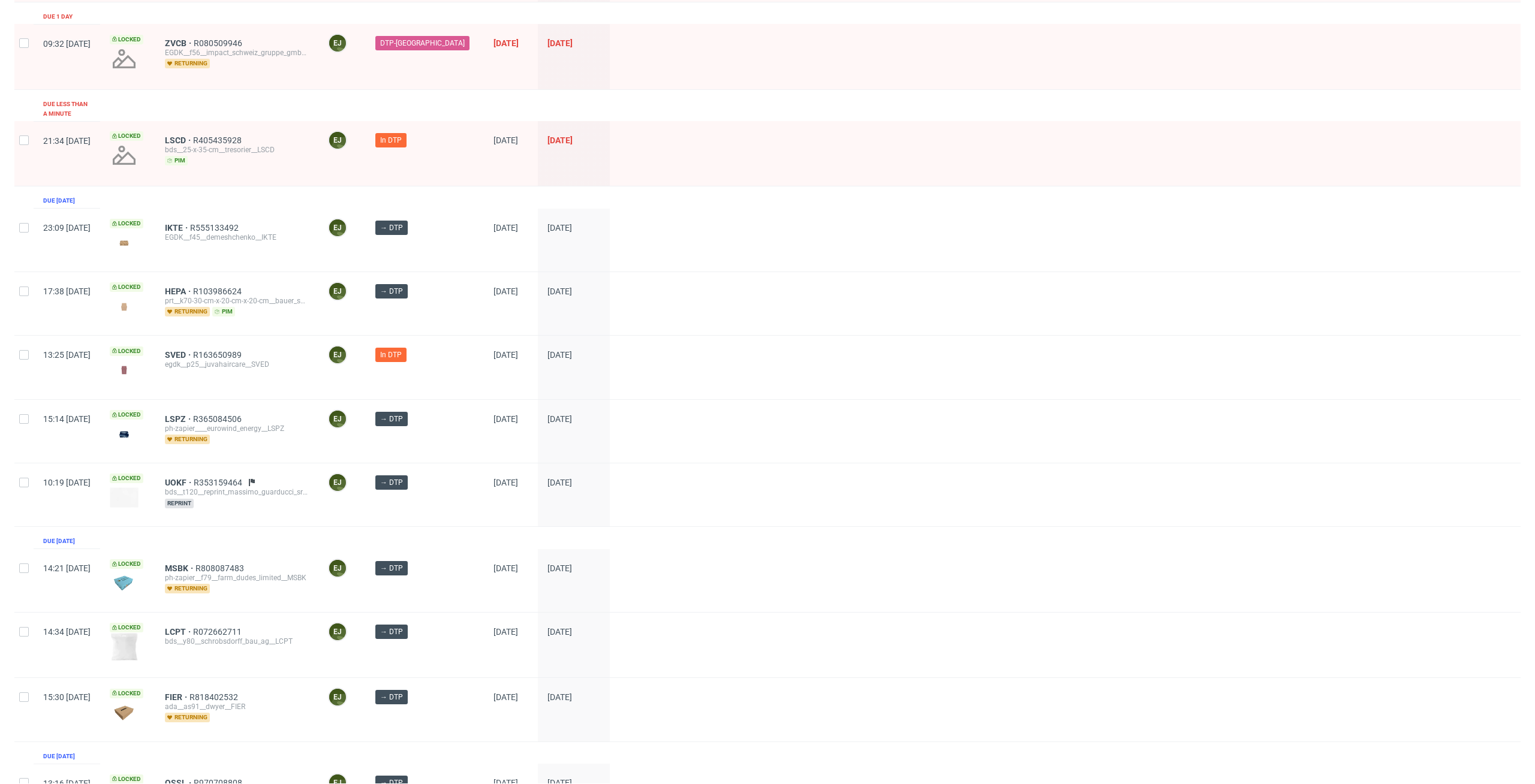
click at [233, 519] on div "Created at Thumbnail Line item ID Operator Stage Batch date DTP deadline Due 6 …" at bounding box center [767, 456] width 1506 height 1124
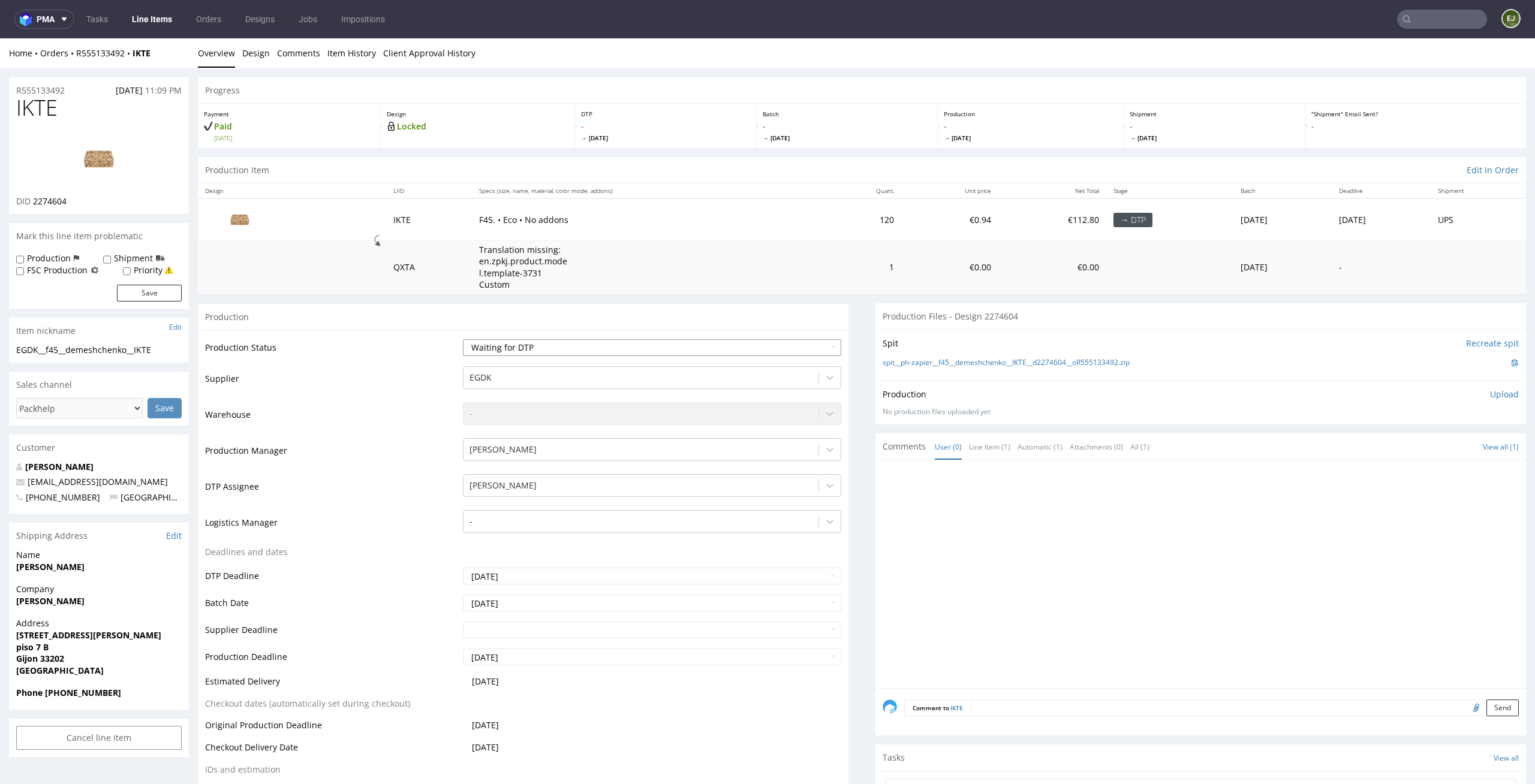
click at [640, 349] on select "Waiting for Artwork Waiting for Diecut Waiting for Mockup Waiting for DTP Waiti…" at bounding box center [652, 347] width 379 height 17
select select "dtp_in_process"
click at [463, 339] on select "Waiting for Artwork Waiting for Diecut Waiting for Mockup Waiting for DTP Waiti…" at bounding box center [652, 347] width 379 height 17
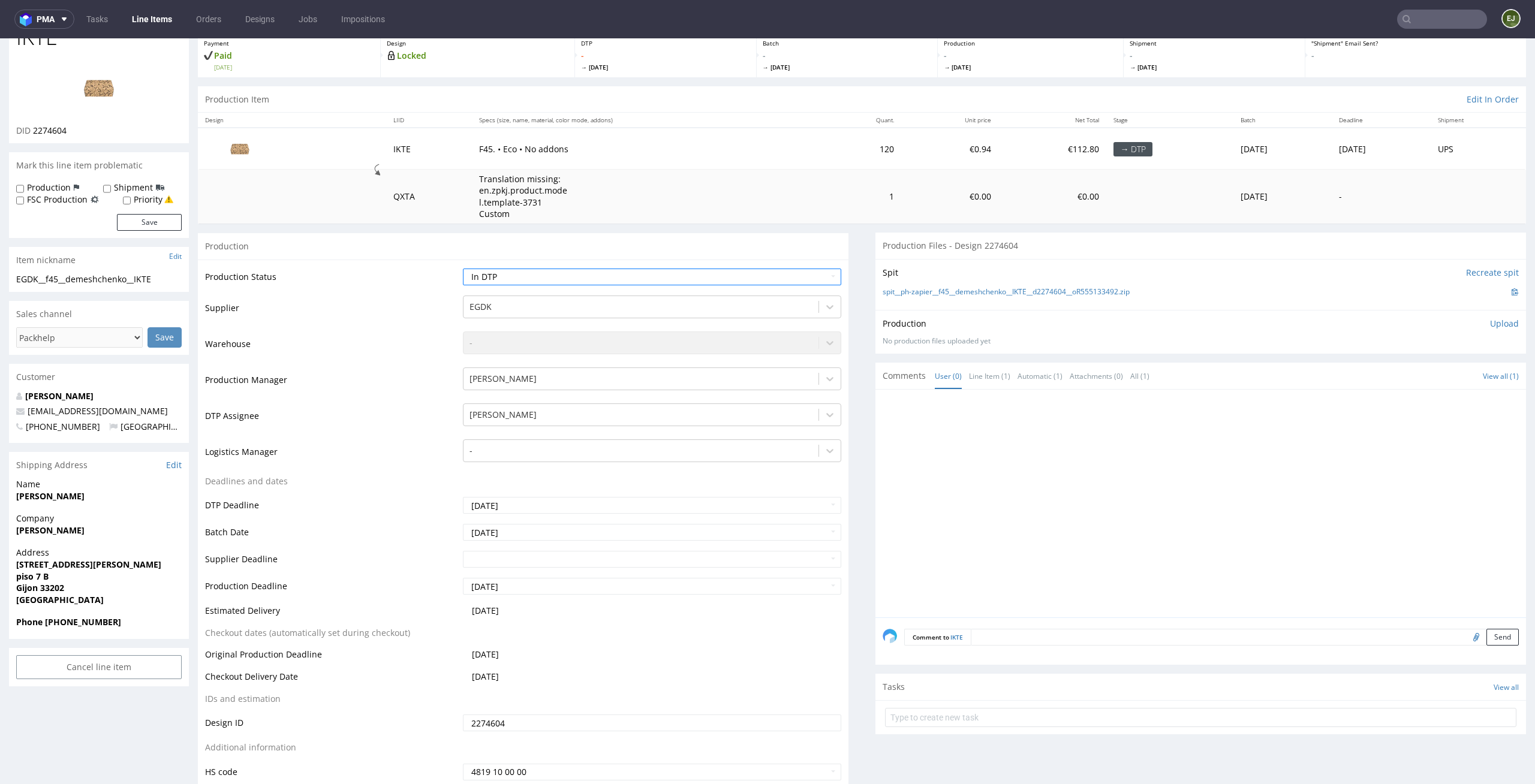
scroll to position [140, 0]
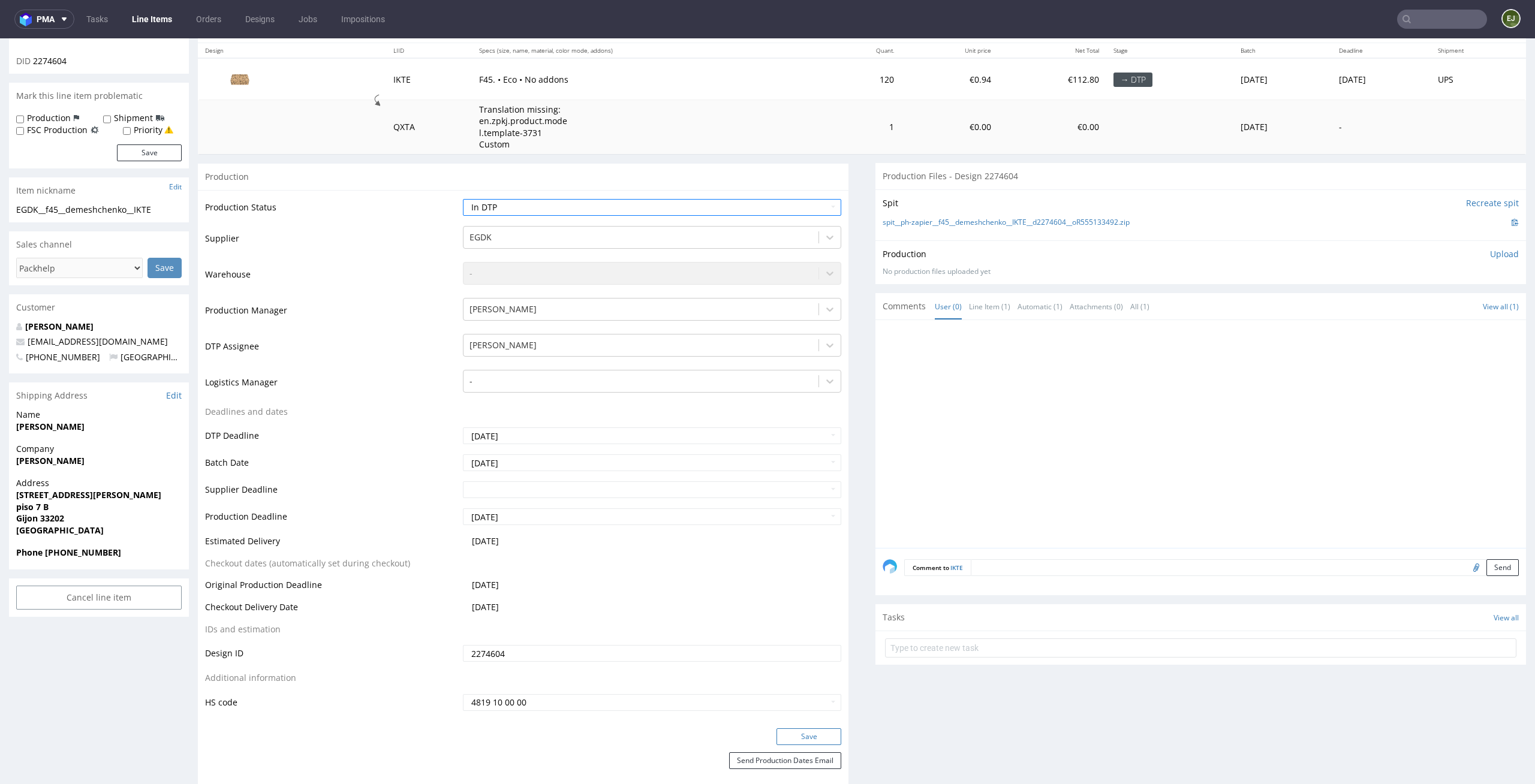
click at [812, 732] on button "Save" at bounding box center [808, 736] width 65 height 17
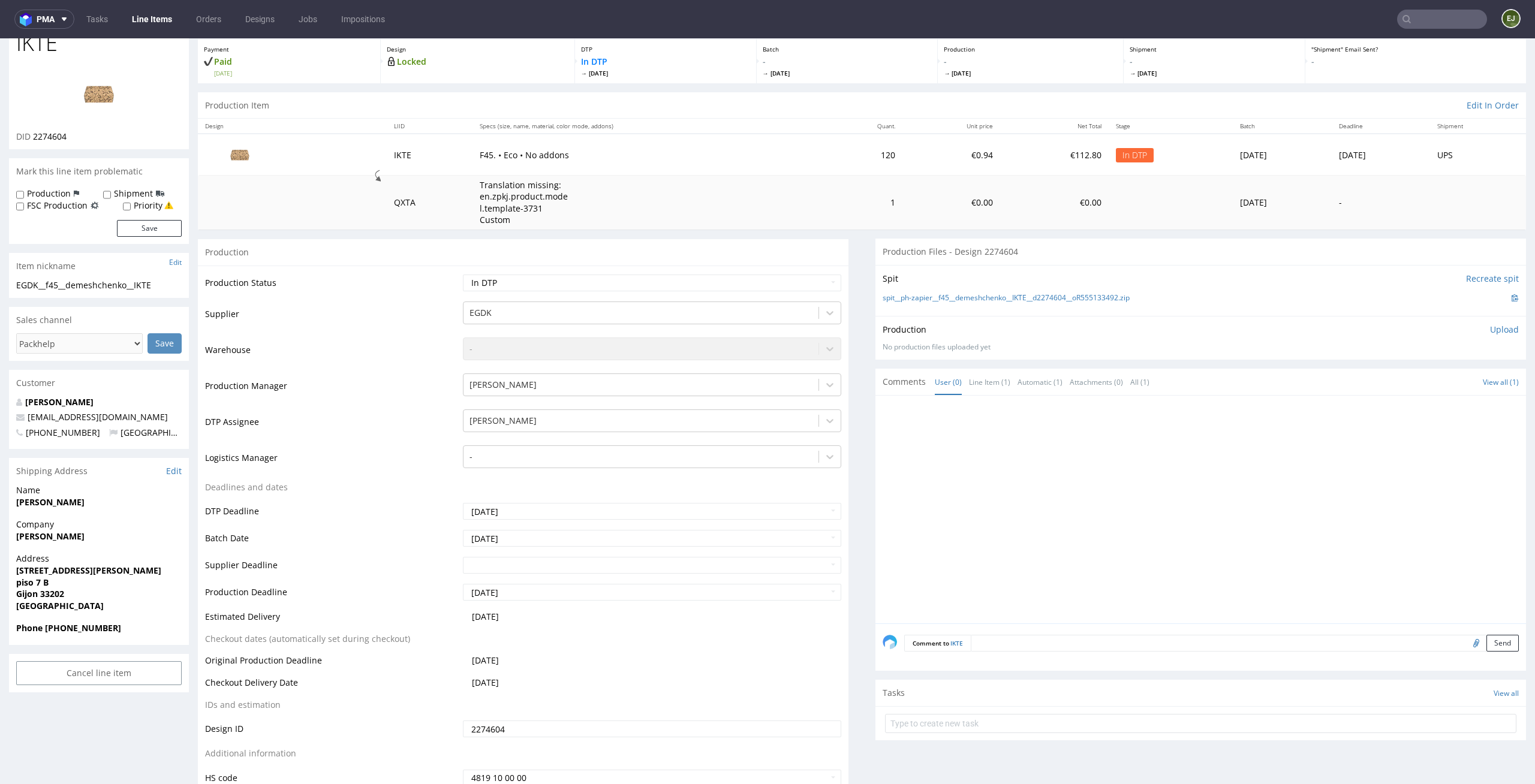
scroll to position [0, 0]
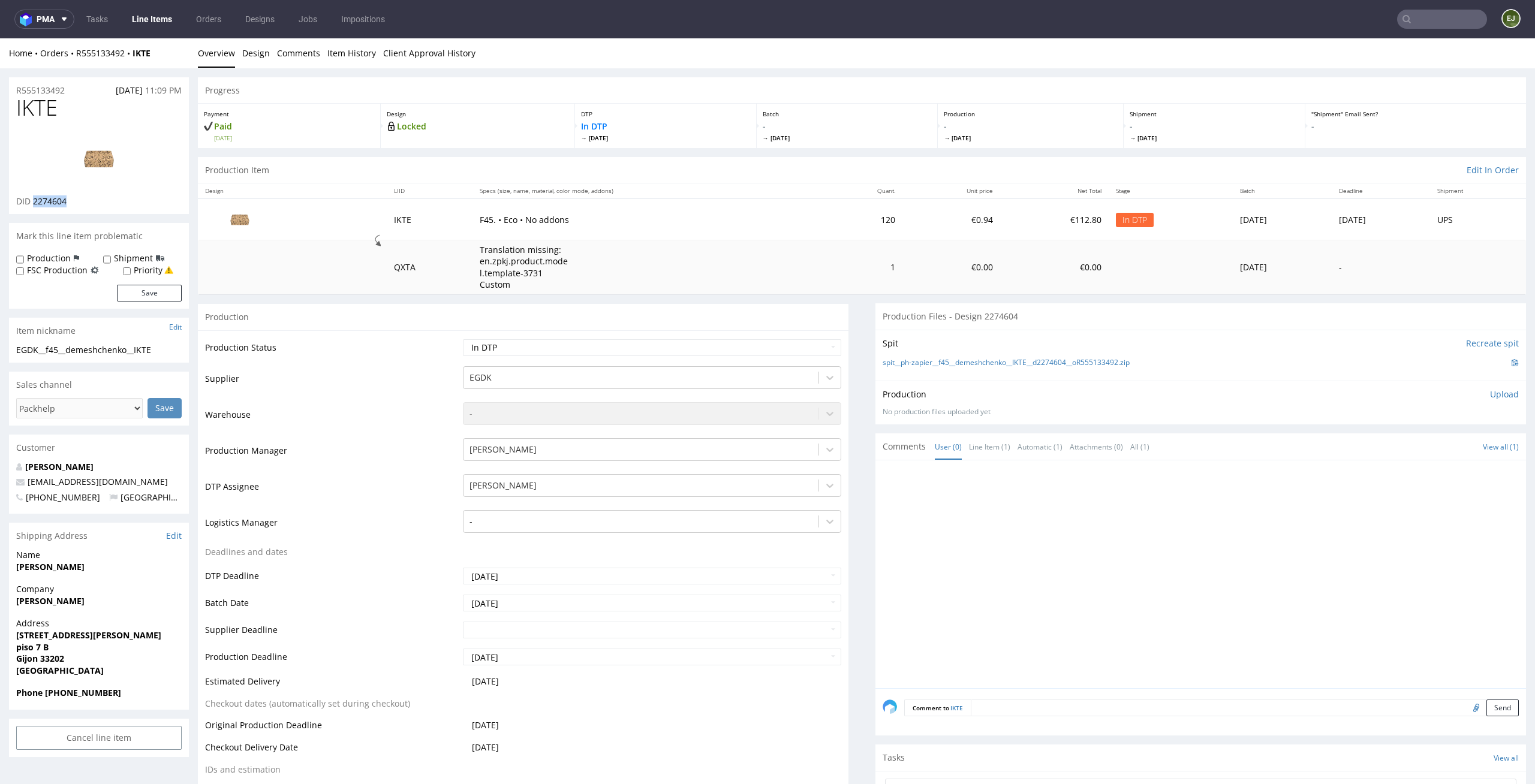
drag, startPoint x: 78, startPoint y: 207, endPoint x: 34, endPoint y: 204, distance: 44.1
click at [34, 204] on div "IKTE DID 2274604" at bounding box center [99, 155] width 180 height 118
click at [530, 163] on div "Production Item Edit In Order" at bounding box center [862, 170] width 1328 height 26
drag, startPoint x: 87, startPoint y: 198, endPoint x: 33, endPoint y: 205, distance: 54.5
click at [33, 205] on div "DID 2274604" at bounding box center [99, 201] width 165 height 12
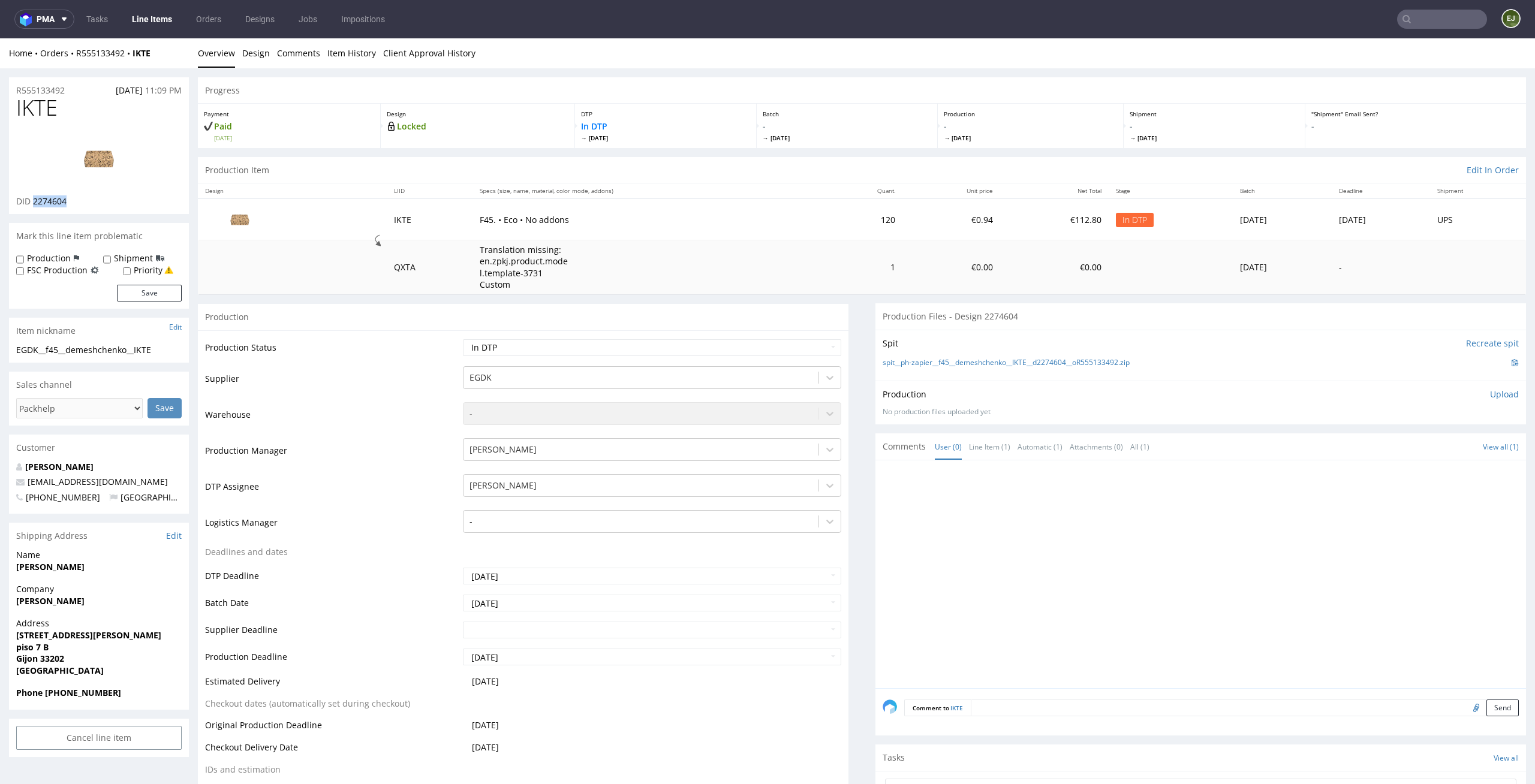
copy span "2274604"
click at [891, 133] on span "[DATE]" at bounding box center [847, 138] width 169 height 9
drag, startPoint x: 58, startPoint y: 109, endPoint x: 0, endPoint y: 101, distance: 58.5
copy span "IKTE"
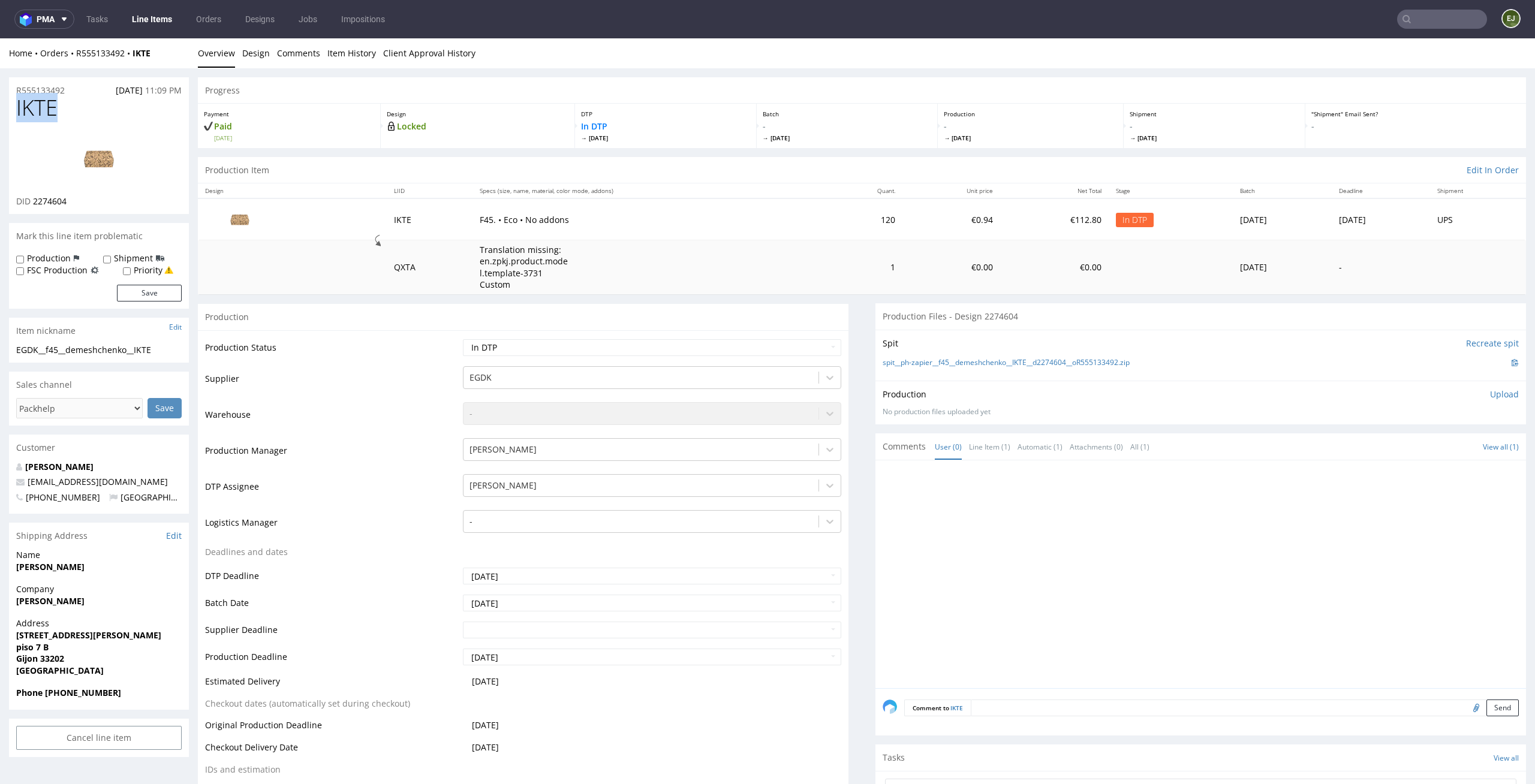
copy span "IKTE"
click at [935, 372] on div "Spit Recreate spit spit__ph-zapier__f45__demeshchenko__IKTE__d2274604__oR555133…" at bounding box center [1201, 355] width 651 height 51
click at [956, 359] on link "spit__ph-zapier__f45__demeshchenko__IKTE__d2274604__oR555133492.zip" at bounding box center [1006, 363] width 247 height 10
click at [1490, 398] on p "Upload" at bounding box center [1504, 394] width 29 height 12
click at [1405, 459] on div "Production Upload No production files uploaded yet Description (optional) Add f…" at bounding box center [1201, 422] width 651 height 83
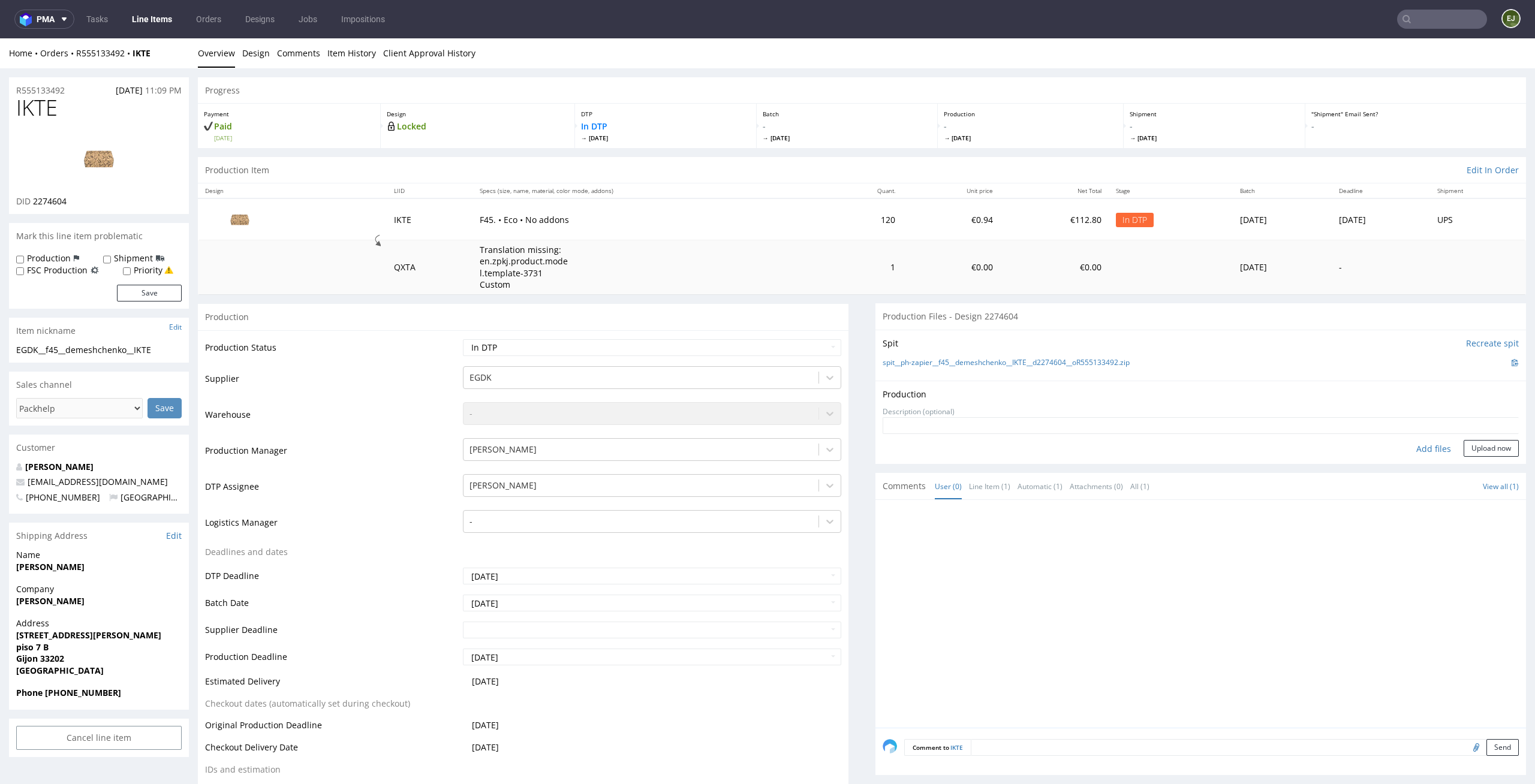
click at [1413, 449] on div "Add files" at bounding box center [1433, 449] width 60 height 18
type input "C:\fakepath\EGDK__f45__demeshchenko__IKTE__d2274604__oR555133492__latest__outsi…"
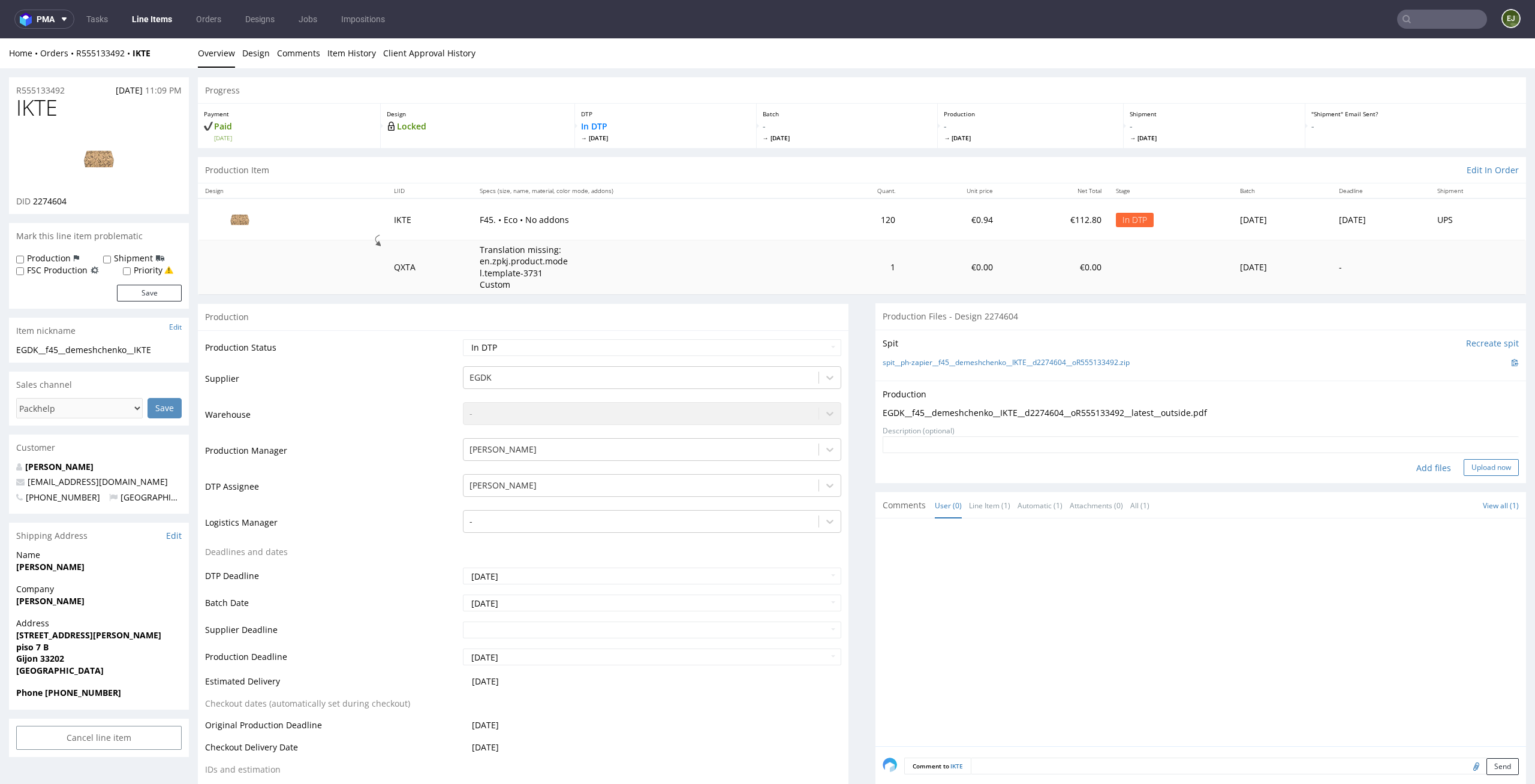
click at [1478, 470] on button "Upload now" at bounding box center [1491, 467] width 55 height 17
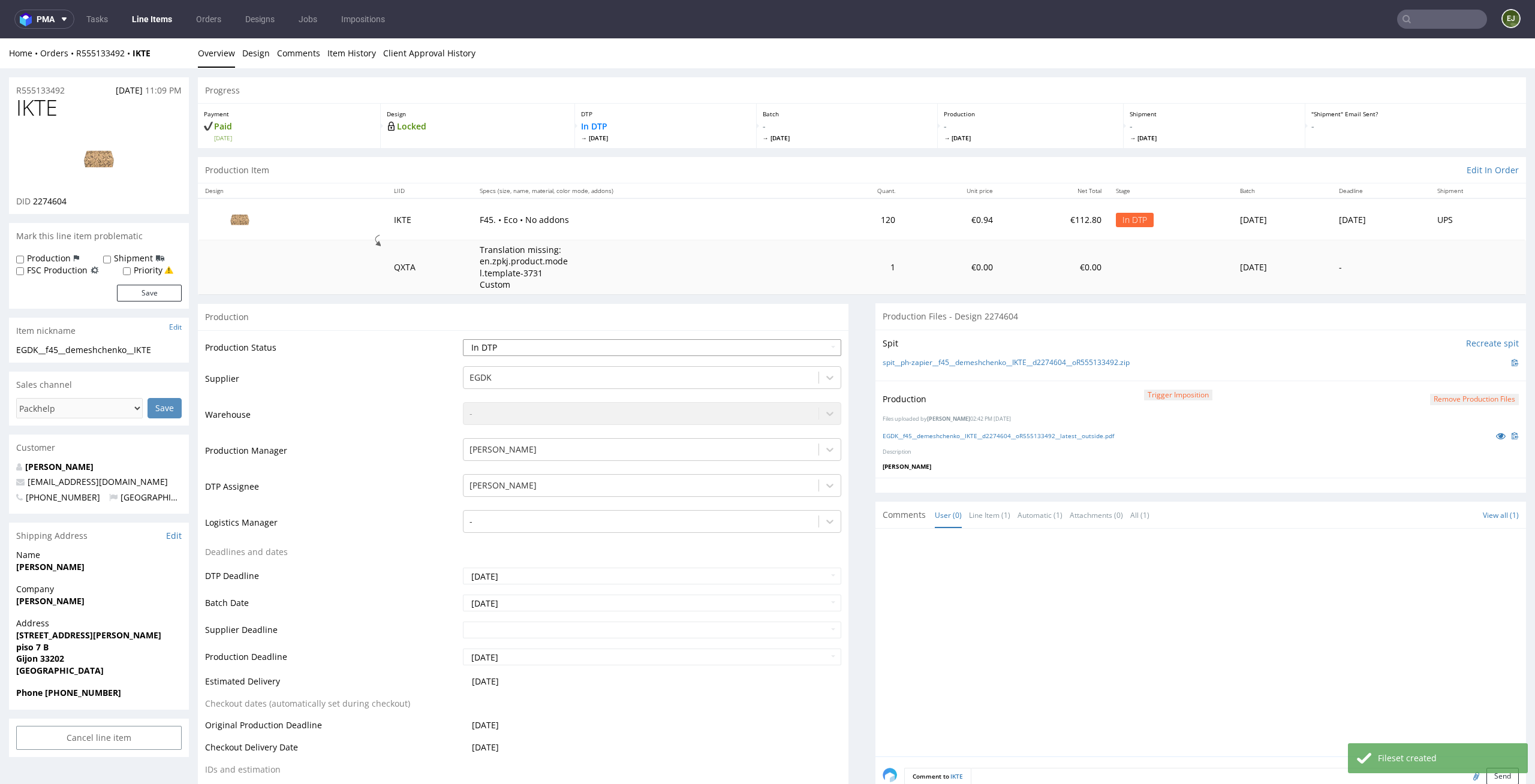
click at [808, 342] on select "Waiting for Artwork Waiting for Diecut Waiting for Mockup Waiting for DTP Waiti…" at bounding box center [652, 347] width 379 height 17
select select "dtp_production_ready"
click at [463, 339] on select "Waiting for Artwork Waiting for Diecut Waiting for Mockup Waiting for DTP Waiti…" at bounding box center [652, 347] width 379 height 17
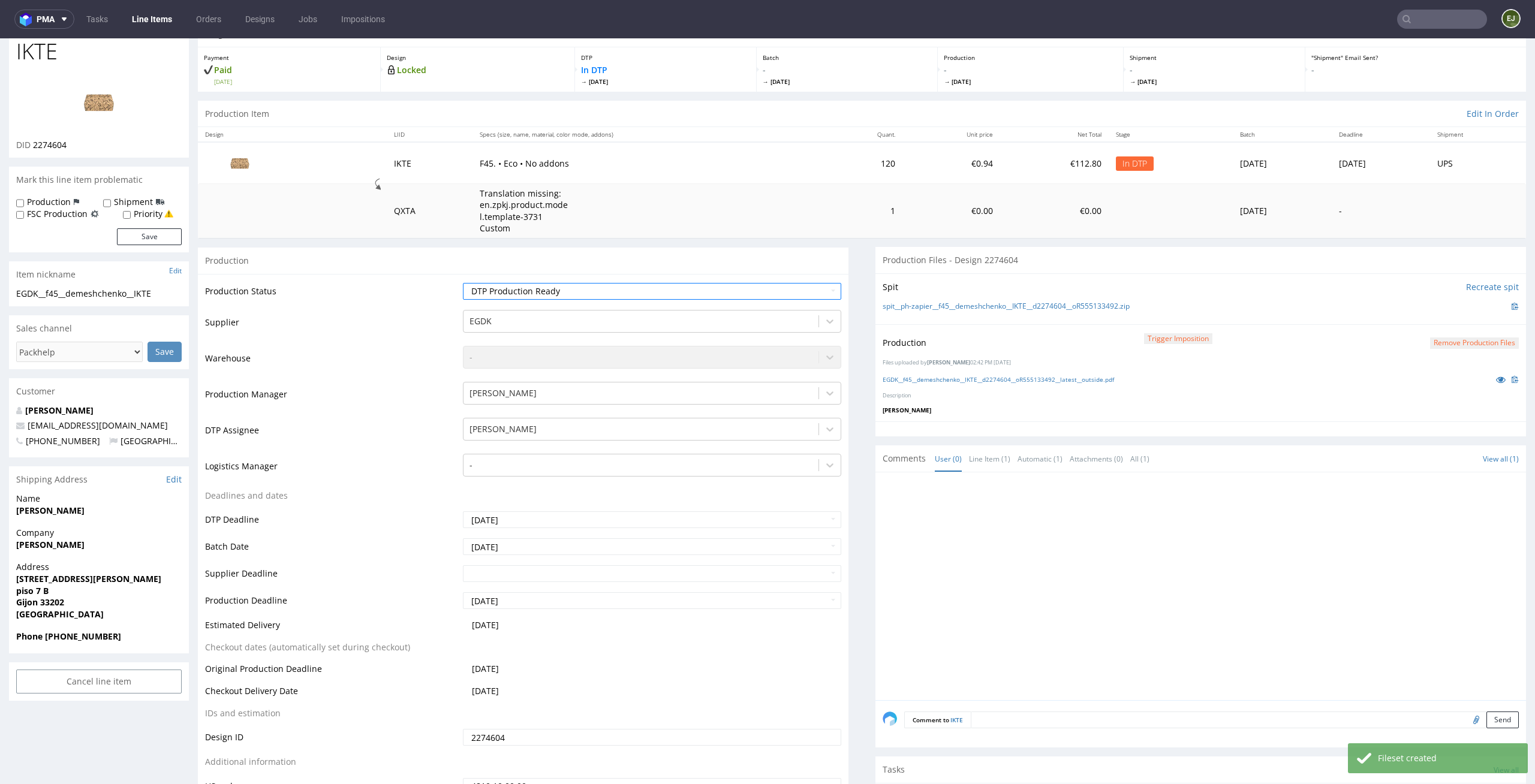
scroll to position [115, 0]
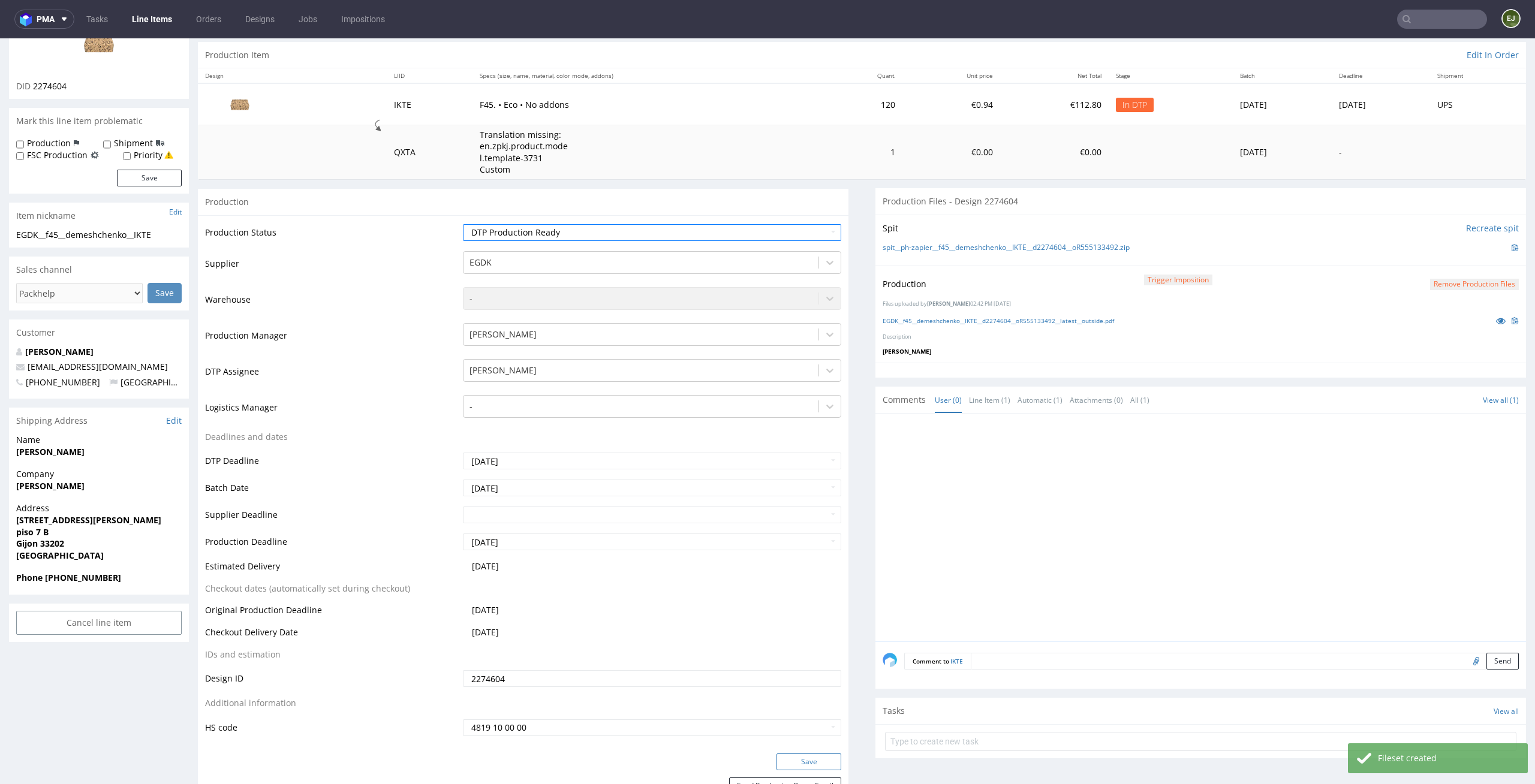
click at [820, 760] on button "Save" at bounding box center [808, 762] width 65 height 17
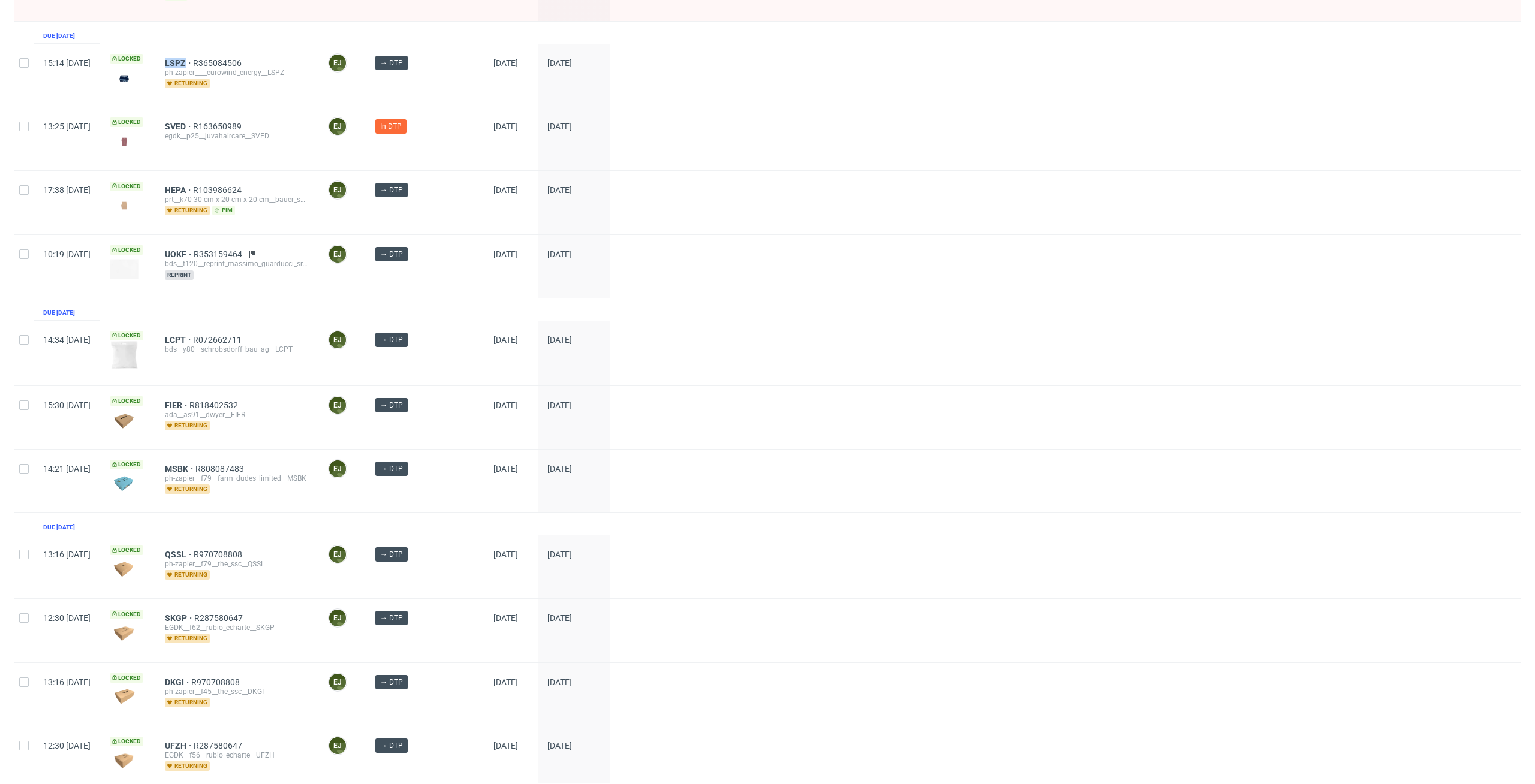
scroll to position [402, 0]
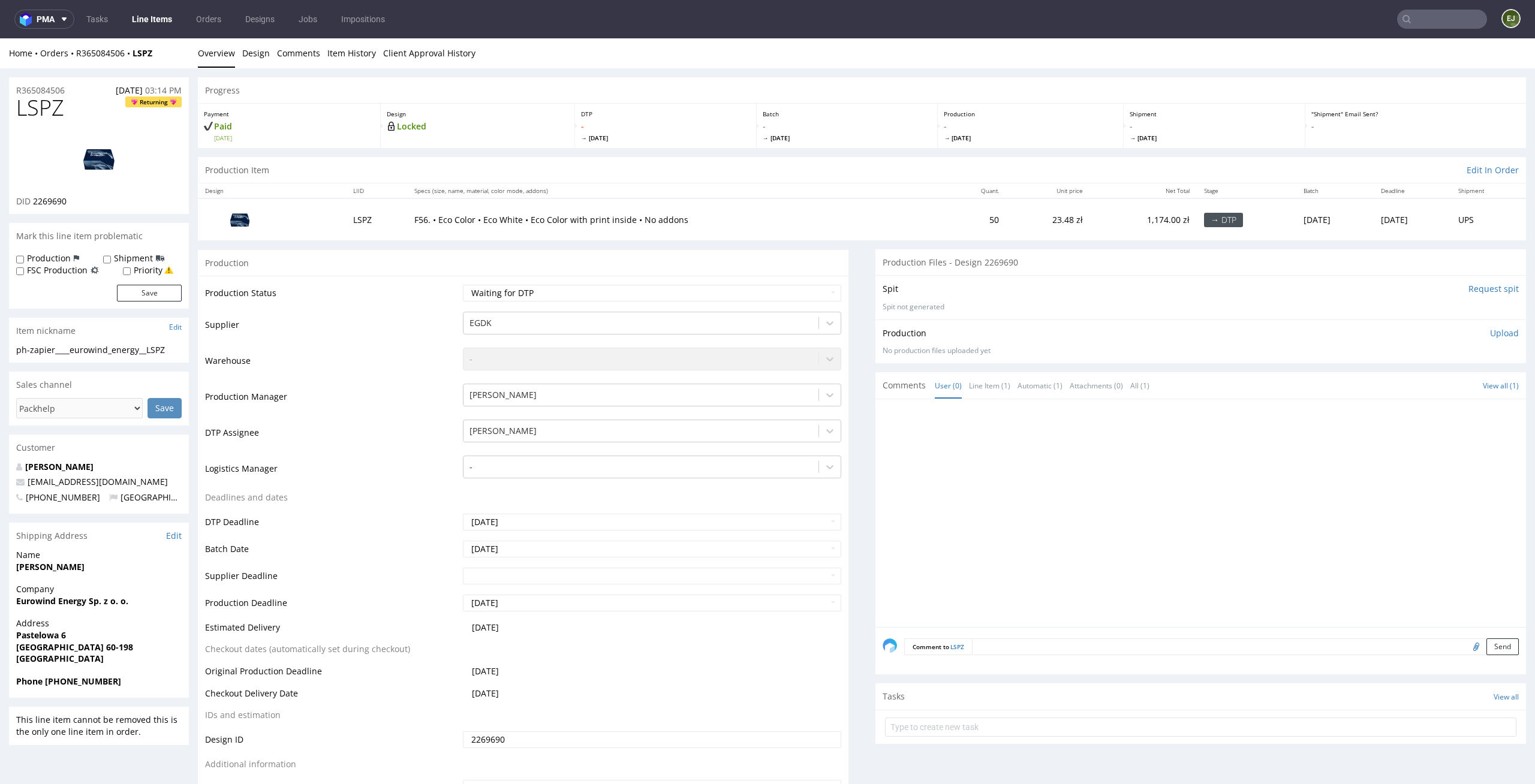
click at [1468, 285] on input "Request spit" at bounding box center [1493, 289] width 50 height 12
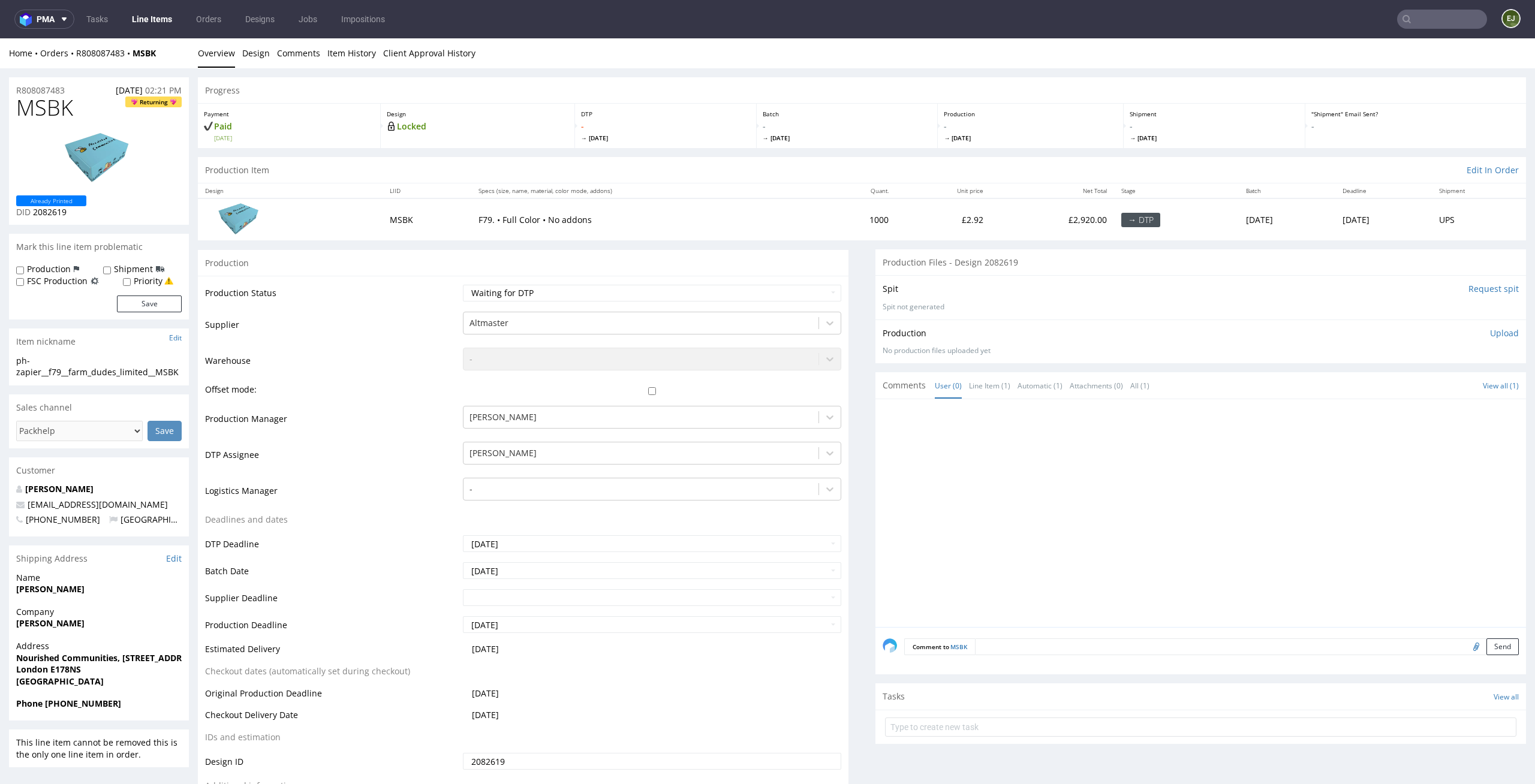
click at [1493, 290] on input "Request spit" at bounding box center [1493, 289] width 50 height 12
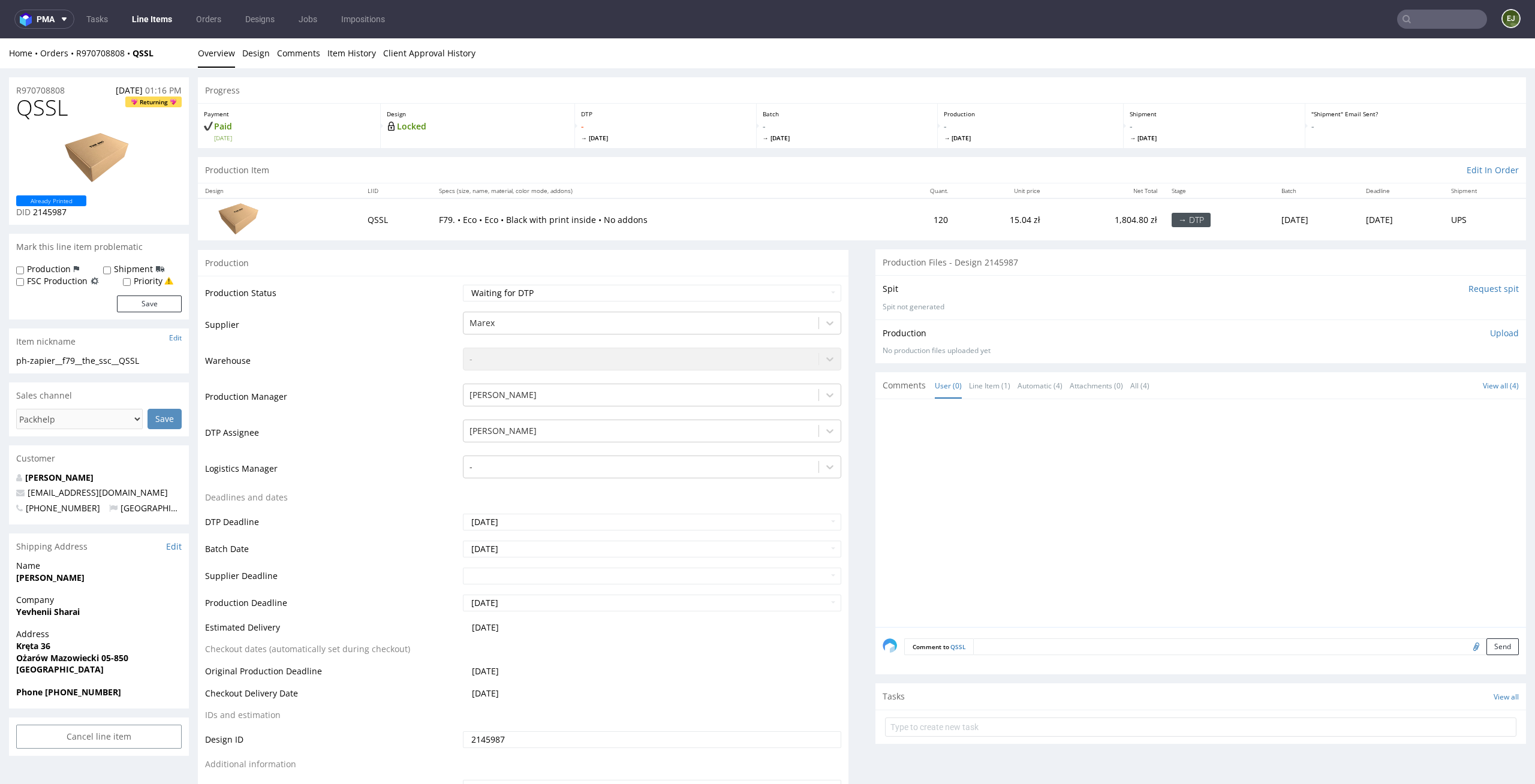
click at [1475, 295] on div "Spit Request spit Spit not generated" at bounding box center [1201, 297] width 651 height 43
click at [1485, 292] on input "Request spit" at bounding box center [1493, 289] width 50 height 12
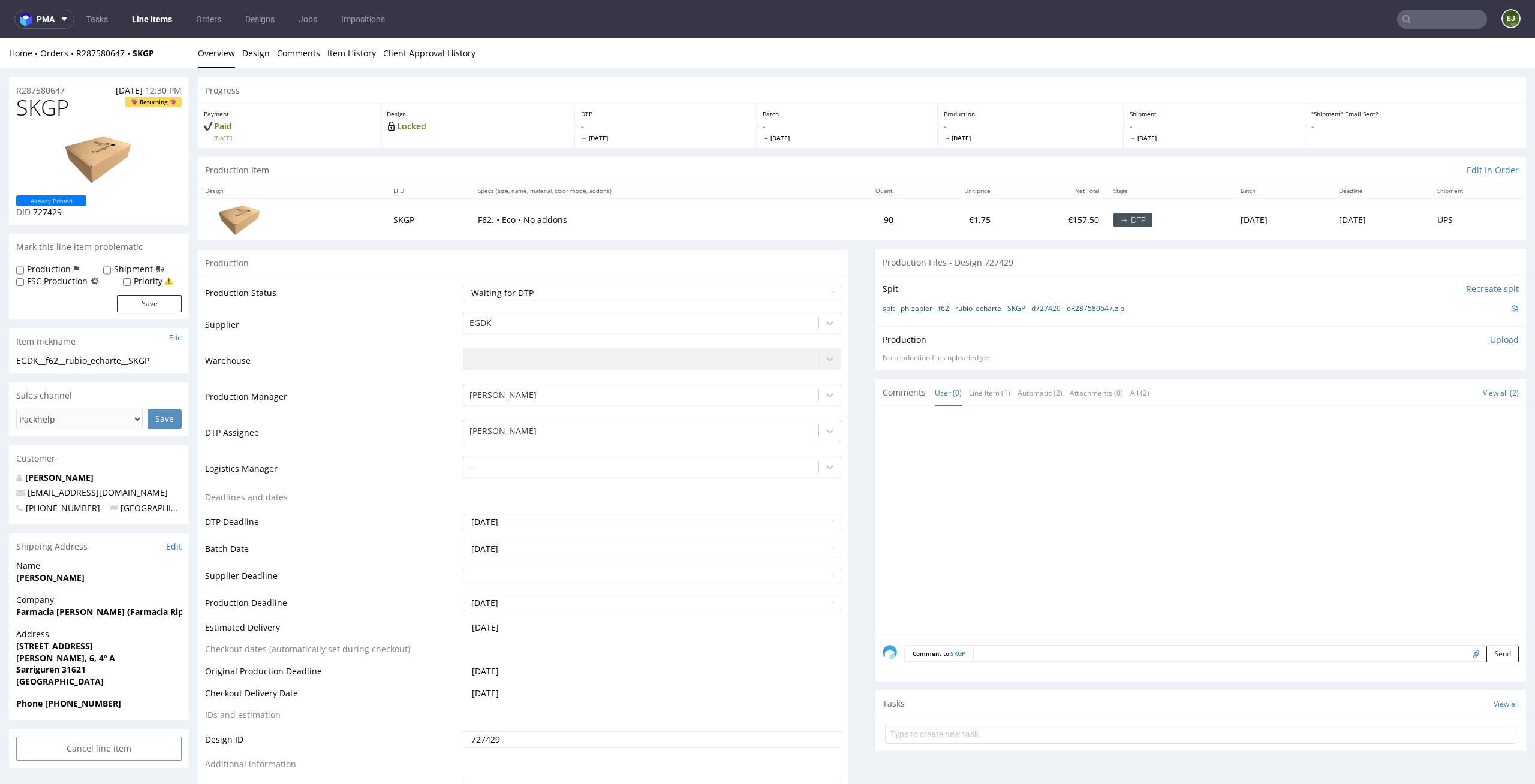
click at [981, 308] on link "spit__ph-zapier__f62__rubio_echarte__SKGP__d727429__oR287580647.zip" at bounding box center [1003, 309] width 242 height 10
click at [482, 289] on select "Waiting for Artwork Waiting for Diecut Waiting for Mockup Waiting for DTP Waiti…" at bounding box center [652, 293] width 379 height 17
select select "dtp_in_process"
click at [463, 285] on select "Waiting for Artwork Waiting for Diecut Waiting for Mockup Waiting for DTP Waiti…" at bounding box center [652, 293] width 379 height 17
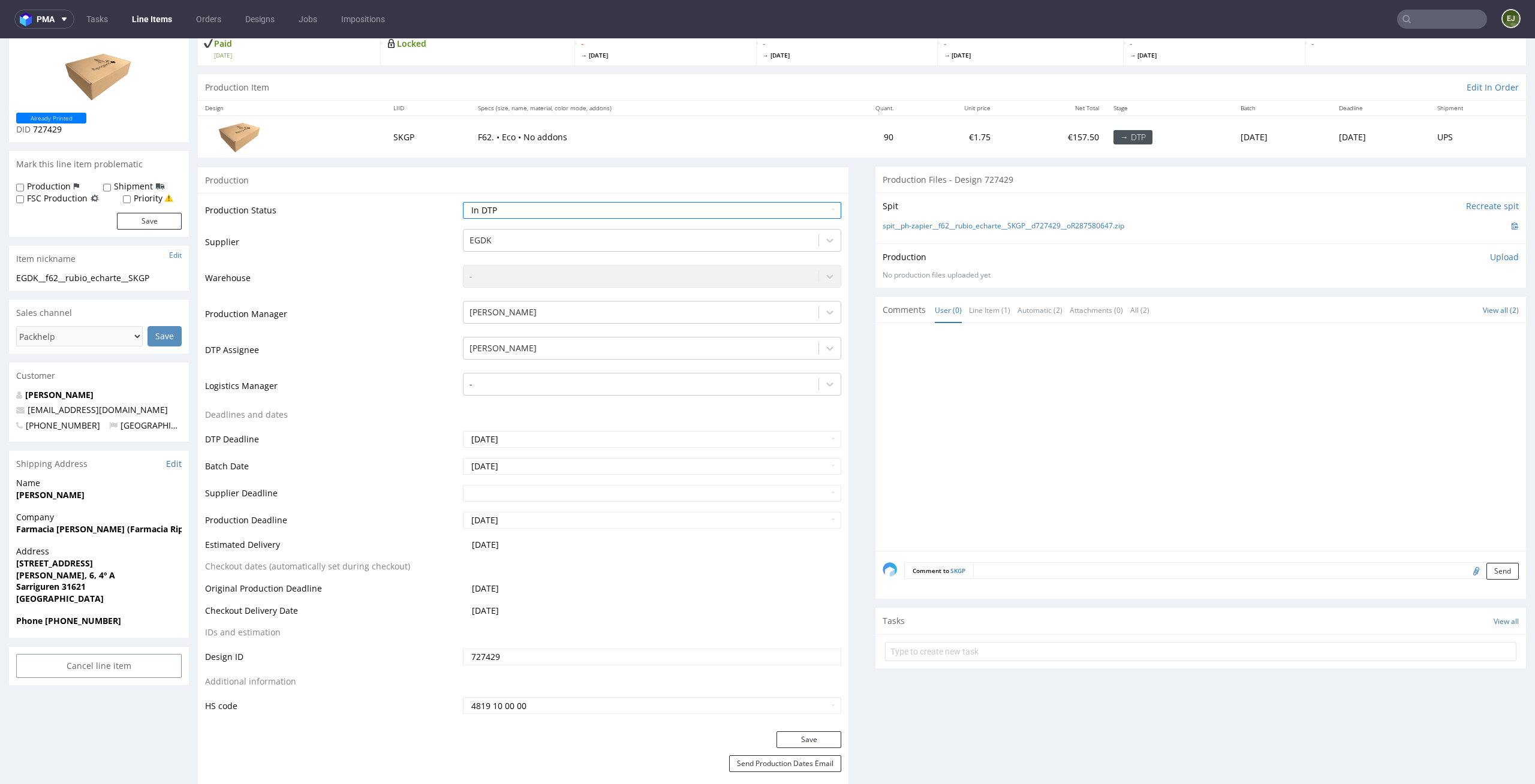
scroll to position [125, 0]
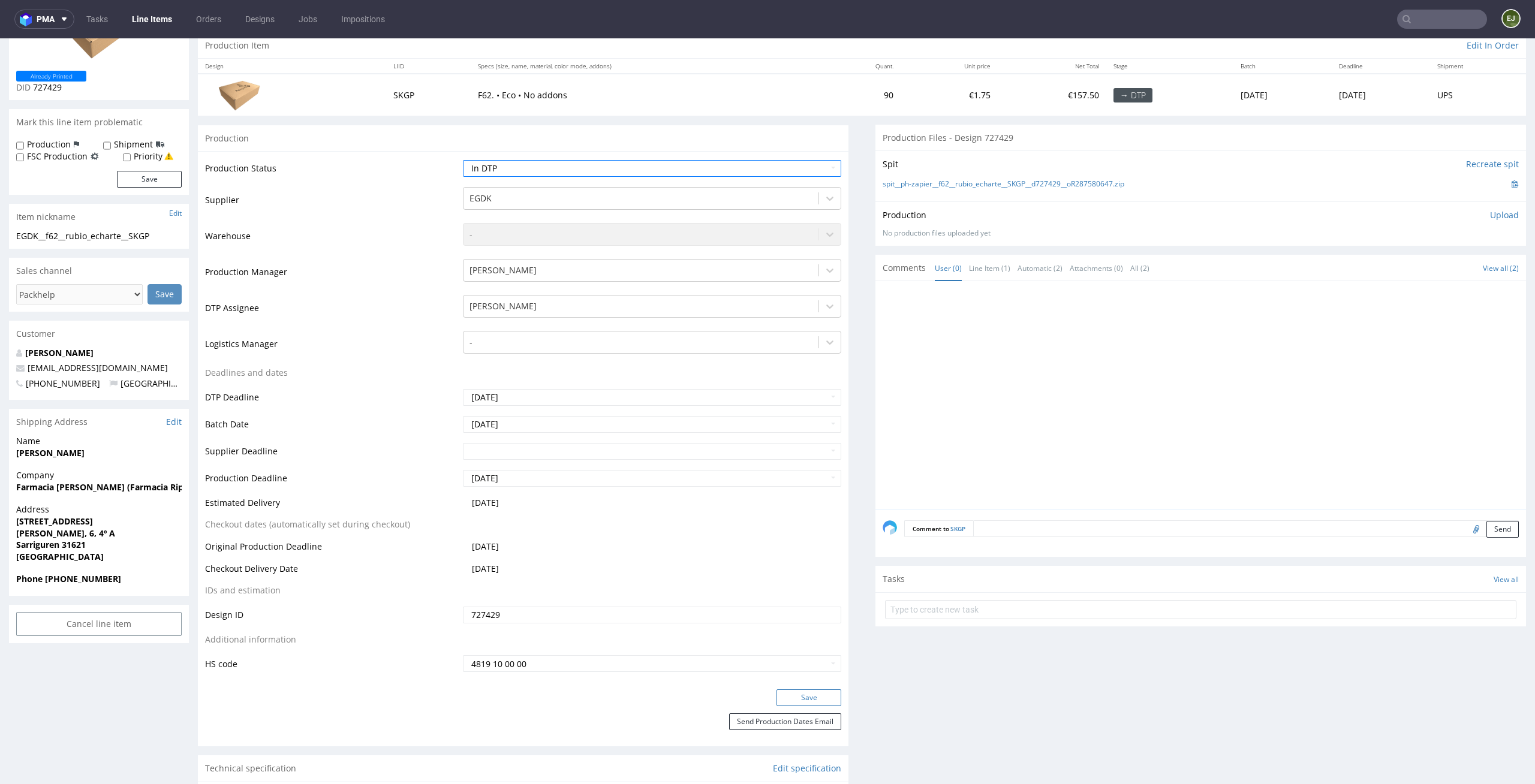
click at [799, 700] on button "Save" at bounding box center [808, 697] width 65 height 17
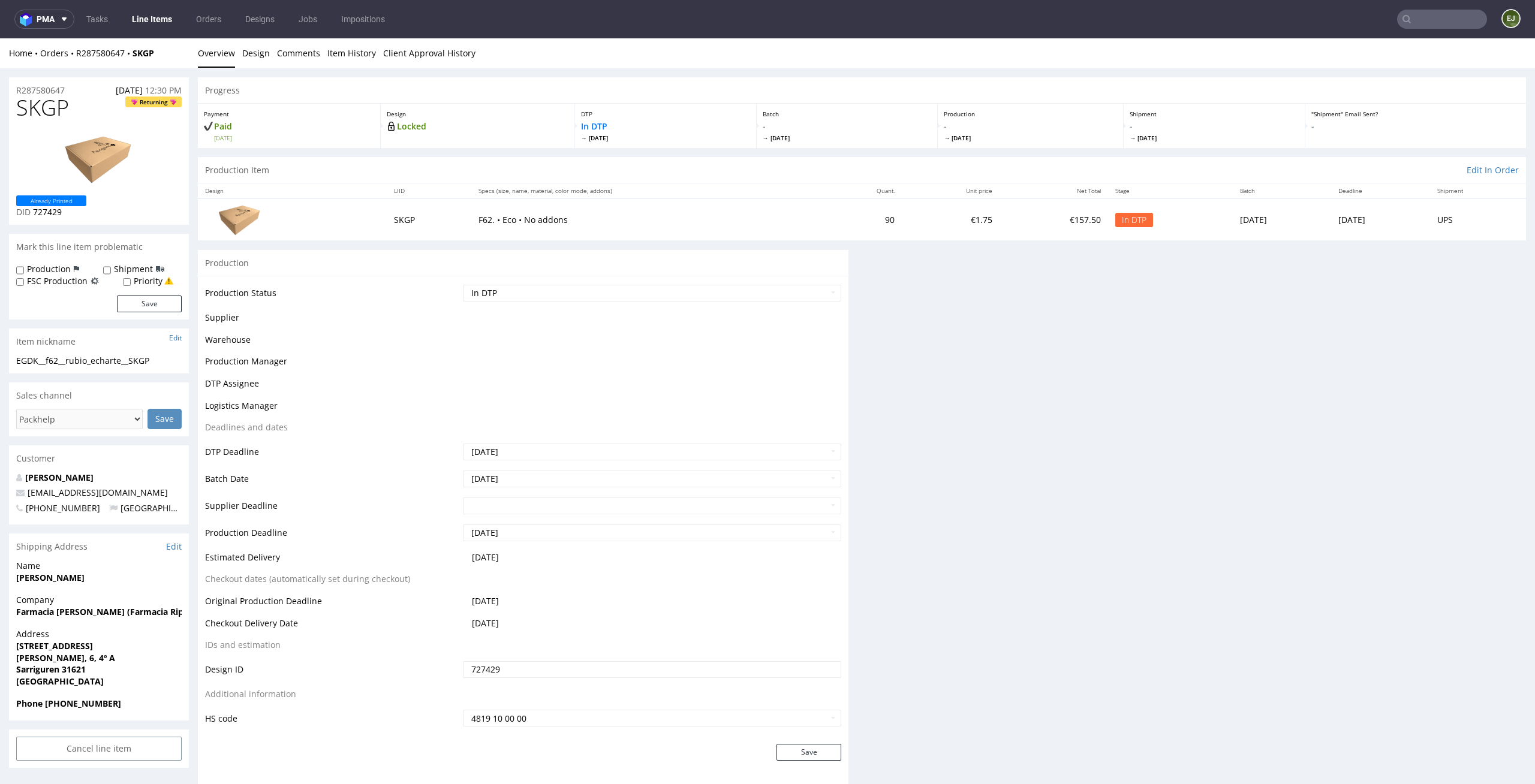
scroll to position [0, 0]
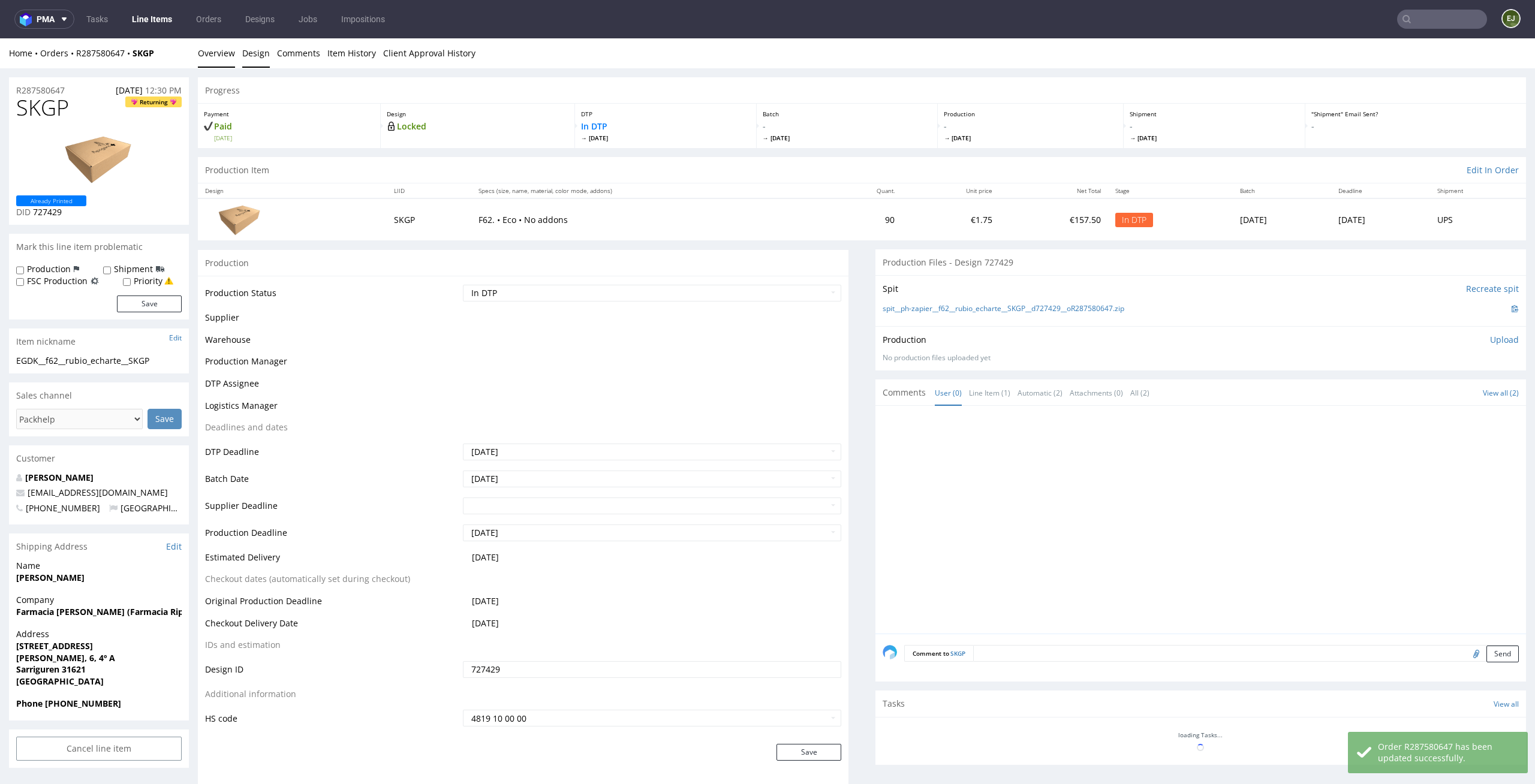
click at [258, 53] on link "Design" at bounding box center [256, 53] width 27 height 29
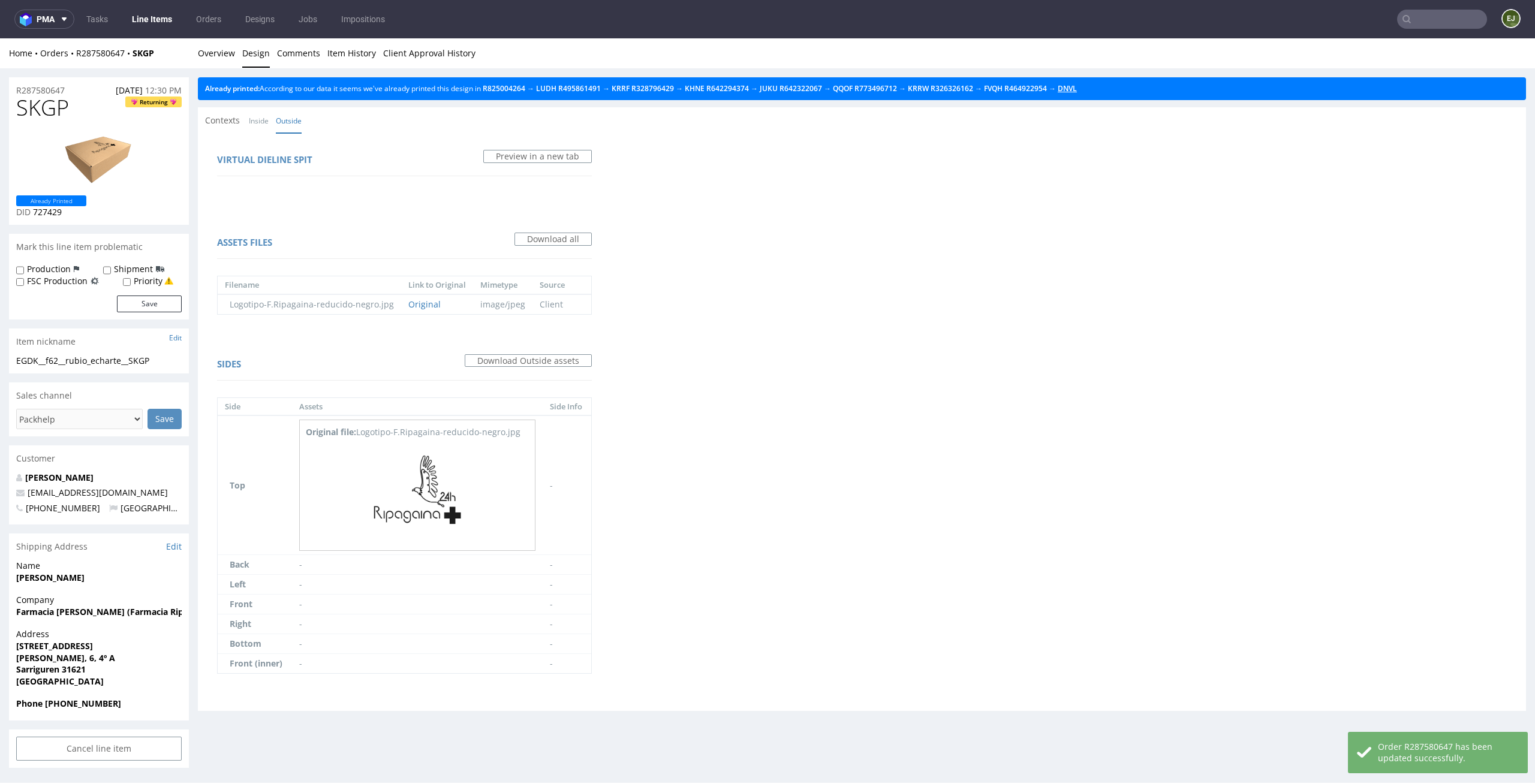
click at [1077, 88] on link "DNVL" at bounding box center [1067, 88] width 19 height 10
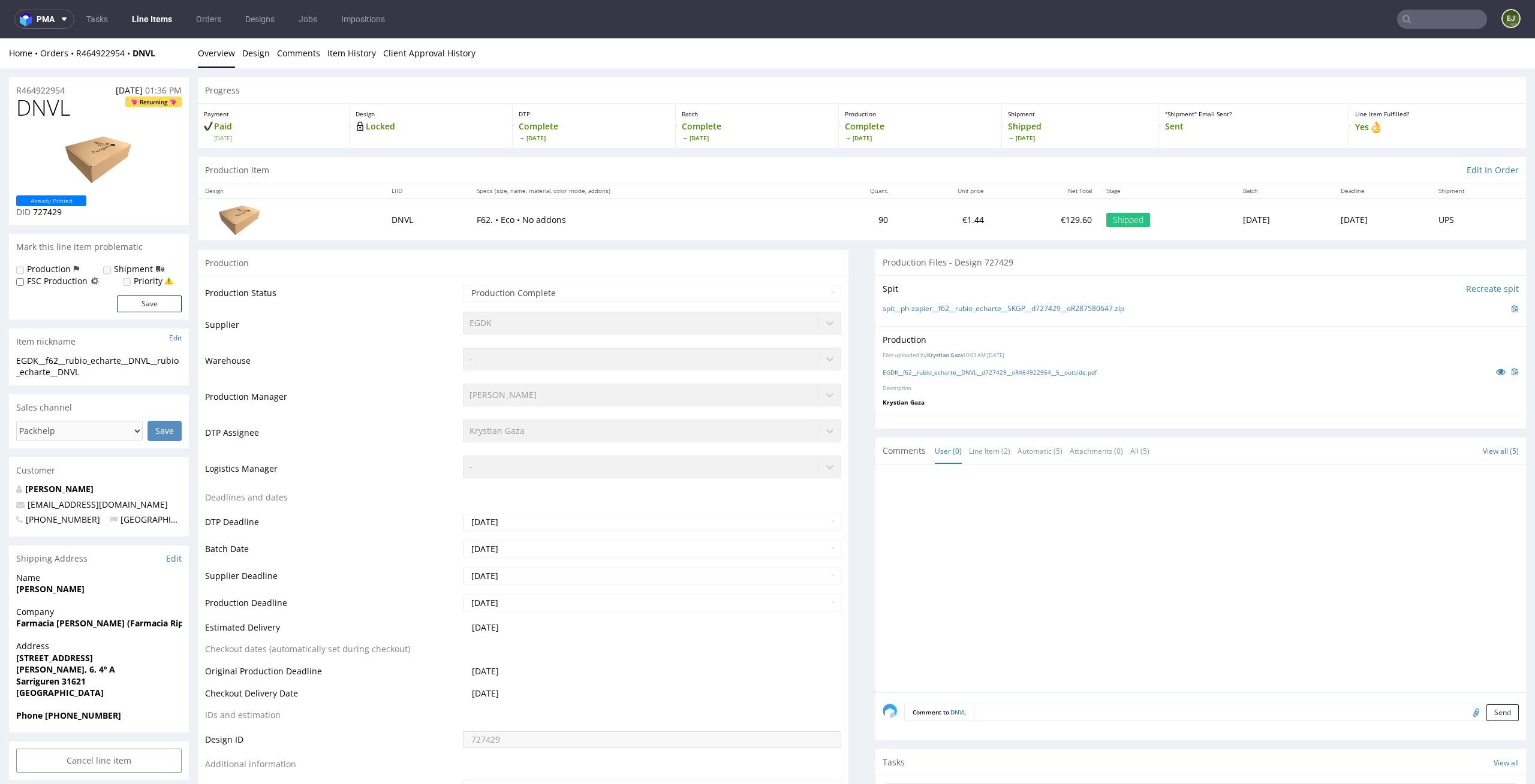
click at [1011, 379] on div "Production Files uploaded by Krystian Gaza 10:03 AM January 15th, 2025 EGDK__f6…" at bounding box center [1201, 369] width 651 height 88
click at [1022, 379] on div "Production Files uploaded by Krystian Gaza 10:03 AM January 15th, 2025 EGDK__f6…" at bounding box center [1201, 369] width 651 height 88
click at [1036, 377] on div "EGDK__f62__rubio_echarte__DNVL__d727429__oR464922954__5__outside.pdf" at bounding box center [1200, 371] width 636 height 13
click at [1069, 377] on div "EGDK__f62__rubio_echarte__DNVL__d727429__oR464922954__5__outside.pdf" at bounding box center [1200, 371] width 636 height 13
click at [1092, 376] on div "EGDK__f62__rubio_echarte__DNVL__d727429__oR464922954__5__outside.pdf" at bounding box center [1200, 371] width 636 height 13
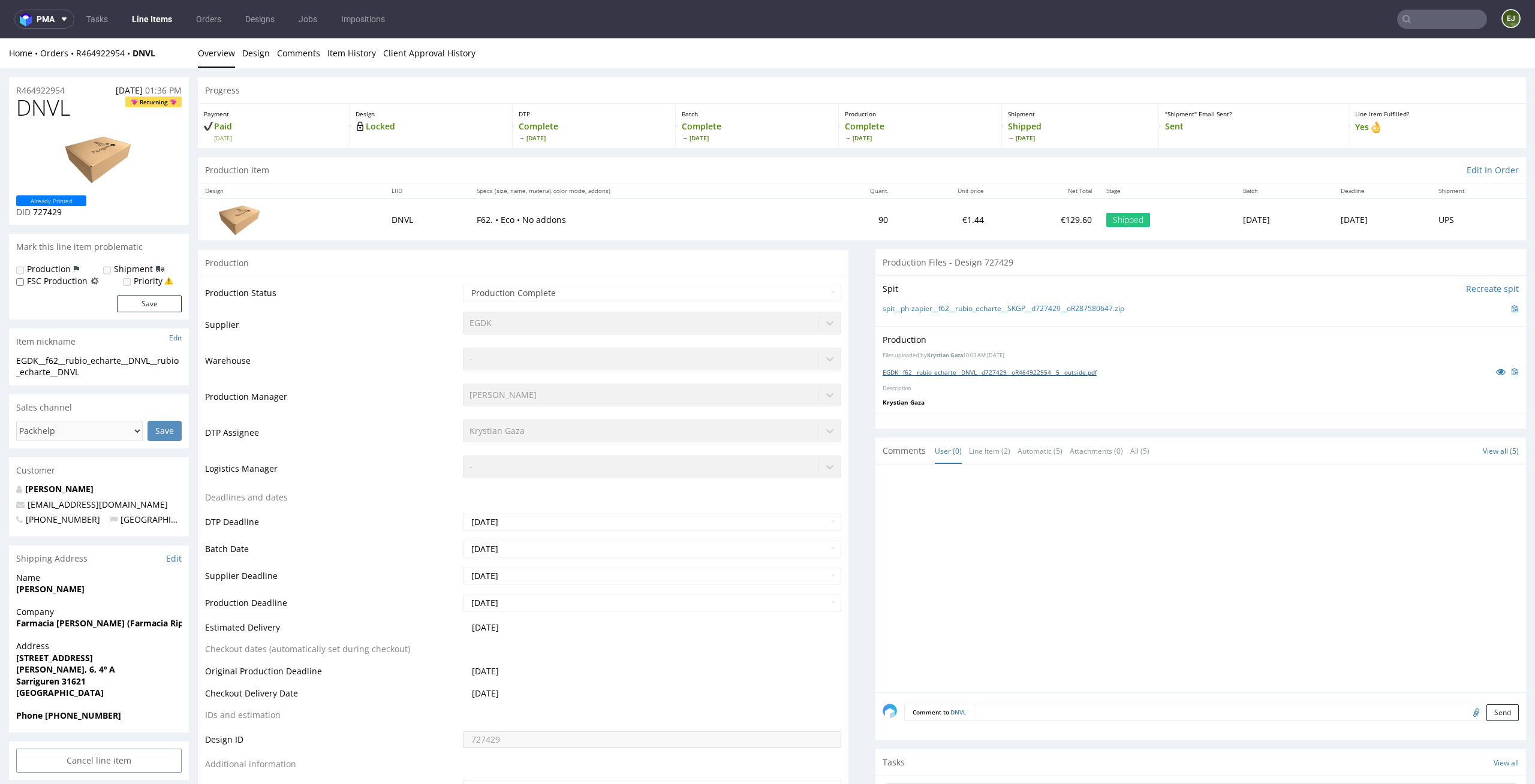
click at [1077, 373] on link "EGDK__f62__rubio_echarte__DNVL__d727429__oR464922954__5__outside.pdf" at bounding box center [989, 372] width 214 height 9
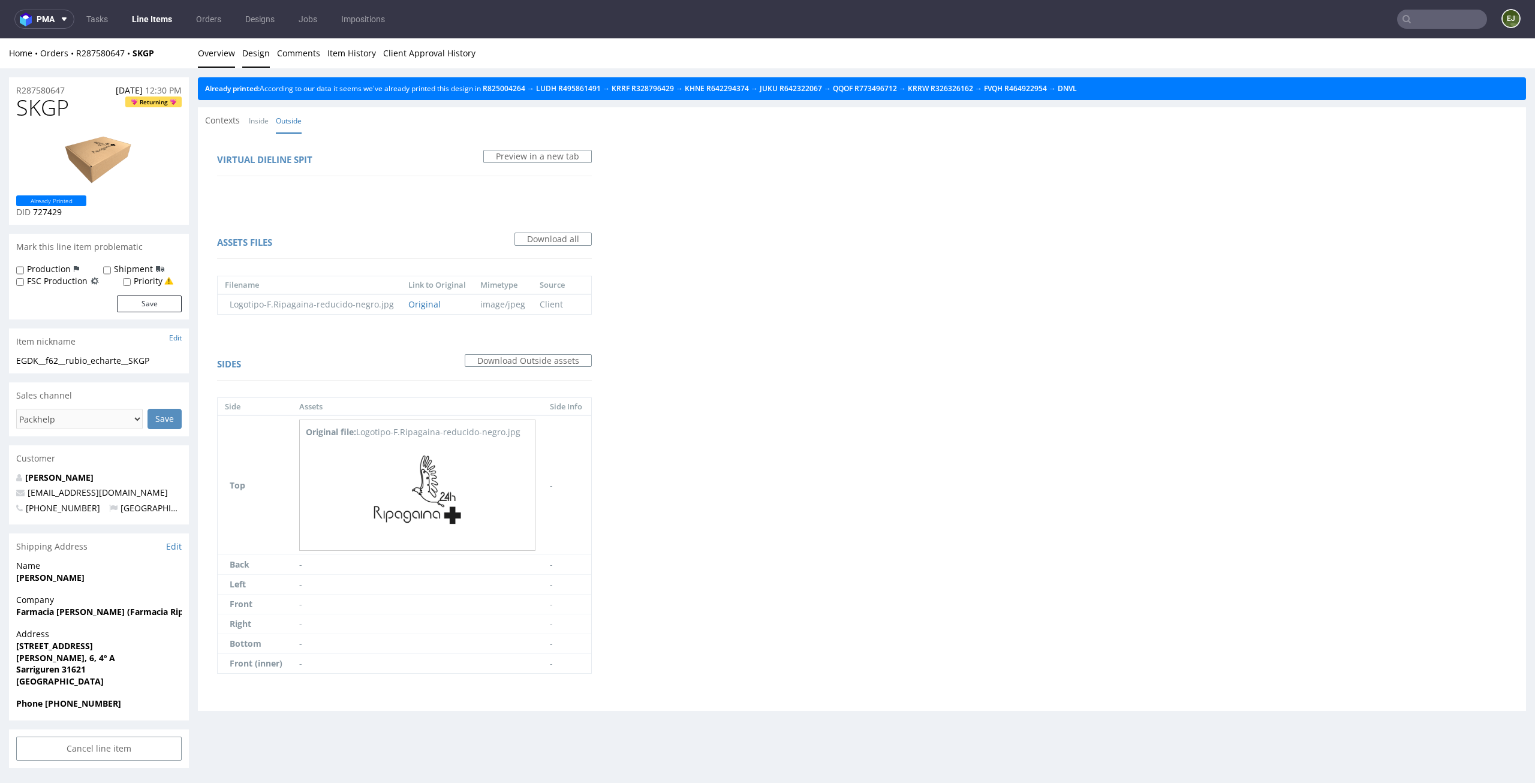
click at [222, 54] on link "Overview" at bounding box center [217, 53] width 37 height 29
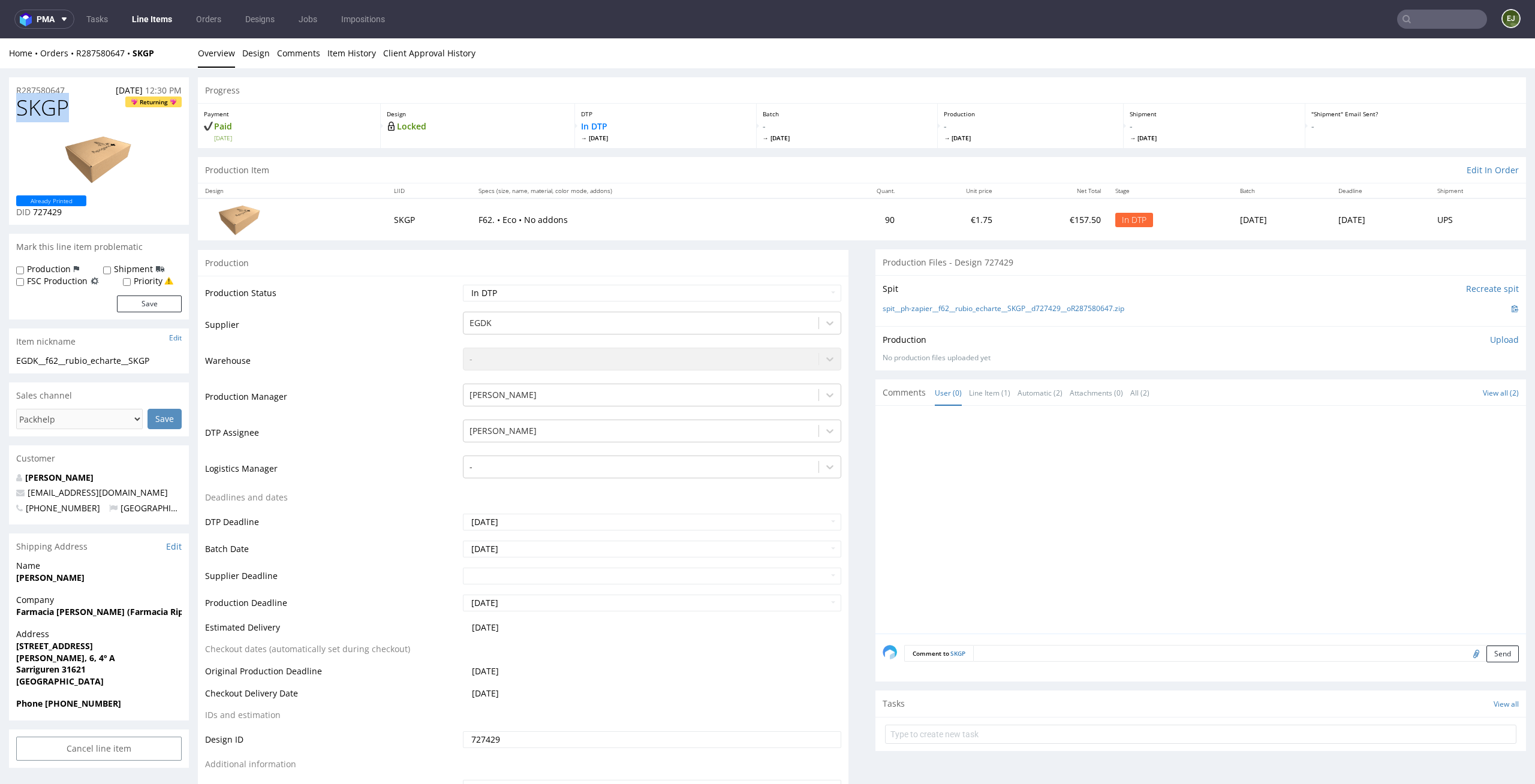
drag, startPoint x: 66, startPoint y: 97, endPoint x: 0, endPoint y: 97, distance: 66.0
copy span "SKGP"
click at [1492, 341] on p "Upload" at bounding box center [1504, 340] width 29 height 12
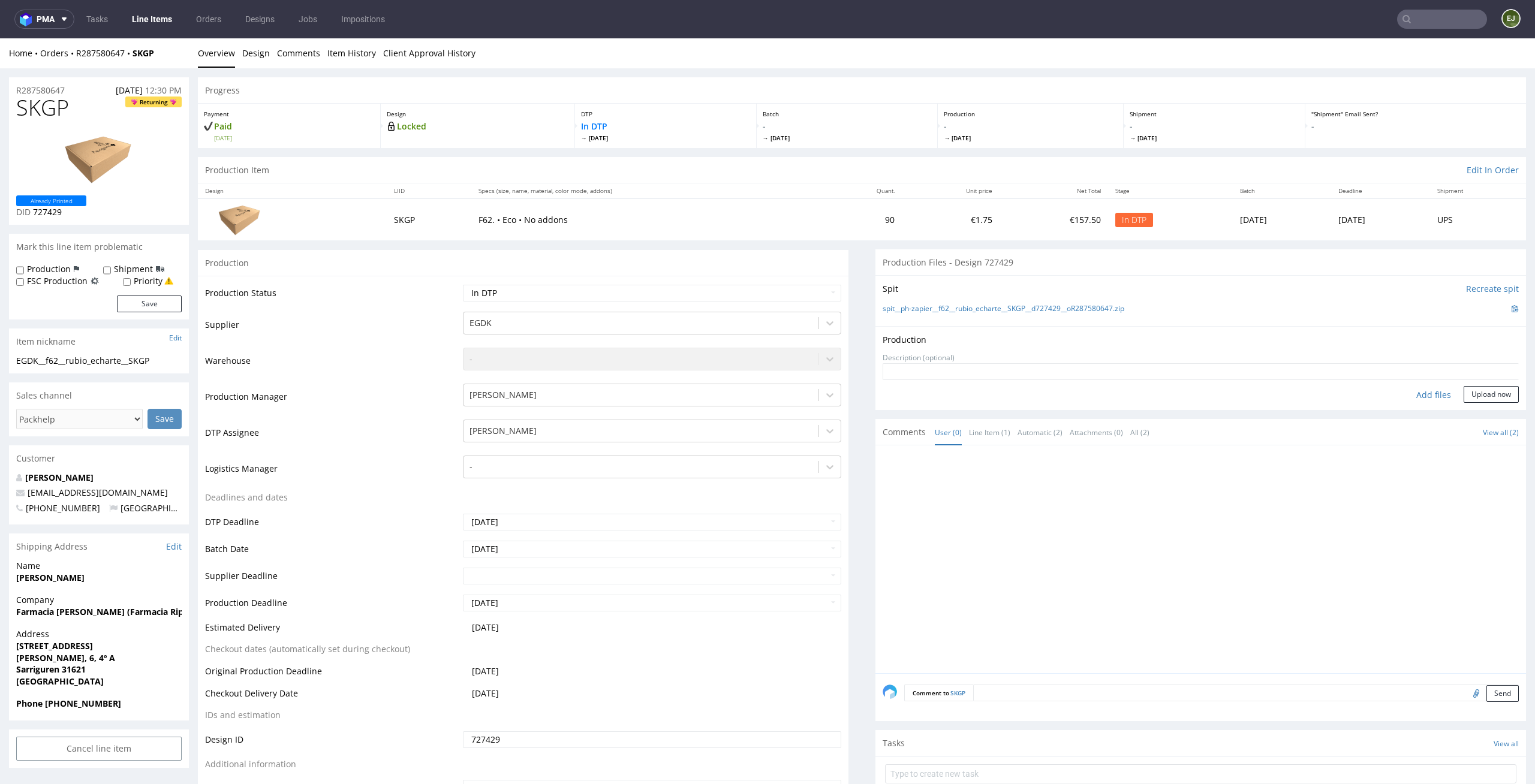
click at [1415, 399] on div "Add files" at bounding box center [1433, 395] width 60 height 18
type input "C:\fakepath\EGDK__f62__rubio_echarte__SKGP__d727429__oR287580647__latest__outsi…"
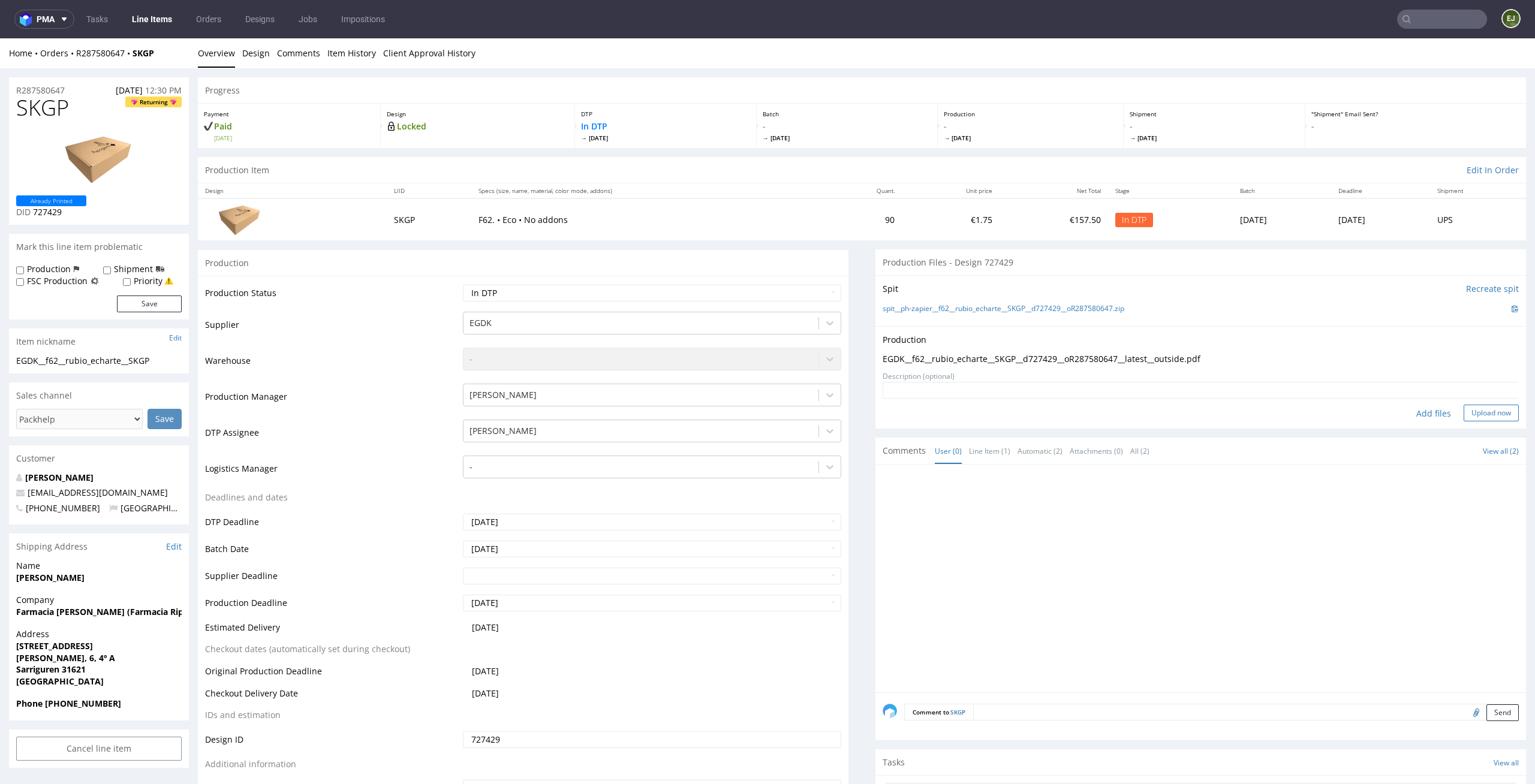
click at [1469, 415] on button "Upload now" at bounding box center [1491, 413] width 55 height 17
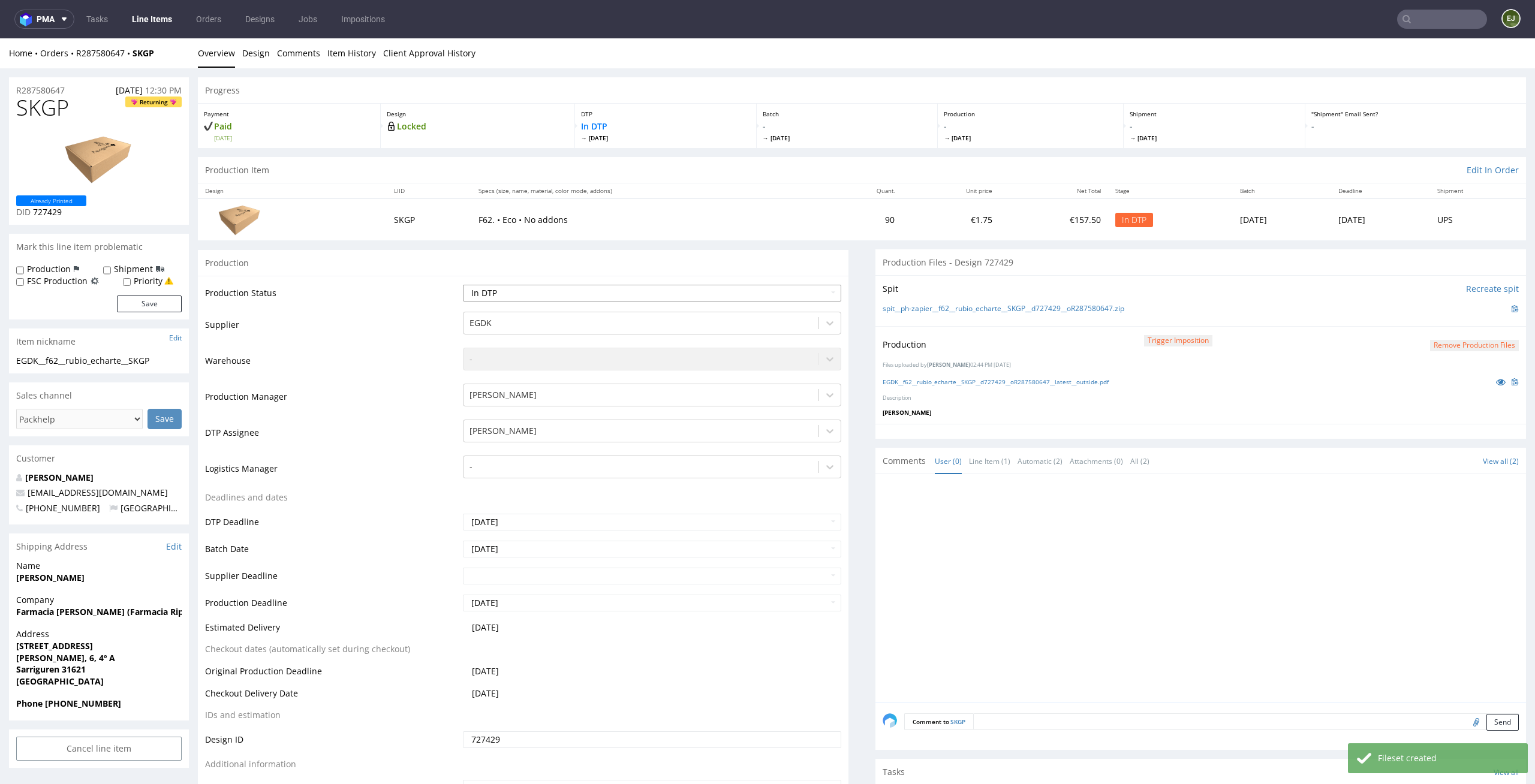
click at [788, 293] on select "Waiting for Artwork Waiting for Diecut Waiting for Mockup Waiting for DTP Waiti…" at bounding box center [652, 293] width 379 height 17
click at [463, 285] on select "Waiting for Artwork Waiting for Diecut Waiting for Mockup Waiting for DTP Waiti…" at bounding box center [652, 293] width 379 height 17
click at [768, 291] on select "Waiting for Artwork Waiting for Diecut Waiting for Mockup Waiting for DTP Waiti…" at bounding box center [652, 293] width 379 height 17
select select "dtp_production_ready"
click at [463, 285] on select "Waiting for Artwork Waiting for Diecut Waiting for Mockup Waiting for DTP Waiti…" at bounding box center [652, 293] width 379 height 17
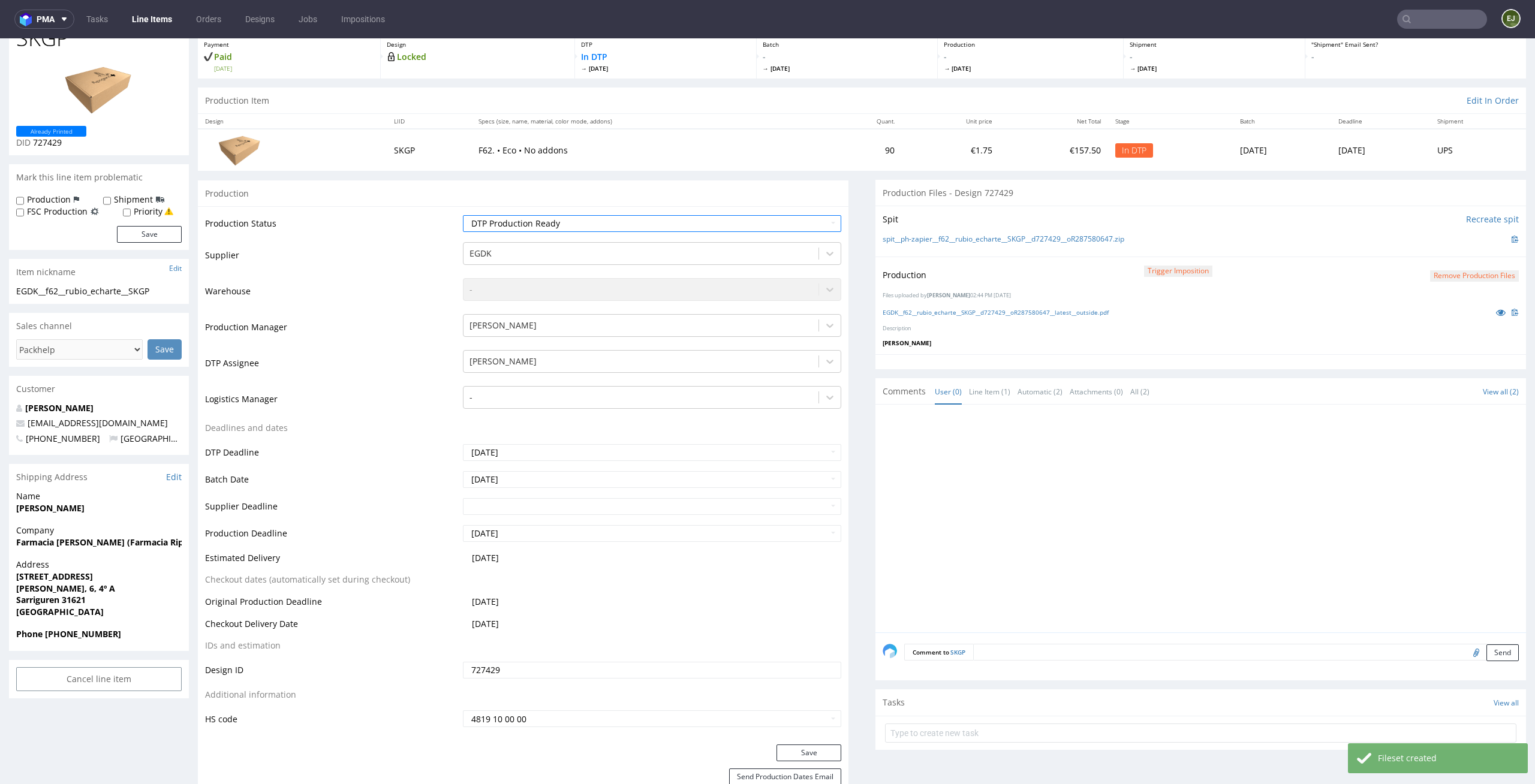
scroll to position [116, 0]
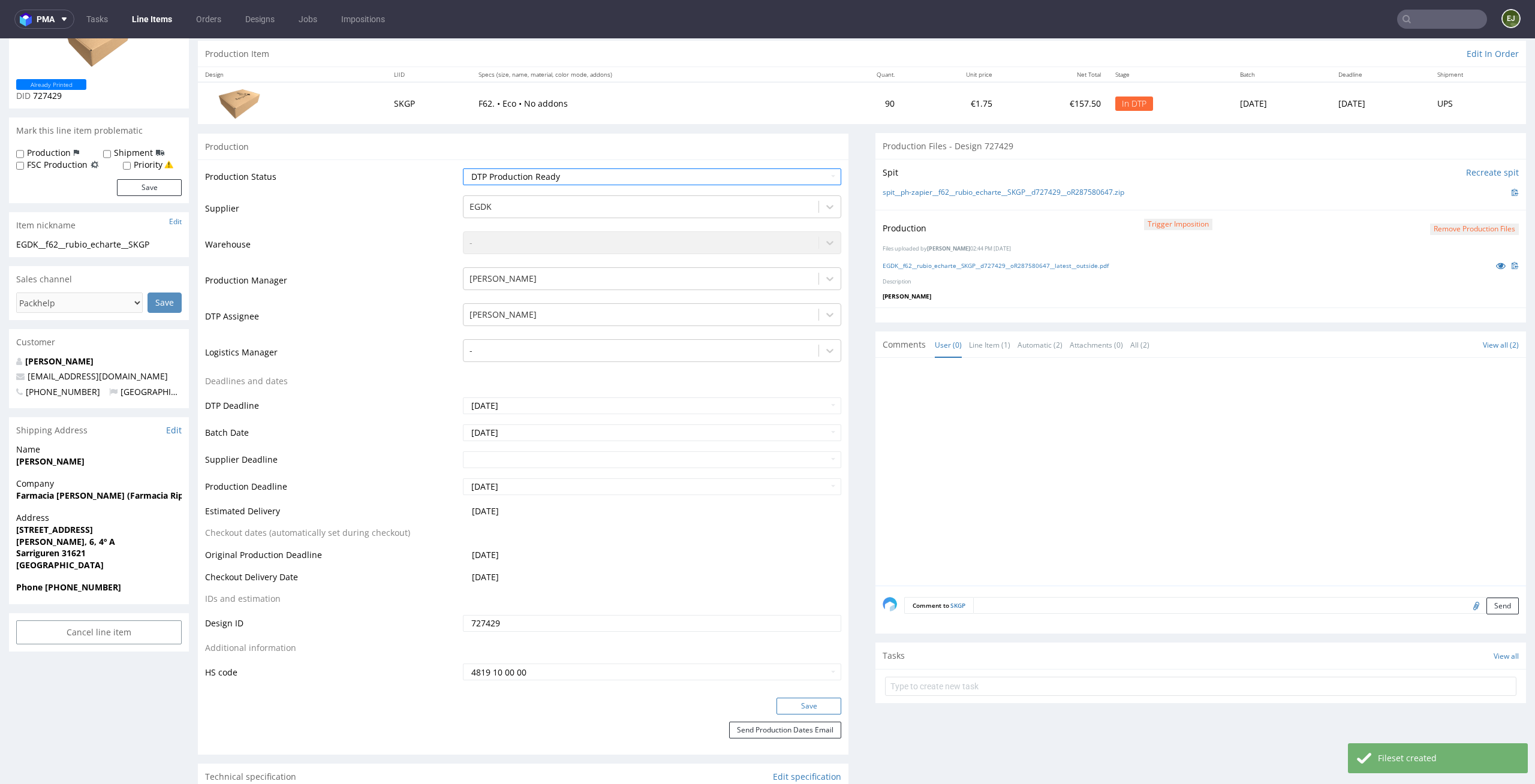
click at [815, 711] on button "Save" at bounding box center [808, 706] width 65 height 17
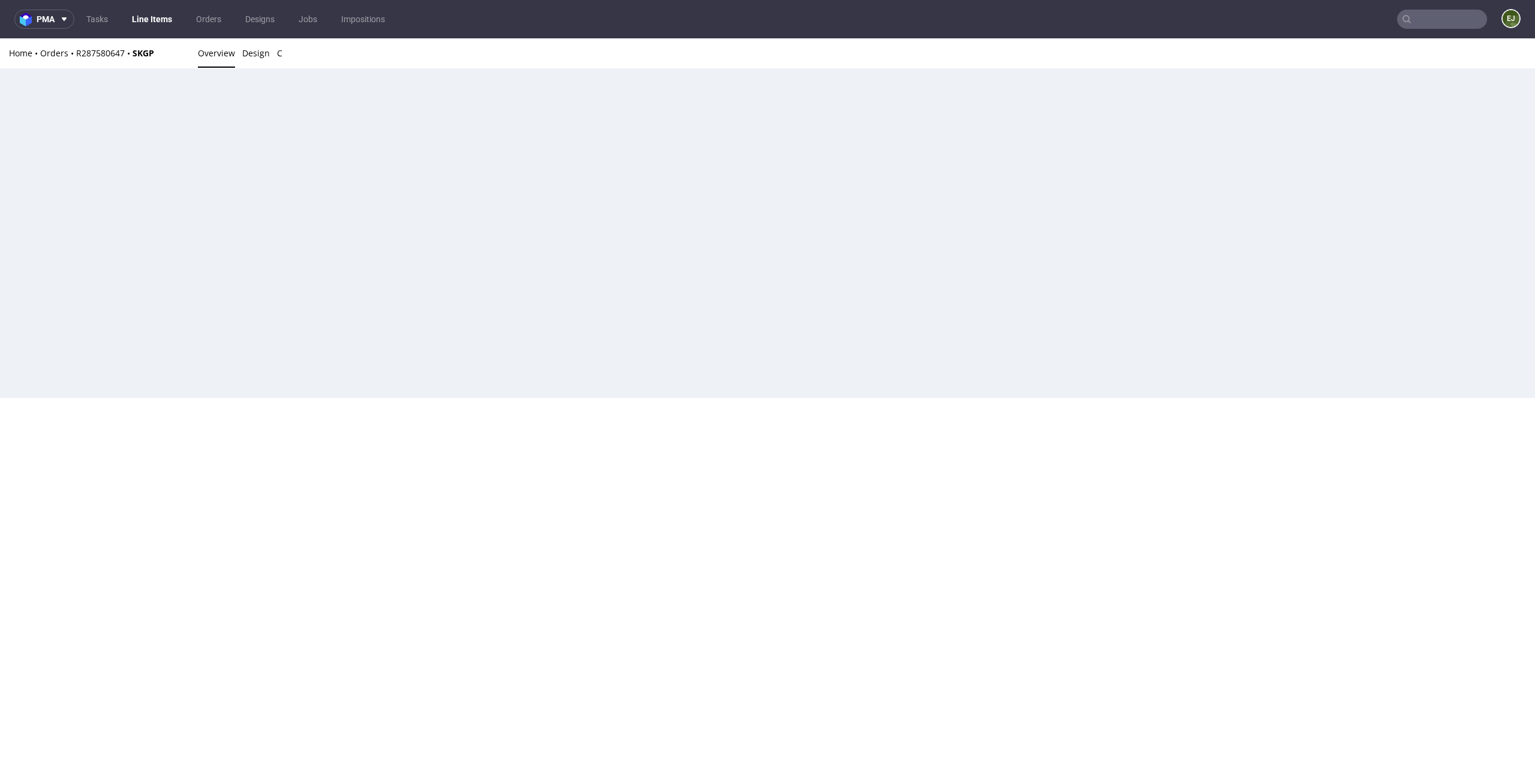
scroll to position [0, 0]
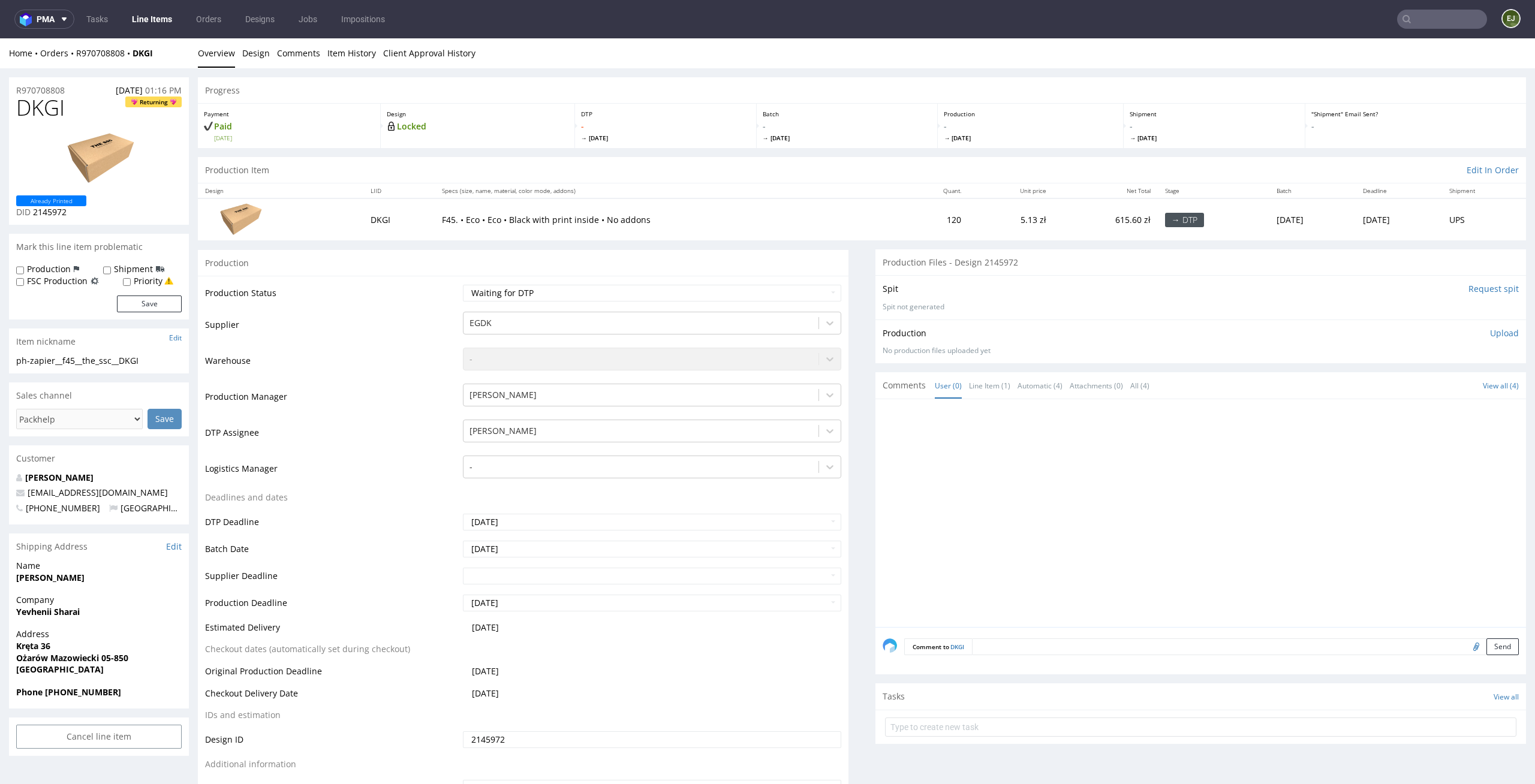
click at [1485, 287] on input "Request spit" at bounding box center [1493, 289] width 50 height 12
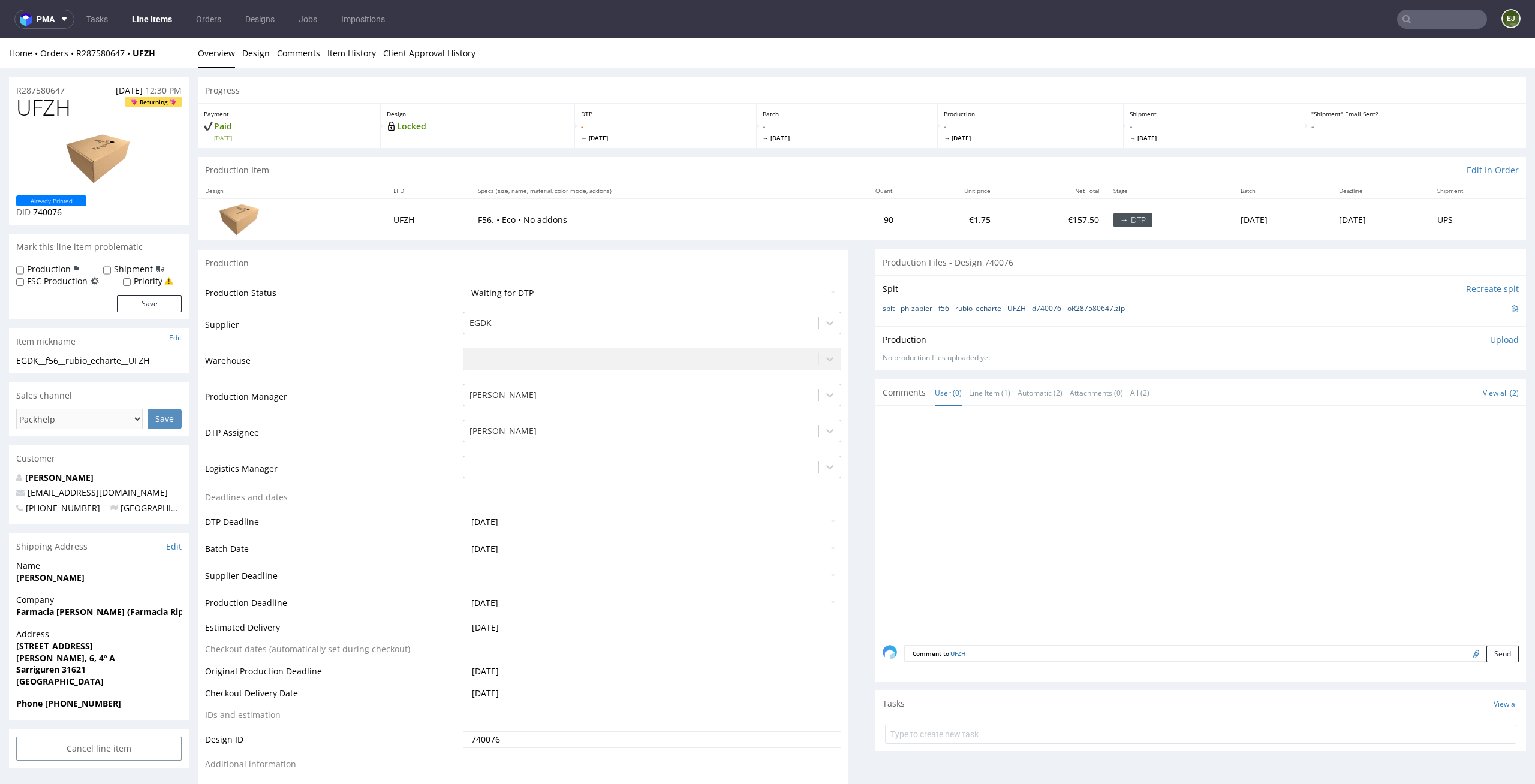
click at [1085, 304] on link "spit__ph-zapier__f56__rubio_echarte__UFZH__d740076__oR287580647.zip" at bounding box center [1003, 309] width 242 height 10
click at [769, 291] on select "Waiting for Artwork Waiting for Diecut Waiting for Mockup Waiting for DTP Waiti…" at bounding box center [652, 293] width 379 height 17
select select "dtp_in_process"
click at [463, 285] on select "Waiting for Artwork Waiting for Diecut Waiting for Mockup Waiting for DTP Waiti…" at bounding box center [652, 293] width 379 height 17
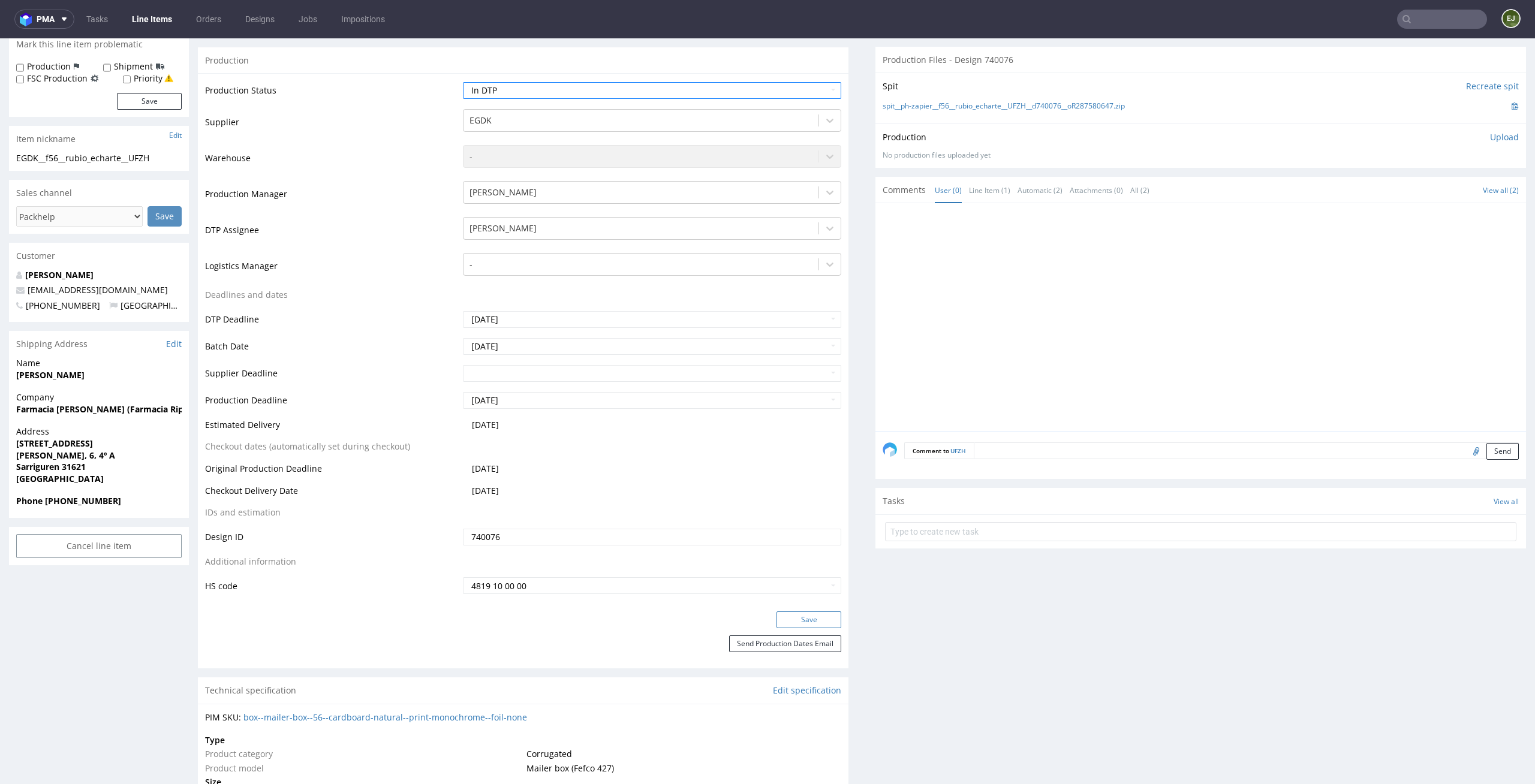
click at [822, 616] on button "Save" at bounding box center [808, 620] width 65 height 17
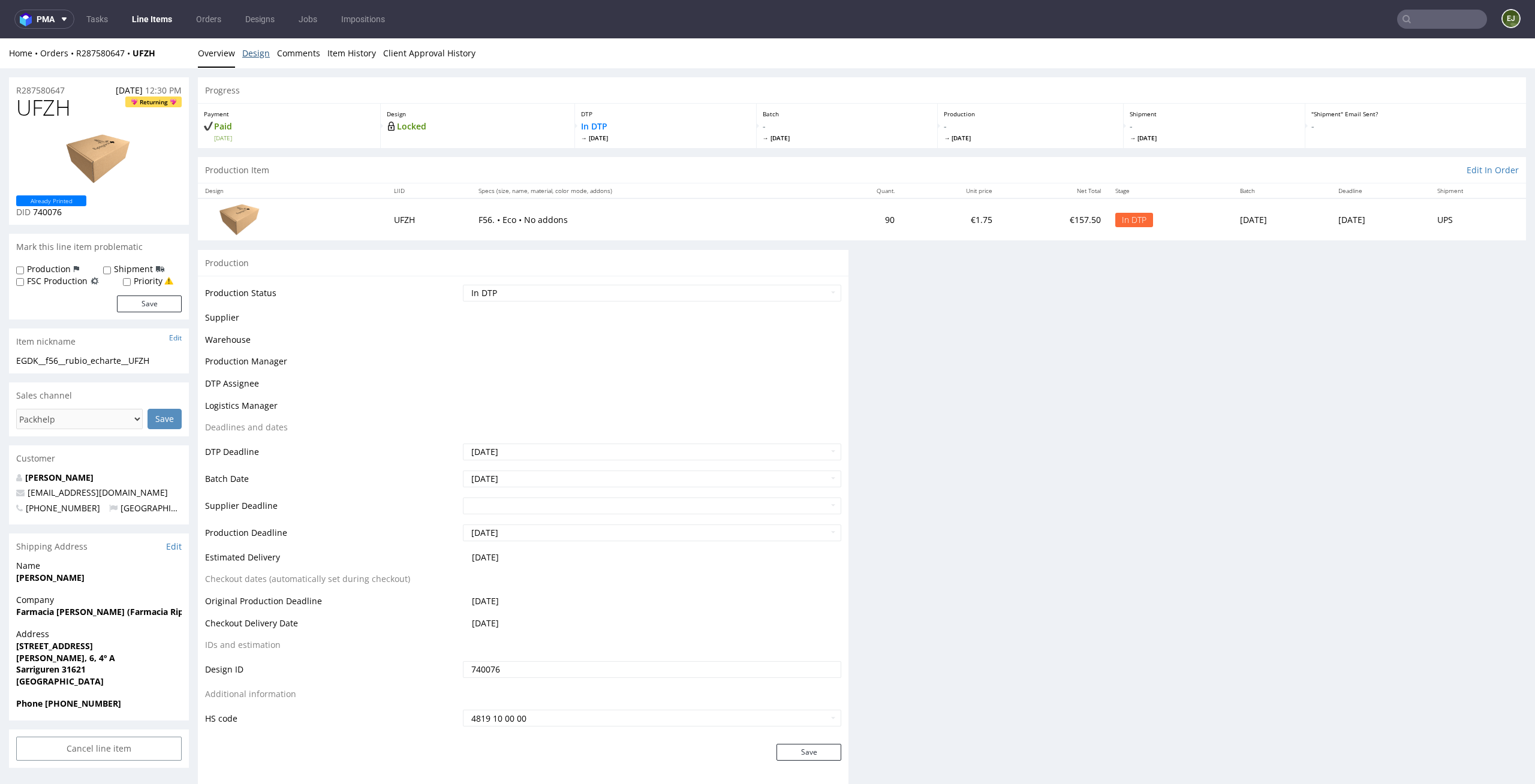
click at [253, 58] on link "Design" at bounding box center [256, 53] width 27 height 29
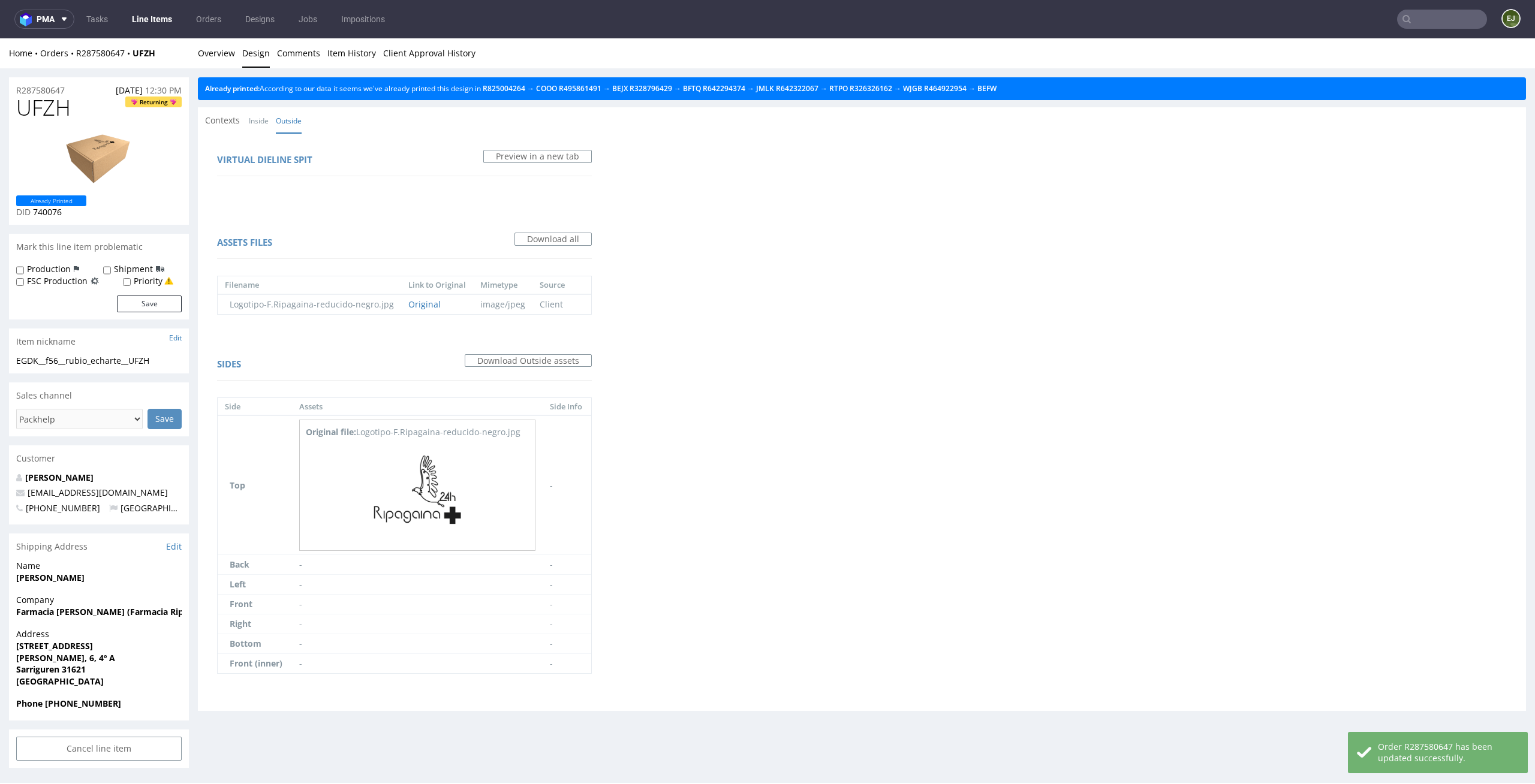
click at [1046, 86] on div "Already printed: According to our data it seems we've already printed this desi…" at bounding box center [862, 89] width 1328 height 23
click at [997, 88] on link "BEFW" at bounding box center [987, 88] width 19 height 10
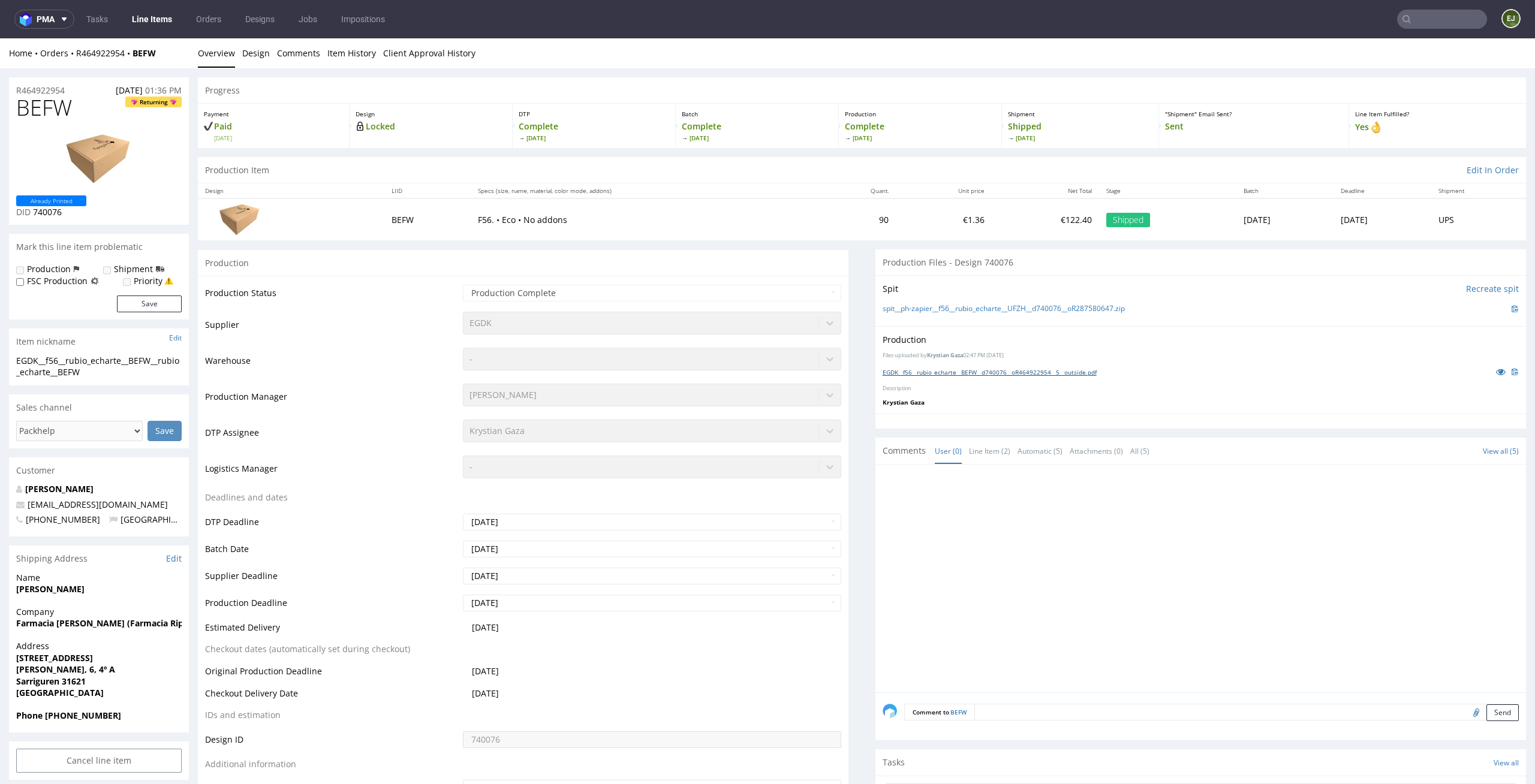
click at [1082, 369] on link "EGDK__f56__rubio_echarte__BEFW__d740076__oR464922954__5__outside.pdf" at bounding box center [989, 372] width 214 height 9
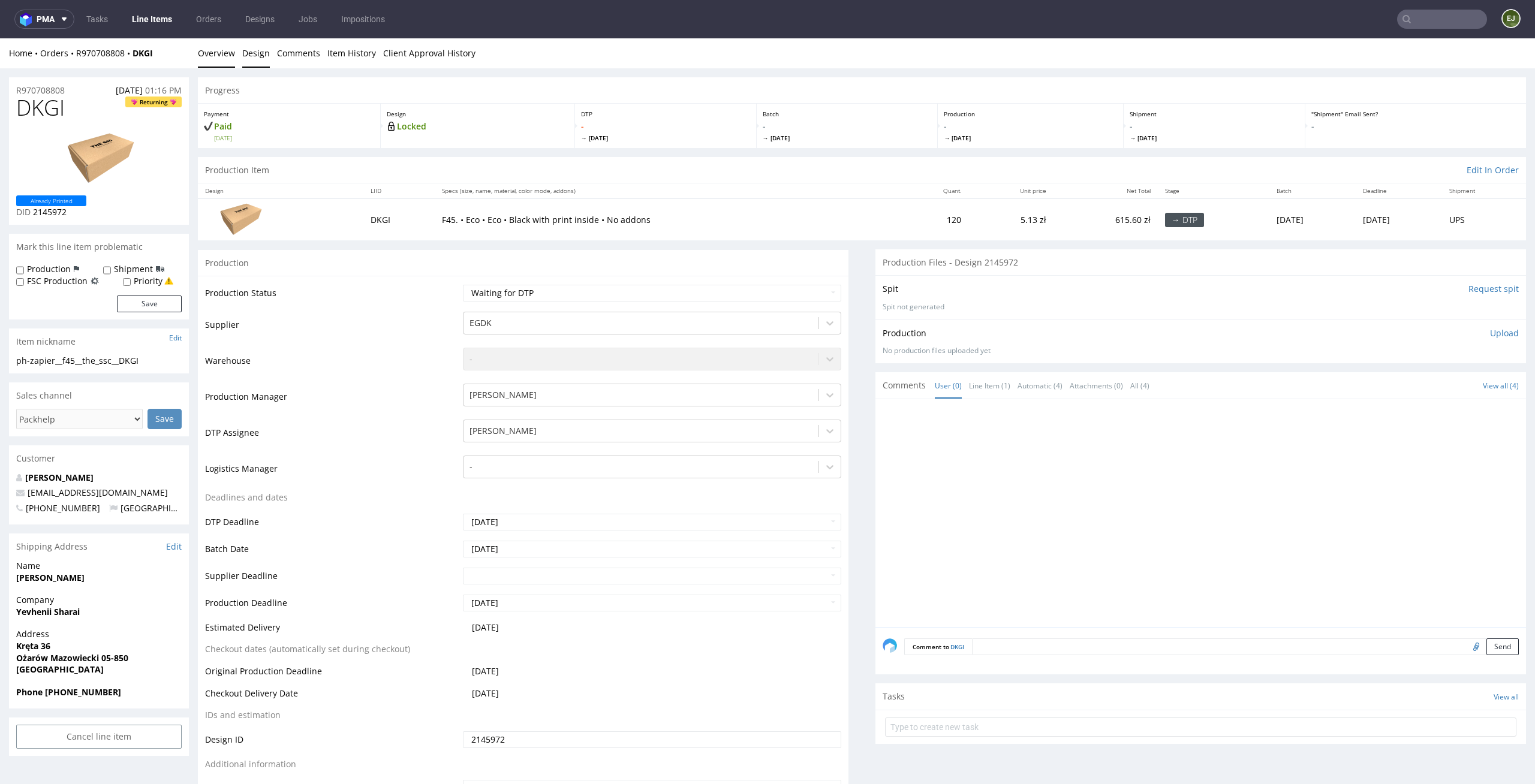
click at [256, 54] on link "Design" at bounding box center [256, 53] width 27 height 29
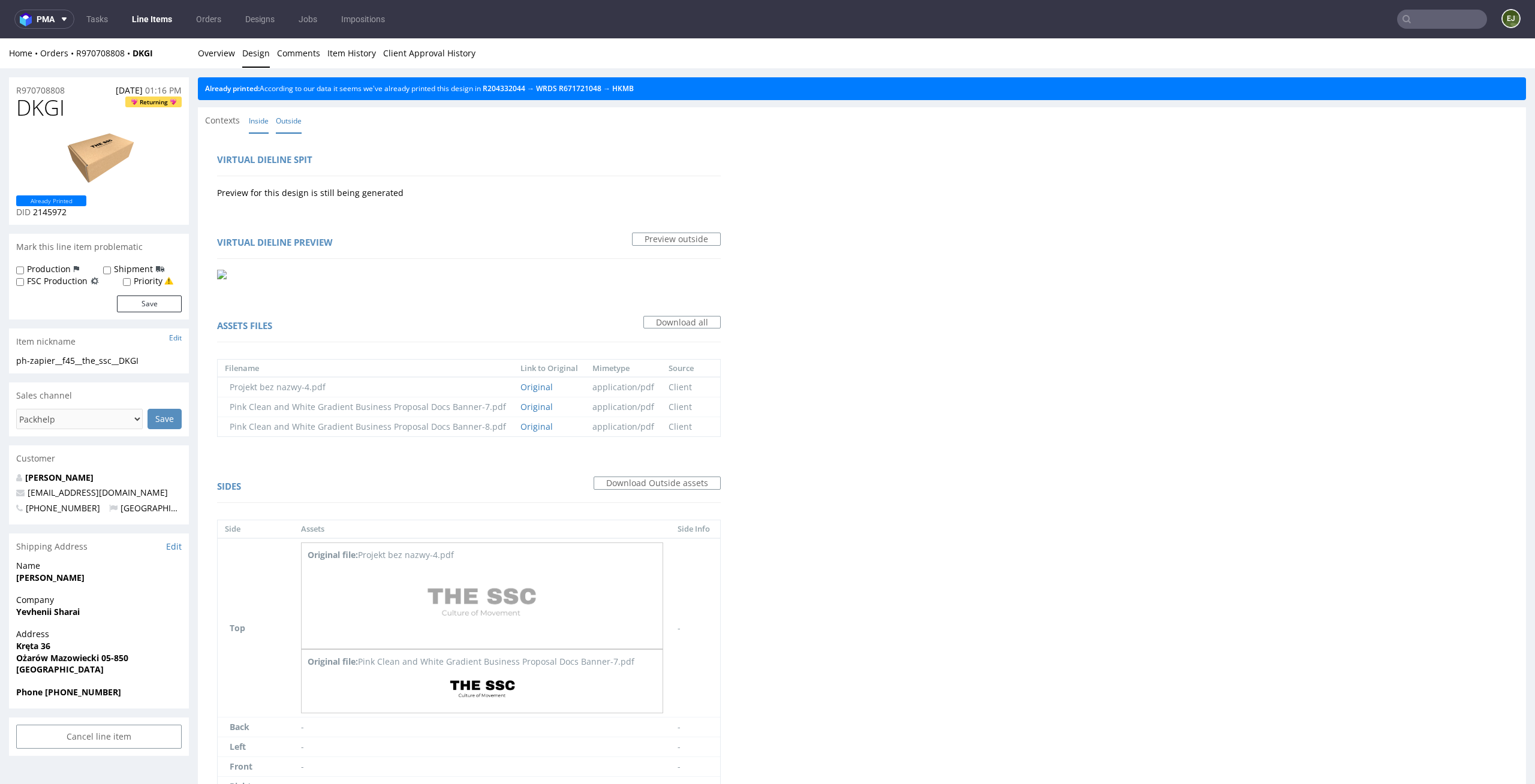
click at [260, 118] on link "Inside" at bounding box center [259, 121] width 20 height 26
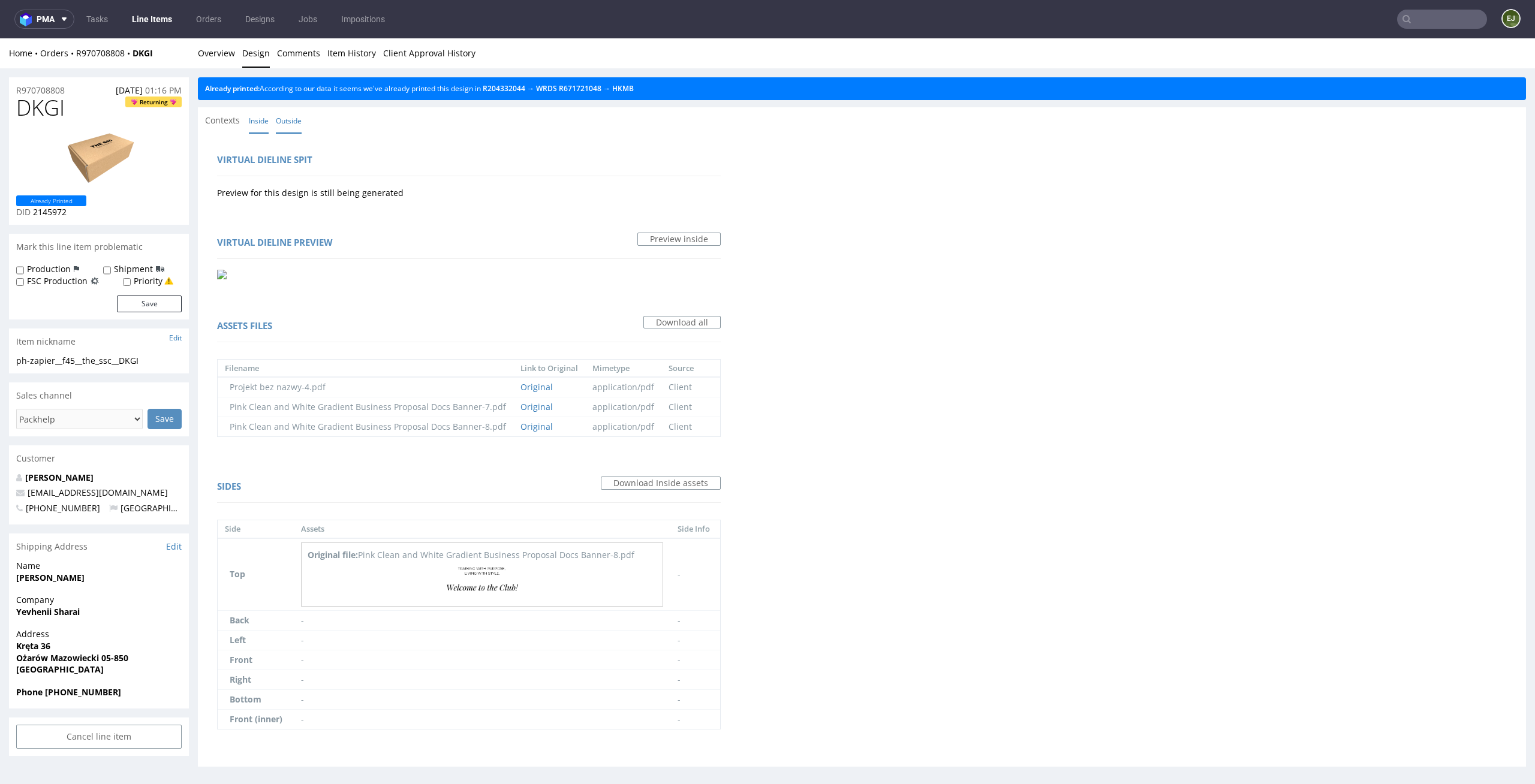
click at [293, 120] on link "Outside" at bounding box center [289, 121] width 26 height 26
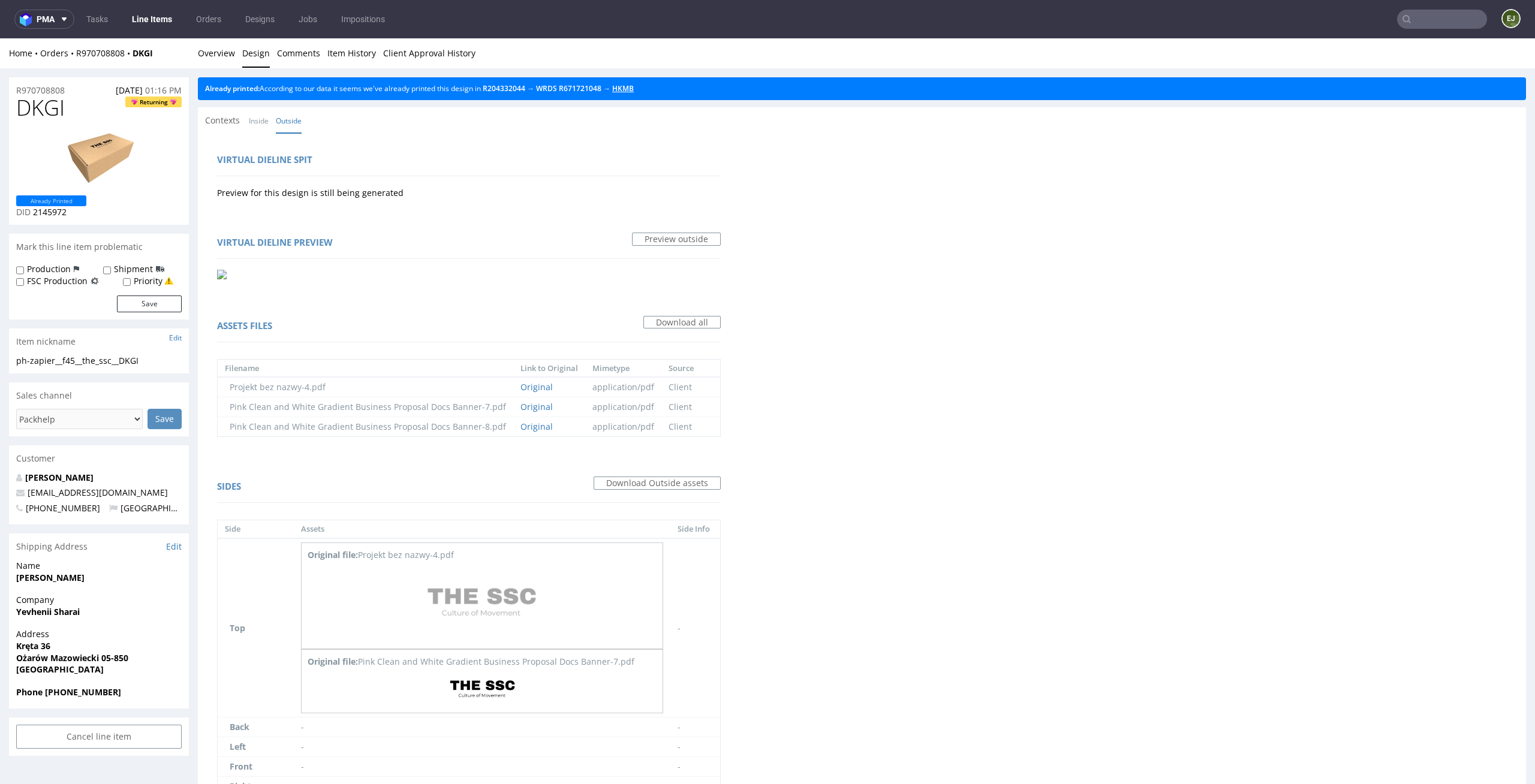
click at [634, 86] on link "HKMB" at bounding box center [623, 88] width 22 height 10
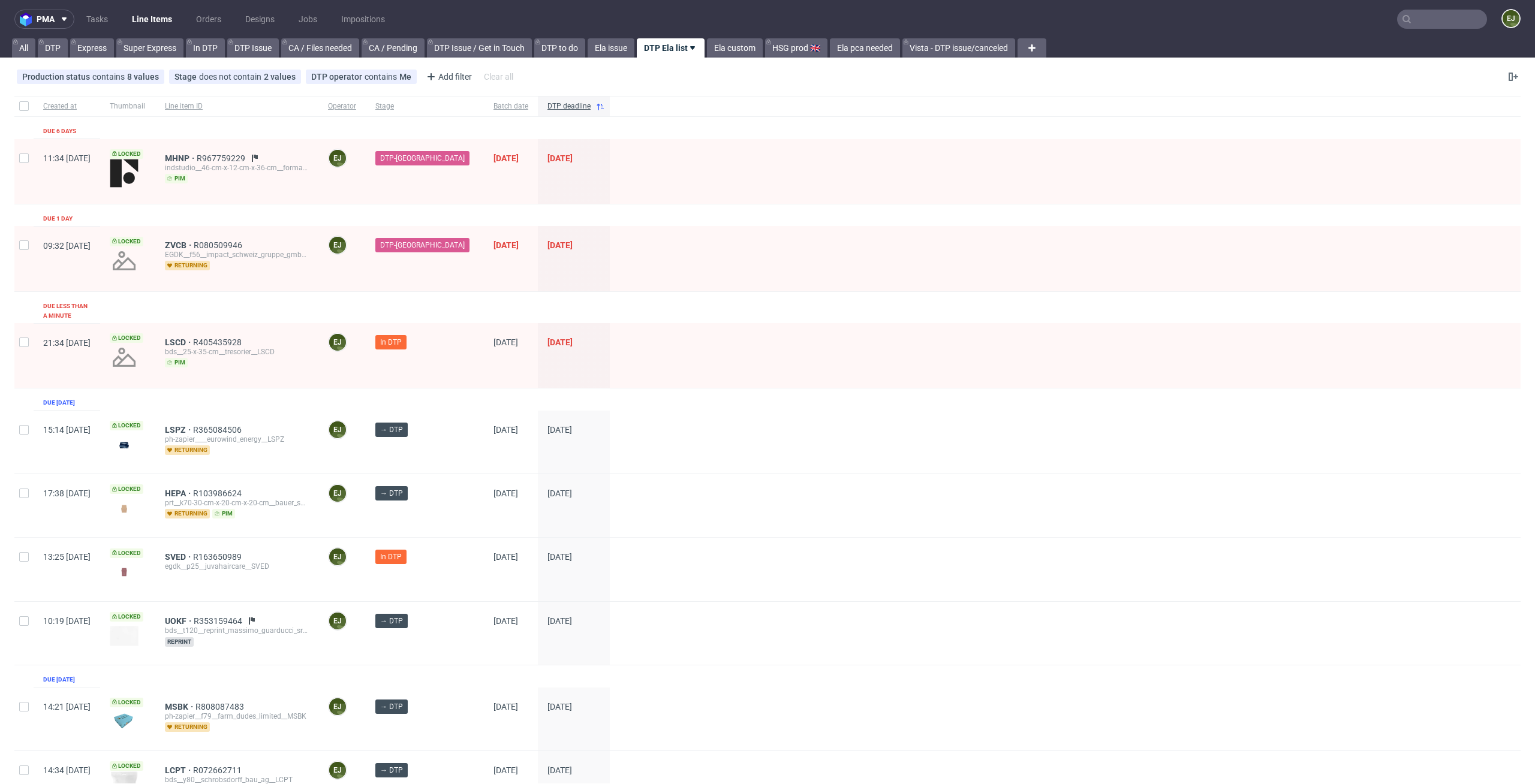
scroll to position [338, 0]
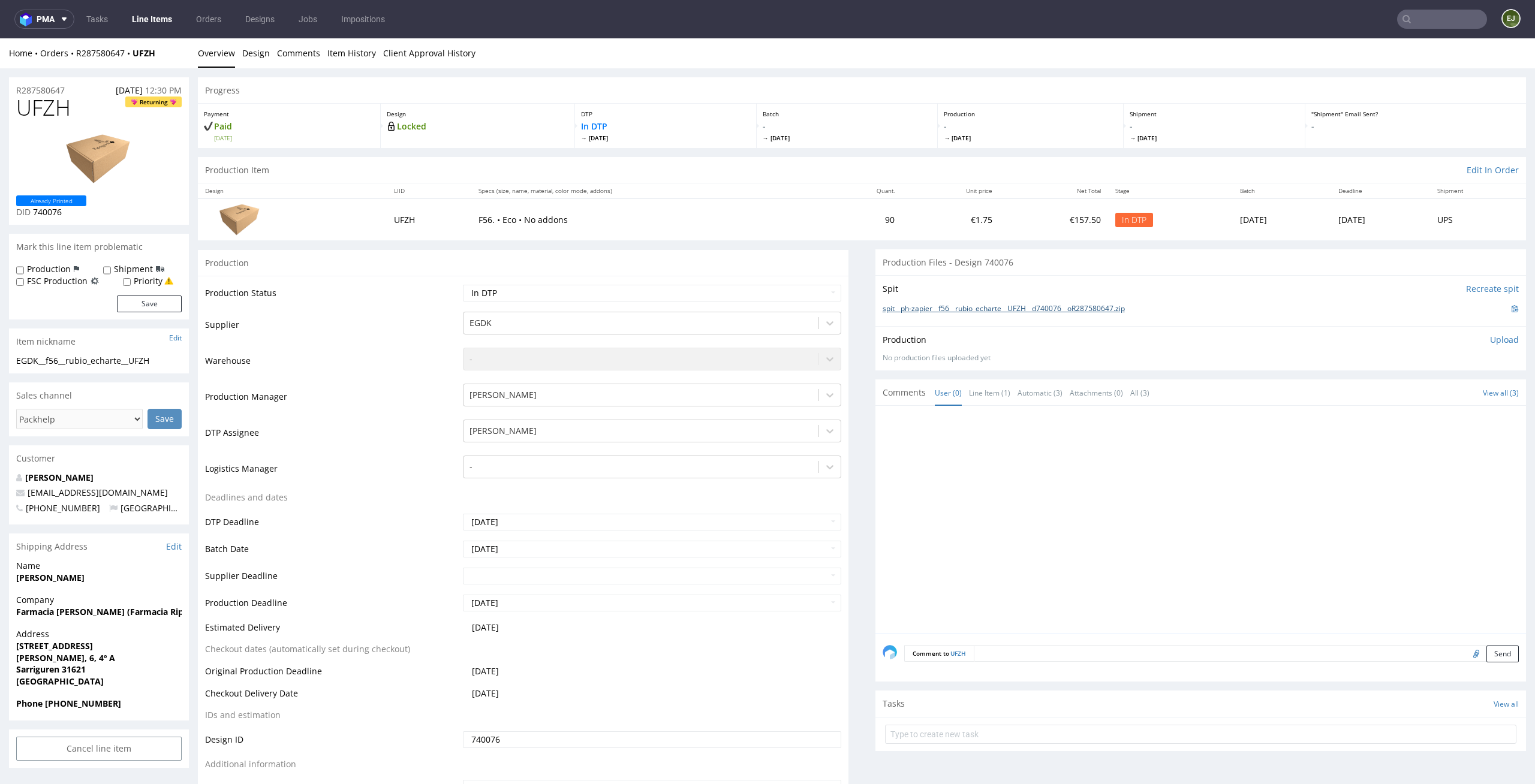
click at [1055, 304] on link "spit__ph-zapier__f56__rubio_echarte__UFZH__d740076__oR287580647.zip" at bounding box center [1003, 309] width 242 height 10
click at [249, 42] on link "Design" at bounding box center [256, 53] width 27 height 29
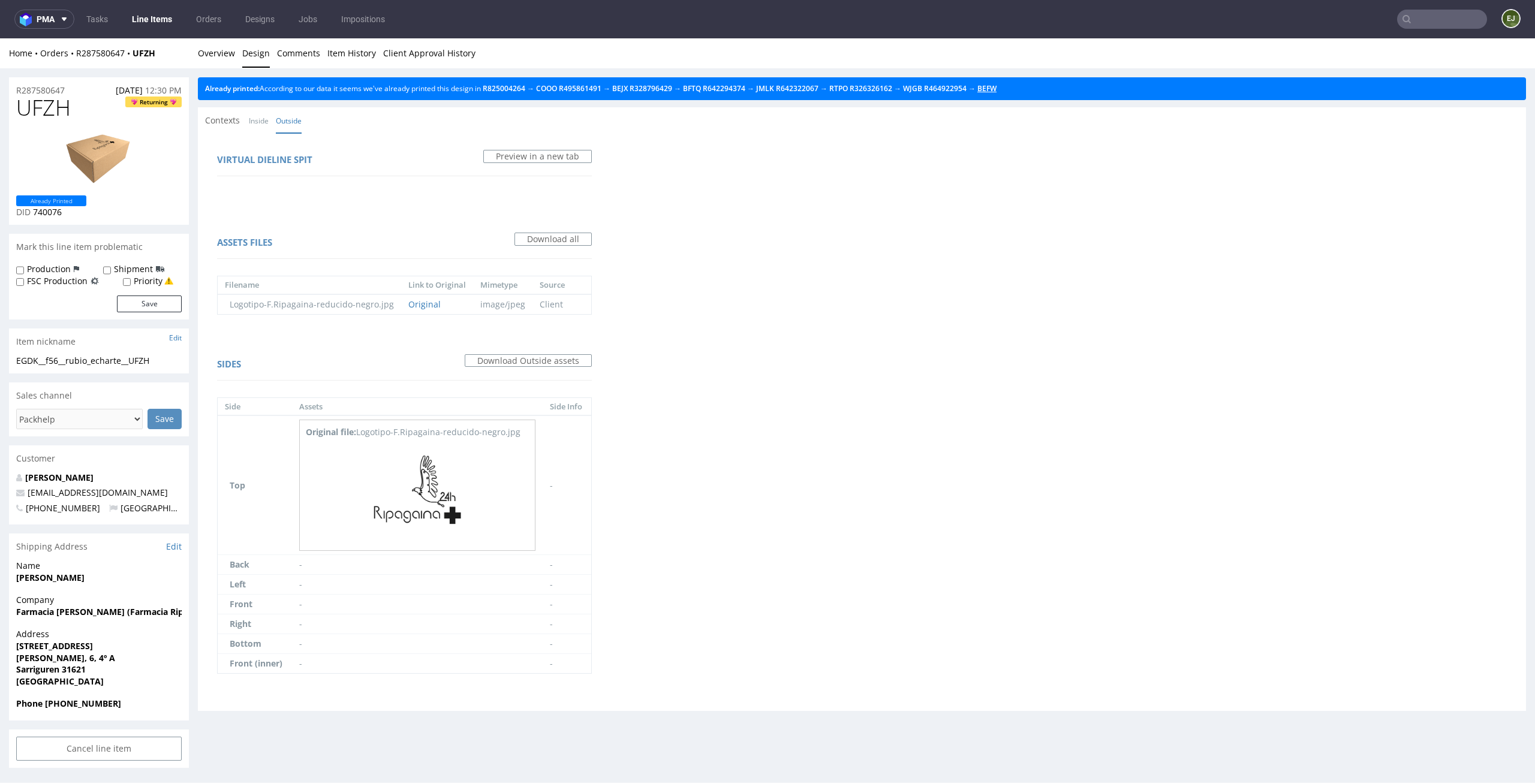
click at [997, 88] on link "BEFW" at bounding box center [987, 88] width 19 height 10
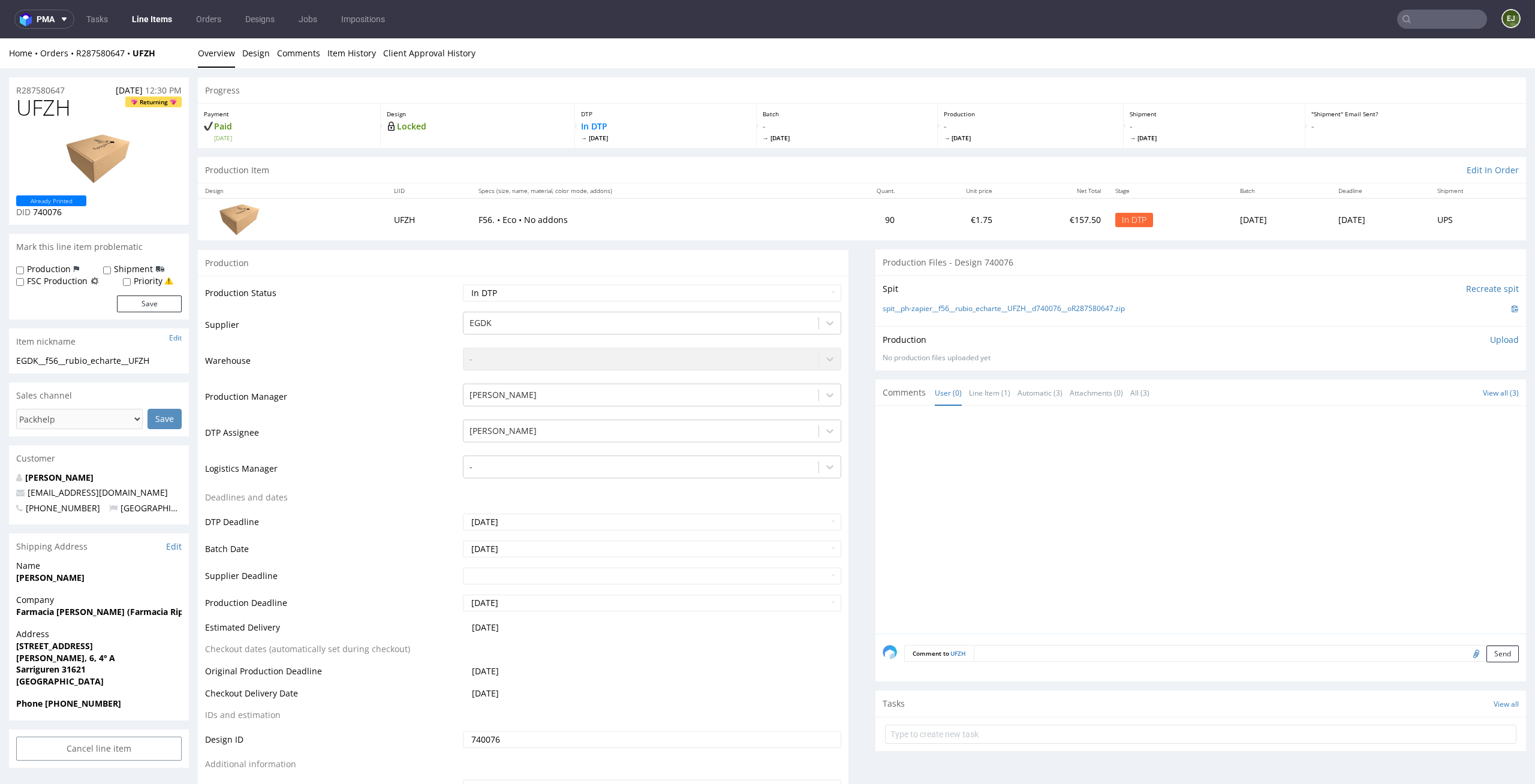
click at [273, 51] on li "Design" at bounding box center [260, 53] width 35 height 12
click at [258, 52] on link "Design" at bounding box center [256, 53] width 27 height 29
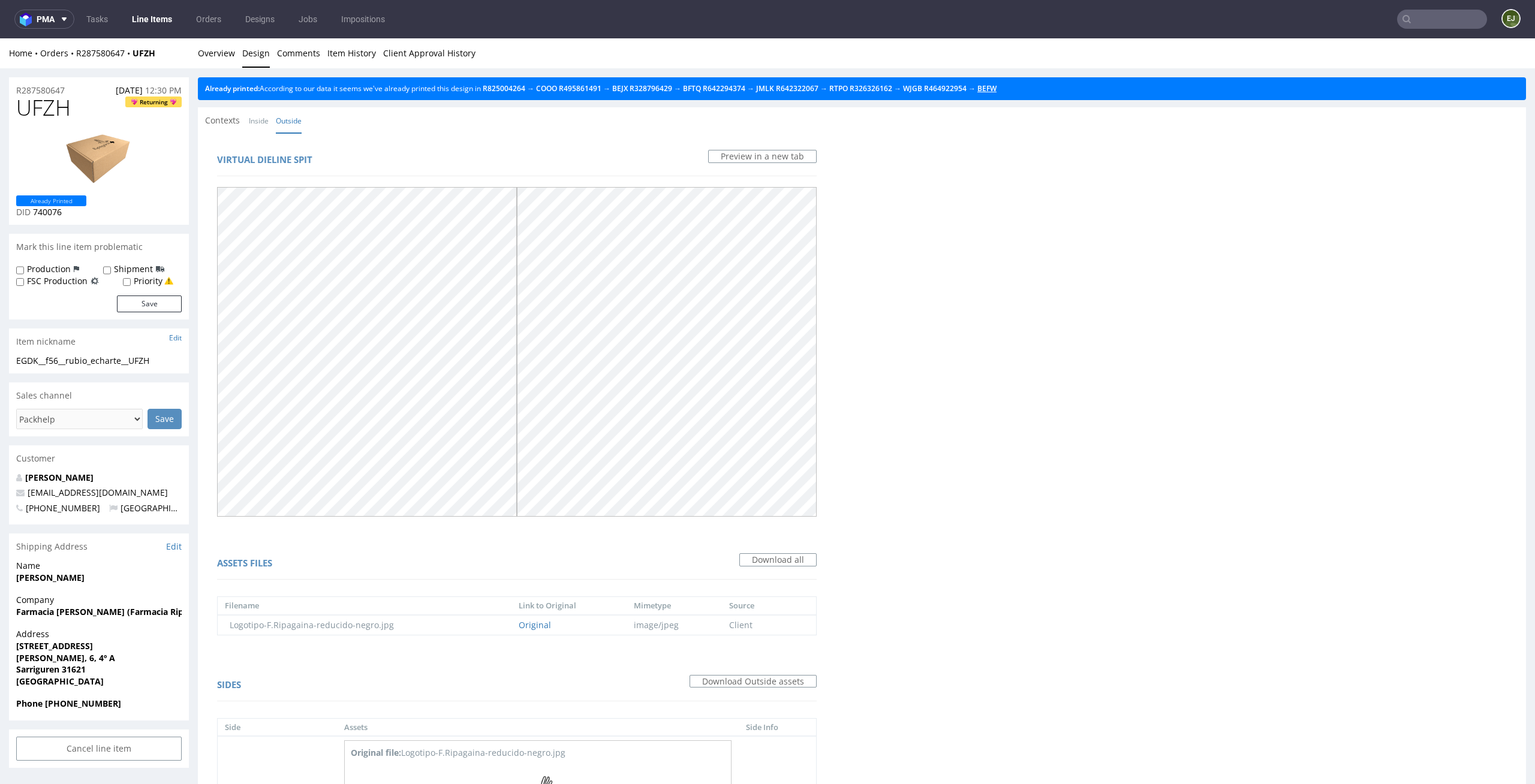
click at [997, 88] on link "BEFW" at bounding box center [987, 88] width 19 height 10
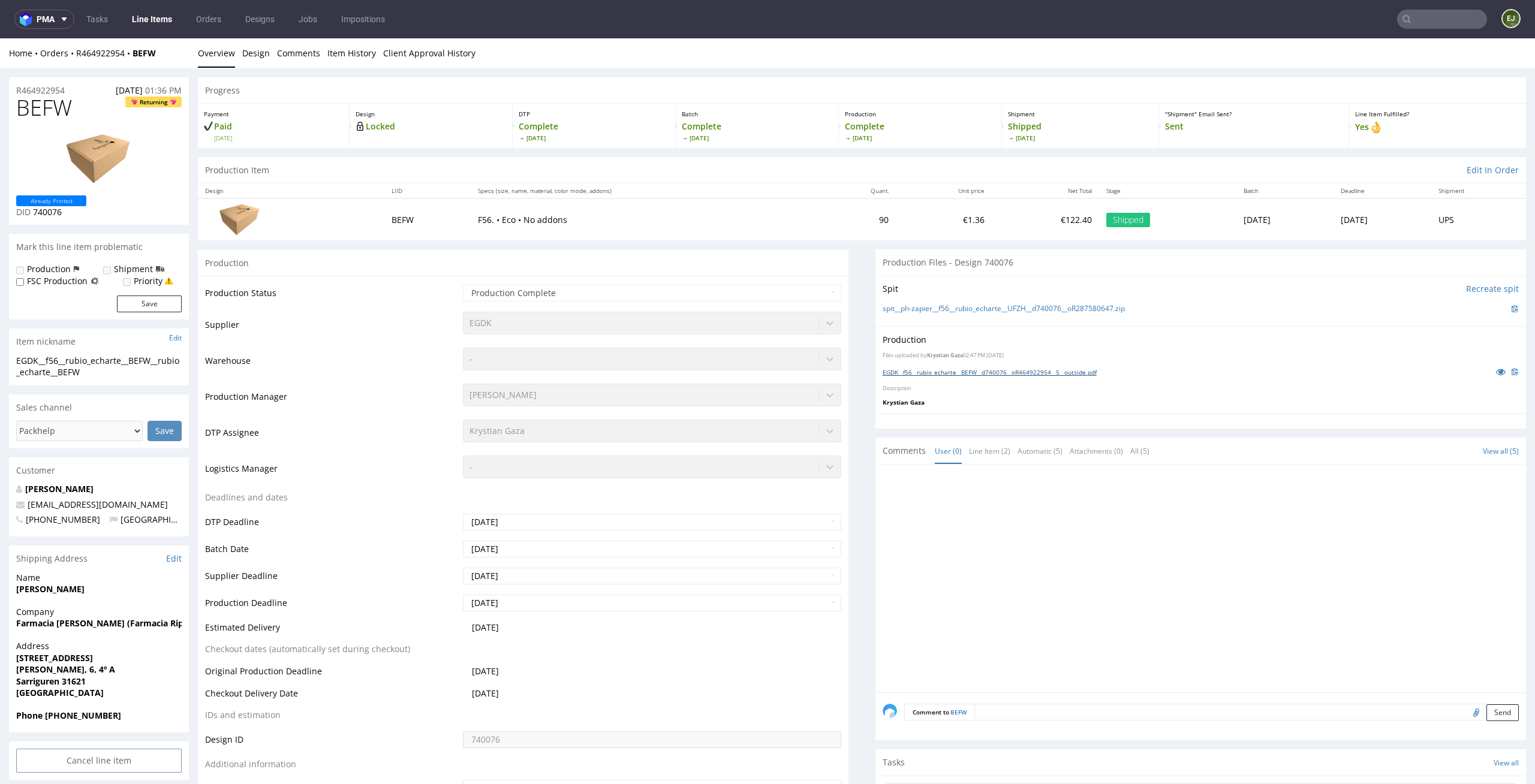
click at [977, 369] on link "EGDK__f56__rubio_echarte__BEFW__d740076__oR464922954__5__outside.pdf" at bounding box center [989, 372] width 214 height 9
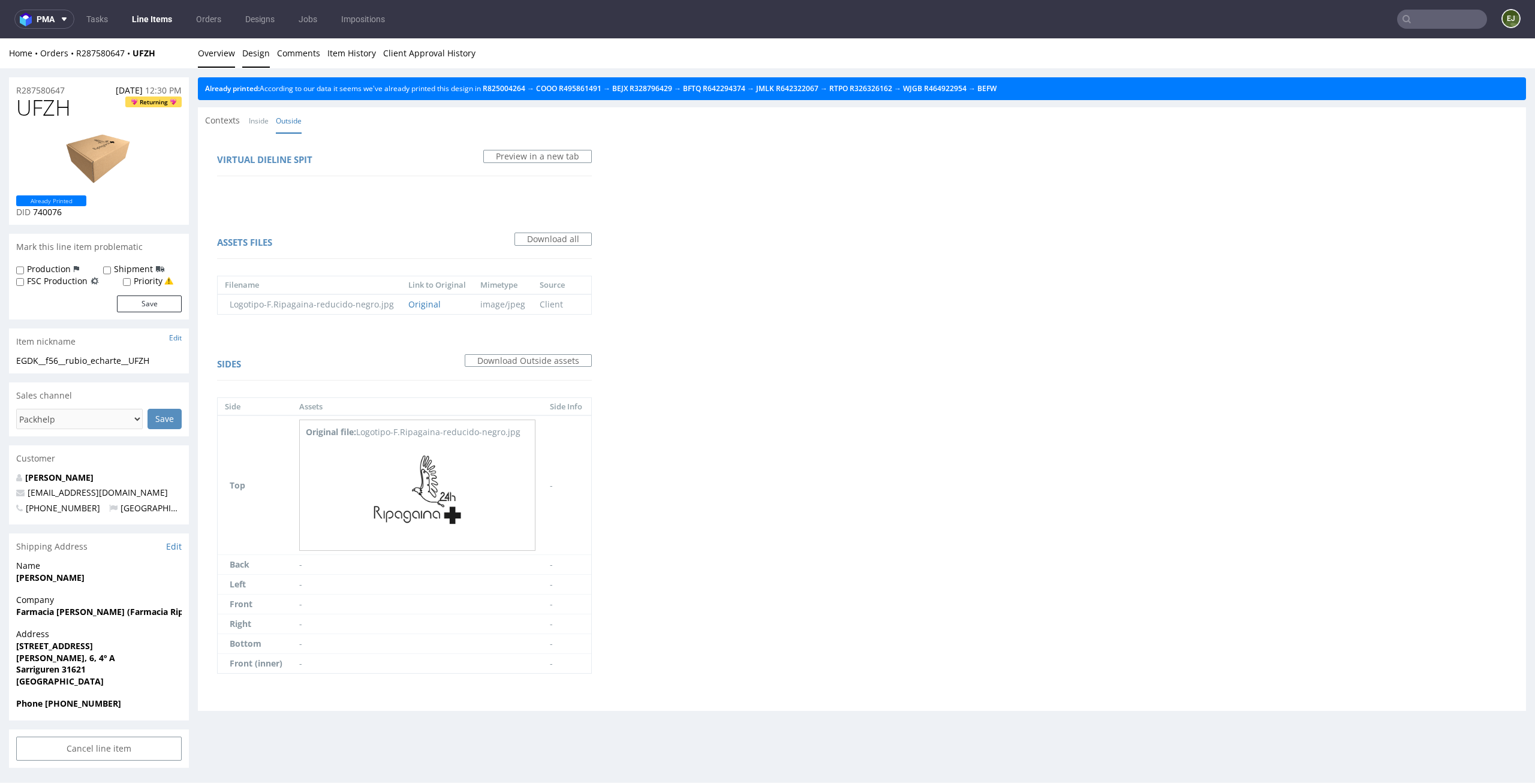
click at [220, 66] on link "Overview" at bounding box center [217, 53] width 37 height 29
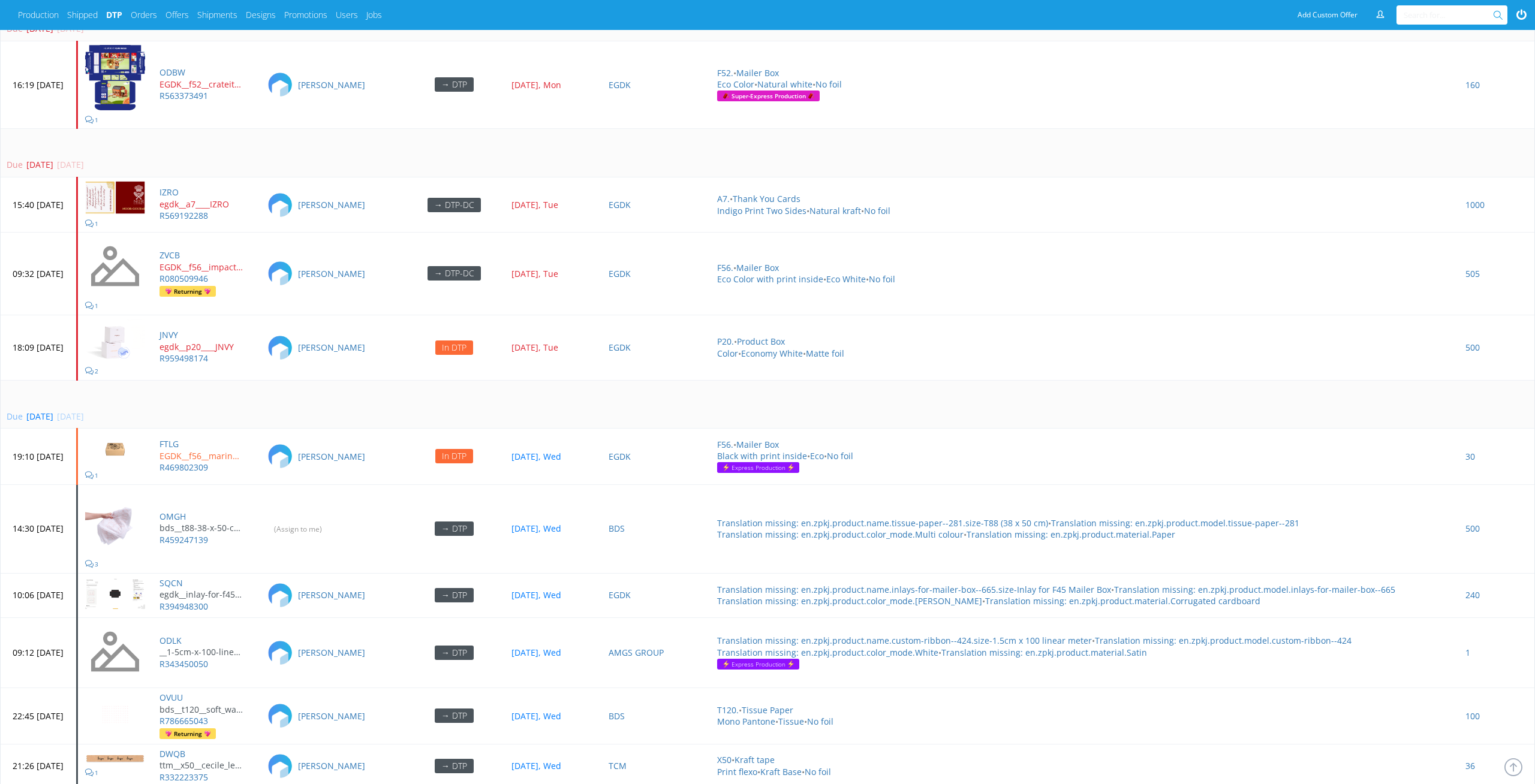
scroll to position [3620, 0]
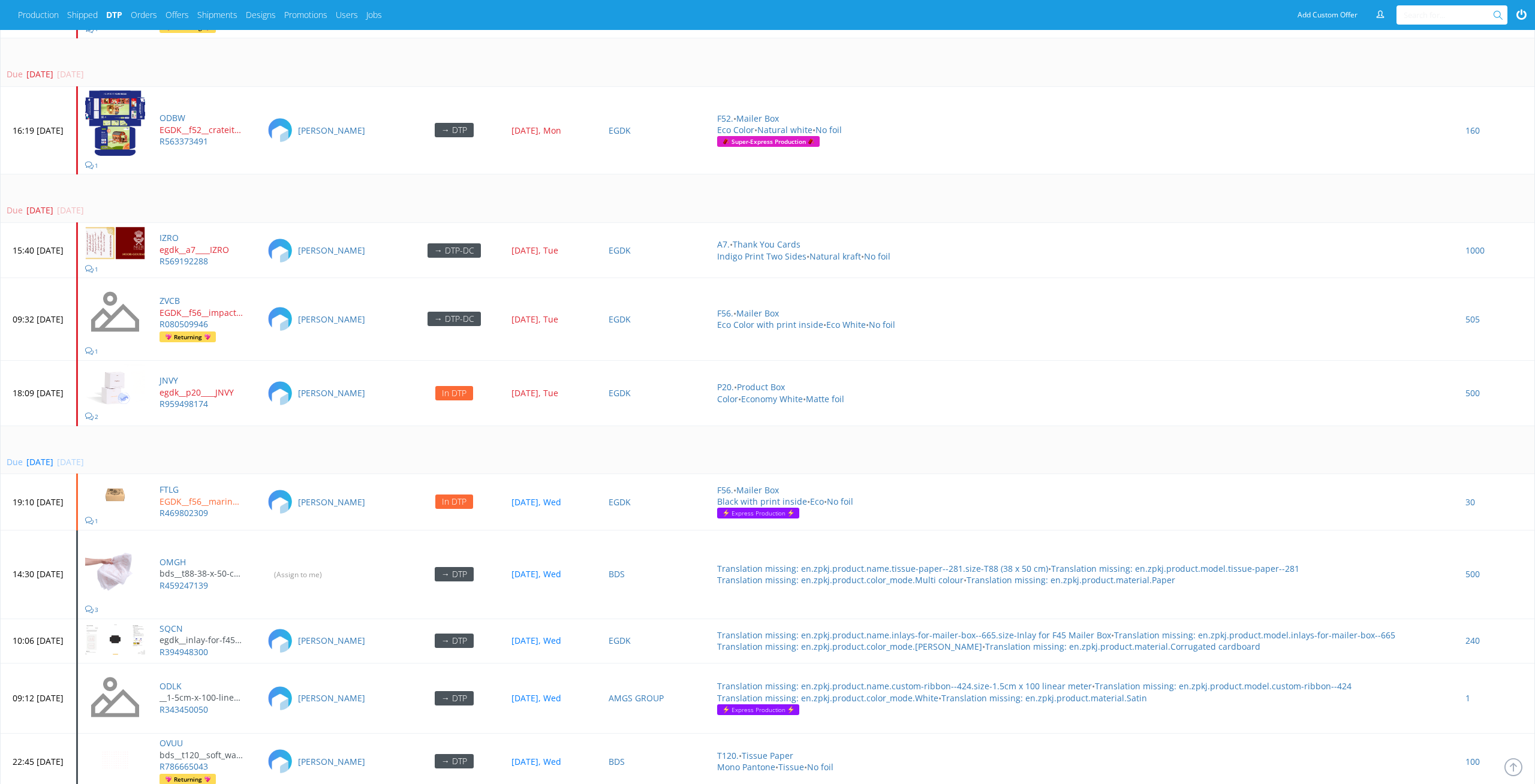
click at [482, 174] on td "Due 1 day ago 14 Oct 2025, Tue" at bounding box center [768, 199] width 1534 height 48
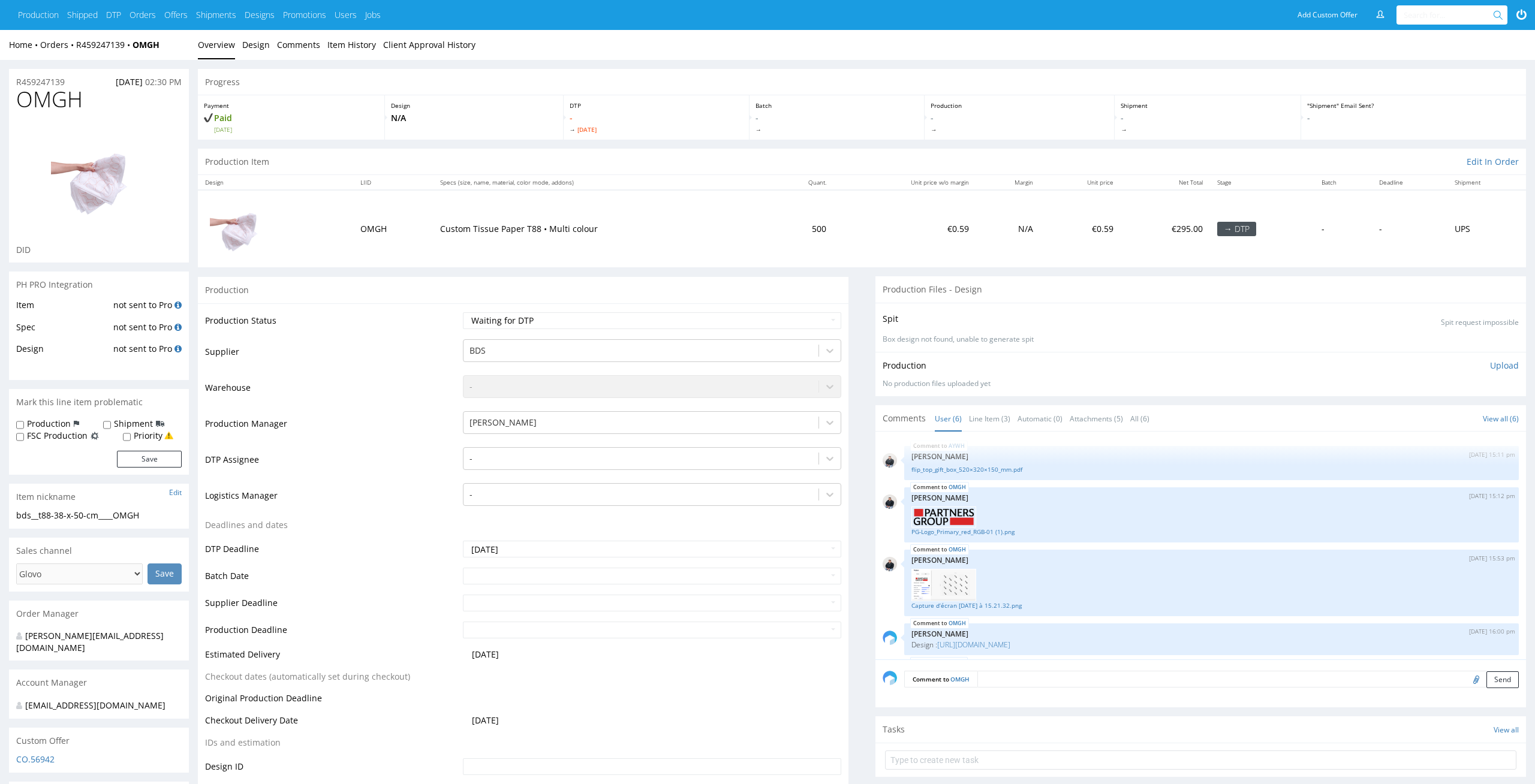
scroll to position [53, 0]
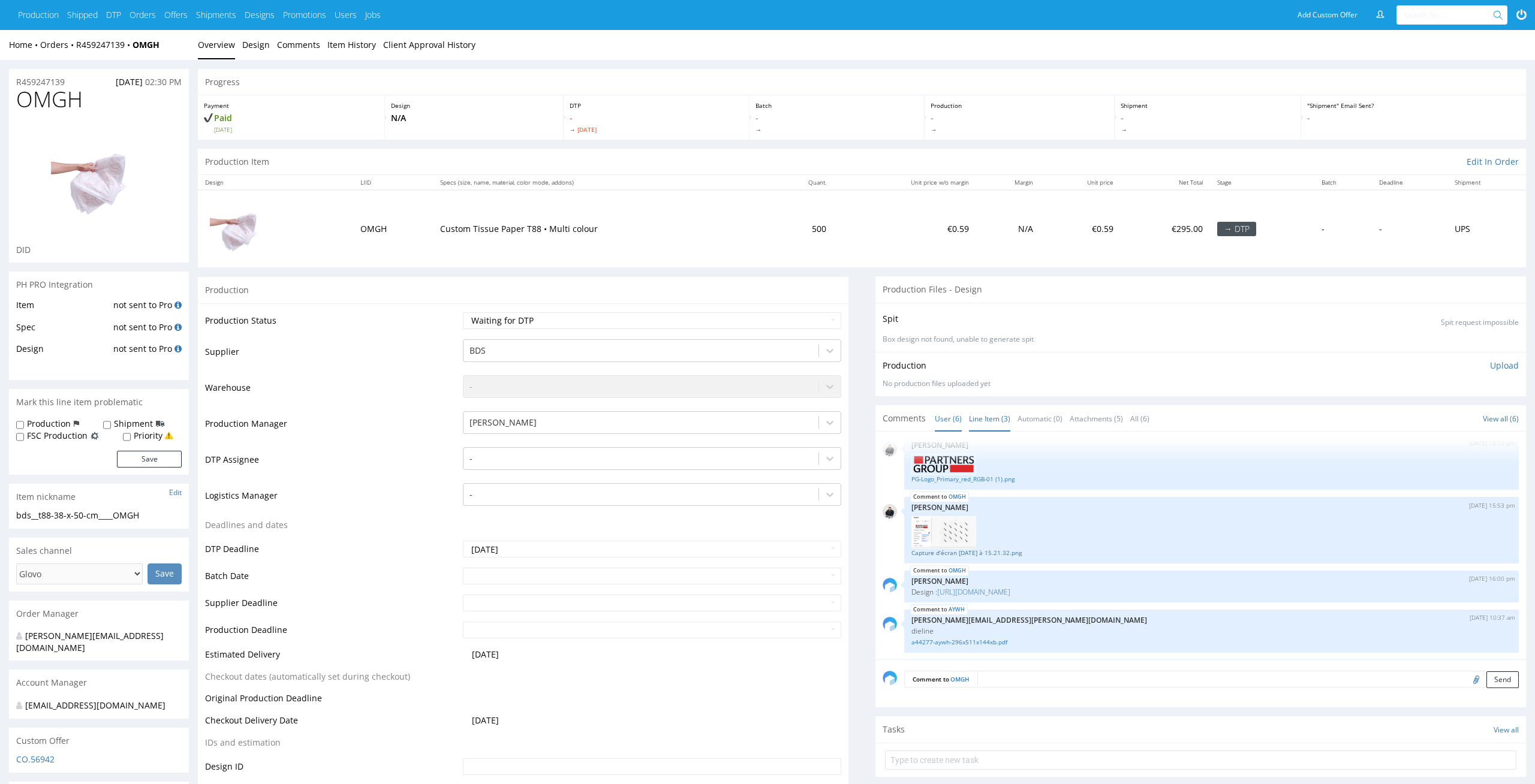
click at [997, 412] on link "Line Item (3)" at bounding box center [989, 419] width 42 height 26
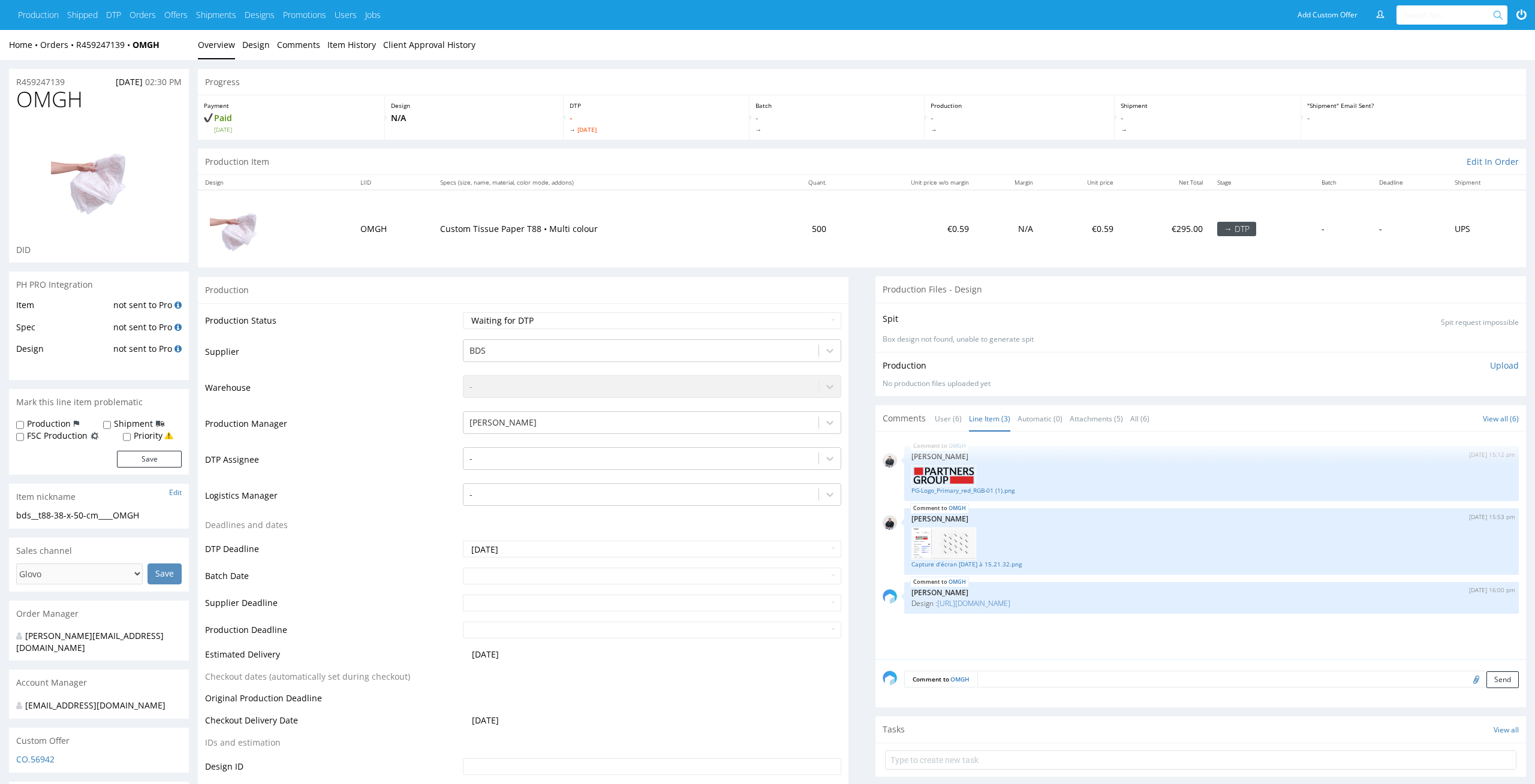
scroll to position [98, 0]
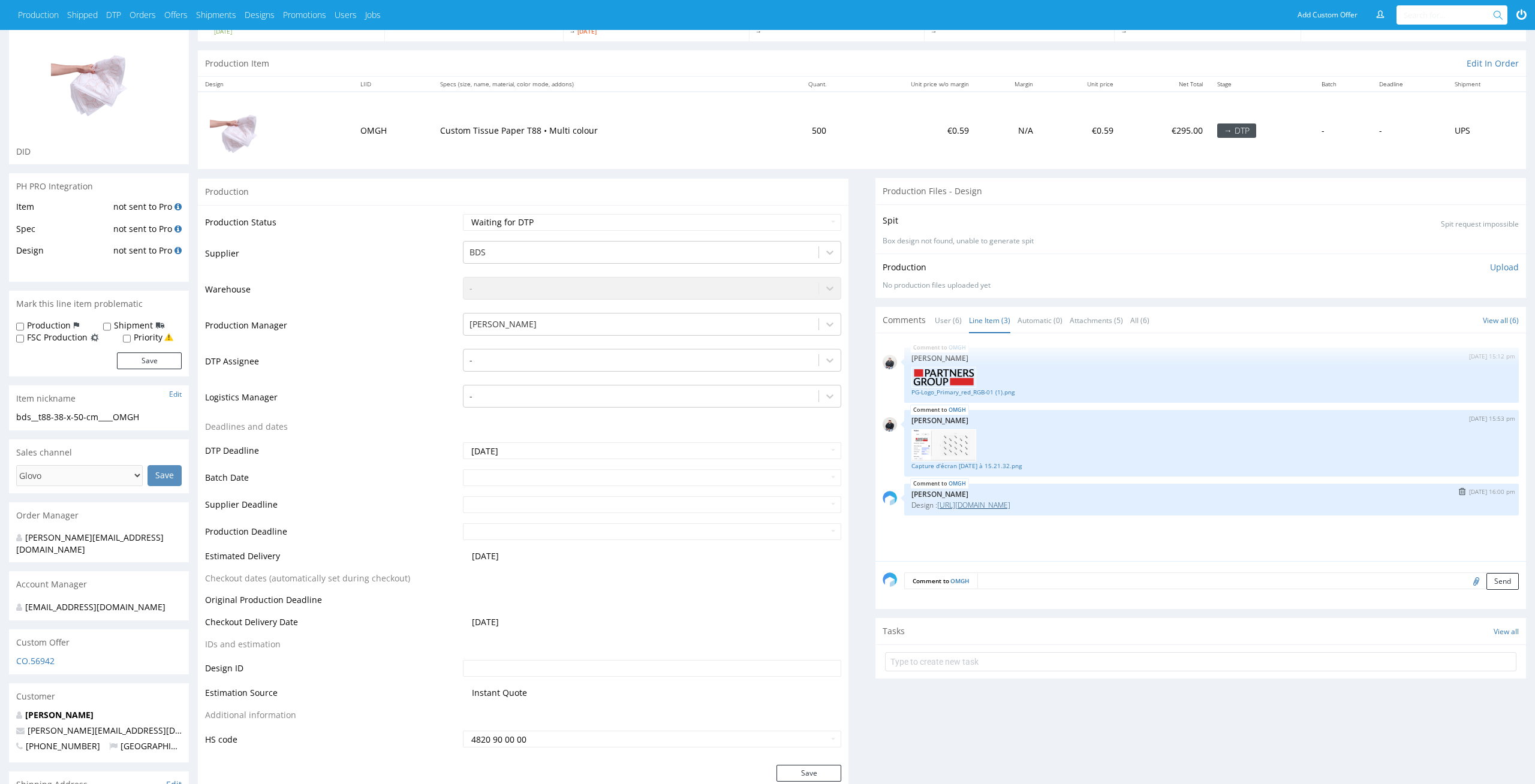
click at [1010, 503] on link "https://packhelp.com/editor/design/2275687?source=editor" at bounding box center [974, 505] width 73 height 10
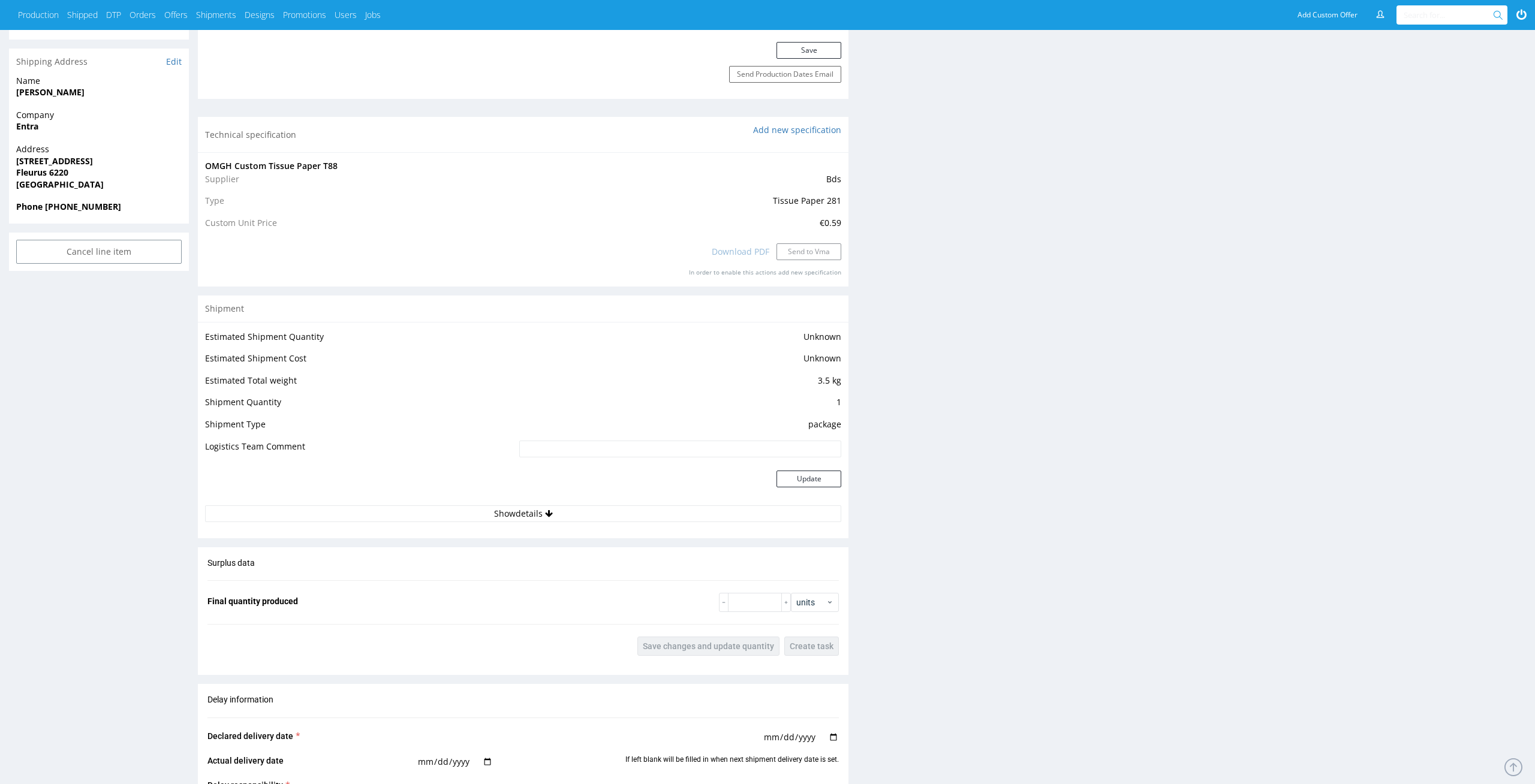
scroll to position [0, 0]
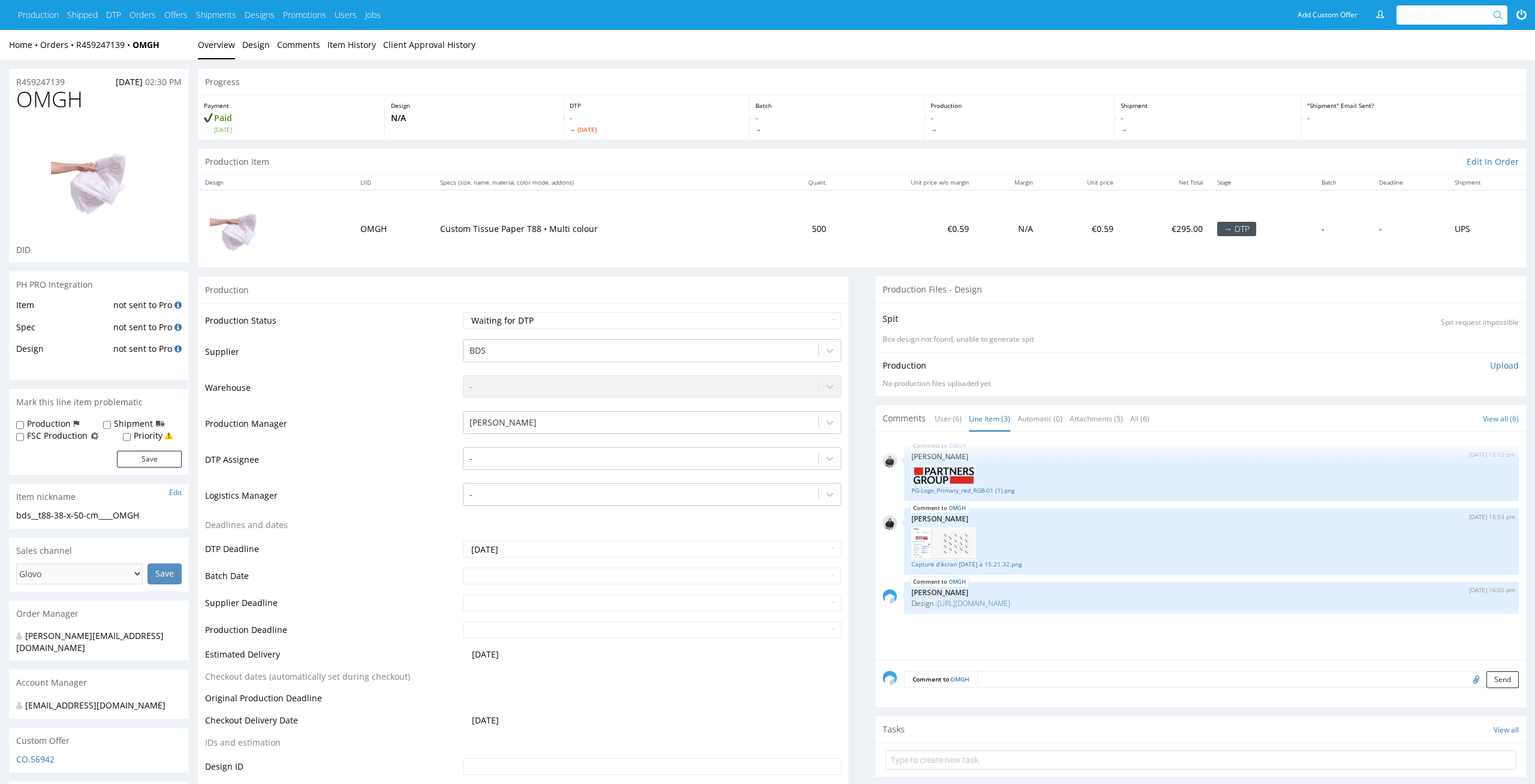
click at [1007, 227] on td "N/A" at bounding box center [1008, 228] width 65 height 78
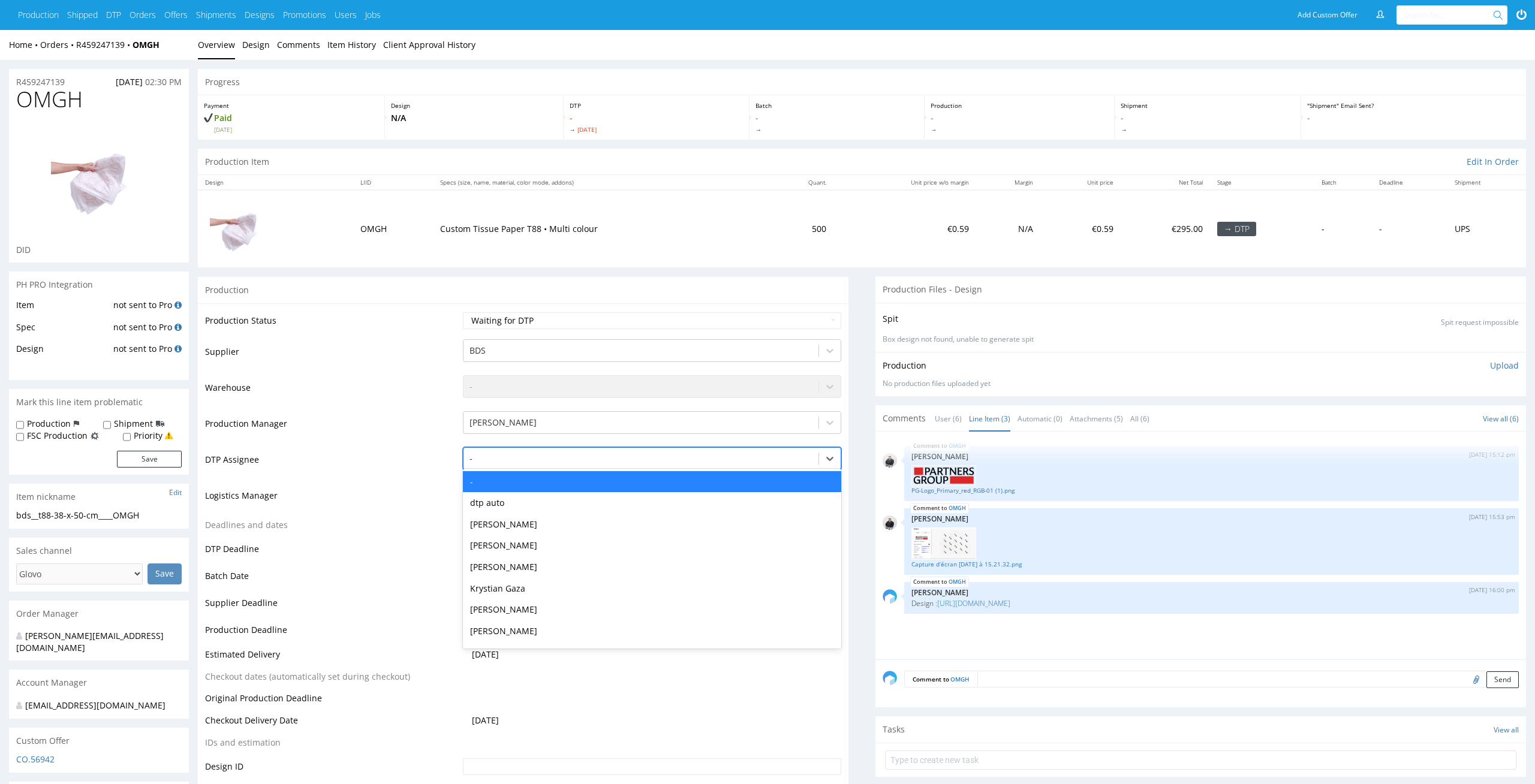
click at [616, 454] on div at bounding box center [641, 458] width 343 height 14
type input "el"
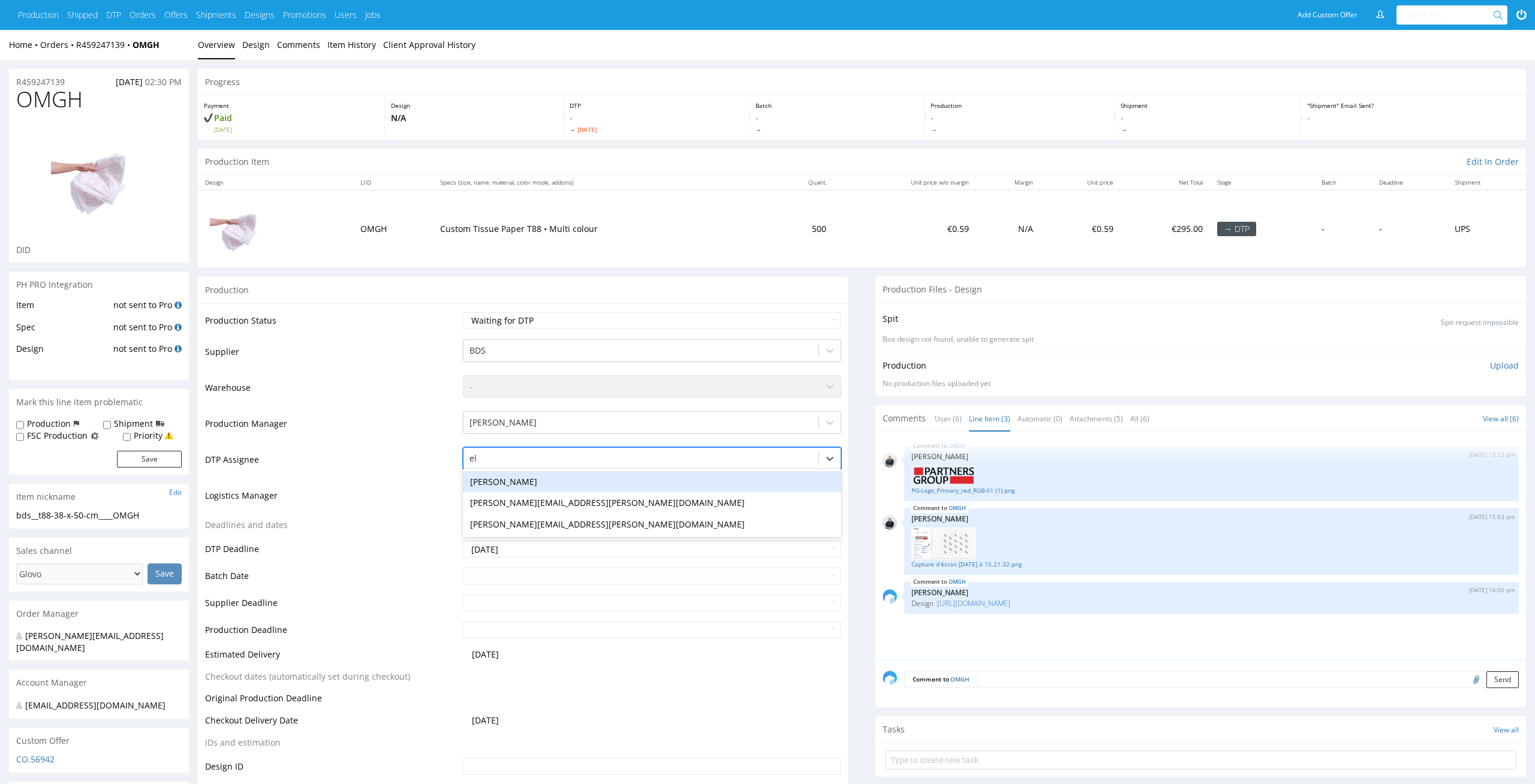
click at [600, 478] on div "[PERSON_NAME]" at bounding box center [652, 482] width 379 height 22
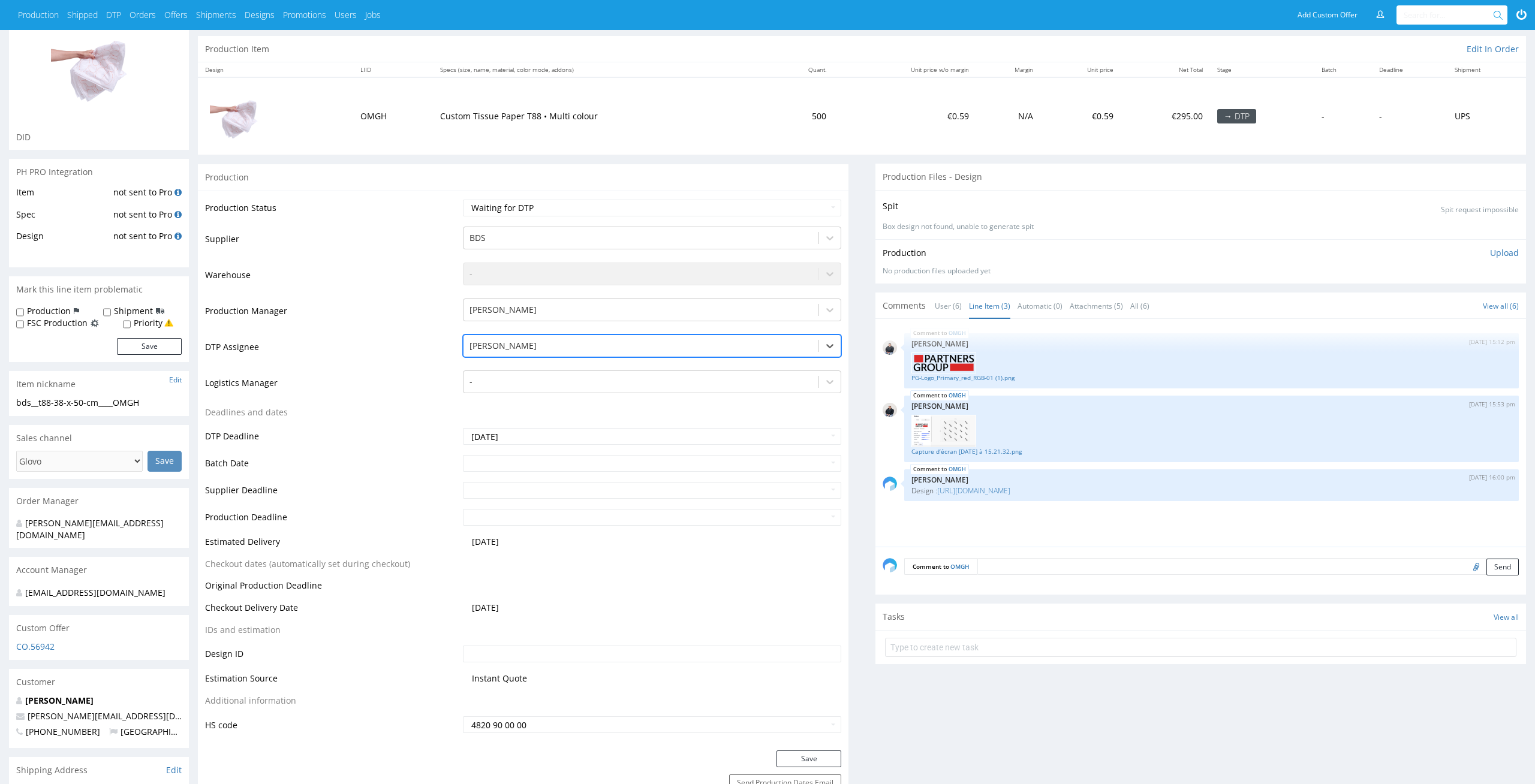
scroll to position [116, 0]
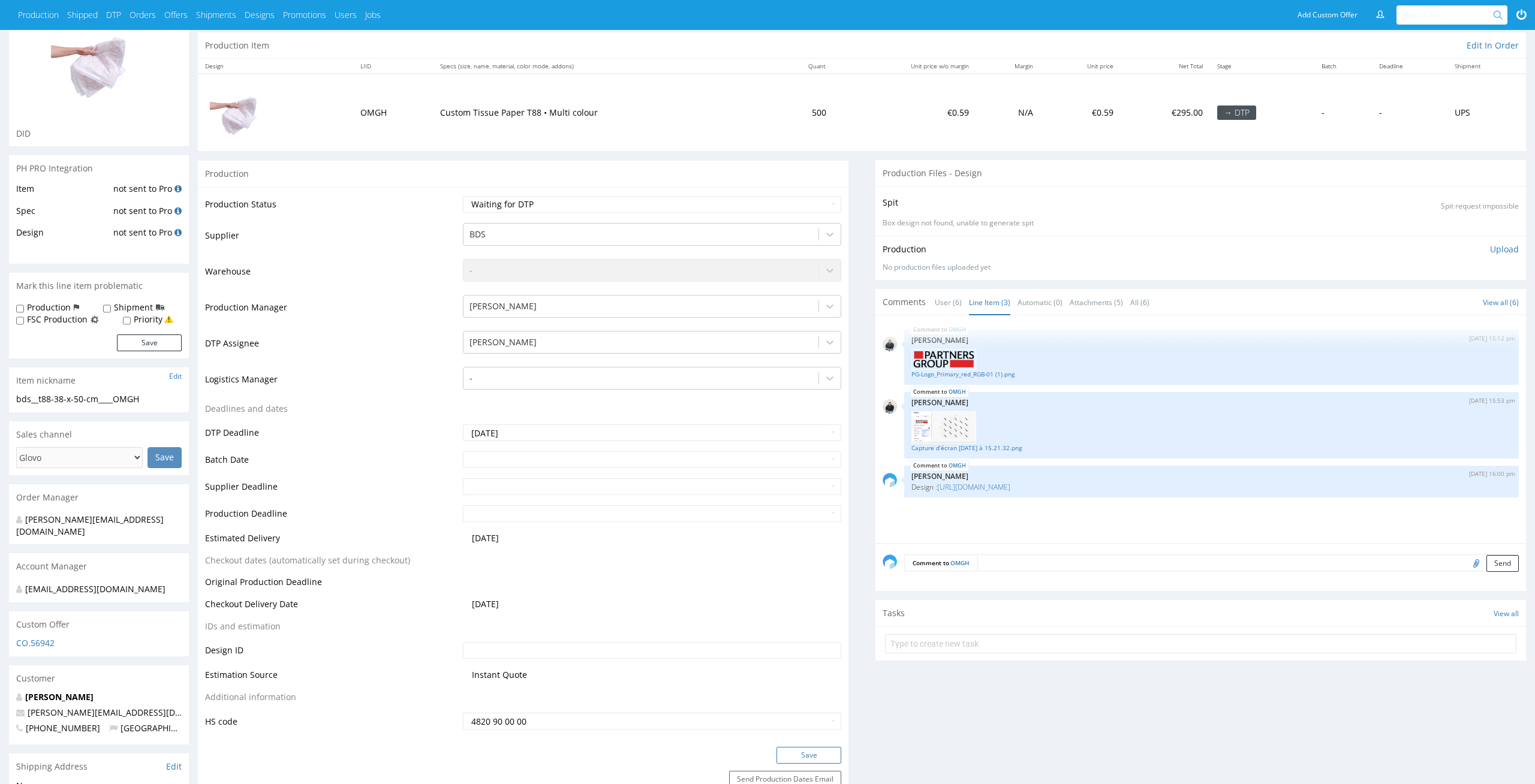
click at [828, 752] on button "Save" at bounding box center [808, 755] width 65 height 17
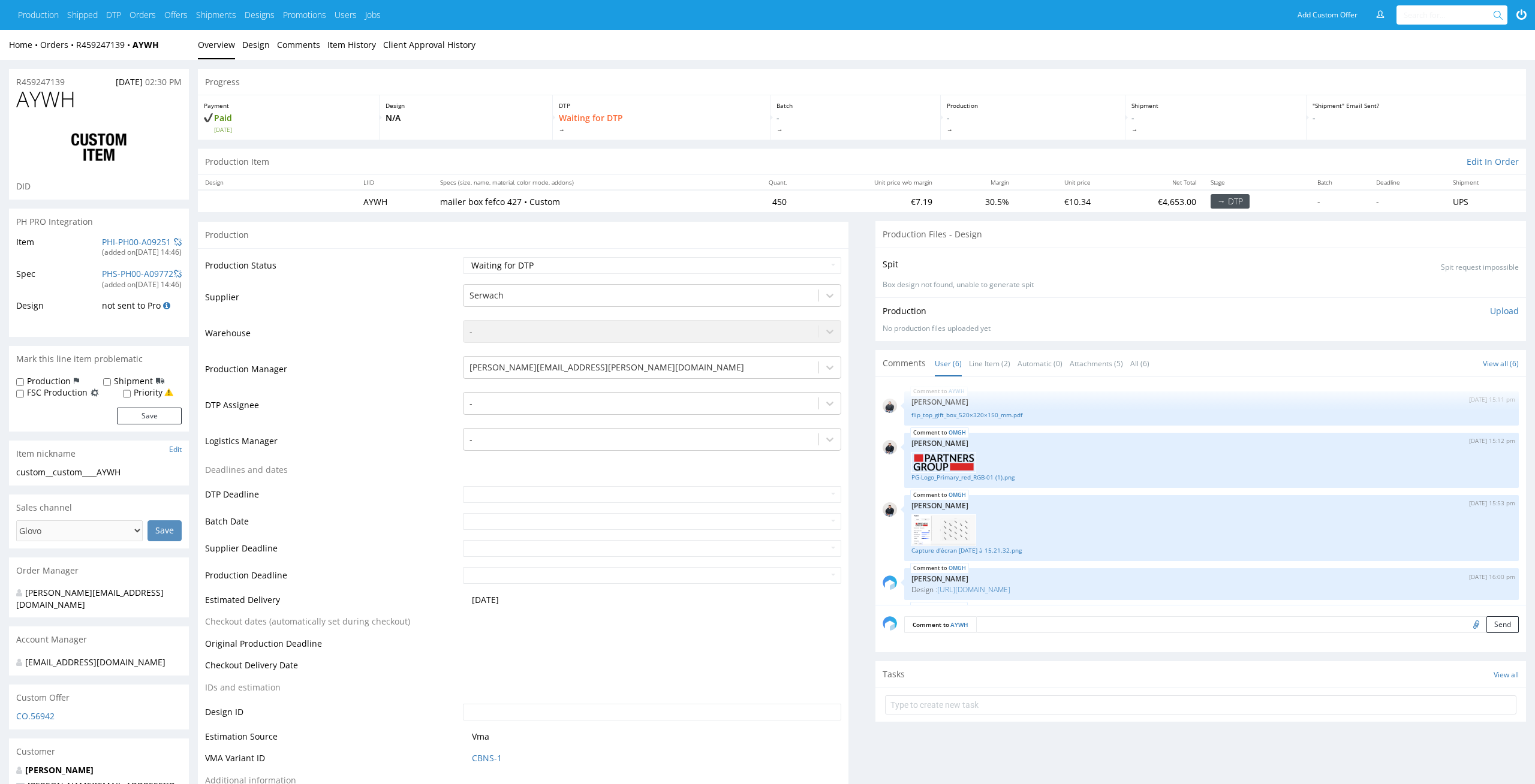
scroll to position [103, 0]
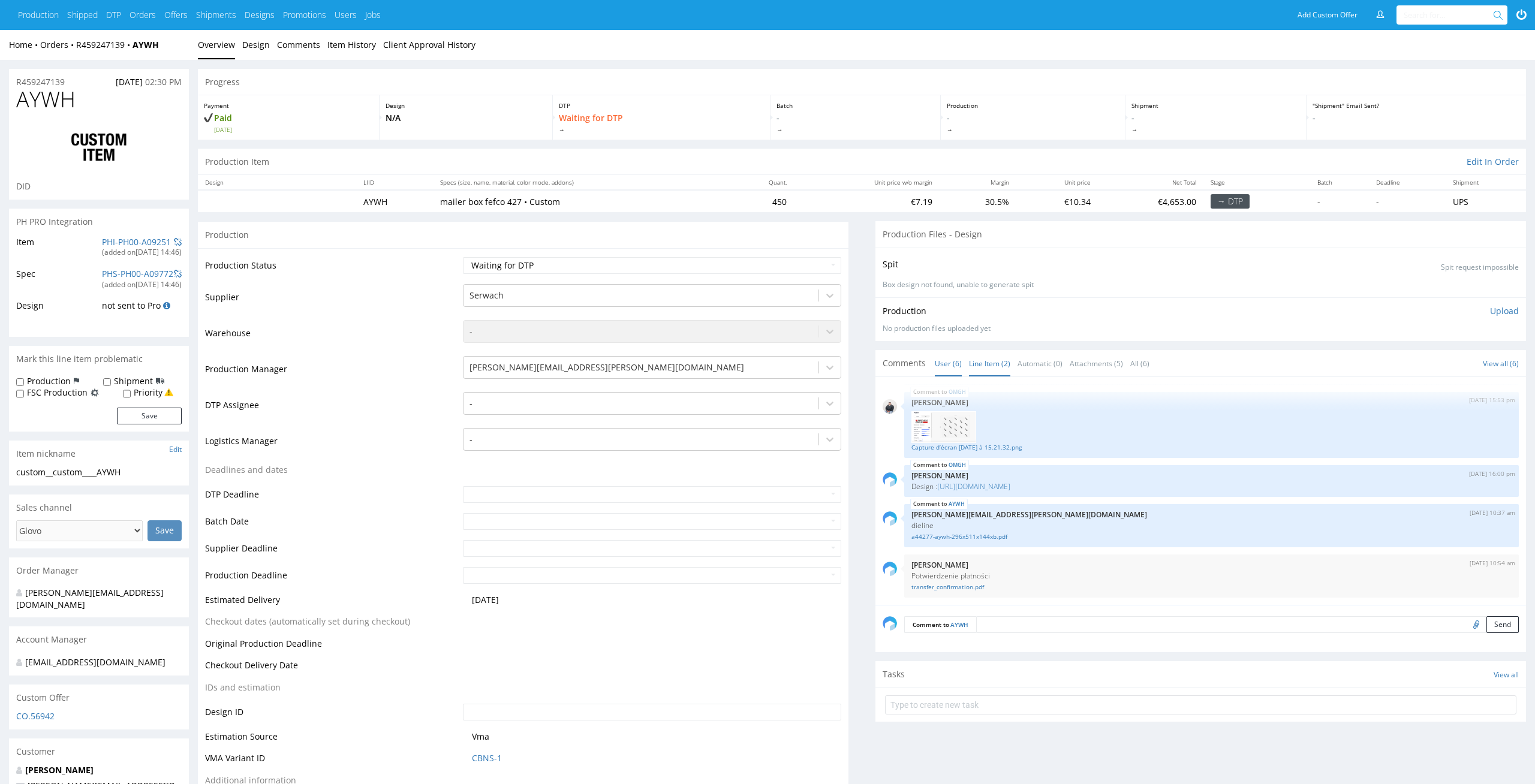
click at [1000, 356] on link "Line Item (2)" at bounding box center [989, 364] width 42 height 26
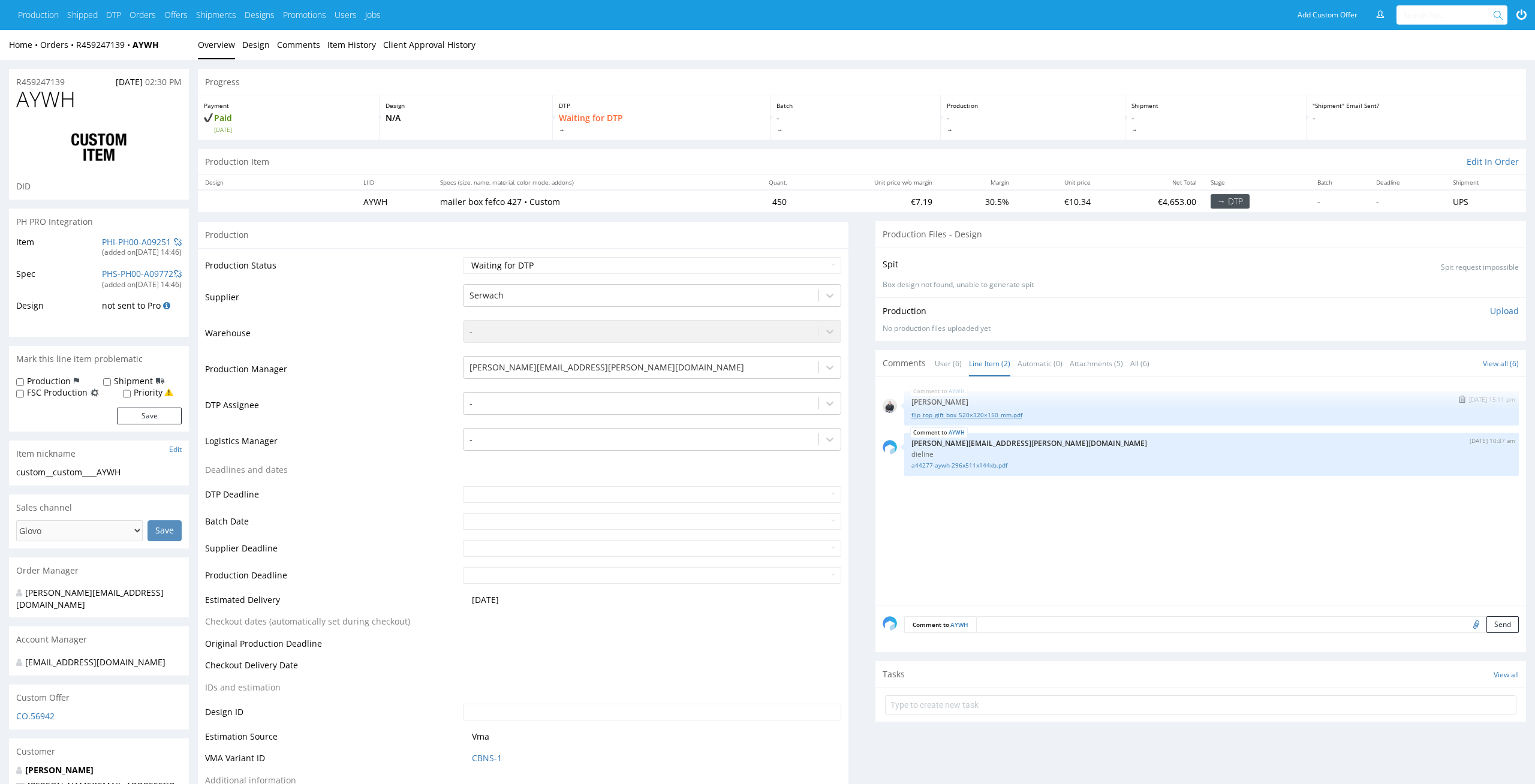
click at [984, 410] on link "flip_top_gift_box_520×320×150_mm.pdf" at bounding box center [1211, 415] width 600 height 9
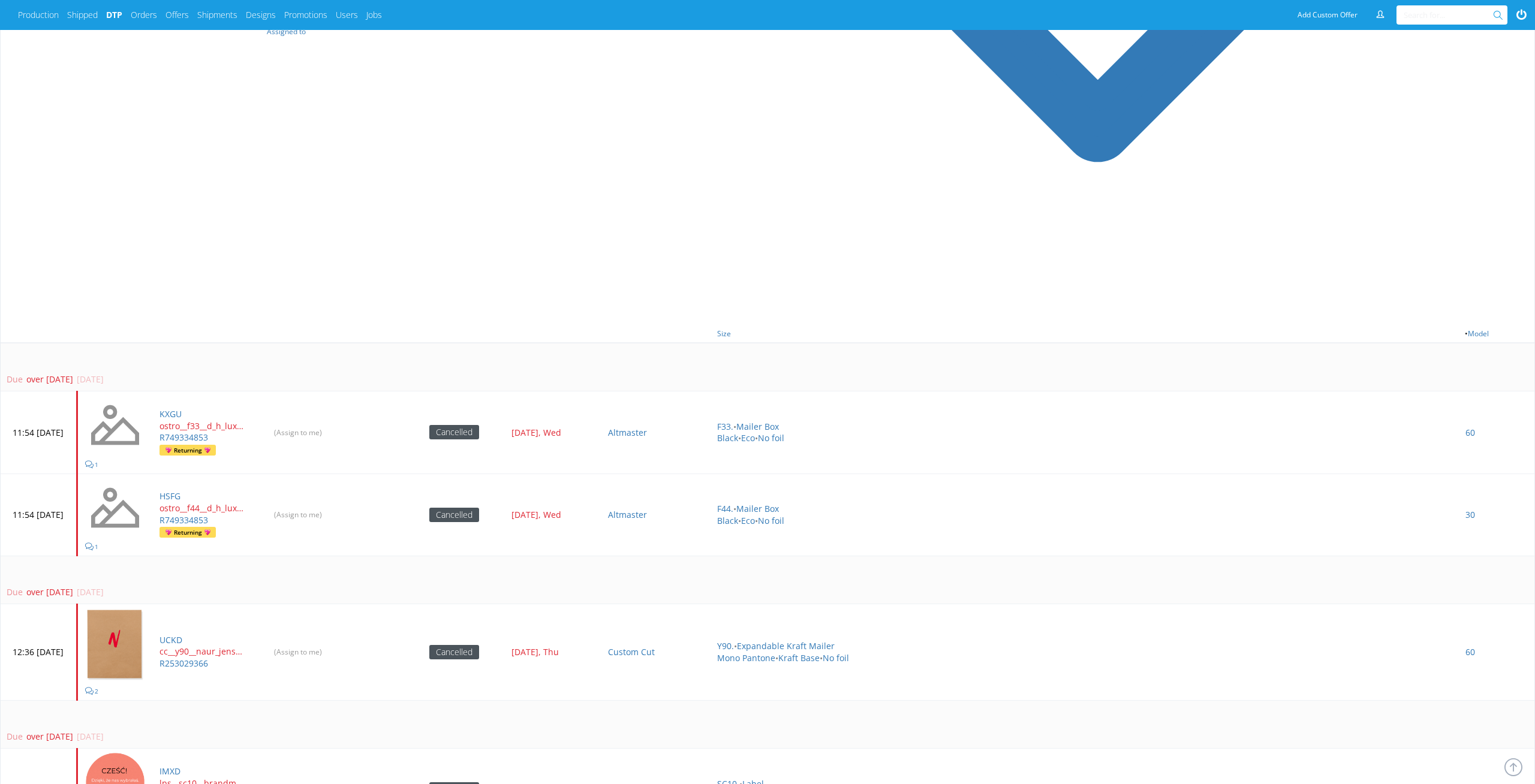
scroll to position [501, 0]
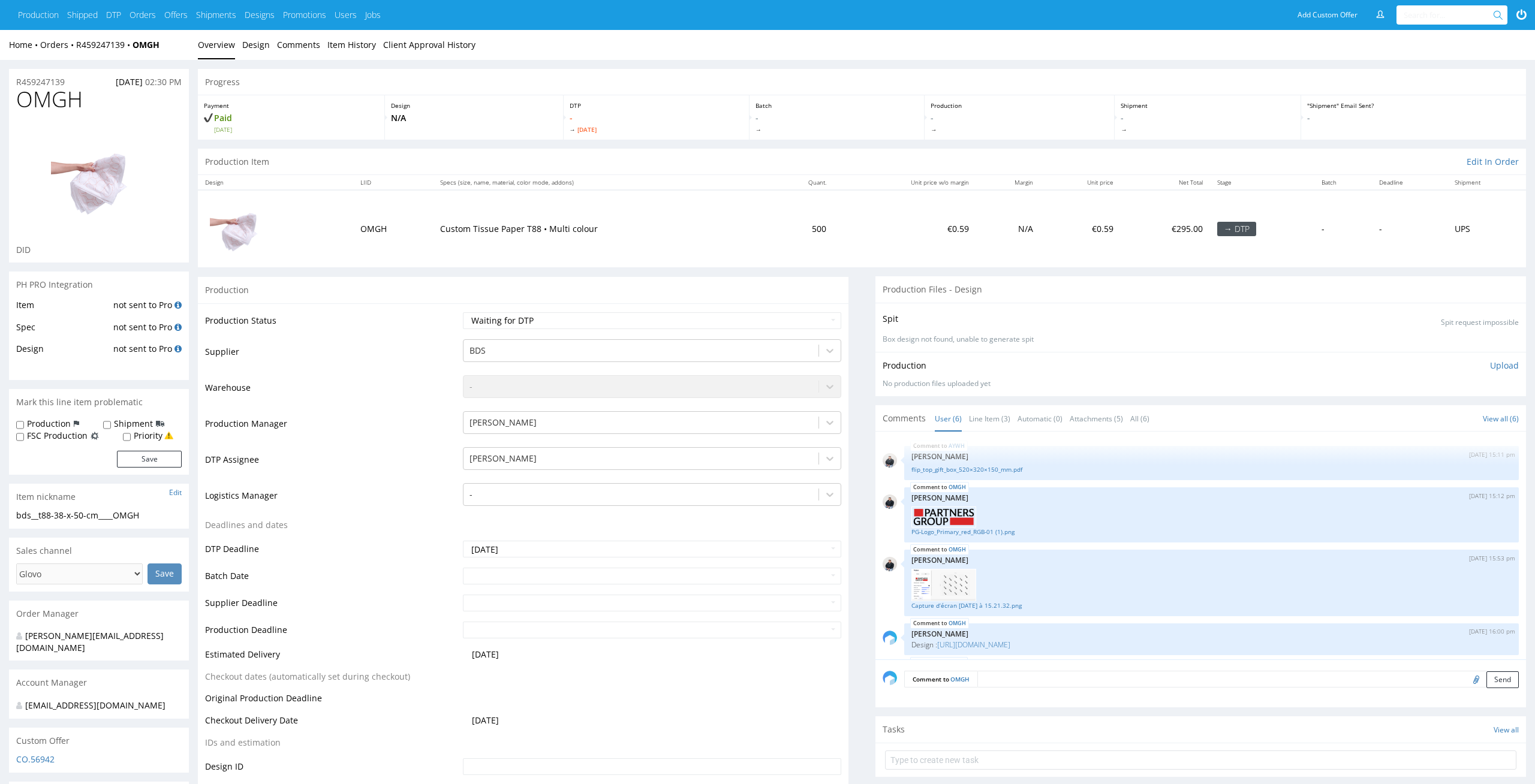
scroll to position [103, 0]
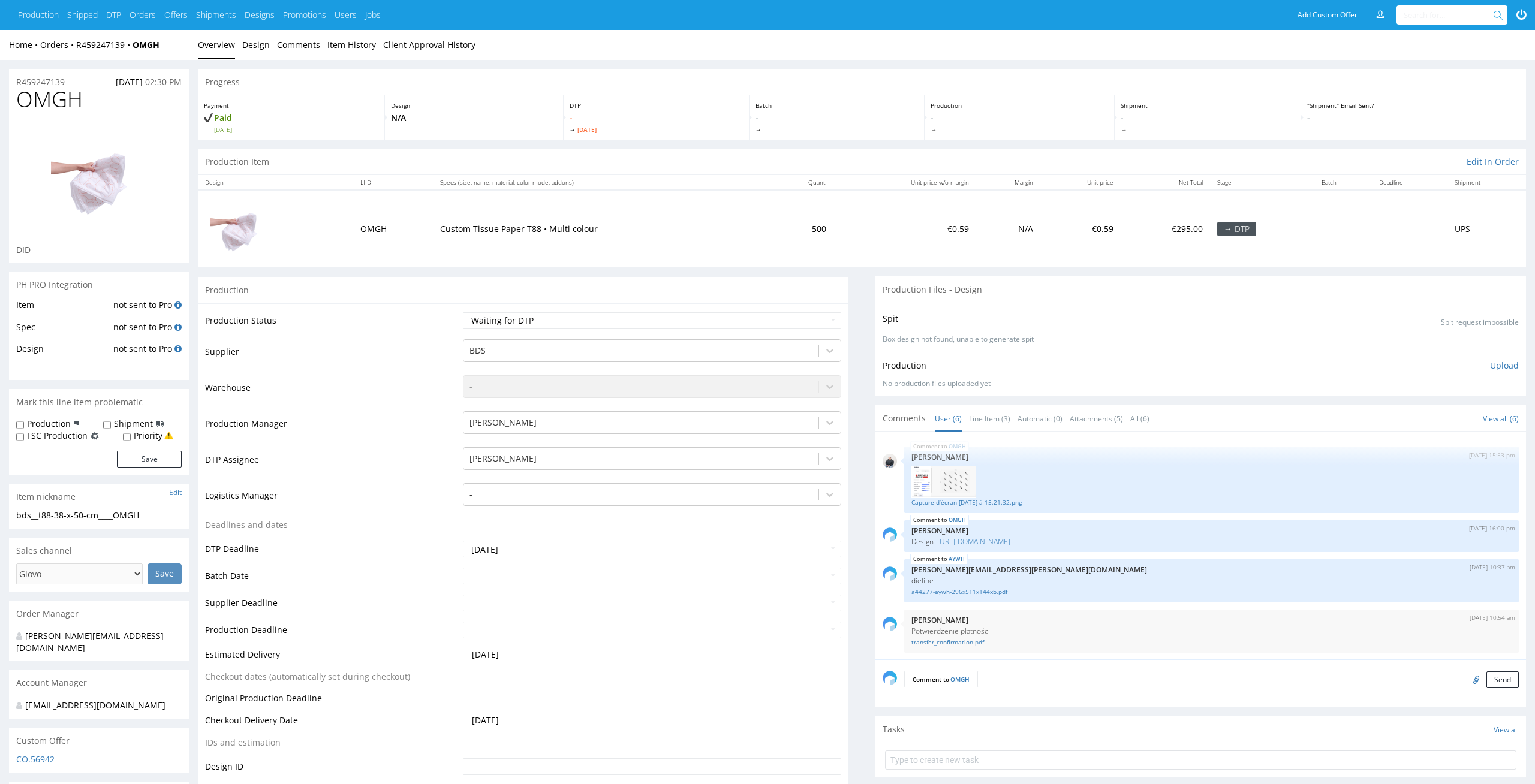
click at [998, 409] on link "Line Item (3)" at bounding box center [989, 419] width 42 height 26
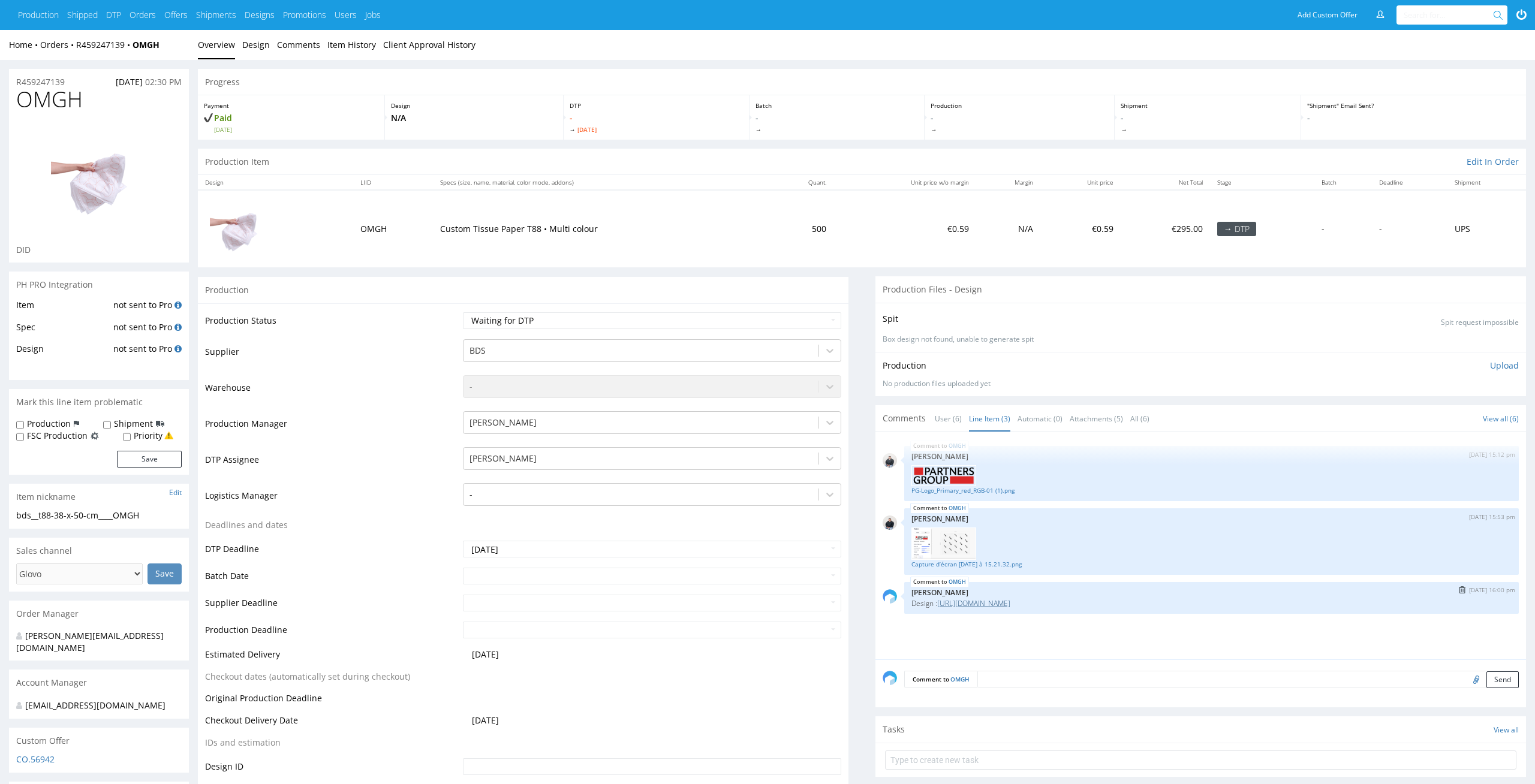
click at [988, 602] on link "[URL][DOMAIN_NAME]" at bounding box center [974, 603] width 73 height 10
click at [971, 495] on div "OMGH [DATE] 15:12 pm [PERSON_NAME] PG-Logo_Primary_red_RGB-01 (1).png" at bounding box center [1211, 473] width 615 height 55
click at [992, 489] on link "PG-Logo_Primary_red_RGB-01 (1).png" at bounding box center [1211, 490] width 600 height 9
click at [949, 562] on link "Capture d’écran [DATE] à 15.21.32.png" at bounding box center [1211, 564] width 600 height 9
drag, startPoint x: 94, startPoint y: 91, endPoint x: 0, endPoint y: 97, distance: 94.2
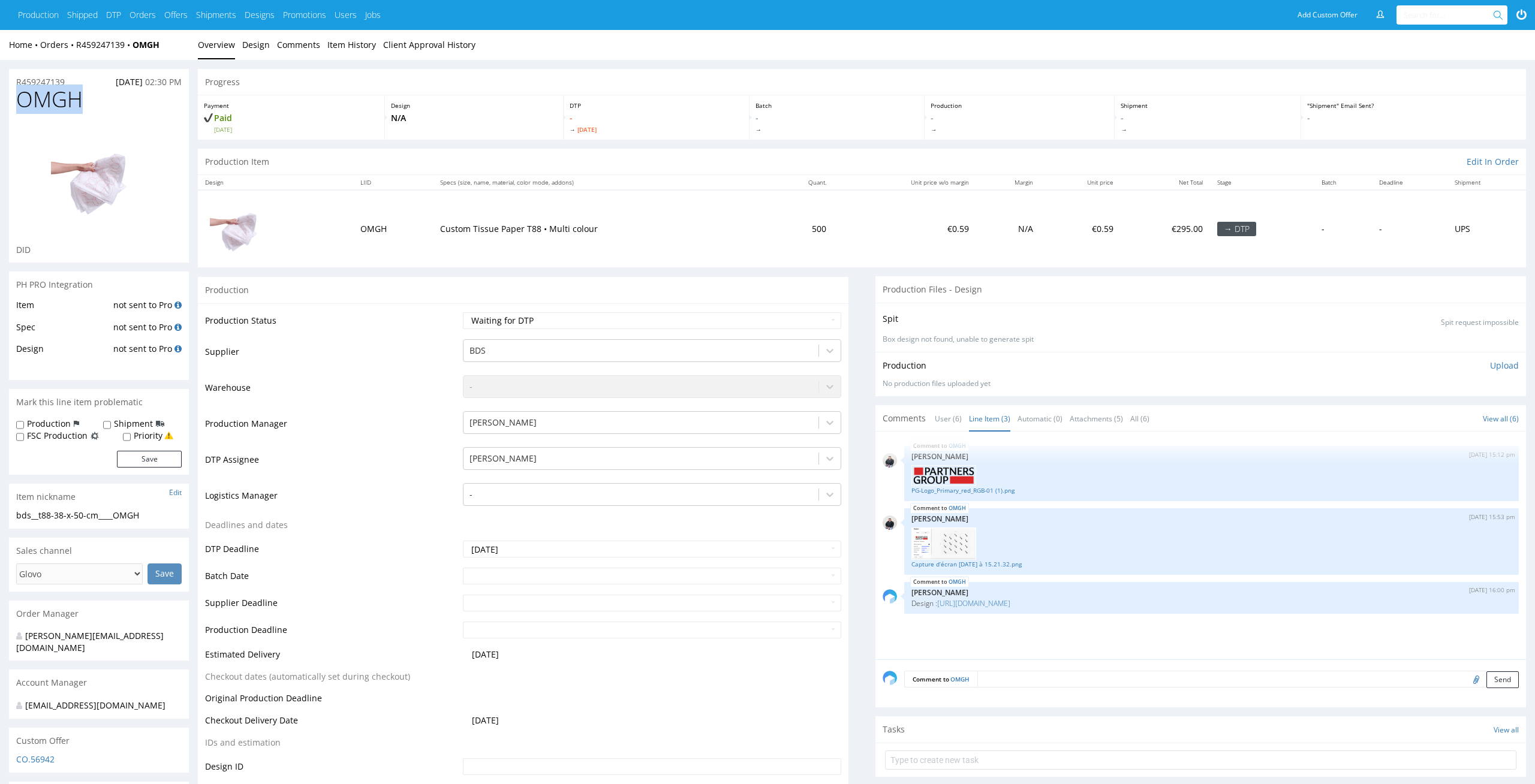
copy span "OMGH"
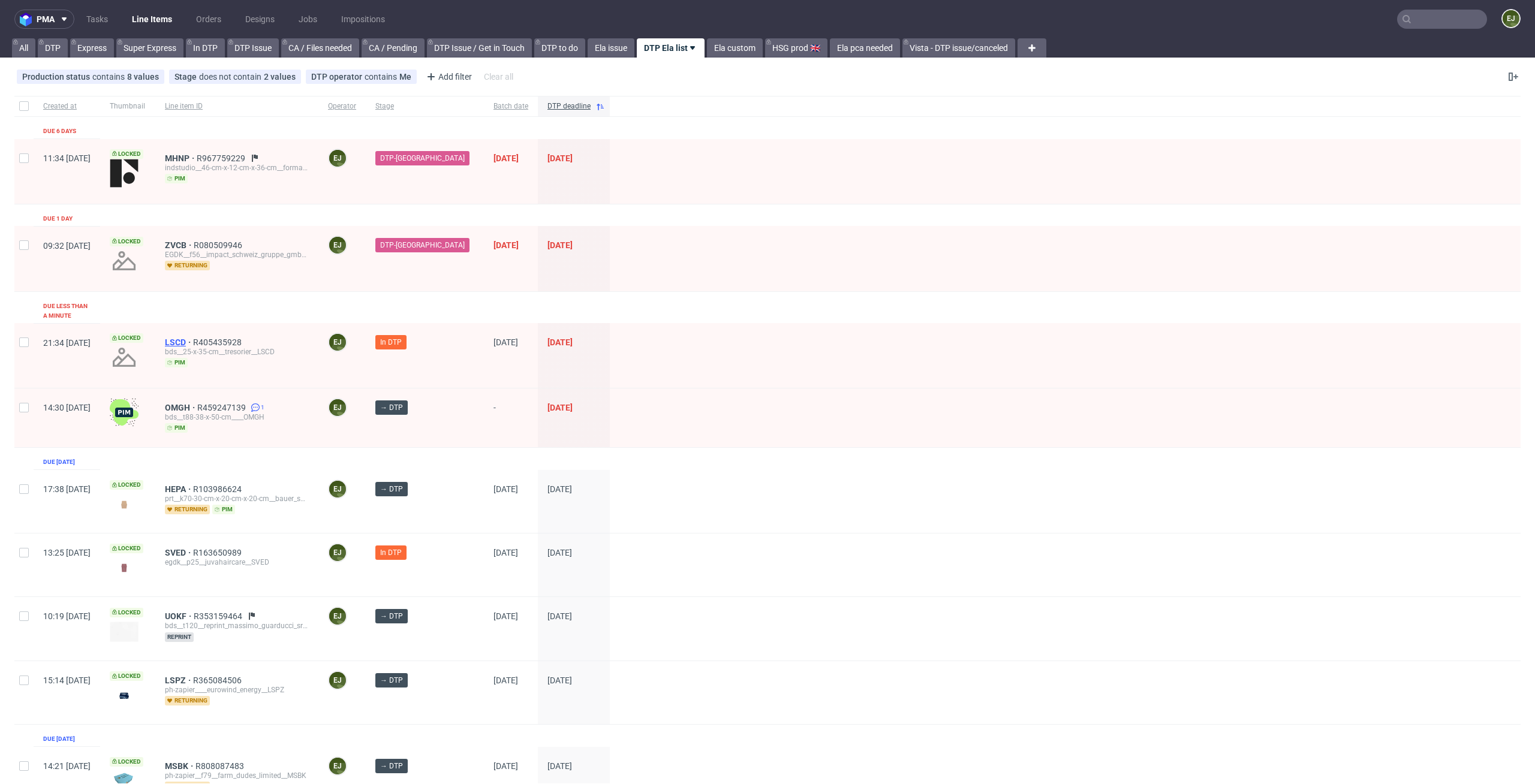
click at [193, 338] on span "LSCD" at bounding box center [179, 342] width 28 height 9
click at [220, 327] on div "OMGH R459247139 1 bds__t88-38-x-50-cm____OMGH pim" at bounding box center [237, 352] width 163 height 59
click at [197, 338] on span "OMGH" at bounding box center [181, 342] width 32 height 9
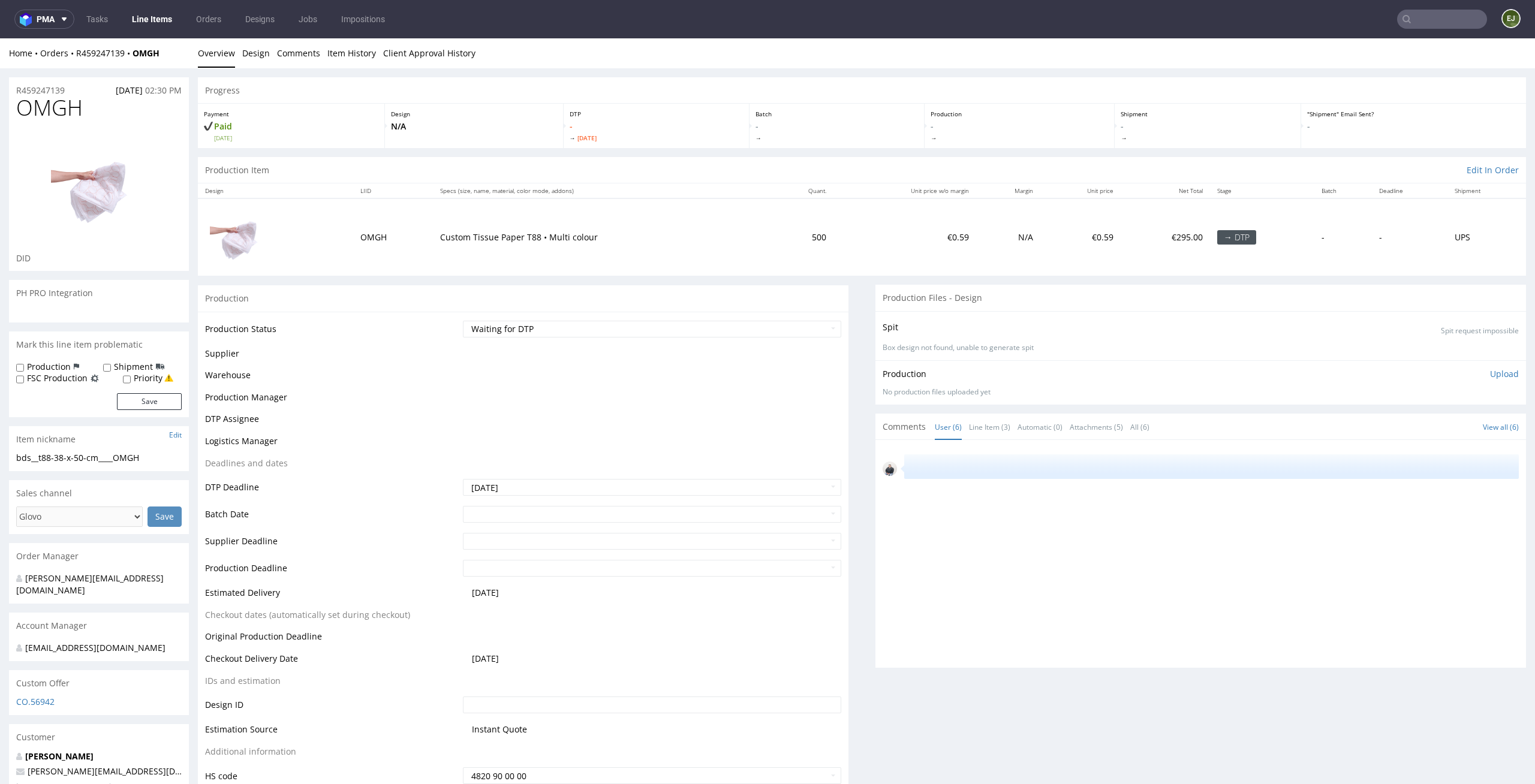
scroll to position [103, 0]
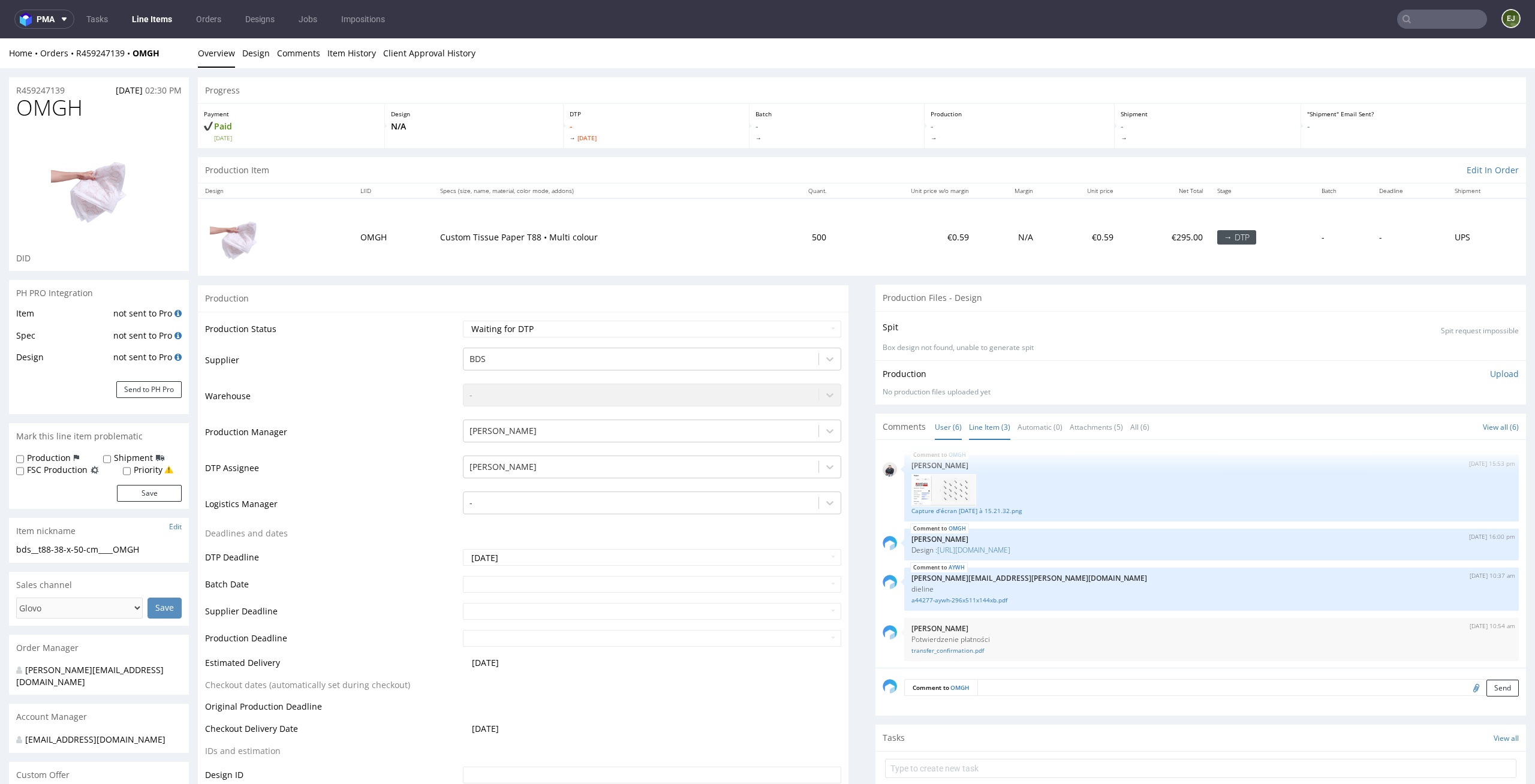
click at [969, 426] on link "Line Item (3)" at bounding box center [989, 427] width 42 height 26
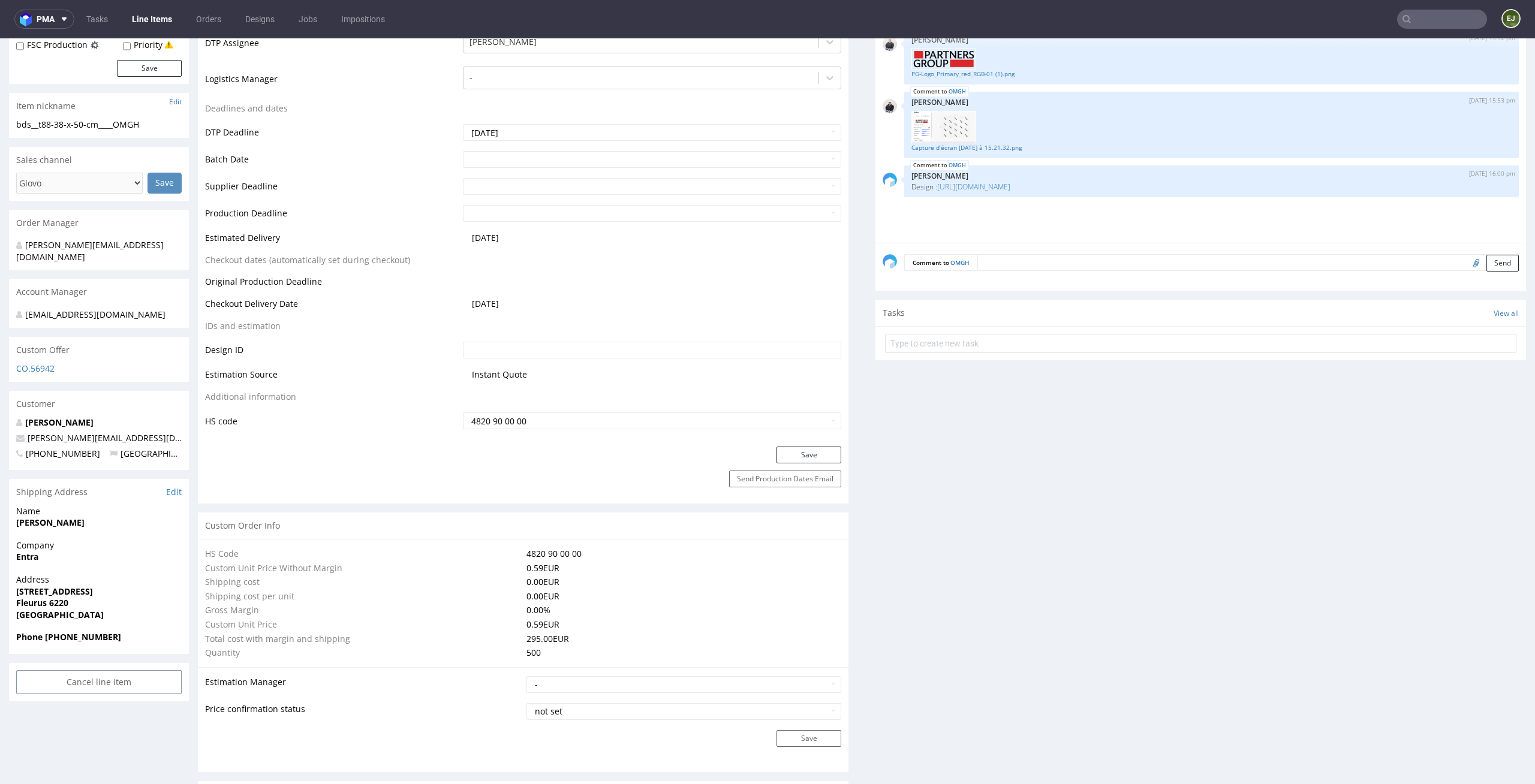
scroll to position [0, 0]
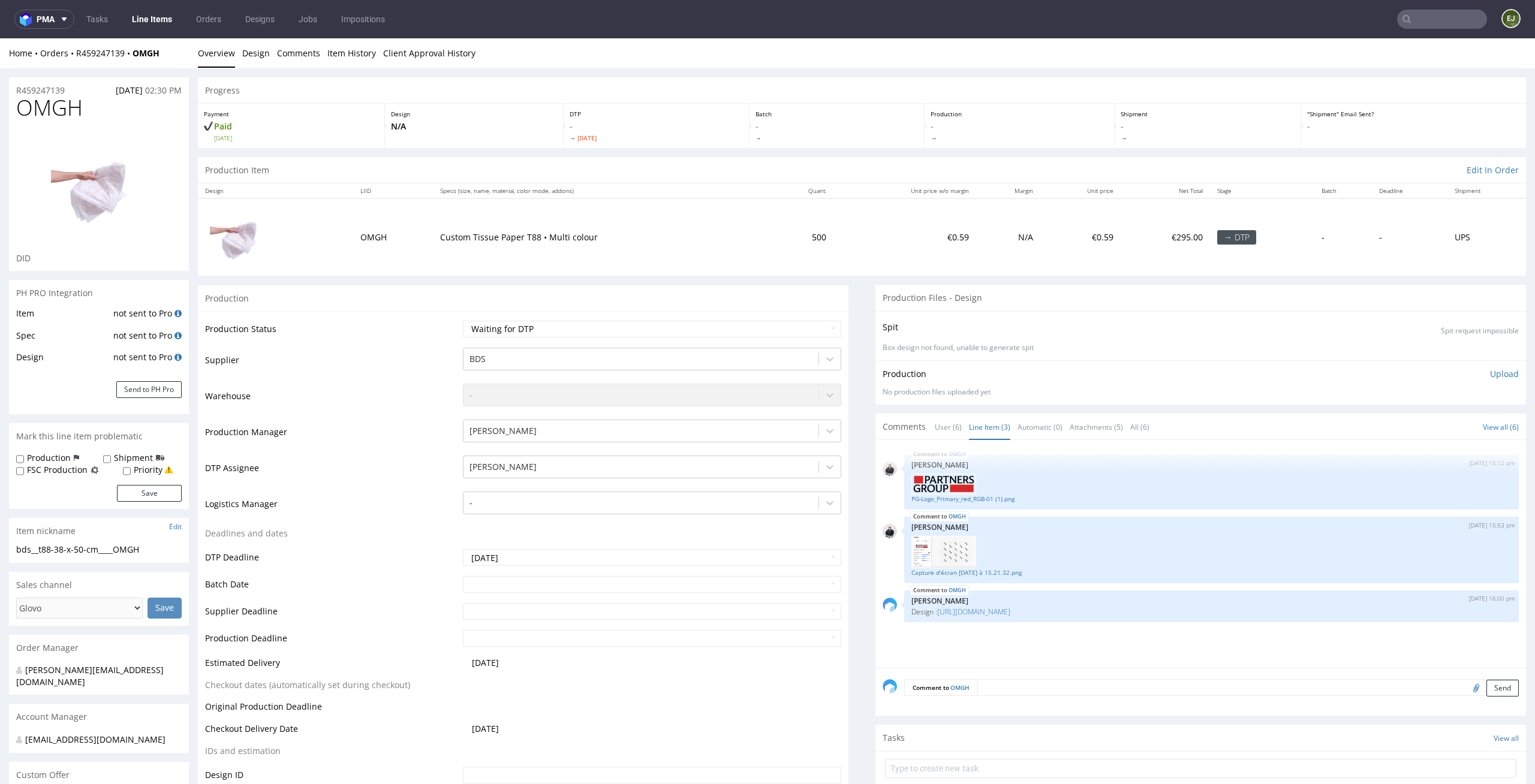
click at [149, 14] on link "Line Items" at bounding box center [152, 19] width 55 height 19
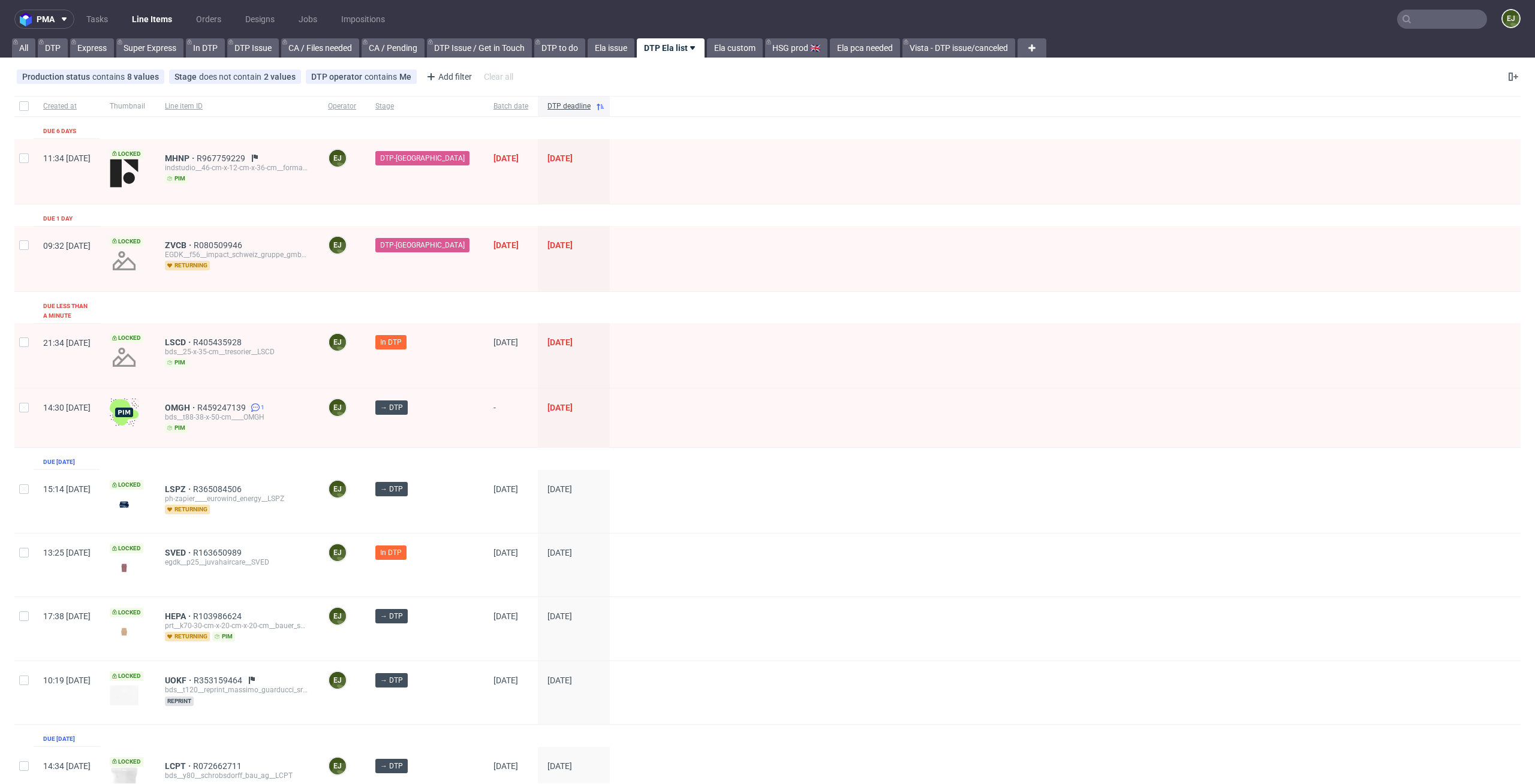
scroll to position [398, 0]
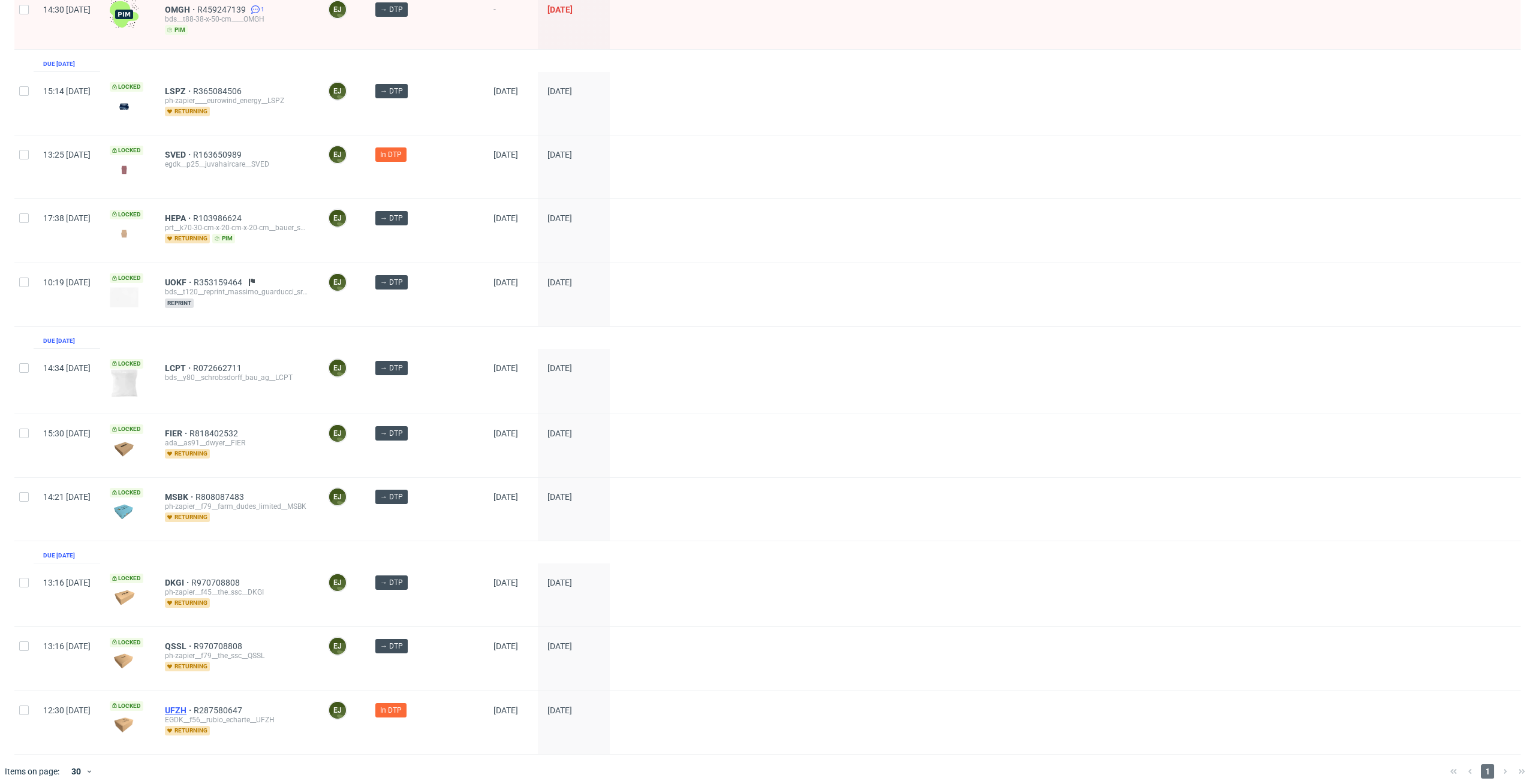
click at [194, 705] on span "UFZH" at bounding box center [179, 710] width 29 height 9
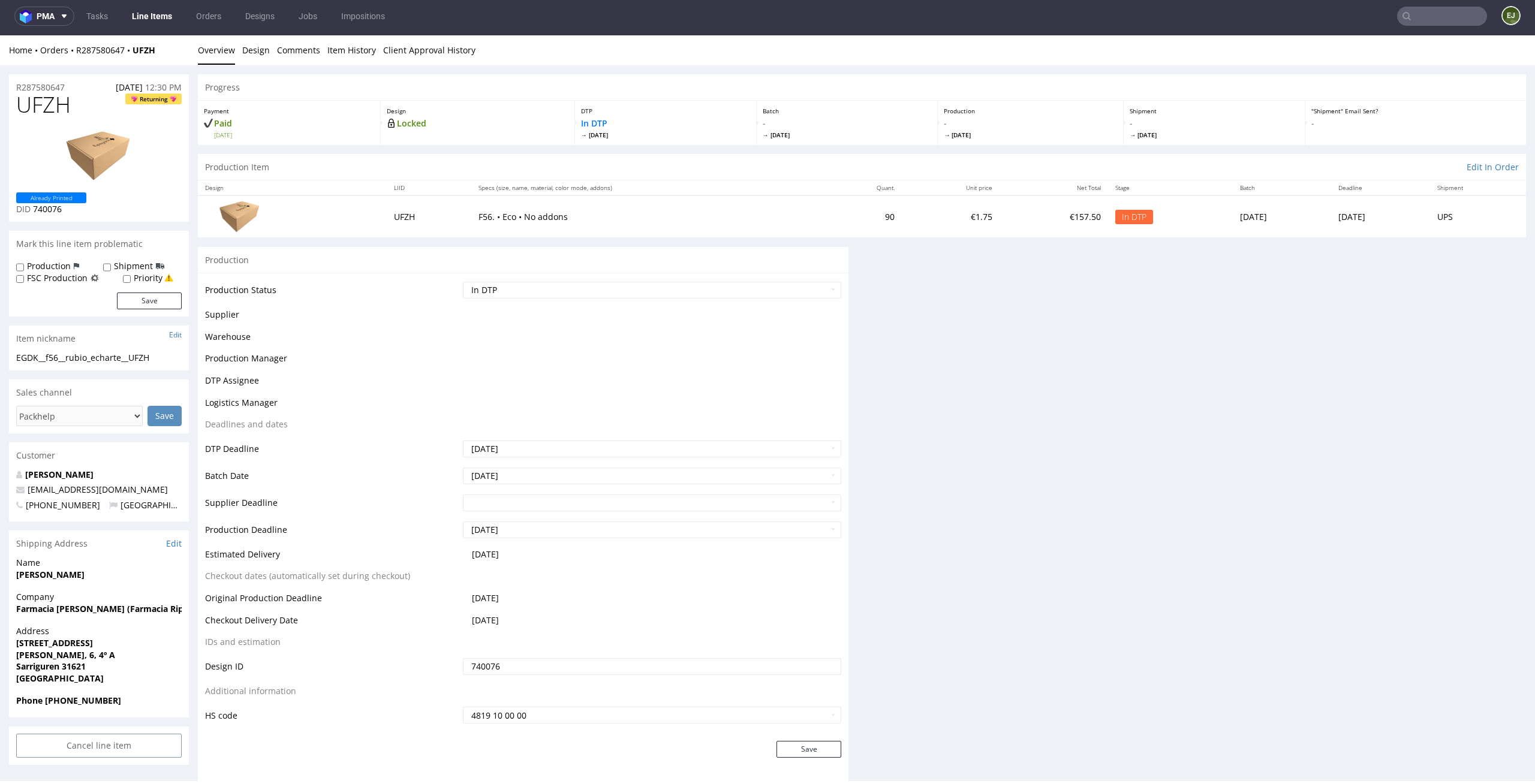
scroll to position [3, 0]
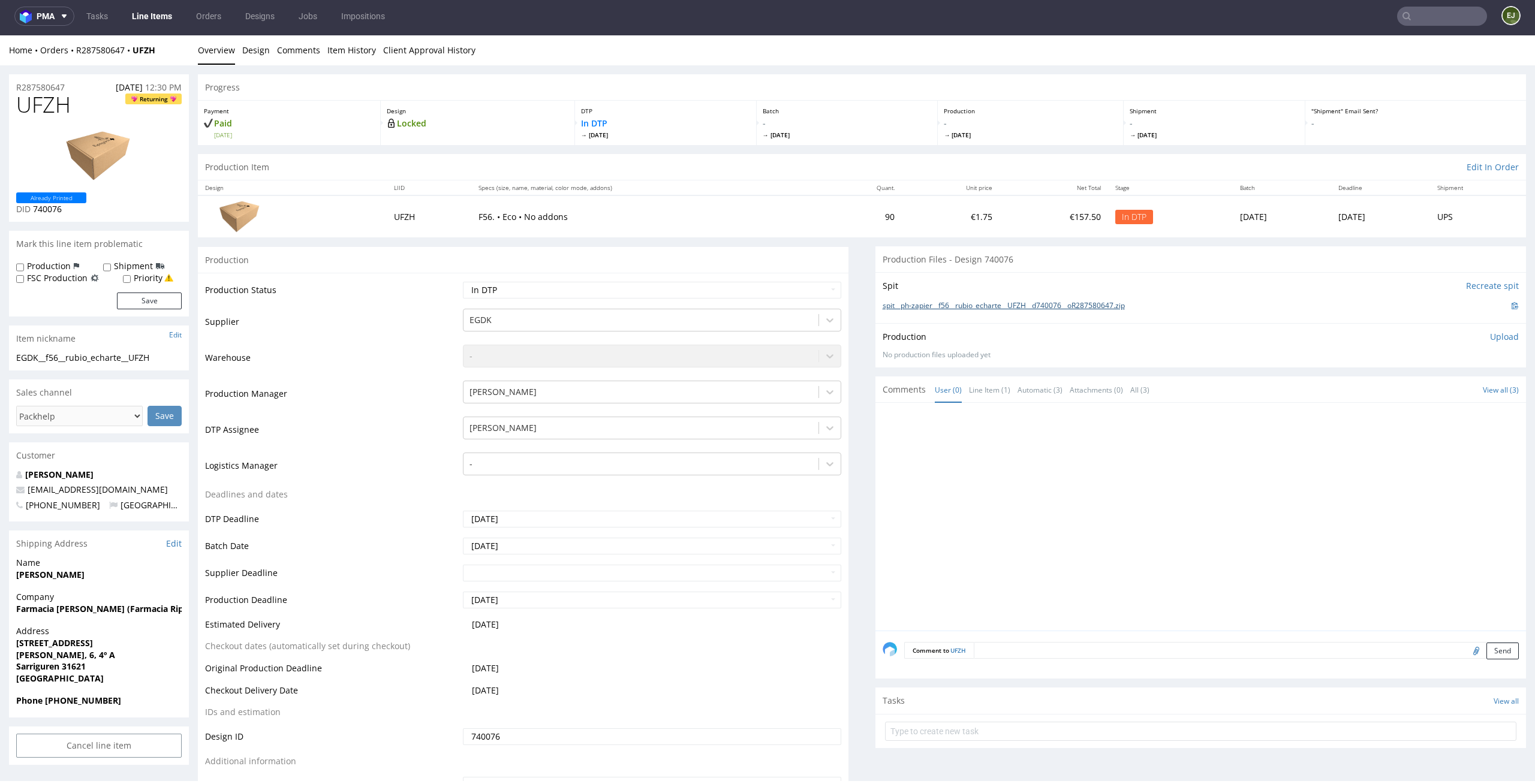
click at [1054, 304] on link "spit__ph-zapier__f56__rubio_echarte__UFZH__d740076__oR287580647.zip" at bounding box center [1003, 306] width 242 height 10
click at [258, 61] on link "Design" at bounding box center [256, 50] width 27 height 29
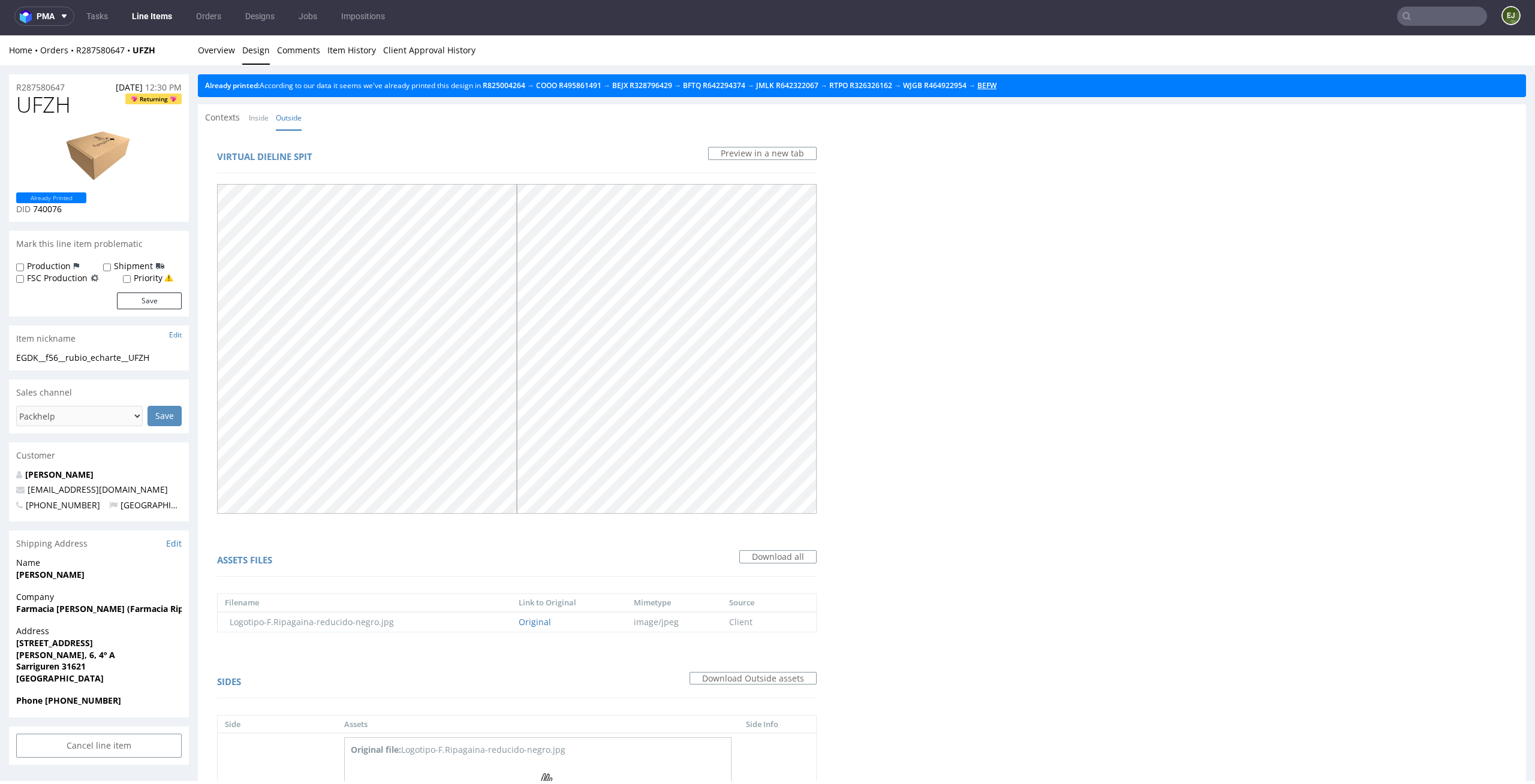
click at [997, 87] on link "BEFW" at bounding box center [987, 85] width 19 height 10
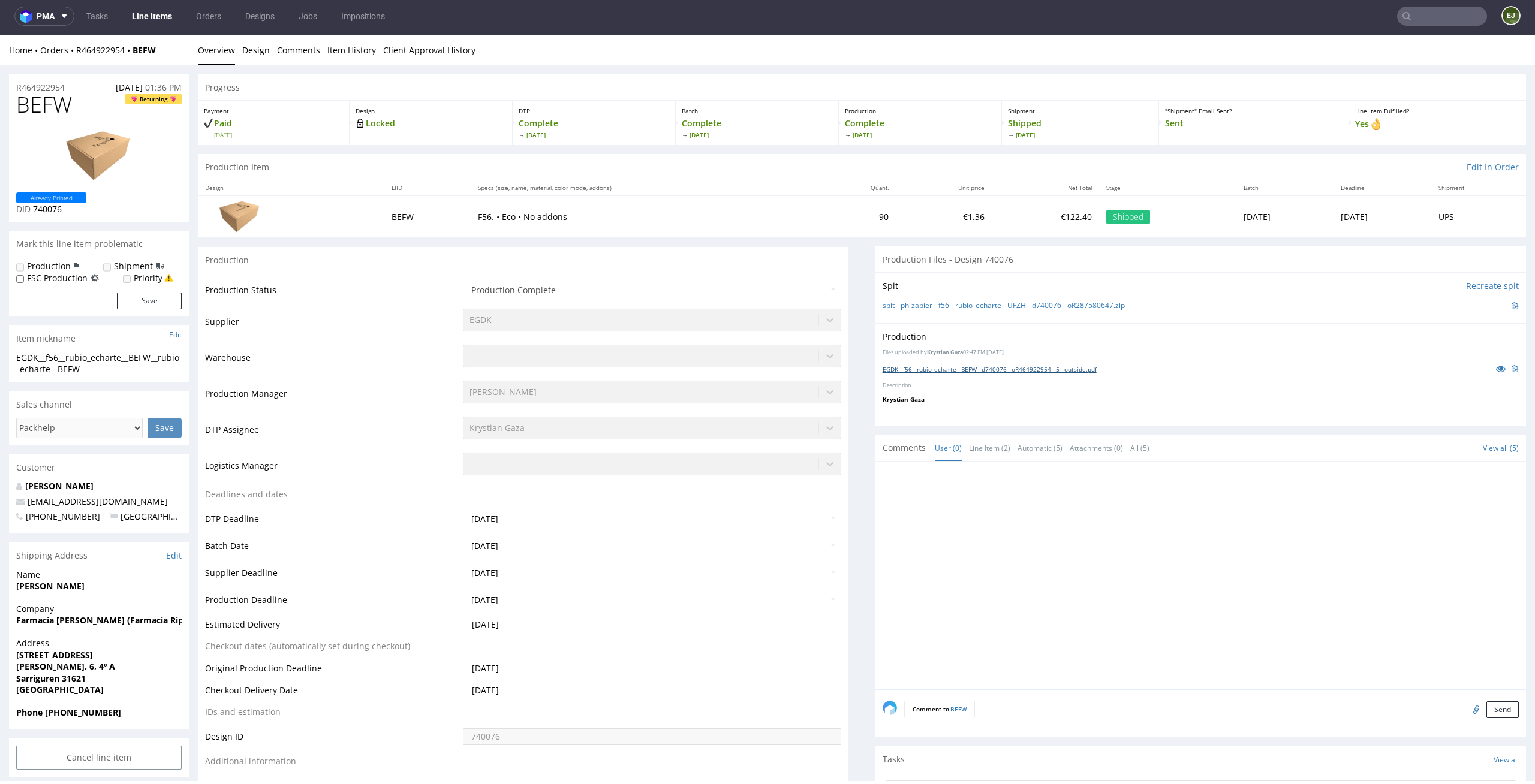
click at [912, 366] on link "EGDK__f56__rubio_echarte__BEFW__d740076__oR464922954__5__outside.pdf" at bounding box center [989, 369] width 214 height 9
drag, startPoint x: 71, startPoint y: 99, endPoint x: 52, endPoint y: 99, distance: 19.0
click at [52, 99] on span "BEFW" at bounding box center [44, 105] width 56 height 24
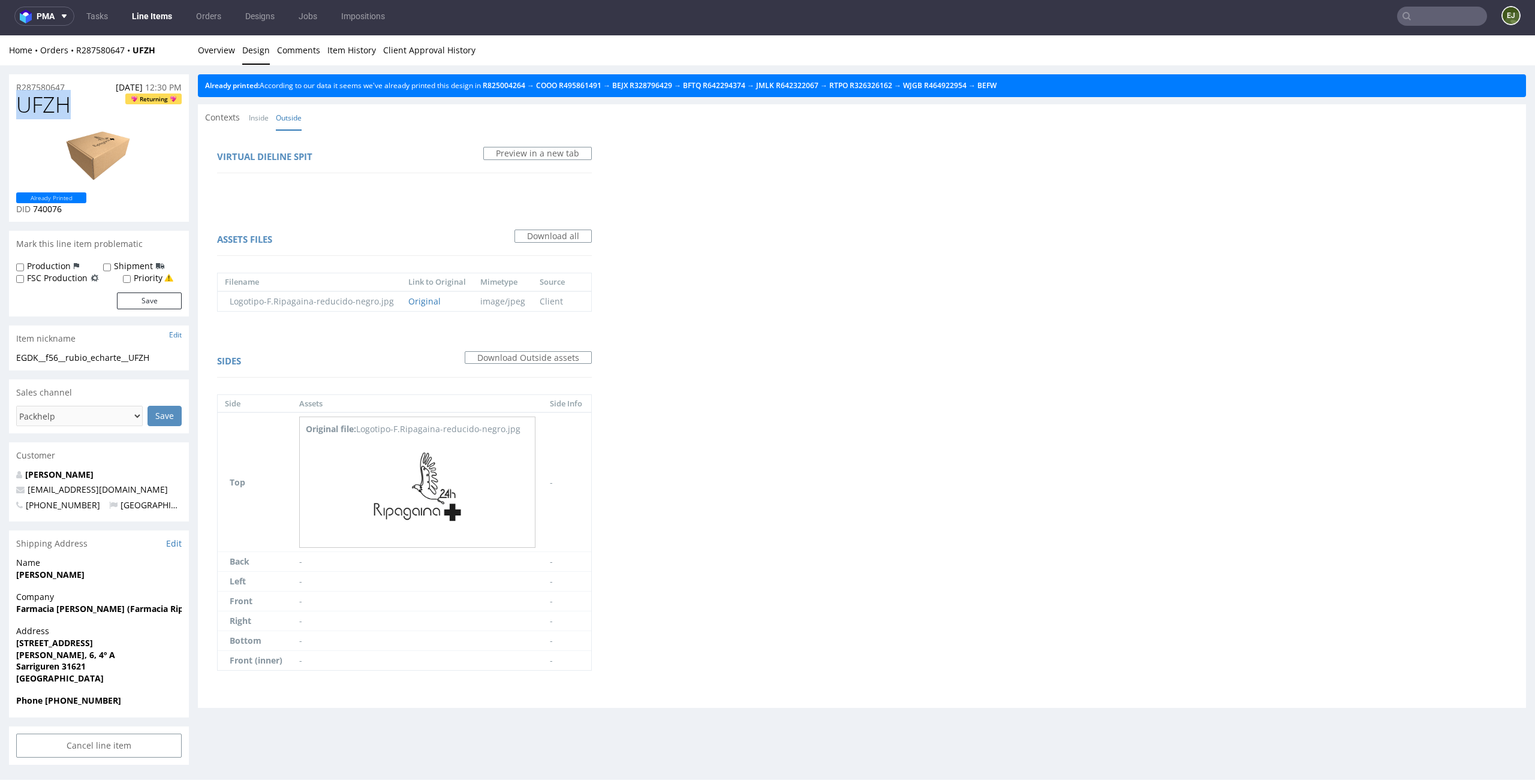
drag, startPoint x: 73, startPoint y: 106, endPoint x: 0, endPoint y: 106, distance: 73.0
click at [0, 106] on div "R287580647 14.10.2025 12:30 PM UFZH Returning Already Printed DID 740076 Mark t…" at bounding box center [768, 419] width 1535 height 708
copy span "UFZH"
click at [224, 51] on link "Overview" at bounding box center [217, 50] width 37 height 29
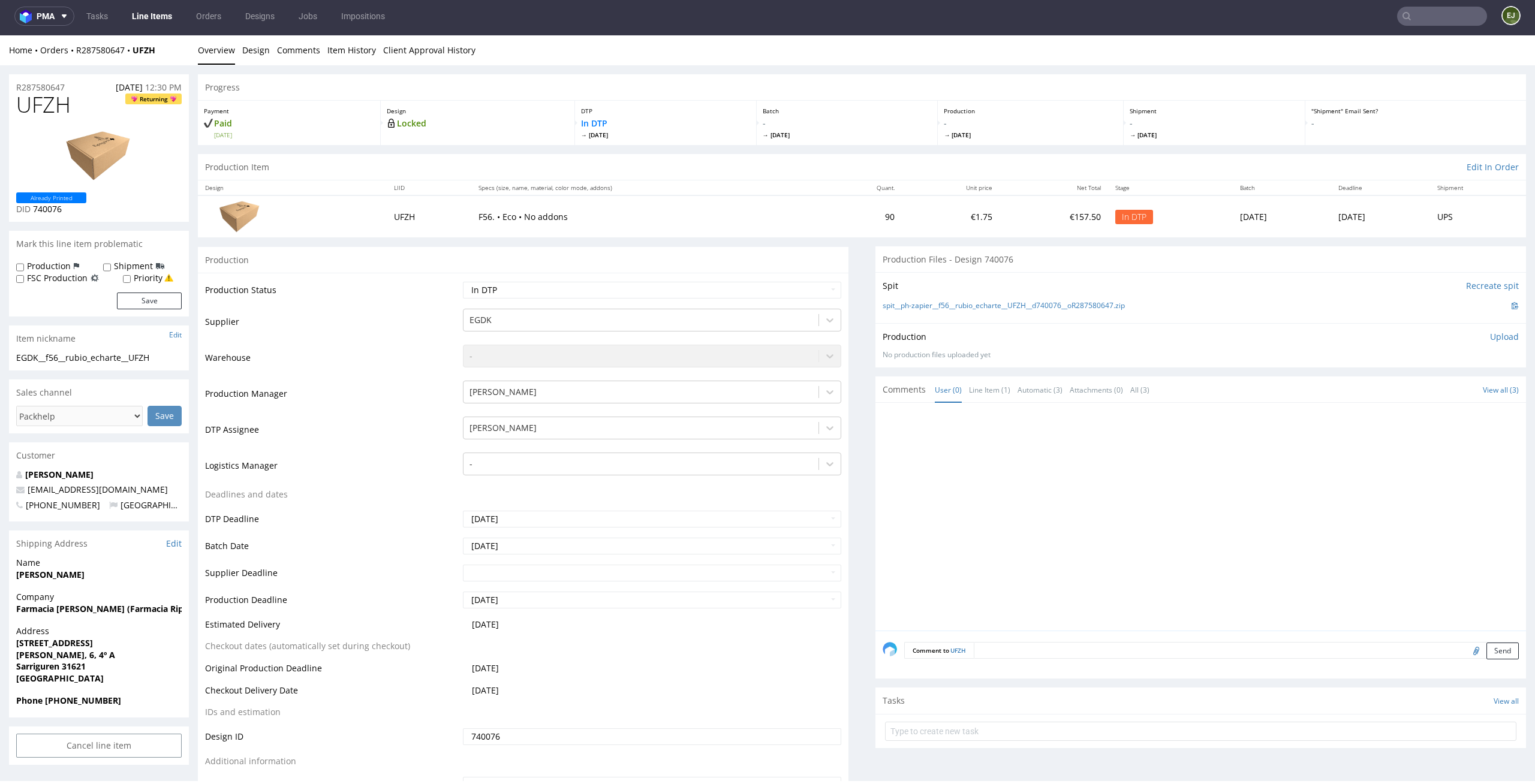
click at [1490, 336] on p "Upload" at bounding box center [1504, 336] width 29 height 12
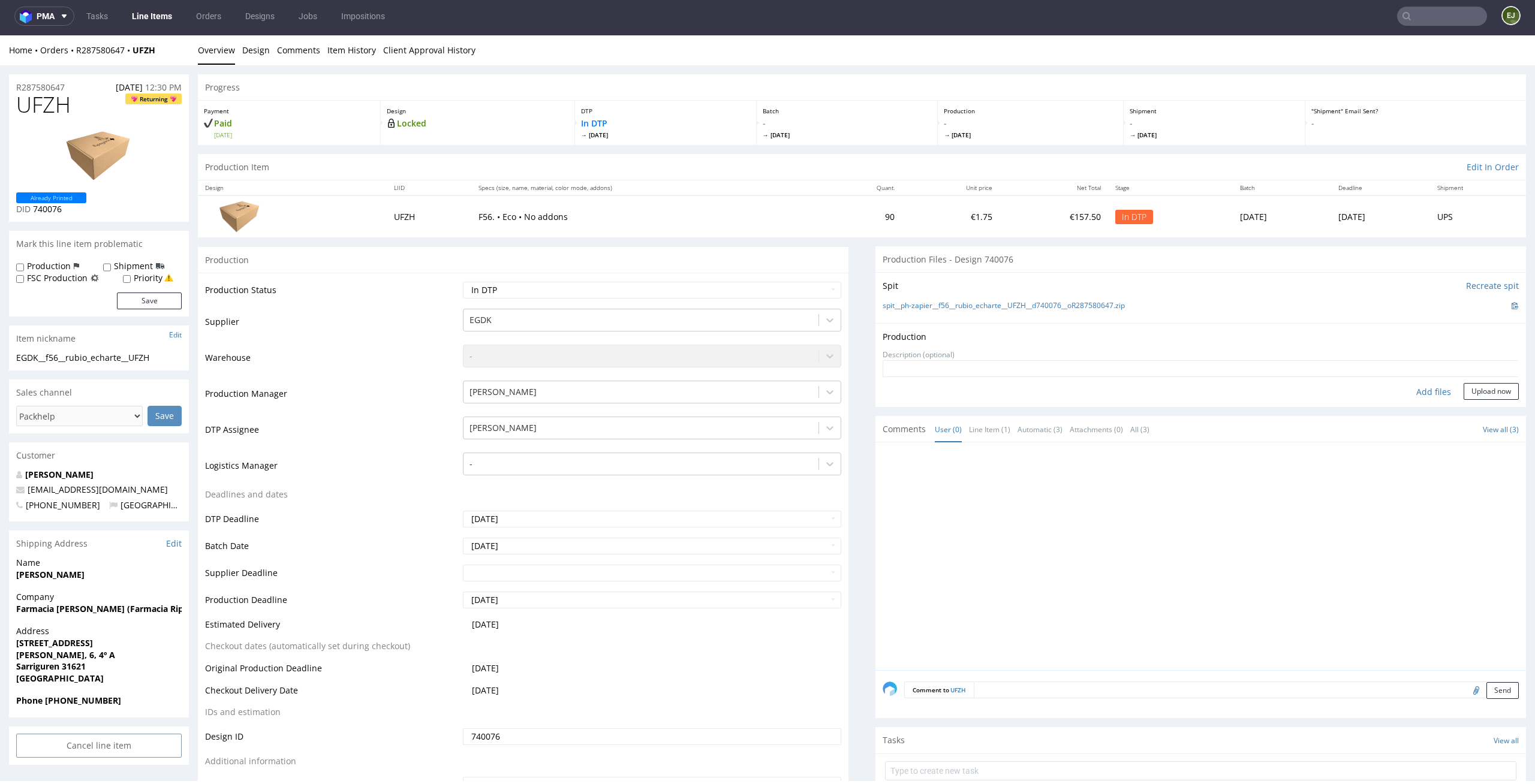
click at [1418, 390] on div "Add files" at bounding box center [1433, 392] width 60 height 18
type input "C:\fakepath\EGDK__f56__rubio_echarte__UFZH__d740076__oR287580647__latest__outsi…"
click at [1464, 412] on button "Upload now" at bounding box center [1491, 410] width 55 height 17
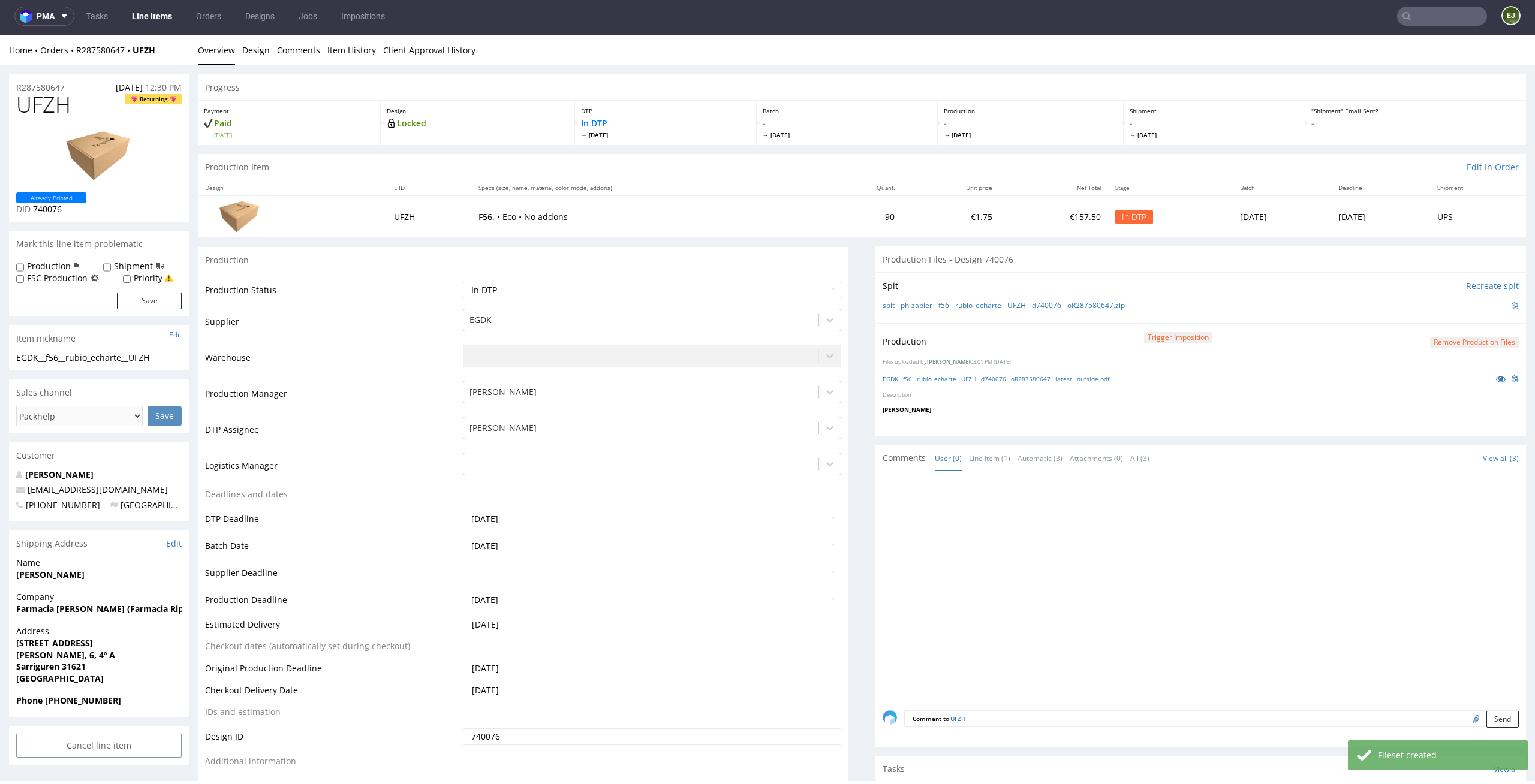
click at [799, 287] on select "Waiting for Artwork Waiting for Diecut Waiting for Mockup Waiting for DTP Waiti…" at bounding box center [652, 290] width 379 height 17
select select "dtp_production_ready"
click at [463, 282] on select "Waiting for Artwork Waiting for Diecut Waiting for Mockup Waiting for DTP Waiti…" at bounding box center [652, 290] width 379 height 17
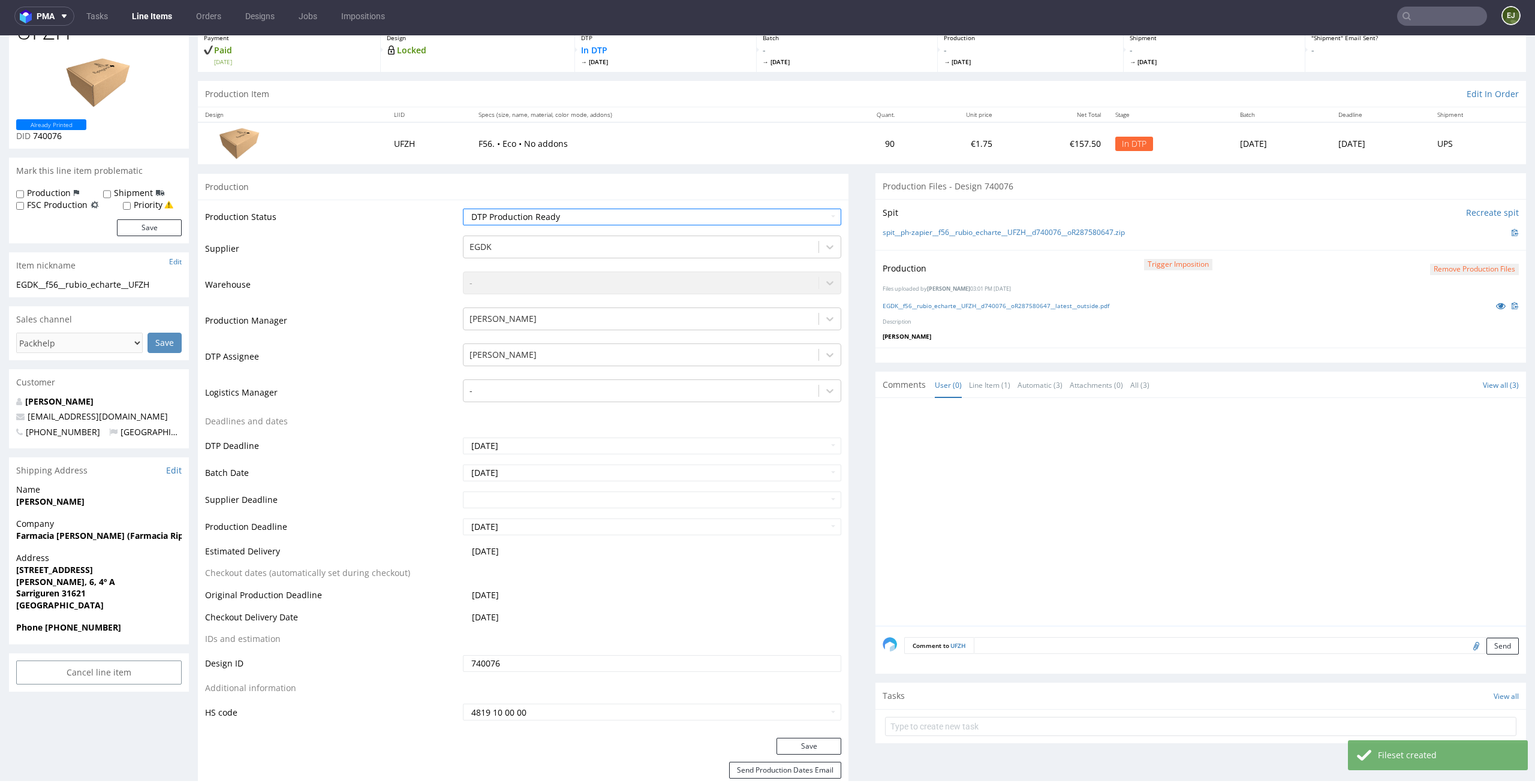
scroll to position [85, 0]
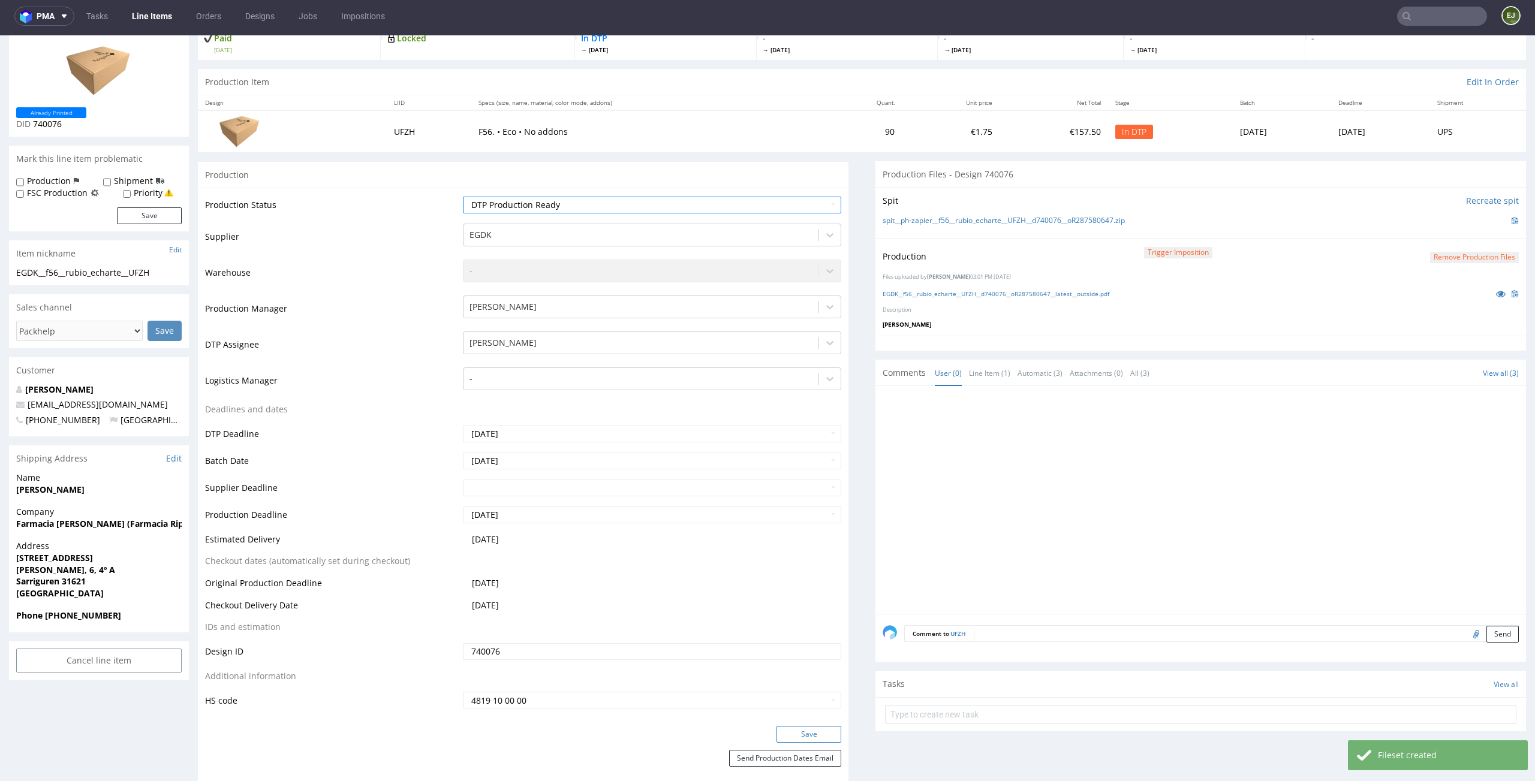
click at [811, 739] on button "Save" at bounding box center [808, 734] width 65 height 17
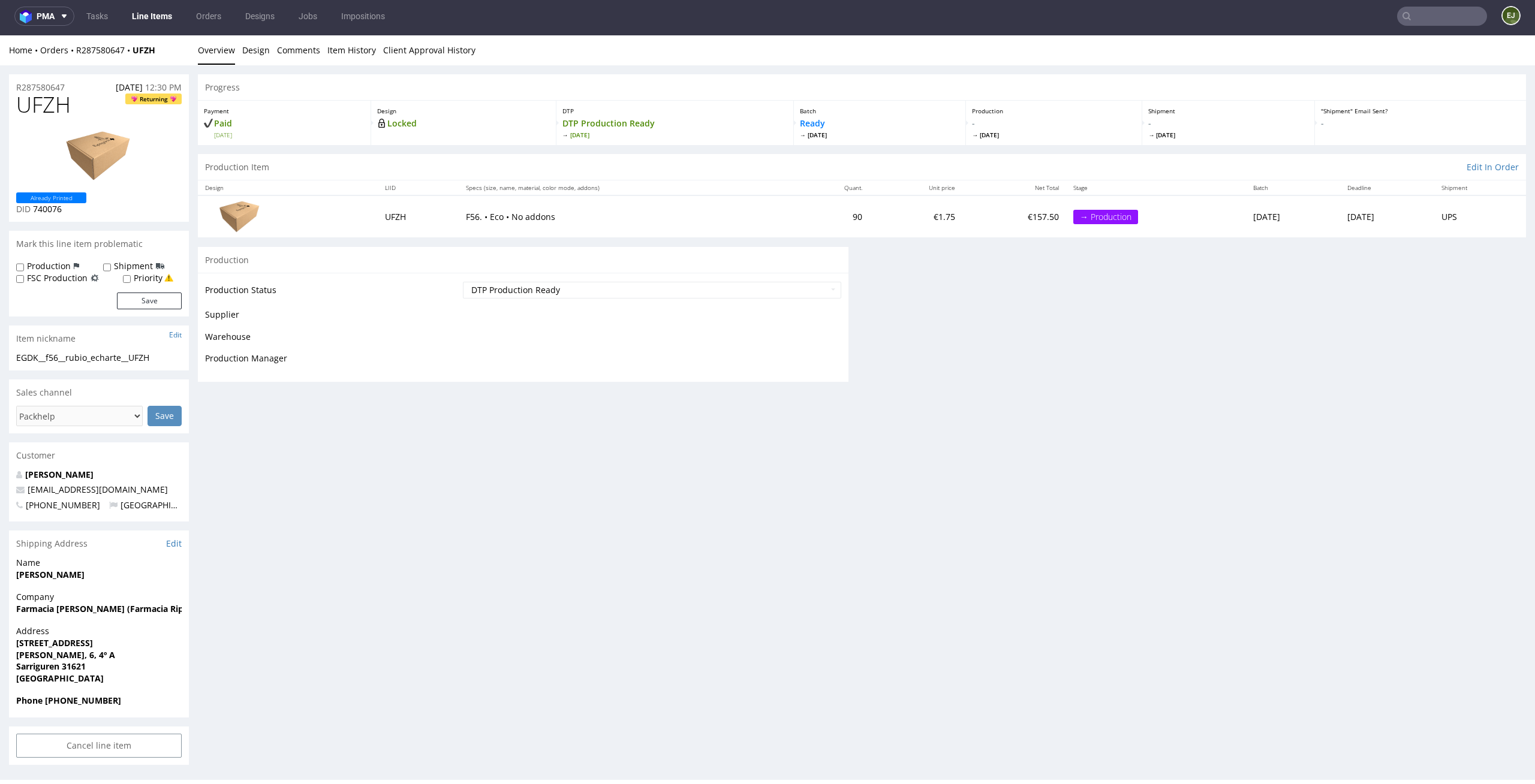
scroll to position [0, 0]
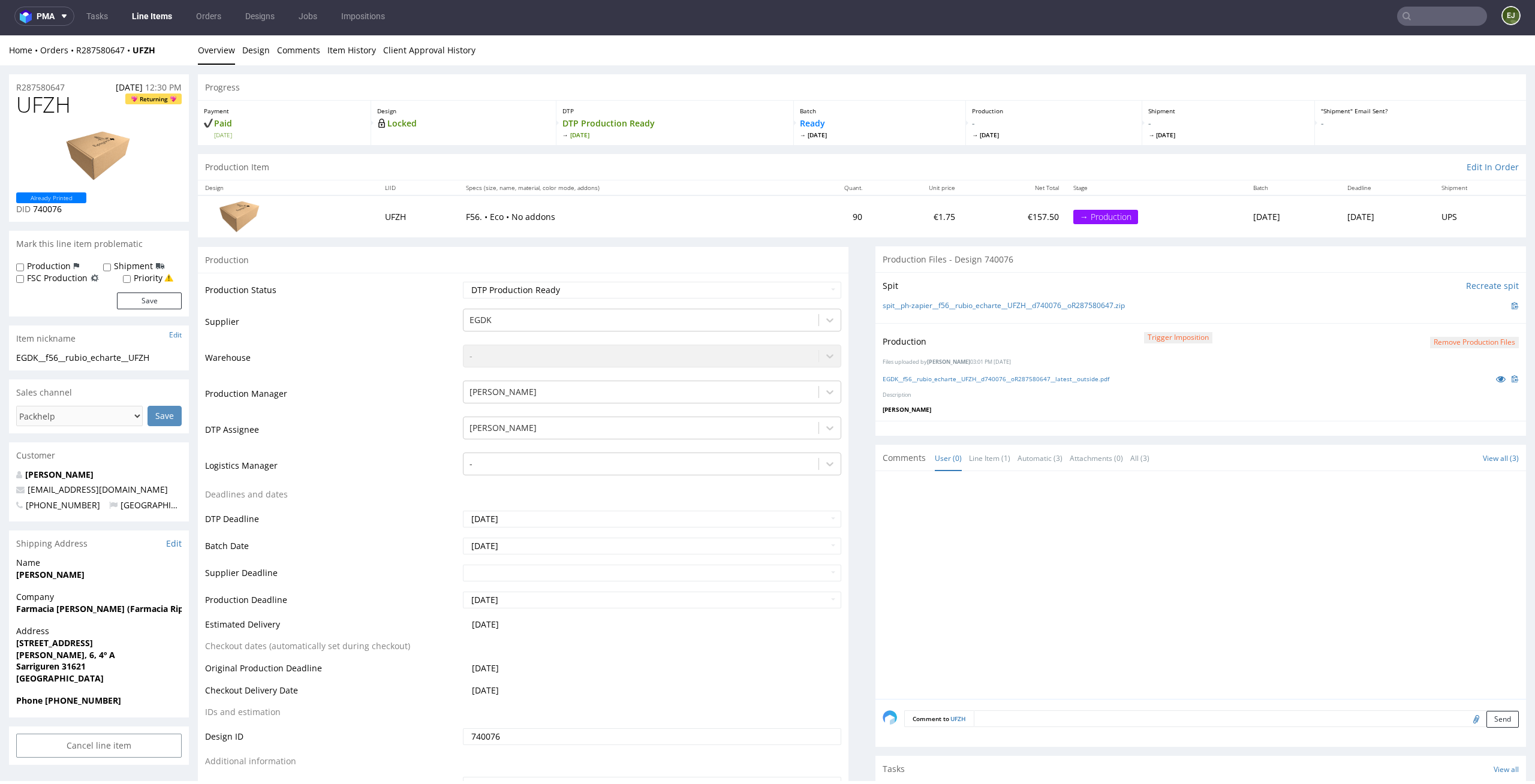
click at [165, 11] on link "Line Items" at bounding box center [152, 16] width 55 height 19
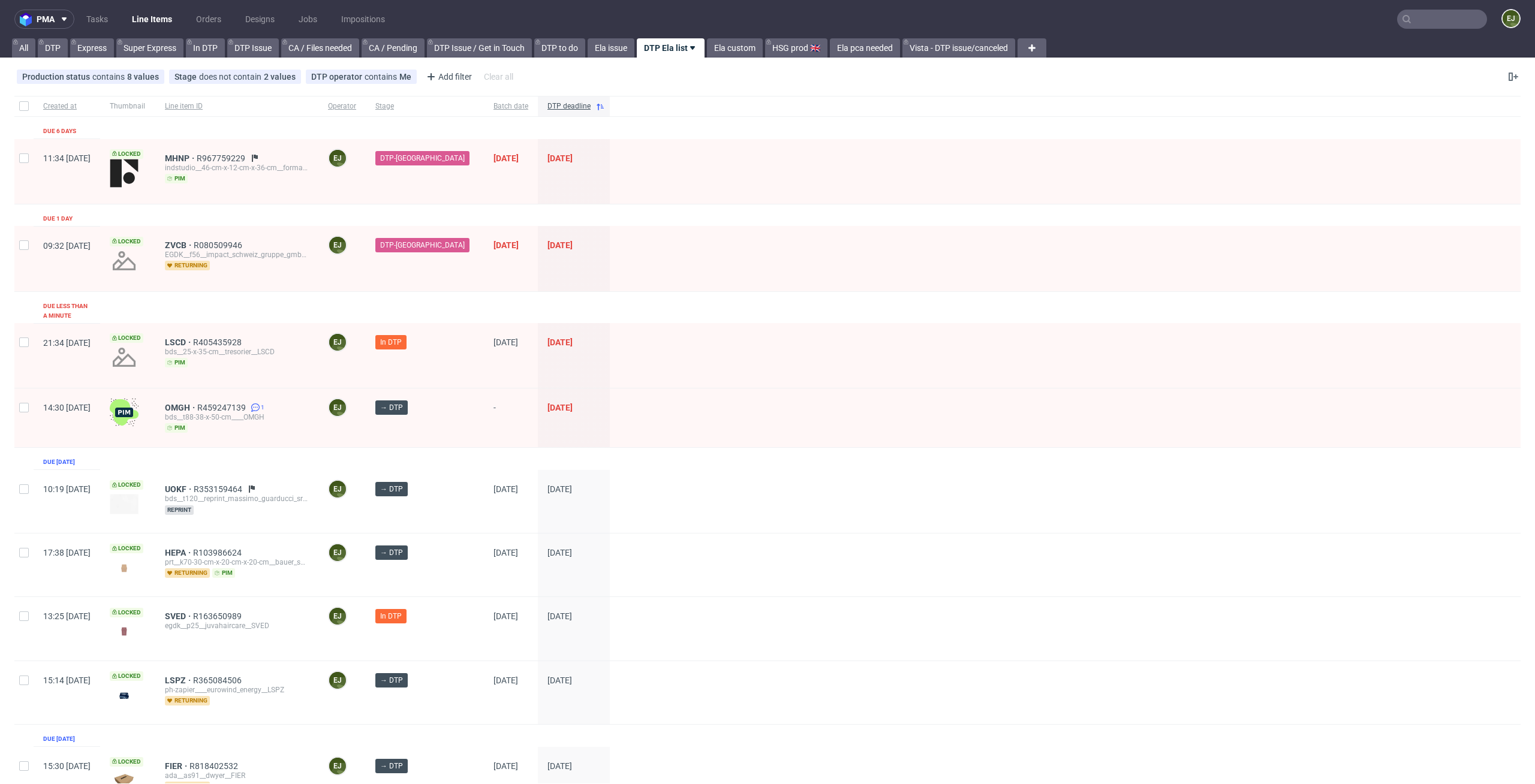
scroll to position [335, 0]
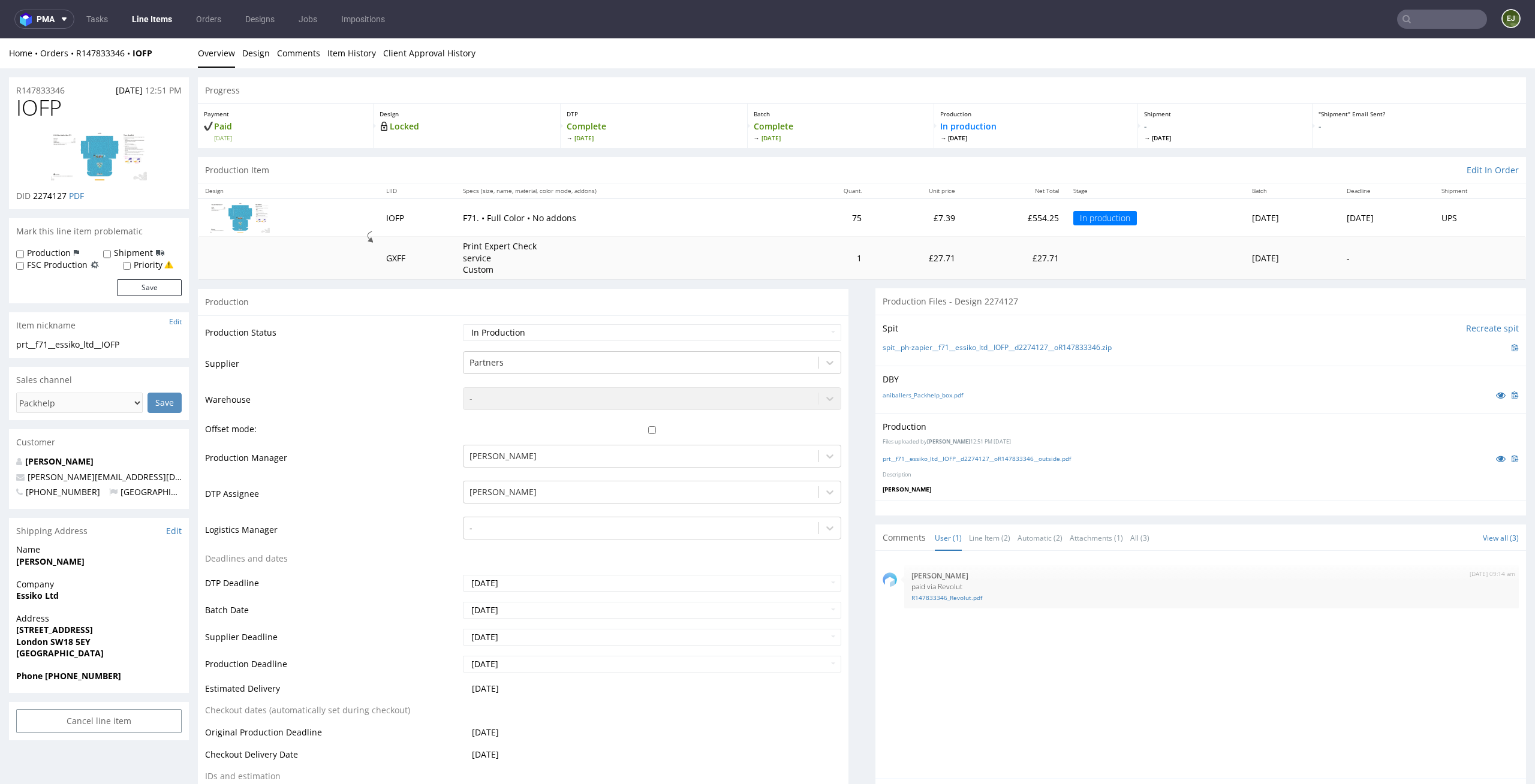
click at [118, 146] on img at bounding box center [99, 156] width 96 height 48
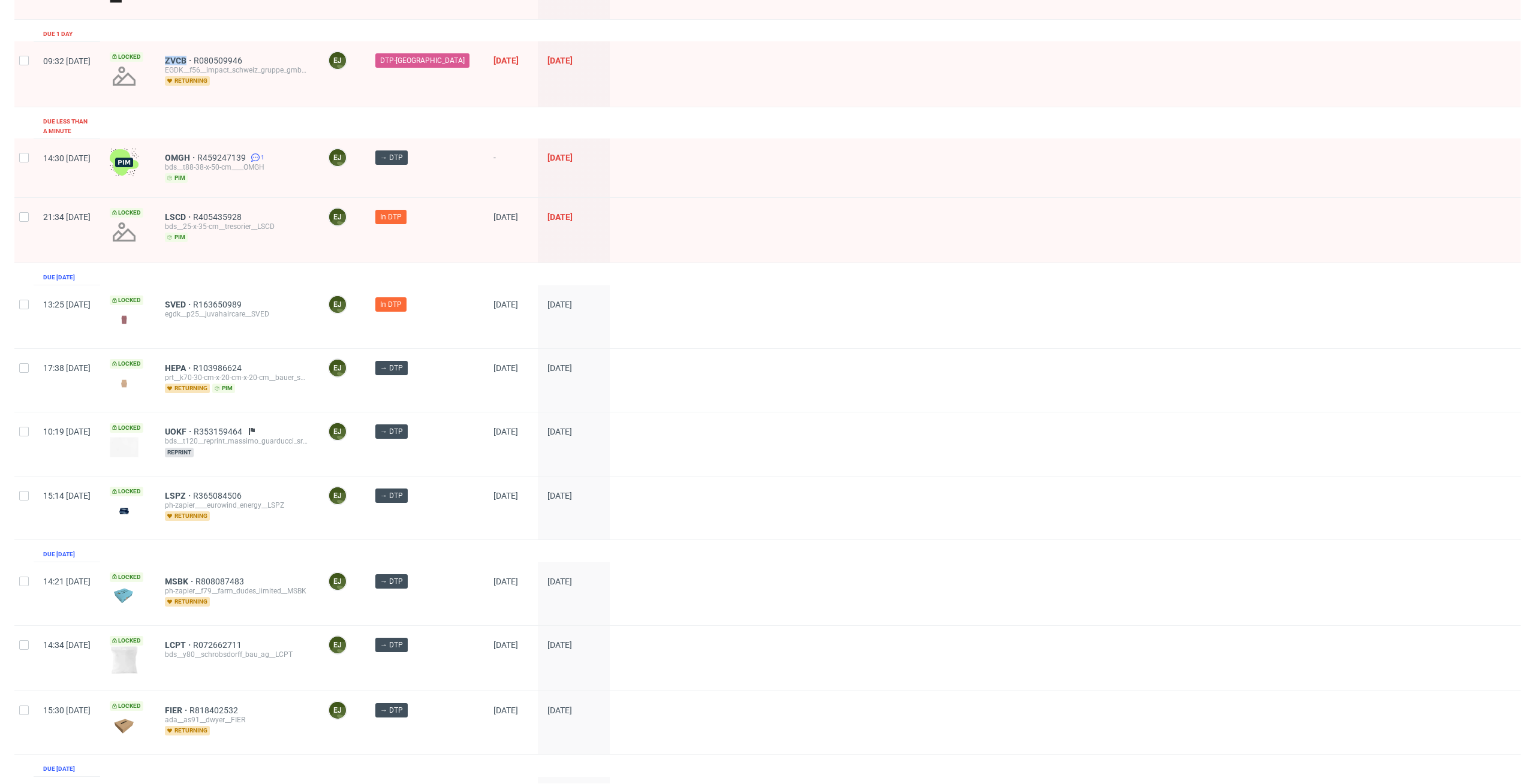
scroll to position [332, 0]
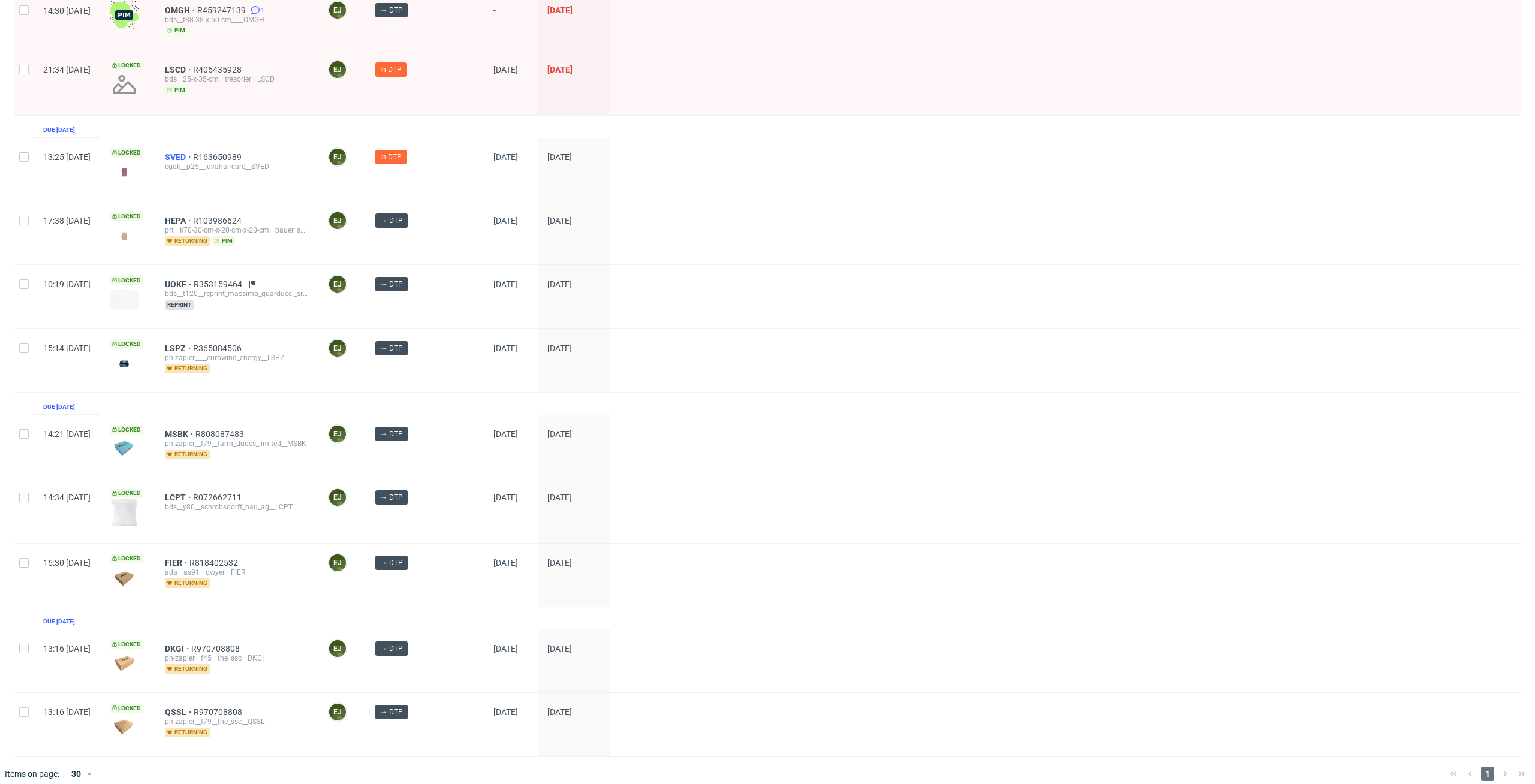
click at [193, 152] on span "SVED" at bounding box center [179, 156] width 28 height 9
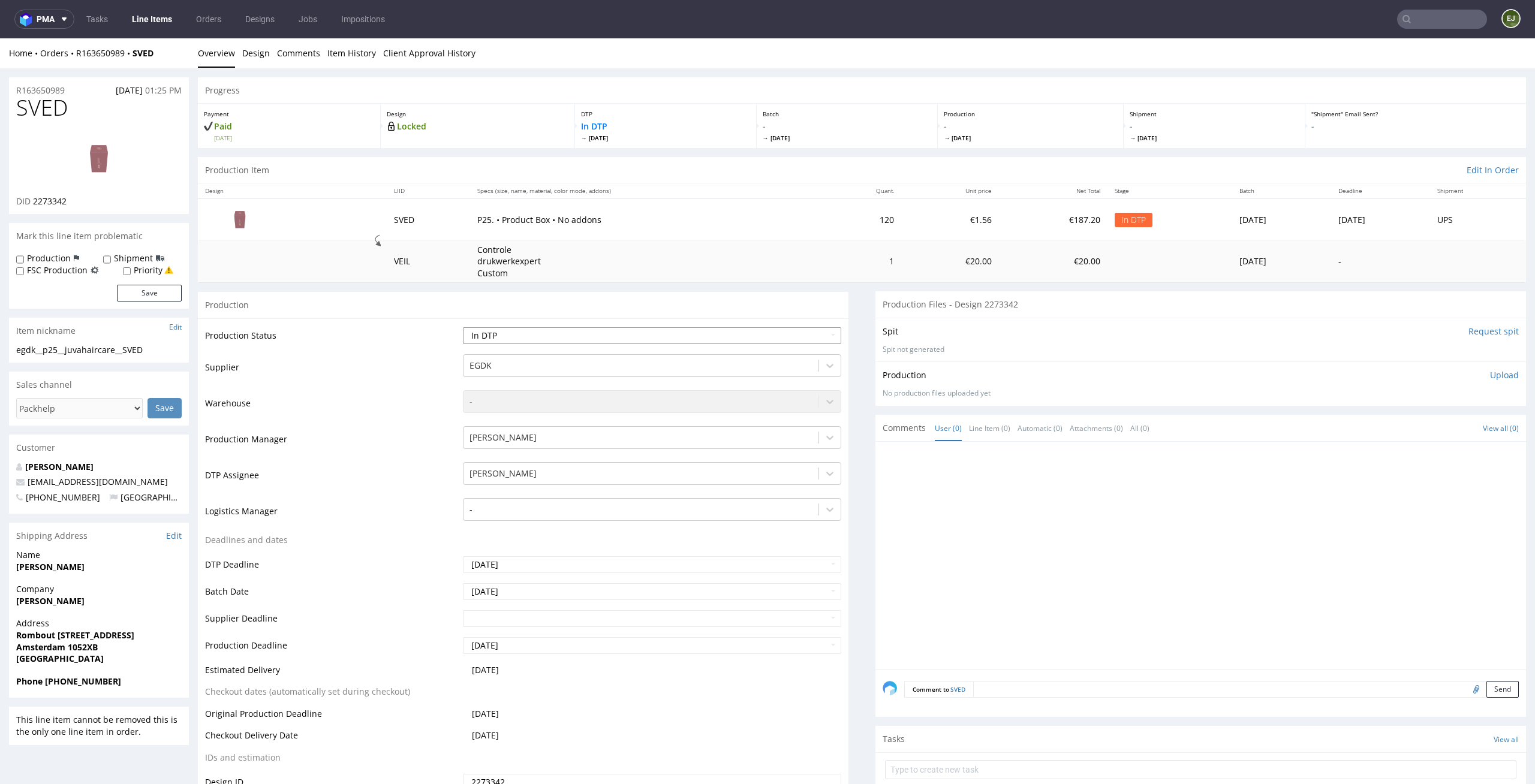
click at [810, 328] on select "Waiting for Artwork Waiting for Diecut Waiting for Mockup Waiting for DTP Waiti…" at bounding box center [652, 335] width 379 height 17
click at [695, 331] on select "Waiting for Artwork Waiting for Diecut Waiting for Mockup Waiting for DTP Waiti…" at bounding box center [652, 335] width 379 height 17
select select "dtp_issue"
click at [463, 327] on select "Waiting for Artwork Waiting for Diecut Waiting for Mockup Waiting for DTP Waiti…" at bounding box center [652, 335] width 379 height 17
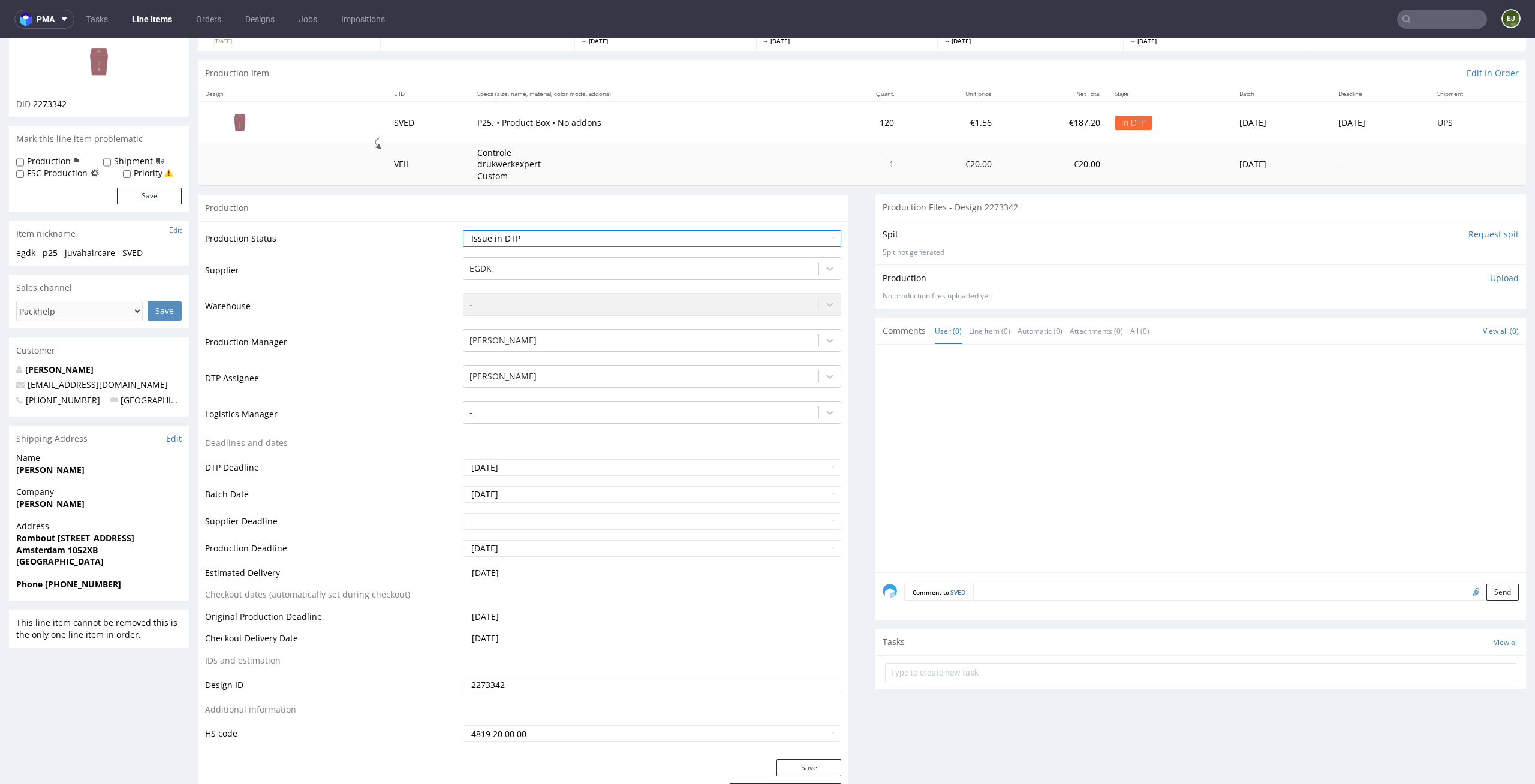
scroll to position [171, 0]
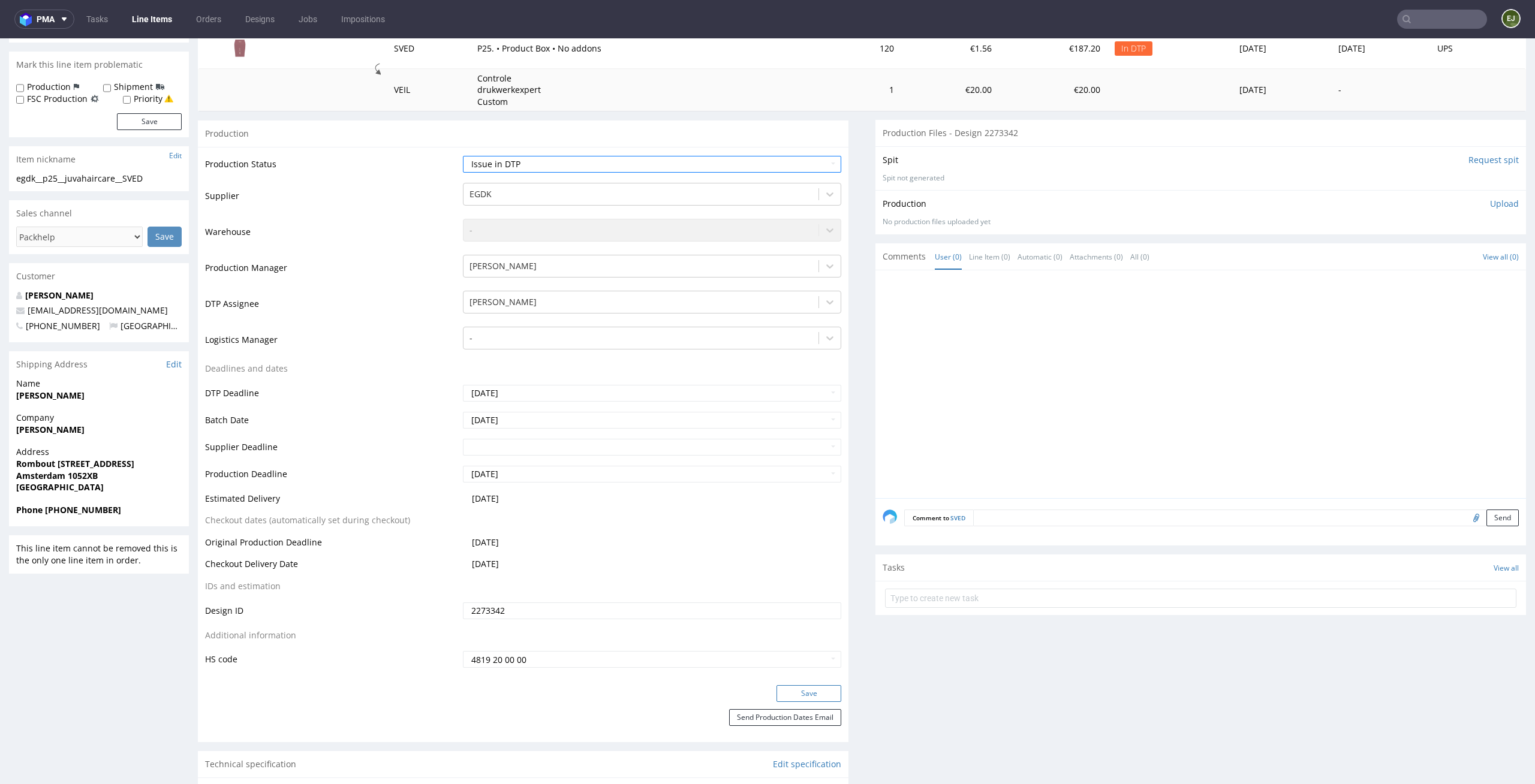
click at [793, 695] on button "Save" at bounding box center [808, 693] width 65 height 17
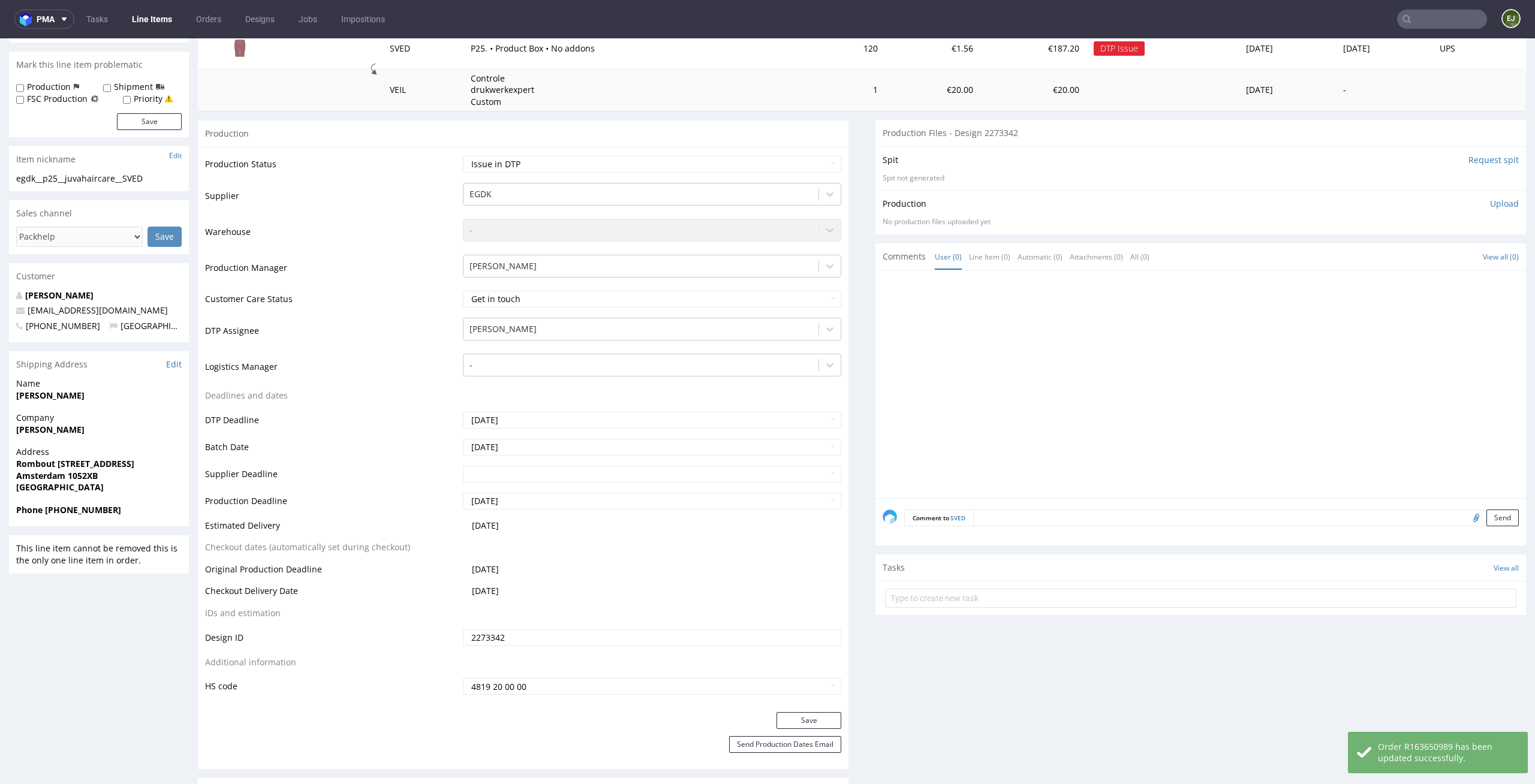
click at [992, 610] on form at bounding box center [1200, 598] width 632 height 29
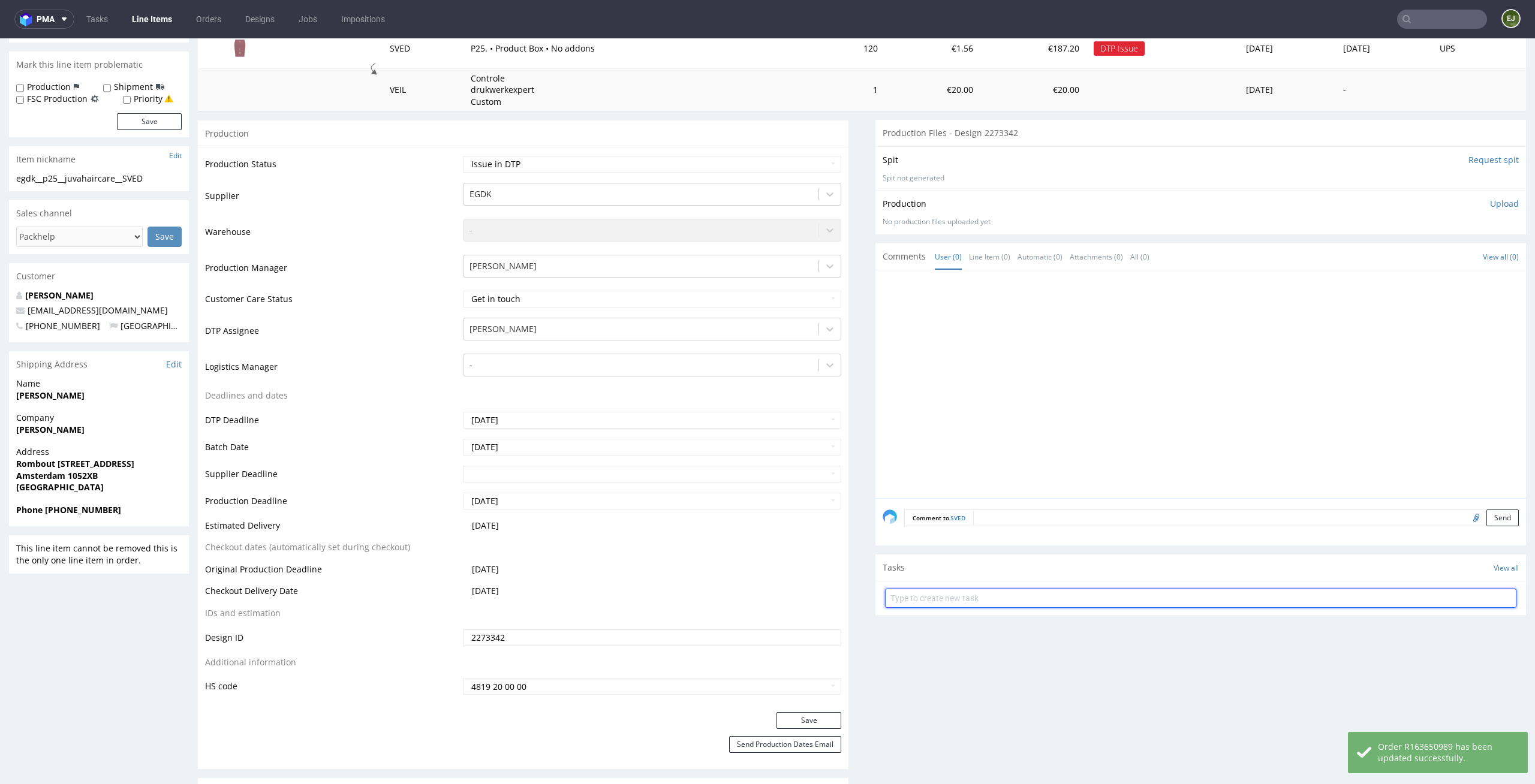
click at [1008, 603] on input "text" at bounding box center [1200, 598] width 632 height 19
type input "issue"
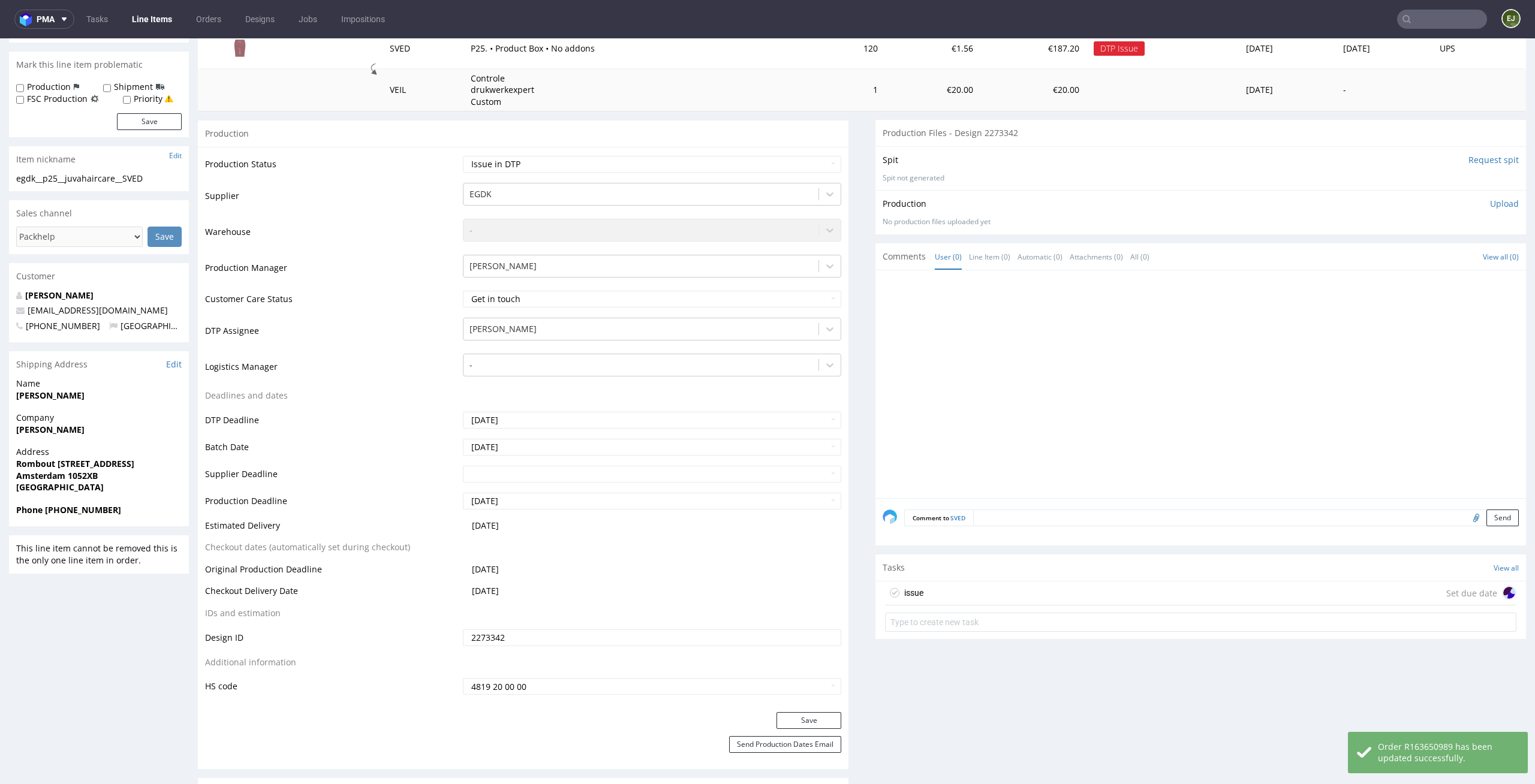
click at [995, 603] on div "issue Set due date" at bounding box center [1200, 593] width 632 height 24
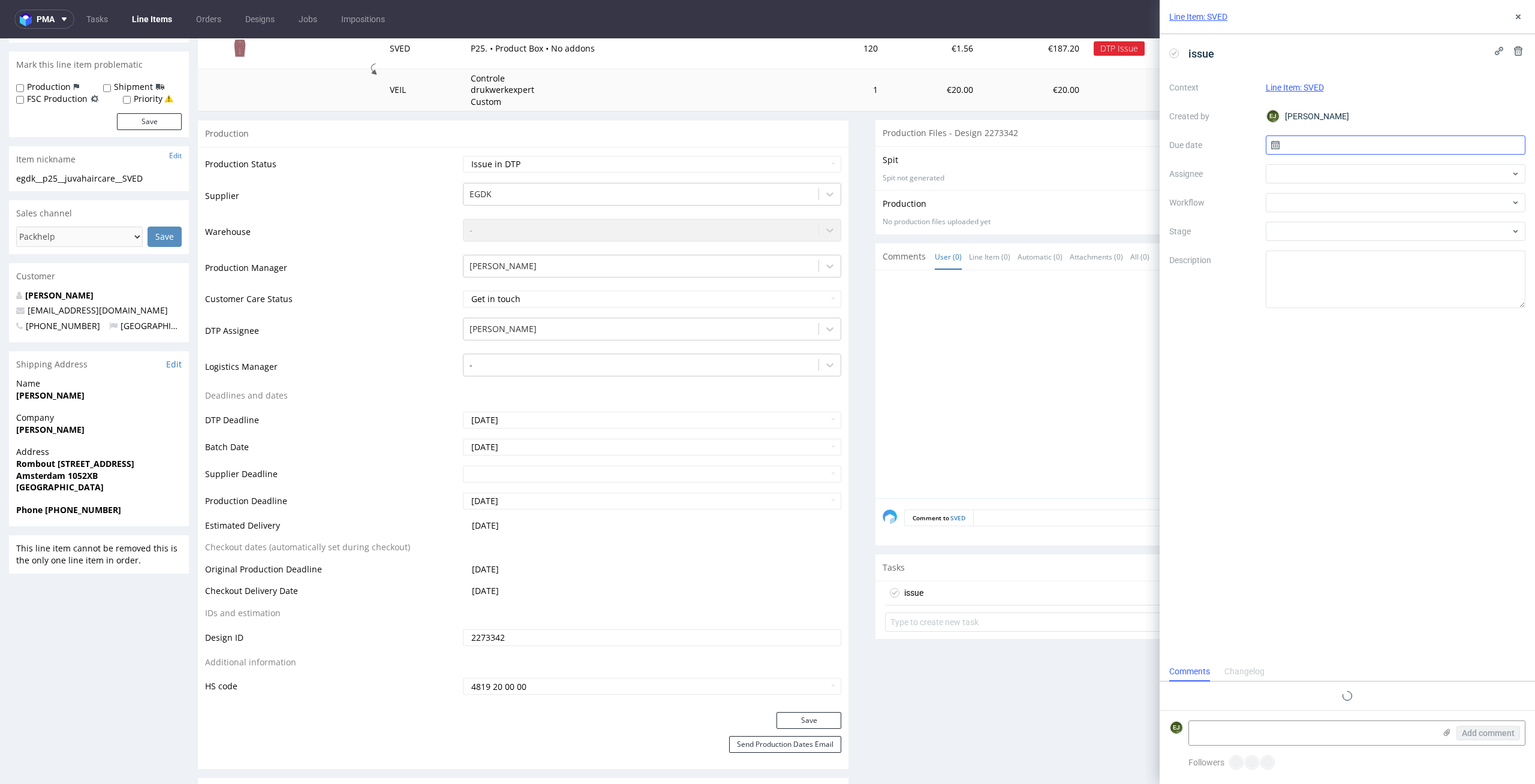
scroll to position [9, 0]
click at [1352, 148] on input "text" at bounding box center [1395, 145] width 260 height 19
click at [1396, 267] on span "15" at bounding box center [1395, 266] width 9 height 12
type input "[DATE]"
click at [1396, 204] on div at bounding box center [1395, 202] width 260 height 19
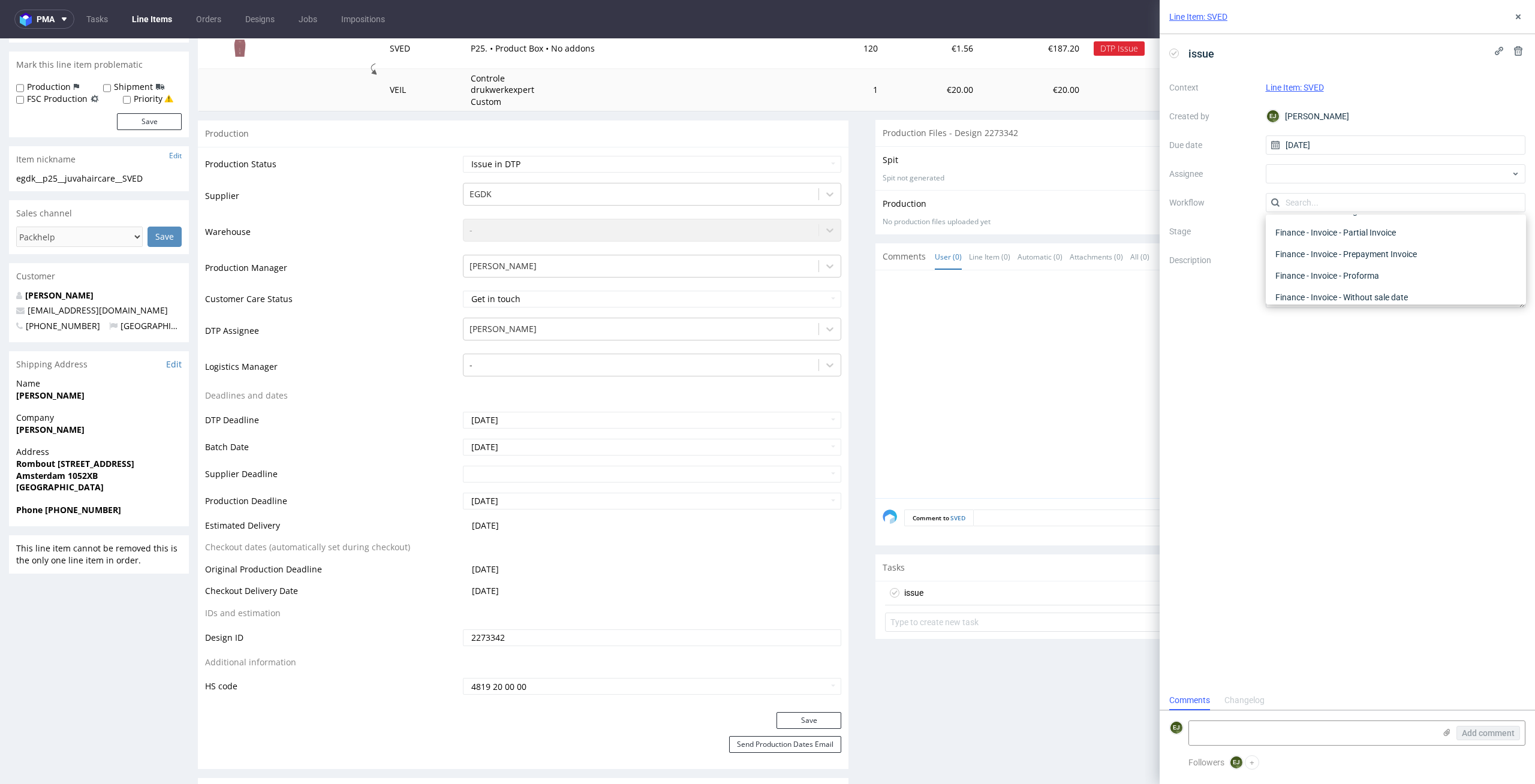
scroll to position [0, 0]
click at [1432, 263] on div "DTP - Issue" at bounding box center [1396, 267] width 251 height 22
click at [1302, 740] on textarea at bounding box center [1312, 732] width 246 height 24
paste textarea "Does the client have vector files? Some texts are very small and need to be enl…"
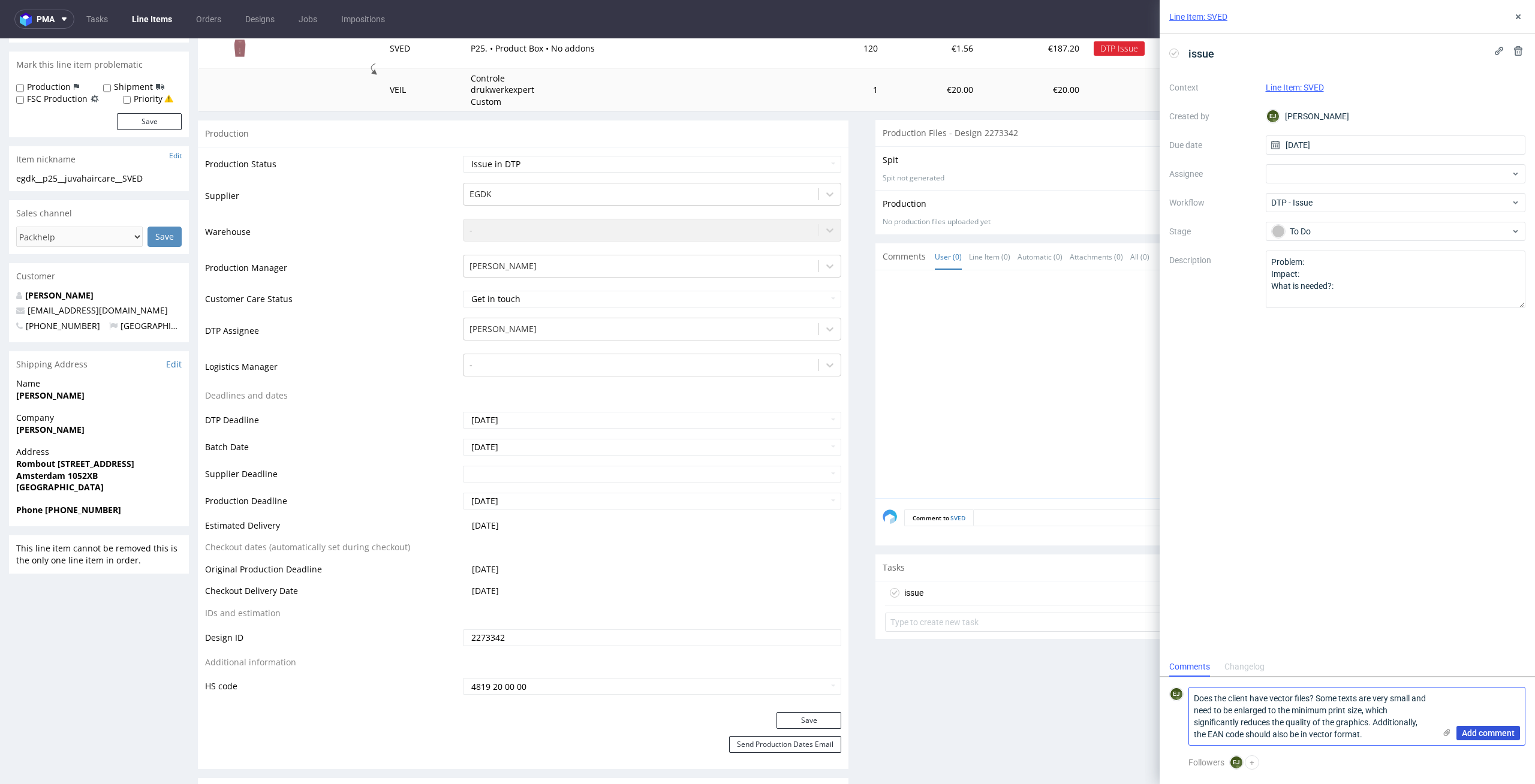
type textarea "Does the client have vector files? Some texts are very small and need to be enl…"
click at [1504, 729] on span "Add comment" at bounding box center [1488, 733] width 53 height 9
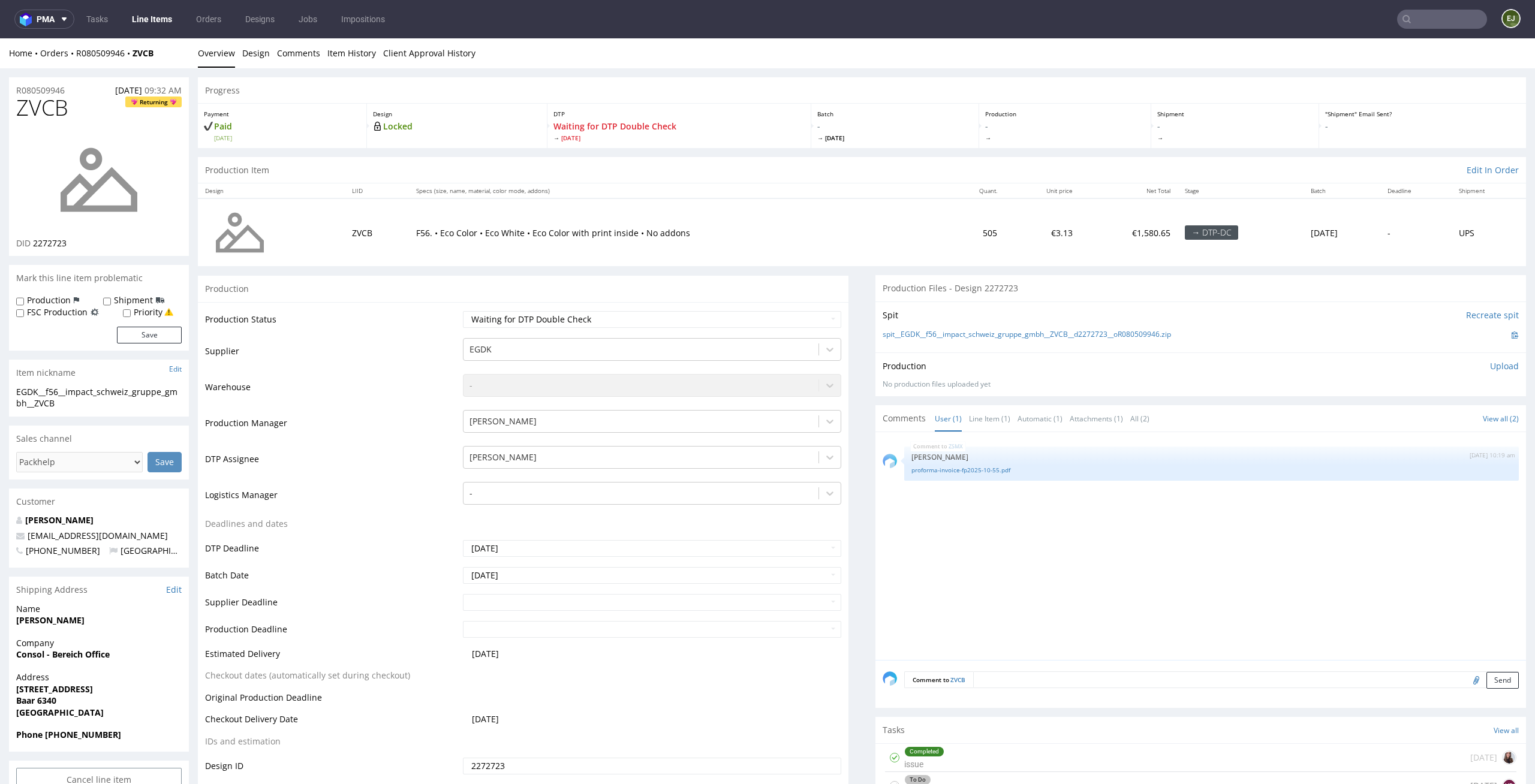
click at [1222, 539] on div "ZSMX [DATE] 10:19 am [PERSON_NAME] proforma-invoice-fp2025-10-55.pdf" at bounding box center [1204, 549] width 643 height 220
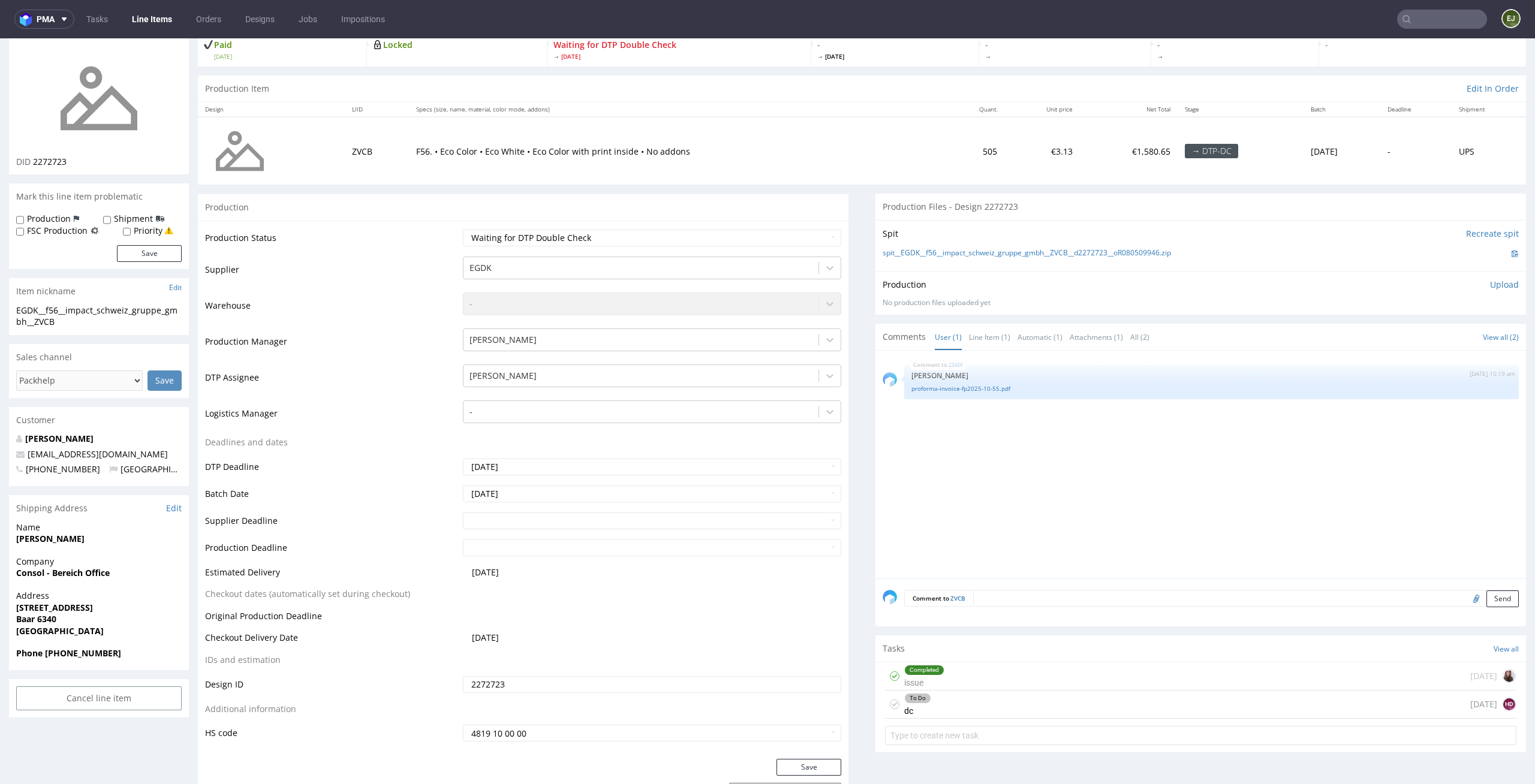
scroll to position [135, 0]
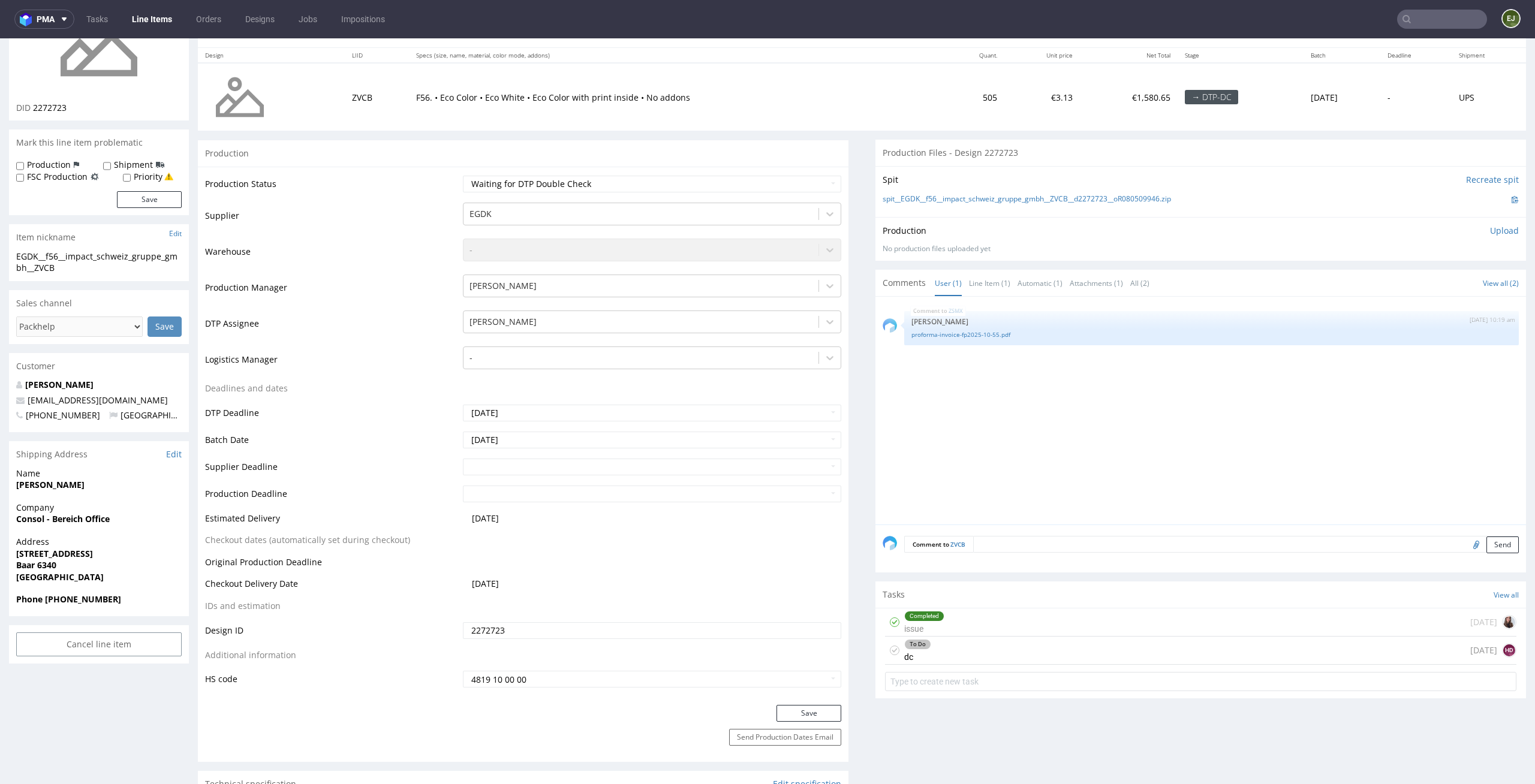
click at [976, 639] on div "To Do dc [DATE] HD" at bounding box center [1200, 650] width 632 height 28
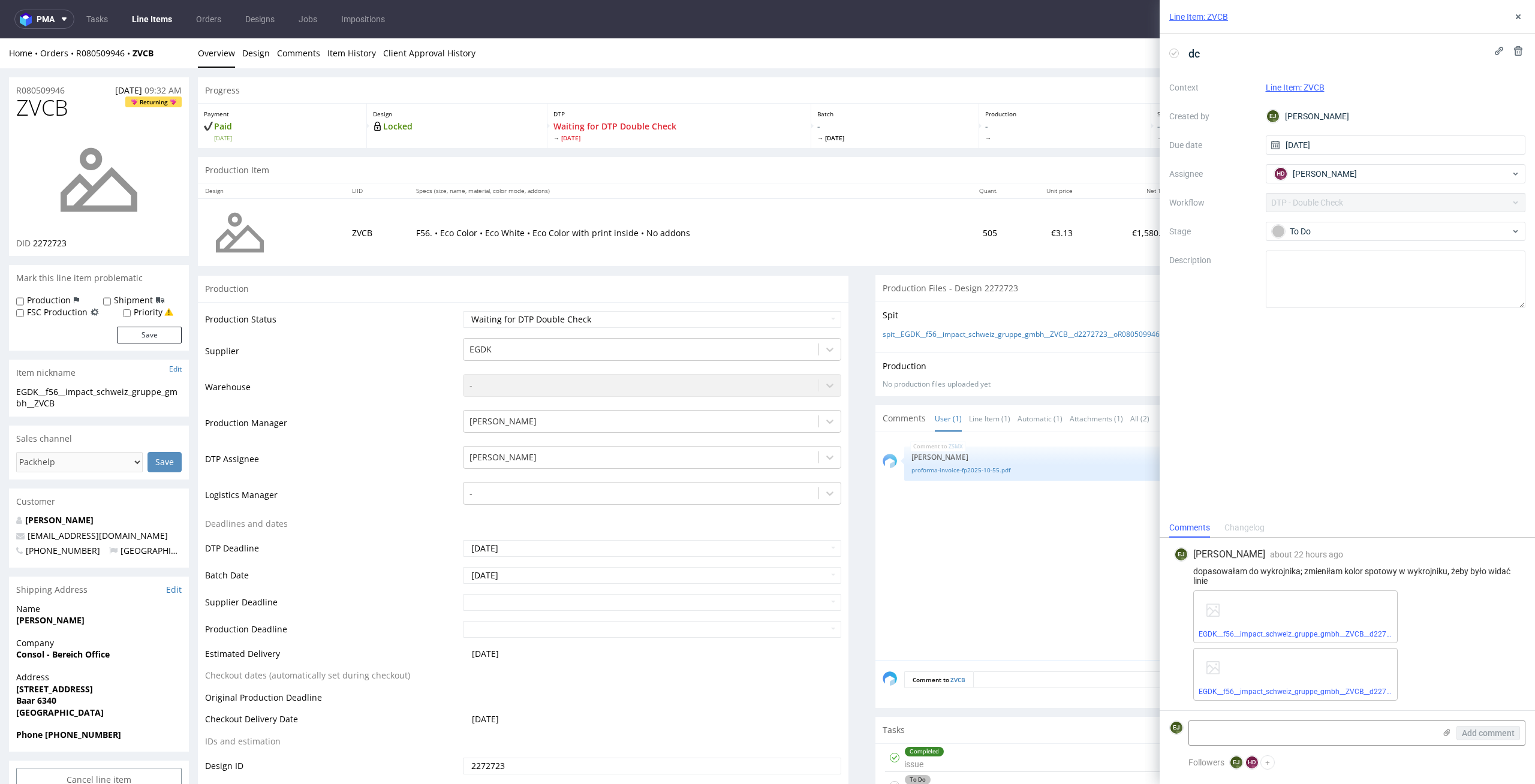
click at [942, 142] on span "[DATE]" at bounding box center [895, 138] width 155 height 9
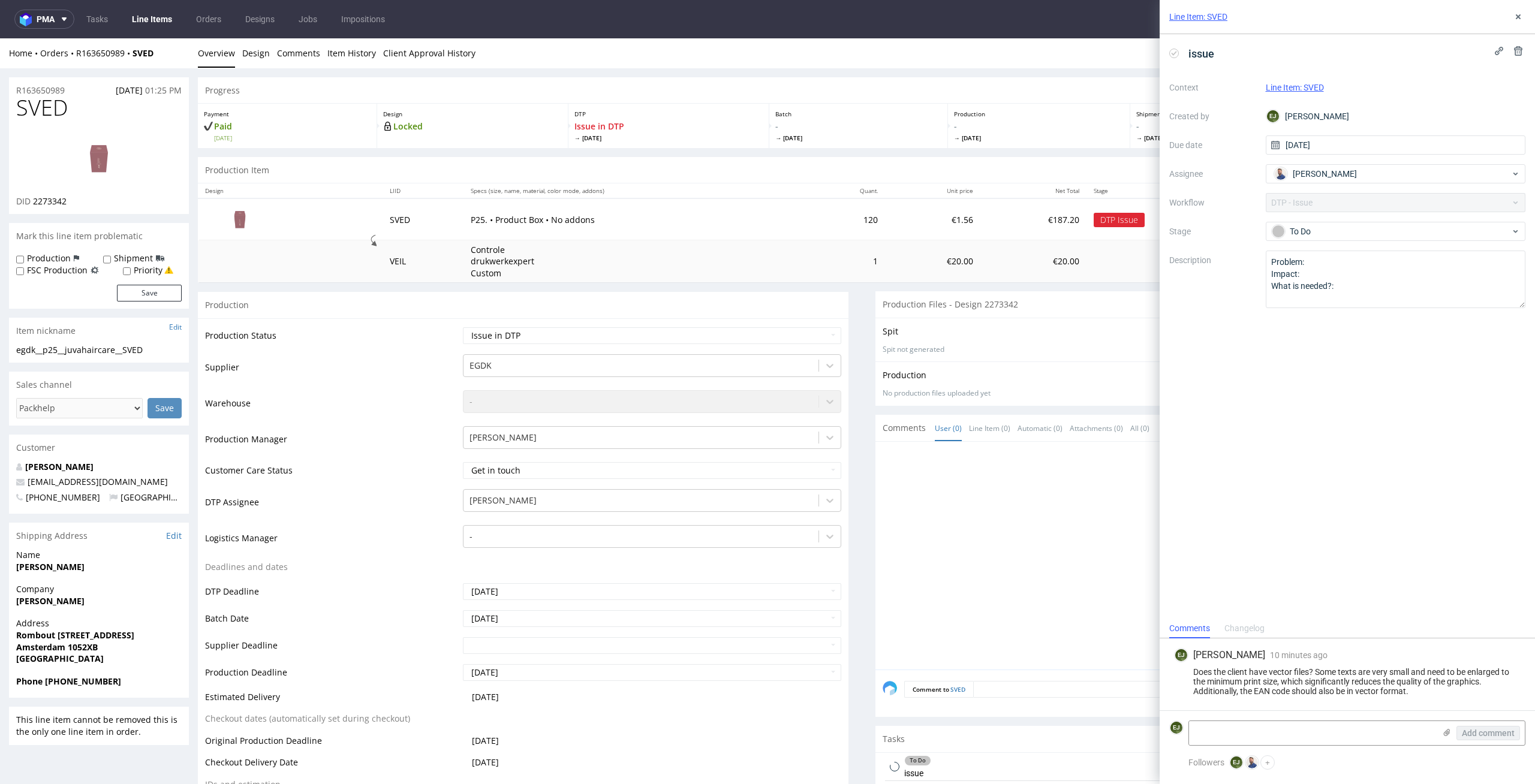
click at [126, 12] on ul "Tasks Line Items Orders Designs Jobs Impositions" at bounding box center [235, 19] width 322 height 19
click at [130, 13] on link "Line Items" at bounding box center [152, 19] width 55 height 19
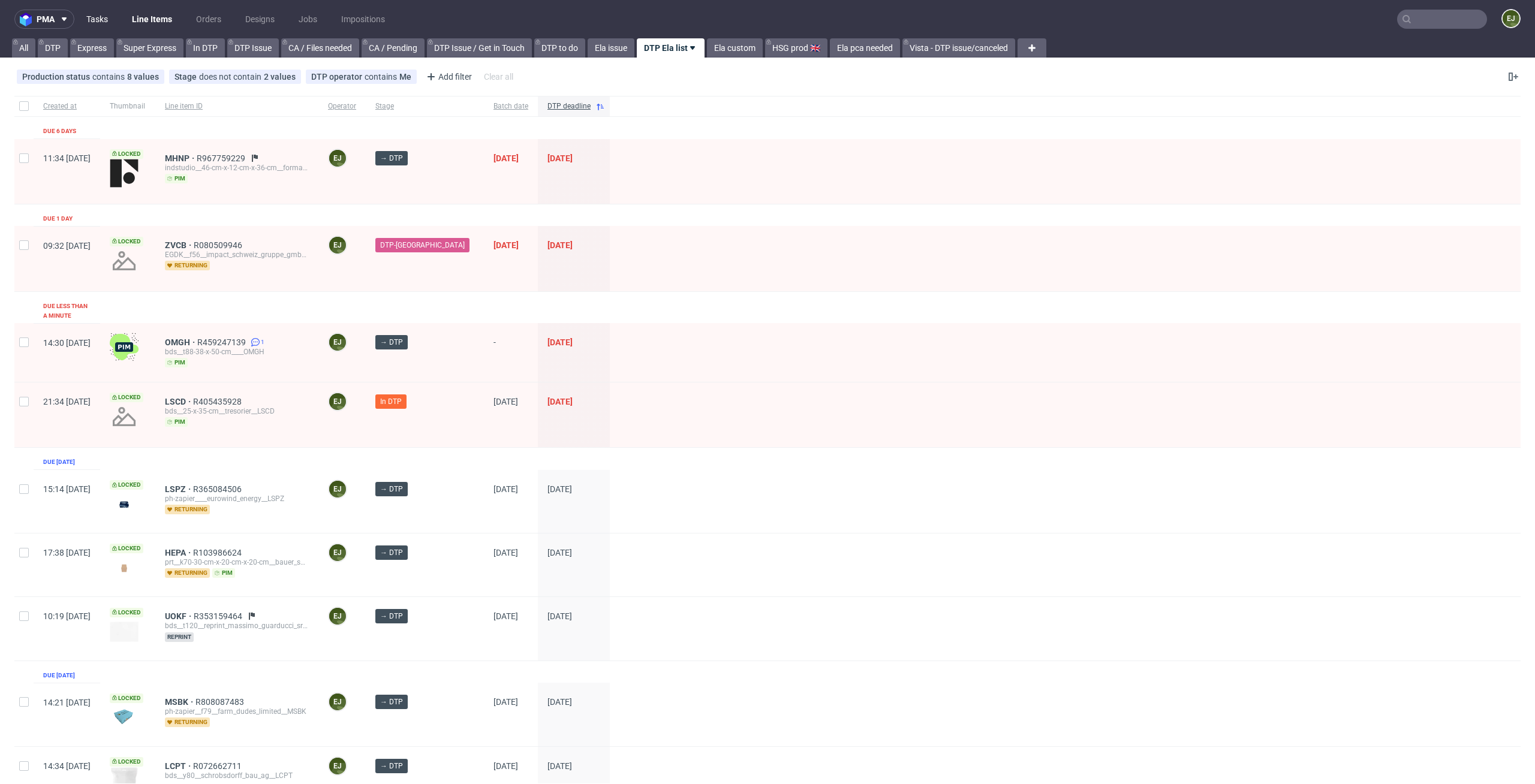
click at [91, 18] on link "Tasks" at bounding box center [97, 19] width 36 height 19
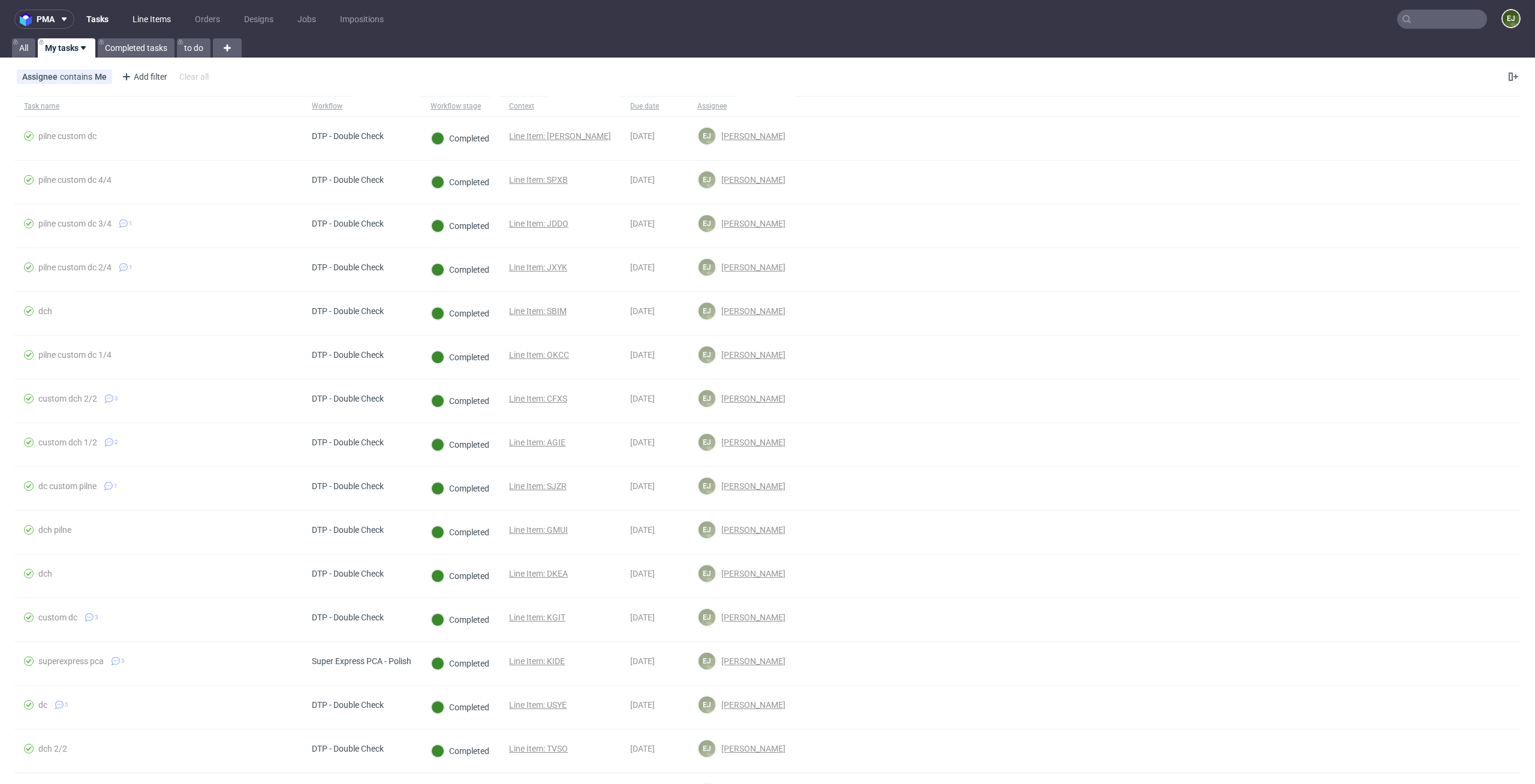
click at [146, 25] on link "Line Items" at bounding box center [152, 19] width 53 height 19
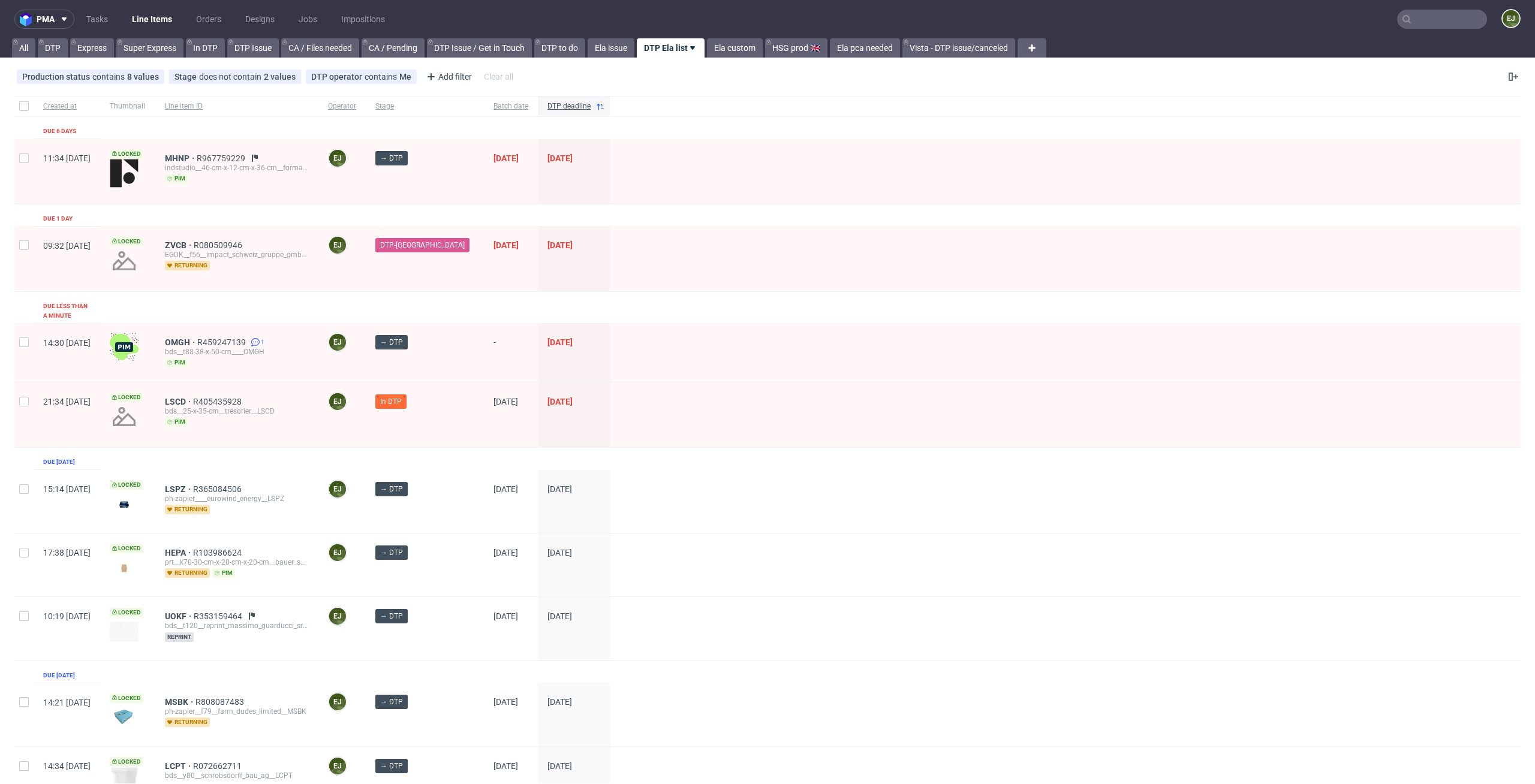
scroll to position [270, 0]
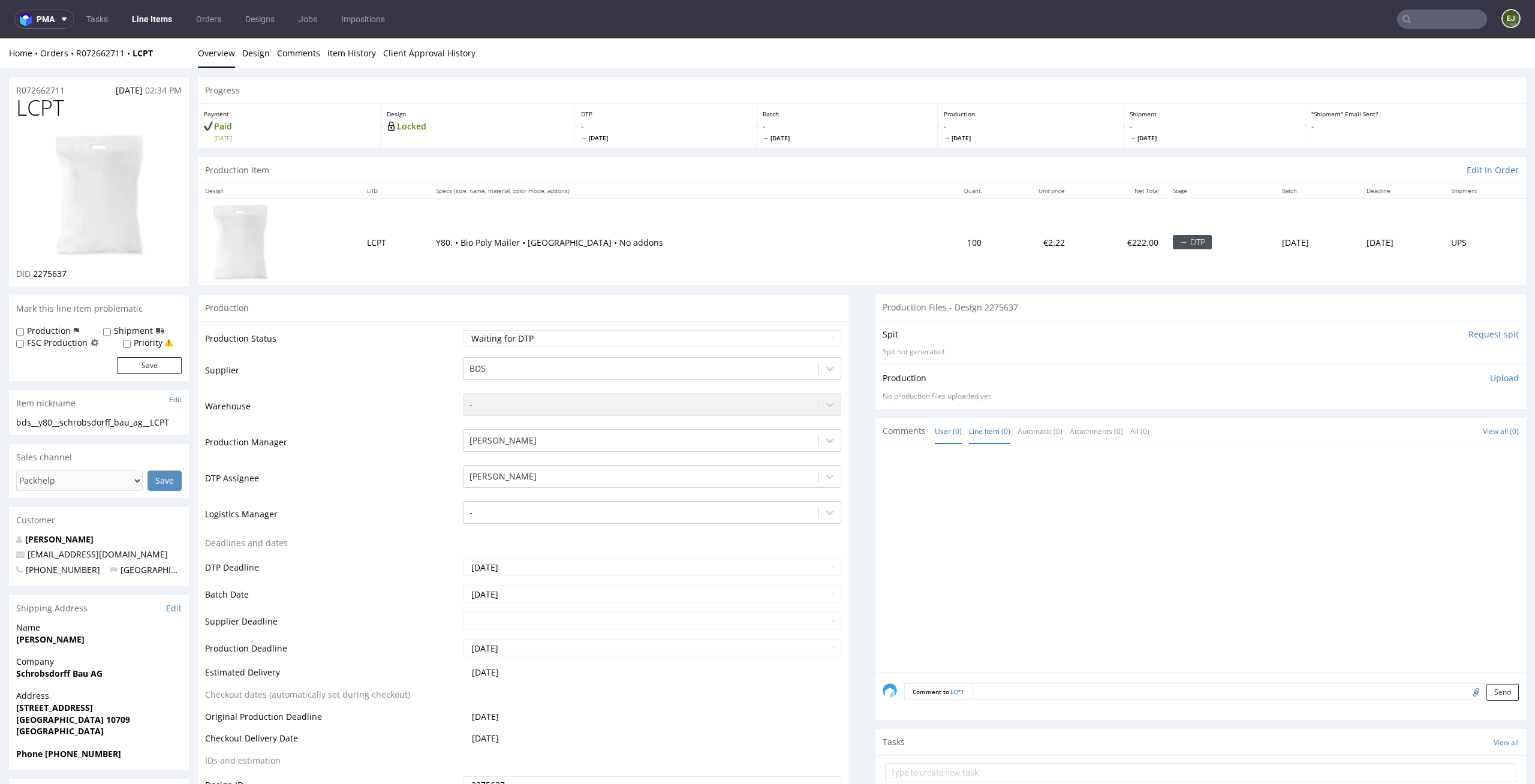
scroll to position [227, 0]
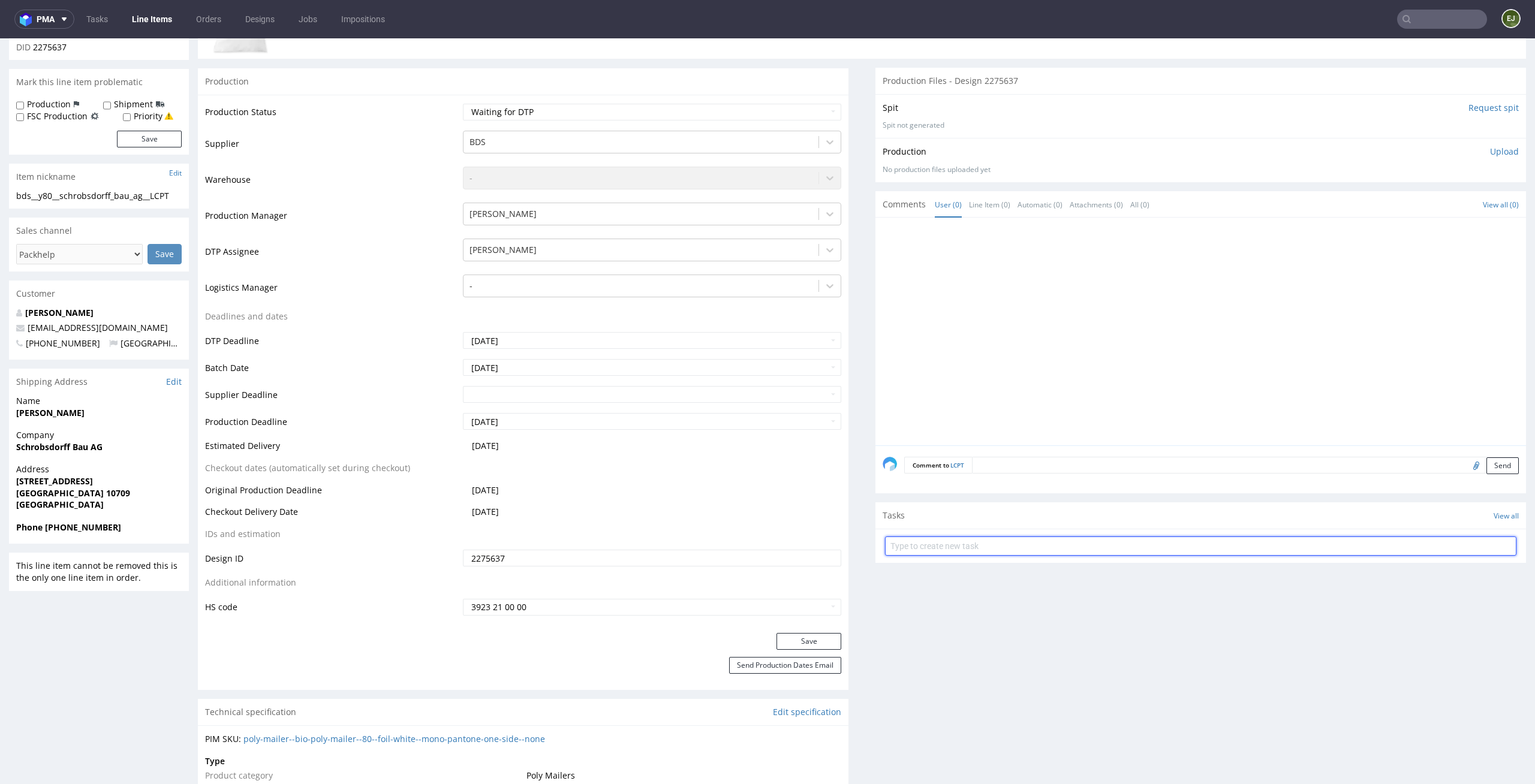
click at [954, 551] on input "text" at bounding box center [1200, 546] width 632 height 19
type input "no design"
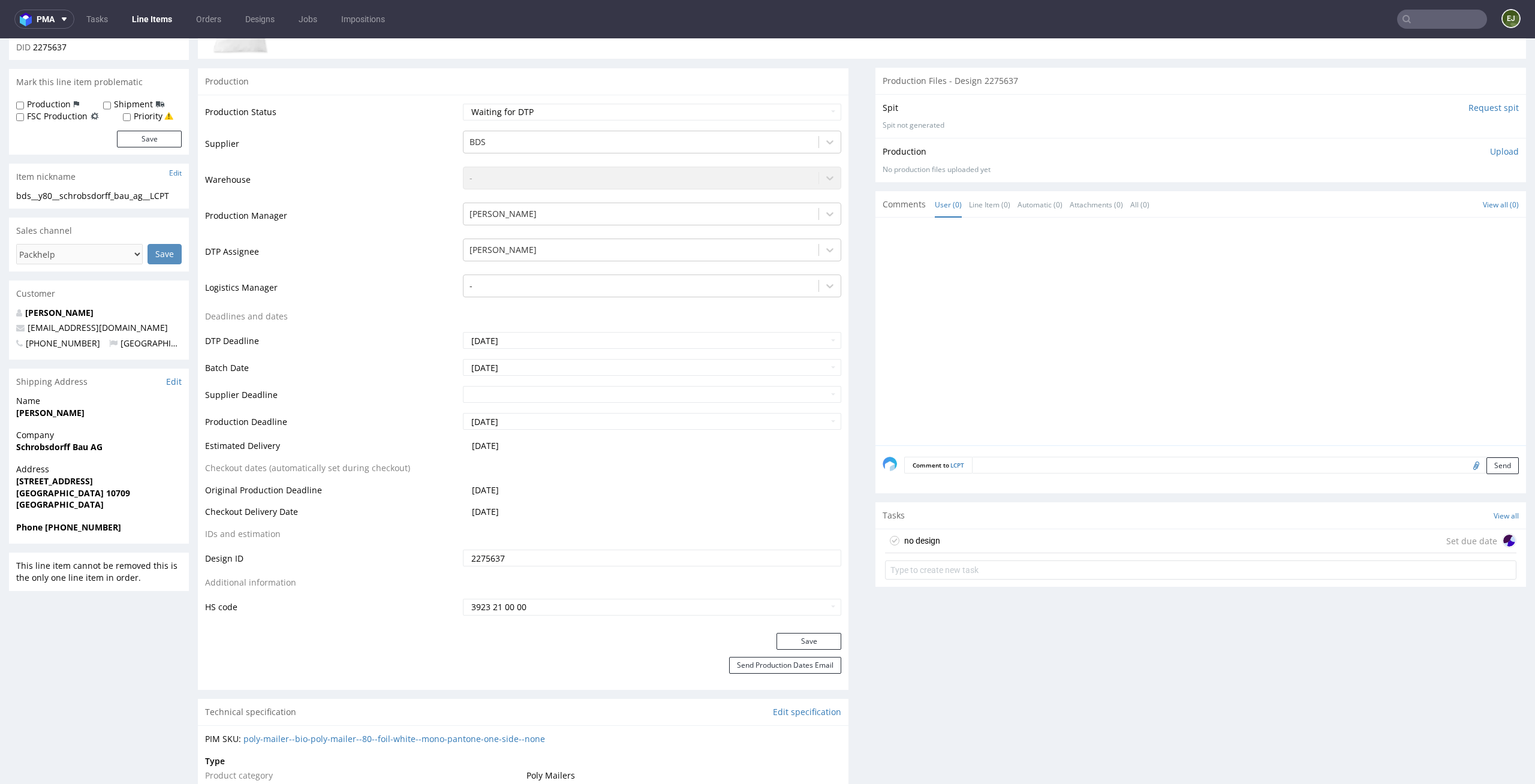
click at [964, 541] on div "no design Set due date" at bounding box center [1200, 541] width 632 height 24
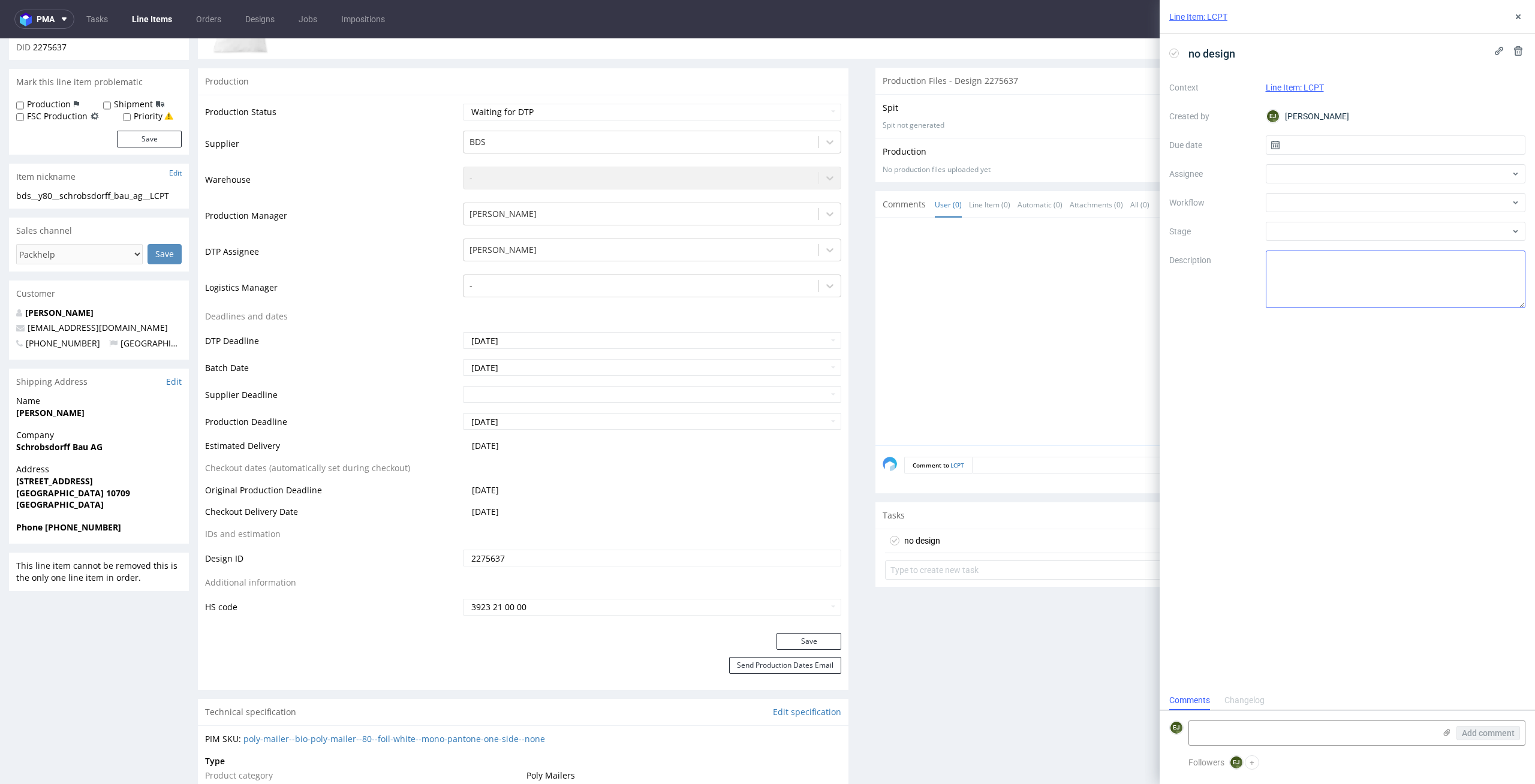
scroll to position [9, 0]
click at [1362, 148] on input "text" at bounding box center [1395, 145] width 260 height 19
click at [1399, 271] on span "15" at bounding box center [1395, 266] width 9 height 12
type input "[DATE]"
click at [1401, 197] on div at bounding box center [1395, 202] width 260 height 19
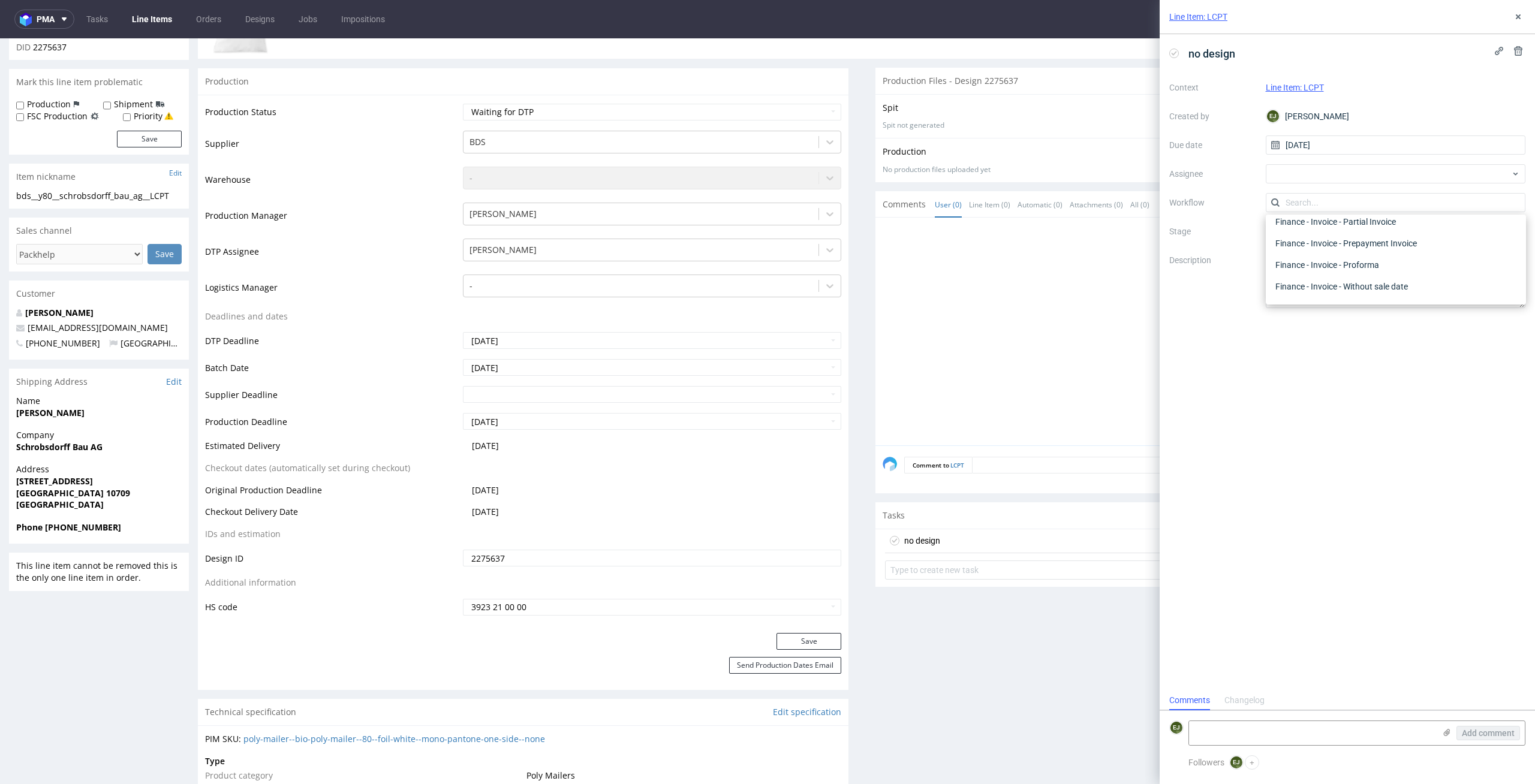
scroll to position [0, 0]
click at [1413, 270] on div "DTP - Issue" at bounding box center [1396, 267] width 251 height 22
click at [1400, 294] on textarea "Problem: Impact: What is needed?:" at bounding box center [1395, 279] width 260 height 58
type textarea "Is it plain mailer?"
click at [1101, 364] on div at bounding box center [1204, 335] width 643 height 220
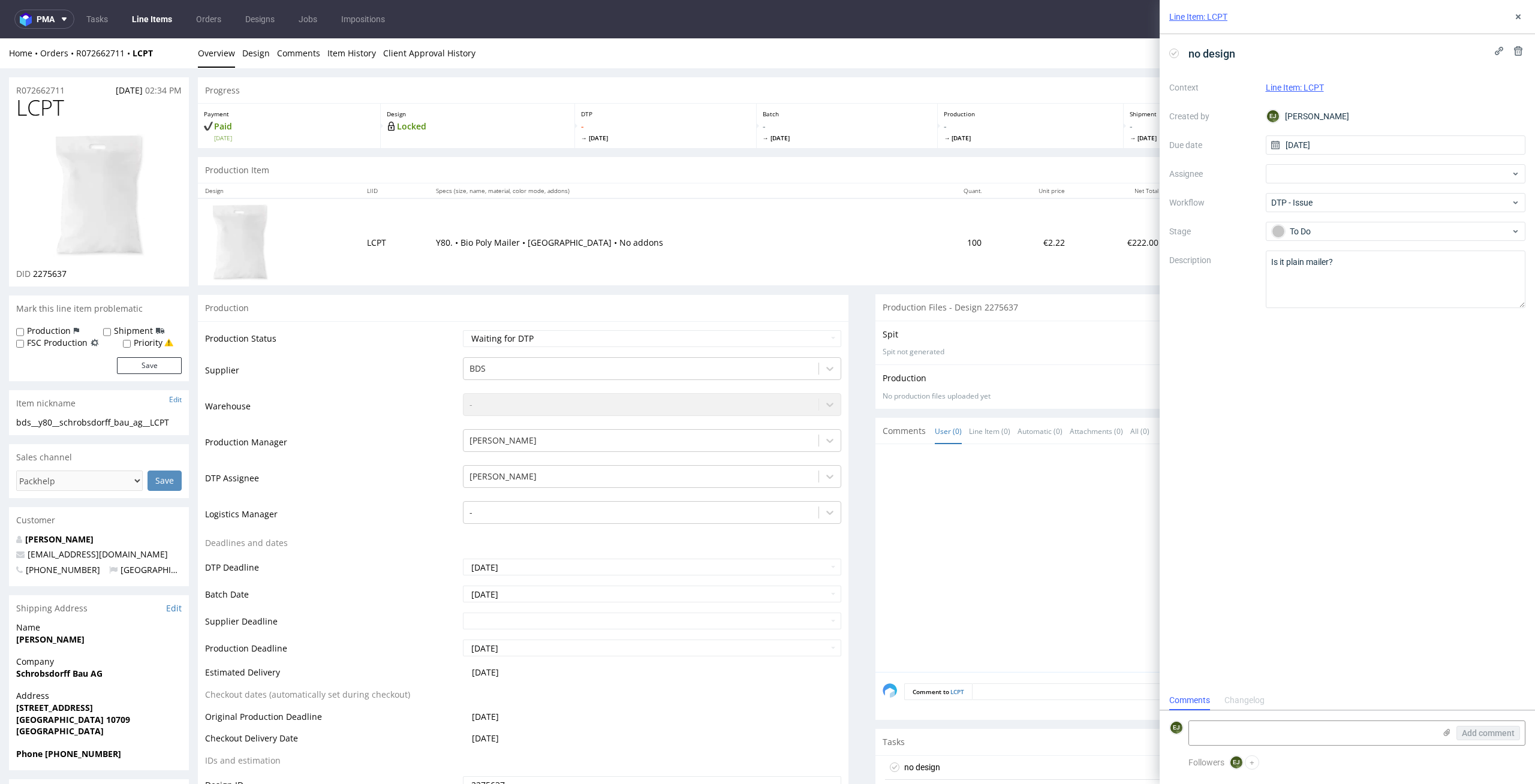
click at [1436, 247] on div "Context Line Item: LCPT Created by EJ Elżbieta Jelińska Due date 15/10/2025 Ass…" at bounding box center [1347, 193] width 356 height 230
click at [1420, 269] on textarea "Is it plain mailer?" at bounding box center [1395, 279] width 260 height 58
click at [747, 337] on select "Waiting for Artwork Waiting for Diecut Waiting for Mockup Waiting for DTP Waiti…" at bounding box center [652, 338] width 379 height 17
select select "dtp_issue"
click at [463, 330] on select "Waiting for Artwork Waiting for Diecut Waiting for Mockup Waiting for DTP Waiti…" at bounding box center [652, 338] width 379 height 17
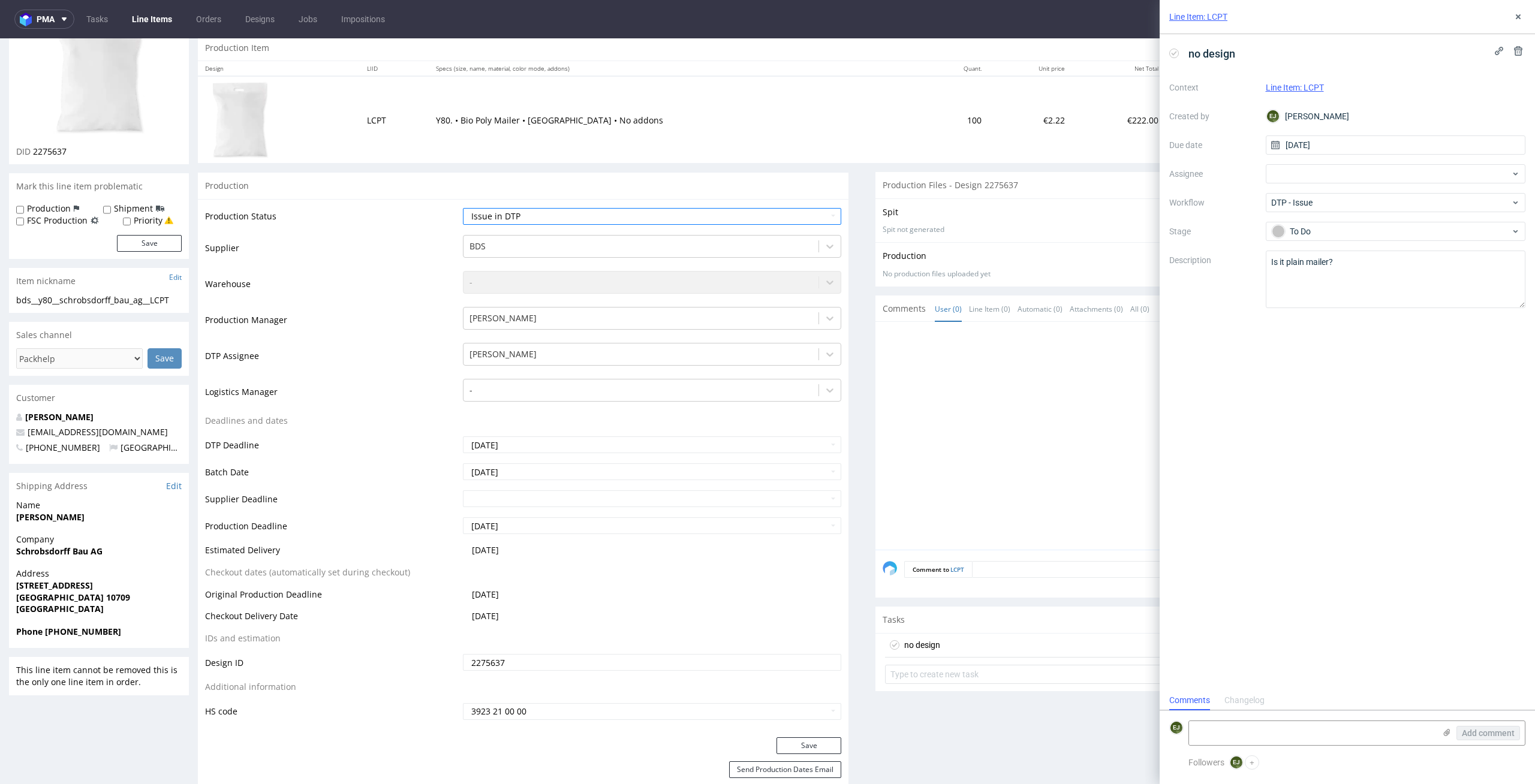
scroll to position [168, 0]
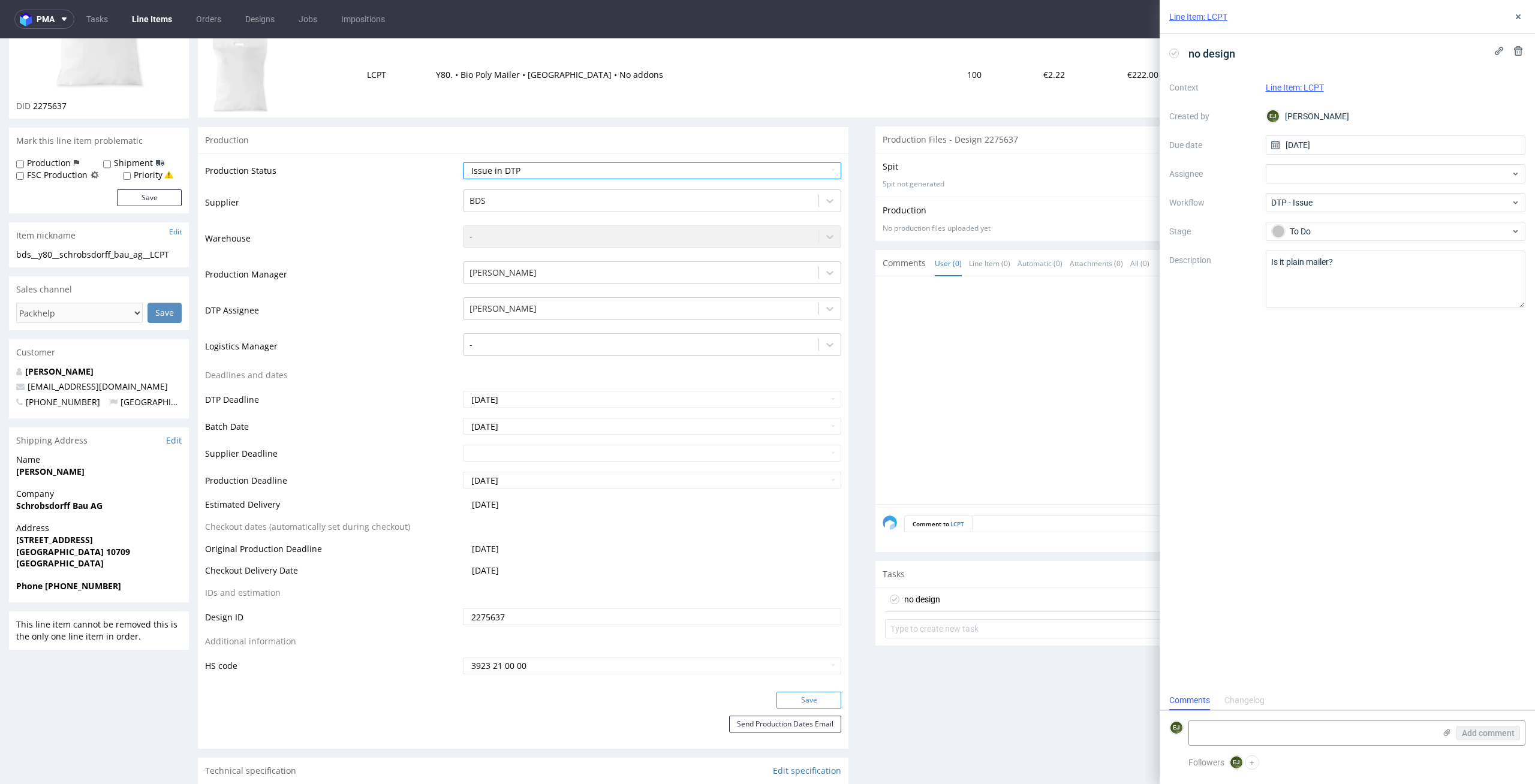
click at [818, 698] on button "Save" at bounding box center [808, 700] width 65 height 17
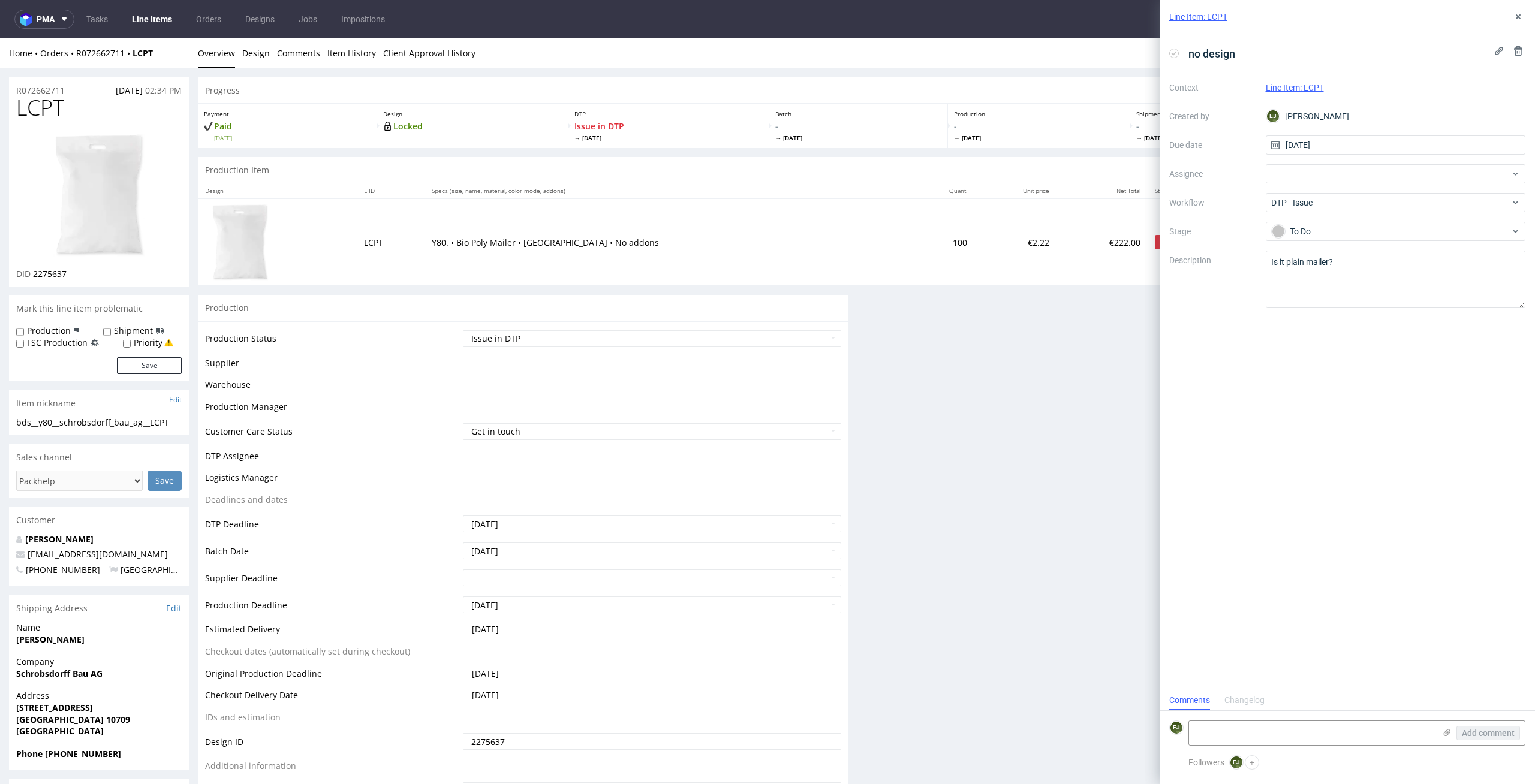
scroll to position [0, 0]
